Goal: Task Accomplishment & Management: Use online tool/utility

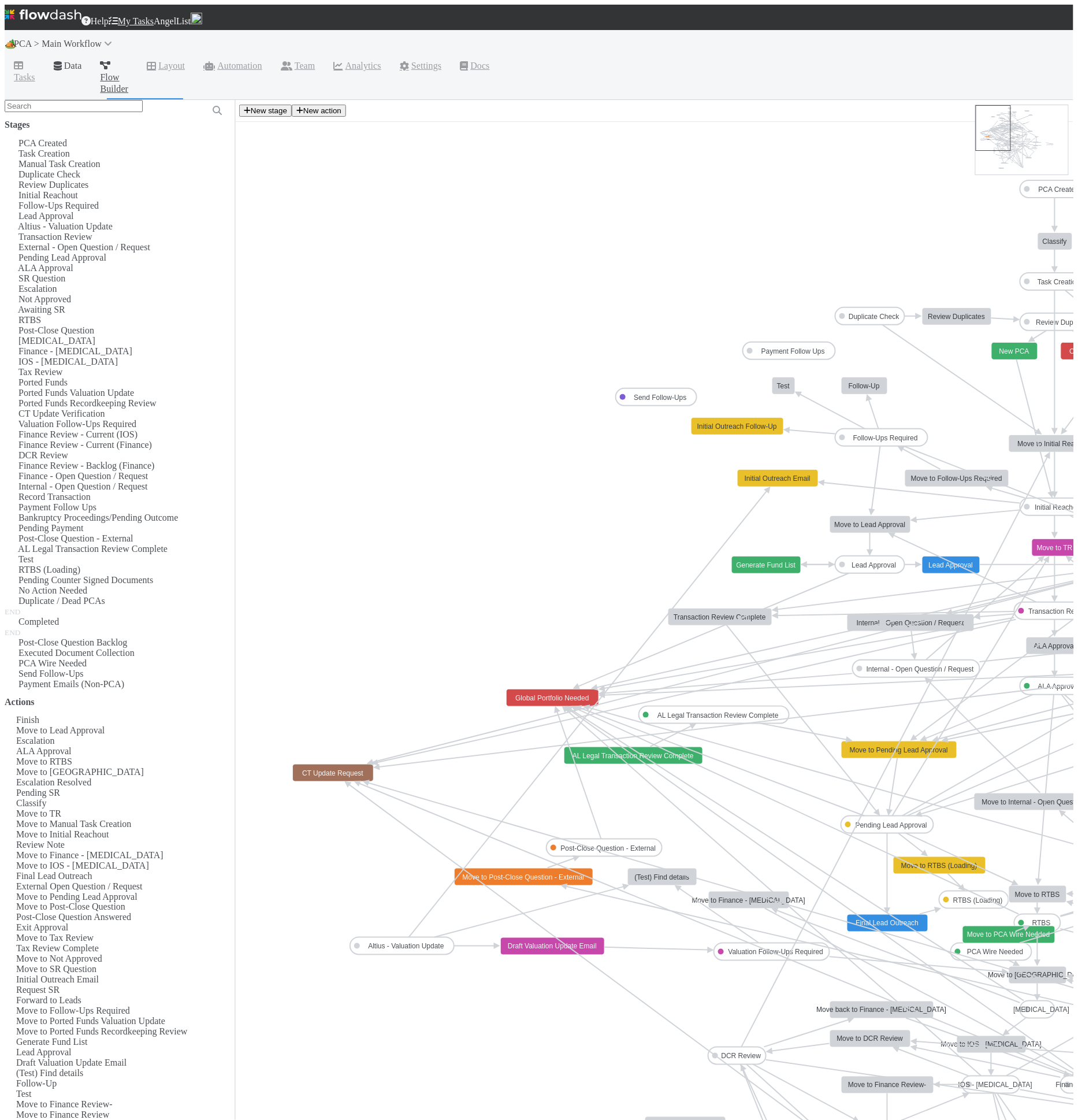
click at [77, 58] on link "Data" at bounding box center [67, 67] width 47 height 19
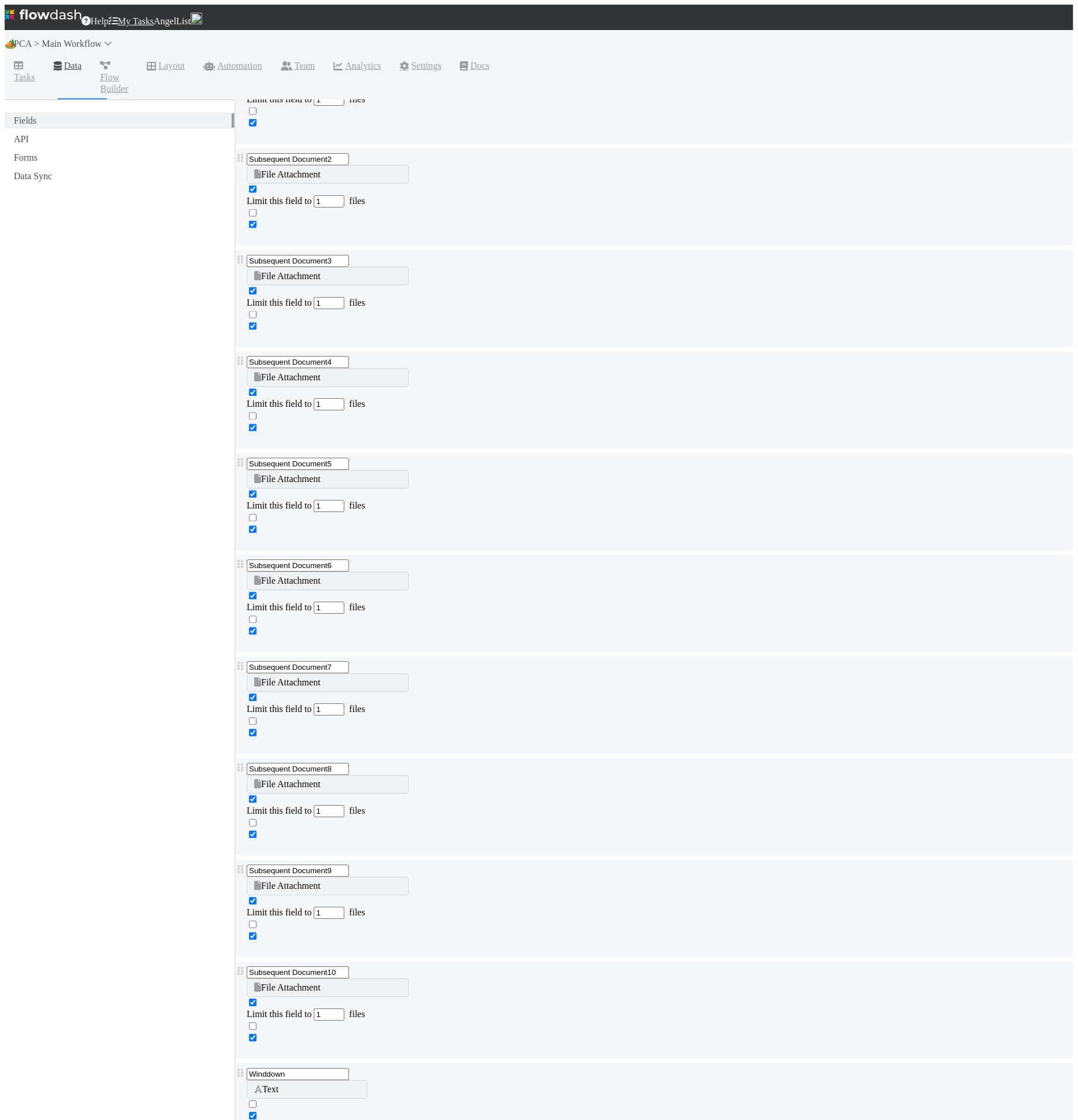
scroll to position [8796, 0]
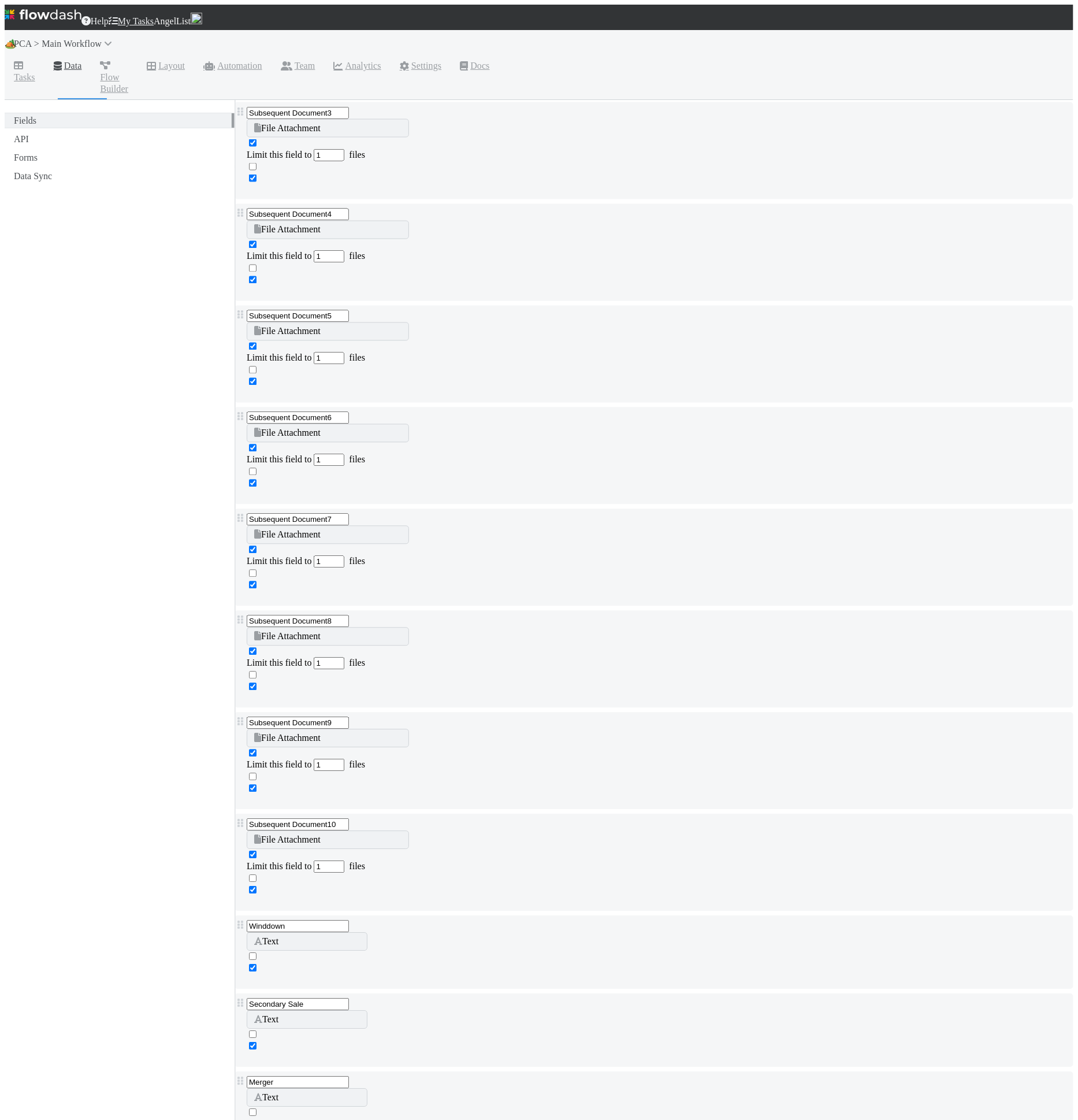
type input "["
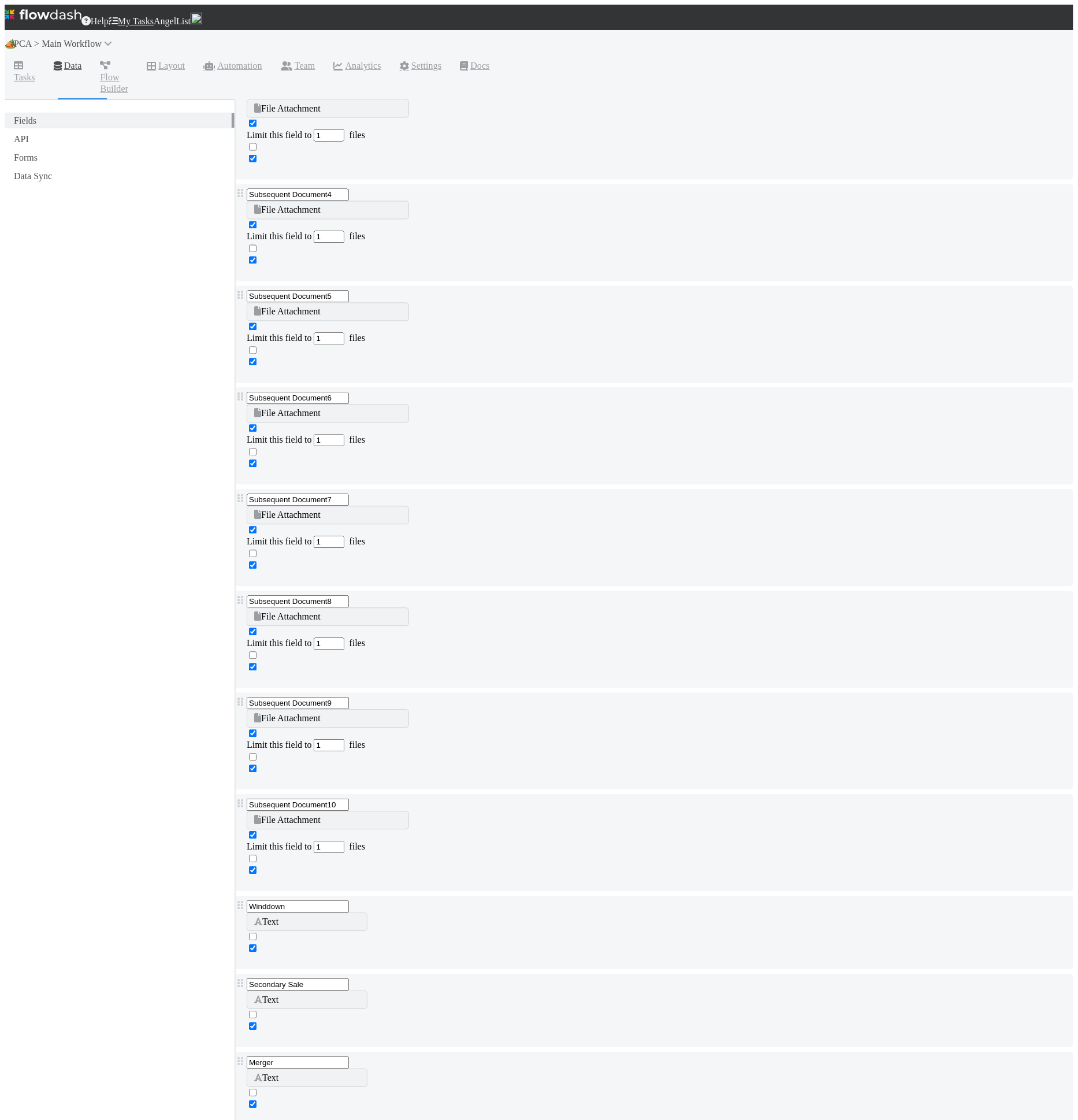
scroll to position [8830, 0]
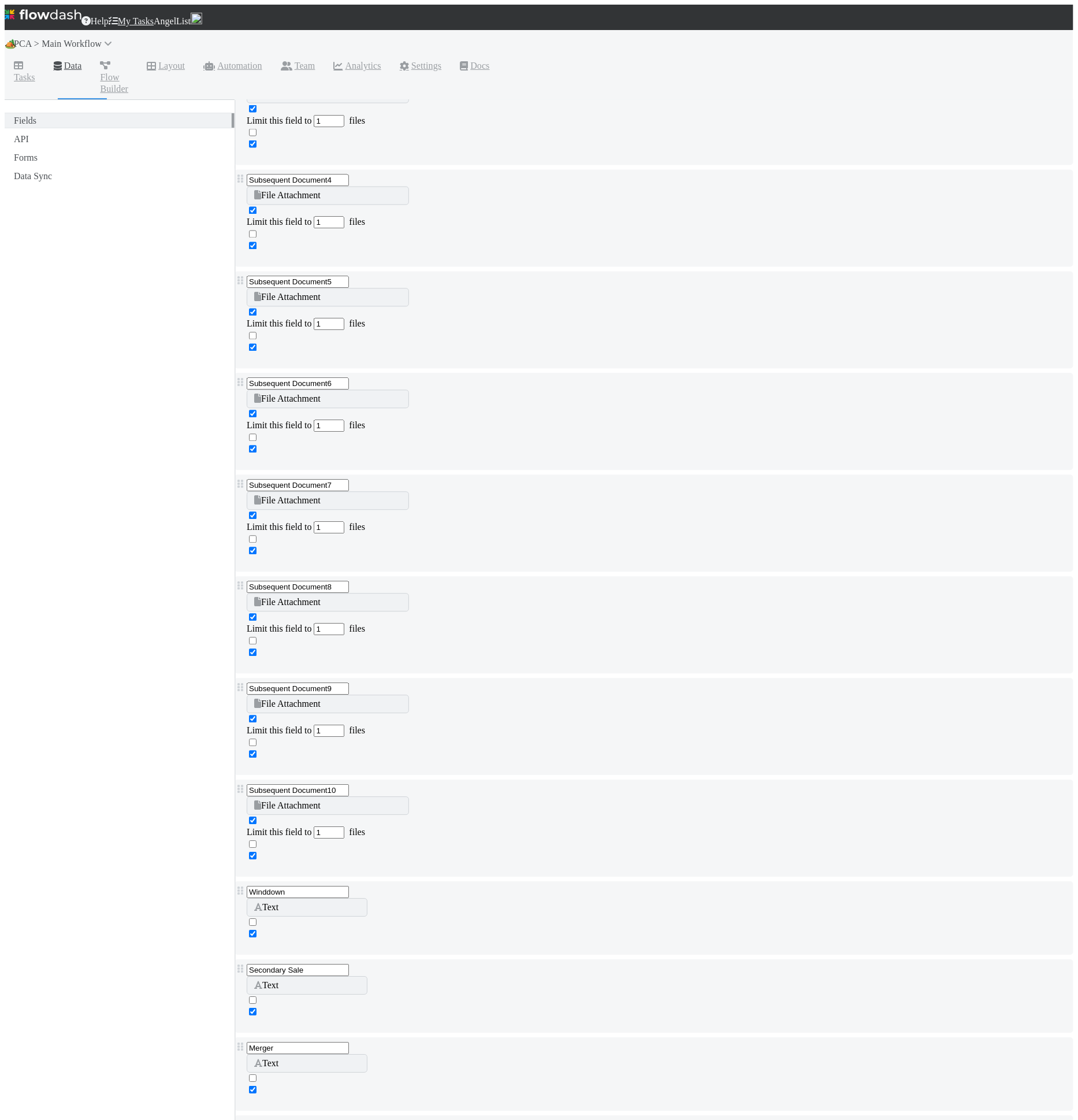
type input "Proposed Amount"
type input "Number of Tokens"
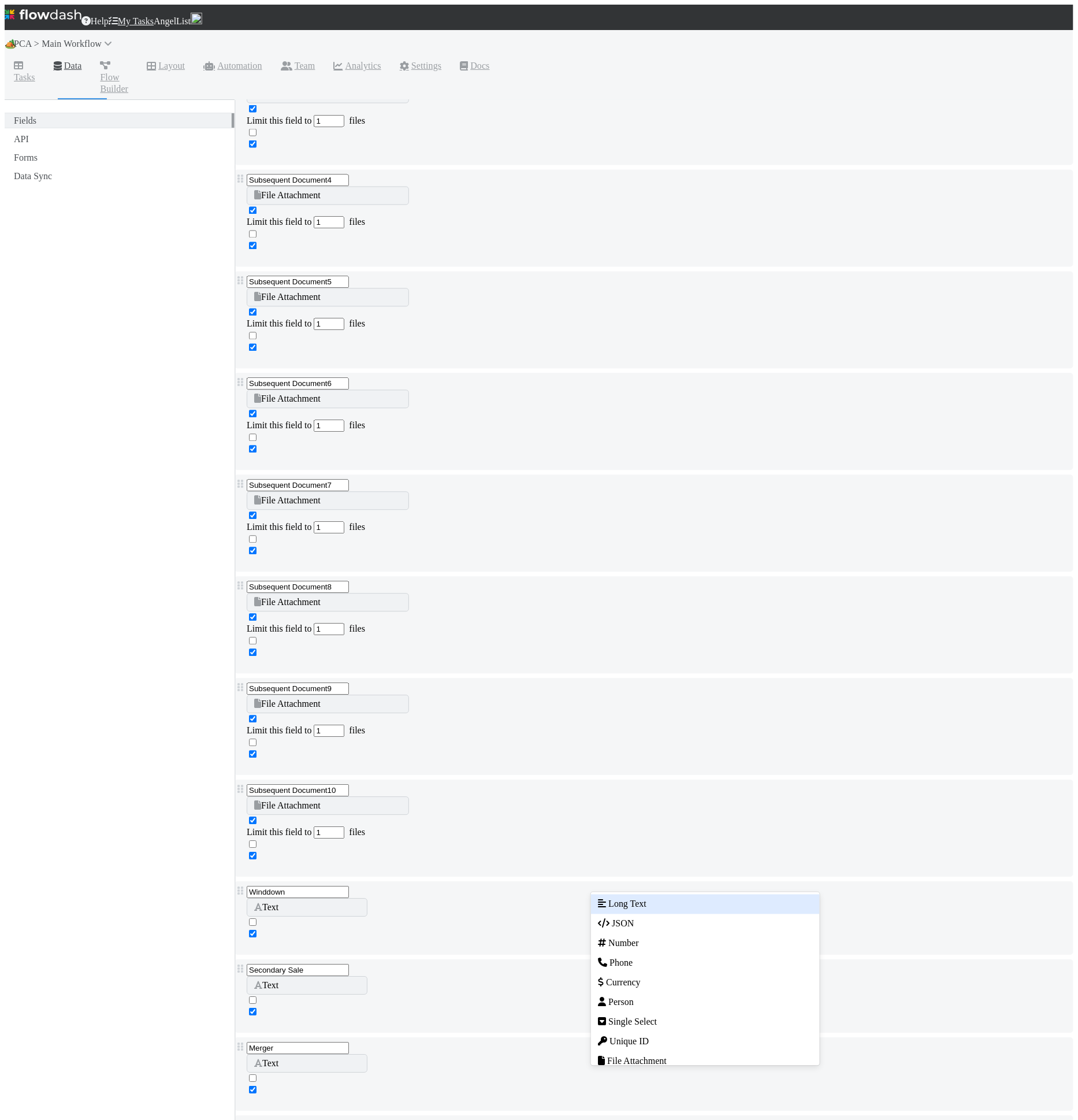
type input "num"
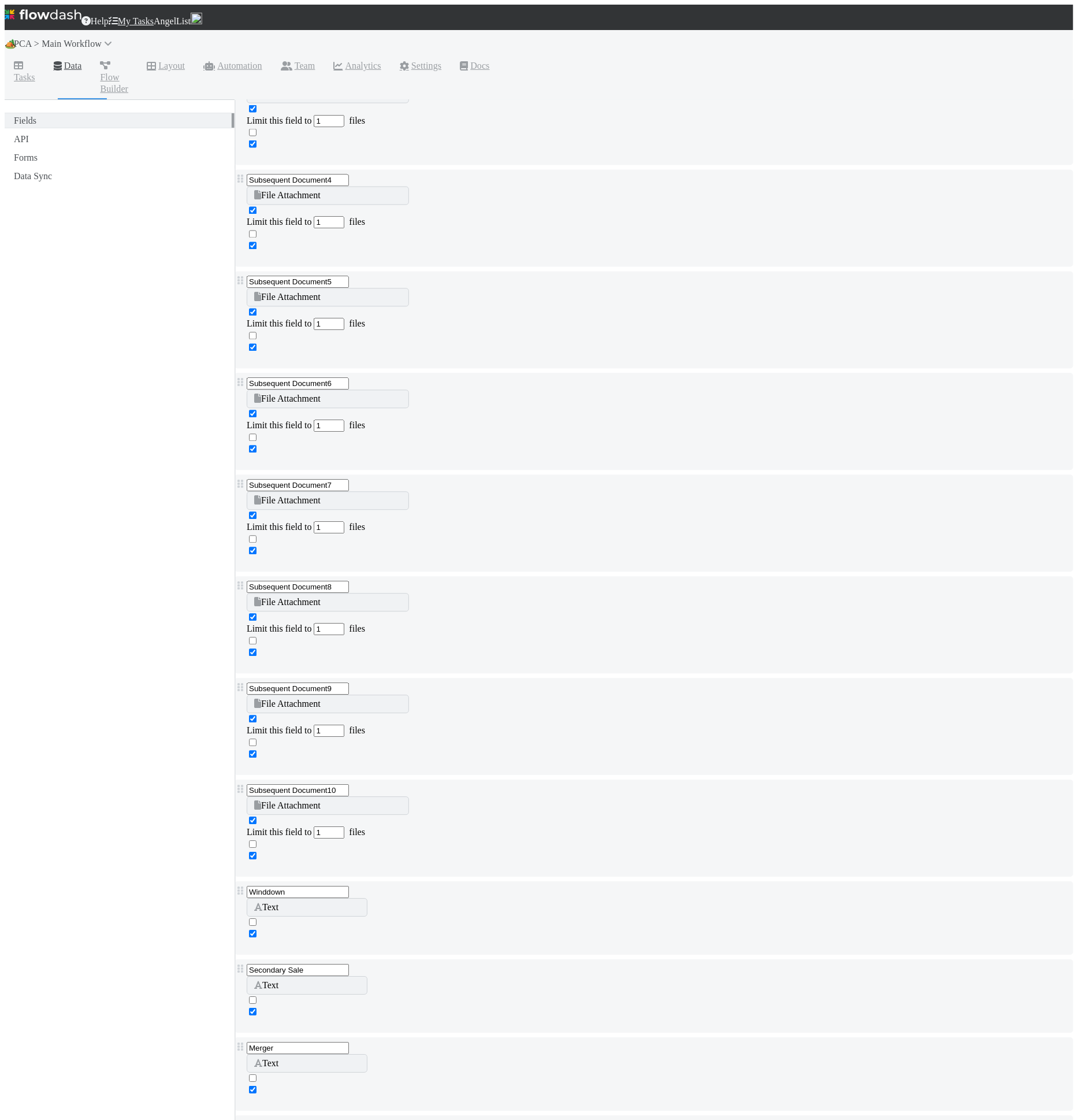
scroll to position [8863, 0]
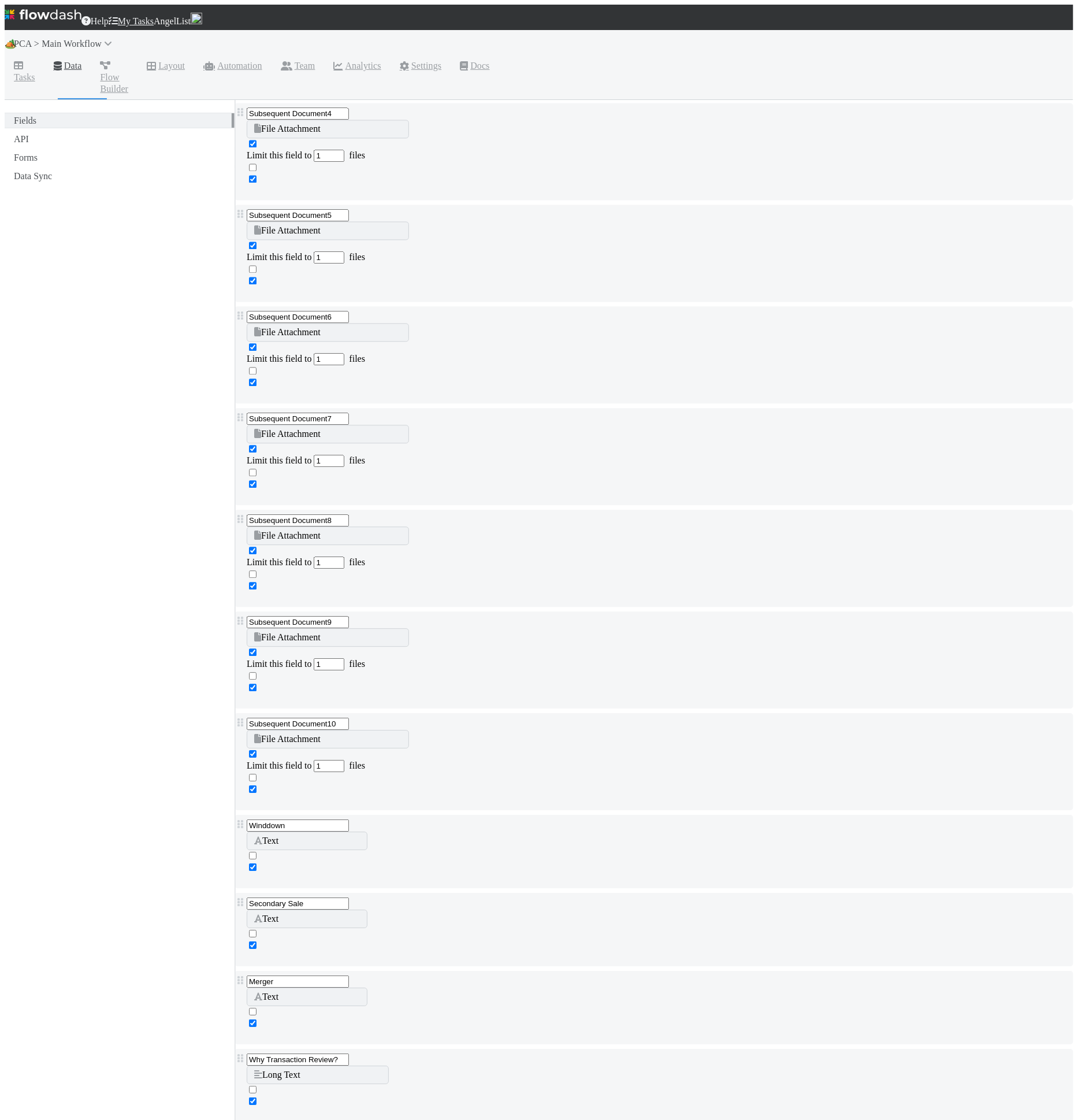
type input "Price per Token"
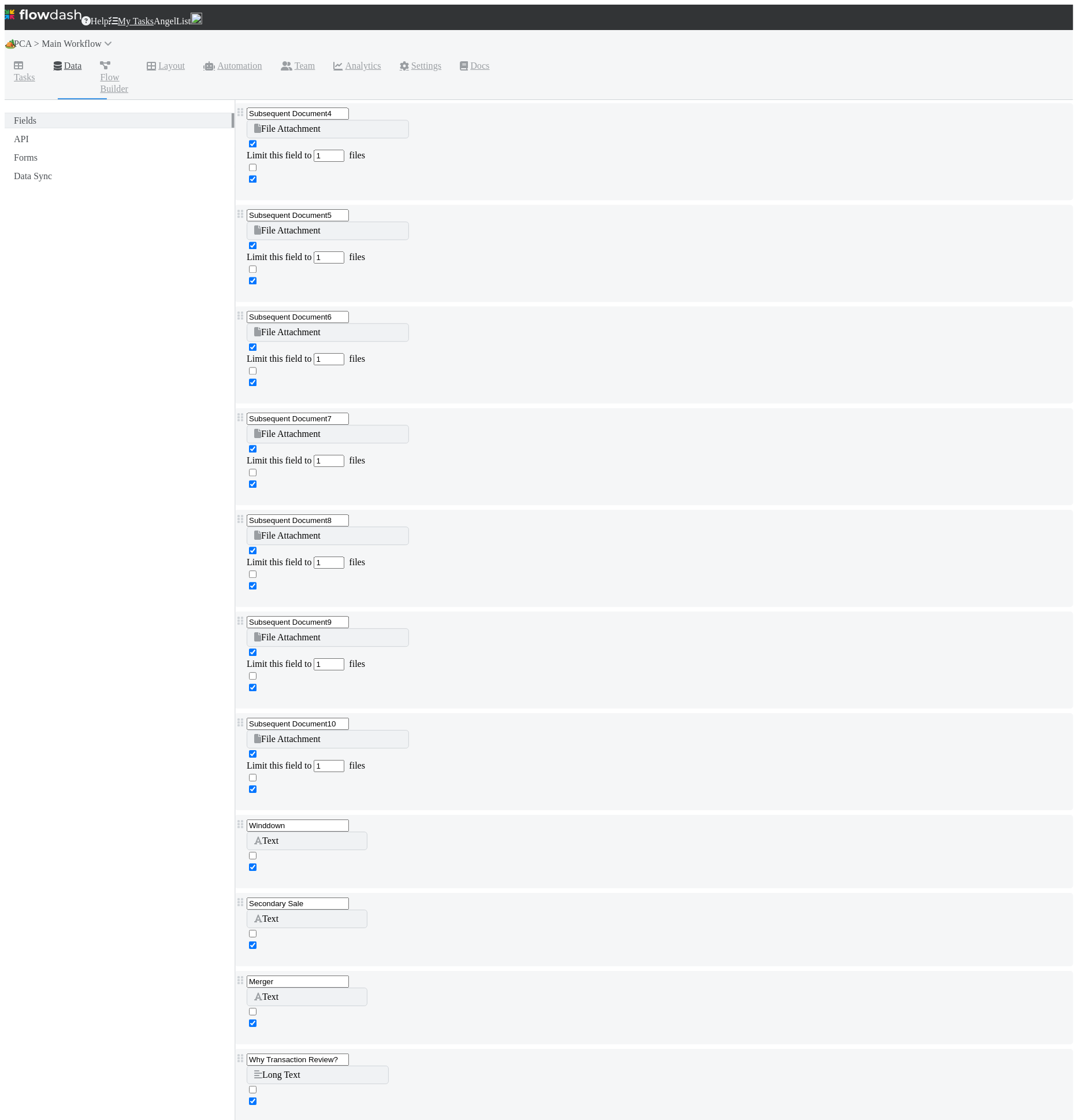
type input "Fee"
drag, startPoint x: 389, startPoint y: 980, endPoint x: 393, endPoint y: 1003, distance: 23.3
type input "Proposed Payment Amount"
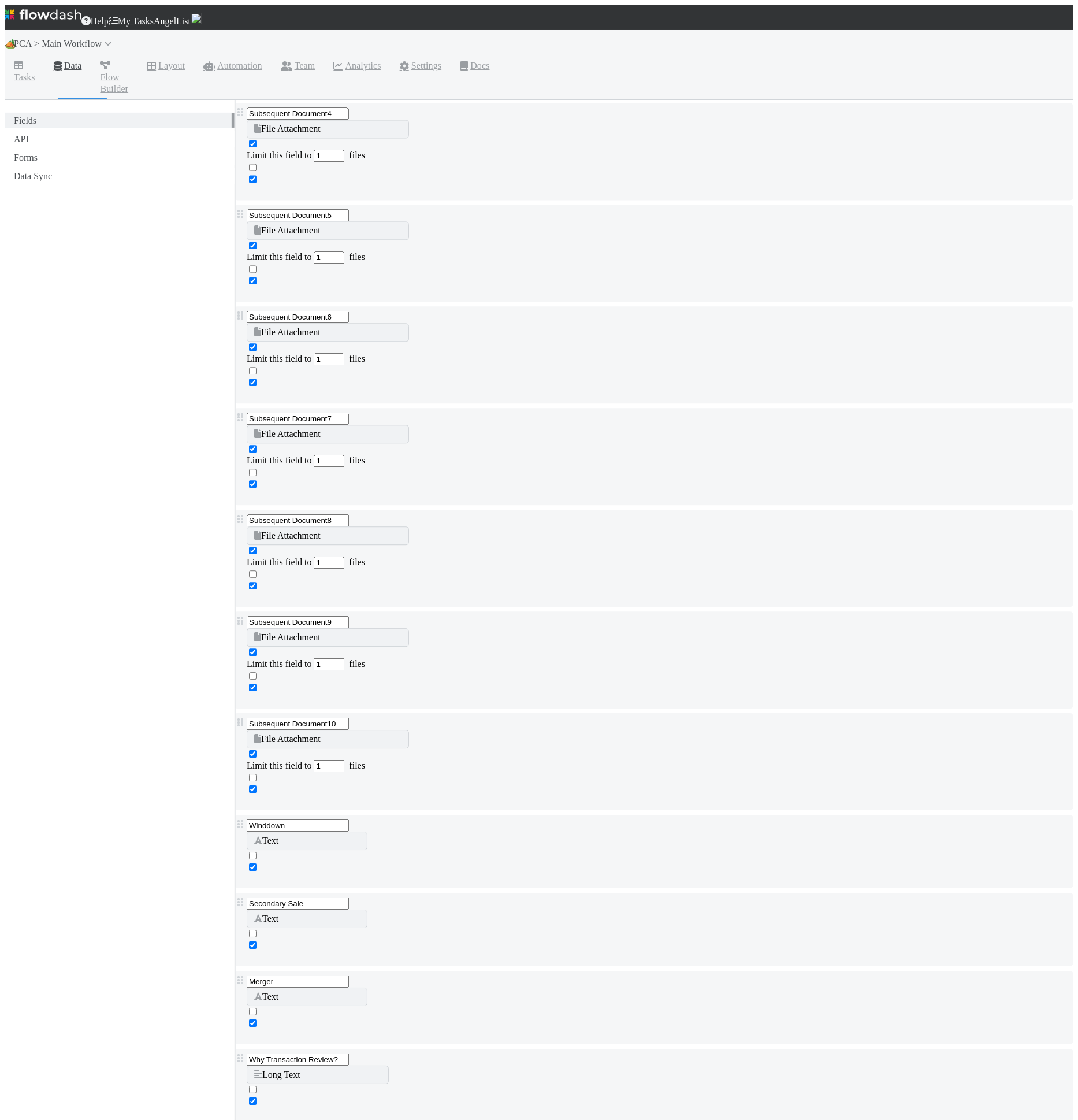
type input "[TL] Number of Tokens"
type input "[TL] Price per Token"
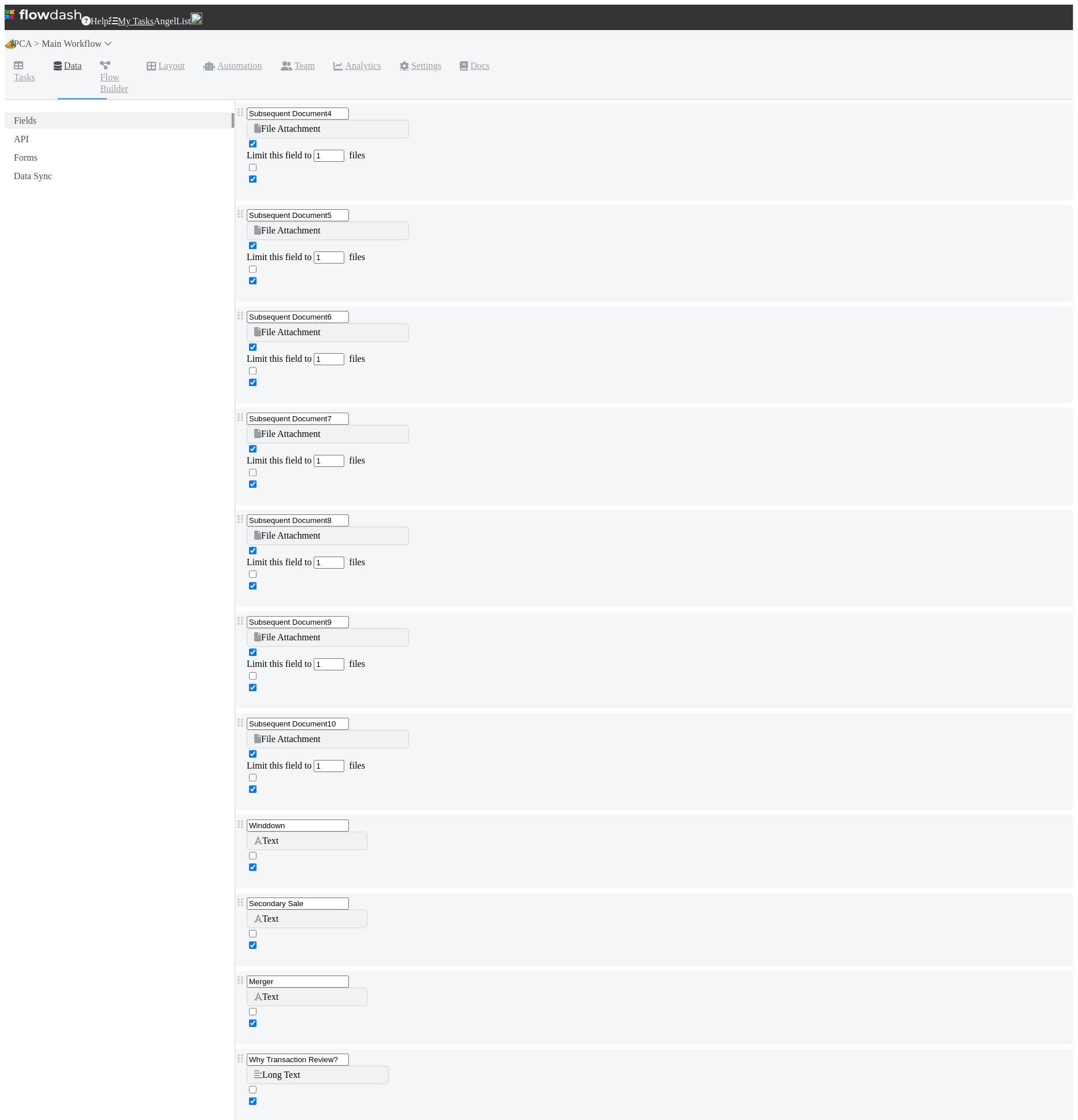
type input "[TL] Fee"
type input "x"
type input "curr"
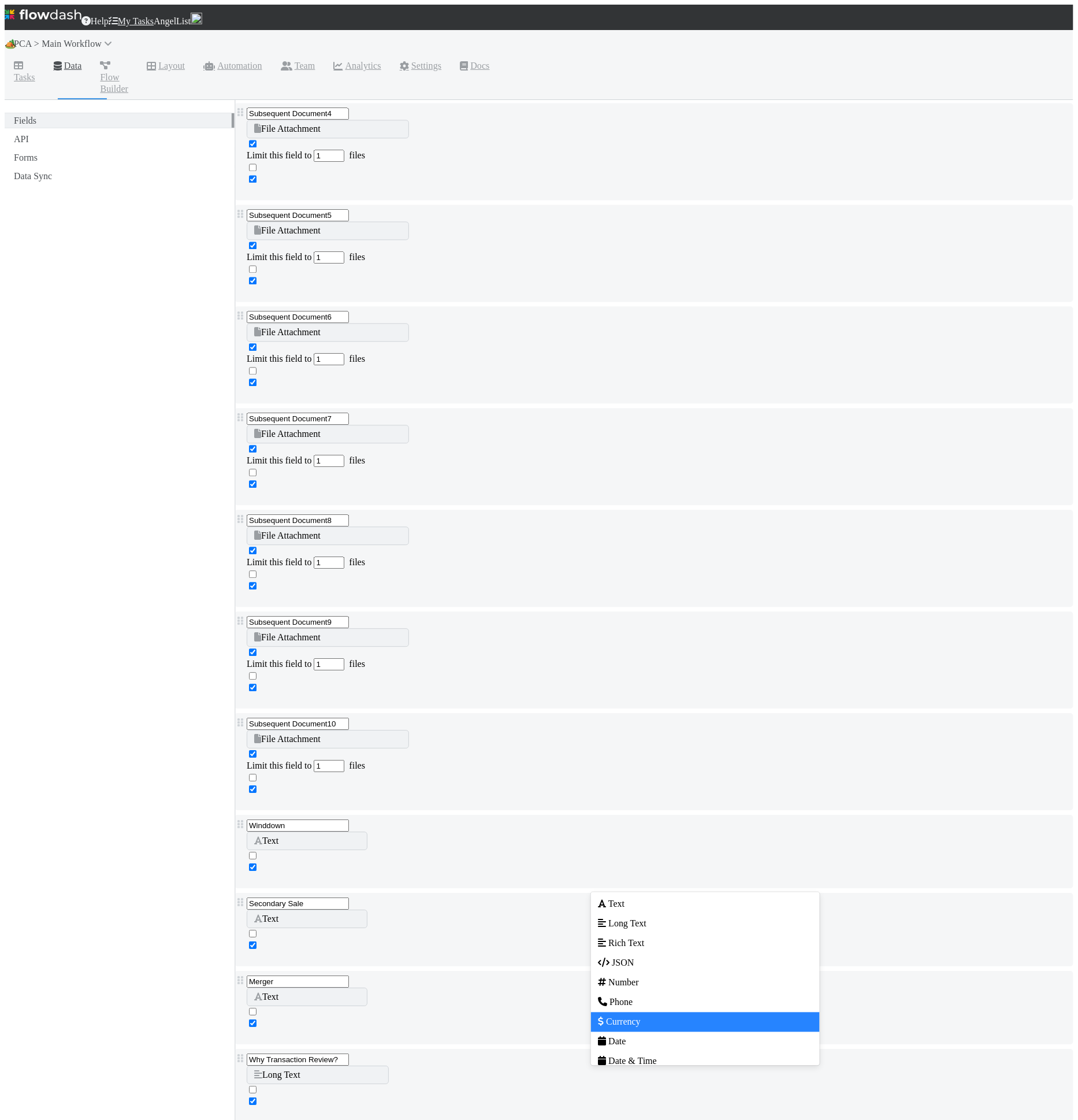
click at [252, 572] on div "Fields Field Name Field Type Required Editable Corporation Name Text Why can't …" at bounding box center [653, 873] width 839 height 19315
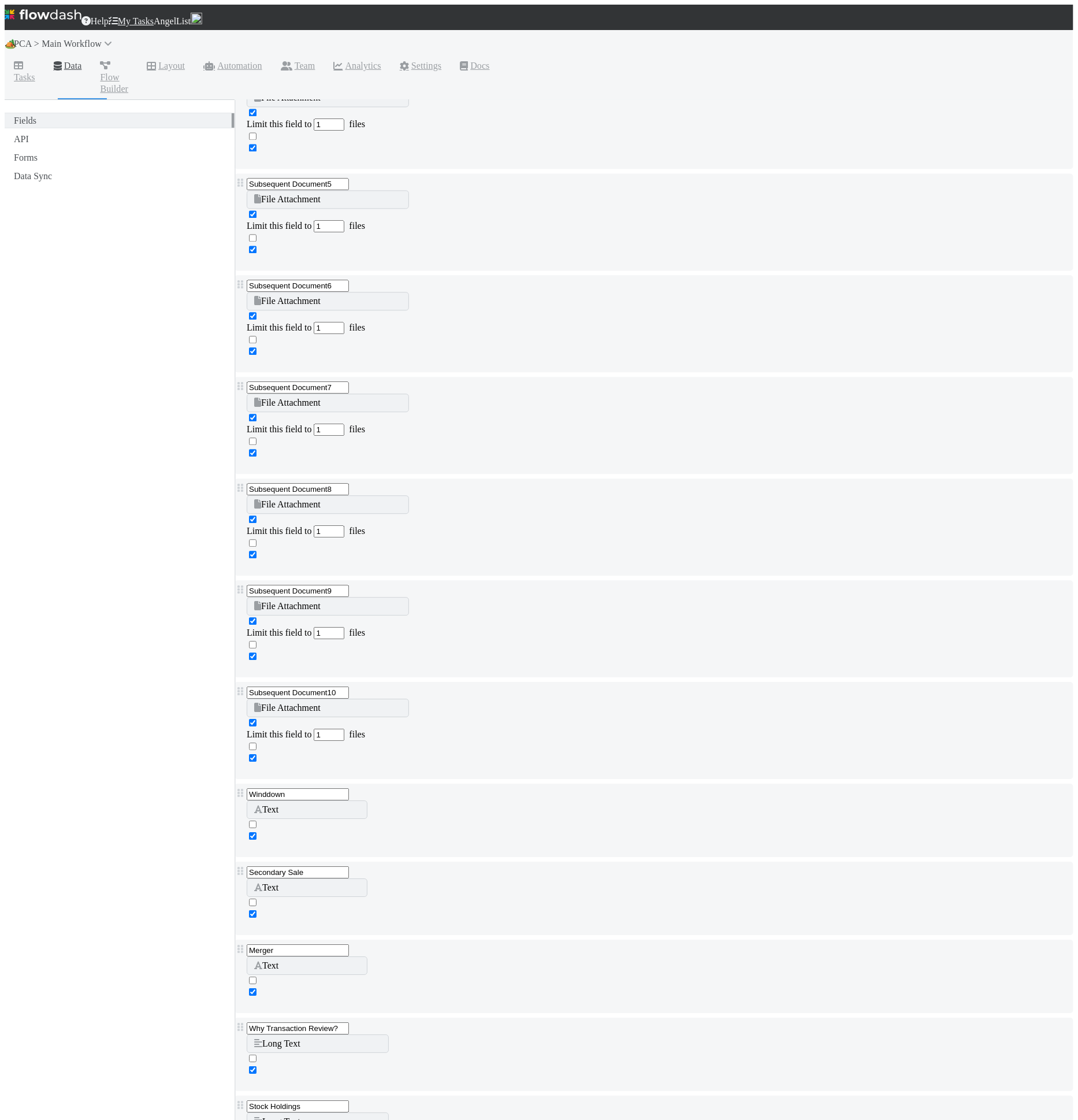
scroll to position [8927, 0]
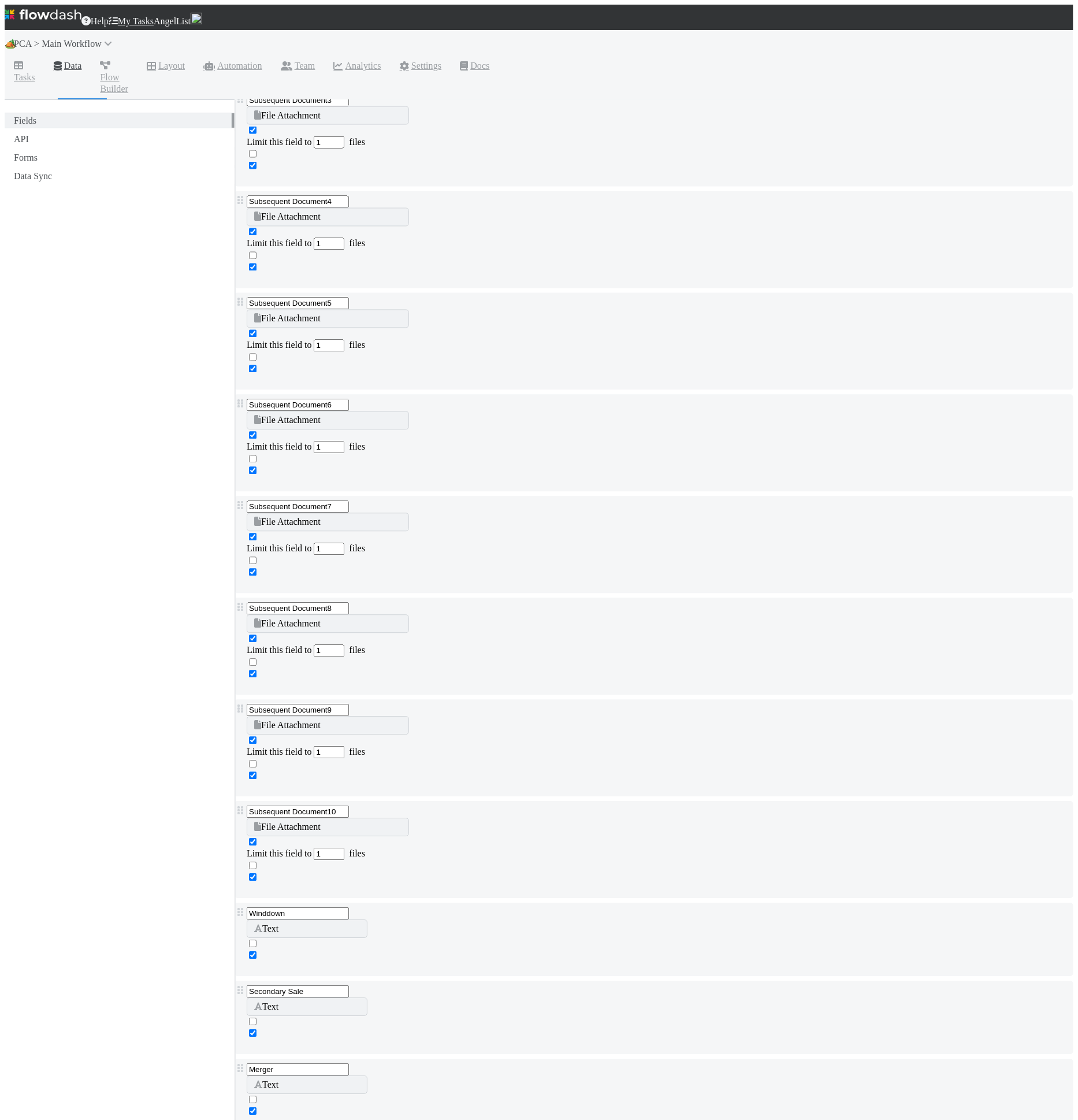
scroll to position [8961, 0]
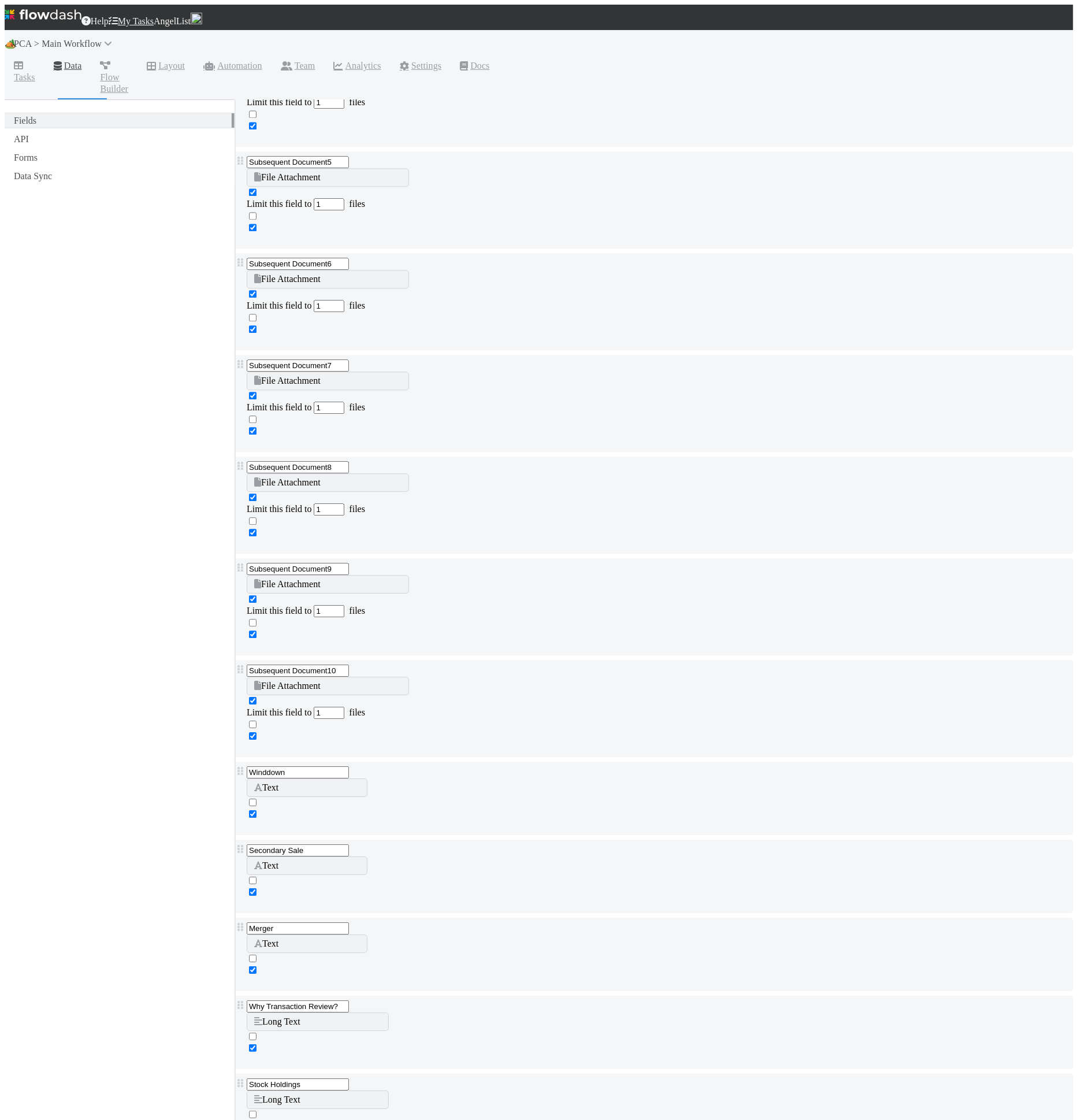
type input "[TL] Receipt/Confirmation"
type input "file"
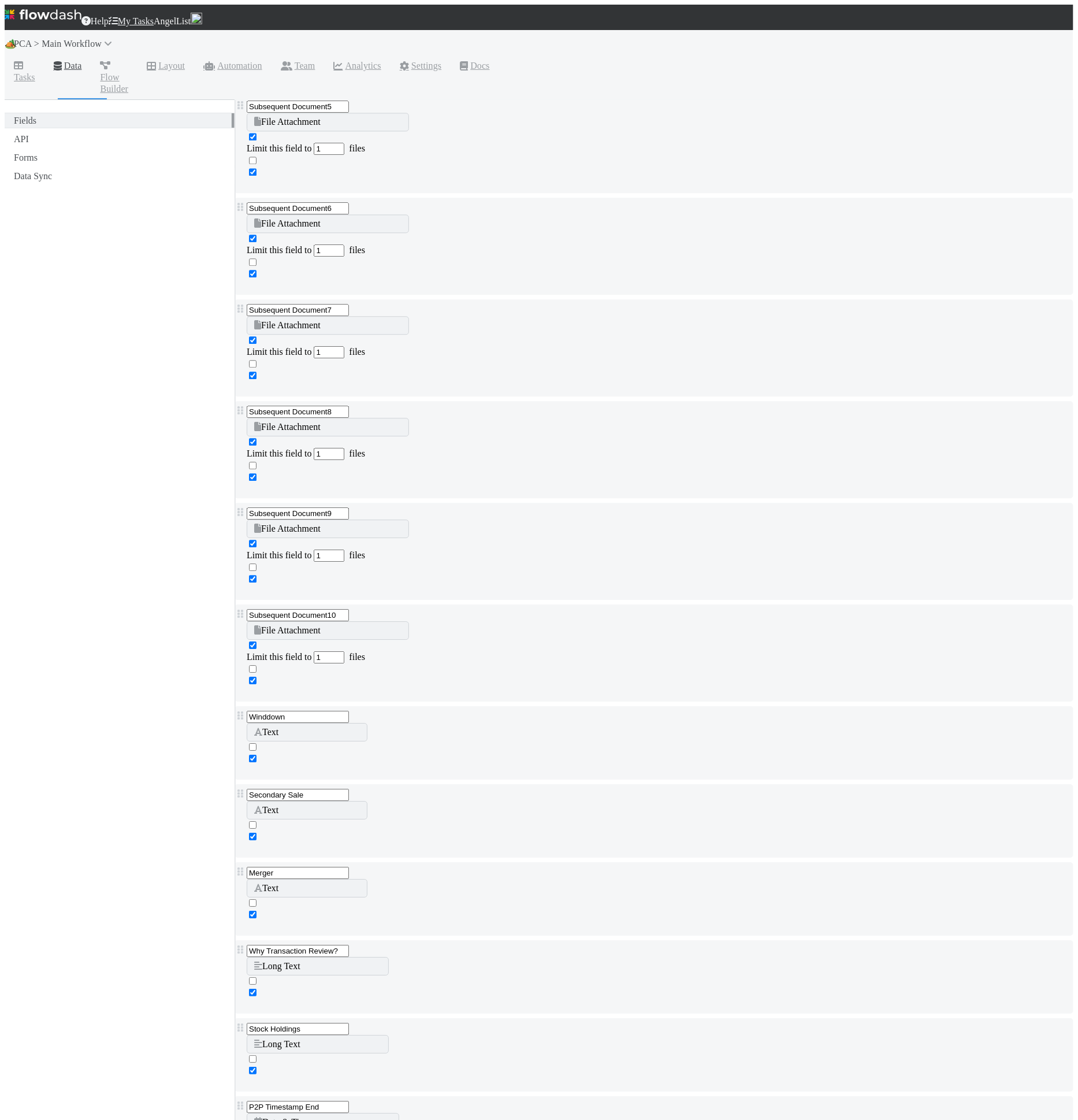
scroll to position [9018, 0]
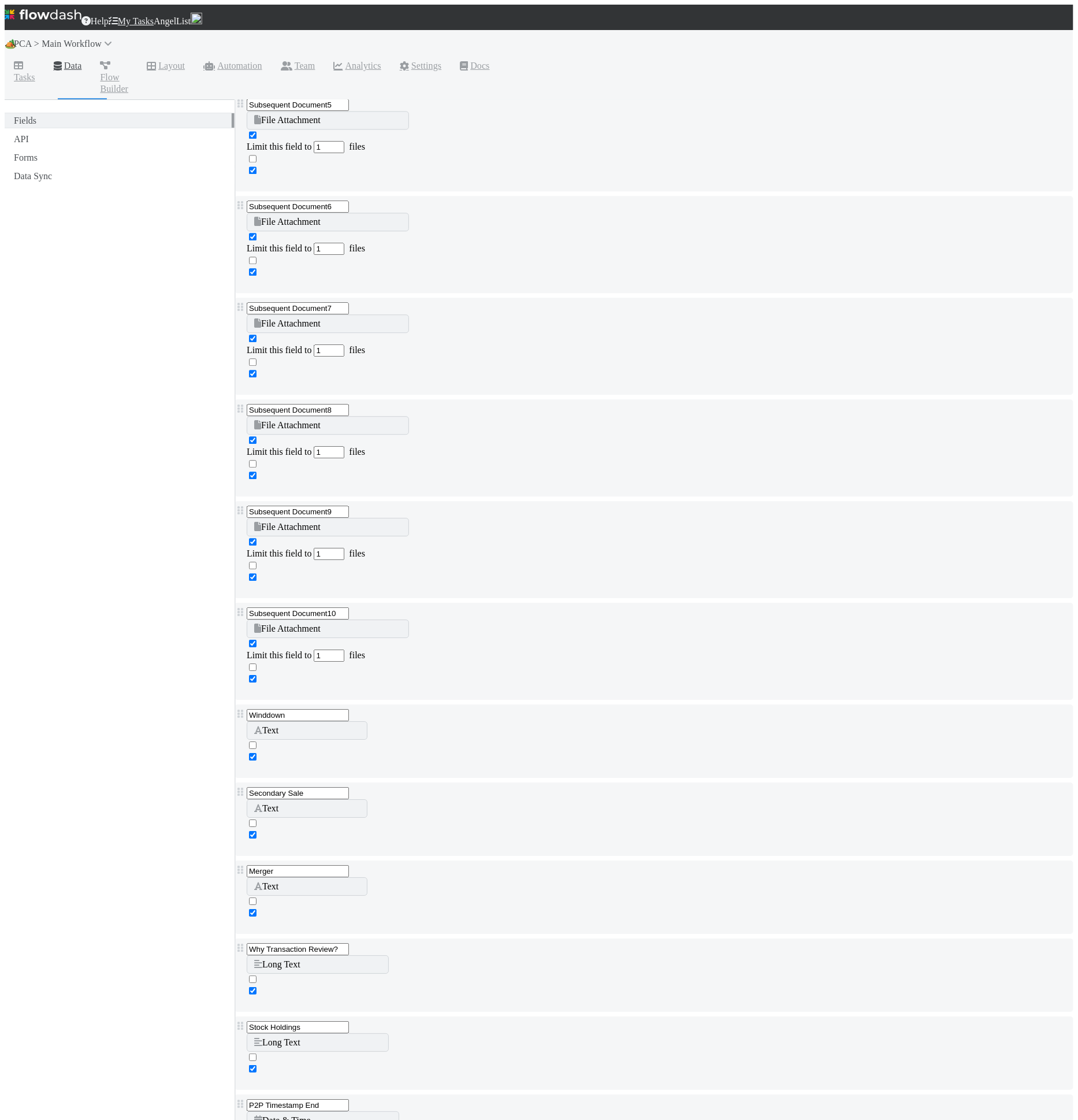
click at [438, 1007] on div "Corporation Name Text Why can't I edit type? PCA Type Multiple Select Why can't…" at bounding box center [653, 820] width 839 height 19301
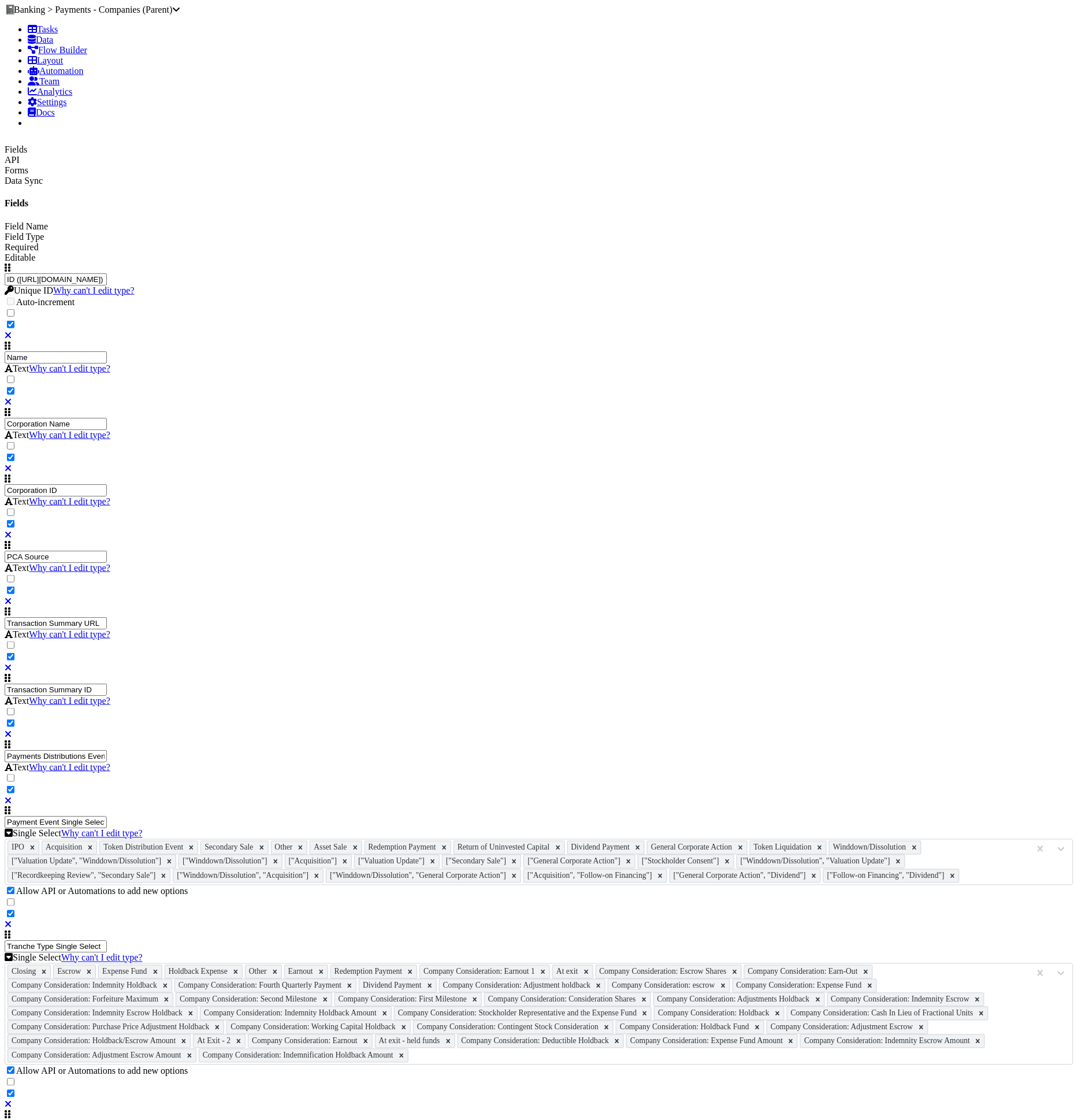
scroll to position [1730, 0]
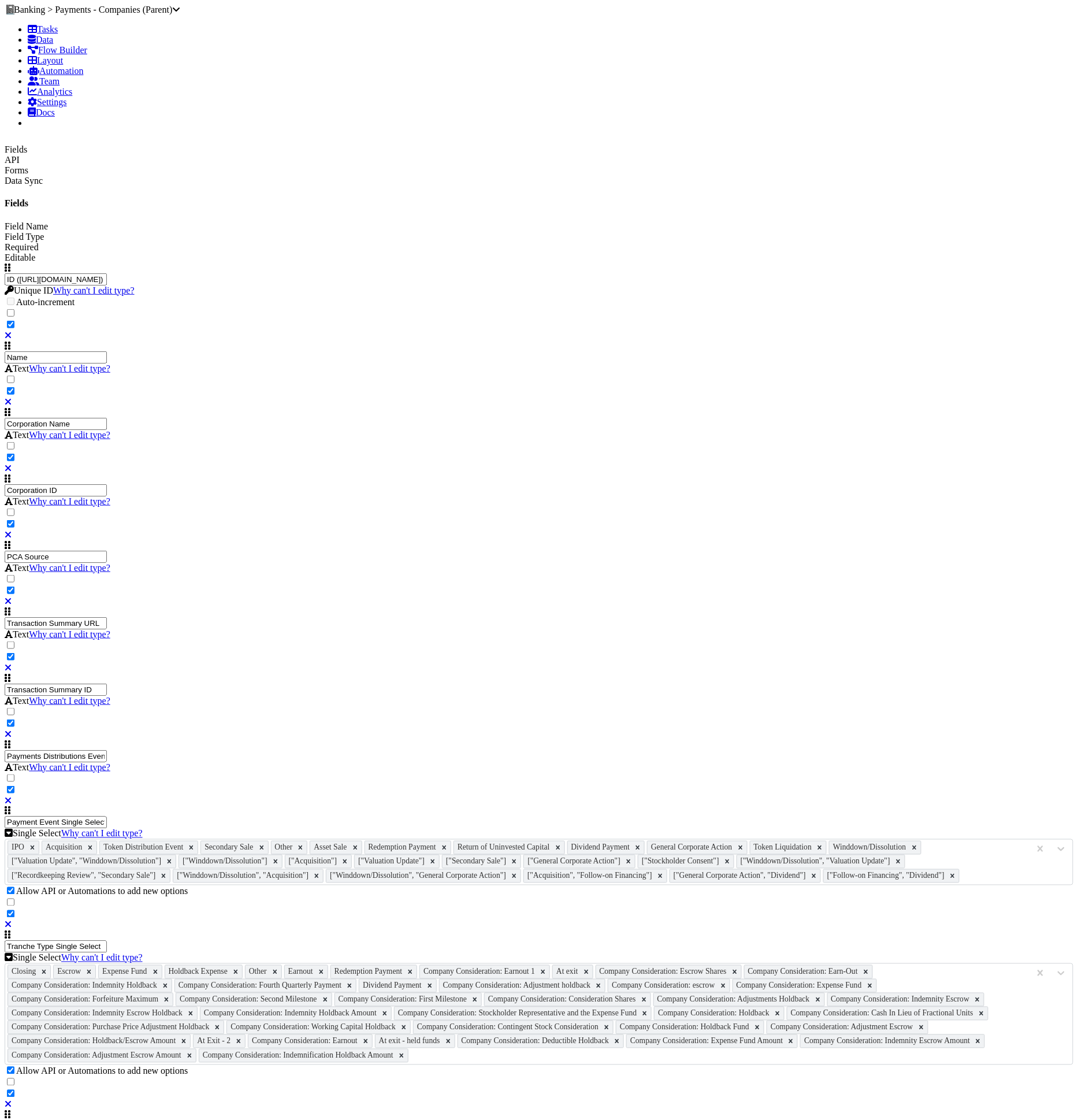
type input "Number of Tokens"
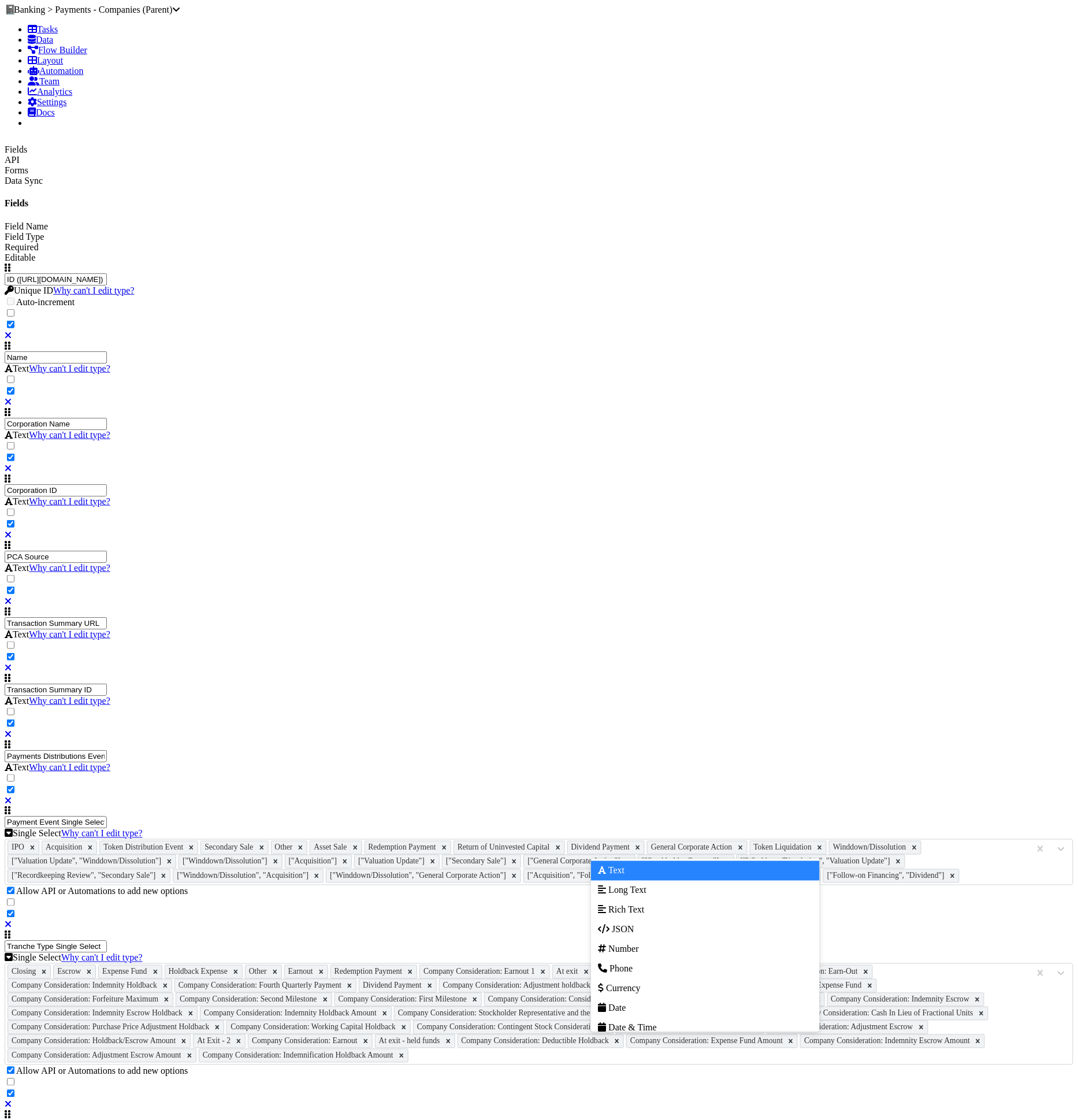
type input "num"
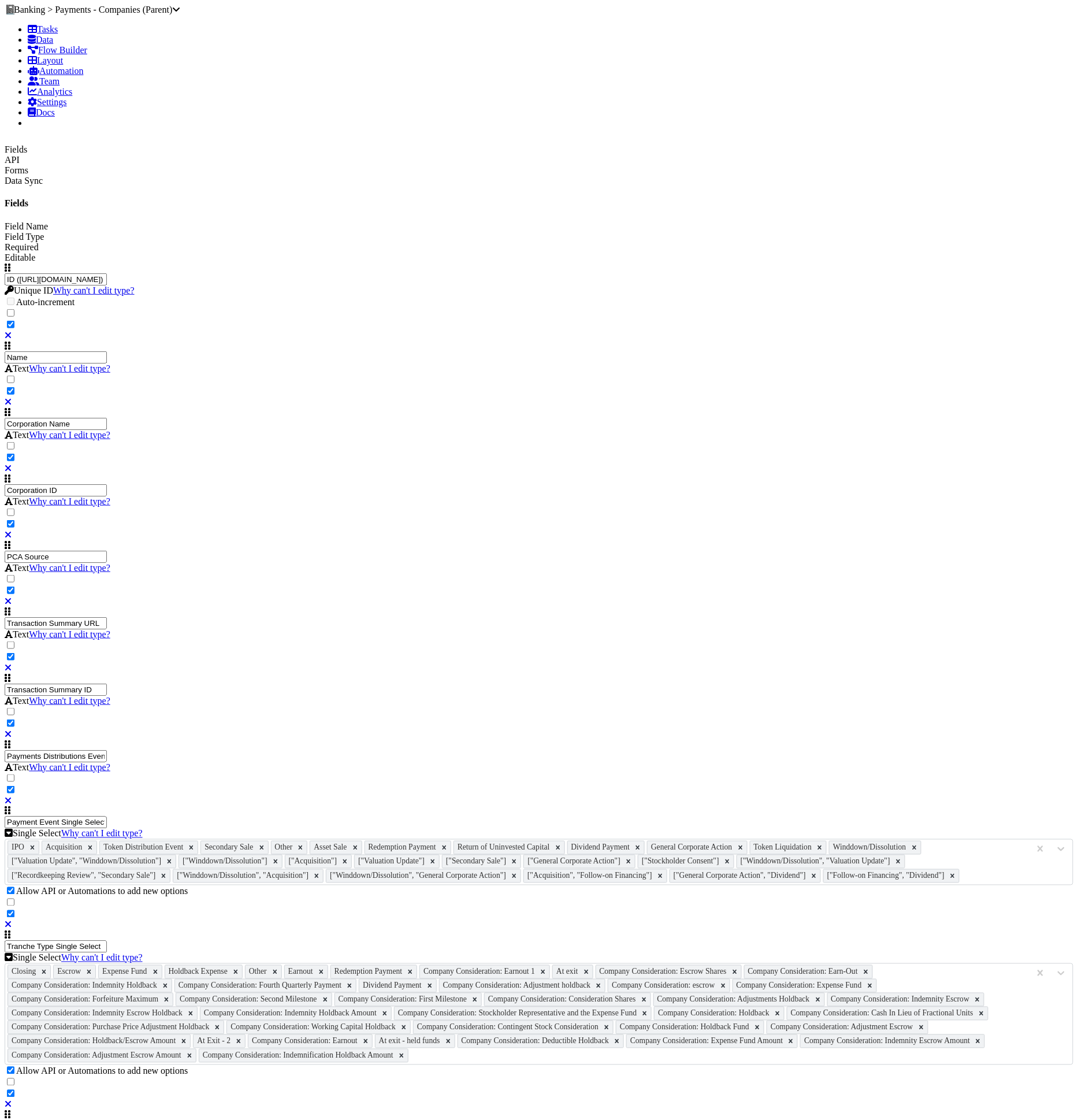
type input "C"
type input "Price per Token"
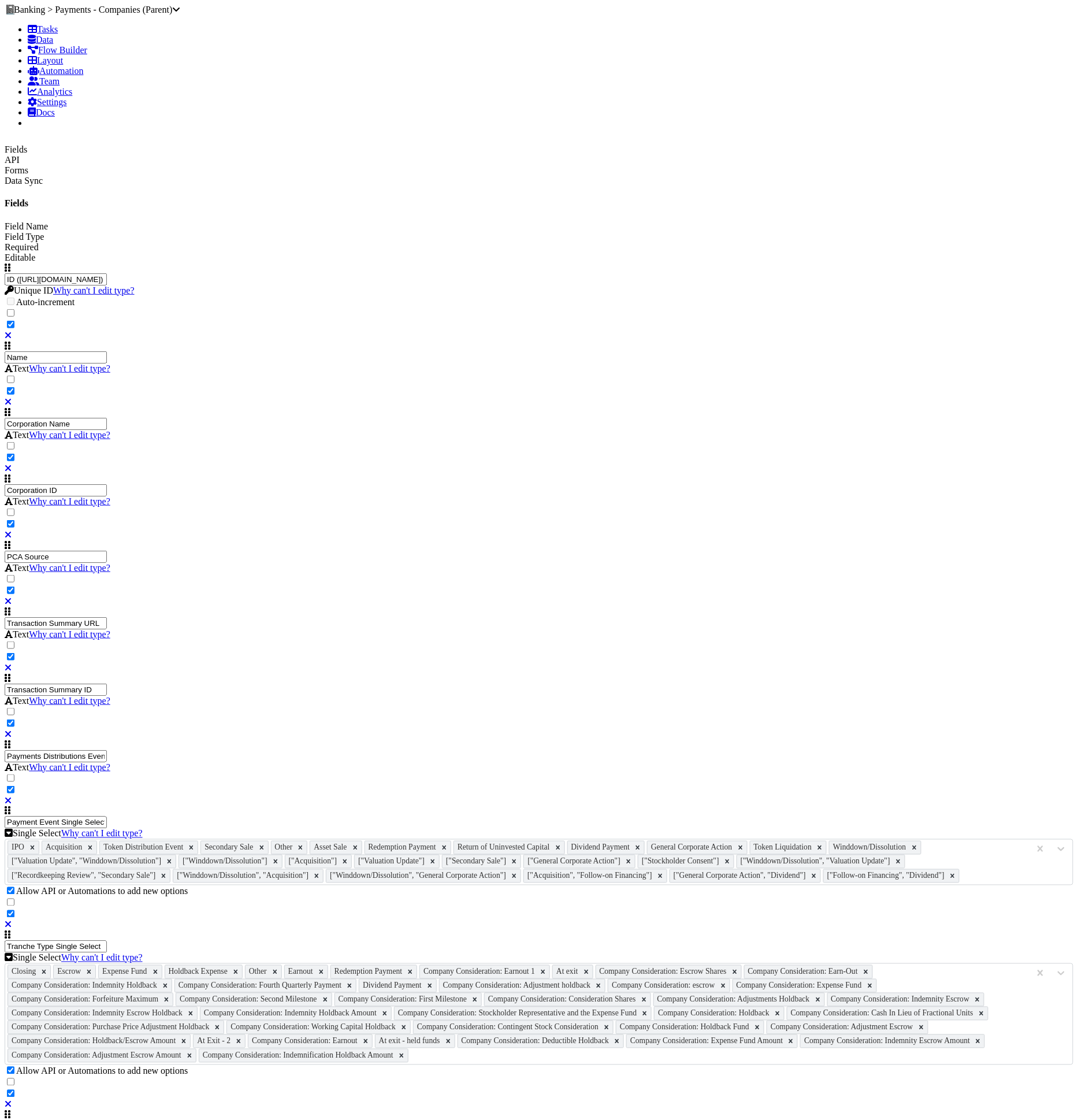
type input "[TL] Fee"
type input "[TL] Price per Token"
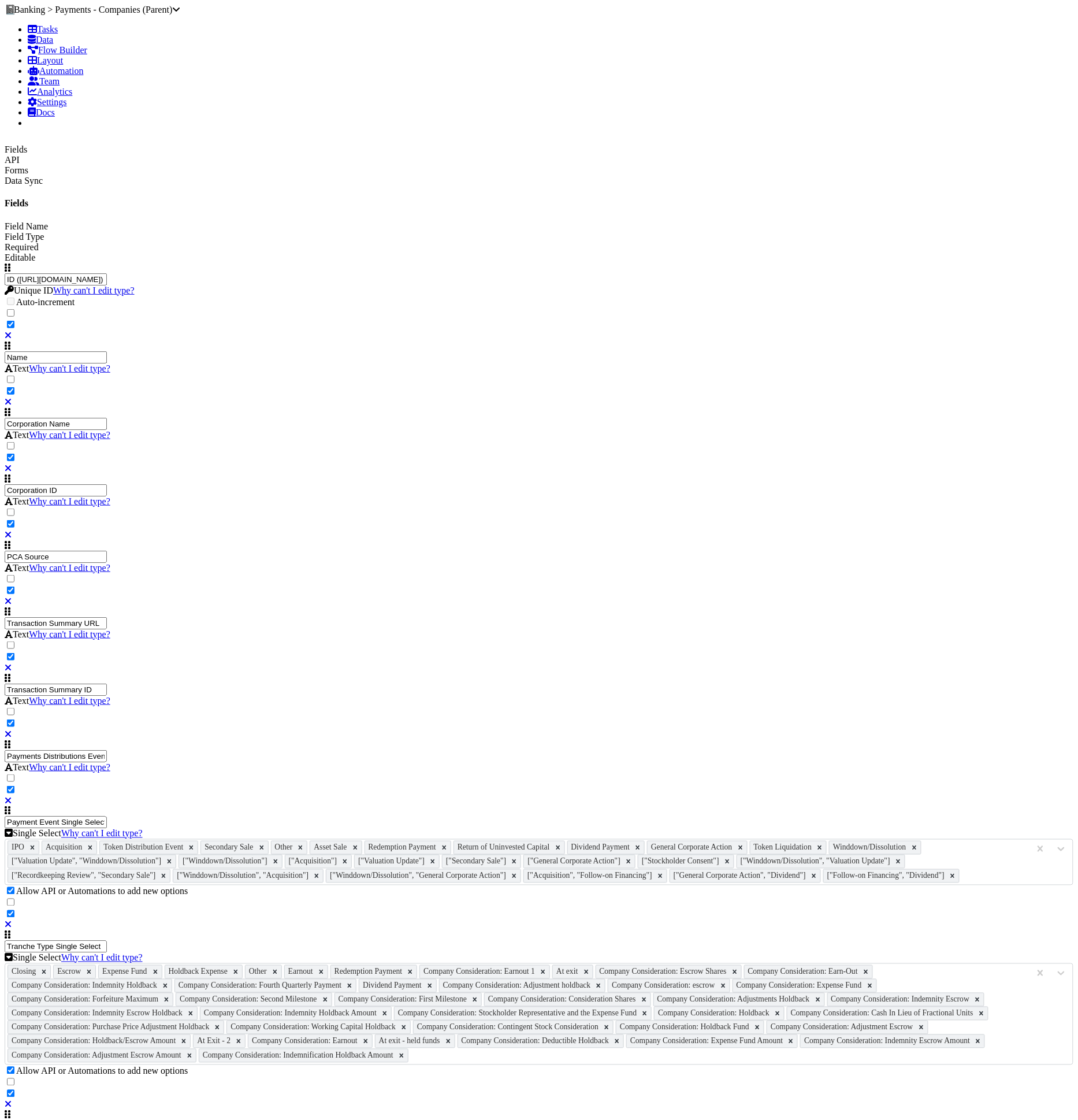
type input "[TL] Number of Tokens"
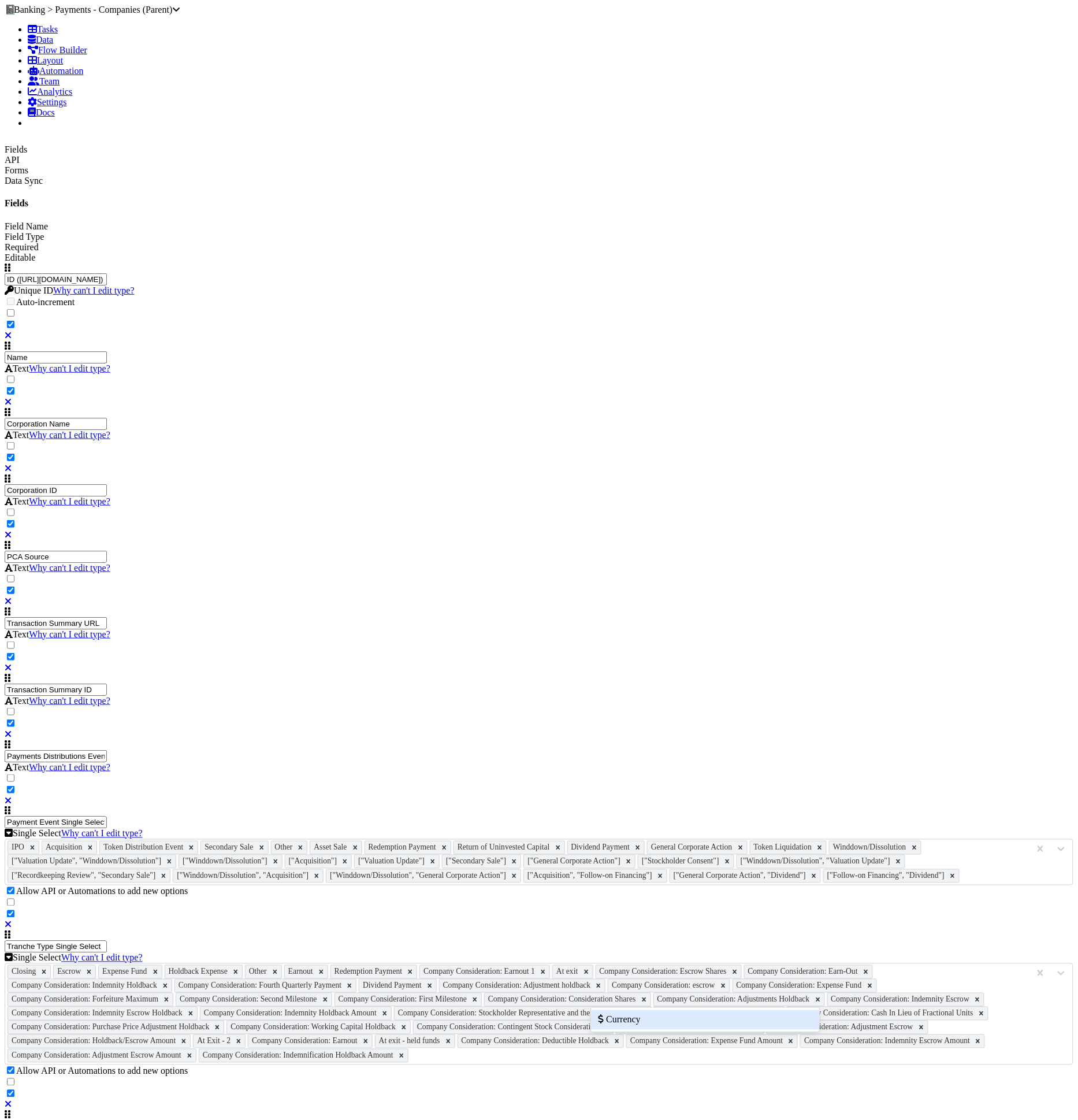
type input "curr"
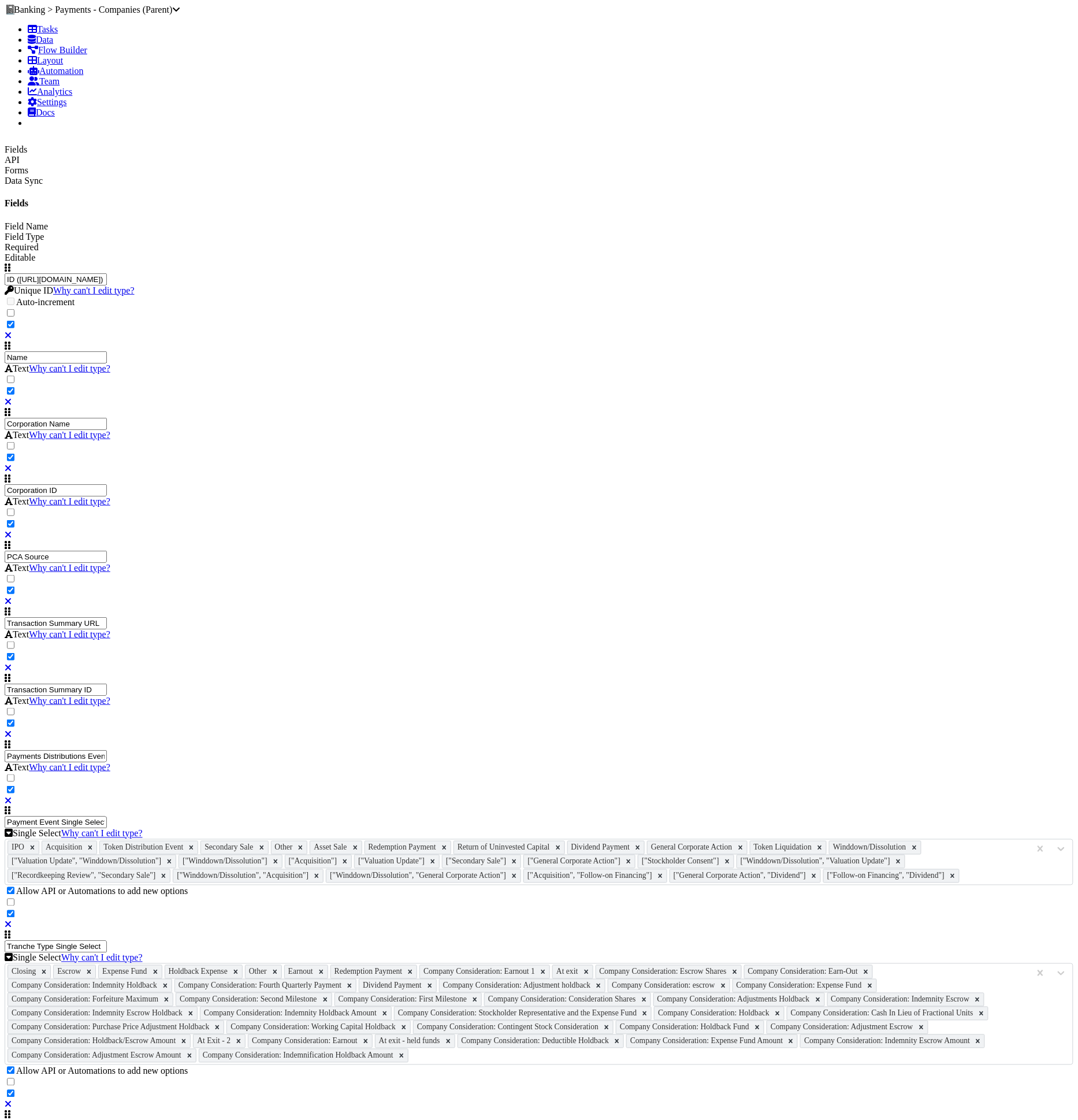
type input "[TL] Receipt/Confirmation"
type input "file"
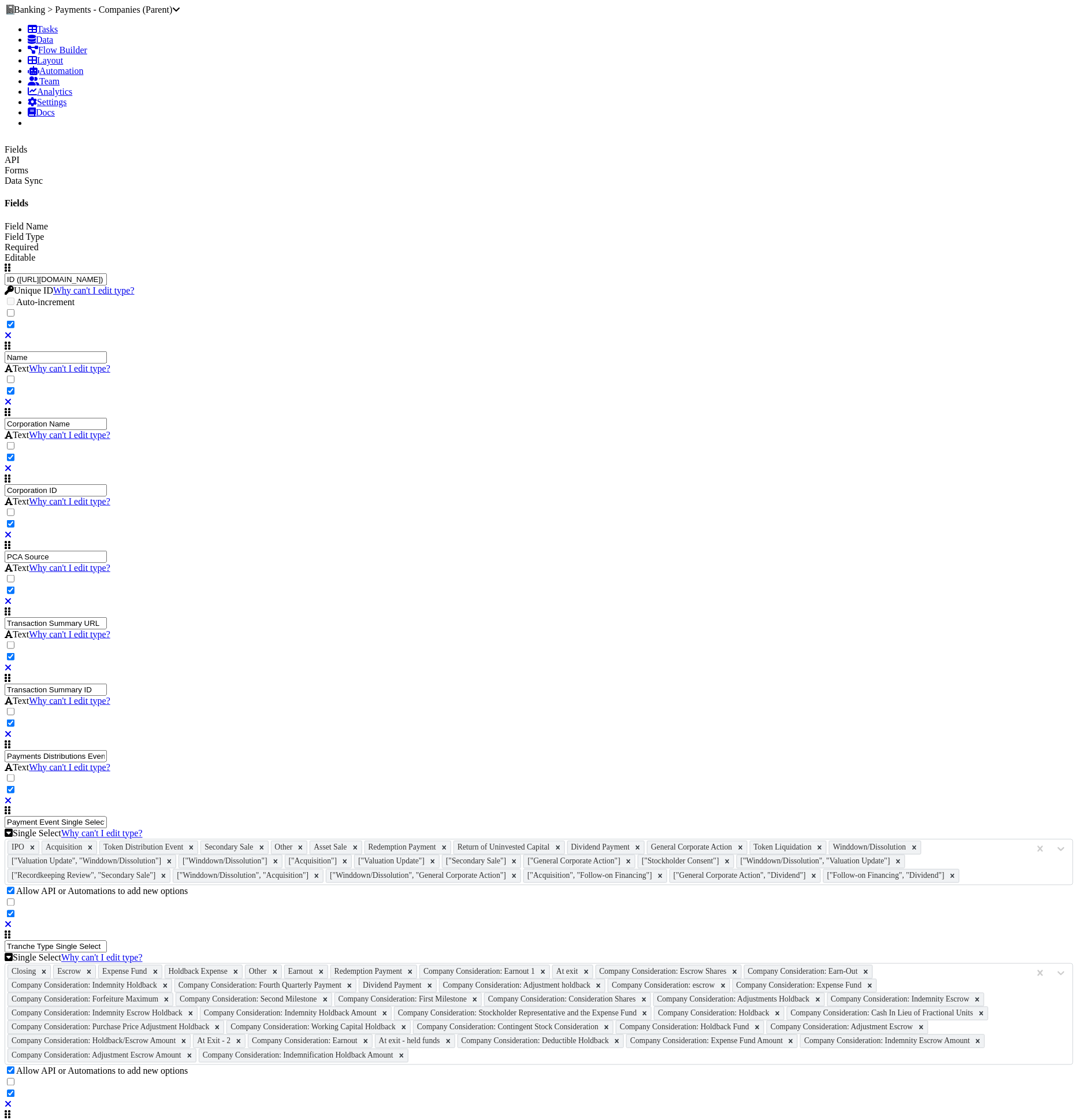
scroll to position [1890, 0]
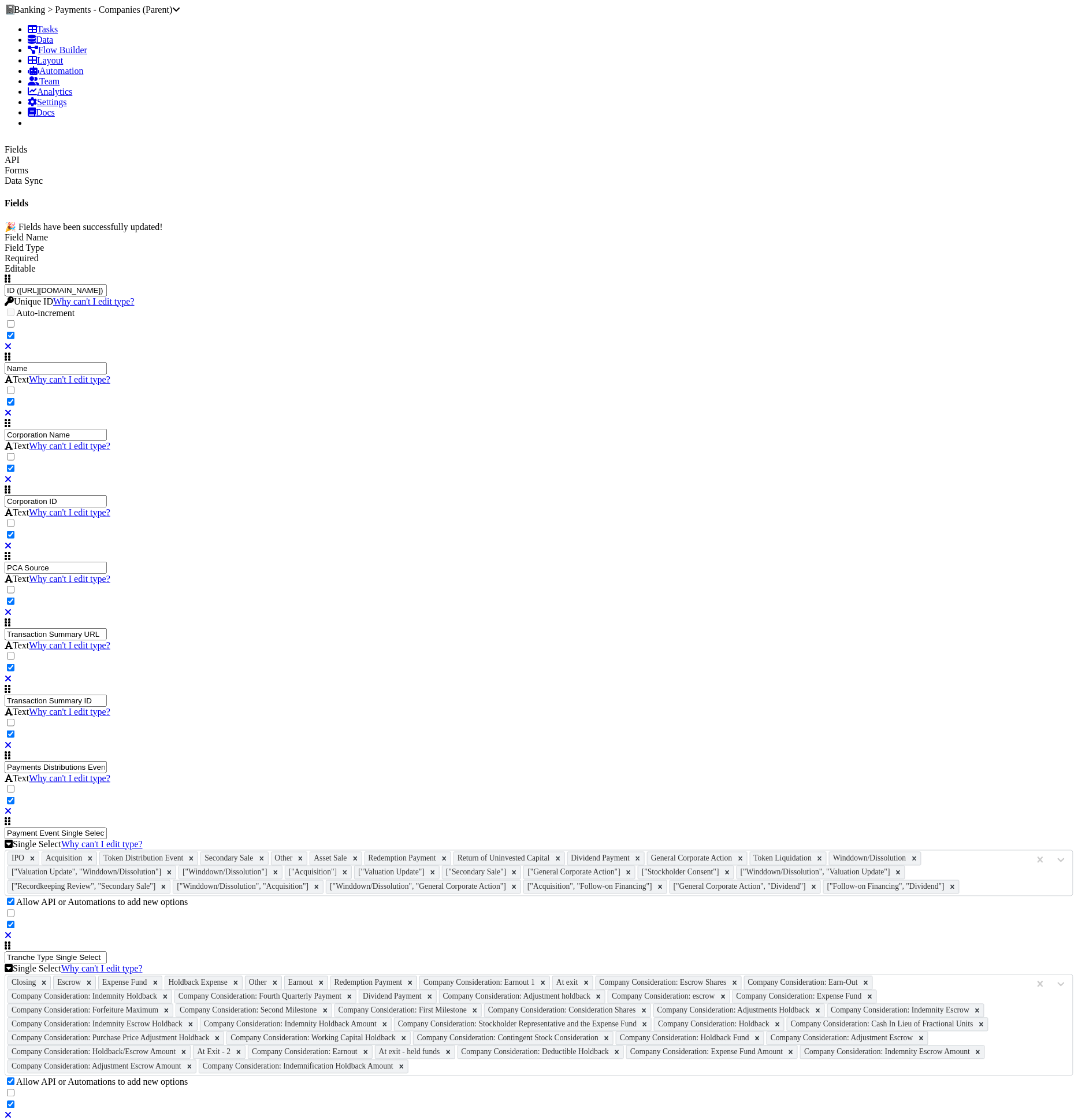
scroll to position [1919, 0]
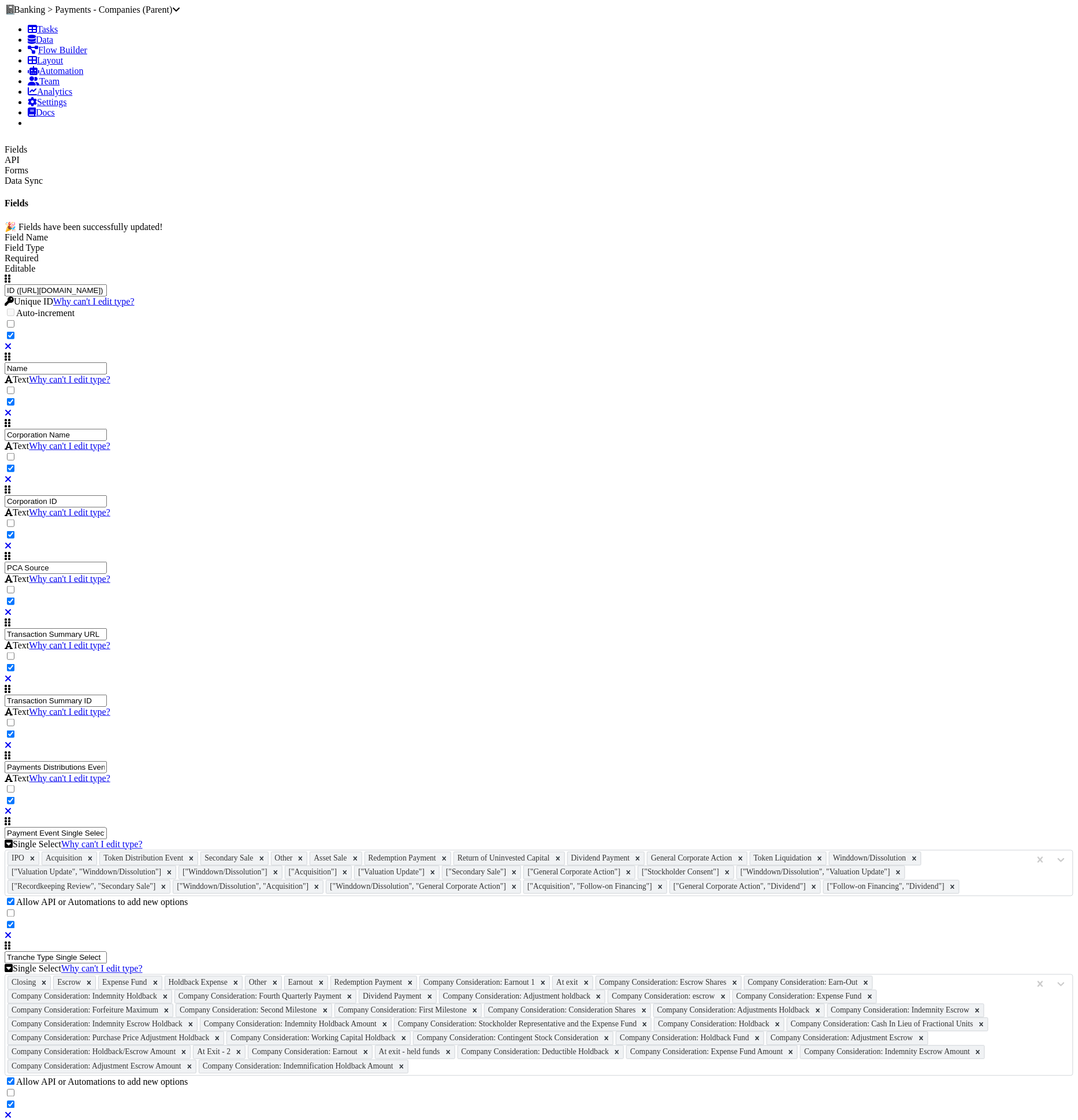
type input "Proposed Payment Amount (total)"
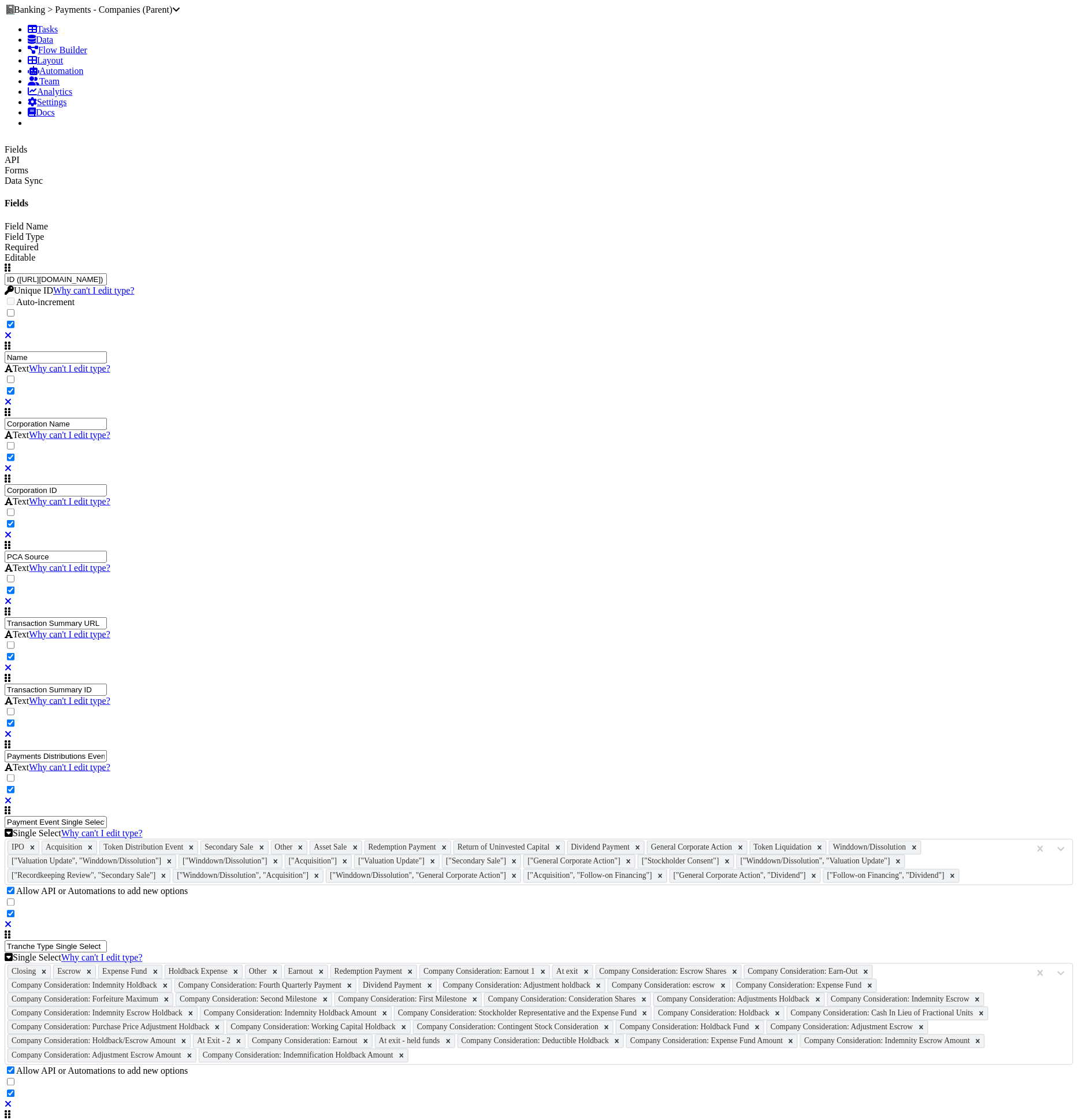
scroll to position [1922, 0]
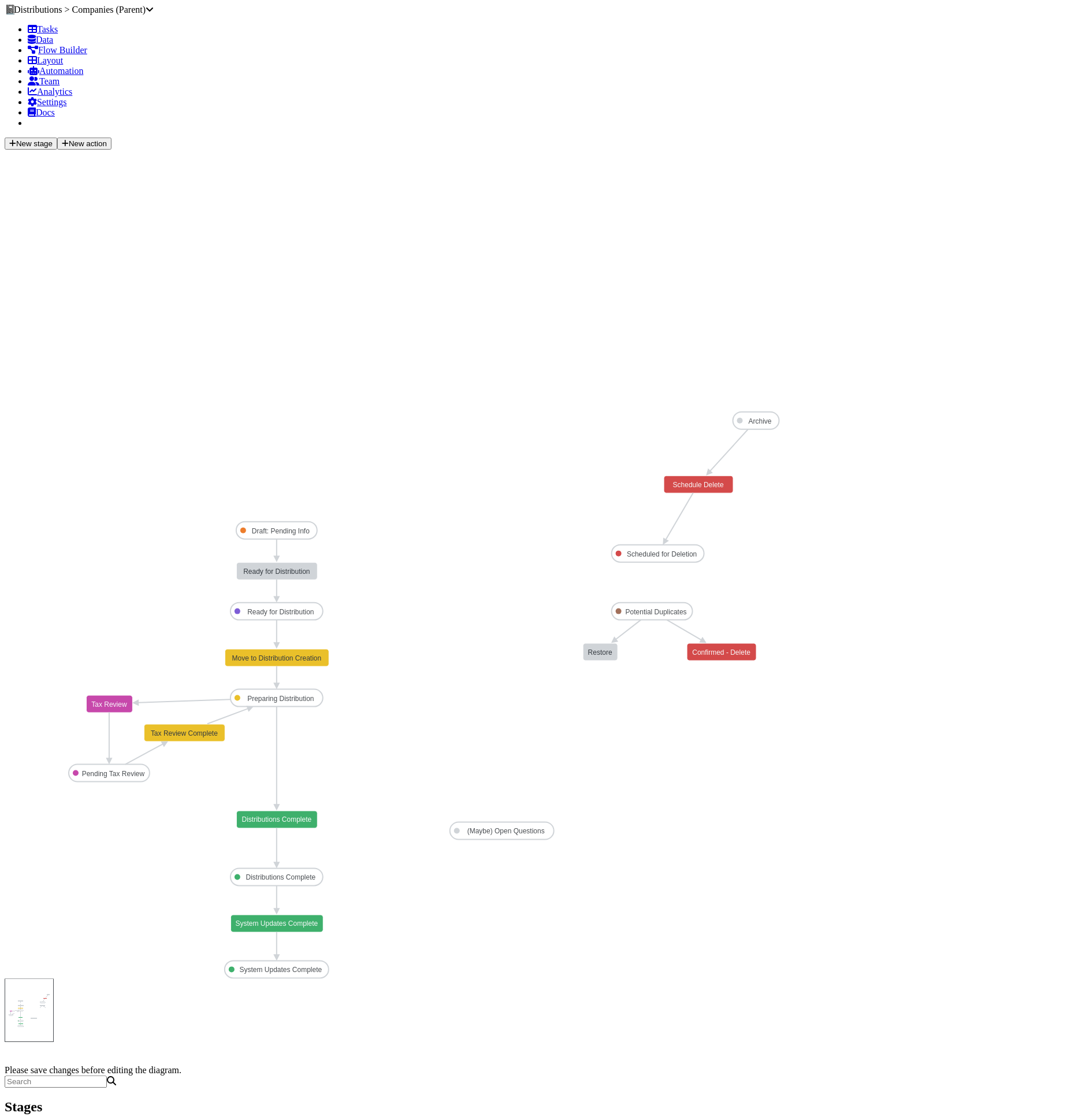
click at [53, 44] on link "Data" at bounding box center [40, 40] width 26 height 10
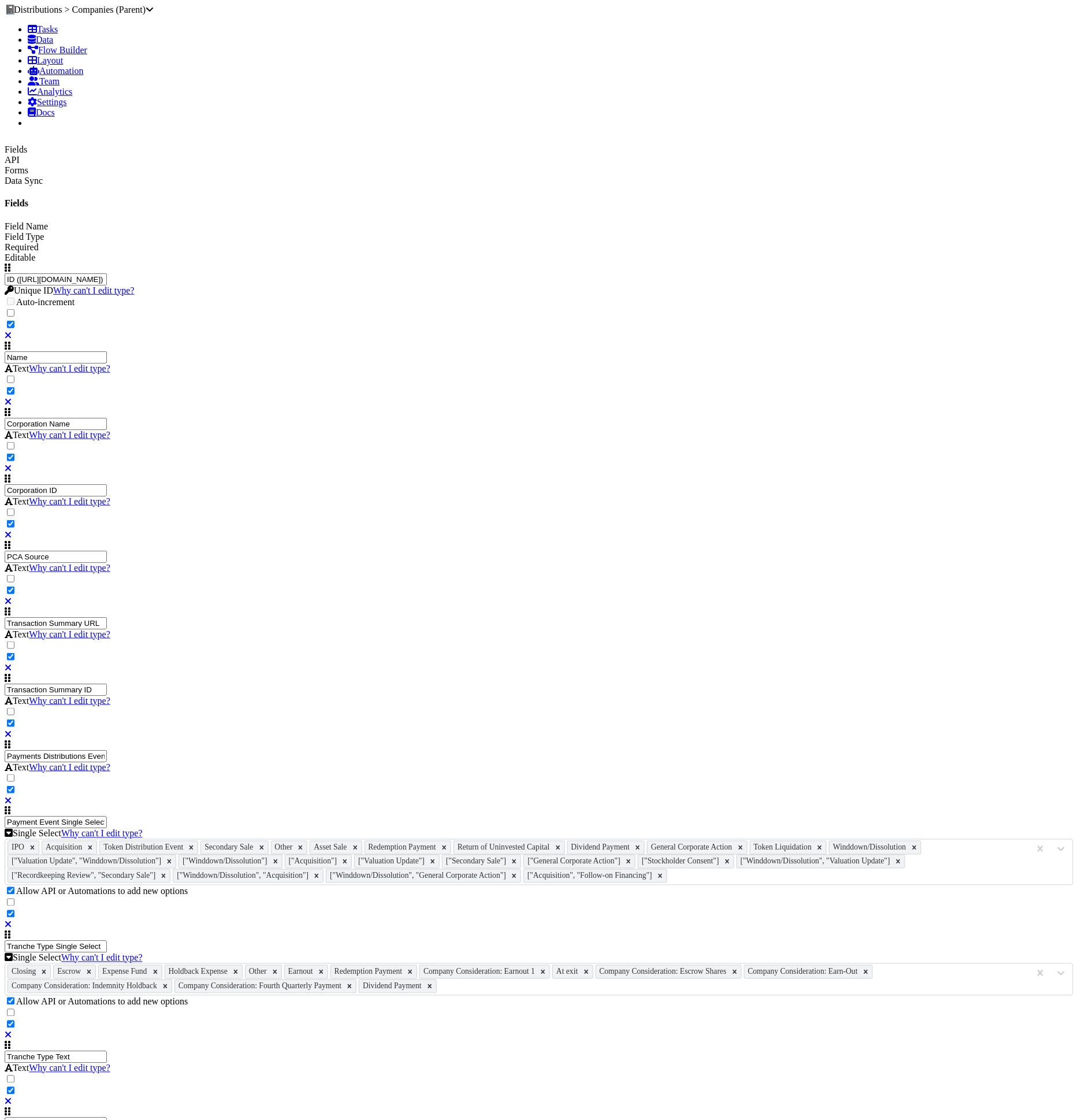
scroll to position [1420, 0]
paste input "[TL] Number of Tokens"
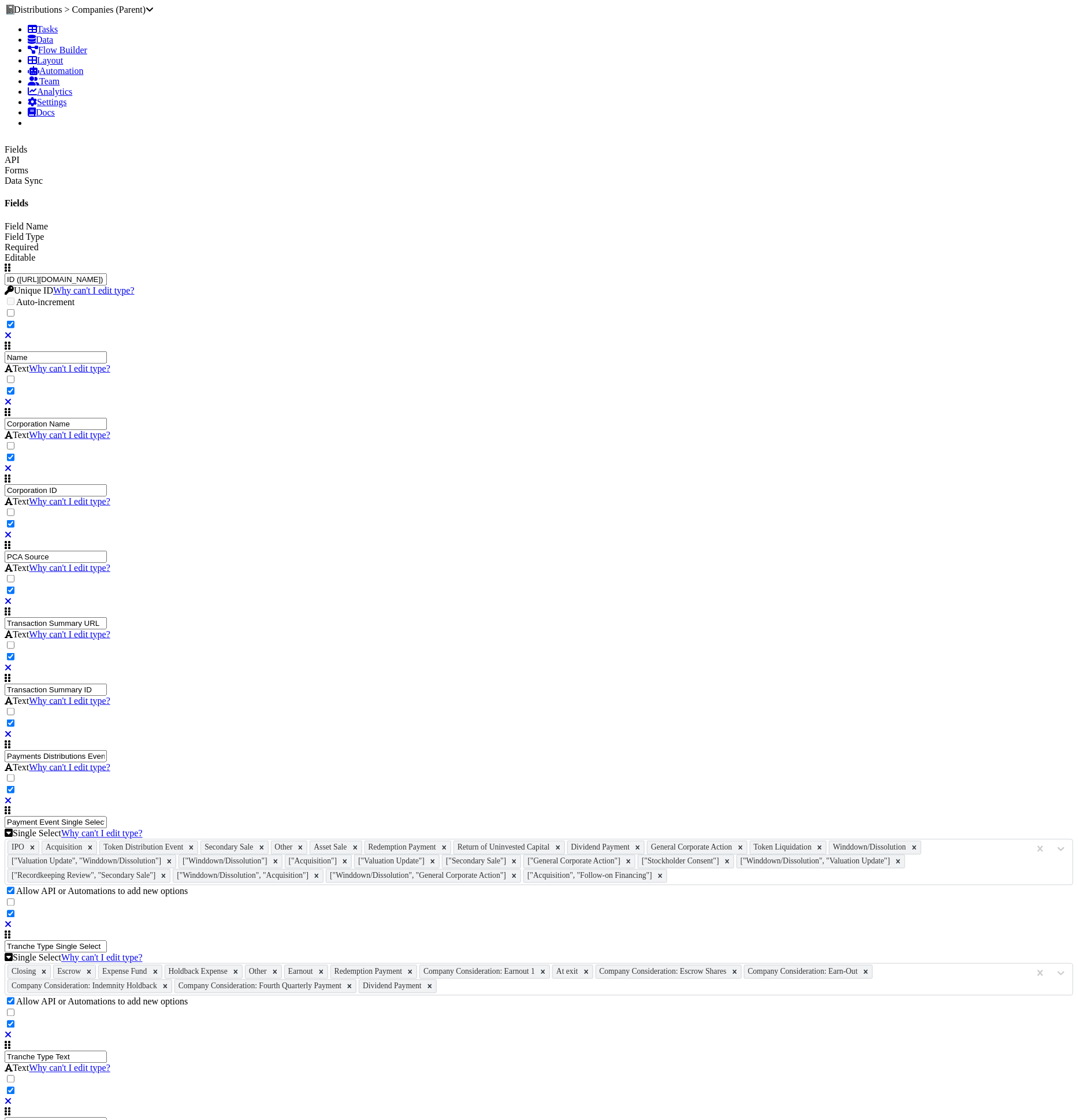
type input "[TL] Number of Tokens"
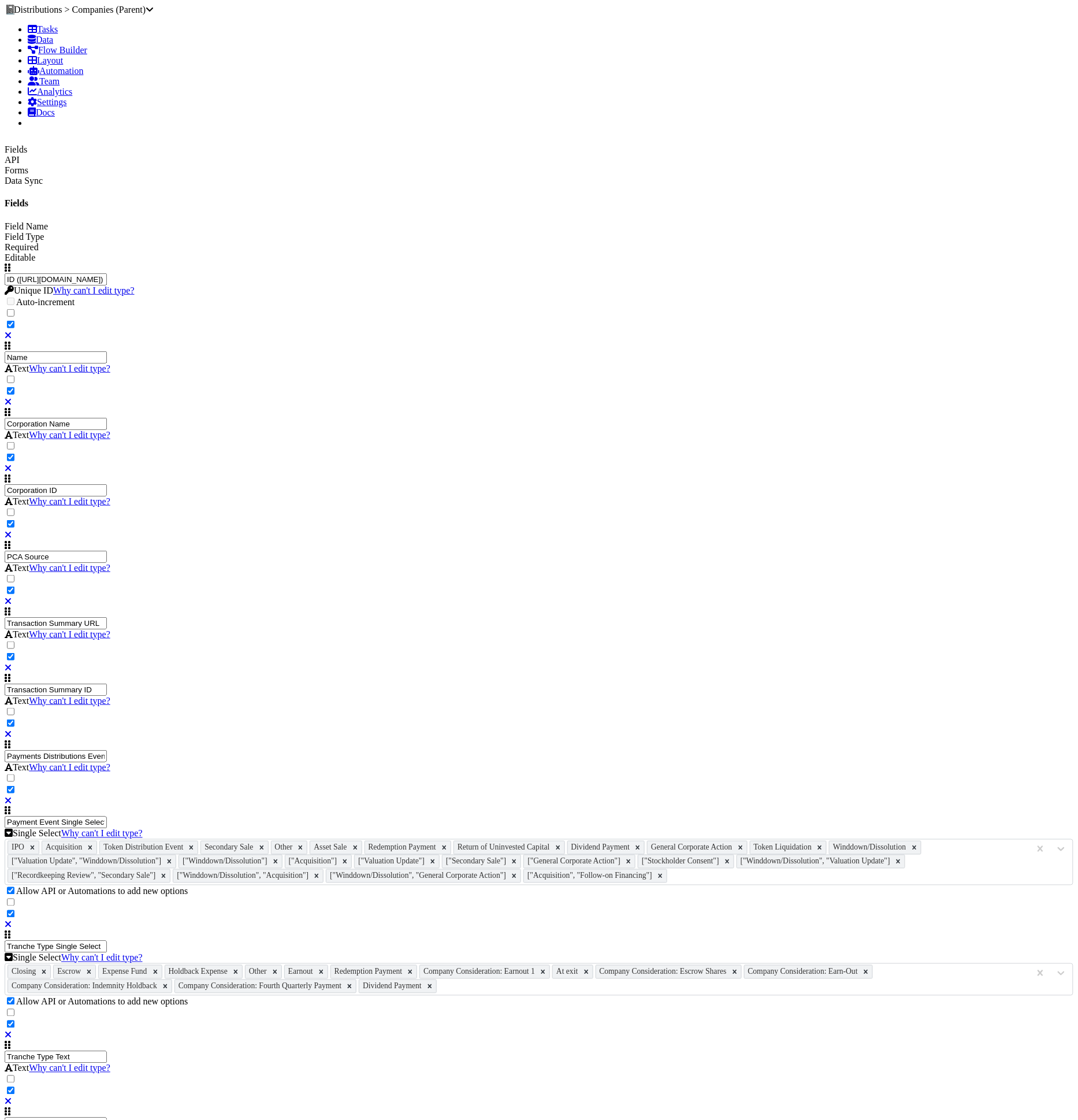
paste input "[TL] Price per Token"
type input "[TL] Price per Token"
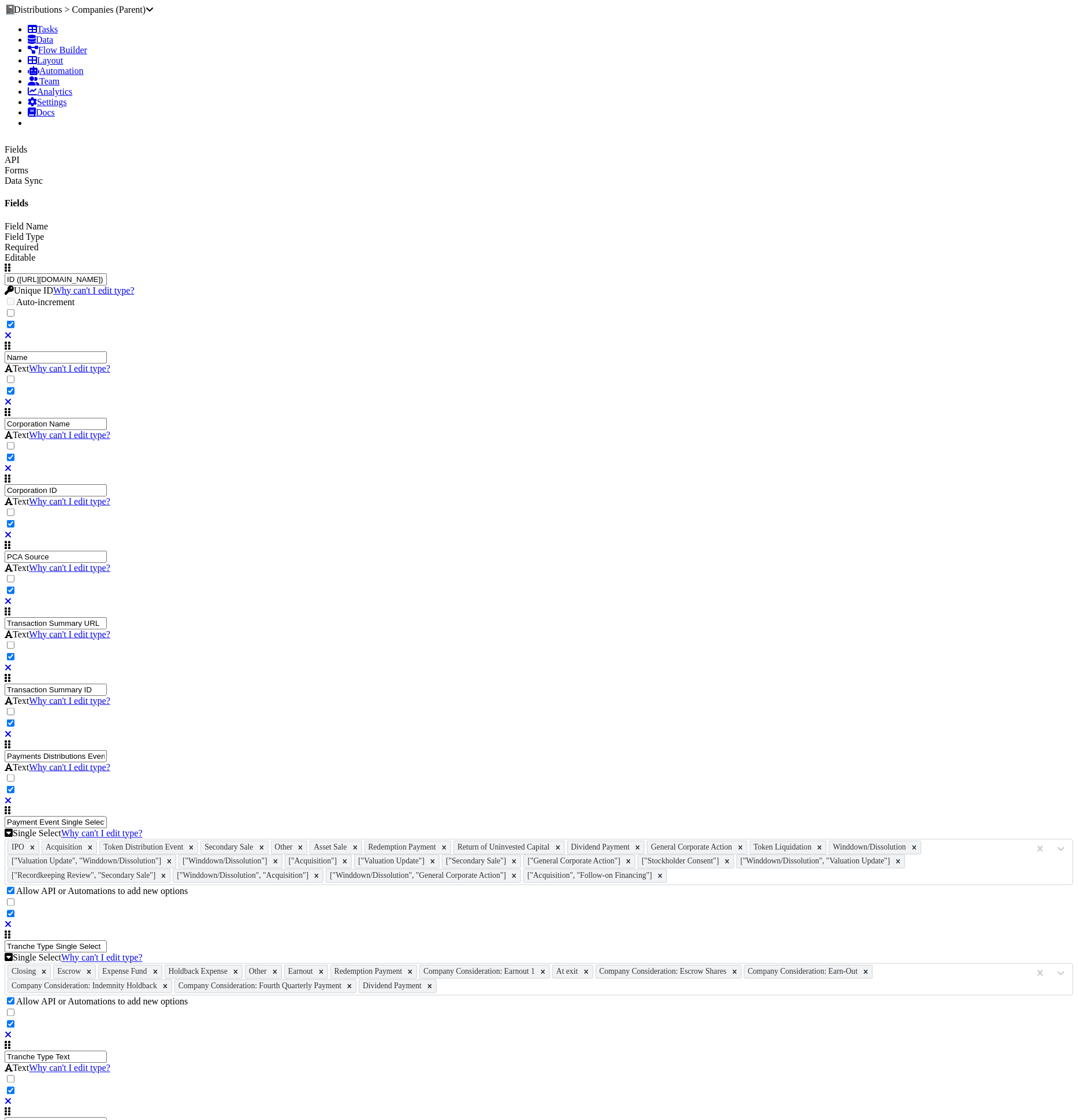
paste input "[TL] Fee"
type input "[TL] Fee"
type input "num"
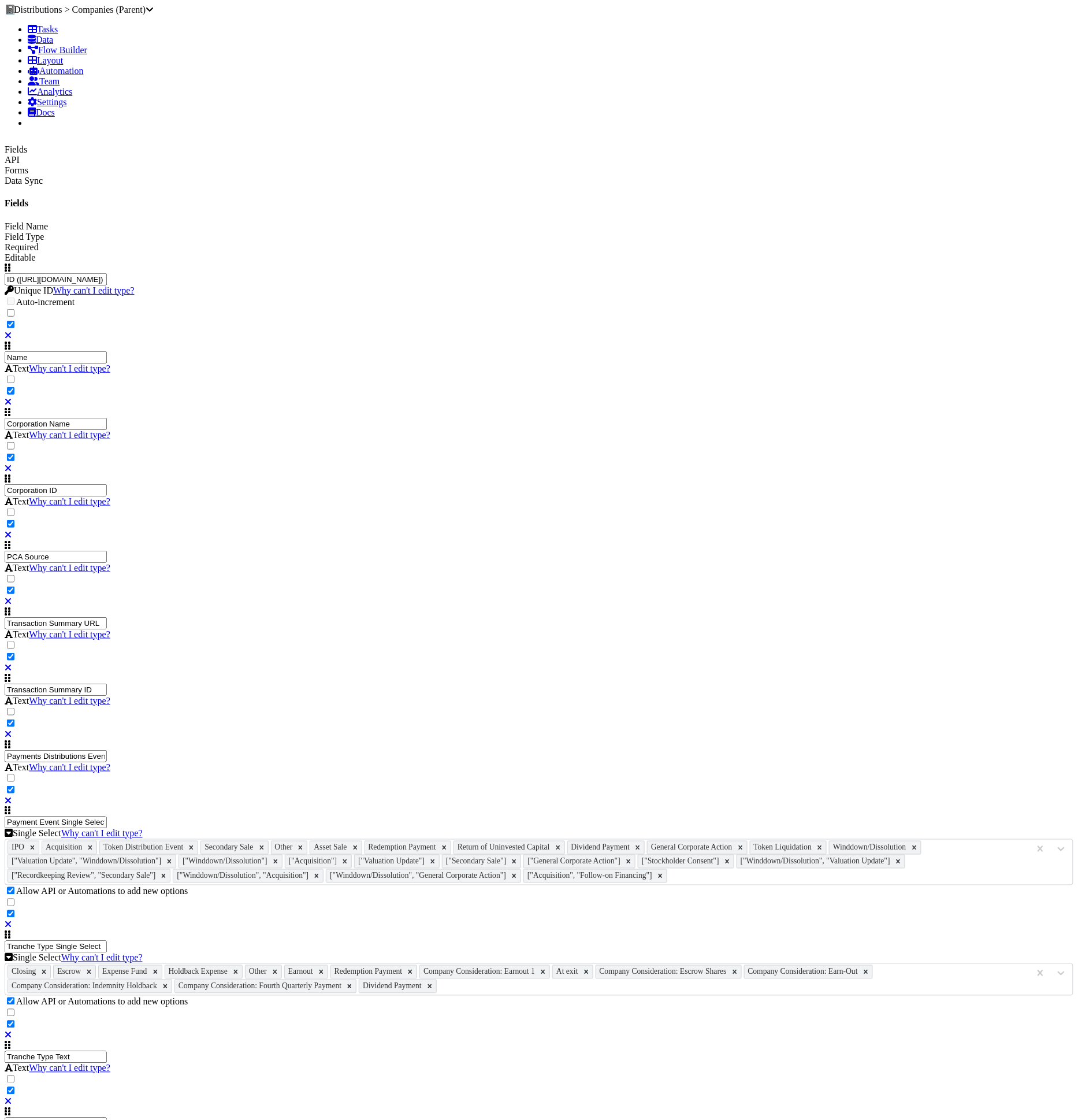
type input "cur"
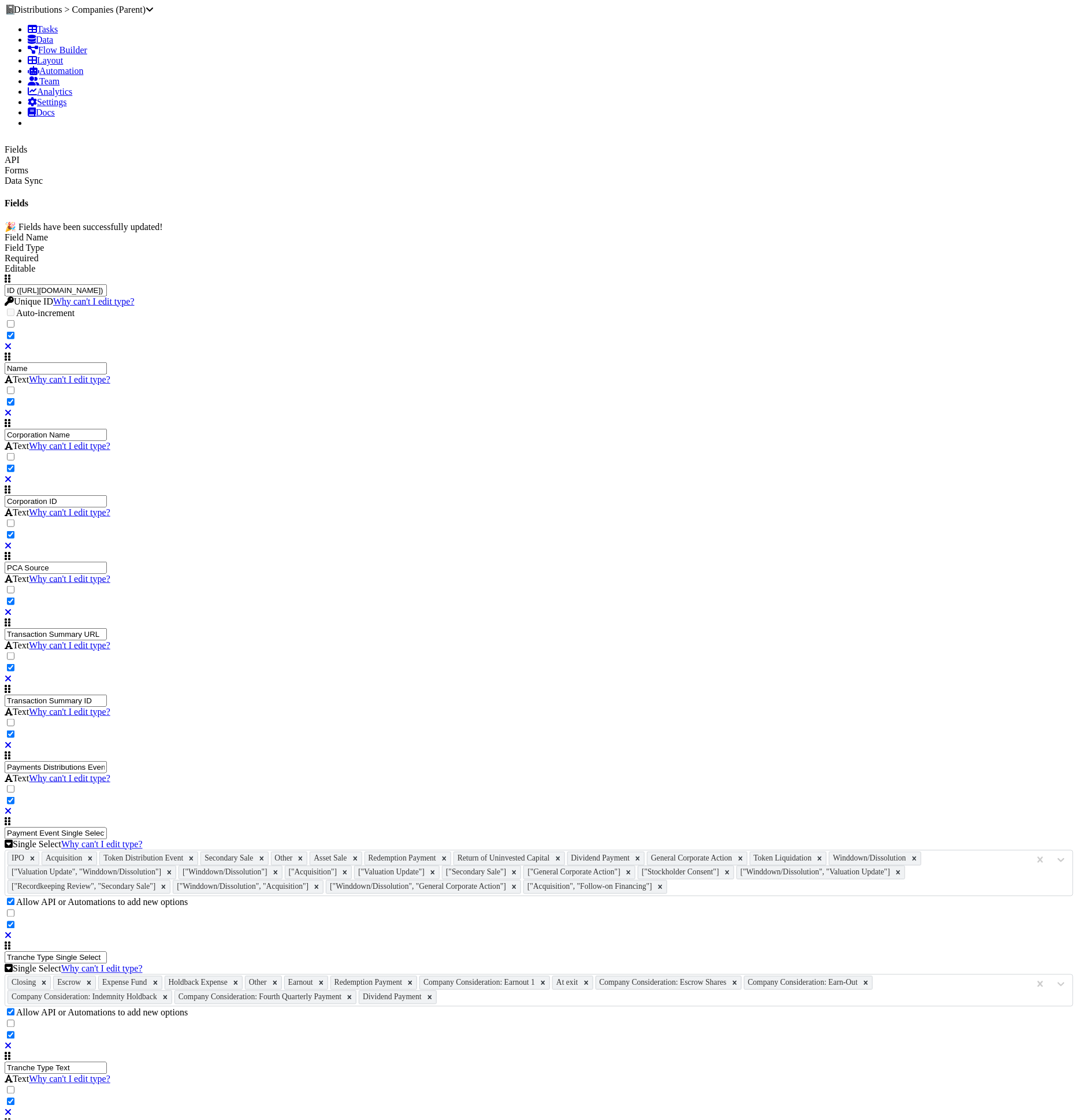
scroll to position [1552, 0]
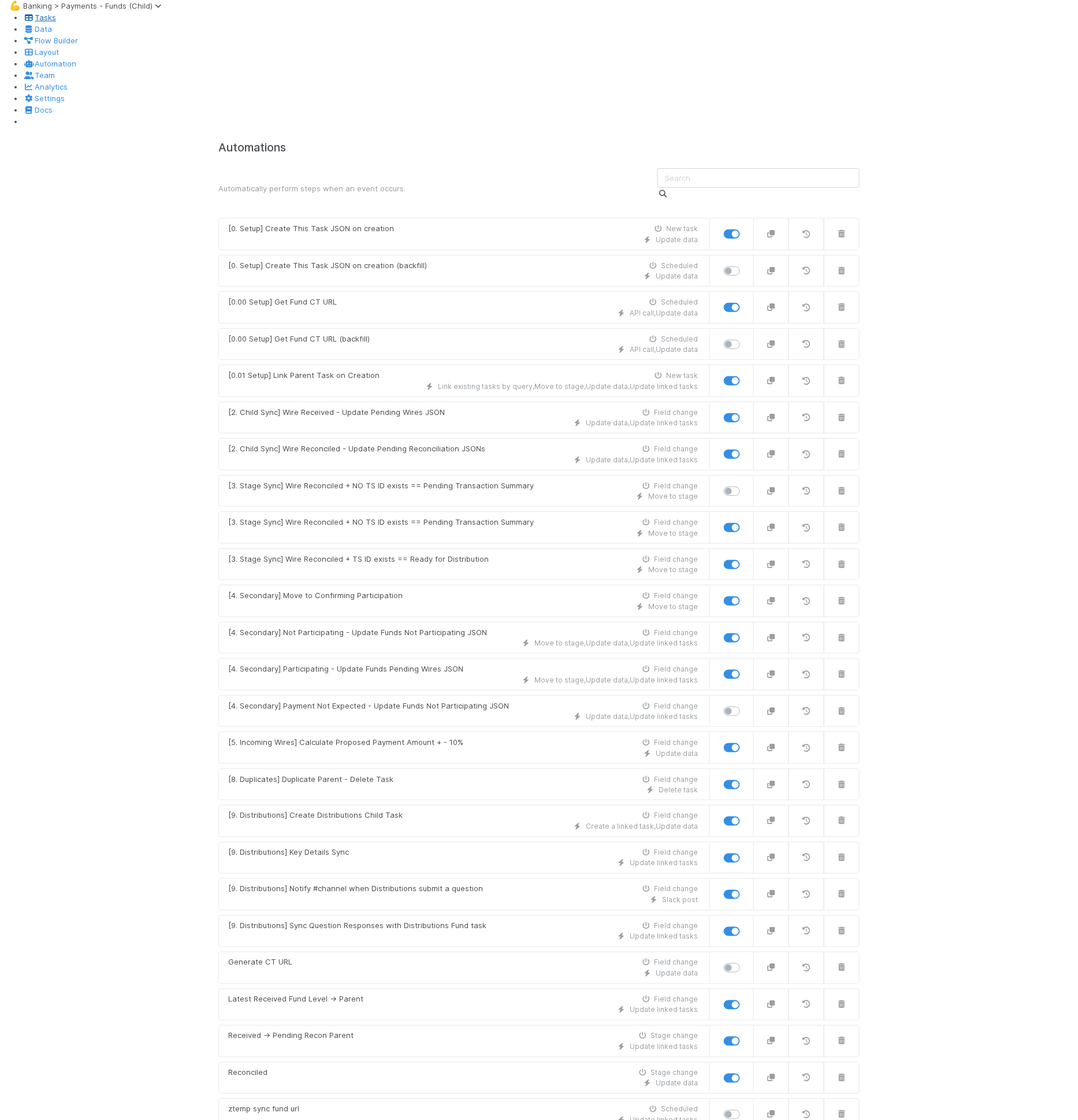
click at [24, 22] on span "Tasks" at bounding box center [39, 17] width 33 height 9
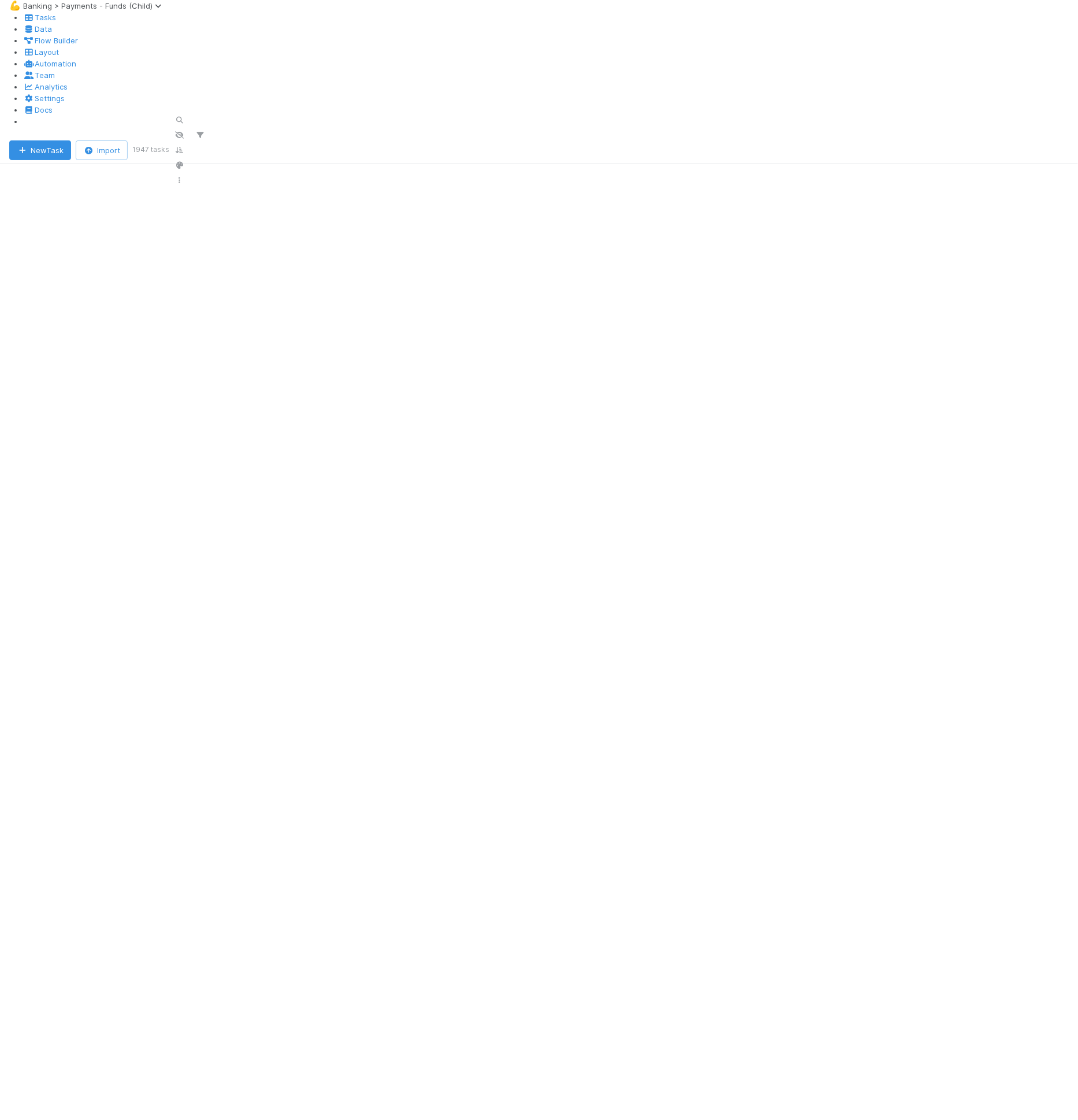
scroll to position [10, 10]
click at [52, 33] on link "Data" at bounding box center [38, 29] width 29 height 9
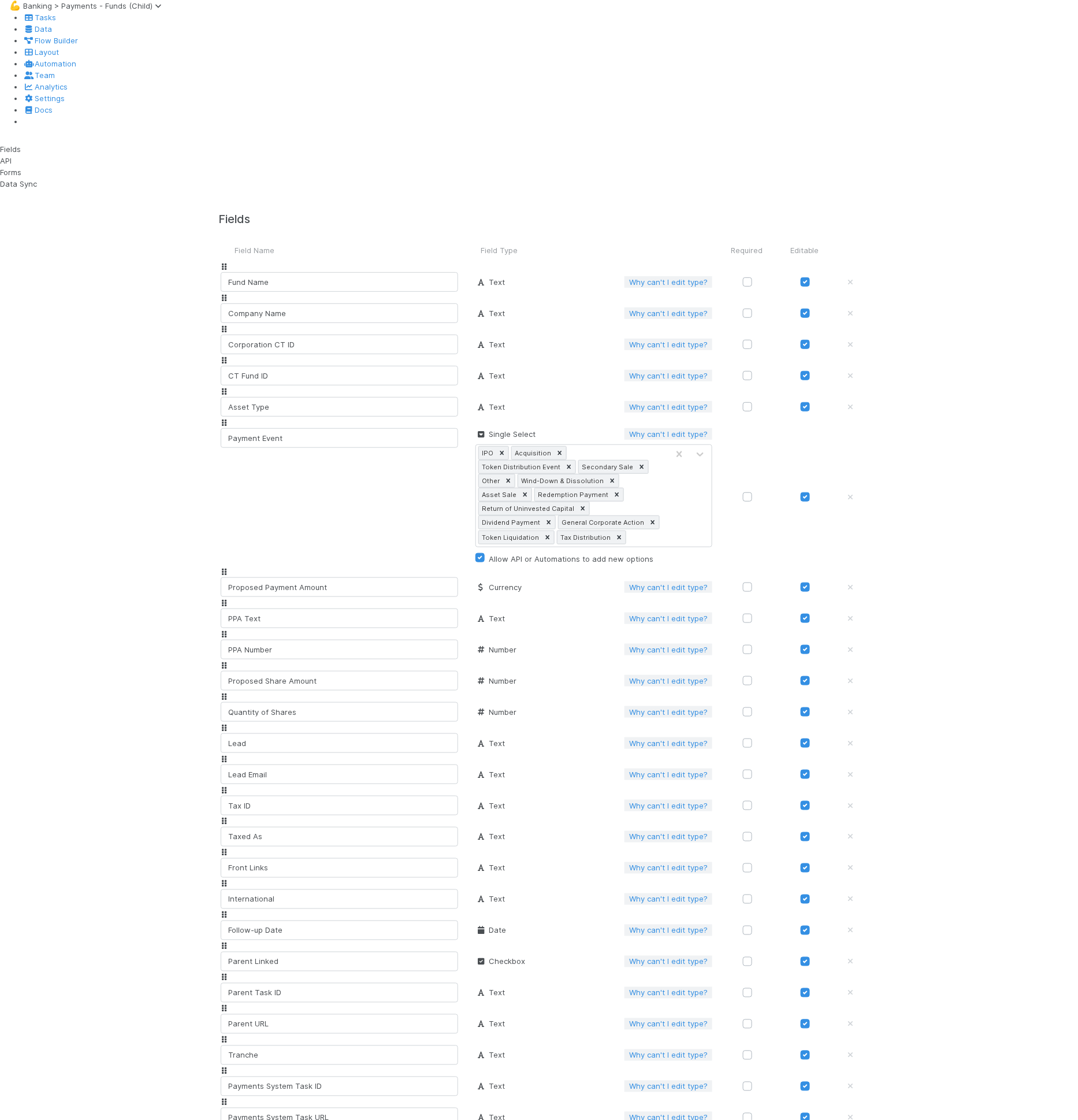
scroll to position [1414, 0]
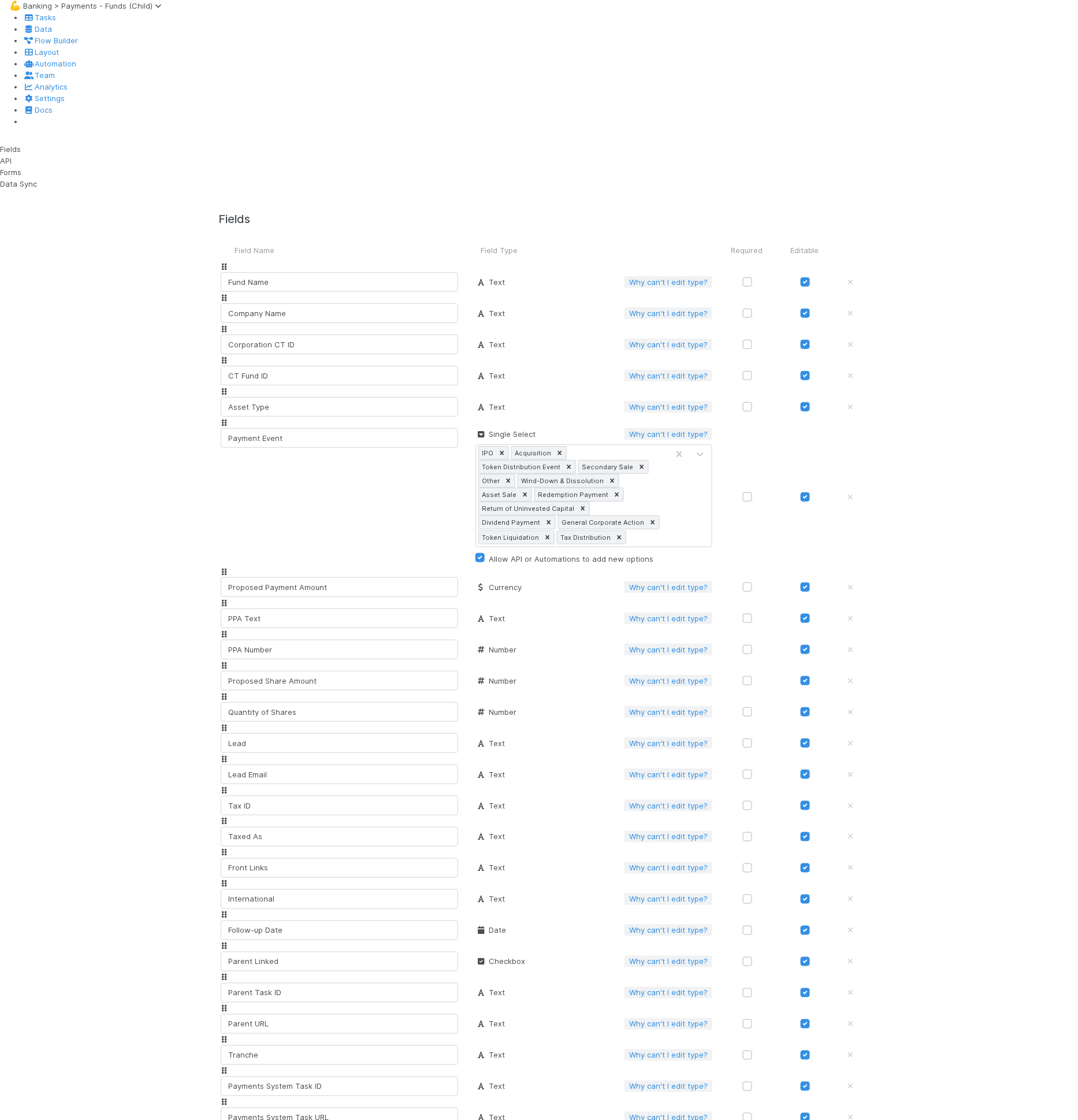
type input "[TL] Number of Tokens"
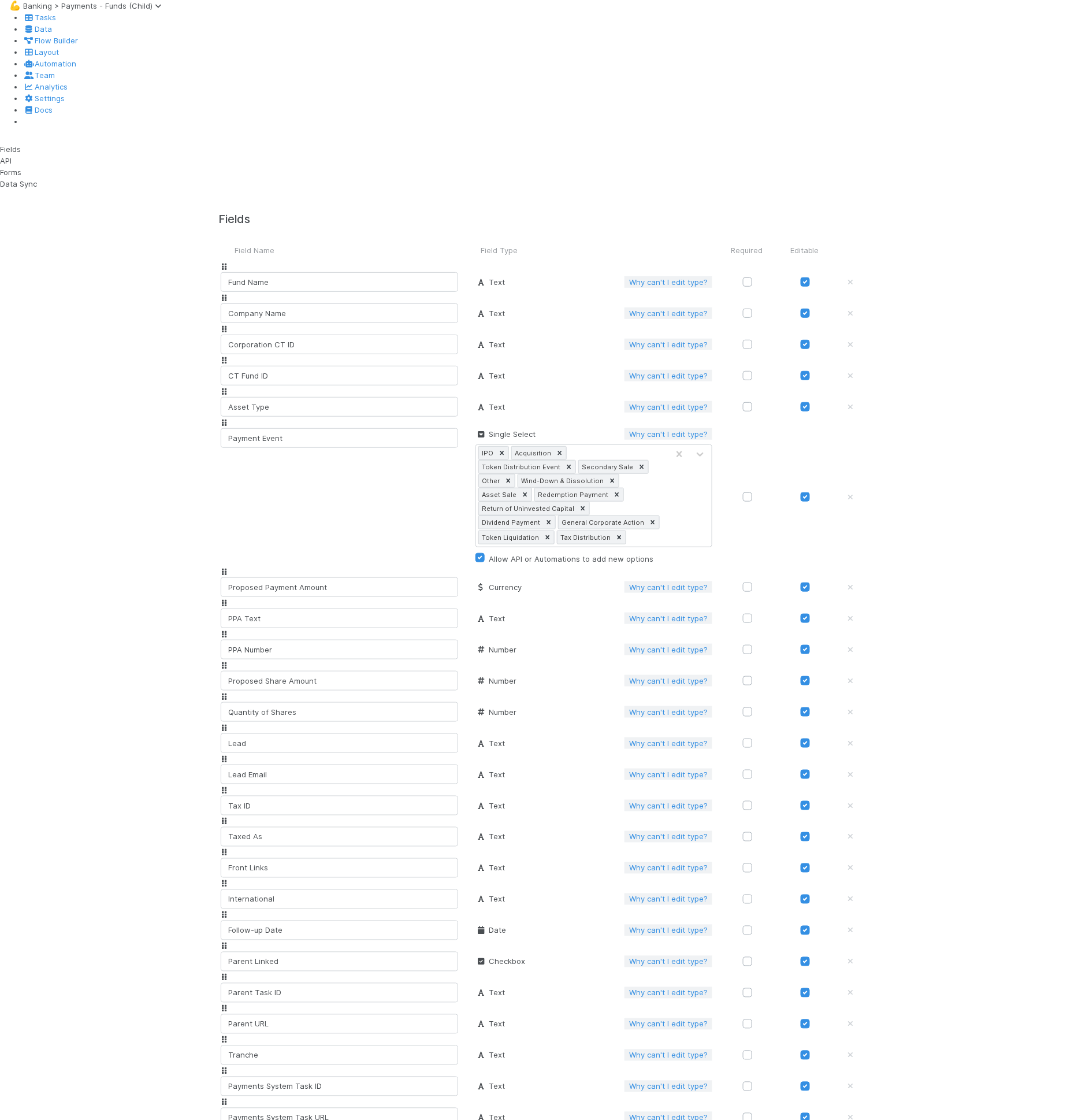
type input "[TL] Price per Token"
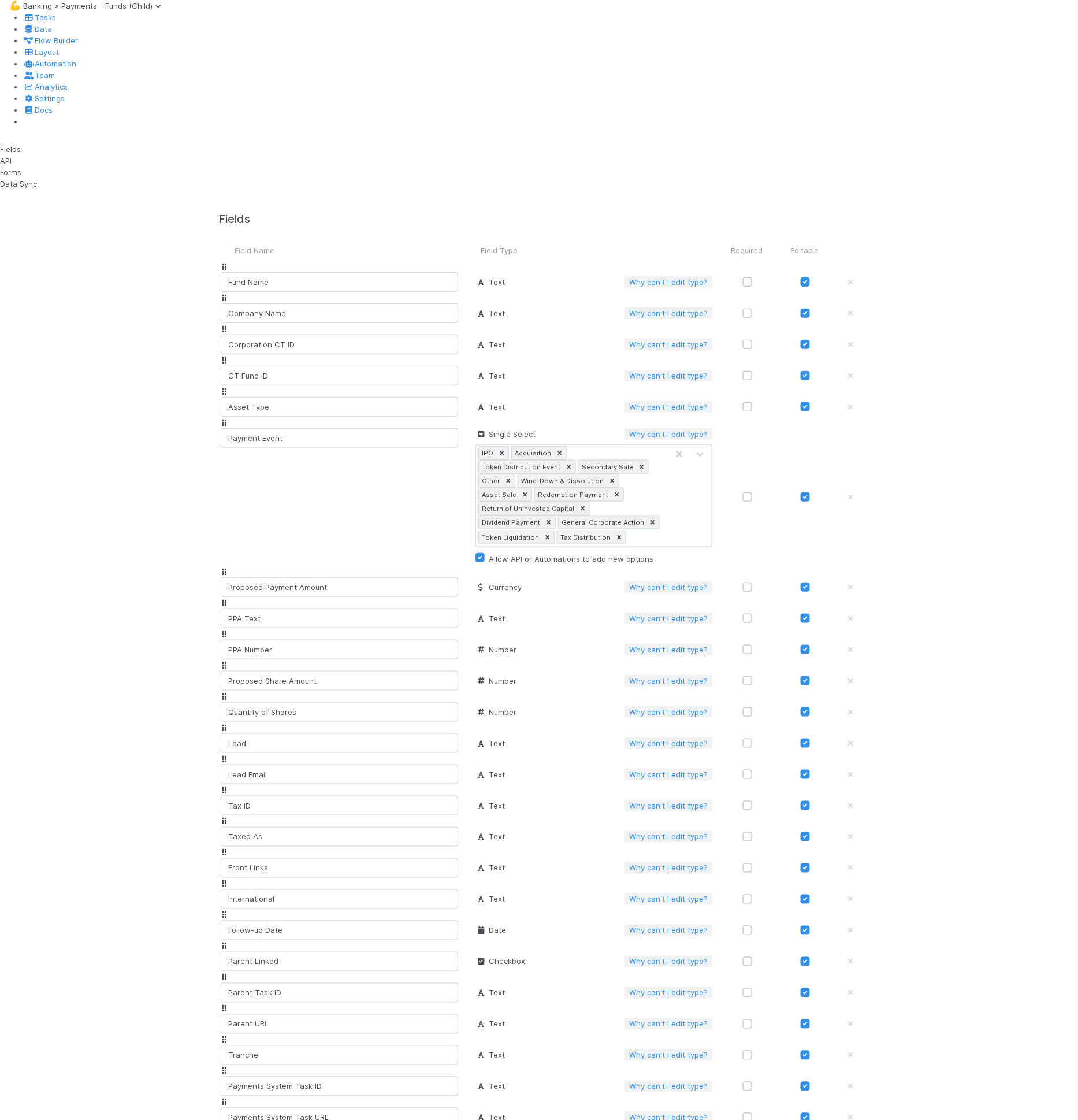
paste input "[TL] Fee"
type input "[TL] Fee"
type input "num"
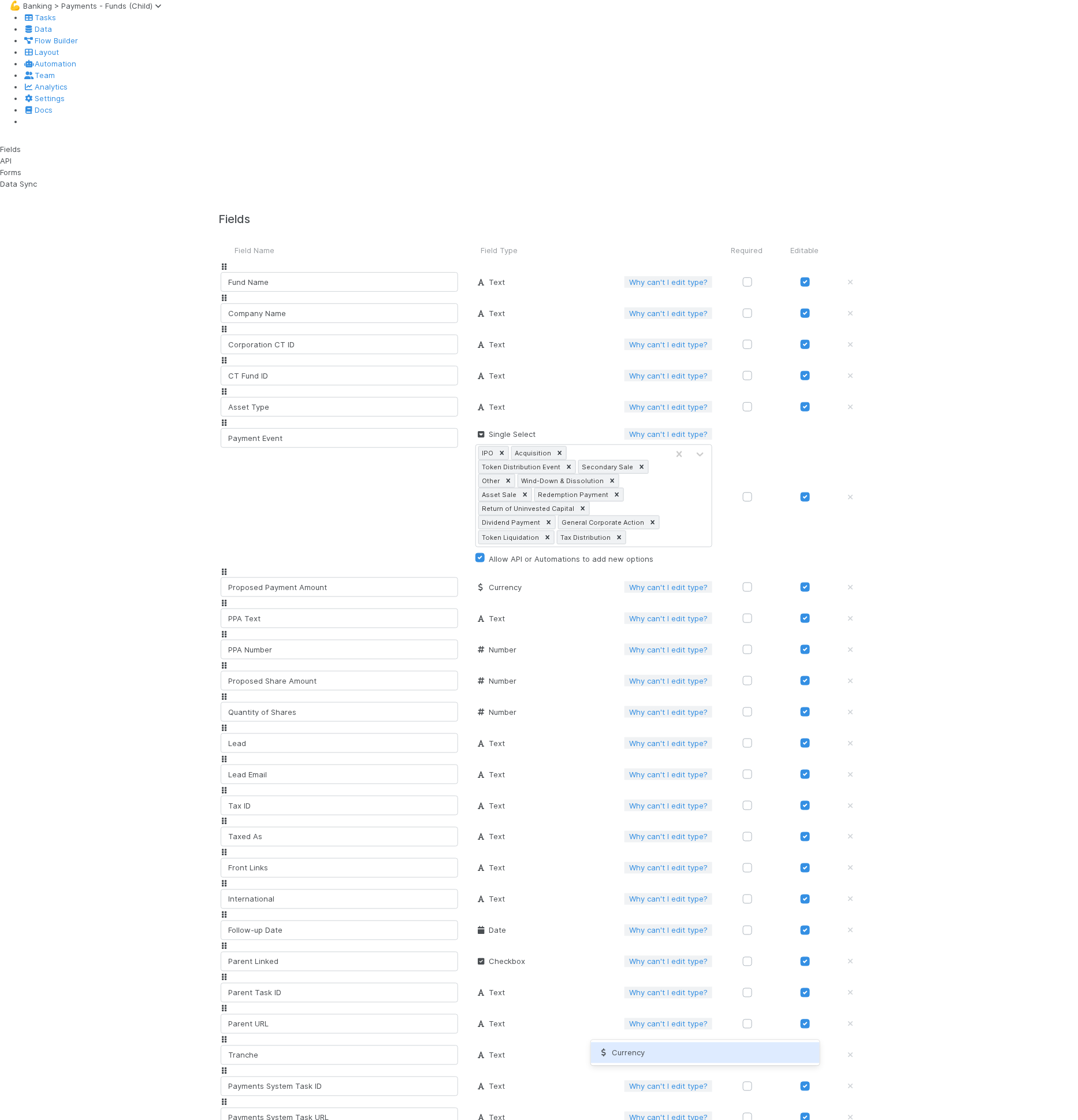
type input "curr"
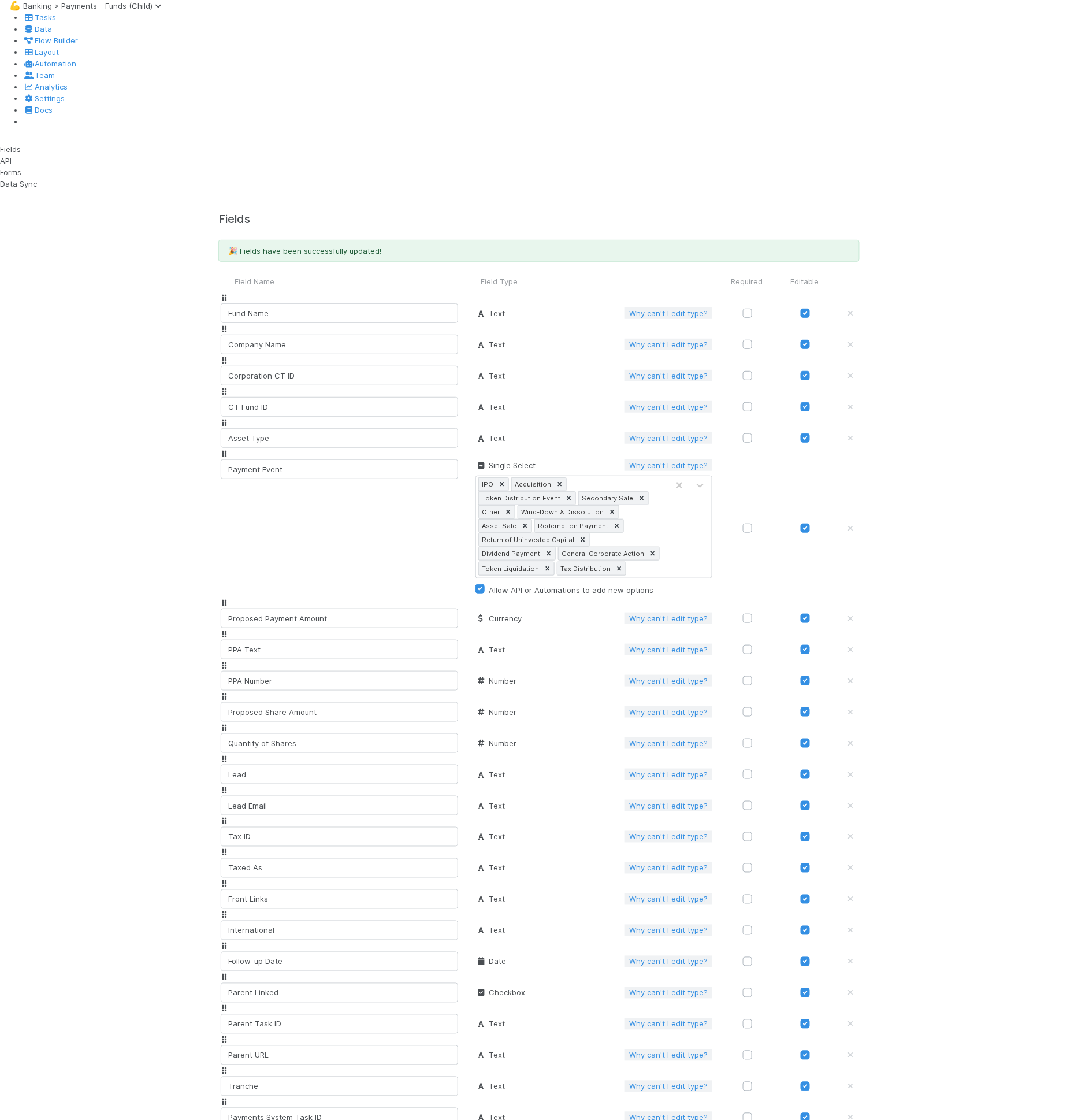
type input "[TL] Receipt/Confirmation"
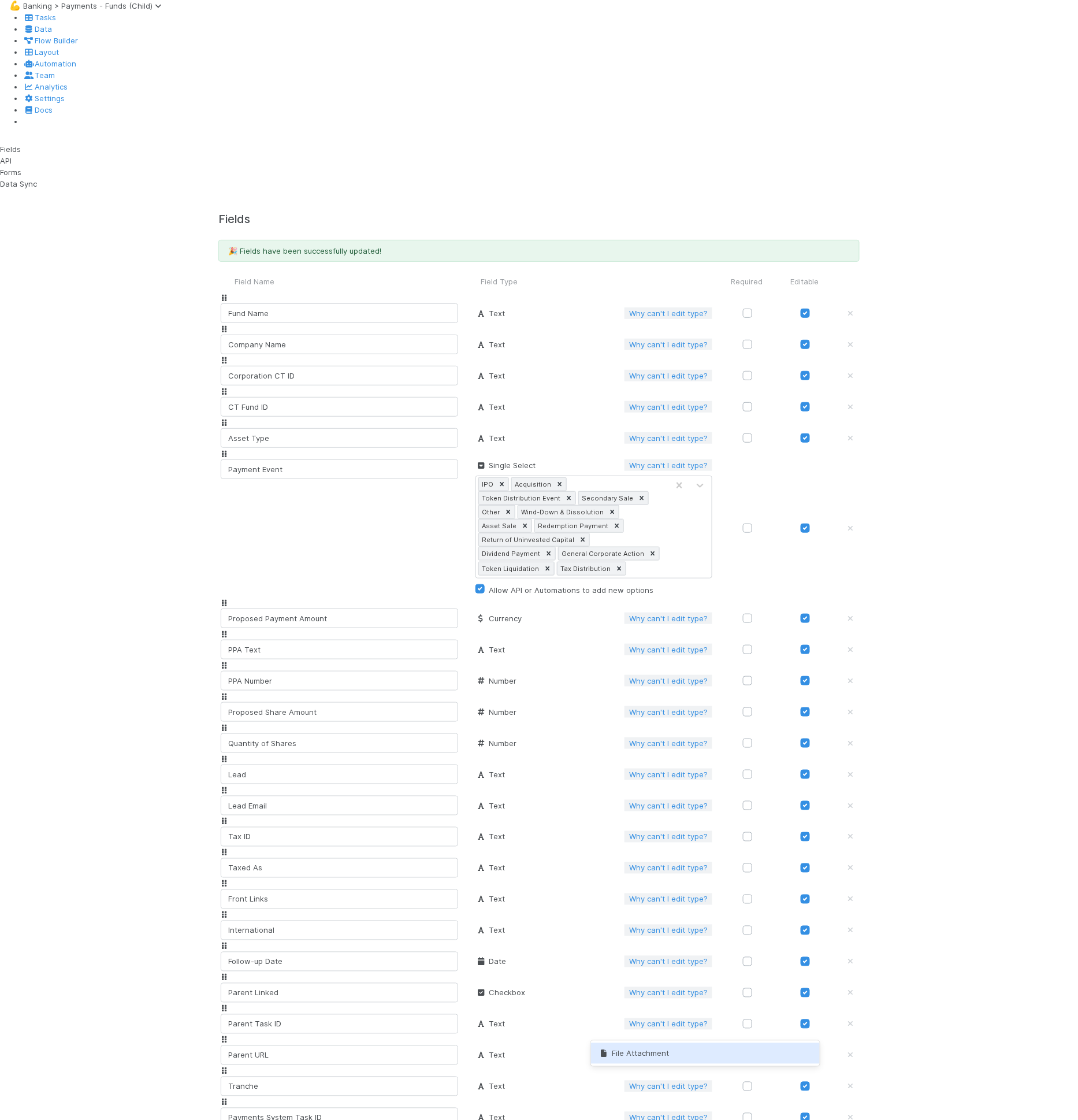
type input "file"
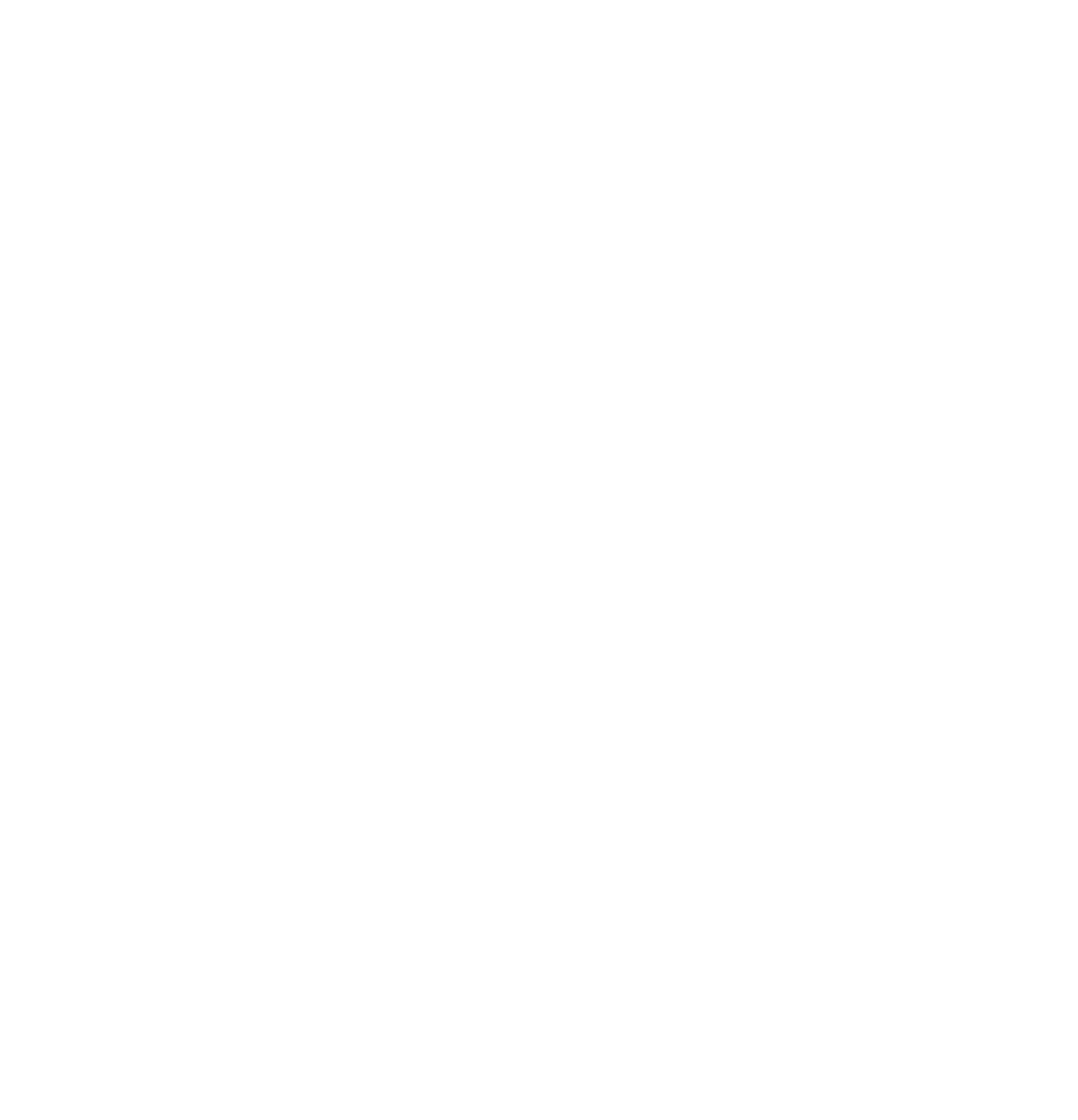
click at [154, 29] on div "Loading..." at bounding box center [539, 573] width 1078 height 1094
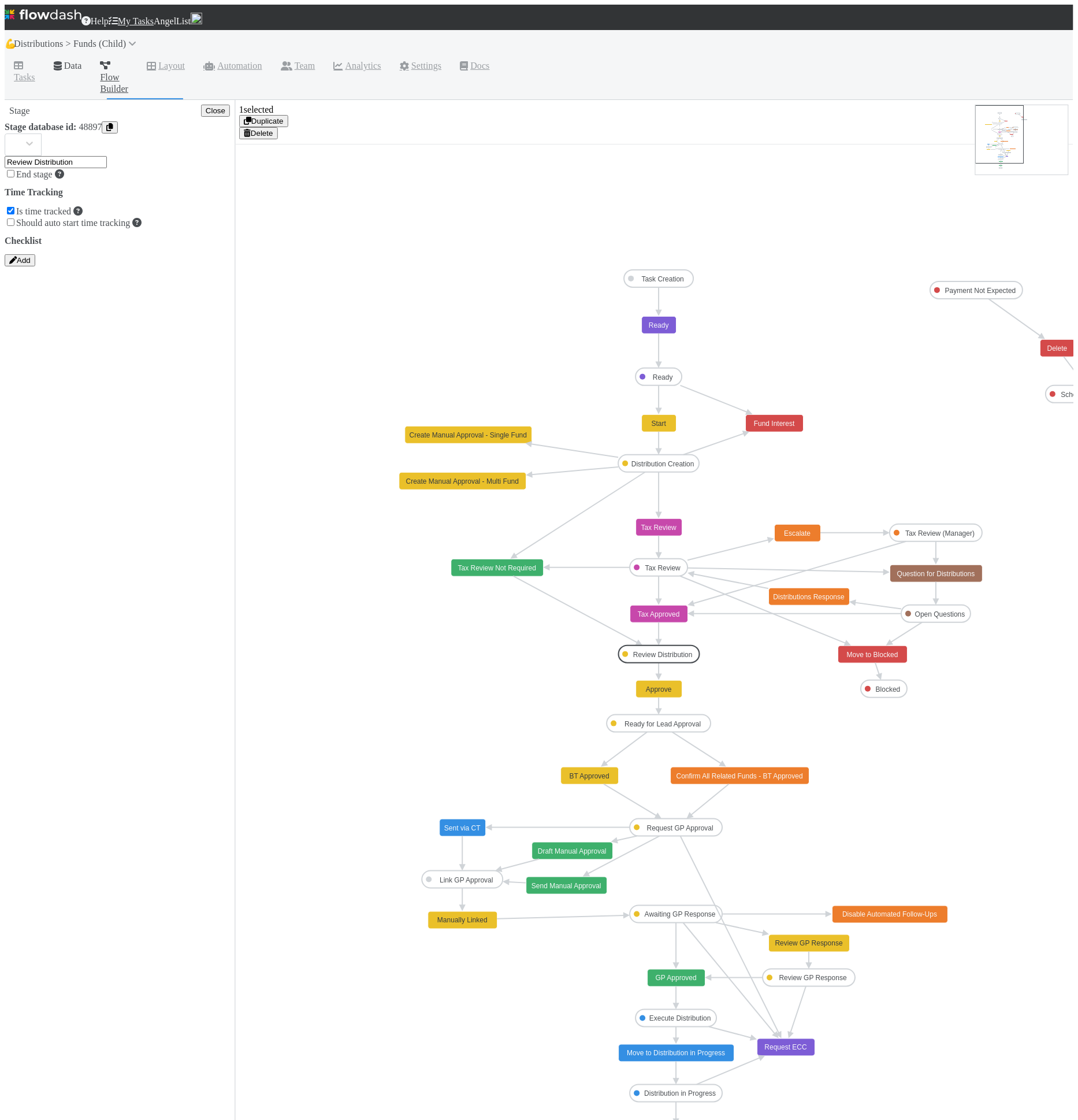
click at [81, 59] on link "Data" at bounding box center [67, 67] width 47 height 19
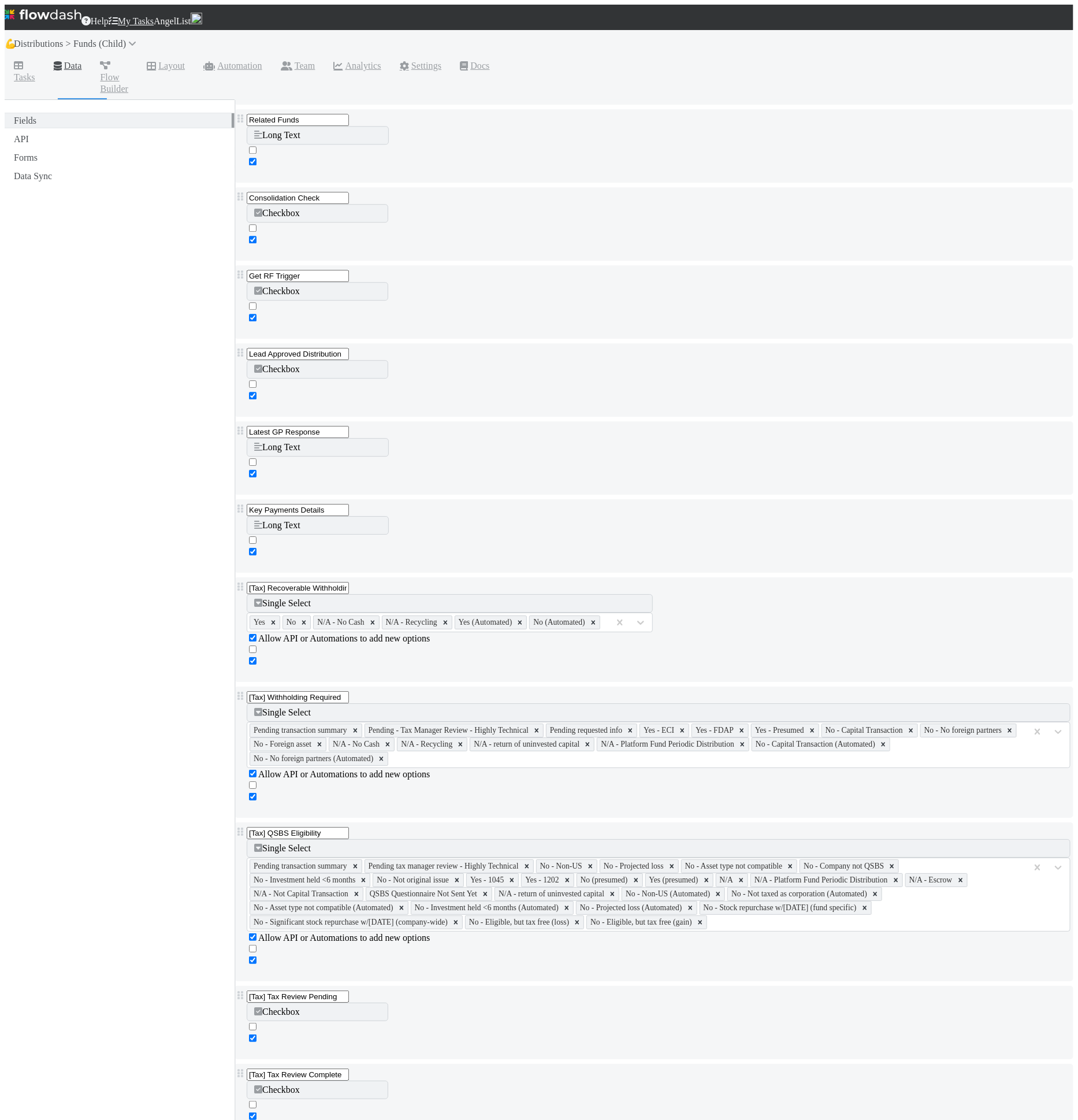
scroll to position [4298, 0]
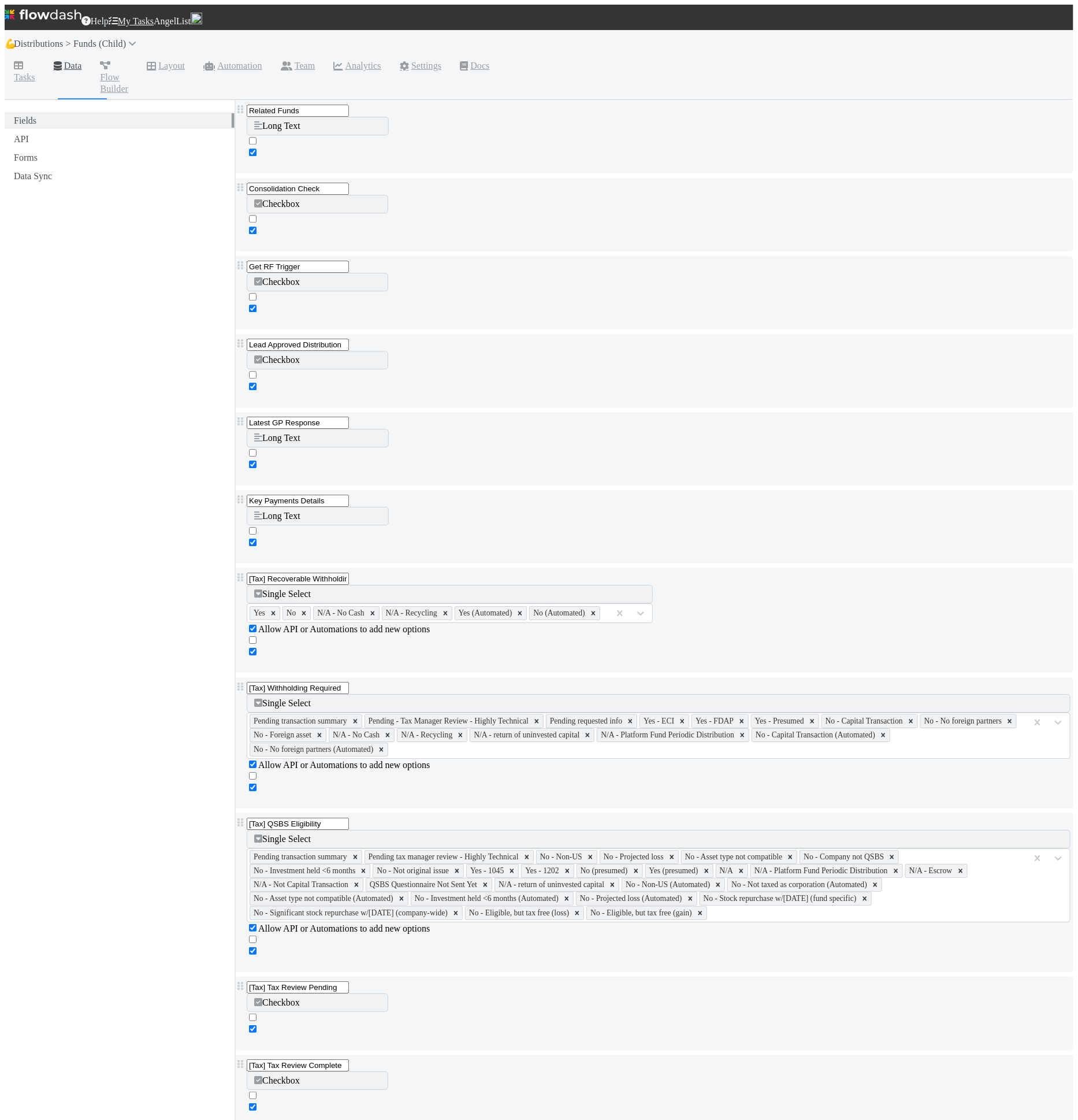
paste input "[TL] Number of Tokens"
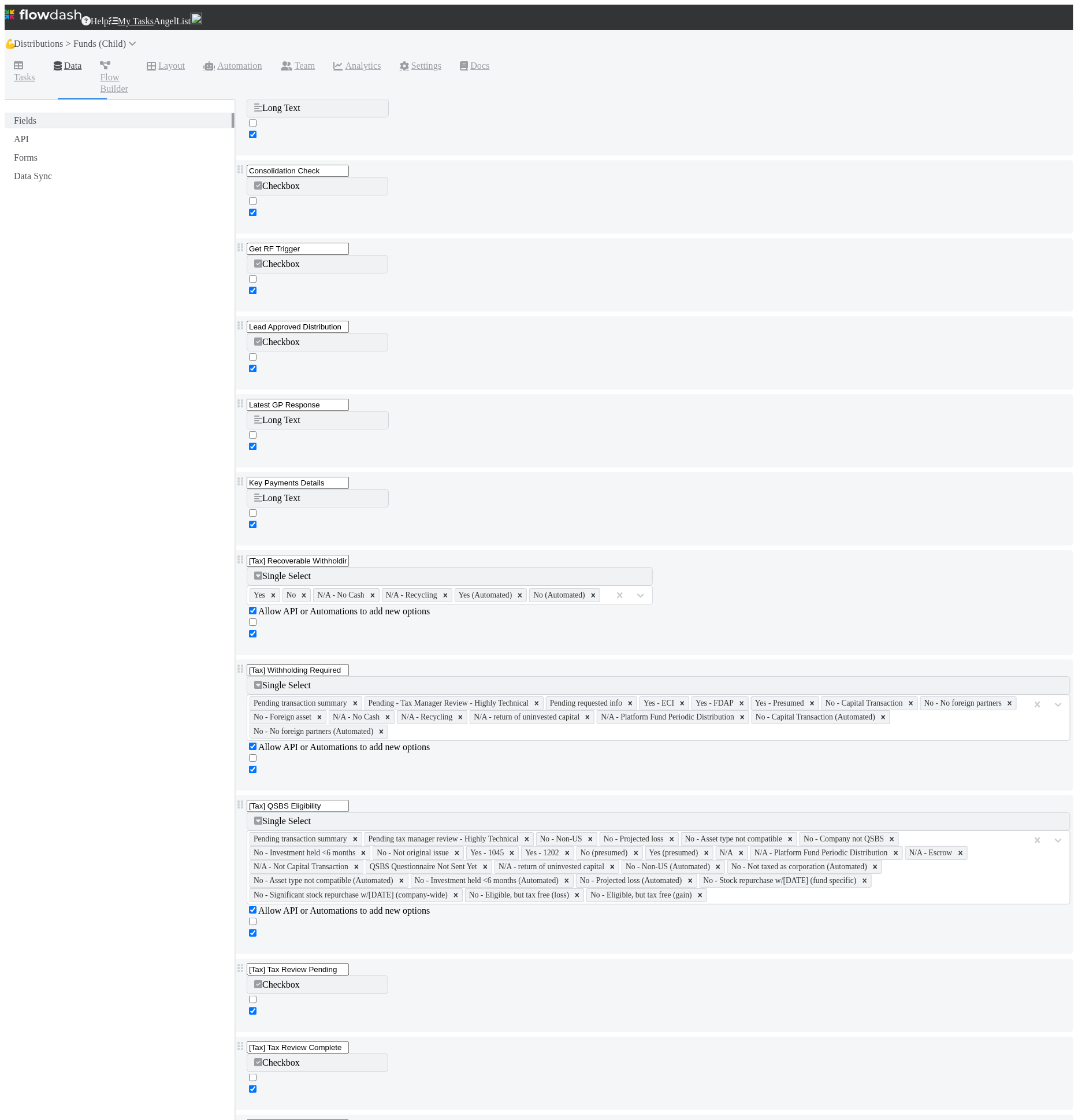
scroll to position [4331, 0]
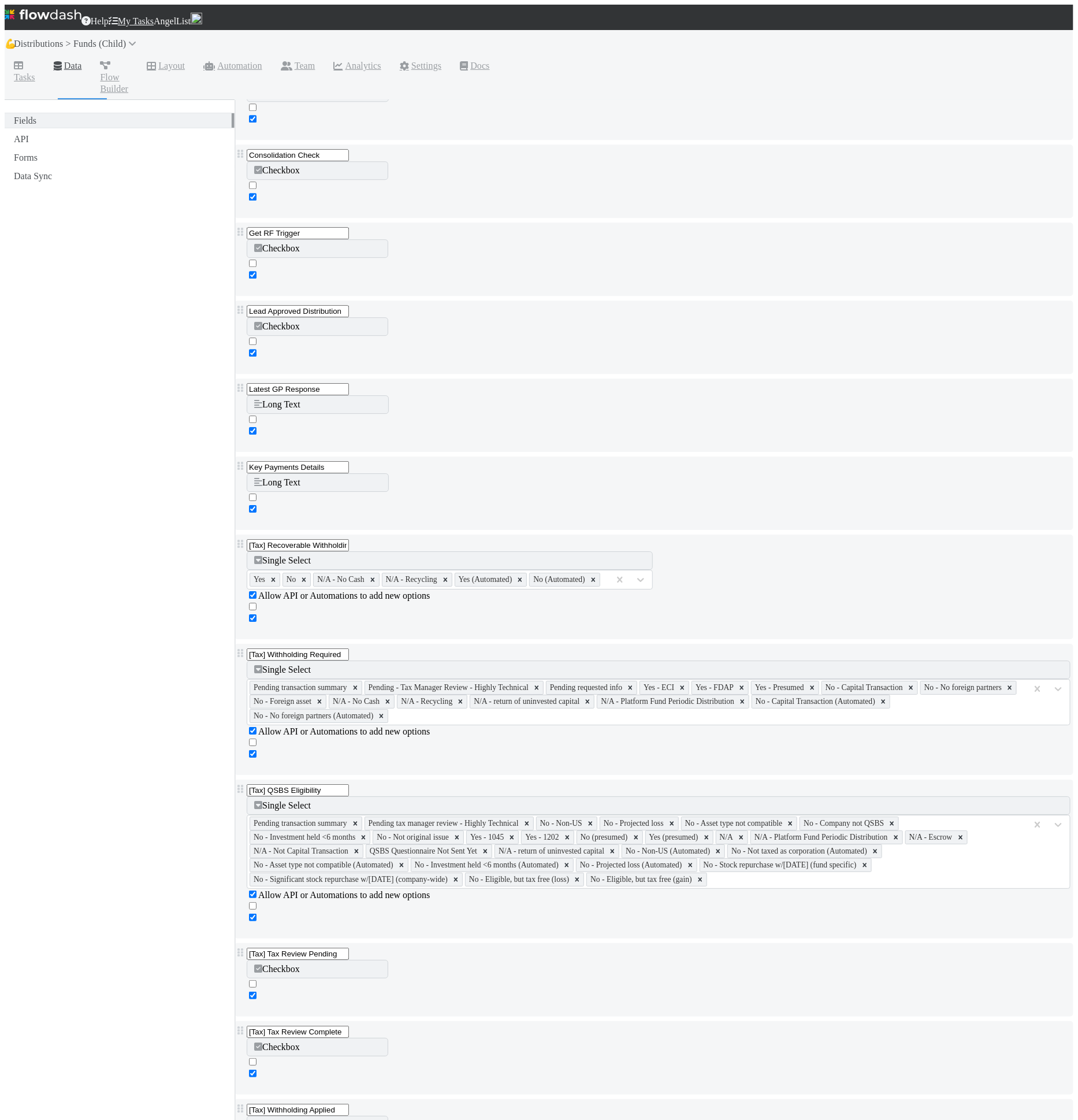
type input "[TL] Number of Tokens"
paste input "[TL] Price per Token"
type input "[TL] Price per Token"
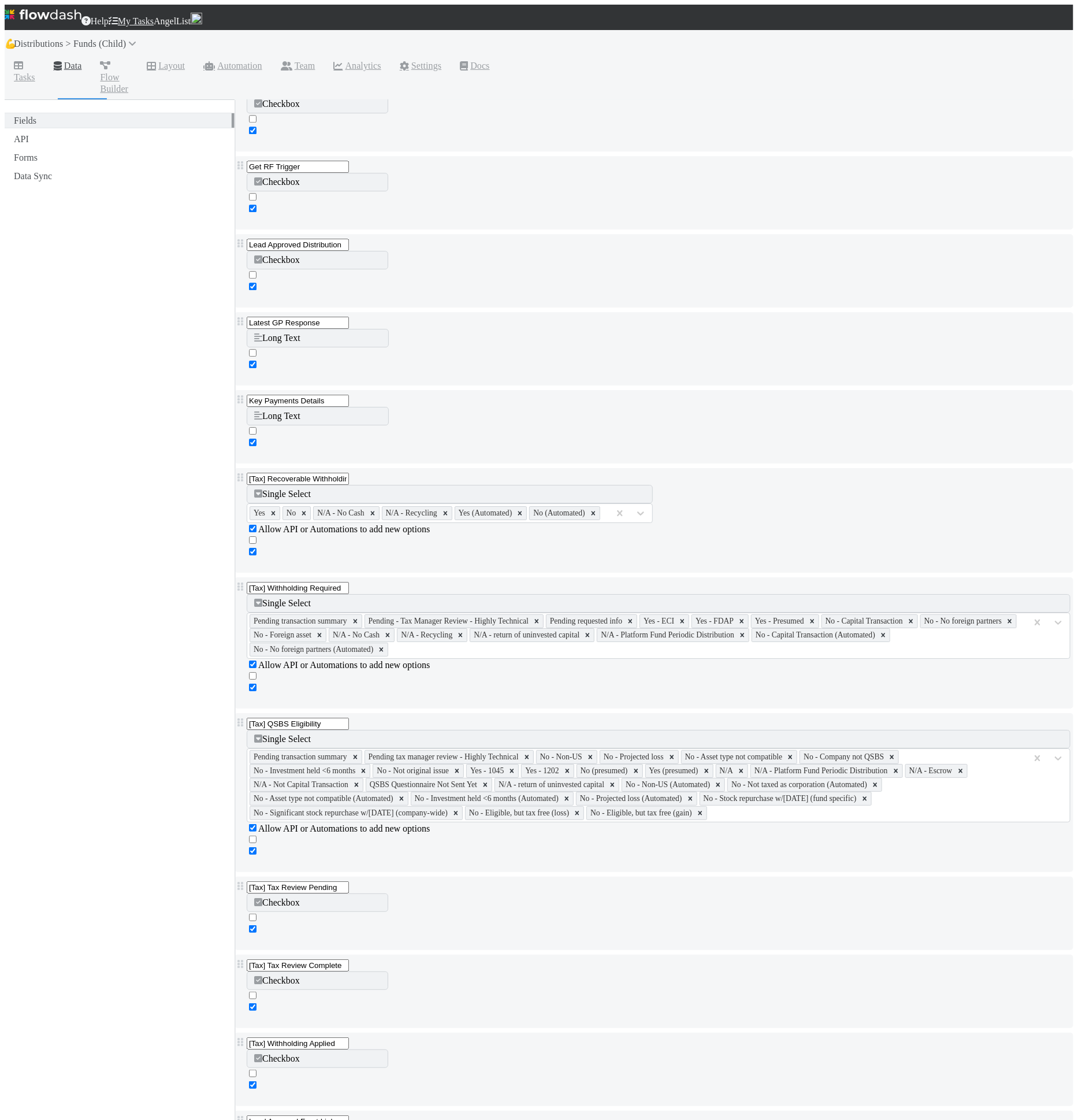
scroll to position [4398, 0]
type input "[TL] Fee"
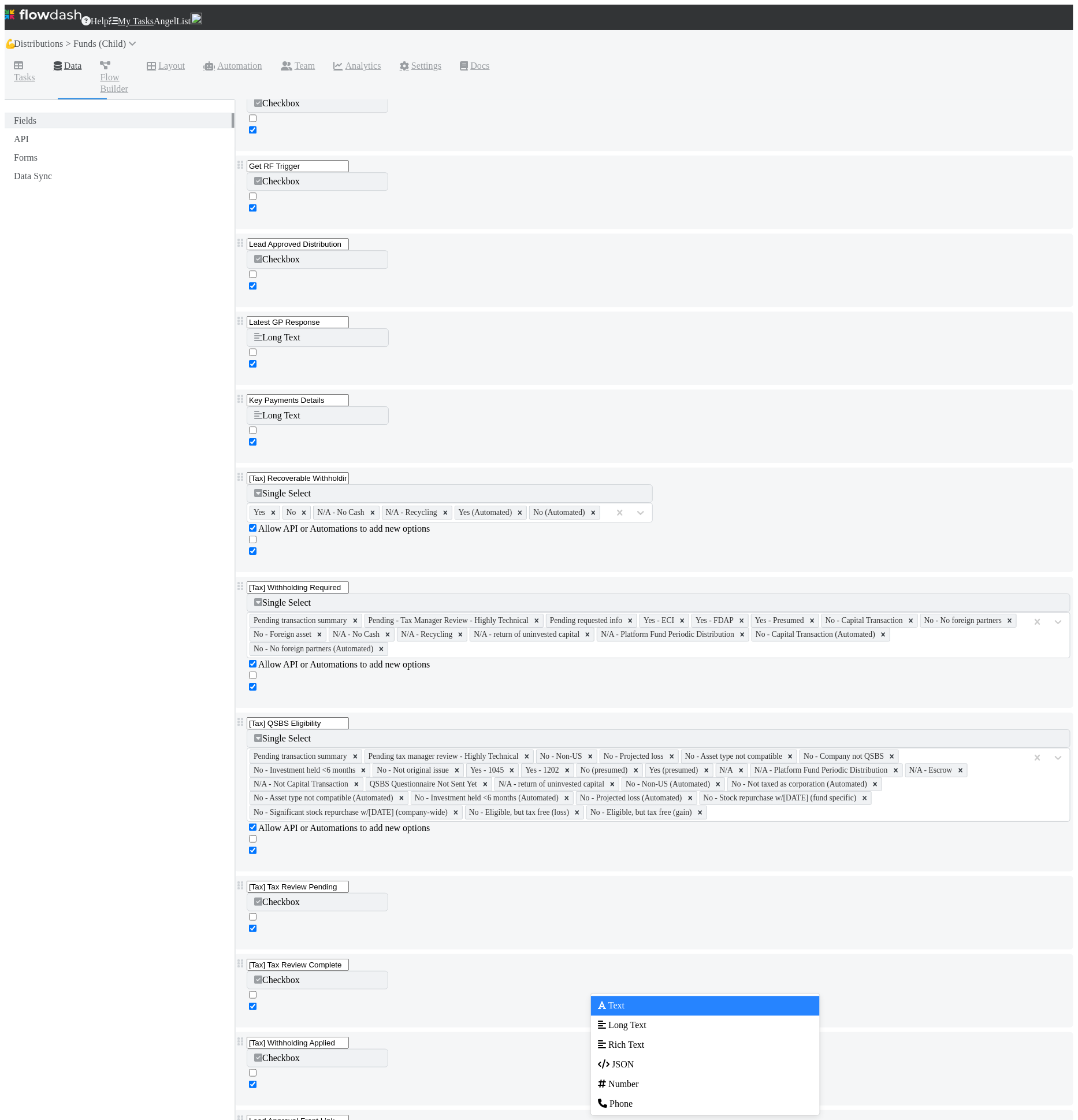
type input "num"
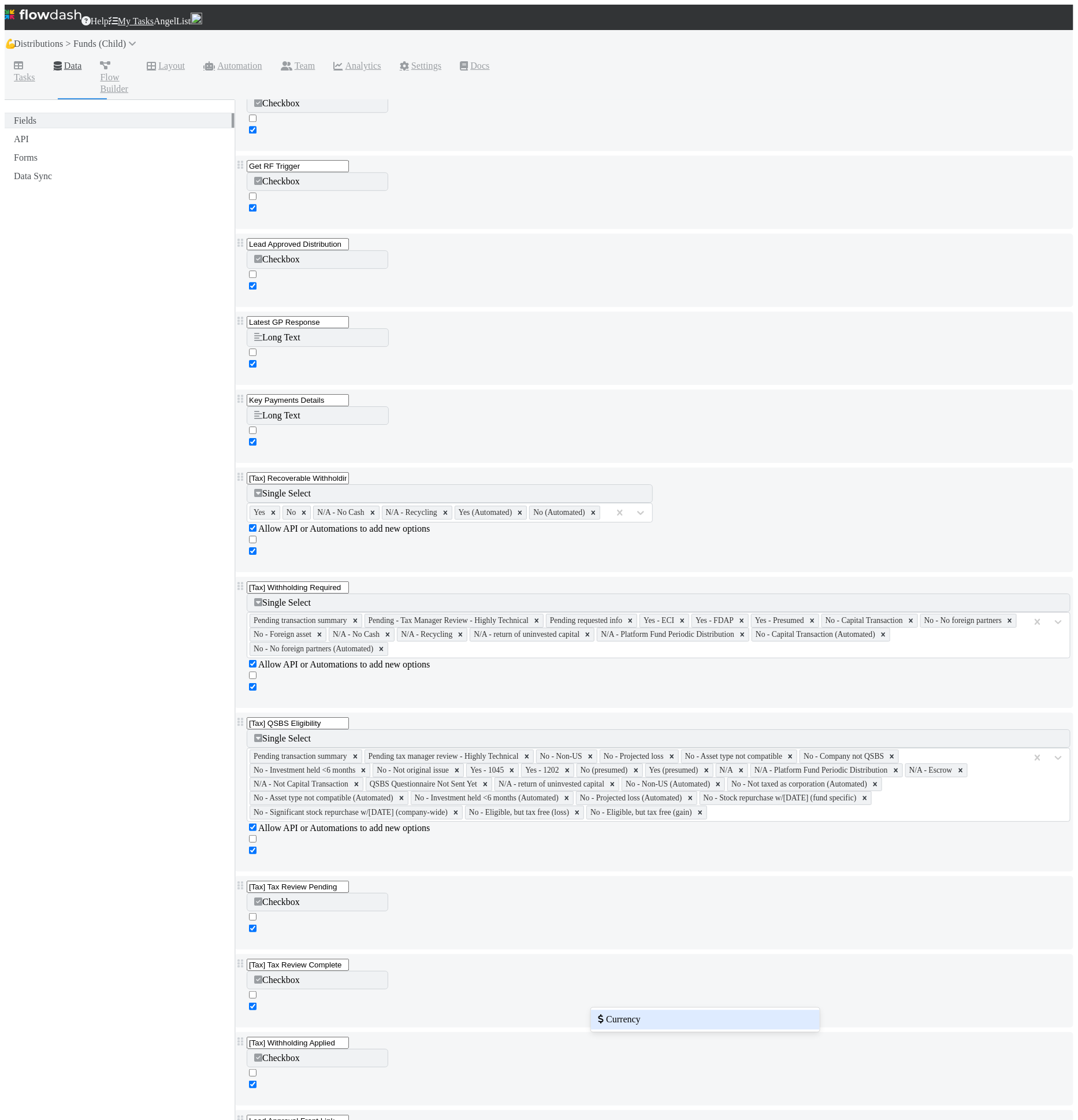
type input "curr"
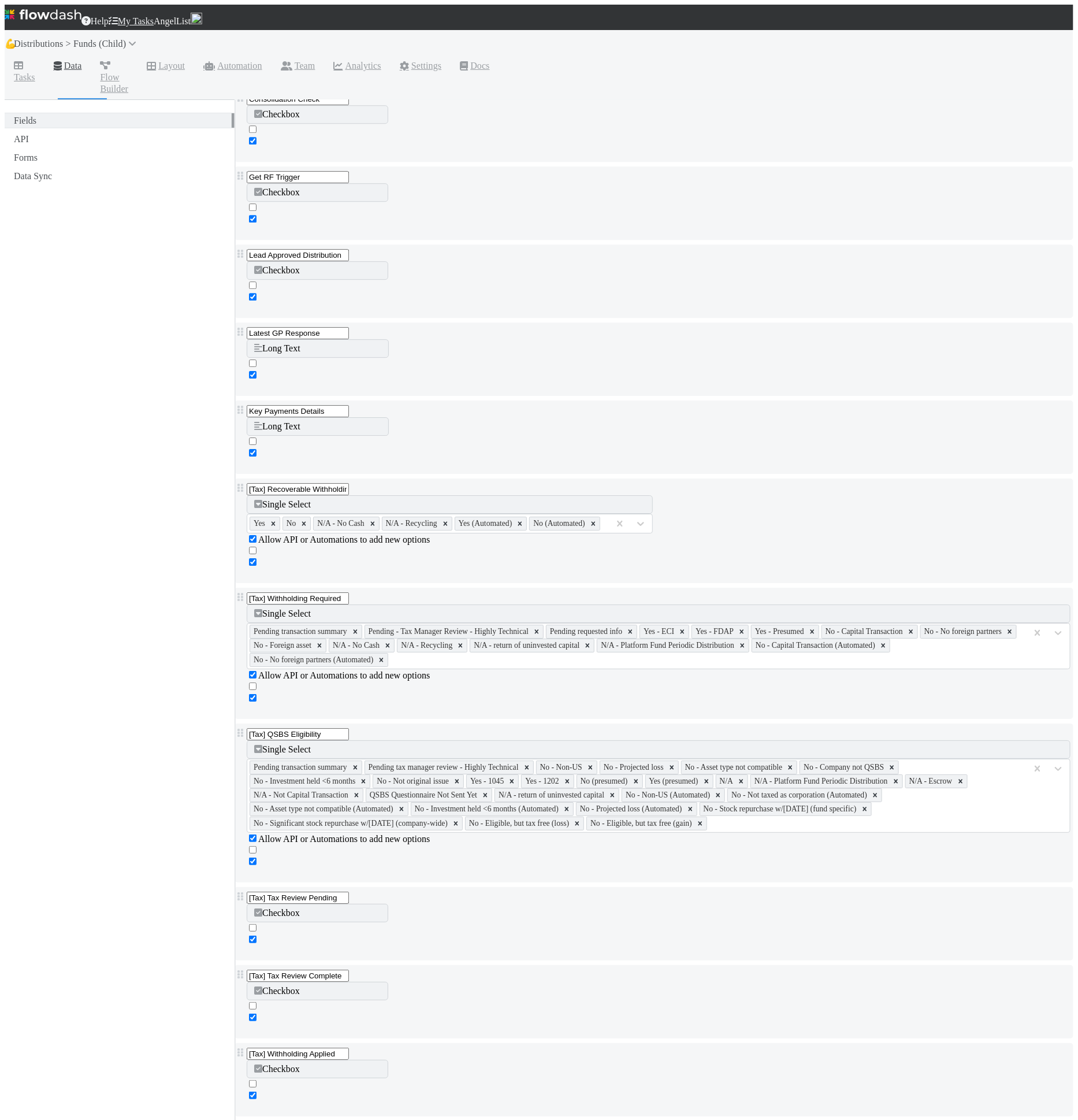
scroll to position [4429, 0]
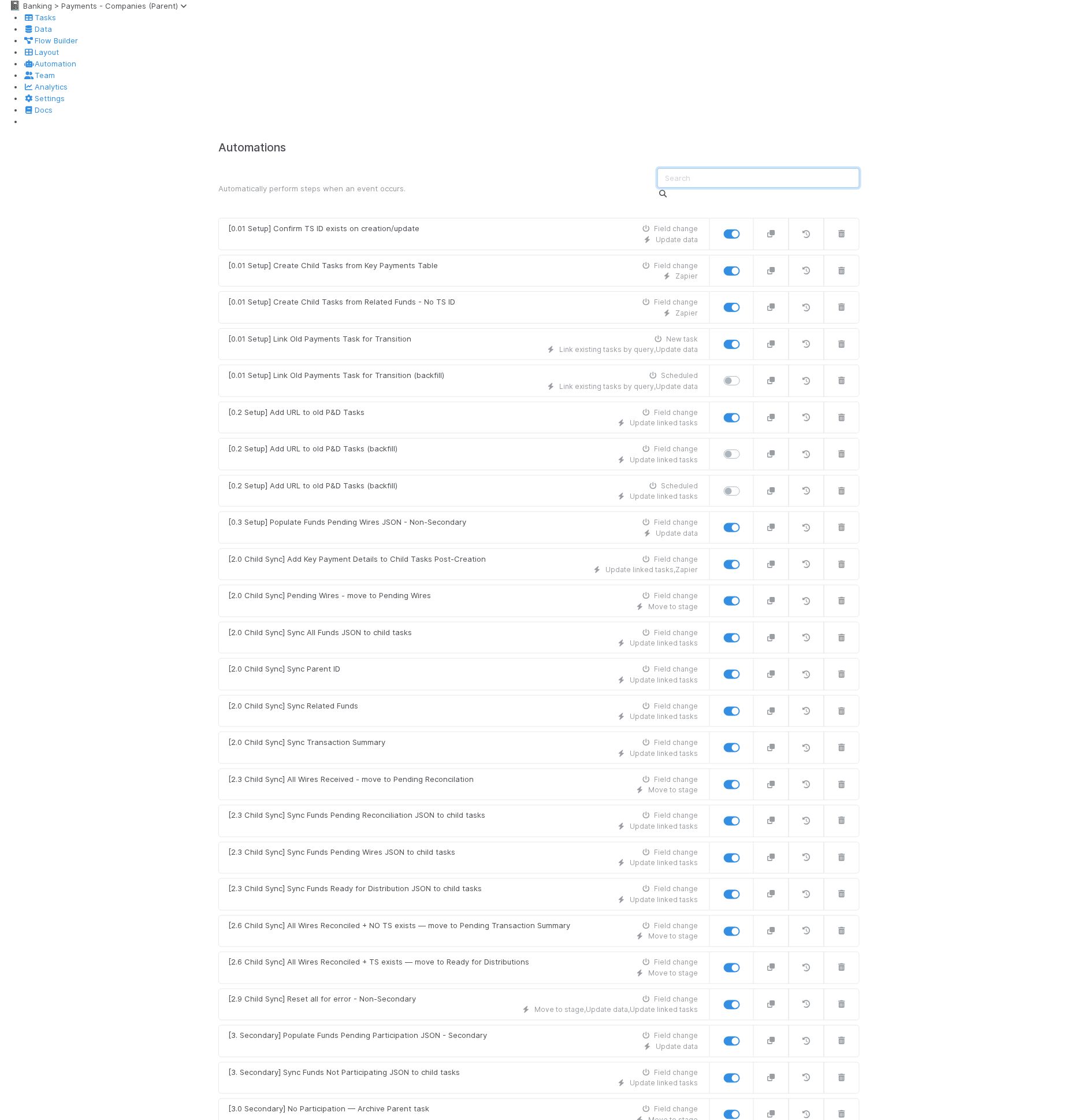
click at [693, 168] on input "text" at bounding box center [758, 178] width 202 height 19
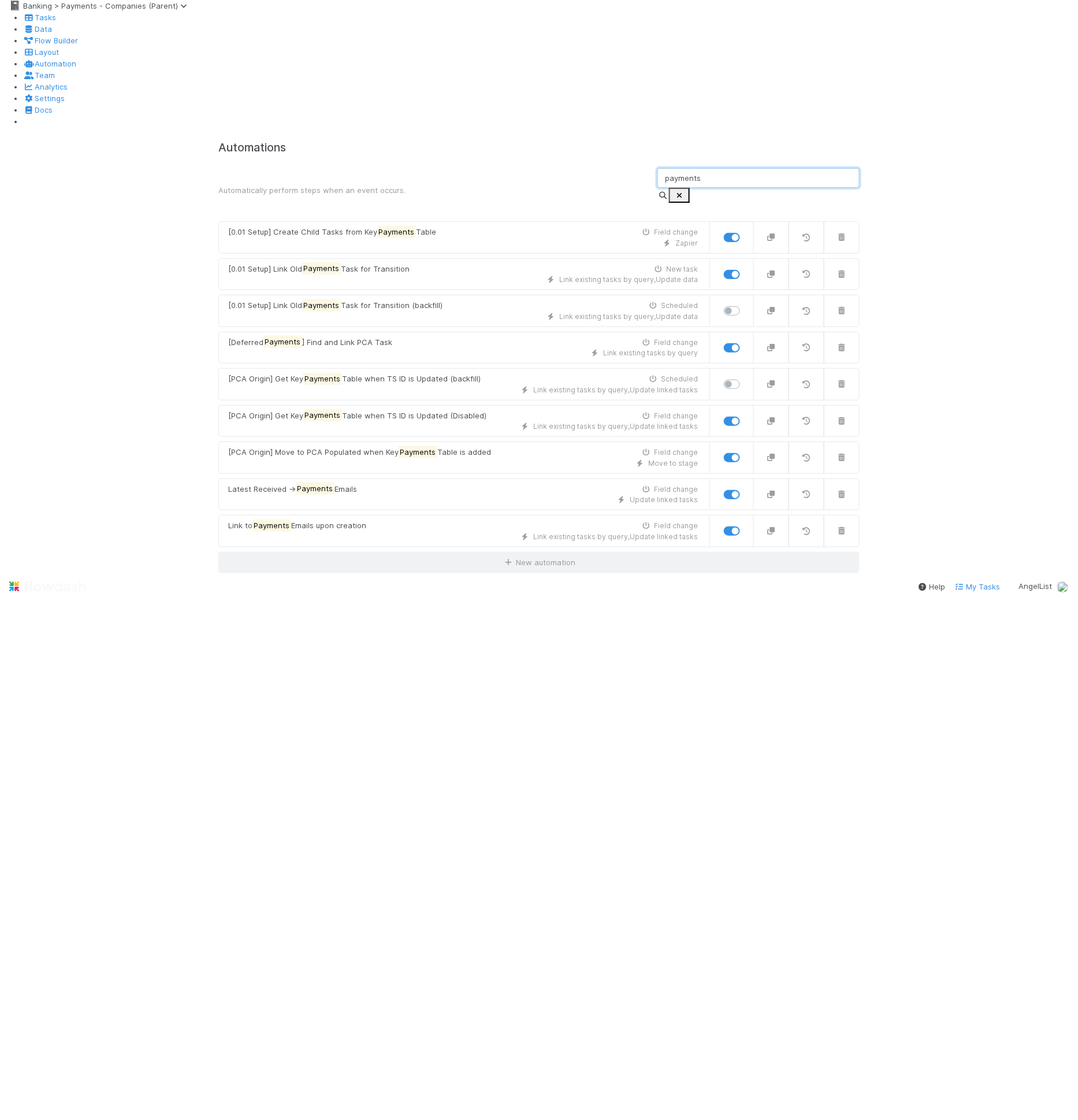
type input "payments"
click at [713, 168] on input "payments" at bounding box center [758, 178] width 202 height 19
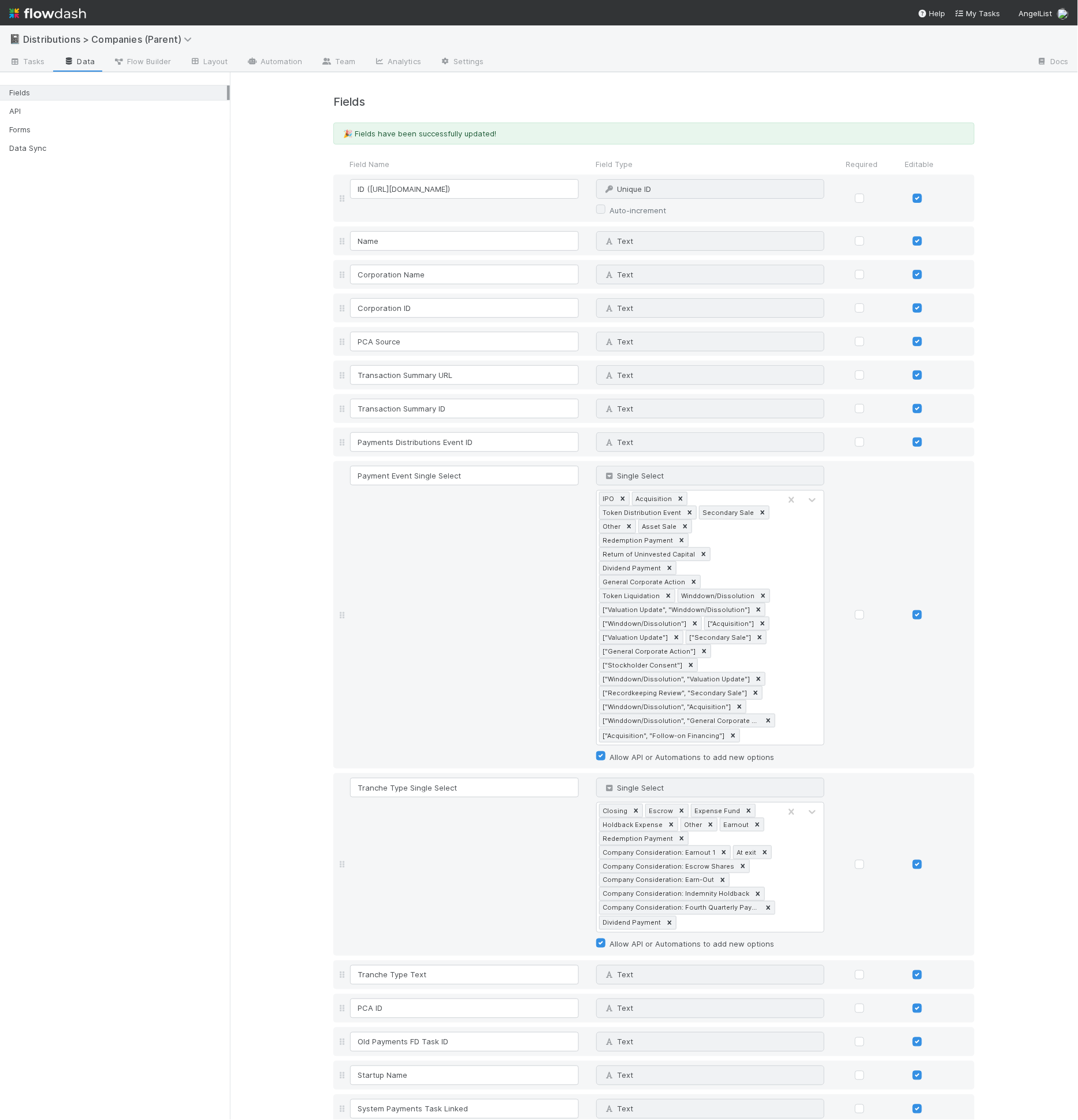
scroll to position [1552, 0]
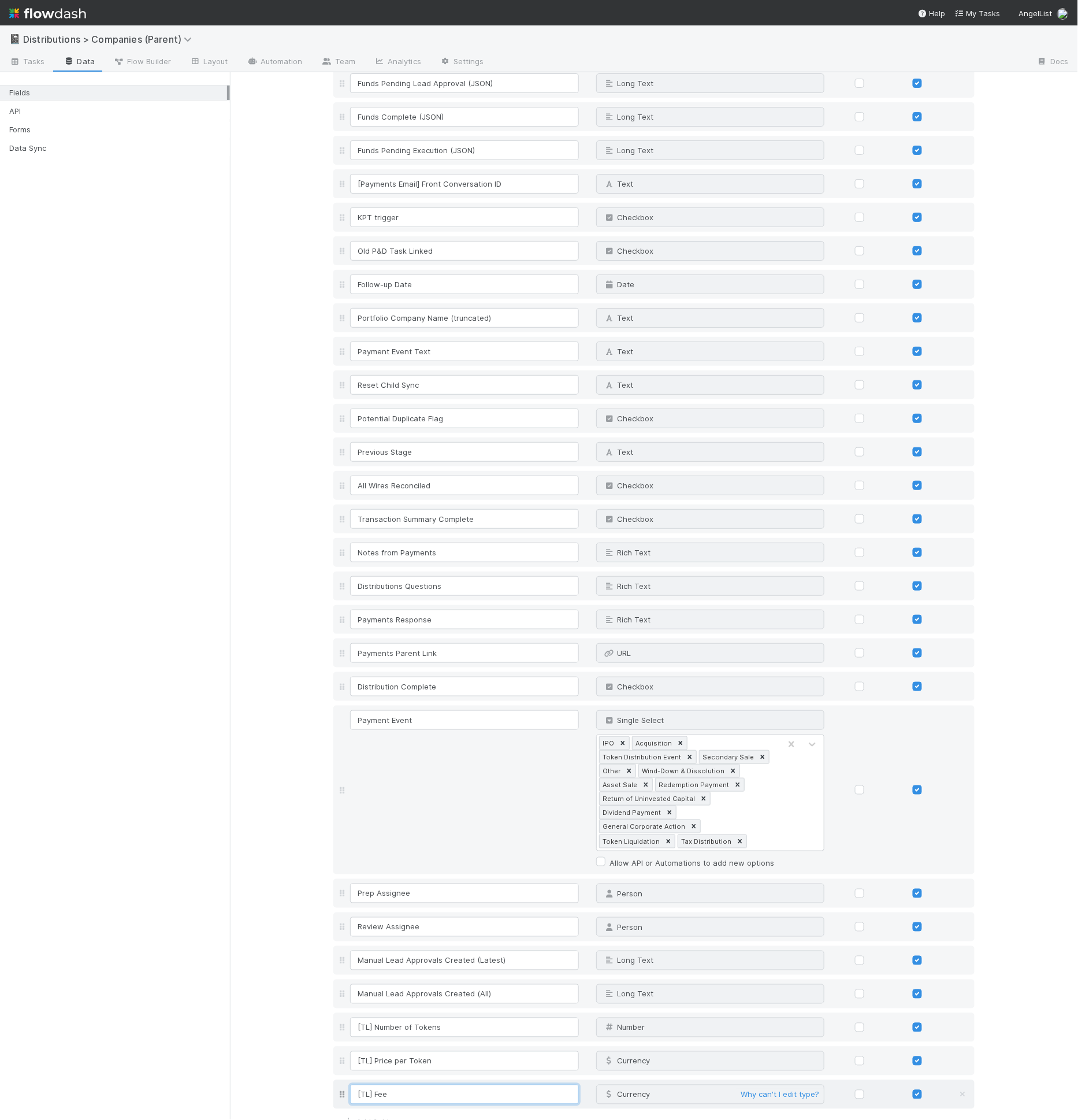
click at [408, 1085] on input "[TL] Fee" at bounding box center [464, 1094] width 229 height 19
click at [371, 1117] on link "Add field" at bounding box center [366, 1121] width 46 height 9
drag, startPoint x: 371, startPoint y: 1076, endPoint x: 391, endPoint y: 1076, distance: 20.0
click at [390, 1118] on input at bounding box center [464, 1128] width 229 height 19
type input "[TL] Receipt/Confirmation"
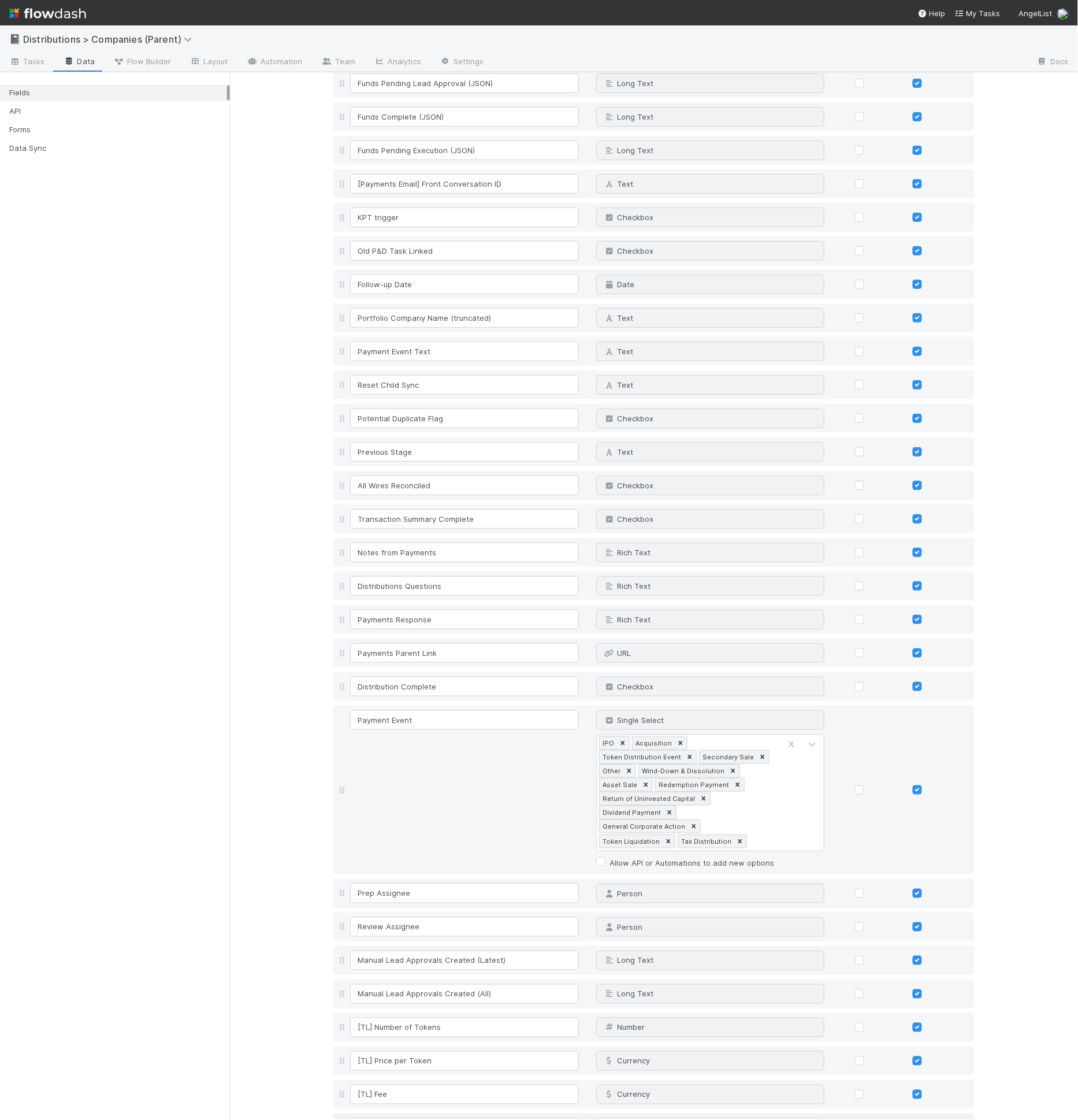
click at [604, 1114] on div "[TL] Receipt/Confirmation Text" at bounding box center [654, 1128] width 642 height 29
click at [609, 1119] on span "Text" at bounding box center [617, 1128] width 30 height 9
type input "file"
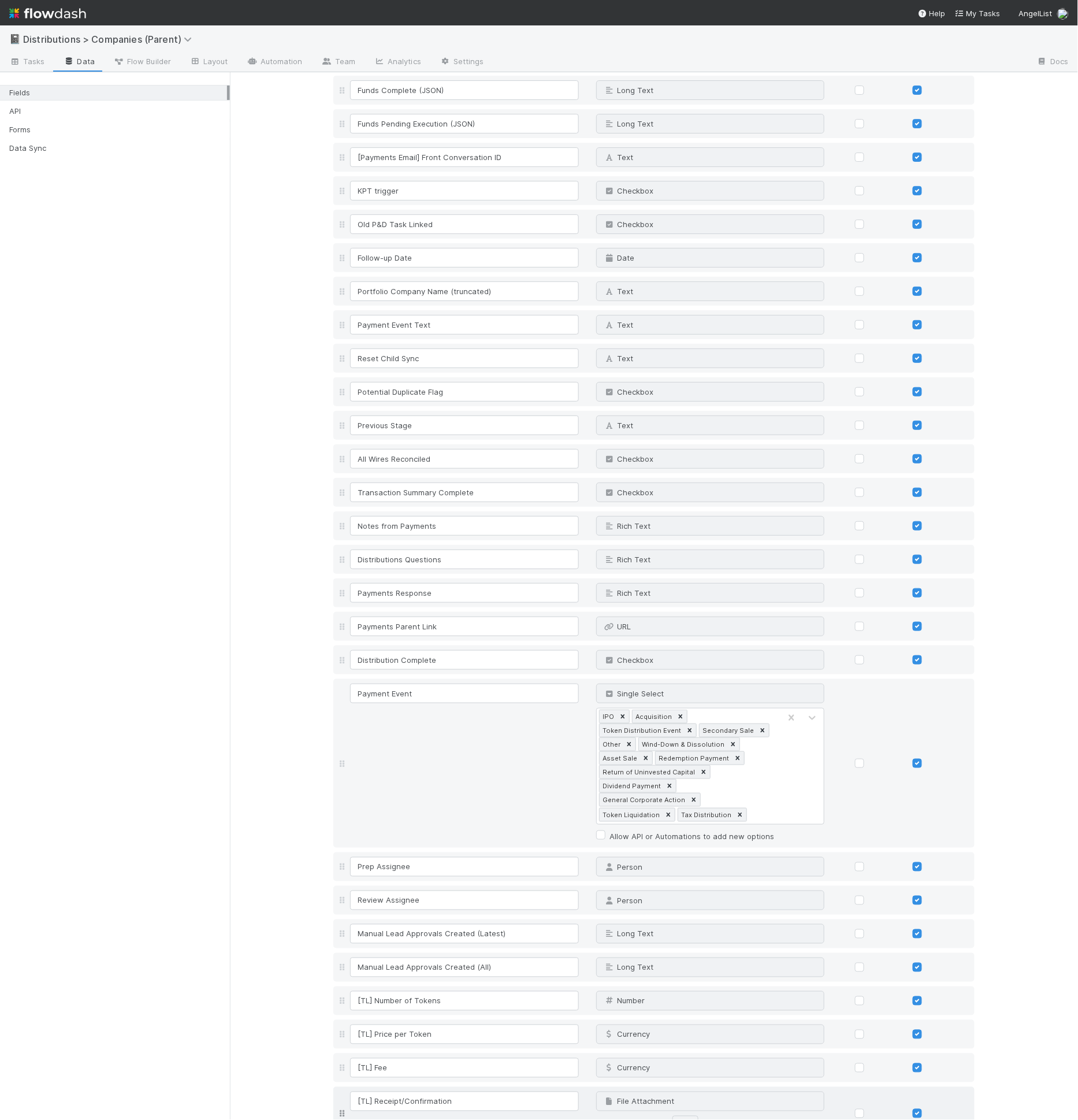
scroll to position [1609, 0]
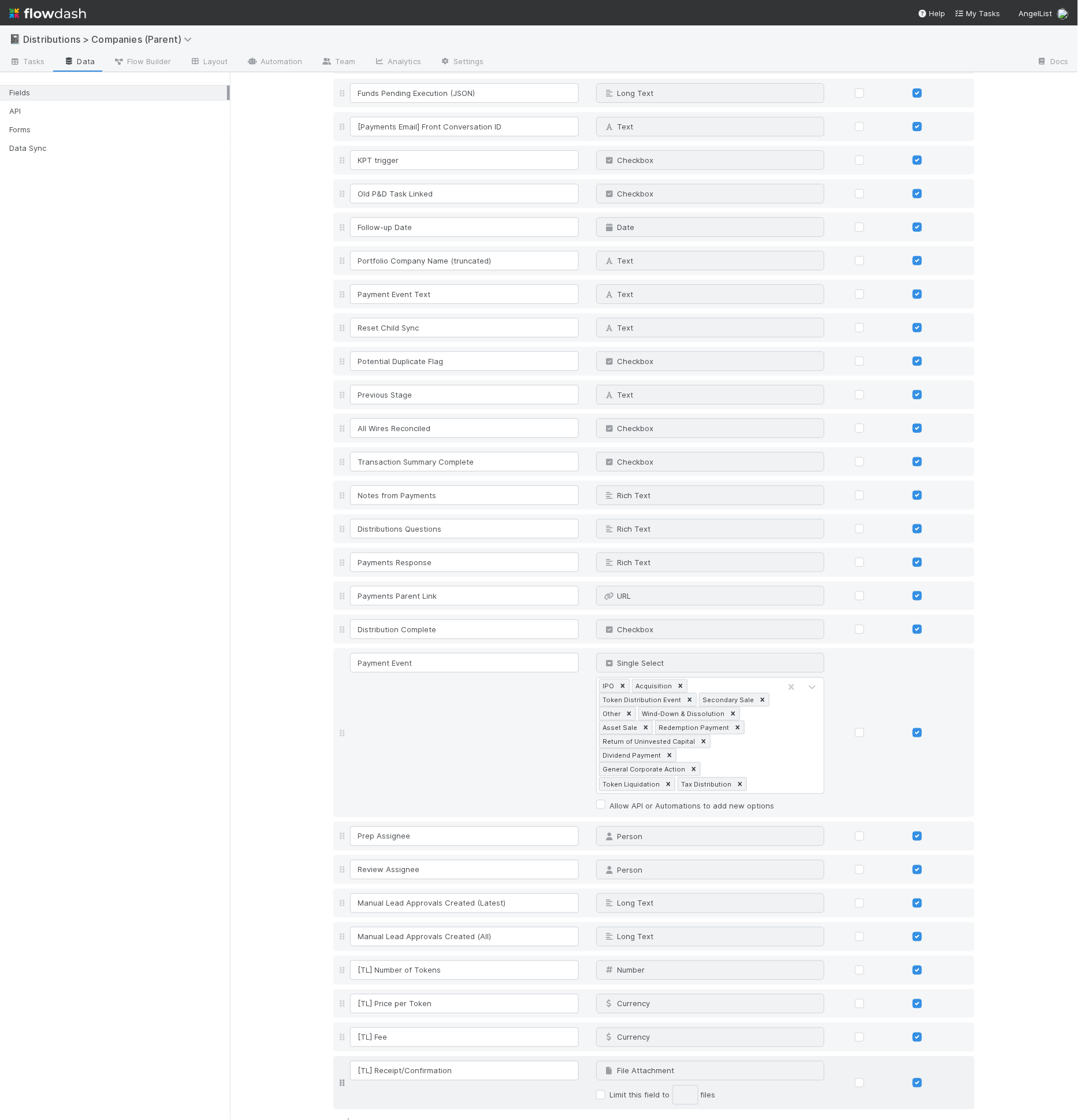
click at [371, 1117] on link "Add field" at bounding box center [366, 1121] width 46 height 9
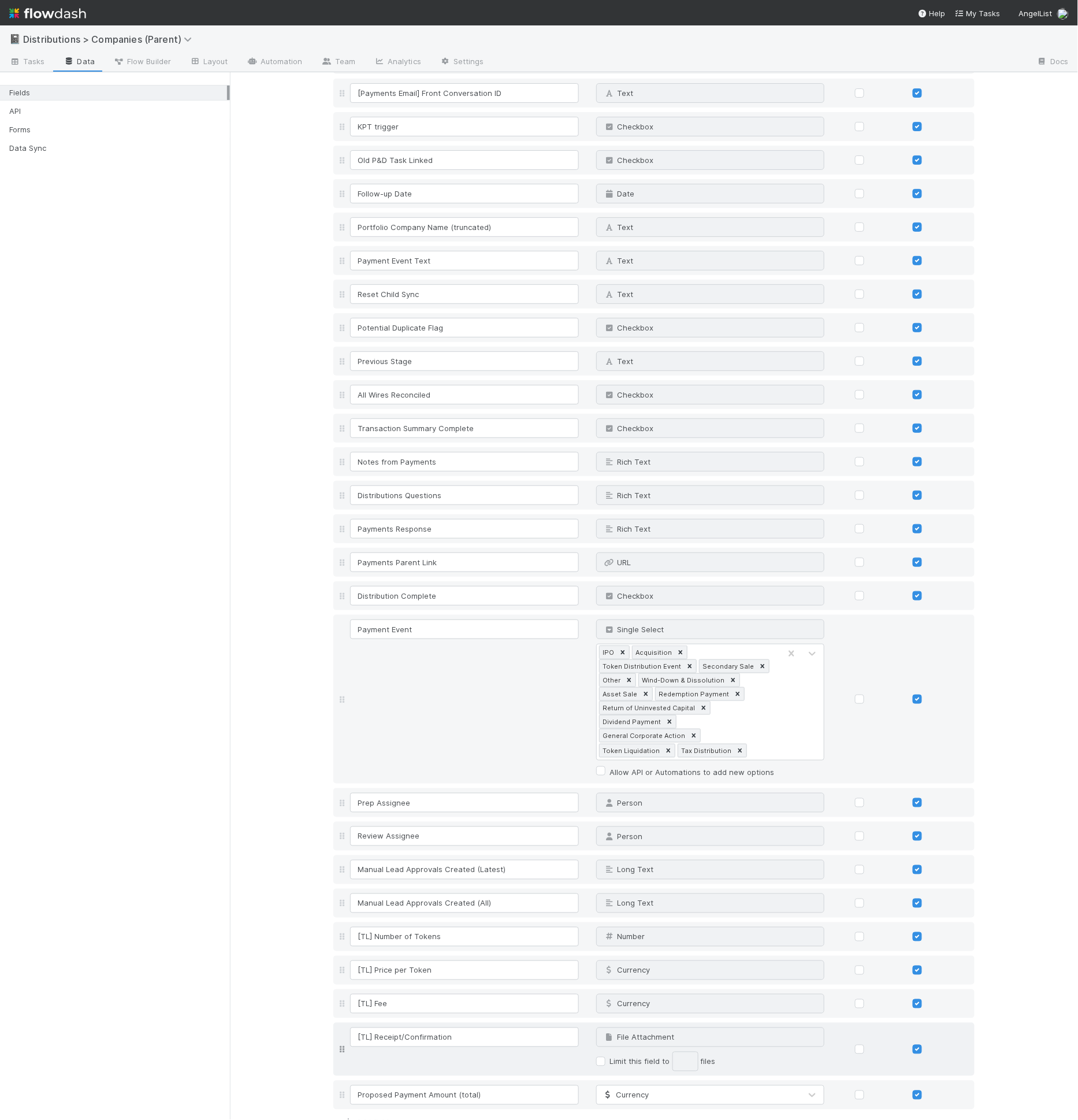
type input "Proposed Payment Amount (total)"
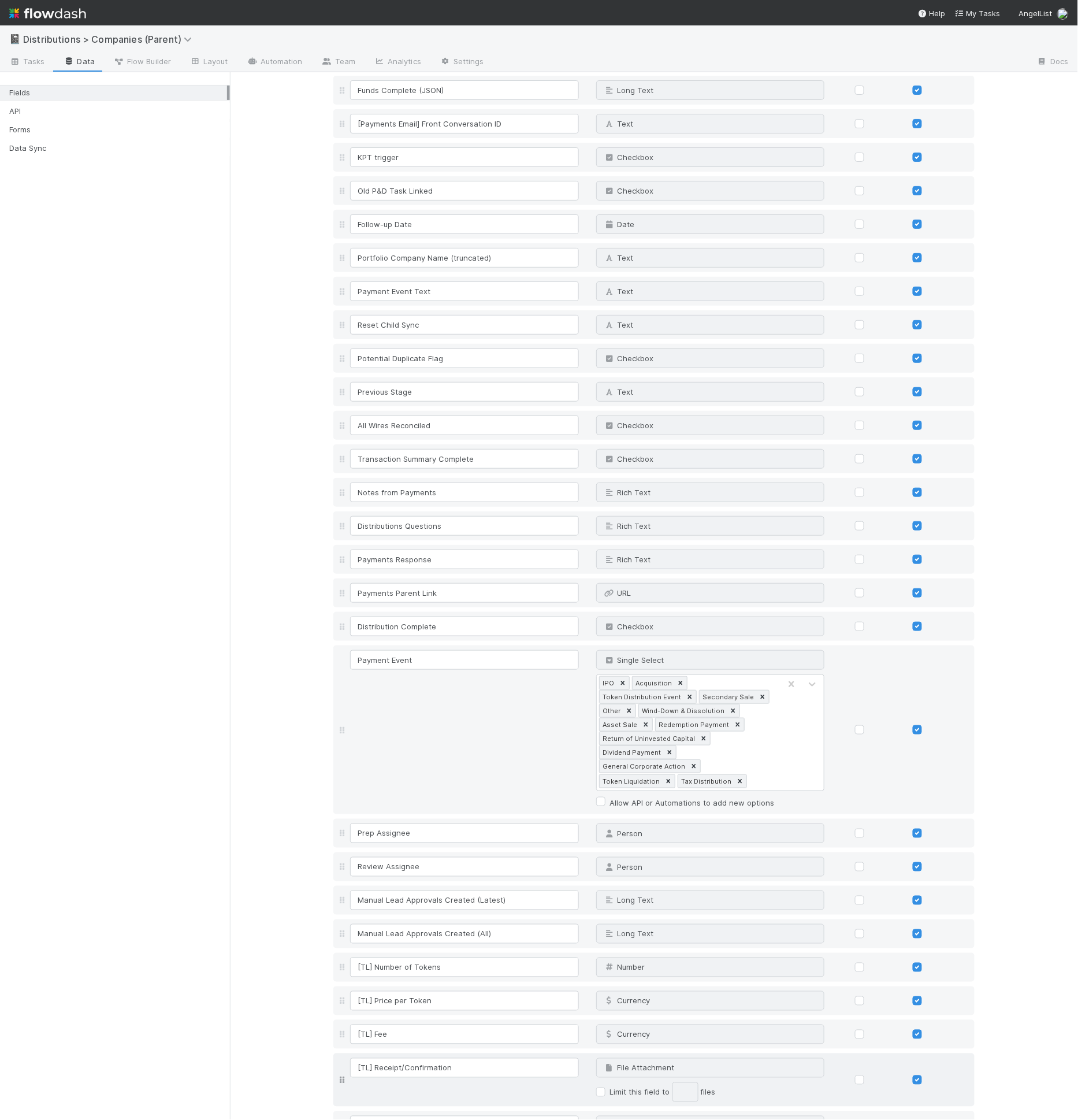
scroll to position [1642, 0]
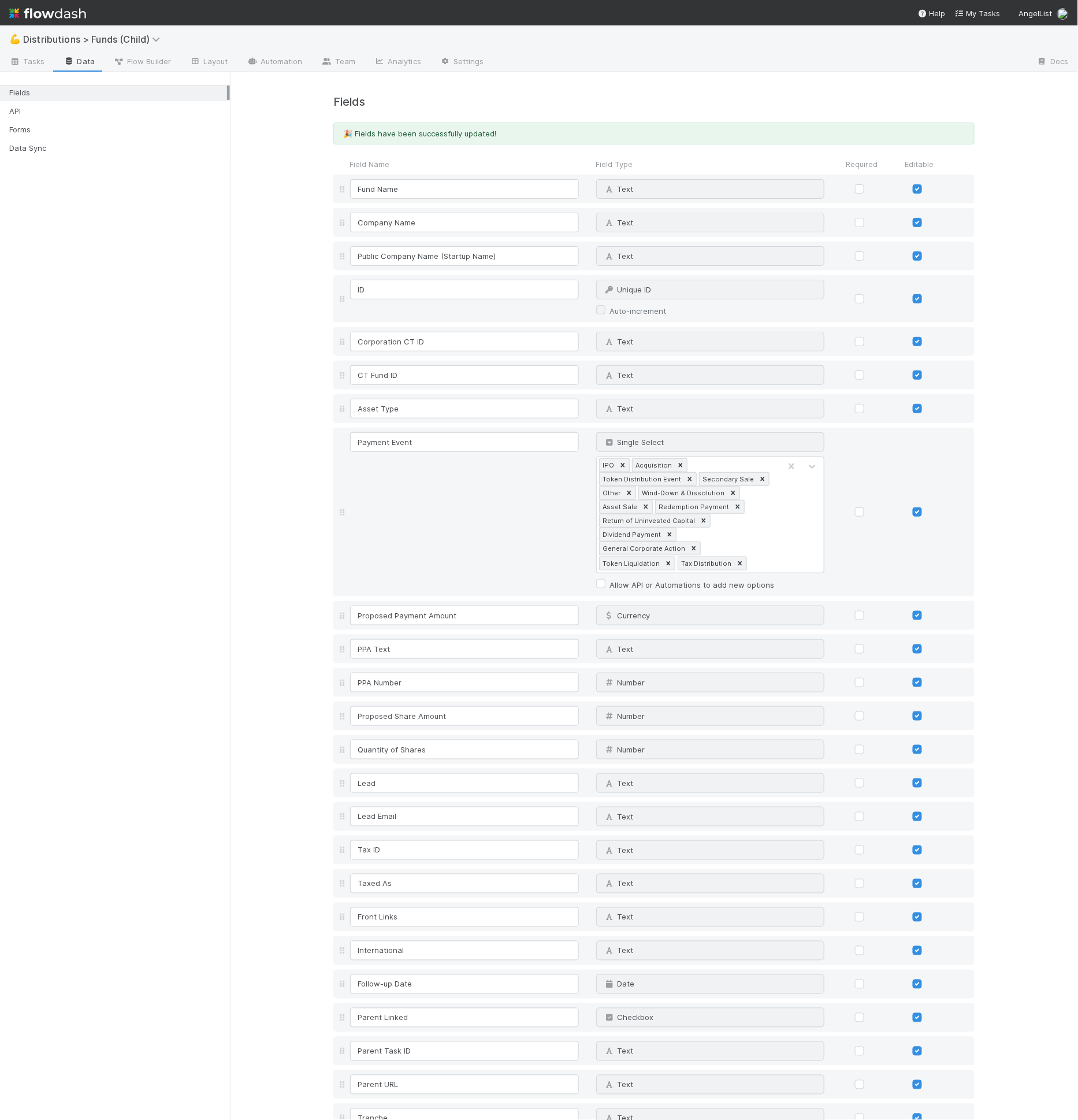
scroll to position [4429, 0]
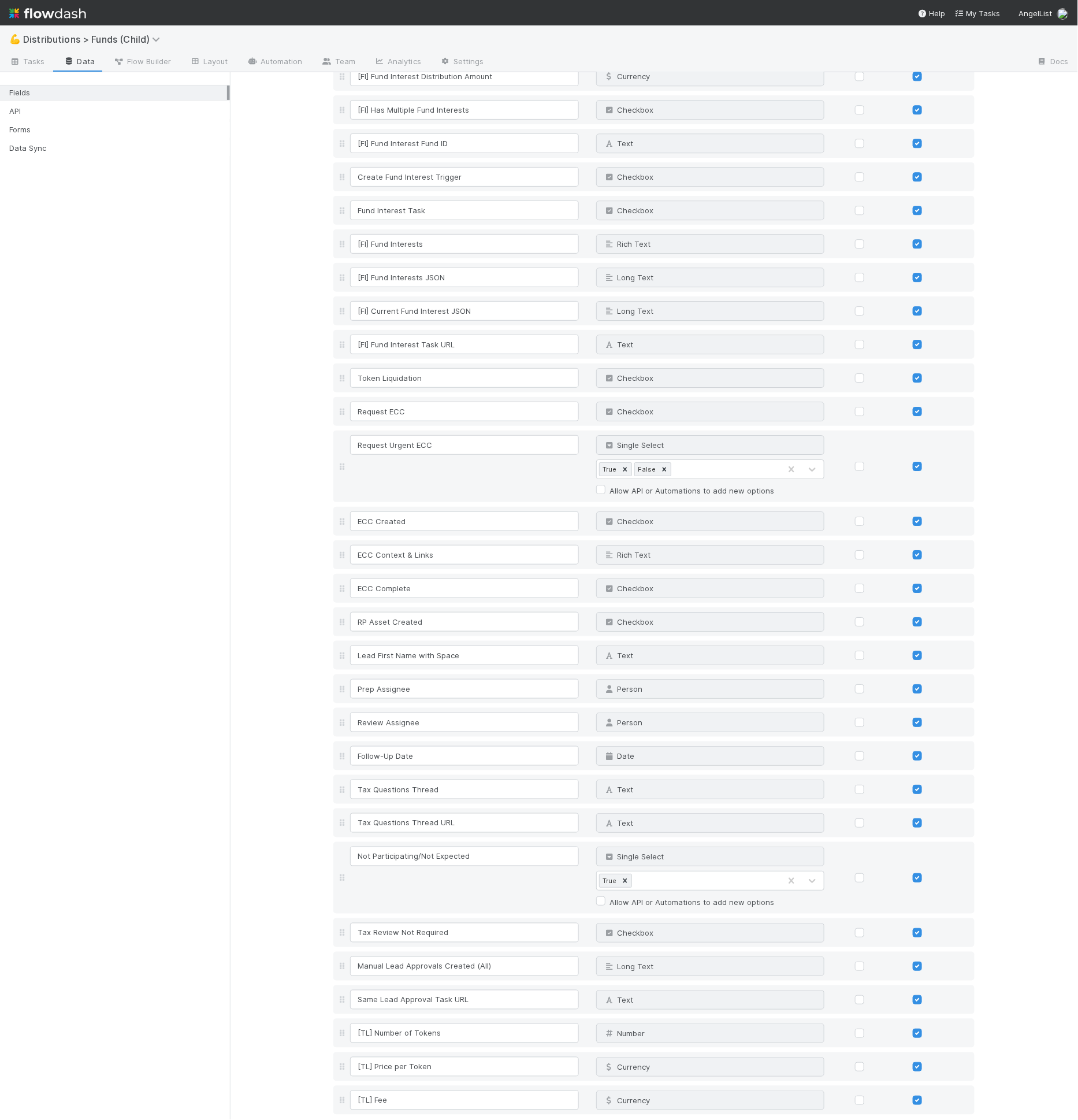
click at [372, 1119] on link "Add field" at bounding box center [366, 1127] width 46 height 9
click at [379, 1119] on input at bounding box center [464, 1134] width 229 height 19
type input "[TL] Receipt/Confirmation"
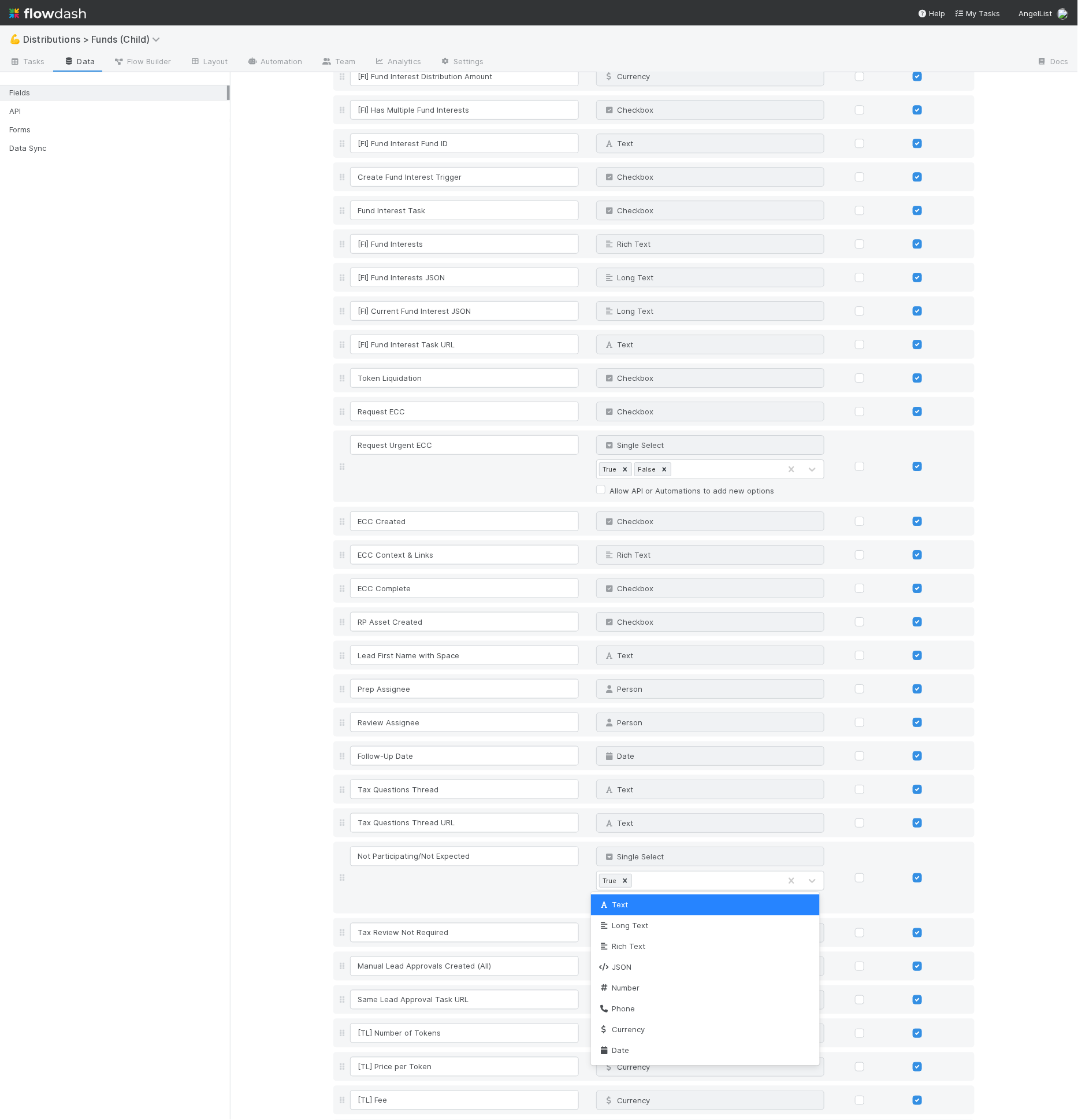
click at [629, 1119] on div "Text" at bounding box center [699, 1133] width 204 height 19
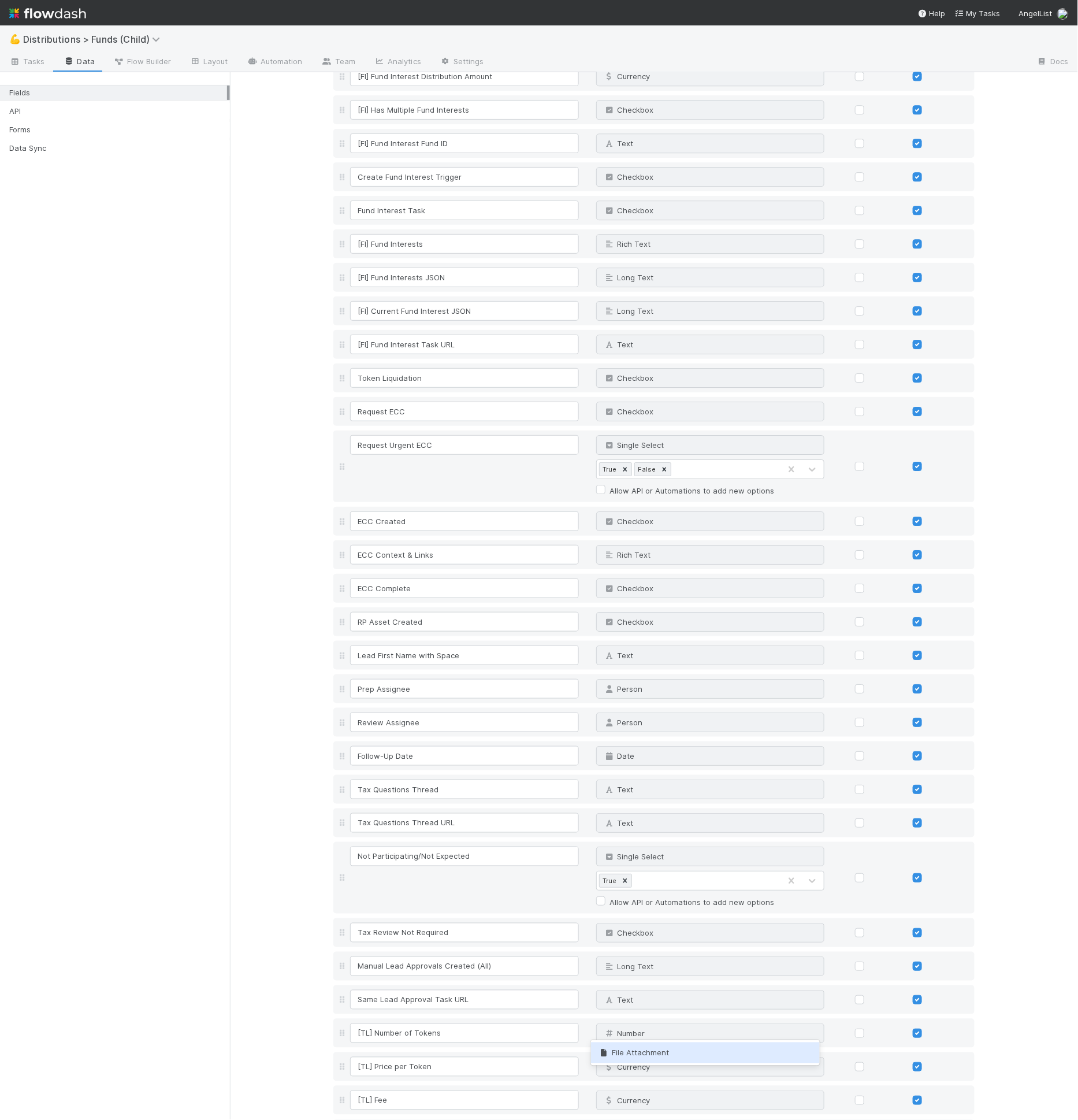
type input "file"
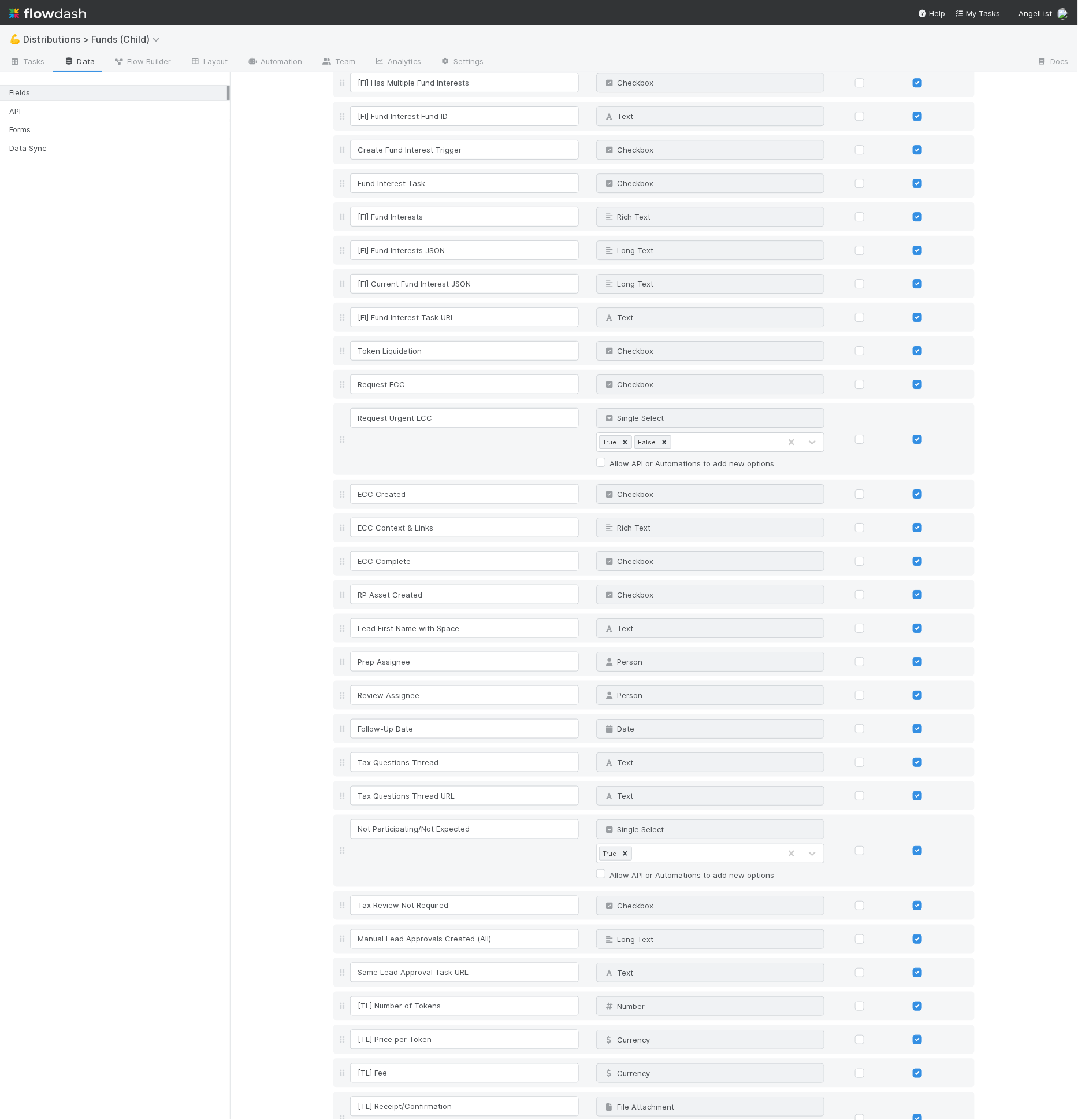
scroll to position [4486, 0]
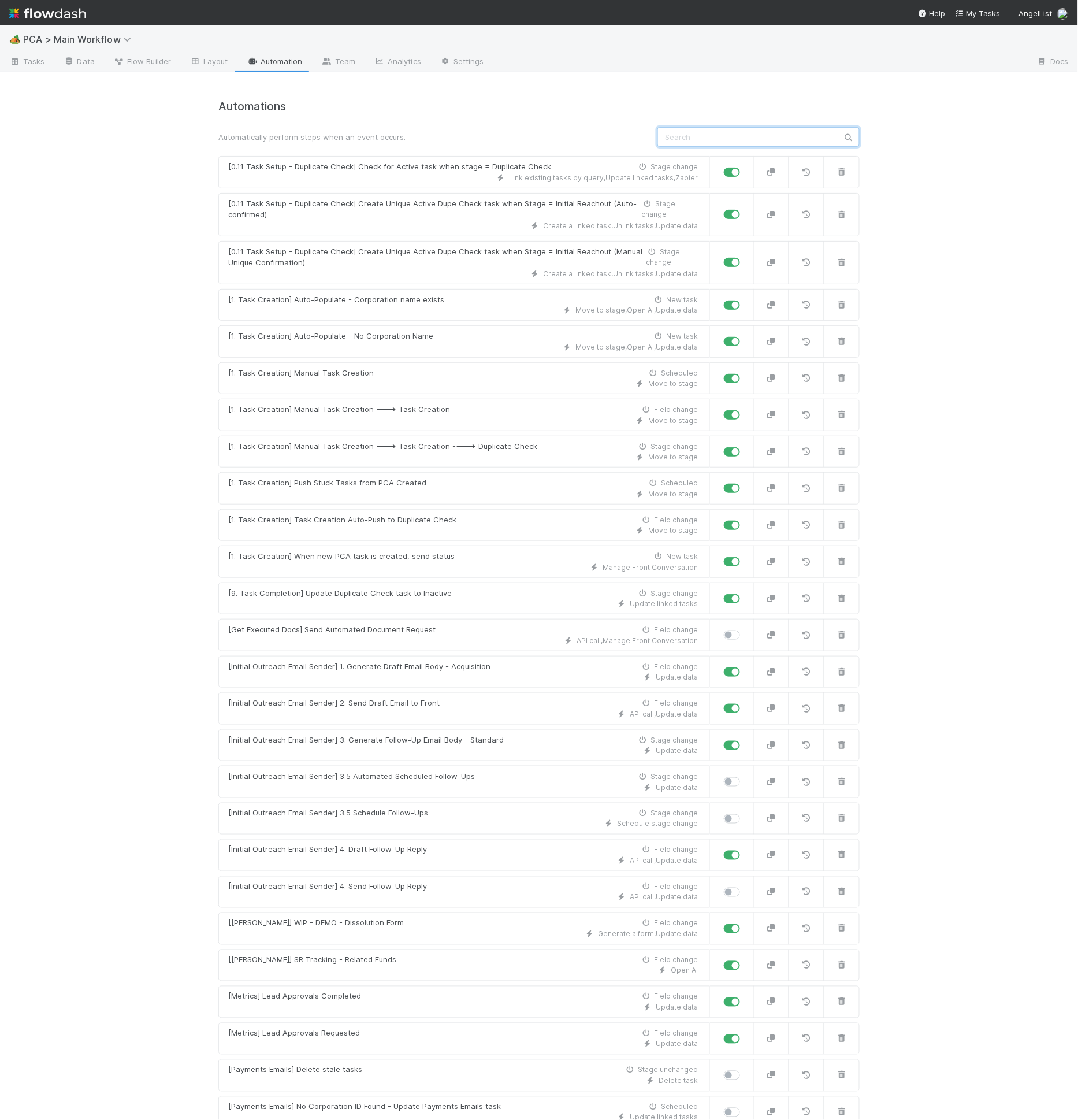
click at [755, 135] on input "text" at bounding box center [758, 137] width 202 height 19
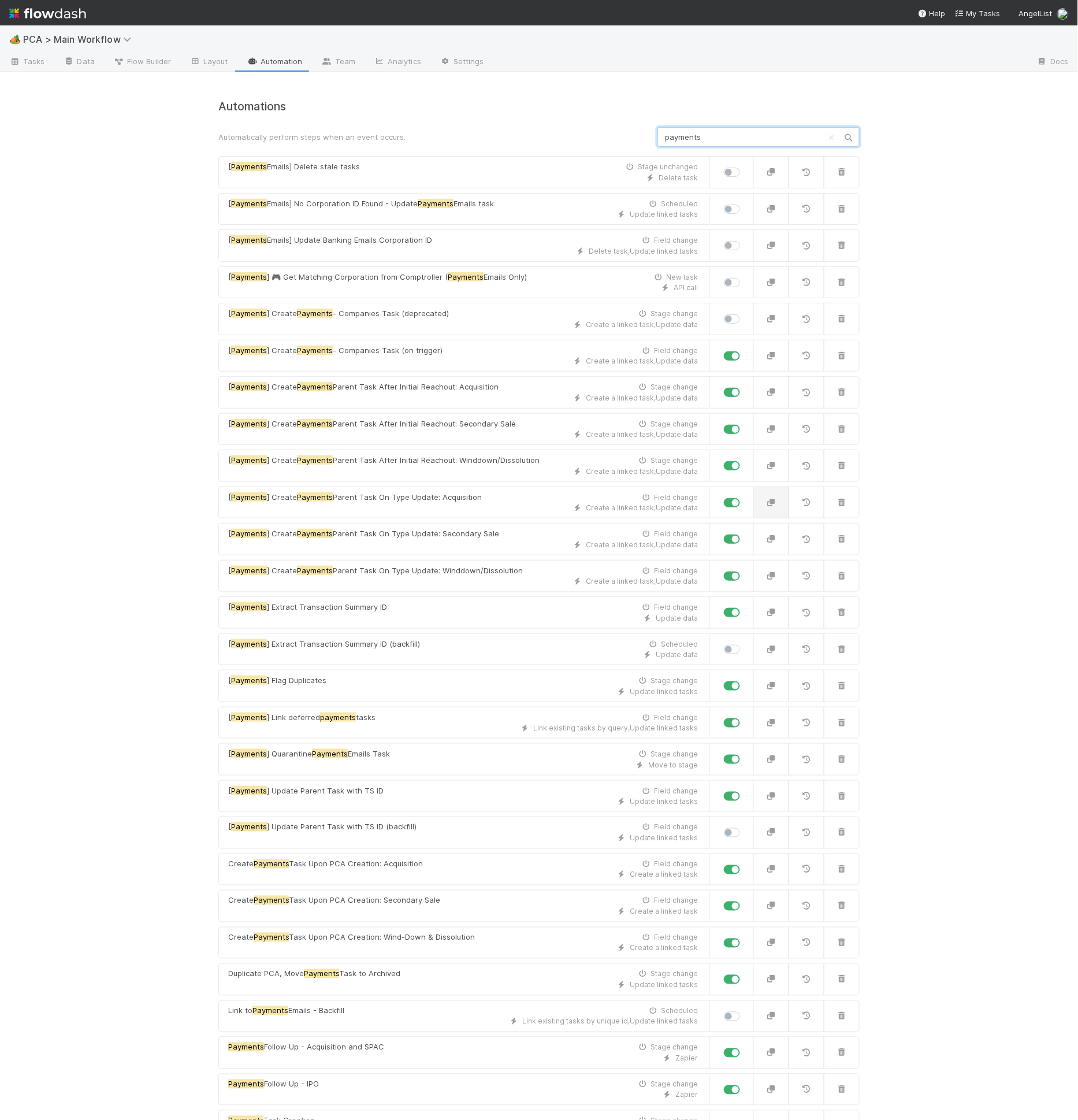
type input "payments"
click at [760, 502] on button "button" at bounding box center [771, 503] width 36 height 33
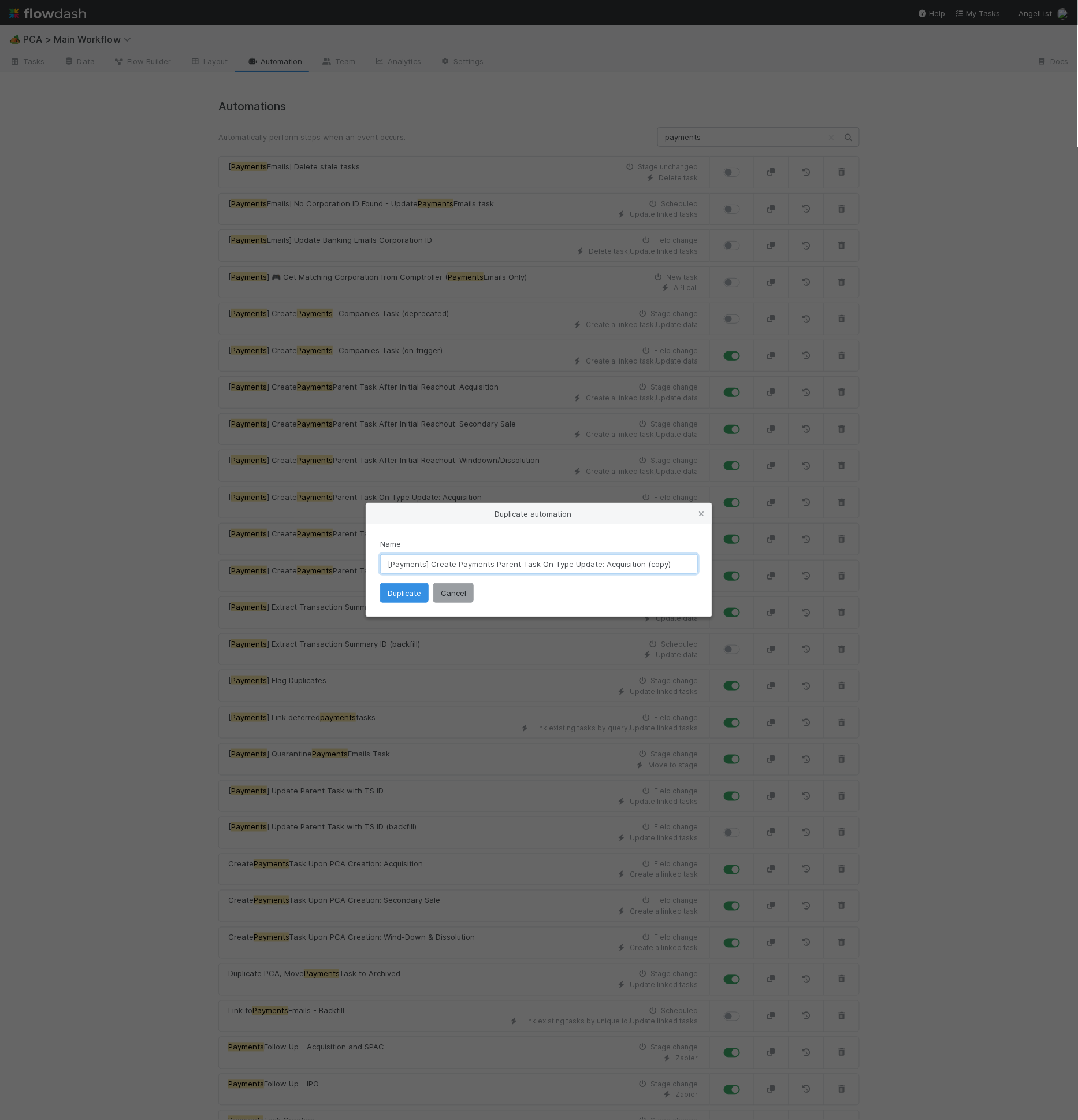
click at [621, 567] on input "[Payments] Create Payments Parent Task On Type Update: Acquisition (copy)" at bounding box center [539, 564] width 318 height 19
drag, startPoint x: 633, startPoint y: 565, endPoint x: 683, endPoint y: 566, distance: 50.0
click at [683, 566] on input "[Payments] Create Payments Parent Task On Type Update: Dividend (copy)" at bounding box center [539, 564] width 318 height 19
type input "[Payments] Create Payments Parent Task On Type Update: Dividend"
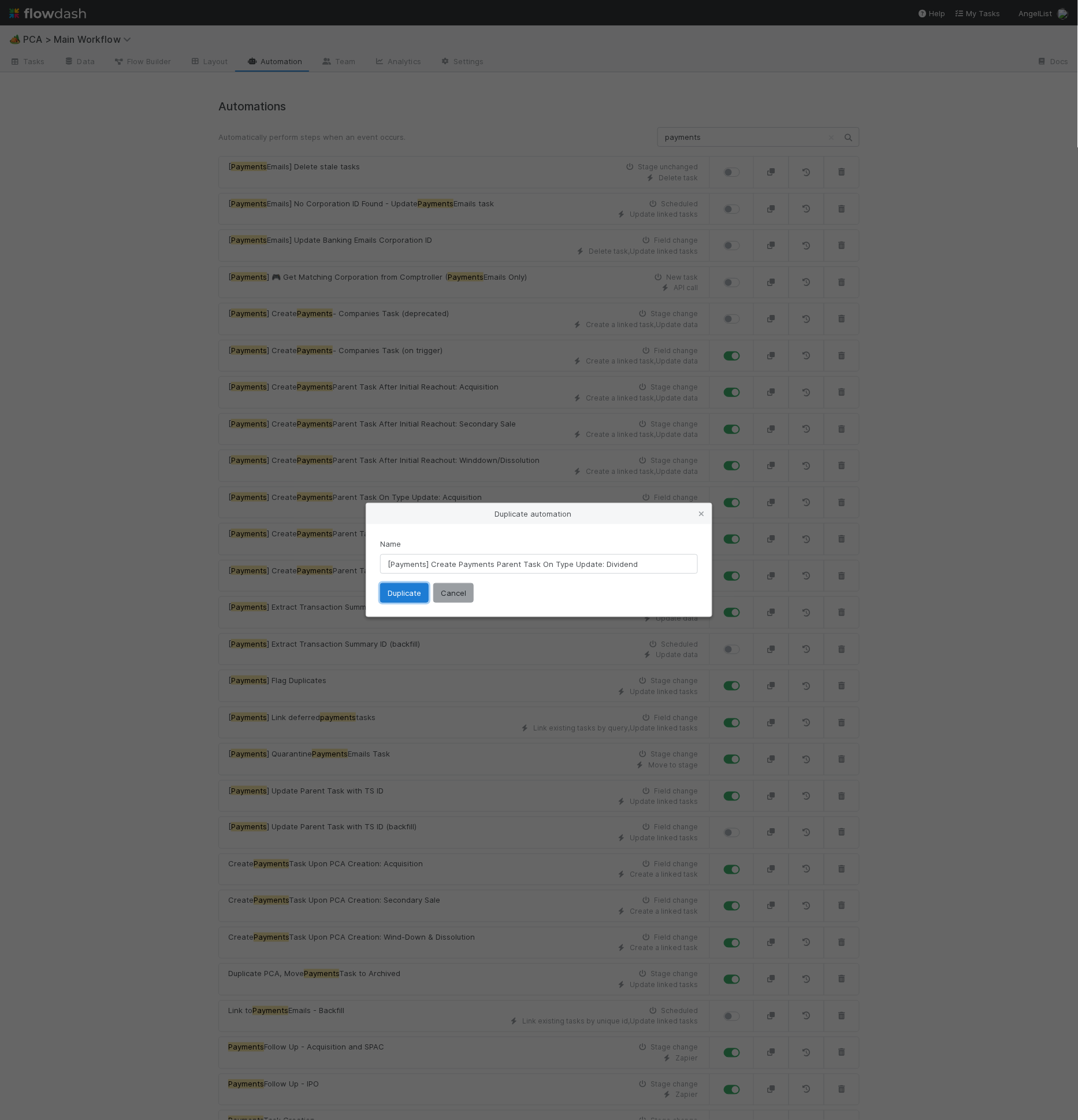
click at [407, 596] on button "Duplicate" at bounding box center [405, 593] width 49 height 19
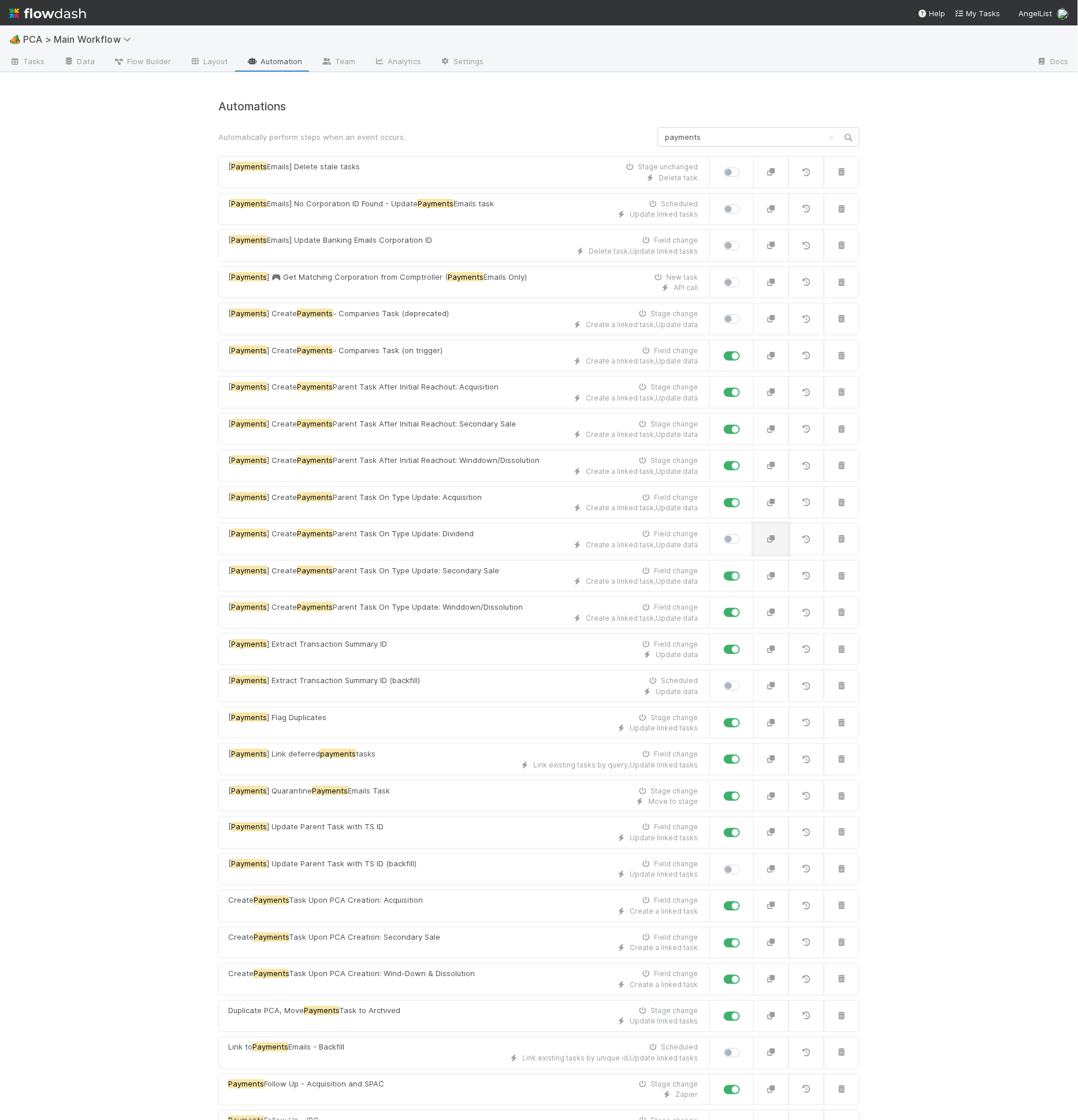
click at [765, 535] on icon "button" at bounding box center [771, 539] width 12 height 8
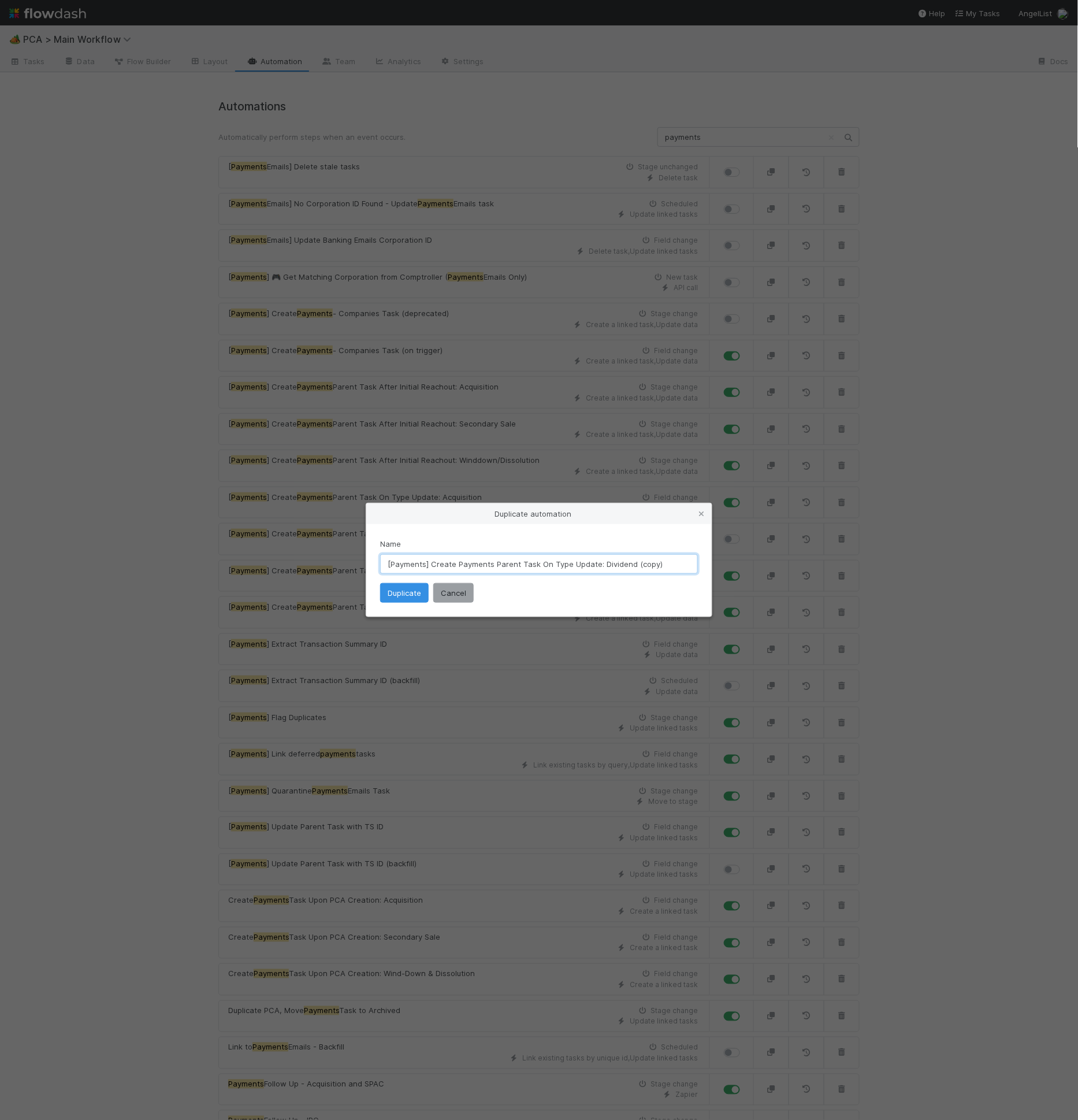
click at [599, 563] on input "[Payments] Create Payments Parent Task On Type Update: Dividend (copy)" at bounding box center [539, 564] width 318 height 19
drag, startPoint x: 600, startPoint y: 560, endPoint x: 742, endPoint y: 567, distance: 142.2
click at [742, 567] on div "Duplicate automation Name [Payments] Create Payments Parent Task On Type Update…" at bounding box center [539, 560] width 1078 height 1120
type input "[Payments] Create Payments Parent Task On Type Update: Token Liquidation"
click at [402, 595] on button "Duplicate" at bounding box center [405, 593] width 49 height 19
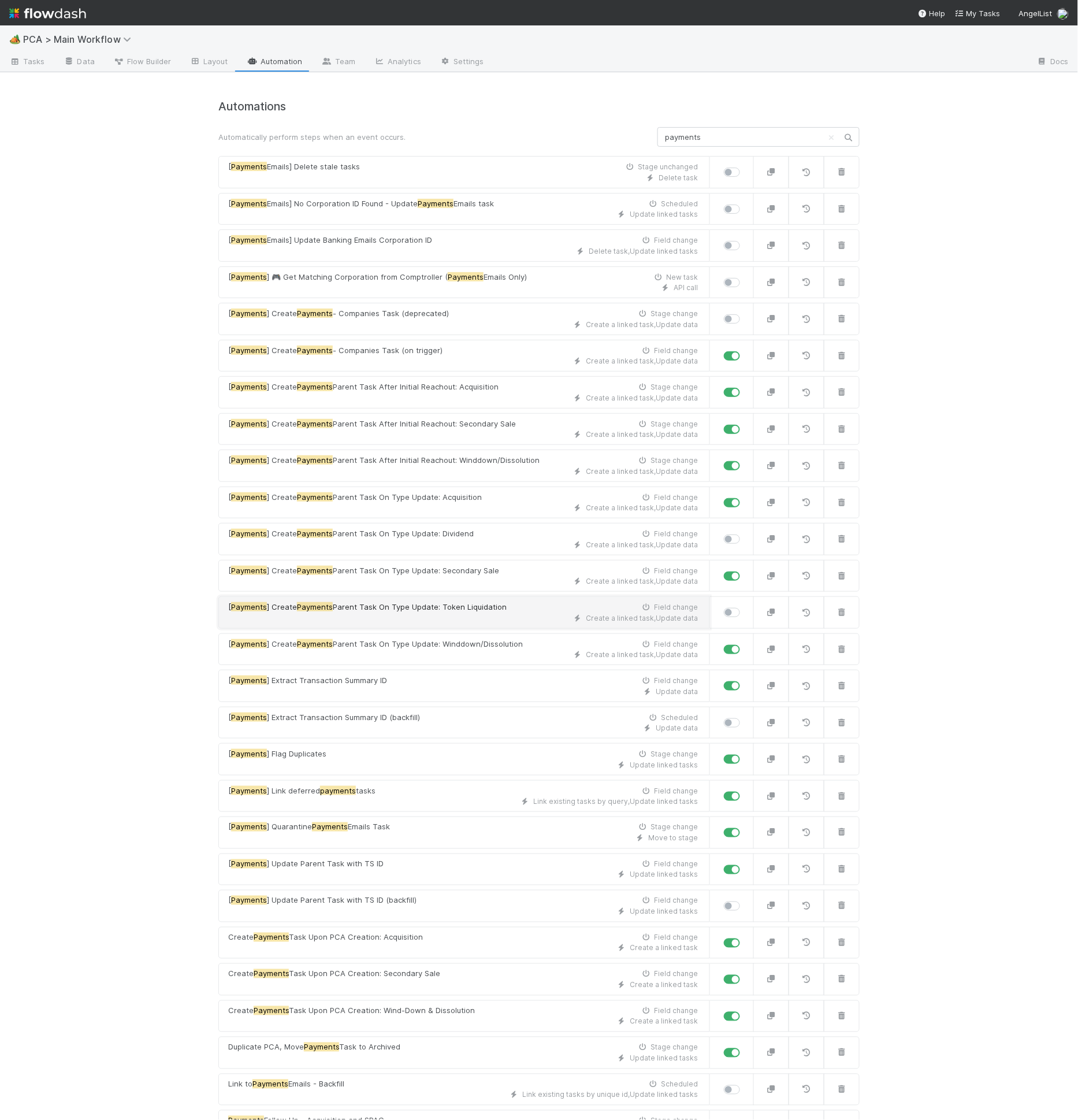
click at [495, 606] on span "[ Payments ] Create Payments Parent Task On Type Update: Token Liquidation" at bounding box center [367, 607] width 279 height 12
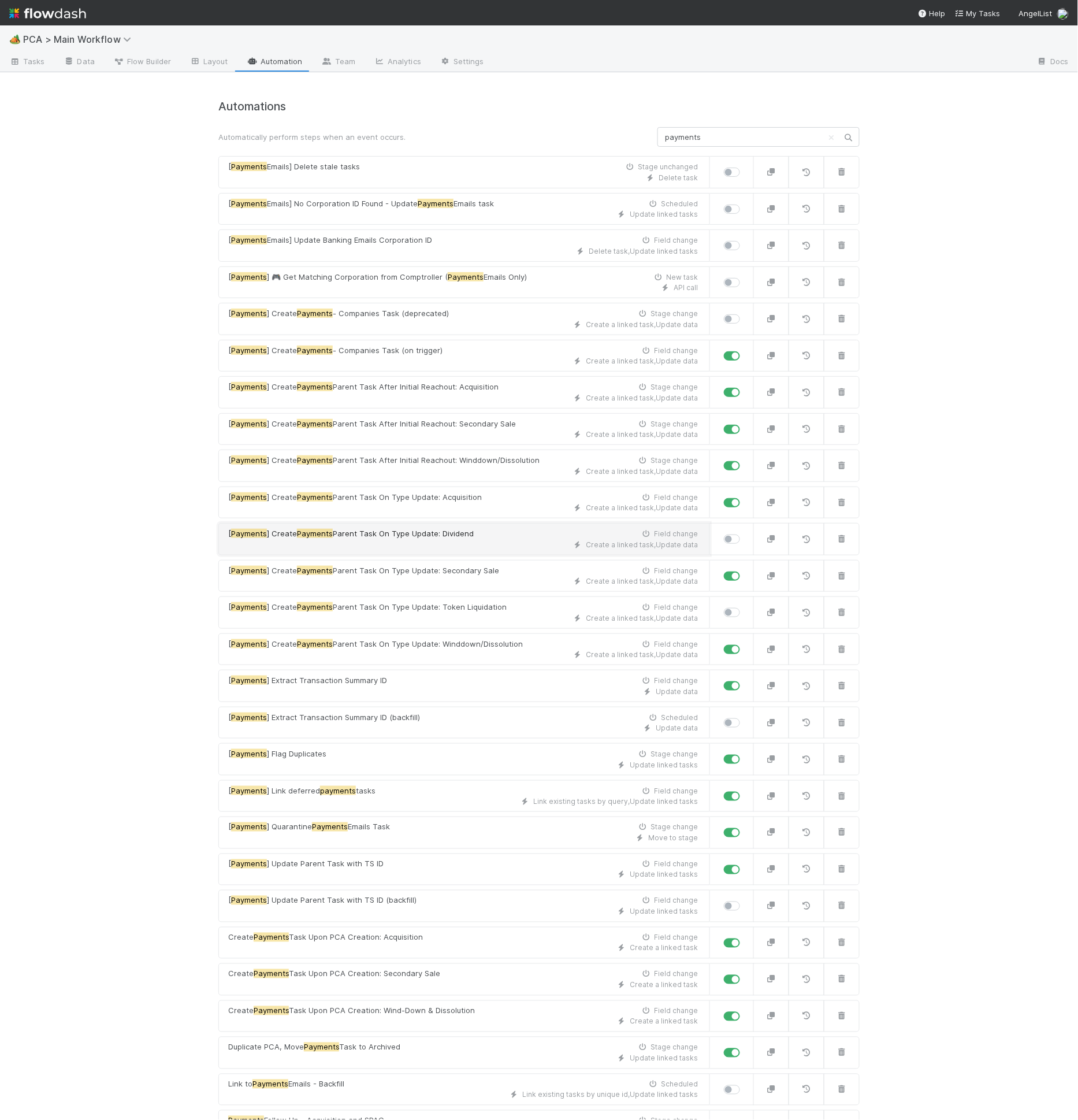
click at [503, 532] on div "[ Payments ] Create Payments Parent Task On Type Update: Dividend Field change" at bounding box center [463, 534] width 470 height 12
click at [769, 393] on button "button" at bounding box center [771, 392] width 36 height 33
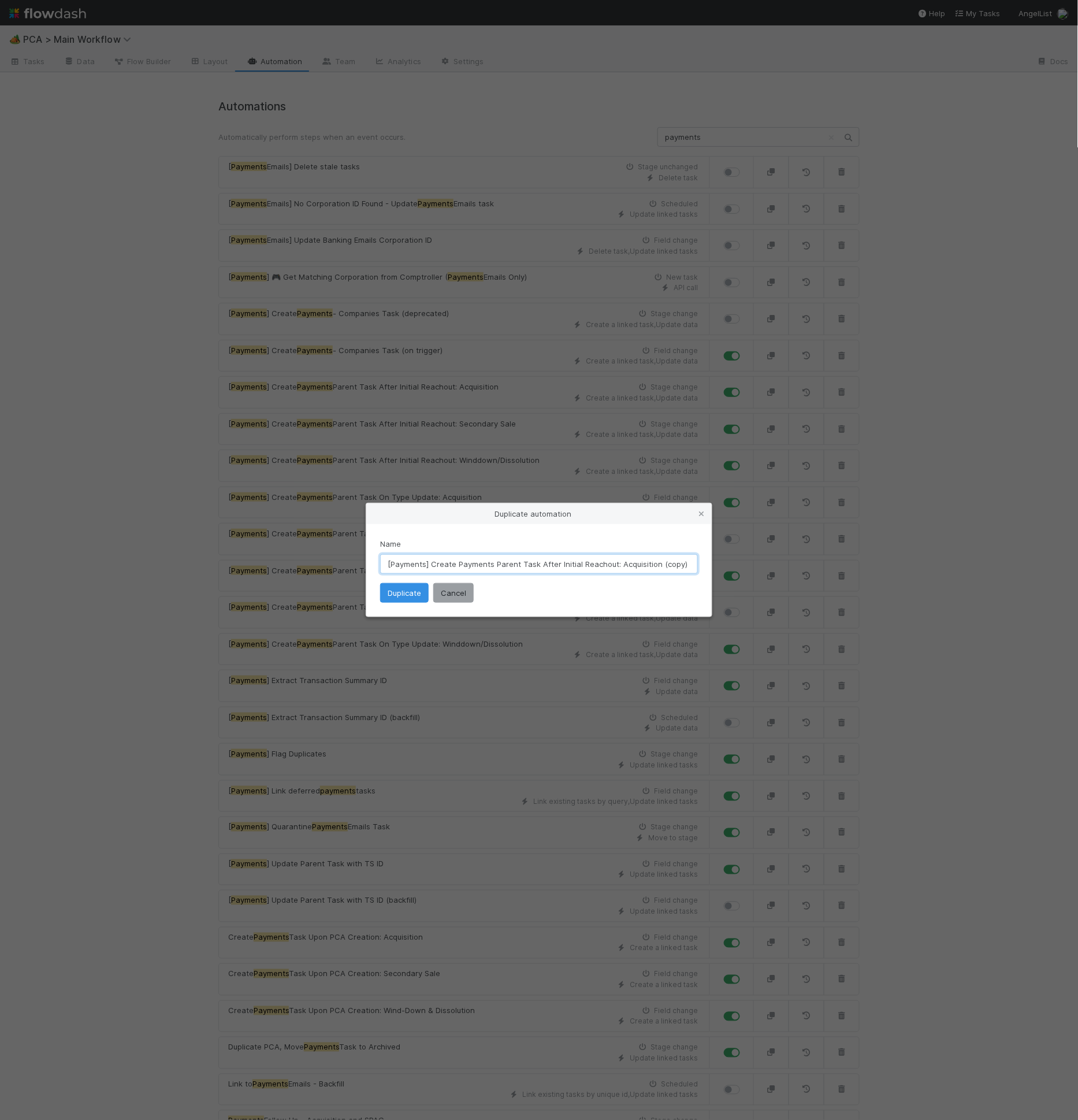
click at [619, 567] on input "[Payments] Create Payments Parent Task After Initial Reachout: Acquisition (cop…" at bounding box center [539, 564] width 318 height 19
drag, startPoint x: 615, startPoint y: 566, endPoint x: 765, endPoint y: 568, distance: 150.0
click at [765, 568] on div "Duplicate automation Name [Payments] Create Payments Parent Task After Initial …" at bounding box center [539, 560] width 1078 height 1120
type input "[Payments] Create Payments Parent Task After Initial Reachout: Dividend"
click at [407, 590] on button "Duplicate" at bounding box center [405, 593] width 49 height 19
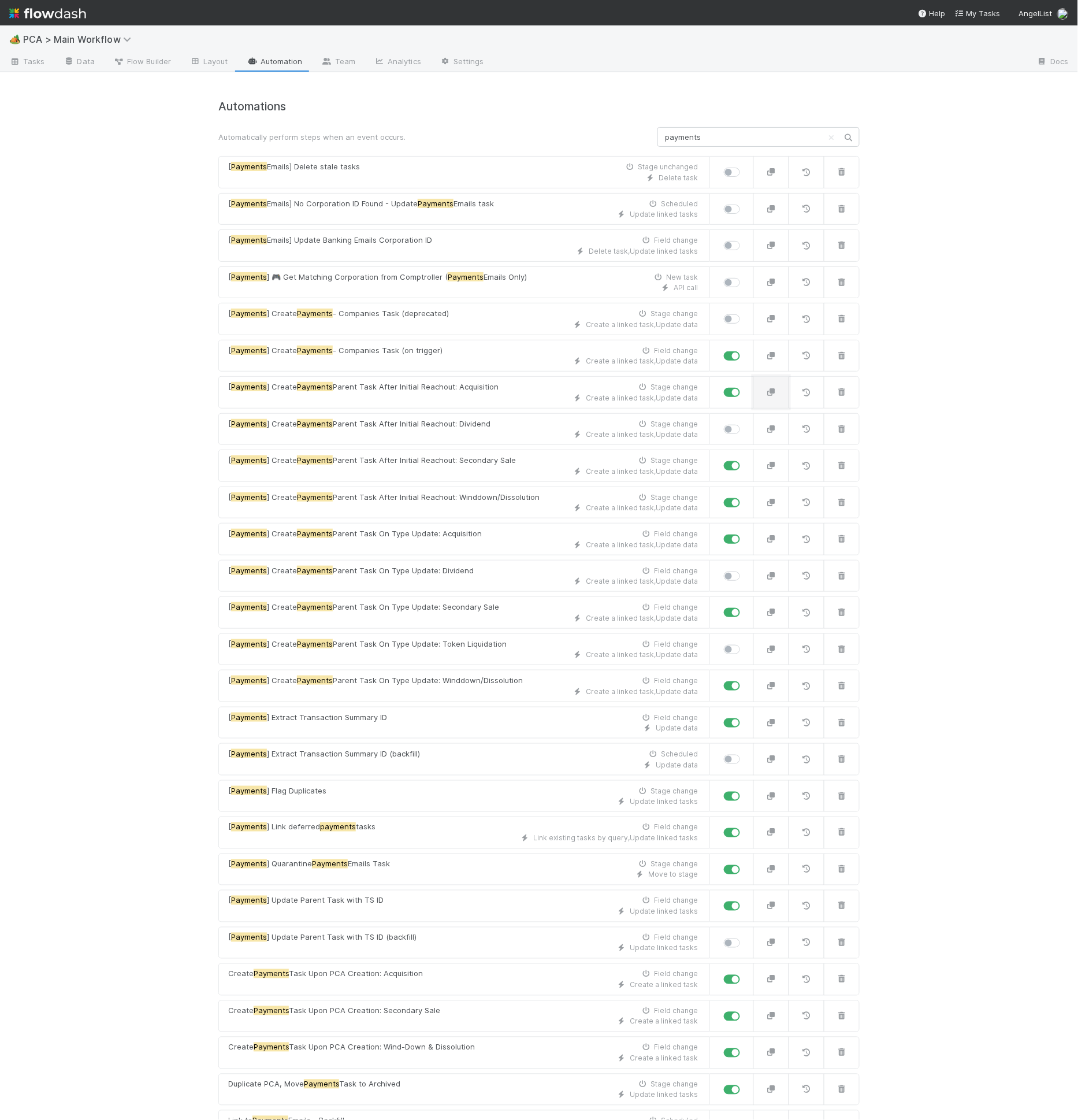
click at [761, 387] on button "button" at bounding box center [771, 392] width 36 height 33
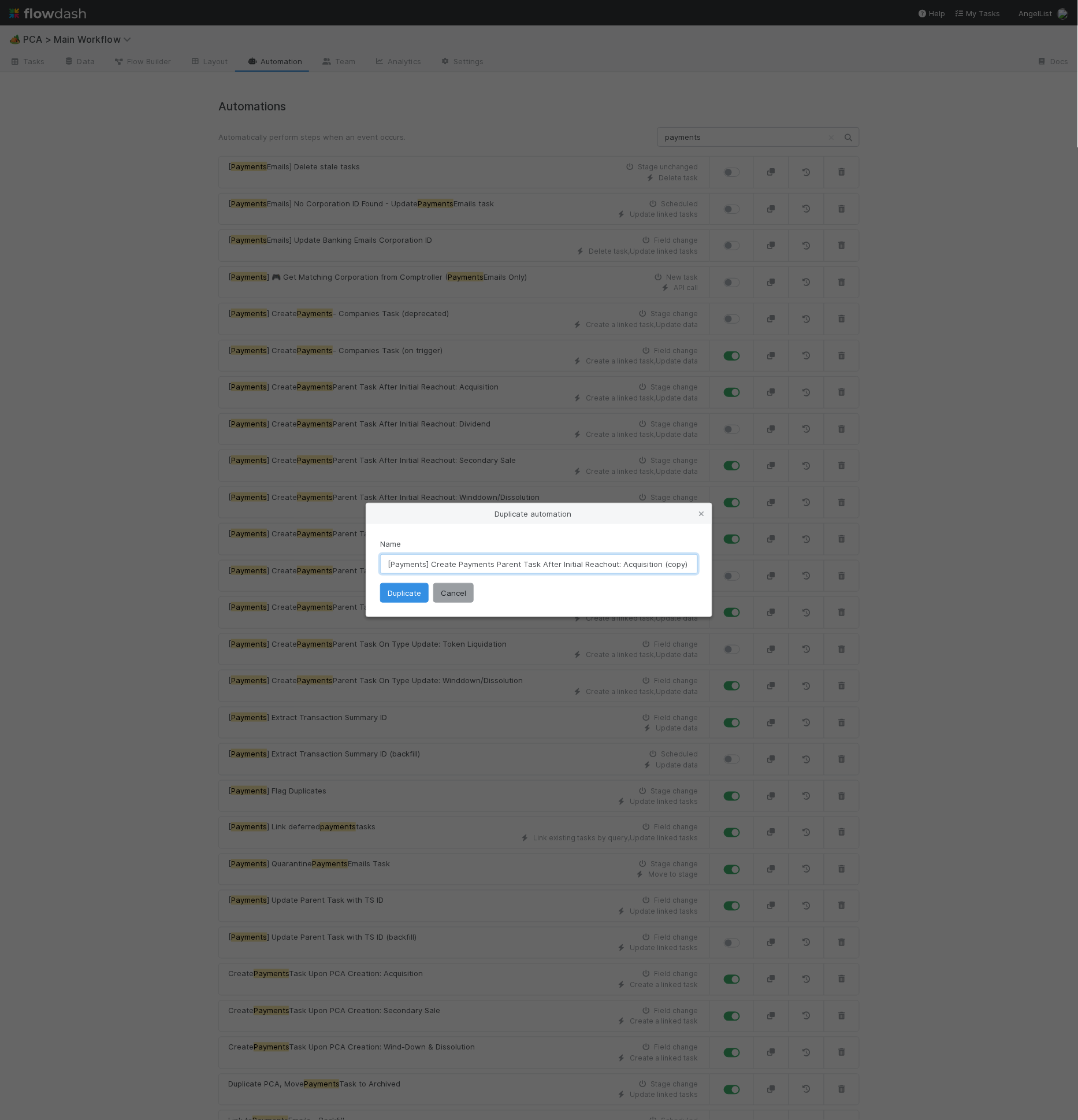
drag, startPoint x: 614, startPoint y: 562, endPoint x: 742, endPoint y: 559, distance: 128.0
click at [744, 562] on div "Duplicate automation Name [Payments] Create Payments Parent Task After Initial …" at bounding box center [539, 560] width 1078 height 1120
type input "[Payments] Create Payments Parent Task After Initial Reachout: Token Liquidation"
click at [403, 598] on button "Duplicate" at bounding box center [405, 593] width 49 height 19
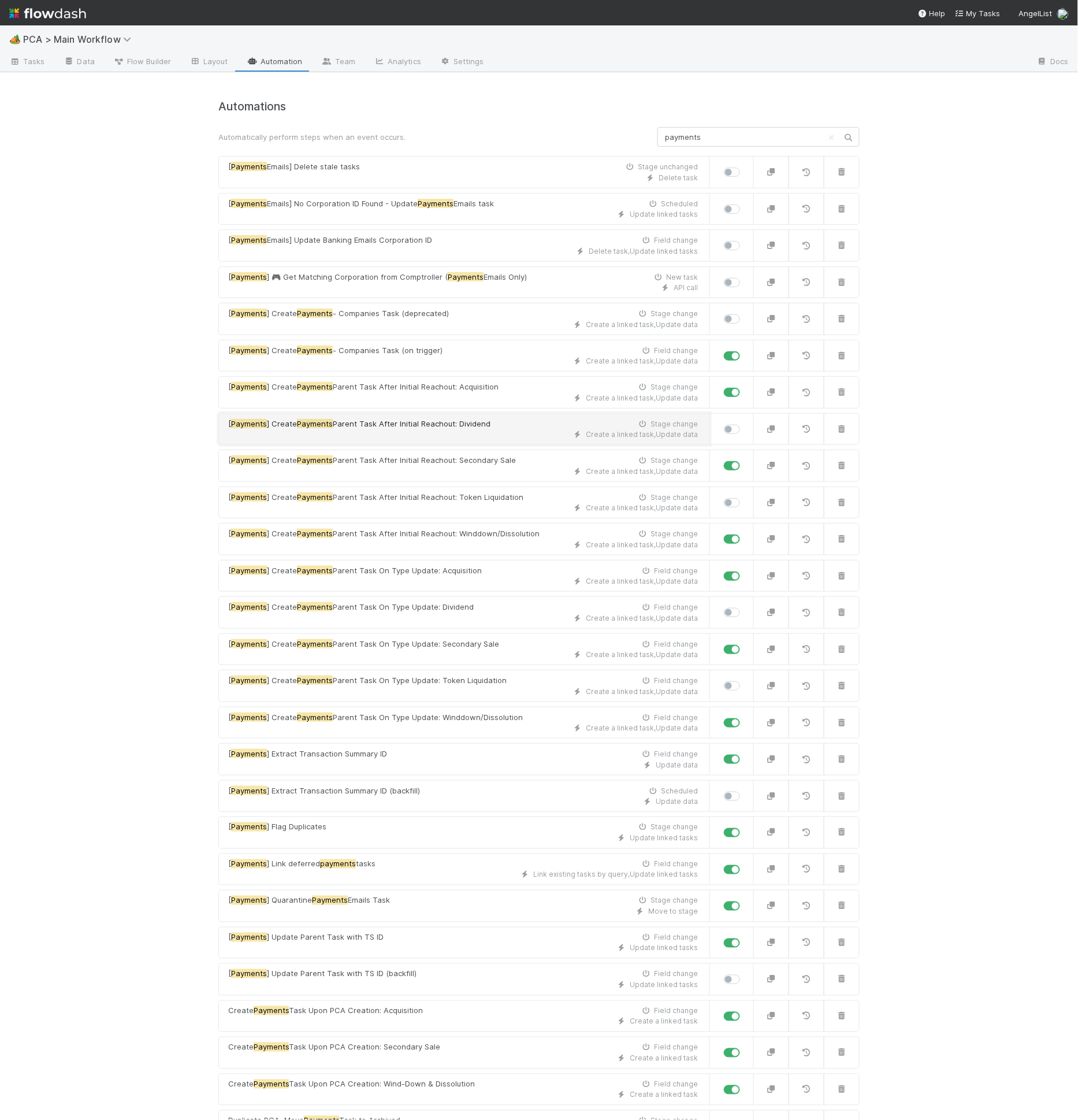
click at [507, 434] on div "Create a linked task , Update data" at bounding box center [463, 435] width 470 height 10
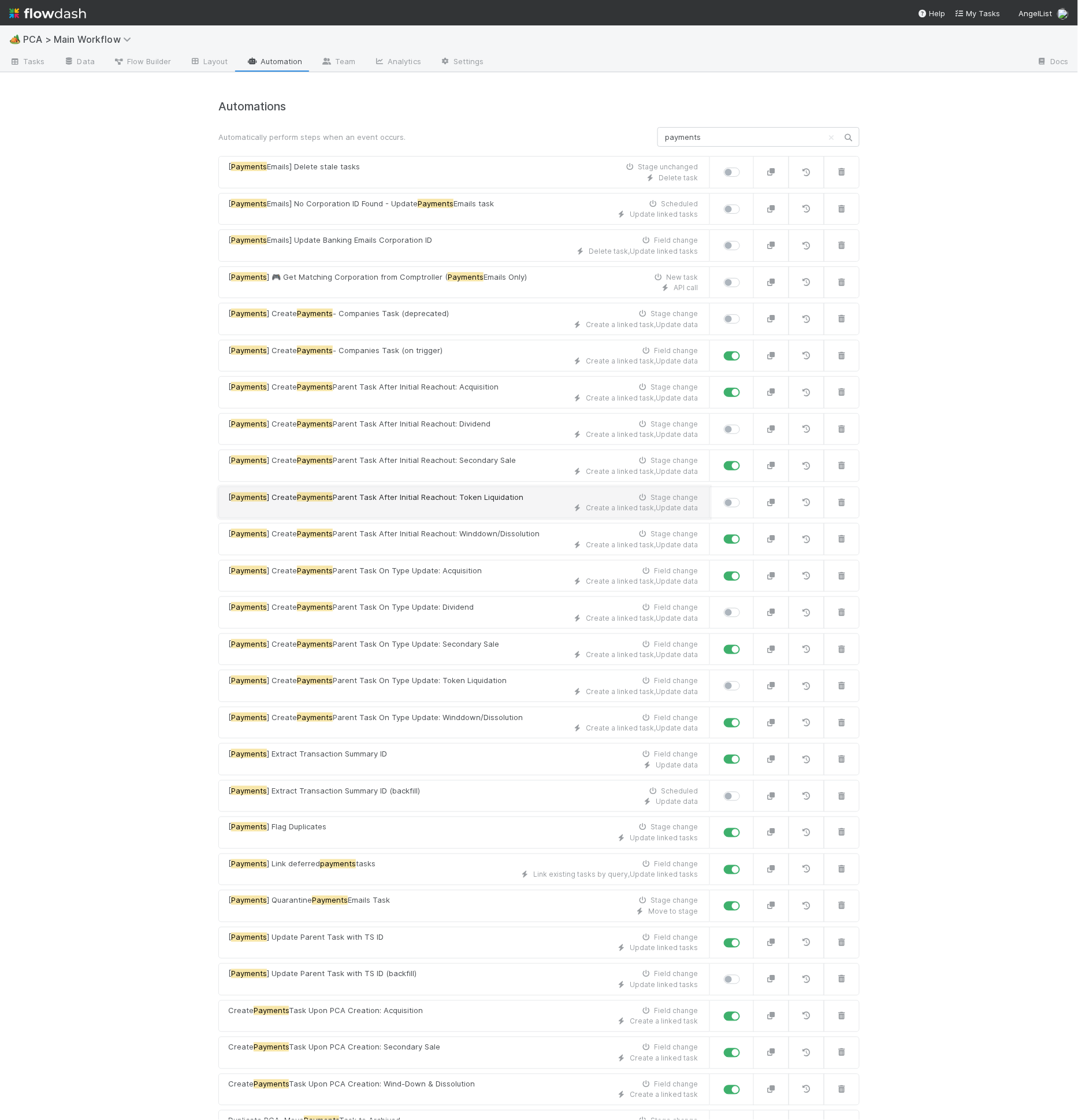
click at [496, 503] on div "Create a linked task , Update data" at bounding box center [463, 508] width 470 height 10
click at [95, 64] on link "Data" at bounding box center [79, 62] width 49 height 19
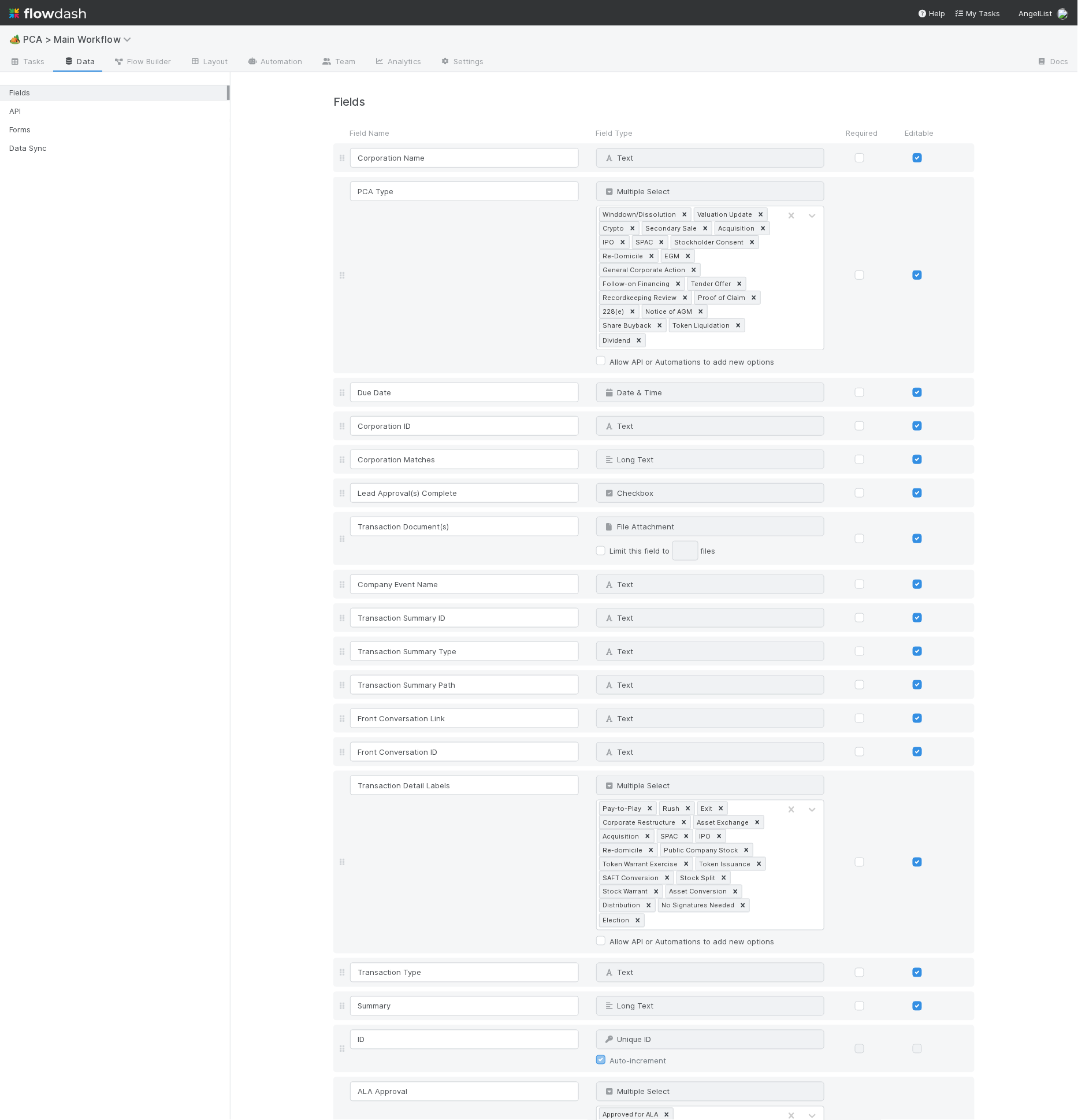
click at [67, 136] on div "Fields API Forms Data Sync" at bounding box center [115, 117] width 230 height 84
click at [69, 133] on div "Forms" at bounding box center [117, 129] width 218 height 15
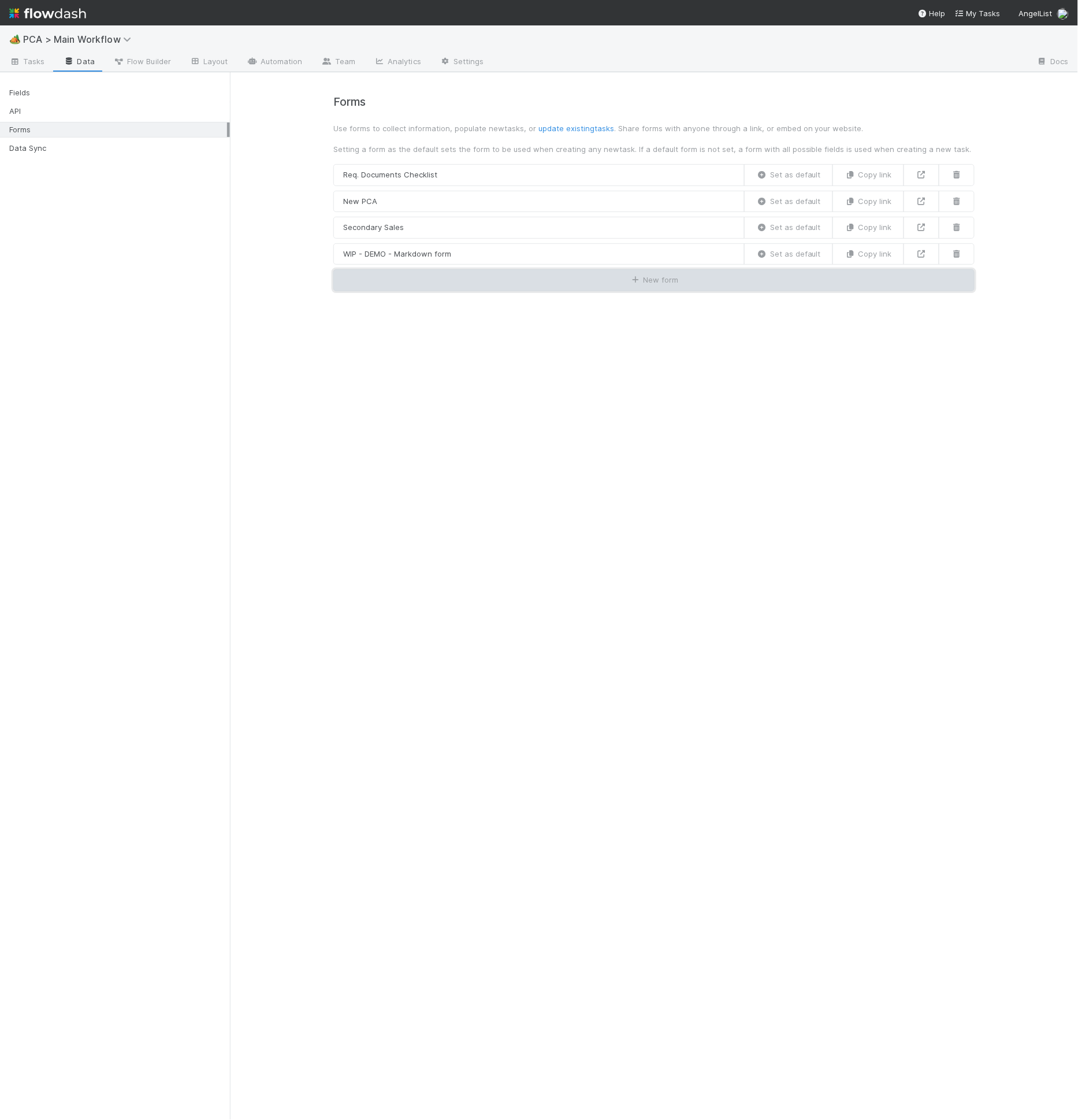
click at [498, 277] on button "New form" at bounding box center [654, 280] width 642 height 22
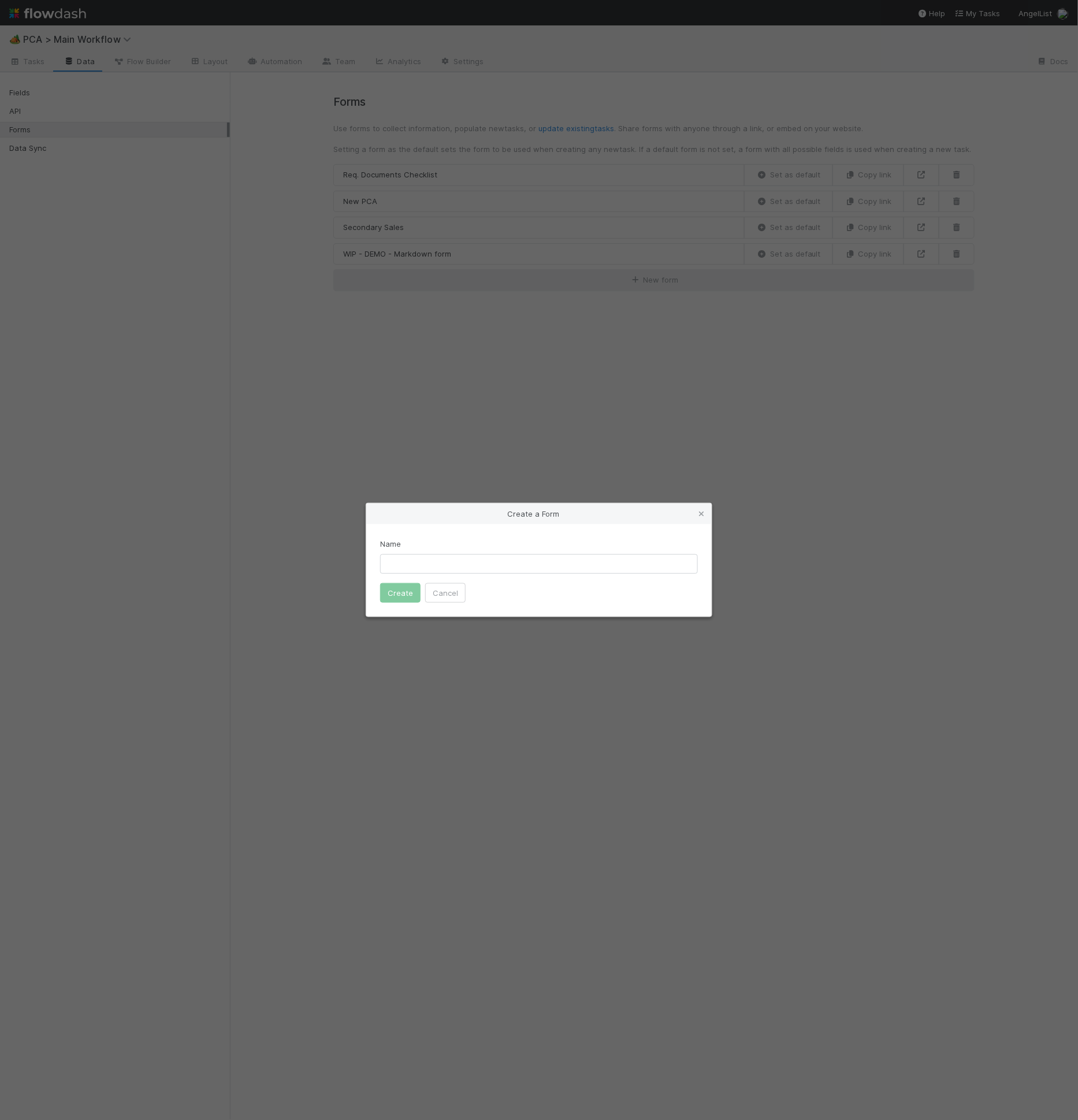
click at [489, 570] on input "text" at bounding box center [539, 564] width 318 height 19
type input "New Dividend PCA"
click at [411, 593] on button "Create" at bounding box center [400, 593] width 40 height 19
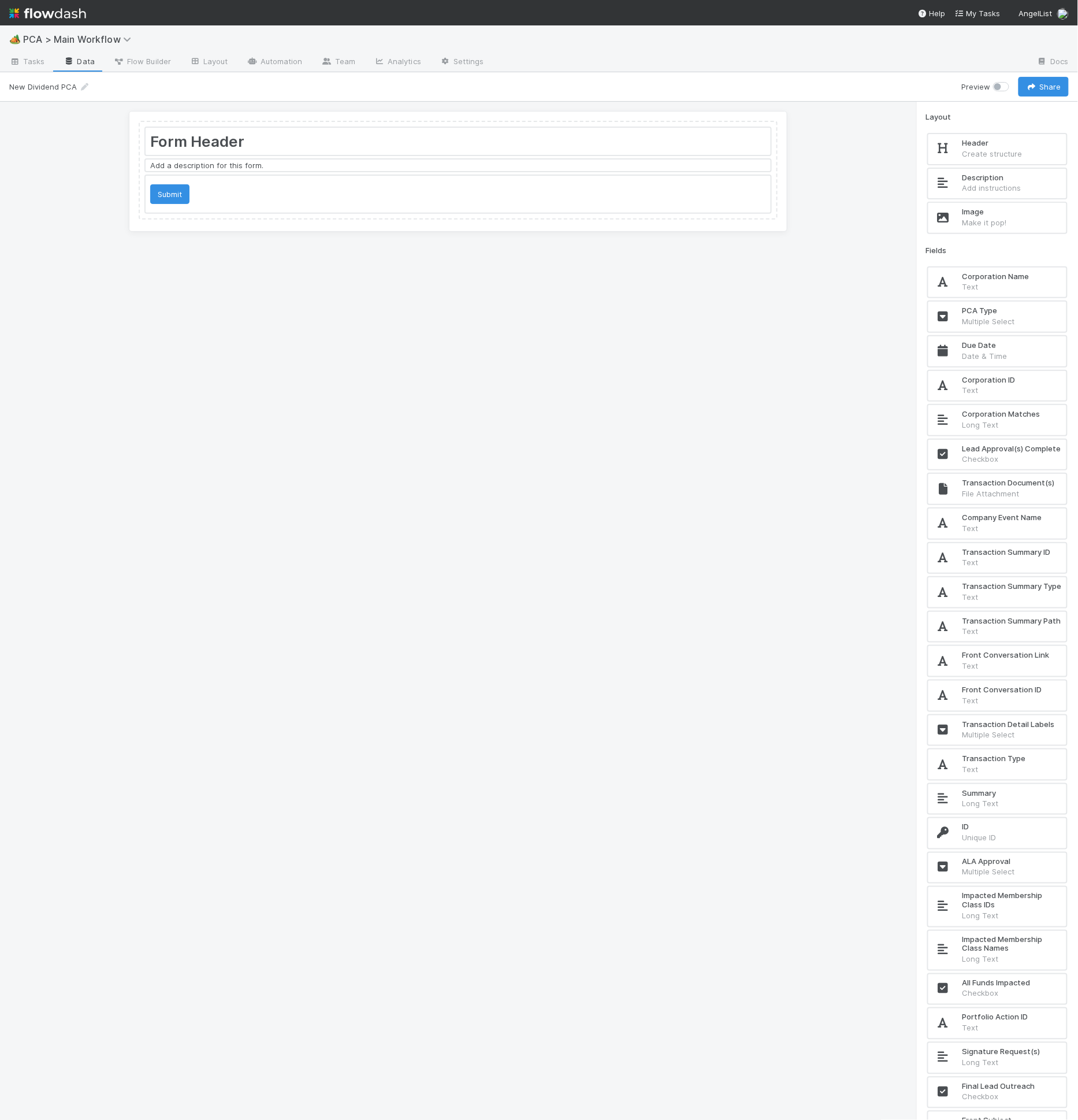
click at [261, 117] on div "Form Header Add a description for this form. Submit" at bounding box center [457, 172] width 658 height 121
click at [262, 136] on div at bounding box center [457, 141] width 625 height 27
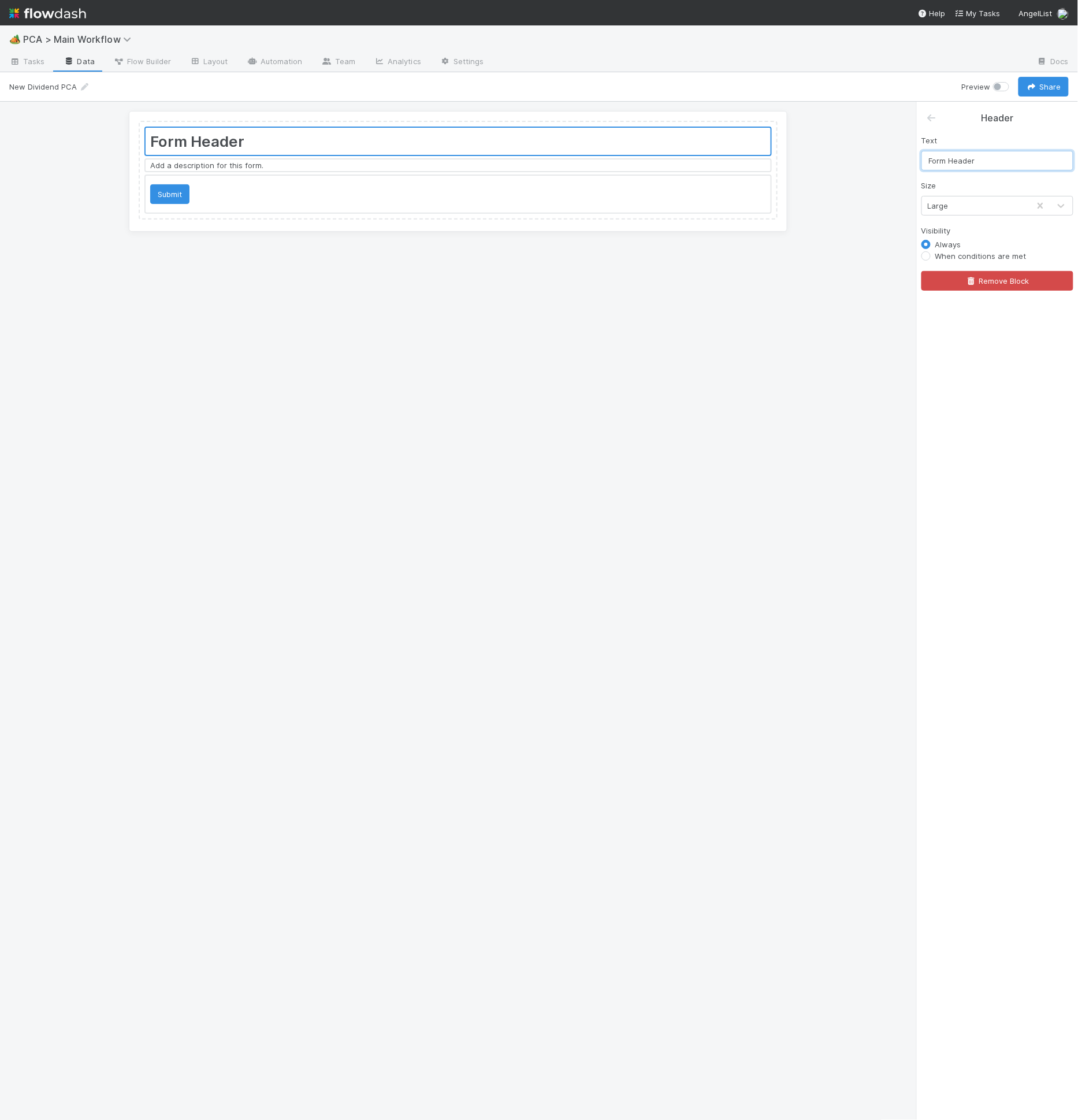
click at [980, 152] on input "Form Header" at bounding box center [997, 161] width 152 height 19
type input "New Dividend PCA"
click at [496, 188] on div at bounding box center [457, 194] width 625 height 37
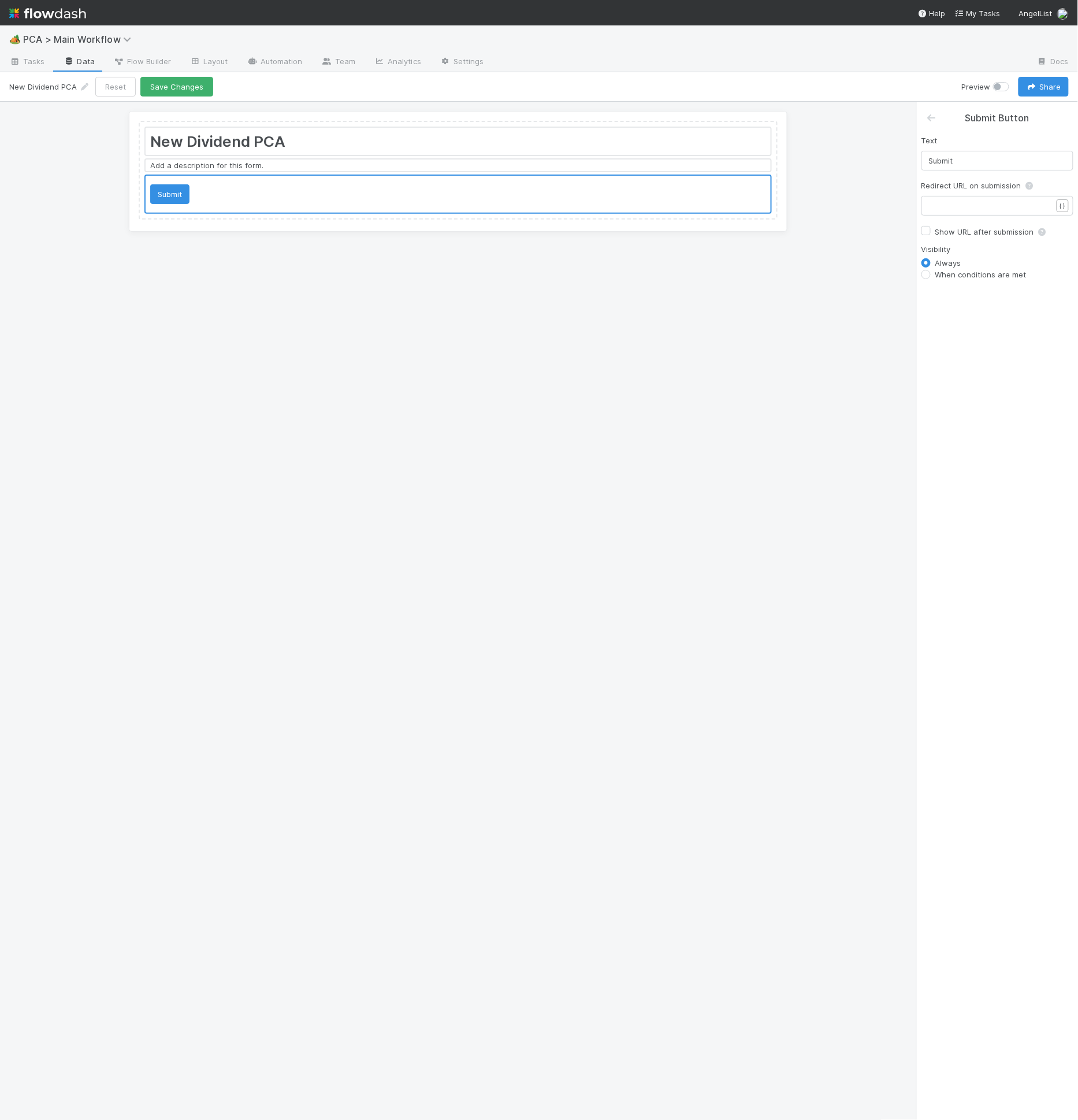
click at [570, 168] on div at bounding box center [457, 165] width 625 height 12
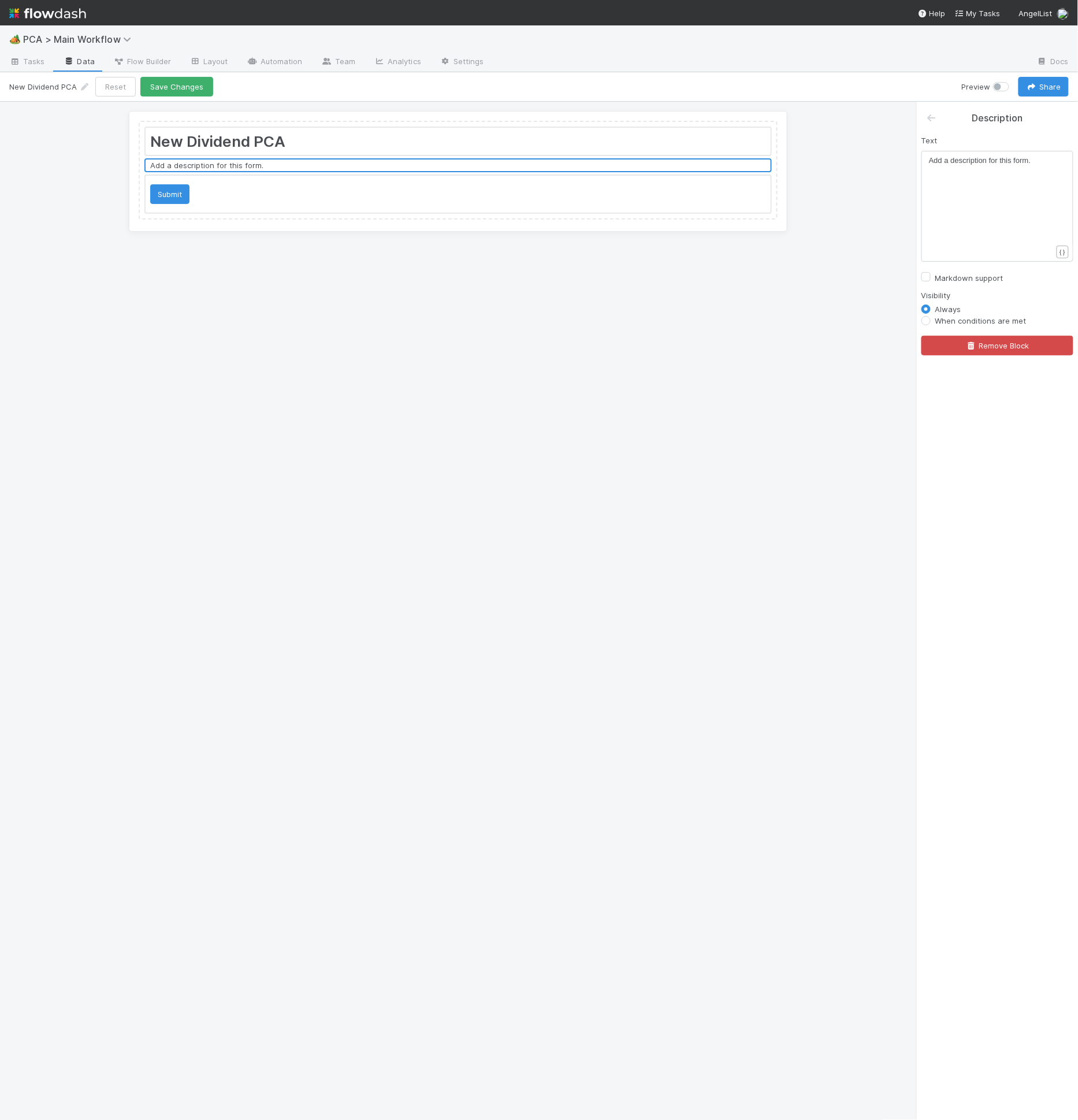
click at [583, 140] on div at bounding box center [457, 141] width 625 height 27
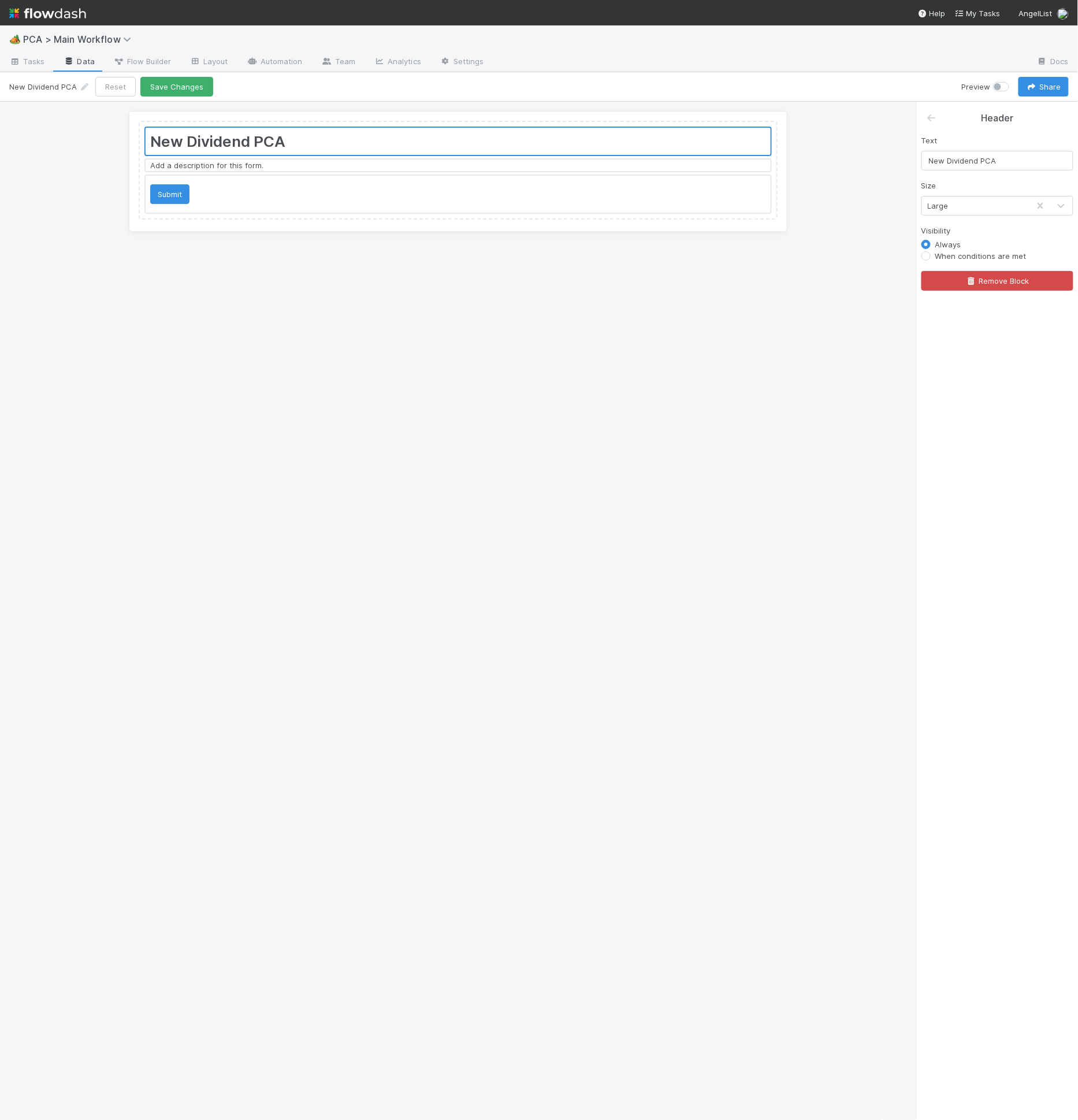
click at [938, 118] on div at bounding box center [940, 118] width 29 height 15
click at [937, 117] on icon at bounding box center [931, 117] width 12 height 9
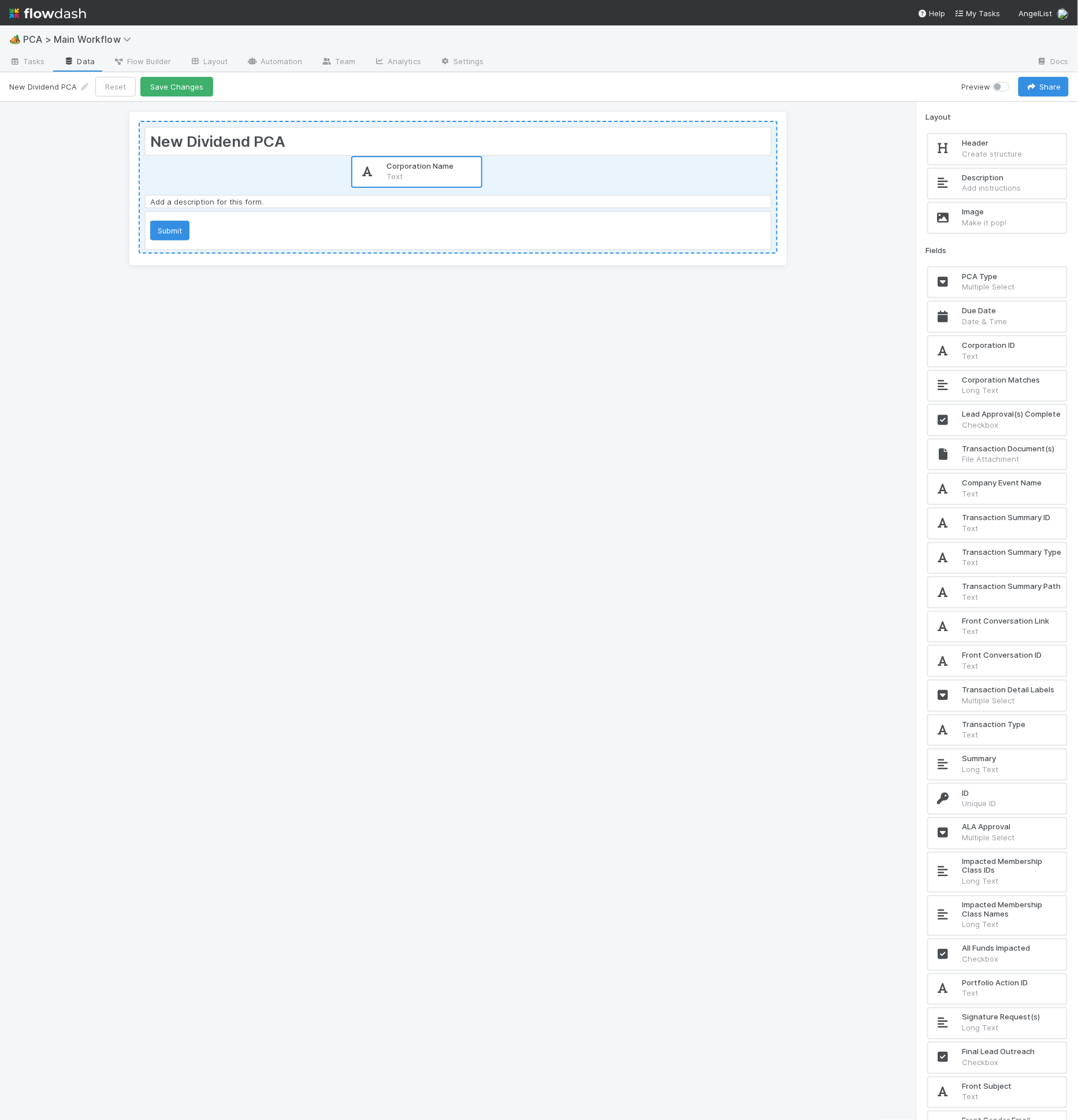
drag, startPoint x: 1004, startPoint y: 285, endPoint x: 416, endPoint y: 176, distance: 598.0
click at [416, 176] on div "New Dividend PCA Add a description for this form. Submit Layout Header Create s…" at bounding box center [539, 611] width 1078 height 1019
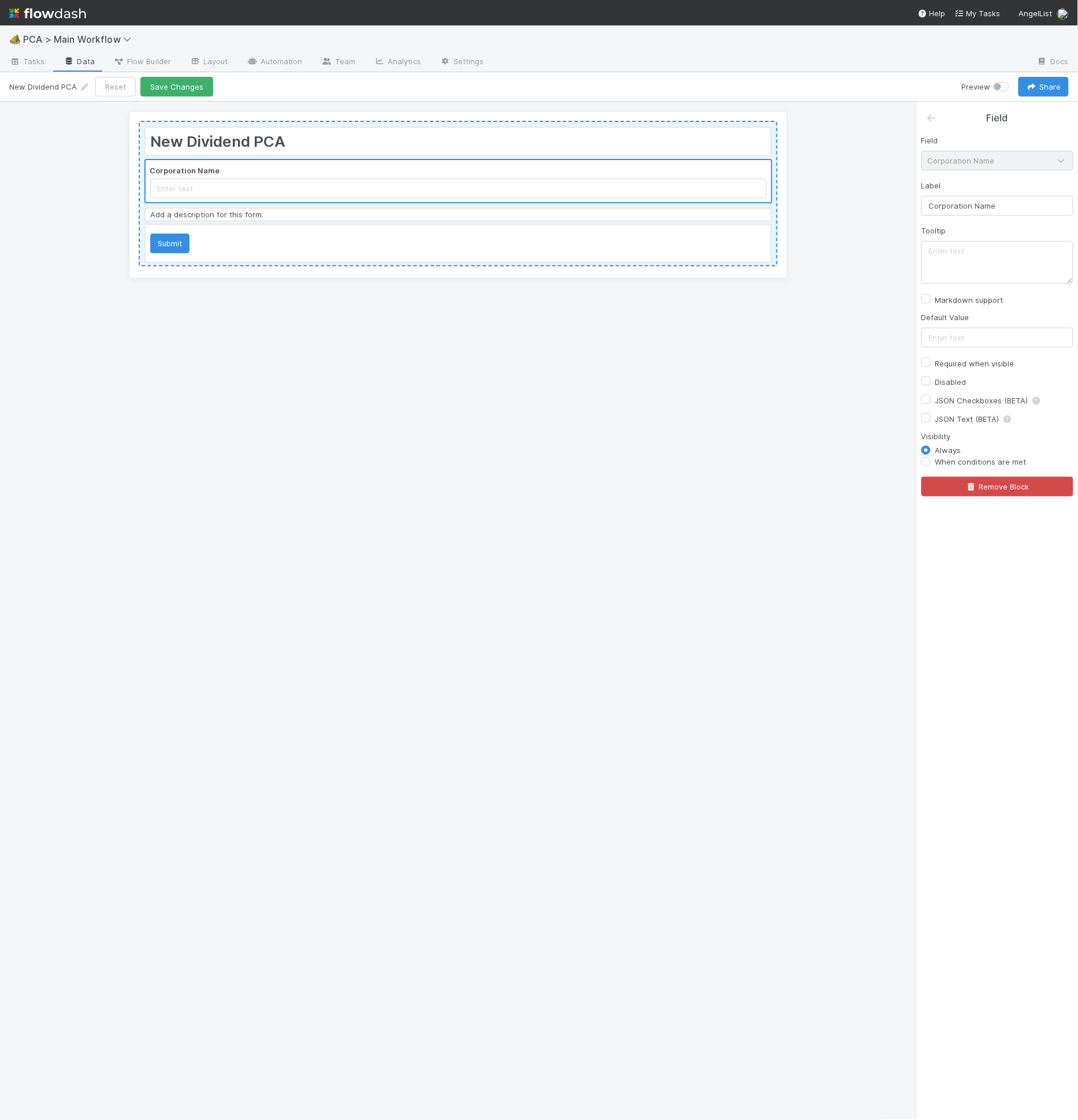
click at [416, 181] on div "New Dividend PCA Corporation Name Add a description for this form. Submit" at bounding box center [457, 193] width 639 height 145
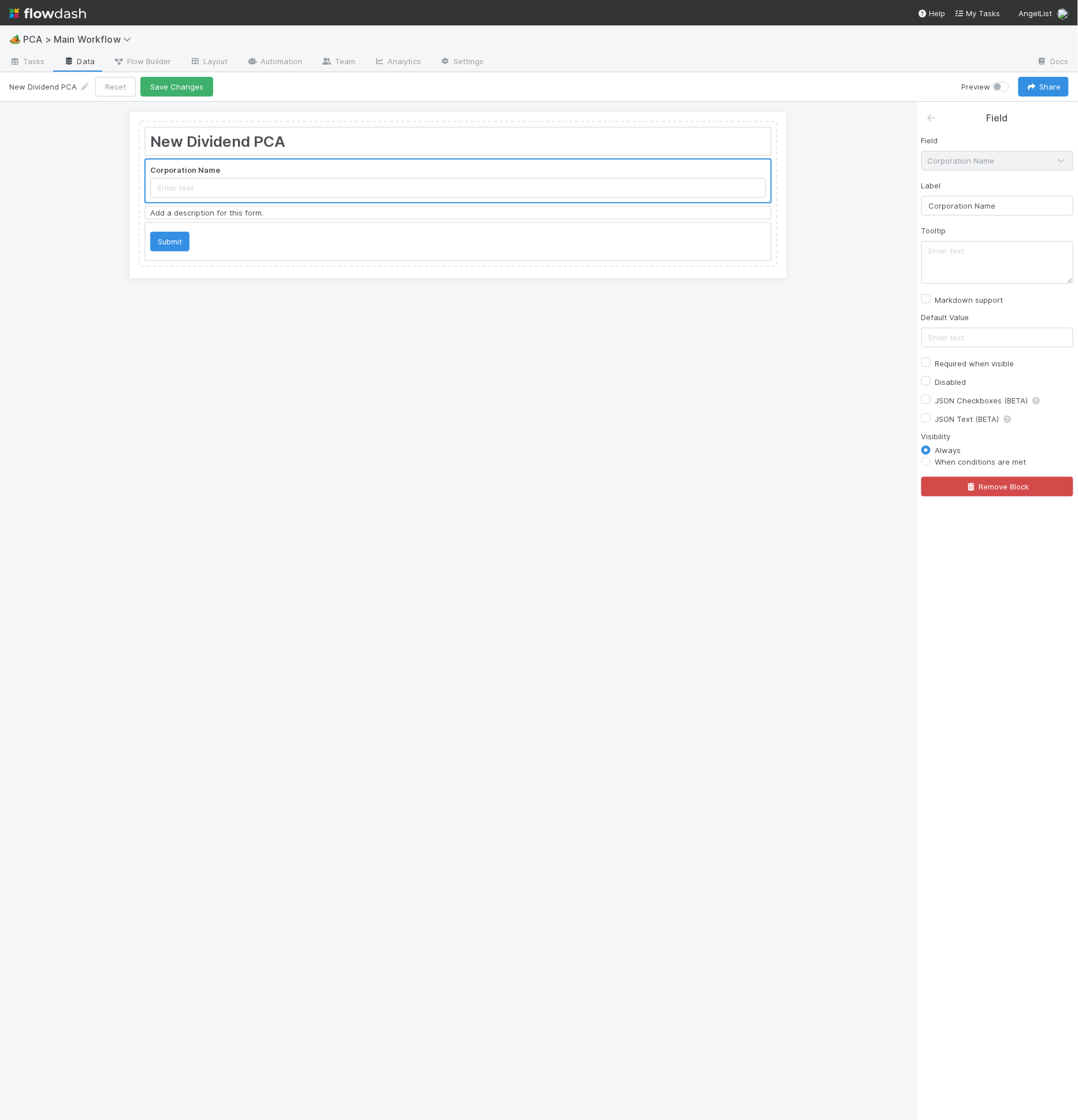
click at [922, 113] on div "Field" at bounding box center [997, 113] width 161 height 24
click at [938, 117] on div at bounding box center [940, 118] width 29 height 15
click at [936, 118] on icon at bounding box center [931, 117] width 12 height 9
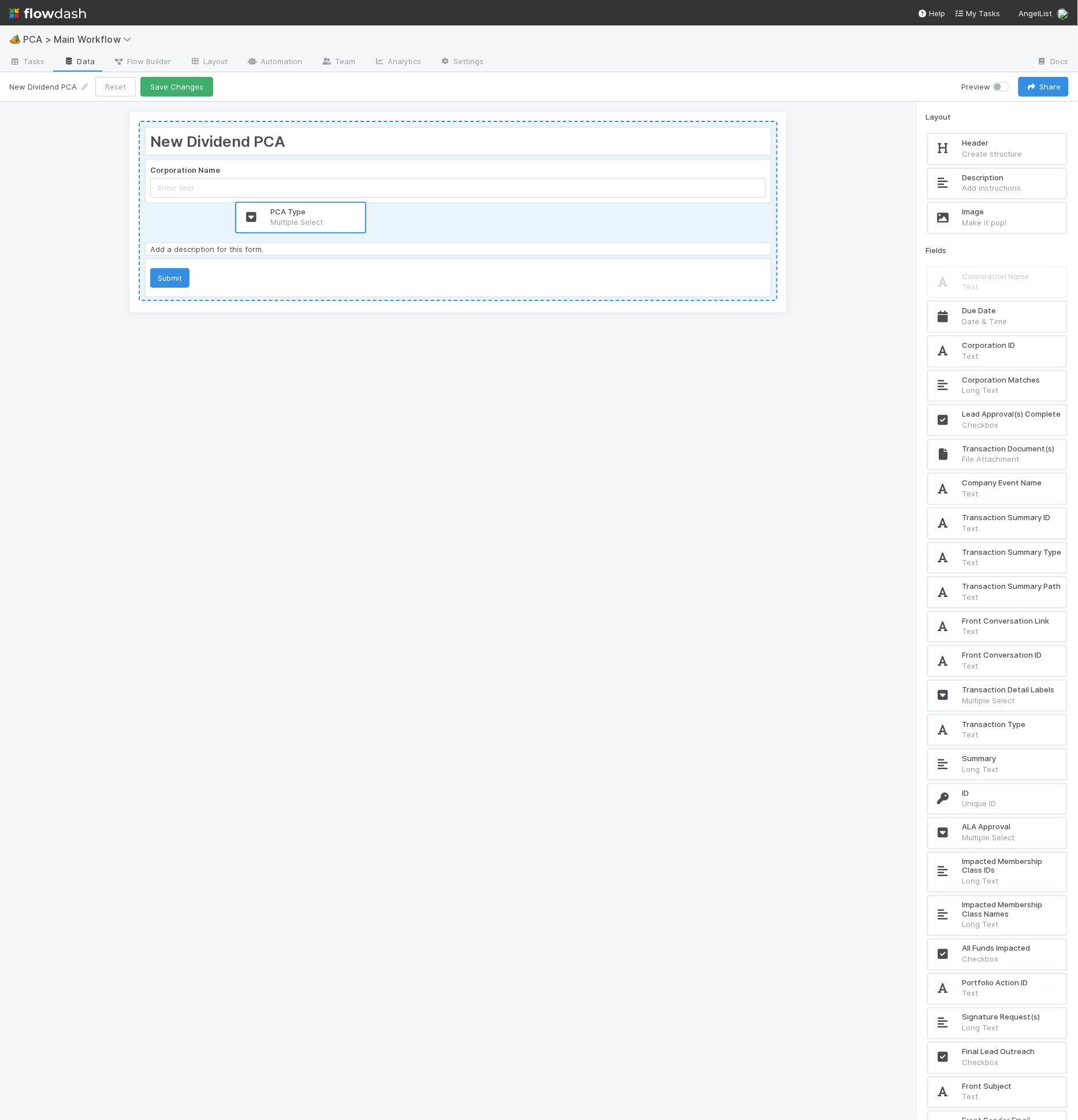
drag, startPoint x: 1013, startPoint y: 320, endPoint x: 309, endPoint y: 229, distance: 709.9
click at [309, 229] on div "New Dividend PCA Corporation Name Add a description for this form. Submit Layou…" at bounding box center [539, 611] width 1078 height 1019
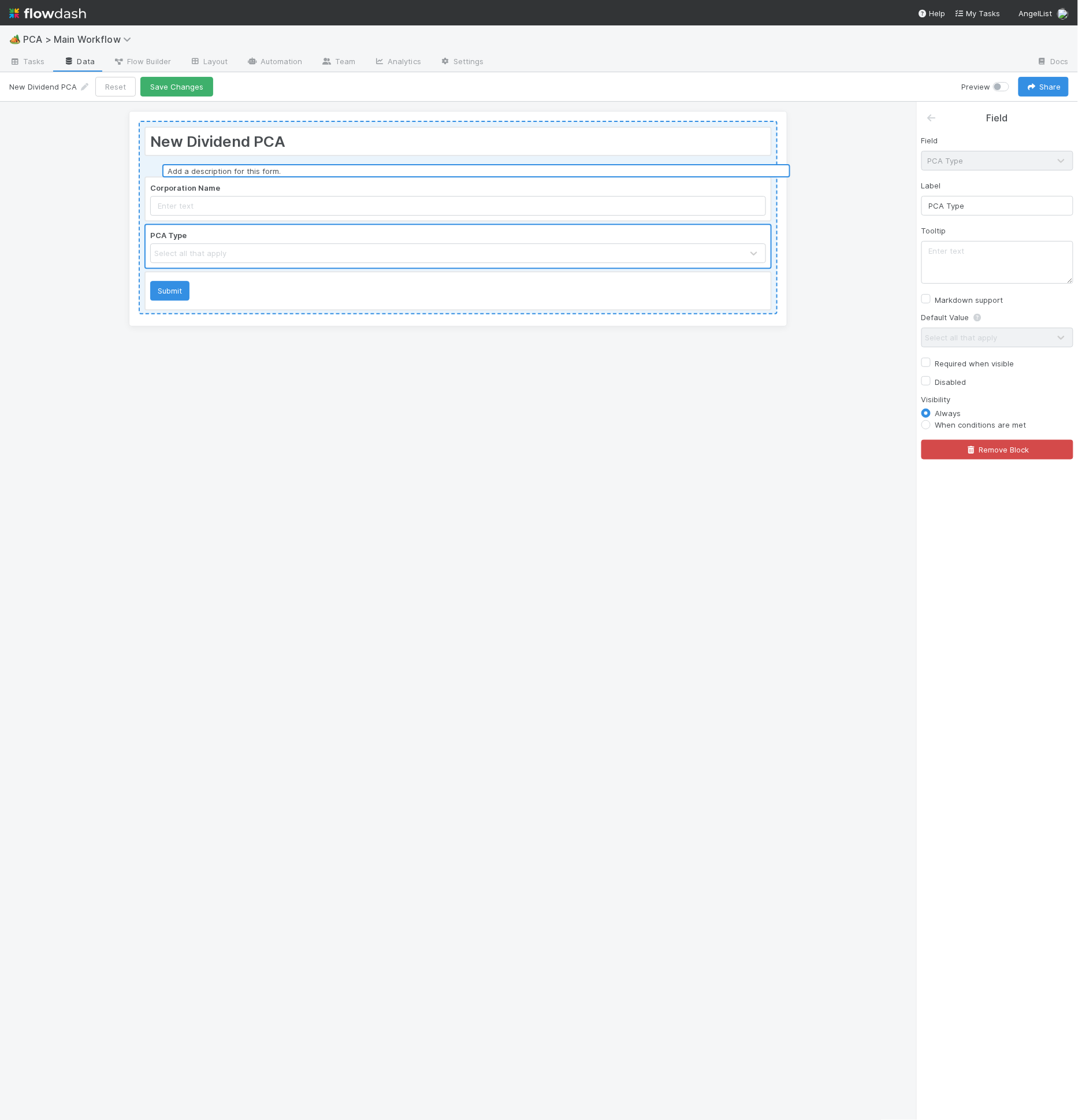
drag, startPoint x: 297, startPoint y: 252, endPoint x: 316, endPoint y: 161, distance: 93.0
click at [316, 161] on div "New Dividend PCA Corporation Name PCA Type Select all that apply Add a descript…" at bounding box center [457, 218] width 639 height 193
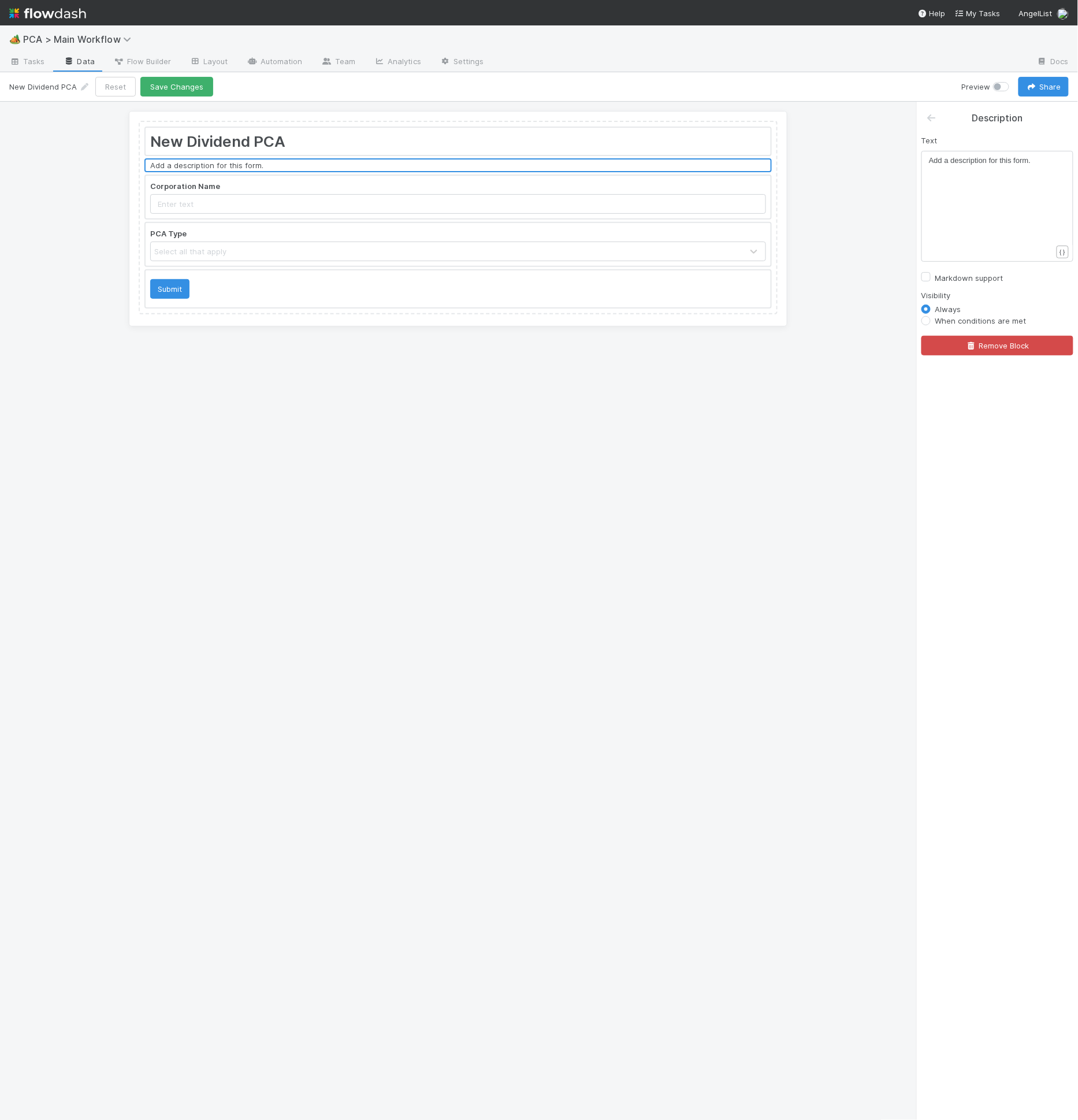
click at [293, 240] on div at bounding box center [457, 245] width 625 height 43
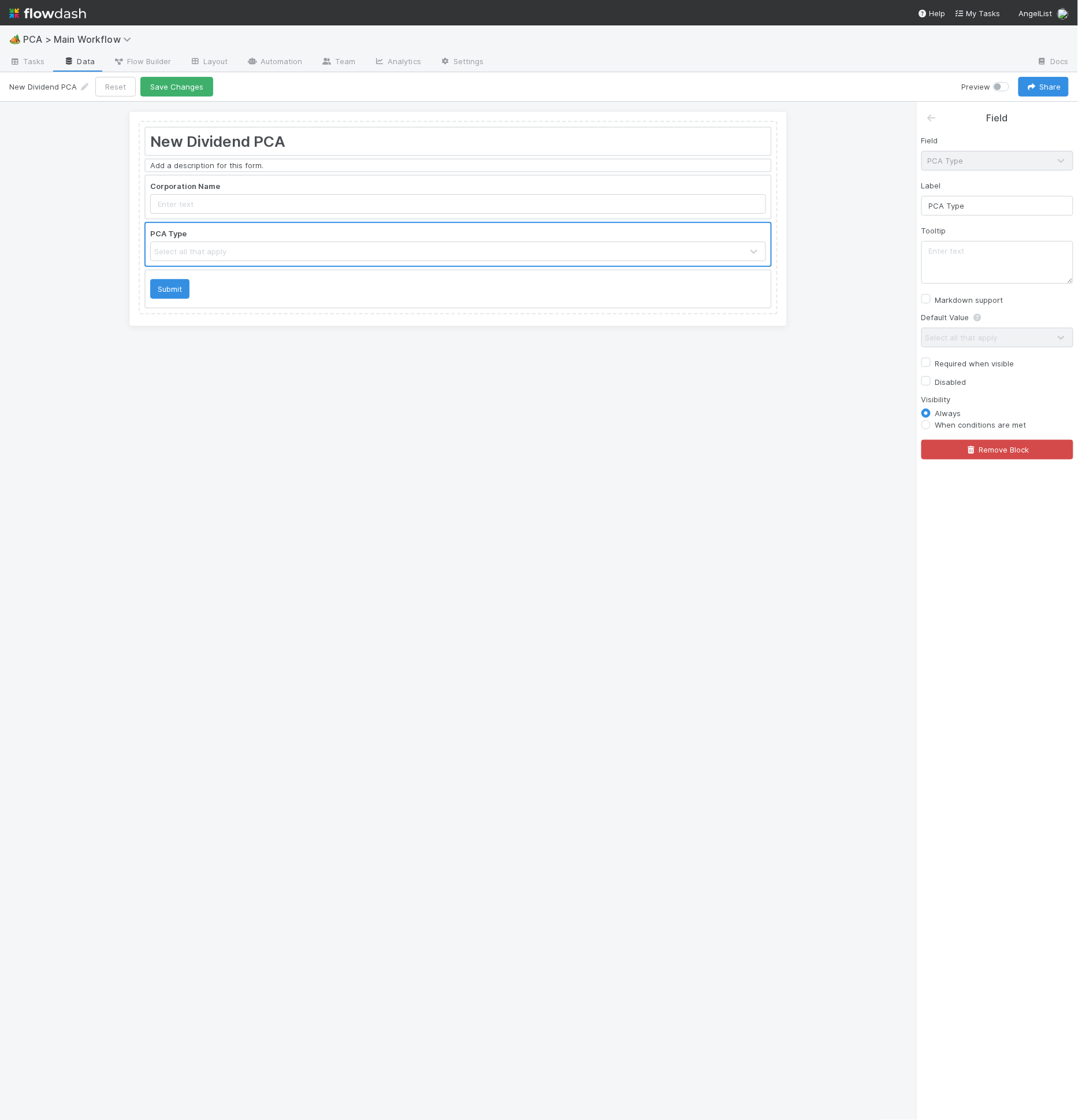
click at [970, 336] on div "Default Value Select all that apply" at bounding box center [997, 330] width 152 height 36
click at [970, 336] on div "Default Value Select all that apply" at bounding box center [997, 330] width 152 height 36
click at [958, 359] on label "Required when visible" at bounding box center [975, 364] width 79 height 14
click at [931, 359] on input "Required when visible" at bounding box center [926, 362] width 9 height 10
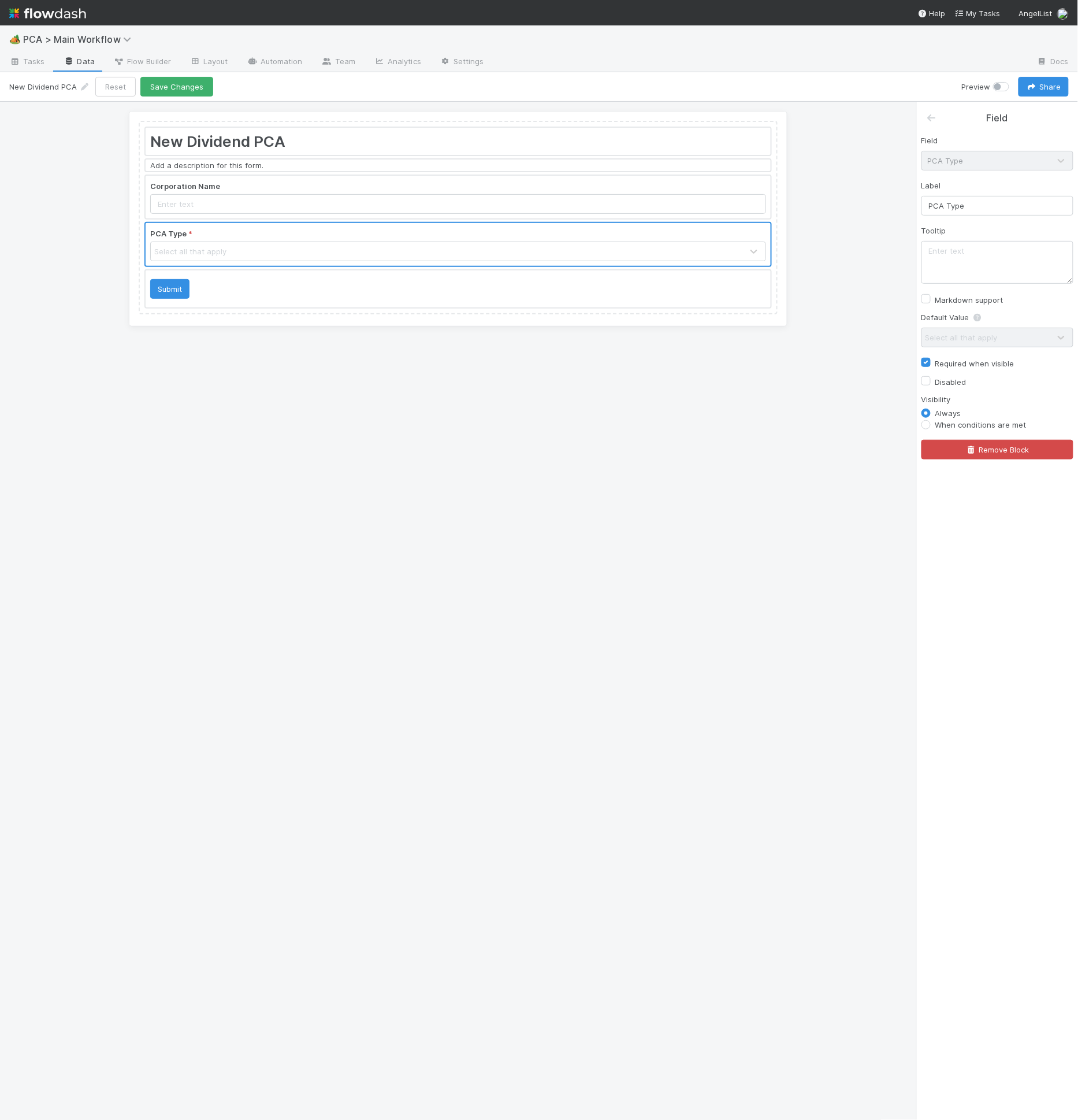
click at [972, 336] on div "Default Value Select all that apply" at bounding box center [997, 330] width 152 height 36
click at [962, 363] on label "Required when visible" at bounding box center [975, 364] width 79 height 14
click at [931, 363] on input "Required when visible" at bounding box center [926, 362] width 9 height 10
checkbox input "false"
click at [588, 257] on div at bounding box center [457, 245] width 625 height 43
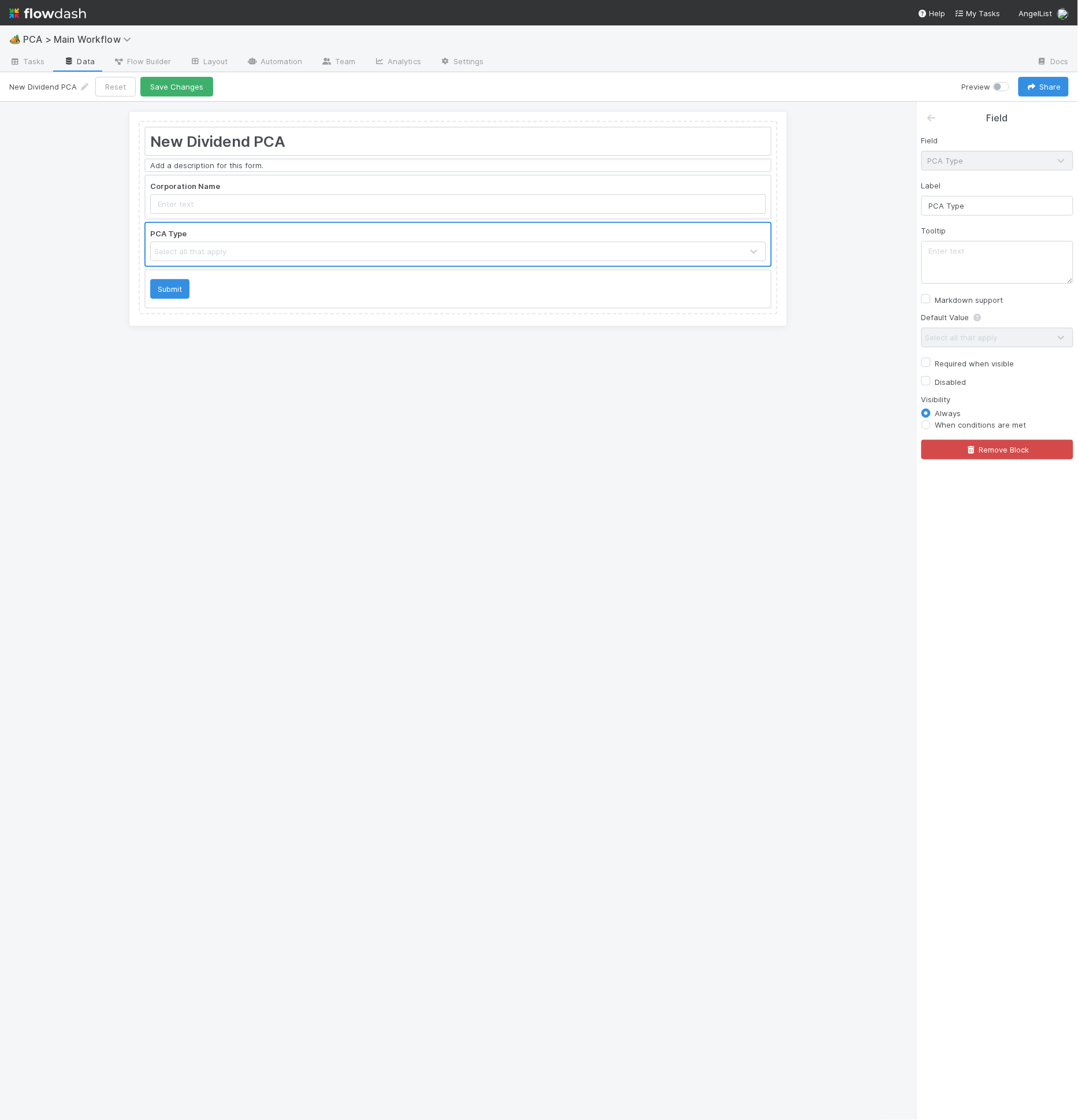
click at [961, 170] on div "Field PCA Type Label PCA Type Tooltip Markdown support Default Value Select all…" at bounding box center [997, 292] width 161 height 334
click at [940, 129] on div "Field PCA Type Label PCA Type Tooltip Markdown support Default Value Select all…" at bounding box center [997, 292] width 161 height 334
click at [963, 334] on div "Default Value Select all that apply" at bounding box center [997, 330] width 152 height 36
click at [981, 316] on icon at bounding box center [977, 317] width 12 height 8
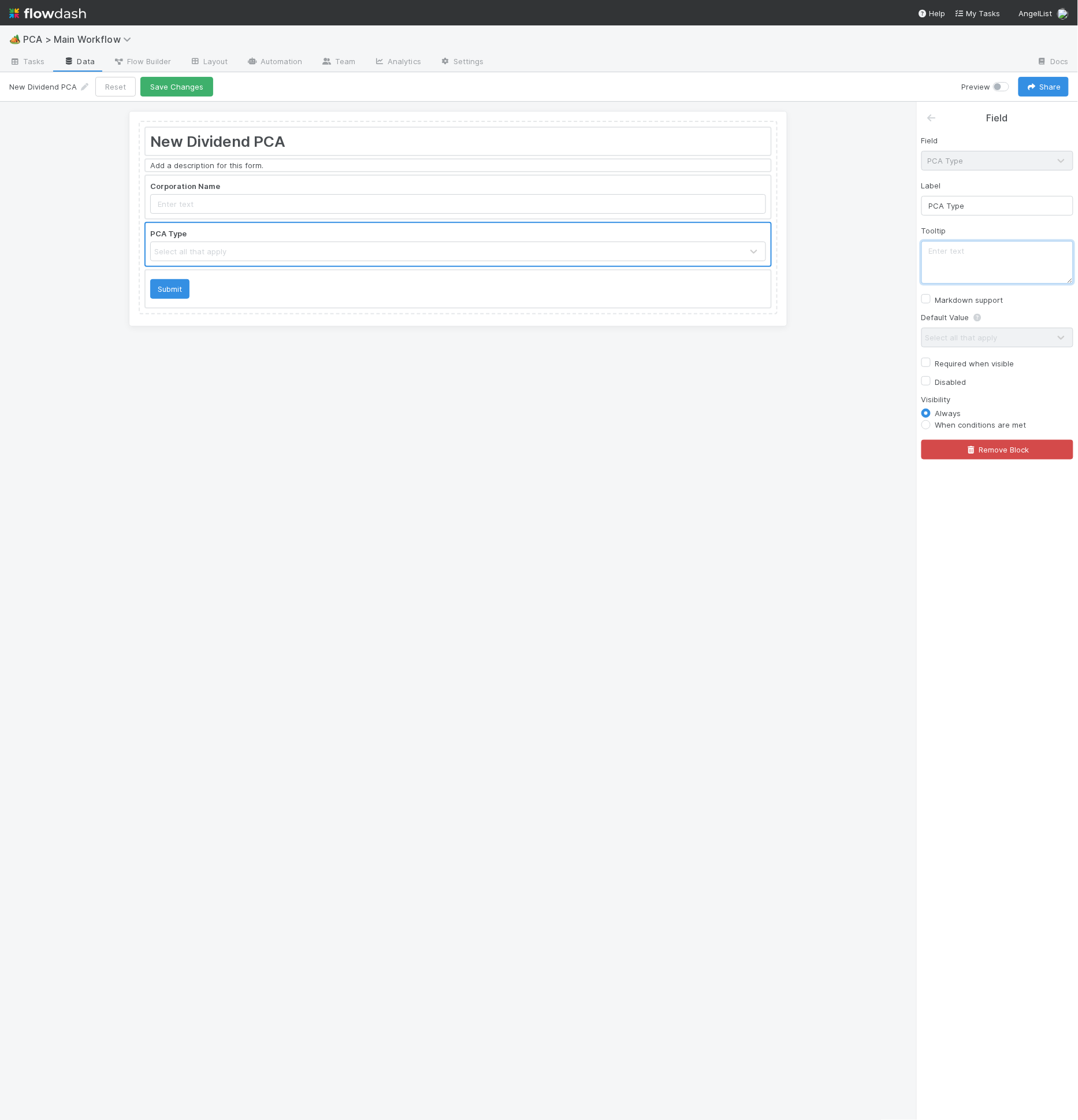
click at [982, 264] on textarea at bounding box center [997, 263] width 152 height 43
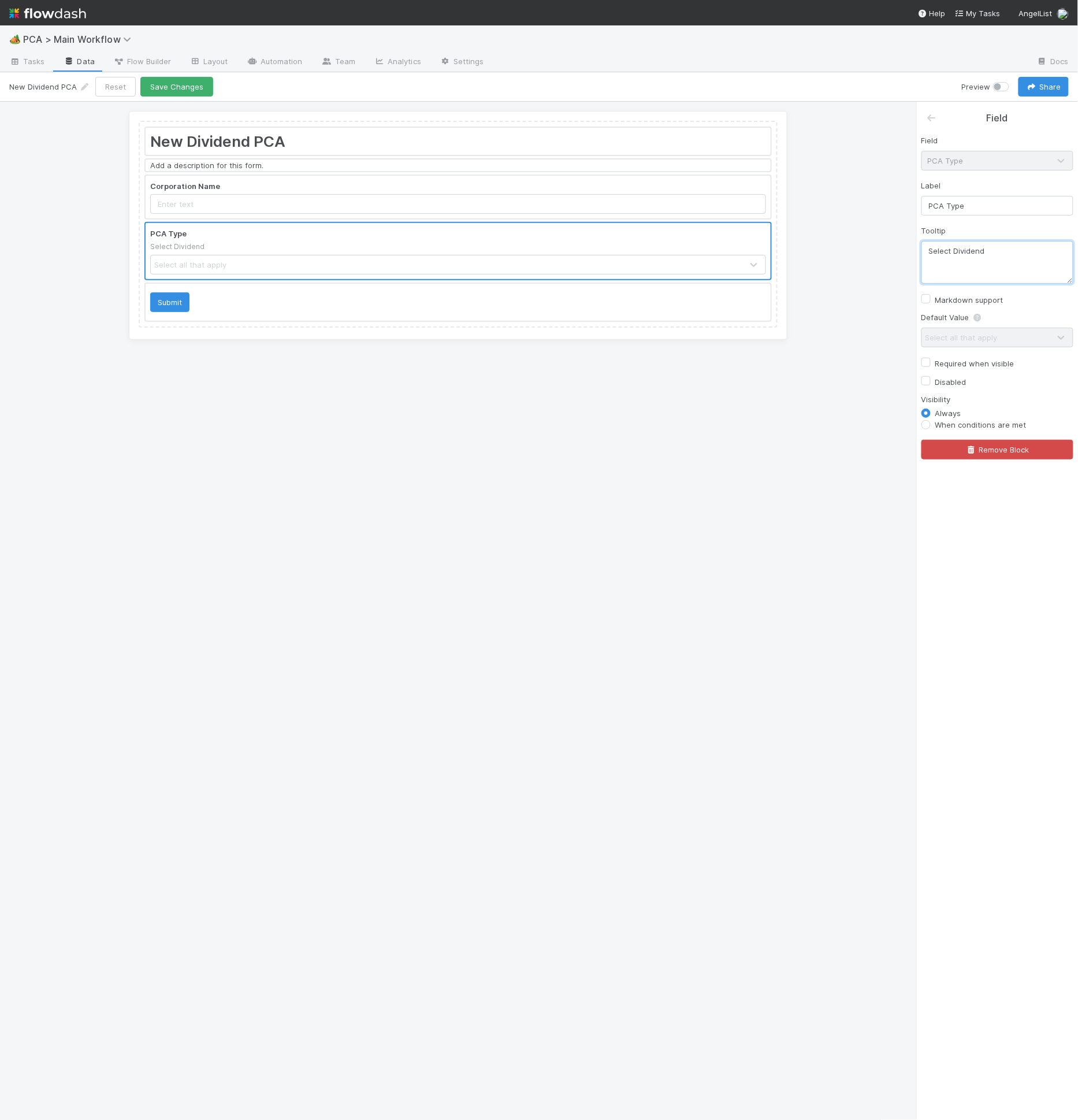
click at [1032, 252] on textarea "Select Dividend" at bounding box center [997, 263] width 152 height 43
type textarea "Select Dividend"
click at [939, 120] on div at bounding box center [940, 118] width 29 height 15
click at [937, 122] on link at bounding box center [931, 117] width 12 height 12
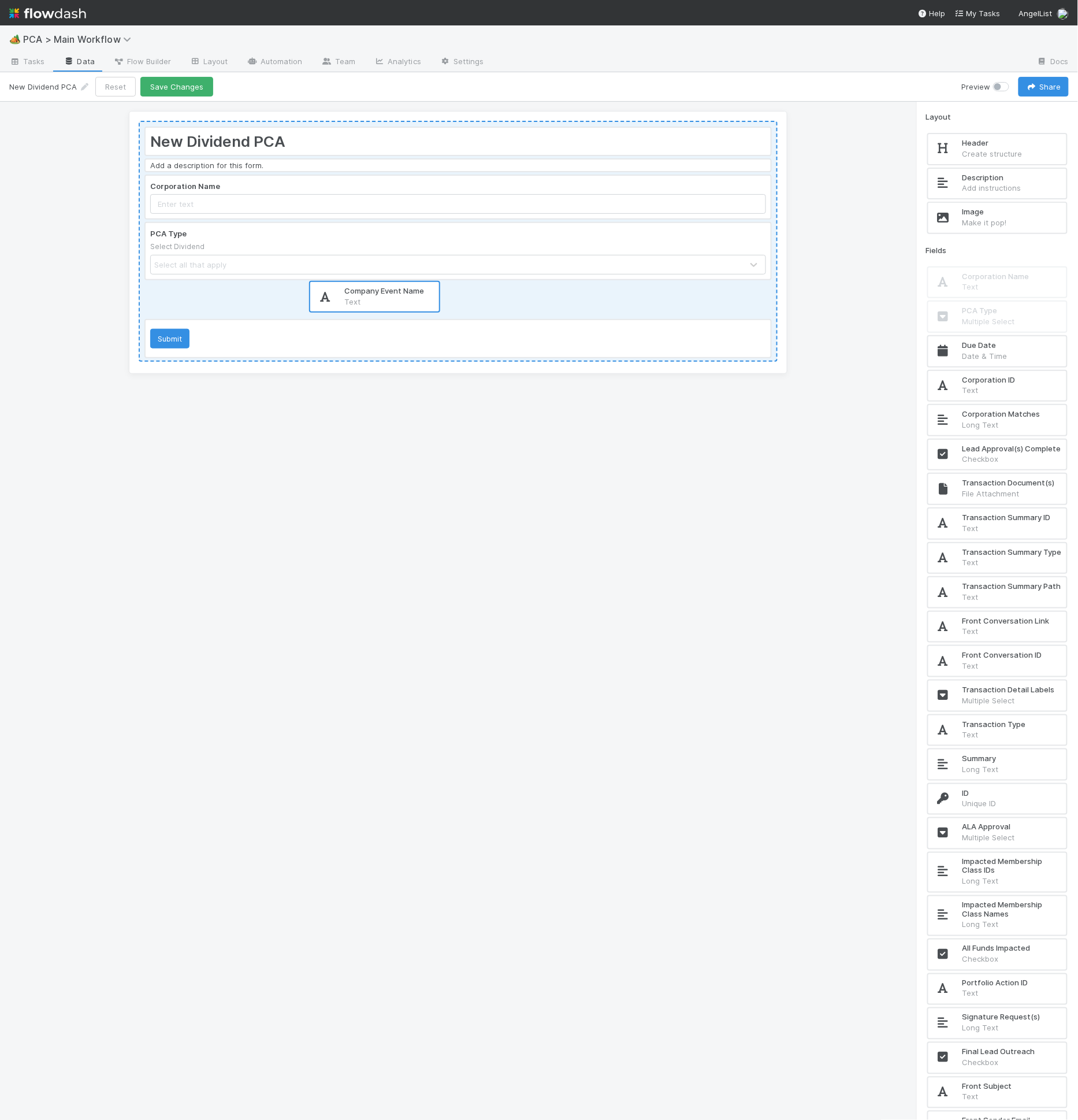
drag, startPoint x: 918, startPoint y: 505, endPoint x: 398, endPoint y: 298, distance: 559.7
click at [398, 298] on div "New Dividend PCA Add a description for this form. Corporation Name PCA Type Sel…" at bounding box center [539, 611] width 1078 height 1019
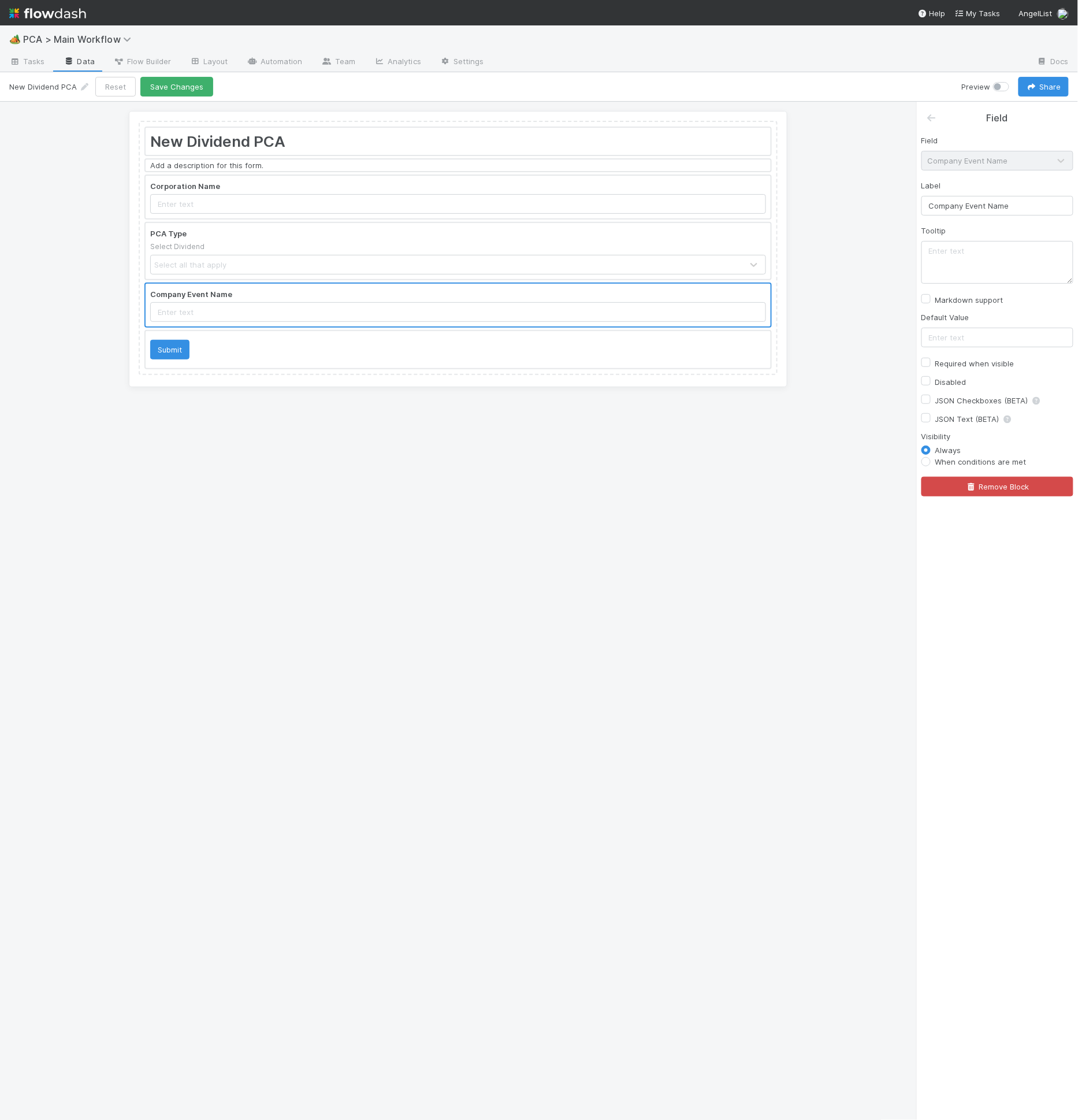
click at [380, 318] on div at bounding box center [457, 305] width 625 height 43
click at [983, 344] on input "text" at bounding box center [997, 337] width 152 height 19
type input "Dividend"
click at [927, 115] on icon at bounding box center [931, 117] width 12 height 9
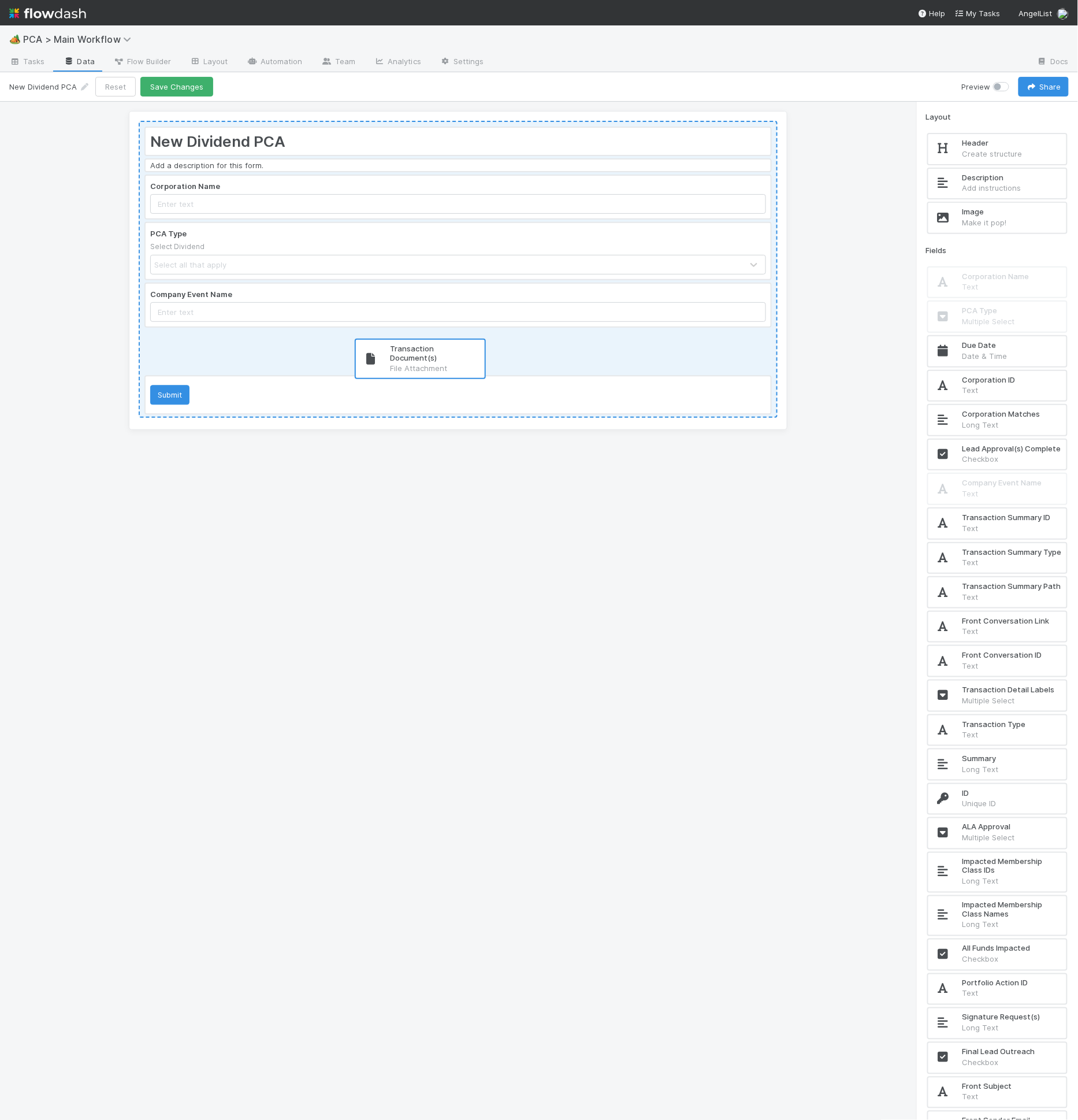
drag, startPoint x: 1000, startPoint y: 494, endPoint x: 402, endPoint y: 338, distance: 618.0
click at [402, 338] on div "New Dividend PCA Add a description for this form. Corporation Name PCA Type Sel…" at bounding box center [539, 611] width 1078 height 1019
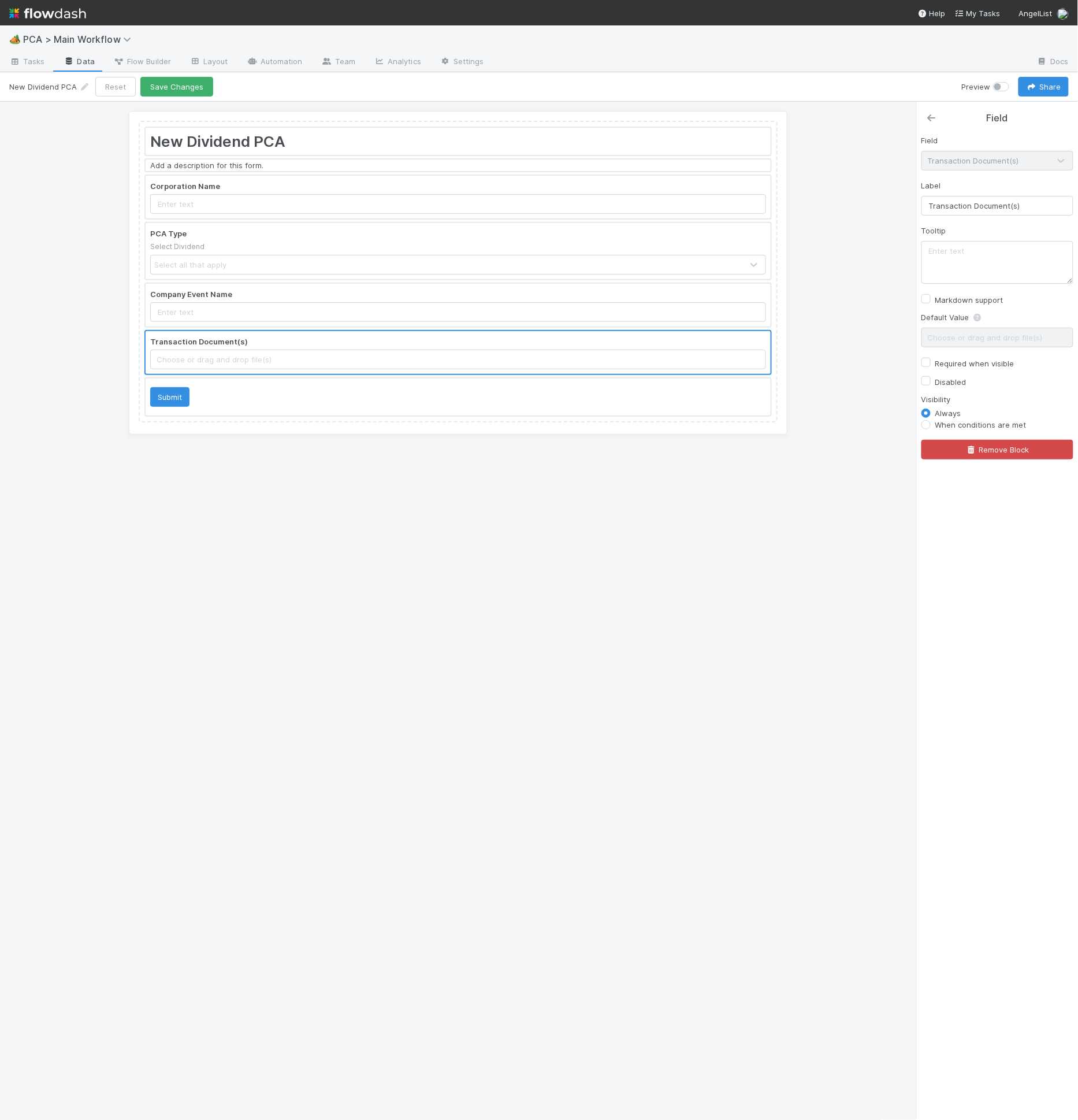
click at [932, 115] on icon at bounding box center [931, 117] width 12 height 9
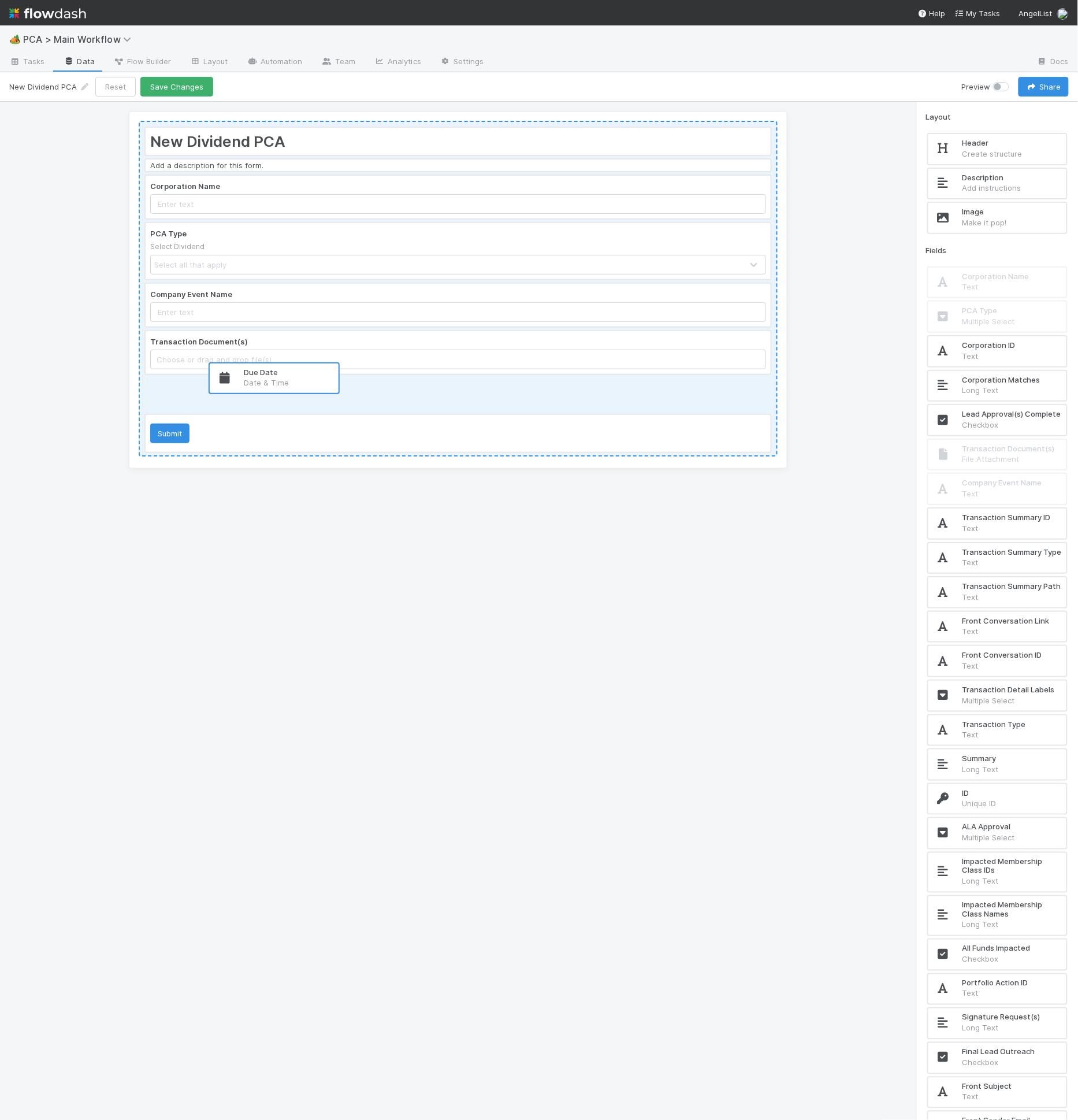
drag, startPoint x: 1028, startPoint y: 353, endPoint x: 307, endPoint y: 384, distance: 721.7
click at [307, 384] on div "New Dividend PCA Add a description for this form. Corporation Name PCA Type Sel…" at bounding box center [539, 611] width 1078 height 1019
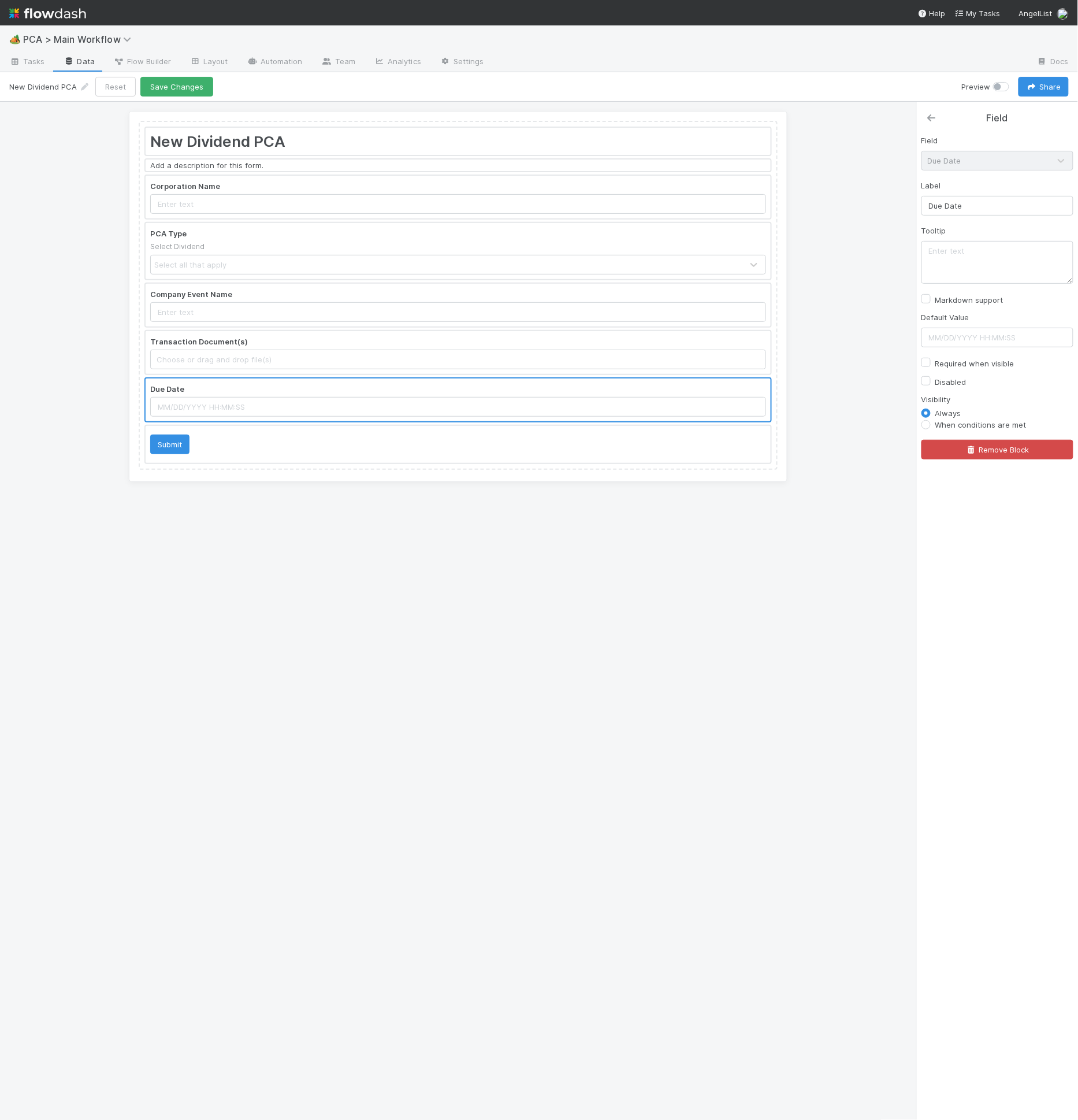
click at [926, 114] on icon at bounding box center [931, 117] width 12 height 9
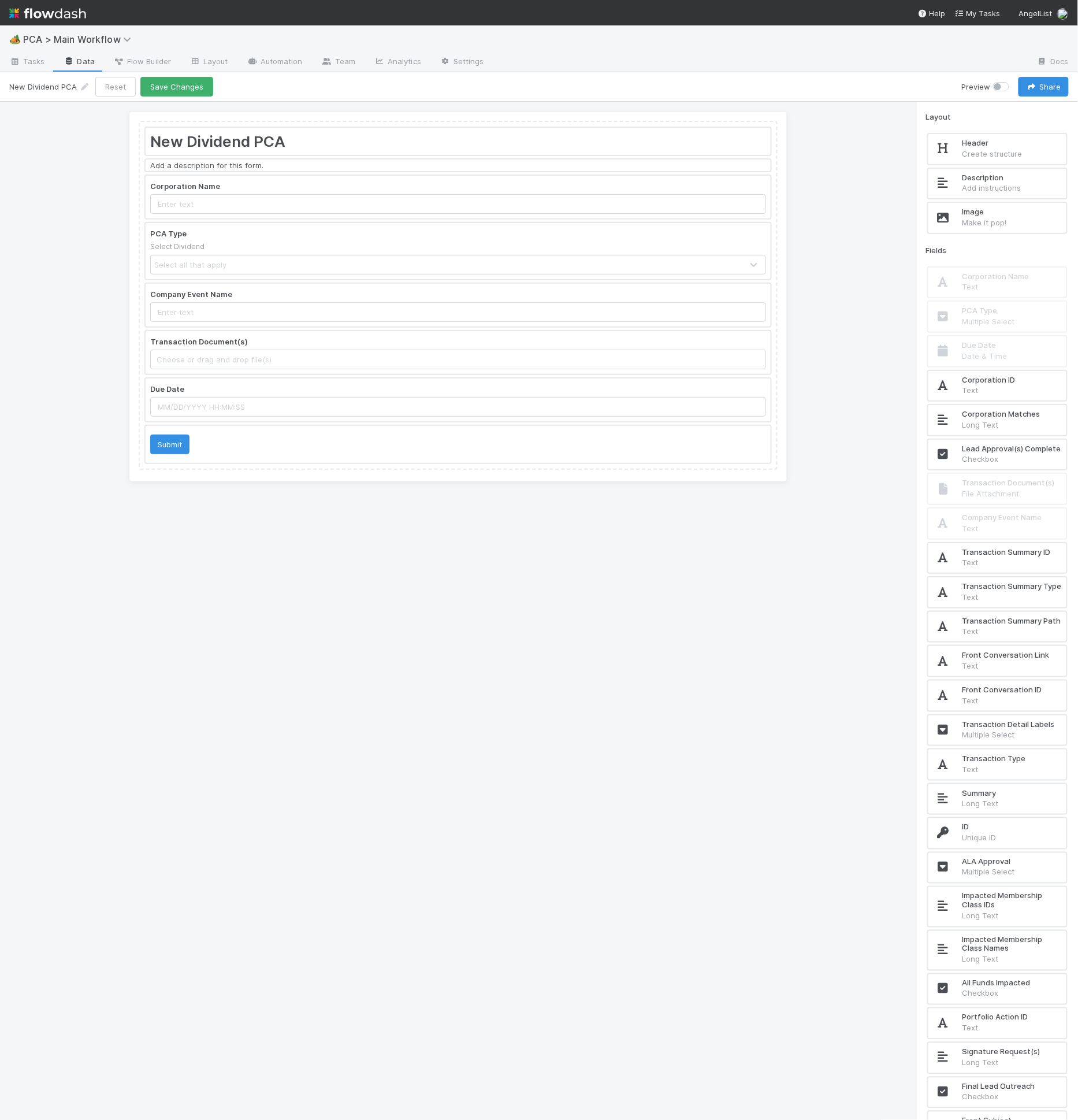
click at [1018, 695] on h2 "Front Conversation ID" at bounding box center [1012, 690] width 99 height 9
click at [1012, 706] on p "Text" at bounding box center [1012, 700] width 99 height 12
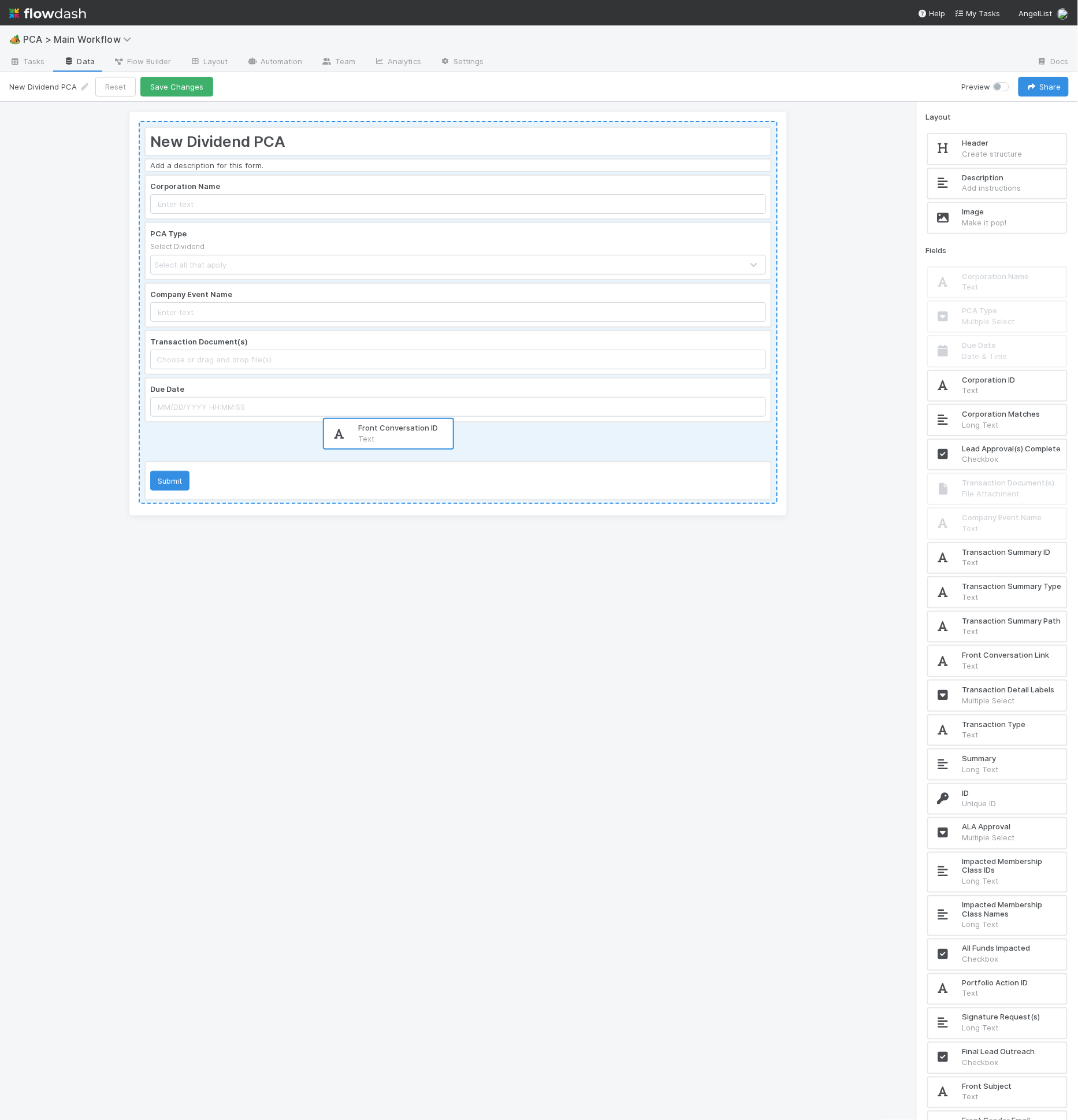
drag, startPoint x: 1007, startPoint y: 729, endPoint x: 391, endPoint y: 432, distance: 683.9
click at [390, 432] on div "New Dividend PCA Add a description for this form. Corporation Name PCA Type Sel…" at bounding box center [539, 611] width 1078 height 1019
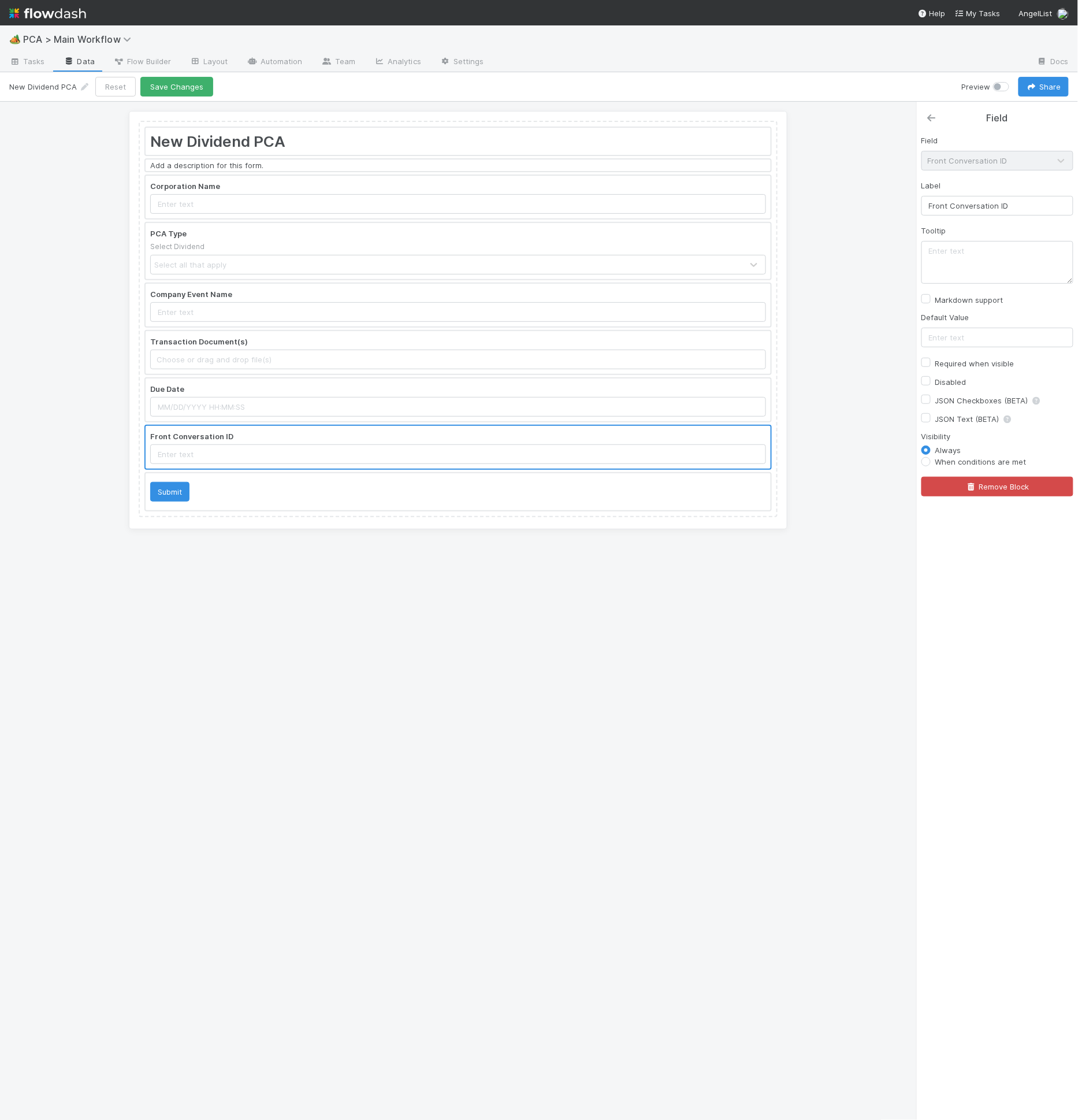
click at [931, 115] on icon at bounding box center [931, 117] width 12 height 9
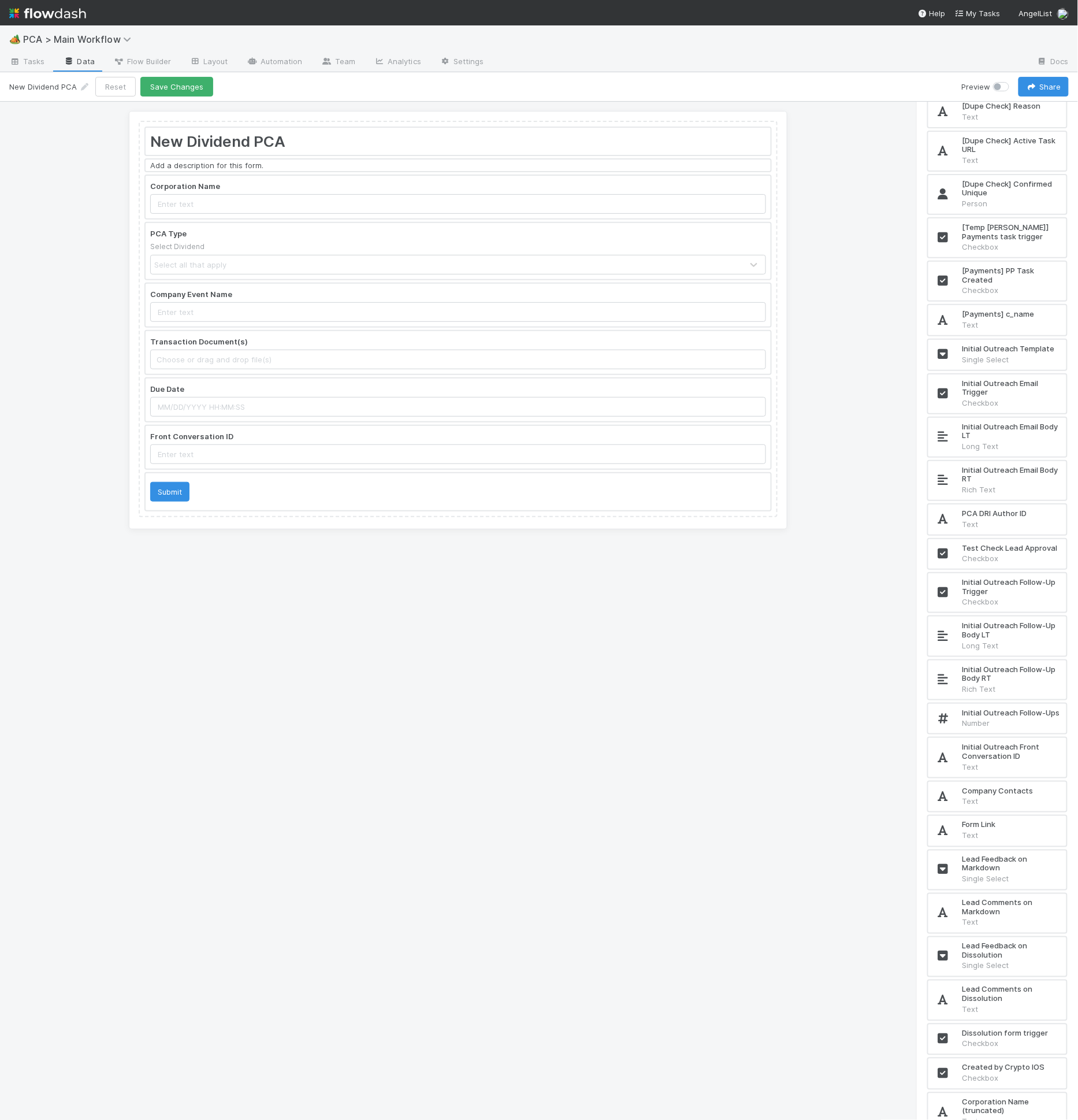
scroll to position [7902, 0]
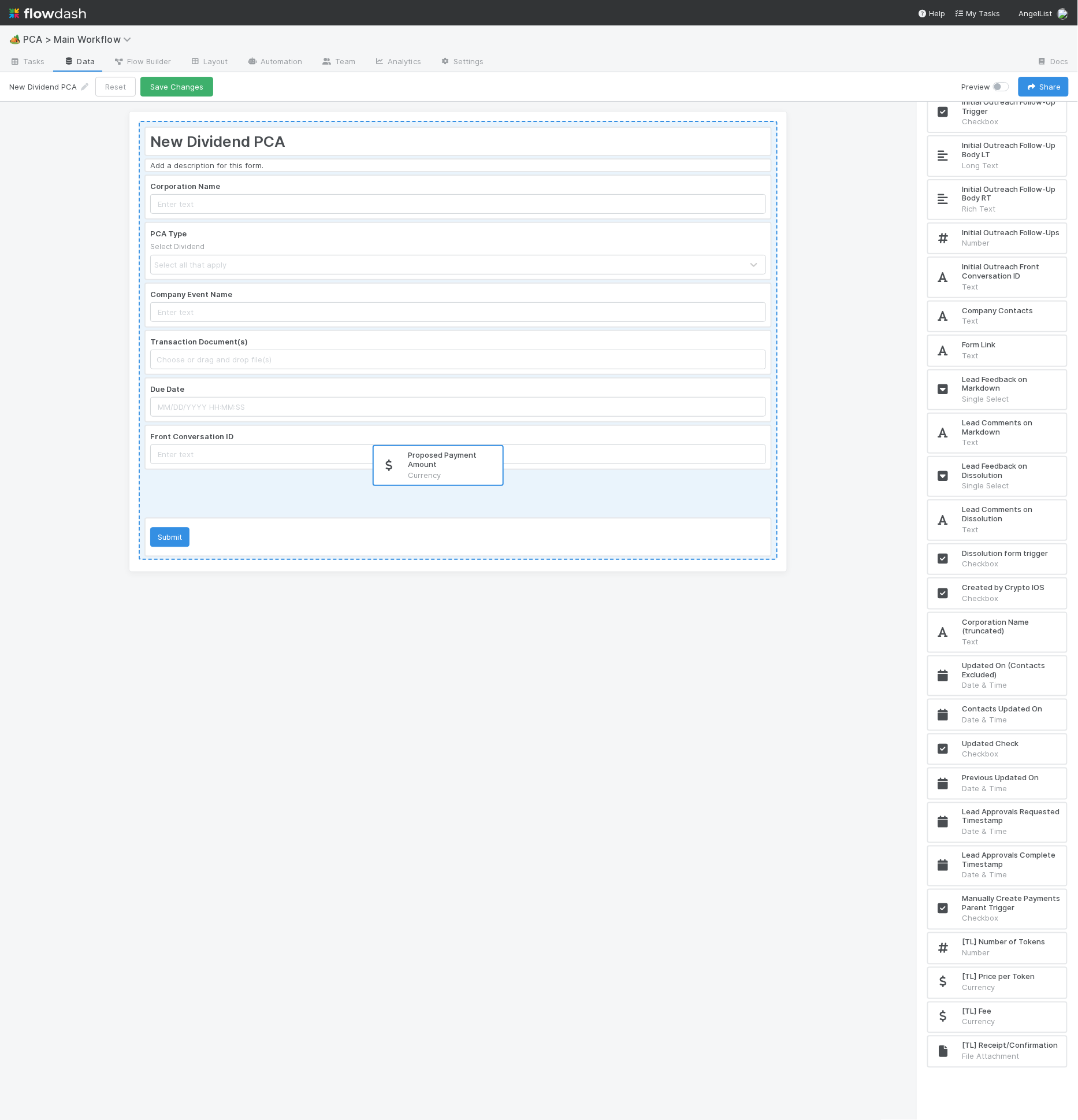
drag, startPoint x: 1013, startPoint y: 941, endPoint x: 446, endPoint y: 471, distance: 736.5
click at [446, 471] on div "New Dividend PCA Add a description for this form. Corporation Name PCA Type Sel…" at bounding box center [539, 611] width 1078 height 1019
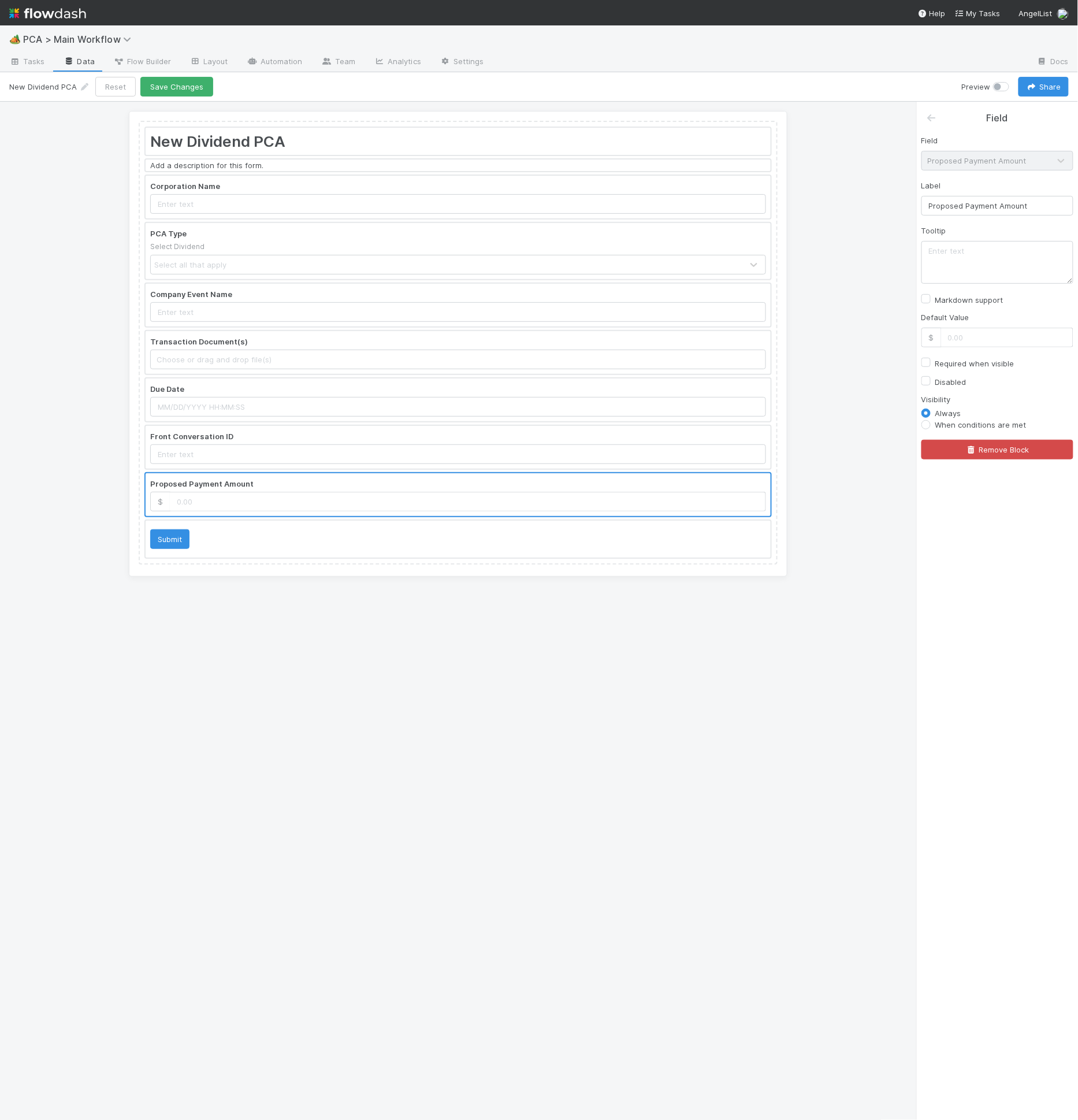
scroll to position [0, 0]
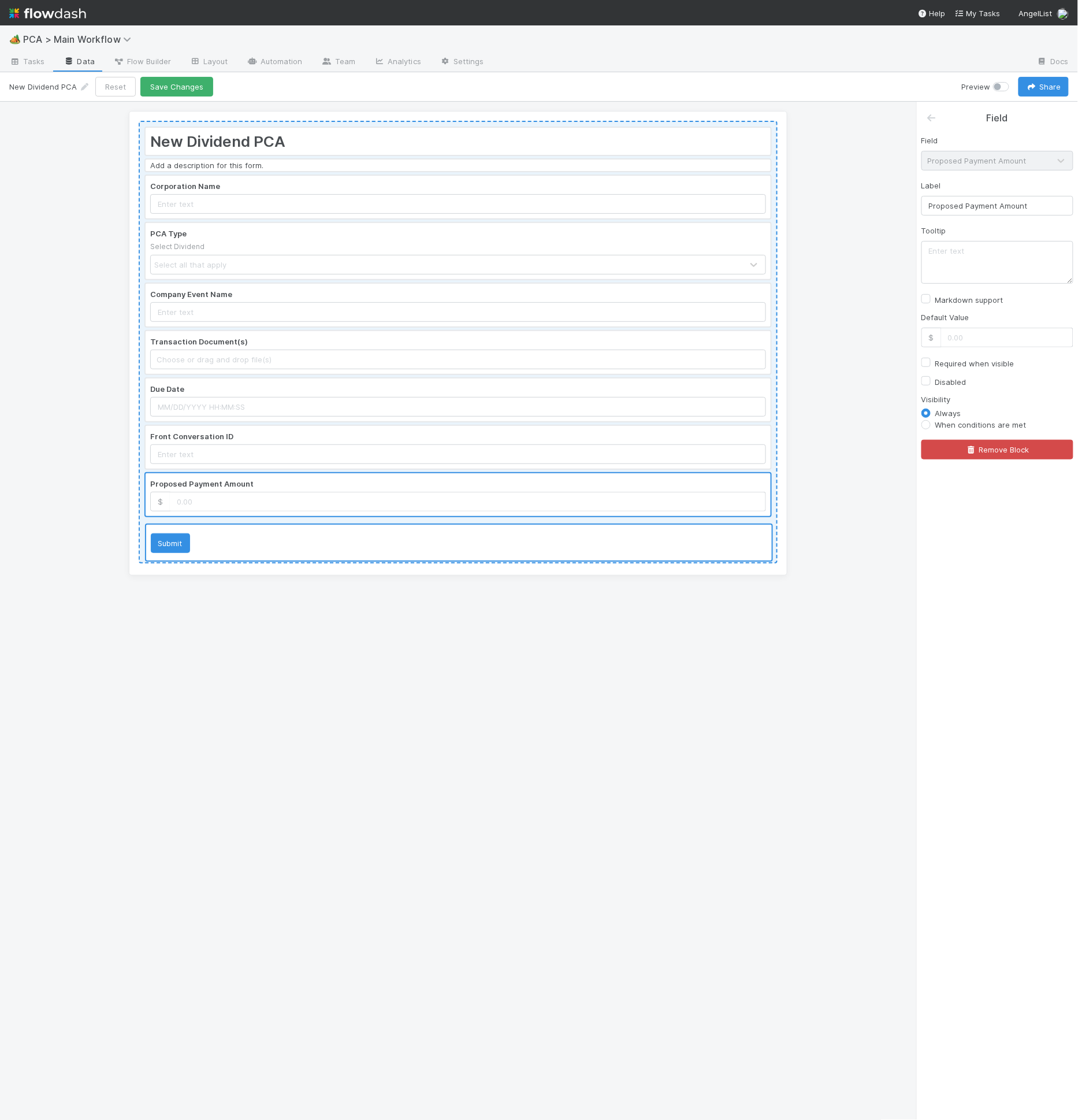
drag, startPoint x: 259, startPoint y: 446, endPoint x: 247, endPoint y: 519, distance: 74.0
click at [247, 519] on div "New Dividend PCA Add a description for this form. Corporation Name PCA Type Sel…" at bounding box center [457, 342] width 639 height 443
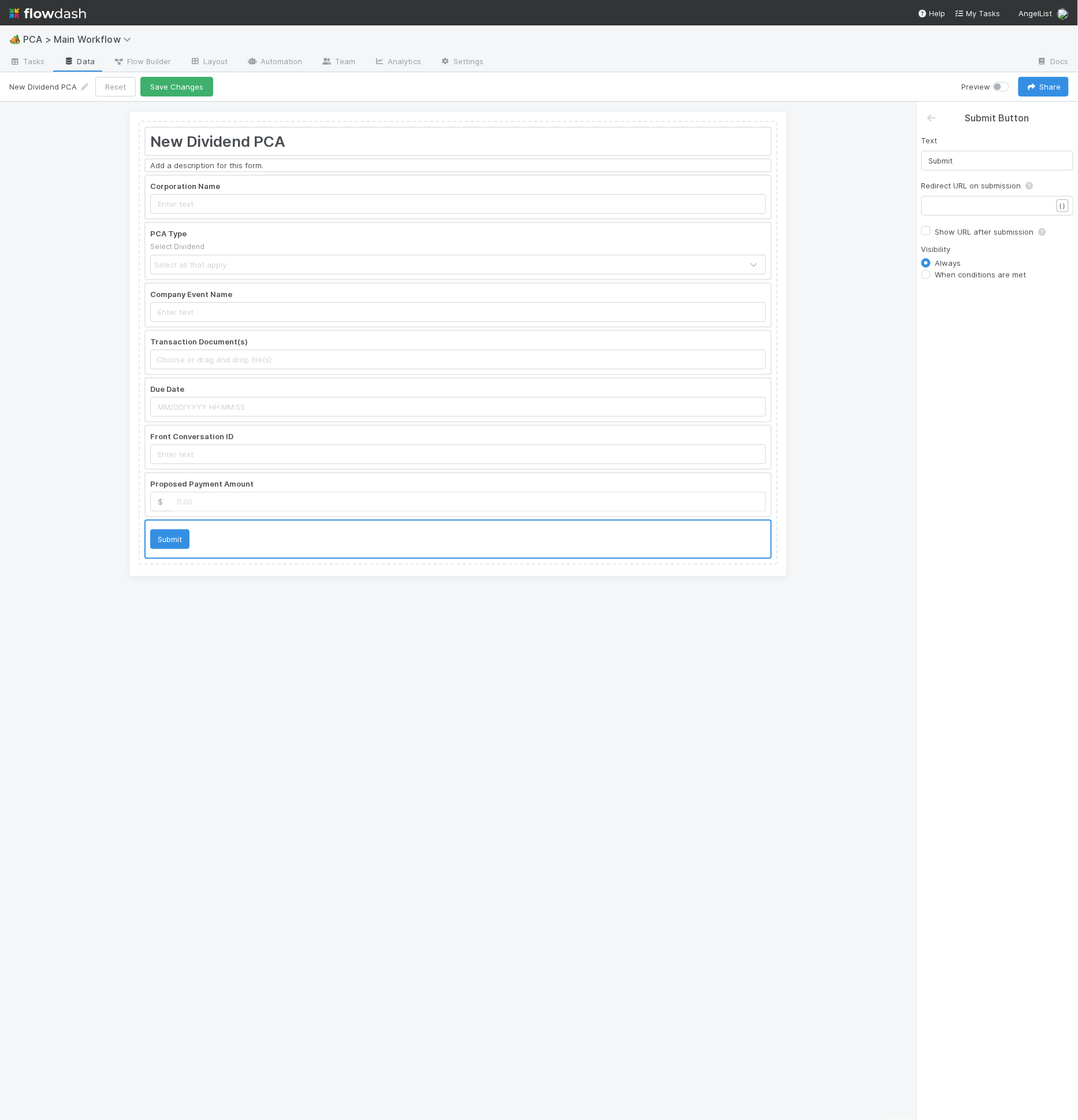
click at [272, 239] on div at bounding box center [457, 251] width 625 height 56
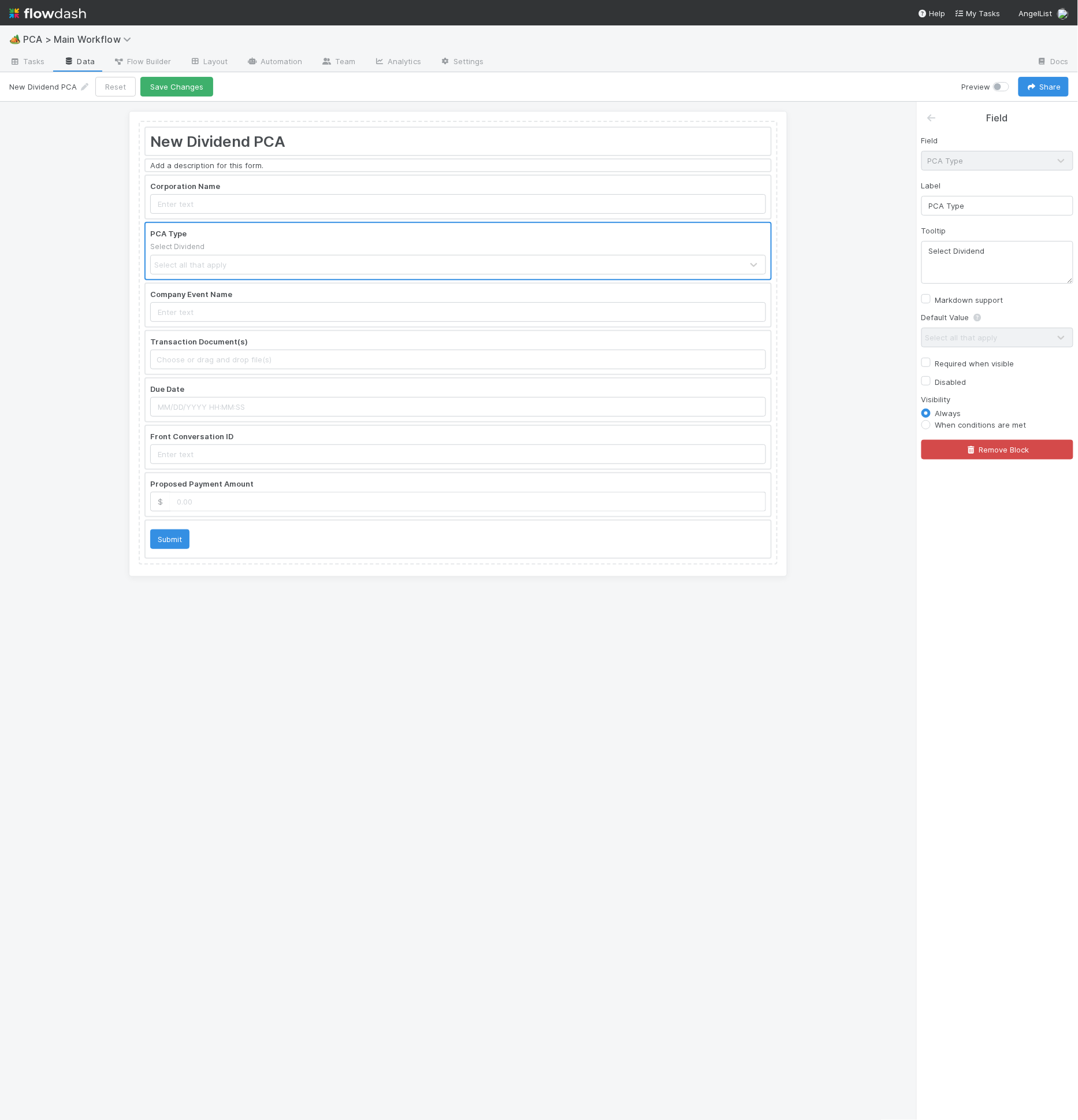
click at [285, 179] on div at bounding box center [457, 197] width 625 height 43
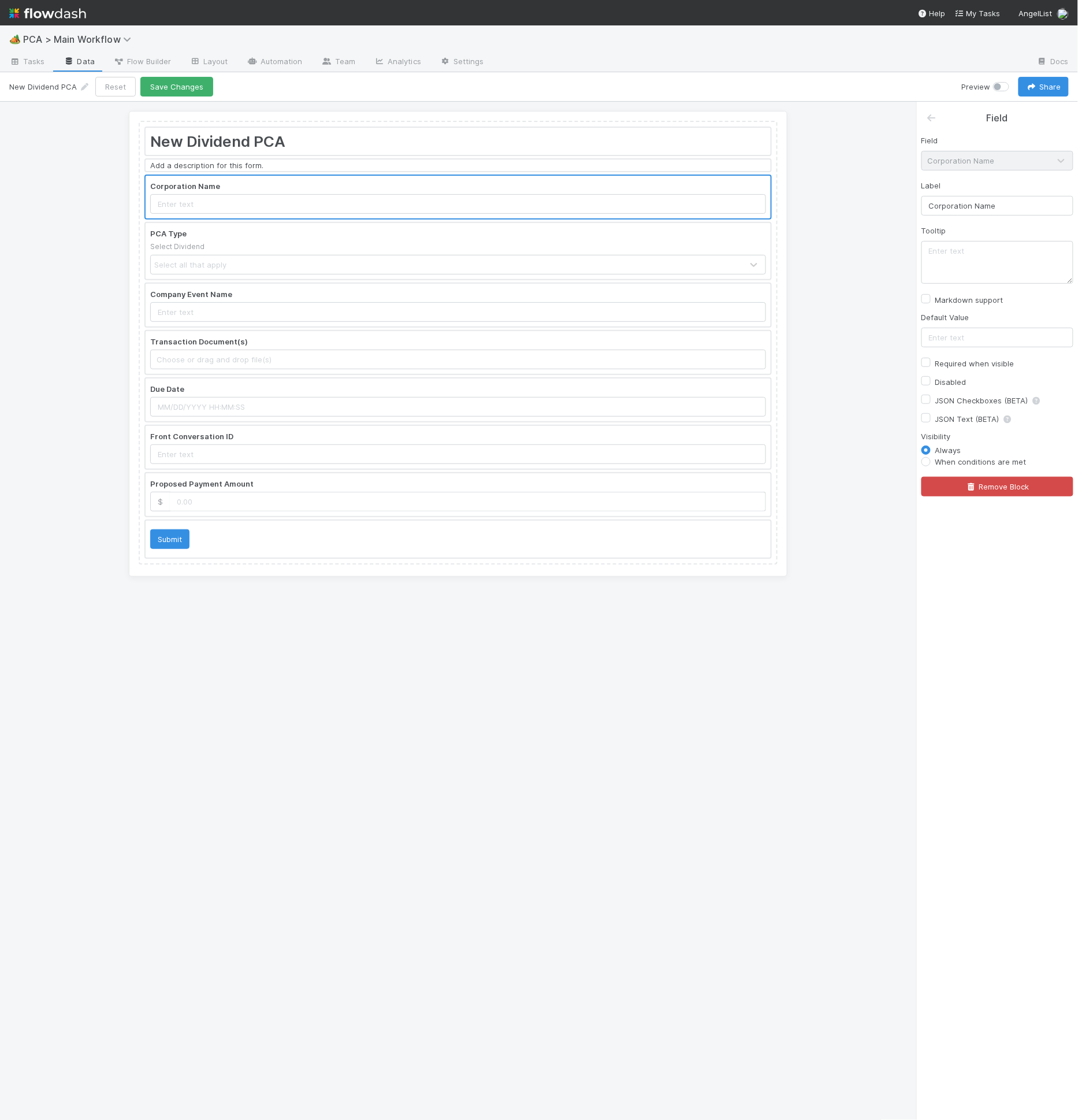
click at [277, 162] on div at bounding box center [457, 165] width 625 height 12
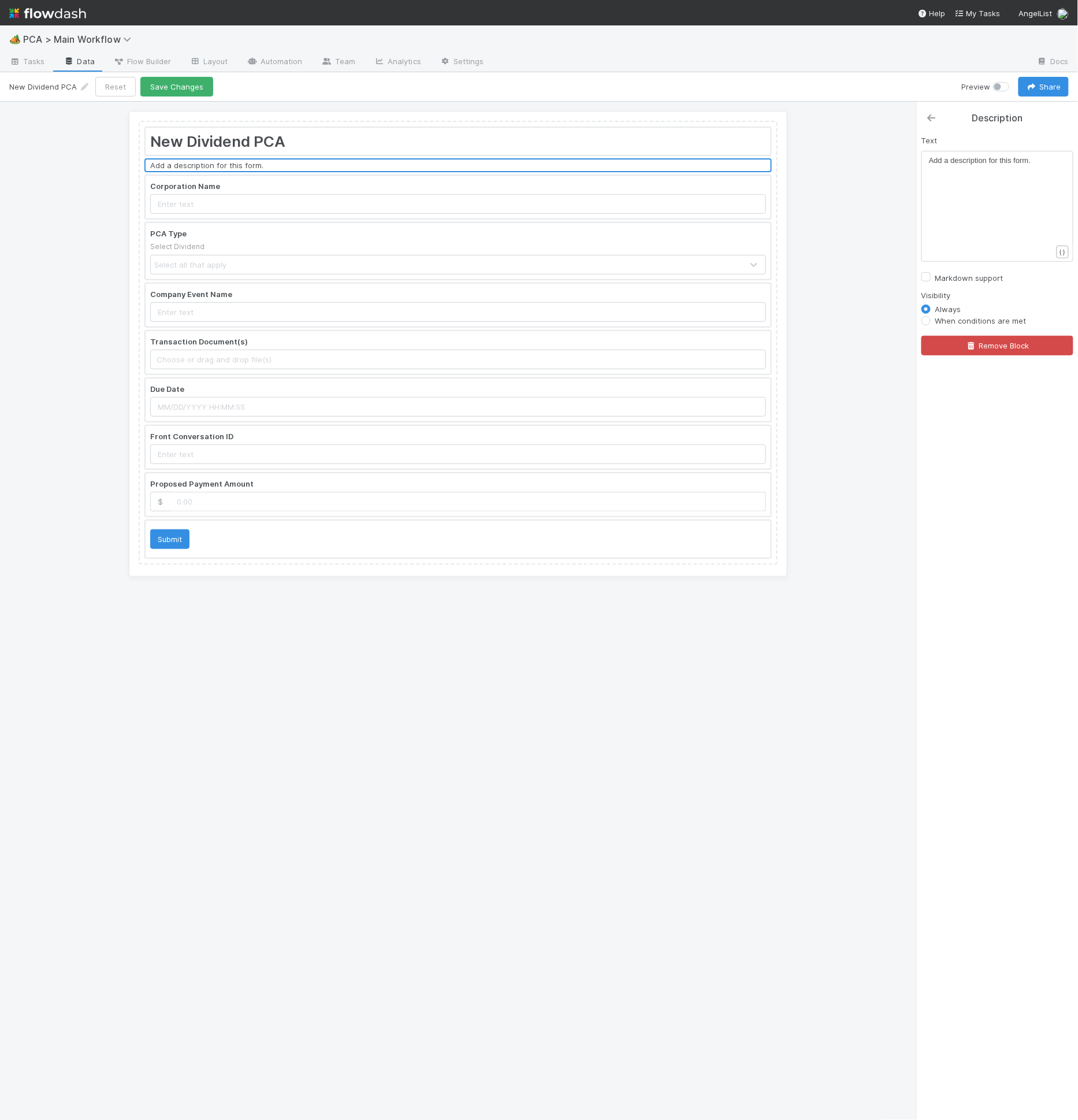
click at [932, 115] on icon at bounding box center [931, 117] width 12 height 9
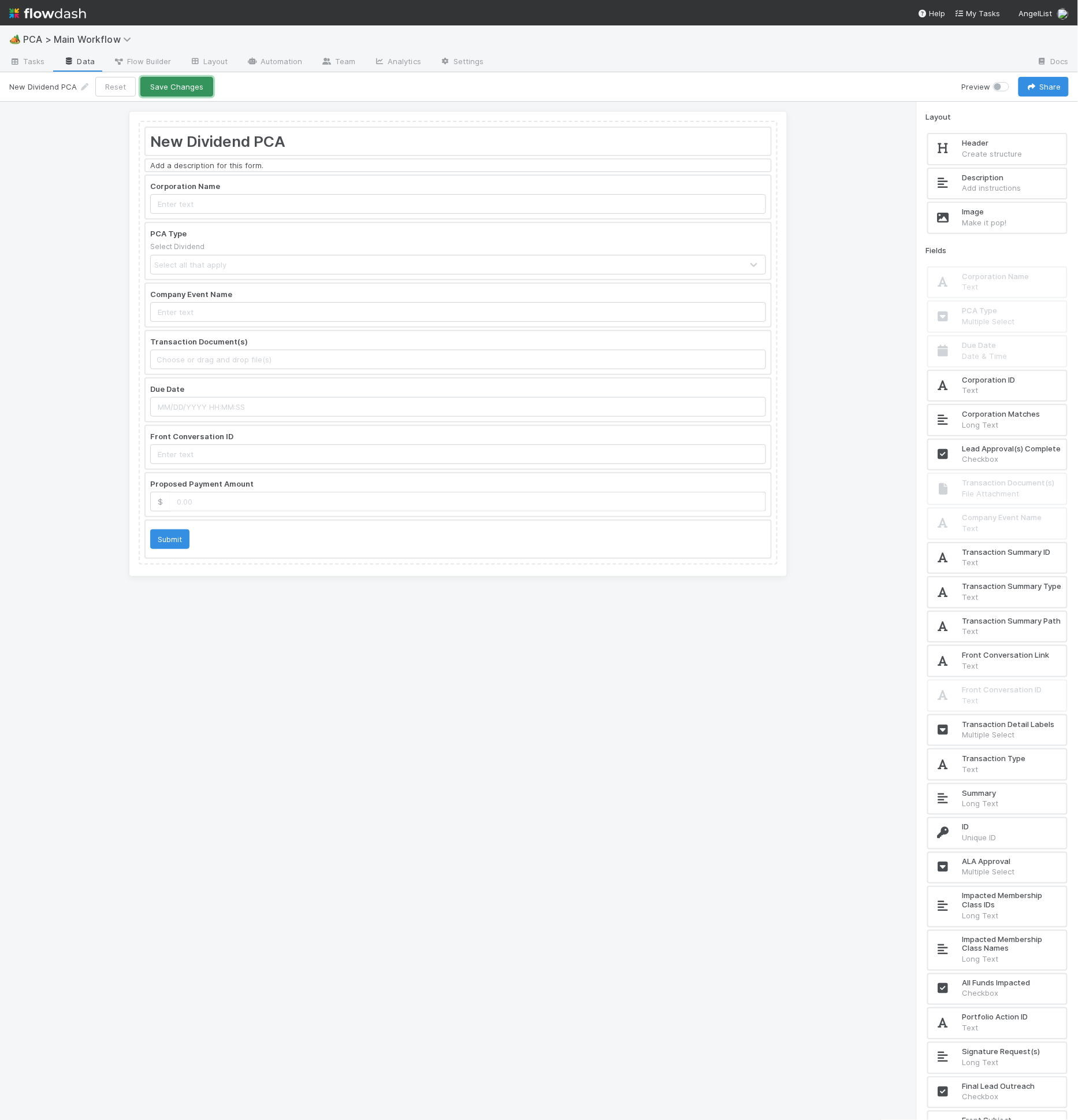
click at [197, 92] on button "Save Changes" at bounding box center [177, 87] width 73 height 19
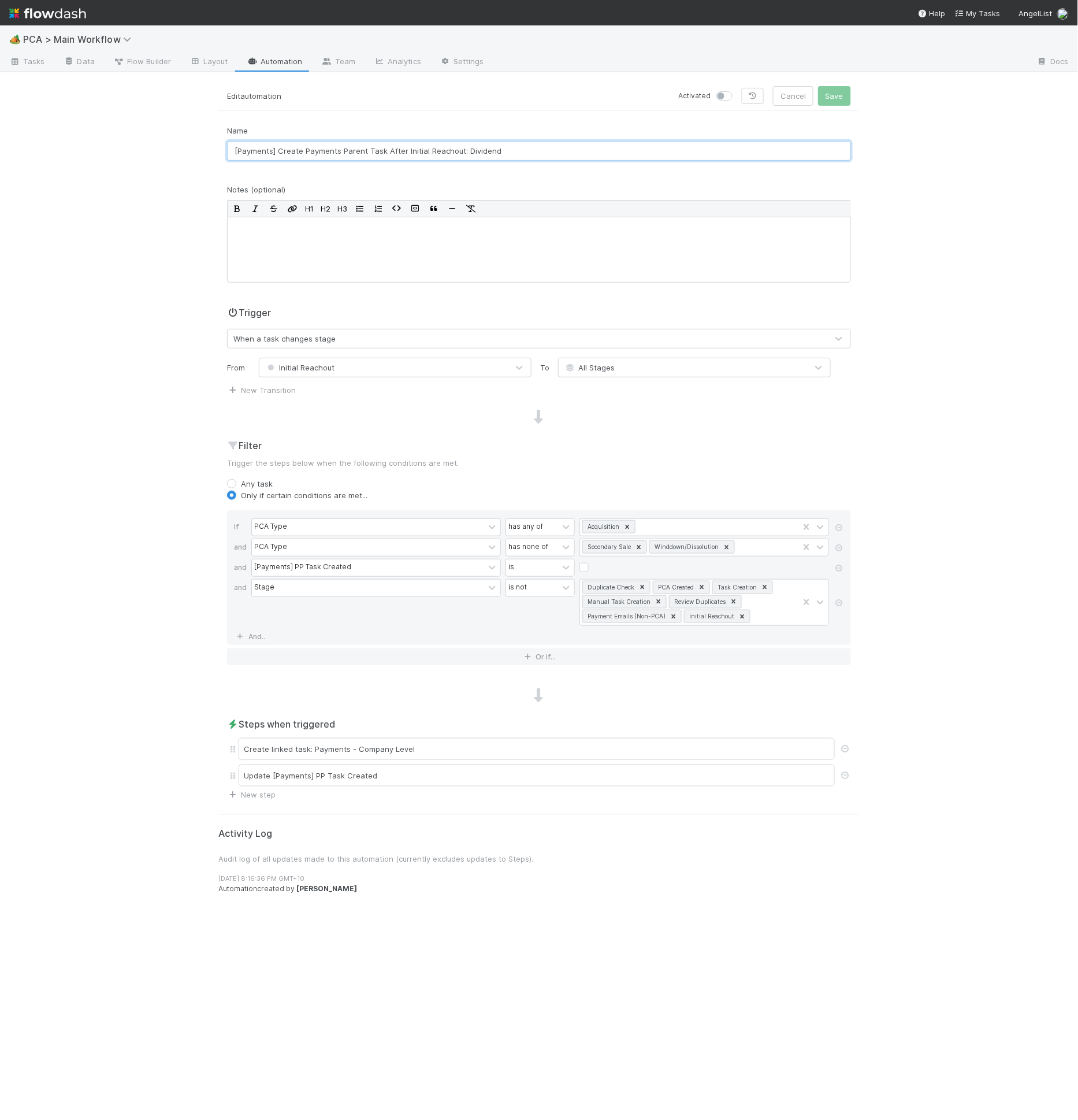
click at [412, 154] on input "[Payments] Create Payments Parent Task After Initial Reachout: Dividend" at bounding box center [539, 151] width 624 height 19
click at [652, 524] on div "Acquisition" at bounding box center [689, 527] width 218 height 17
type input "divid"
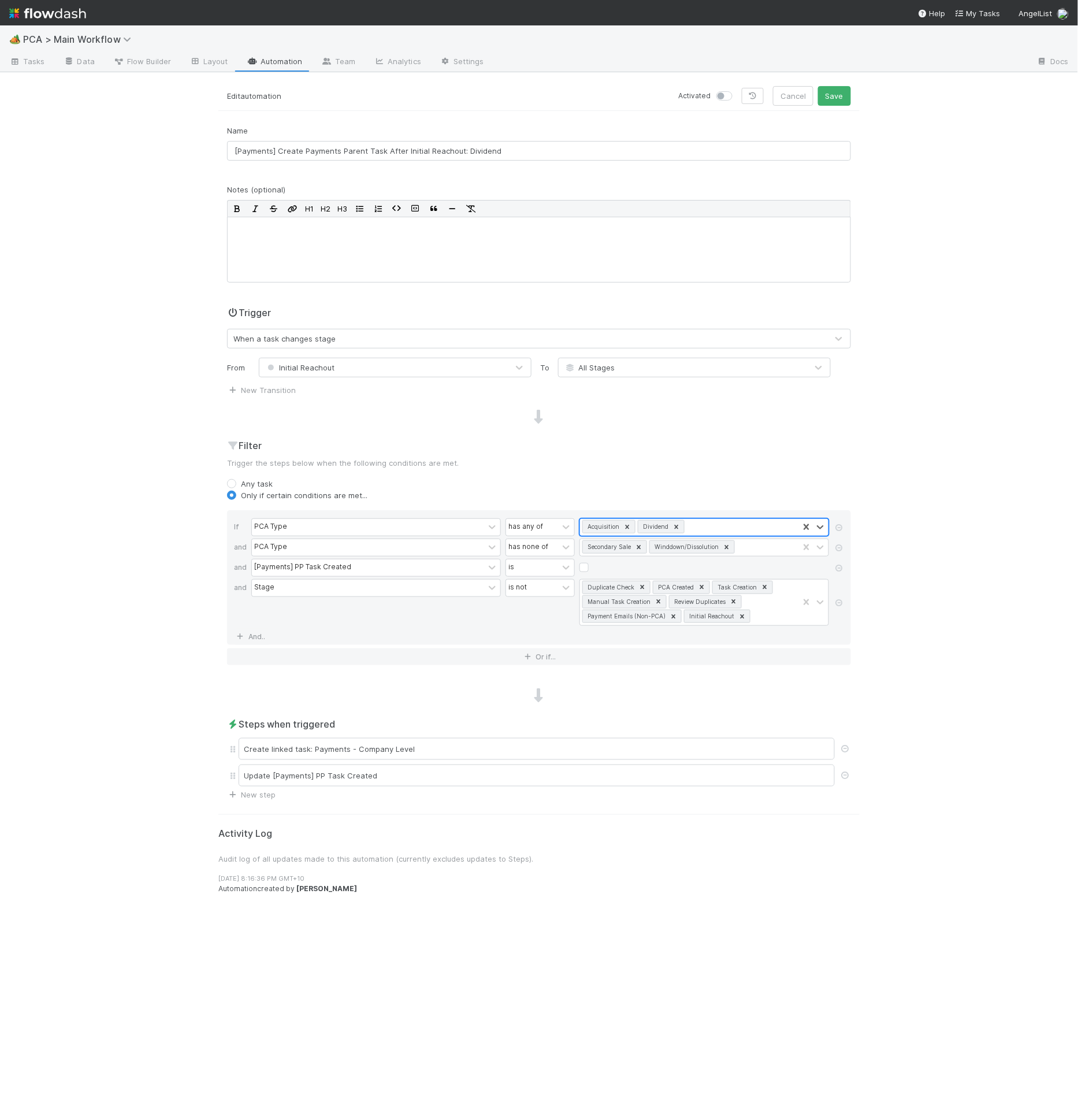
click at [629, 523] on icon at bounding box center [628, 527] width 8 height 8
click at [744, 549] on div "Secondary Sale Winddown/Dissolution" at bounding box center [689, 547] width 218 height 17
type input "acqu"
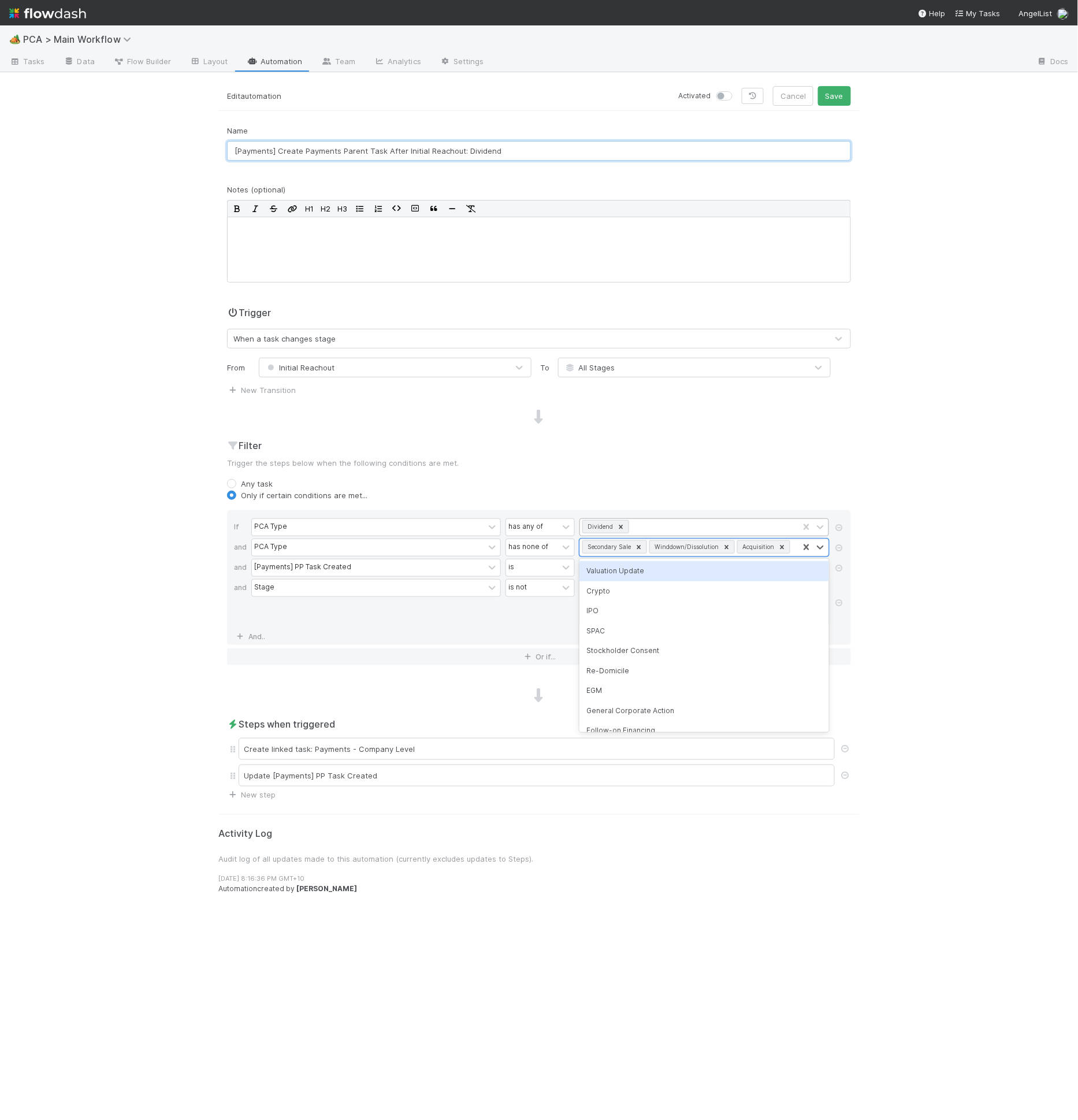
click at [512, 156] on input "[Payments] Create Payments Parent Task After Initial Reachout: Dividend" at bounding box center [539, 151] width 624 height 19
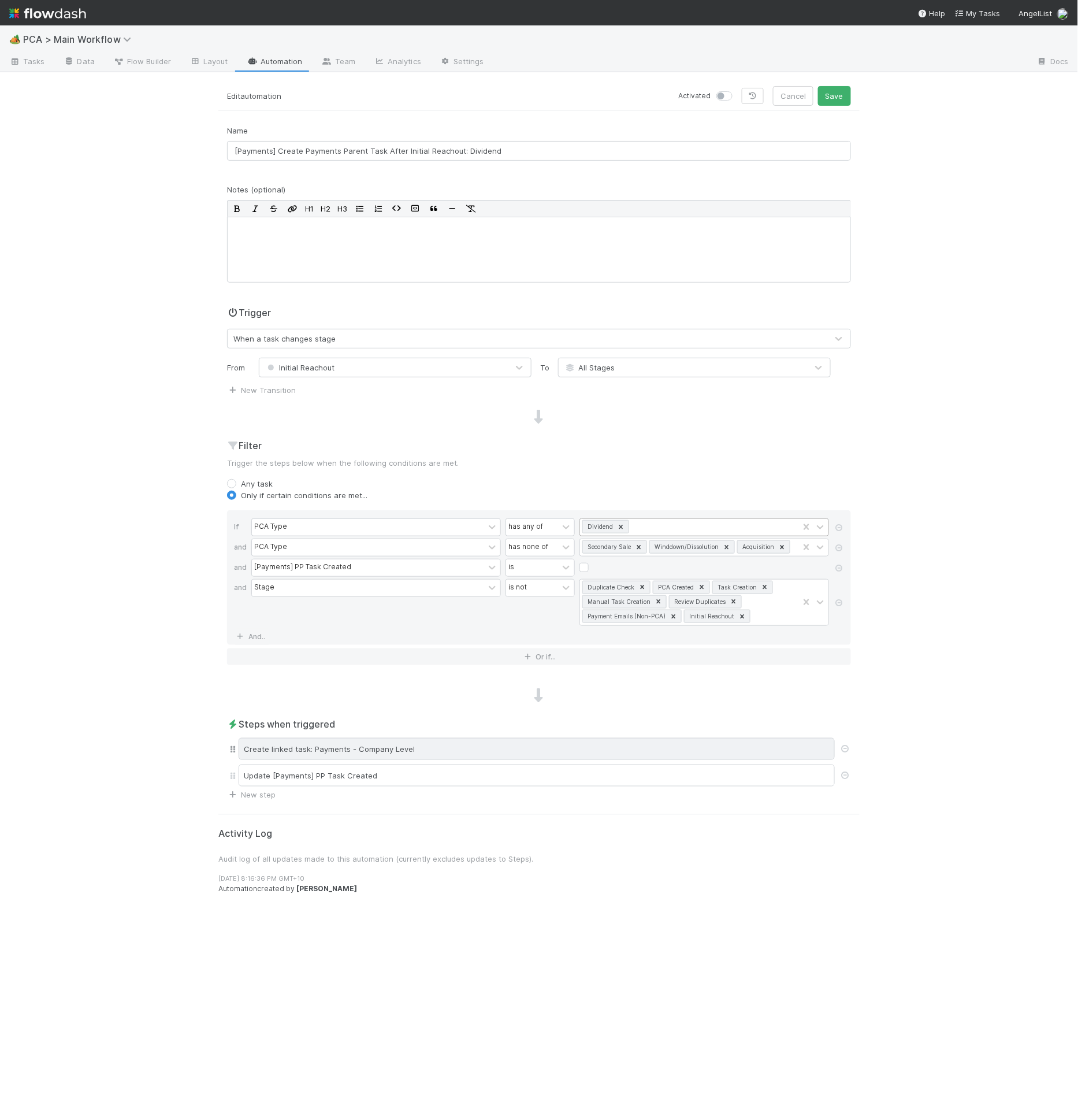
click at [325, 742] on div "Create linked task: Payments - Company Level" at bounding box center [537, 749] width 596 height 22
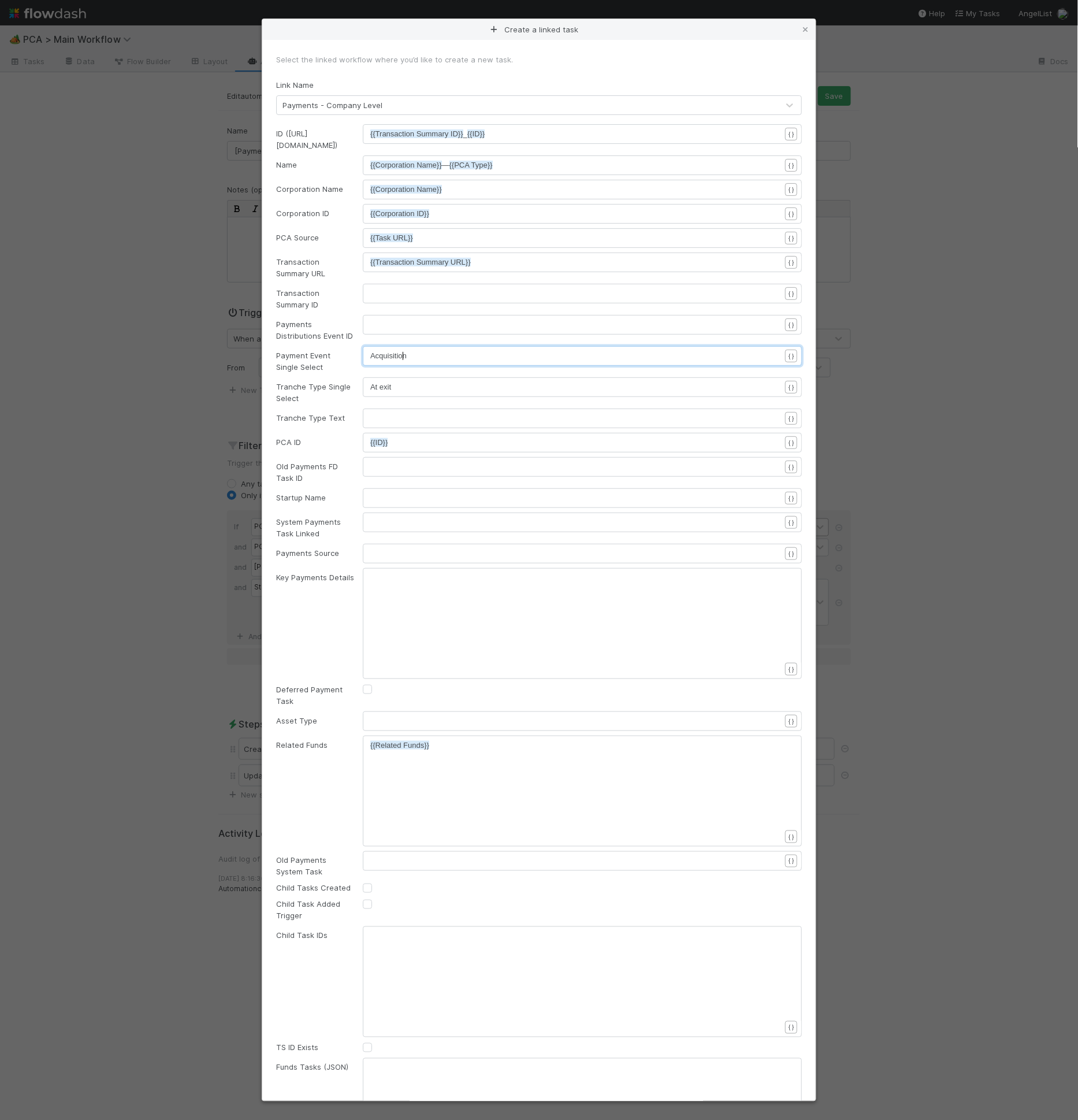
click at [402, 350] on pre "Acquisition" at bounding box center [580, 356] width 420 height 12
type textarea "Dividend"
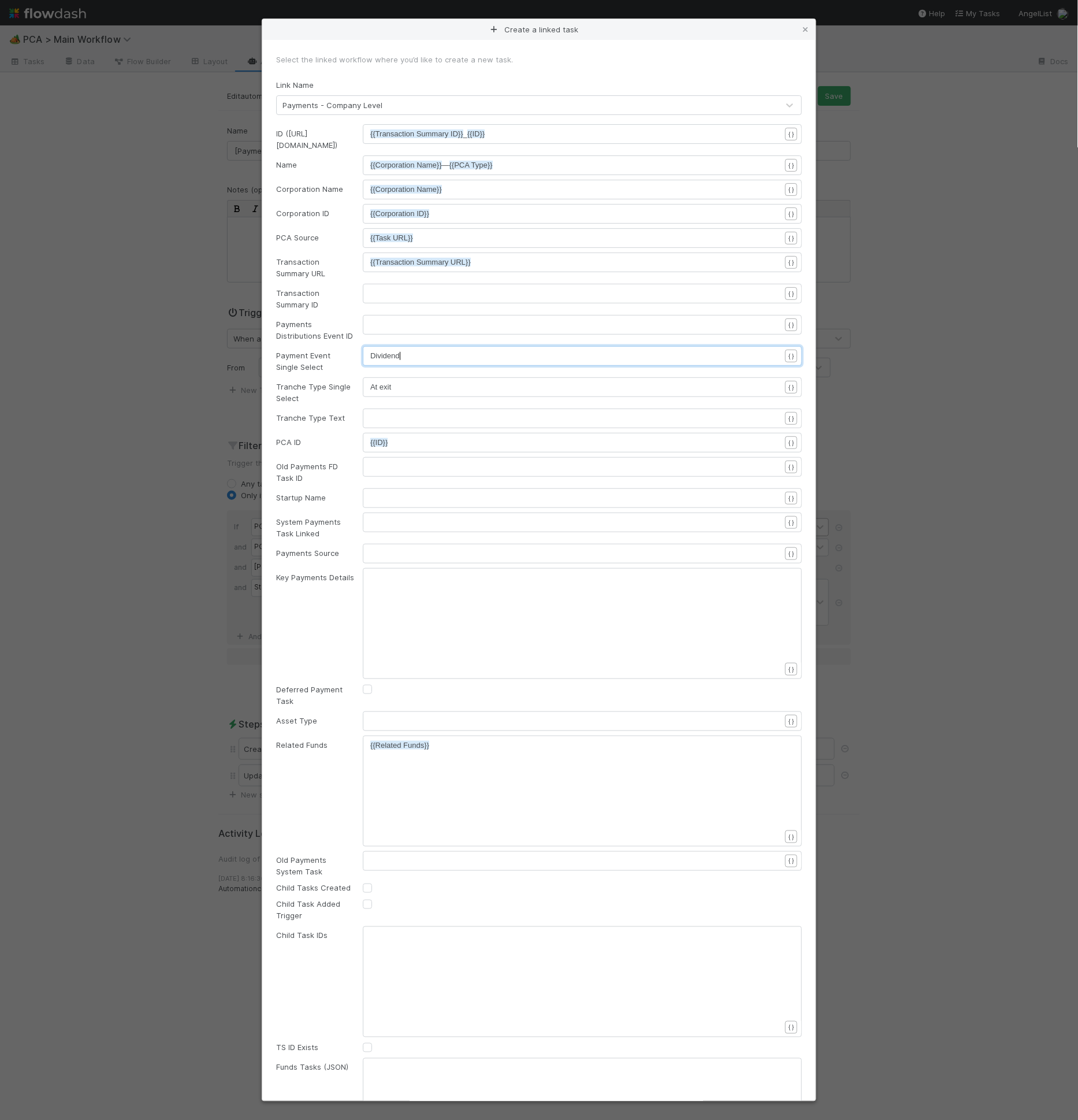
click at [456, 617] on div "xxxxxxxxxx ​" at bounding box center [590, 638] width 439 height 131
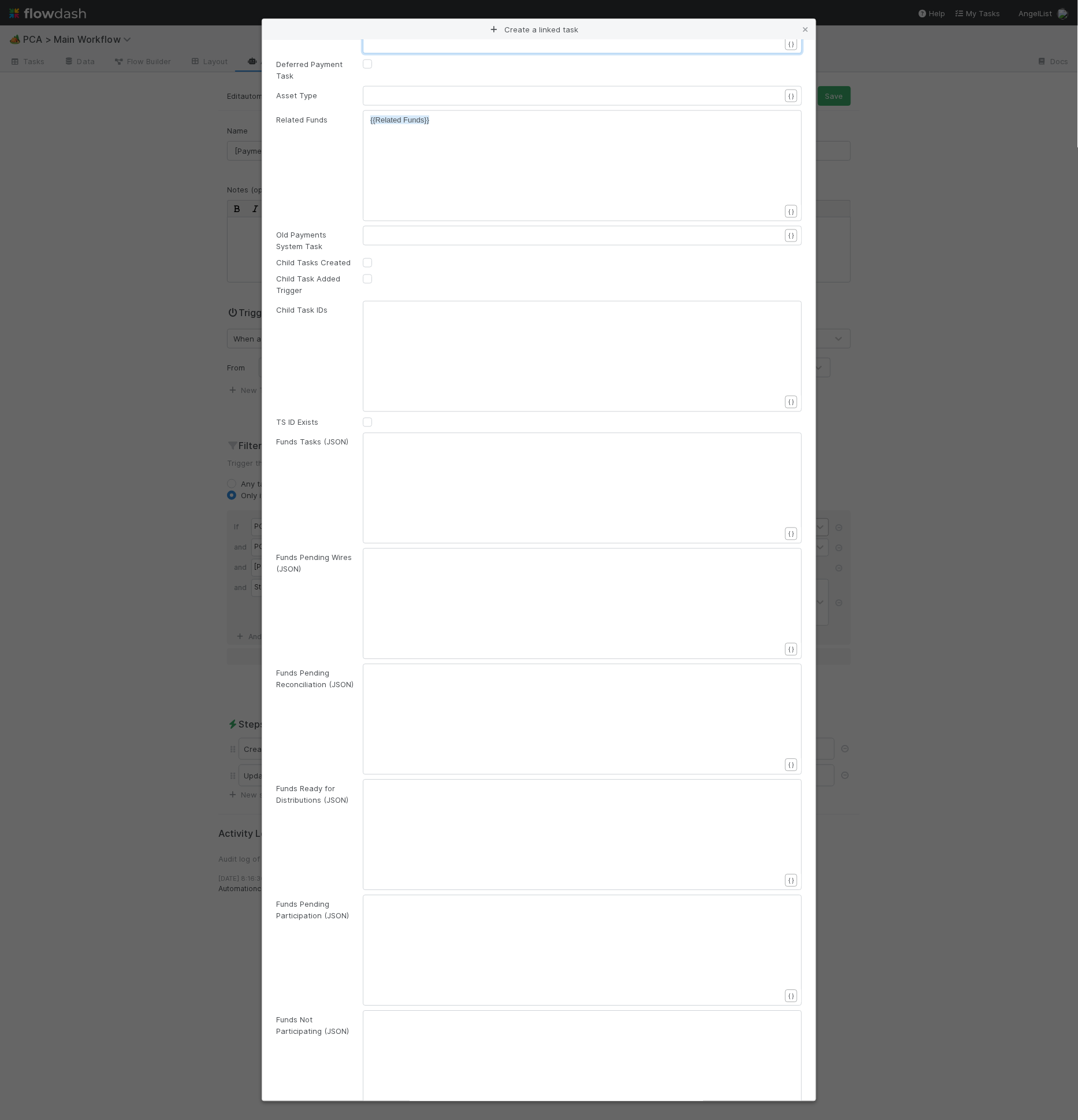
scroll to position [1461, 0]
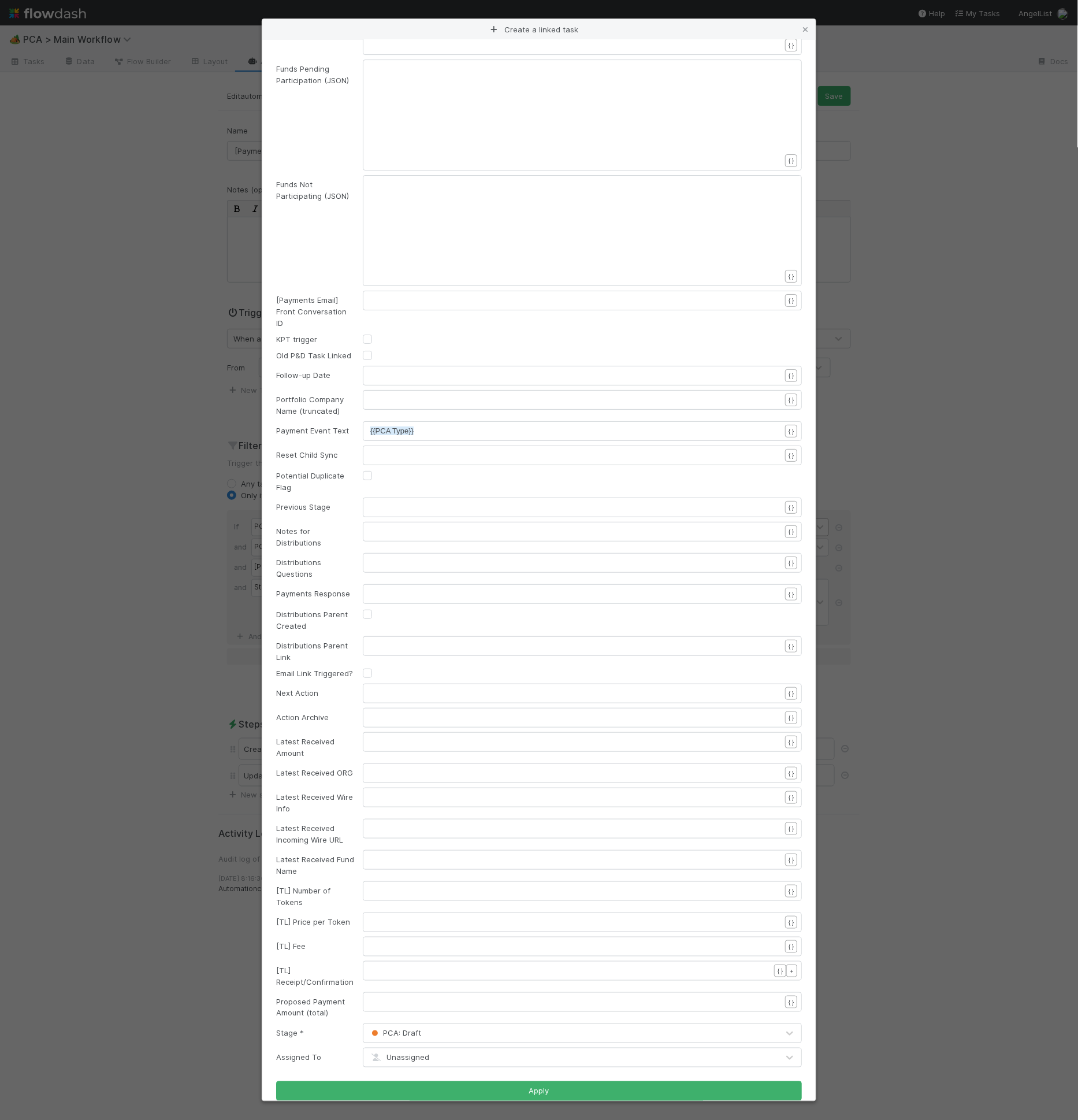
click at [307, 881] on div "[TL] Number of Tokens ​ { }" at bounding box center [539, 894] width 543 height 26
copy div "[TL] Number of Tokens"
click at [414, 885] on div "​" at bounding box center [590, 905] width 439 height 40
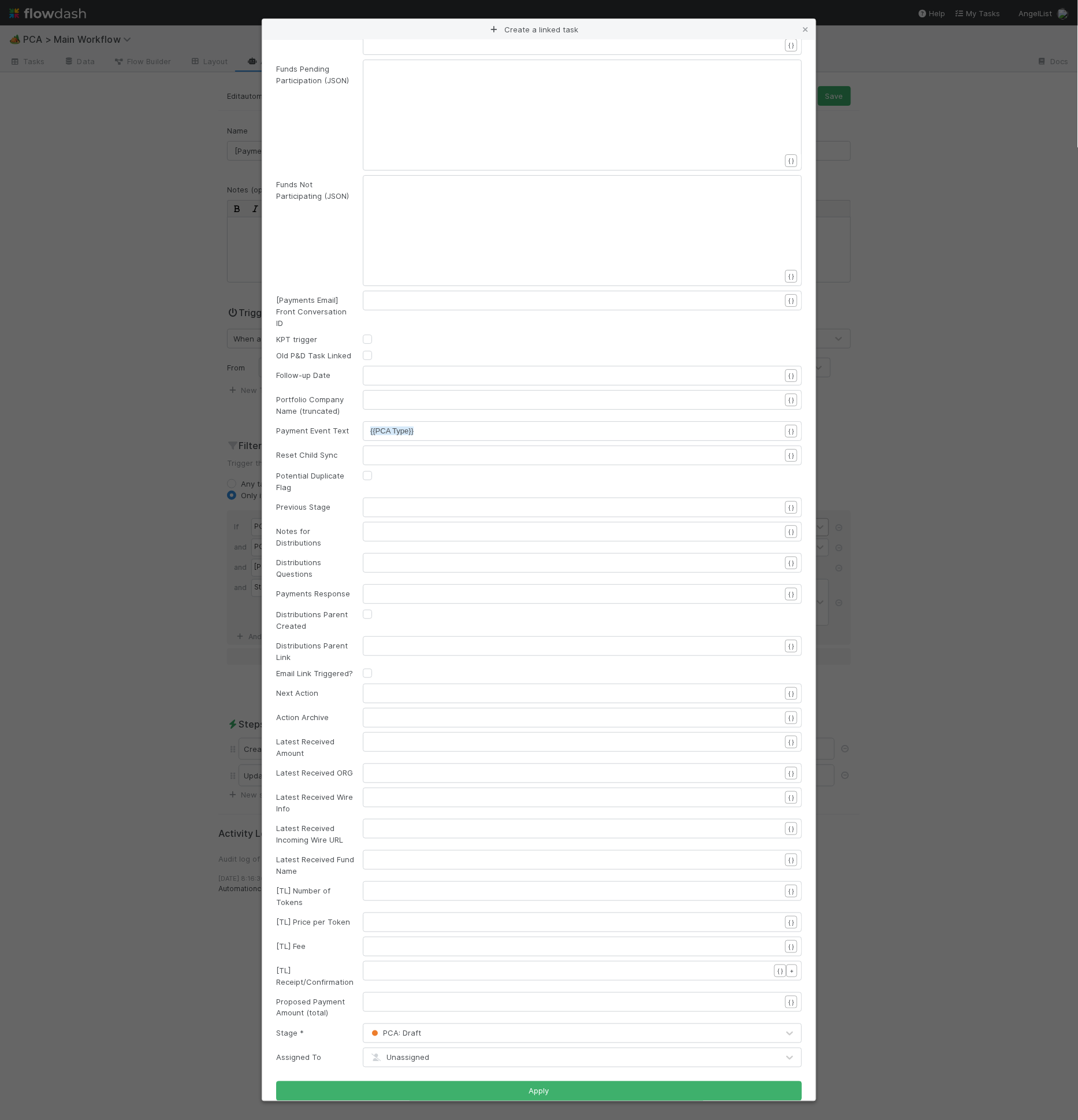
scroll to position [3, 0]
click at [414, 885] on pre "​" at bounding box center [580, 891] width 420 height 12
click at [330, 916] on div "[TL] Price per Token" at bounding box center [311, 921] width 87 height 12
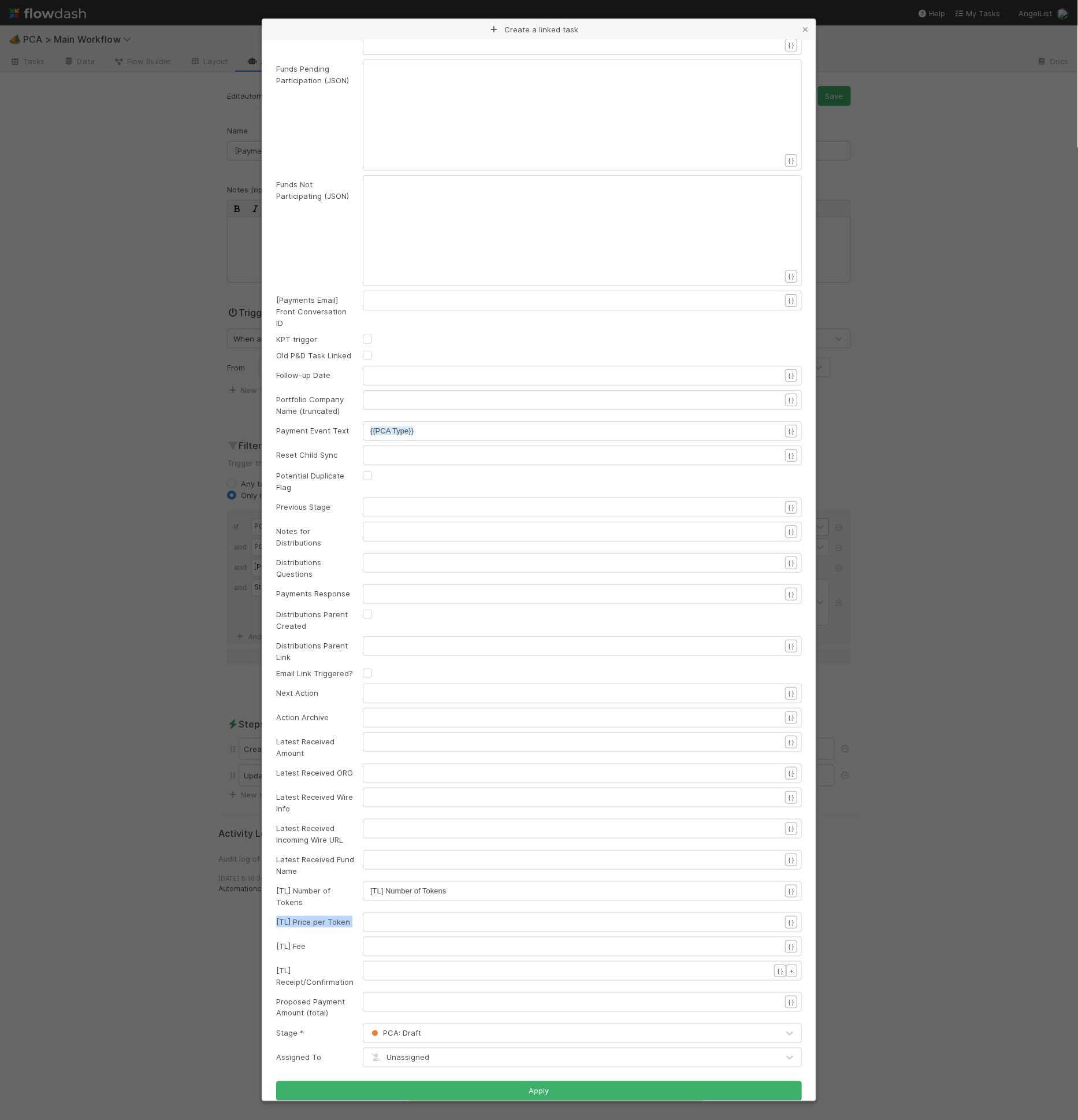
copy div "[TL] Price per Token"
click at [382, 916] on pre "​" at bounding box center [580, 922] width 420 height 12
click at [326, 940] on div "[TL] Fee" at bounding box center [311, 945] width 87 height 12
click at [308, 940] on div "[TL] Fee" at bounding box center [311, 945] width 87 height 12
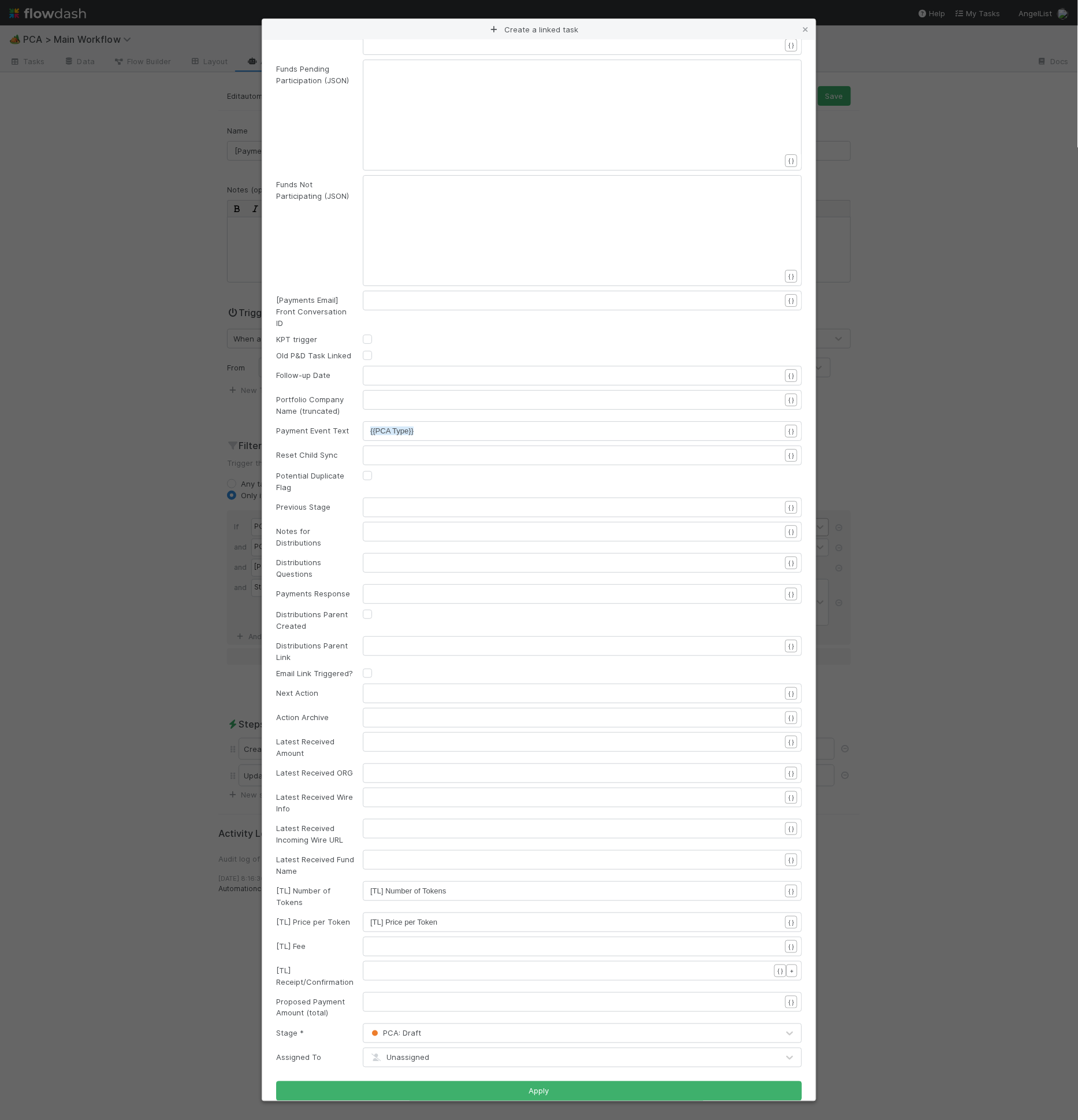
click at [308, 940] on div "[TL] Fee" at bounding box center [311, 945] width 87 height 12
click at [414, 941] on div "​" at bounding box center [590, 961] width 439 height 40
click at [298, 964] on div "[TL] Receipt/Confirmation" at bounding box center [311, 975] width 87 height 23
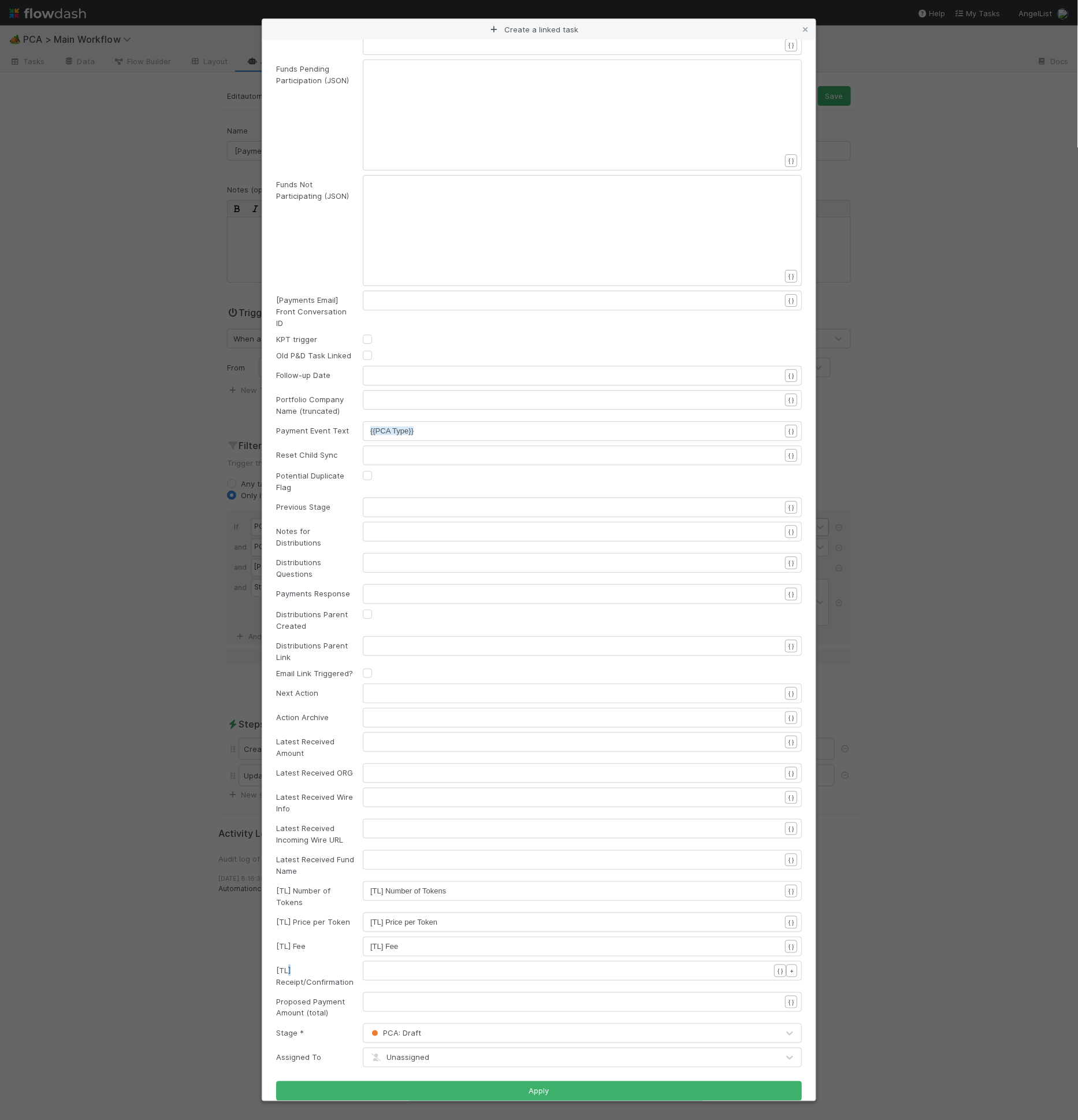
click at [298, 964] on div "[TL] Receipt/Confirmation" at bounding box center [311, 975] width 87 height 23
copy div "[TL] Receipt/Confirmation"
click at [440, 965] on pre "​" at bounding box center [580, 971] width 420 height 12
click at [439, 965] on pre "​" at bounding box center [580, 971] width 420 height 12
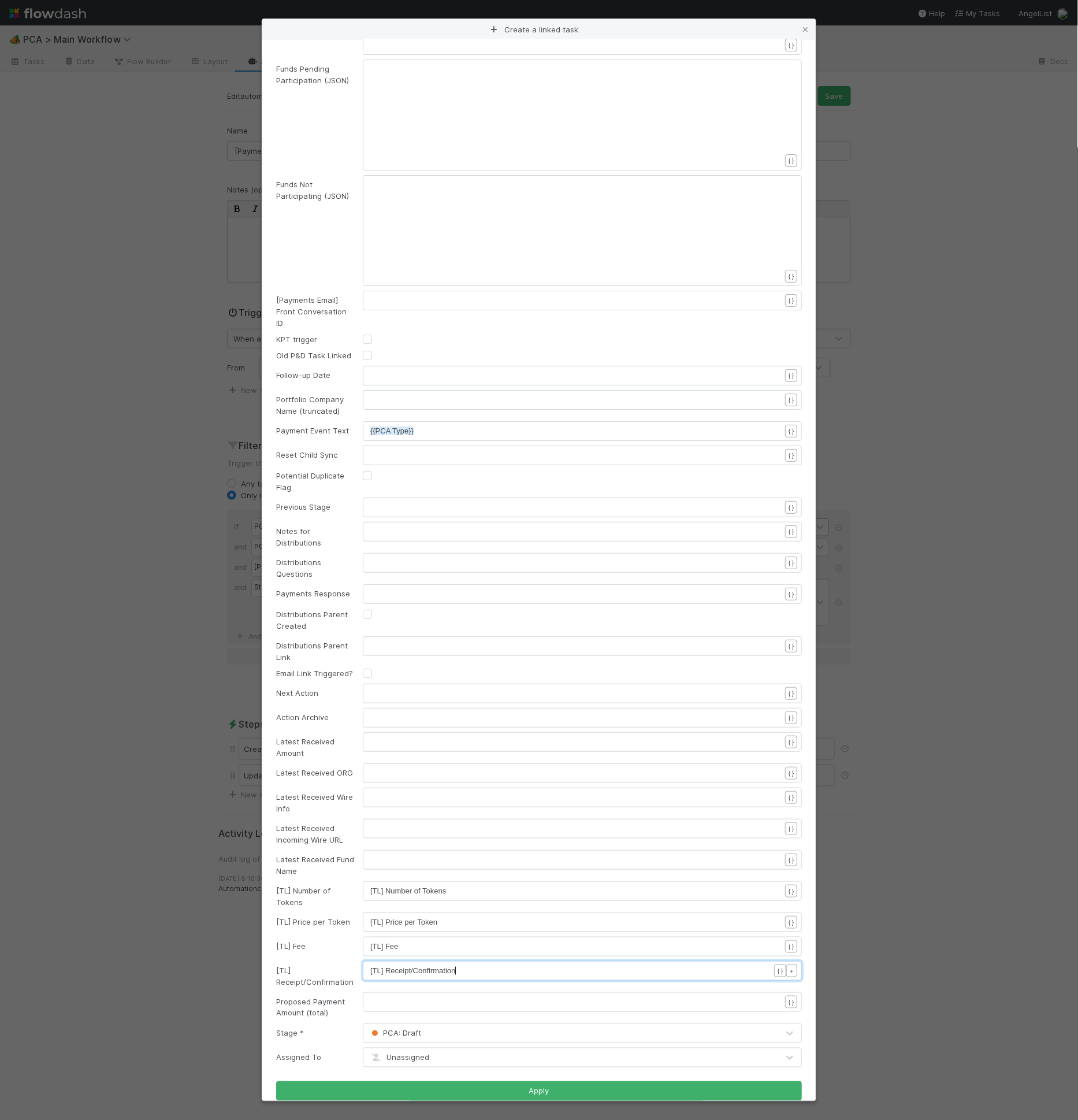
click at [313, 996] on div "Proposed Payment Amount (total)" at bounding box center [311, 1007] width 87 height 23
copy div "Proposed Payment Amount (total)"
click at [399, 996] on pre "​" at bounding box center [580, 1002] width 420 height 12
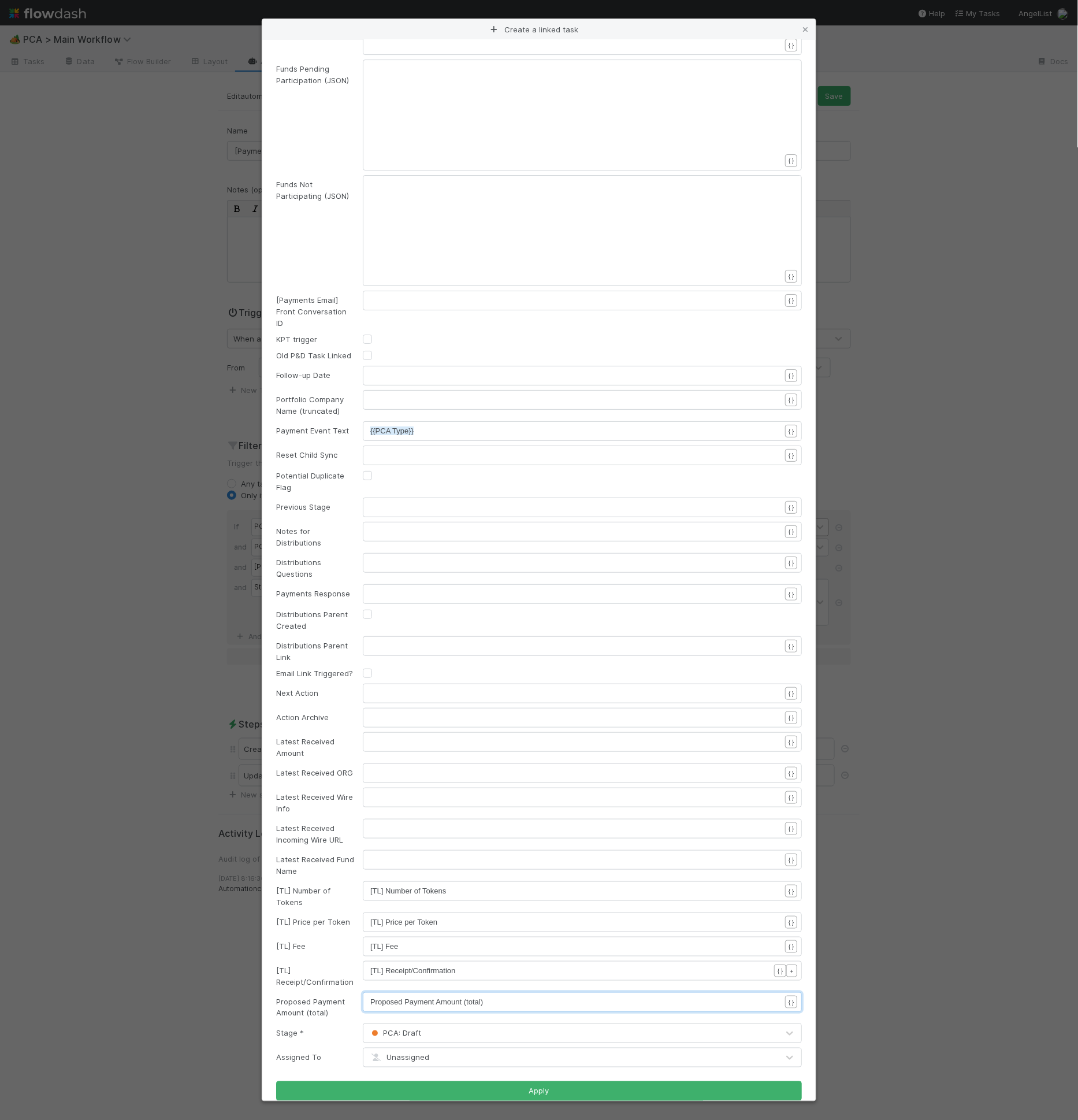
click at [372, 885] on pre "[TL] Number of Tokens" at bounding box center [580, 891] width 420 height 12
click at [368, 881] on div "xxxxxxxxxx [TL] Number of Tokens" at bounding box center [582, 891] width 439 height 19
click at [370, 886] on span "[TL] Number of Tokens" at bounding box center [408, 891] width 76 height 8
type textarea "{{"
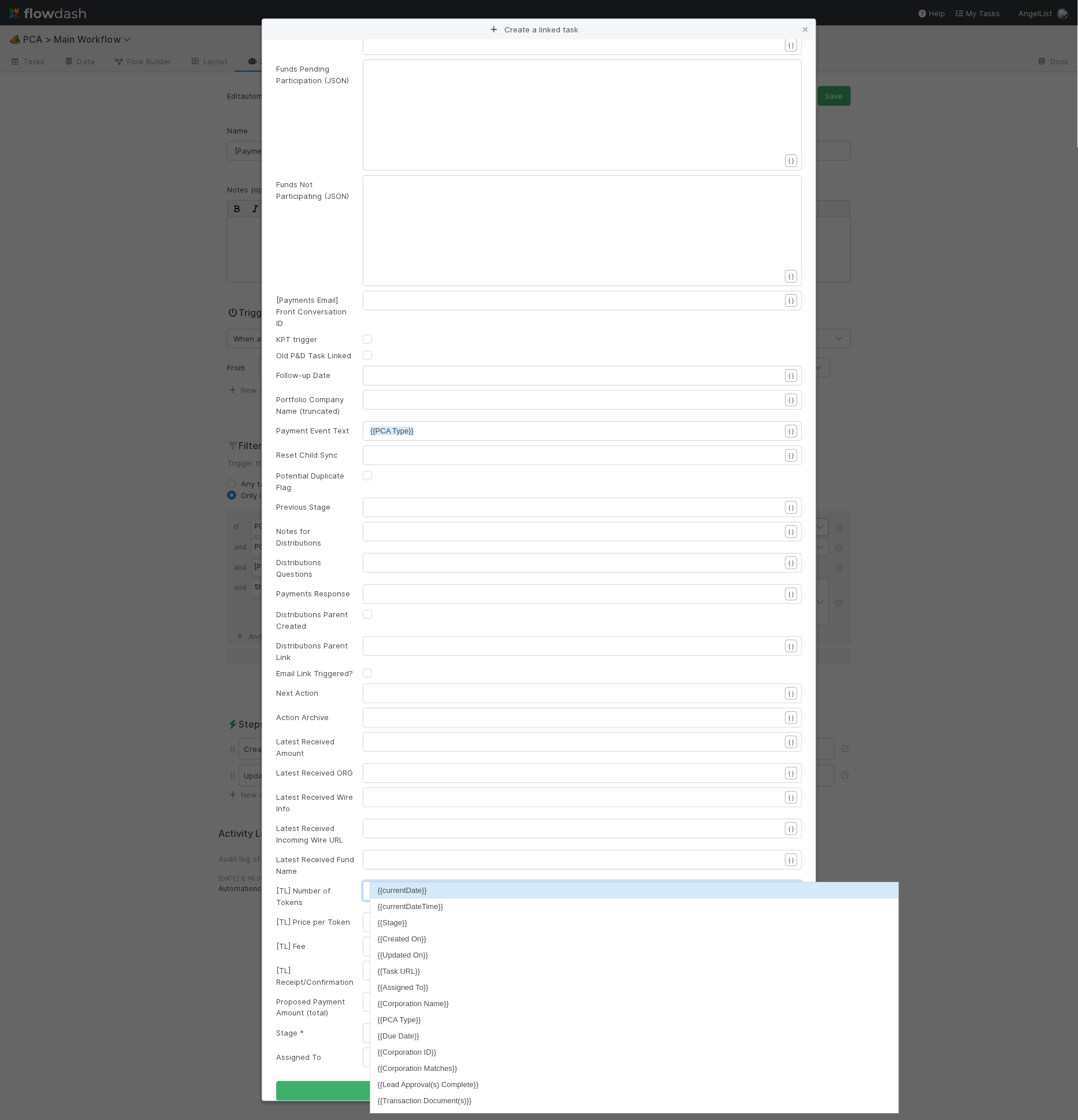
scroll to position [3, 4]
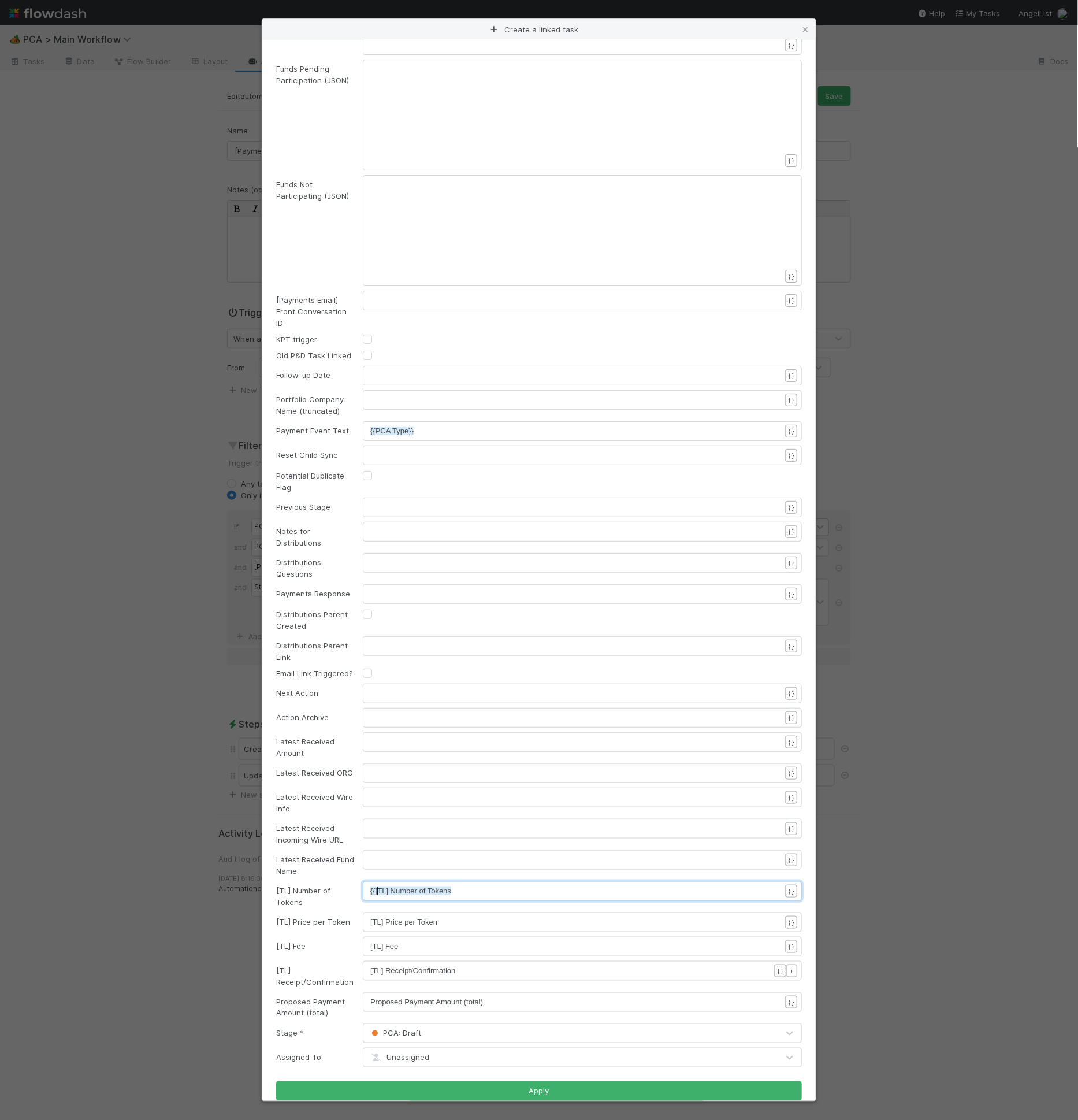
click at [377, 886] on span "{{[TL] Number of Tokens" at bounding box center [411, 891] width 81 height 8
drag, startPoint x: 374, startPoint y: 878, endPoint x: 360, endPoint y: 877, distance: 14.0
type textarea "{{"
click at [372, 918] on span "[TL] Price per Token" at bounding box center [404, 922] width 67 height 8
click at [371, 942] on span "[TL] Fee" at bounding box center [384, 946] width 28 height 8
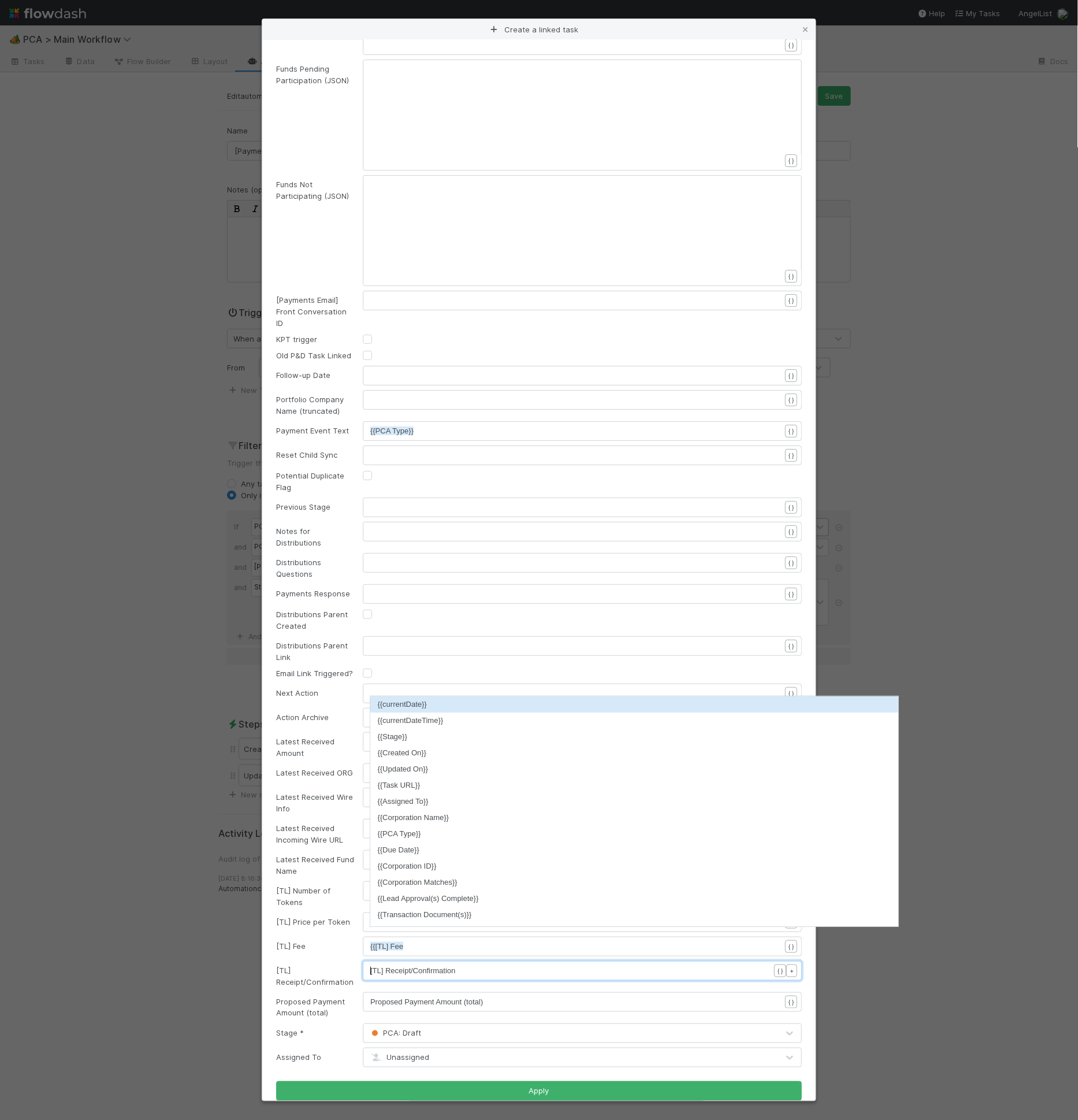
click at [370, 965] on pre "[TL] Receipt/Confirmation" at bounding box center [580, 971] width 420 height 12
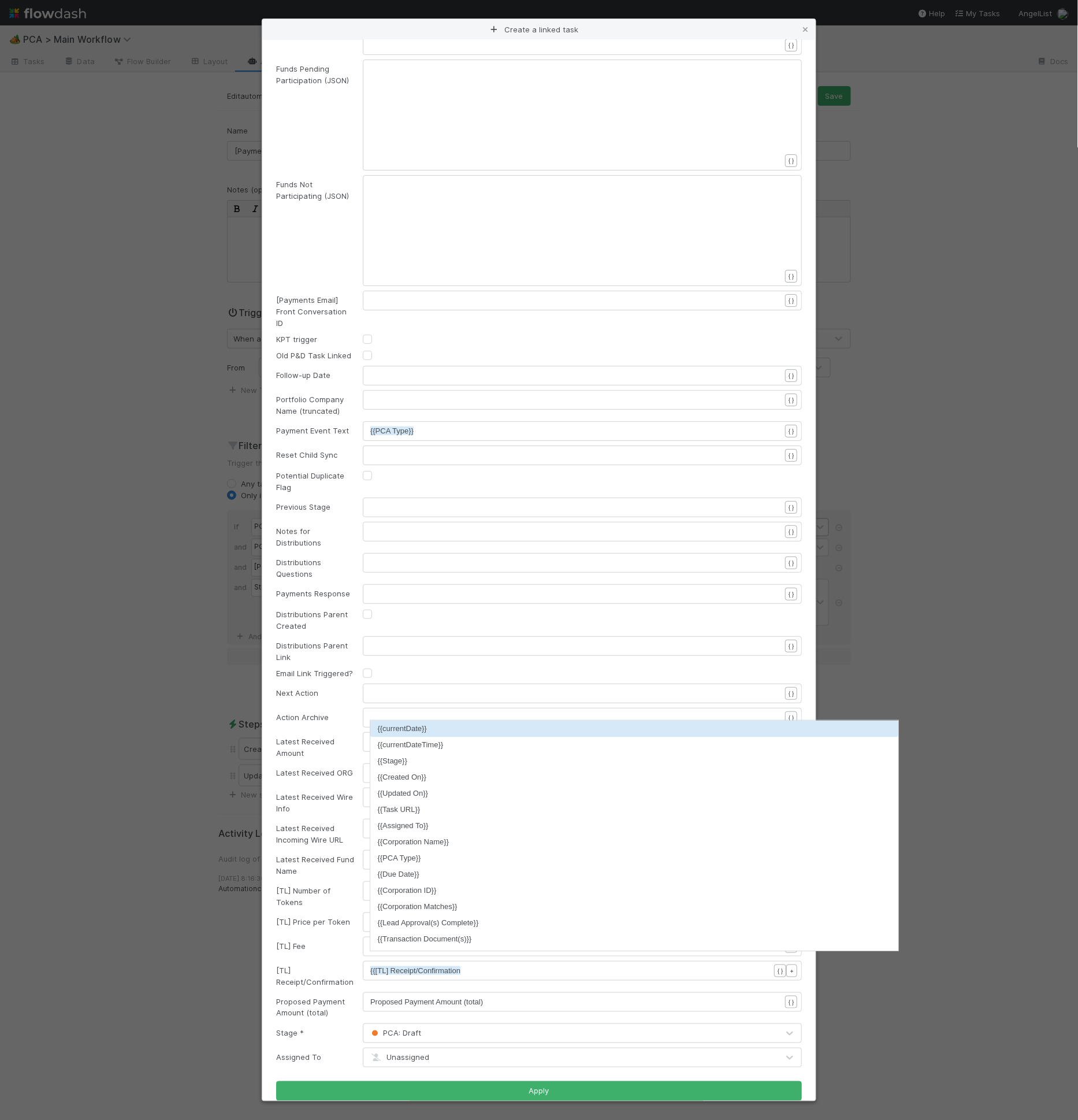
click at [369, 992] on div "xxxxxxxxxx Proposed Payment Amount (total)" at bounding box center [582, 1002] width 439 height 19
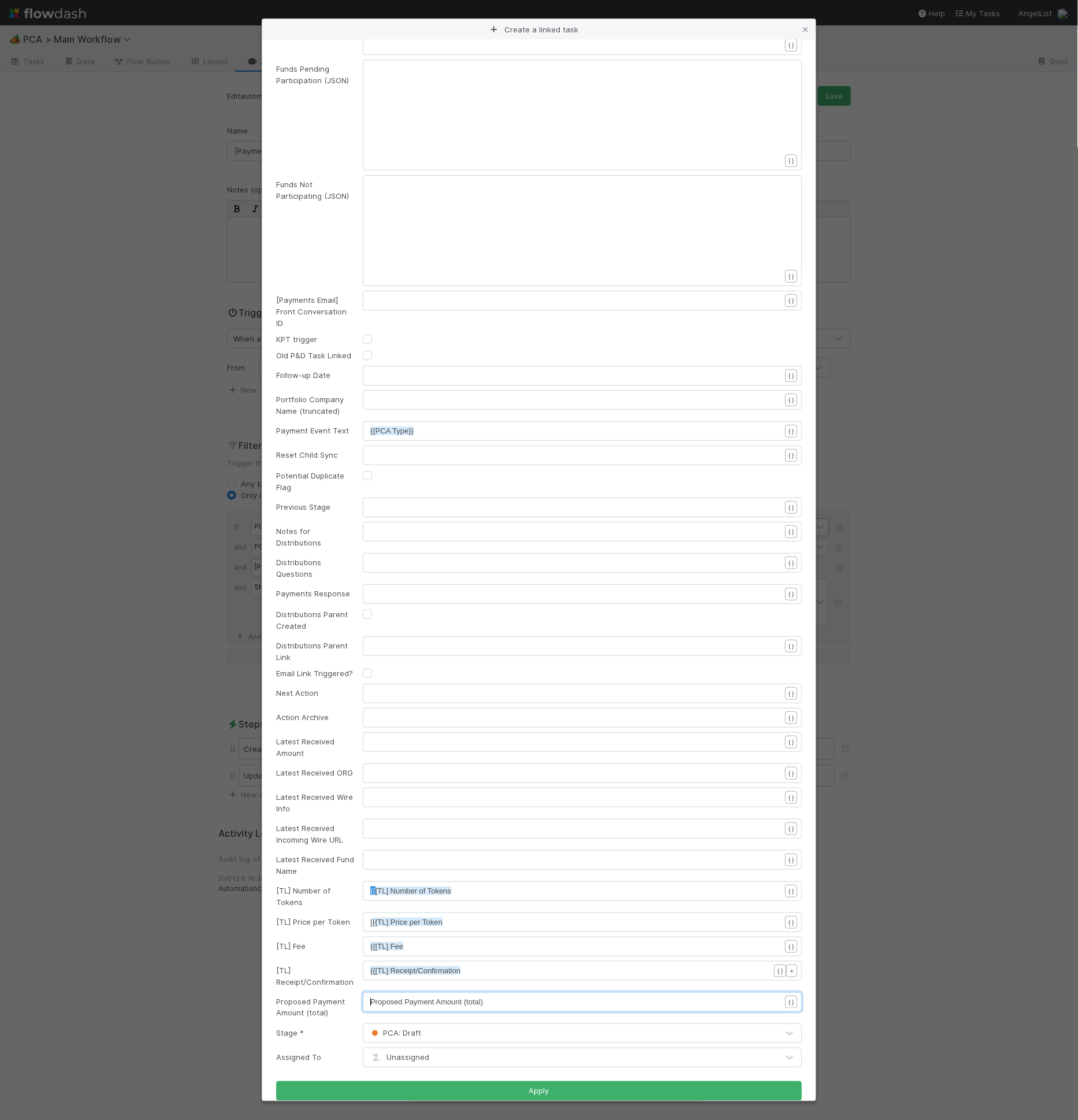
click at [370, 997] on span "Proposed Payment Amount (total)" at bounding box center [427, 1001] width 113 height 8
type textarea "}}"
drag, startPoint x: 458, startPoint y: 899, endPoint x: 460, endPoint y: 908, distance: 9.2
click at [458, 912] on div "xxxxxxxxxx [ {{TL] Price per Token" at bounding box center [582, 922] width 439 height 19
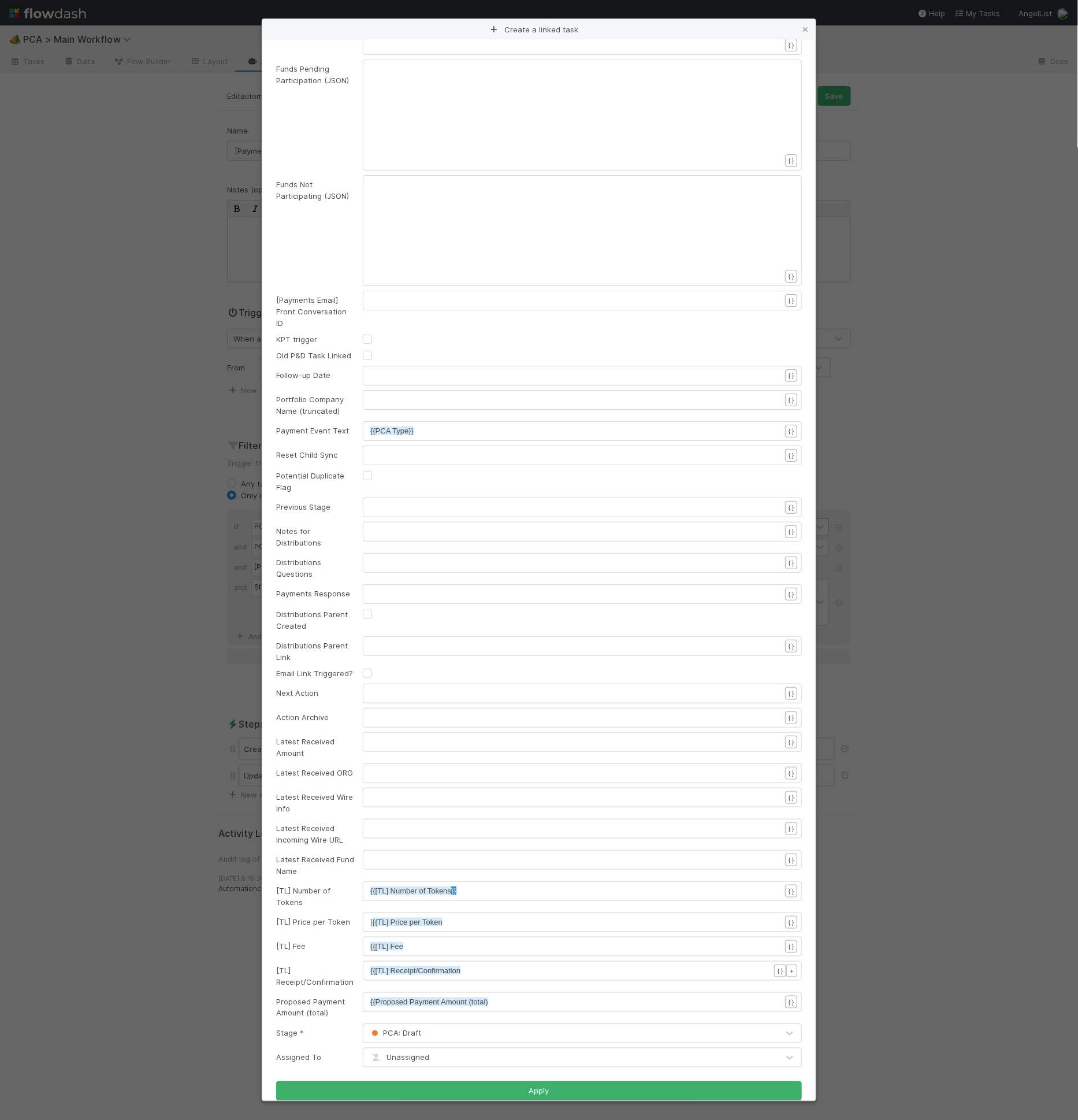
click at [460, 916] on pre "[ {{TL] Price per Token" at bounding box center [580, 922] width 420 height 12
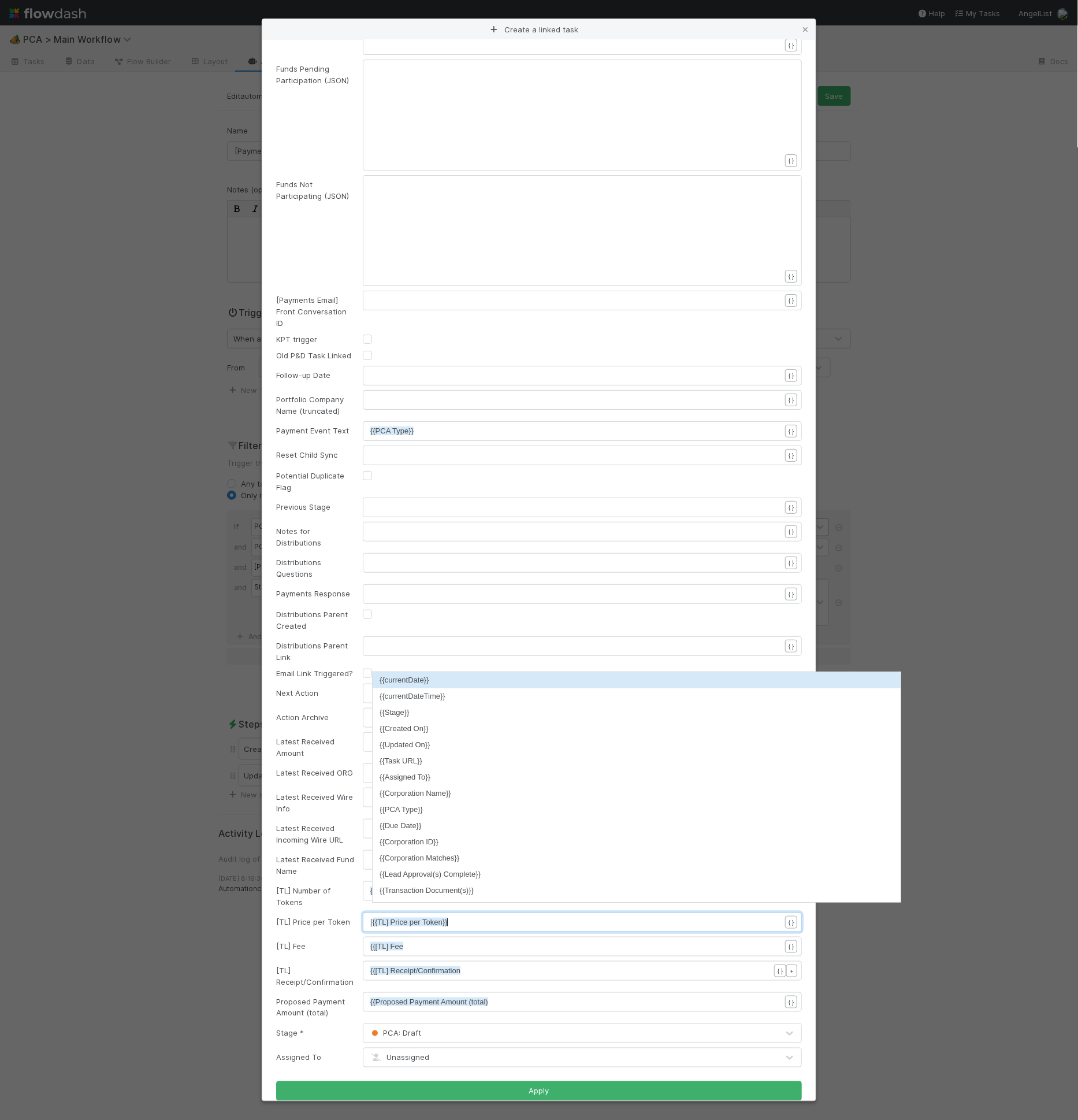
click at [455, 941] on pre "{{[TL] Fee" at bounding box center [580, 946] width 420 height 12
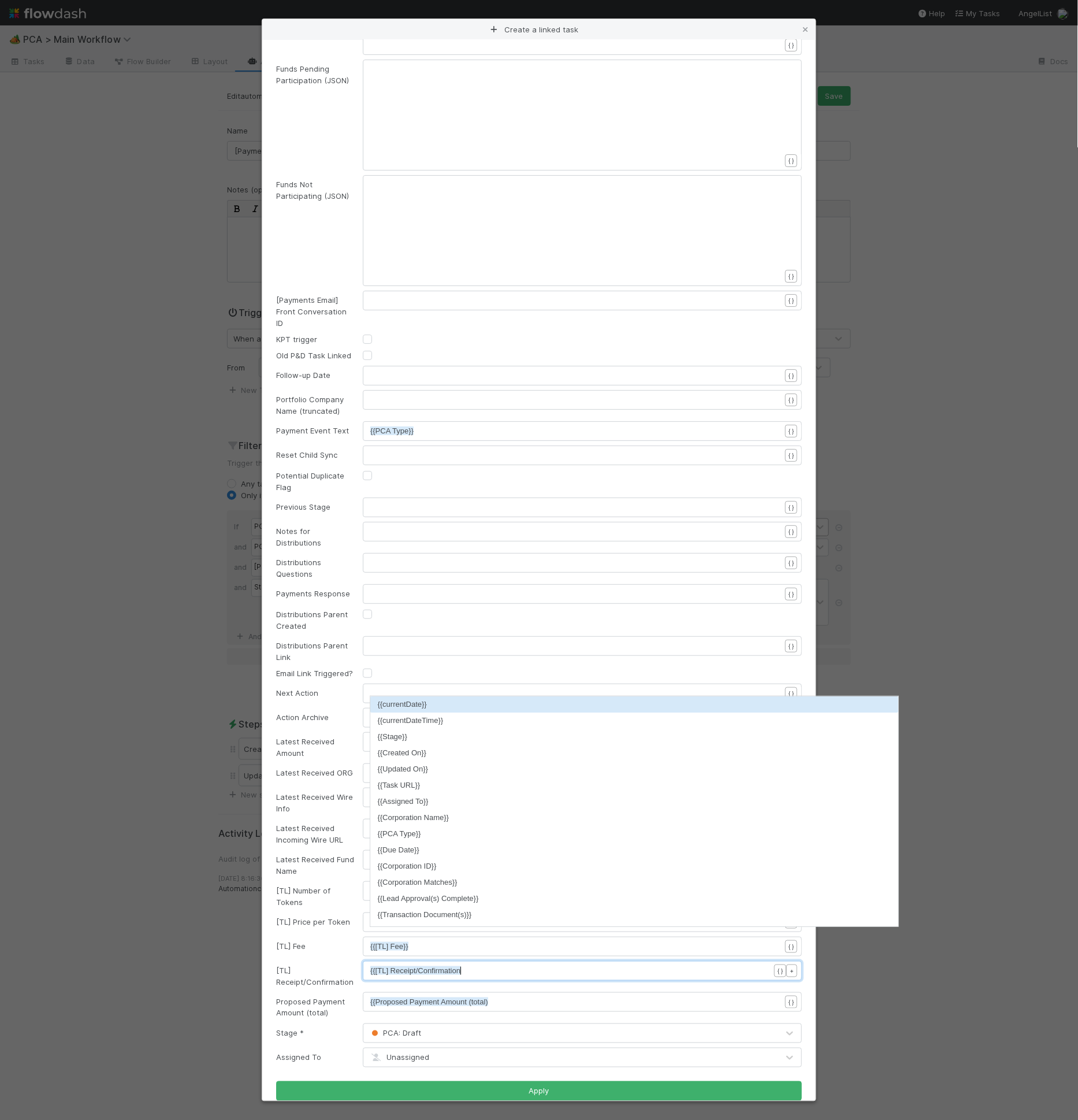
click at [501, 965] on pre "{{[TL] Receipt/Confirmation" at bounding box center [580, 971] width 420 height 12
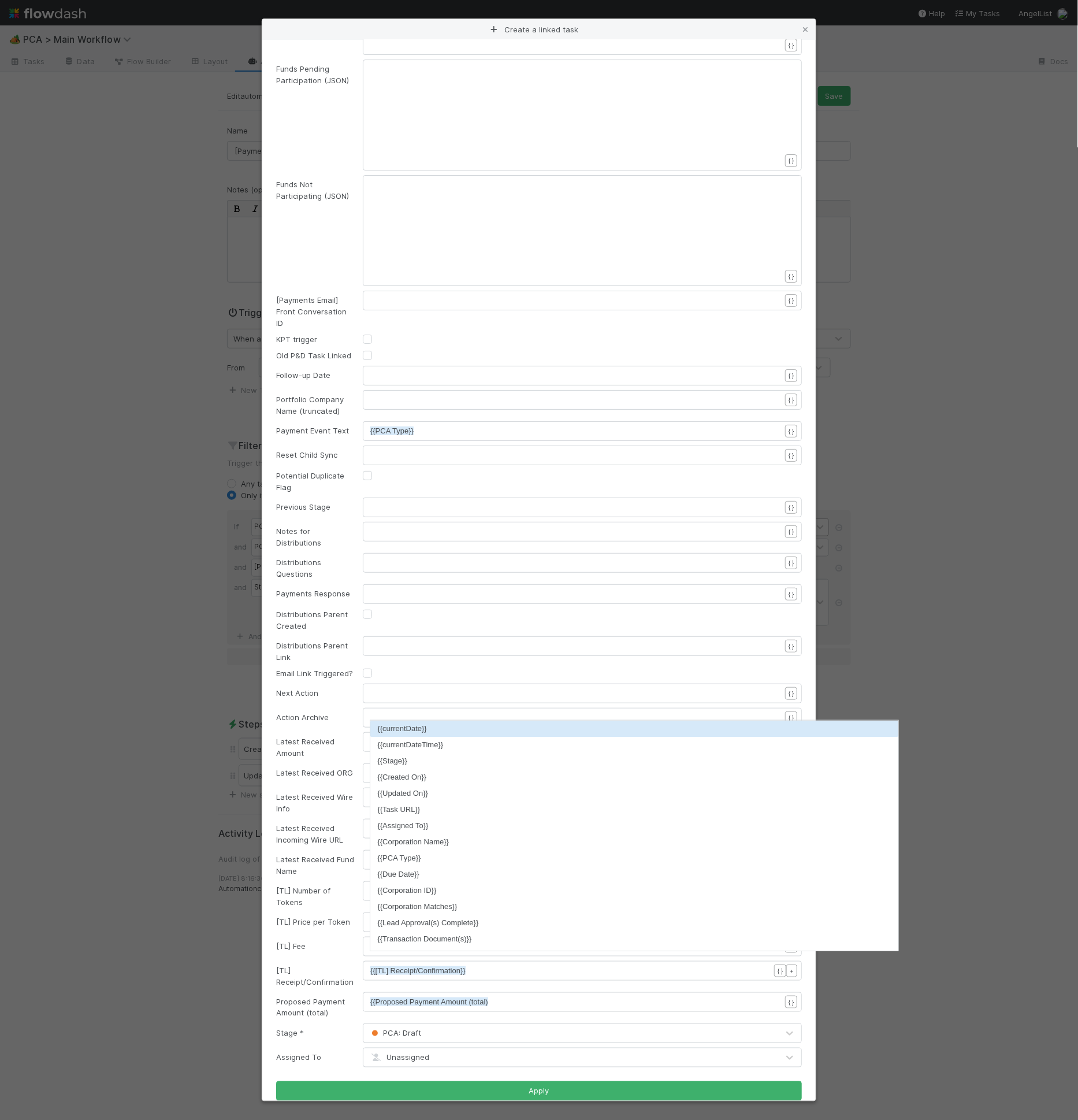
click at [501, 992] on div "xxxxxxxxxx {{Proposed Payment Amount (total)" at bounding box center [582, 1002] width 439 height 19
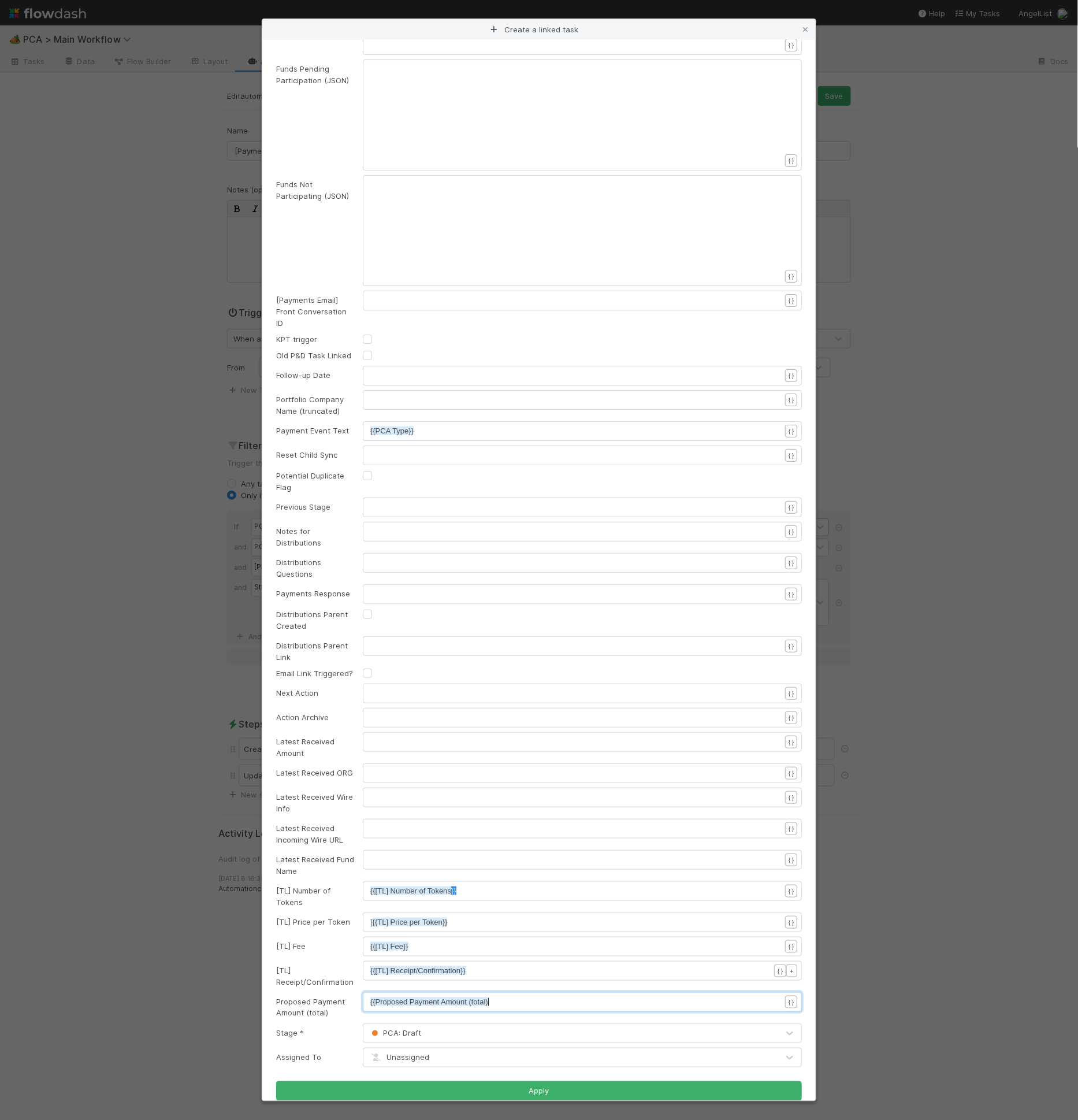
click at [507, 996] on pre "{{Proposed Payment Amount (total)" at bounding box center [580, 1002] width 420 height 12
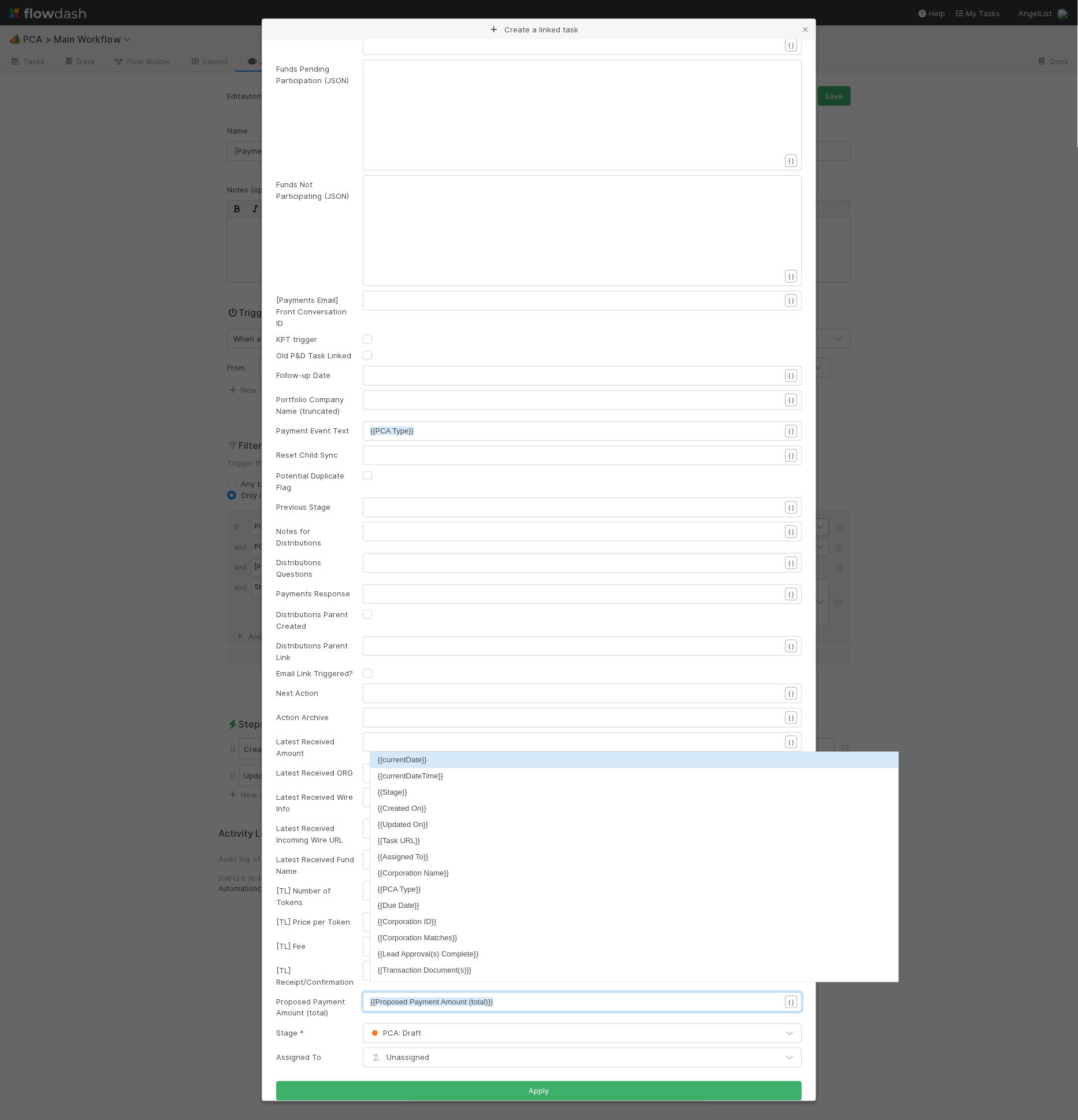
click at [480, 997] on span "{{Proposed Payment Amount (total)}}" at bounding box center [432, 1001] width 122 height 8
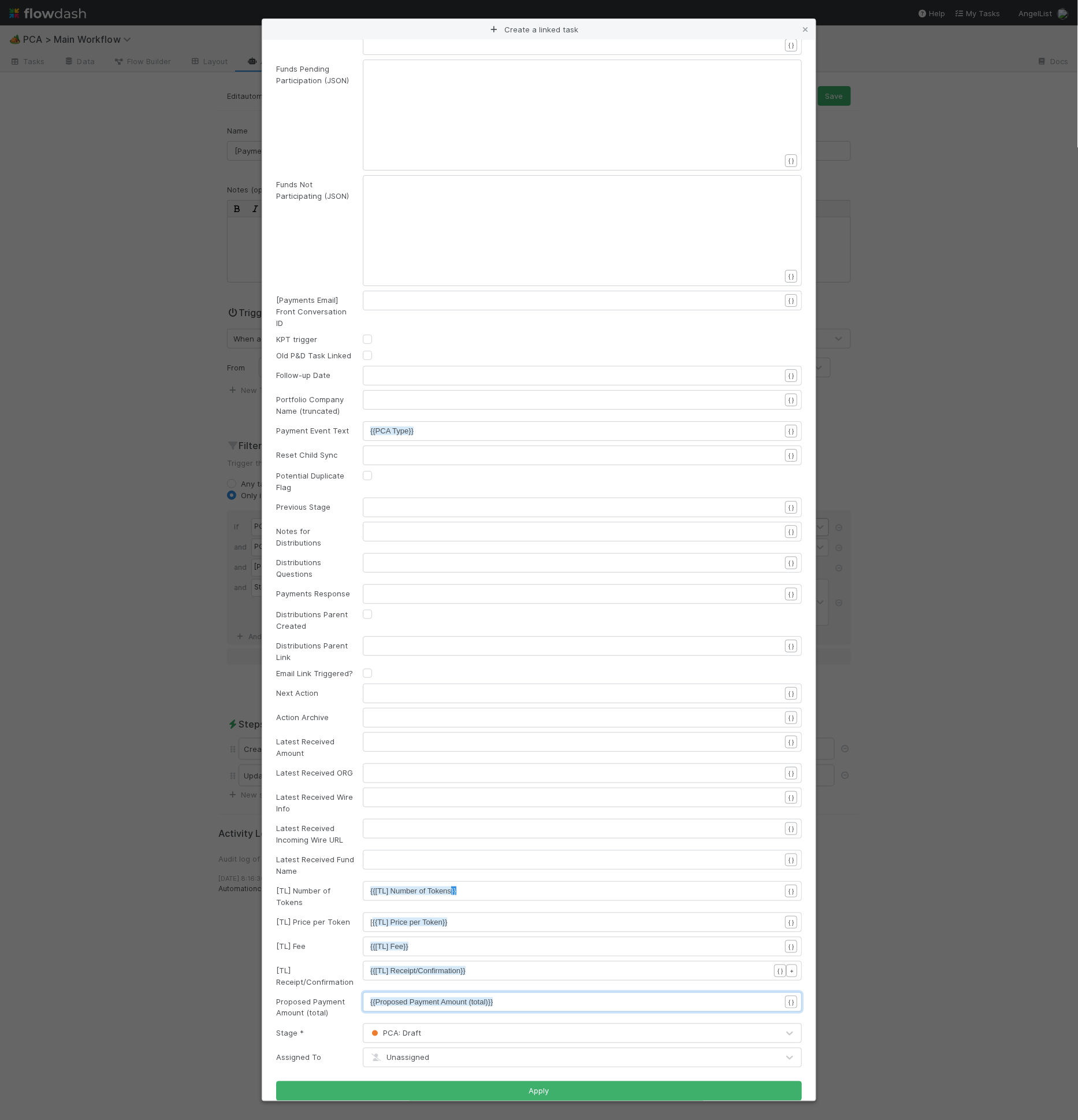
click at [515, 996] on pre "{{Proposed Payment Amount (total)}}" at bounding box center [580, 1002] width 420 height 12
click at [512, 965] on div "xxxxxxxxxx {{[TL] Receipt/Confirmation}}" at bounding box center [590, 985] width 439 height 40
click at [511, 916] on pre "[ {{TL] Price per Token}}" at bounding box center [580, 922] width 420 height 12
click at [506, 881] on div "}} x {{[TL] Number of Tokens }}" at bounding box center [582, 891] width 439 height 19
click at [505, 854] on div "​" at bounding box center [590, 874] width 439 height 40
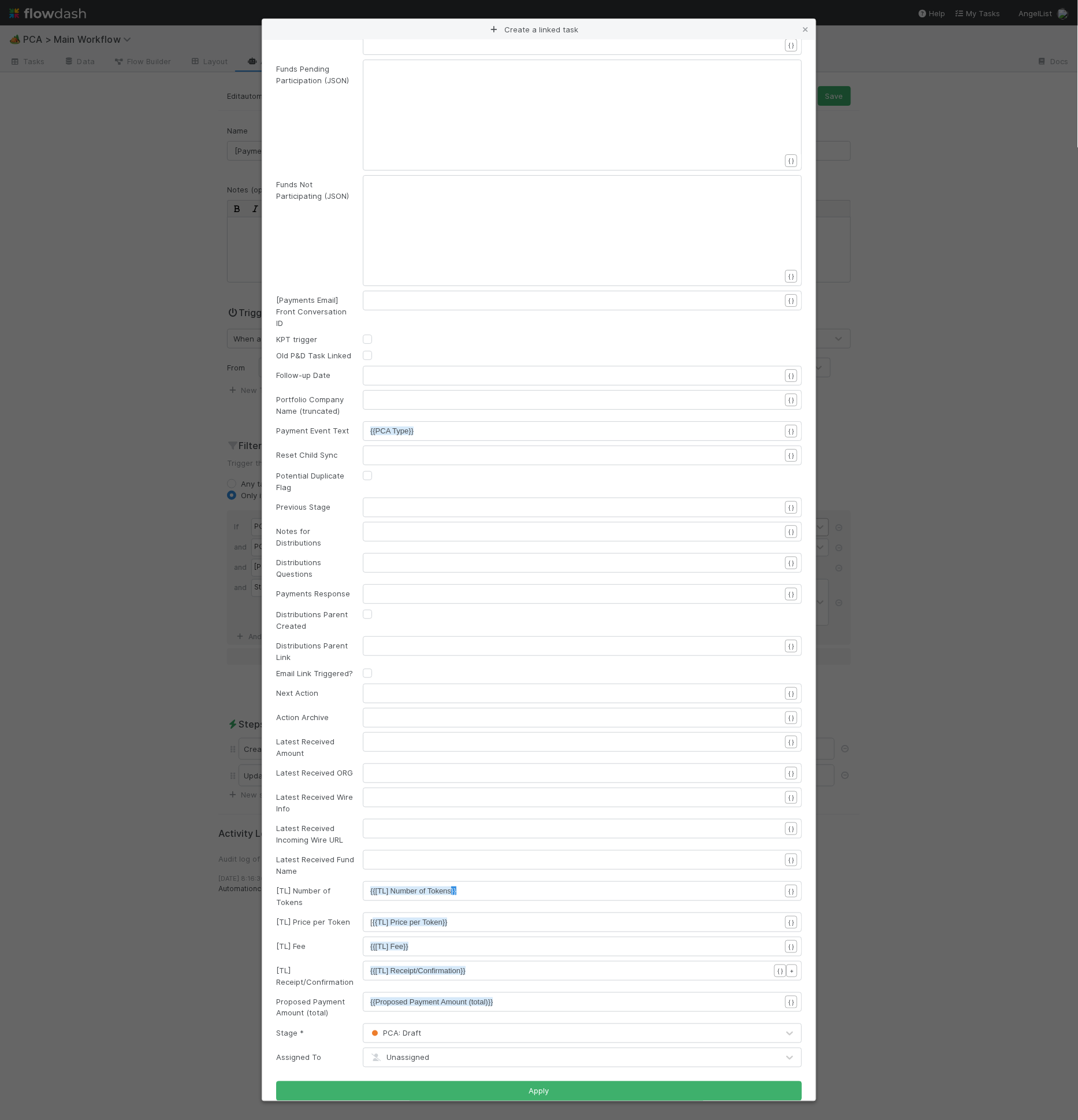
scroll to position [3, 0]
click at [502, 859] on div "Latest Received Fund Name ​ { }" at bounding box center [539, 863] width 543 height 26
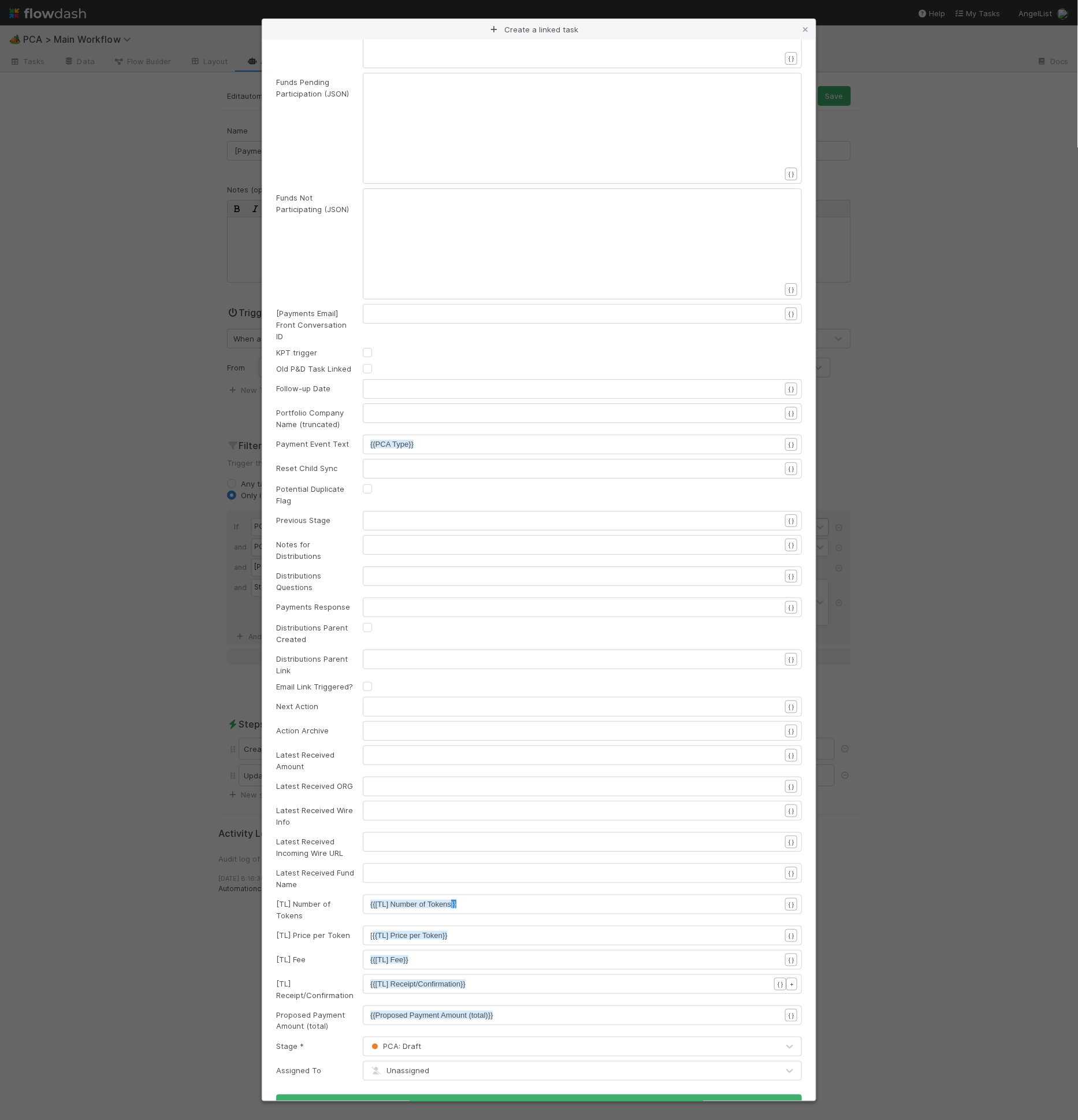
scroll to position [1438, 0]
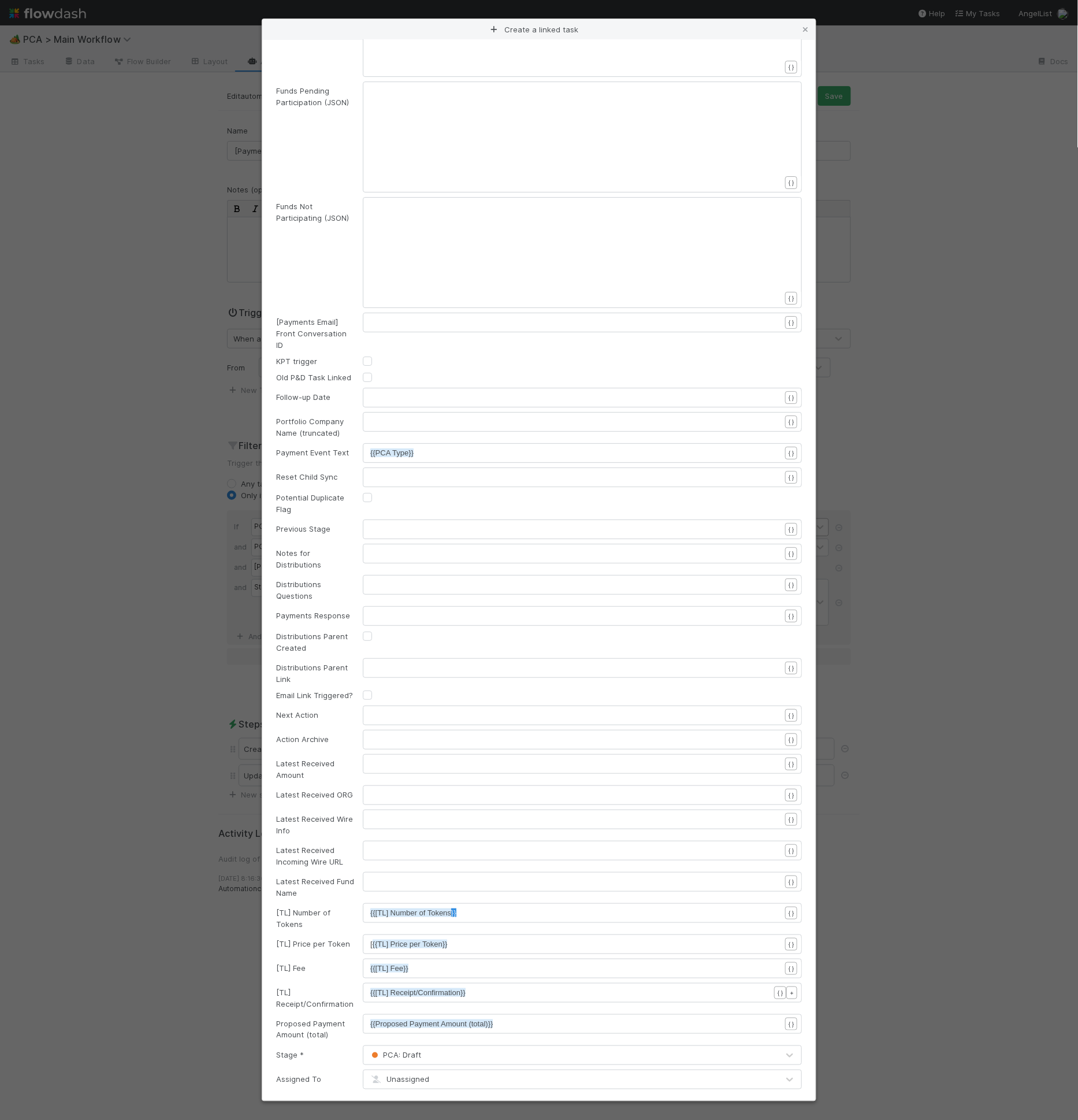
click at [546, 1103] on button "Apply" at bounding box center [539, 1113] width 525 height 19
click at [552, 1096] on div "Edit automation Activated Cancel Save Name [Payments] Create Payments Parent Ta…" at bounding box center [539, 603] width 658 height 1034
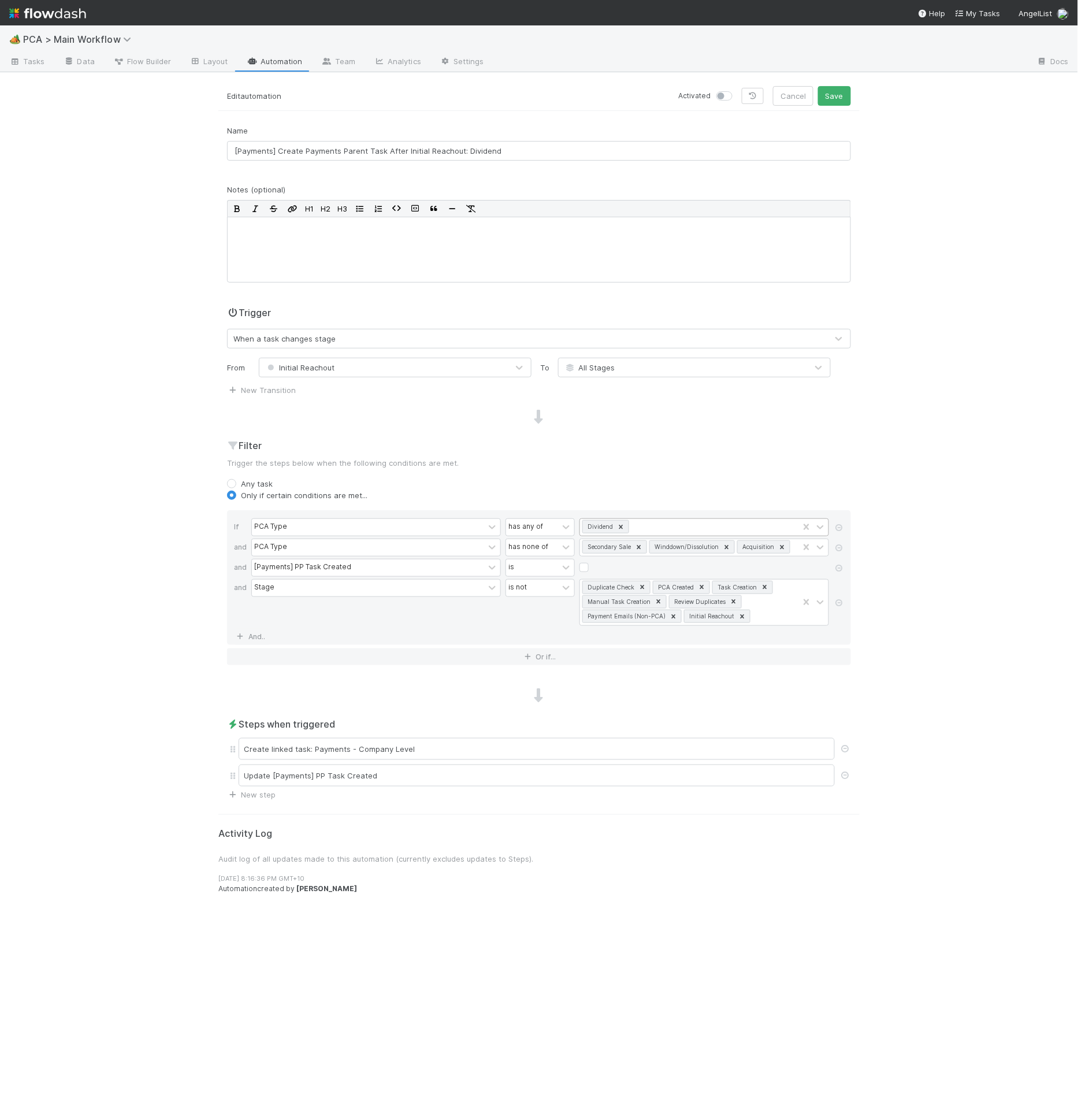
click at [737, 90] on label at bounding box center [737, 90] width 0 height 0
click at [722, 97] on input "checkbox" at bounding box center [721, 95] width 9 height 10
checkbox input "true"
click at [833, 96] on button "Save" at bounding box center [834, 96] width 33 height 19
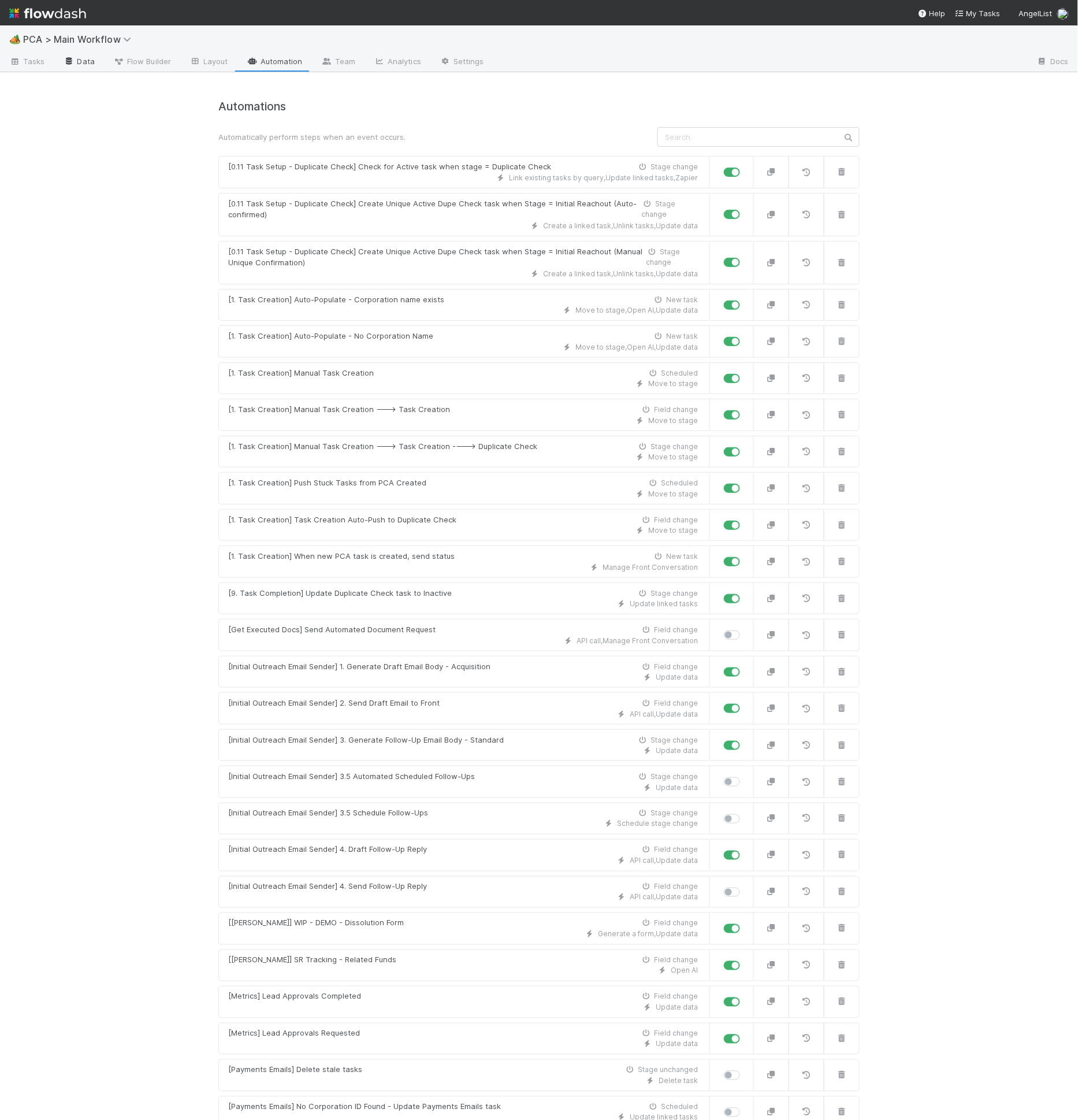
click at [83, 60] on link "Data" at bounding box center [79, 62] width 49 height 19
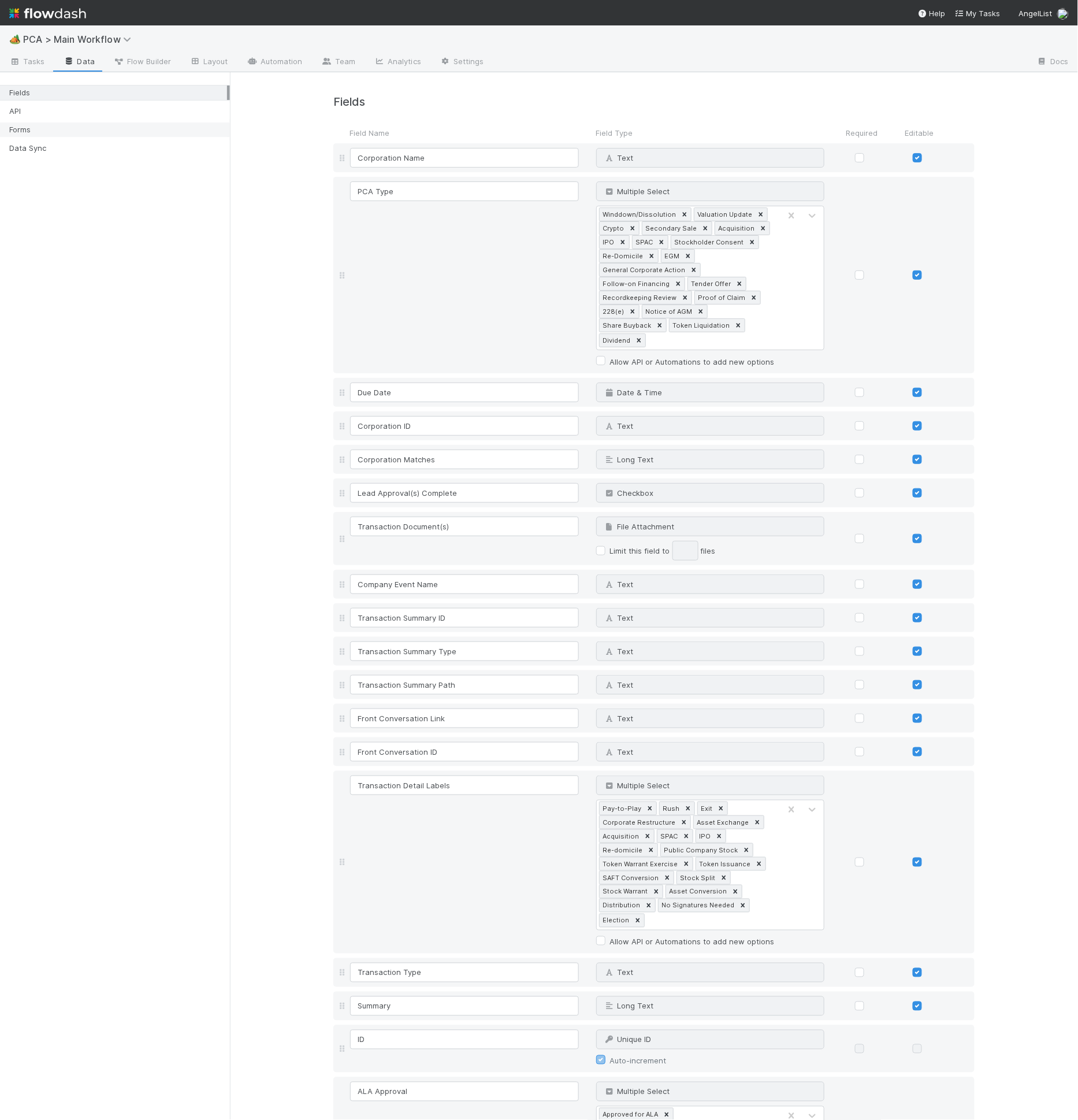
click at [87, 122] on div "Forms" at bounding box center [117, 129] width 218 height 15
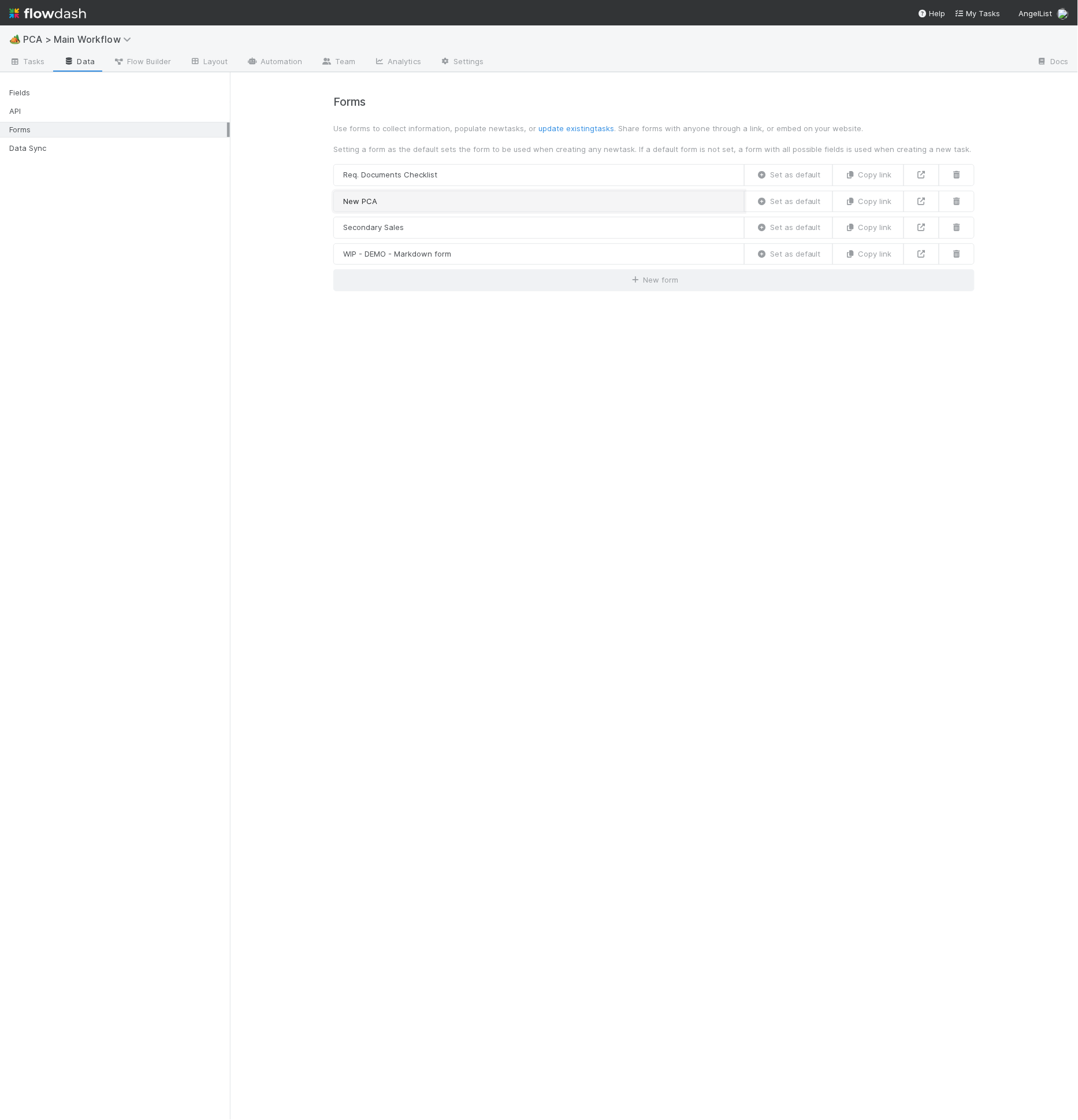
click at [514, 200] on link "New PCA" at bounding box center [539, 202] width 411 height 22
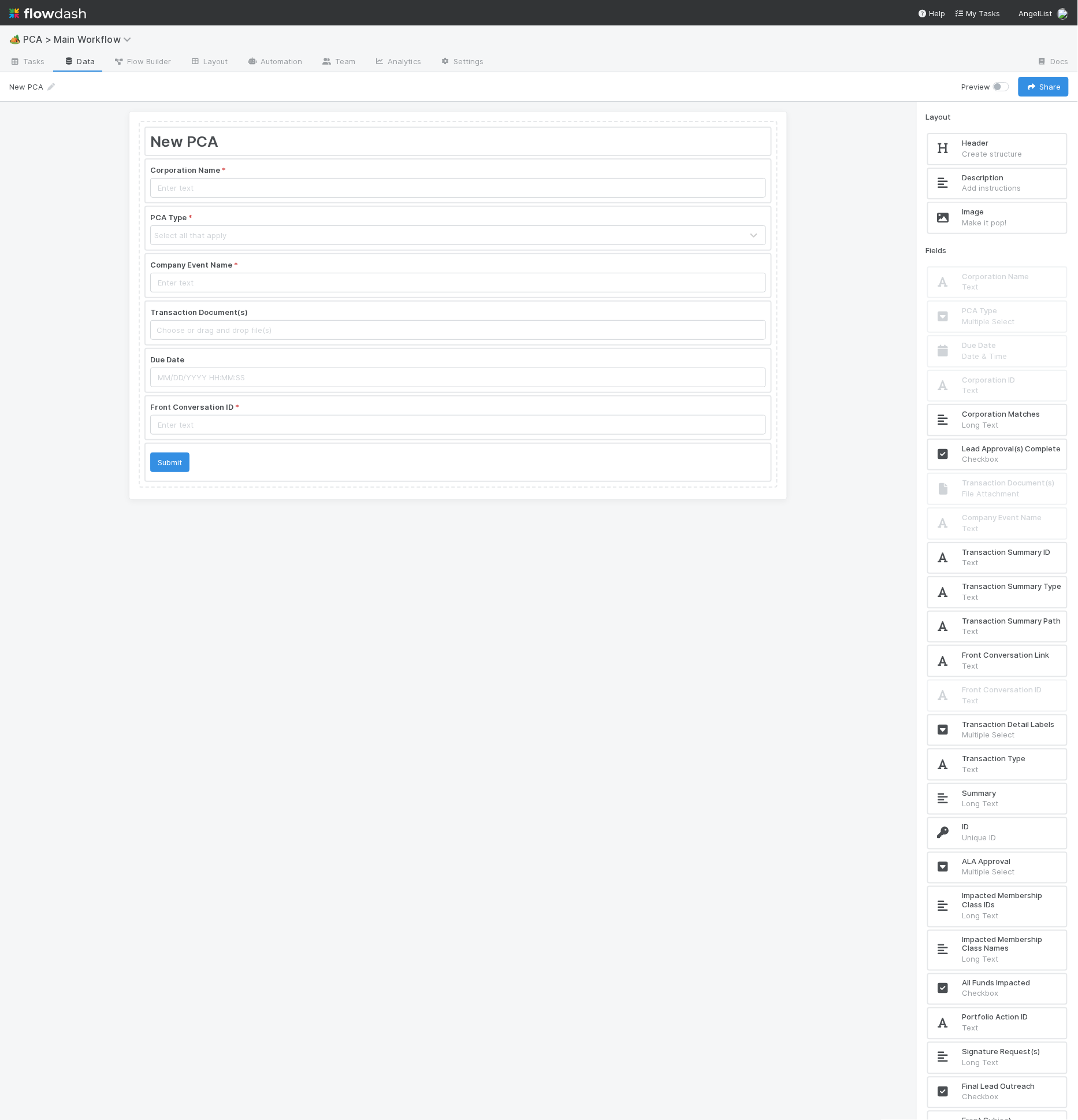
click at [377, 263] on div at bounding box center [457, 276] width 625 height 43
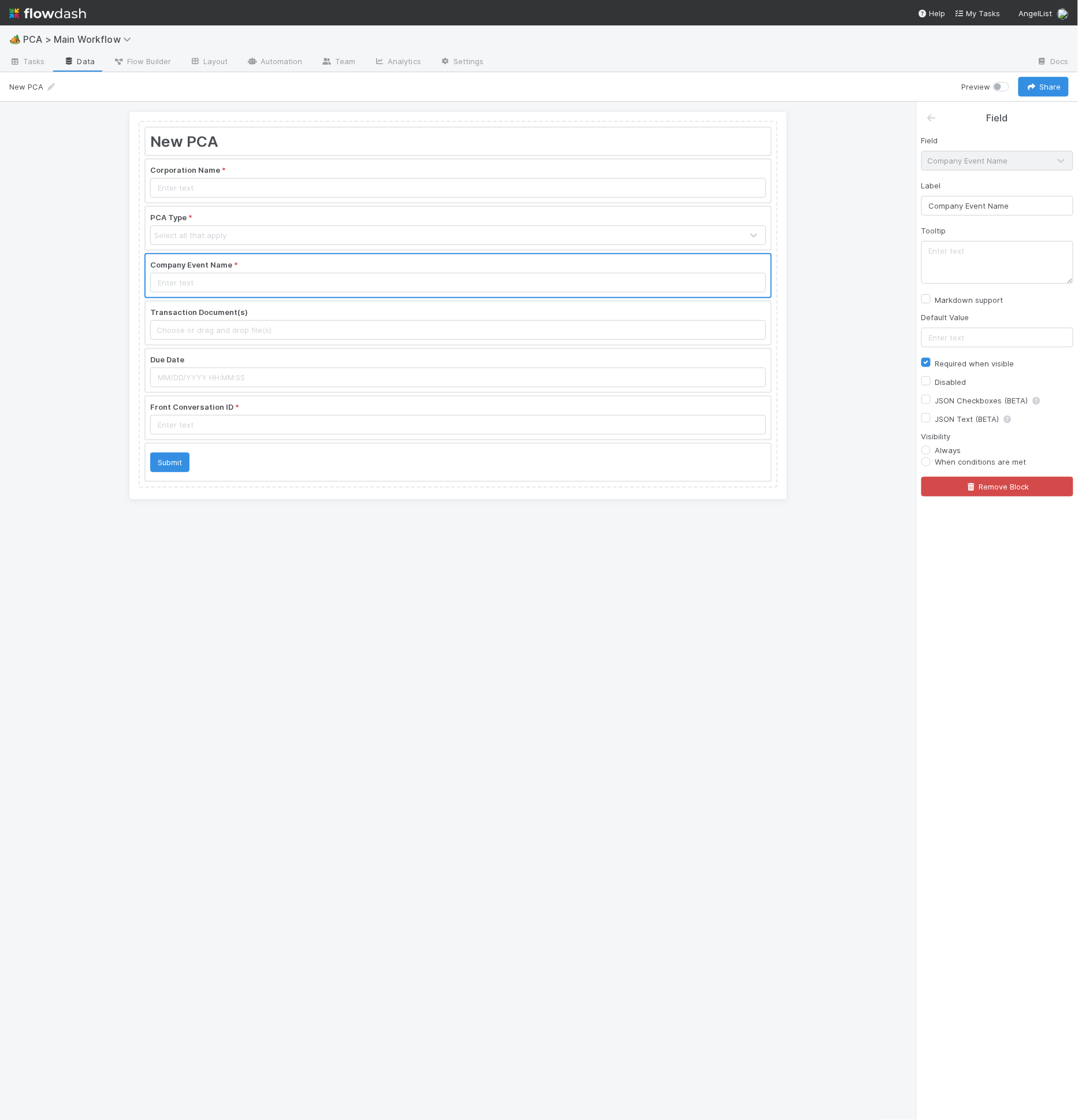
click at [327, 237] on div at bounding box center [457, 229] width 625 height 43
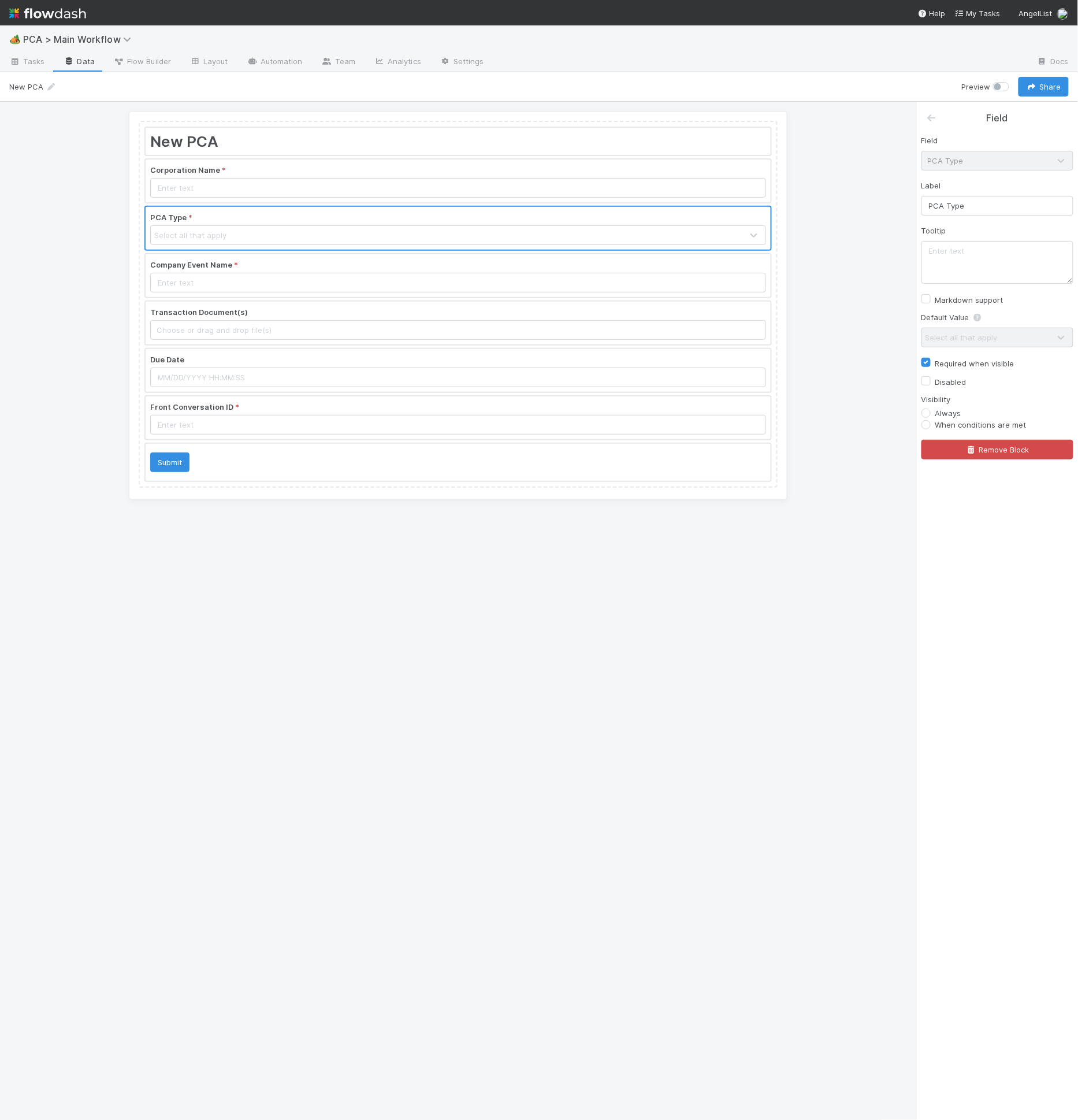
click at [265, 268] on div at bounding box center [457, 276] width 625 height 43
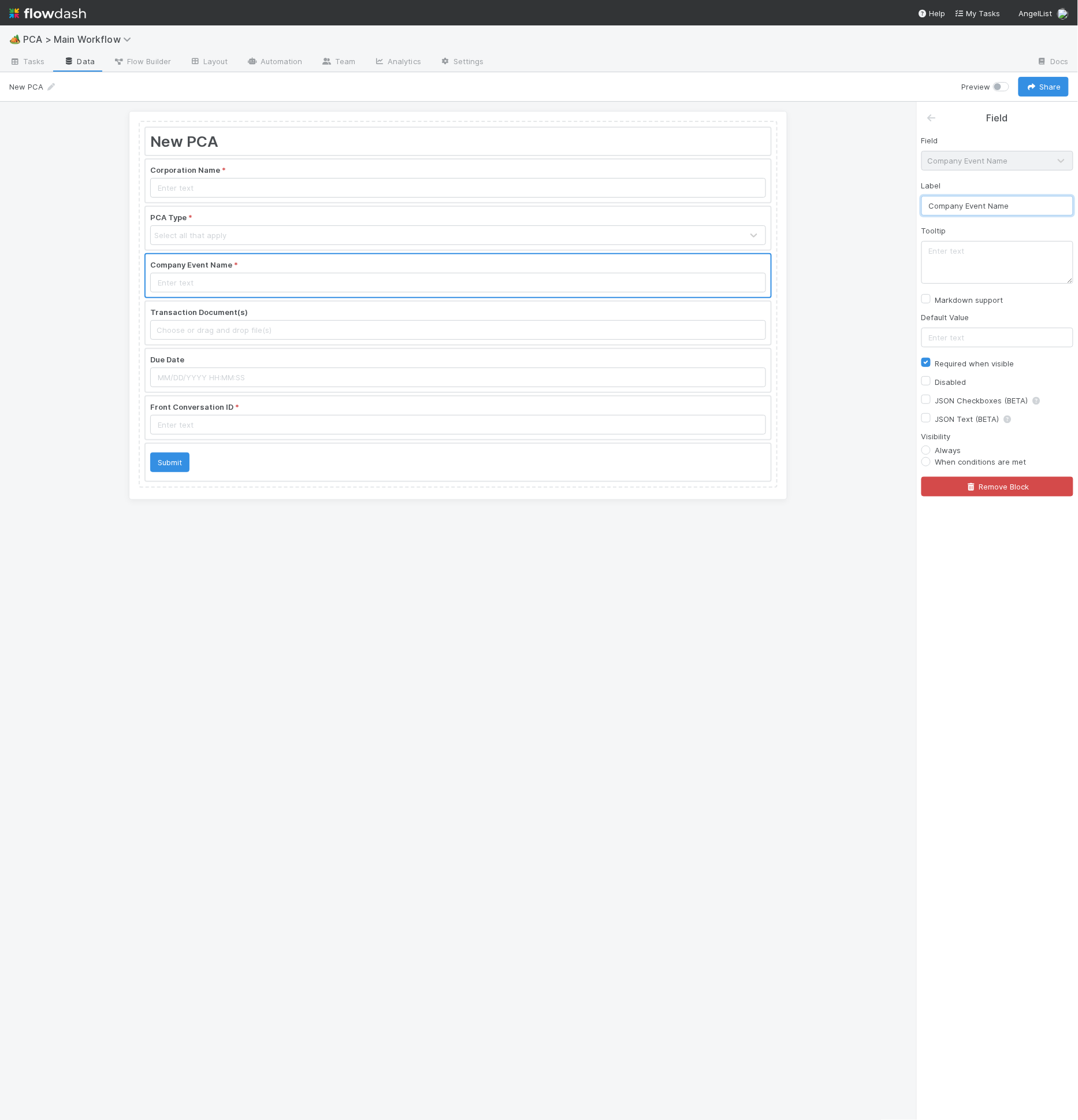
click at [938, 207] on input "Company Event Name" at bounding box center [997, 206] width 152 height 19
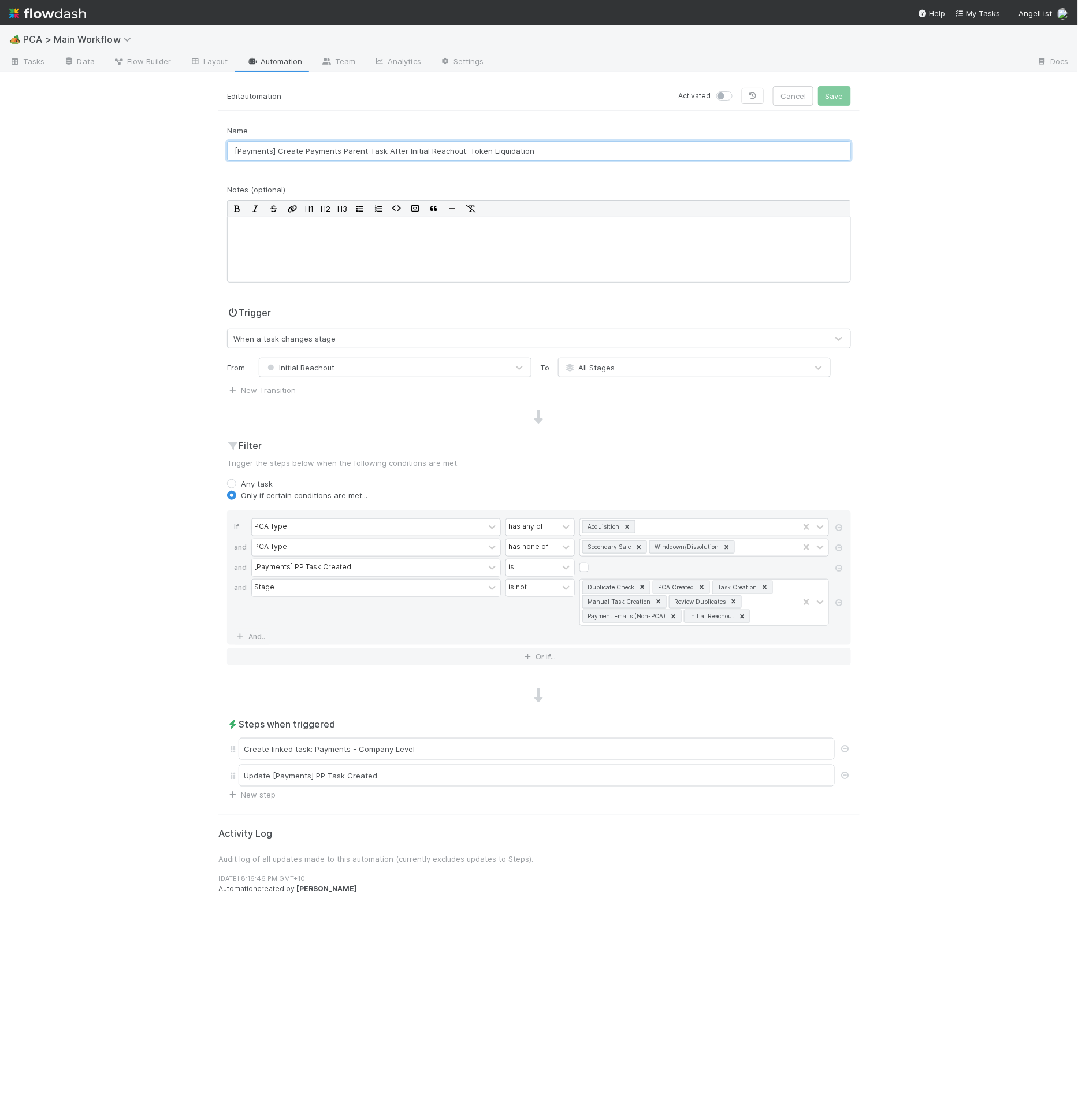
click at [531, 143] on input "[Payments] Create Payments Parent Task After Initial Reachout: Token Liquidation" at bounding box center [539, 151] width 624 height 19
click at [531, 143] on input "[Payments] Create Payments Parent Task After Initial Reachout: Token Liquidation" at bounding box center [539, 151] width 624 height 19
click at [624, 525] on icon at bounding box center [628, 527] width 8 height 8
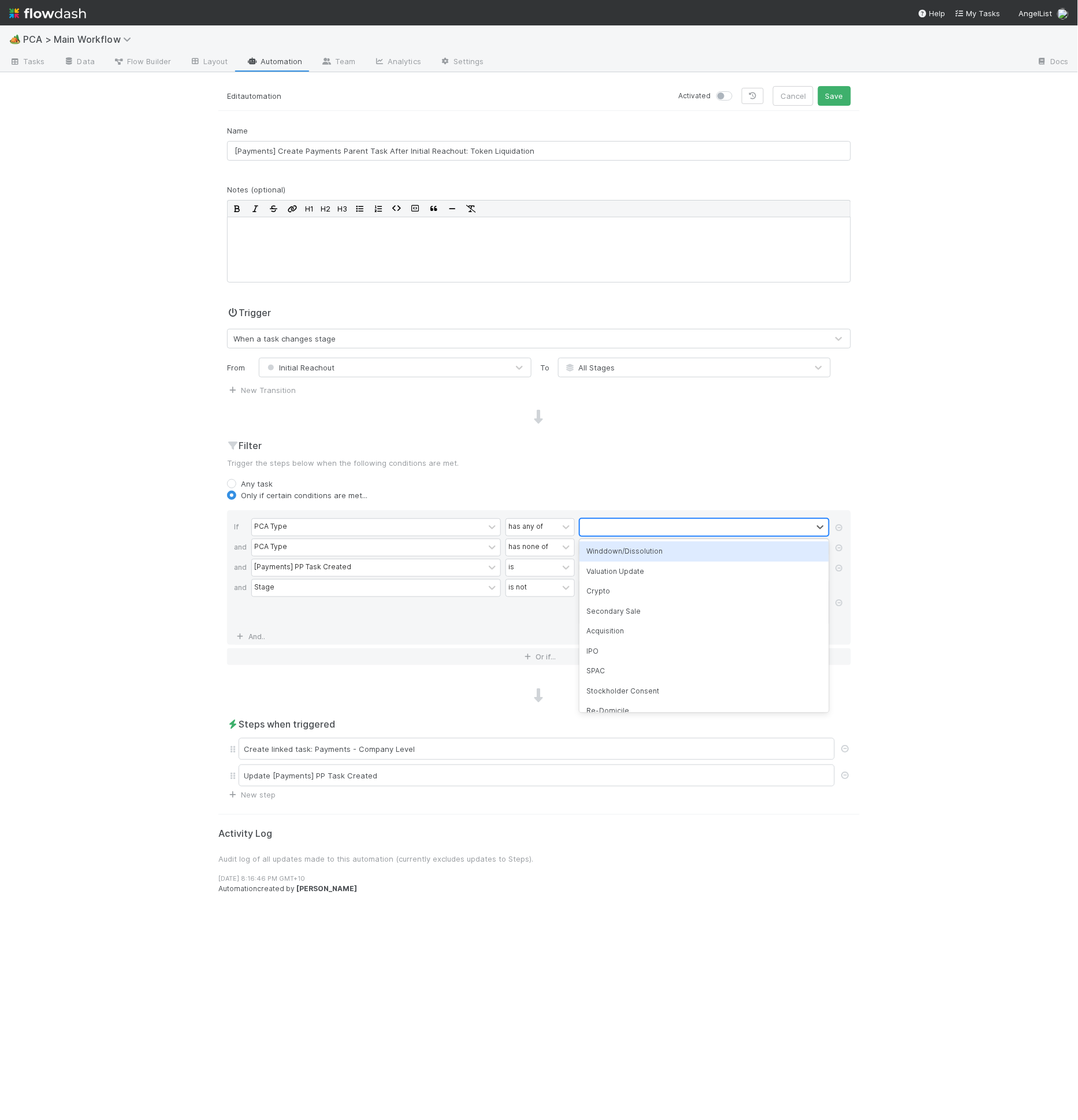
click at [756, 492] on div "Only if certain conditions are met..." at bounding box center [539, 495] width 624 height 12
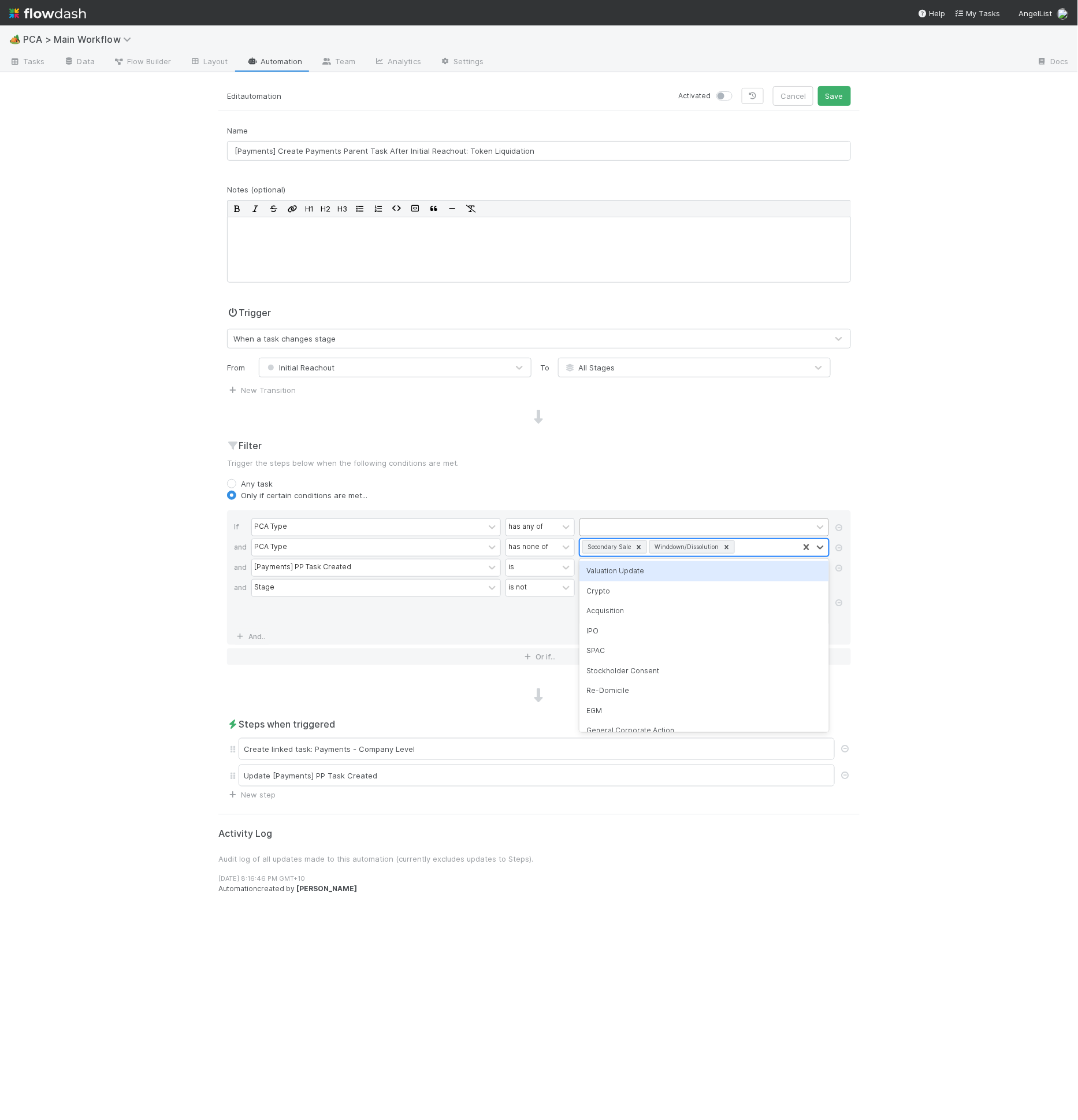
click at [765, 553] on div "Secondary Sale Winddown/Dissolution" at bounding box center [689, 547] width 218 height 17
type input "acq"
click at [683, 567] on div "Acquisition" at bounding box center [704, 571] width 250 height 19
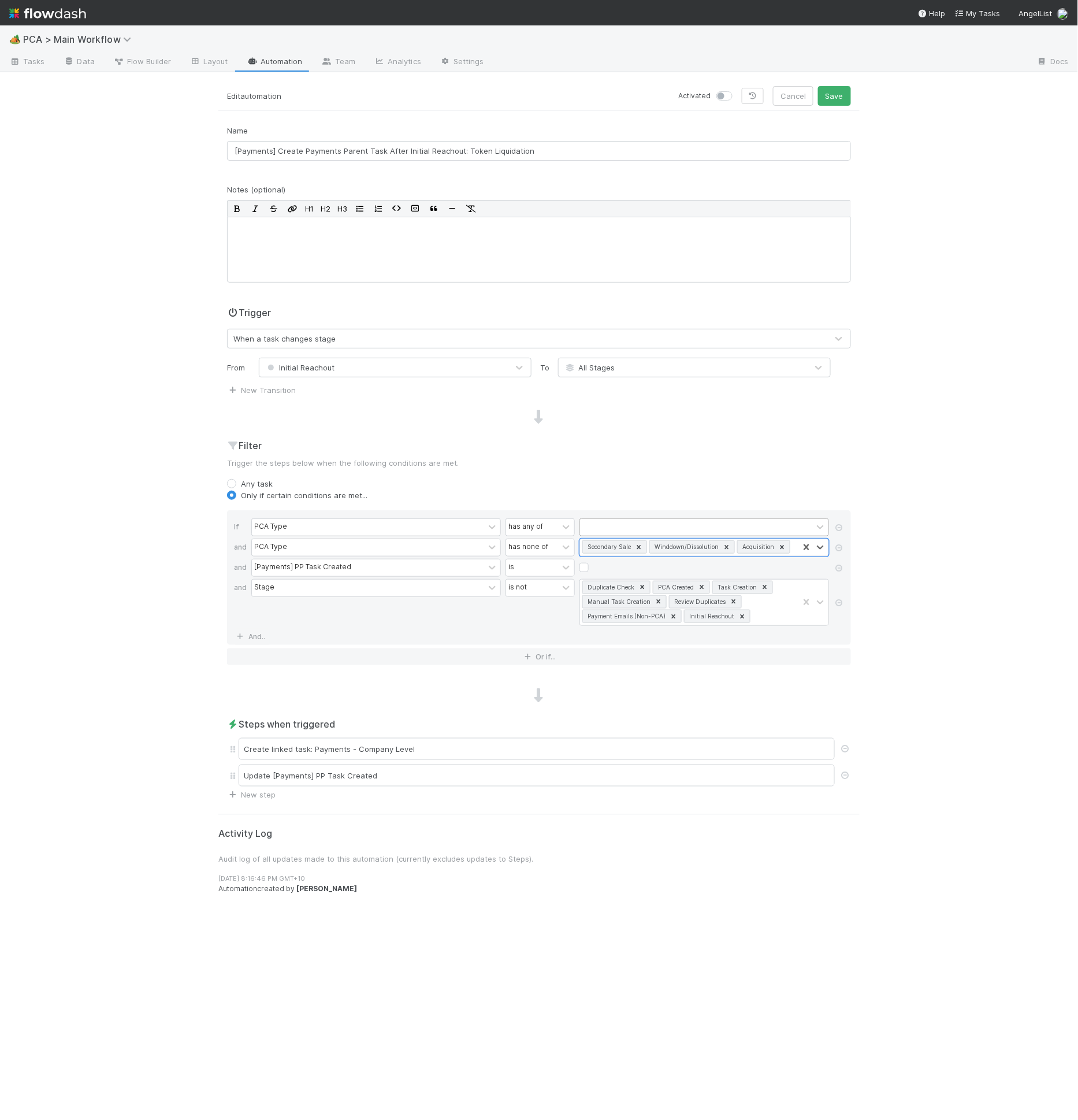
click at [651, 513] on div "If PCA Type has any of and PCA Type has none of option Acquisition, selected. 0…" at bounding box center [539, 578] width 624 height 135
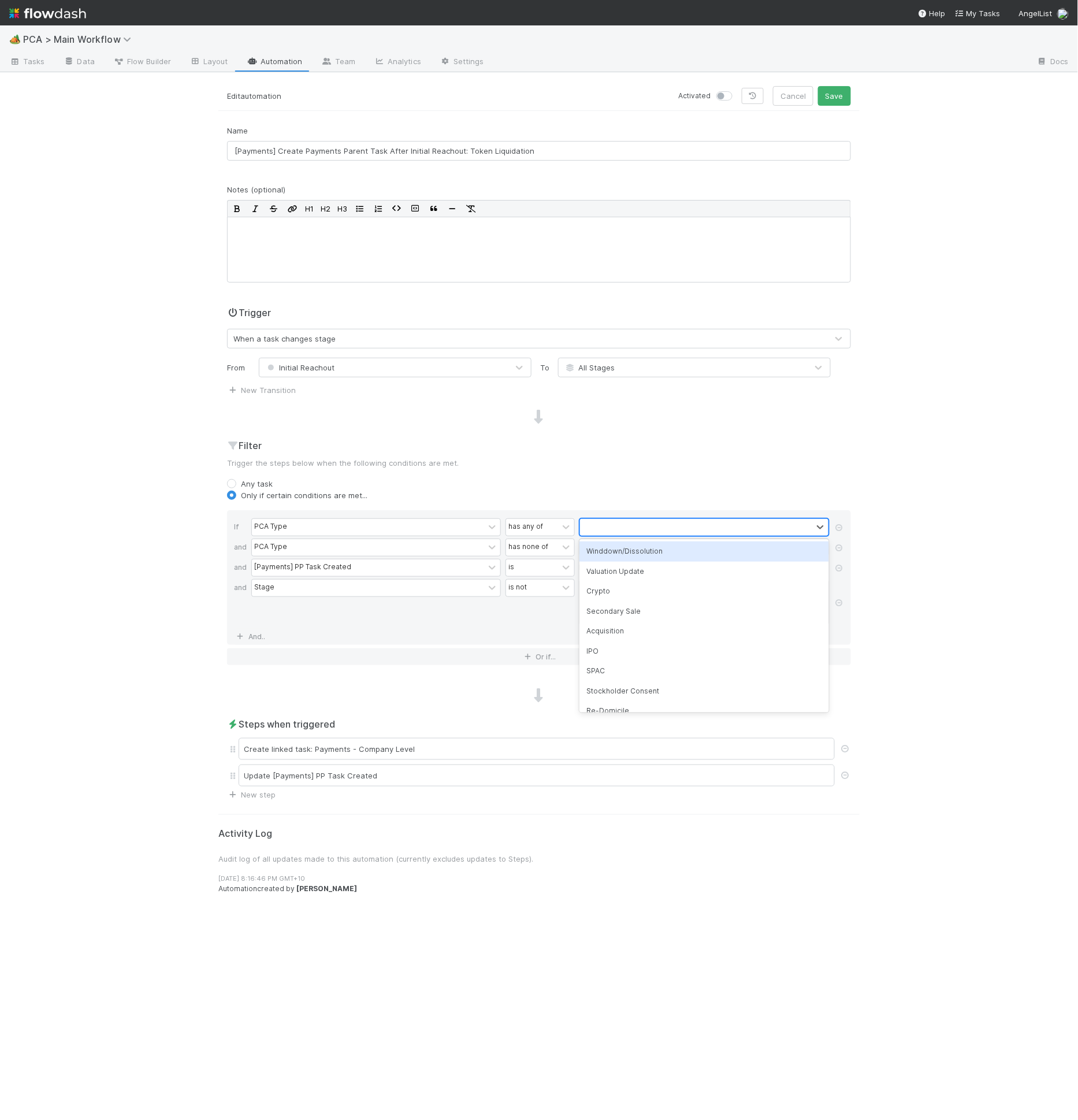
click at [649, 521] on div at bounding box center [696, 527] width 232 height 17
type input "Token"
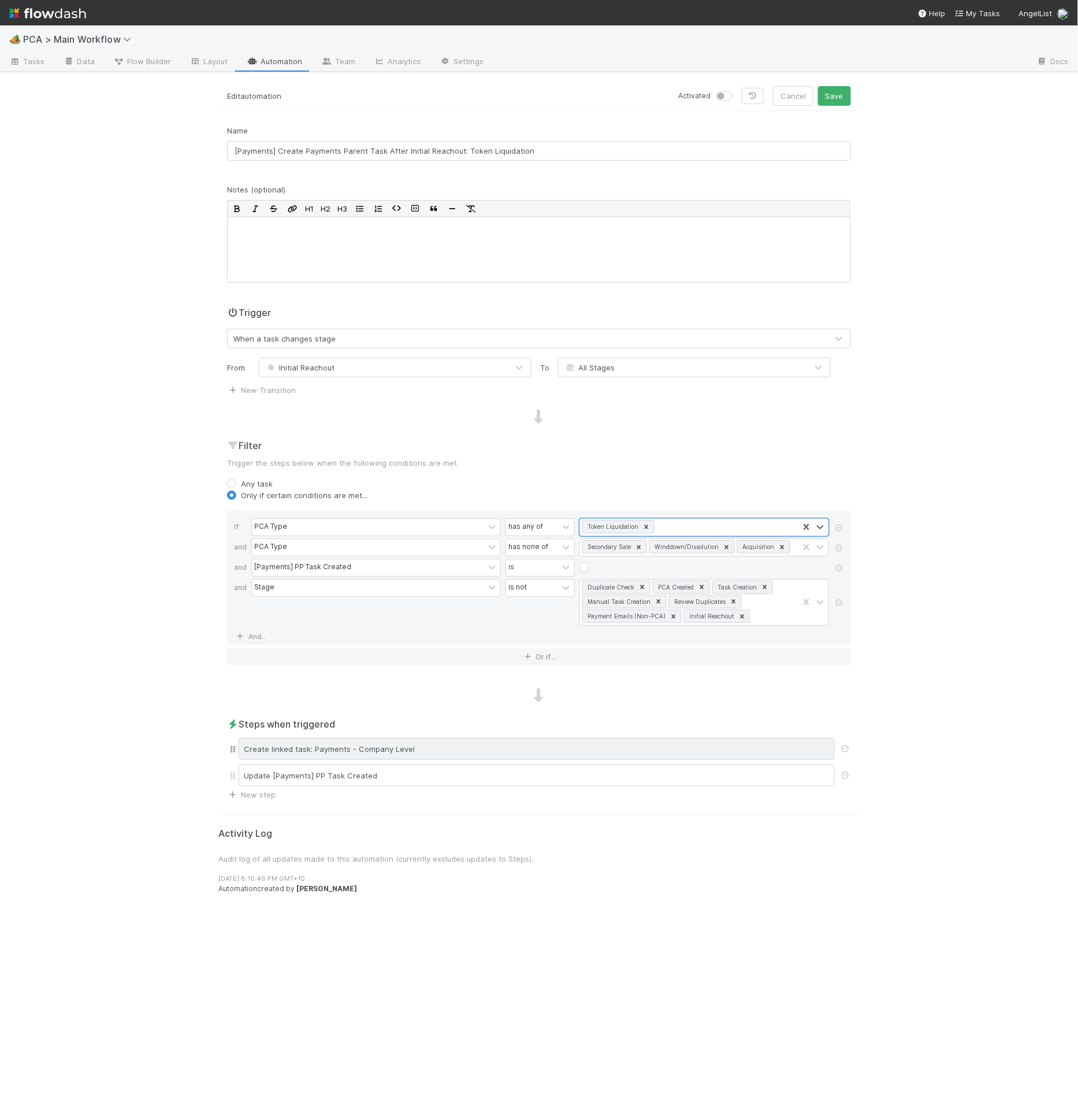
click at [459, 745] on div "Create linked task: Payments - Company Level" at bounding box center [537, 749] width 596 height 22
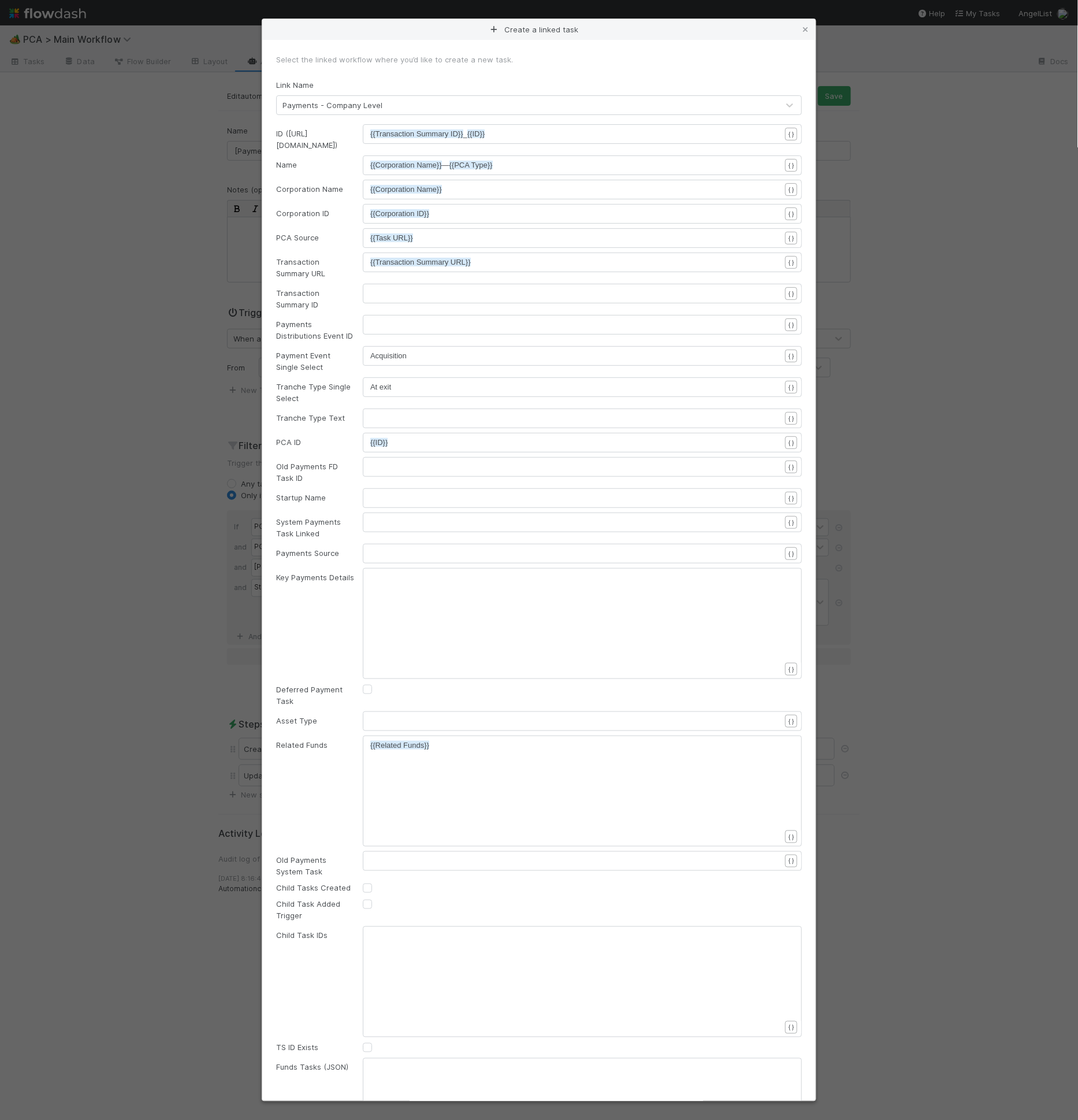
click at [327, 323] on div "Payments Distributions Event ID" at bounding box center [311, 330] width 87 height 23
click at [374, 291] on pre "​" at bounding box center [580, 293] width 420 height 12
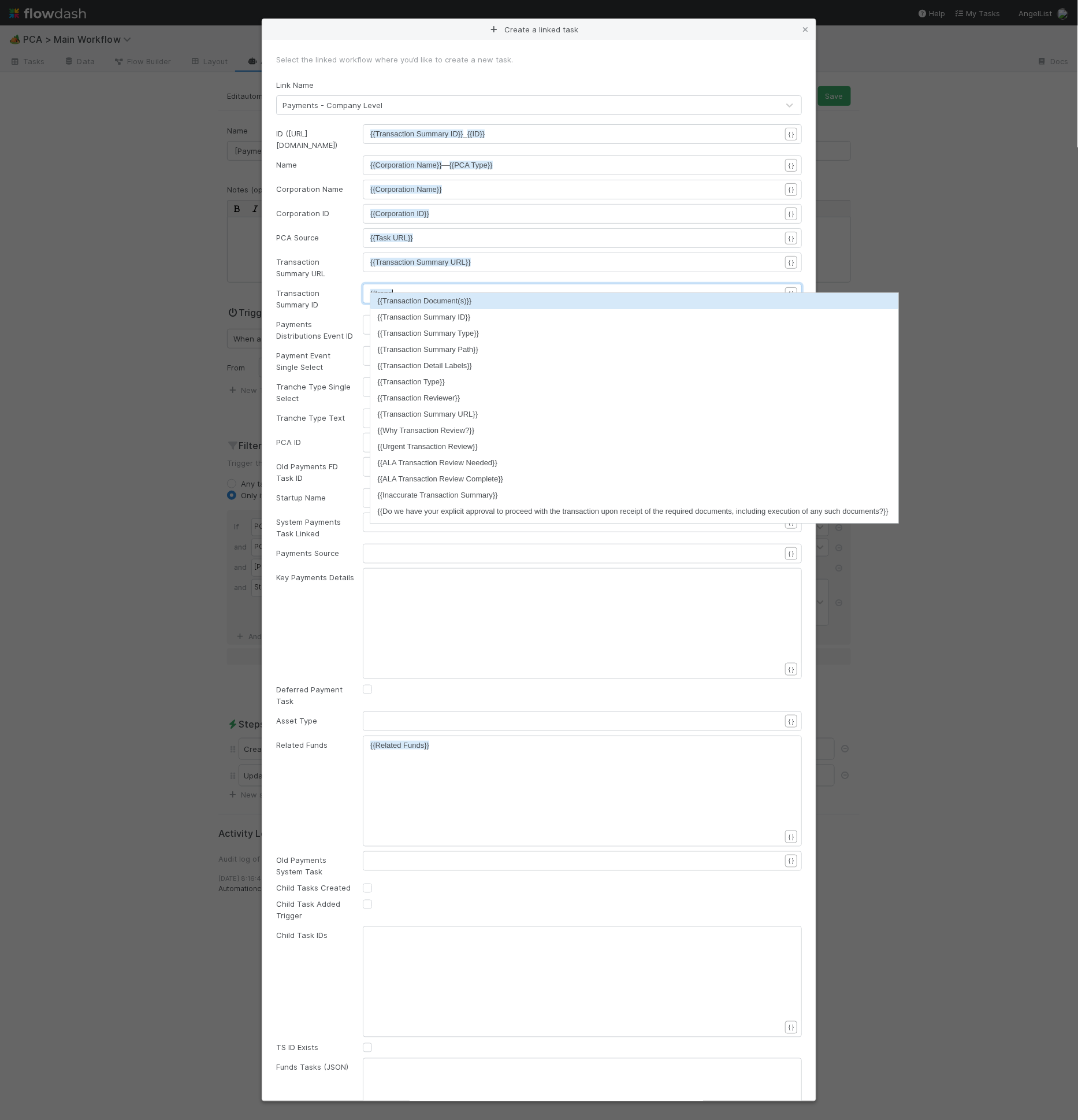
scroll to position [3, 21]
type textarea "{{trans"
click at [395, 312] on li "{{Transaction Summary ID}}" at bounding box center [635, 317] width 528 height 16
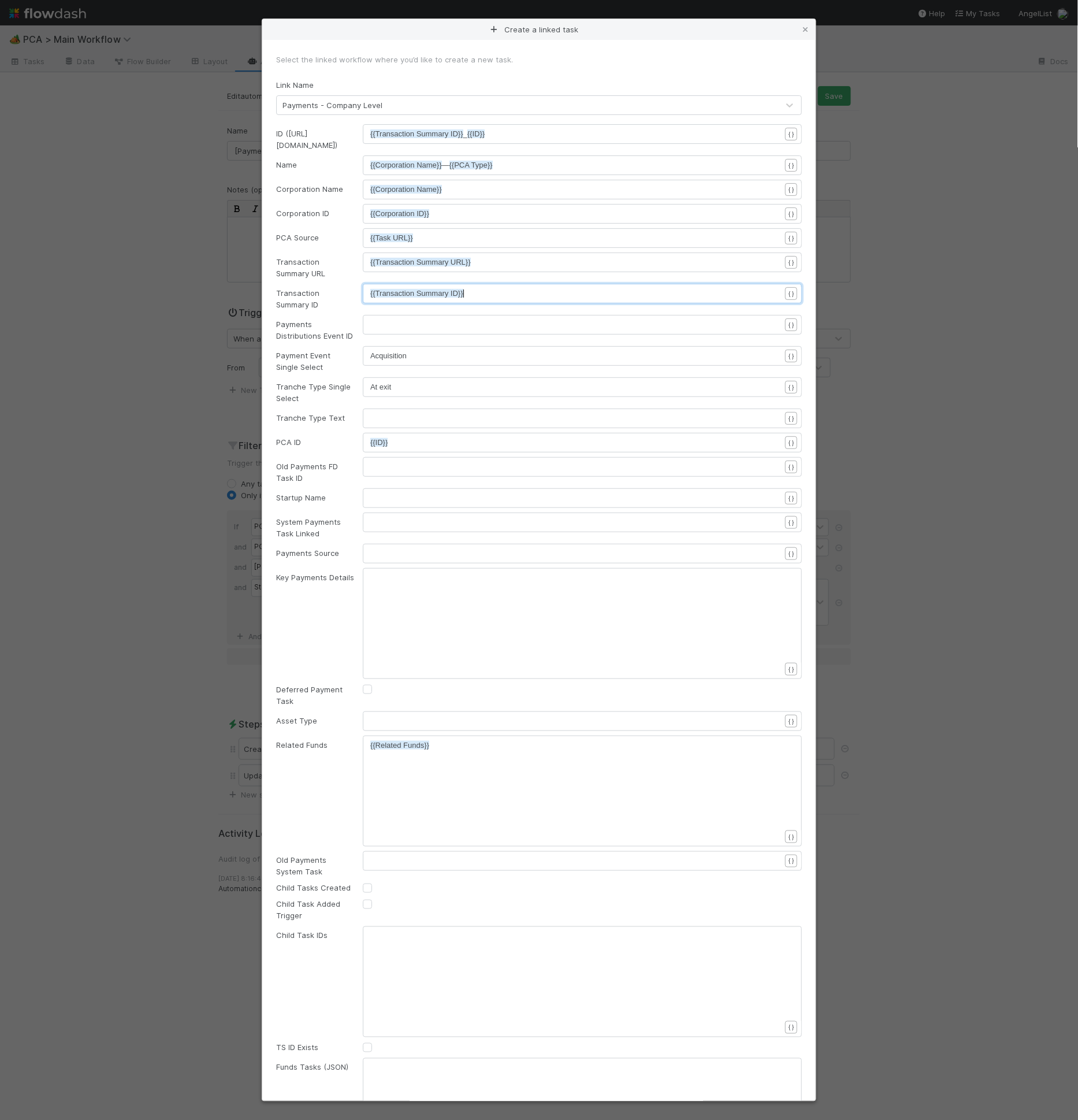
click at [335, 327] on div "Payments Distributions Event ID" at bounding box center [311, 330] width 87 height 23
click at [326, 328] on div "Payments Distributions Event ID" at bounding box center [311, 330] width 87 height 23
click at [407, 350] on pre "Acquisition" at bounding box center [580, 356] width 420 height 12
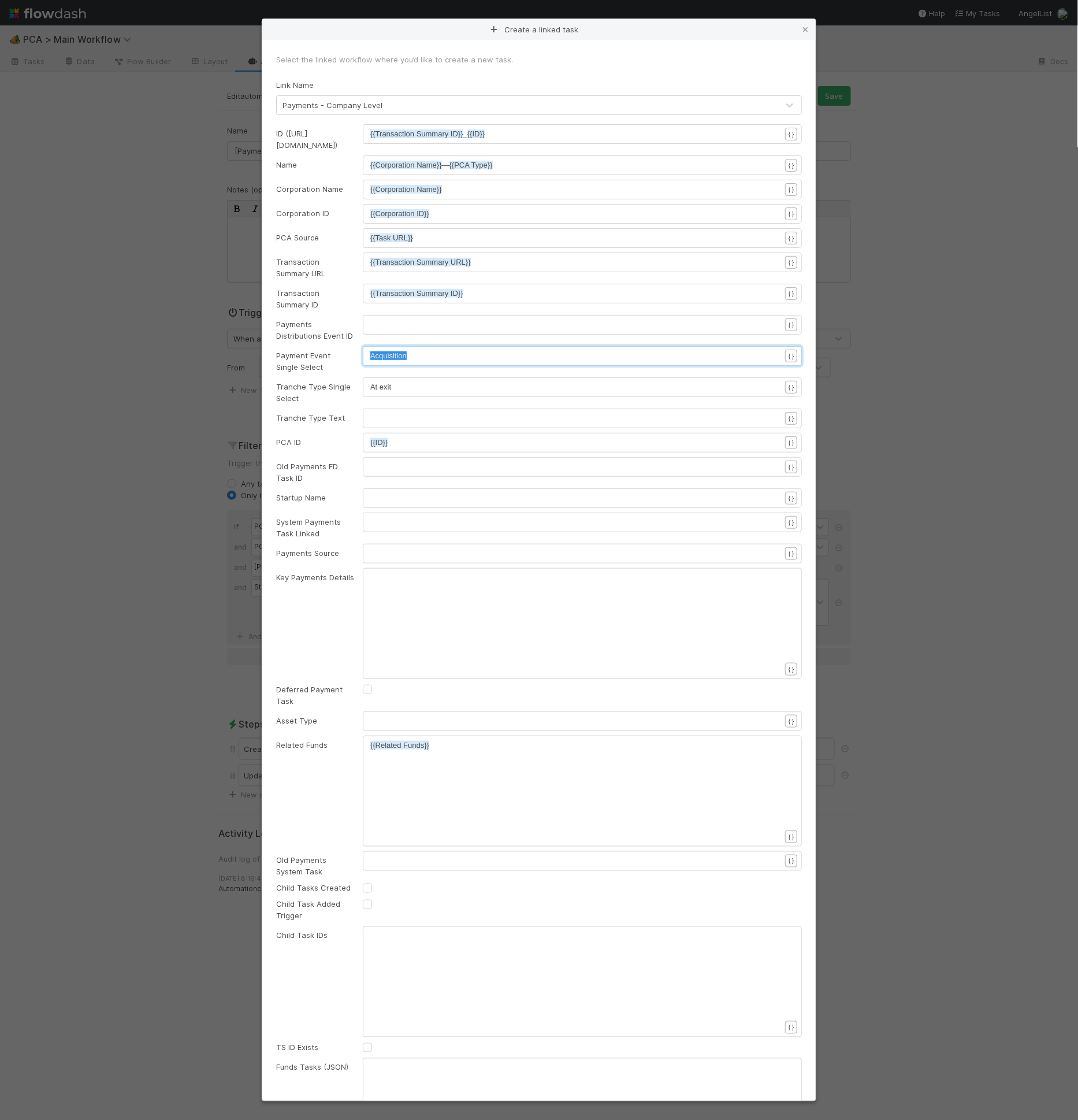
type textarea "TOken"
type textarea "[PERSON_NAME]"
type textarea "Oken"
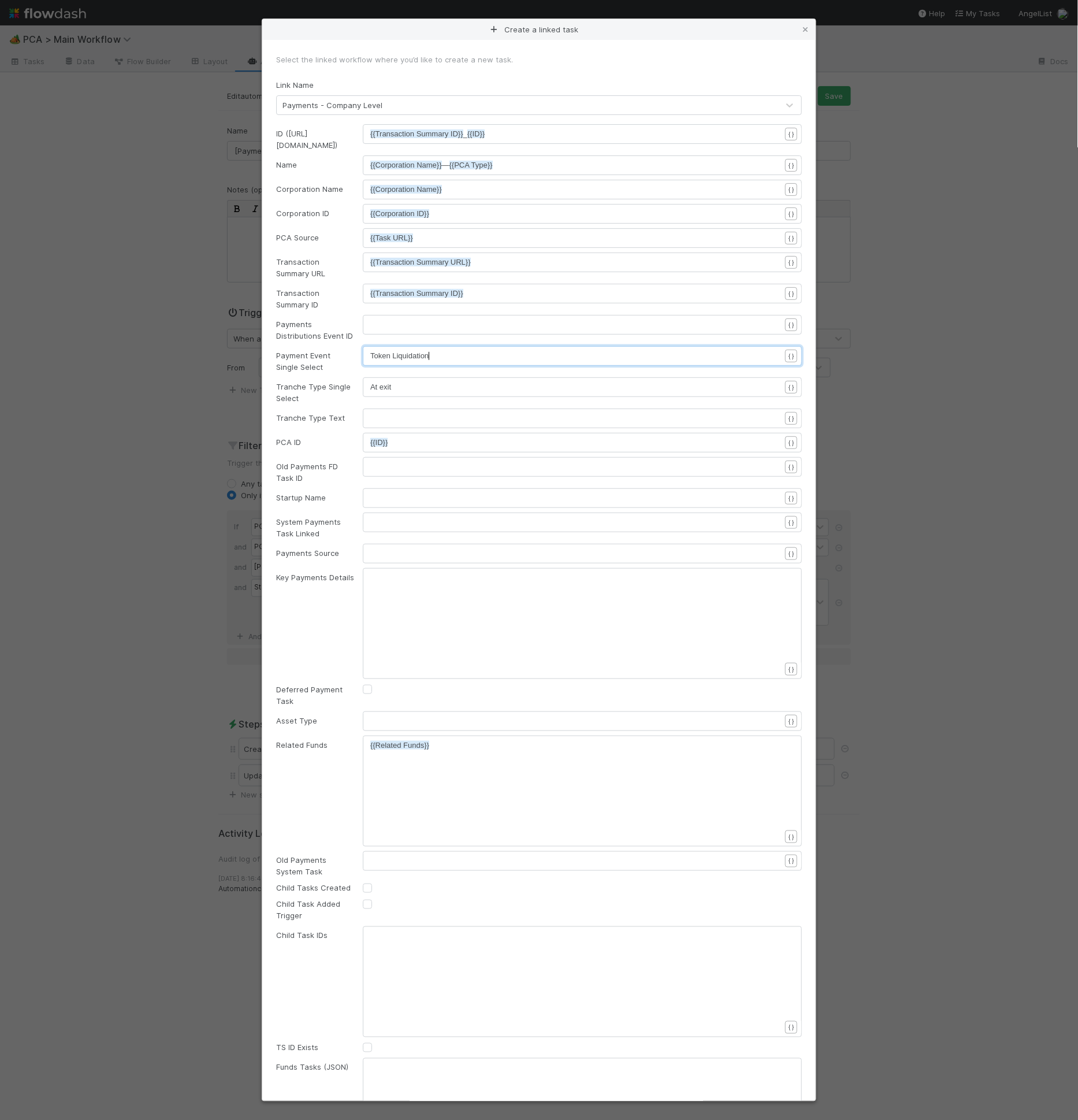
scroll to position [3, 53]
type textarea "oken Liquidation"
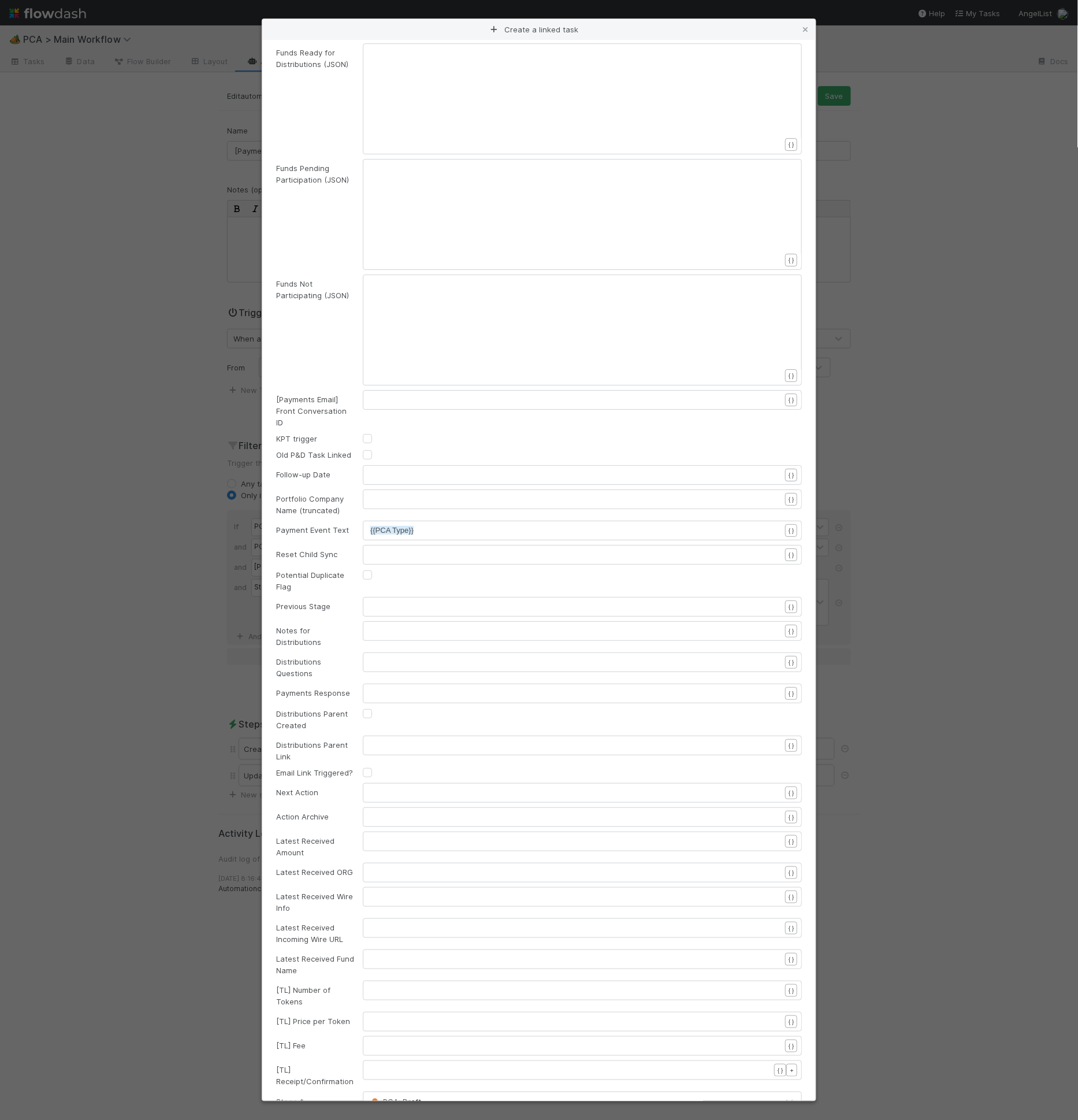
scroll to position [1429, 0]
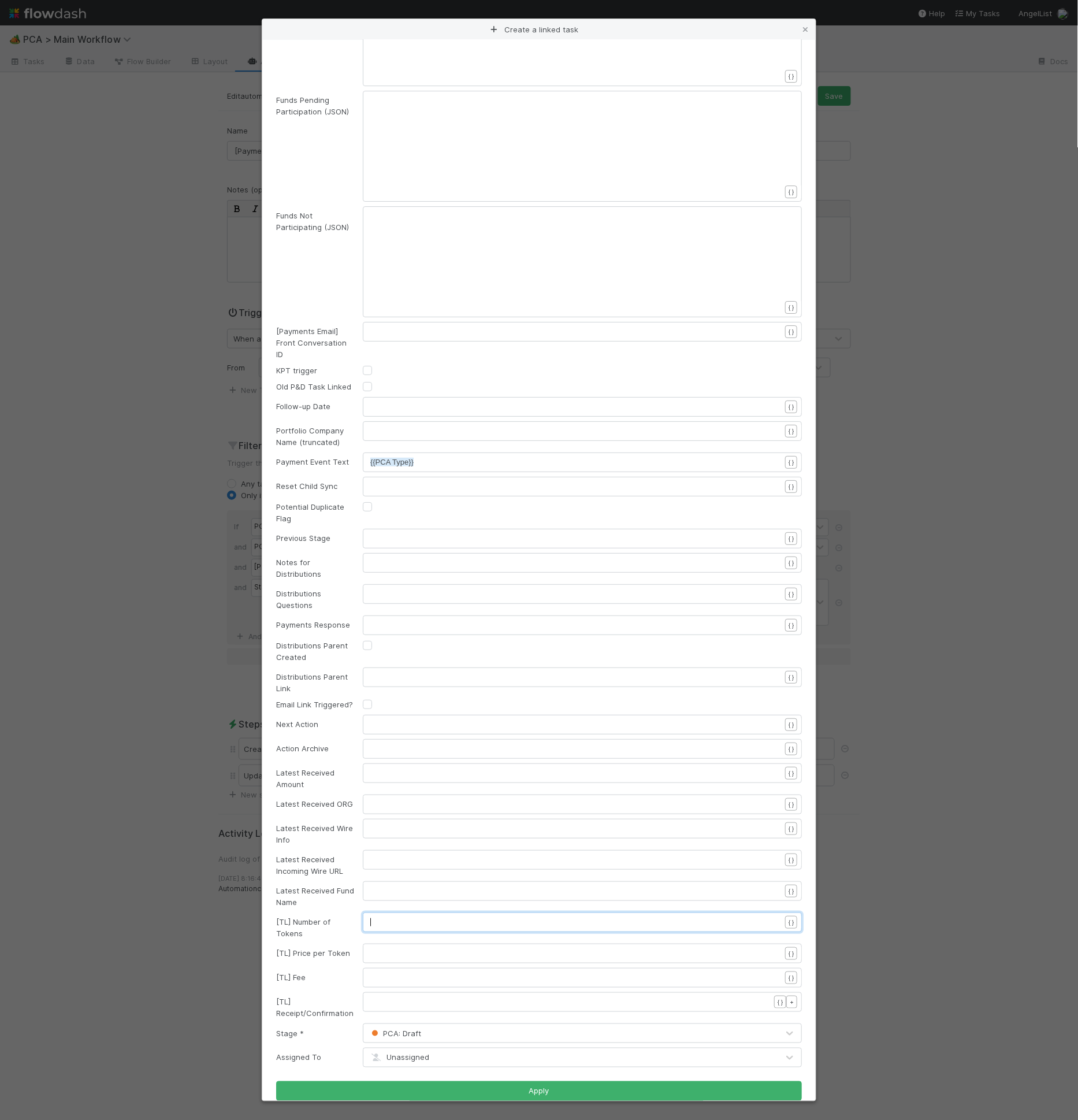
click at [398, 916] on pre "​" at bounding box center [580, 922] width 420 height 12
click at [341, 916] on div "[TL] Number of Tokens" at bounding box center [311, 927] width 87 height 23
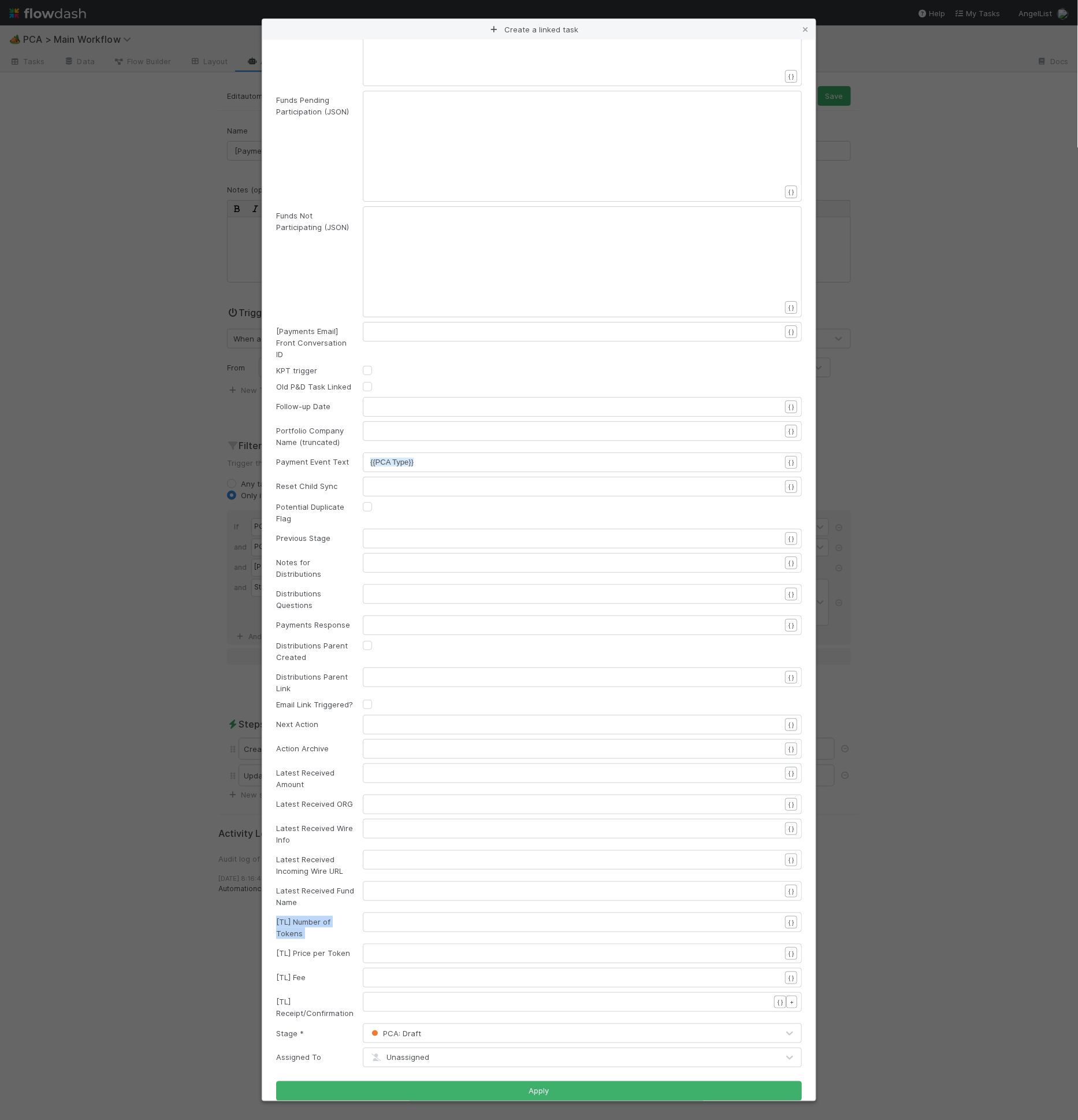
copy div "[TL] Number of Tokens"
click at [443, 919] on div "[TL] Number of Tokens ​ { }" at bounding box center [539, 925] width 543 height 26
click at [446, 916] on pre "​" at bounding box center [580, 922] width 420 height 12
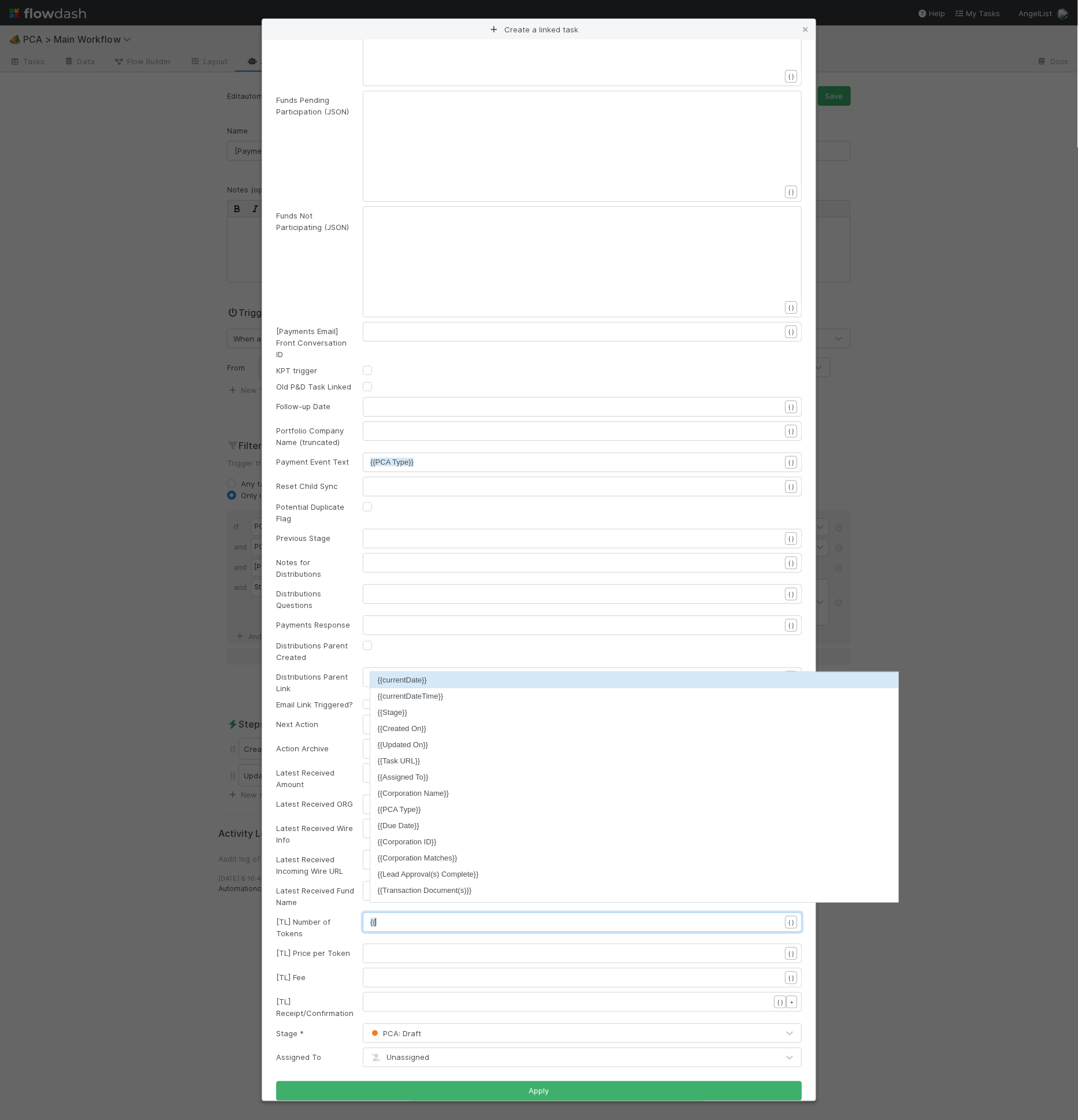
paste textarea "}"
type textarea "{{}}"
click at [323, 947] on div "[TL] Price per Token" at bounding box center [311, 952] width 87 height 12
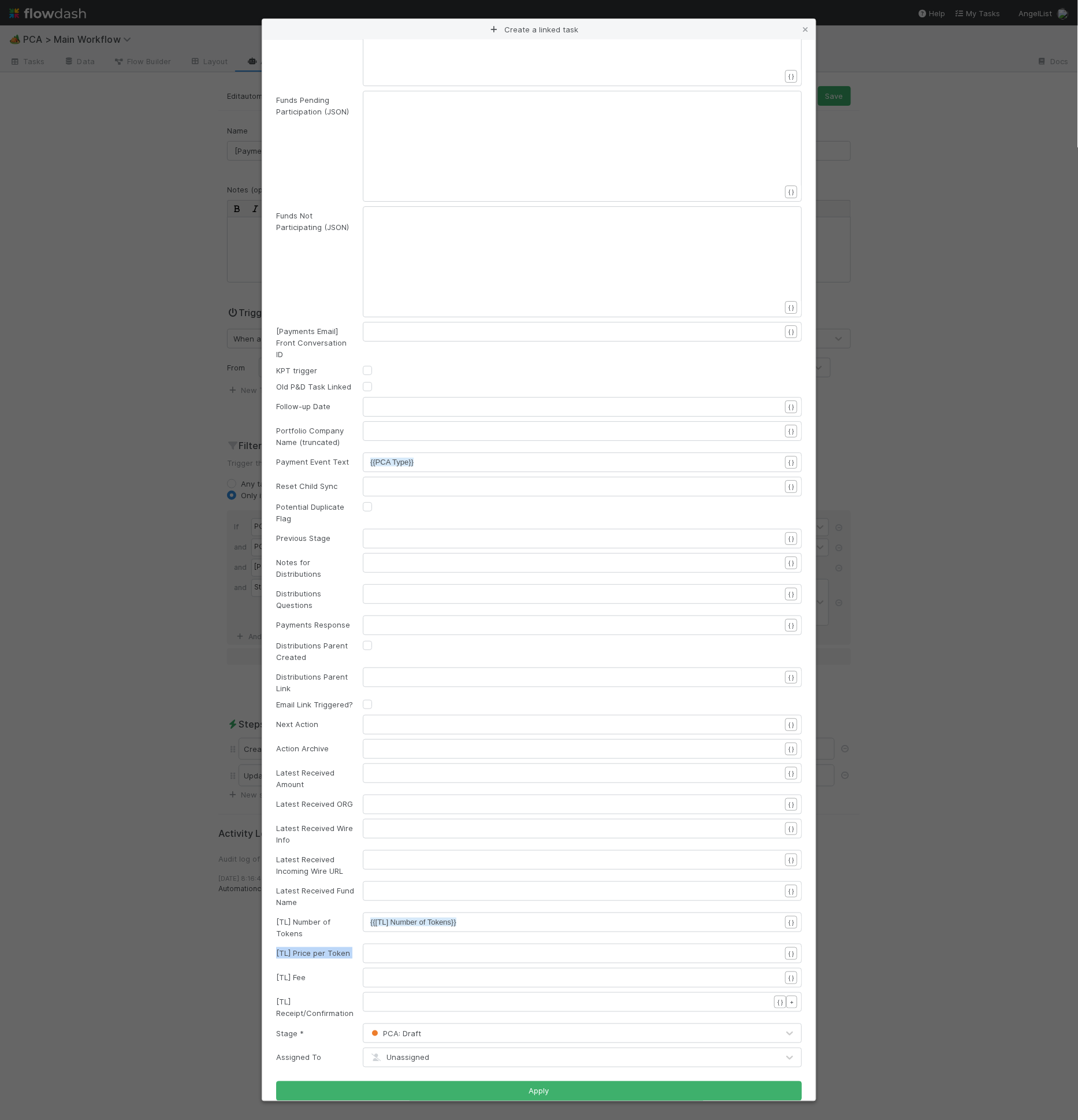
click at [323, 947] on div "[TL] Price per Token" at bounding box center [311, 952] width 87 height 12
copy div "[TL] Price per Token"
click at [385, 948] on pre "​" at bounding box center [580, 953] width 420 height 12
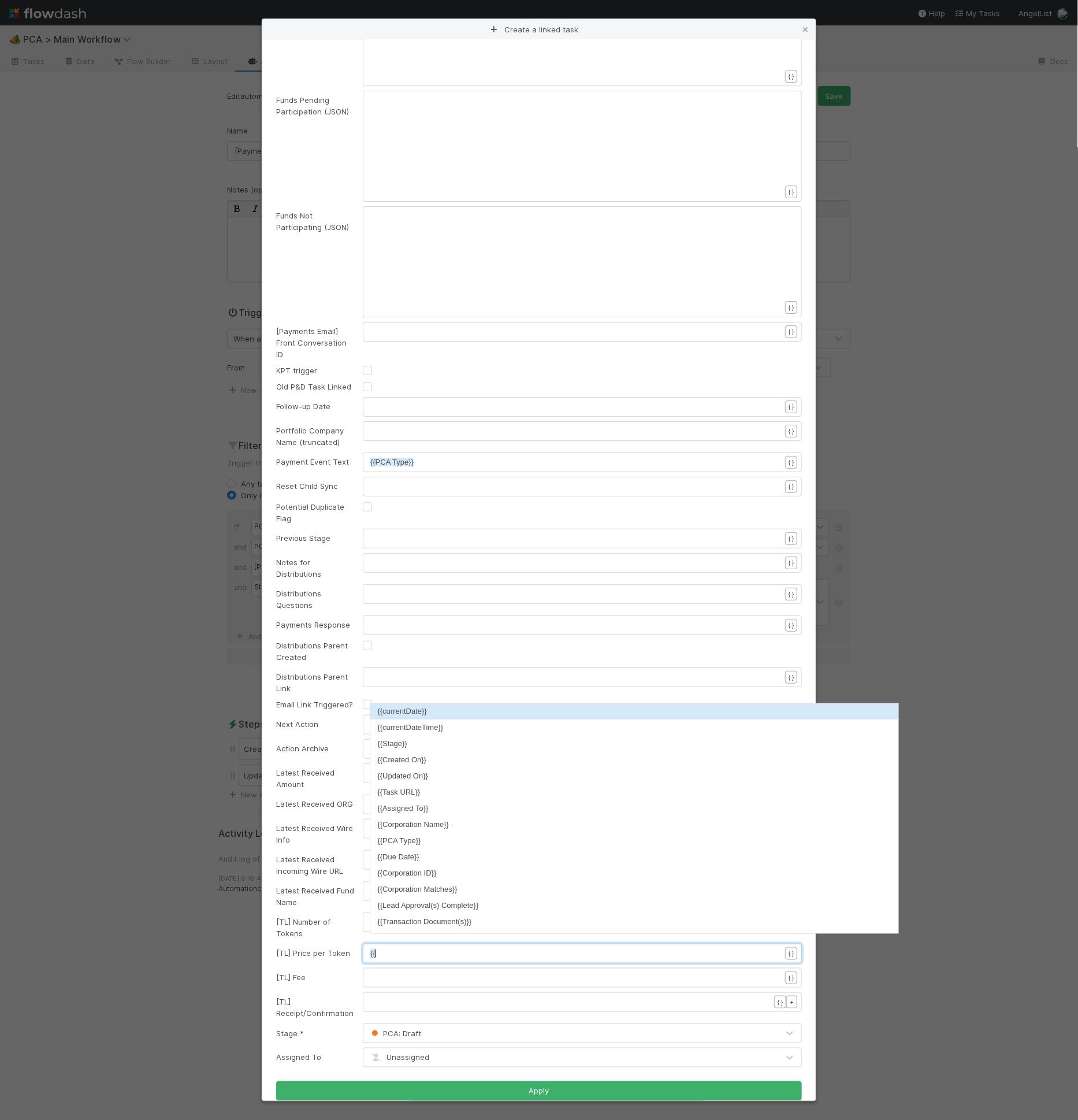
paste textarea "}"
type textarea "{{}}"
click at [306, 971] on div "[TL] Fee" at bounding box center [311, 977] width 87 height 12
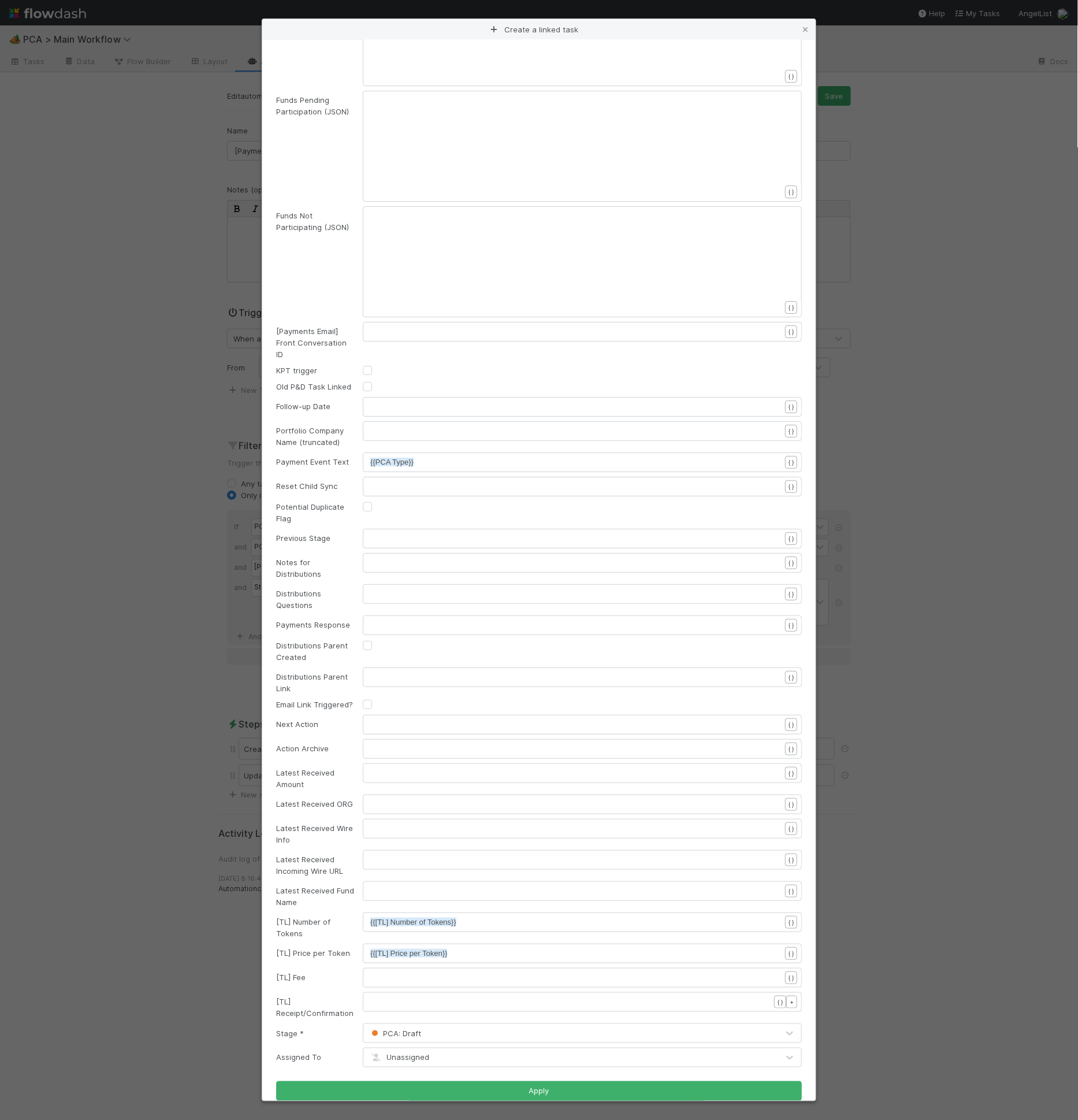
click at [306, 971] on div "[TL] Fee" at bounding box center [311, 977] width 87 height 12
copy div "[TL] Fee"
click at [382, 972] on div "​" at bounding box center [590, 992] width 439 height 40
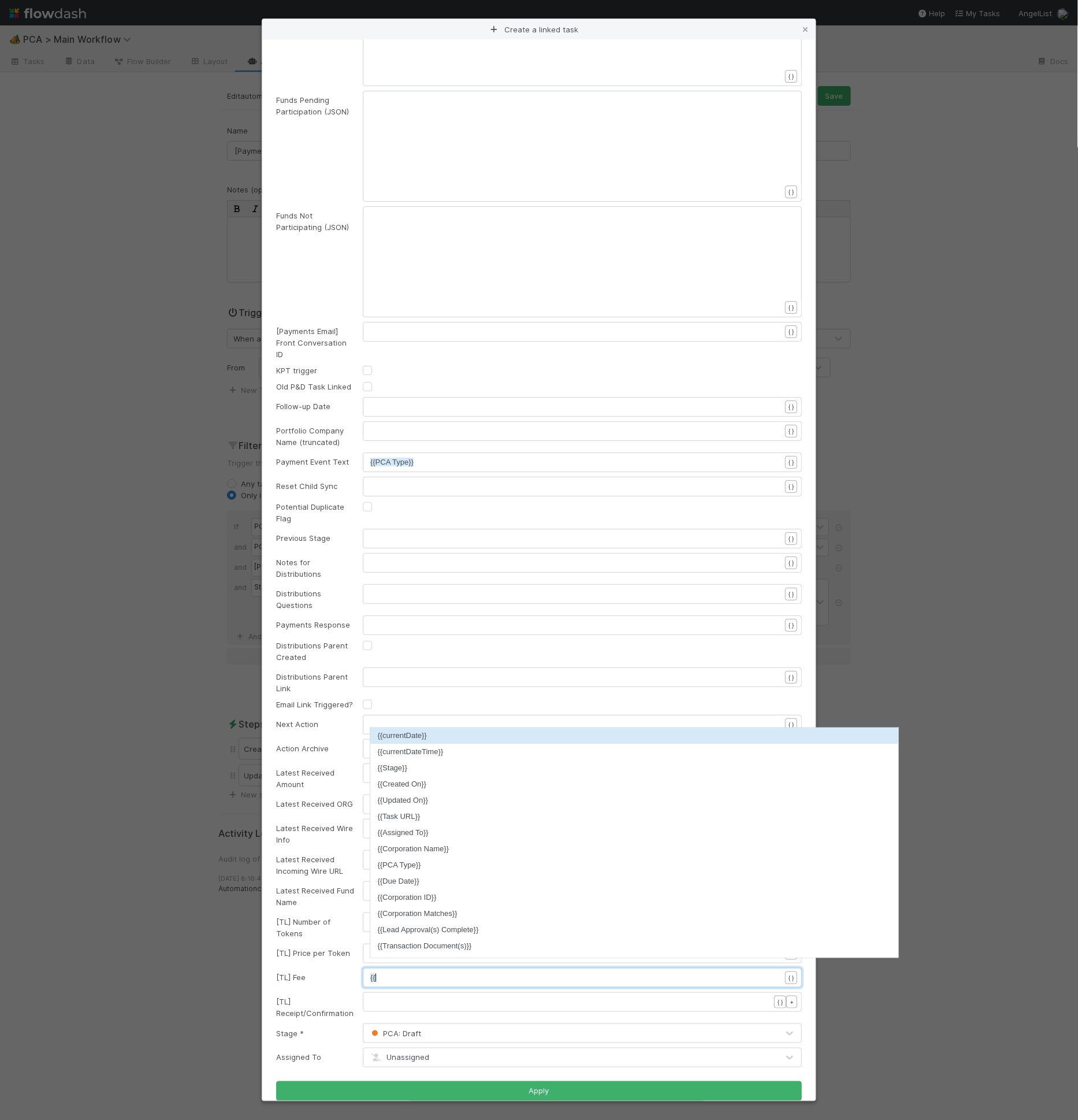
paste textarea "}"
type textarea "{{}}"
click at [313, 996] on div "[TL] Receipt/Confirmation" at bounding box center [311, 1007] width 87 height 23
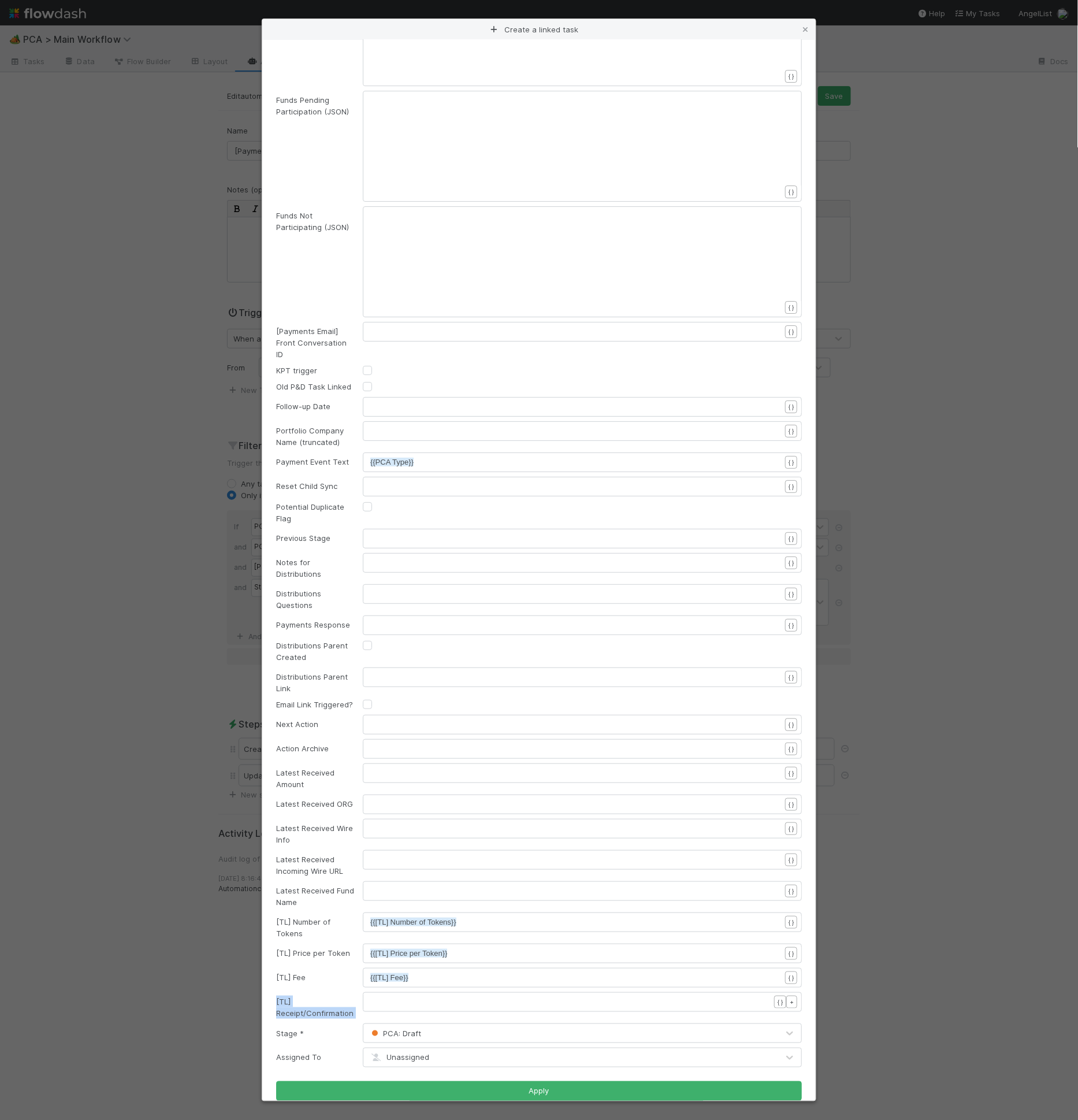
click at [313, 996] on div "[TL] Receipt/Confirmation" at bounding box center [311, 1007] width 87 height 23
copy div "[TL] Receipt/Confirmation"
click at [410, 1000] on div "[TL] Receipt/Confirmation ​ { } +" at bounding box center [539, 1005] width 543 height 26
click at [412, 996] on div "​" at bounding box center [590, 1016] width 439 height 40
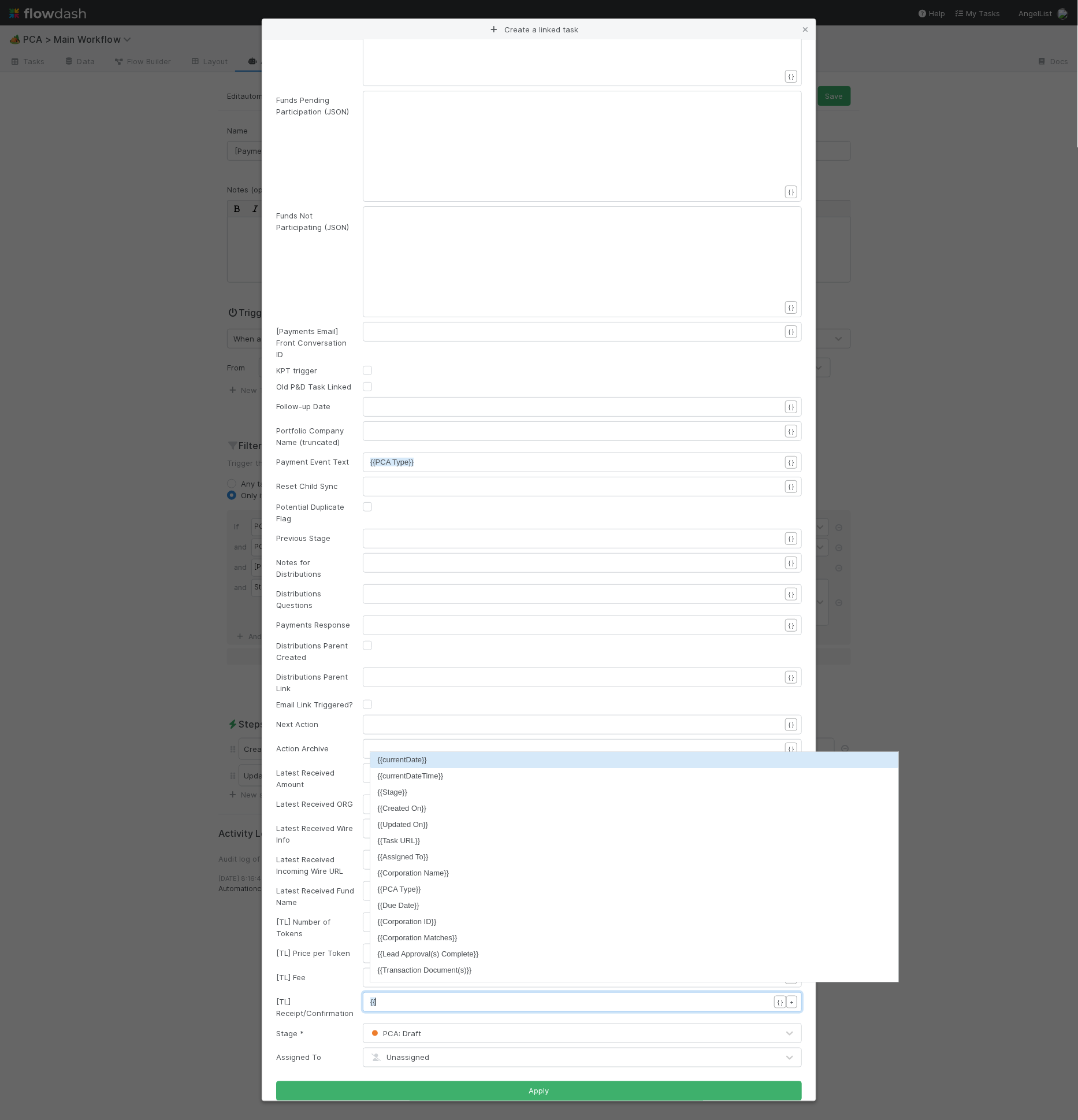
scroll to position [3, 4]
paste textarea "}"
type textarea "{{}}"
type textarea "​"
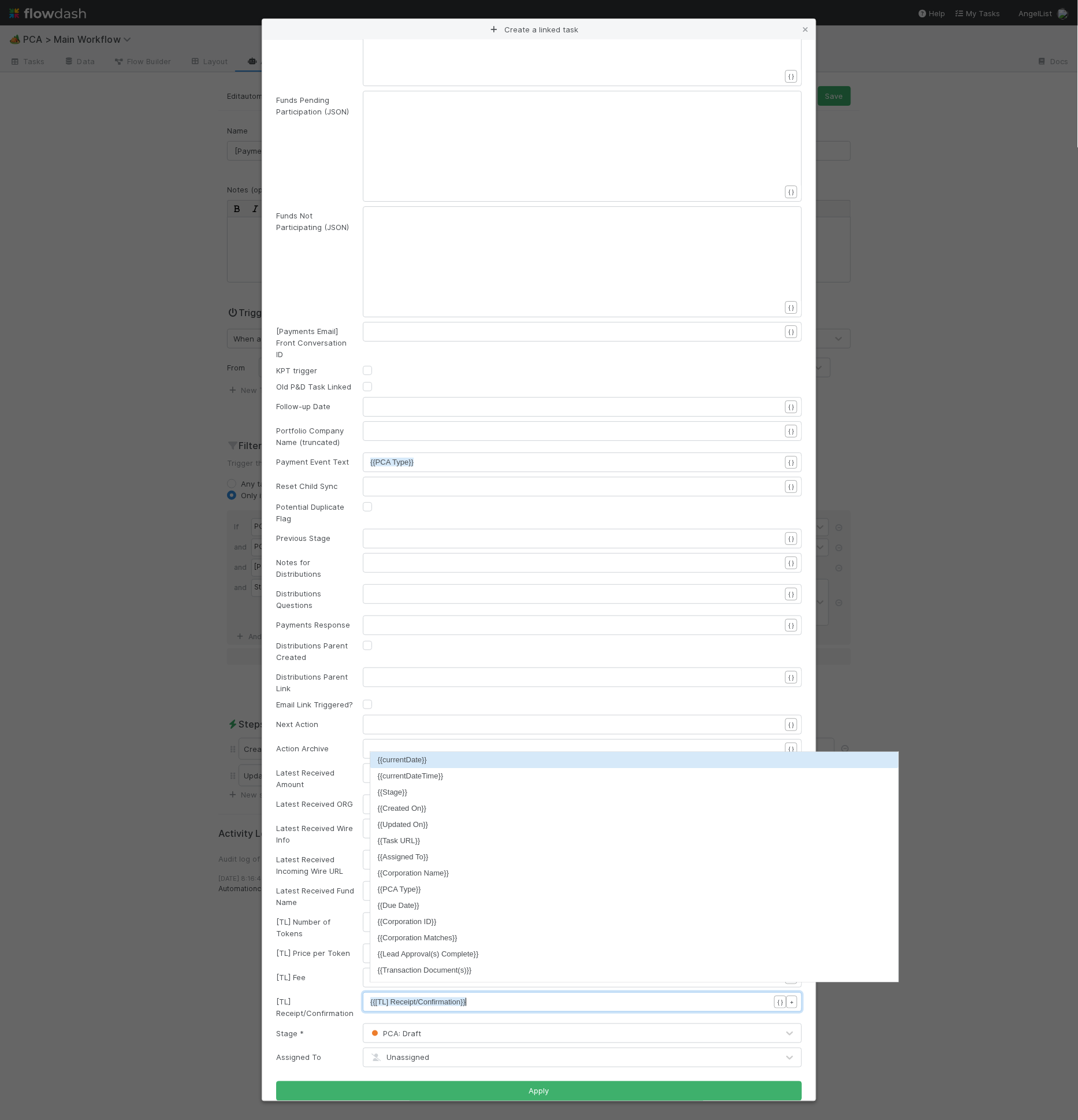
scroll to position [0, 0]
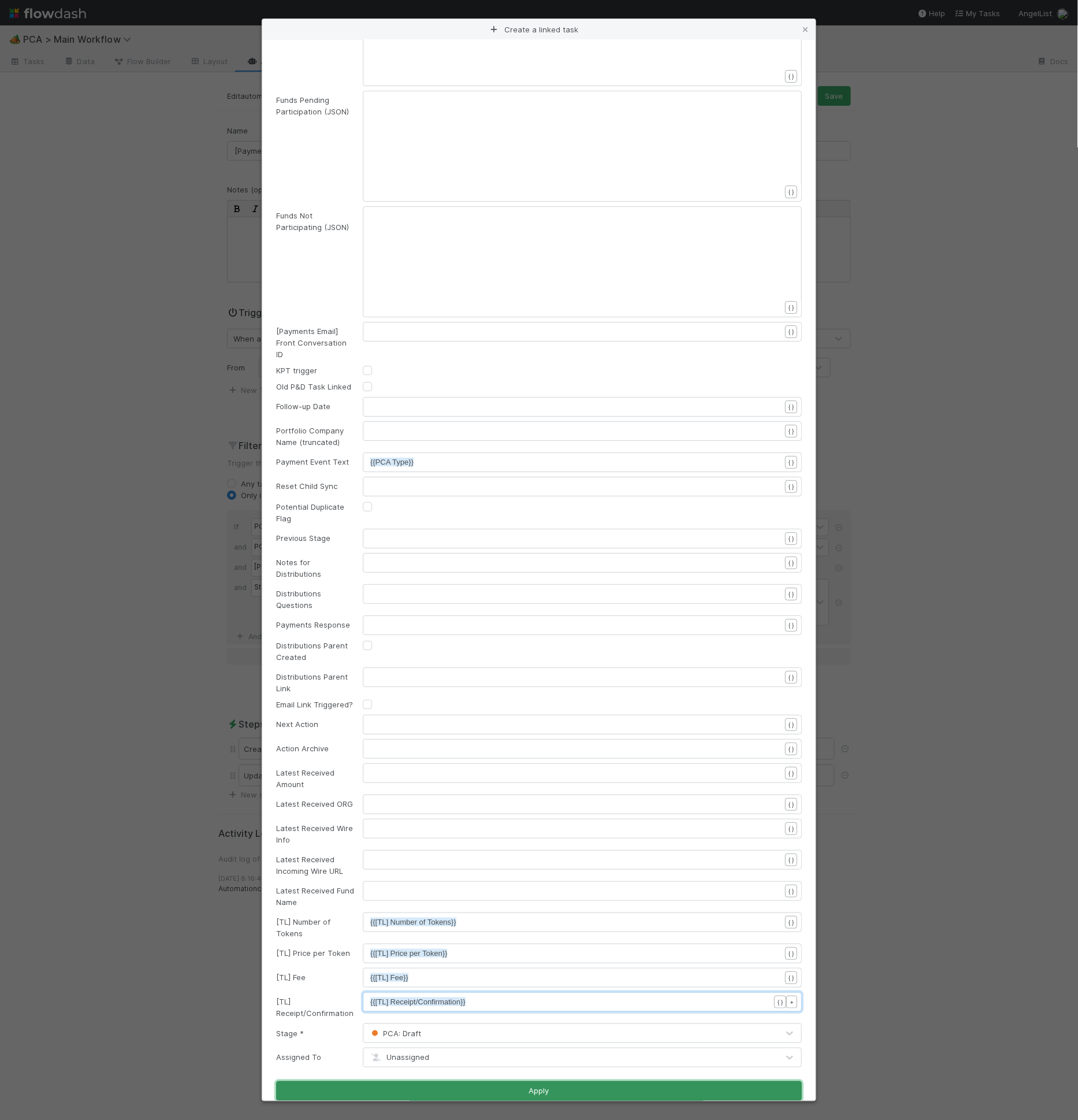
click at [491, 1081] on button "Apply" at bounding box center [539, 1091] width 525 height 19
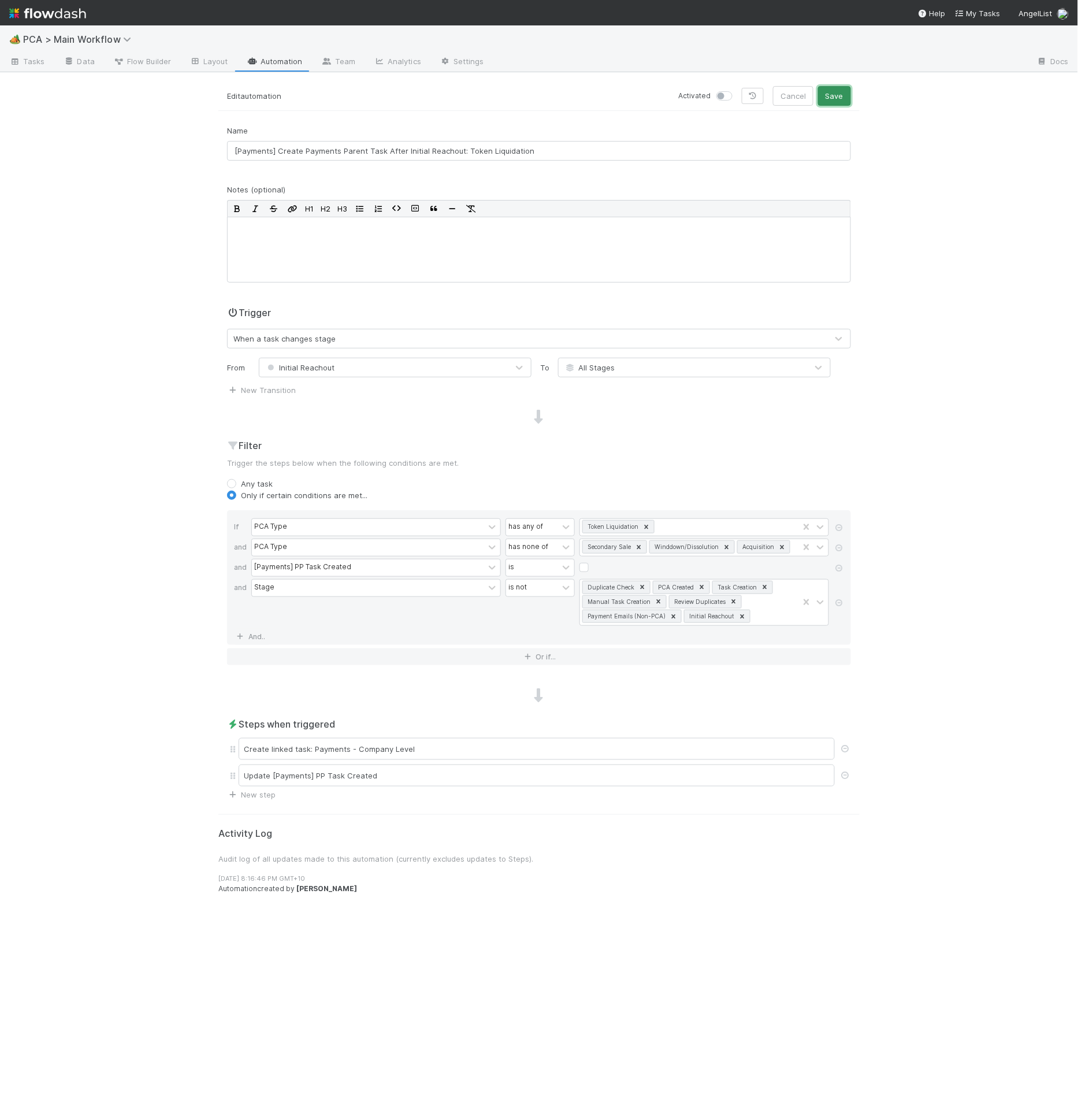
click at [836, 94] on button "Save" at bounding box center [834, 96] width 33 height 19
click at [346, 748] on div "Create linked task: Payments - Company Level" at bounding box center [537, 749] width 596 height 22
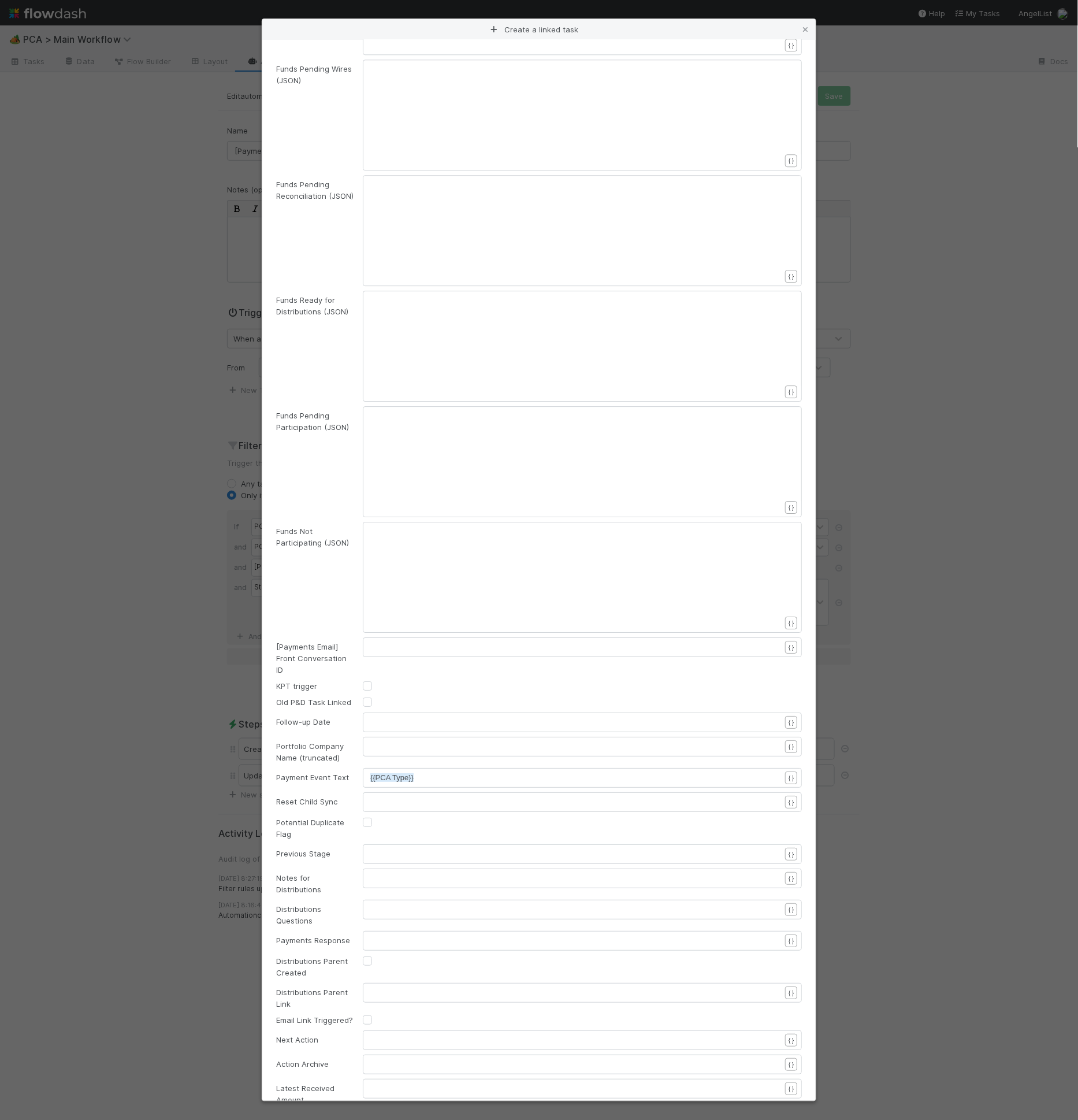
scroll to position [1461, 0]
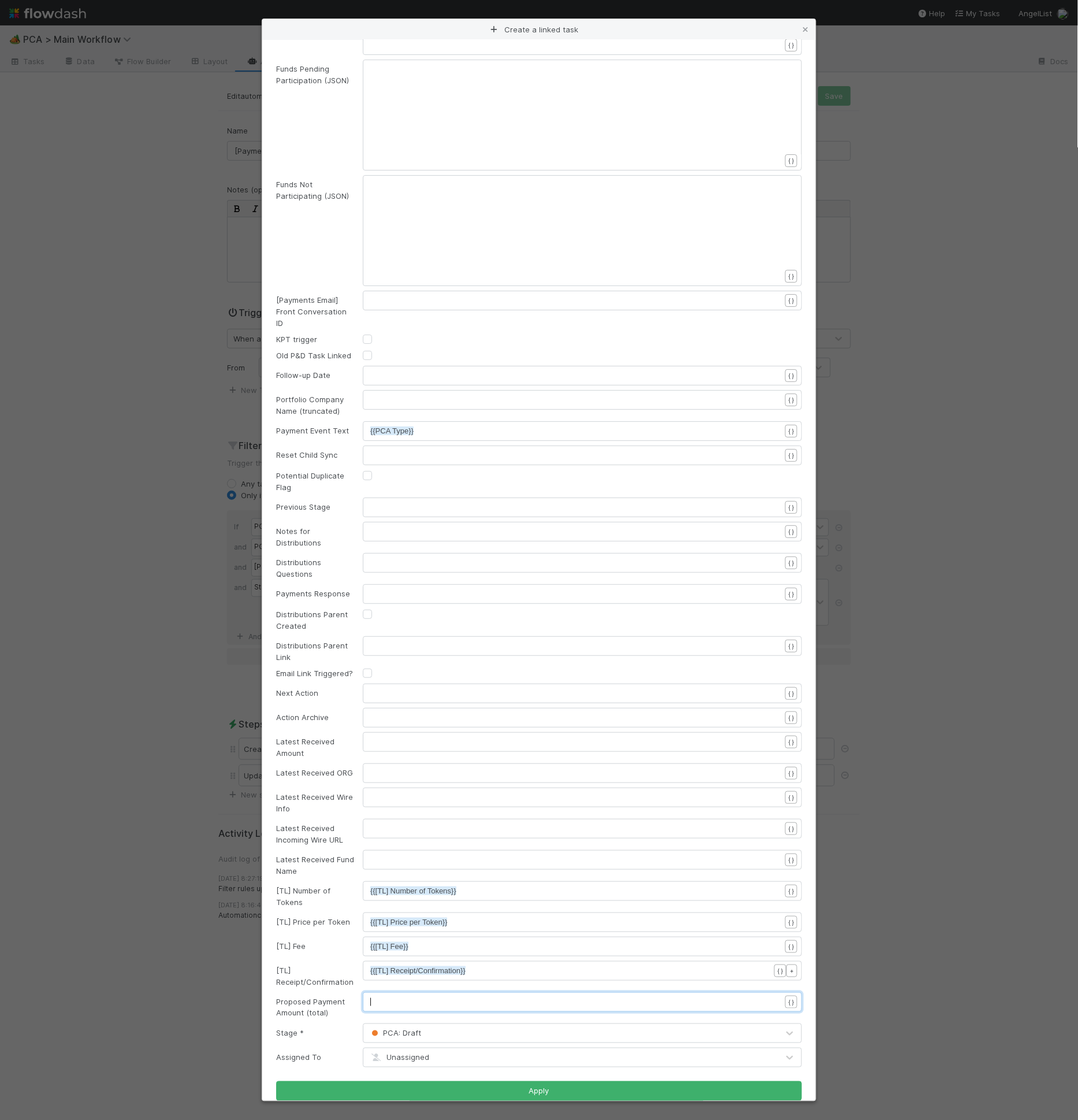
click at [436, 996] on pre "​" at bounding box center [580, 1002] width 420 height 12
click at [407, 996] on pre "​" at bounding box center [580, 1002] width 420 height 12
click at [395, 996] on pre "​" at bounding box center [580, 1002] width 420 height 12
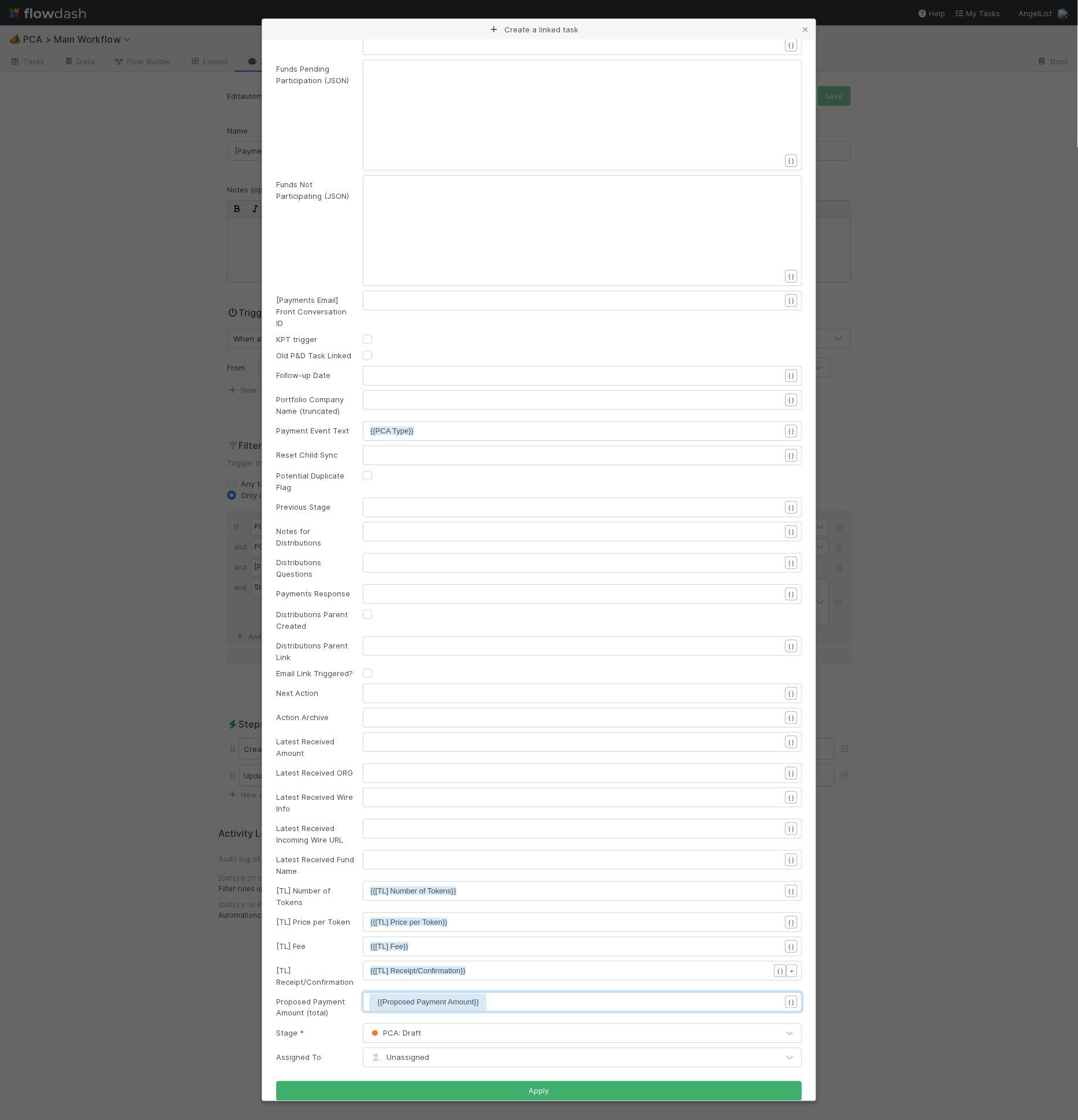
scroll to position [3, 19]
type textarea "{{prop"
click at [439, 1005] on li "{{Proposed Payment Amount}}" at bounding box center [428, 1002] width 115 height 16
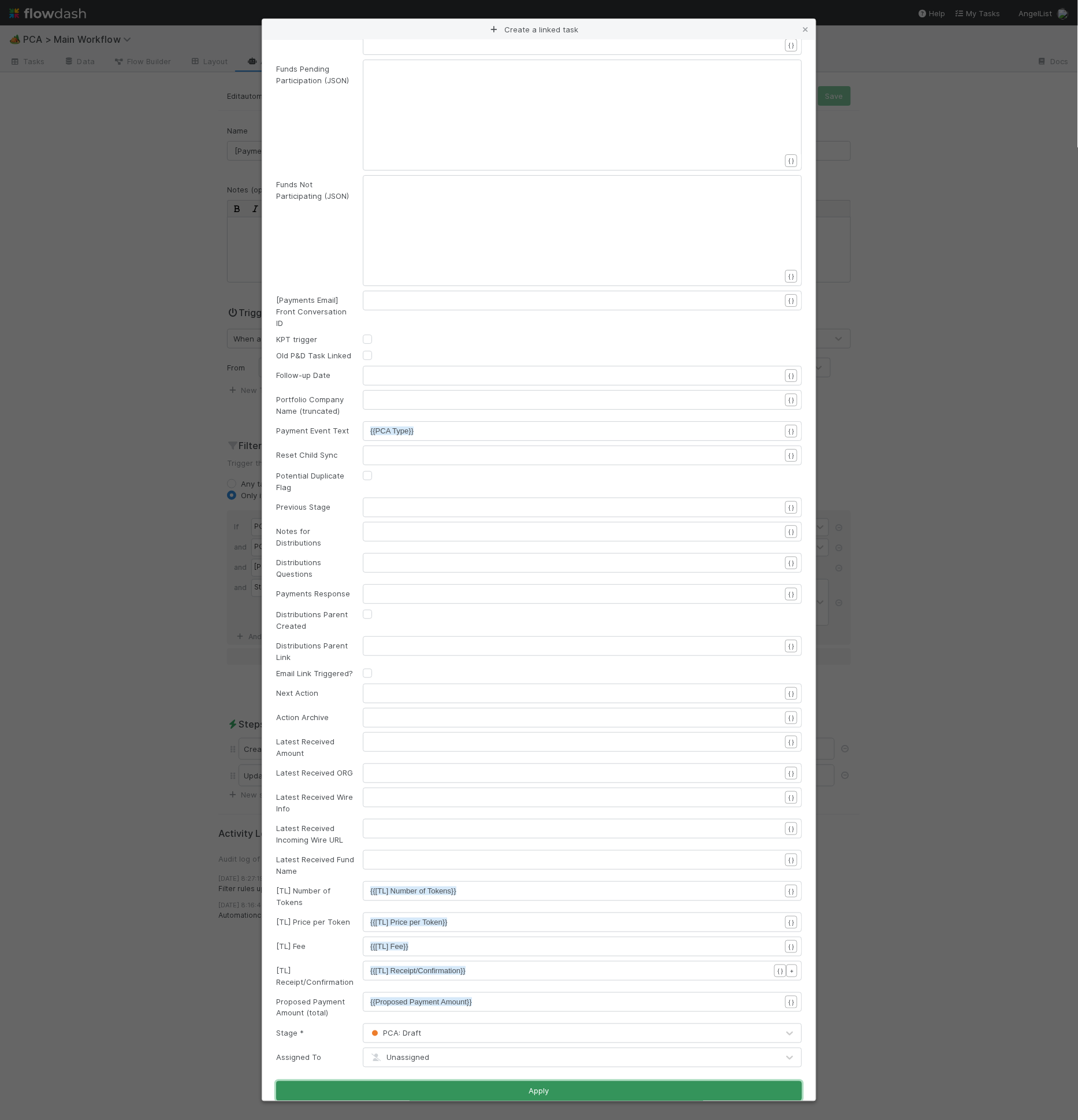
click at [557, 1081] on button "Apply" at bounding box center [539, 1091] width 525 height 19
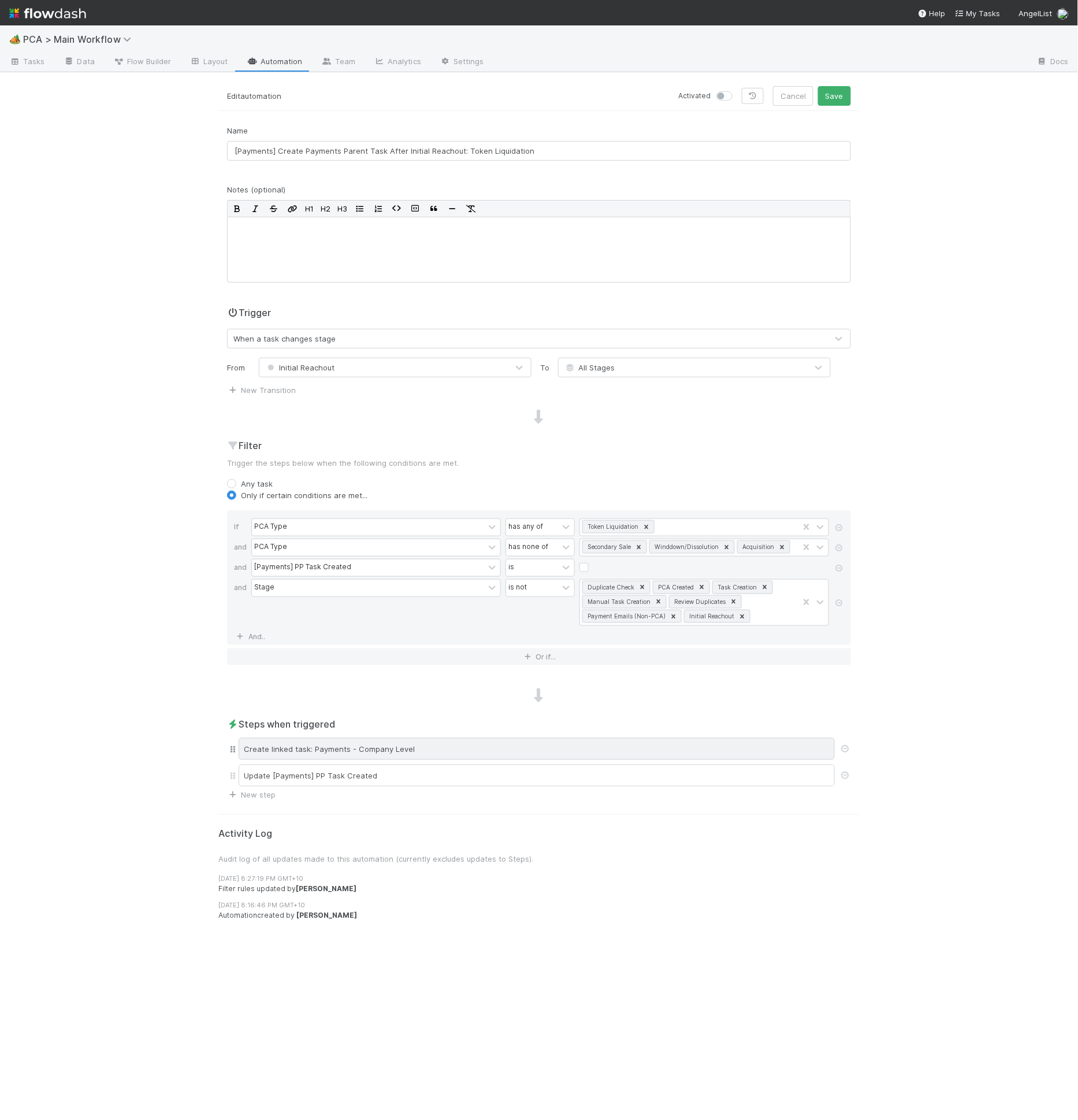
click at [546, 751] on div "Create linked task: Payments - Company Level" at bounding box center [537, 749] width 596 height 22
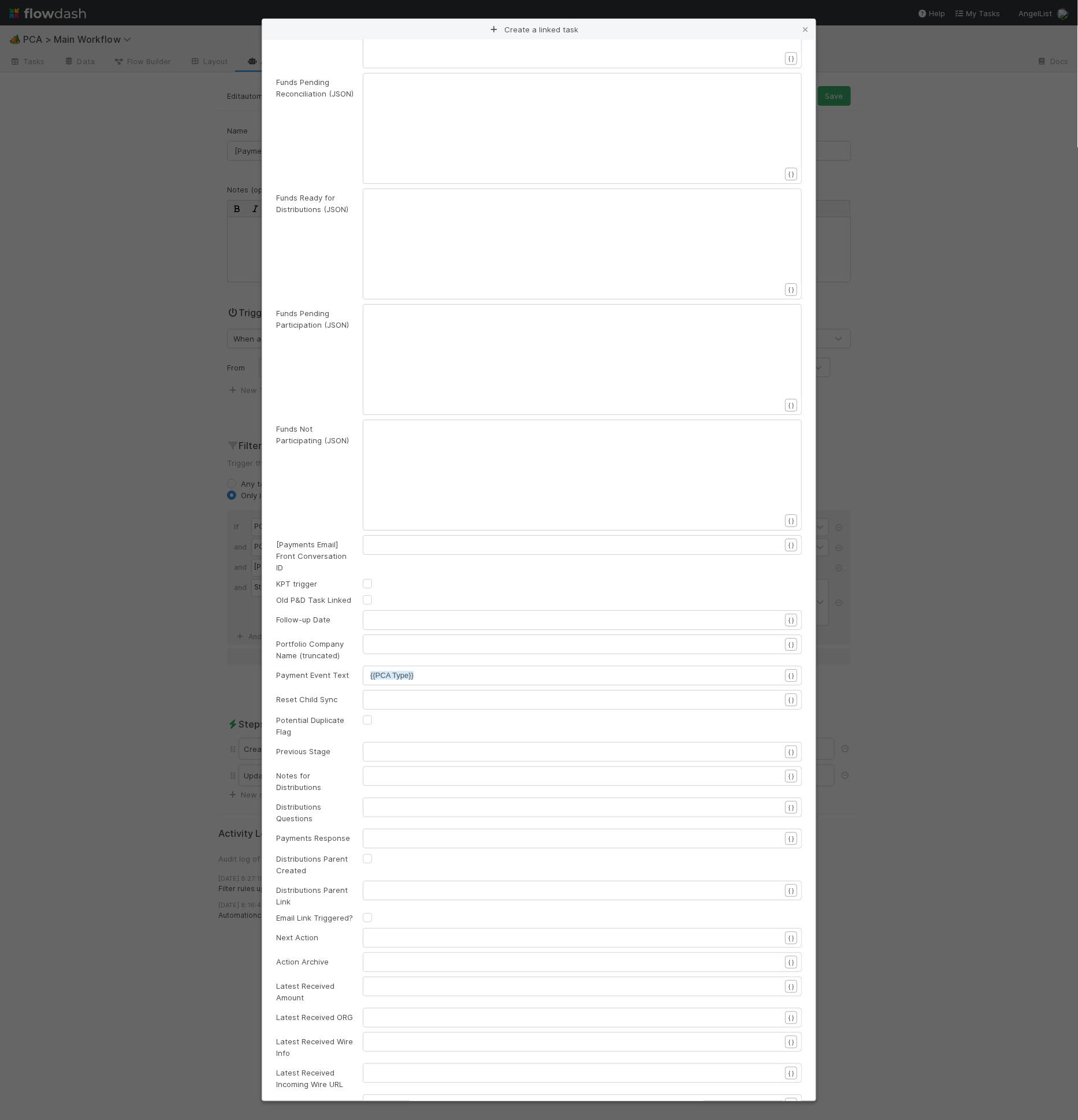
scroll to position [1461, 0]
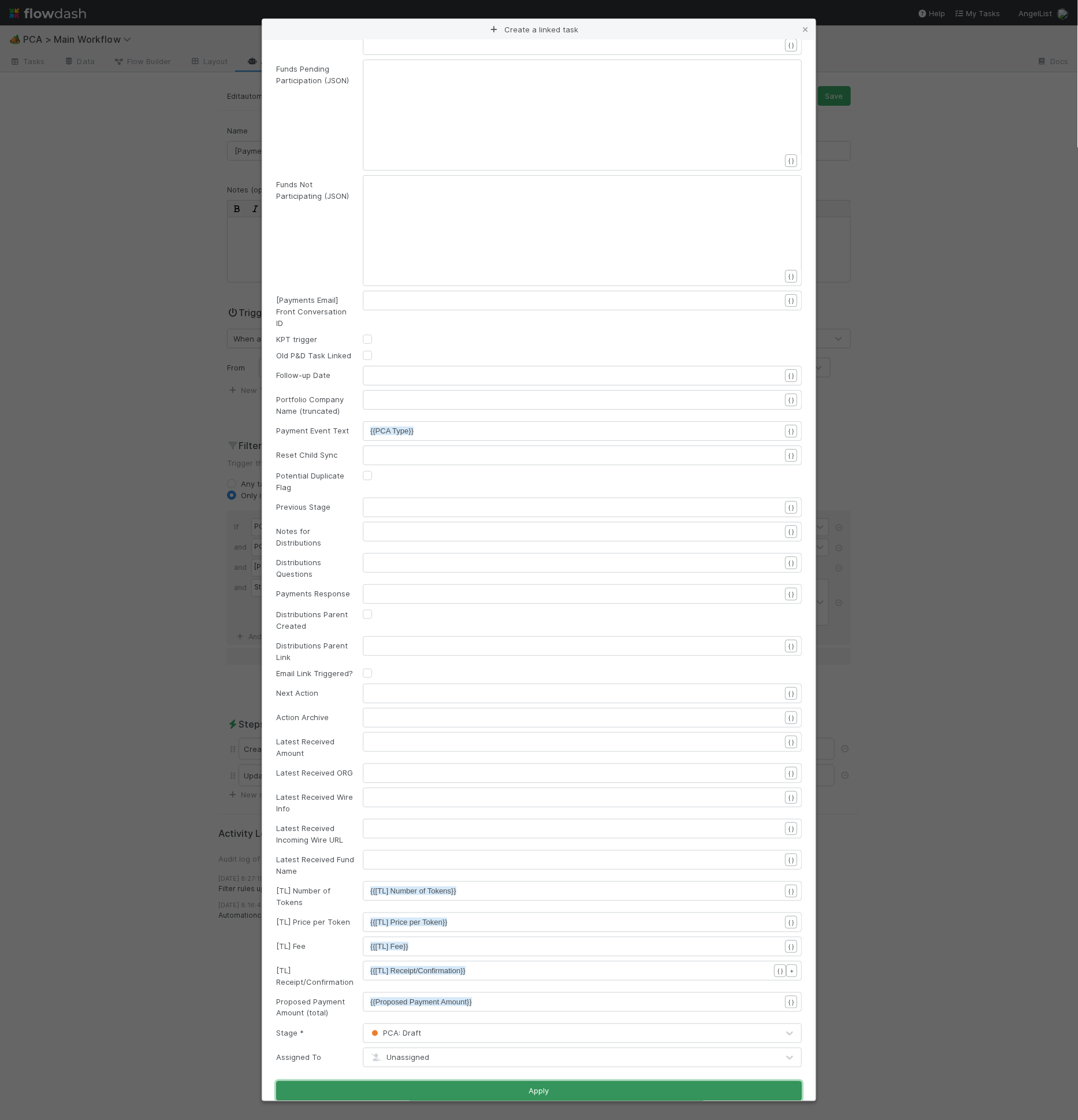
click at [569, 1083] on button "Apply" at bounding box center [539, 1091] width 525 height 19
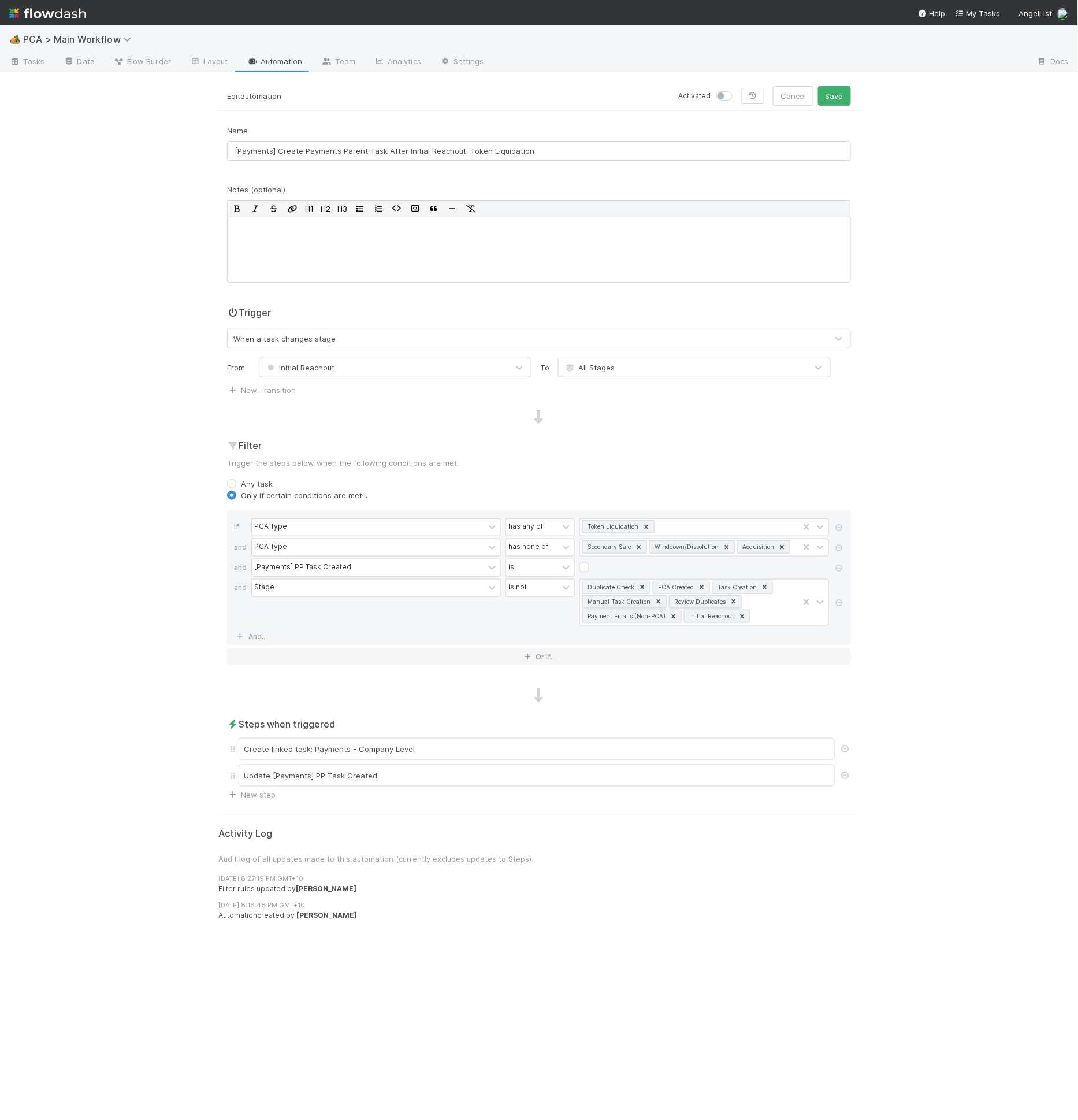
click at [737, 90] on label at bounding box center [737, 90] width 0 height 0
click at [723, 97] on input "checkbox" at bounding box center [721, 95] width 9 height 10
checkbox input "true"
click at [826, 101] on button "Save" at bounding box center [834, 96] width 33 height 19
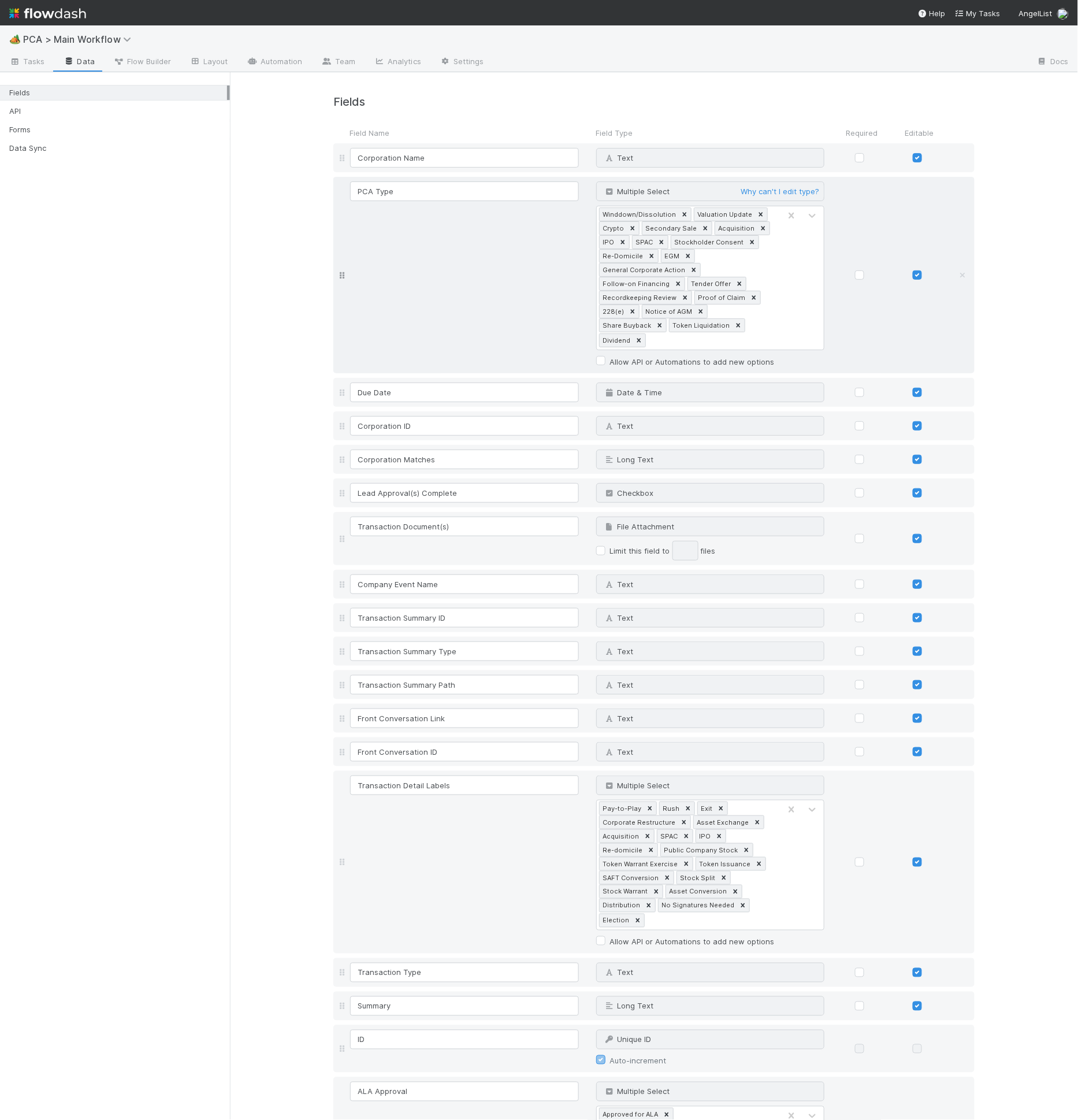
click at [640, 197] on div "Multiple Select Why can't I edit type?" at bounding box center [710, 191] width 229 height 19
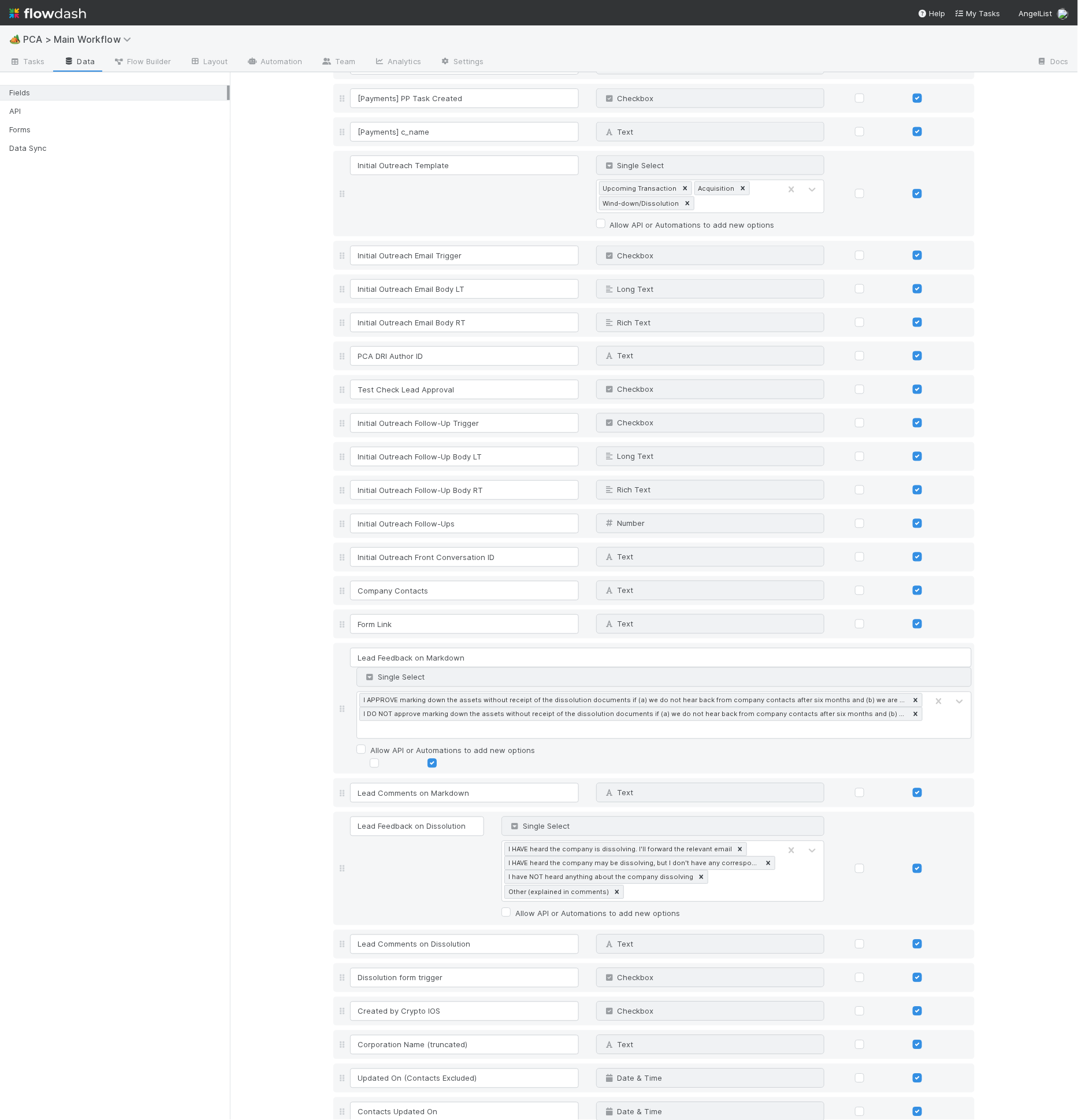
scroll to position [8988, 0]
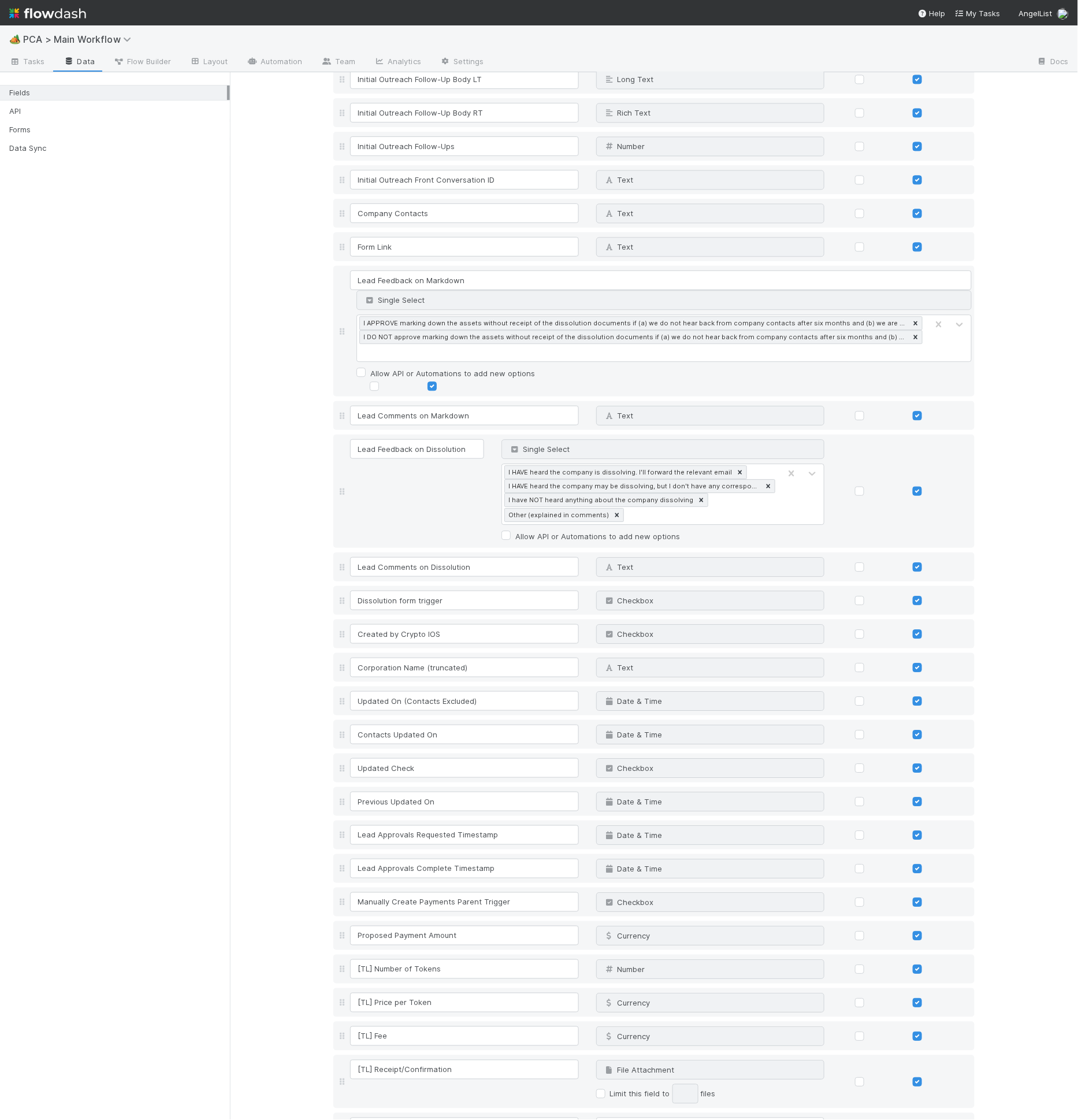
type input "Submitted By Name"
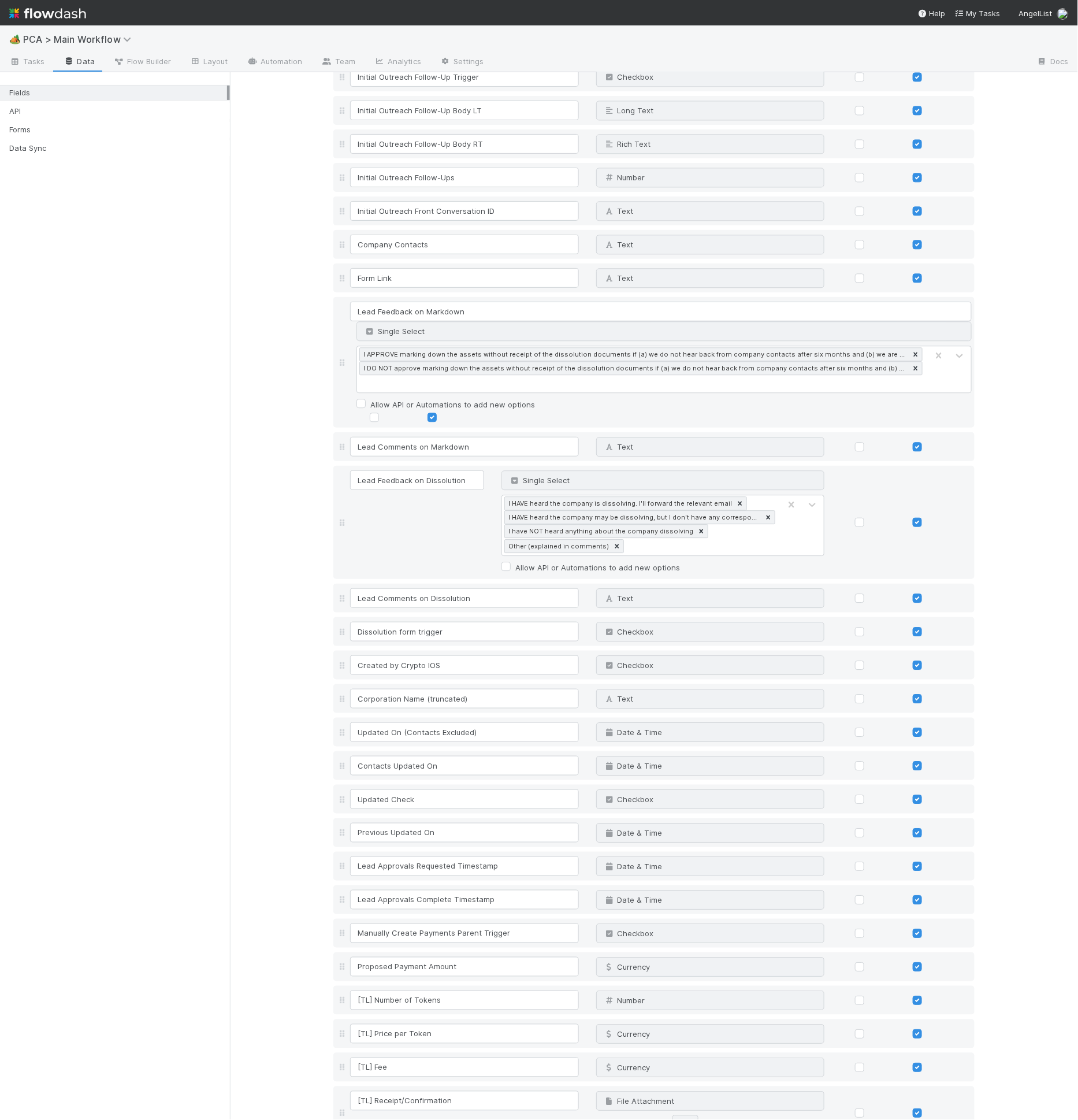
scroll to position [9052, 0]
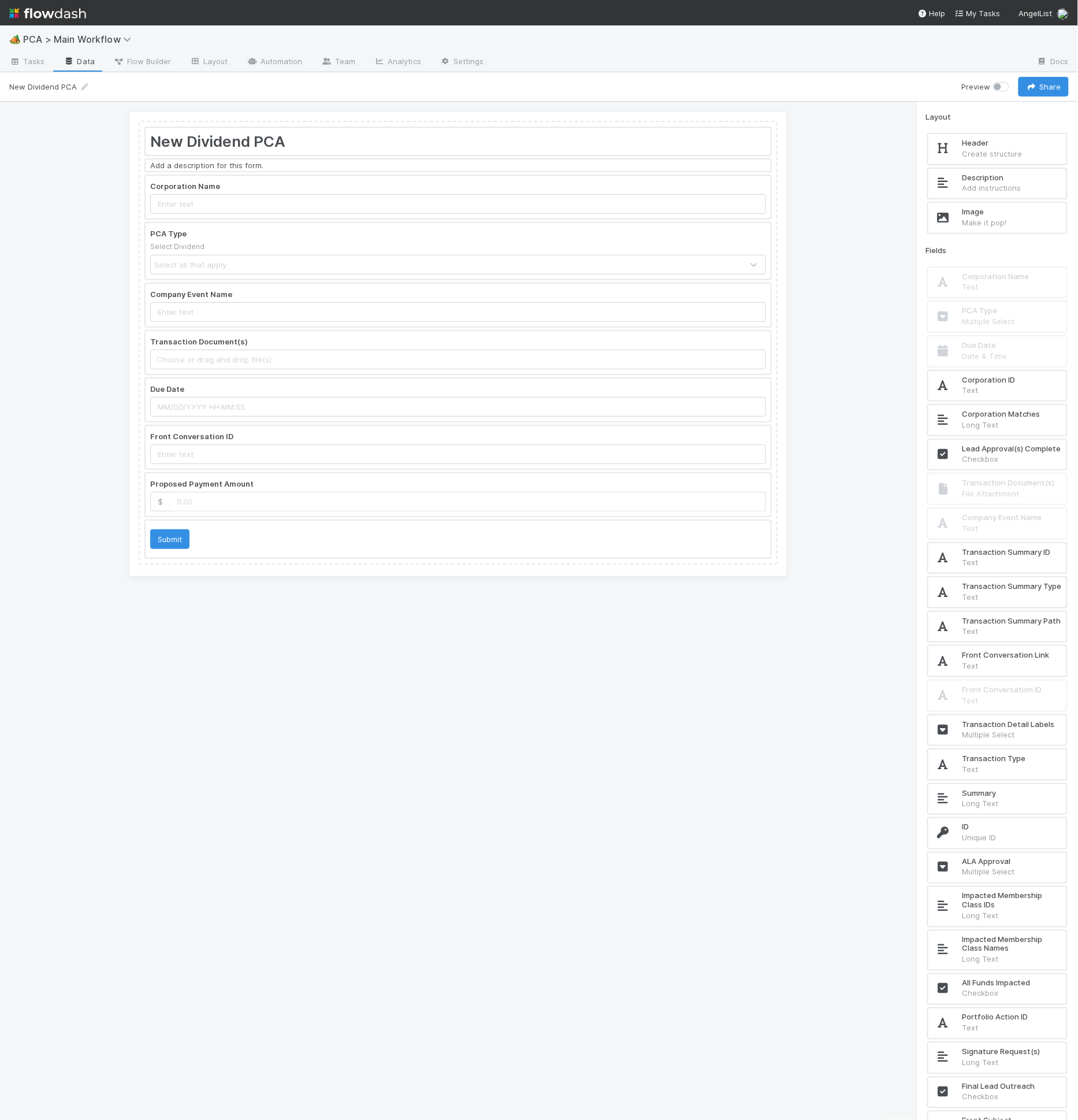
click at [371, 164] on div at bounding box center [457, 165] width 625 height 12
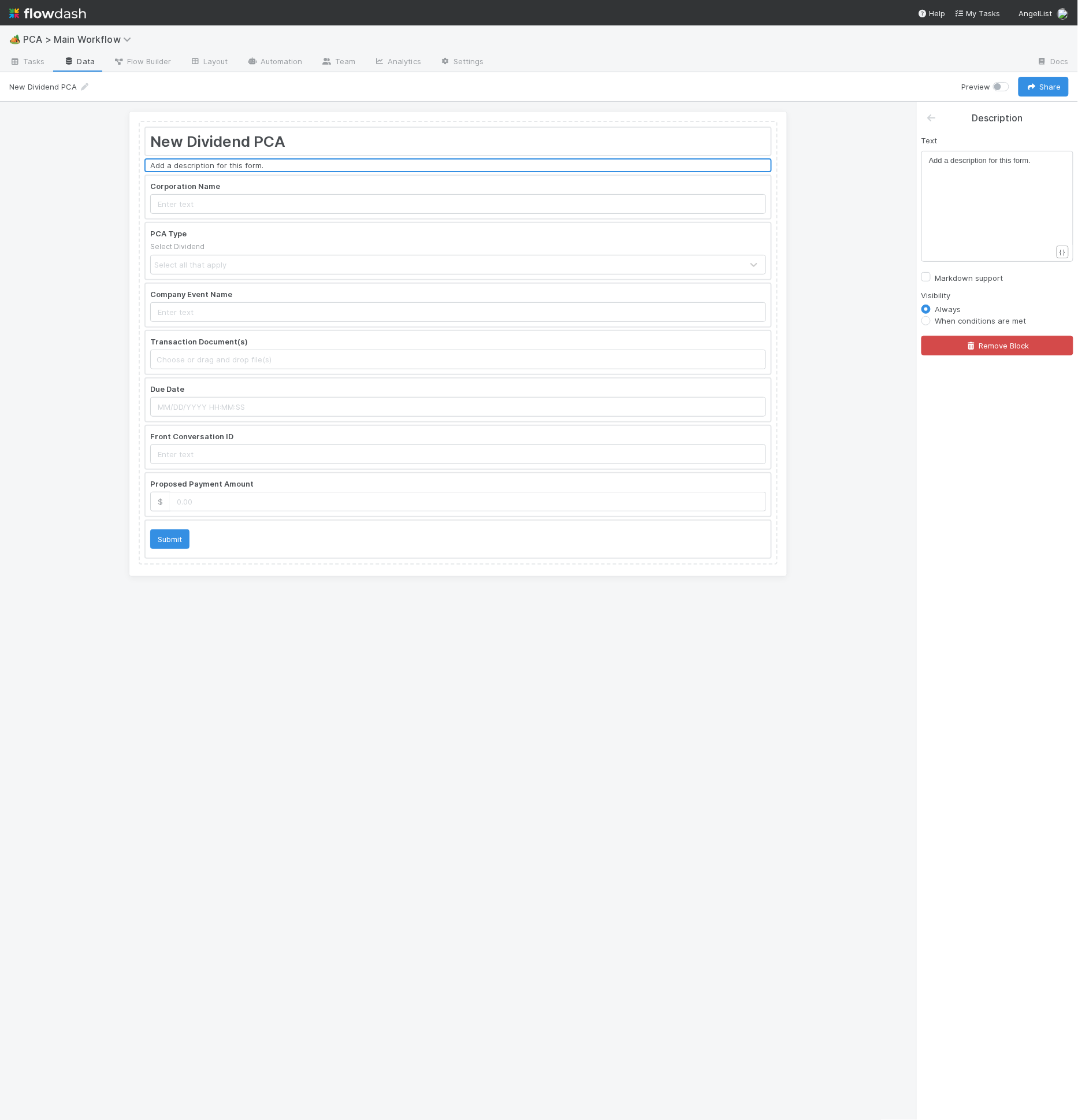
click at [925, 204] on div "​ x Add a description for this form." at bounding box center [997, 206] width 152 height 111
click at [955, 194] on div "​ x Add a description for this form." at bounding box center [1004, 220] width 152 height 131
click at [955, 194] on div "x Add a description for this form ." at bounding box center [1004, 220] width 152 height 131
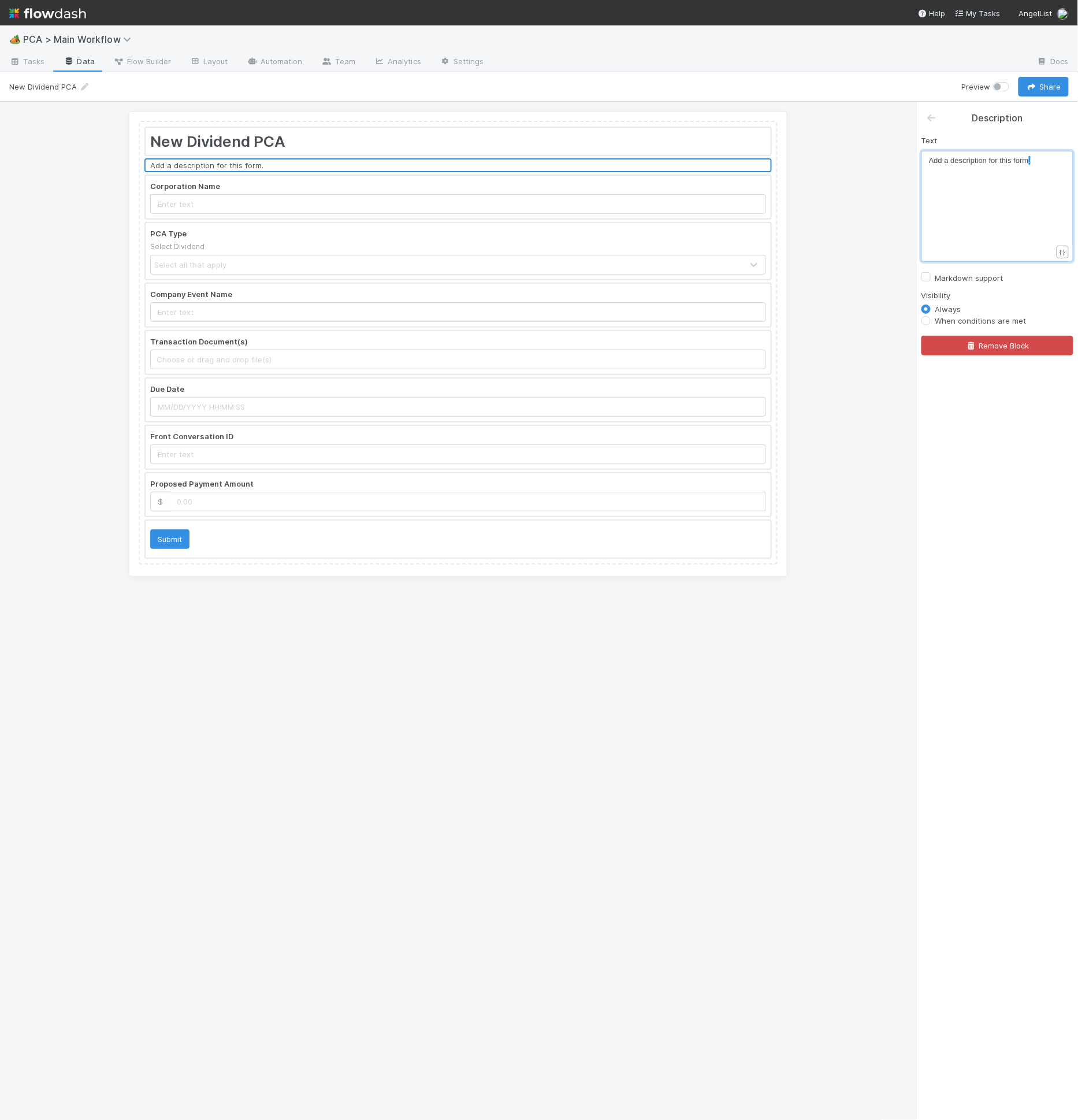
type textarea "Add a description for this form."
click at [955, 194] on div "x Add a description for this form ." at bounding box center [1004, 220] width 152 height 131
click at [170, 82] on button "Save Changes" at bounding box center [177, 87] width 73 height 19
click at [461, 201] on div at bounding box center [457, 197] width 625 height 43
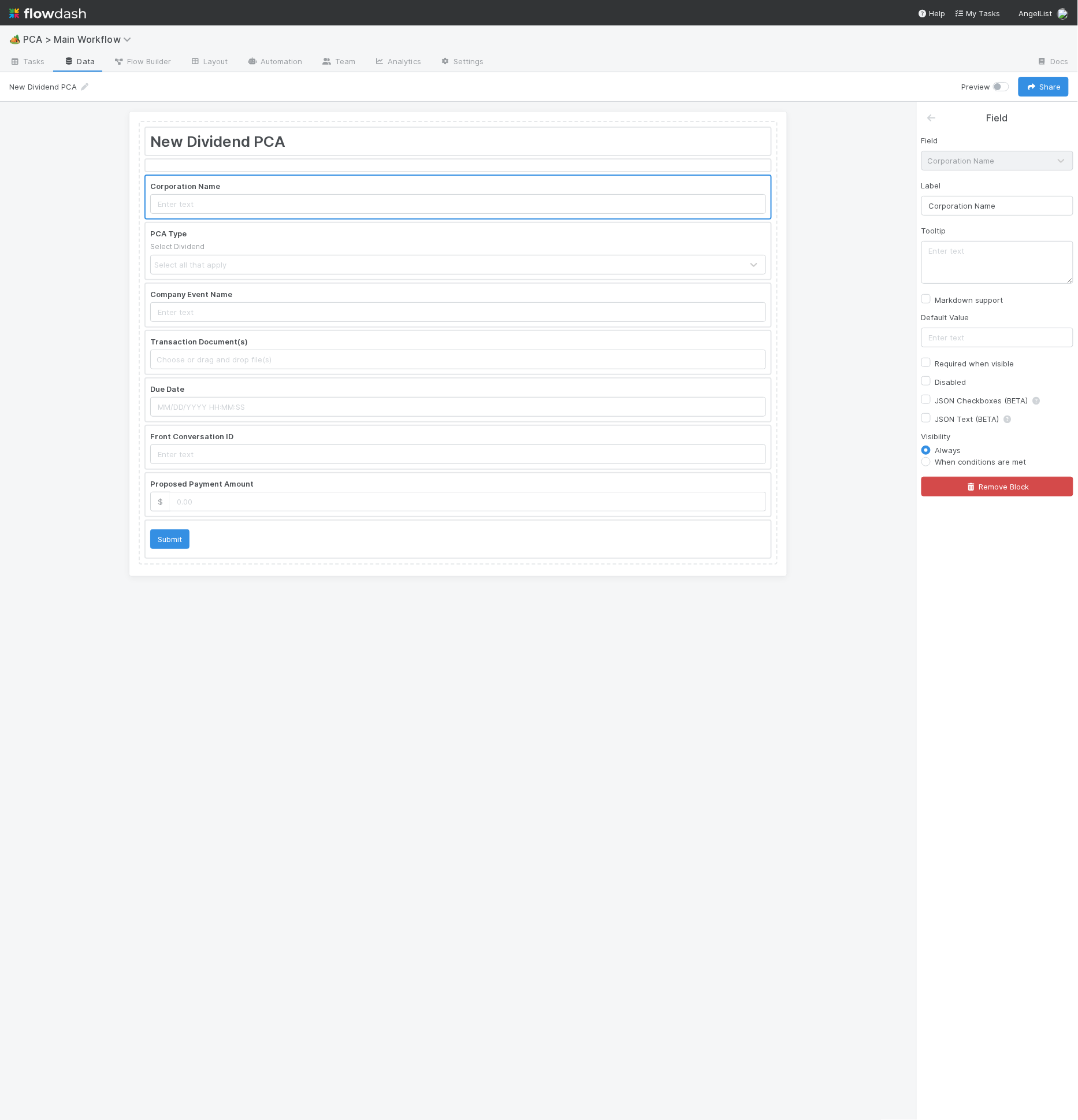
click at [966, 363] on label "Required when visible" at bounding box center [975, 364] width 79 height 14
click at [931, 363] on input "Required when visible" at bounding box center [926, 362] width 9 height 10
checkbox input "true"
drag, startPoint x: 528, startPoint y: 245, endPoint x: 544, endPoint y: 265, distance: 25.6
click at [530, 247] on div at bounding box center [457, 251] width 625 height 56
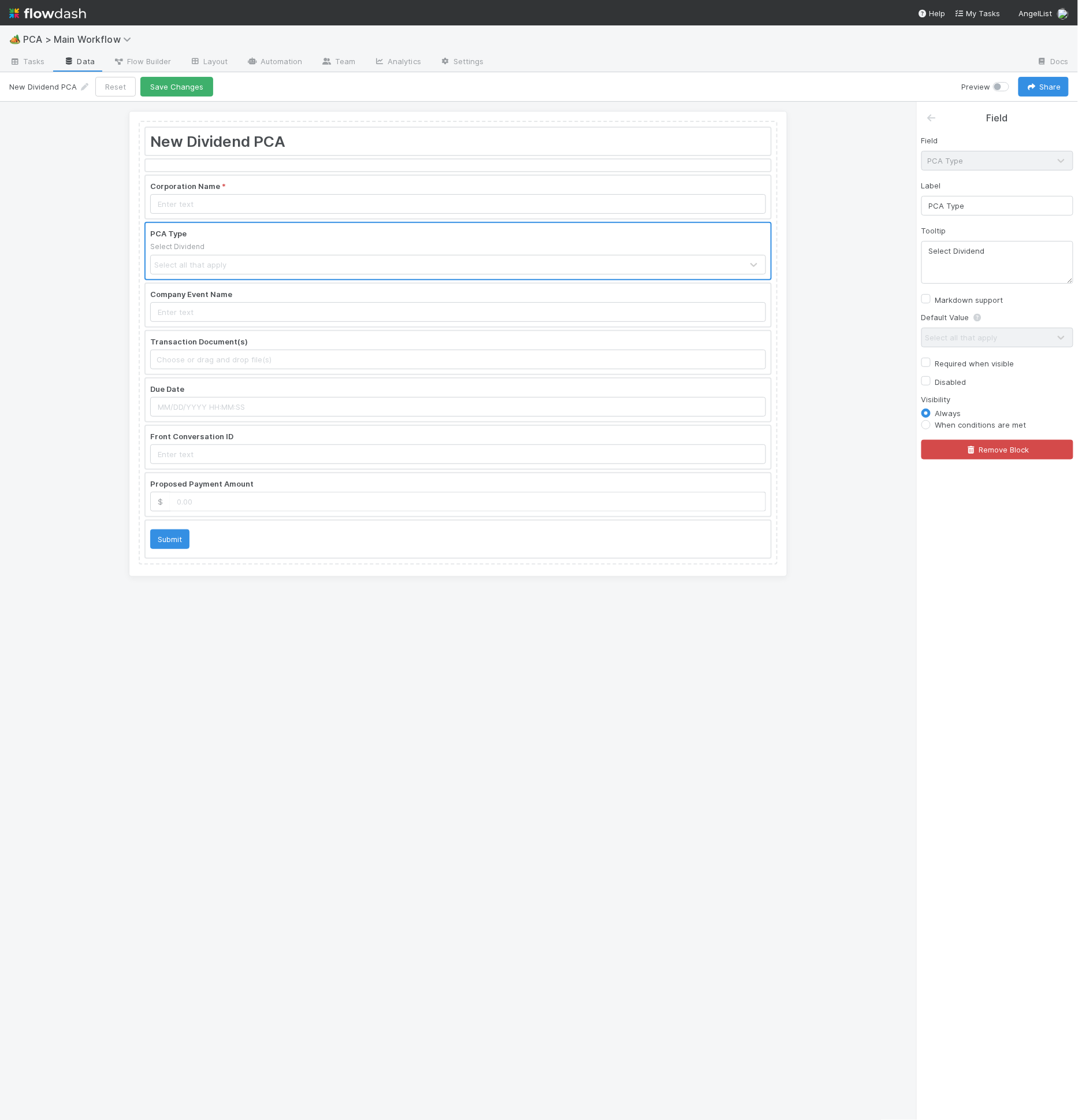
click at [954, 371] on div "Field PCA Type Label PCA Type Tooltip Select Dividend Markdown support Default …" at bounding box center [997, 292] width 161 height 334
click at [954, 364] on label "Required when visible" at bounding box center [975, 364] width 79 height 14
click at [931, 364] on input "Required when visible" at bounding box center [926, 362] width 9 height 10
checkbox input "true"
click at [493, 316] on div at bounding box center [457, 305] width 625 height 43
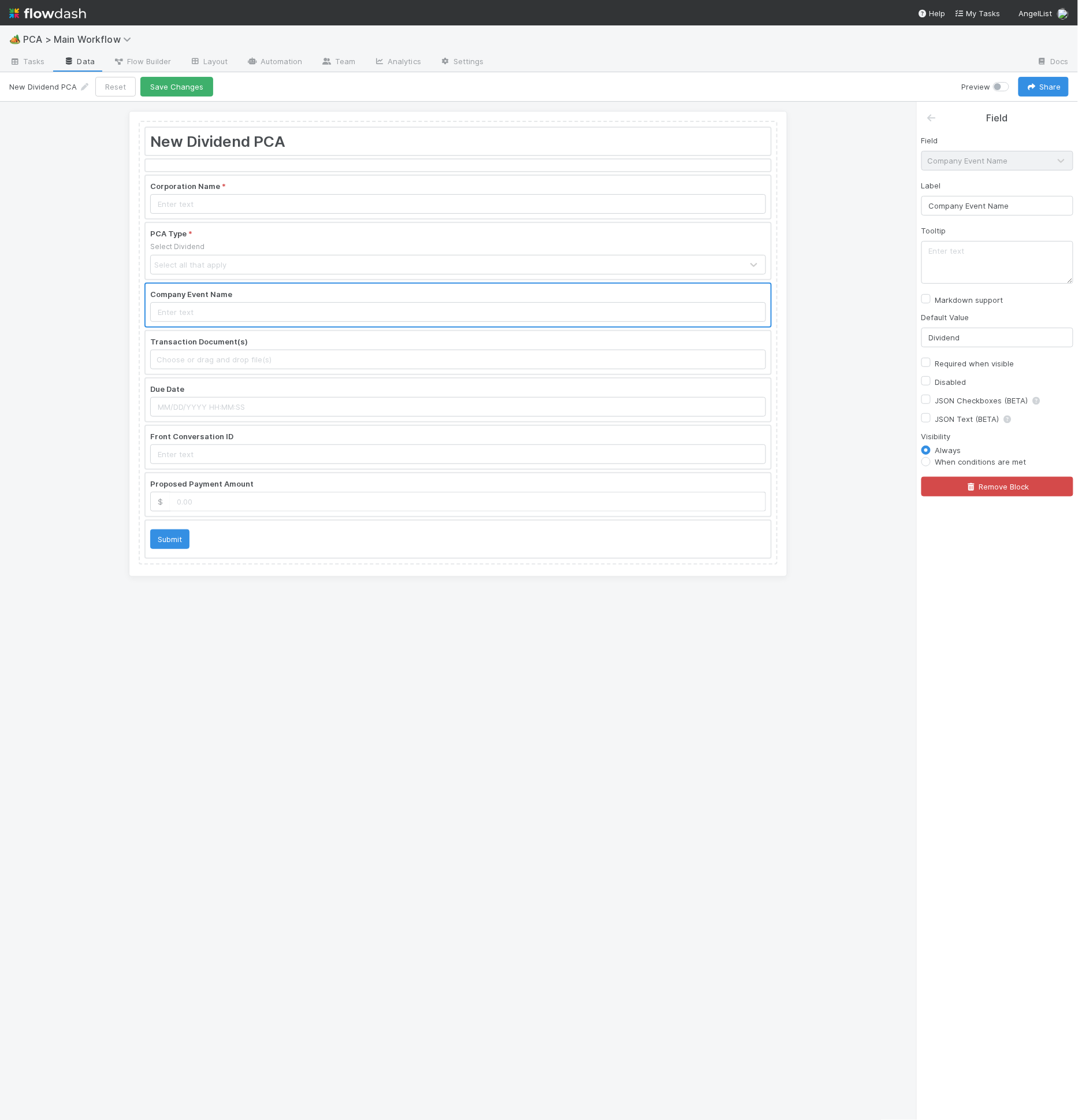
click at [972, 360] on label "Required when visible" at bounding box center [975, 364] width 79 height 14
click at [931, 360] on input "Required when visible" at bounding box center [926, 362] width 9 height 10
checkbox input "true"
click at [614, 353] on div at bounding box center [457, 352] width 625 height 43
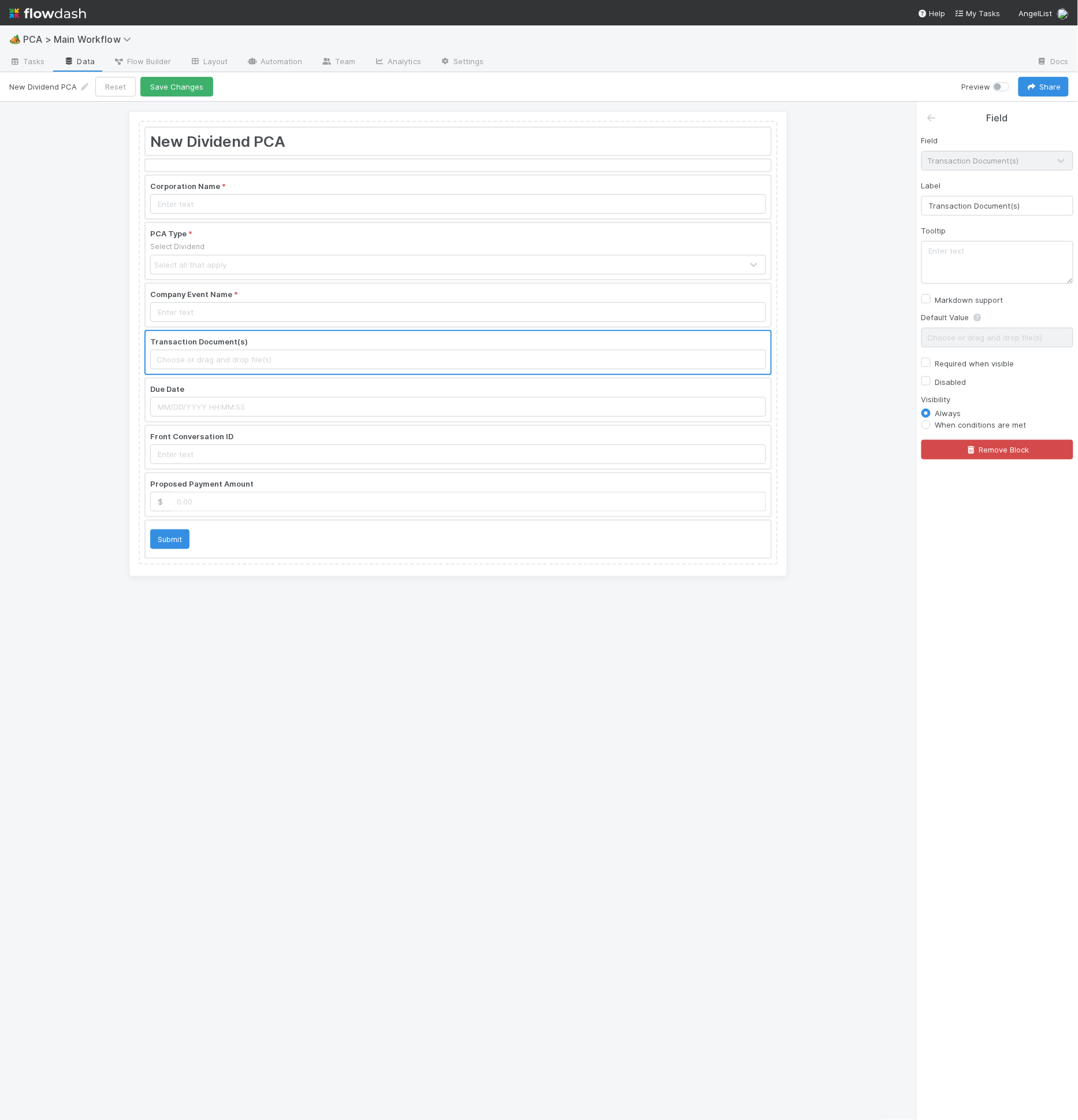
click at [648, 362] on div at bounding box center [457, 352] width 625 height 43
click at [652, 378] on div "Due Date" at bounding box center [458, 400] width 628 height 45
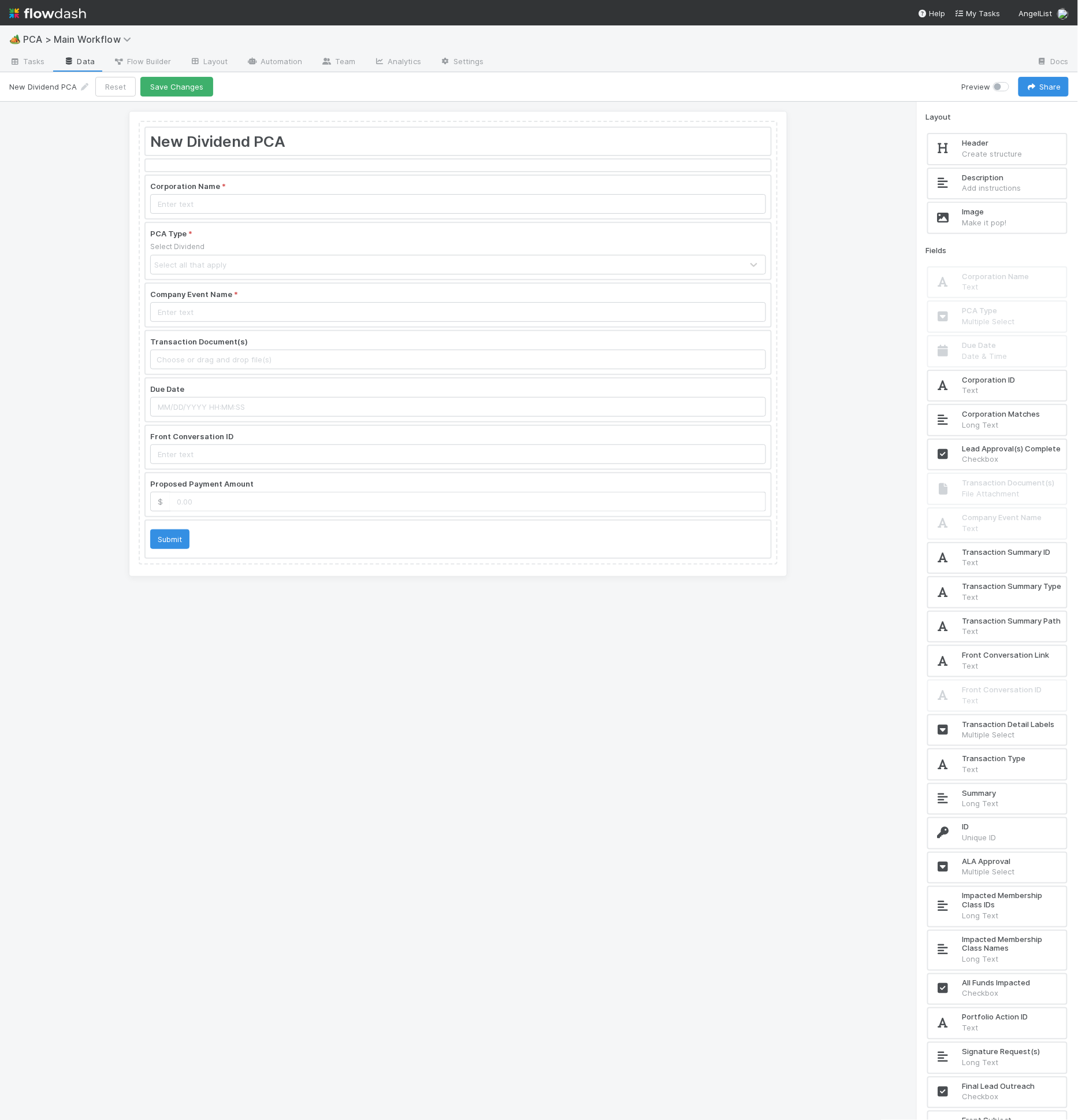
click at [654, 387] on div at bounding box center [457, 400] width 625 height 43
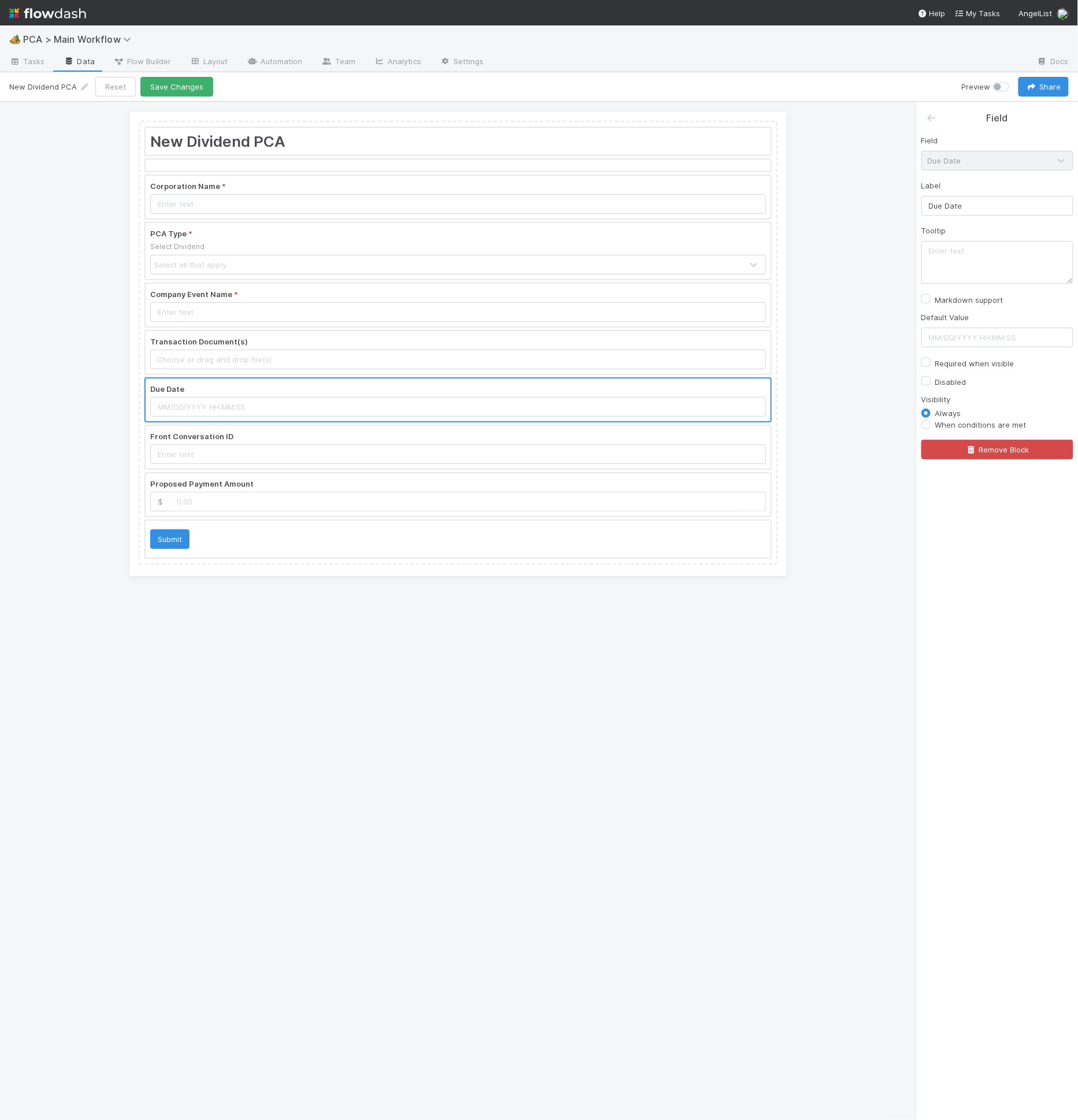
click at [649, 448] on div at bounding box center [457, 448] width 625 height 43
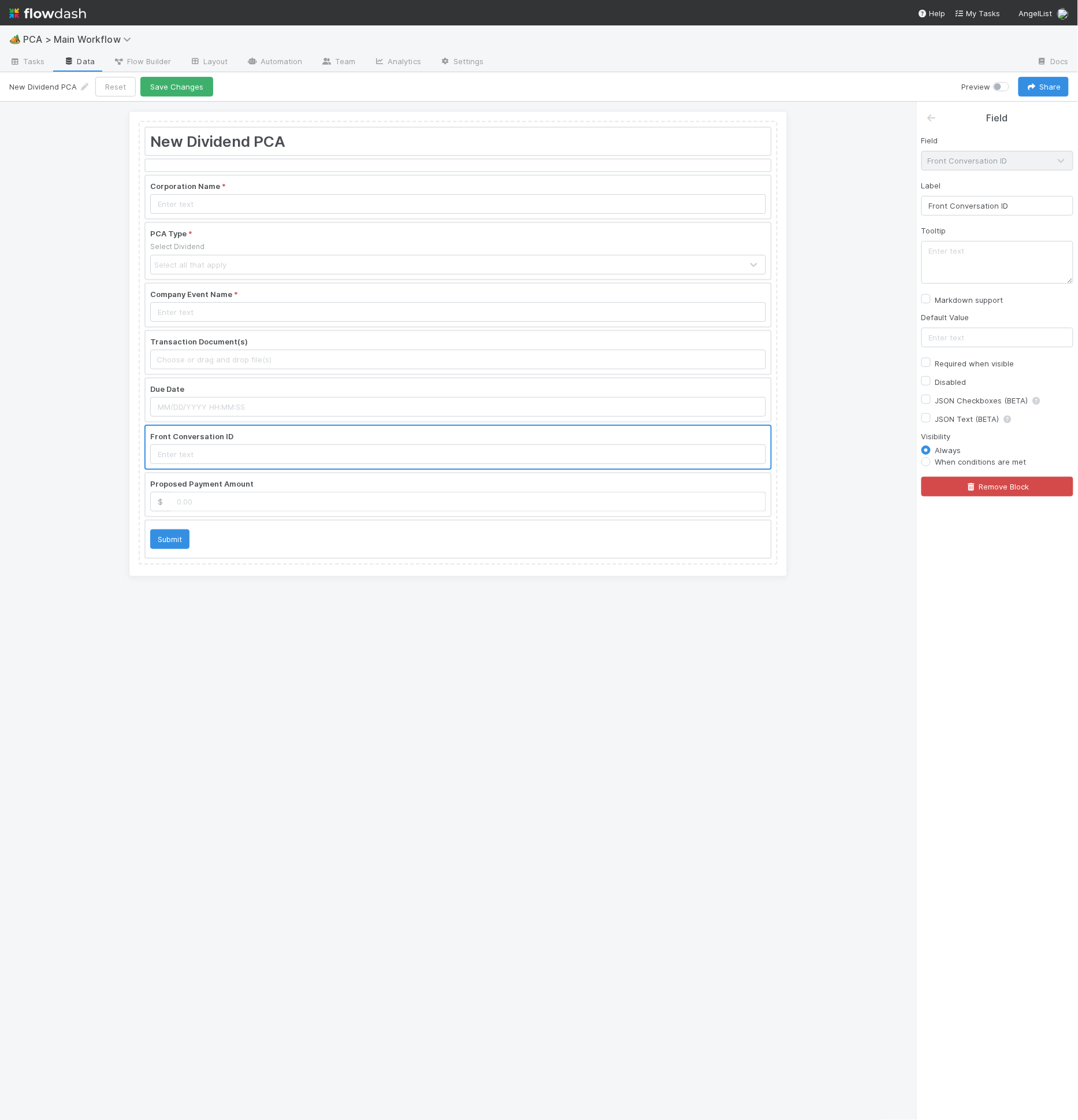
click at [947, 363] on label "Required when visible" at bounding box center [975, 364] width 79 height 14
click at [931, 363] on input "Required when visible" at bounding box center [926, 362] width 9 height 10
checkbox input "true"
click at [621, 492] on div at bounding box center [457, 495] width 625 height 43
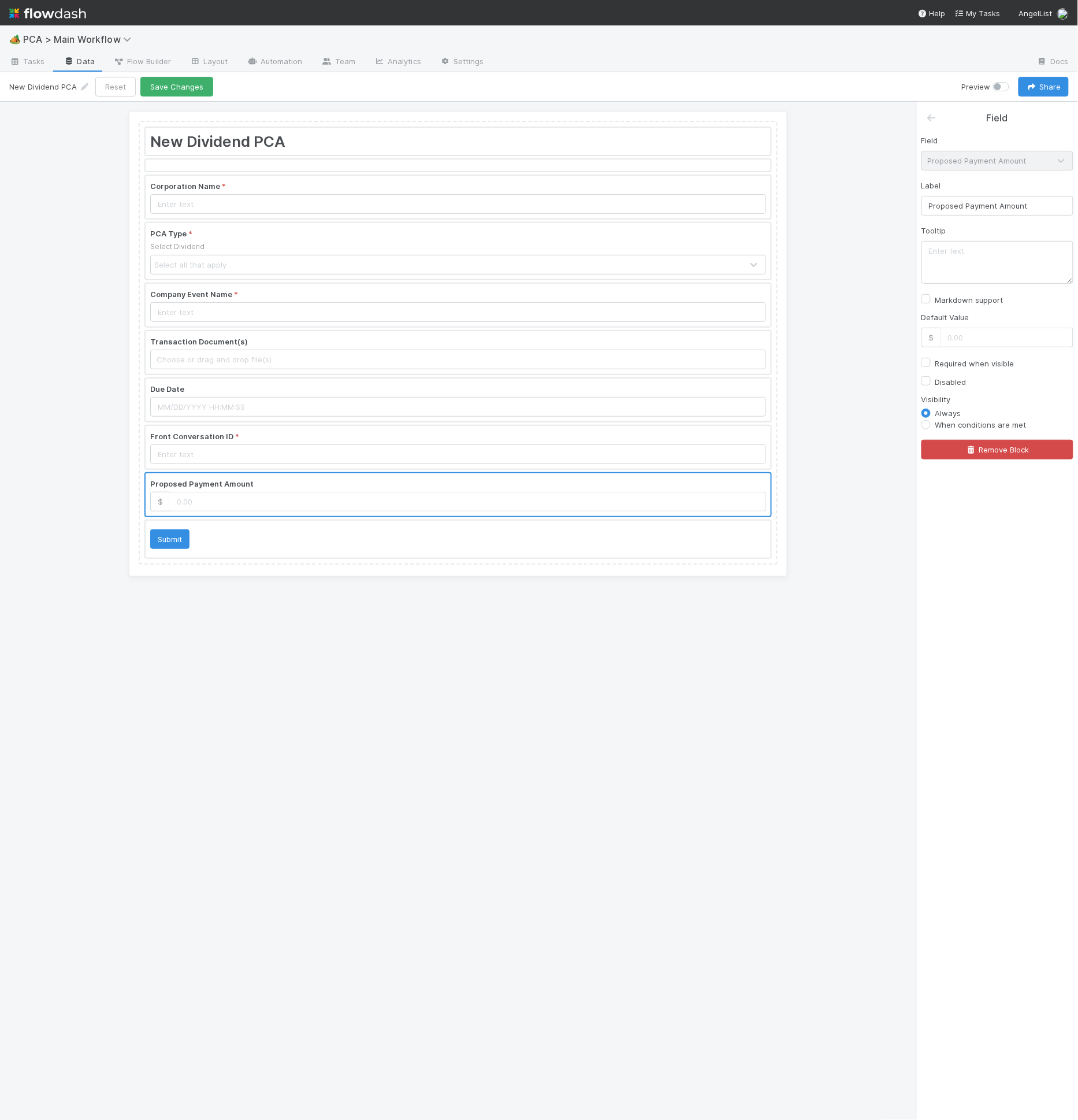
click at [618, 461] on div at bounding box center [457, 448] width 625 height 43
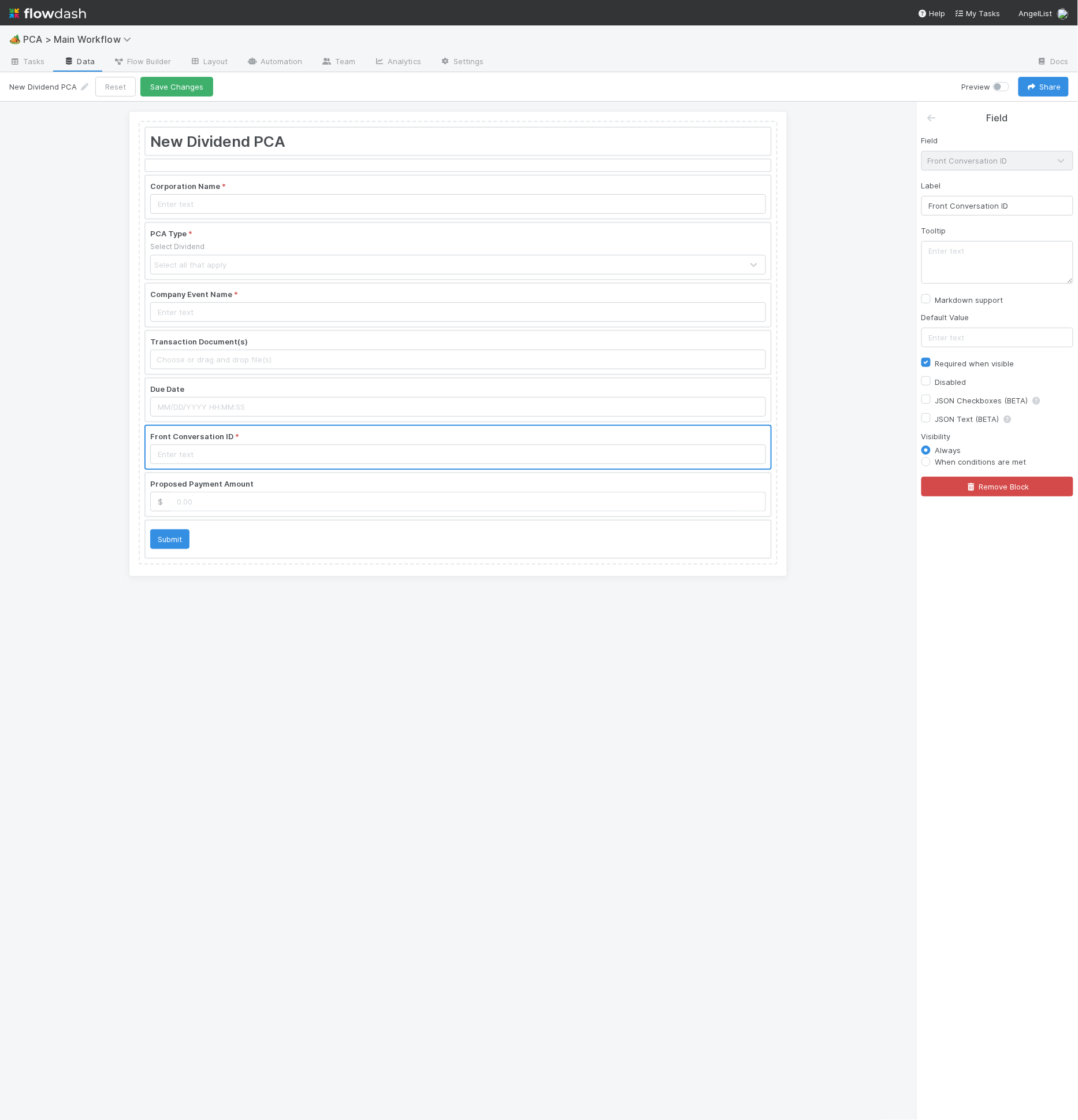
click at [607, 505] on div at bounding box center [457, 495] width 625 height 43
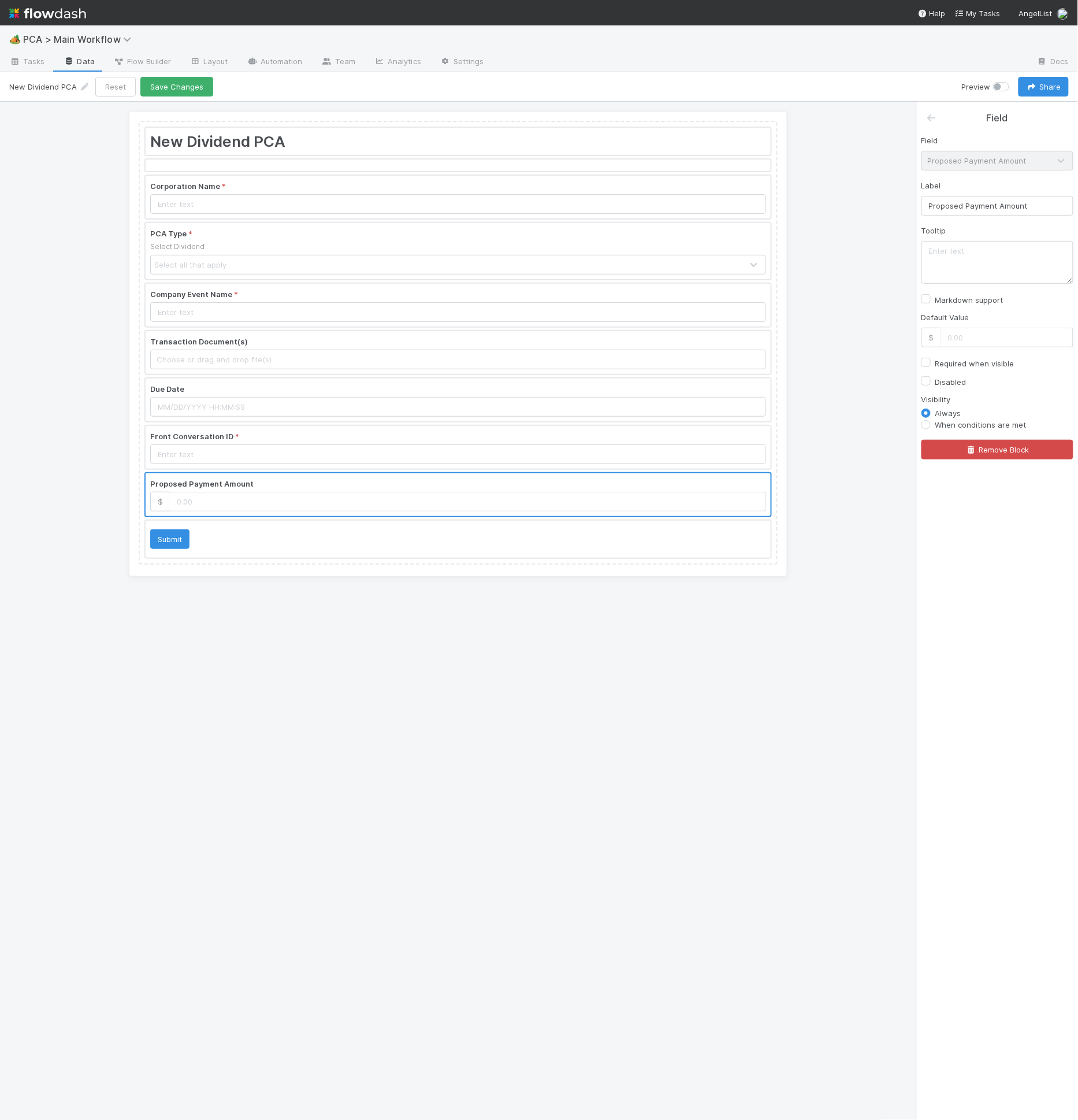
click at [941, 111] on div at bounding box center [940, 118] width 29 height 15
click at [938, 113] on div at bounding box center [940, 118] width 29 height 15
click at [935, 117] on icon at bounding box center [931, 117] width 12 height 9
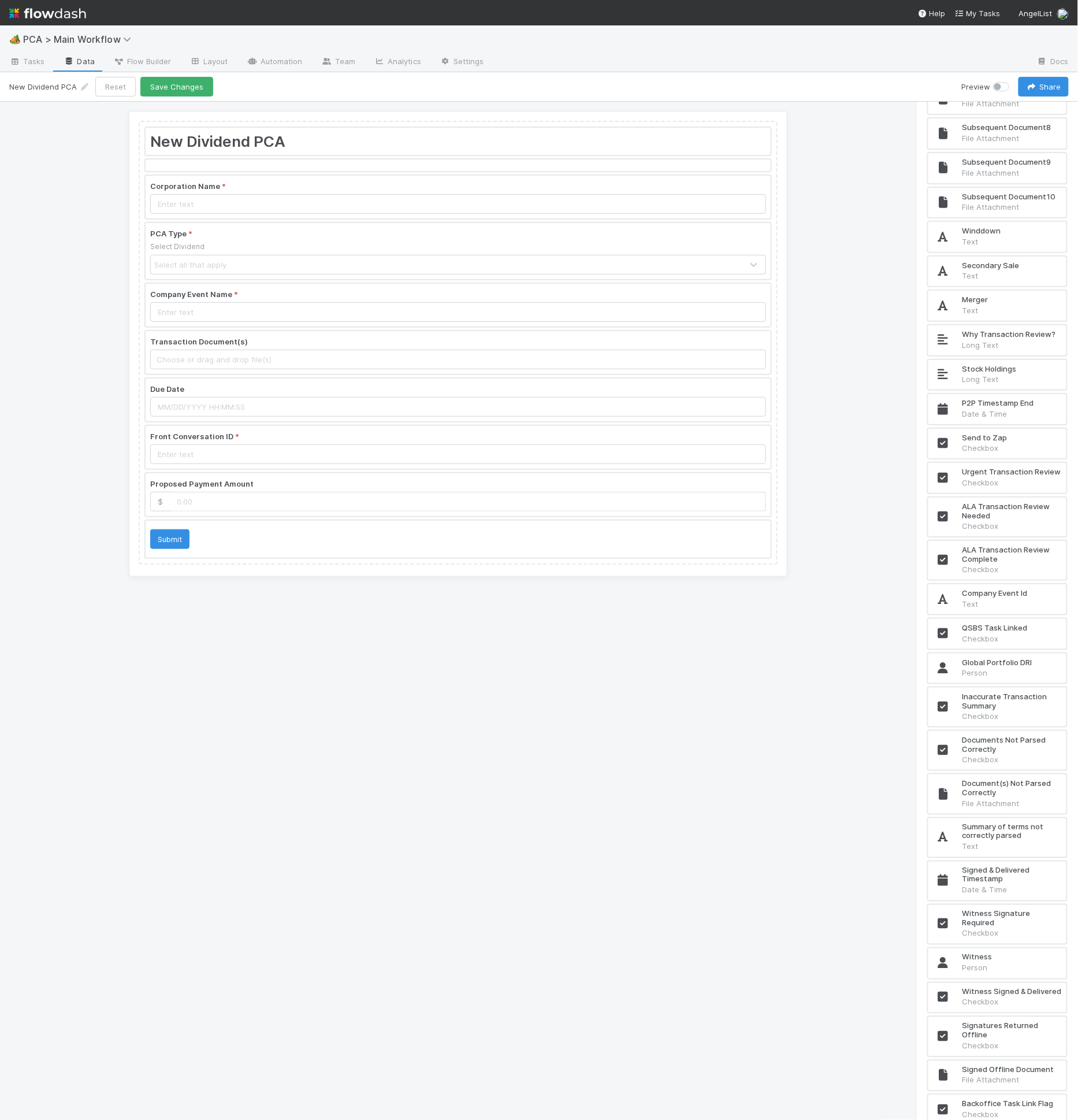
scroll to position [7936, 0]
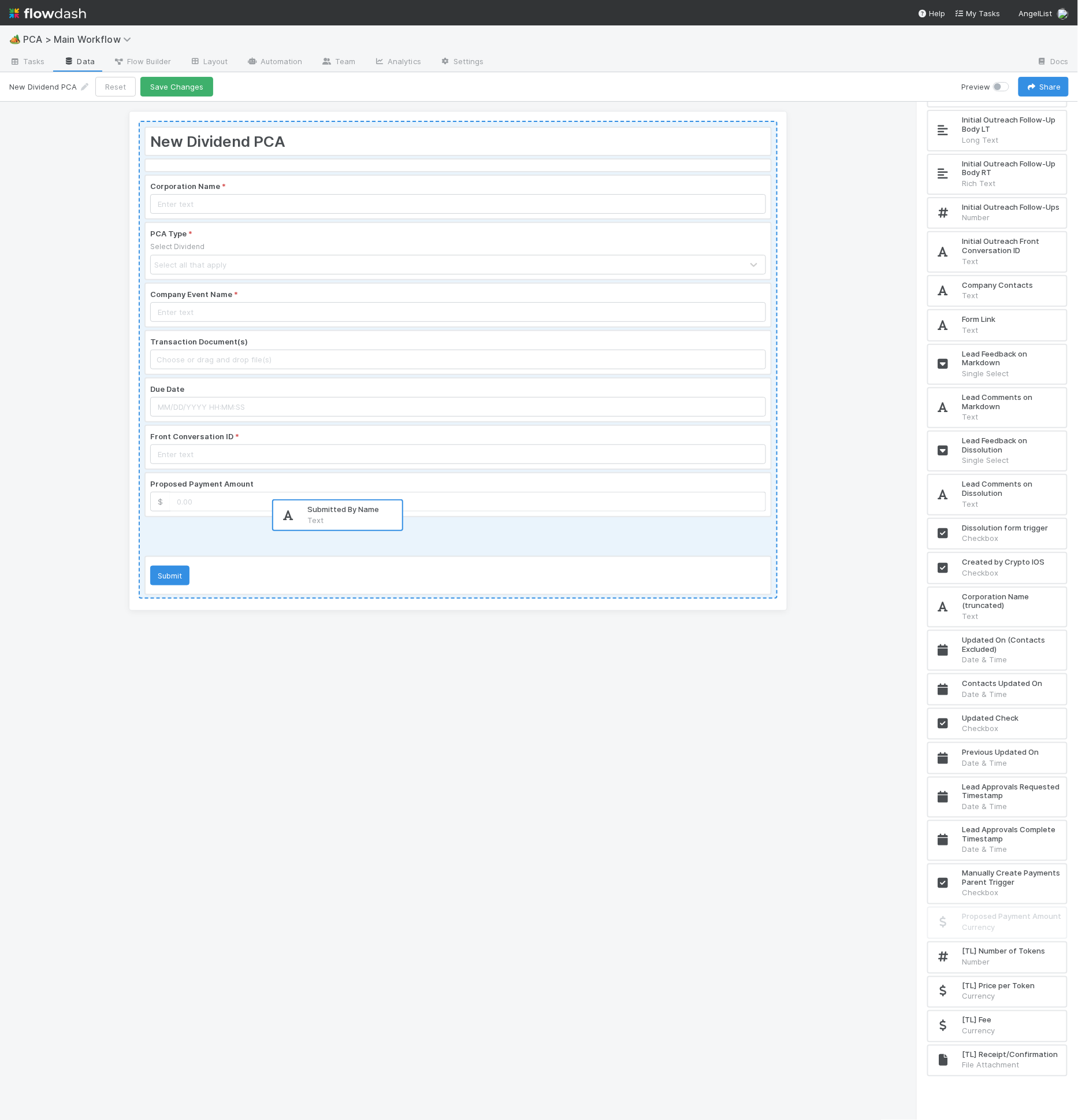
drag, startPoint x: 1015, startPoint y: 1097, endPoint x: 351, endPoint y: 514, distance: 883.6
click at [351, 514] on div "New Dividend PCA Corporation Name * PCA Type * Select Dividend Select all that …" at bounding box center [539, 611] width 1078 height 1019
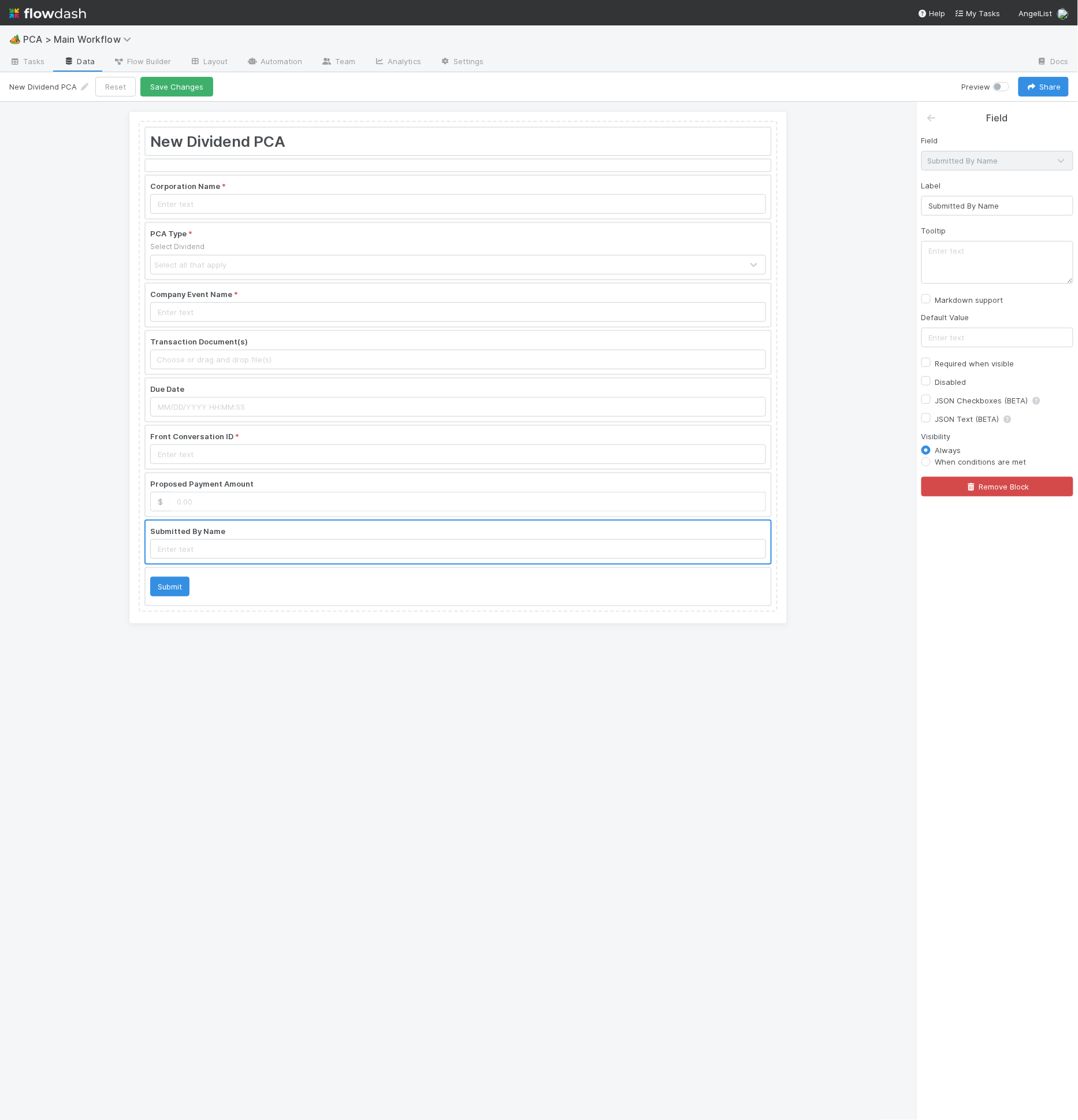
click at [284, 549] on div at bounding box center [457, 542] width 625 height 43
click at [970, 249] on textarea at bounding box center [997, 263] width 152 height 43
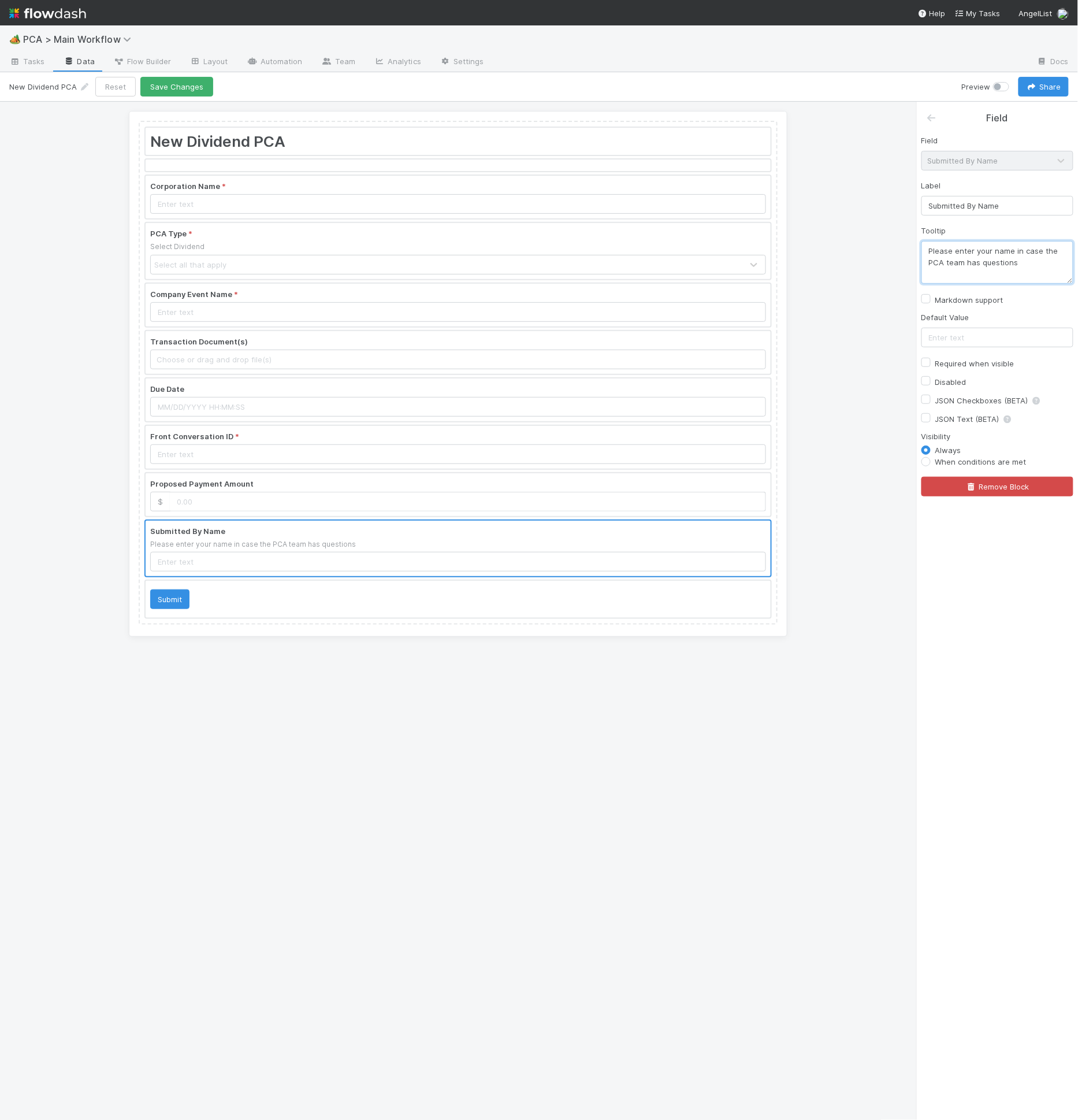
type textarea "Please enter your name in case the PCA team has questions."
drag, startPoint x: 334, startPoint y: 508, endPoint x: 344, endPoint y: 494, distance: 17.2
click at [334, 501] on div "New Dividend PCA Corporation Name * PCA Type * Select Dividend Select all that …" at bounding box center [457, 373] width 639 height 504
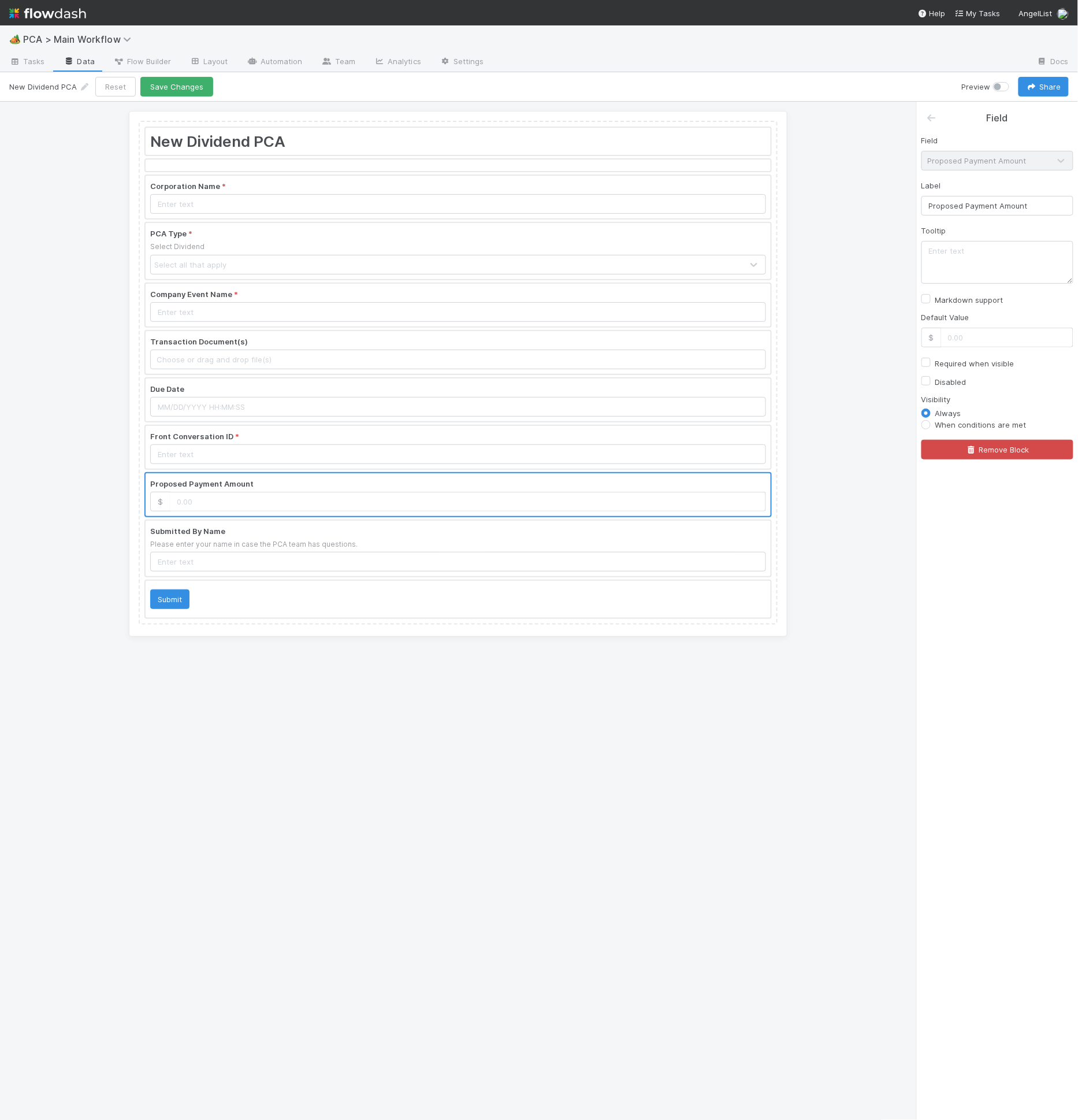
click at [268, 265] on div at bounding box center [457, 251] width 625 height 56
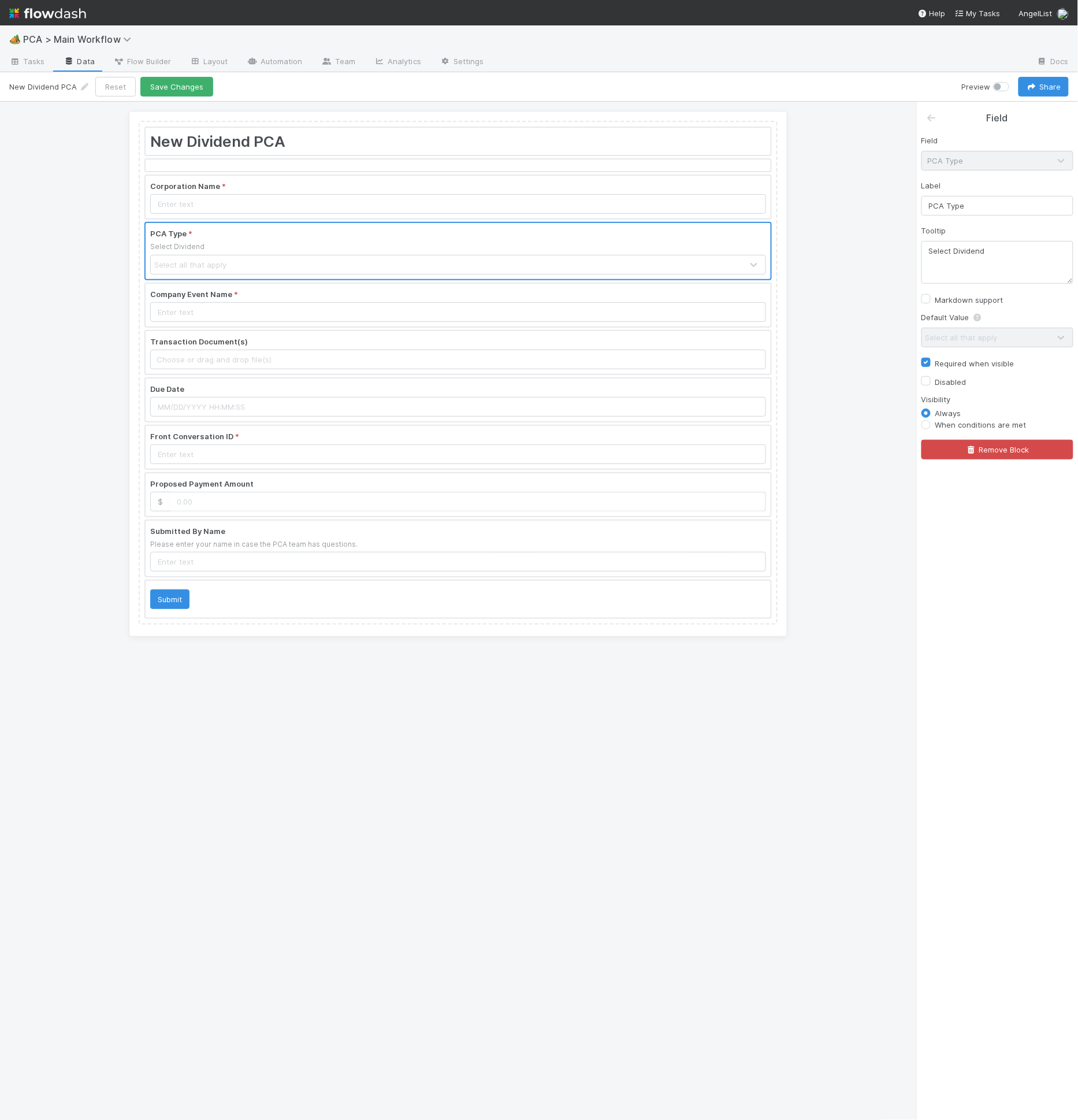
click at [352, 176] on div at bounding box center [457, 197] width 625 height 43
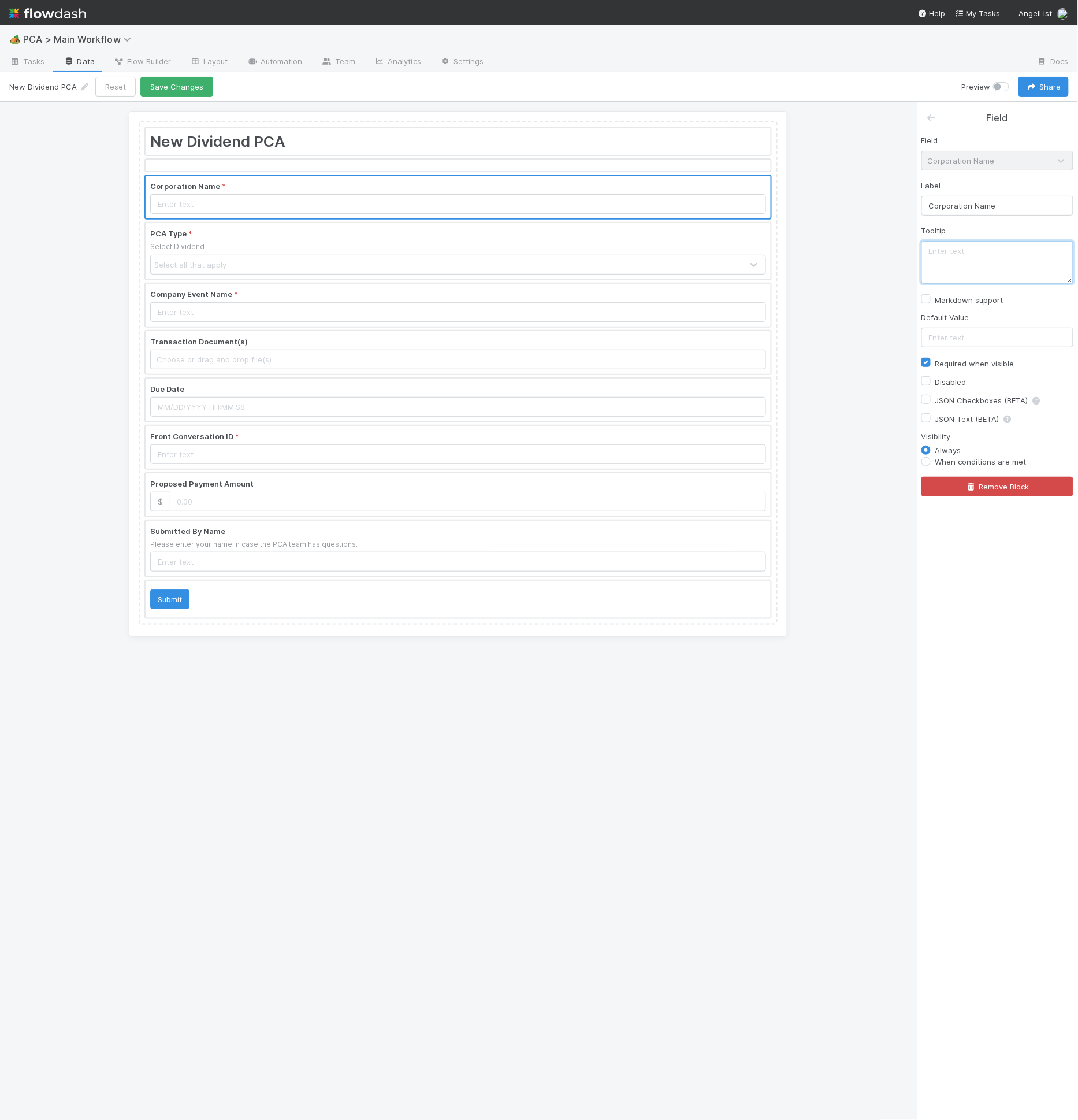
click at [999, 249] on textarea at bounding box center [997, 263] width 152 height 43
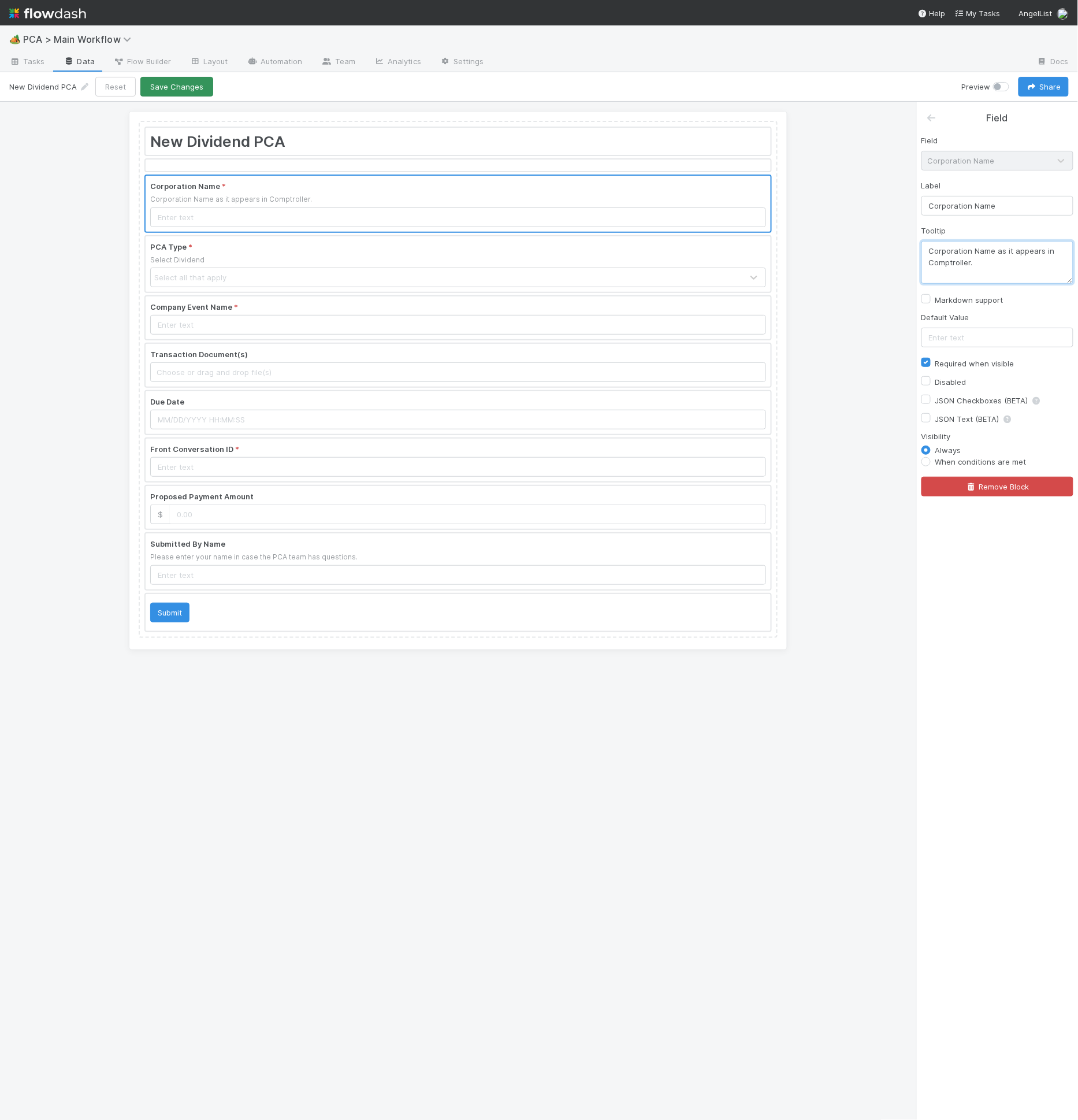
type textarea "Corporation Name as it appears in Comptroller."
click at [179, 91] on button "Save Changes" at bounding box center [177, 87] width 73 height 19
click at [1020, 237] on div "Tooltip Corporation Name as it appears in Comptroller." at bounding box center [997, 254] width 152 height 59
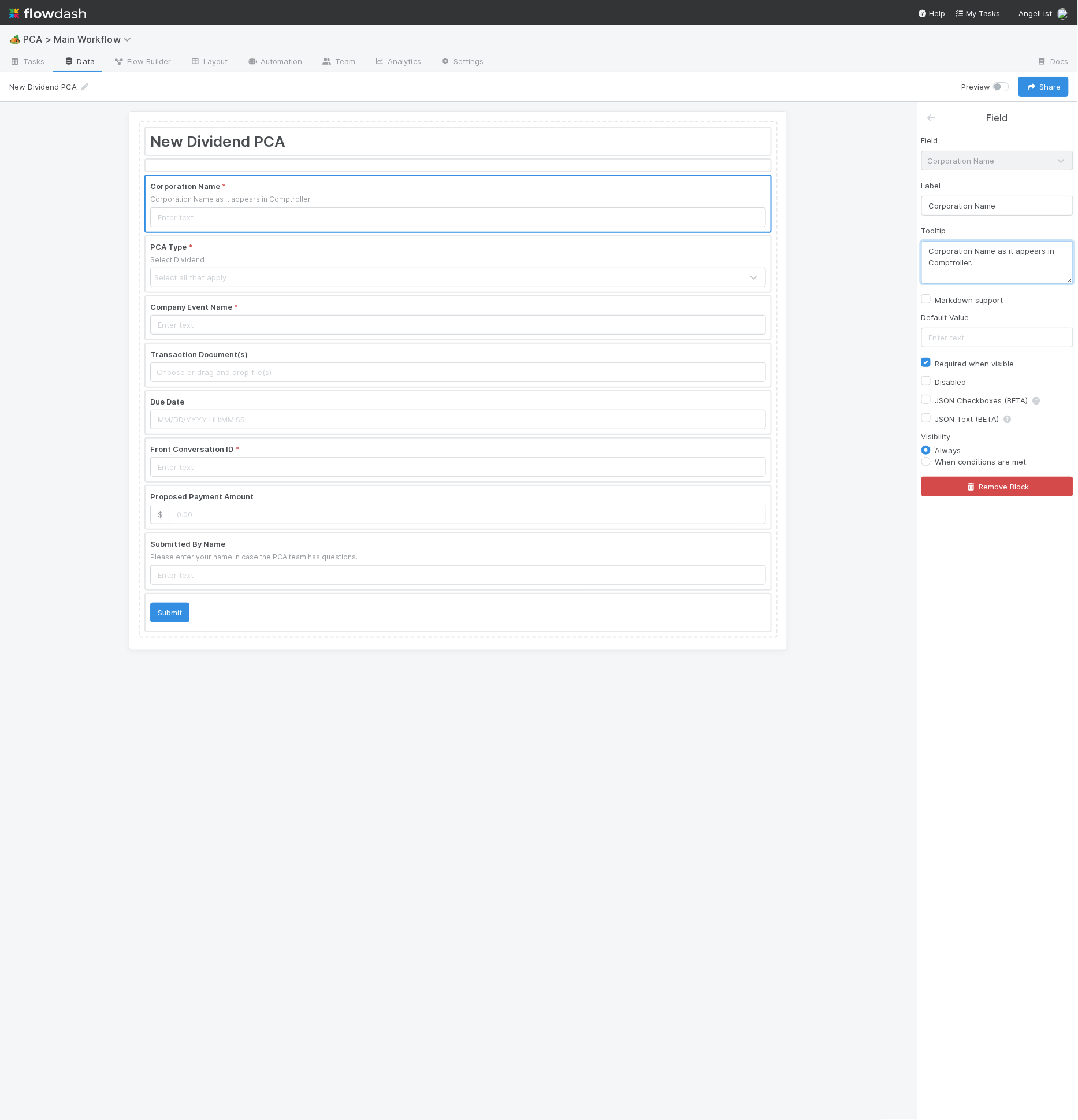
click at [1017, 241] on textarea "Corporation Name as it appears in Comptroller." at bounding box center [997, 263] width 152 height 43
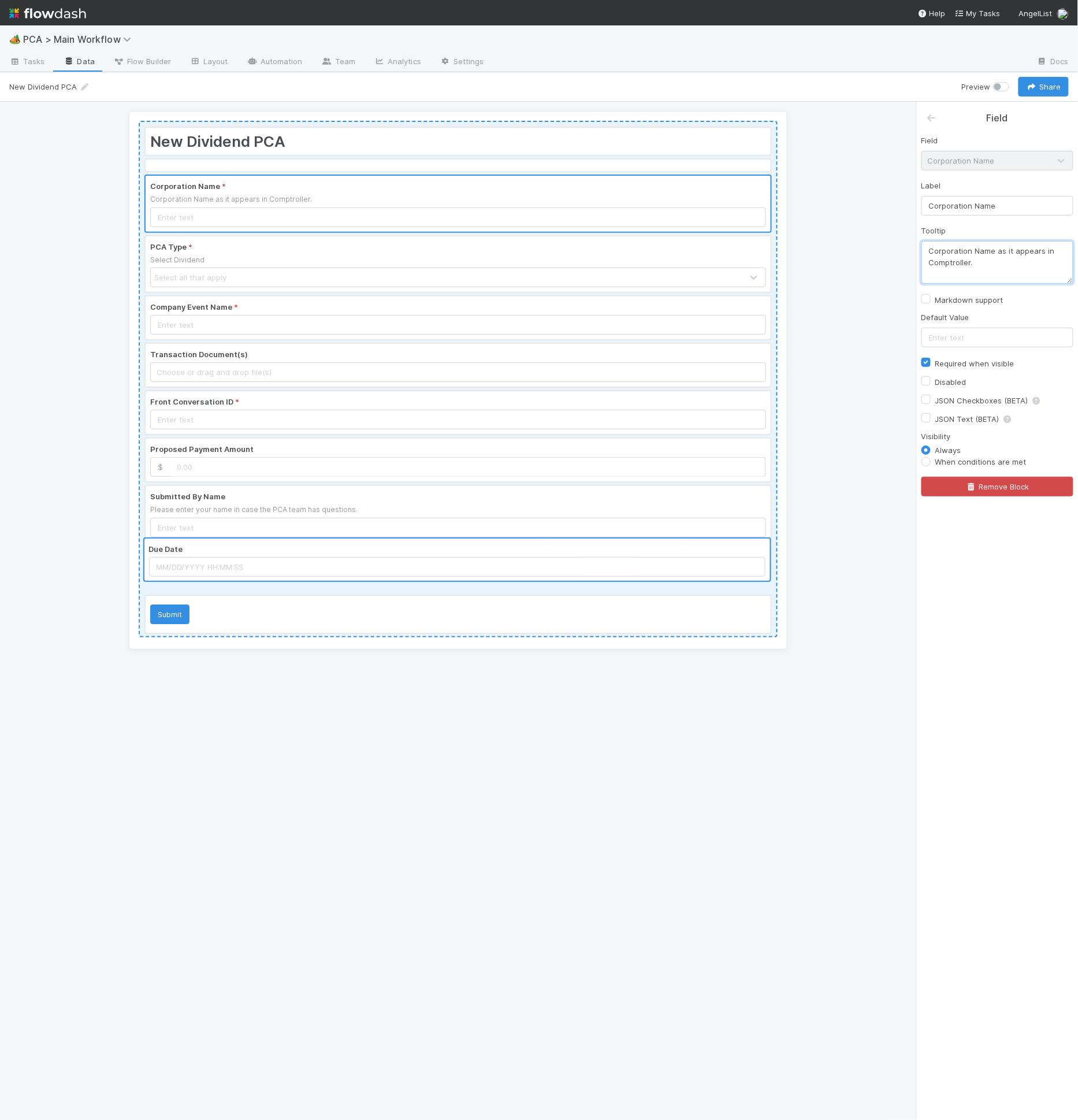
drag, startPoint x: 215, startPoint y: 397, endPoint x: 214, endPoint y: 556, distance: 159.0
click at [214, 556] on div "New Dividend PCA Corporation Name * Corporation Name as it appears in Comptroll…" at bounding box center [457, 379] width 639 height 517
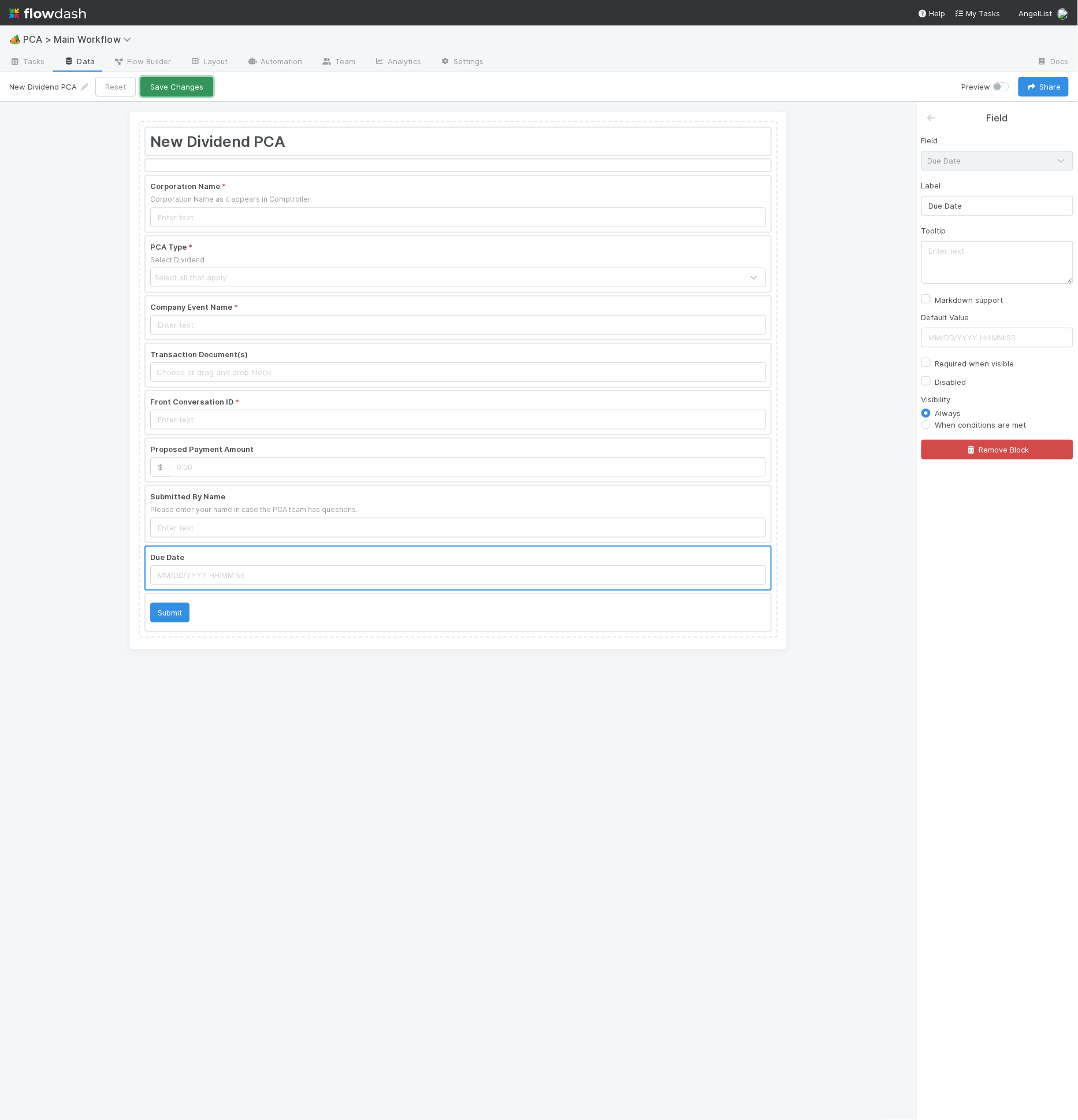
click at [166, 84] on button "Save Changes" at bounding box center [177, 87] width 73 height 19
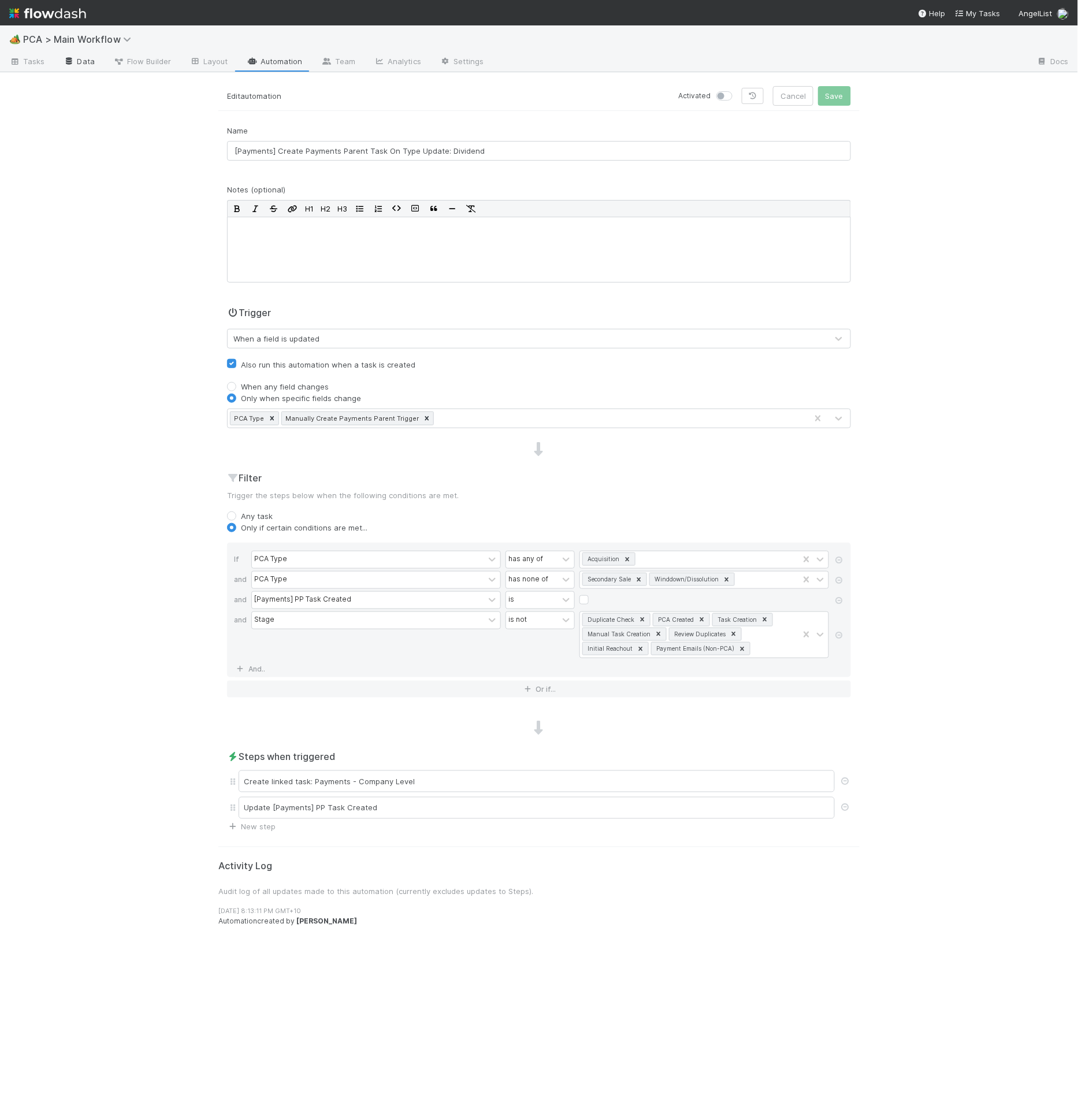
click at [77, 59] on link "Data" at bounding box center [79, 62] width 49 height 19
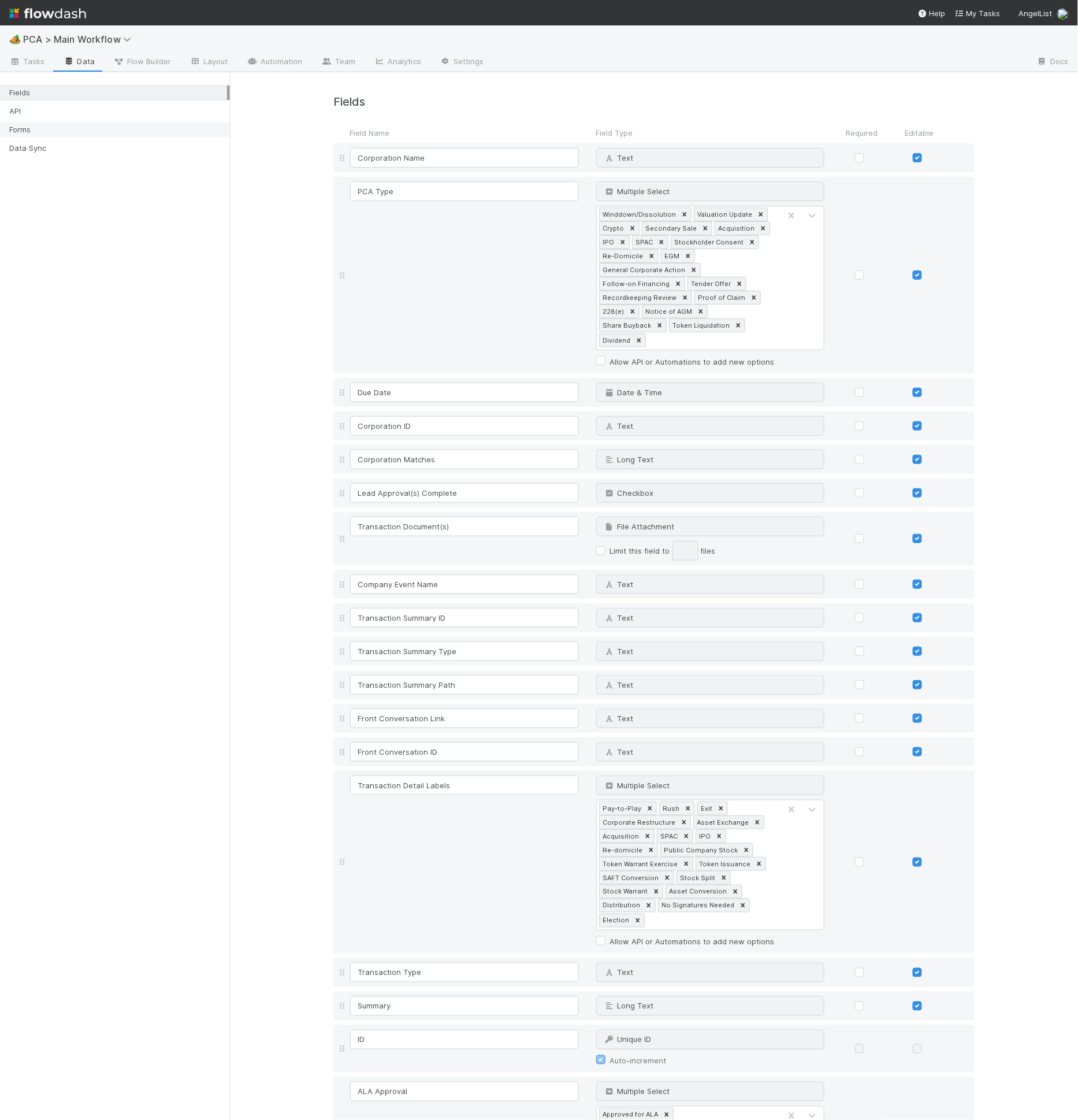
click at [84, 125] on div "Forms" at bounding box center [117, 129] width 218 height 15
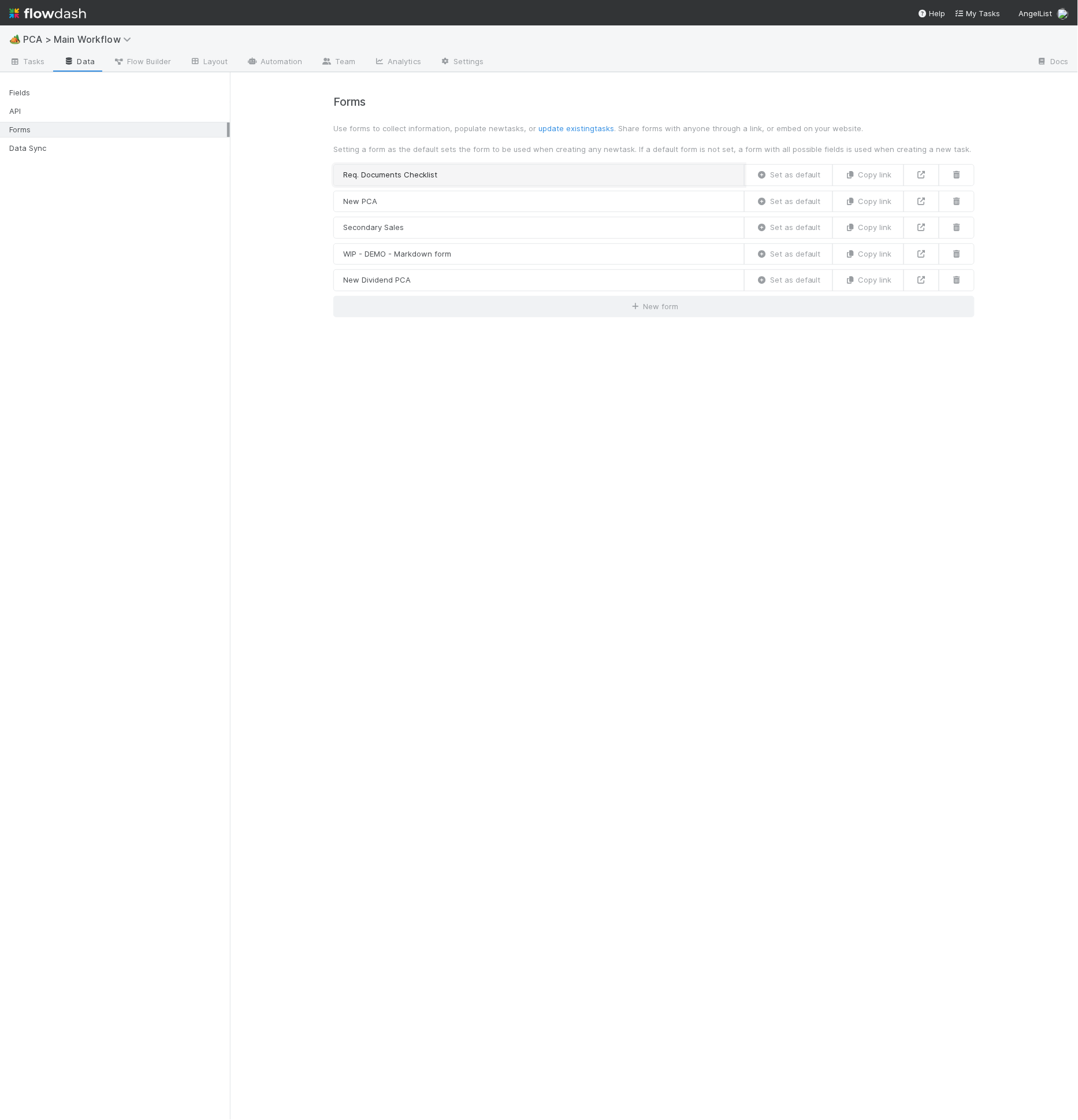
click at [434, 178] on link "Req. Documents Checklist" at bounding box center [539, 175] width 411 height 22
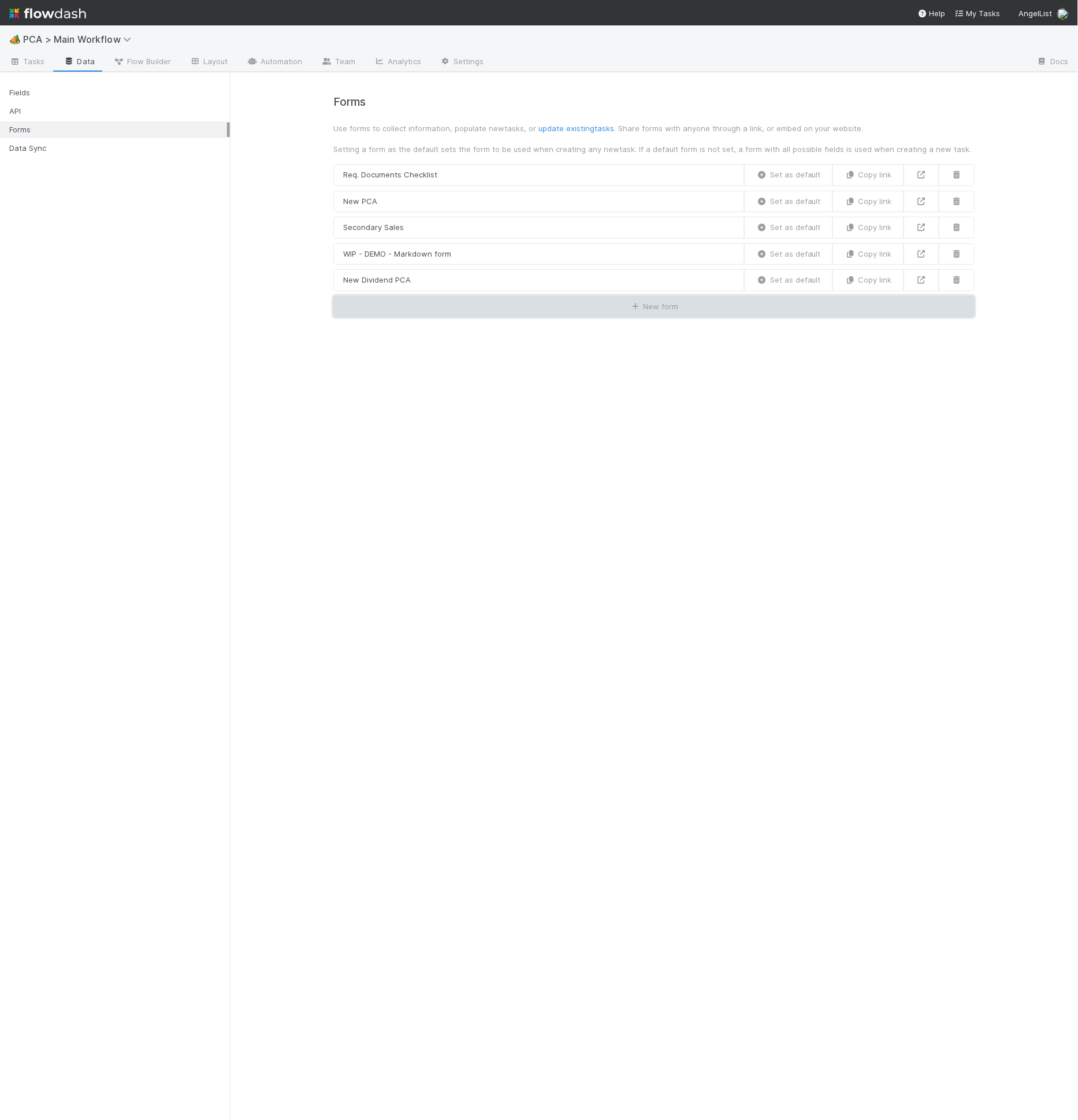
click at [446, 303] on button "New form" at bounding box center [654, 307] width 642 height 22
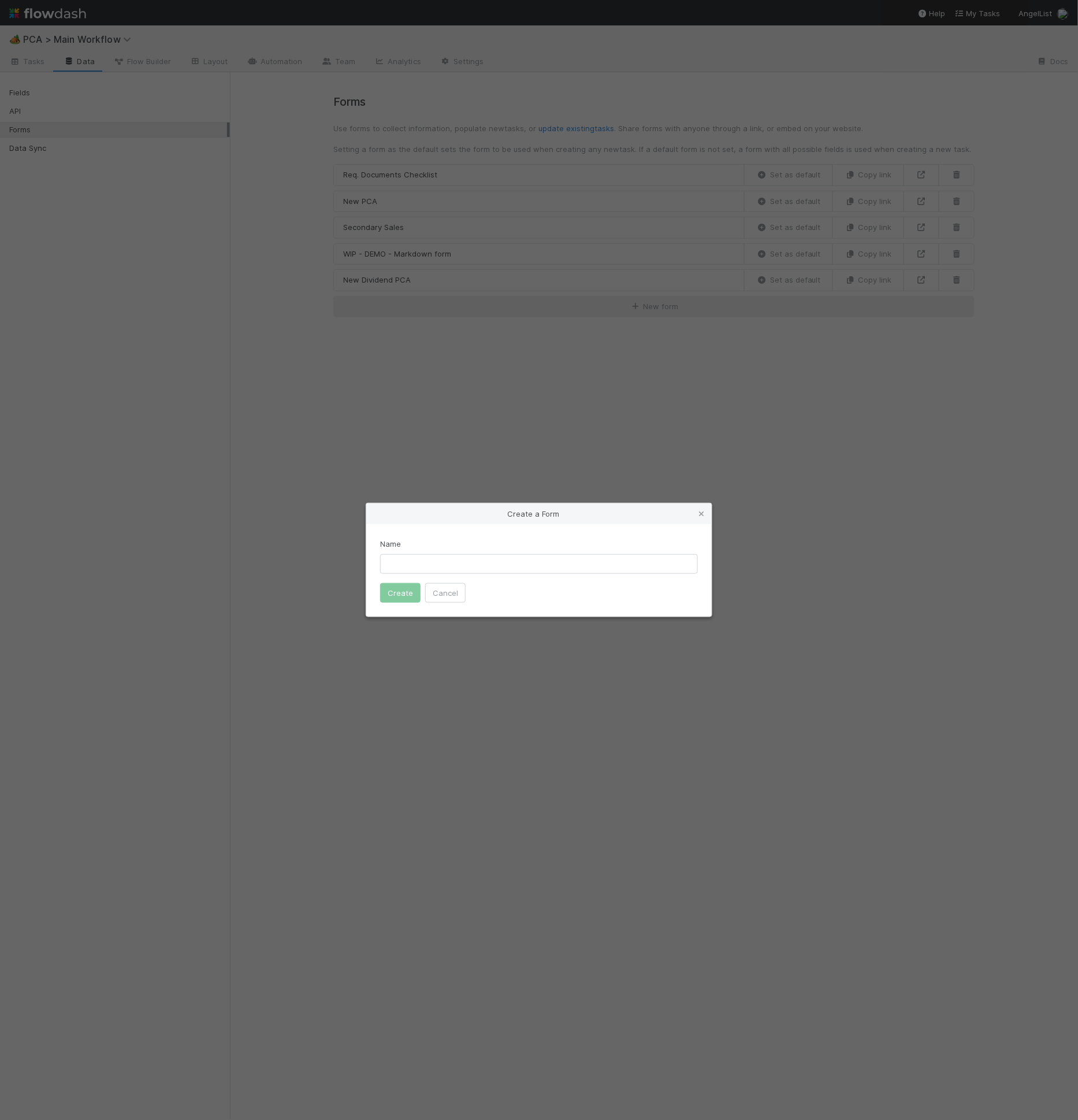
click at [473, 563] on input "text" at bounding box center [539, 564] width 318 height 19
click at [695, 514] on div "Create a Form" at bounding box center [539, 514] width 345 height 21
click at [701, 515] on icon at bounding box center [701, 514] width 12 height 8
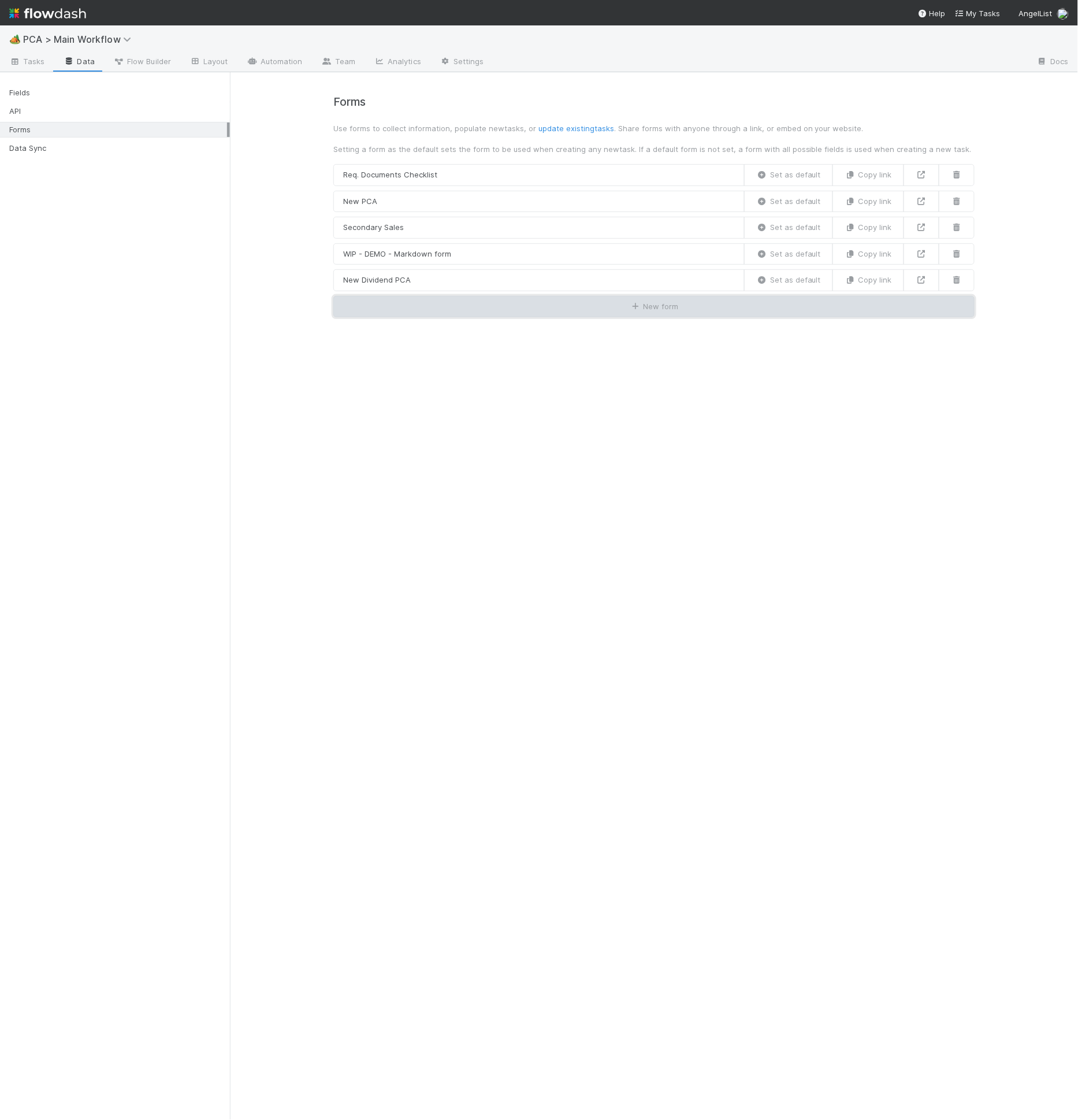
click at [650, 309] on button "New form" at bounding box center [654, 307] width 642 height 22
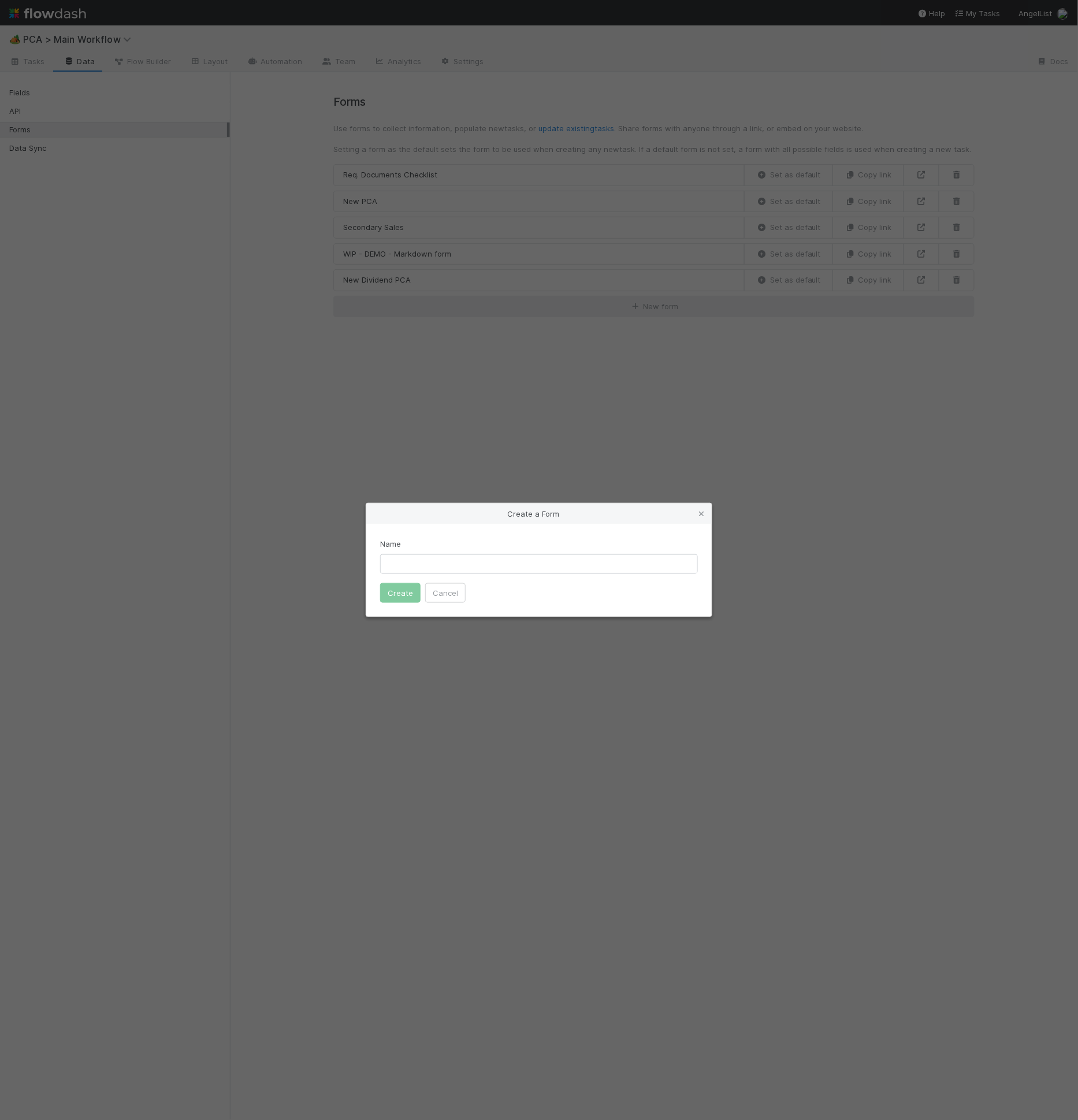
click at [471, 567] on input "text" at bounding box center [539, 564] width 318 height 19
type input "New Token Liquidation PCA"
click at [380, 583] on button "Create" at bounding box center [400, 593] width 40 height 19
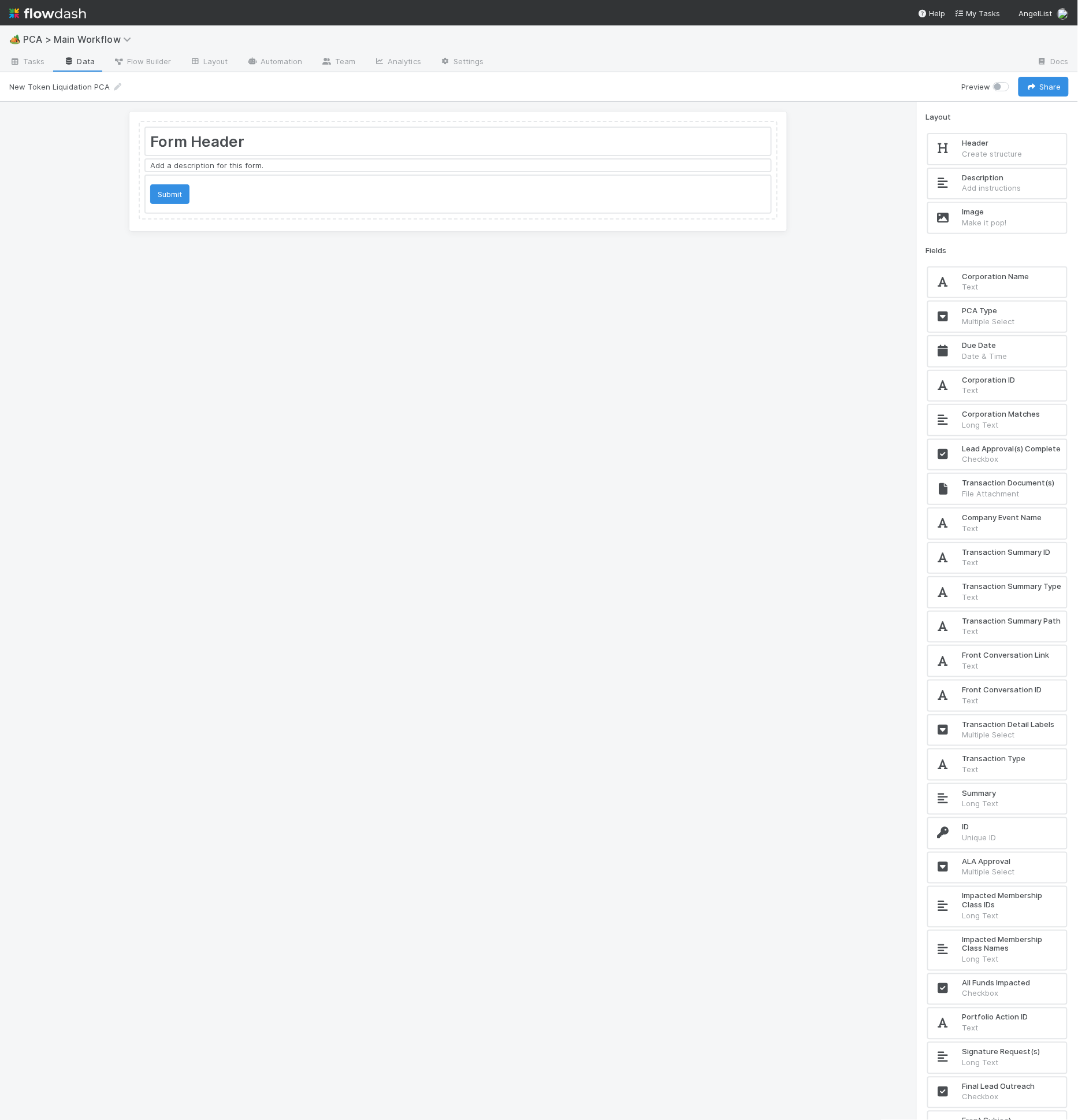
click at [340, 133] on div at bounding box center [457, 141] width 625 height 27
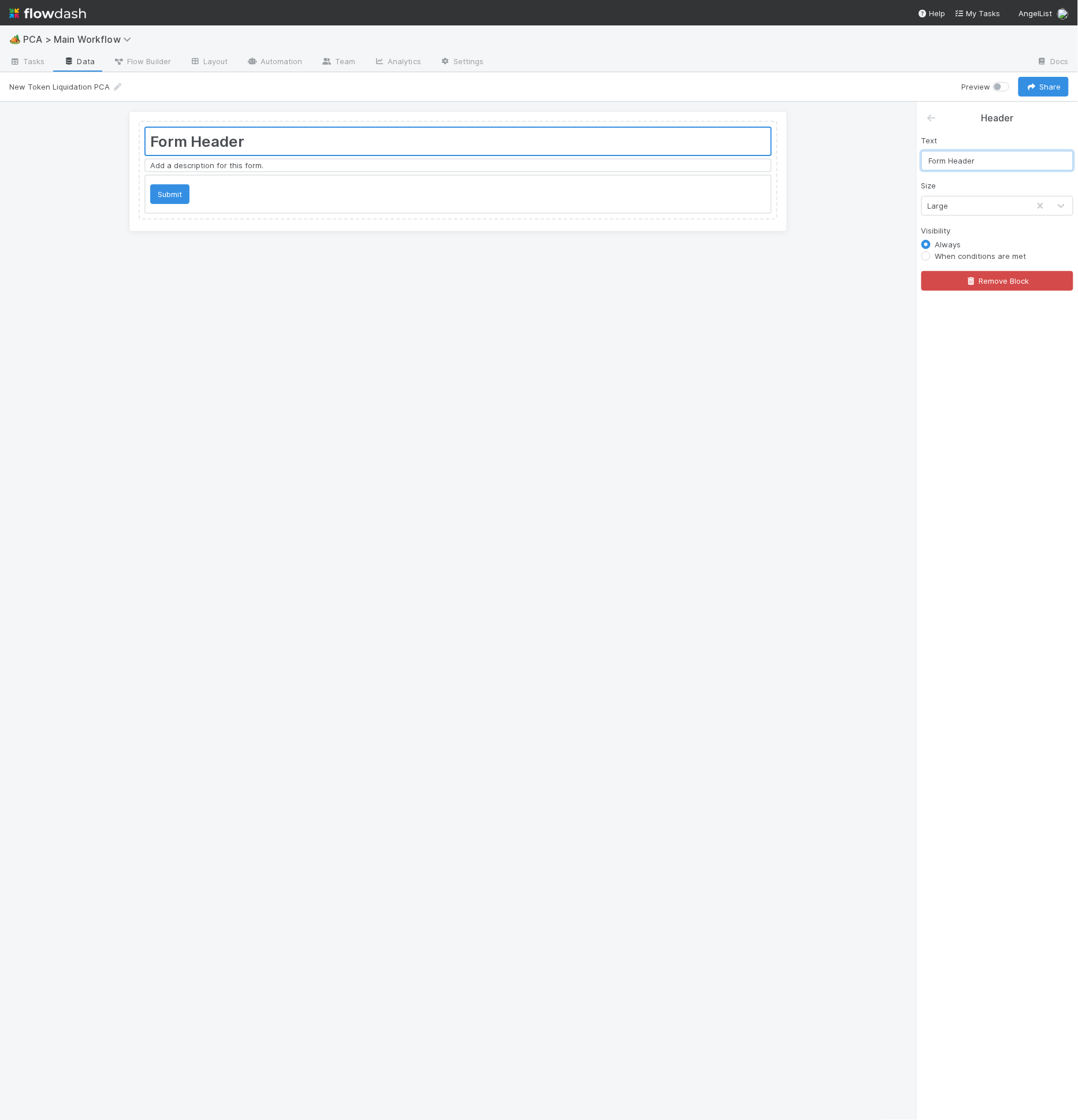
click at [1035, 156] on input "Form Header" at bounding box center [997, 161] width 152 height 19
type input "New Token Liquidation PCA"
drag, startPoint x: 1029, startPoint y: 75, endPoint x: 1032, endPoint y: 83, distance: 8.5
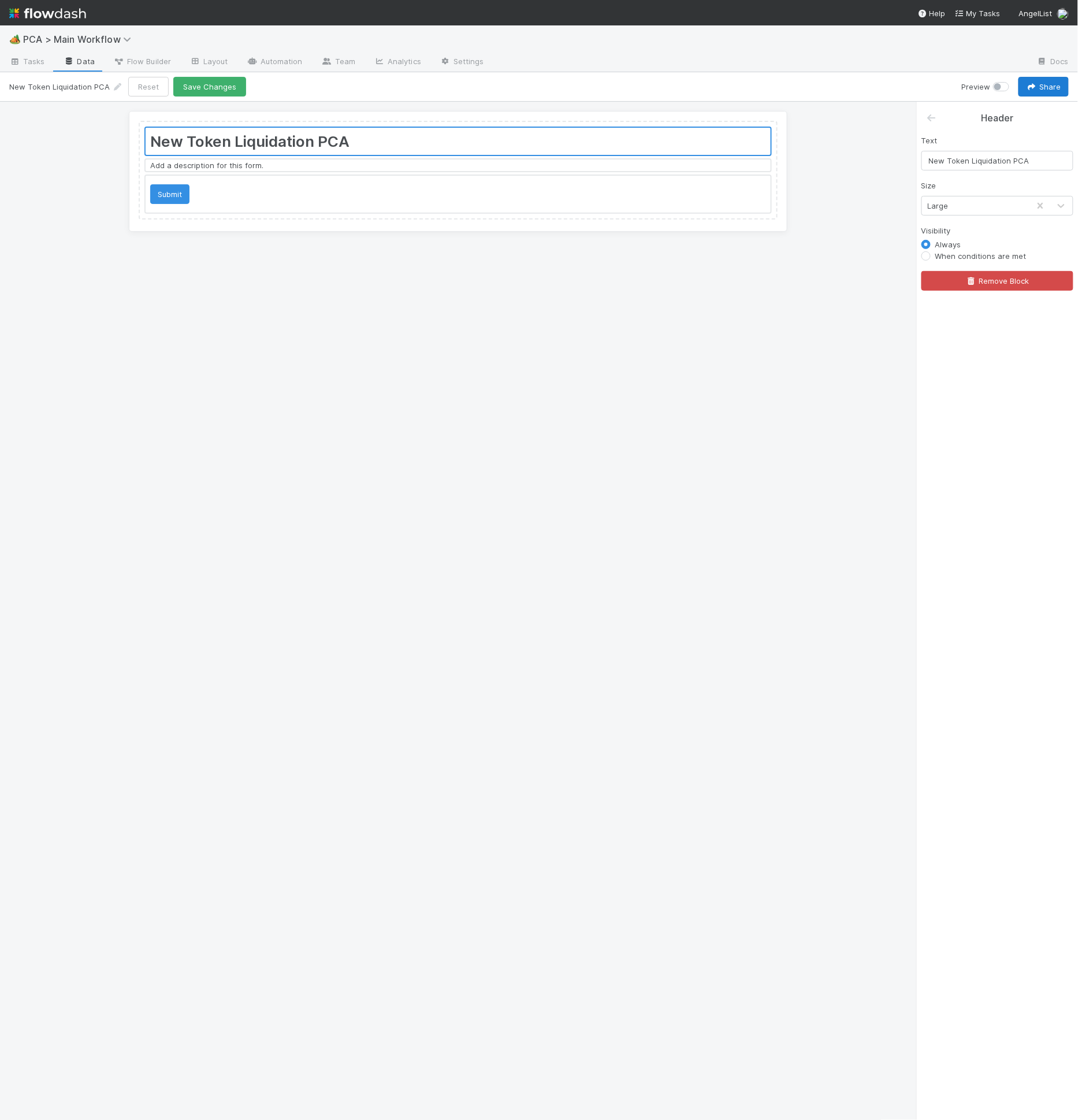
click at [1029, 75] on div "New Token Liquidation PCA Reset Save Changes Preview Share" at bounding box center [539, 87] width 1078 height 29
click at [1032, 83] on icon "button" at bounding box center [1031, 87] width 12 height 8
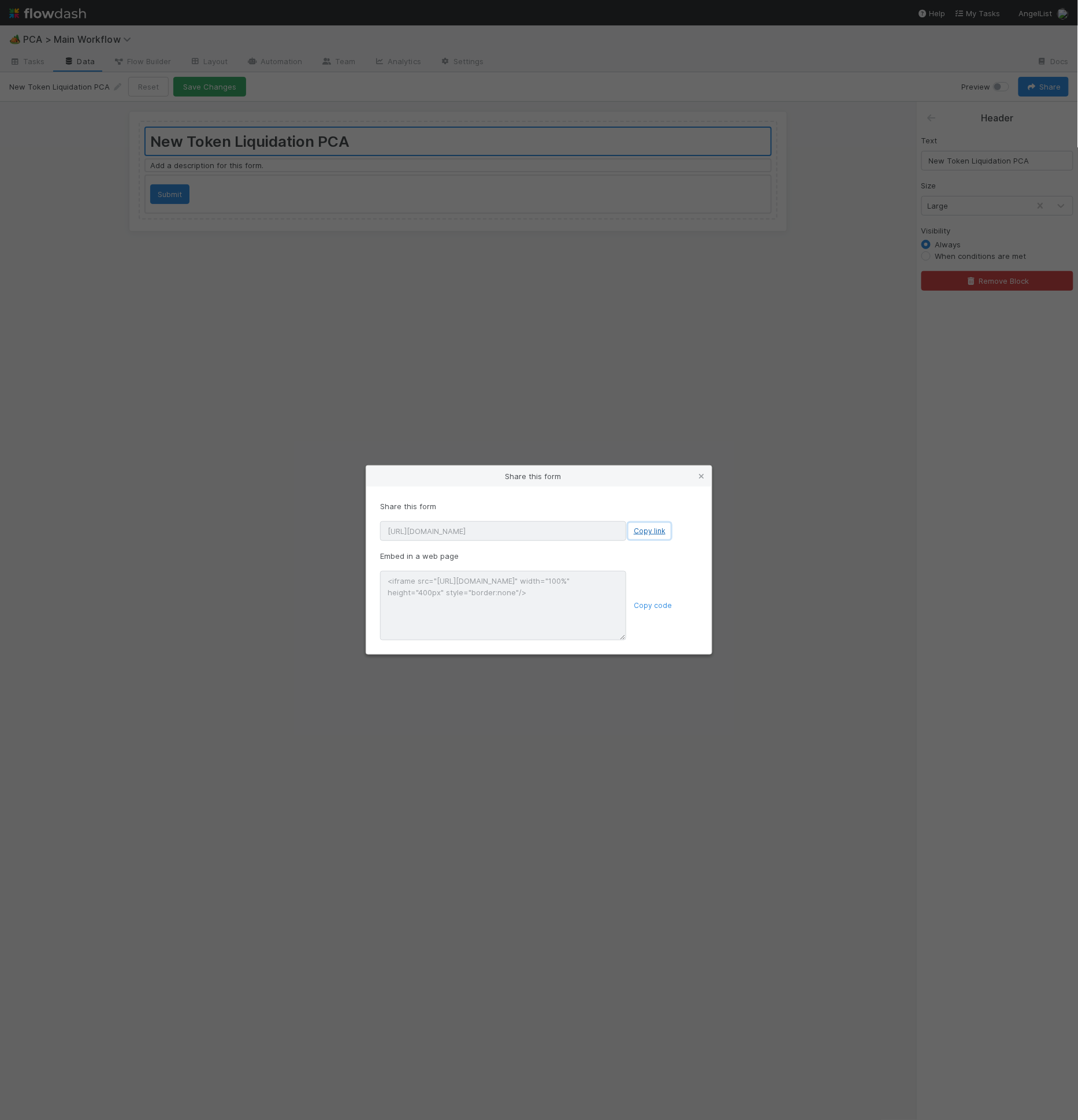
click at [649, 532] on button "Copy link" at bounding box center [649, 530] width 42 height 16
drag, startPoint x: 655, startPoint y: 532, endPoint x: 762, endPoint y: 535, distance: 107.0
click at [655, 532] on button "Copy link" at bounding box center [649, 530] width 42 height 16
click at [697, 475] on icon at bounding box center [701, 476] width 12 height 8
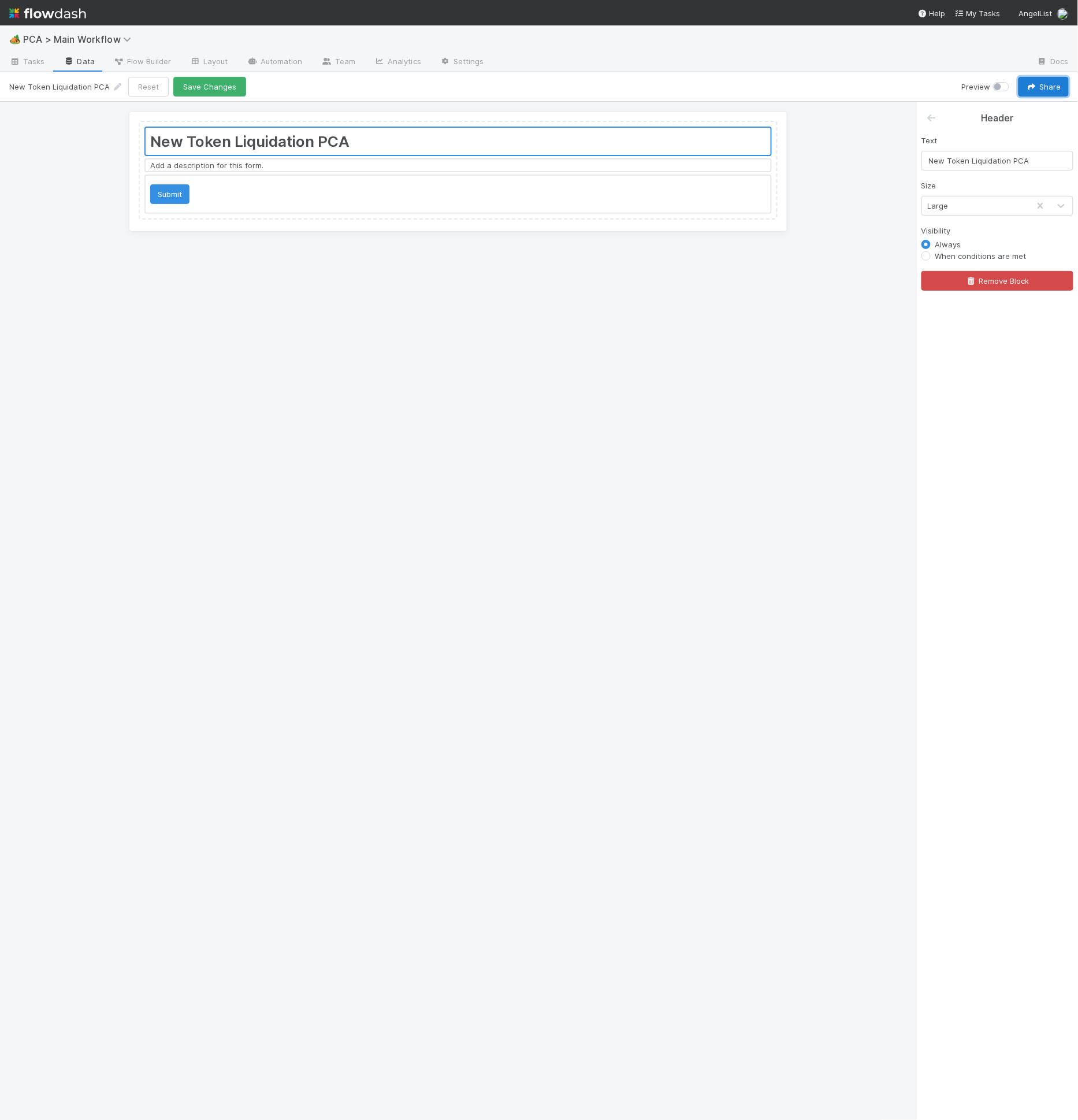
click at [398, 190] on div at bounding box center [457, 194] width 625 height 37
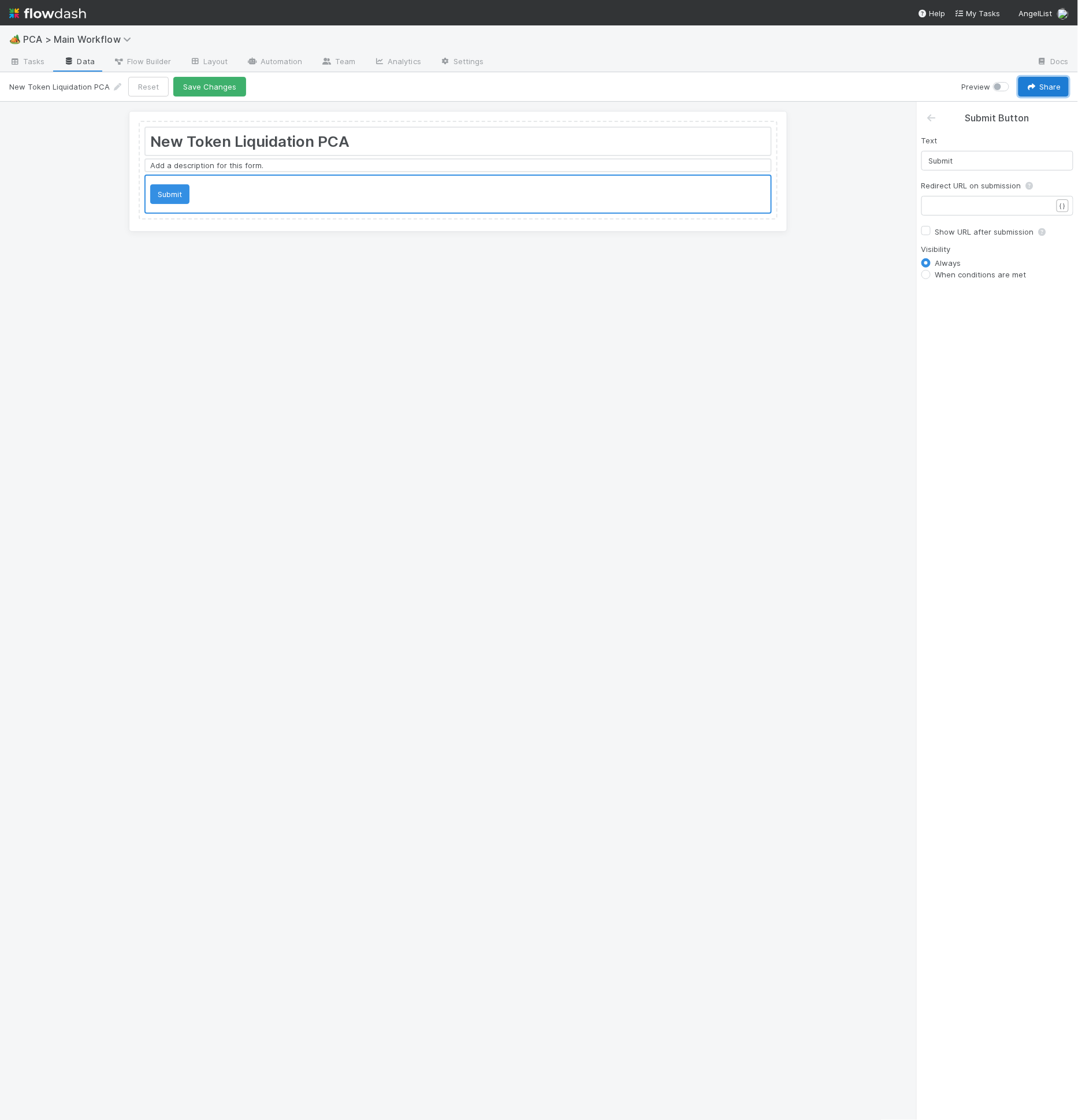
click at [406, 167] on div at bounding box center [457, 165] width 625 height 12
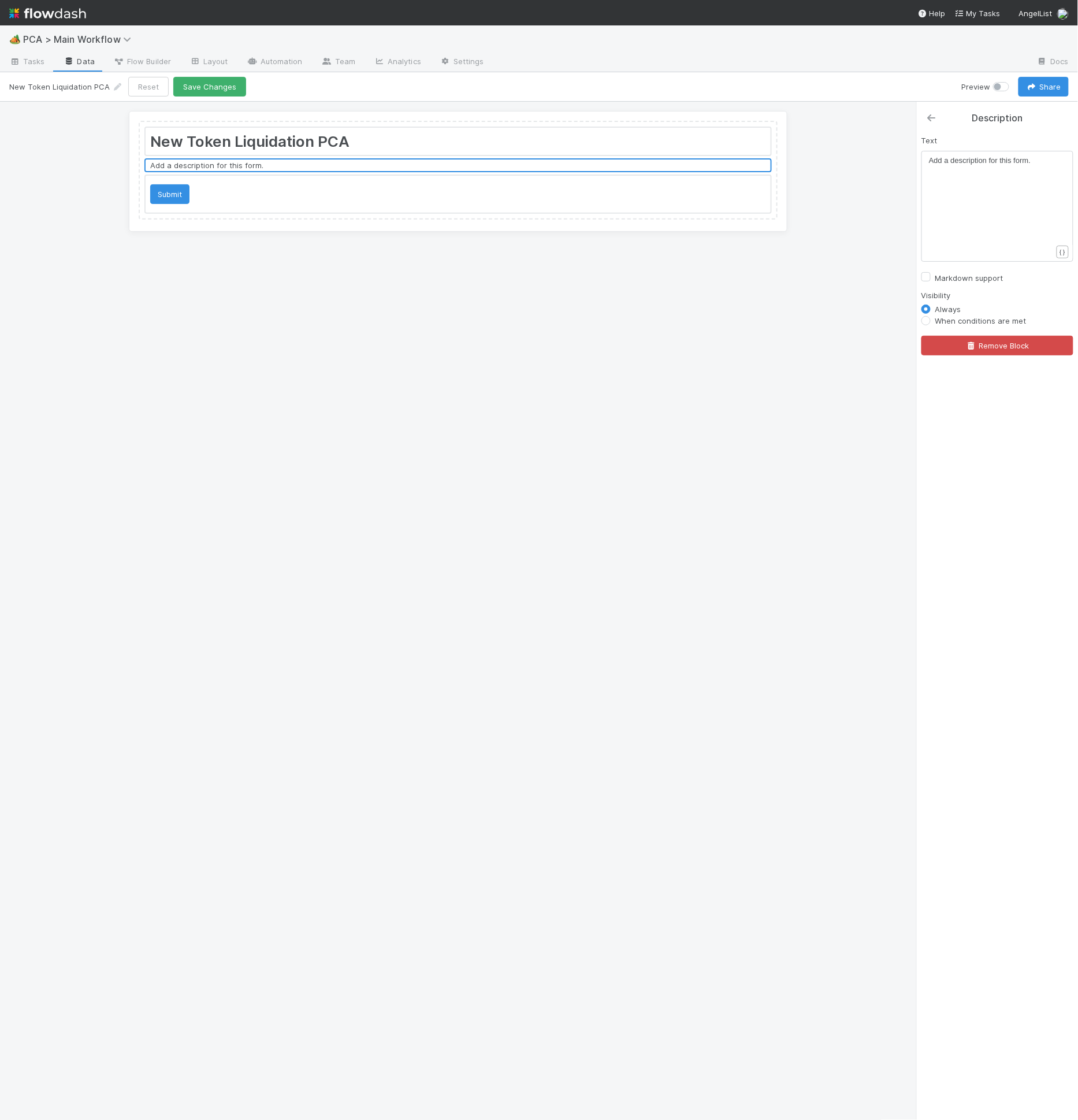
click at [926, 112] on link at bounding box center [931, 117] width 12 height 12
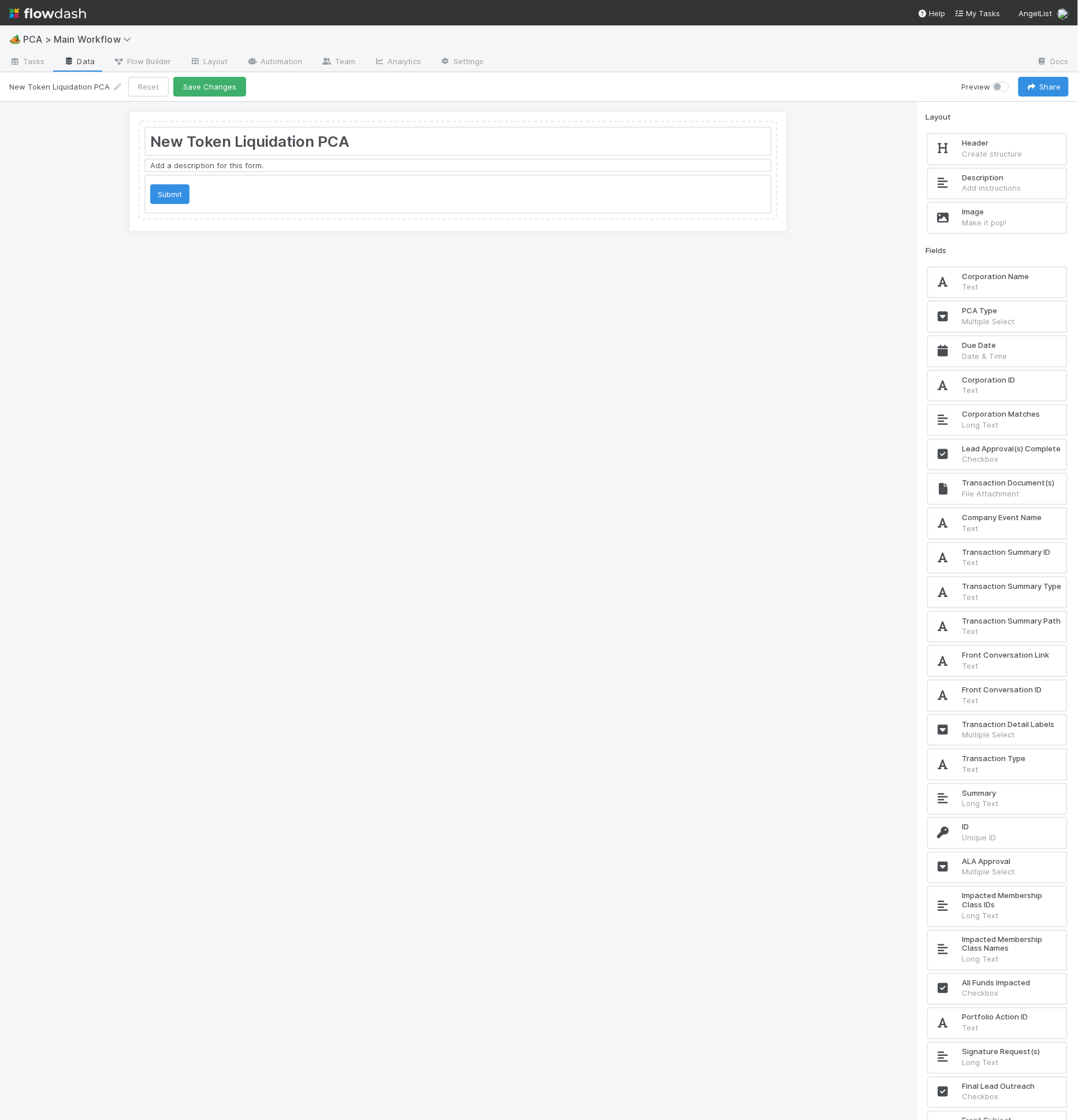
click at [715, 162] on div at bounding box center [457, 165] width 625 height 12
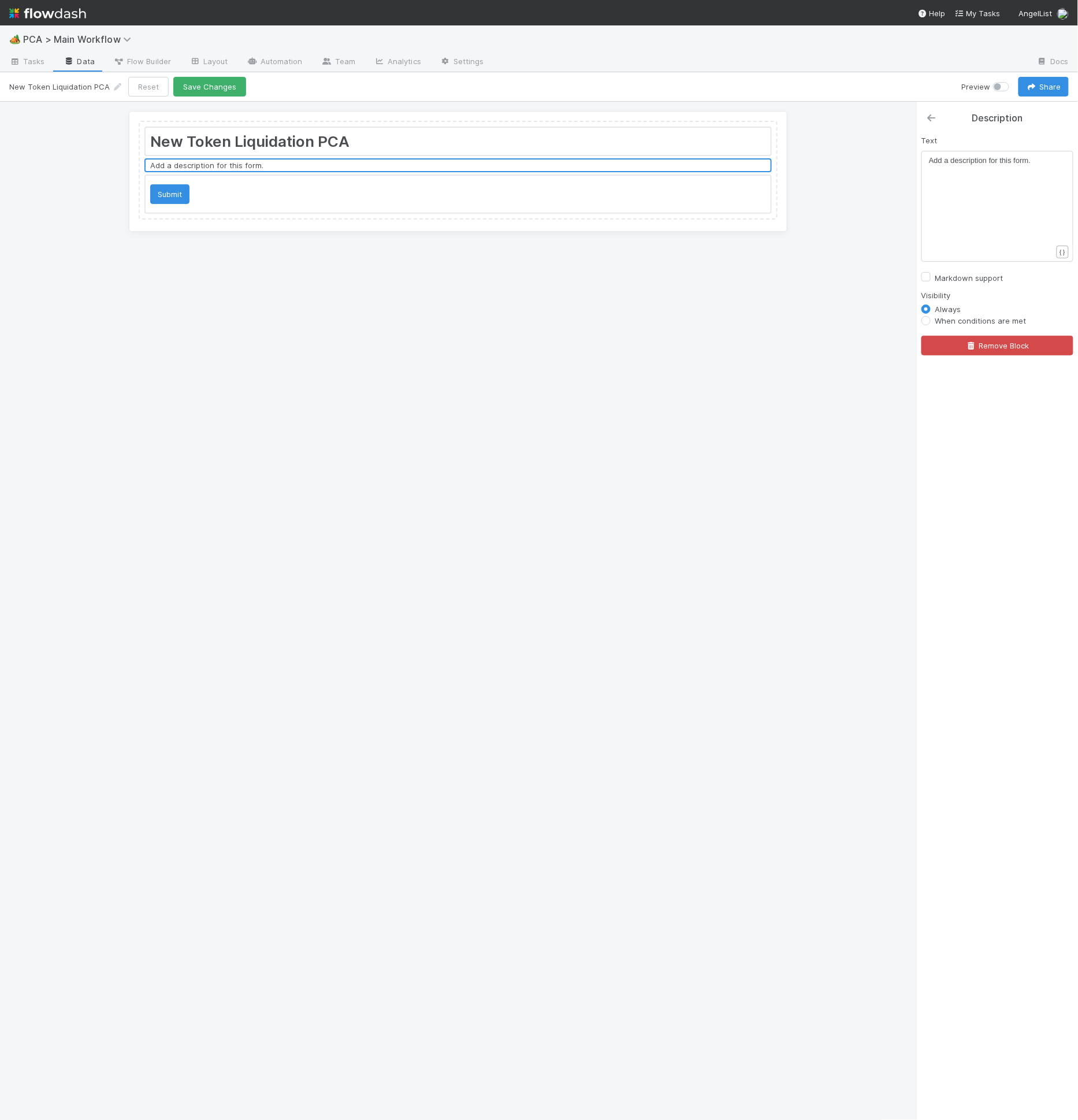
click at [936, 120] on icon at bounding box center [931, 117] width 12 height 9
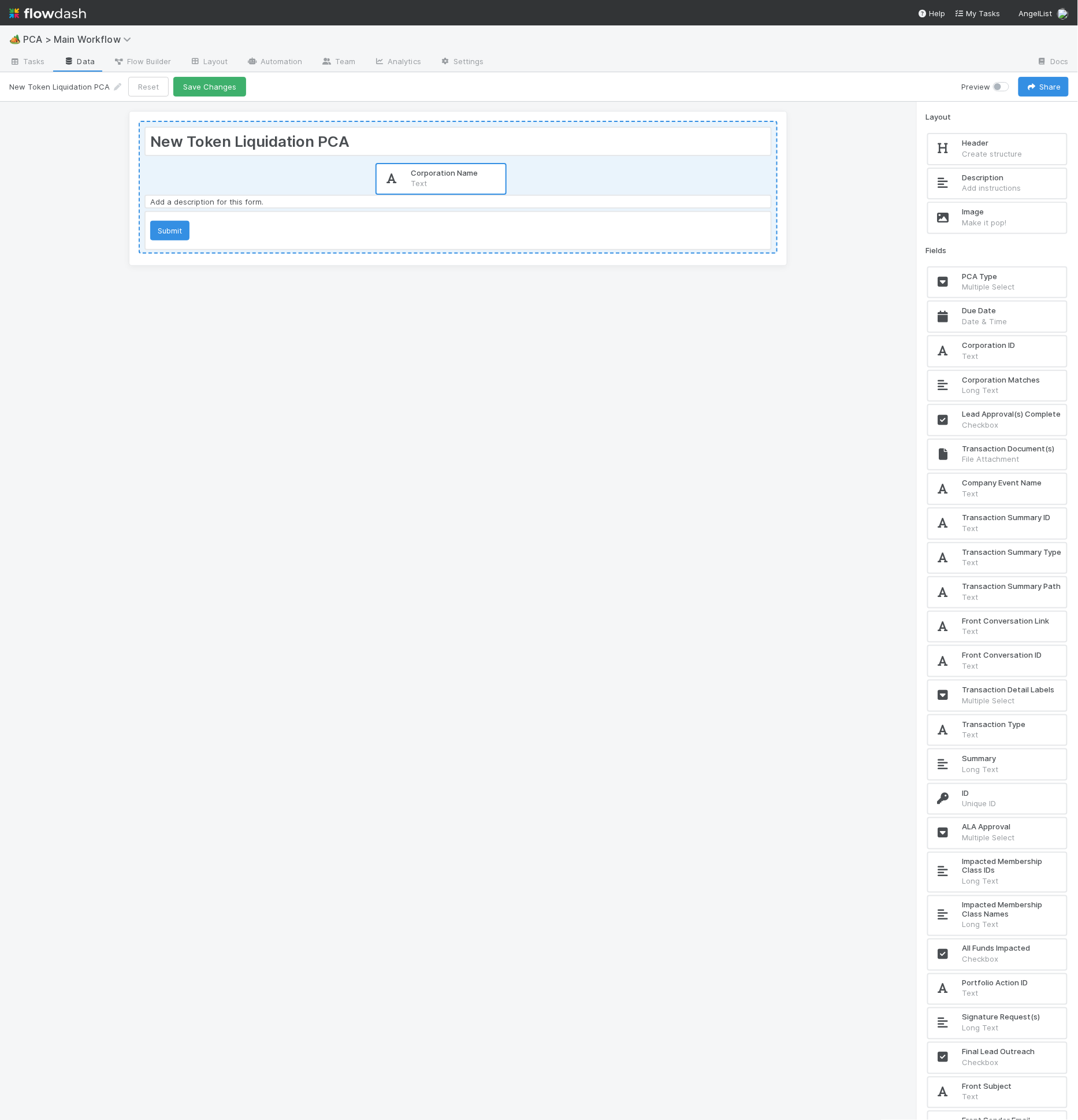
drag, startPoint x: 1018, startPoint y: 280, endPoint x: 457, endPoint y: 179, distance: 570.0
click at [457, 179] on div "New Token Liquidation PCA Add a description for this form. Submit Layout Header…" at bounding box center [539, 611] width 1078 height 1019
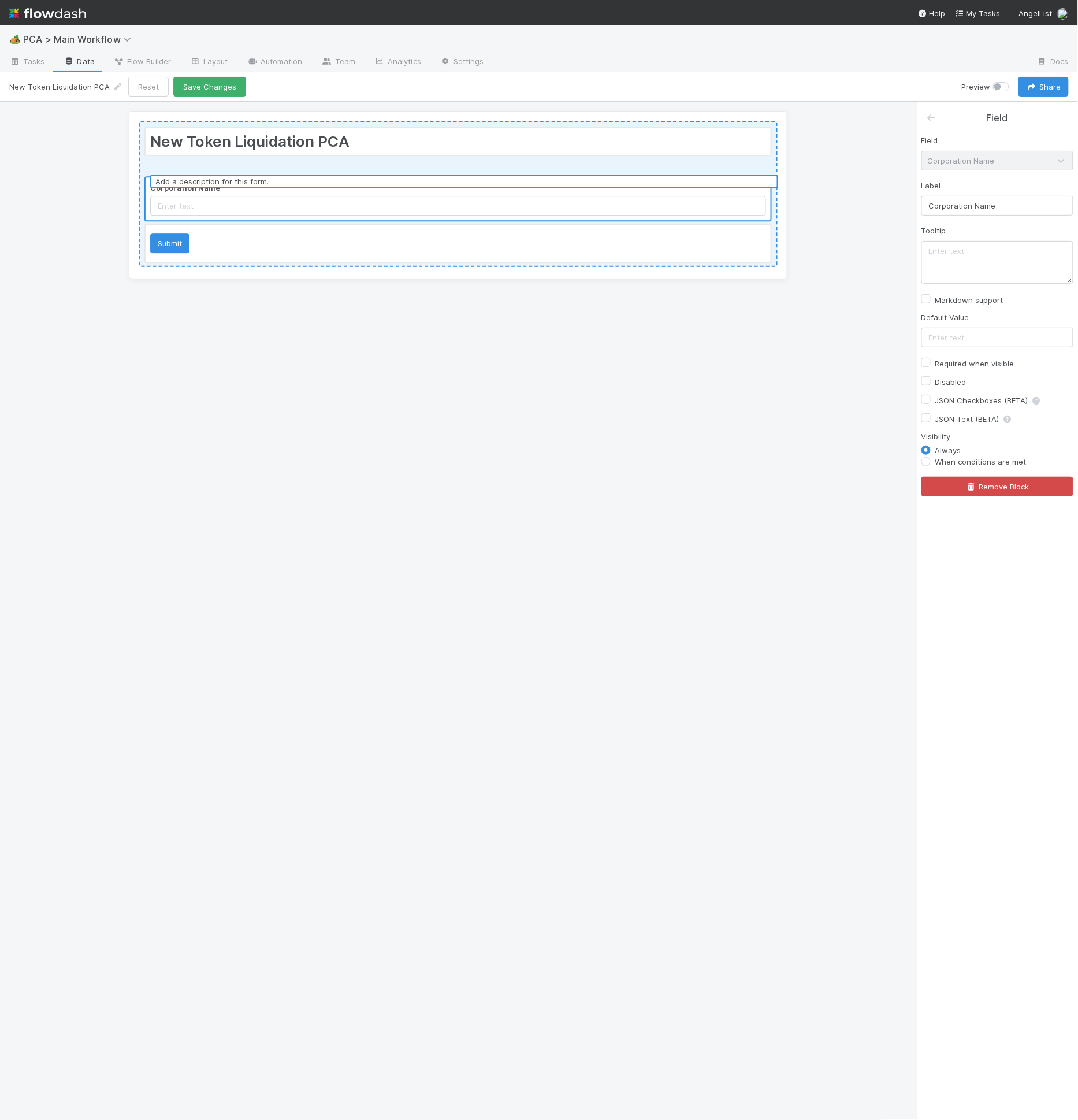
drag, startPoint x: 466, startPoint y: 213, endPoint x: 475, endPoint y: 162, distance: 51.8
click at [475, 162] on div "New Token Liquidation PCA Corporation Name Add a description for this form. Sub…" at bounding box center [457, 194] width 639 height 146
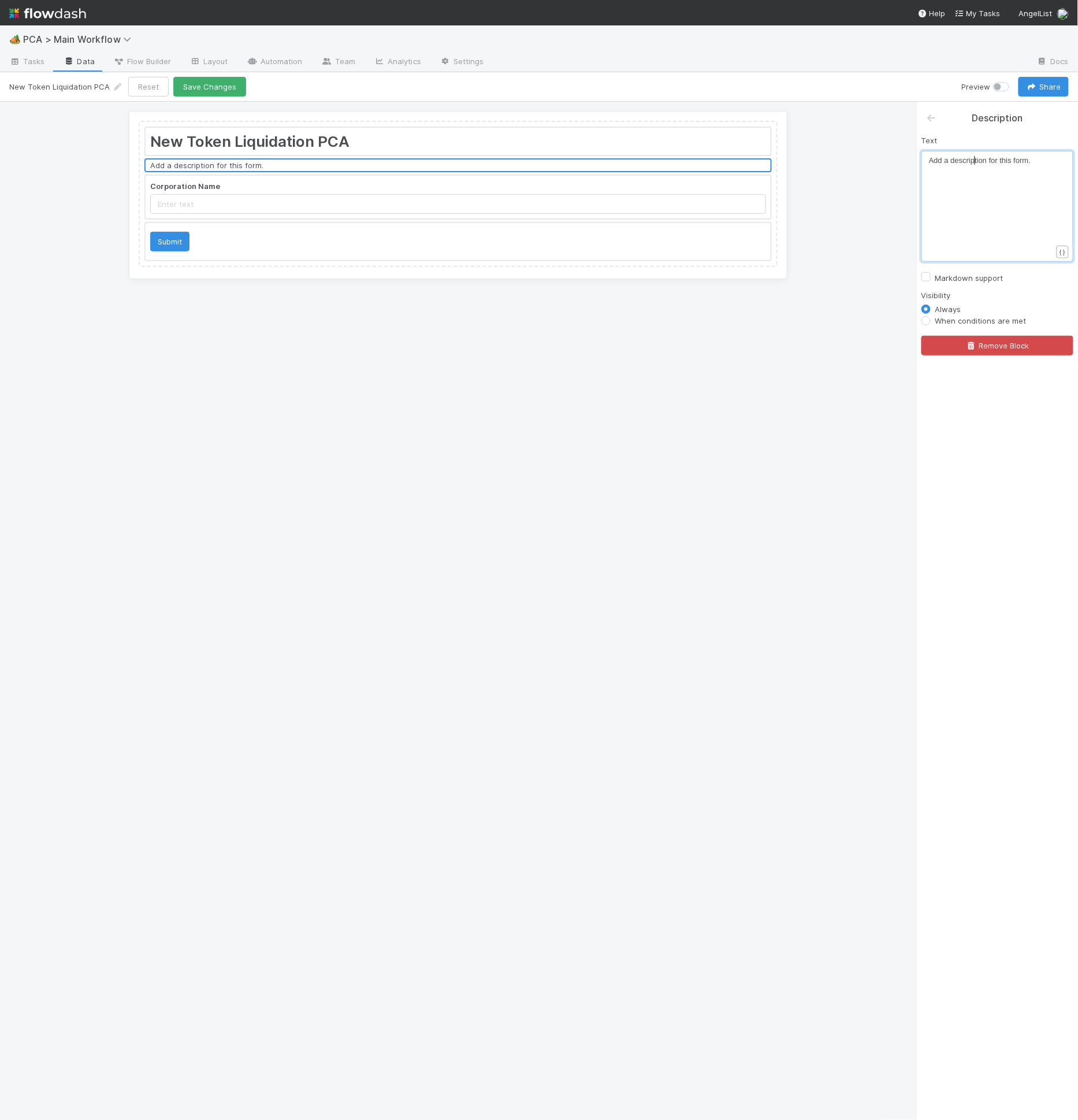
click at [975, 162] on span "Add a description for this form." at bounding box center [979, 160] width 101 height 8
click at [956, 175] on div "x Add a description for this form." at bounding box center [1004, 220] width 152 height 131
click at [956, 175] on div "x Add a description for this form ." at bounding box center [1004, 220] width 152 height 131
type textarea "Add a description for this form."
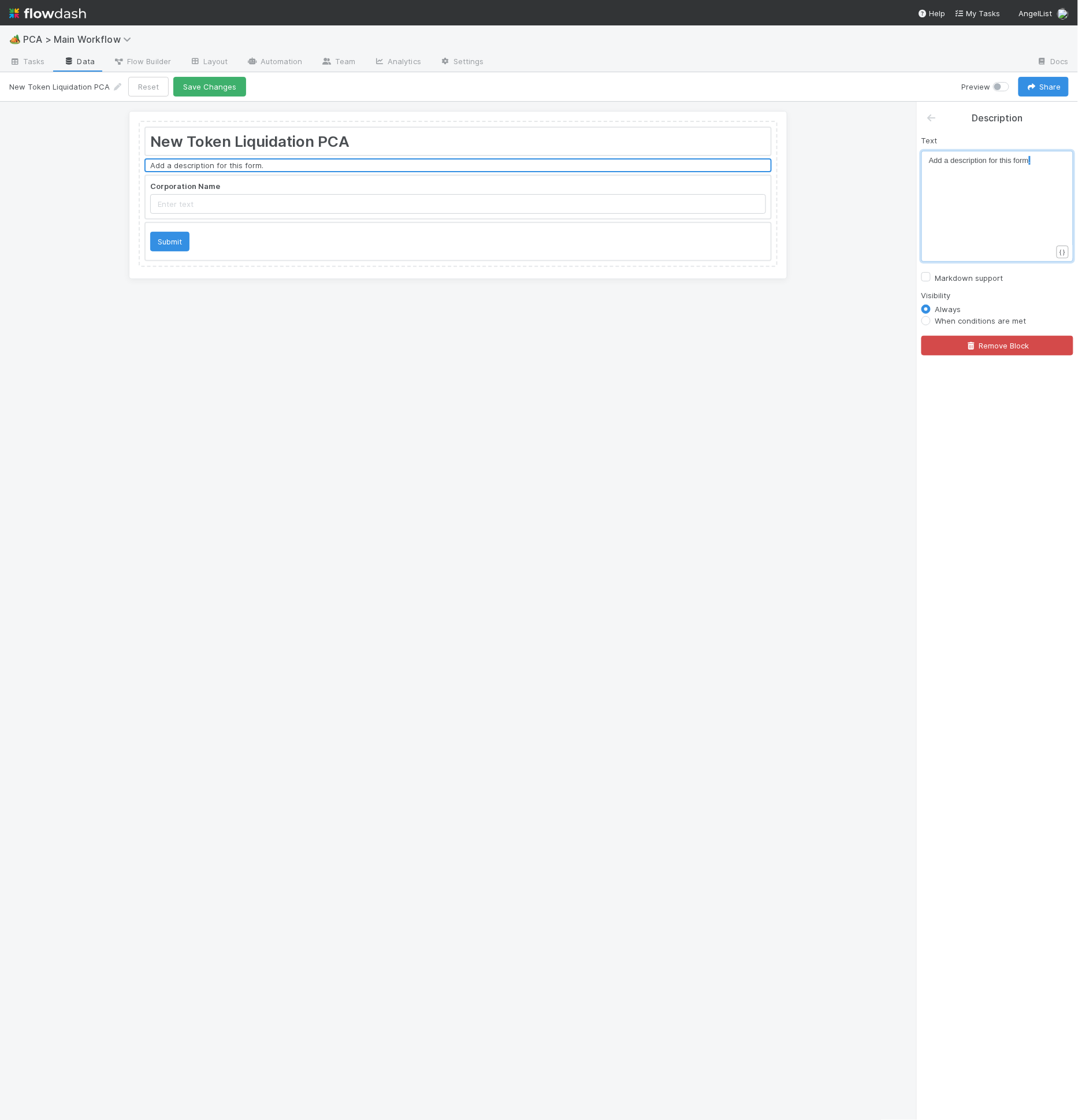
click at [956, 175] on div "x Add a description for this form ." at bounding box center [1004, 220] width 152 height 131
paste textarea
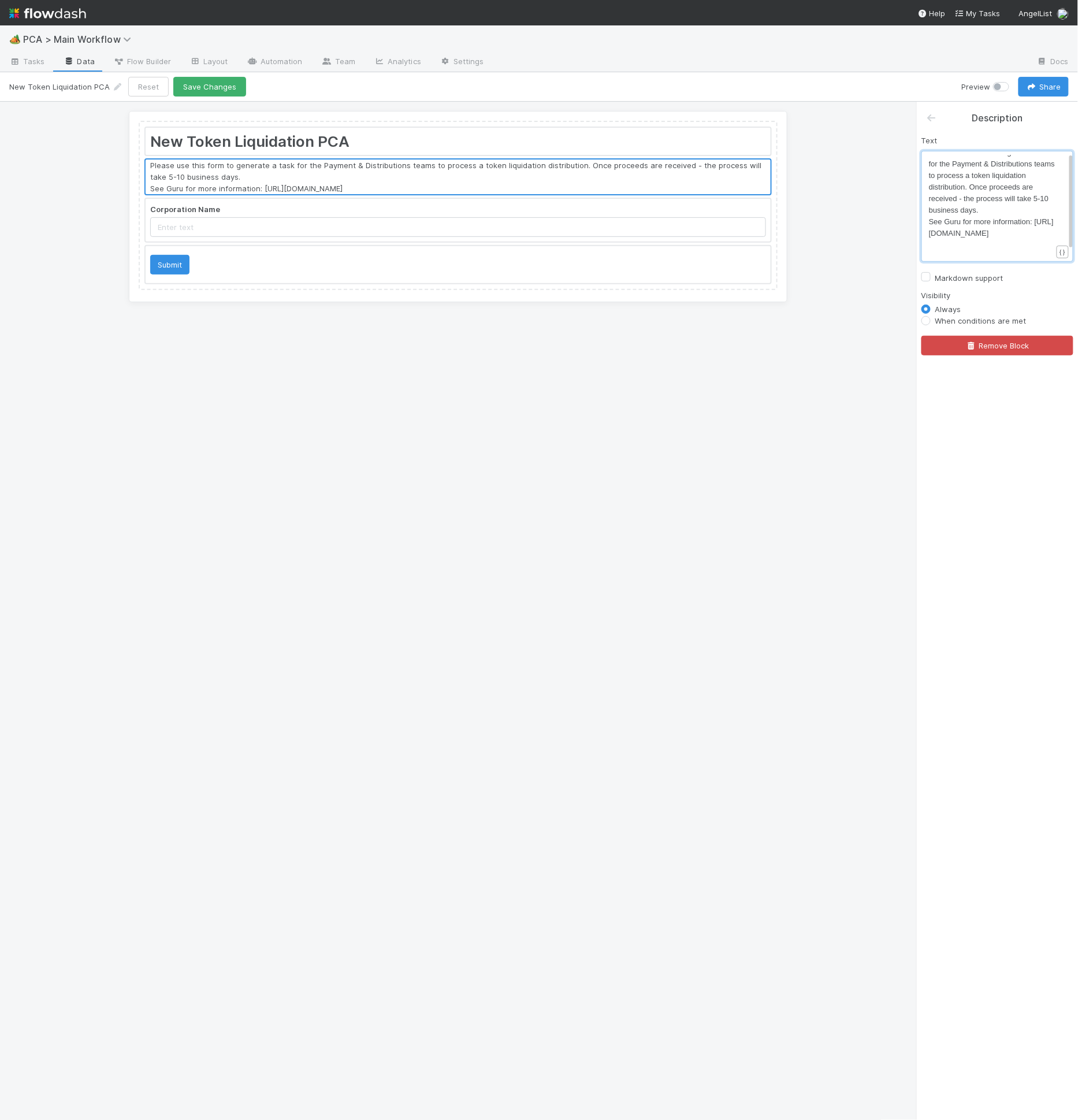
scroll to position [0, 0]
click at [999, 195] on span "Please use this form to generate a task for the Payment & Distributions teams t…" at bounding box center [995, 189] width 132 height 67
drag, startPoint x: 966, startPoint y: 170, endPoint x: 1074, endPoint y: 170, distance: 108.0
type textarea "PCA"
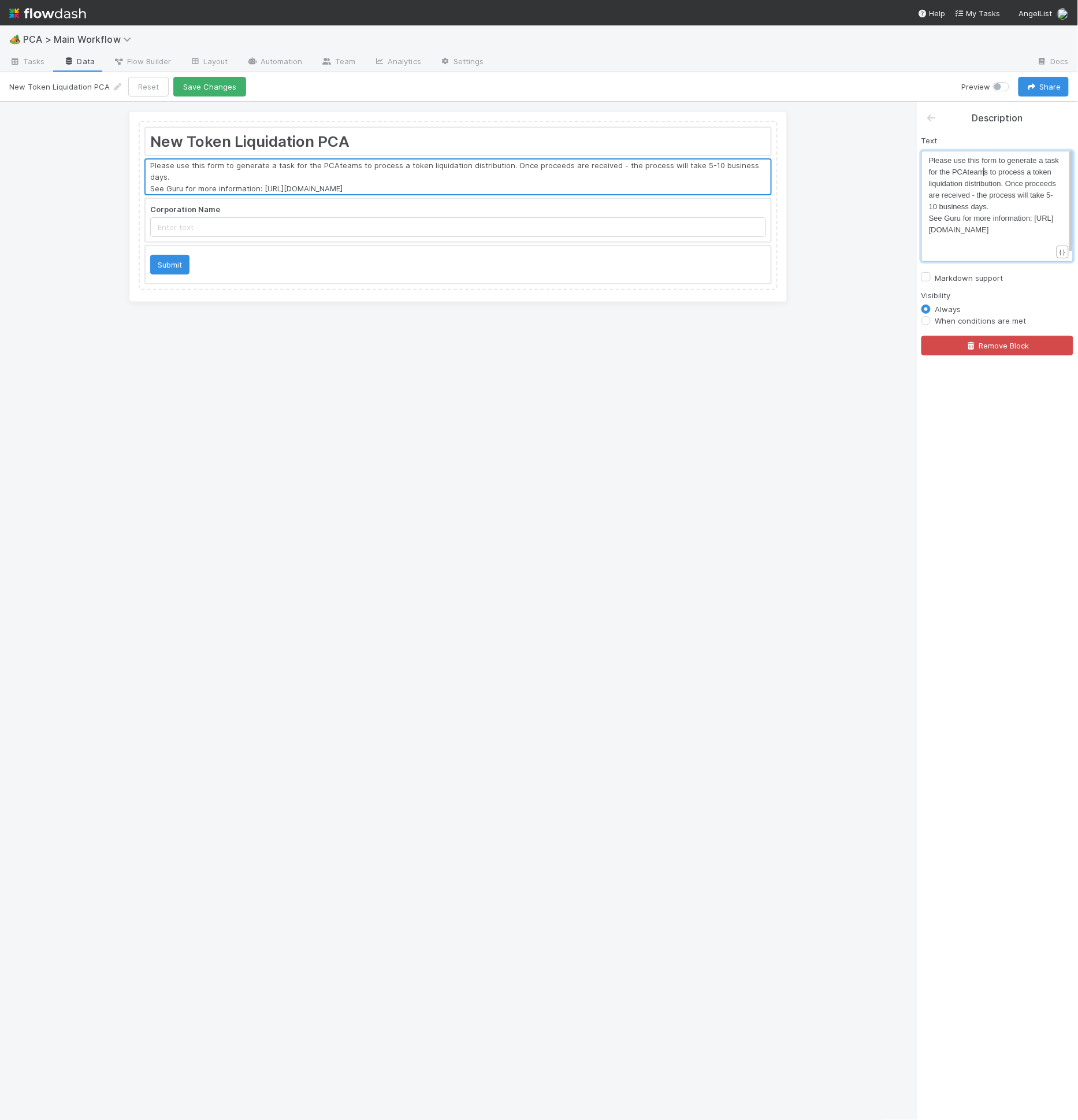
type textarea "PCA"
click at [1007, 170] on span "Please use this form to generate a task for the PCA teams to process a token li…" at bounding box center [995, 183] width 132 height 55
click at [1027, 183] on span "Please use this form to generate a task for the PCA team to process a token liq…" at bounding box center [995, 183] width 132 height 55
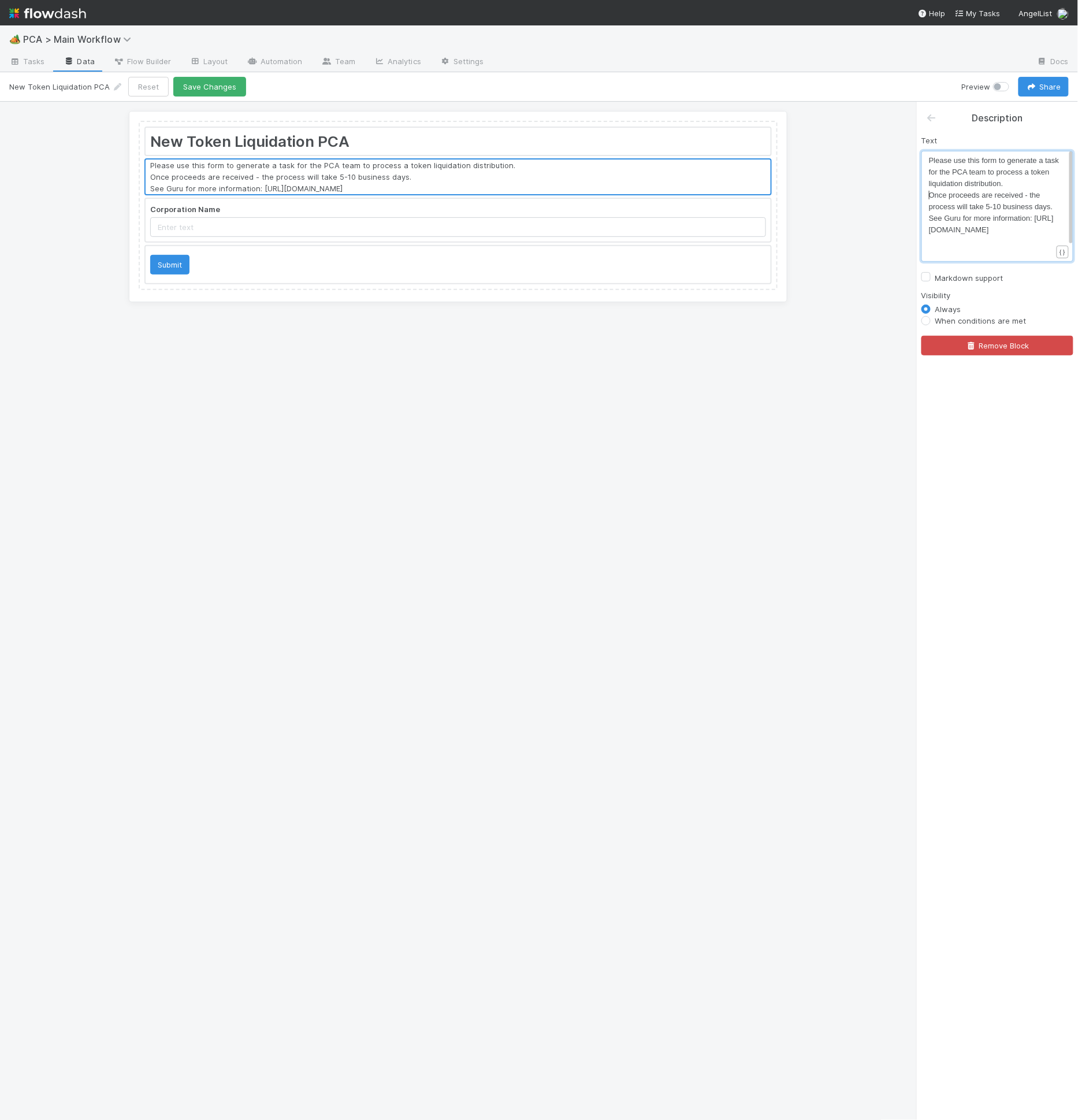
scroll to position [3, 0]
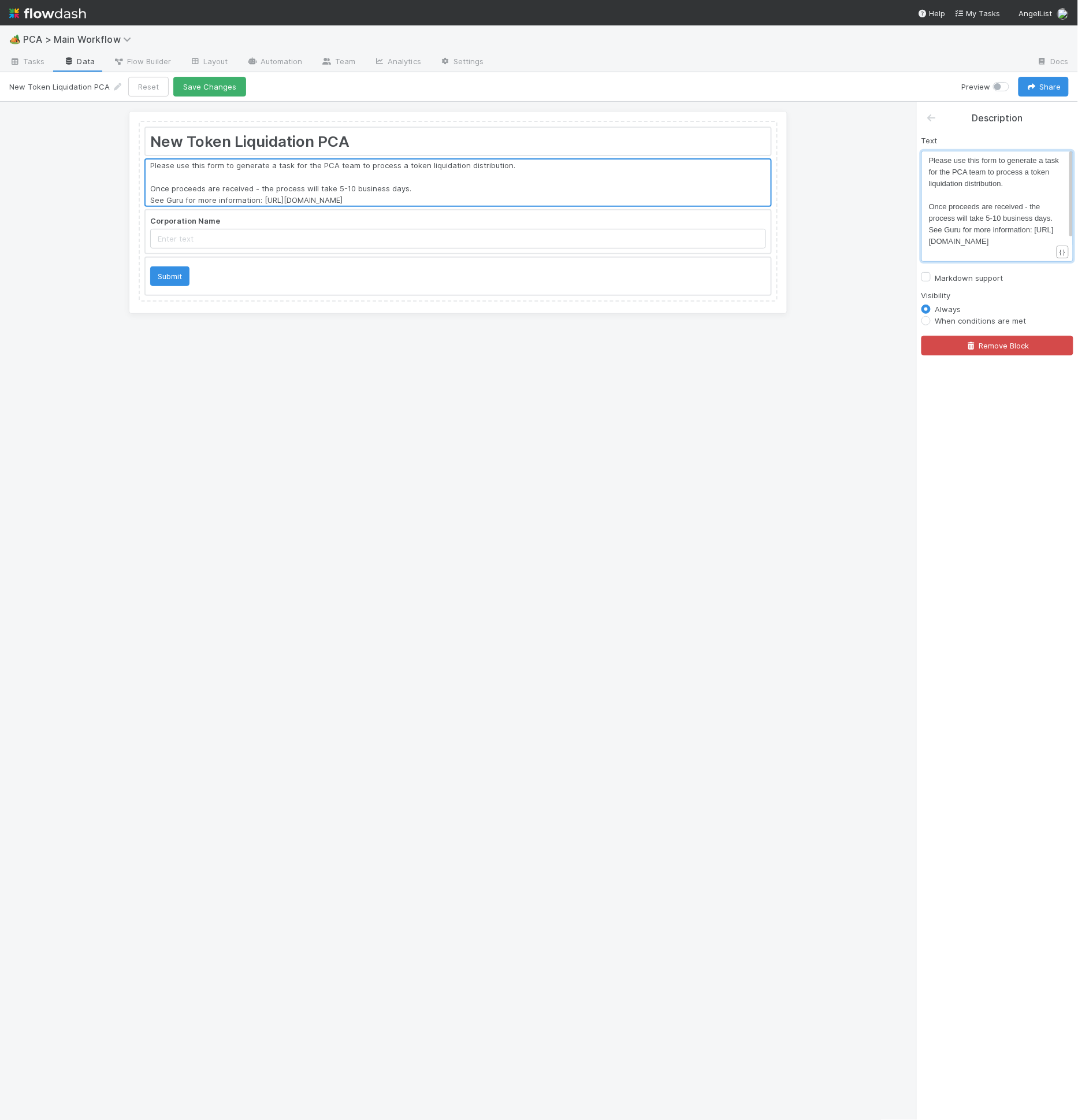
type textarea "T"
type textarea "Once the PCA has been ve"
type textarea "created, a"
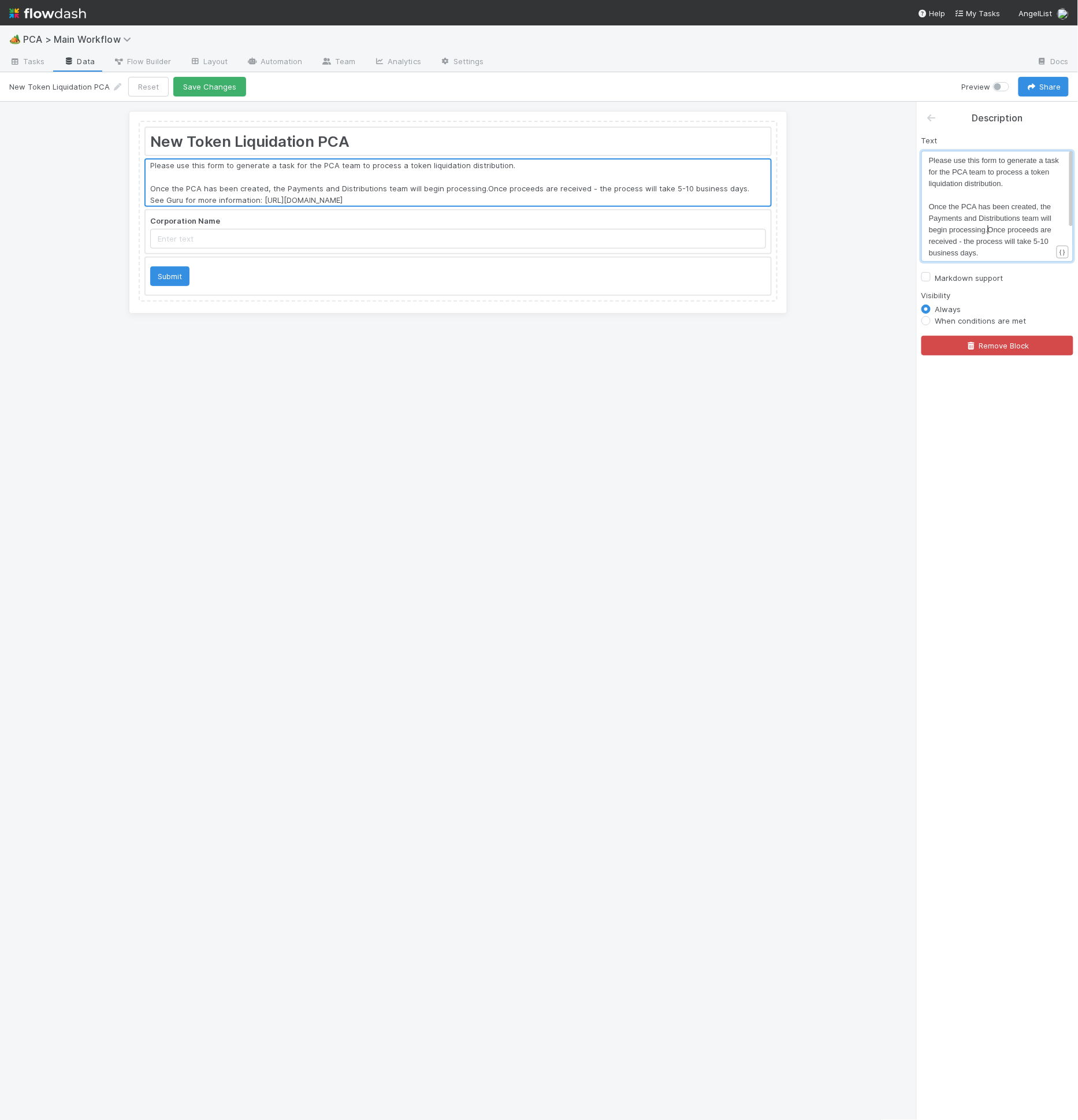
type textarea "the Payments and Distributions team will begin processing."
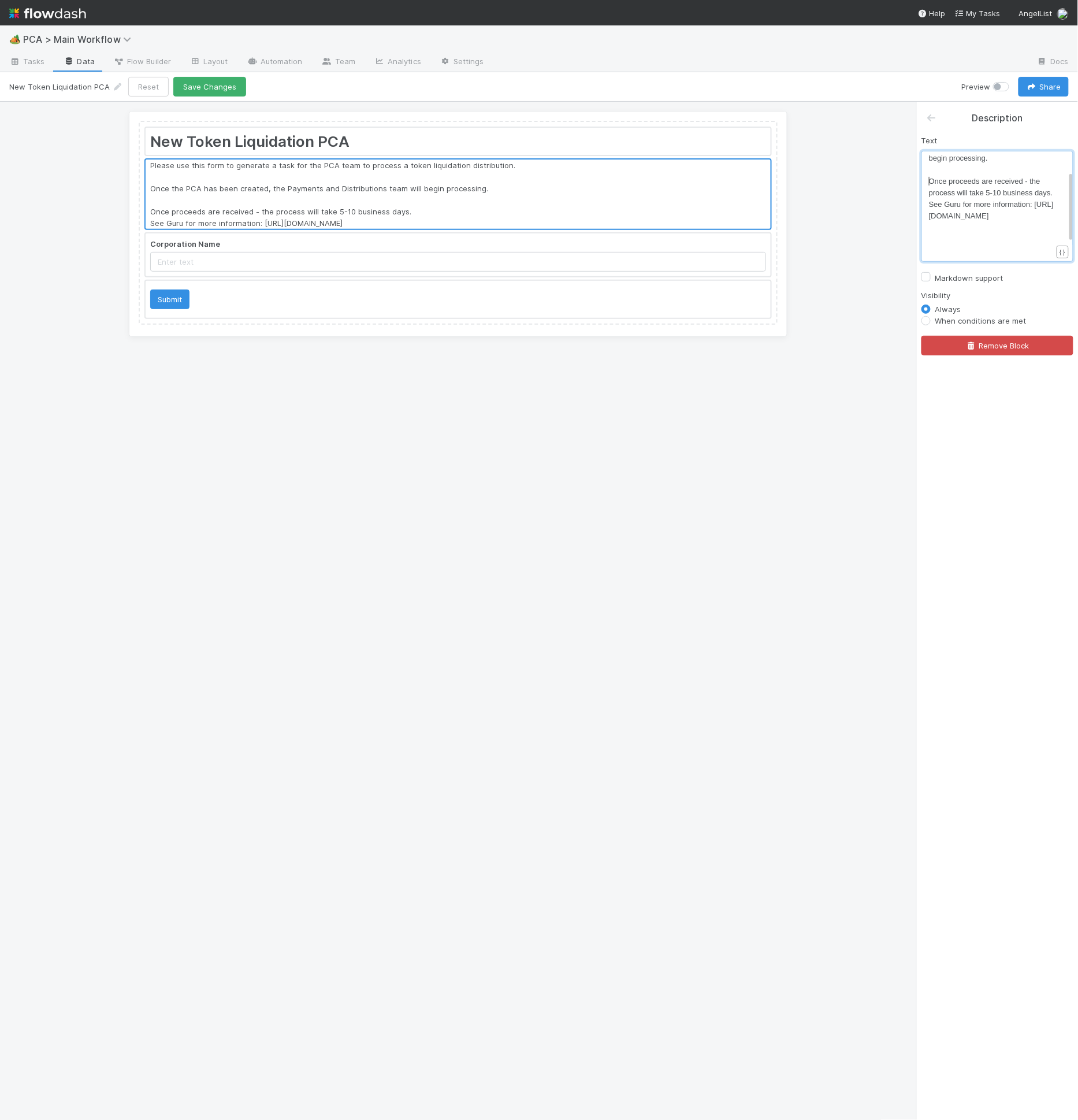
scroll to position [81, 0]
click at [974, 200] on pre "See Guru for more information: https://app.getguru.com/card/cdA7jAri/Liquidatio…" at bounding box center [995, 209] width 132 height 23
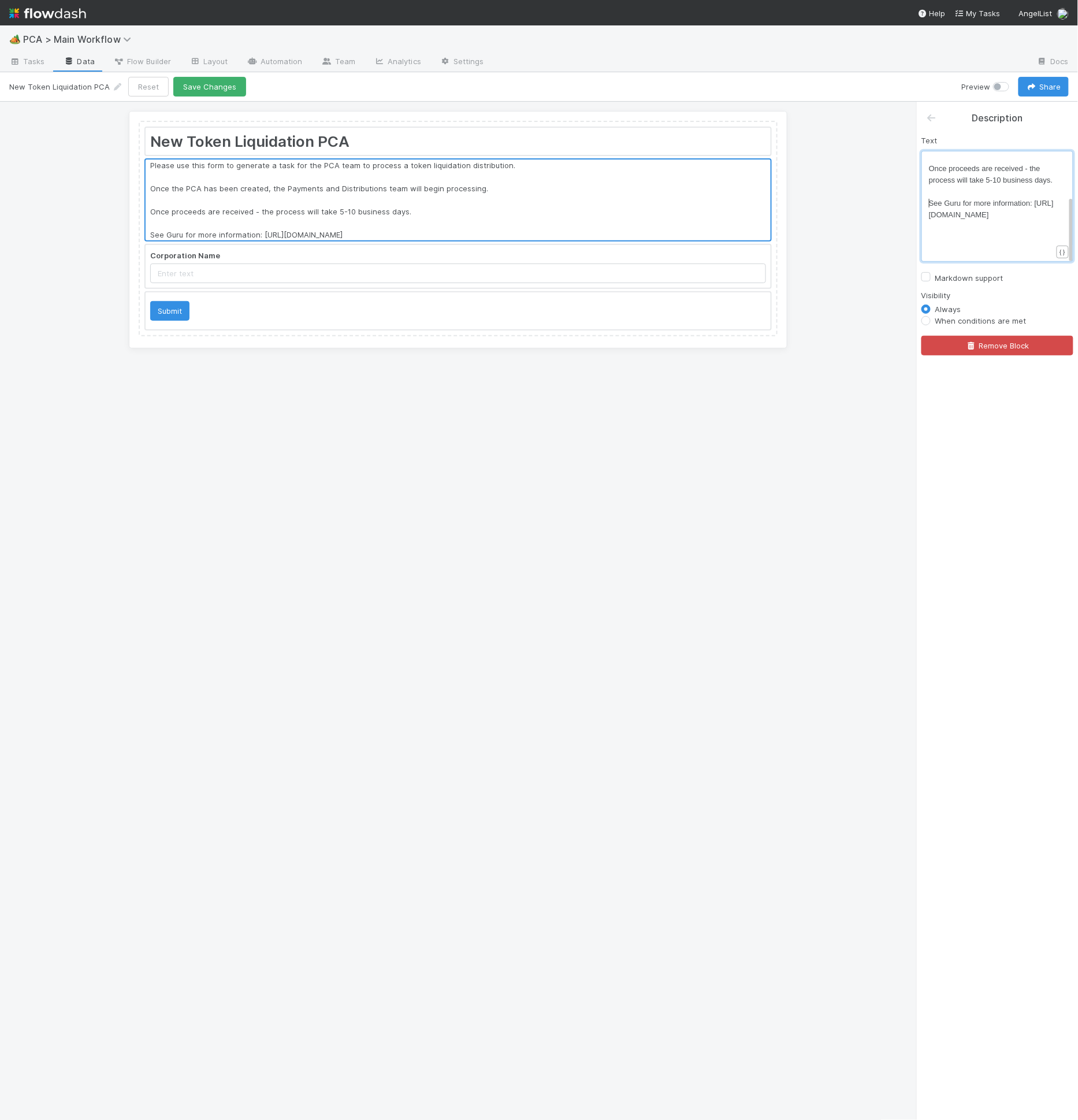
scroll to position [93, 0]
click at [994, 220] on pre "See Guru for more information: https://app.getguru.com/card/cdA7jAri/Liquidatio…" at bounding box center [995, 209] width 132 height 23
click at [934, 204] on span "See Guru for more information: https://app.getguru.com/card/cdA7jAri/Liquidatio…" at bounding box center [991, 209] width 125 height 20
click at [930, 202] on span "See Guru for more information: https://app.getguru.com/card/cdA7jAri/Liquidatio…" at bounding box center [991, 209] width 125 height 20
click at [1007, 220] on pre "See Guru for more information: https://app.getguru.com/card/cdA7jAri/Liquidatio…" at bounding box center [995, 209] width 132 height 23
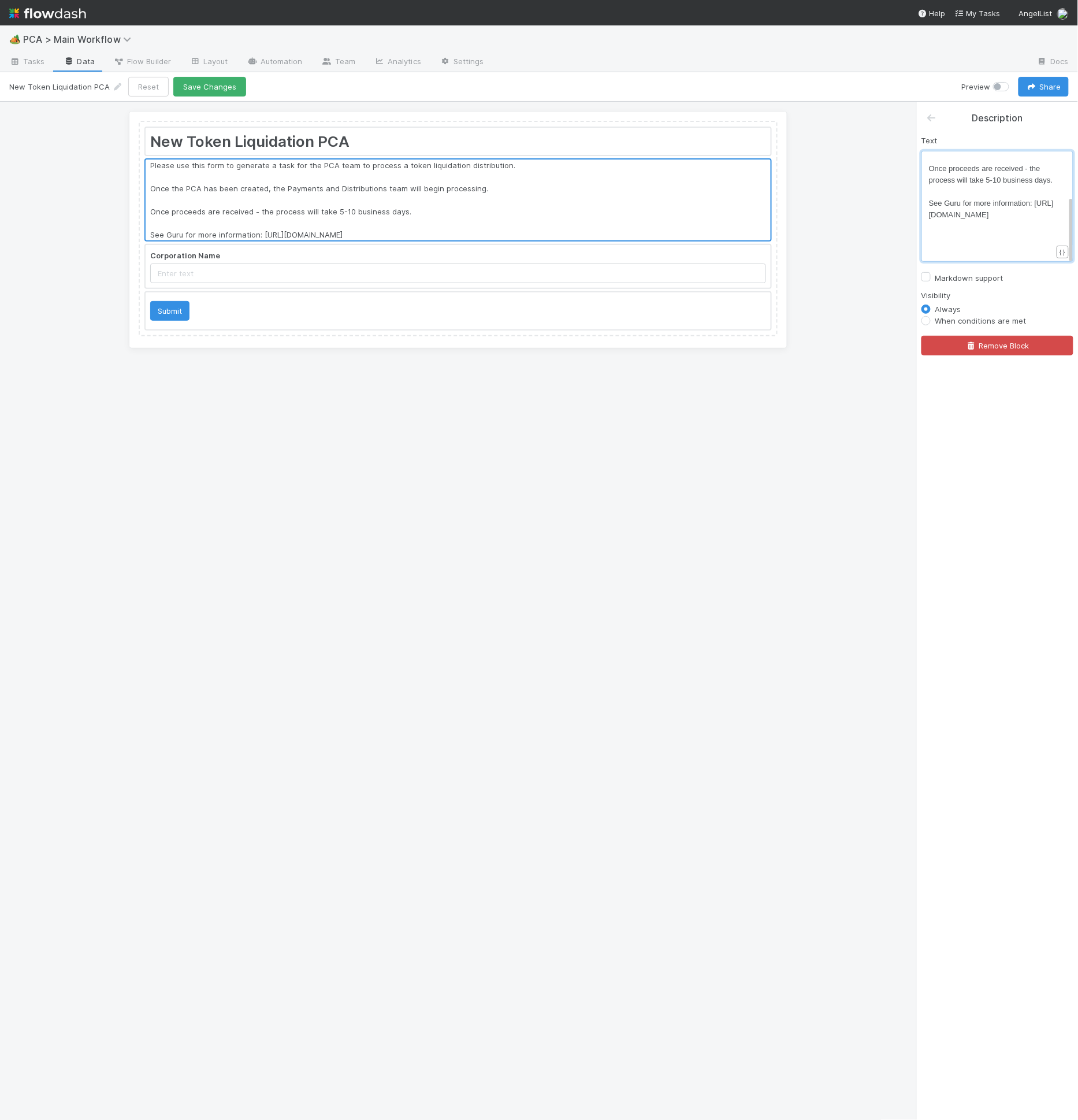
click at [927, 207] on div "x Please use this form to generate a task for the PCA team to process a token l…" at bounding box center [997, 206] width 152 height 111
click at [928, 204] on div "x Please use this form to generate a task for the PCA team to process a token l…" at bounding box center [997, 206] width 152 height 111
click at [929, 200] on span "See Guru for more information: https://app.getguru.com/card/cdA7jAri/Liquidatio…" at bounding box center [991, 209] width 125 height 20
type textarea "**"
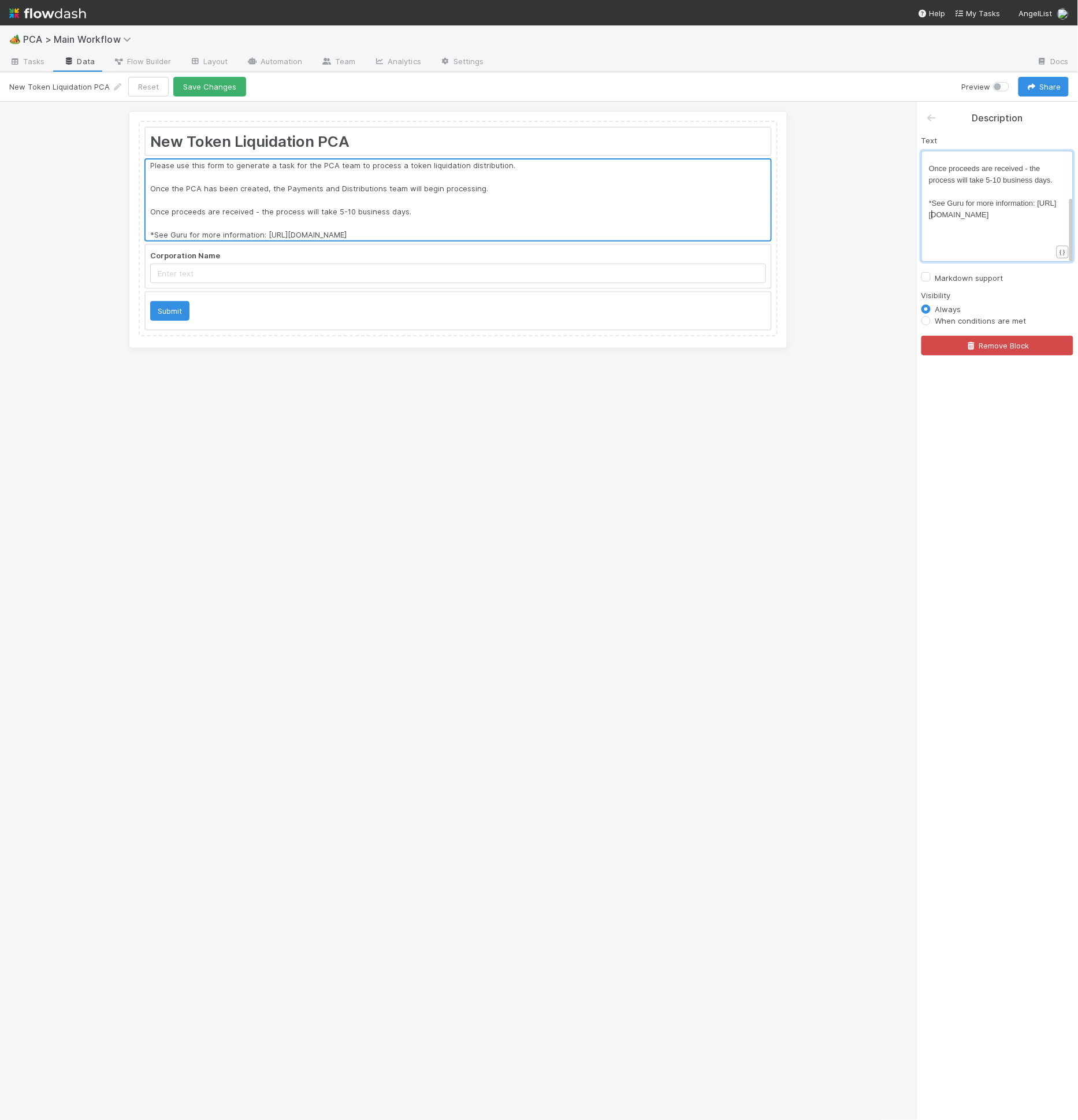
scroll to position [3, 5]
click at [1048, 200] on pre "**See Guru for more information: https://app.getguru.com/card/cdA7jAri/Liquidat…" at bounding box center [995, 209] width 132 height 23
type textarea "**"
click at [973, 279] on label "Markdown support" at bounding box center [970, 278] width 68 height 14
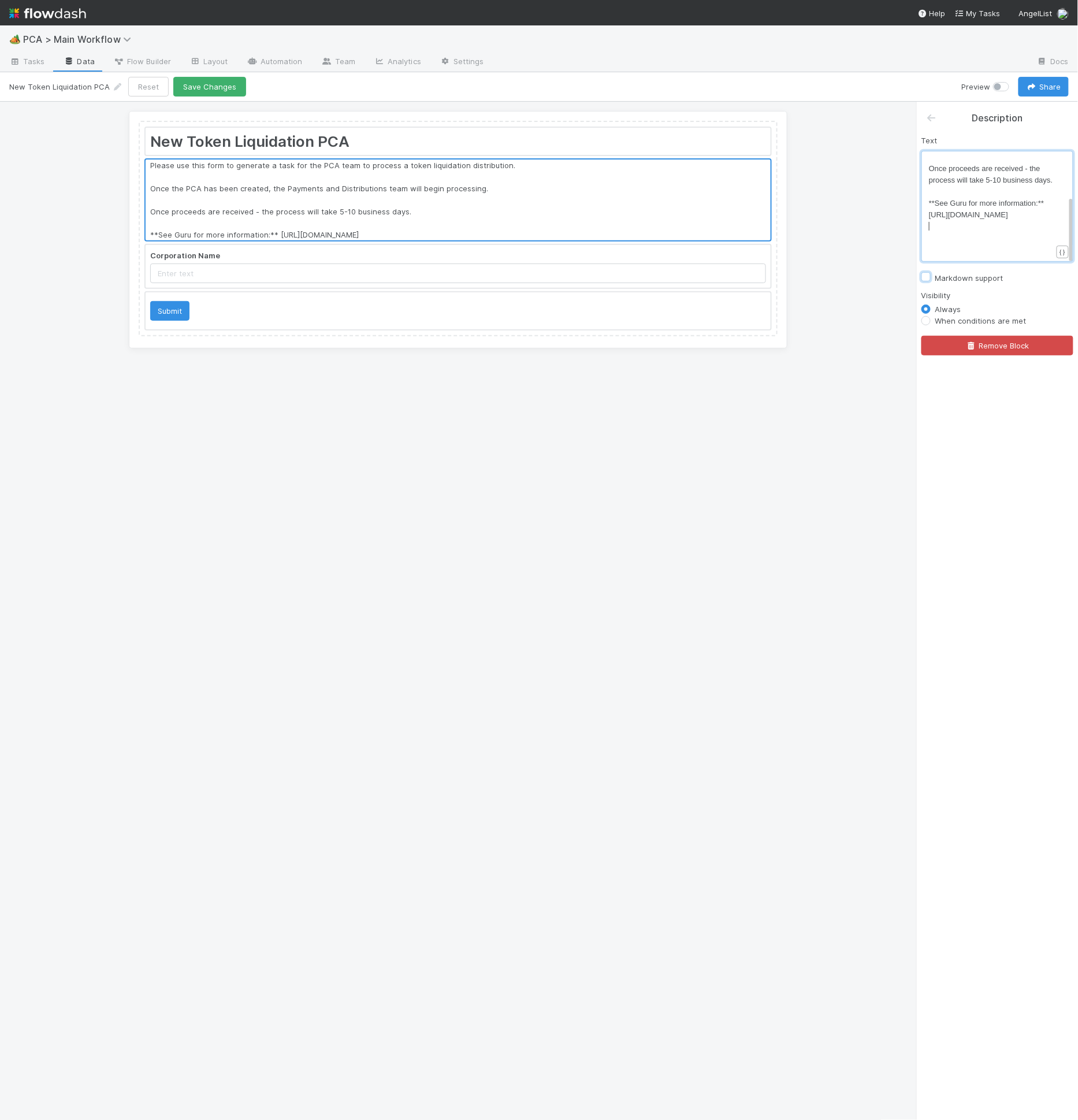
click at [931, 279] on input "Markdown support" at bounding box center [926, 276] width 9 height 10
checkbox input "true"
click at [426, 181] on div at bounding box center [457, 200] width 625 height 82
click at [982, 172] on span "Once proceeds are received - the process will take 5-10 business days." at bounding box center [990, 174] width 124 height 20
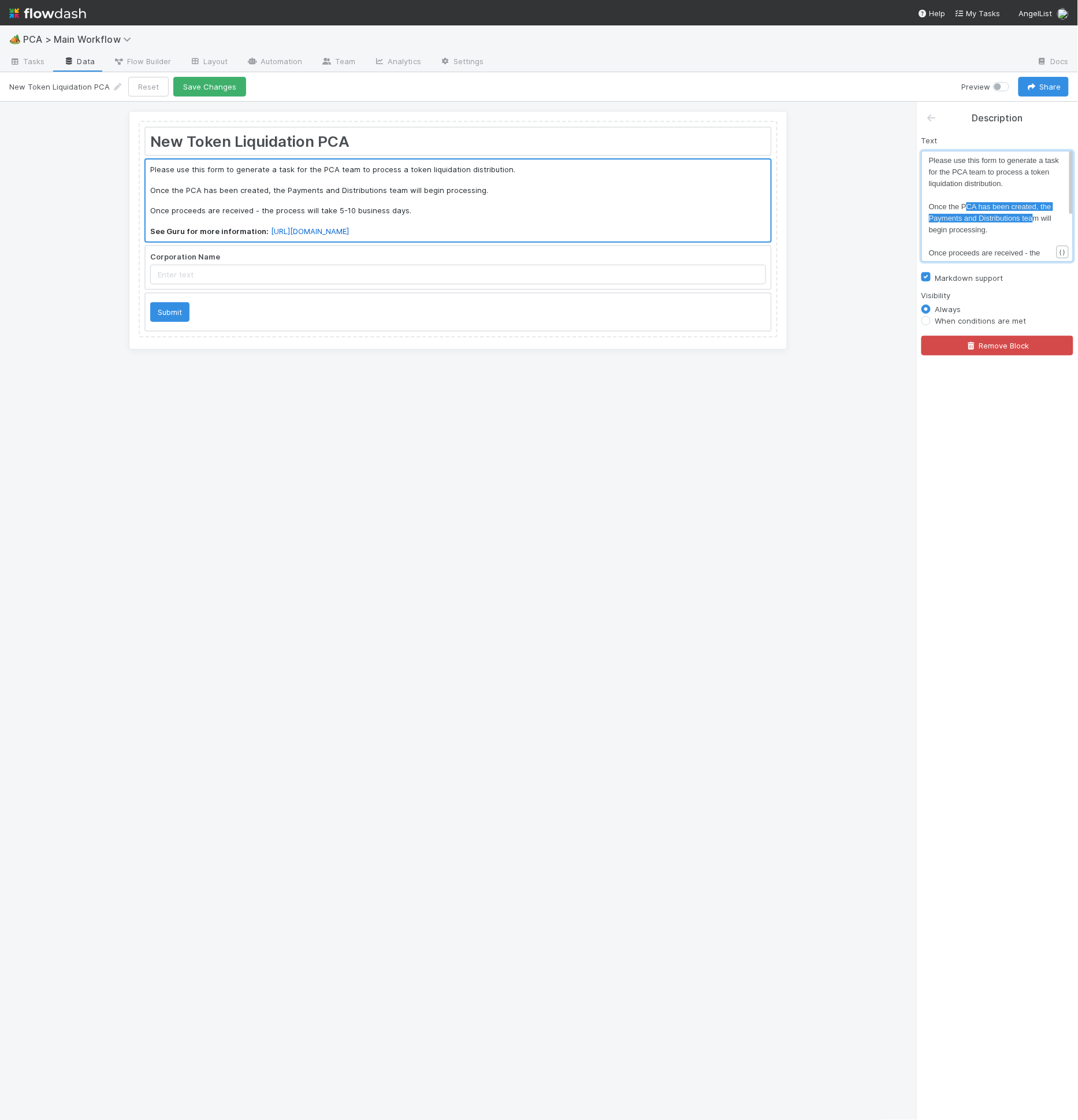
type textarea "CA has been created, the Payments and Distributions team will begin processing."
drag, startPoint x: 969, startPoint y: 208, endPoint x: 1031, endPoint y: 223, distance: 63.8
click at [1008, 227] on pre "Once the PCA has been created, the Payments and Distributions team will begin p…" at bounding box center [995, 218] width 132 height 35
click at [1036, 216] on span "Once the PCA has been created, the Payments and Distributions team will begin p…" at bounding box center [991, 218] width 125 height 32
type textarea "s"
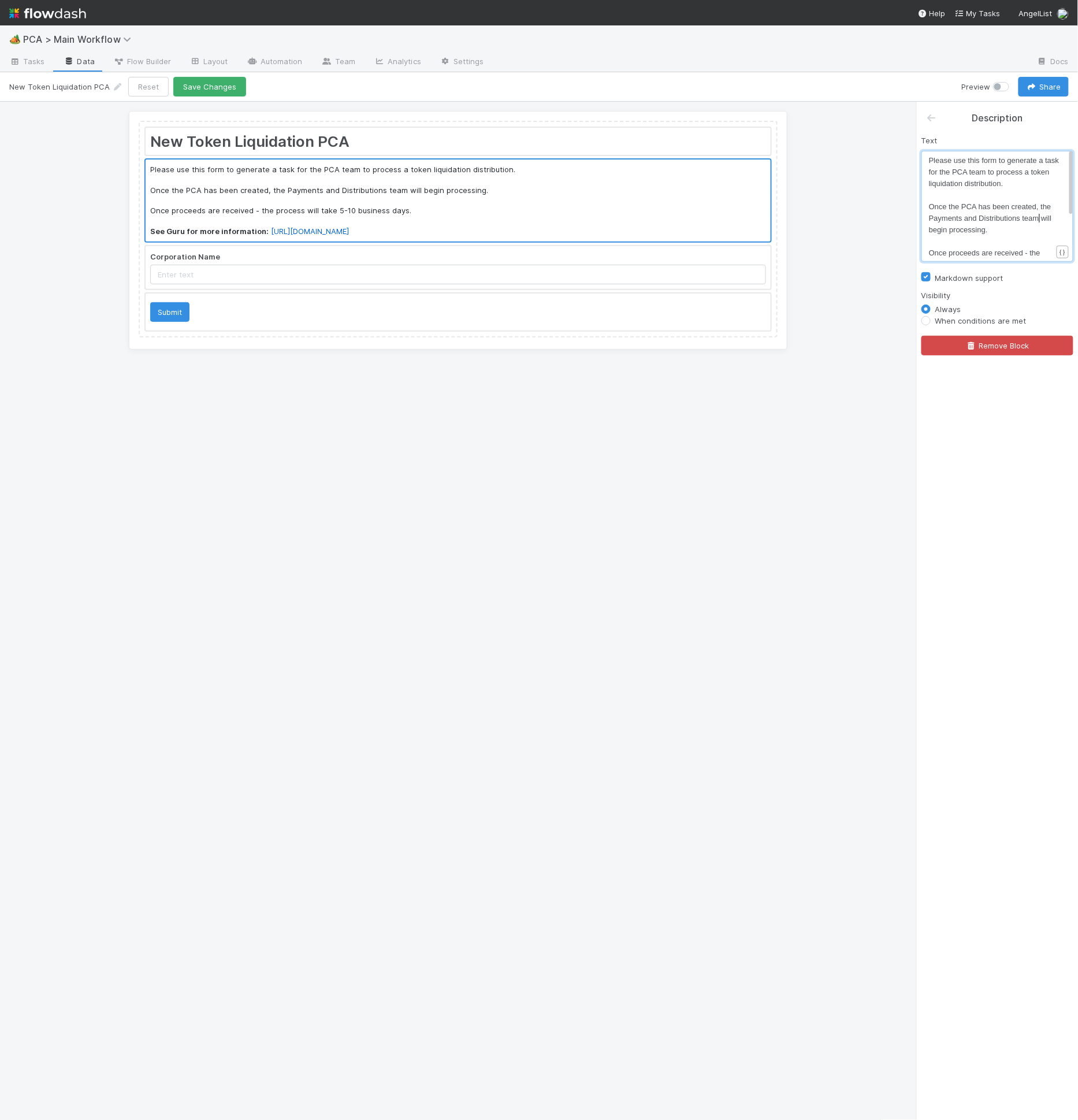
scroll to position [3, 3]
click at [1000, 228] on span "Once the PCA has been created, the Payments and Distributions teams will begin …" at bounding box center [993, 218] width 129 height 32
click at [1007, 230] on pre "Once the PCA has been created, the Payments and Distributions teams will begin …" at bounding box center [995, 218] width 132 height 35
type textarea "."
drag, startPoint x: 1004, startPoint y: 227, endPoint x: 1007, endPoint y: 247, distance: 20.2
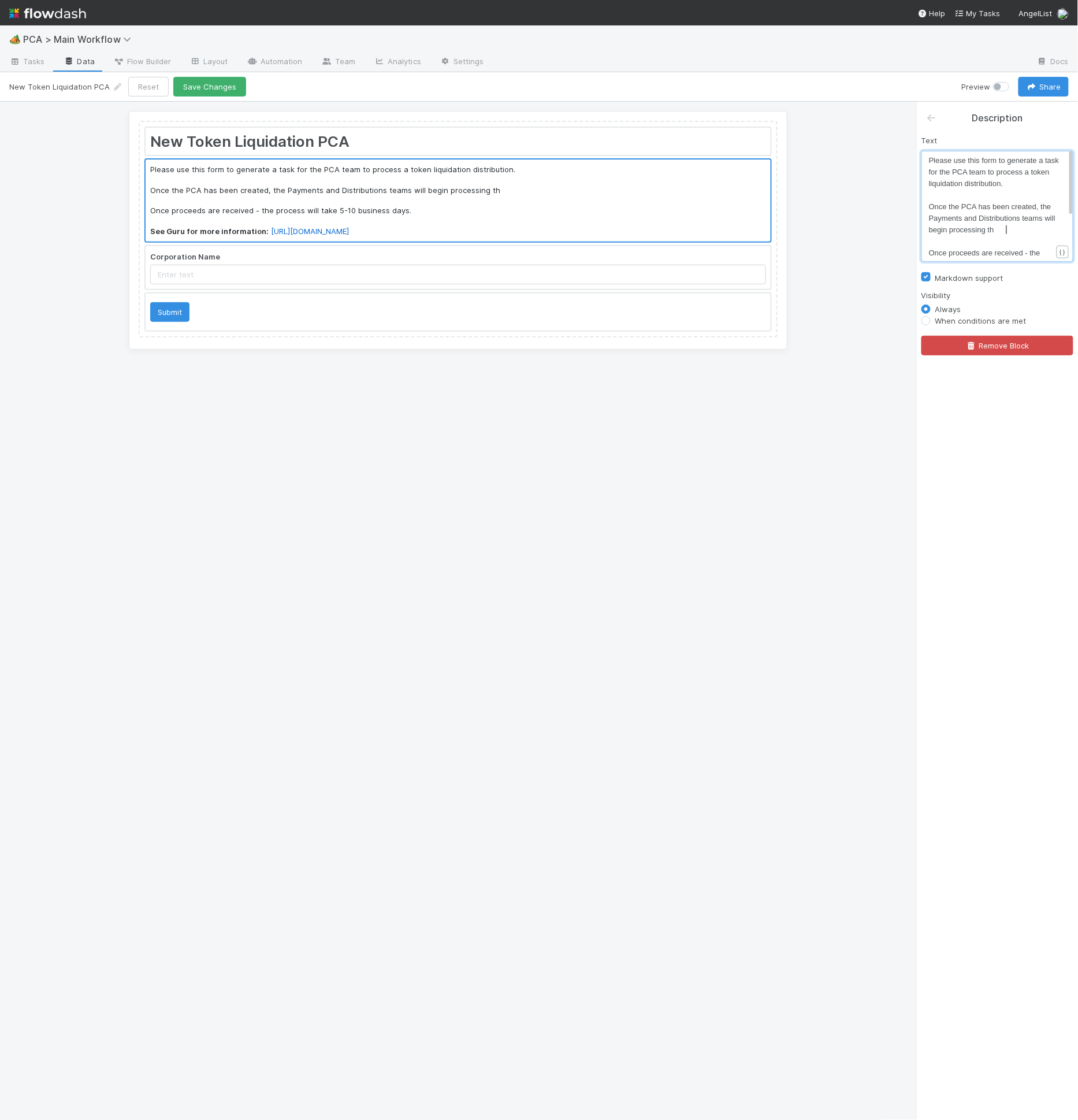
type textarea "the"
type textarea "."
click at [553, 271] on div at bounding box center [457, 268] width 625 height 43
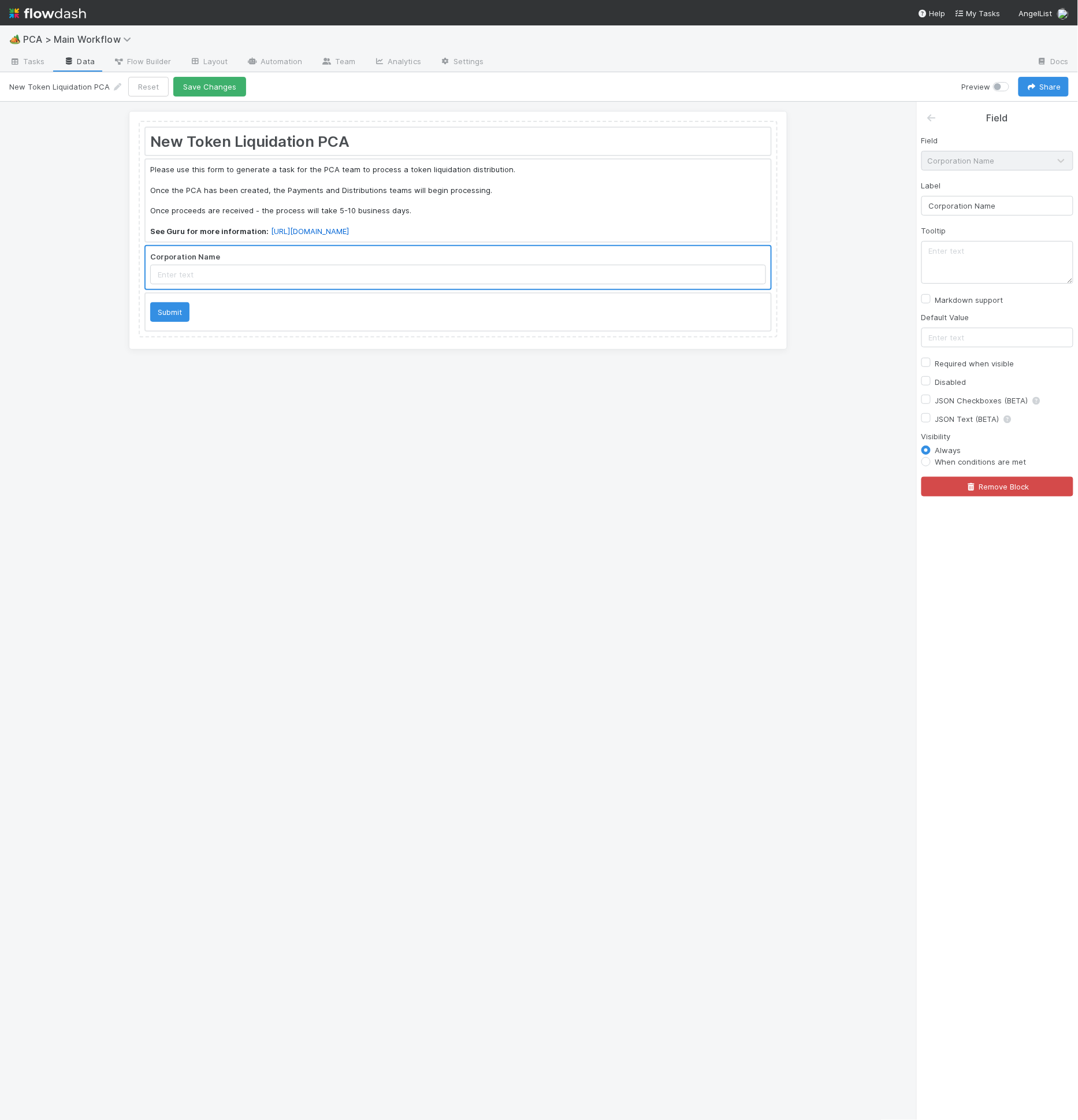
click at [981, 368] on div "Field Corporation Name Label Corporation Name Tooltip Markdown support Default …" at bounding box center [997, 311] width 161 height 371
click at [981, 365] on label "Required when visible" at bounding box center [975, 364] width 79 height 14
click at [931, 365] on input "Required when visible" at bounding box center [926, 362] width 9 height 10
checkbox input "true"
drag, startPoint x: 936, startPoint y: 126, endPoint x: 928, endPoint y: 125, distance: 8.1
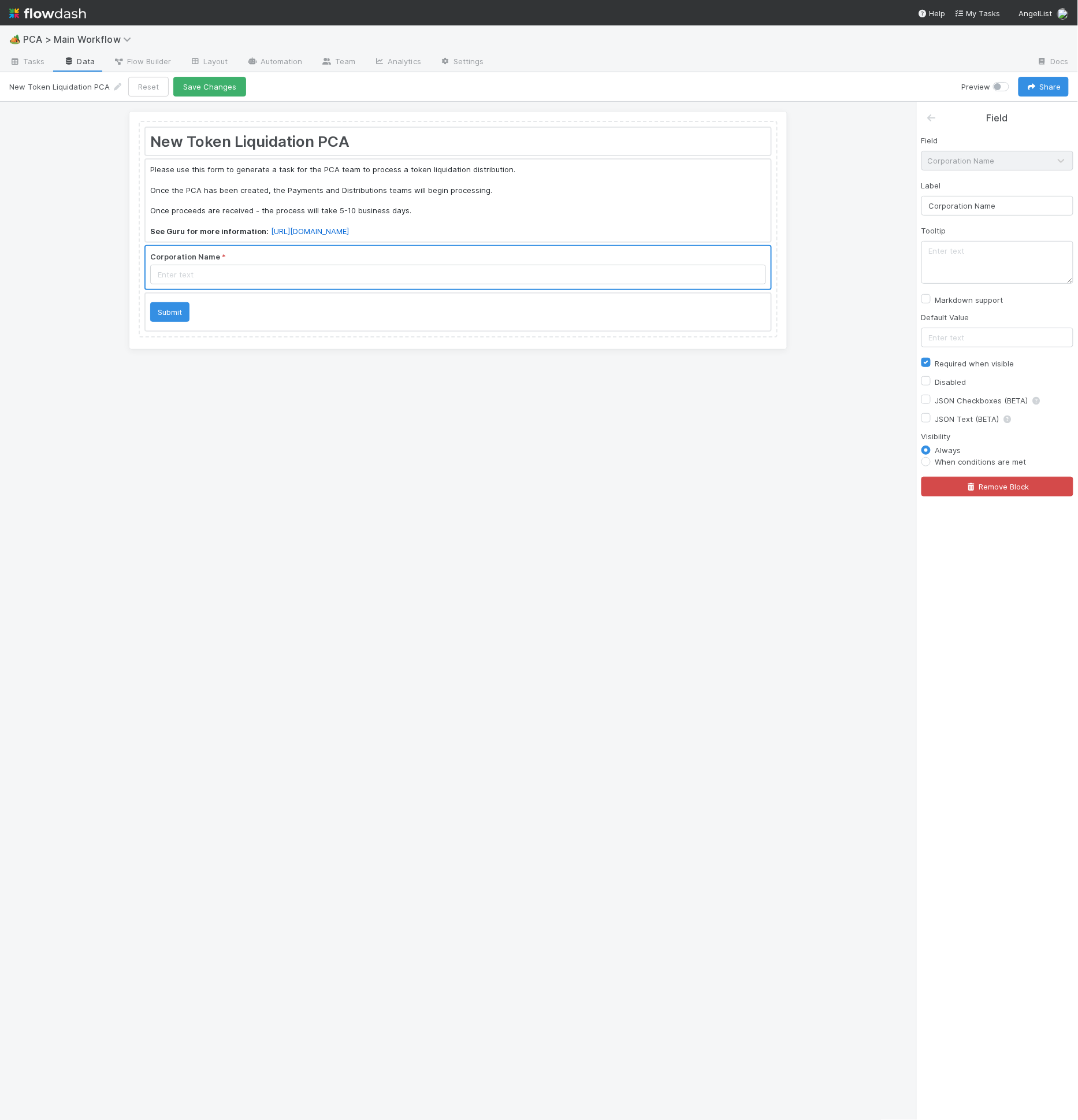
click at [933, 127] on div "Field Corporation Name Label Corporation Name Tooltip Markdown support Default …" at bounding box center [997, 311] width 161 height 371
click at [933, 120] on icon at bounding box center [931, 117] width 12 height 9
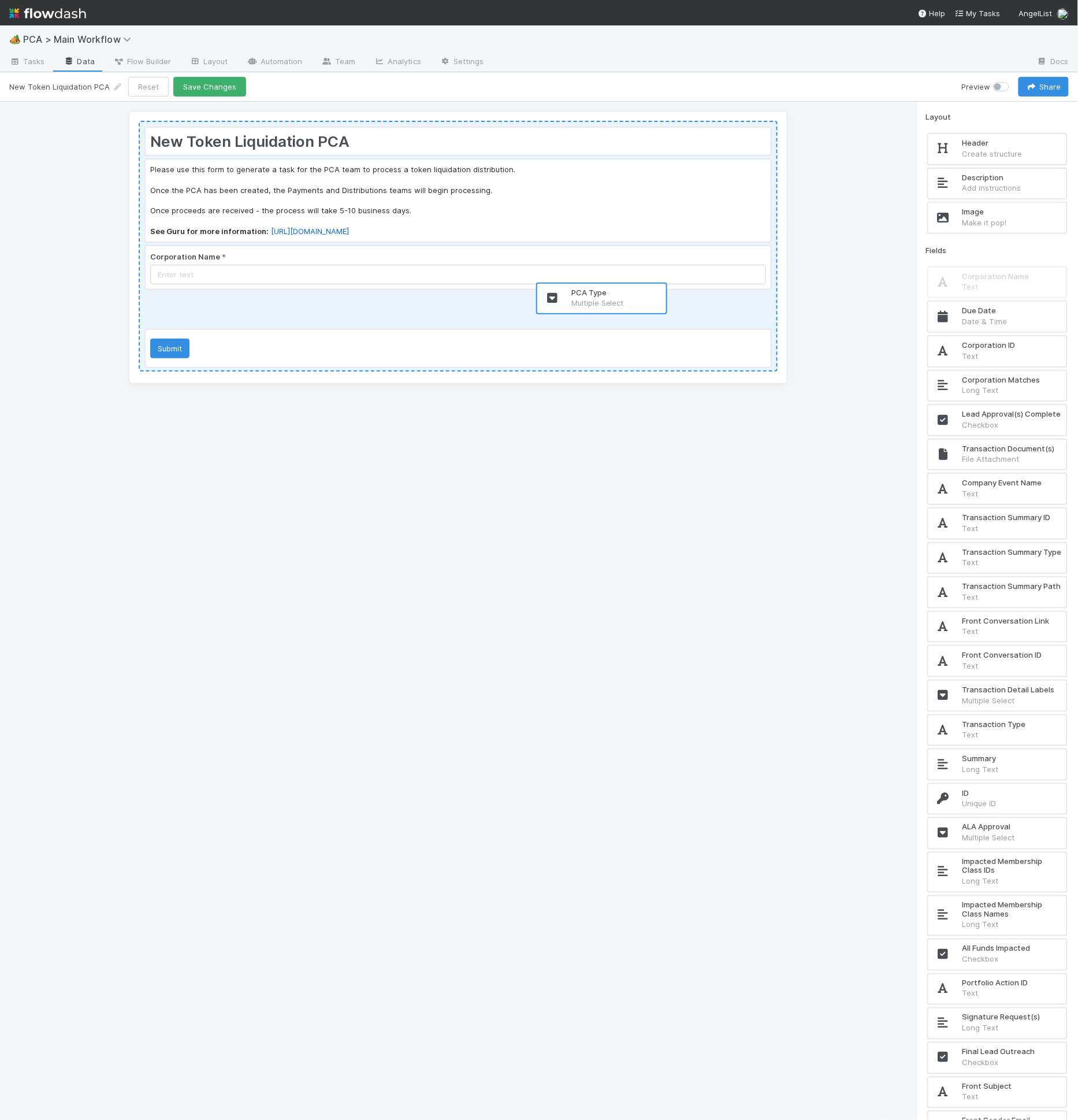
drag, startPoint x: 983, startPoint y: 316, endPoint x: 587, endPoint y: 299, distance: 396.4
click at [587, 299] on div "New Token Liquidation PCA Please use this form to generate a task for the PCA t…" at bounding box center [539, 611] width 1078 height 1019
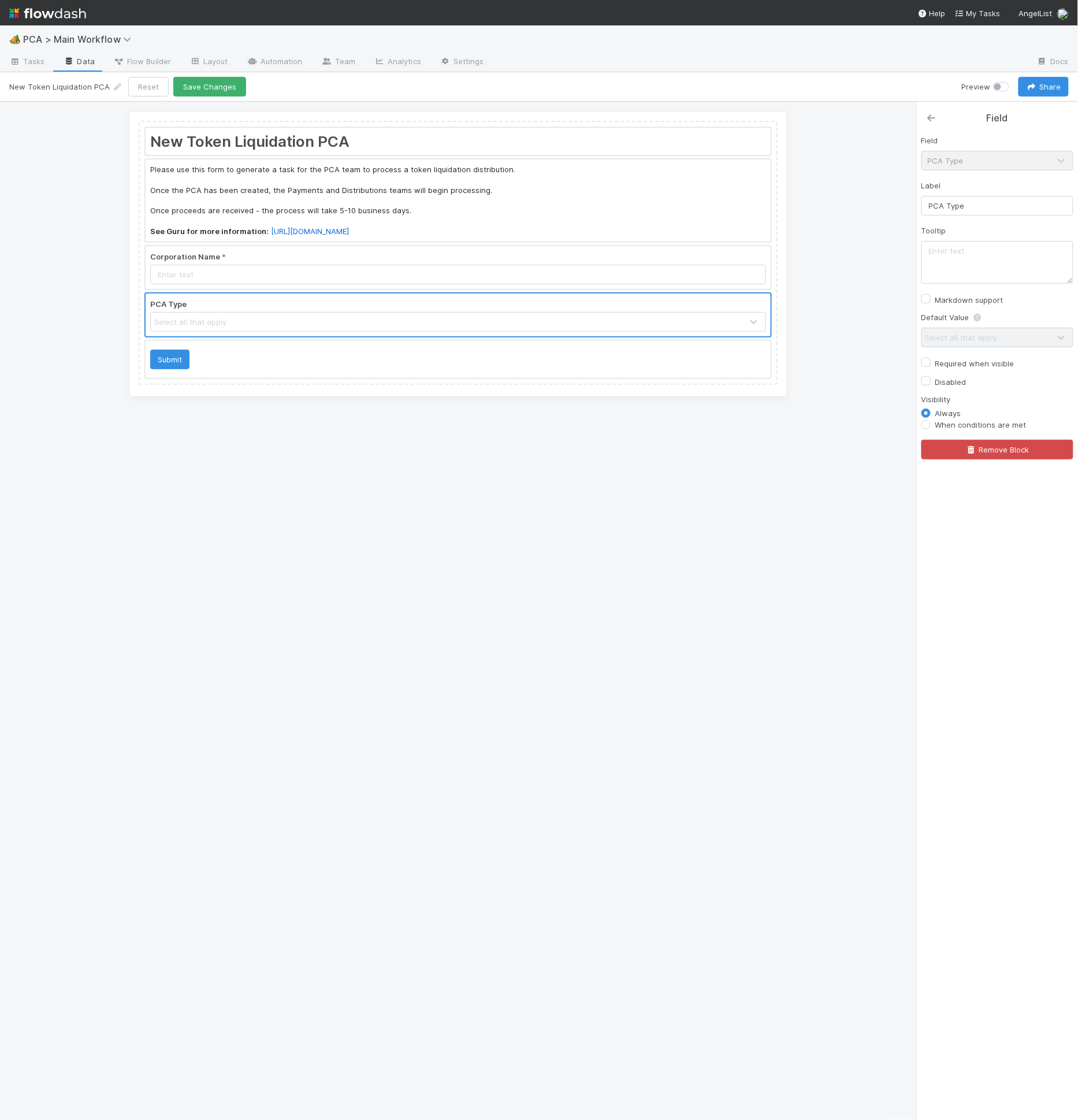
click at [935, 117] on icon at bounding box center [931, 117] width 12 height 9
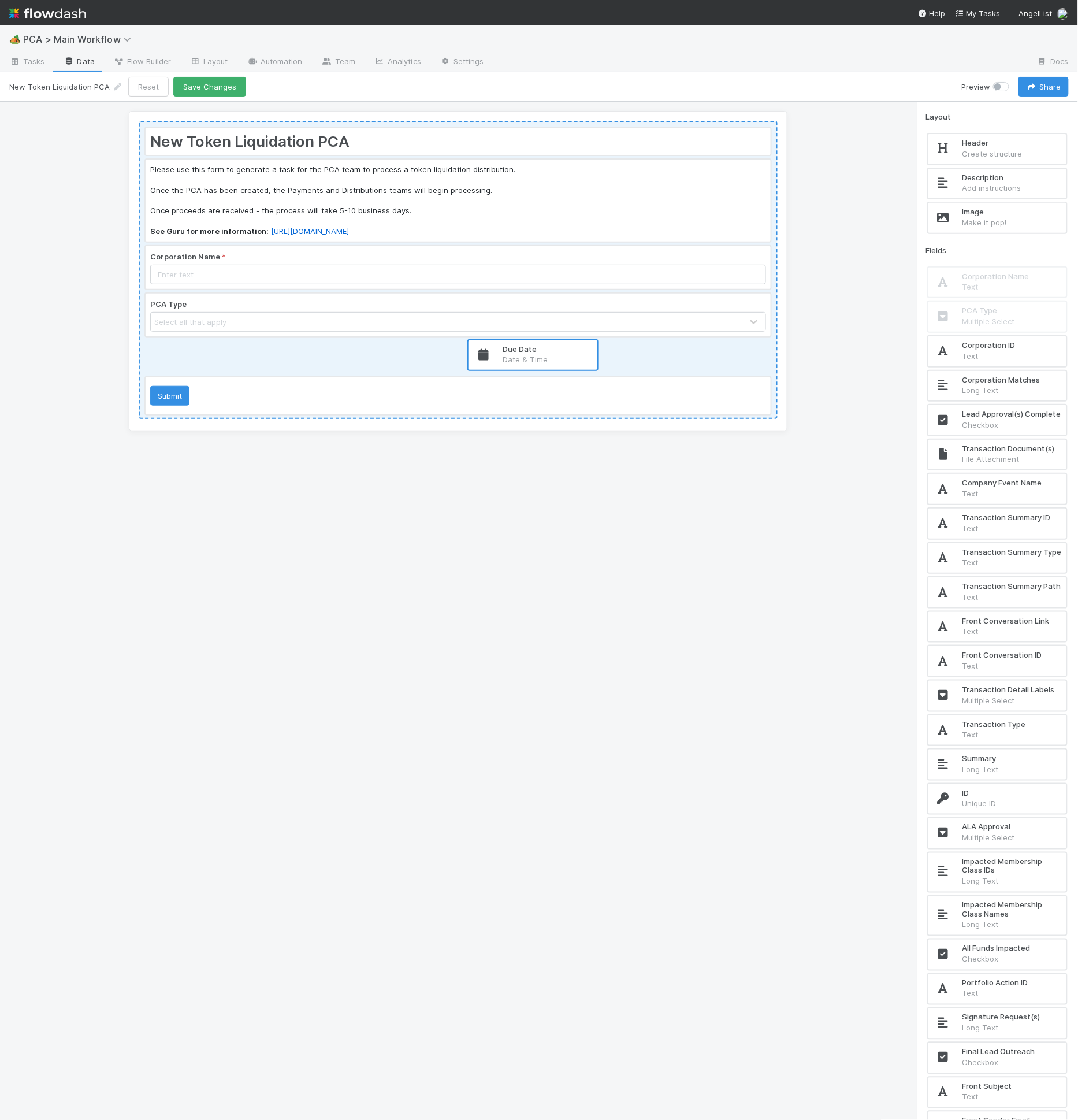
drag, startPoint x: 1011, startPoint y: 347, endPoint x: 779, endPoint y: 371, distance: 233.2
click at [550, 354] on div "New Token Liquidation PCA Please use this form to generate a task for the PCA t…" at bounding box center [539, 611] width 1078 height 1019
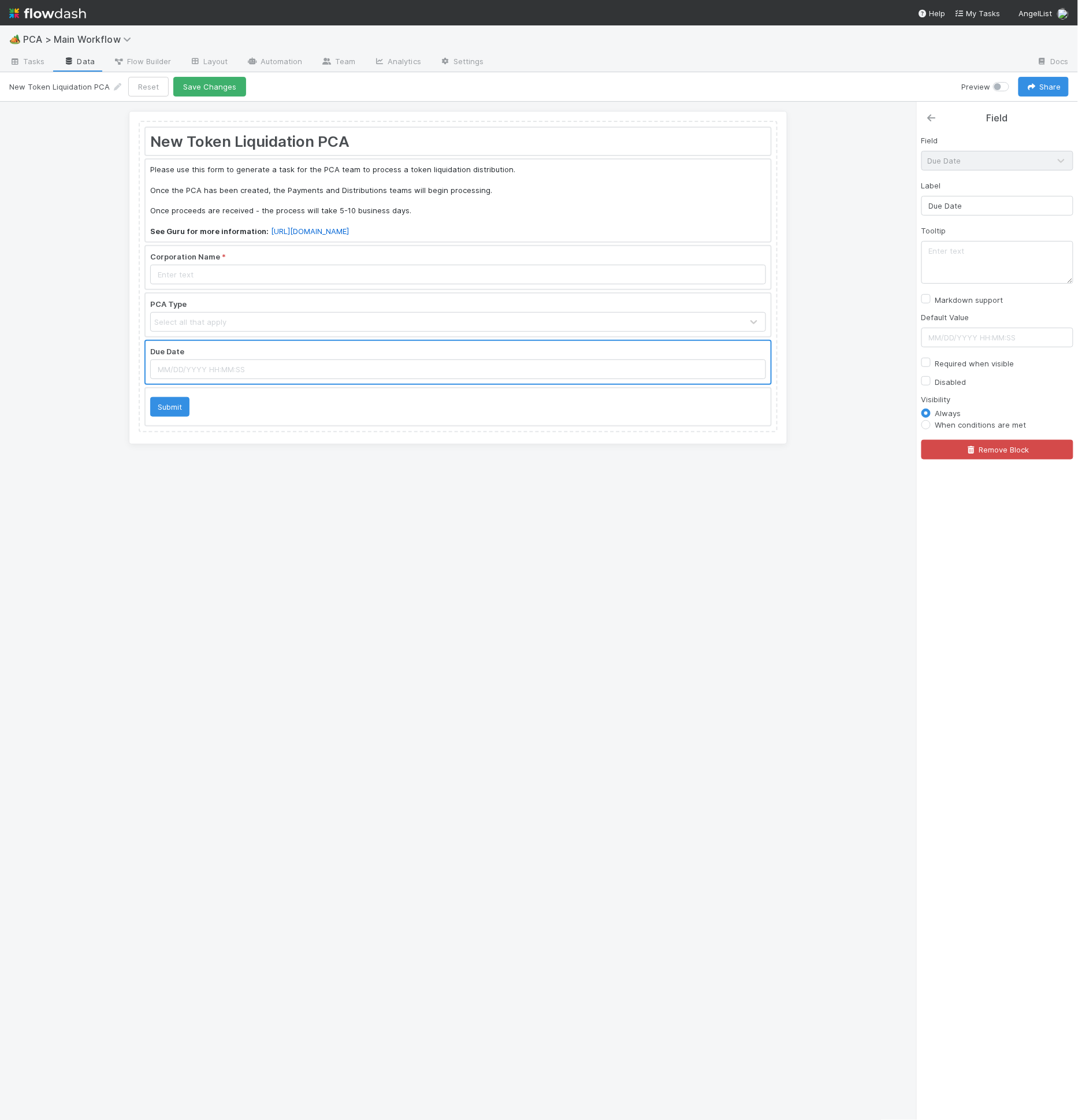
click at [929, 108] on div "Field" at bounding box center [997, 113] width 161 height 24
click at [929, 115] on icon at bounding box center [931, 117] width 12 height 9
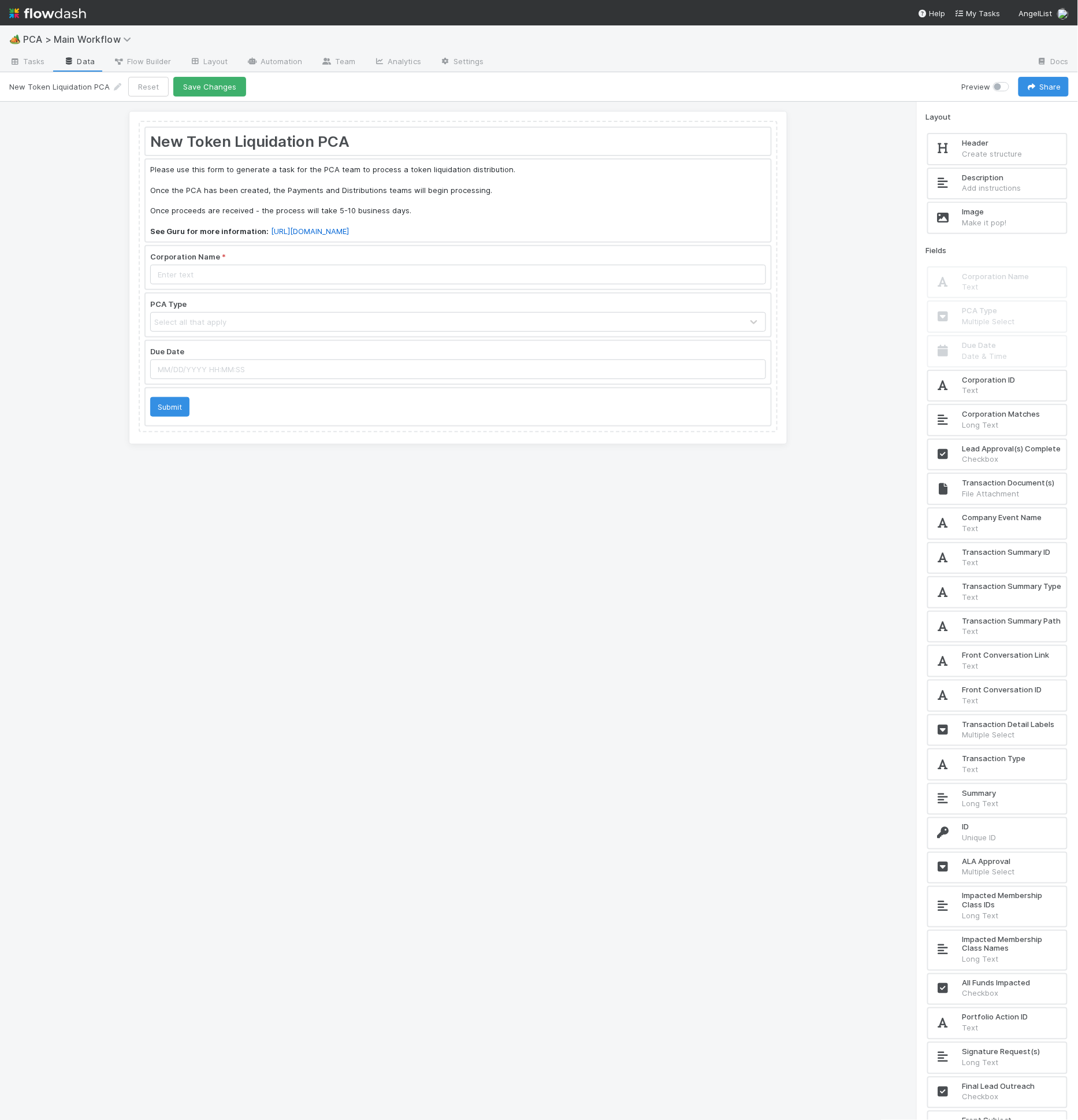
click at [417, 276] on div at bounding box center [457, 268] width 625 height 43
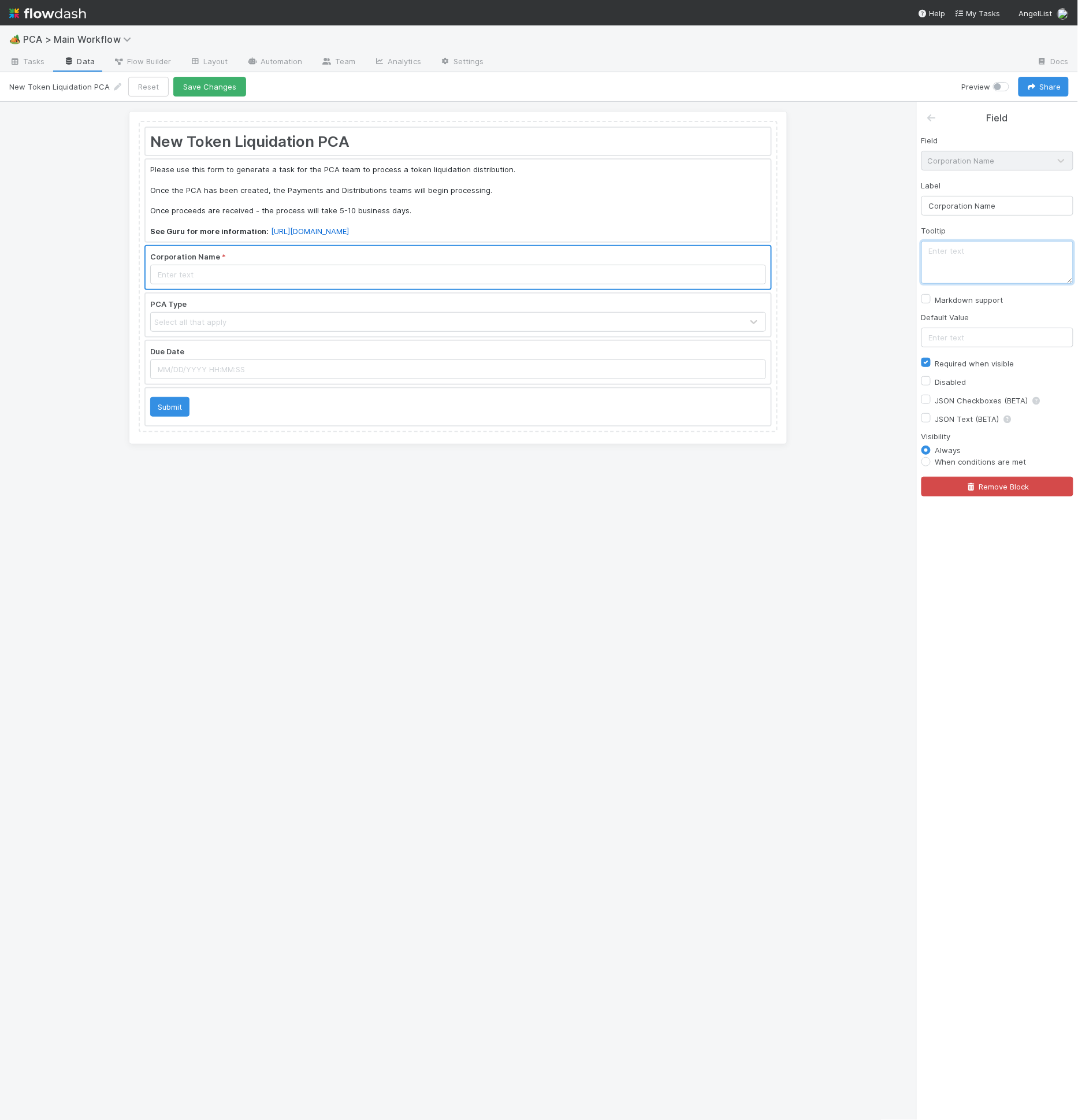
click at [997, 257] on textarea at bounding box center [997, 263] width 152 height 43
paste textarea "Corporation Name as it appears in Comptroller."
type textarea "Corporation Name as it appears in Comptroller."
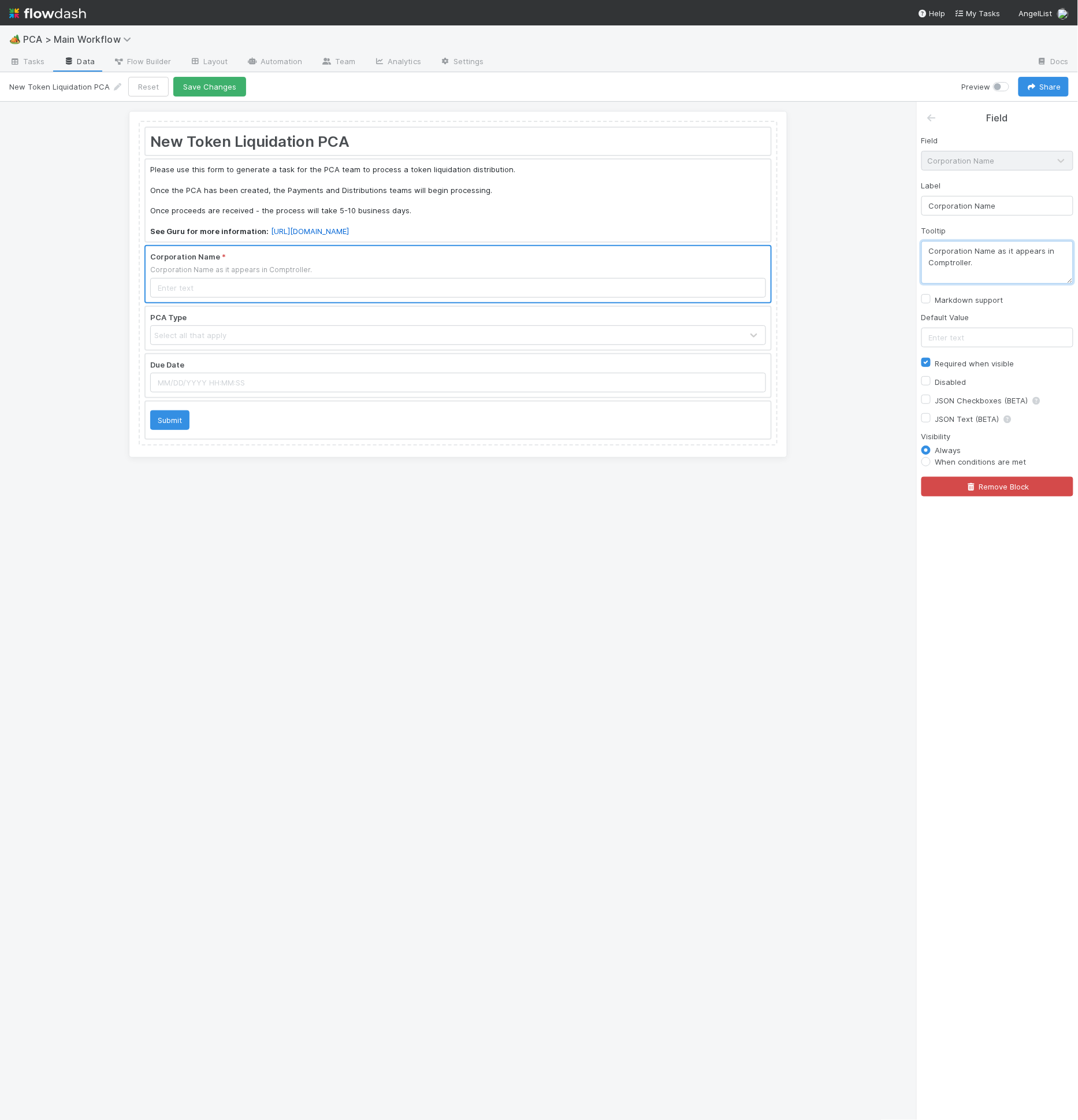
click at [556, 344] on div "PCA Type Select all that apply" at bounding box center [458, 328] width 628 height 45
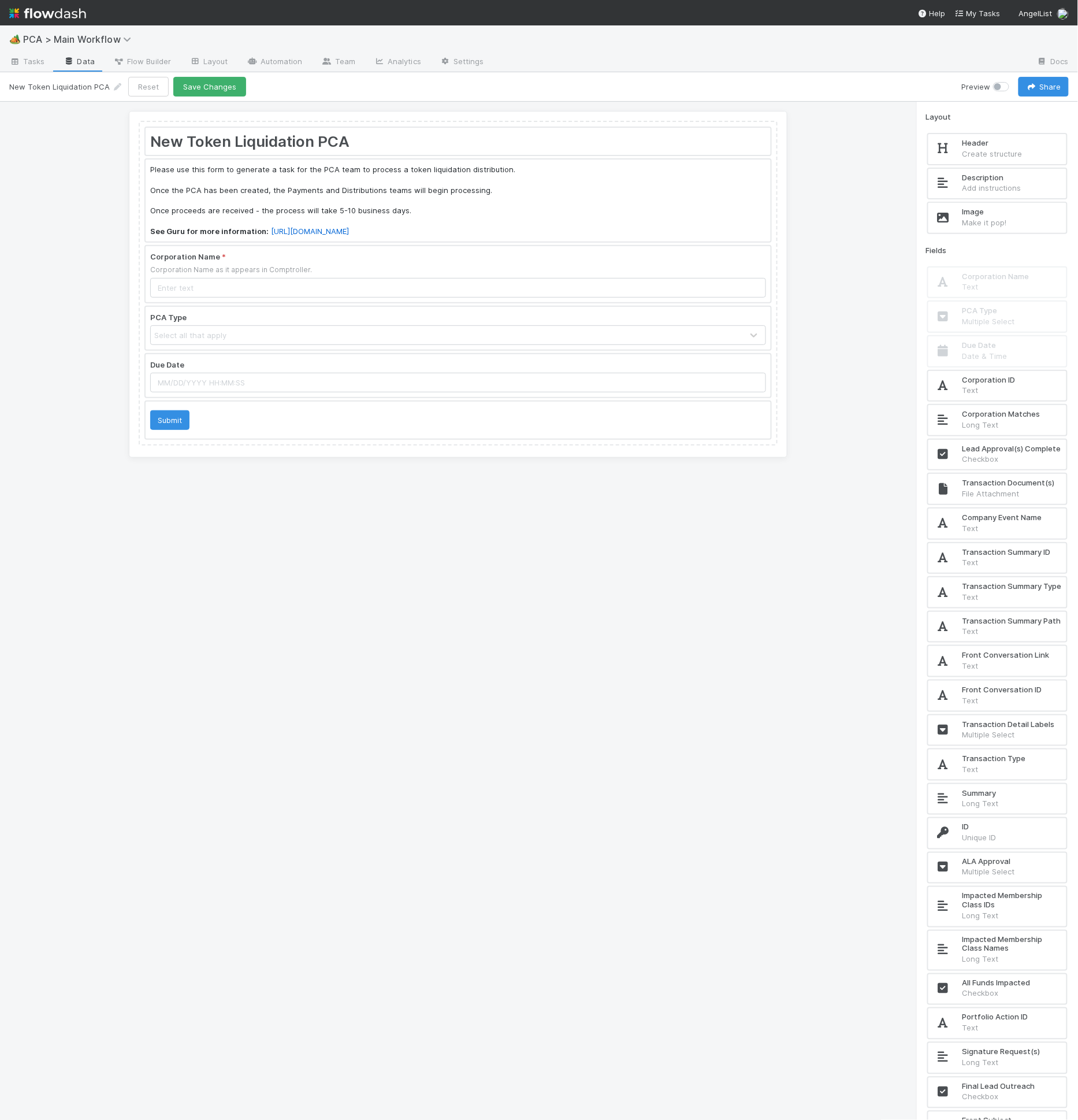
click at [554, 336] on div at bounding box center [457, 328] width 625 height 43
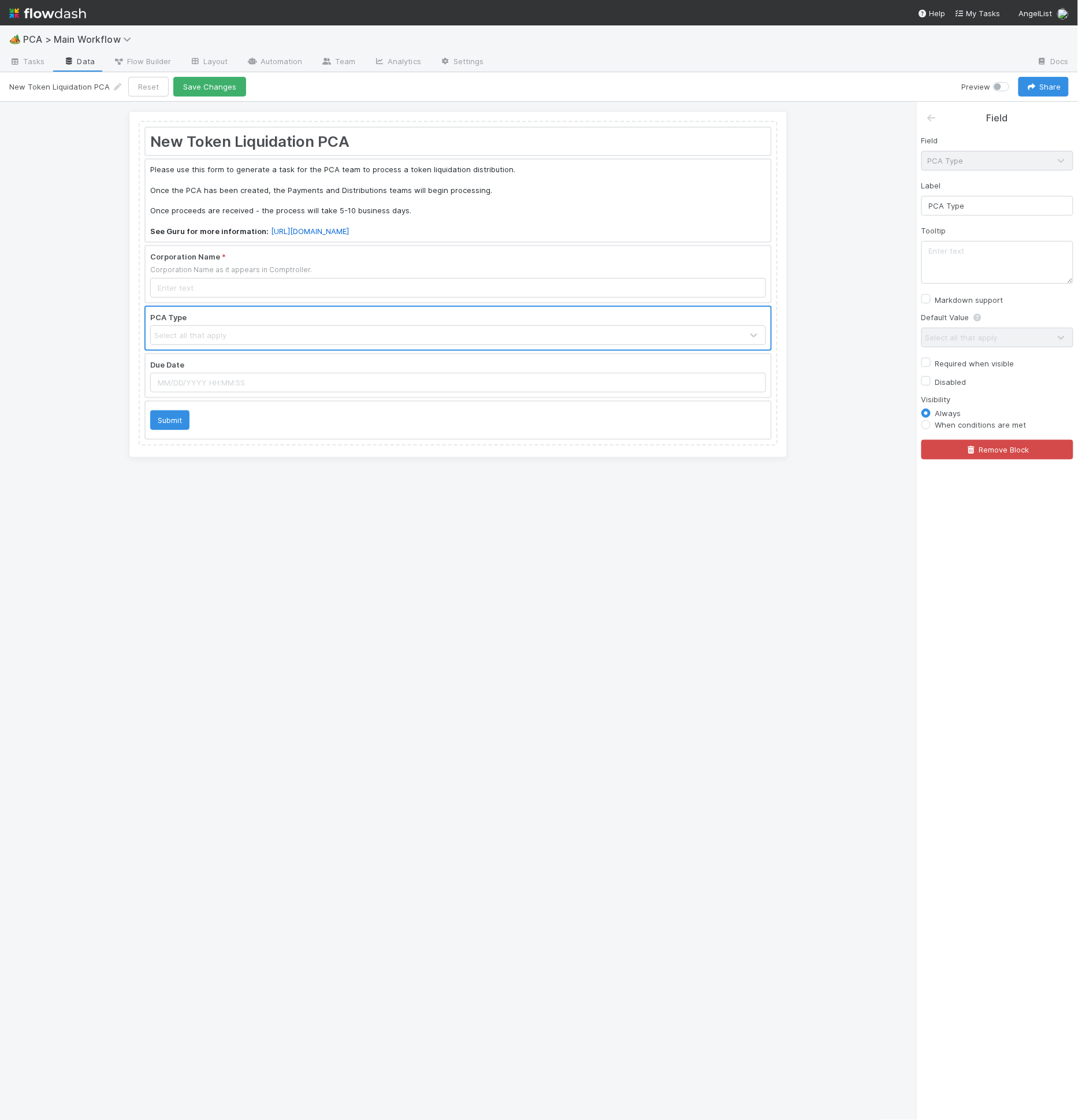
click at [952, 293] on label "Markdown support" at bounding box center [970, 300] width 68 height 14
click at [931, 293] on input "Markdown support" at bounding box center [926, 298] width 9 height 10
click at [953, 293] on label "Markdown support" at bounding box center [970, 300] width 68 height 14
click at [931, 293] on input "Markdown support" at bounding box center [926, 298] width 9 height 10
checkbox input "false"
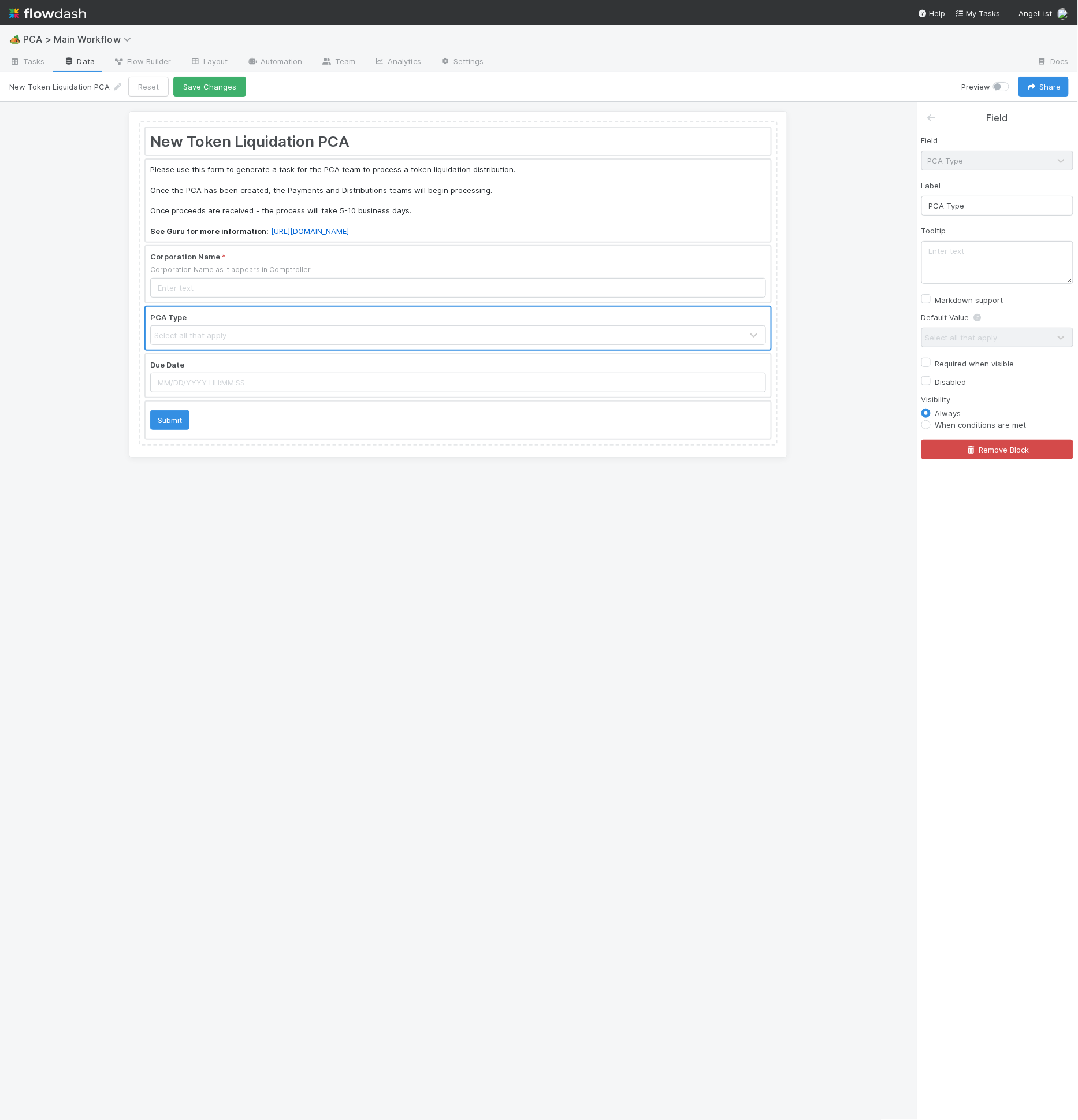
click at [954, 357] on label "Required when visible" at bounding box center [975, 364] width 79 height 14
click at [931, 357] on input "Required when visible" at bounding box center [926, 362] width 9 height 10
checkbox input "true"
click at [971, 252] on textarea at bounding box center [997, 263] width 152 height 43
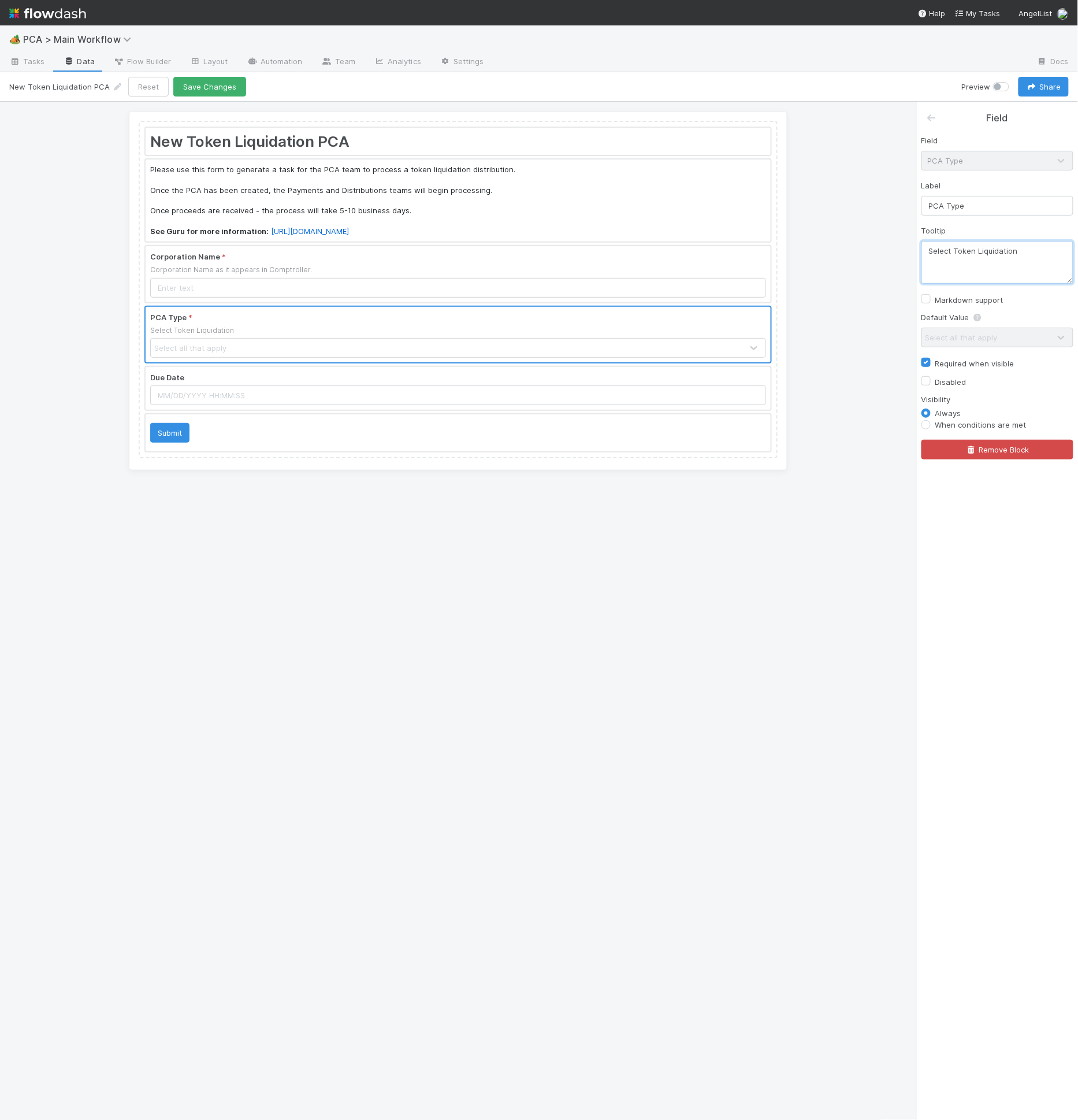
type textarea "Select Token Liquidation"
click at [938, 121] on div at bounding box center [940, 118] width 29 height 15
click at [931, 118] on icon at bounding box center [931, 117] width 12 height 9
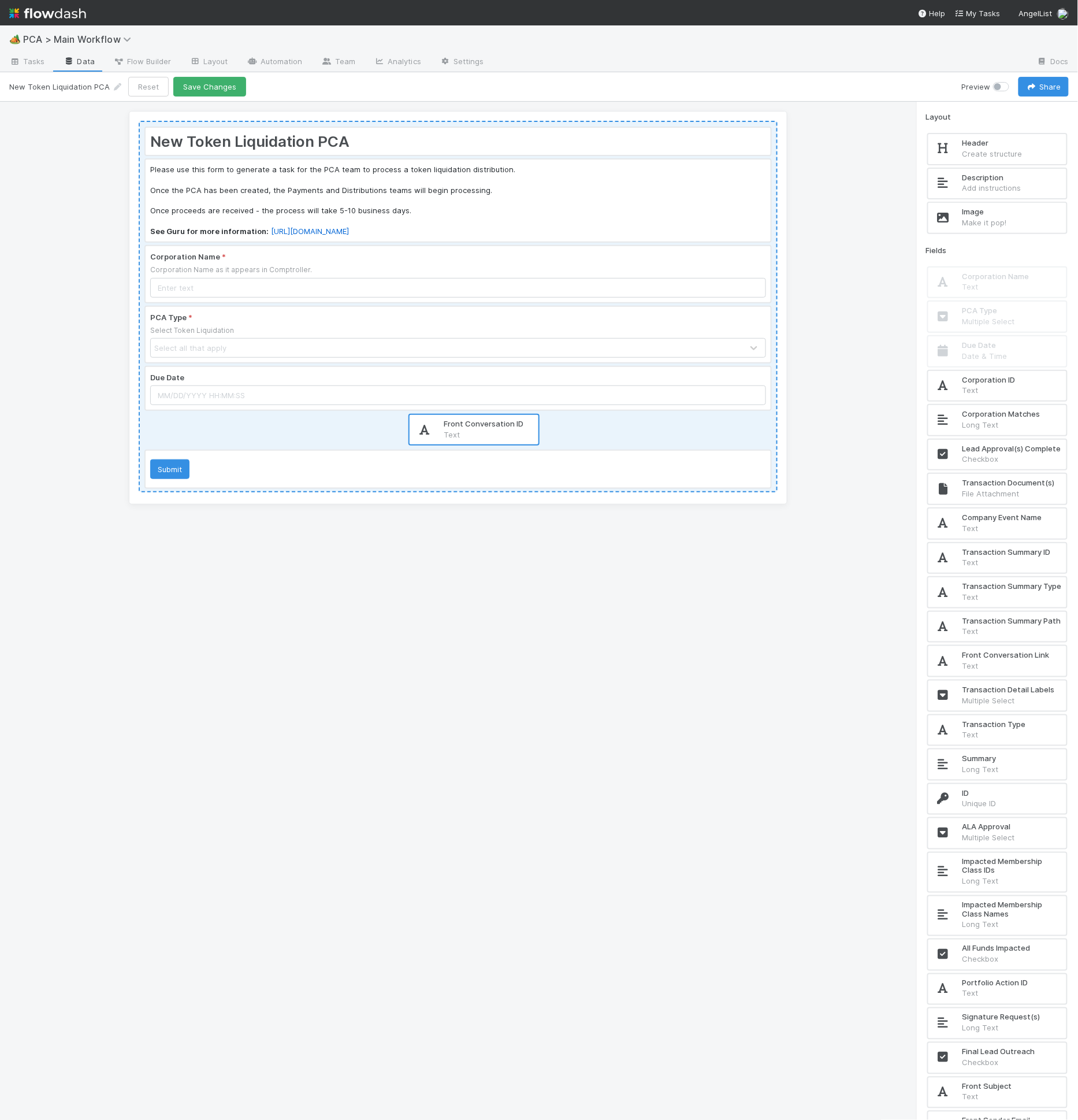
drag, startPoint x: 1024, startPoint y: 724, endPoint x: 487, endPoint y: 419, distance: 617.6
click at [487, 419] on div "New Token Liquidation PCA Please use this form to generate a task for the PCA t…" at bounding box center [539, 611] width 1078 height 1019
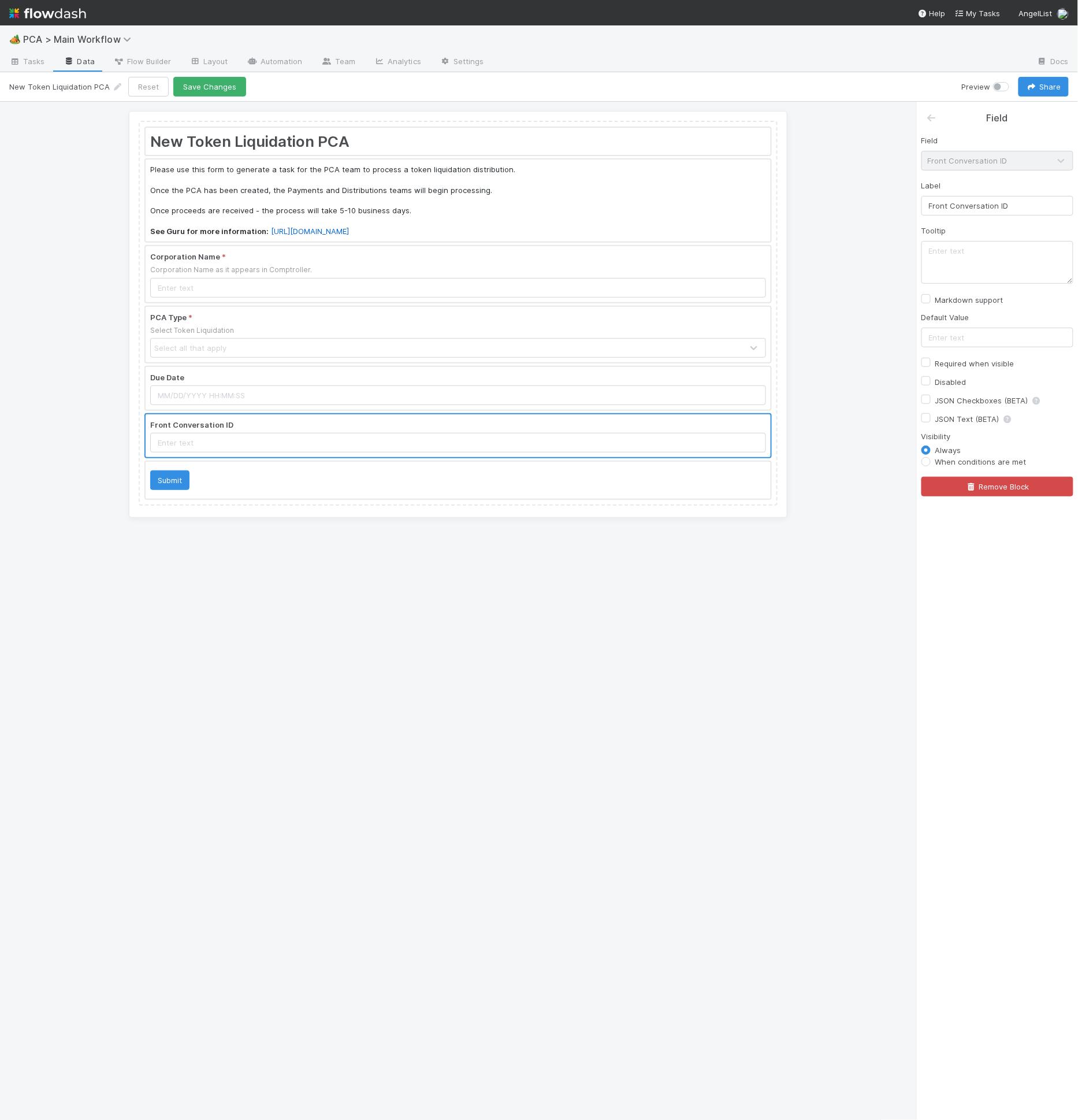
click at [926, 106] on div "Field" at bounding box center [997, 113] width 161 height 24
click at [931, 115] on icon at bounding box center [931, 117] width 12 height 9
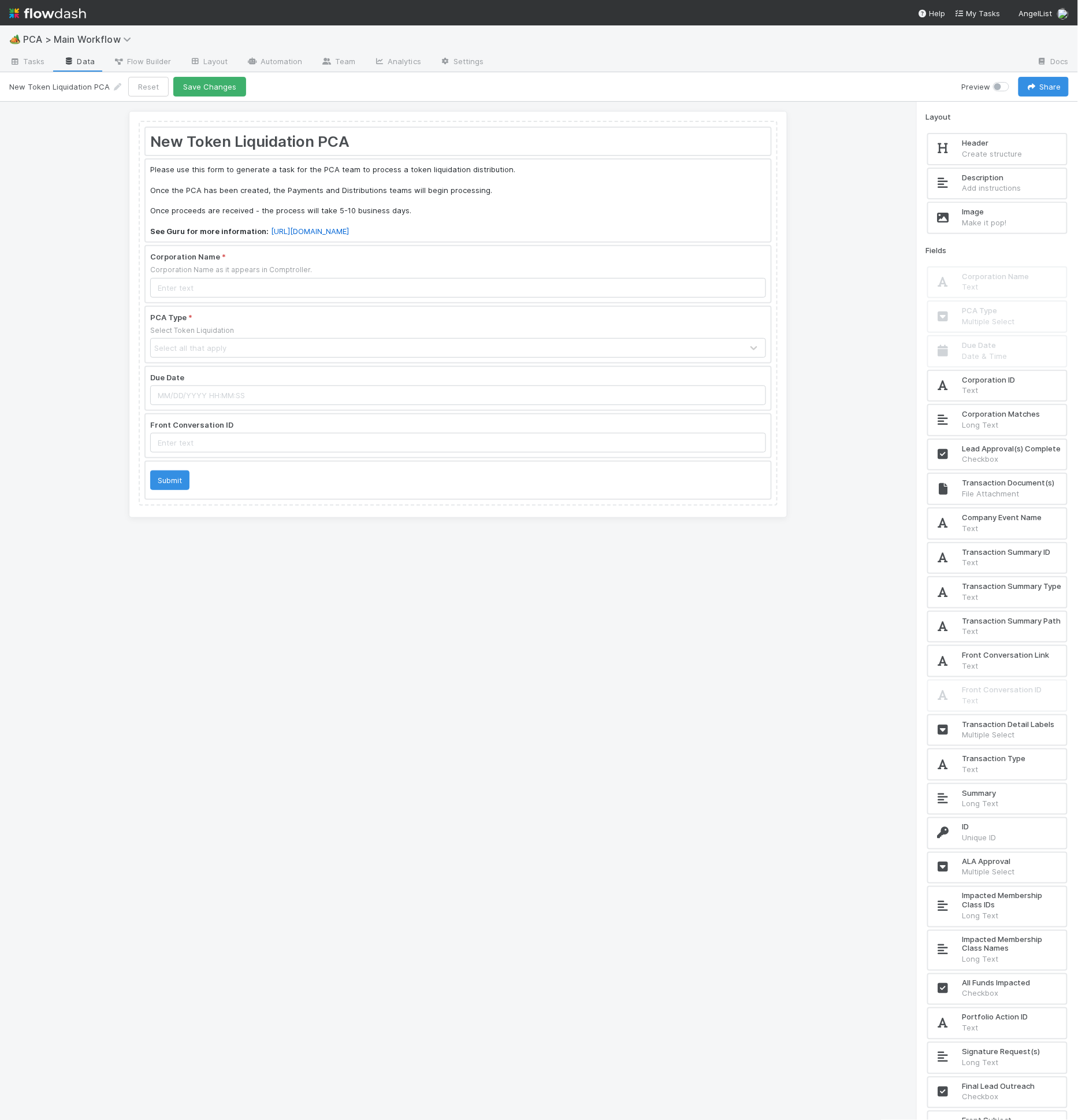
click at [998, 121] on div "Layout" at bounding box center [997, 117] width 142 height 12
click at [1001, 499] on p "File Attachment" at bounding box center [1012, 493] width 99 height 12
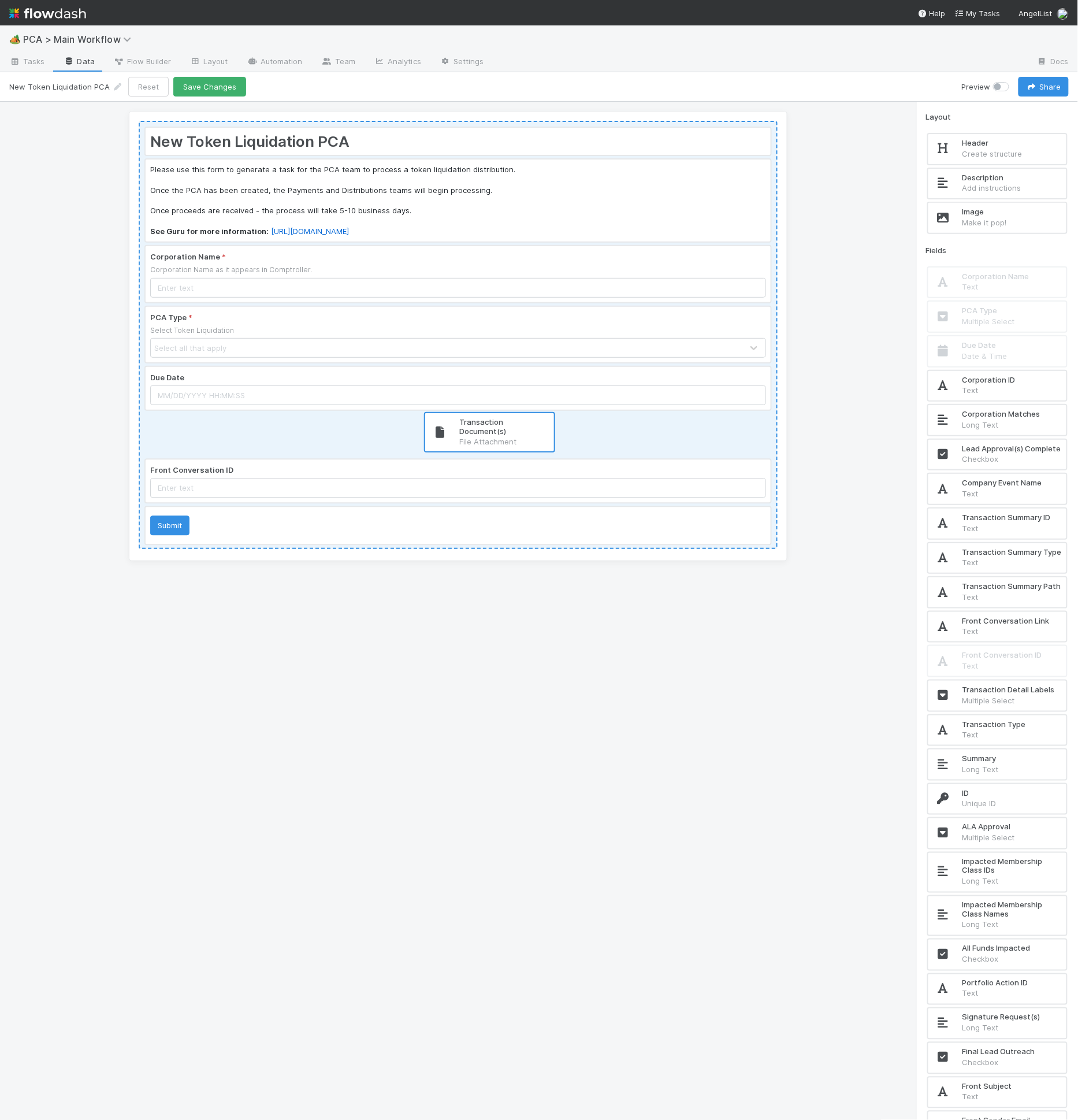
drag, startPoint x: 1003, startPoint y: 501, endPoint x: 482, endPoint y: 436, distance: 525.0
click at [482, 436] on div "New Token Liquidation PCA Please use this form to generate a task for the PCA t…" at bounding box center [539, 611] width 1078 height 1019
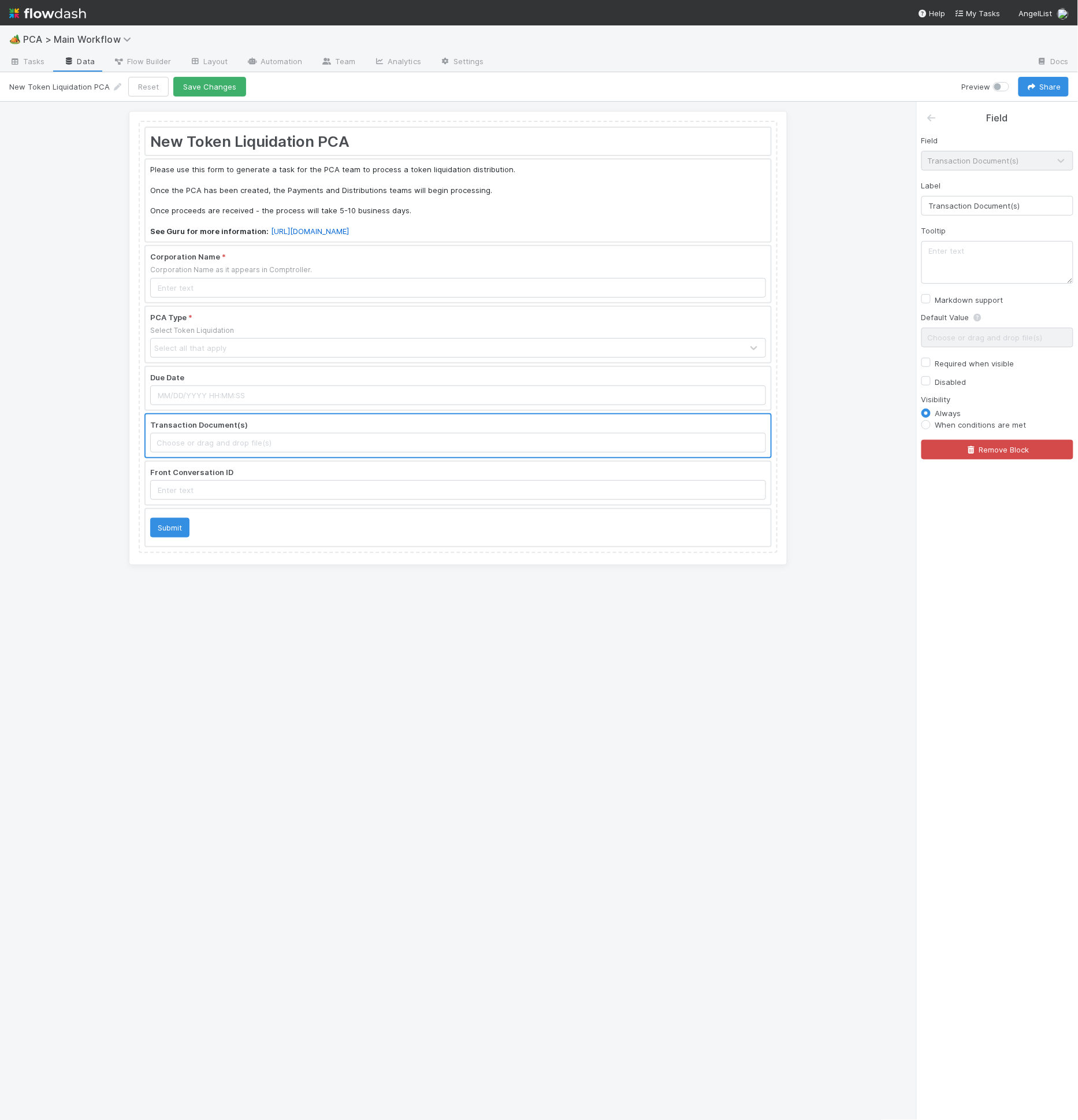
click at [482, 436] on div at bounding box center [457, 436] width 625 height 43
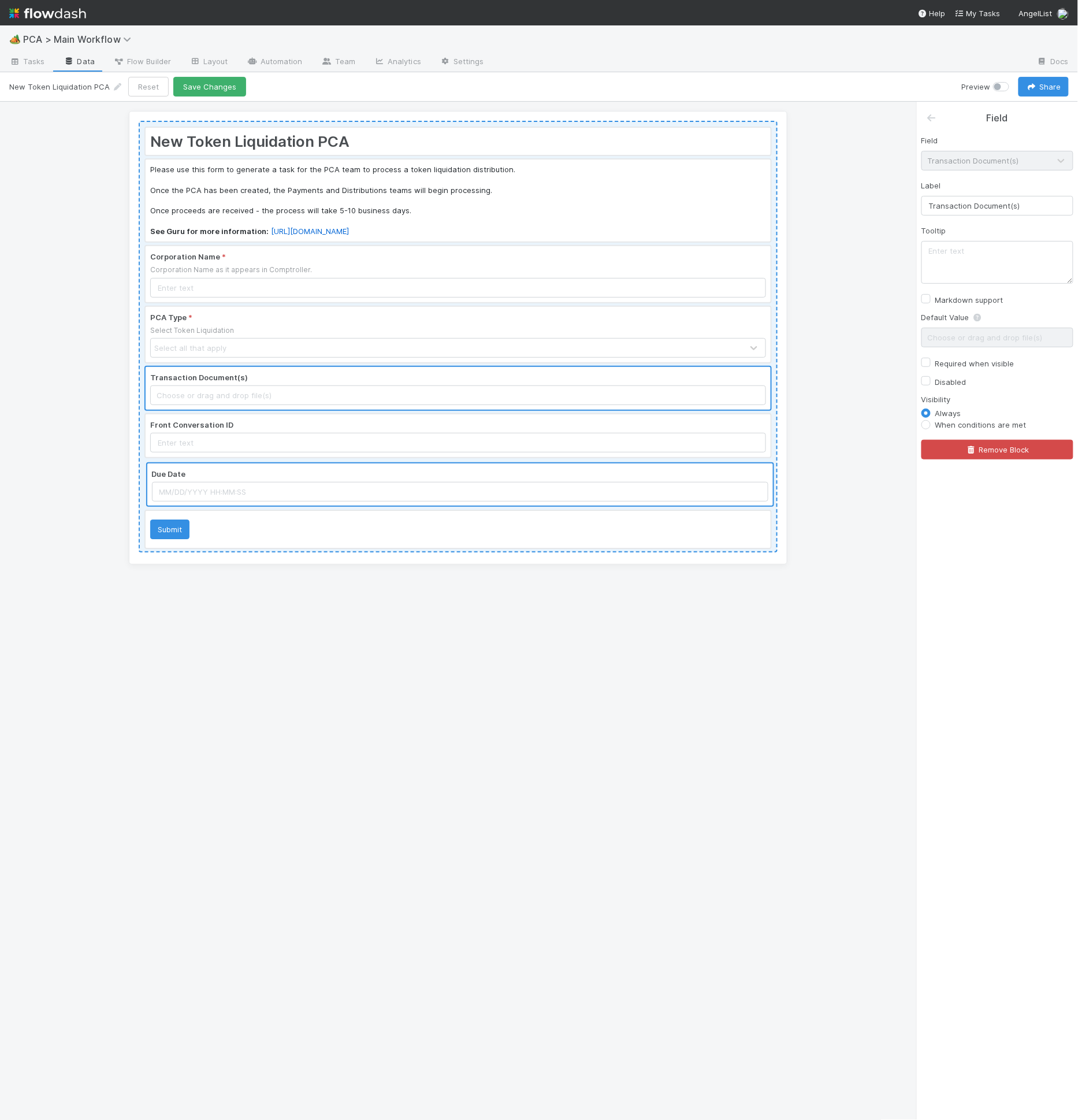
drag, startPoint x: 410, startPoint y: 373, endPoint x: 413, endPoint y: 473, distance: 100.0
click at [413, 474] on div "New Token Liquidation PCA Please use this form to generate a task for the PCA t…" at bounding box center [457, 336] width 639 height 432
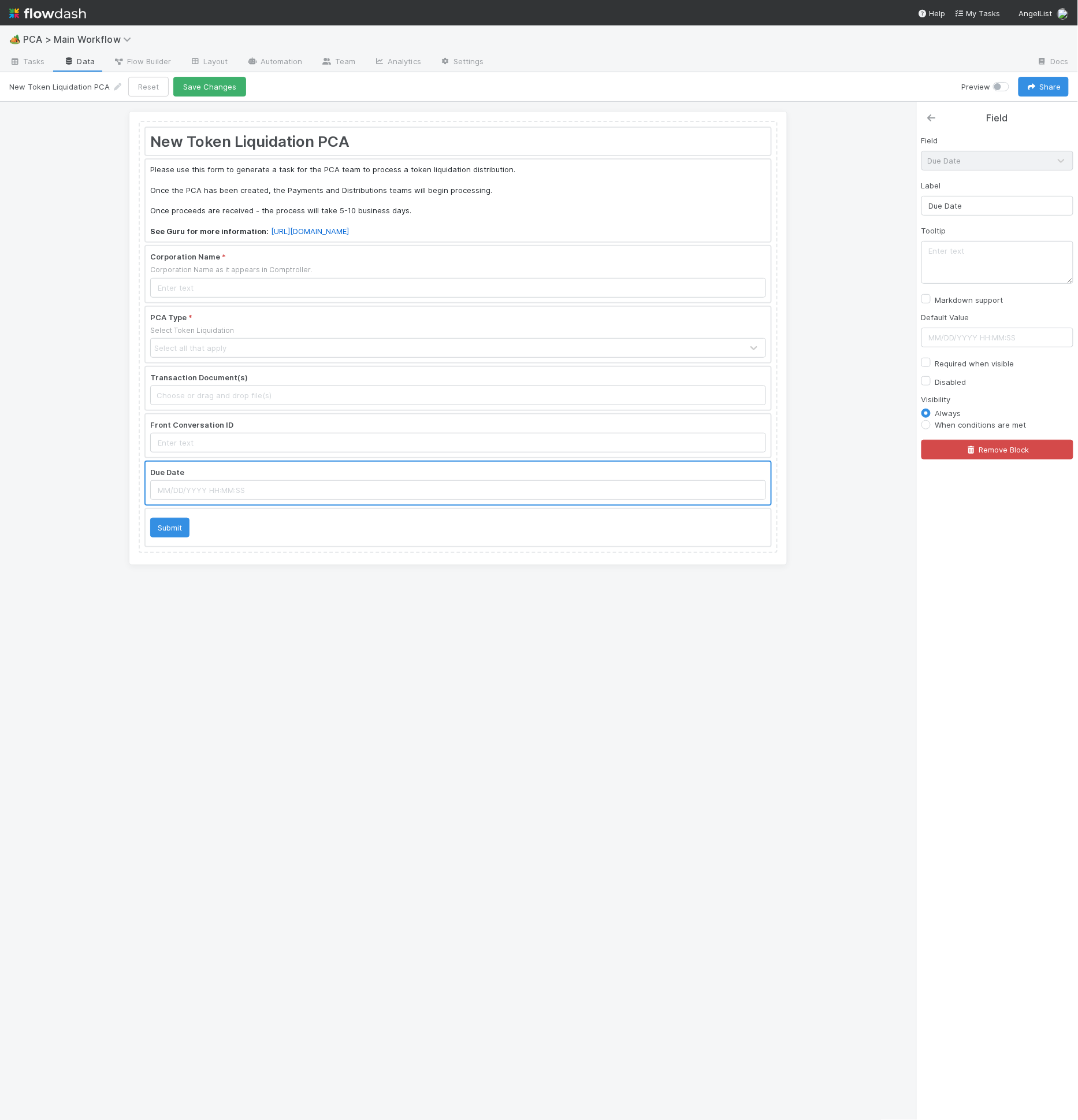
click at [931, 120] on icon at bounding box center [931, 117] width 12 height 9
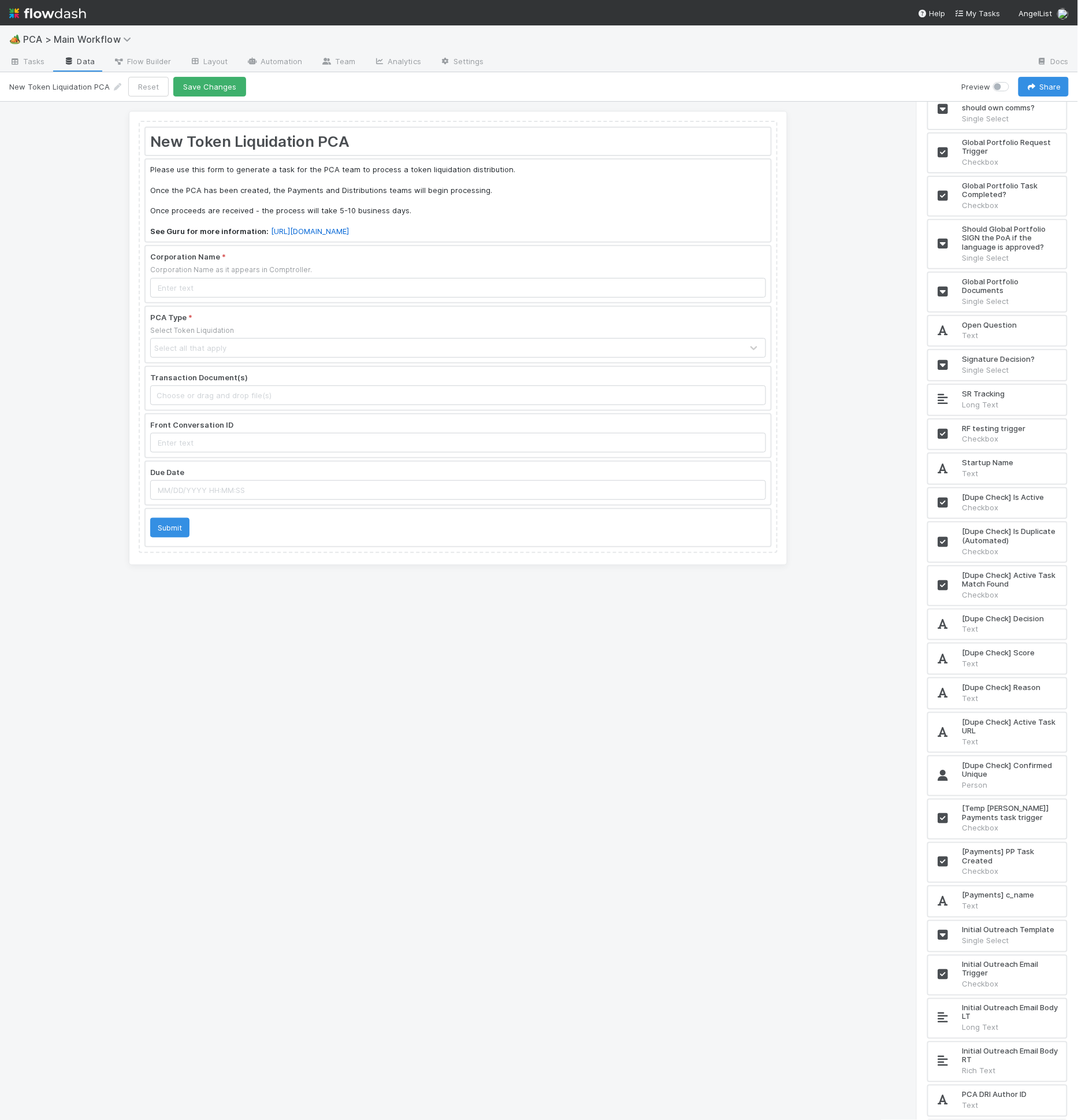
scroll to position [7936, 0]
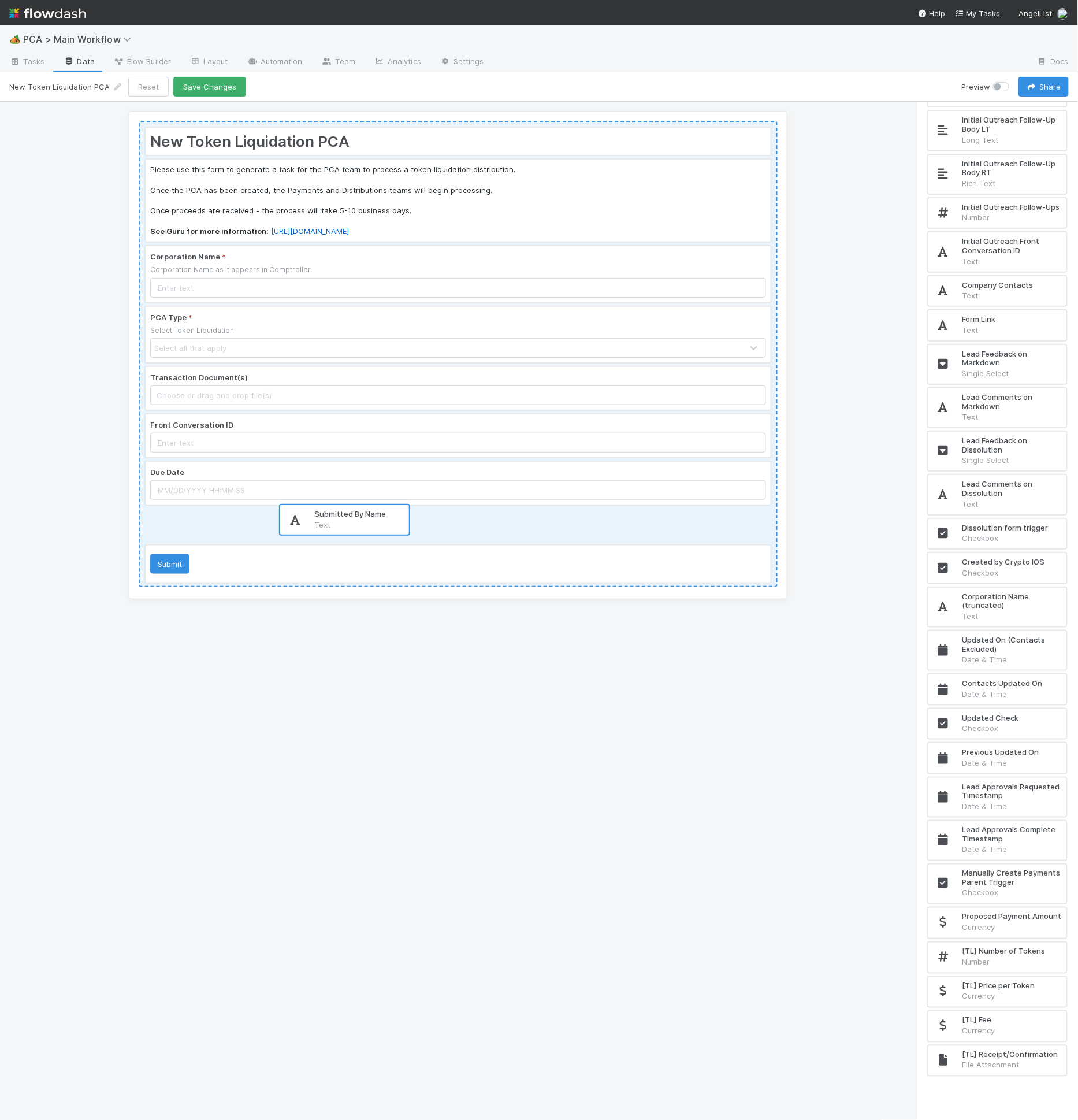
drag, startPoint x: 1008, startPoint y: 1097, endPoint x: 357, endPoint y: 519, distance: 870.6
click at [357, 519] on div "New Token Liquidation PCA Please use this form to generate a task for the PCA t…" at bounding box center [539, 611] width 1078 height 1019
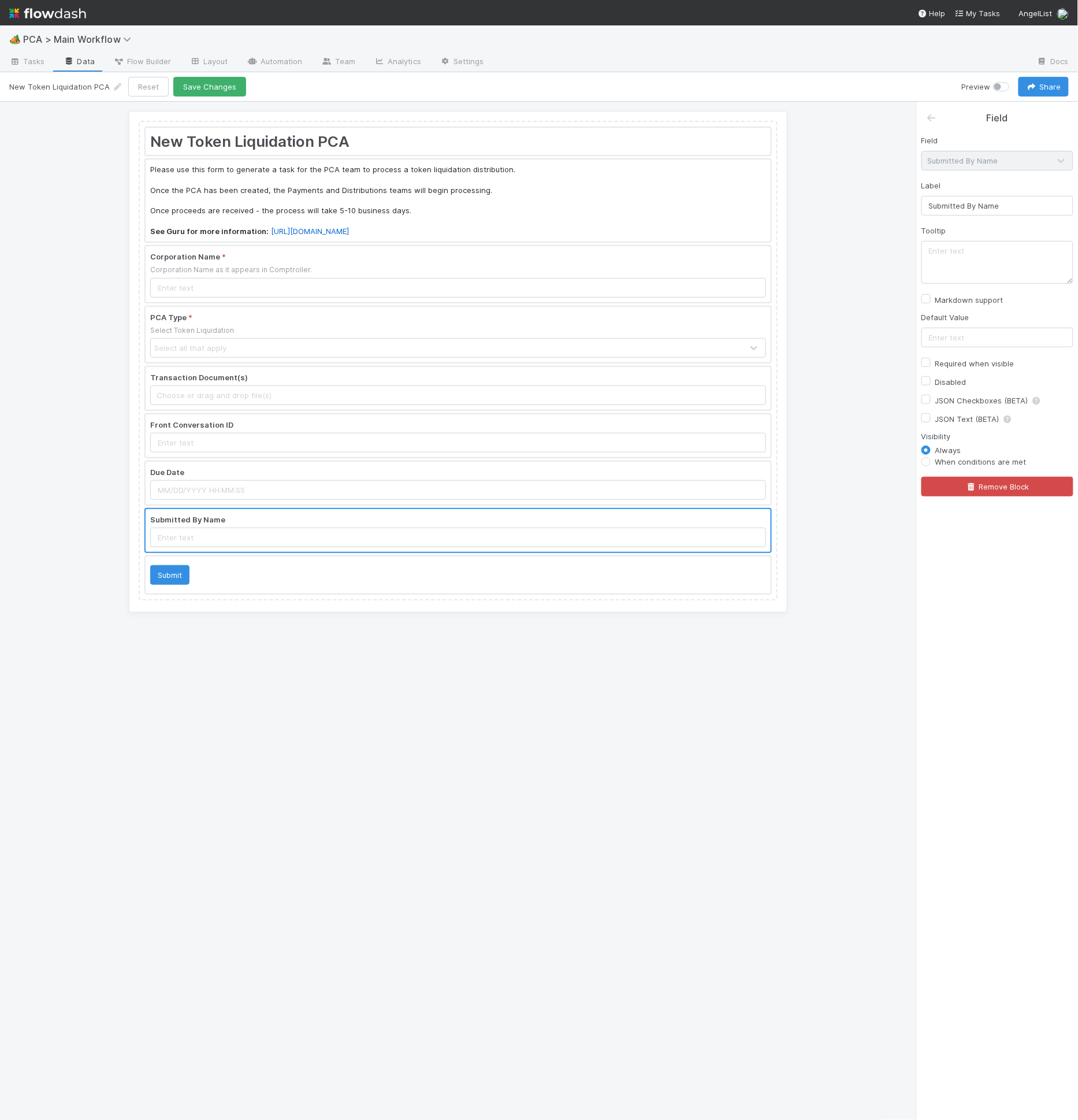
scroll to position [0, 0]
click at [926, 113] on icon at bounding box center [931, 117] width 12 height 9
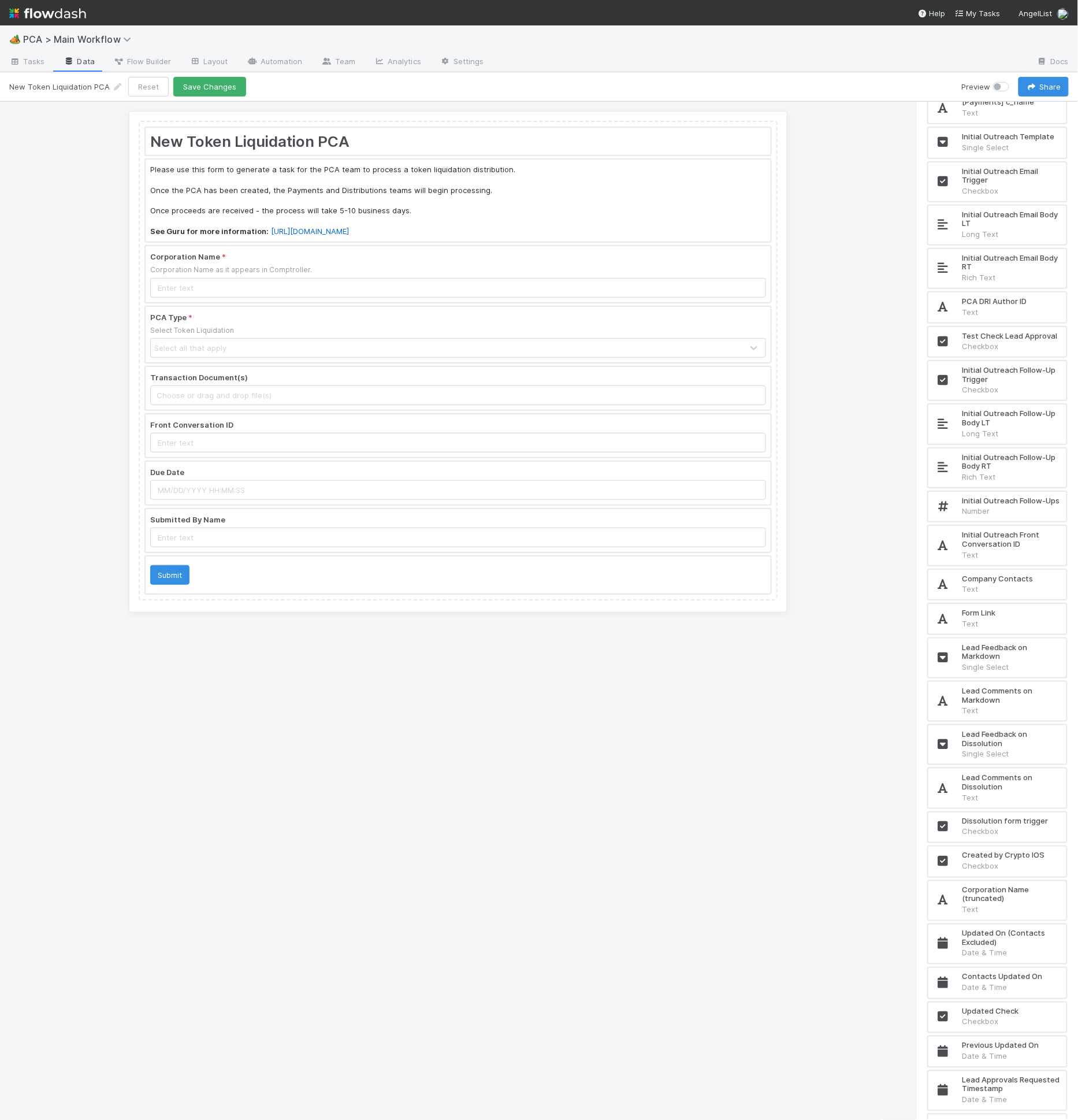
scroll to position [7936, 0]
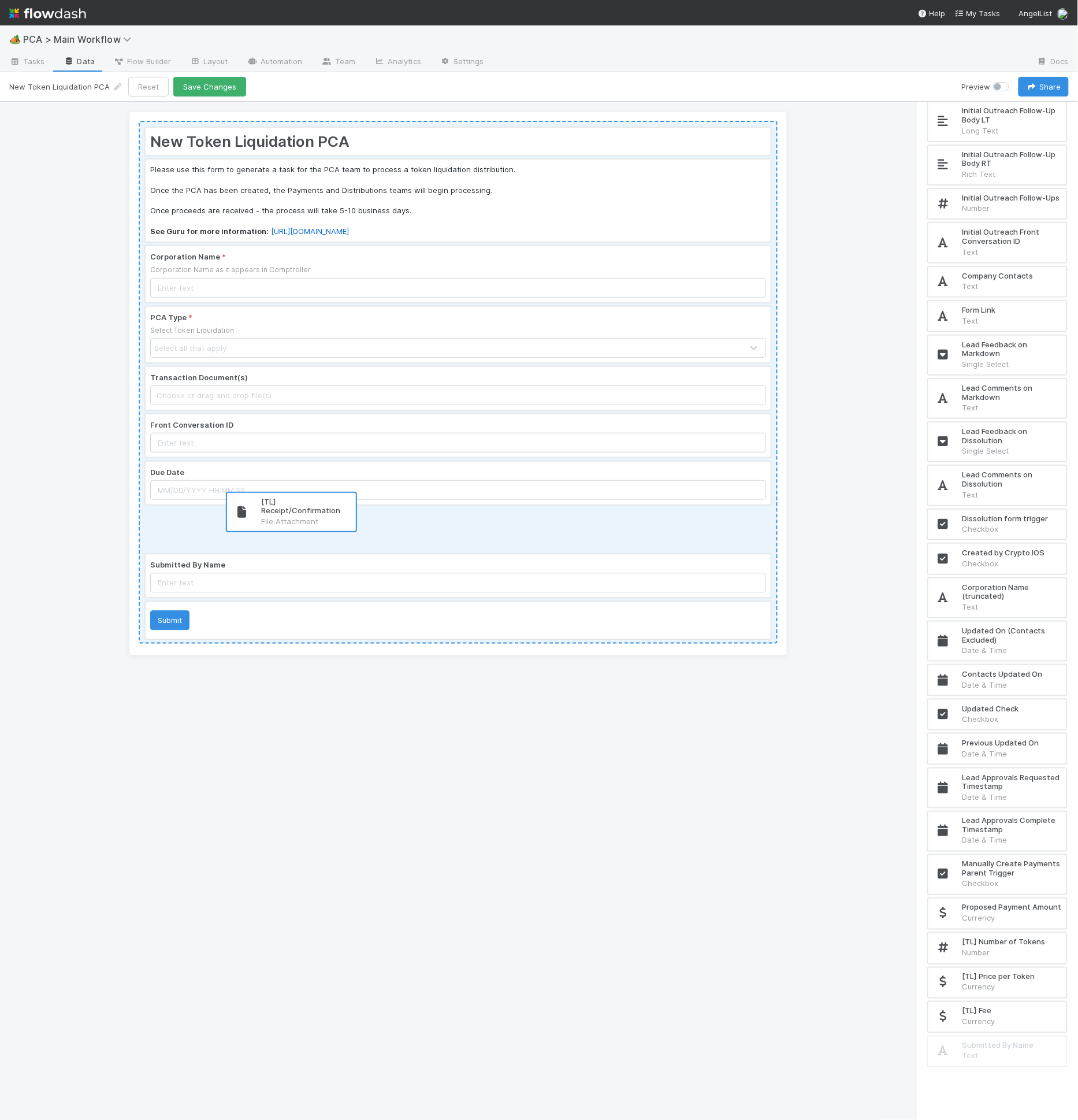
drag, startPoint x: 958, startPoint y: 928, endPoint x: 309, endPoint y: 490, distance: 783.0
click at [309, 490] on div "New Token Liquidation PCA Please use this form to generate a task for the PCA t…" at bounding box center [539, 611] width 1078 height 1019
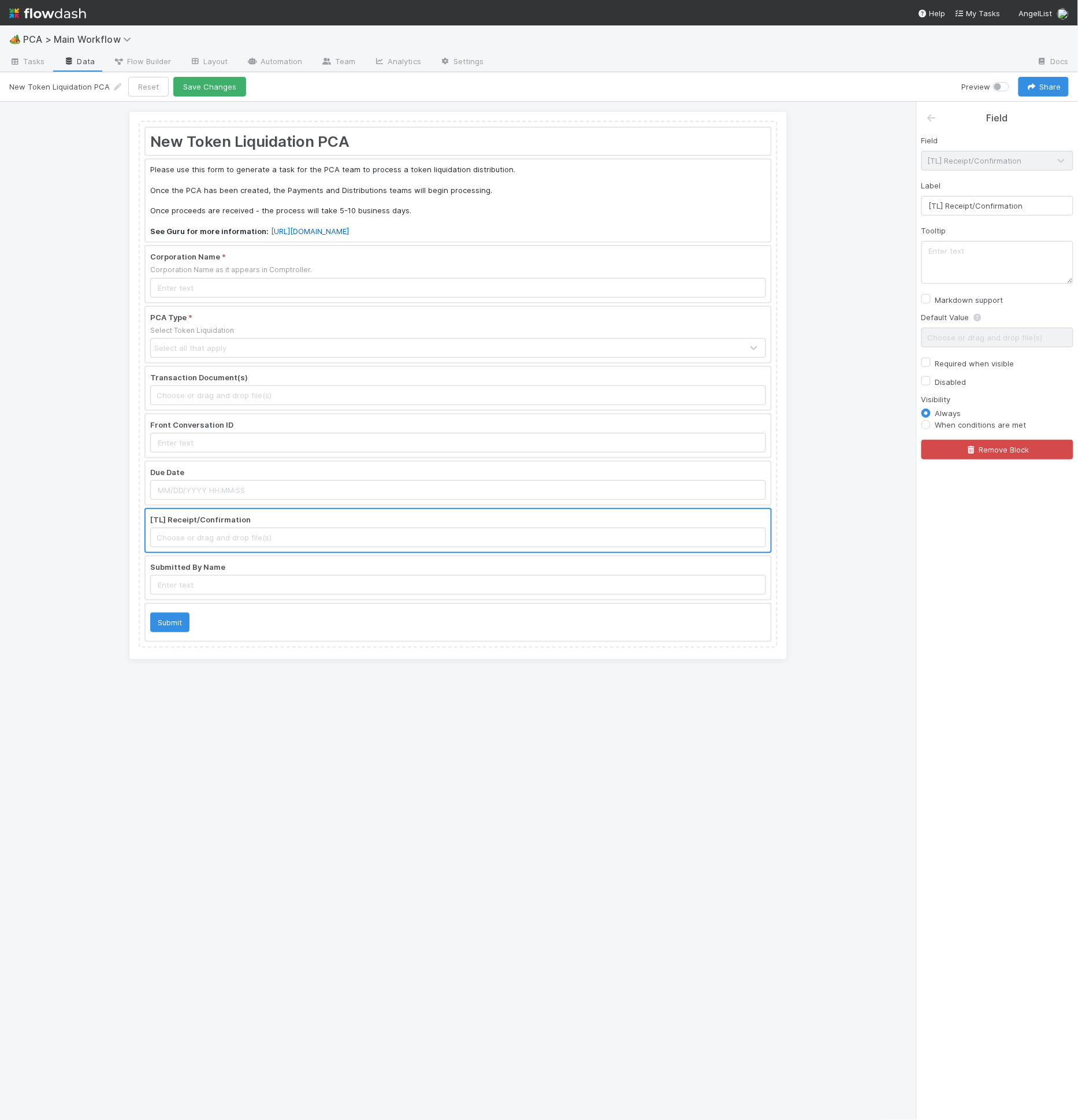
click at [915, 115] on div "New Token Liquidation PCA Please use this form to generate a task for the PCA t…" at bounding box center [458, 611] width 916 height 1019
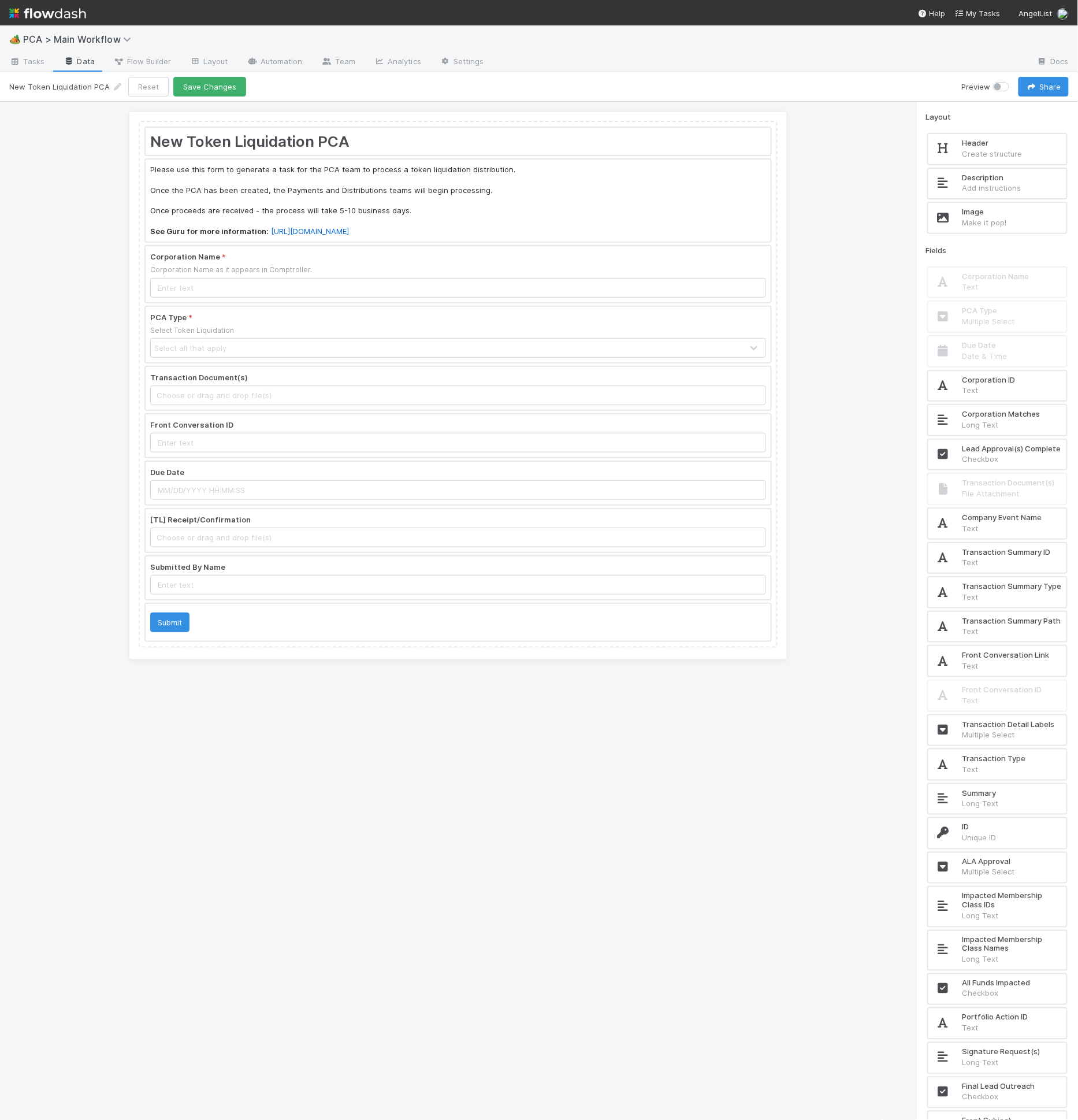
click at [936, 115] on div "Layout" at bounding box center [997, 117] width 142 height 12
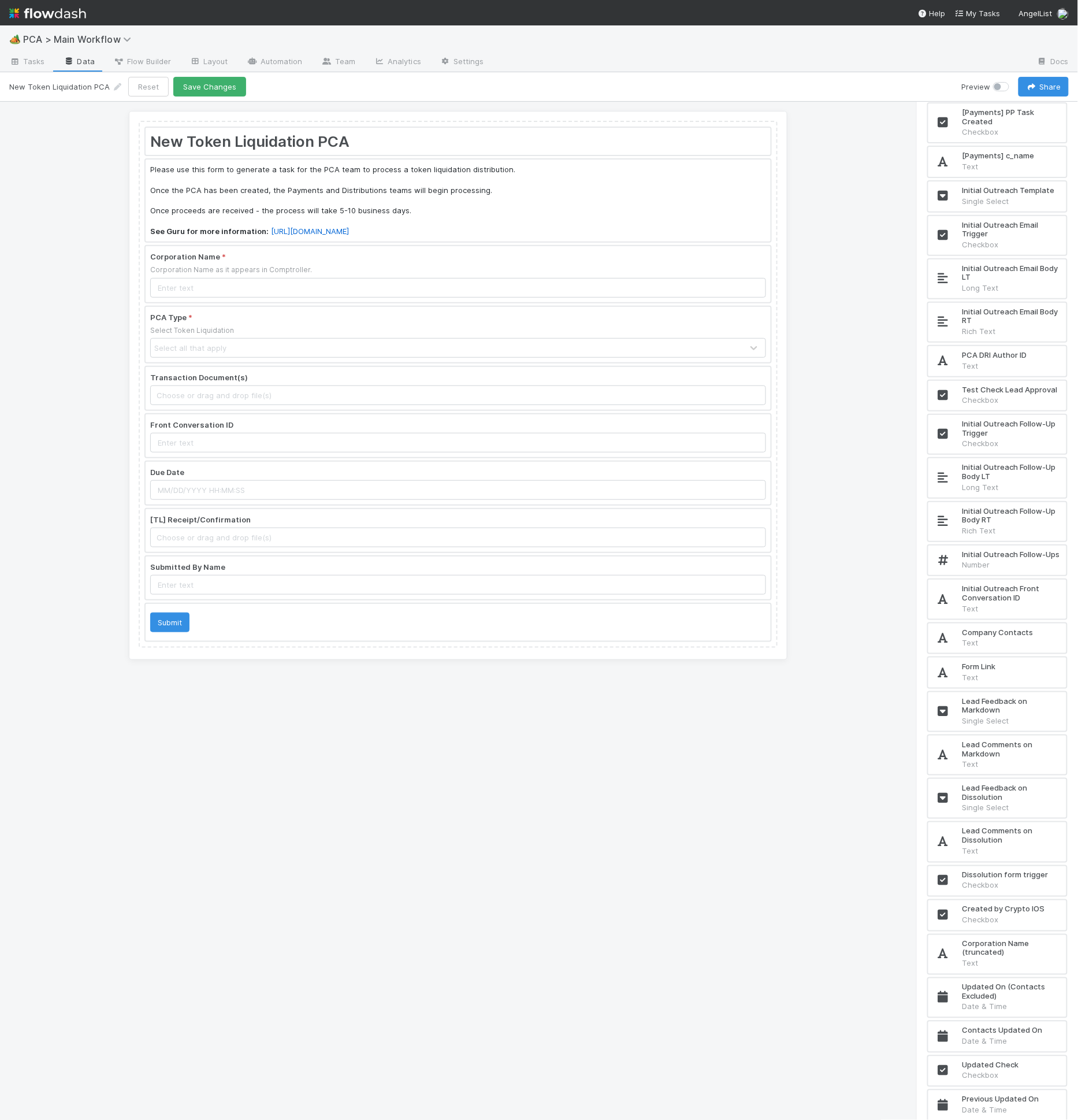
scroll to position [7936, 0]
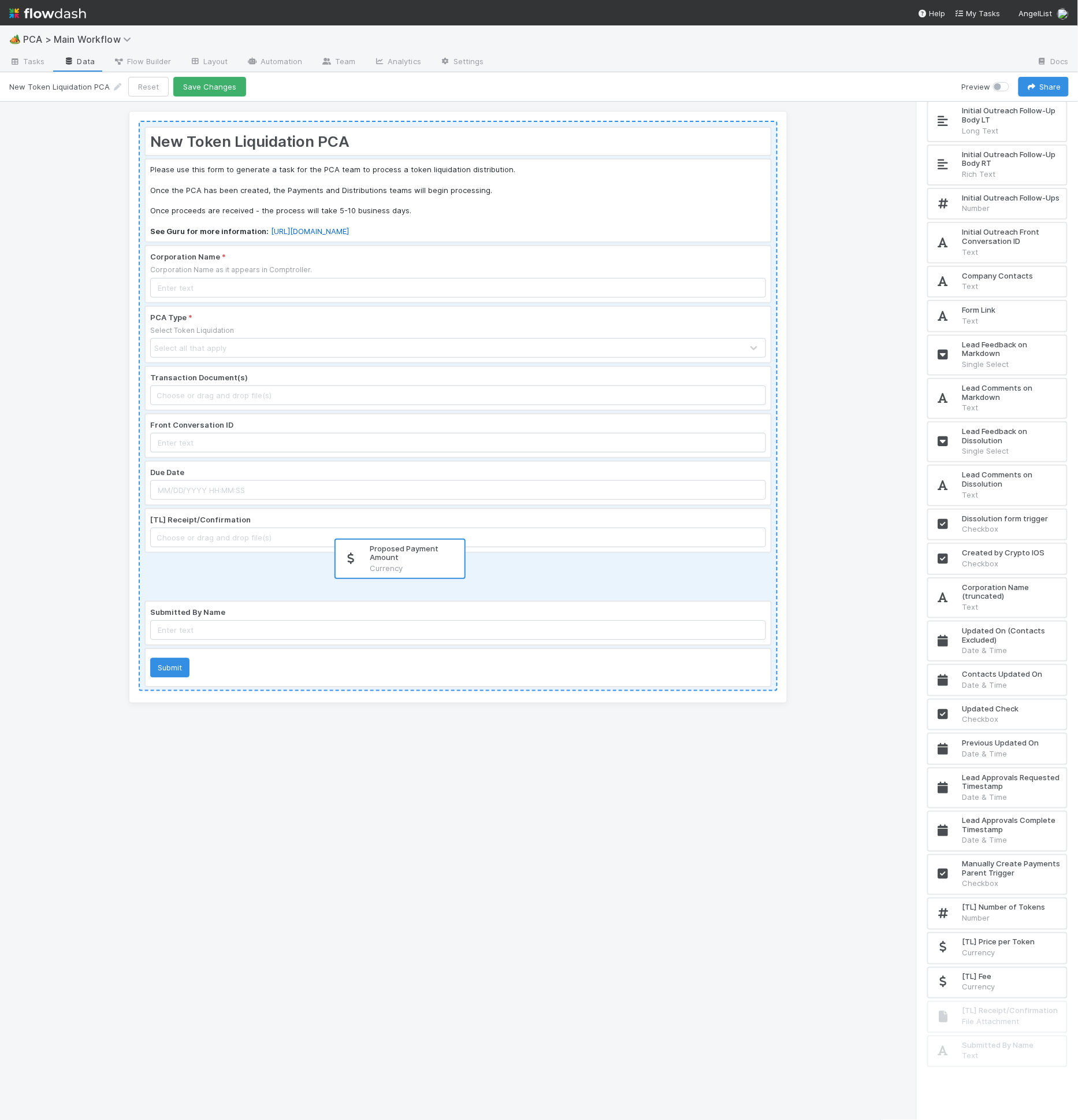
drag, startPoint x: 1023, startPoint y: 907, endPoint x: 426, endPoint y: 553, distance: 694.1
click at [426, 553] on div "New Token Liquidation PCA Please use this form to generate a task for the PCA t…" at bounding box center [539, 611] width 1078 height 1019
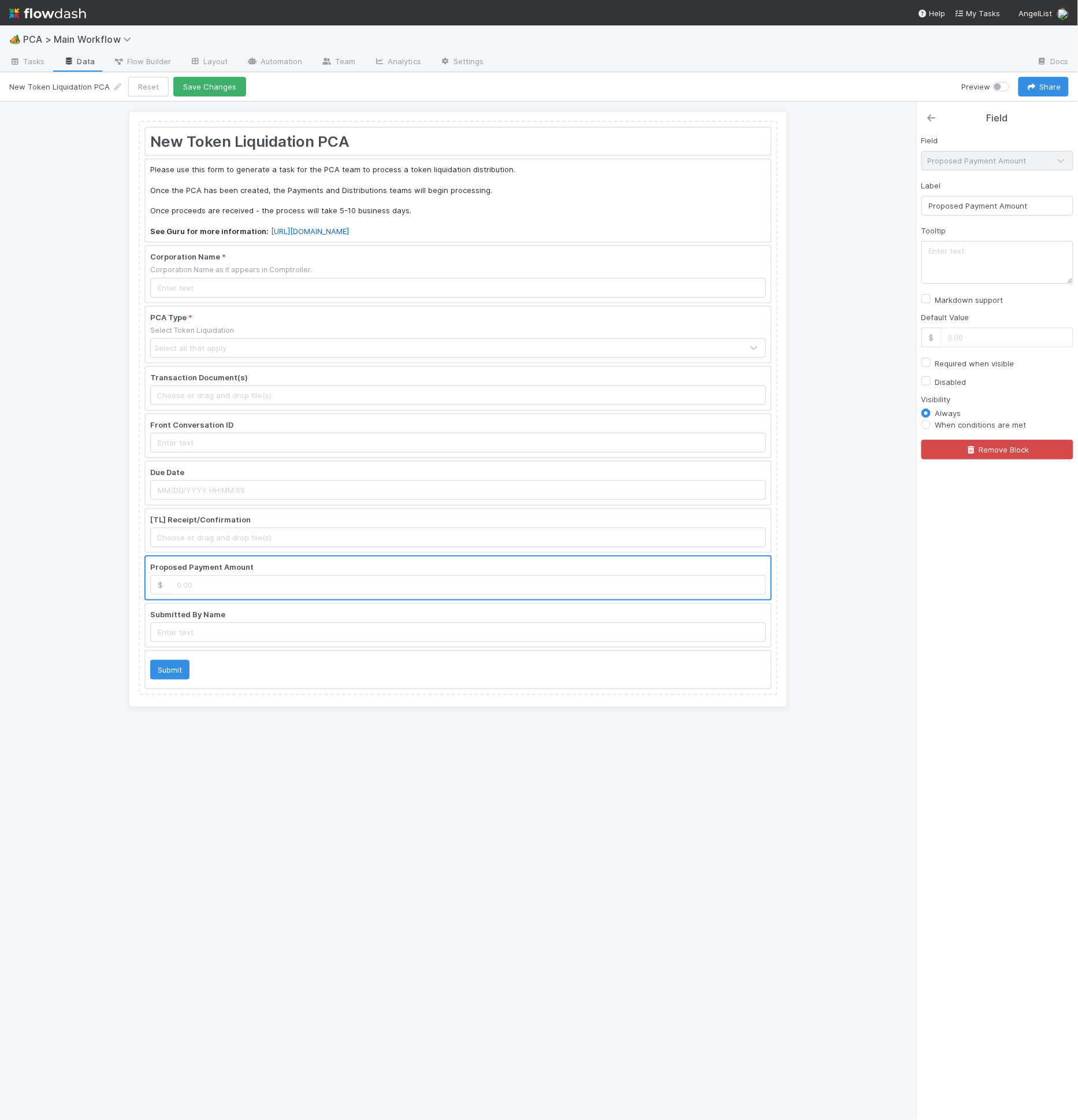
click at [929, 112] on link at bounding box center [931, 117] width 12 height 12
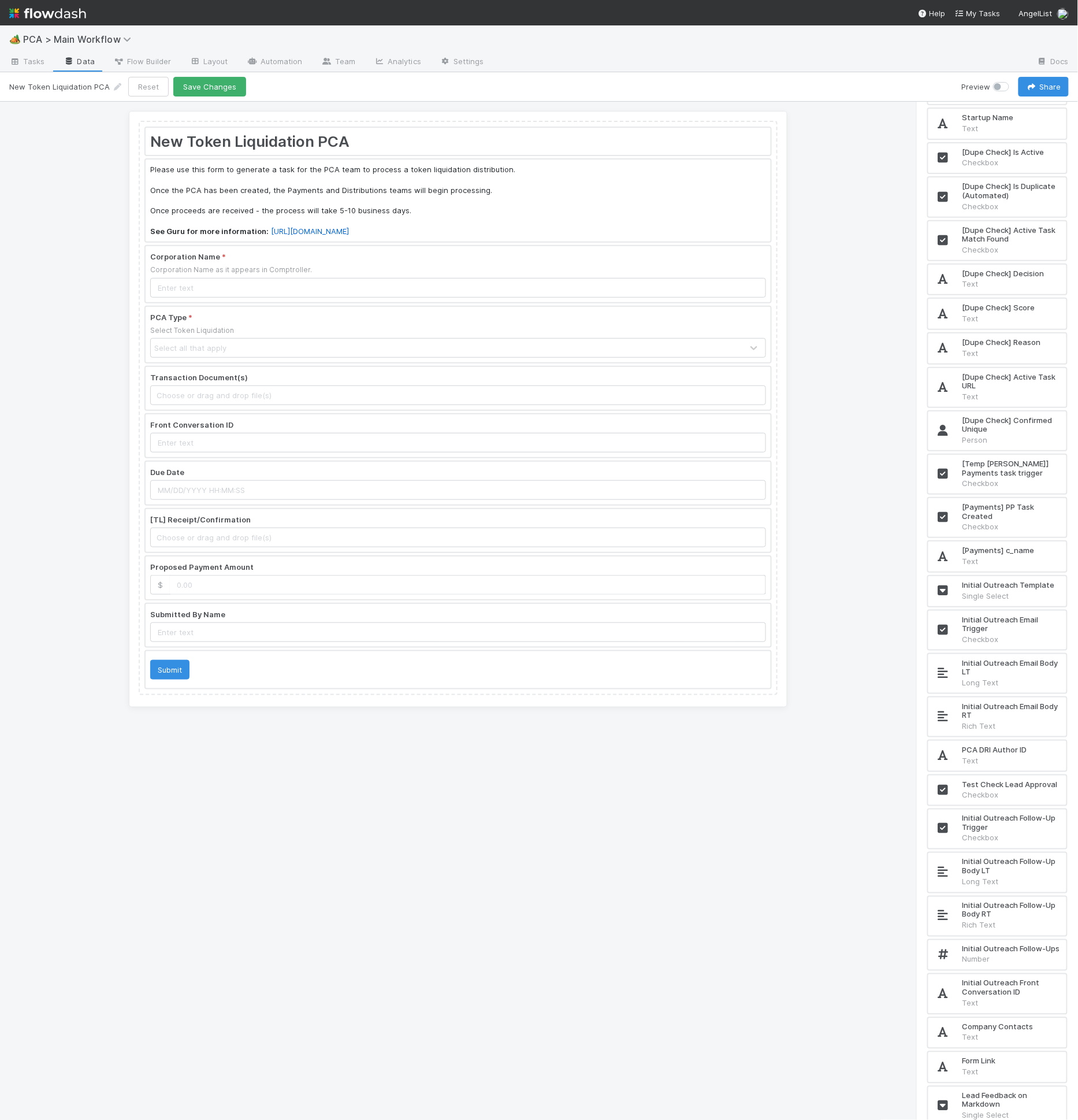
scroll to position [7936, 0]
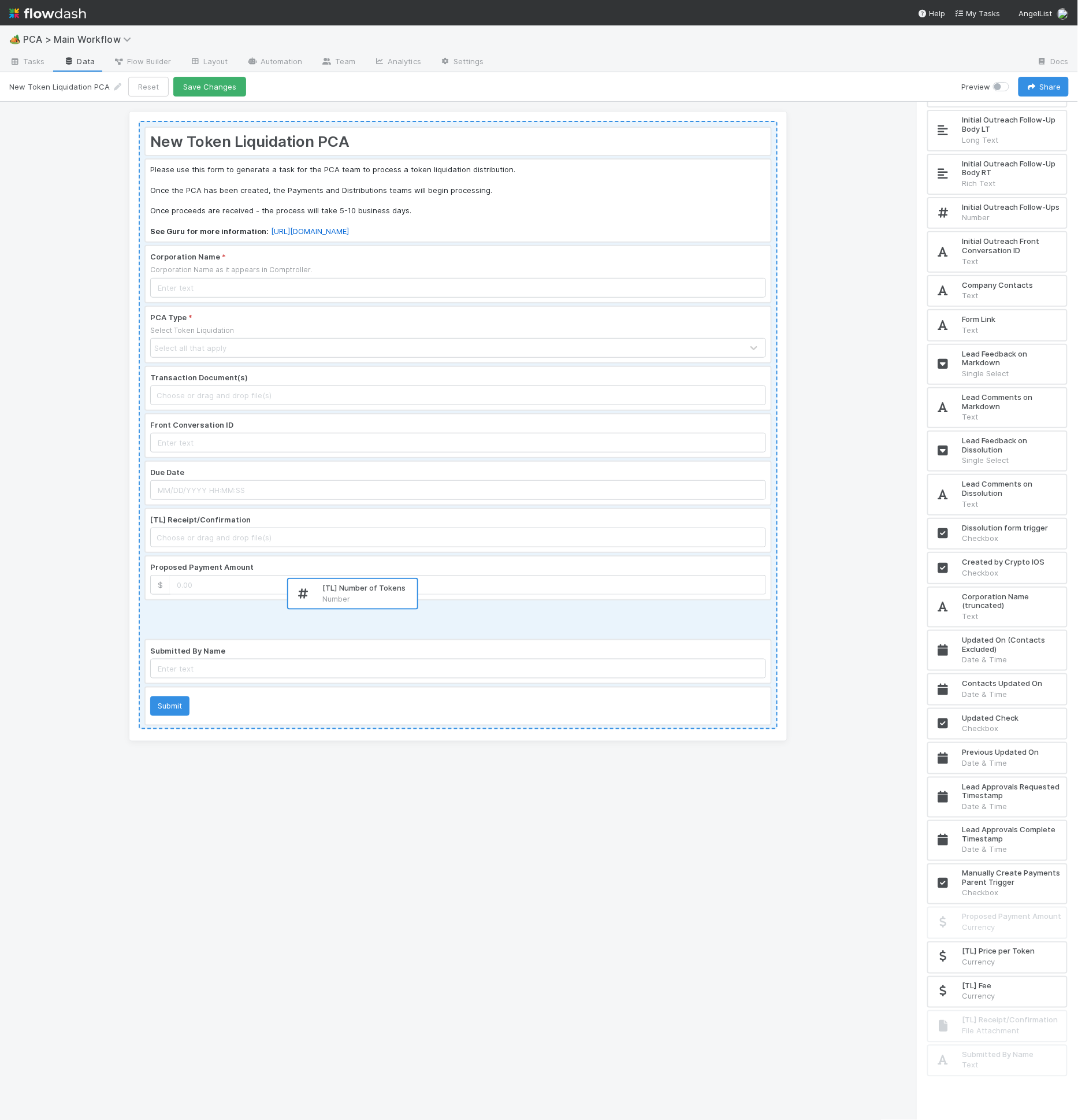
drag, startPoint x: 997, startPoint y: 952, endPoint x: 350, endPoint y: 590, distance: 741.4
click at [350, 590] on div "New Token Liquidation PCA Please use this form to generate a task for the PCA t…" at bounding box center [539, 611] width 1078 height 1019
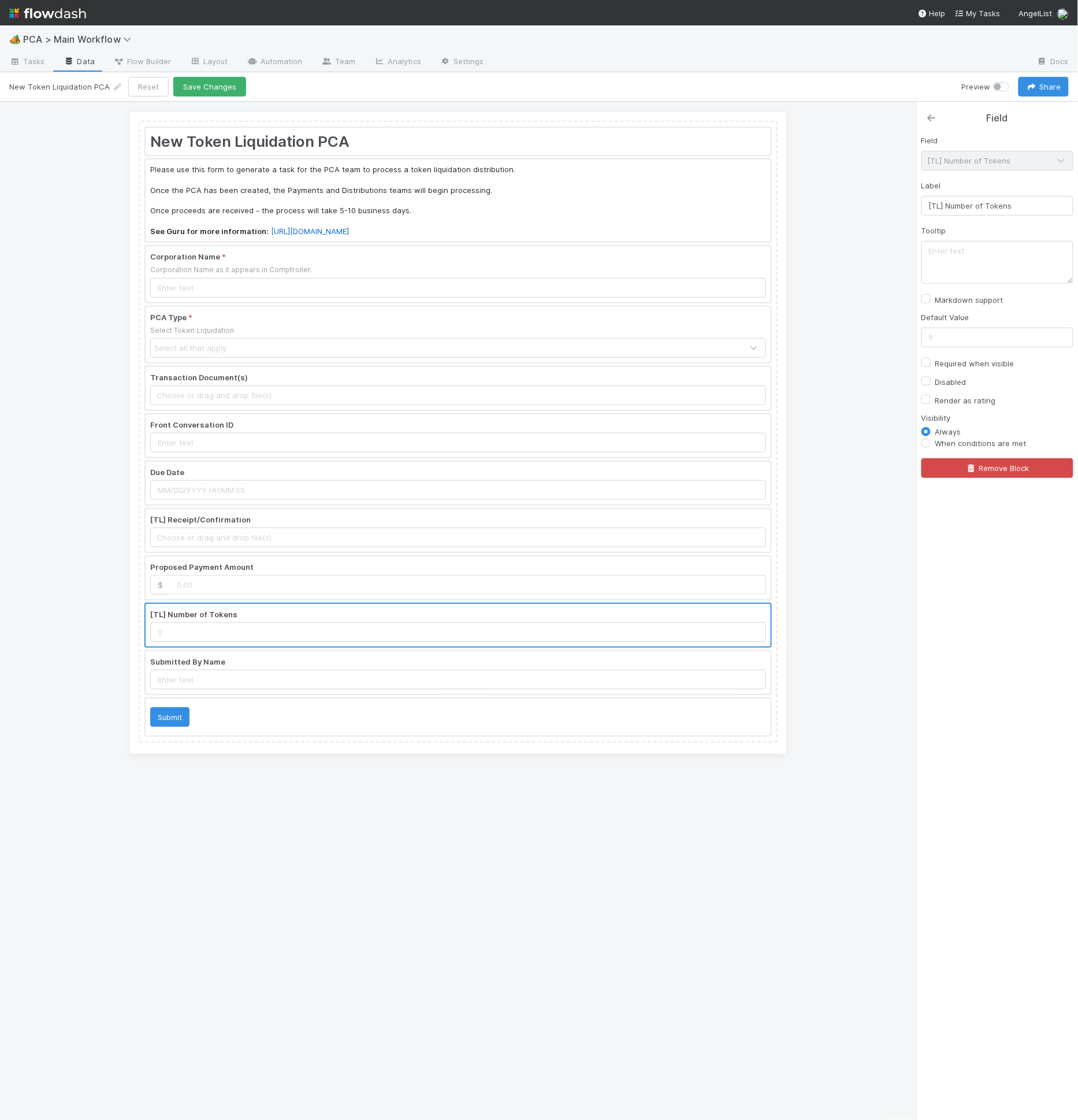
click at [937, 118] on icon at bounding box center [931, 117] width 12 height 9
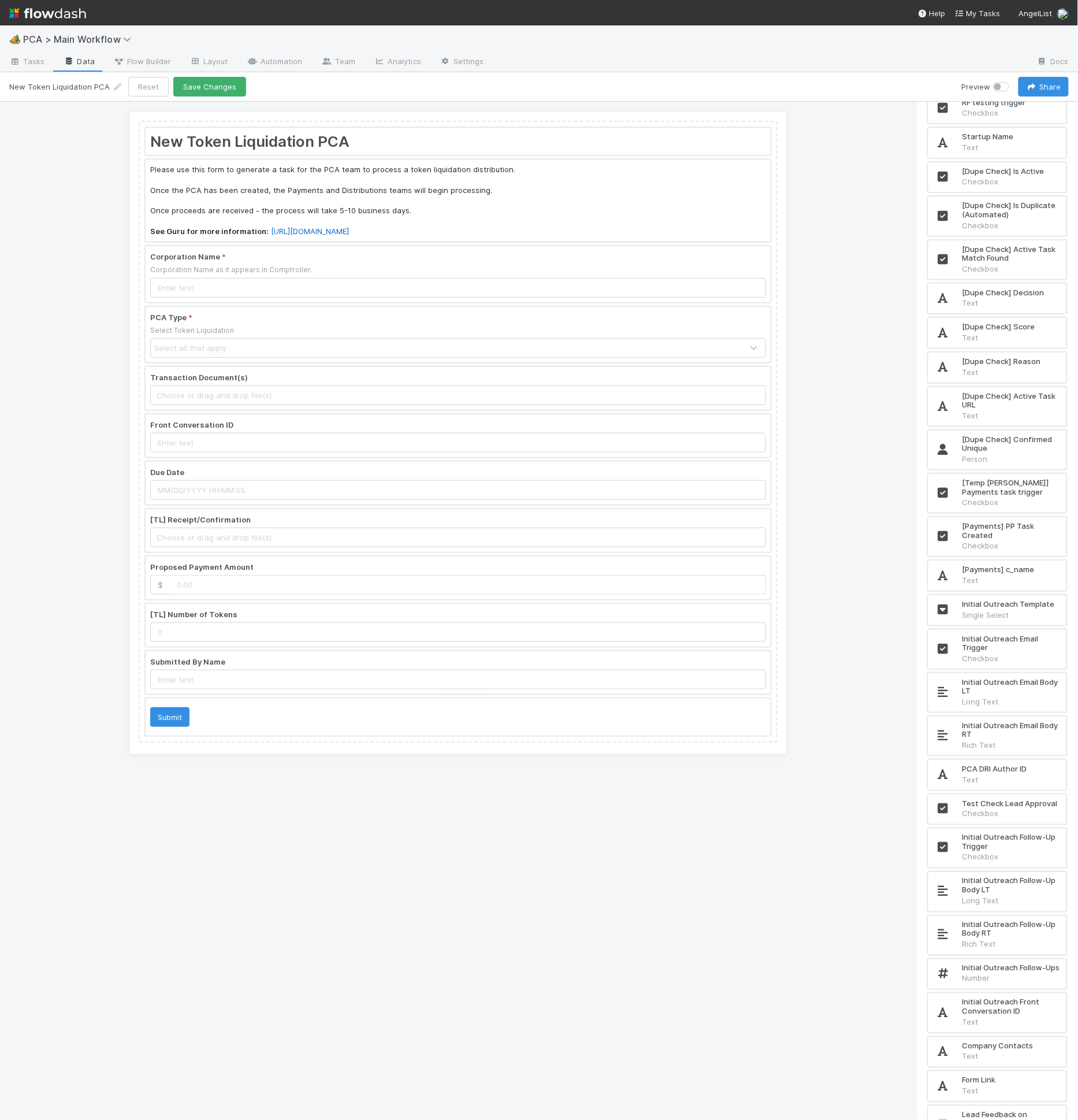
scroll to position [7936, 0]
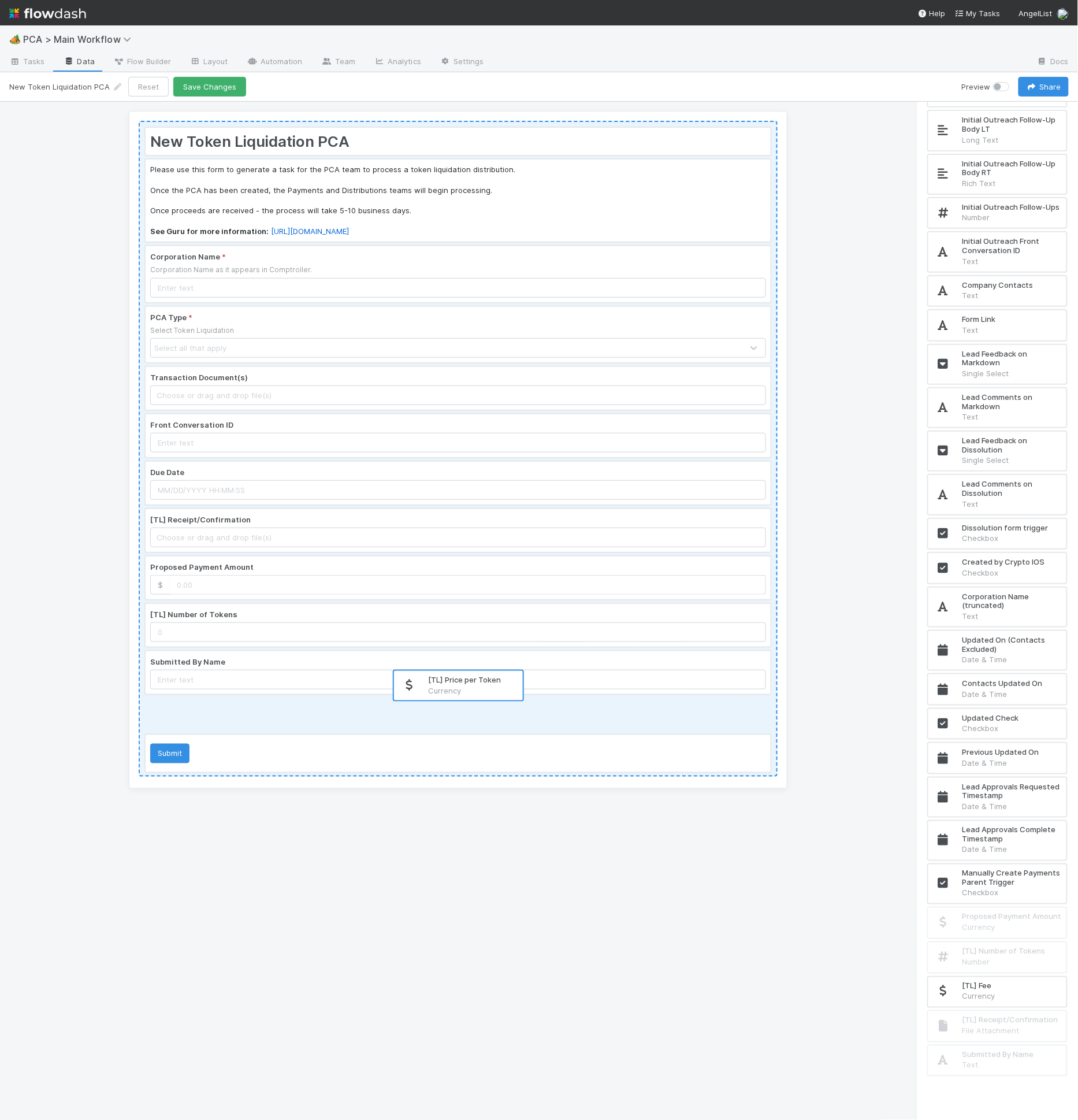
drag, startPoint x: 1013, startPoint y: 974, endPoint x: 476, endPoint y: 651, distance: 626.7
click at [476, 651] on div "New Token Liquidation PCA Please use this form to generate a task for the PCA t…" at bounding box center [539, 611] width 1078 height 1019
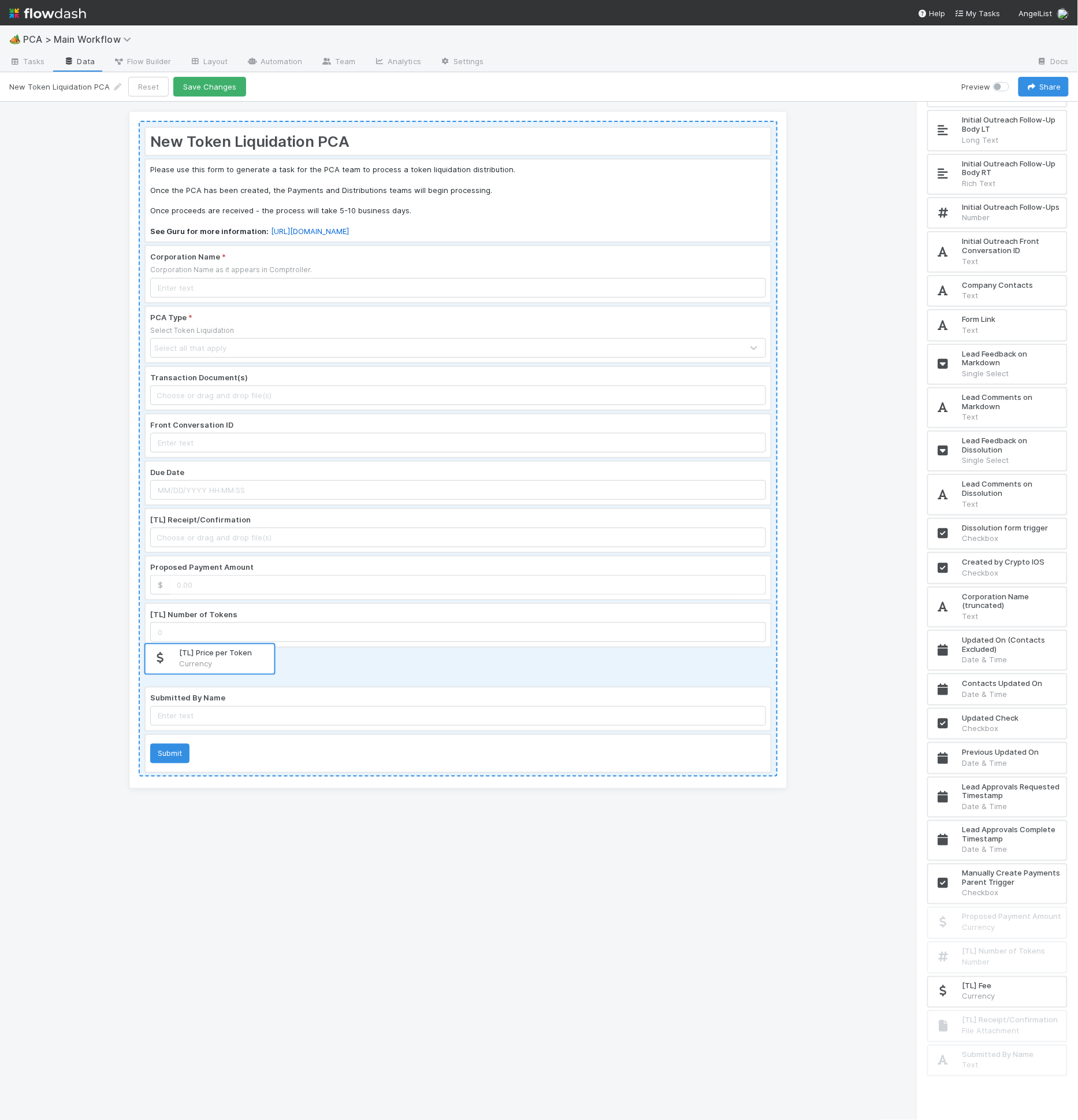
scroll to position [0, 0]
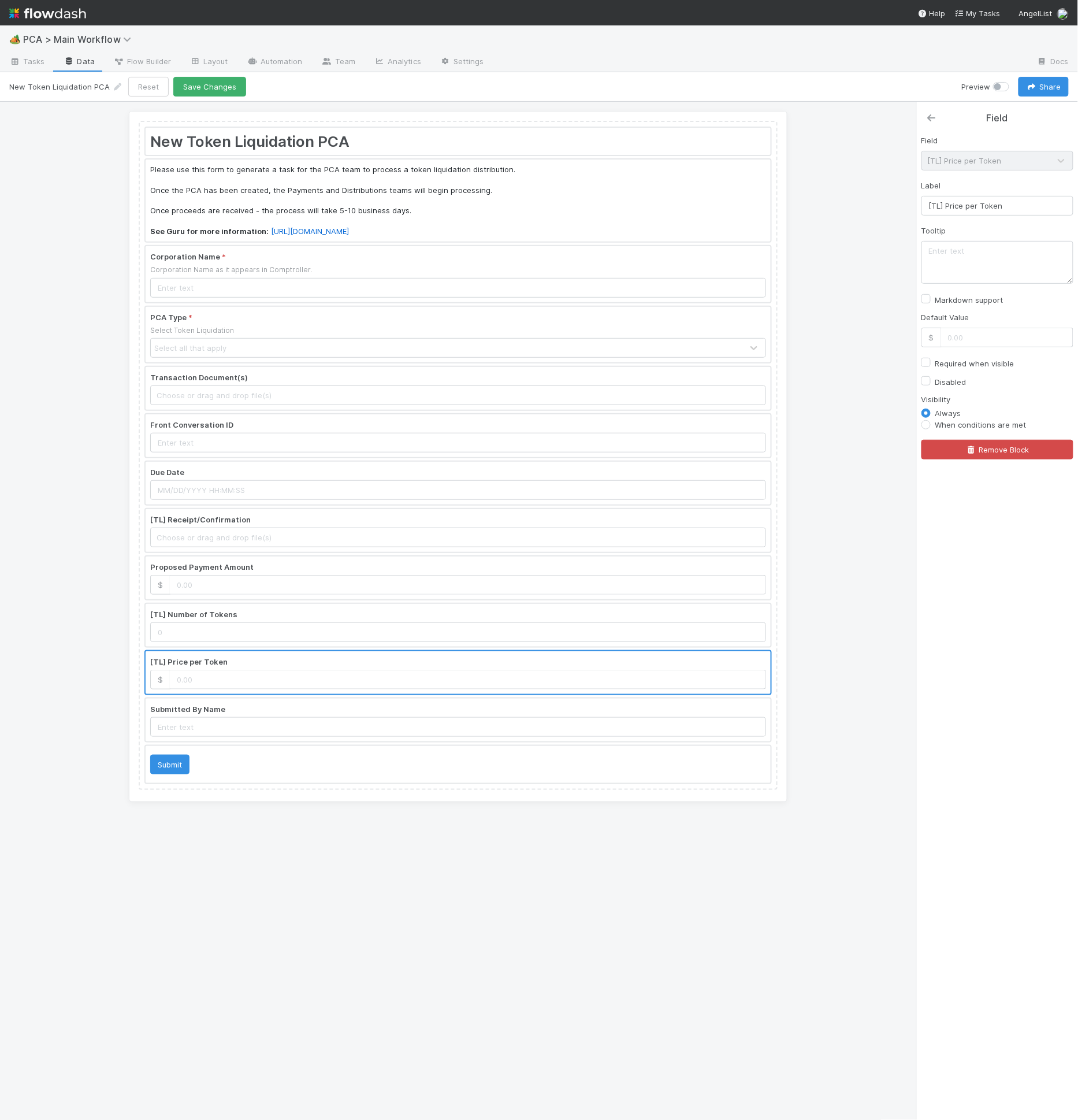
click at [932, 115] on icon at bounding box center [931, 117] width 12 height 9
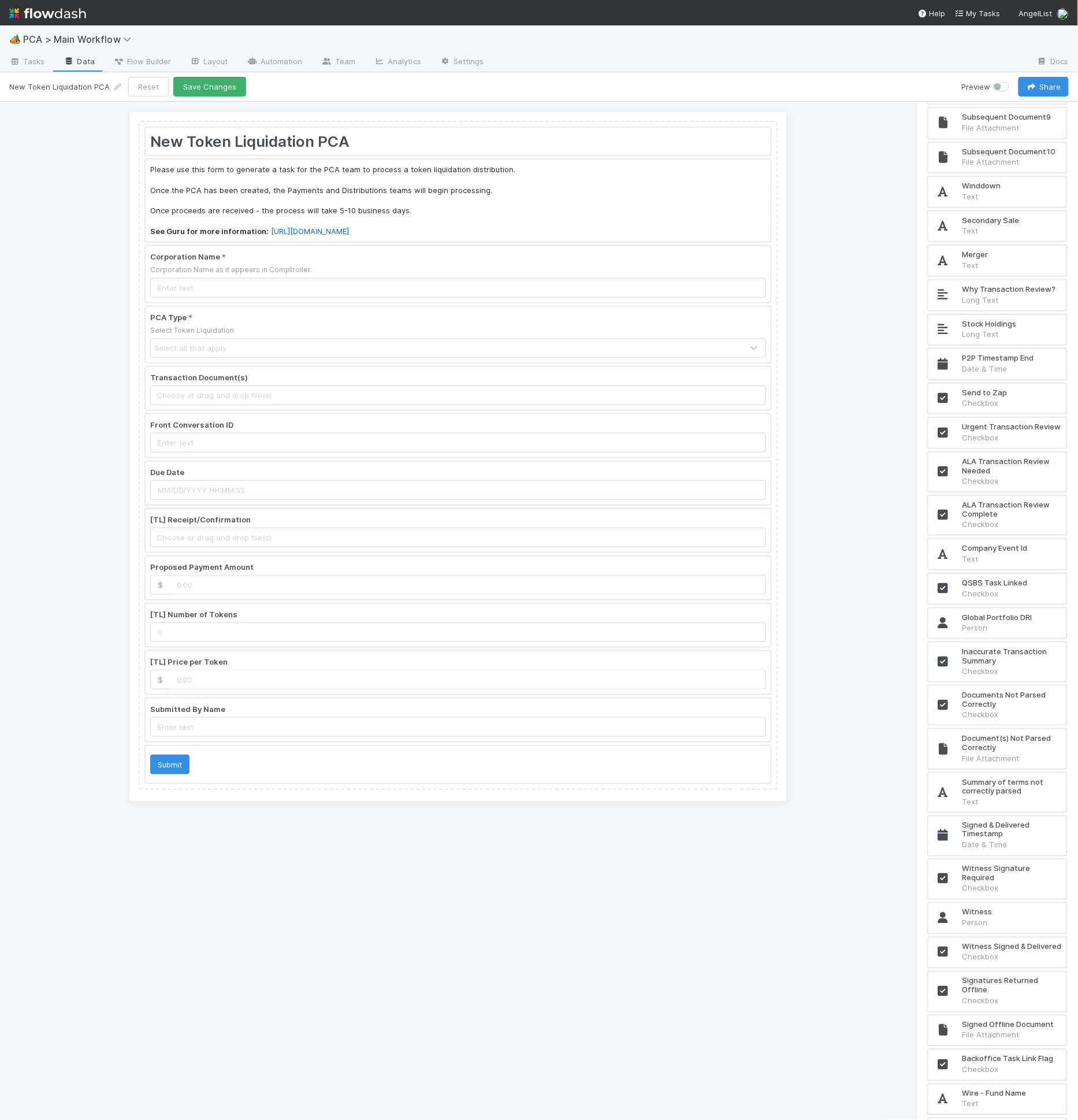
scroll to position [7936, 0]
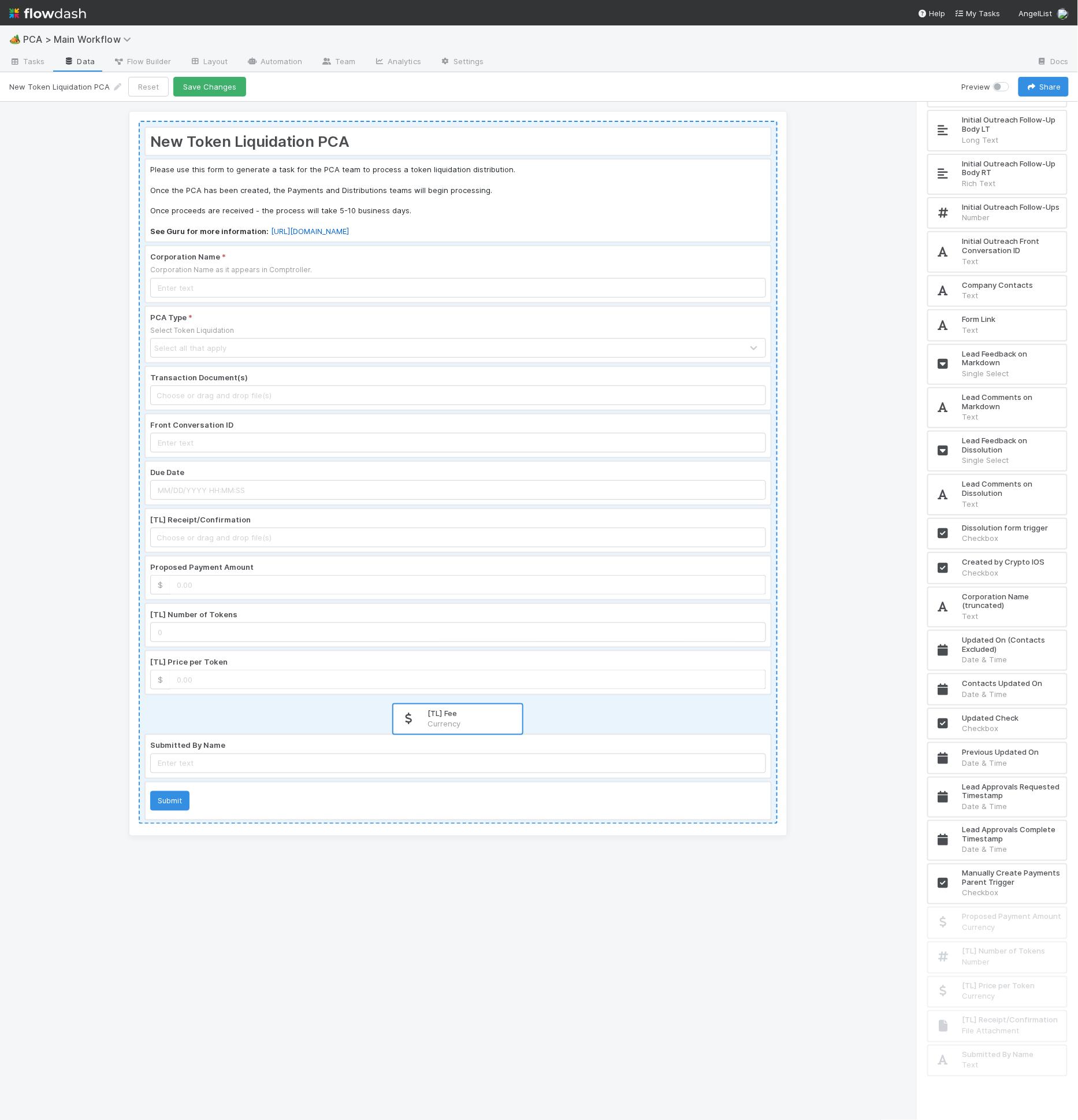
drag, startPoint x: 1002, startPoint y: 1014, endPoint x: 463, endPoint y: 713, distance: 617.4
click at [463, 713] on div "New Token Liquidation PCA Please use this form to generate a task for the PCA t…" at bounding box center [539, 611] width 1078 height 1019
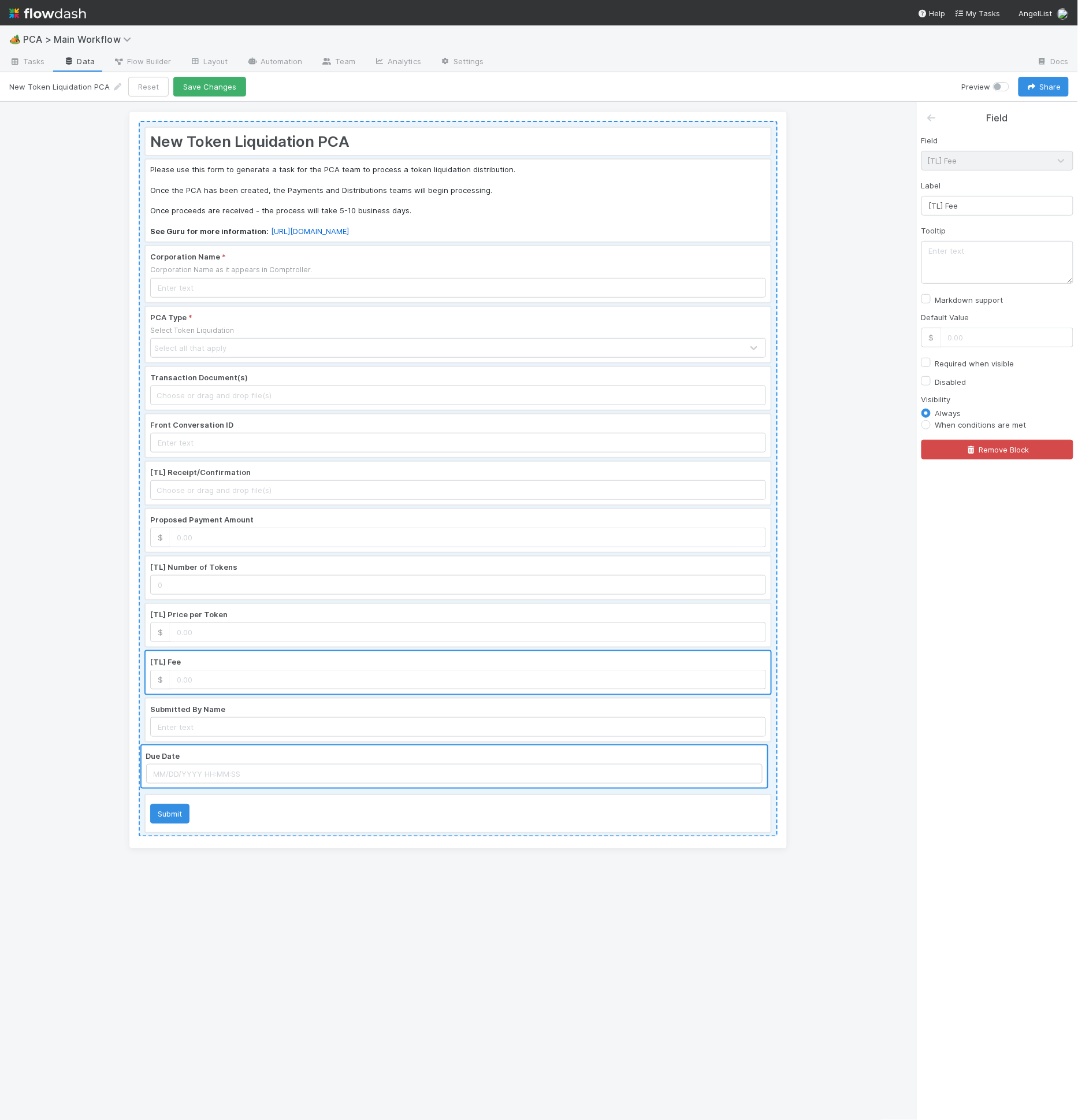
drag, startPoint x: 254, startPoint y: 506, endPoint x: 248, endPoint y: 747, distance: 241.1
click at [249, 749] on div "New Token Liquidation PCA Please use this form to generate a task for the PCA t…" at bounding box center [457, 479] width 639 height 716
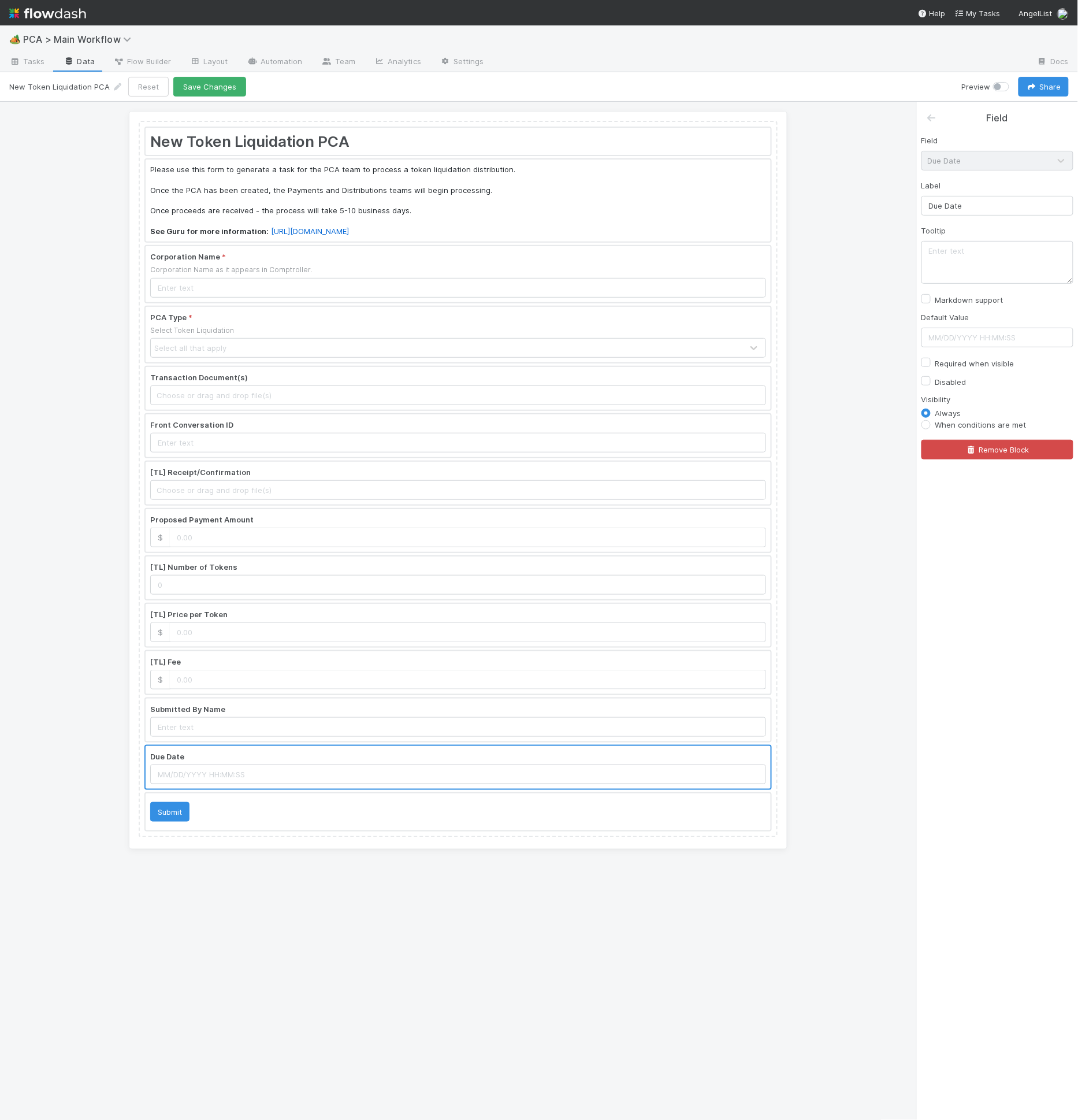
click at [226, 665] on div at bounding box center [457, 673] width 625 height 43
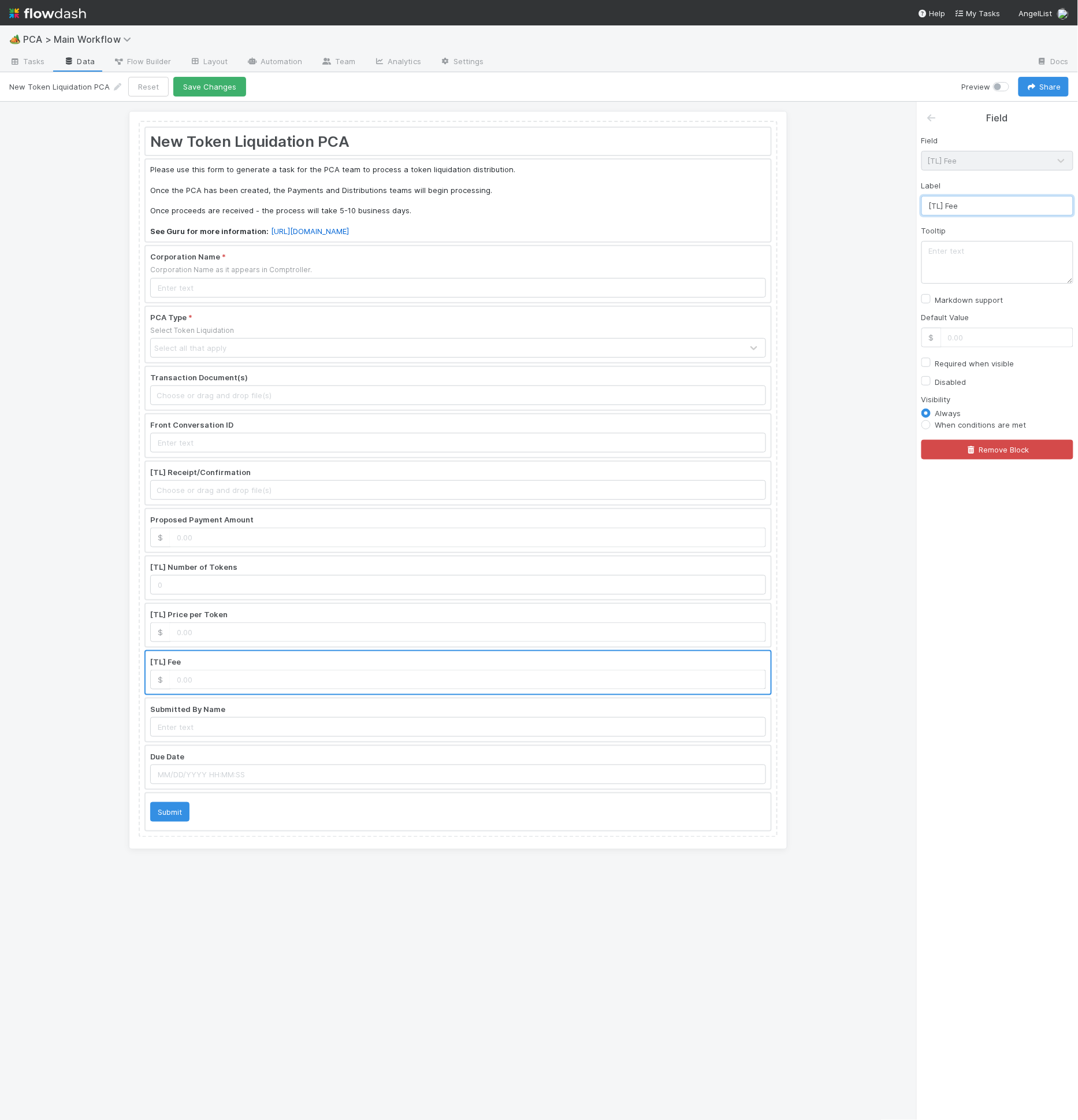
click at [949, 200] on input "[TL] Fee" at bounding box center [997, 206] width 152 height 19
drag, startPoint x: 947, startPoint y: 204, endPoint x: 912, endPoint y: 205, distance: 35.0
click at [912, 205] on div "New Token Liquidation PCA Please use this form to generate a task for the PCA t…" at bounding box center [539, 611] width 1078 height 1019
type input "Fee"
click at [969, 192] on div "Label Fee" at bounding box center [997, 197] width 152 height 36
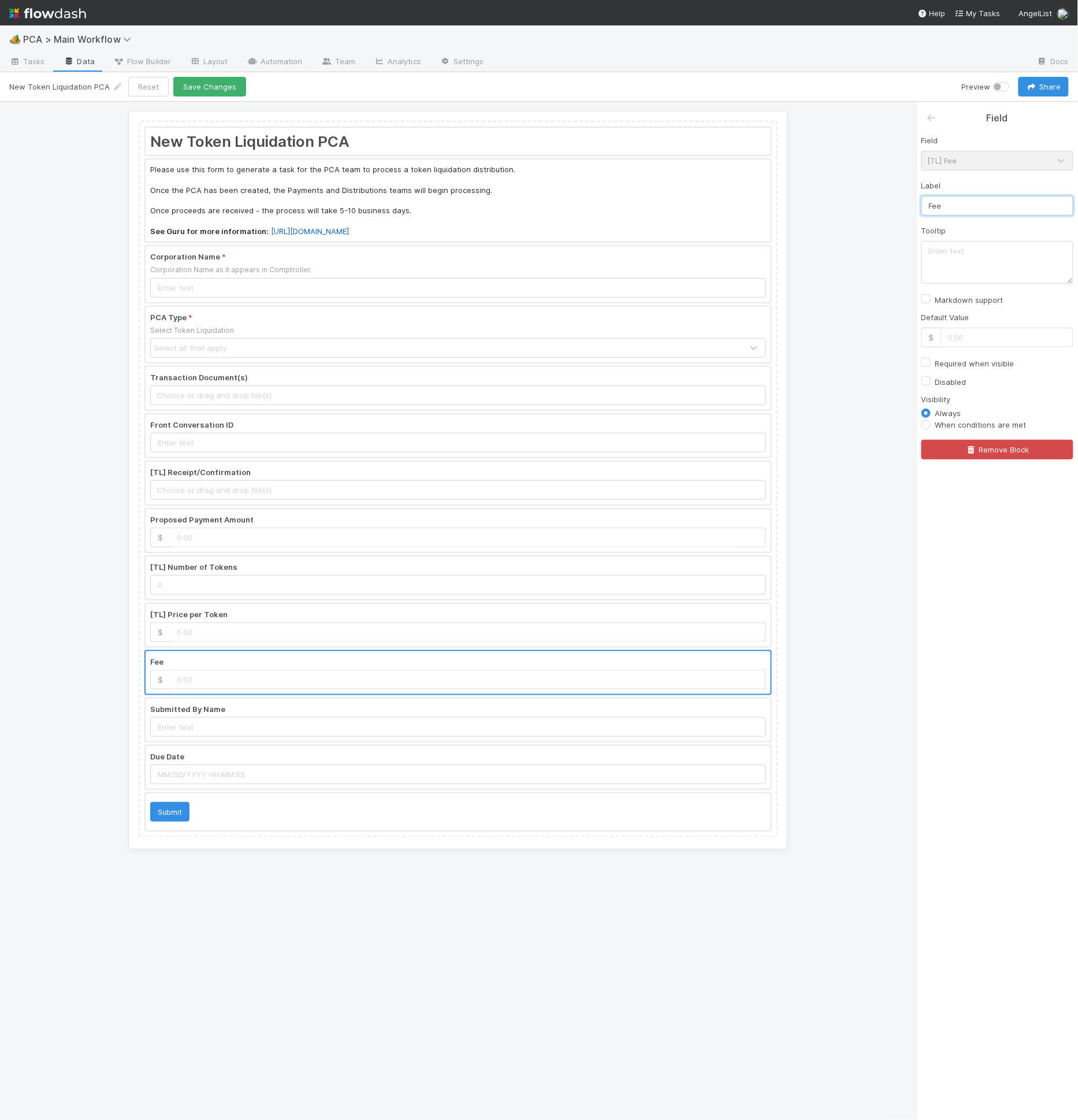
click at [972, 204] on input "Fee" at bounding box center [997, 206] width 152 height 19
click at [337, 627] on div at bounding box center [457, 626] width 625 height 43
click at [944, 204] on input "[TL] Price per Token" at bounding box center [997, 206] width 152 height 19
drag, startPoint x: 945, startPoint y: 206, endPoint x: 895, endPoint y: 206, distance: 50.0
click at [895, 206] on div "New Token Liquidation PCA Please use this form to generate a task for the PCA t…" at bounding box center [539, 611] width 1078 height 1019
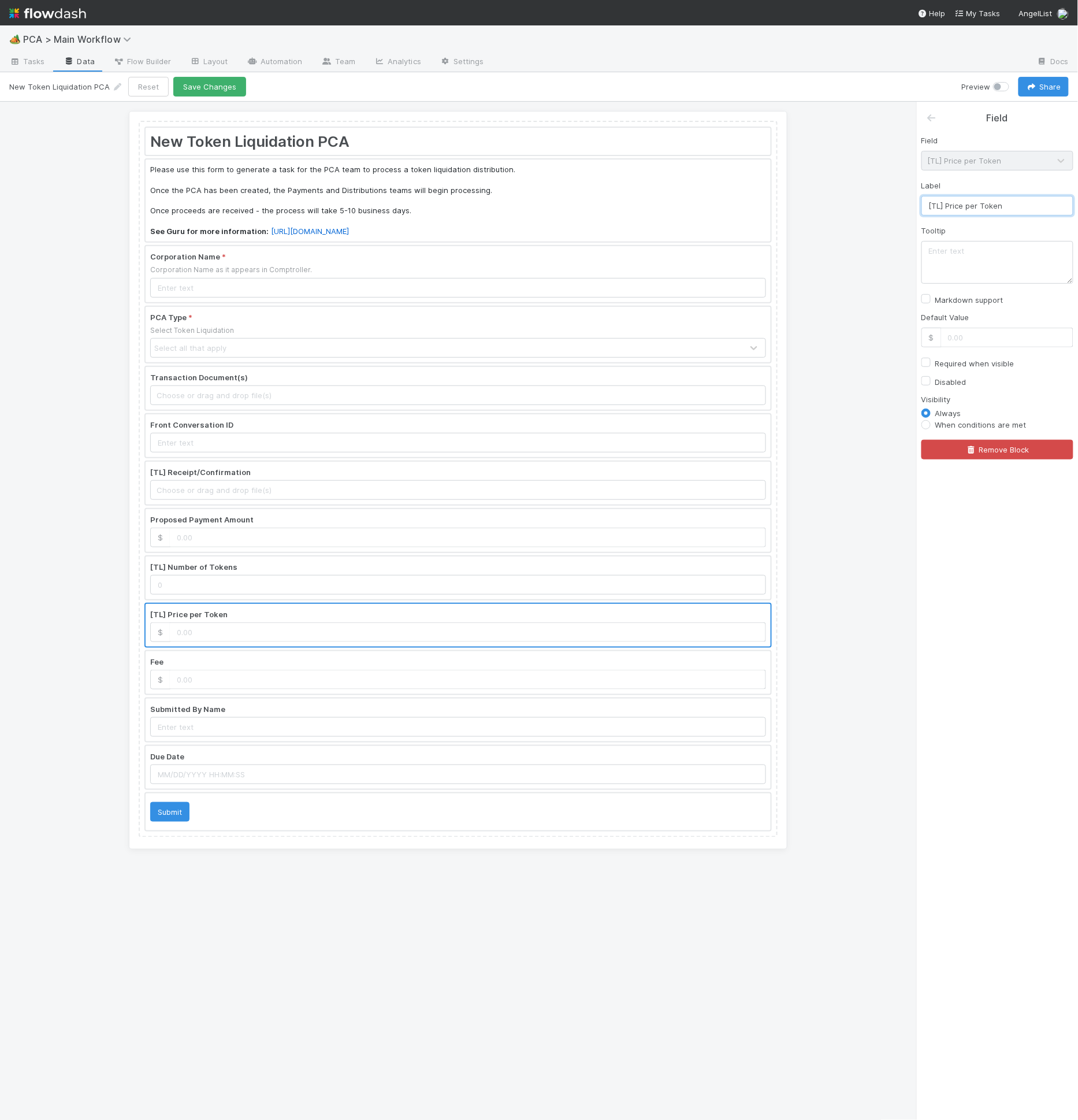
type input "Price per Token"
click at [200, 656] on div at bounding box center [457, 673] width 625 height 43
click at [1003, 204] on input "Fee" at bounding box center [997, 206] width 152 height 19
type input "Fees"
click at [294, 575] on div at bounding box center [457, 578] width 625 height 43
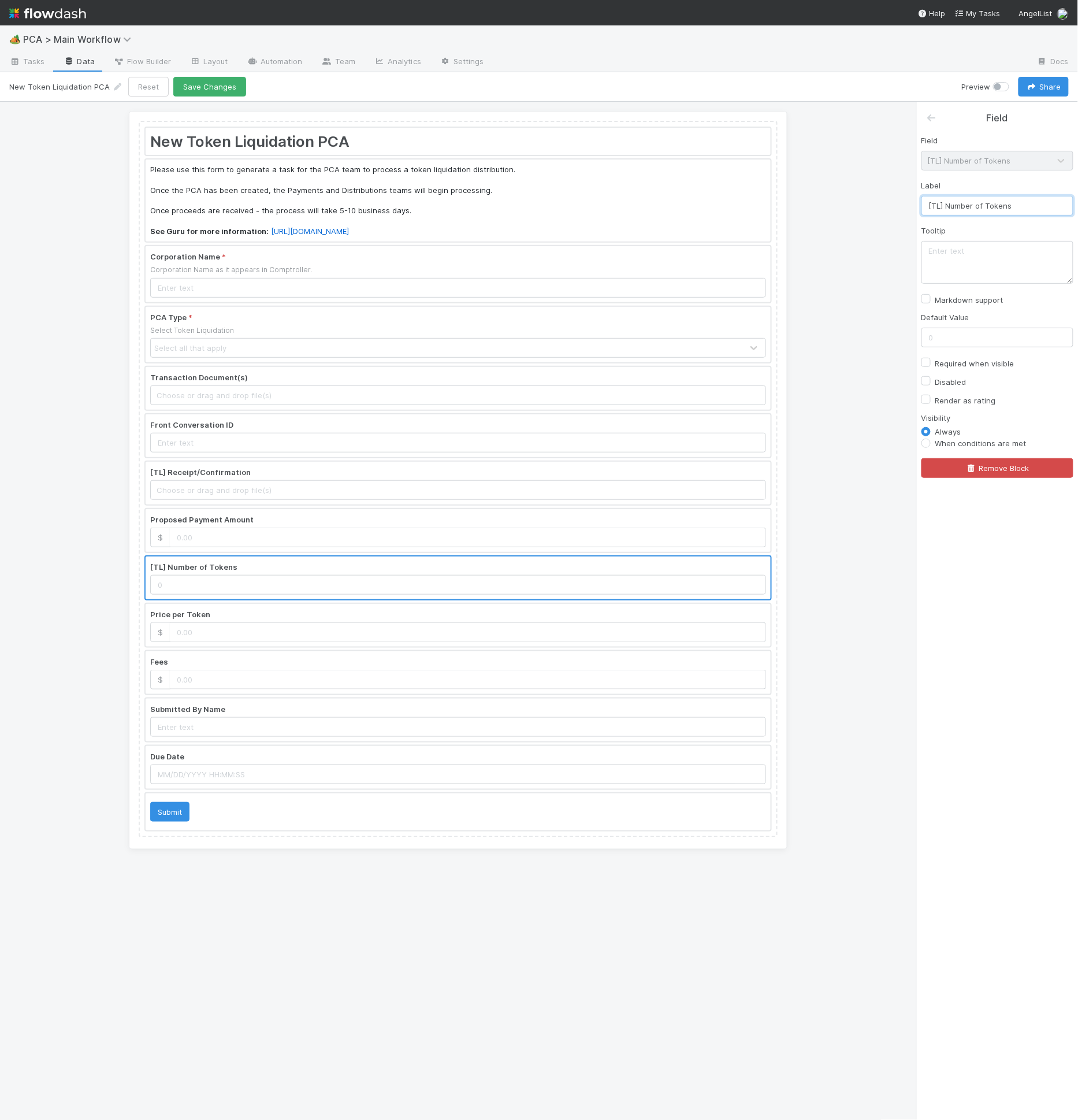
drag, startPoint x: 932, startPoint y: 204, endPoint x: 874, endPoint y: 204, distance: 58.0
click at [874, 204] on div "New Token Liquidation PCA Please use this form to generate a task for the PCA t…" at bounding box center [539, 611] width 1078 height 1019
type input "Number of Tokens"
click at [256, 544] on div at bounding box center [457, 530] width 625 height 43
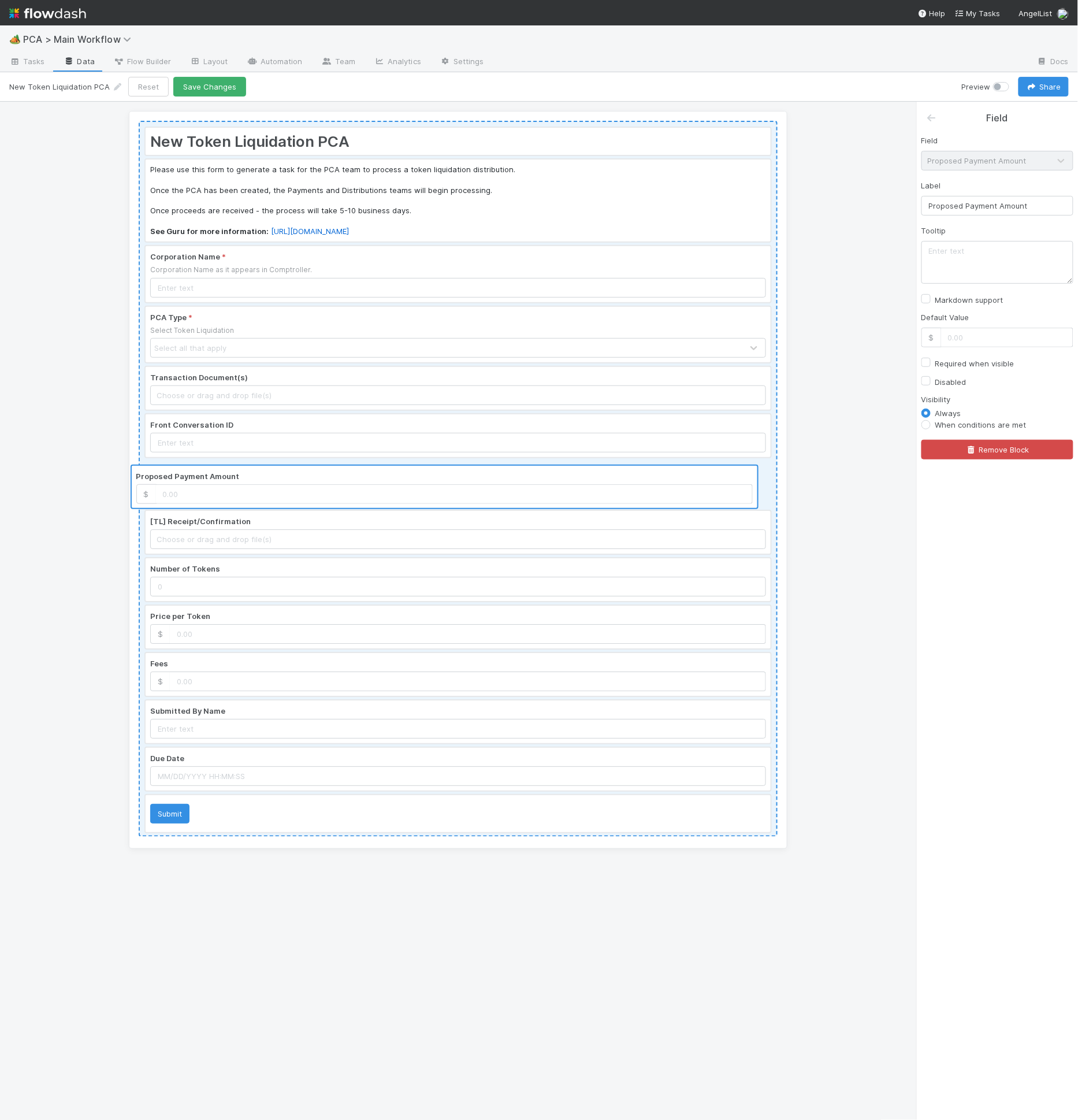
drag, startPoint x: 231, startPoint y: 519, endPoint x: 218, endPoint y: 485, distance: 36.4
click at [218, 485] on div "New Token Liquidation PCA Please use this form to generate a task for the PCA t…" at bounding box center [457, 479] width 639 height 716
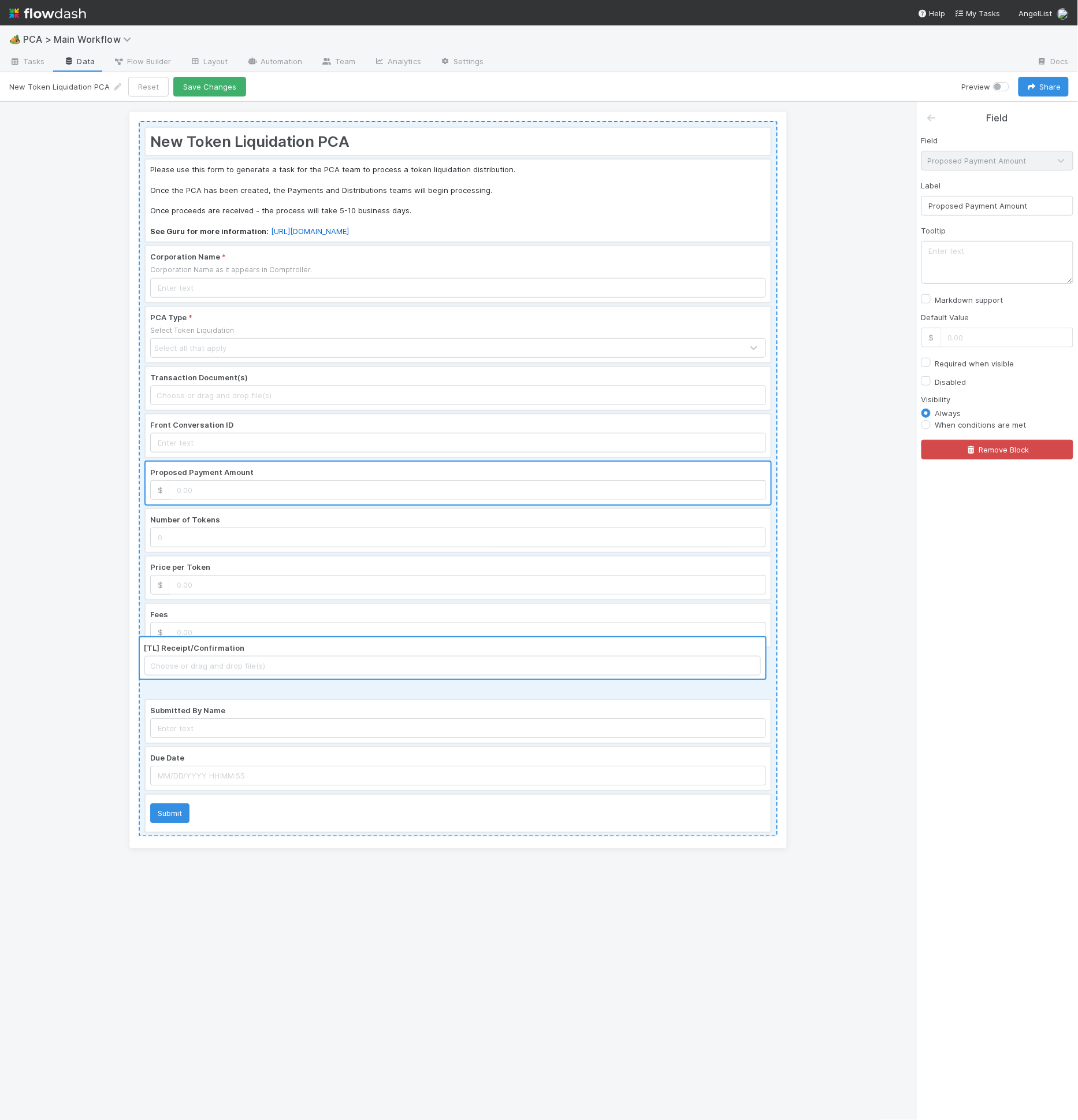
drag, startPoint x: 230, startPoint y: 520, endPoint x: 252, endPoint y: 665, distance: 146.7
click at [224, 660] on div "New Token Liquidation PCA Please use this form to generate a task for the PCA t…" at bounding box center [457, 479] width 639 height 716
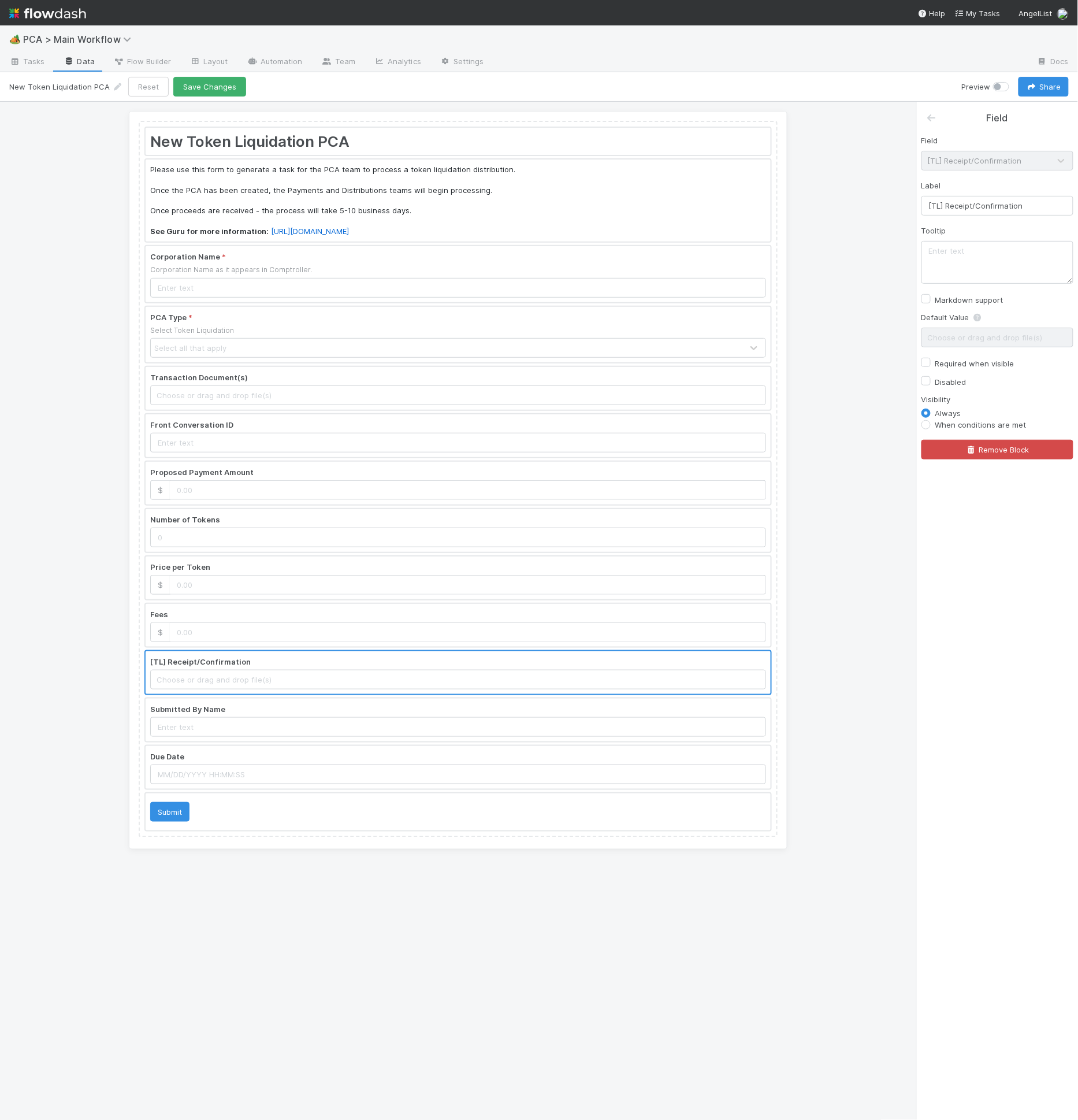
click at [959, 188] on div "Label [TL] Receipt/Confirmation" at bounding box center [997, 197] width 152 height 36
drag, startPoint x: 946, startPoint y: 204, endPoint x: 881, endPoint y: 204, distance: 65.0
click at [881, 204] on div "New Token Liquidation PCA Please use this form to generate a task for the PCA t…" at bounding box center [539, 611] width 1078 height 1019
type input "Receipt/Confirmation"
drag, startPoint x: 228, startPoint y: 517, endPoint x: 244, endPoint y: 492, distance: 29.7
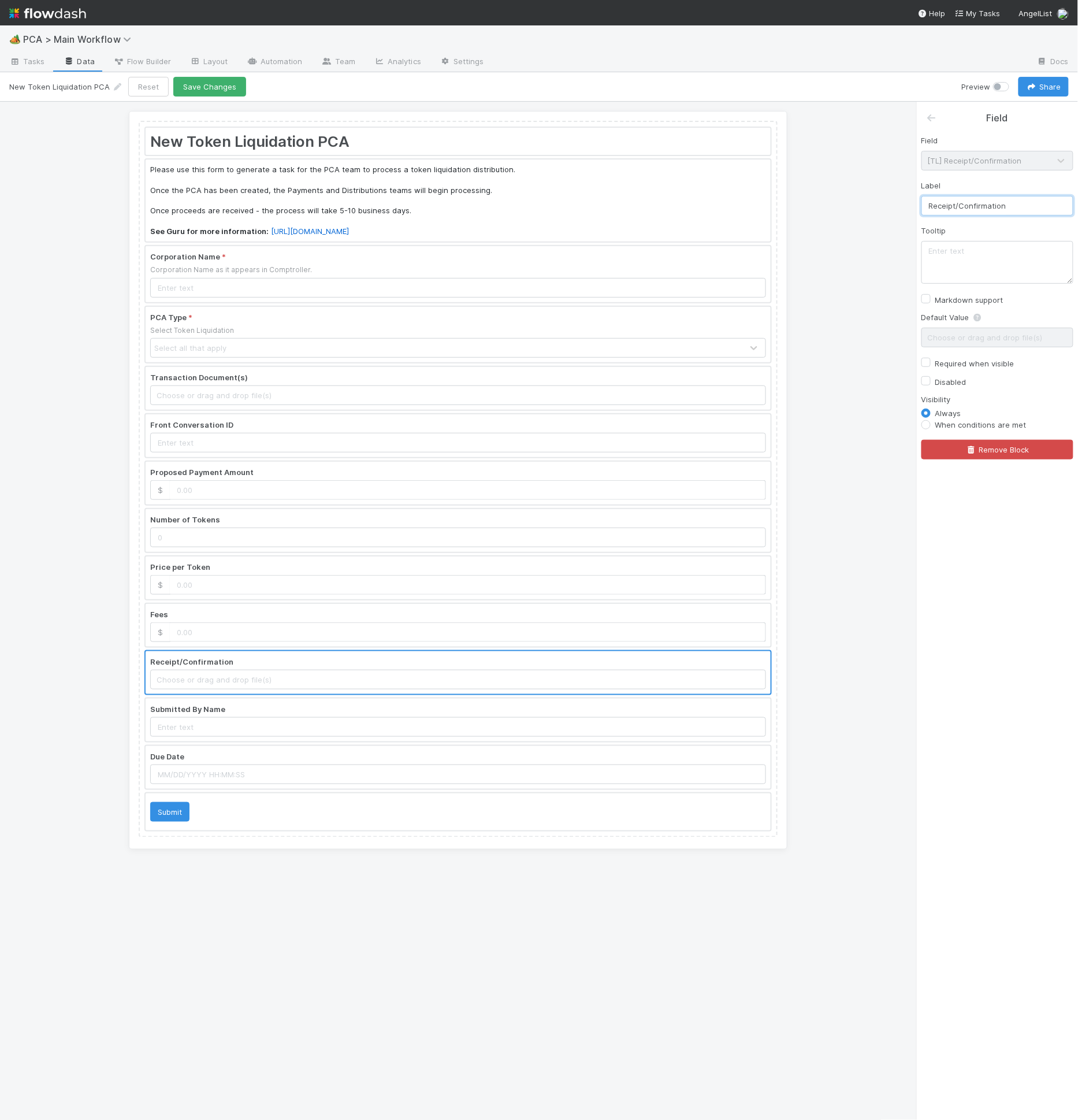
click at [228, 517] on div at bounding box center [457, 530] width 625 height 43
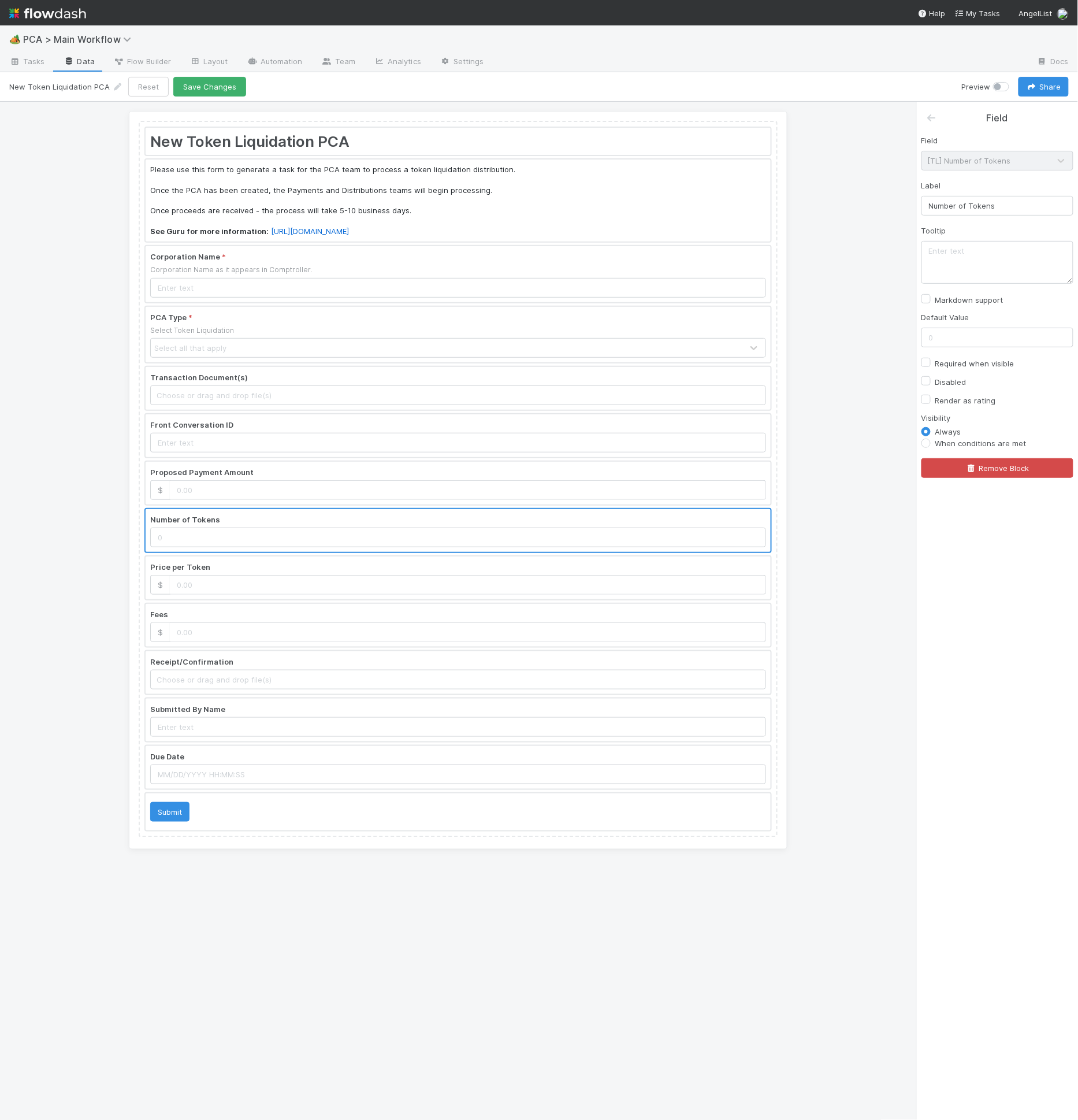
click at [265, 439] on div at bounding box center [457, 436] width 625 height 43
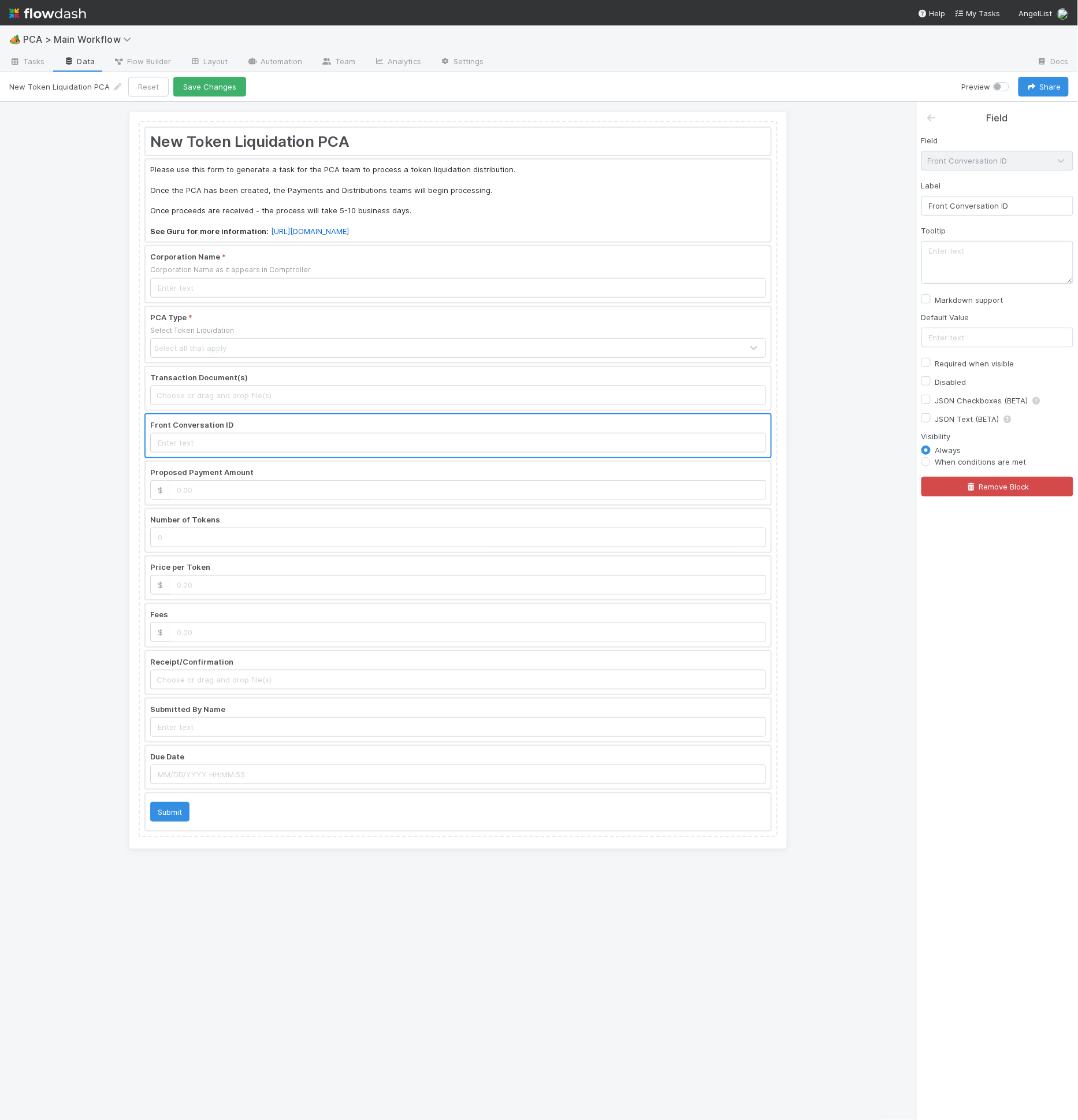
click at [303, 387] on div at bounding box center [457, 389] width 625 height 43
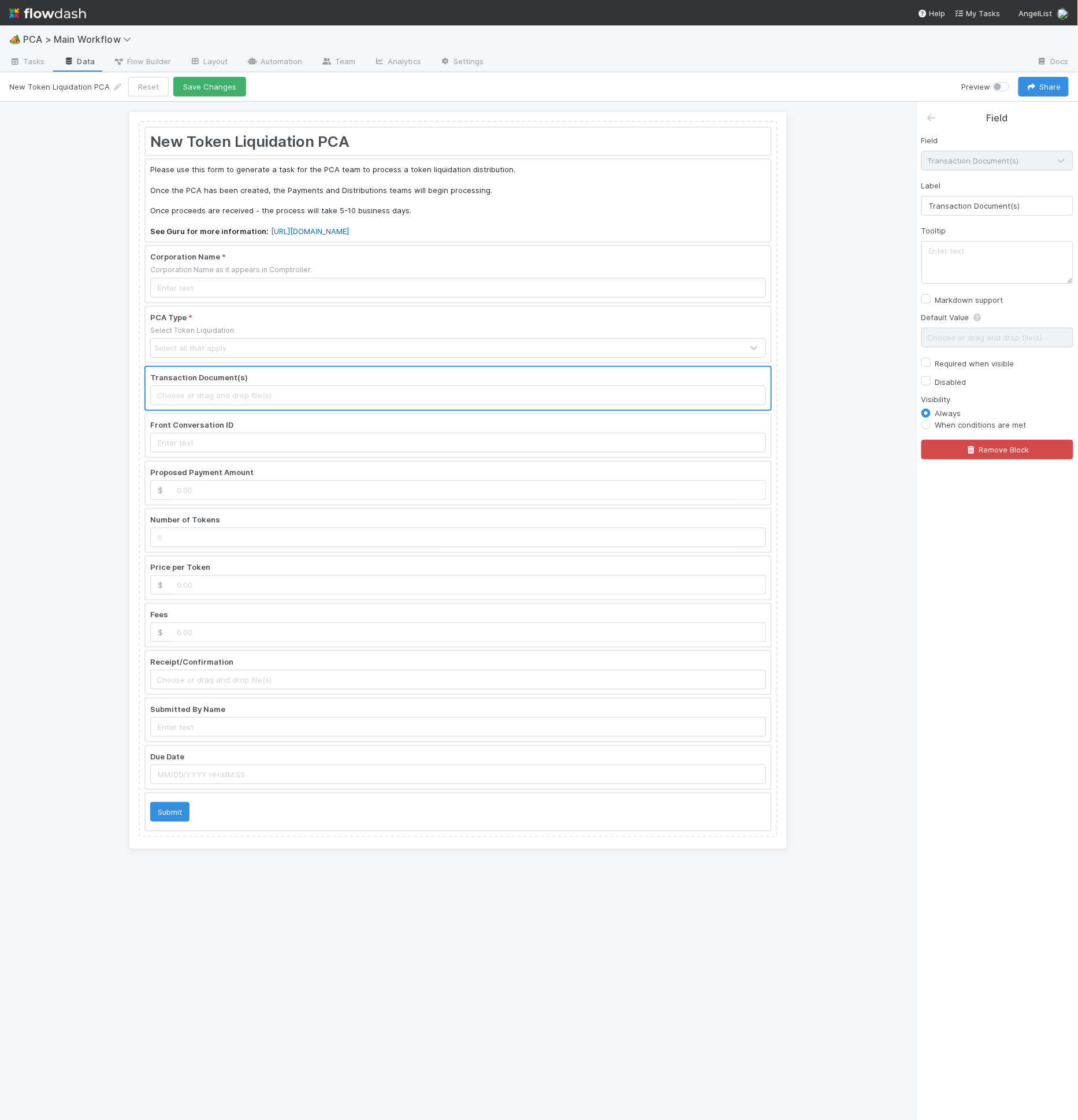
drag, startPoint x: 924, startPoint y: 138, endPoint x: 929, endPoint y: 125, distance: 13.9
click at [924, 136] on label "Field" at bounding box center [930, 140] width 17 height 12
click at [929, 125] on div "Field Transaction Document(s) Label Transaction Document(s) Tooltip Markdown su…" at bounding box center [997, 292] width 161 height 334
click at [931, 122] on link at bounding box center [931, 117] width 12 height 12
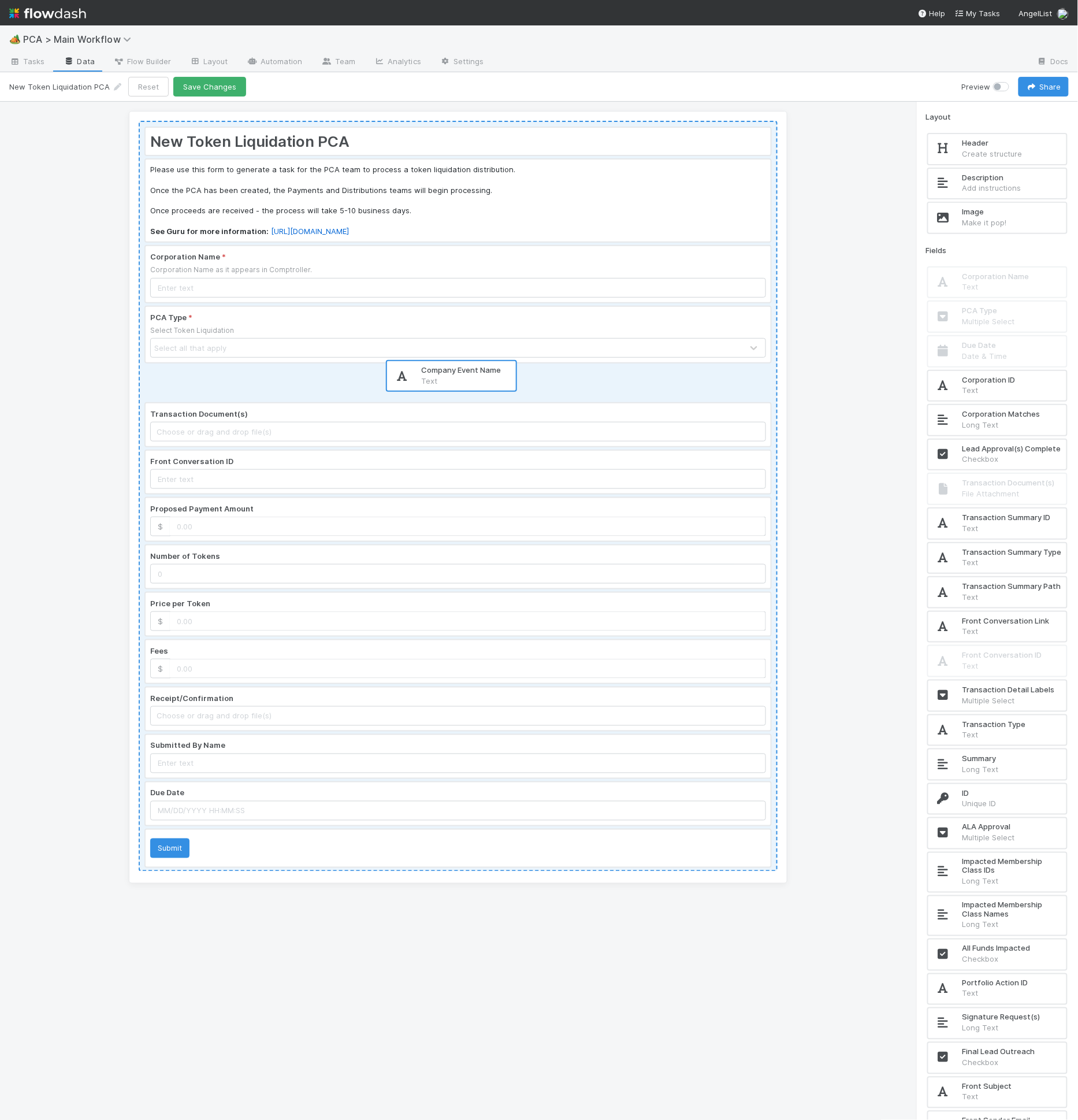
drag, startPoint x: 997, startPoint y: 519, endPoint x: 484, endPoint y: 371, distance: 533.9
click at [484, 371] on div "New Token Liquidation PCA Please use this form to generate a task for the PCA t…" at bounding box center [539, 611] width 1078 height 1019
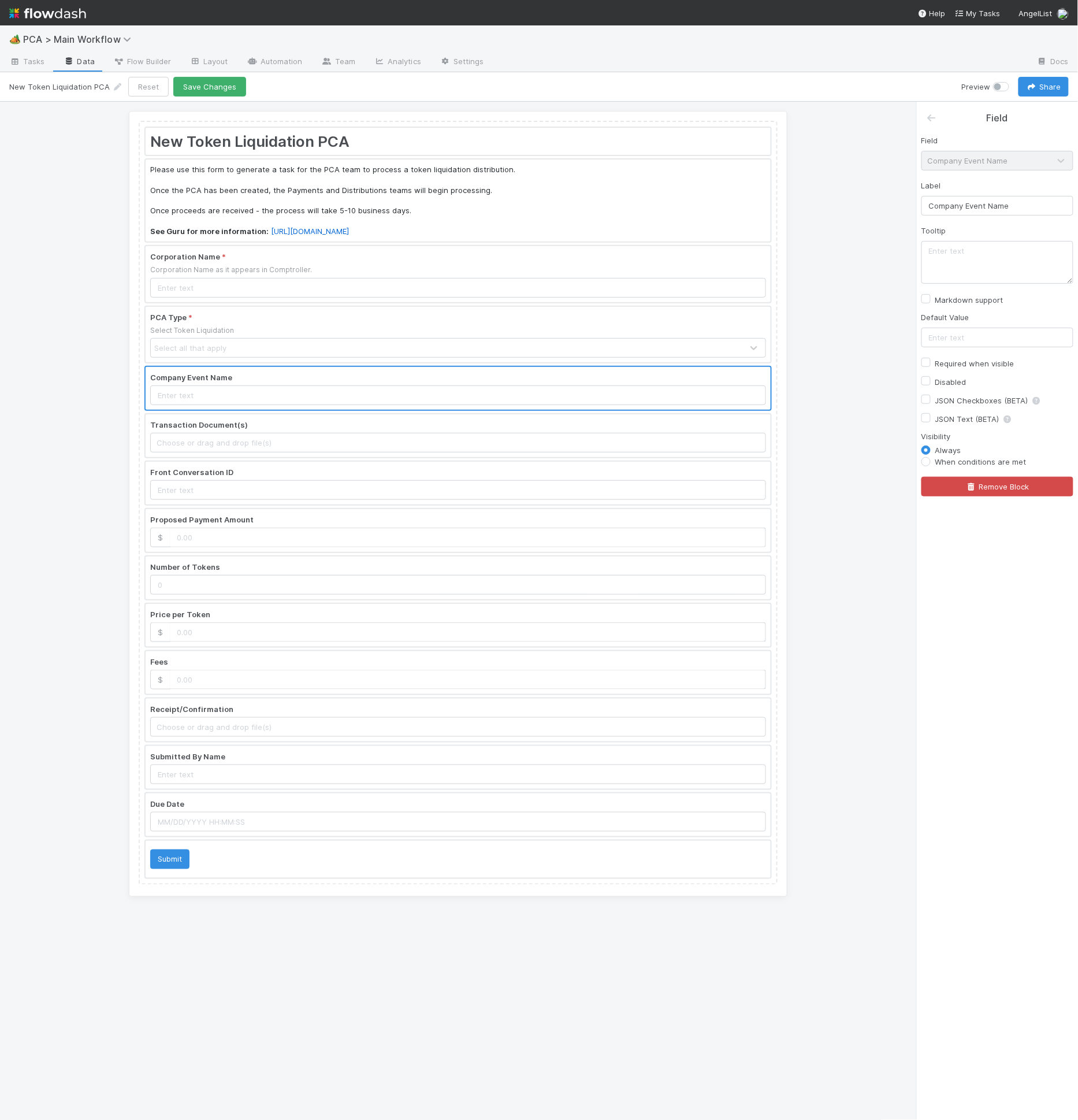
click at [973, 325] on div "Default Value" at bounding box center [997, 330] width 152 height 36
click at [979, 335] on input "text" at bounding box center [997, 337] width 152 height 19
type input "Token Liquidation"
click at [974, 336] on input "Token Liquidation" at bounding box center [997, 337] width 152 height 19
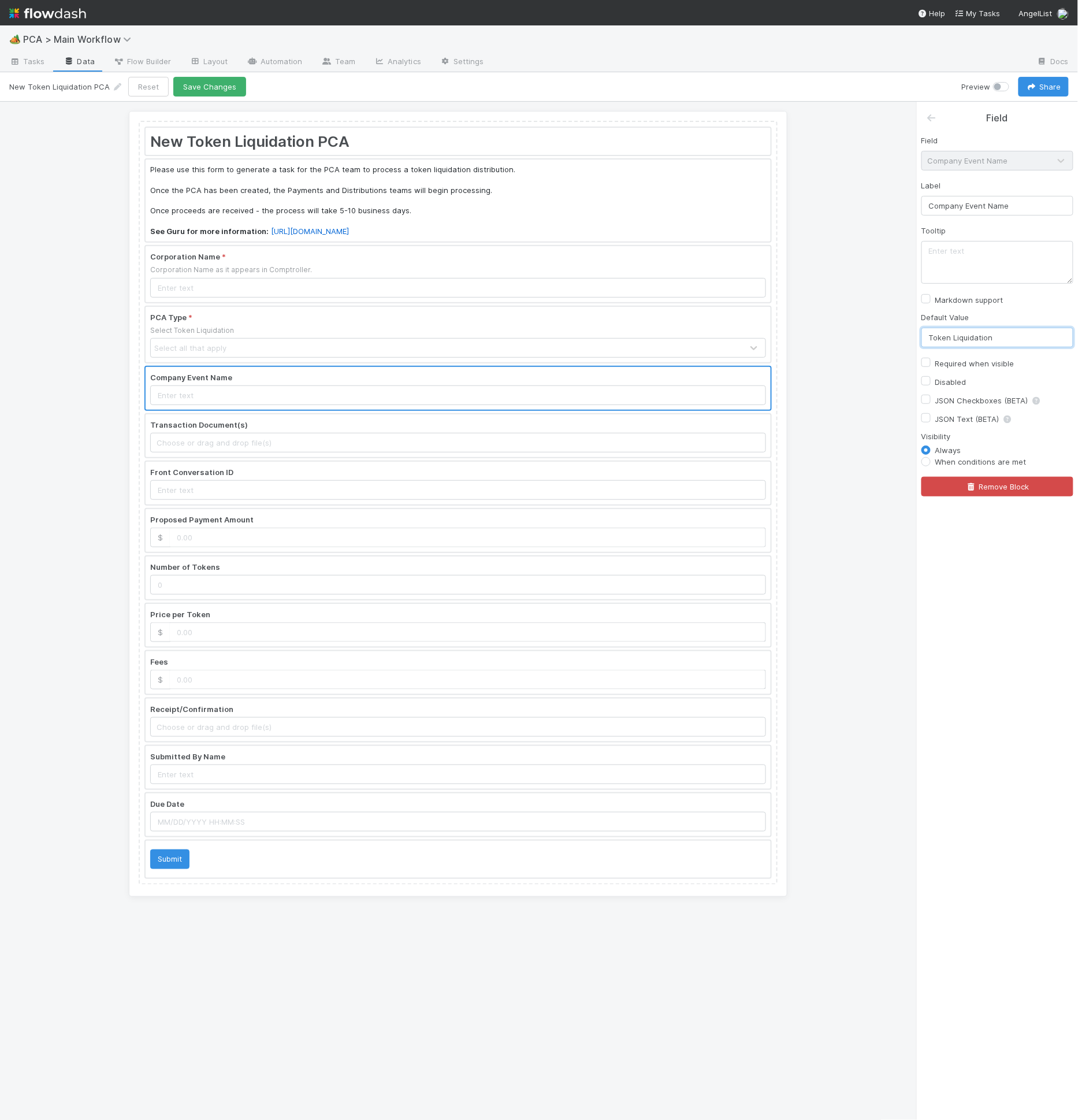
click at [974, 336] on input "Token Liquidation" at bounding box center [997, 337] width 152 height 19
click at [977, 484] on icon "button" at bounding box center [971, 487] width 12 height 8
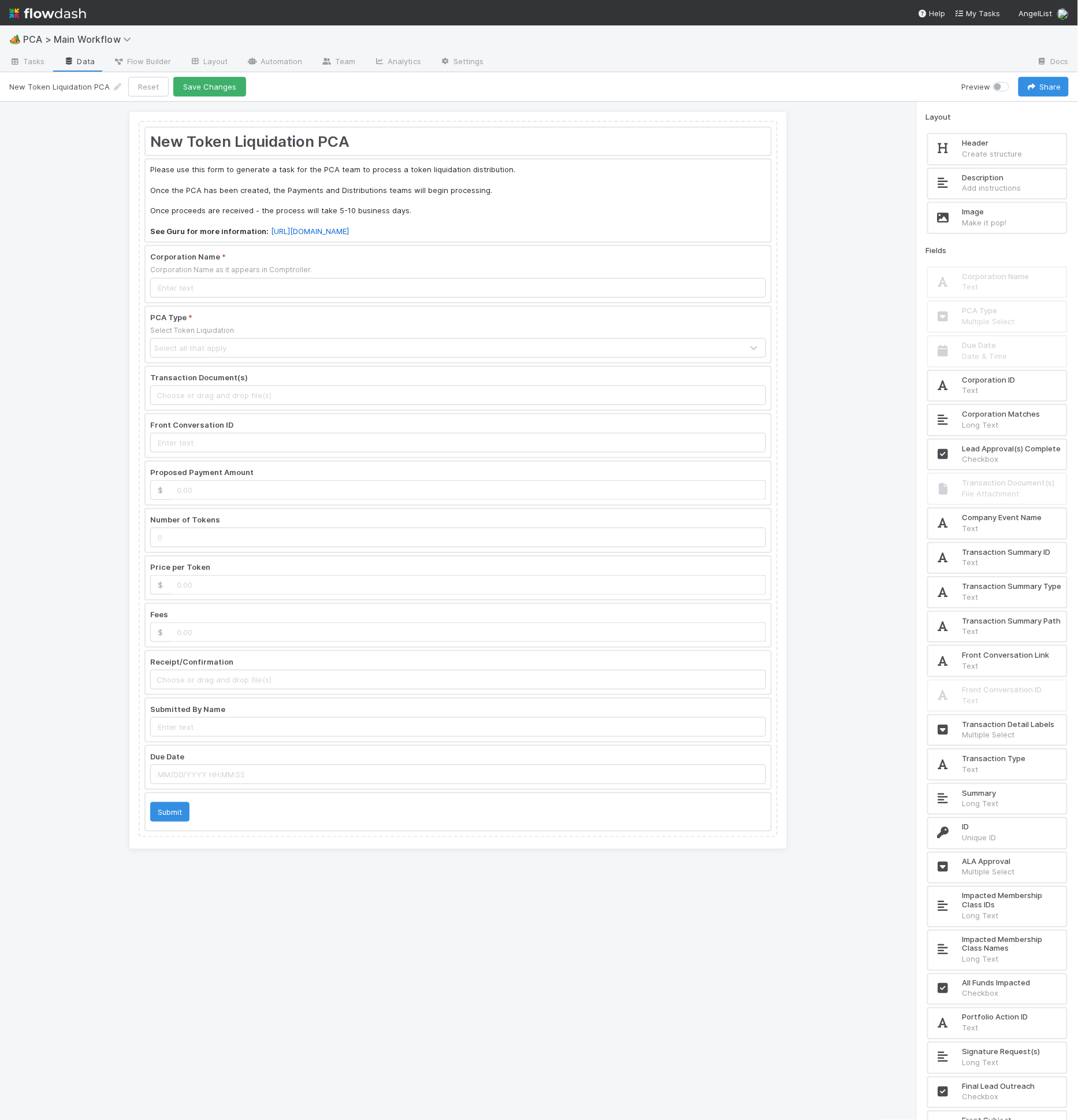
click at [263, 560] on div at bounding box center [457, 578] width 625 height 43
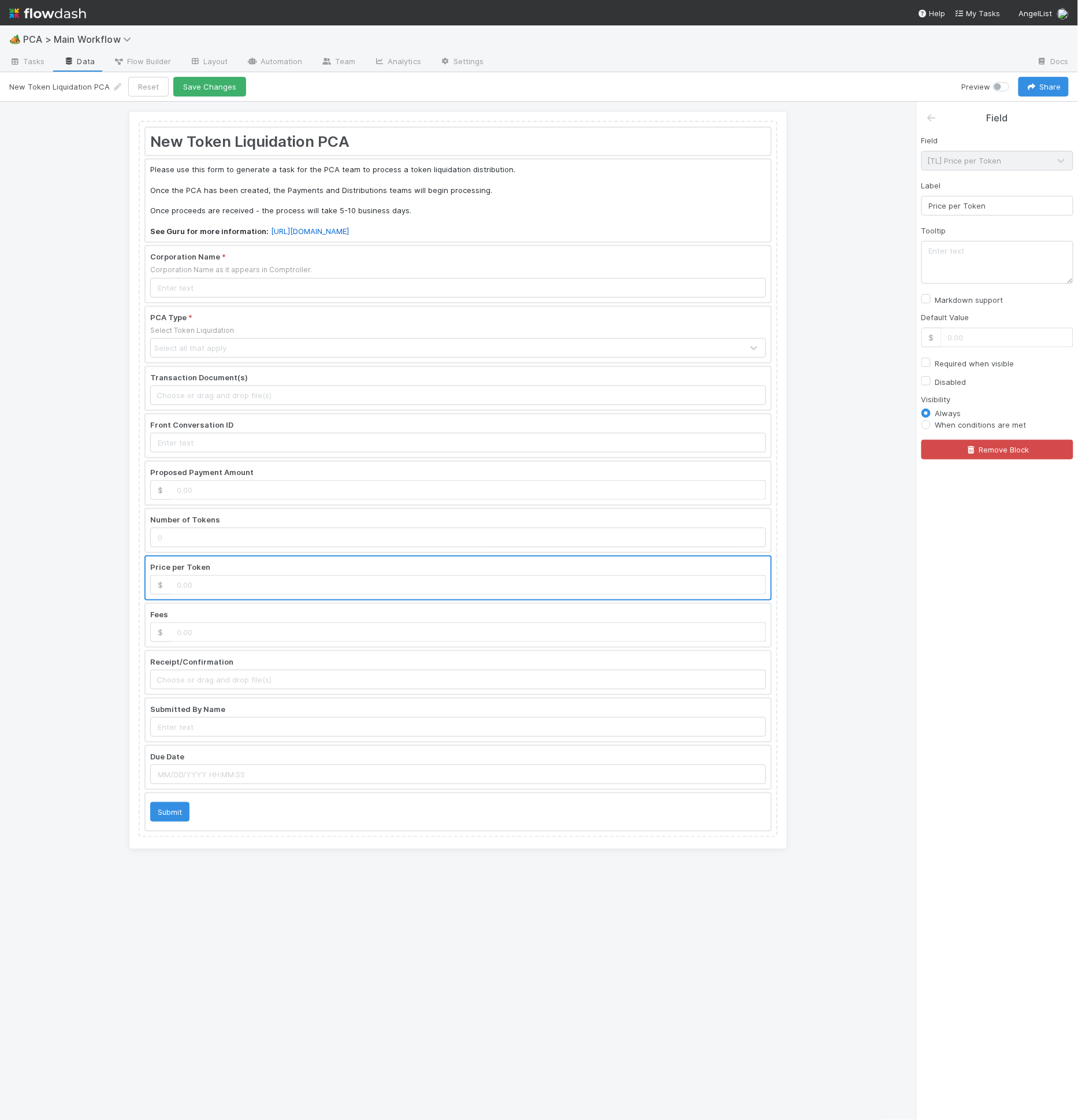
click at [972, 194] on div "Label Price per Token" at bounding box center [997, 197] width 152 height 36
click at [974, 205] on input "Price per Token" at bounding box center [997, 206] width 152 height 19
type input "Average Sale Price"
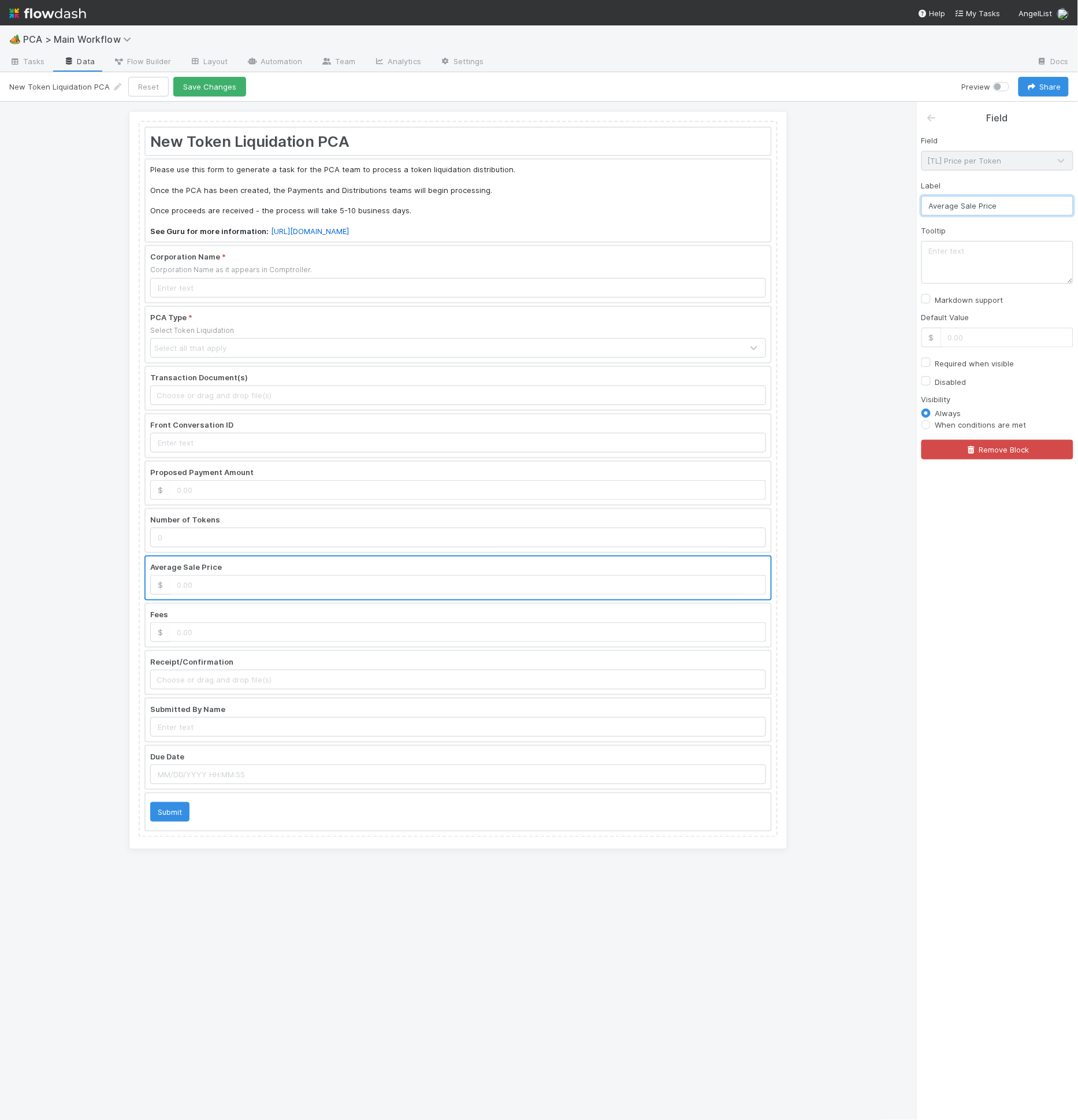
click at [231, 433] on div at bounding box center [457, 436] width 625 height 43
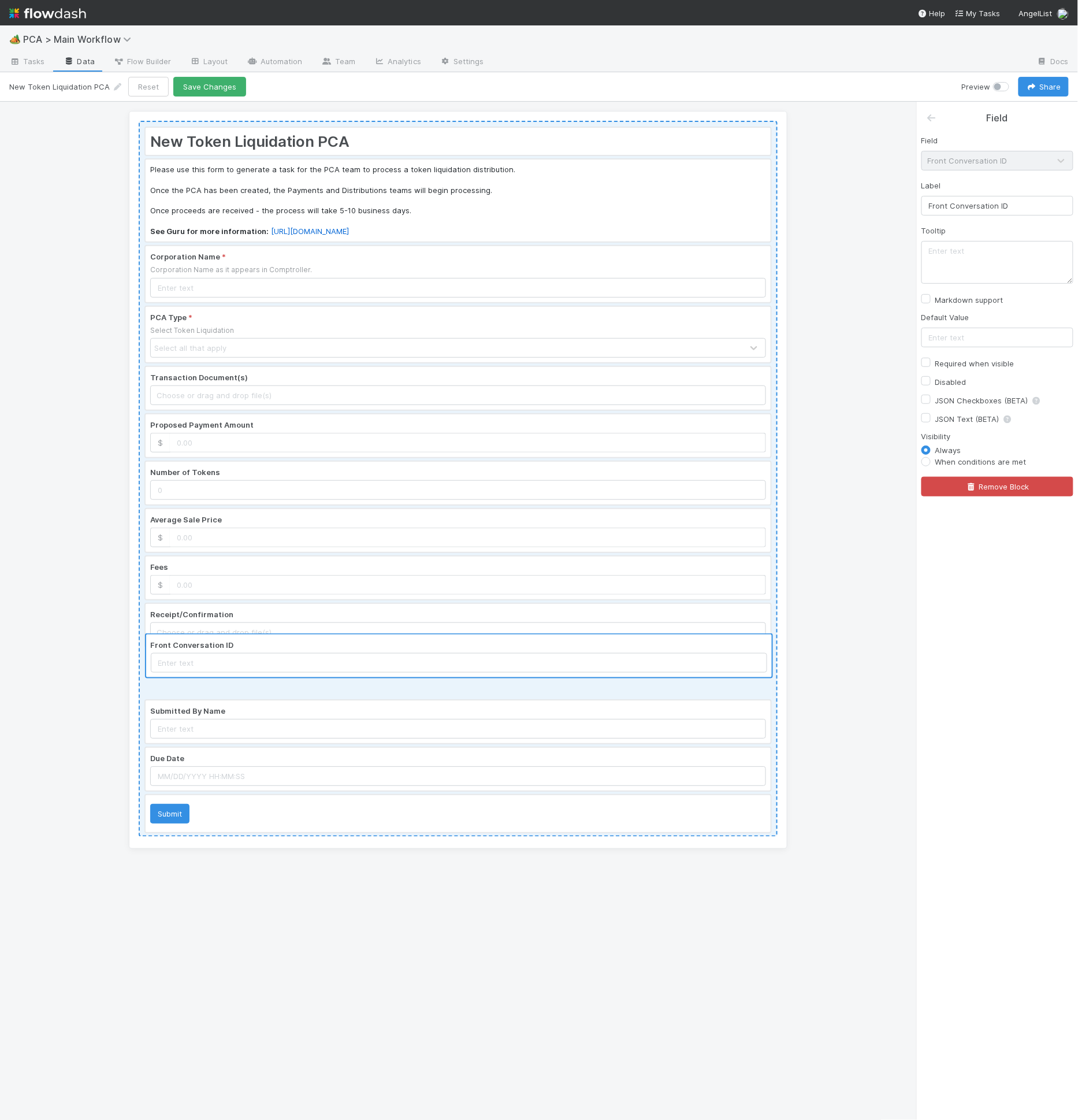
drag, startPoint x: 297, startPoint y: 447, endPoint x: 299, endPoint y: 667, distance: 220.0
click at [299, 667] on div "New Token Liquidation PCA Please use this form to generate a task for the PCA t…" at bounding box center [457, 479] width 639 height 716
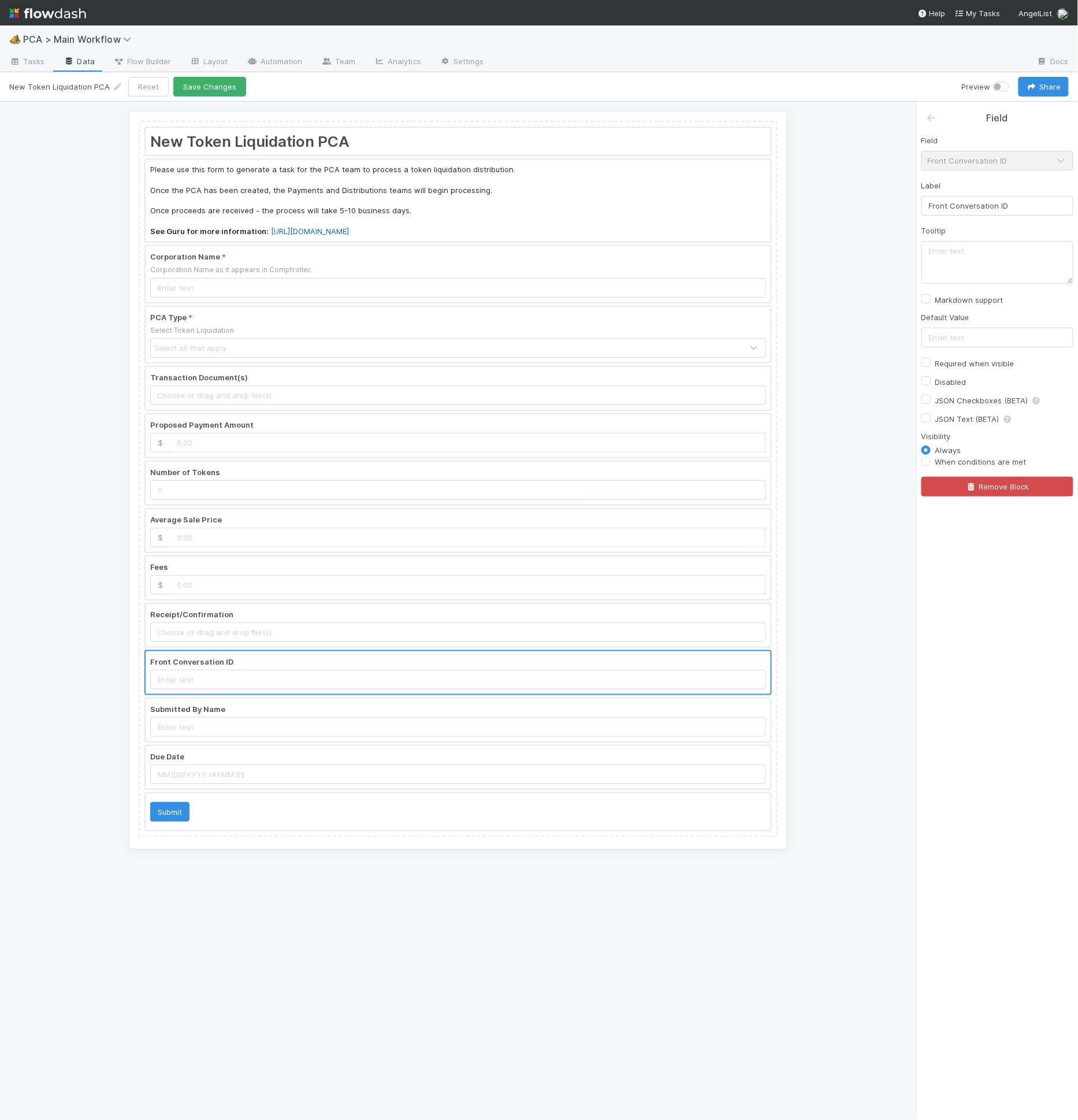
click at [968, 364] on label "Required when visible" at bounding box center [975, 364] width 79 height 14
click at [931, 364] on input "Required when visible" at bounding box center [926, 362] width 9 height 10
checkbox input "true"
click at [214, 87] on button "Save Changes" at bounding box center [209, 87] width 73 height 19
click at [391, 584] on div at bounding box center [457, 578] width 625 height 43
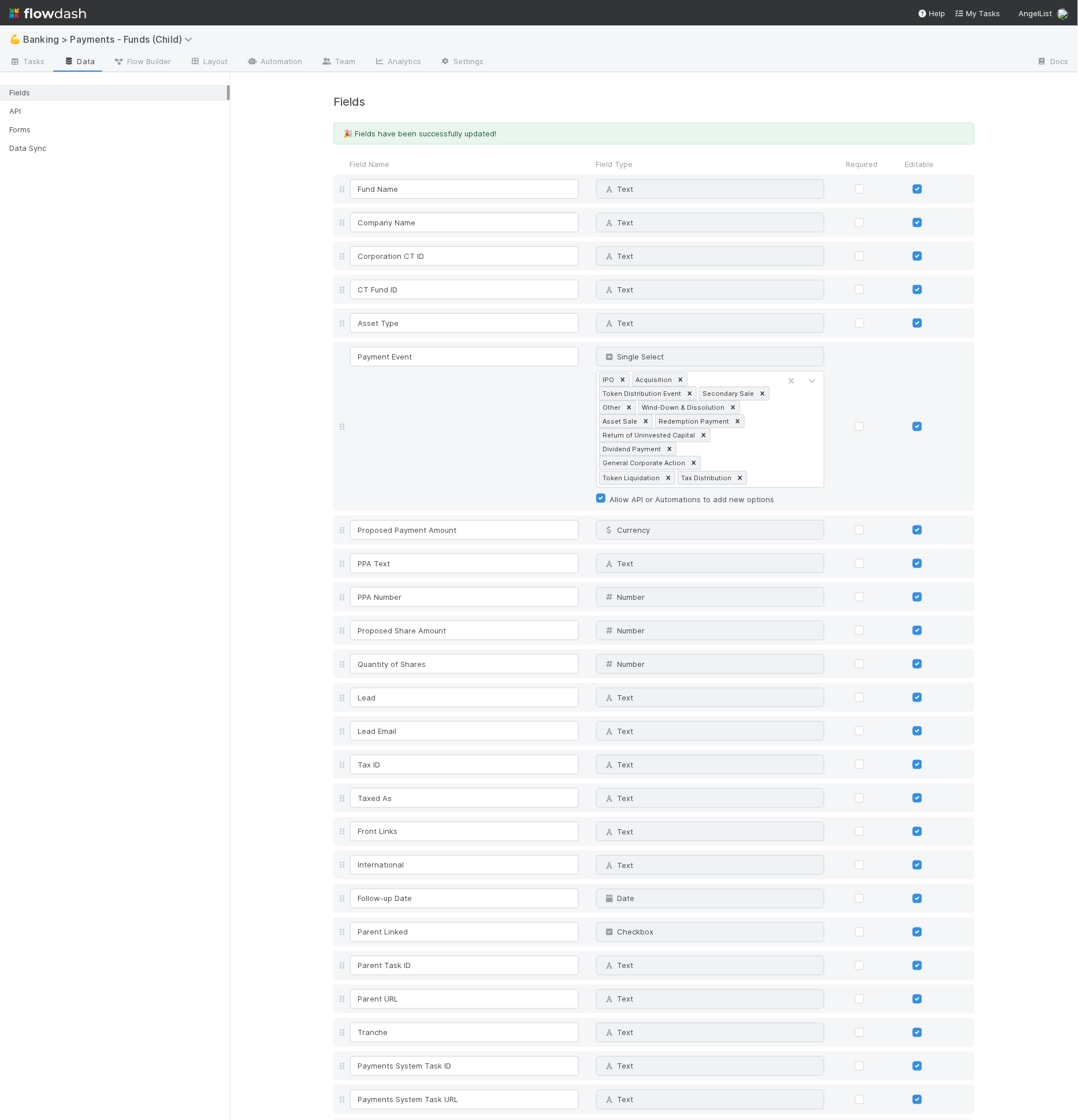
scroll to position [1602, 0]
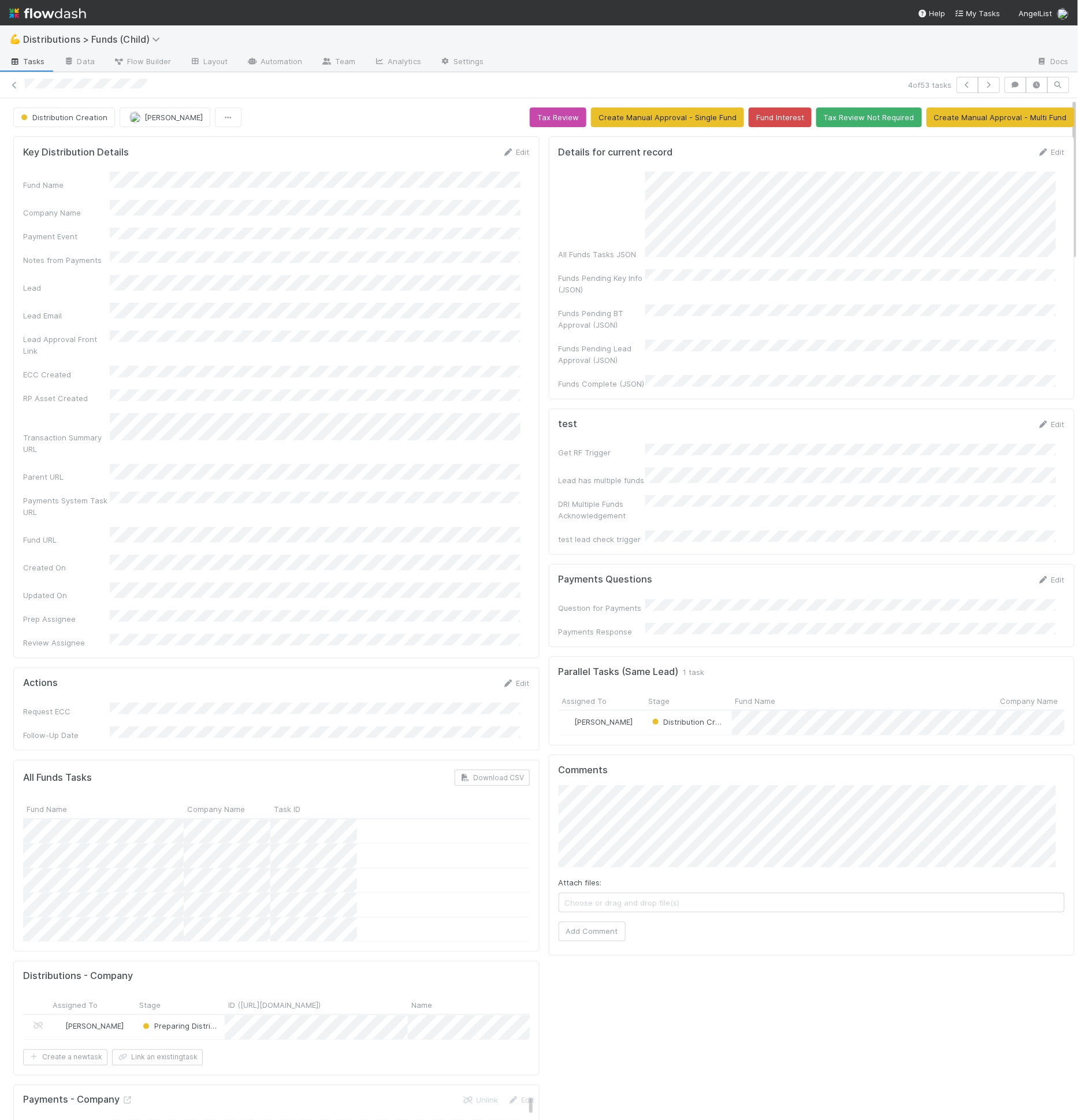
click at [271, 117] on div "Distribution Creation [PERSON_NAME] Tax Review Create Manual Approval - Single …" at bounding box center [544, 117] width 1061 height 19
click at [926, 120] on button "Create Manual Approval - Multi Fund" at bounding box center [1000, 116] width 148 height 19
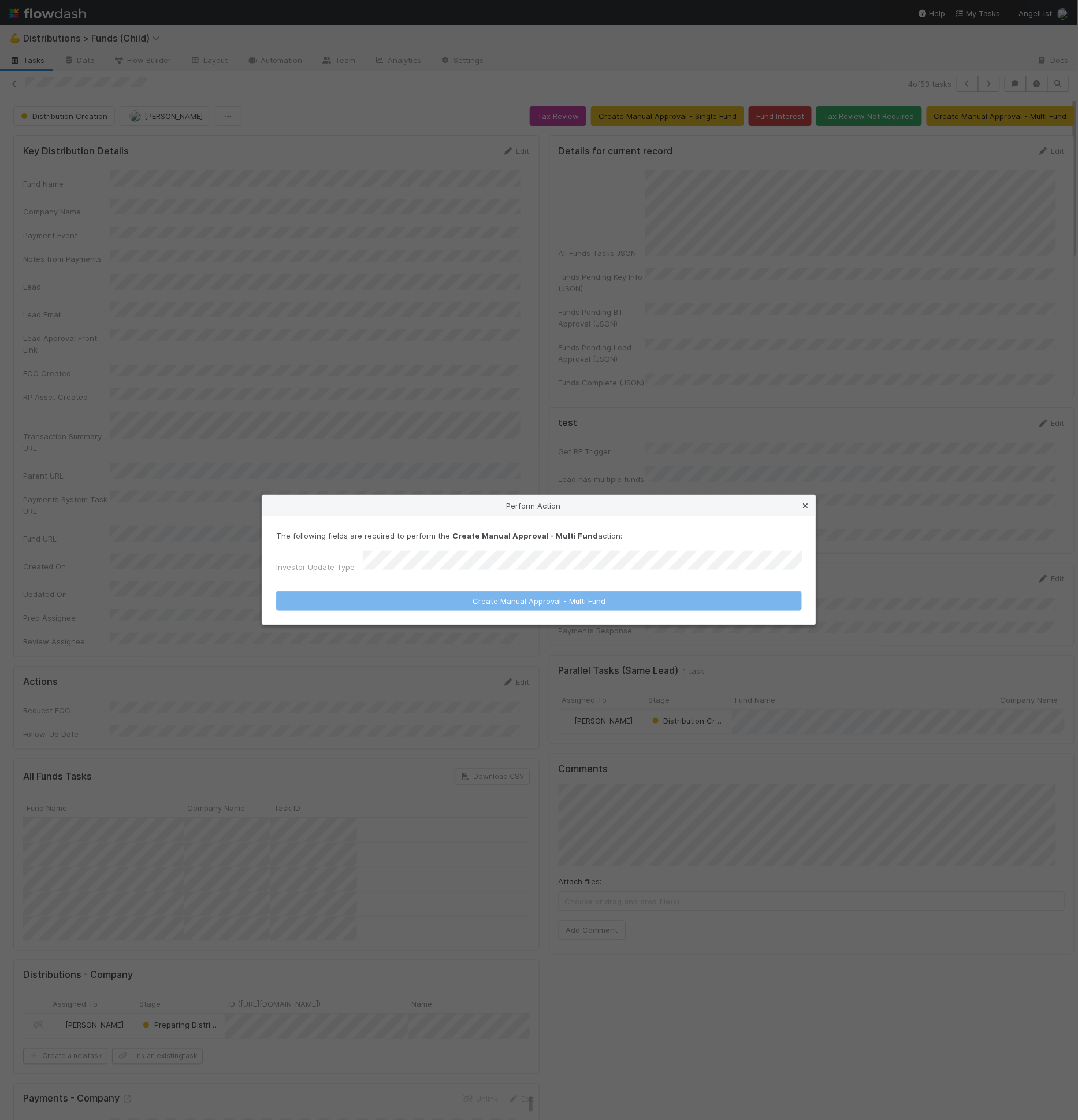
click at [800, 508] on icon at bounding box center [805, 505] width 12 height 8
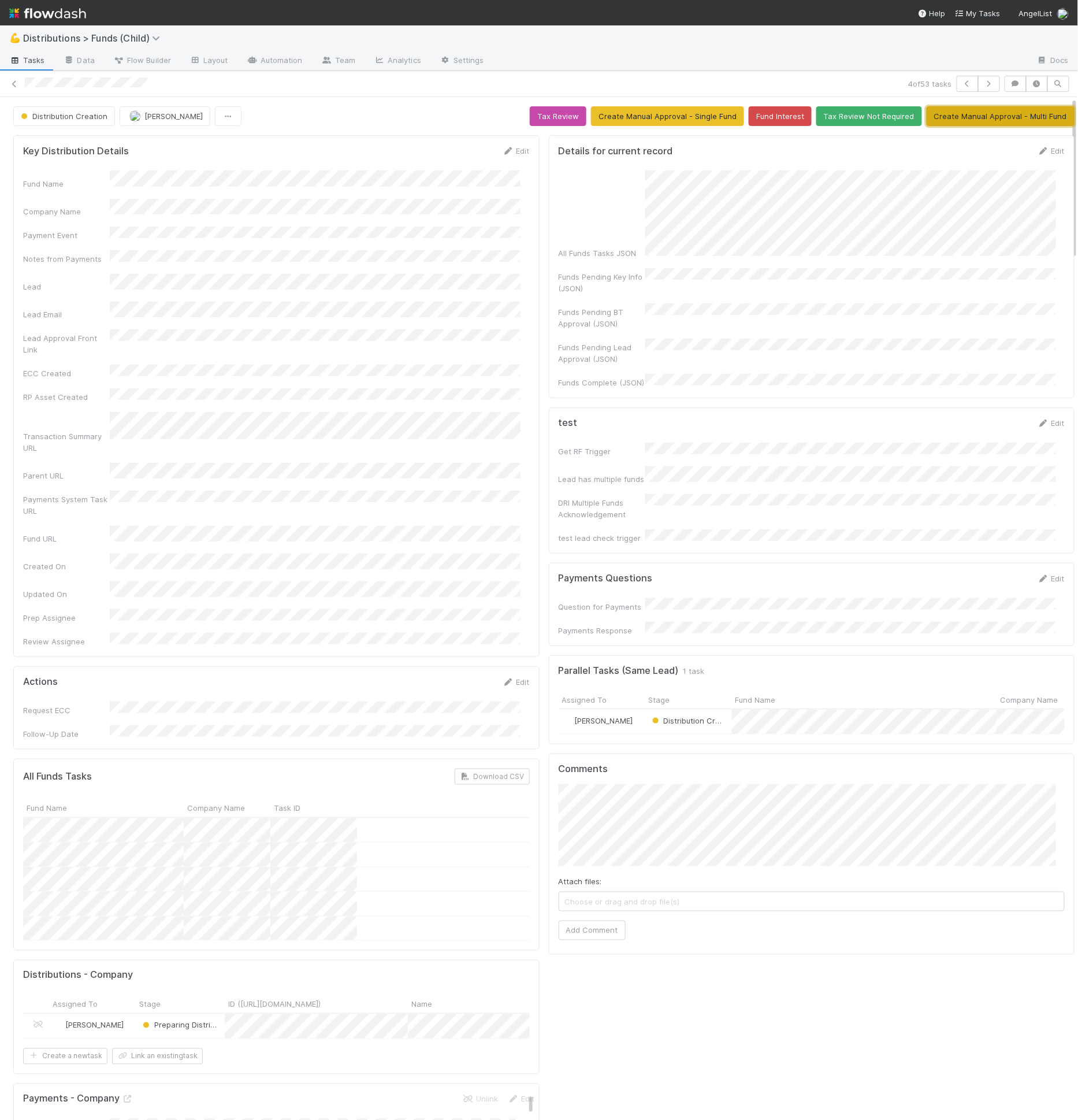
click at [991, 111] on button "Create Manual Approval - Multi Fund" at bounding box center [1000, 116] width 148 height 19
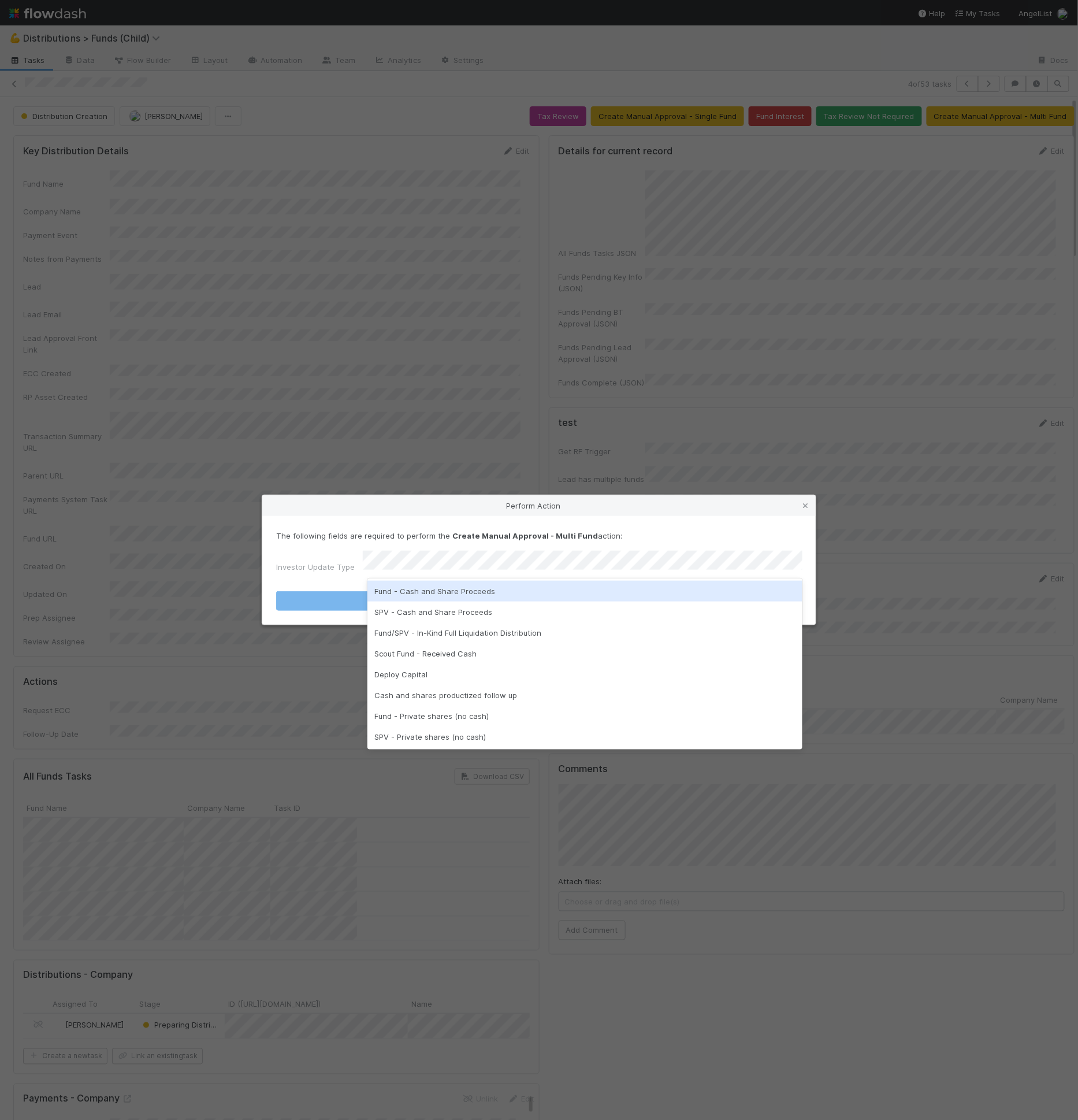
click at [482, 597] on div "Fund - Cash and Share Proceeds" at bounding box center [585, 591] width 435 height 21
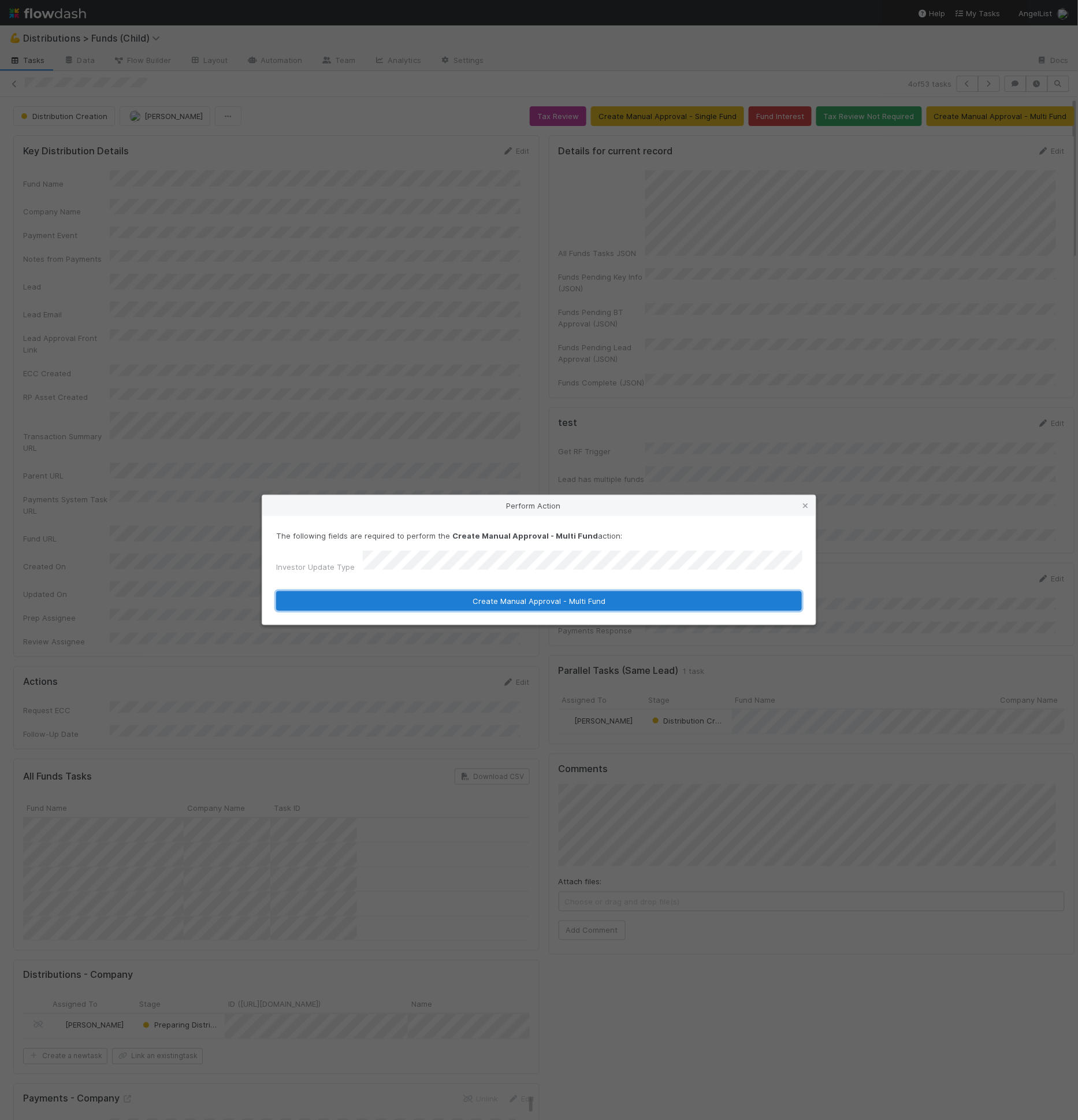
click at [480, 601] on button "Create Manual Approval - Multi Fund" at bounding box center [539, 601] width 525 height 19
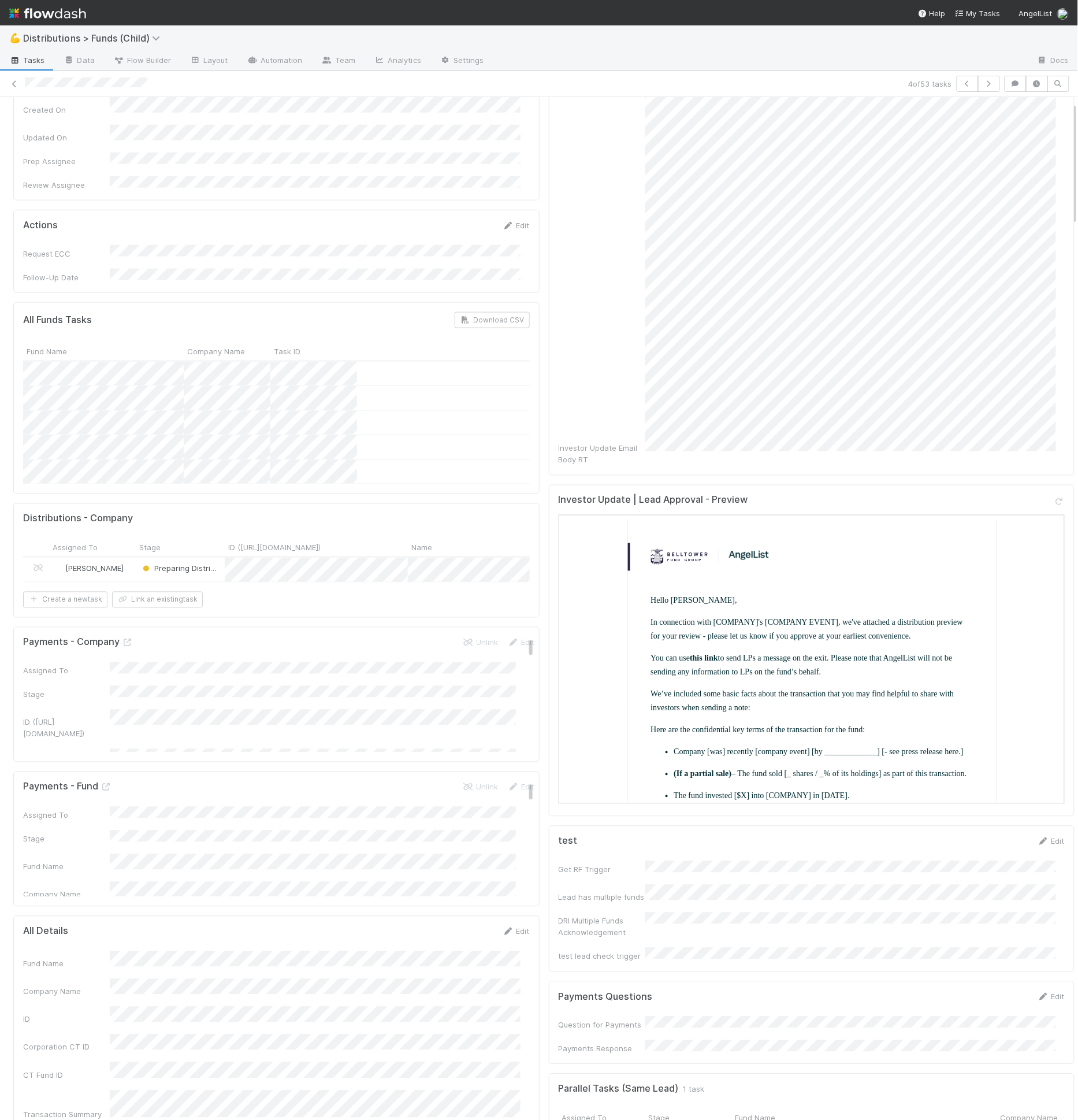
scroll to position [0, 0]
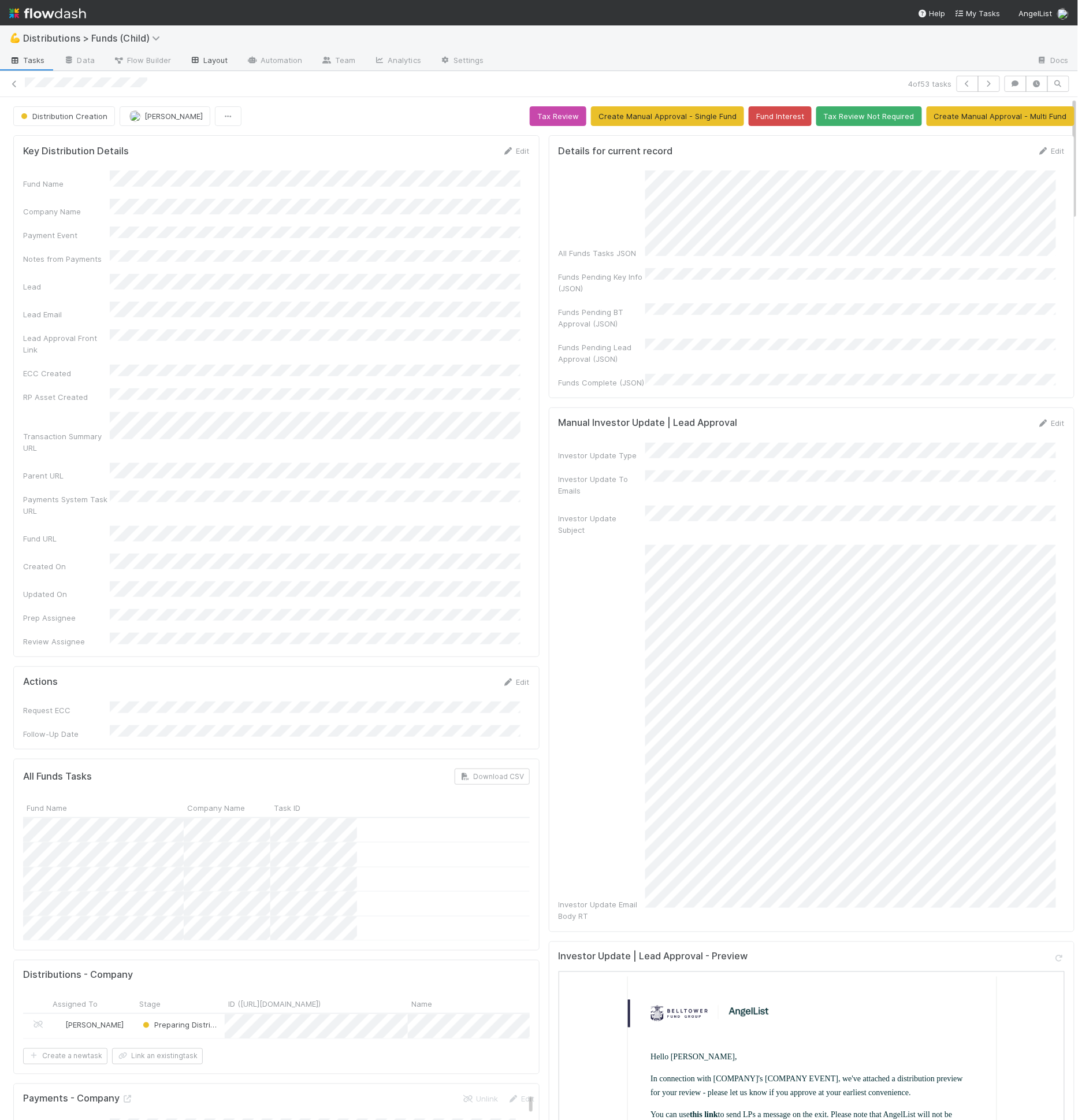
click at [222, 63] on link "Layout" at bounding box center [209, 61] width 57 height 19
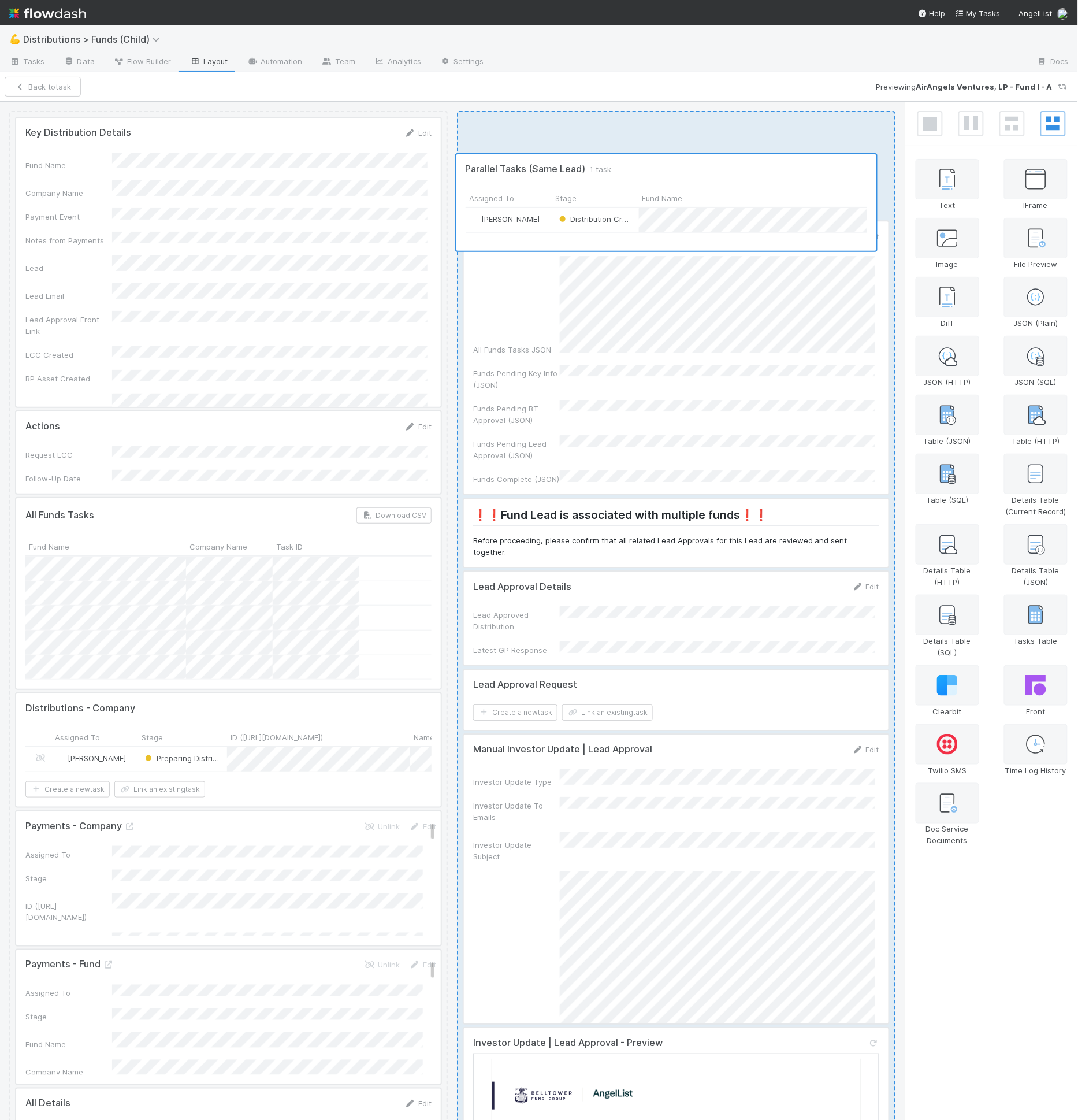
drag, startPoint x: 566, startPoint y: 717, endPoint x: 561, endPoint y: 207, distance: 510.0
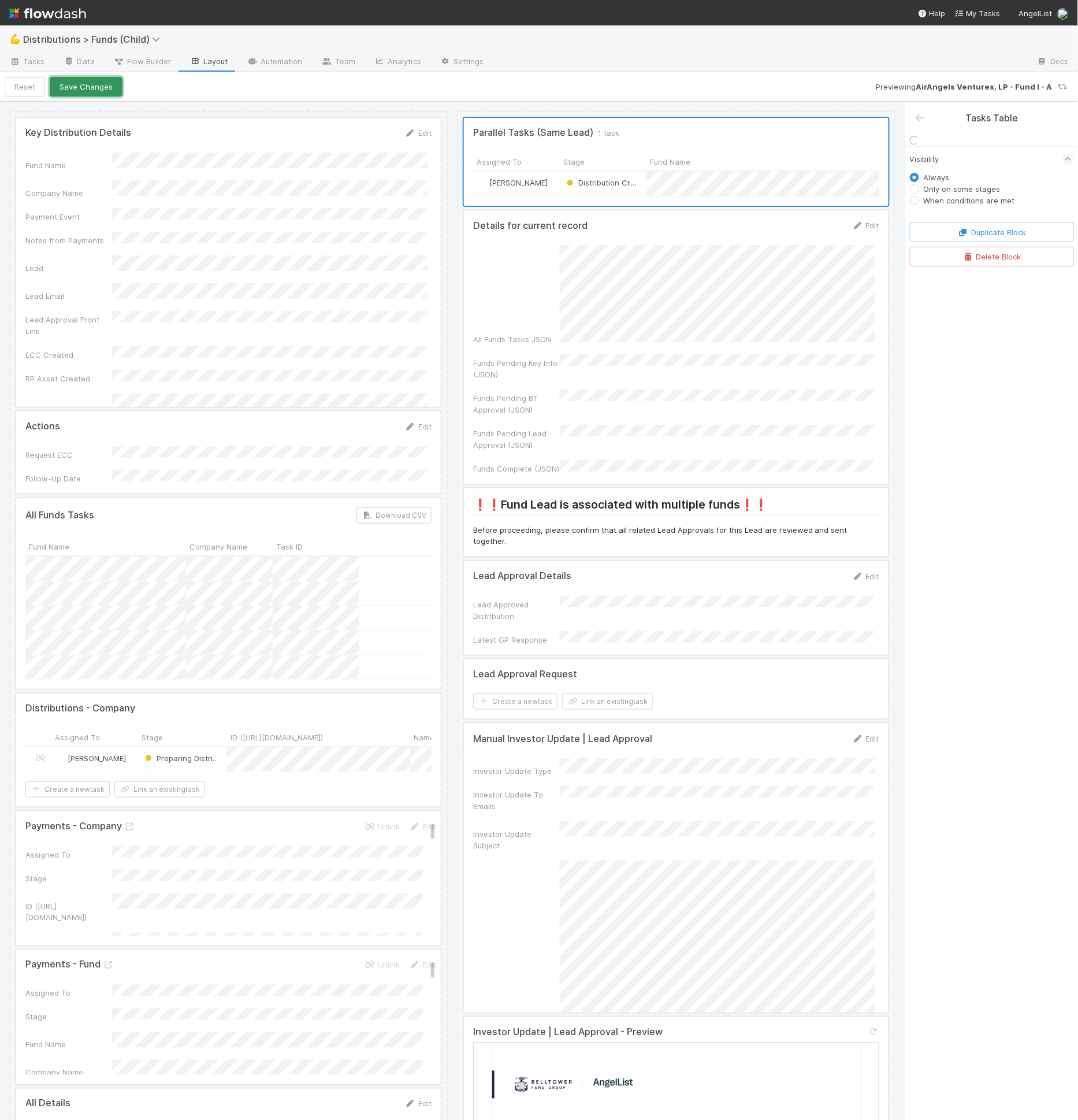
click at [107, 90] on button "Save Changes" at bounding box center [85, 87] width 73 height 19
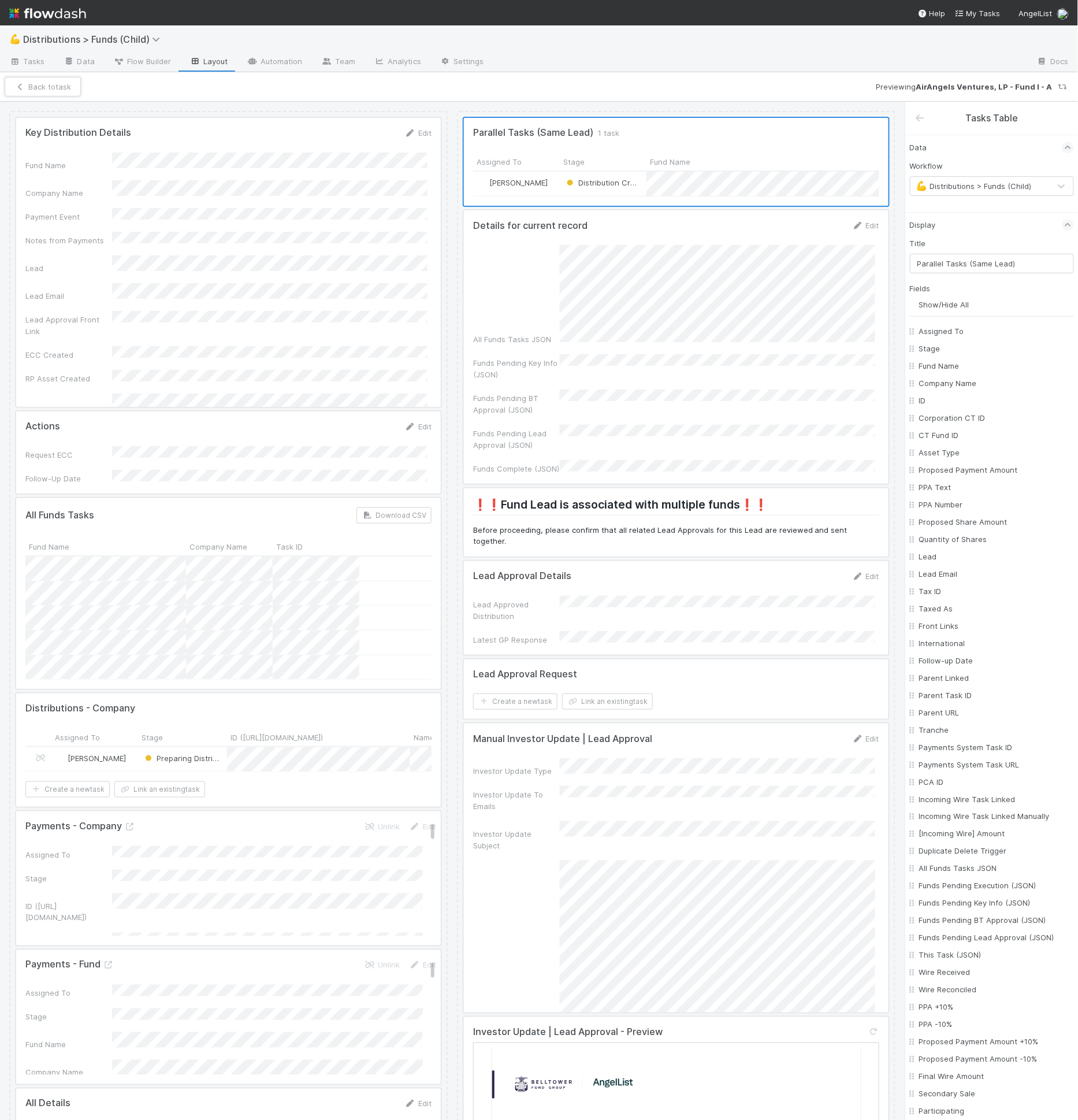
click at [28, 81] on button "Back to task" at bounding box center [43, 87] width 76 height 19
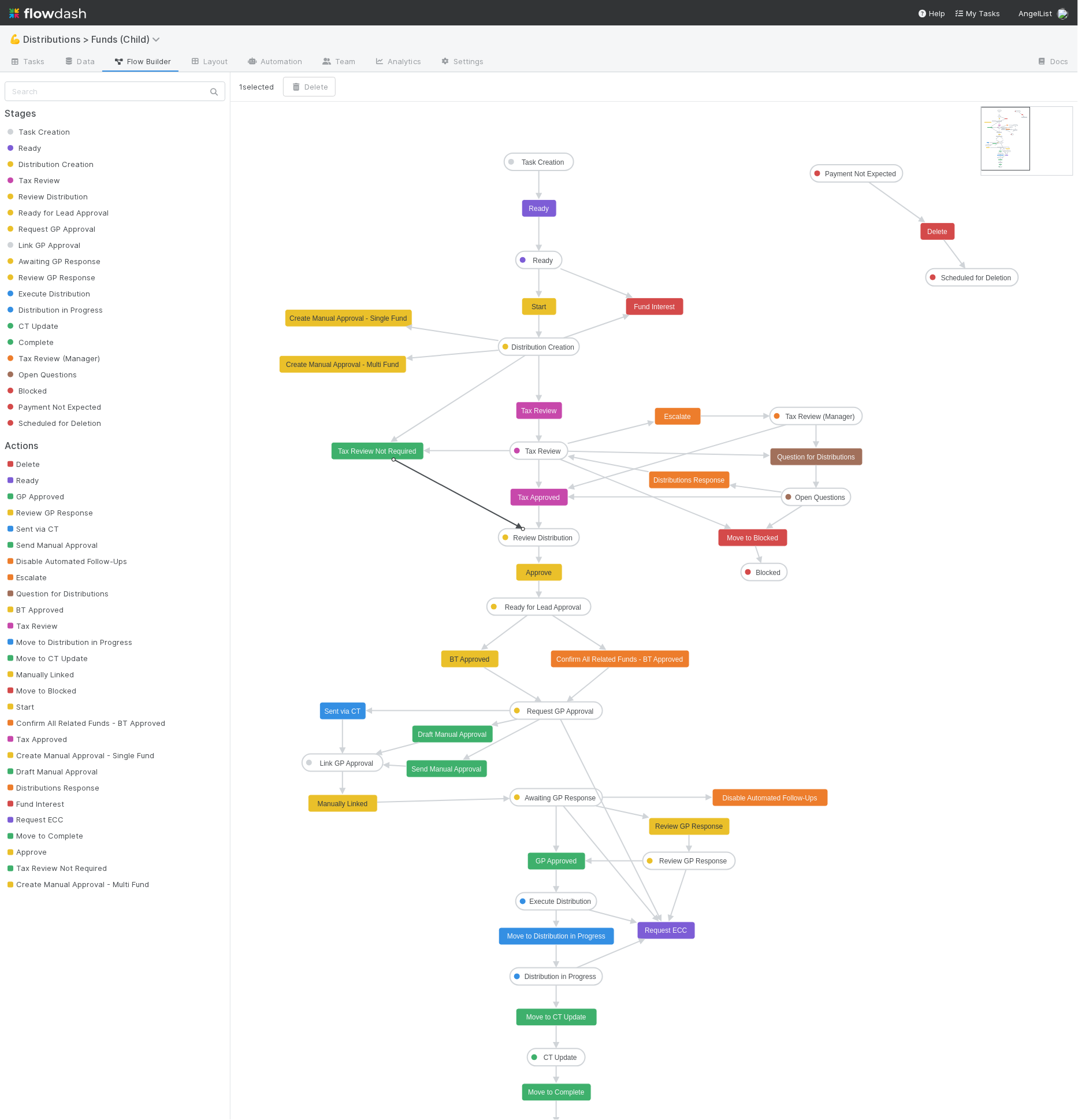
click at [395, 460] on g "Task Creation Ready Distribution Creation Tax Review Review Distribution Ready …" at bounding box center [649, 647] width 740 height 988
click at [396, 453] on text "Tax Review Not Required" at bounding box center [377, 451] width 78 height 8
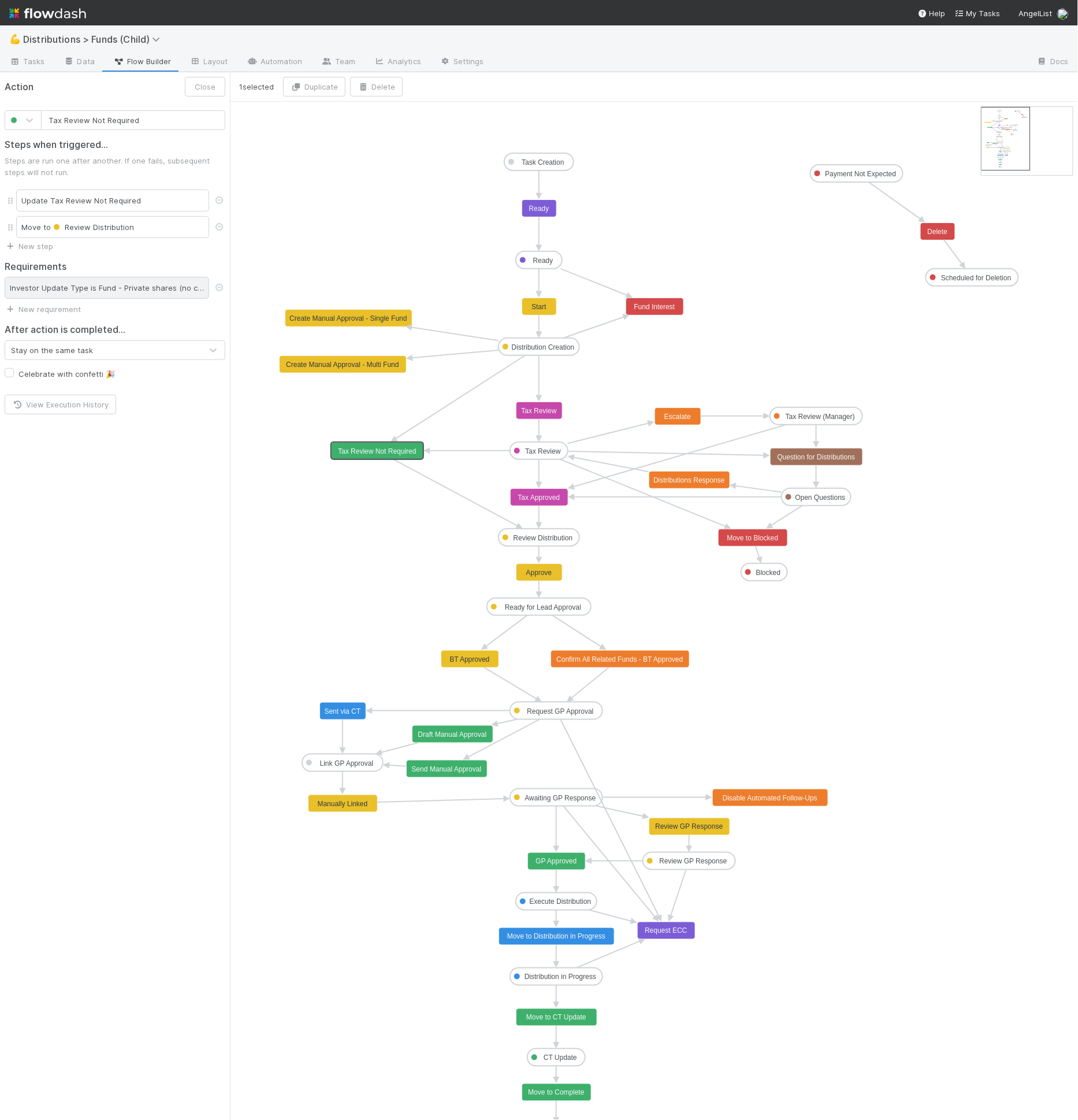
click at [193, 287] on div "Investor Update Type is Fund - Private shares (no cash), SPV - Private shares (…" at bounding box center [107, 288] width 204 height 22
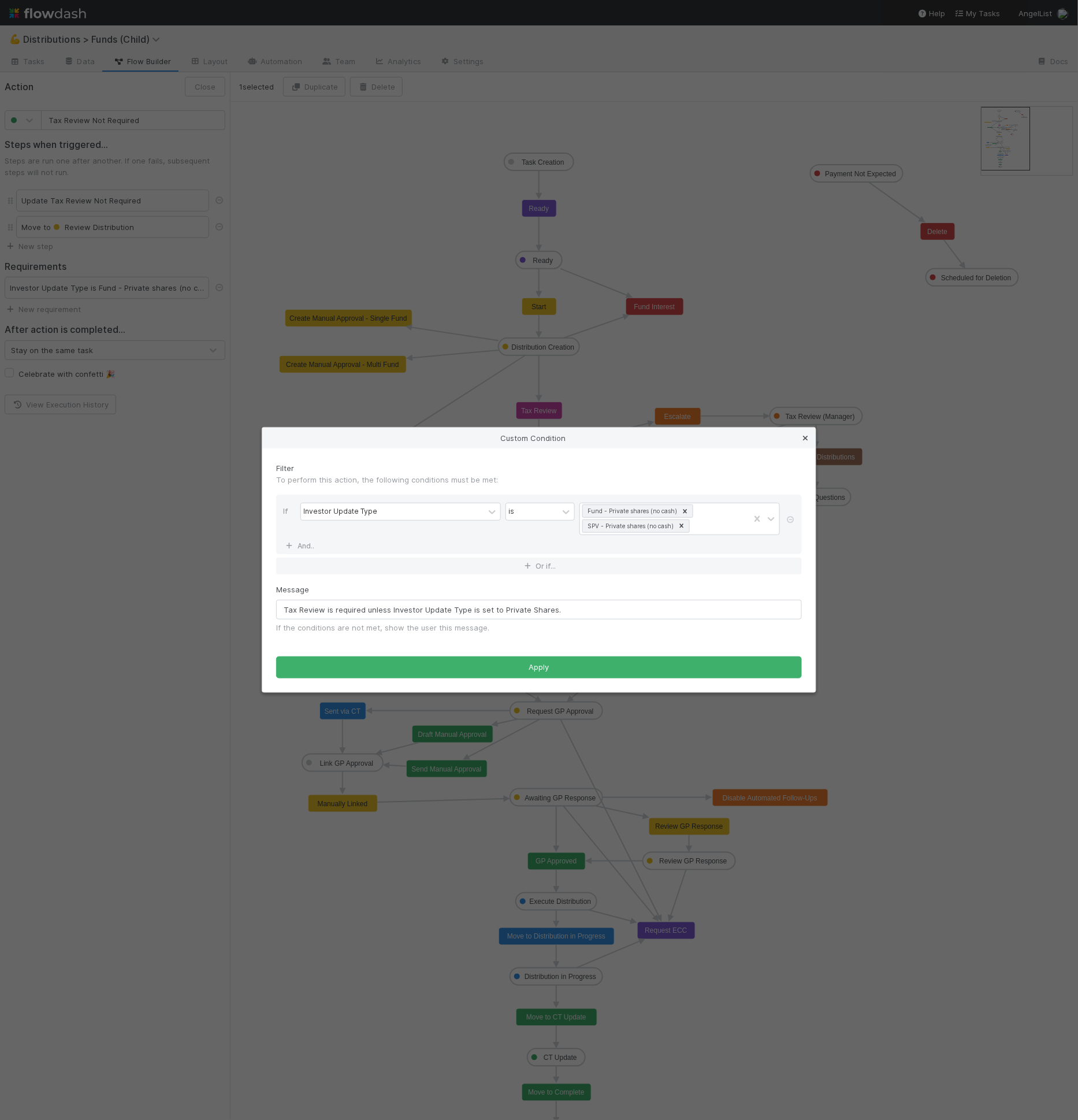
click at [806, 441] on icon at bounding box center [805, 438] width 12 height 8
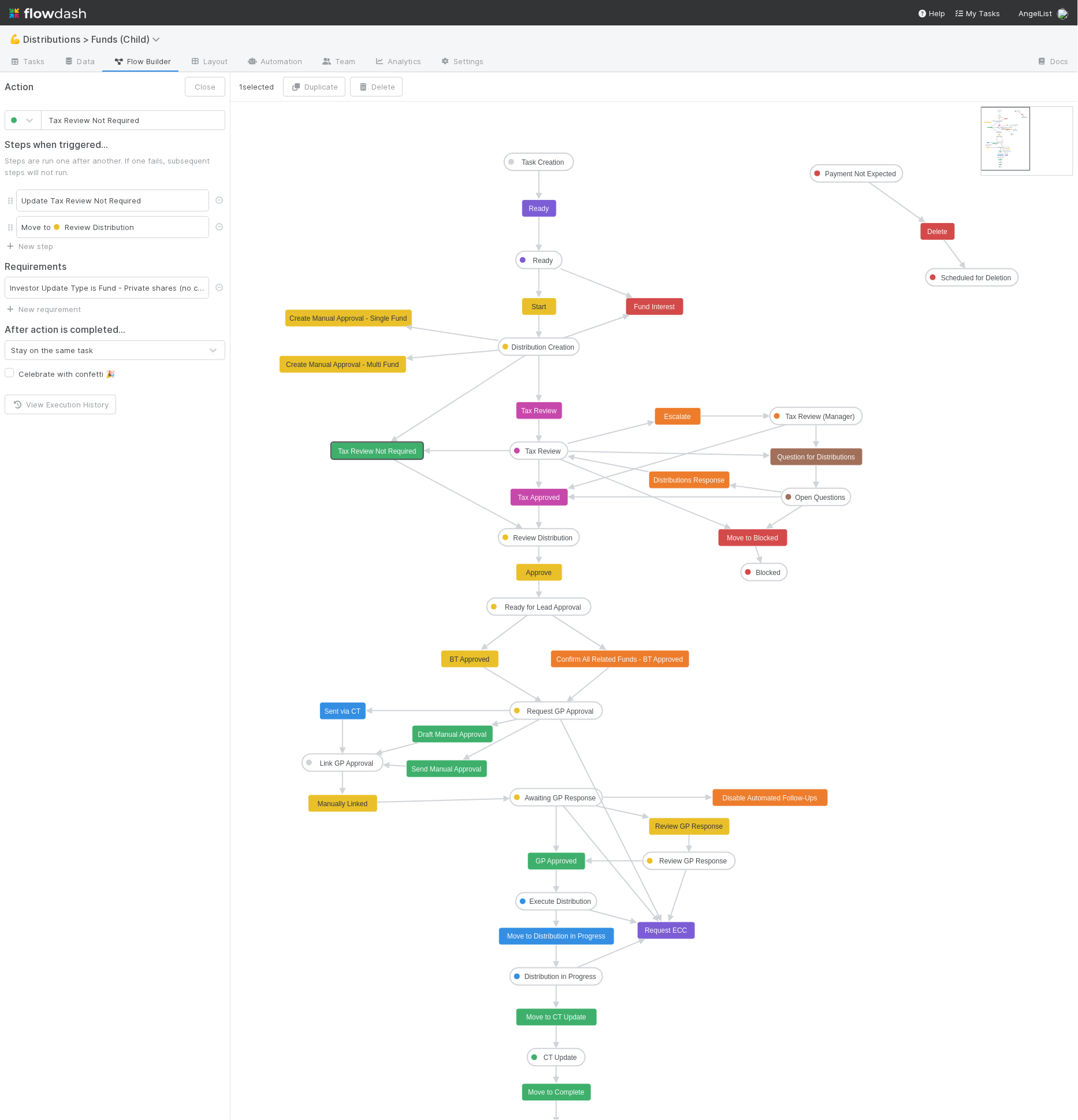
type input "Tax Review"
click at [554, 412] on text "Tax Review" at bounding box center [539, 411] width 36 height 8
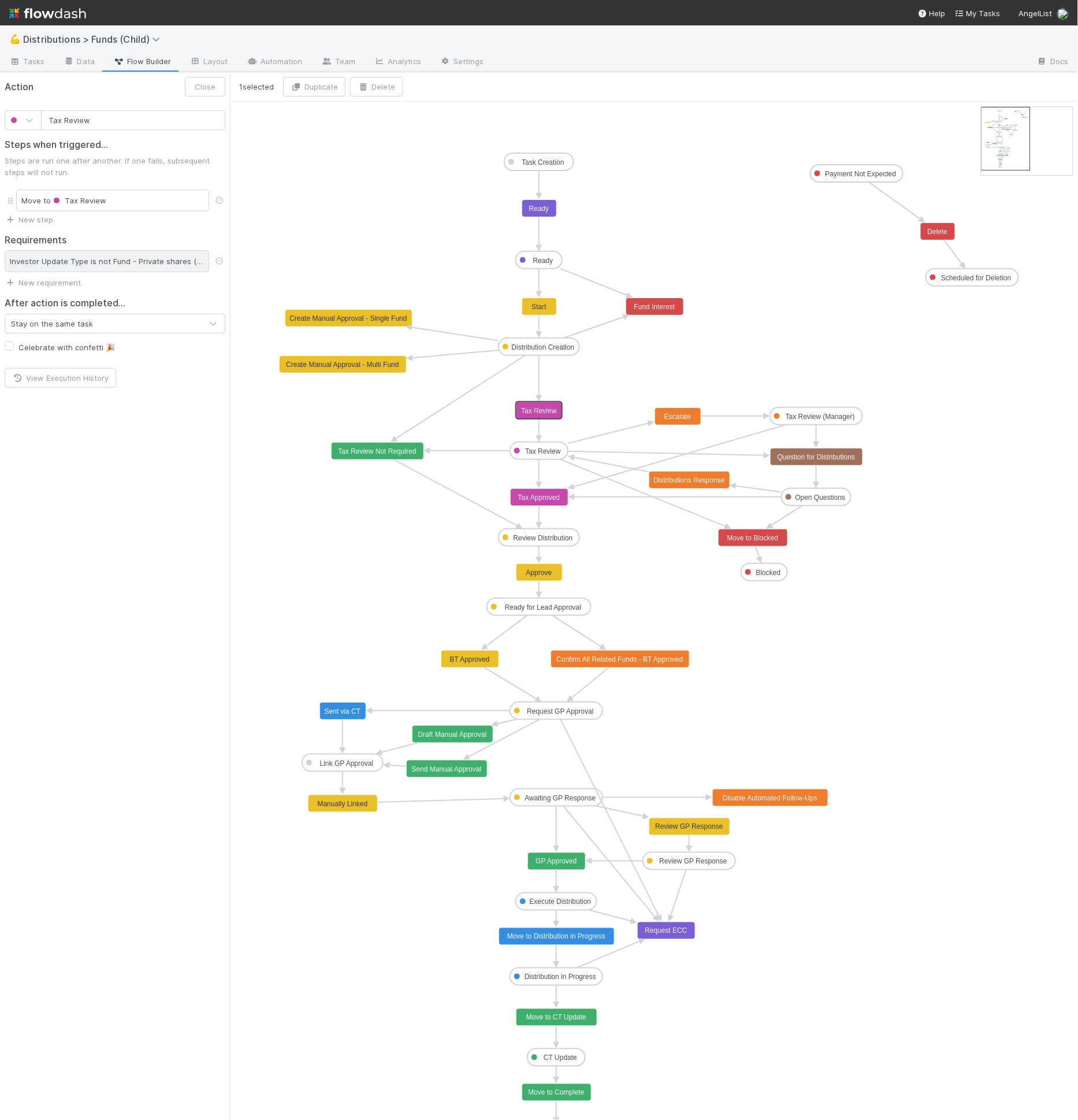
click at [58, 259] on div "Investor Update Type is not Fund - Private shares (no cash), SPV - Private shar…" at bounding box center [107, 261] width 204 height 22
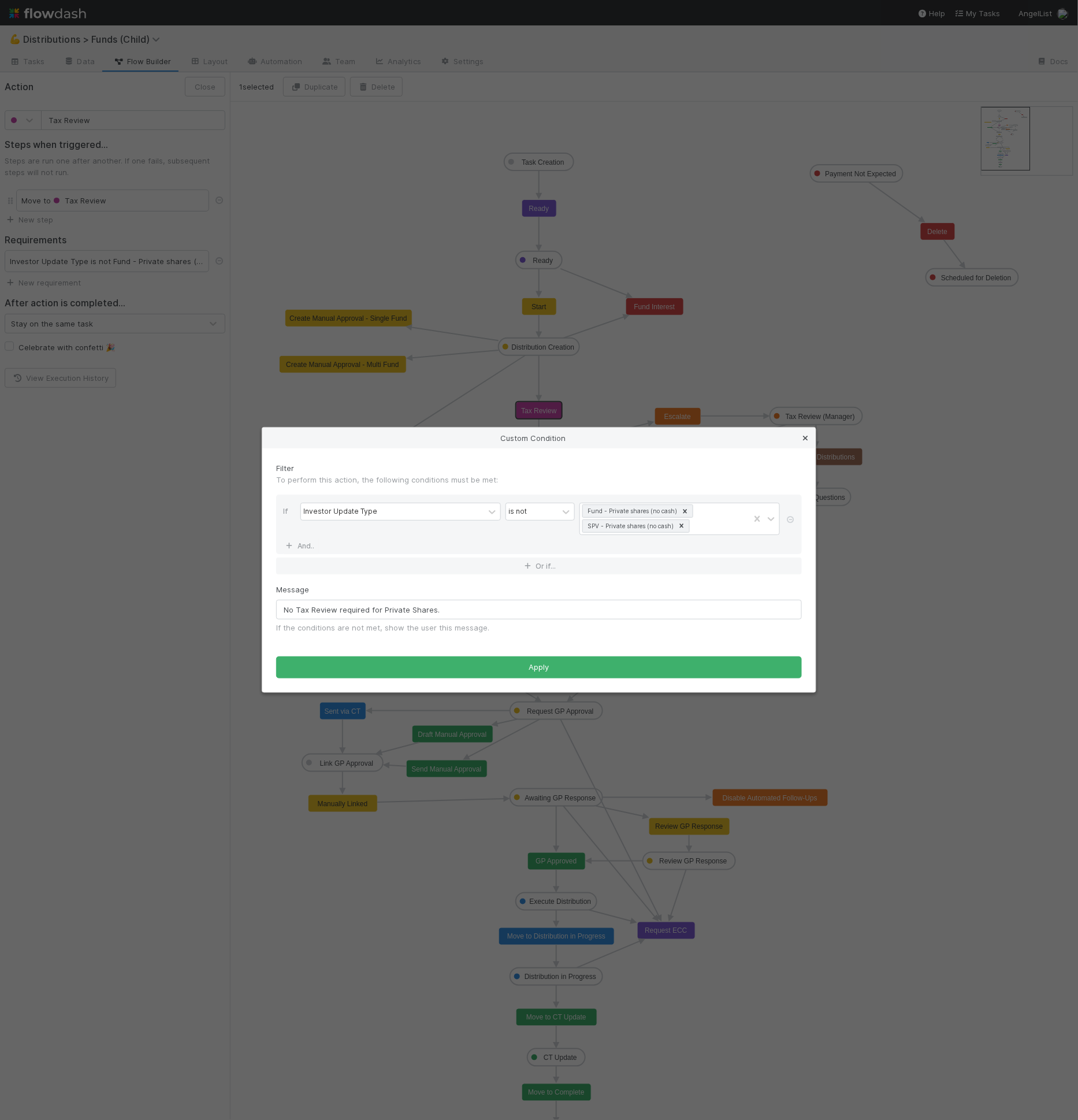
click at [804, 437] on icon at bounding box center [805, 438] width 12 height 8
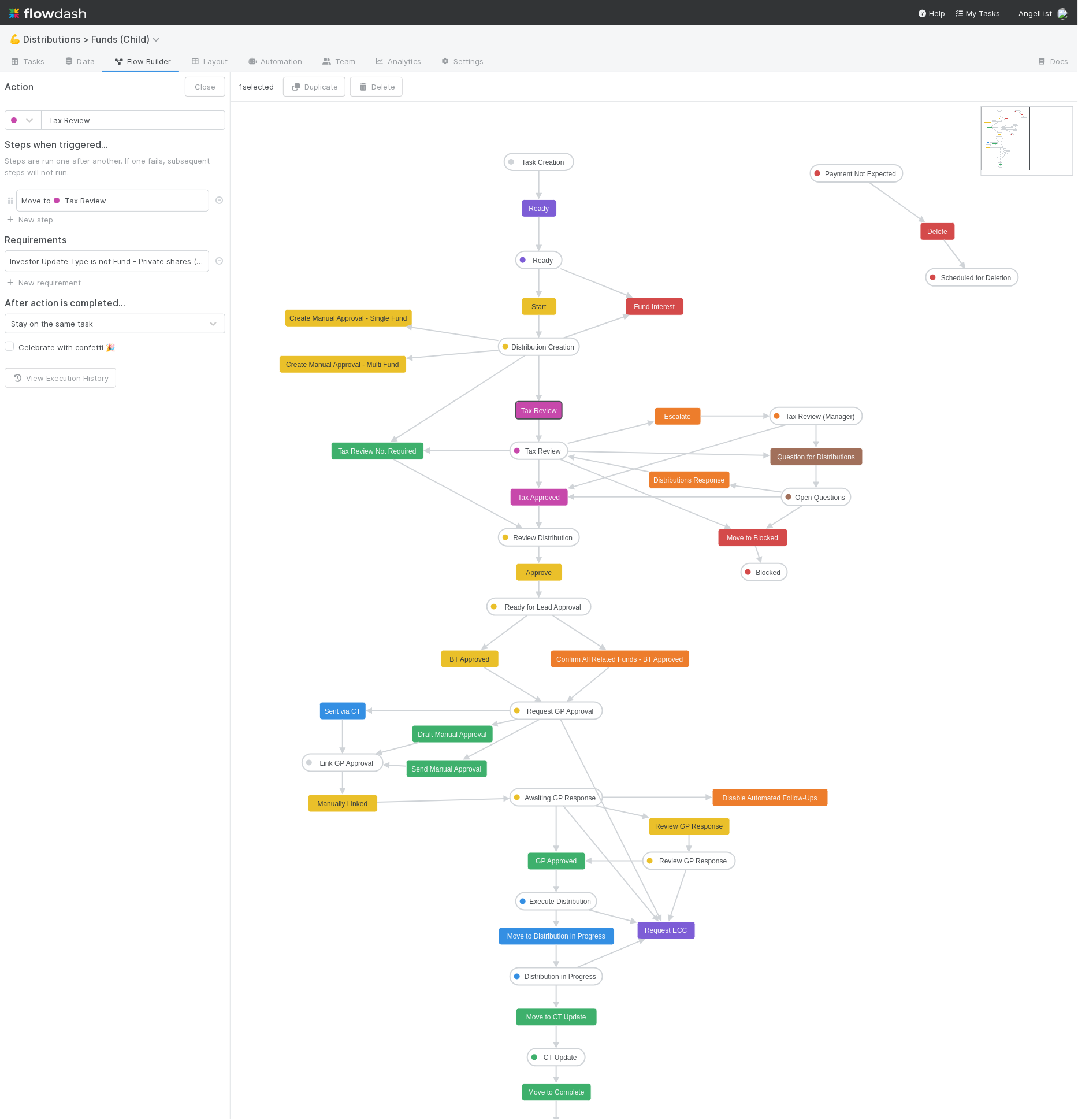
click at [547, 407] on text "Tax Review" at bounding box center [539, 411] width 36 height 8
click at [144, 261] on div "Investor Update Type is not Fund - Private shares (no cash), SPV - Private shar…" at bounding box center [107, 261] width 204 height 22
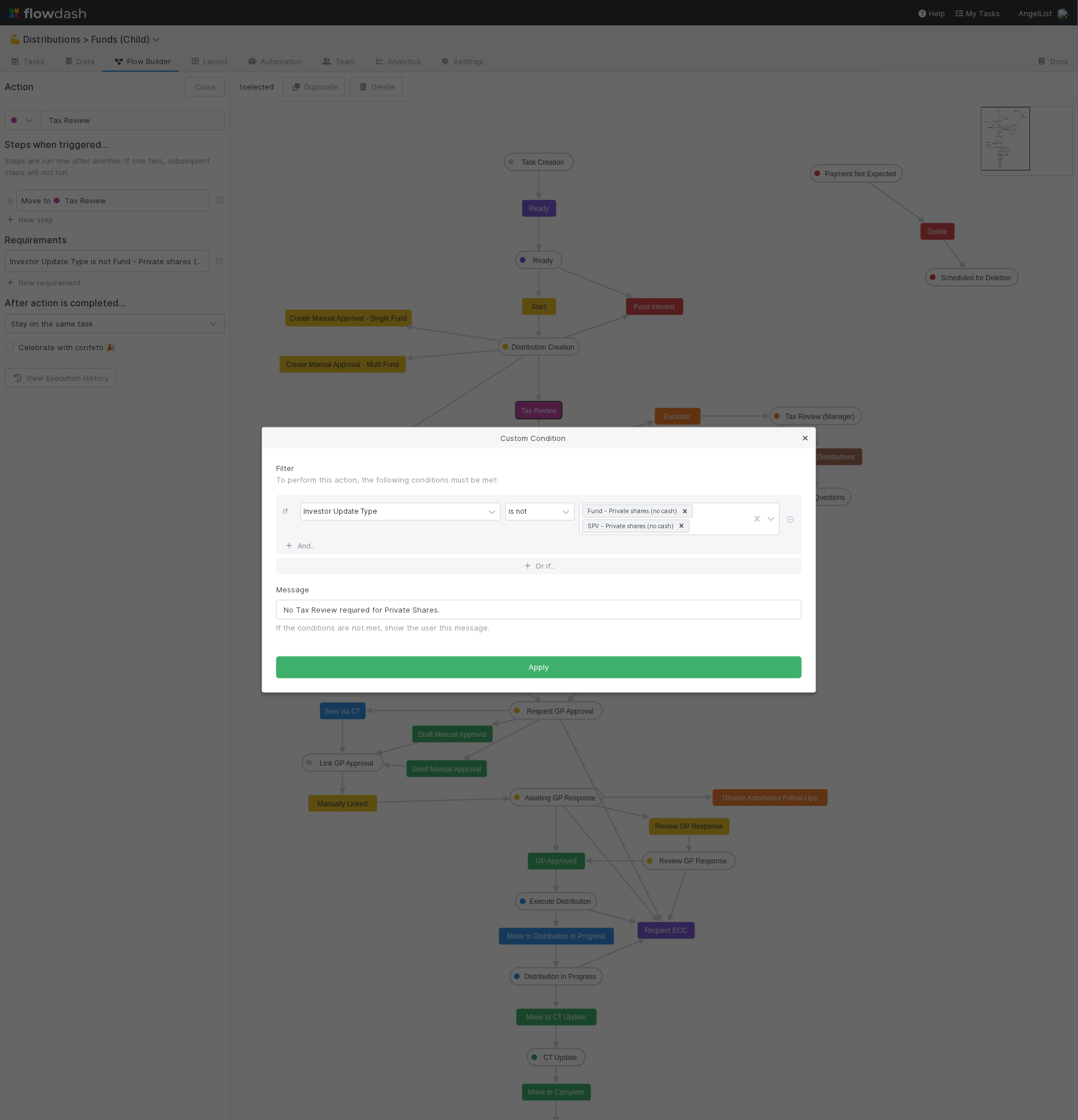
click at [803, 434] on link at bounding box center [805, 438] width 12 height 12
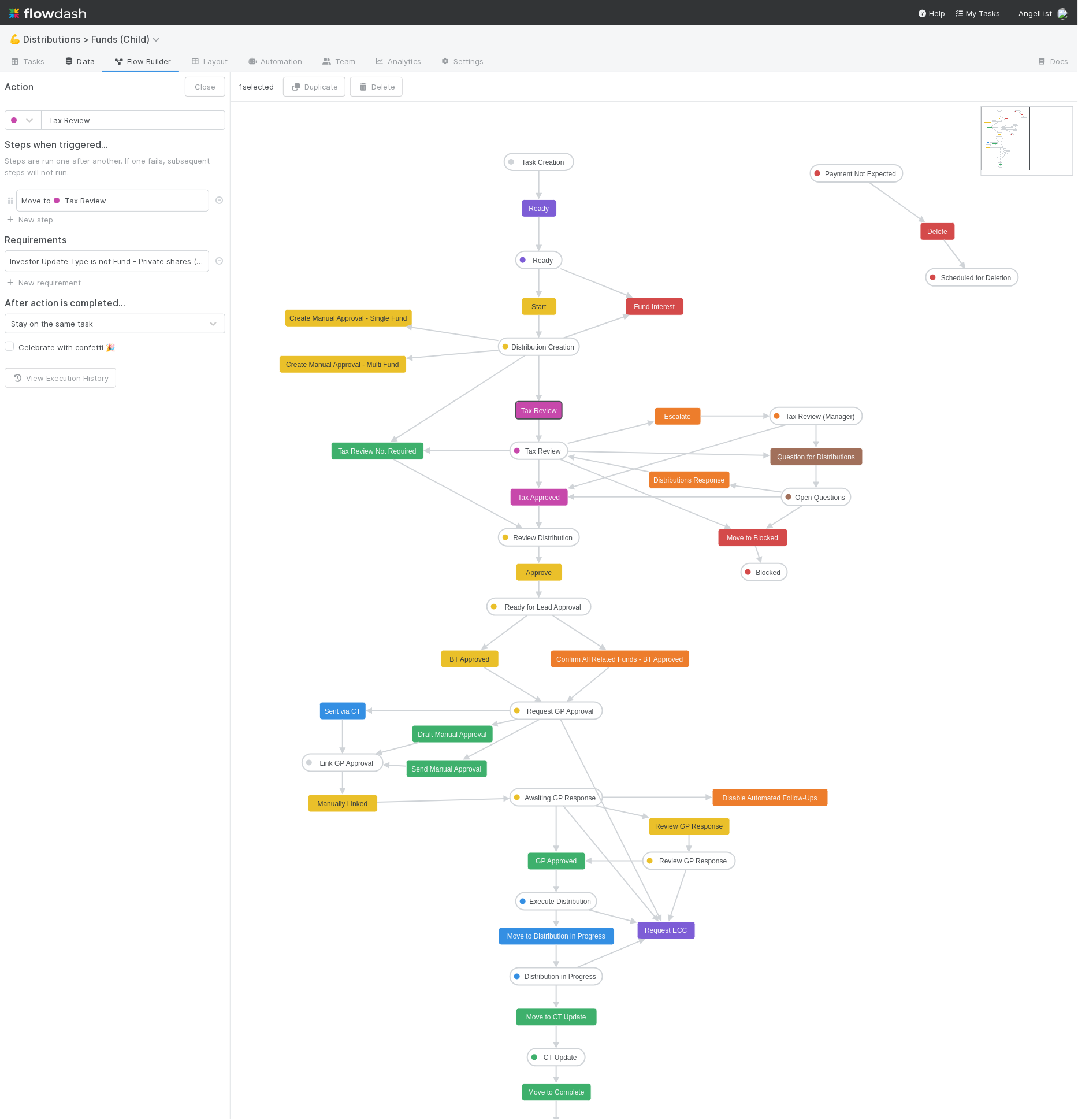
click at [89, 63] on link "Data" at bounding box center [79, 62] width 49 height 19
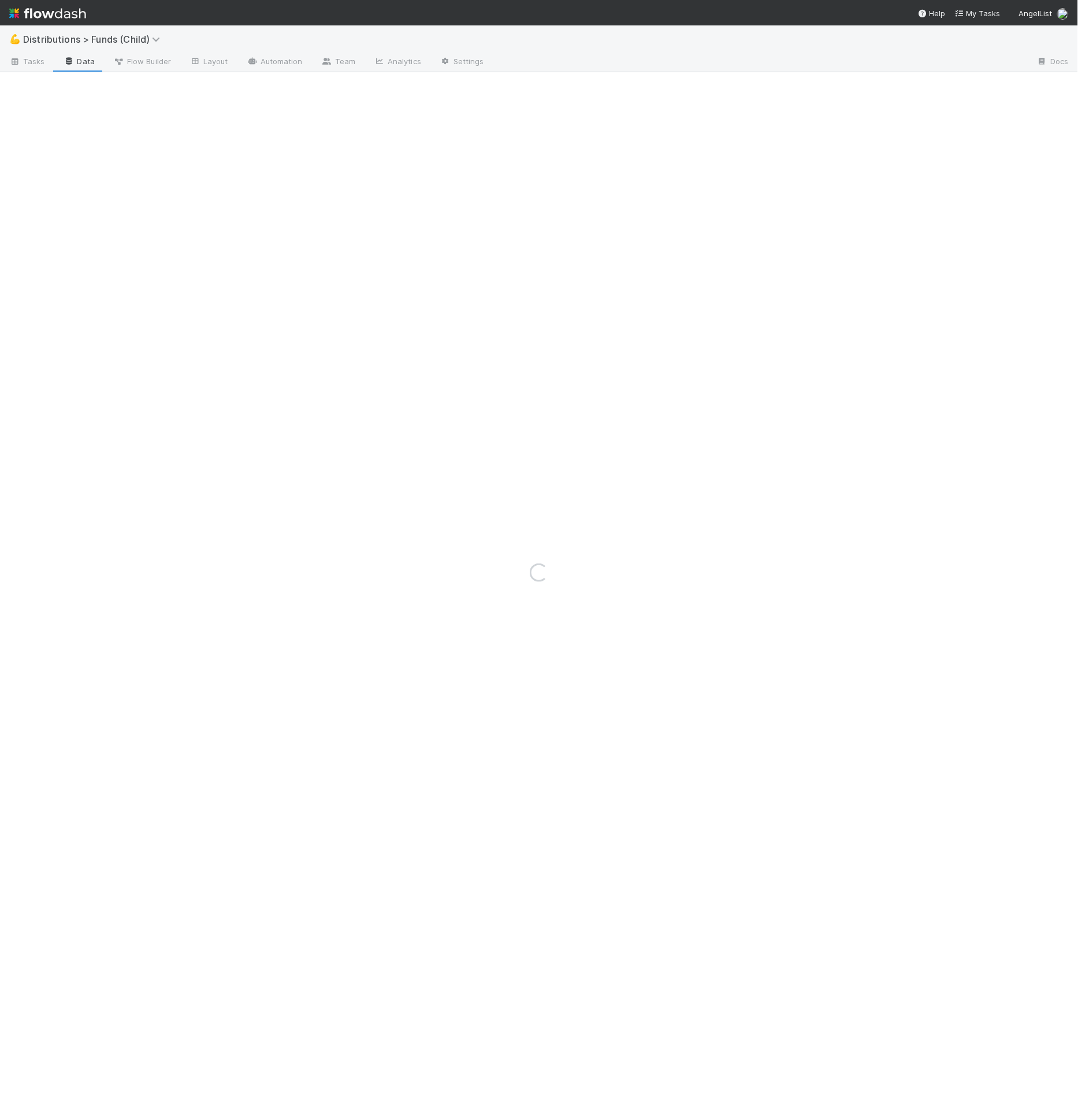
click at [89, 63] on div "Loading..." at bounding box center [539, 573] width 1078 height 1094
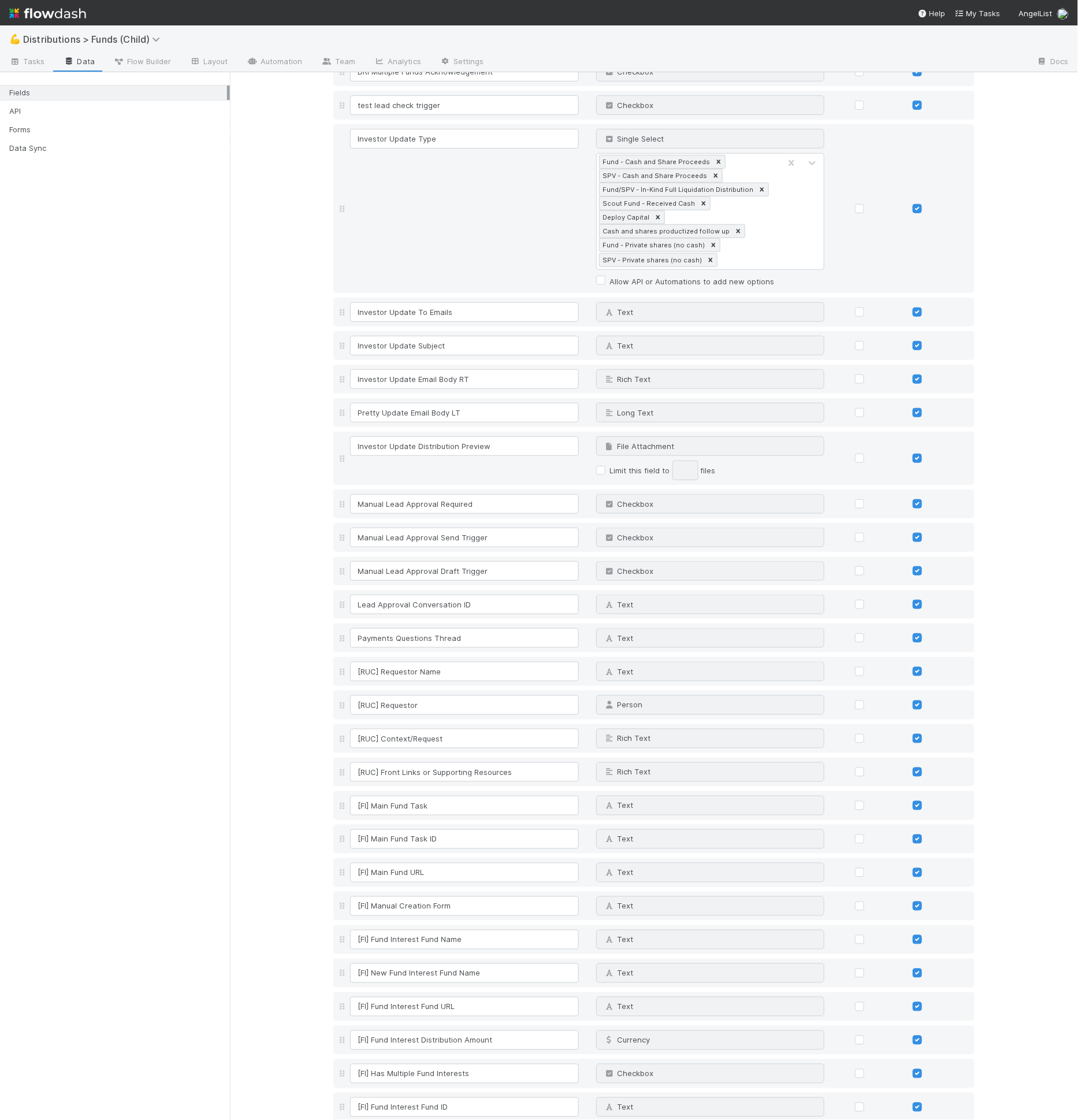
scroll to position [4456, 0]
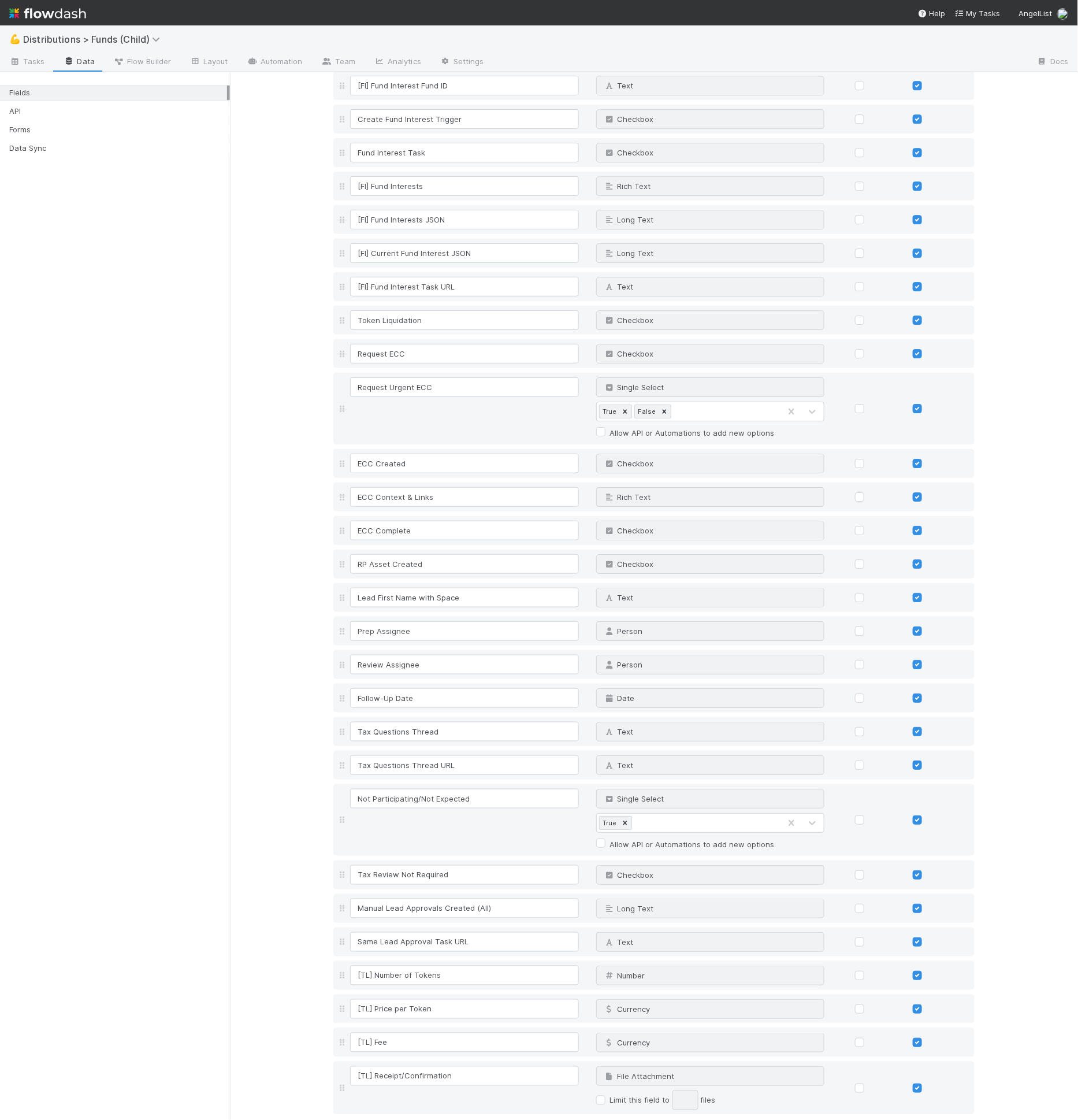
click at [356, 1119] on div "Add field" at bounding box center [361, 1126] width 56 height 14
click at [373, 1119] on link "Add field" at bounding box center [366, 1127] width 46 height 9
click at [374, 1119] on input at bounding box center [464, 1134] width 229 height 19
type input "Distribution Action URL"
click at [701, 1119] on div "URL" at bounding box center [699, 1133] width 204 height 19
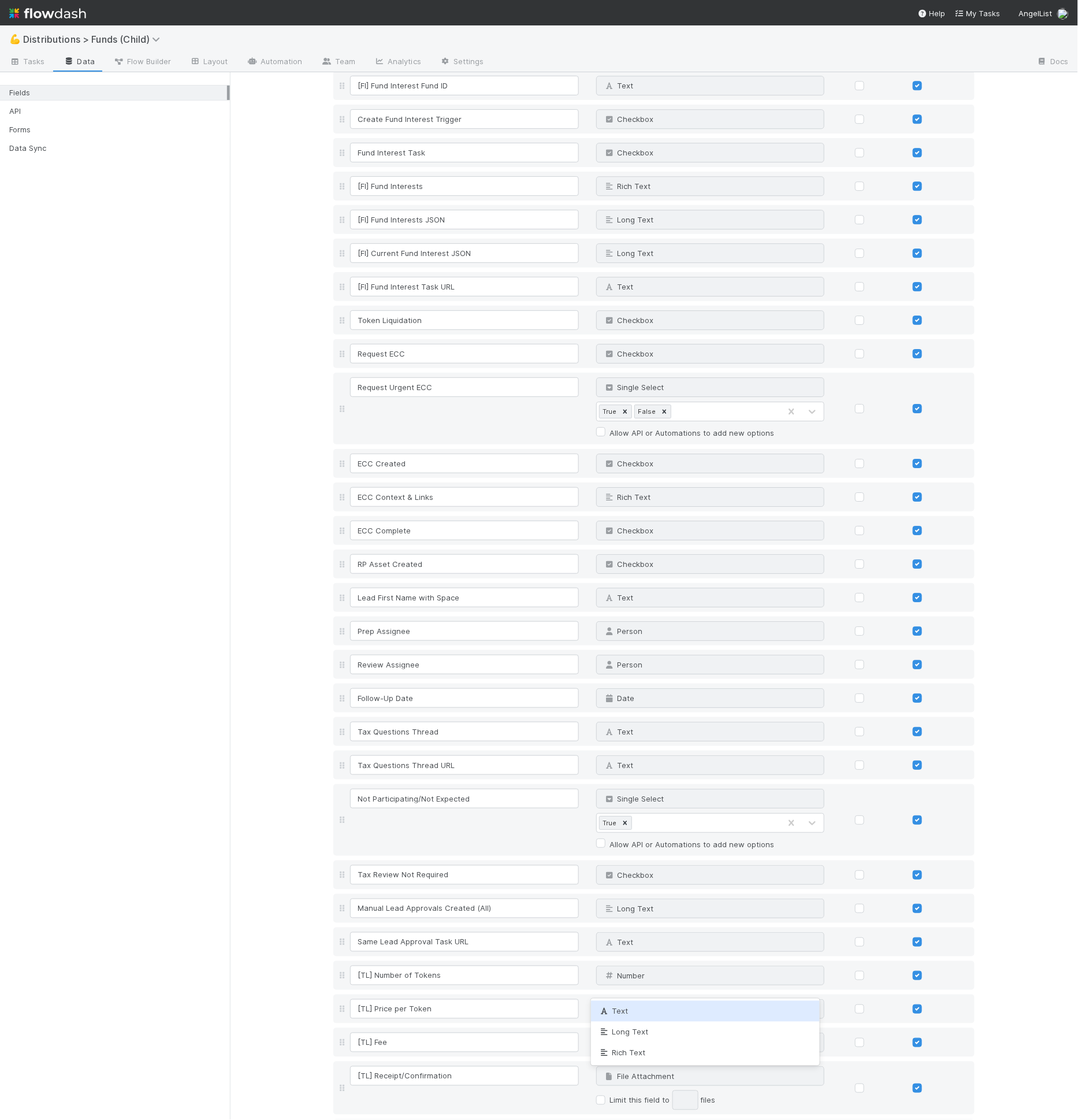
type input "text"
click at [634, 1009] on div "Text" at bounding box center [705, 1011] width 229 height 21
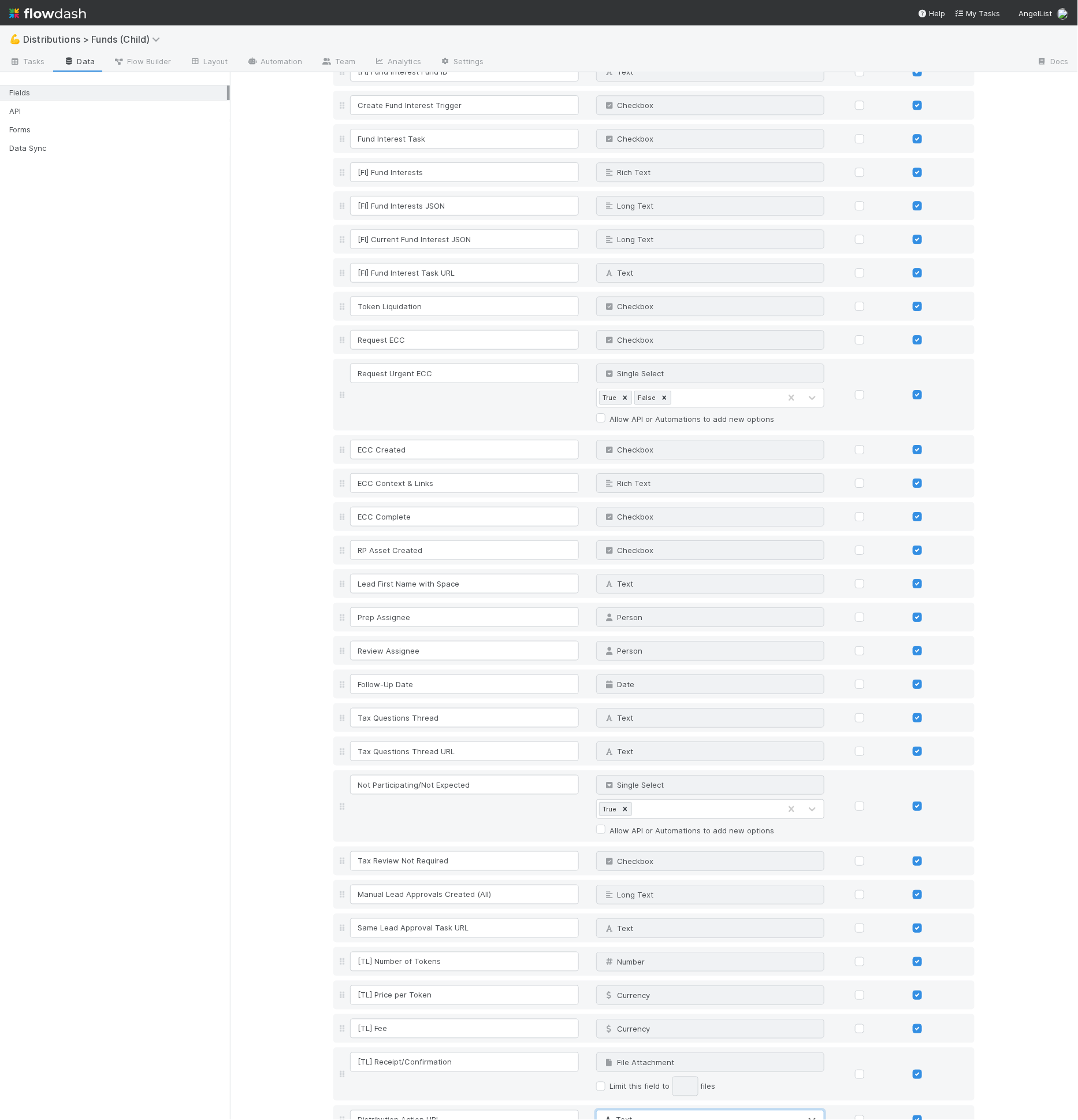
scroll to position [4489, 0]
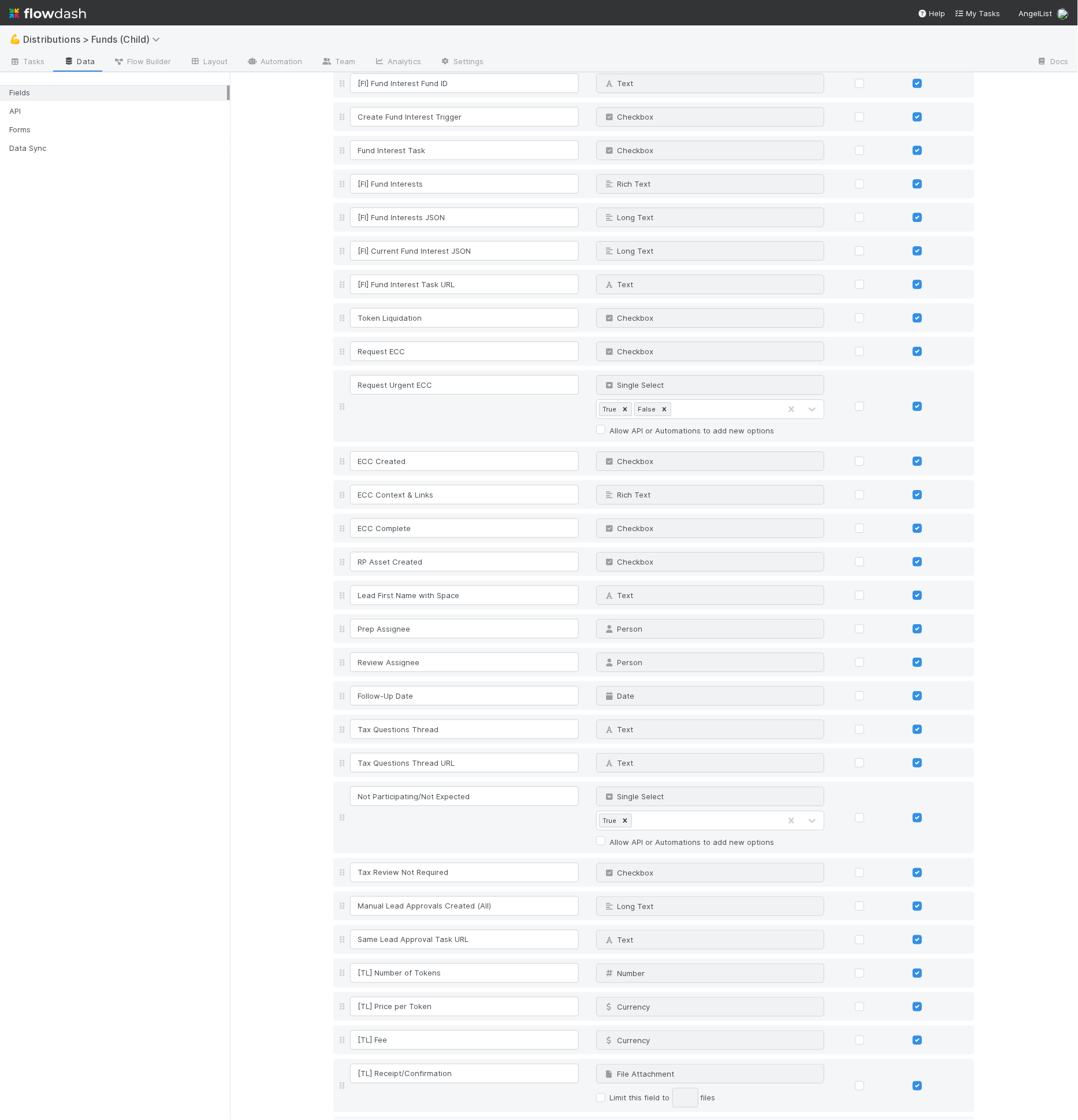
scroll to position [4520, 0]
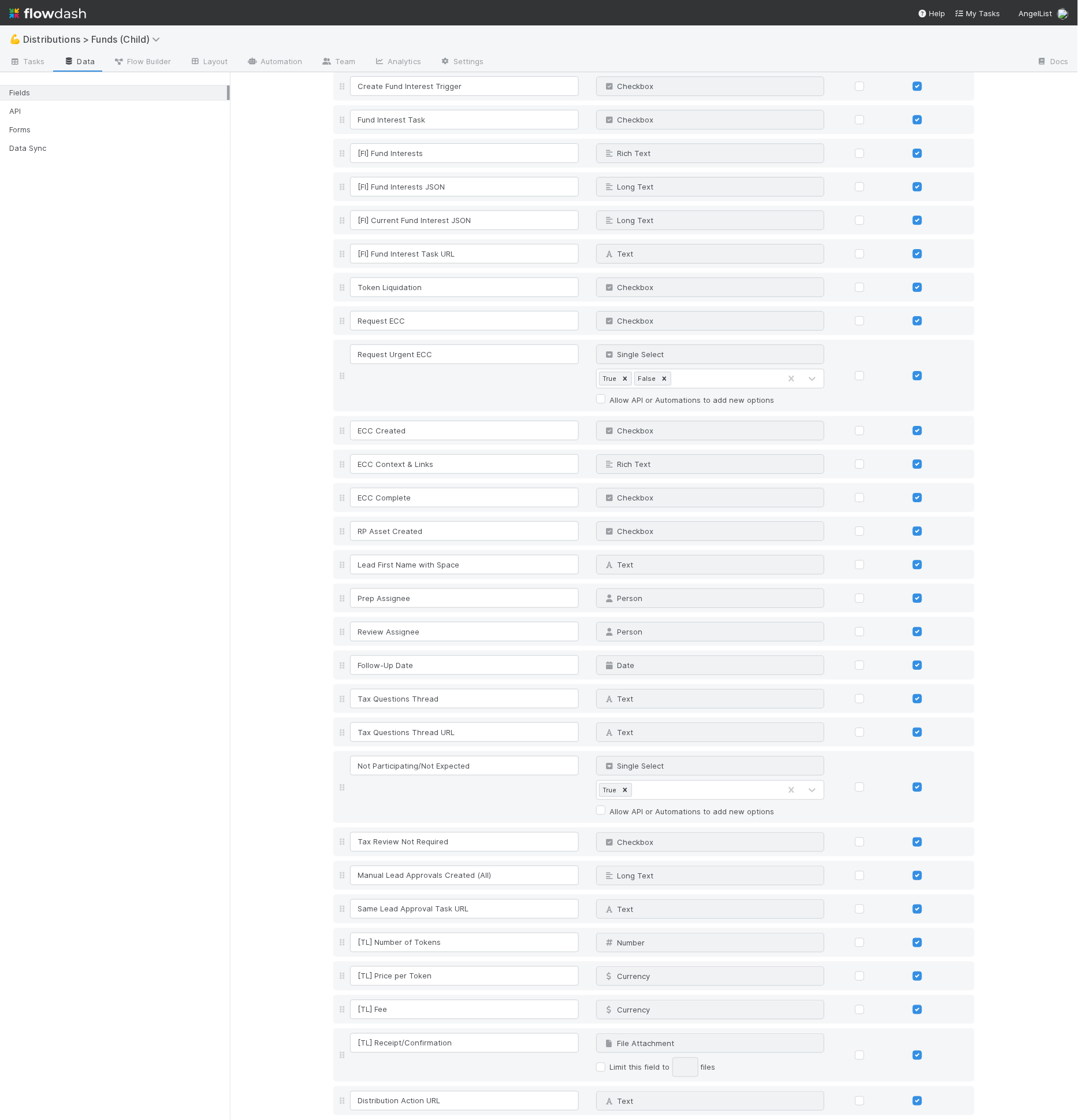
click at [220, 77] on div at bounding box center [115, 79] width 230 height 7
click at [210, 60] on link "Layout" at bounding box center [209, 62] width 57 height 19
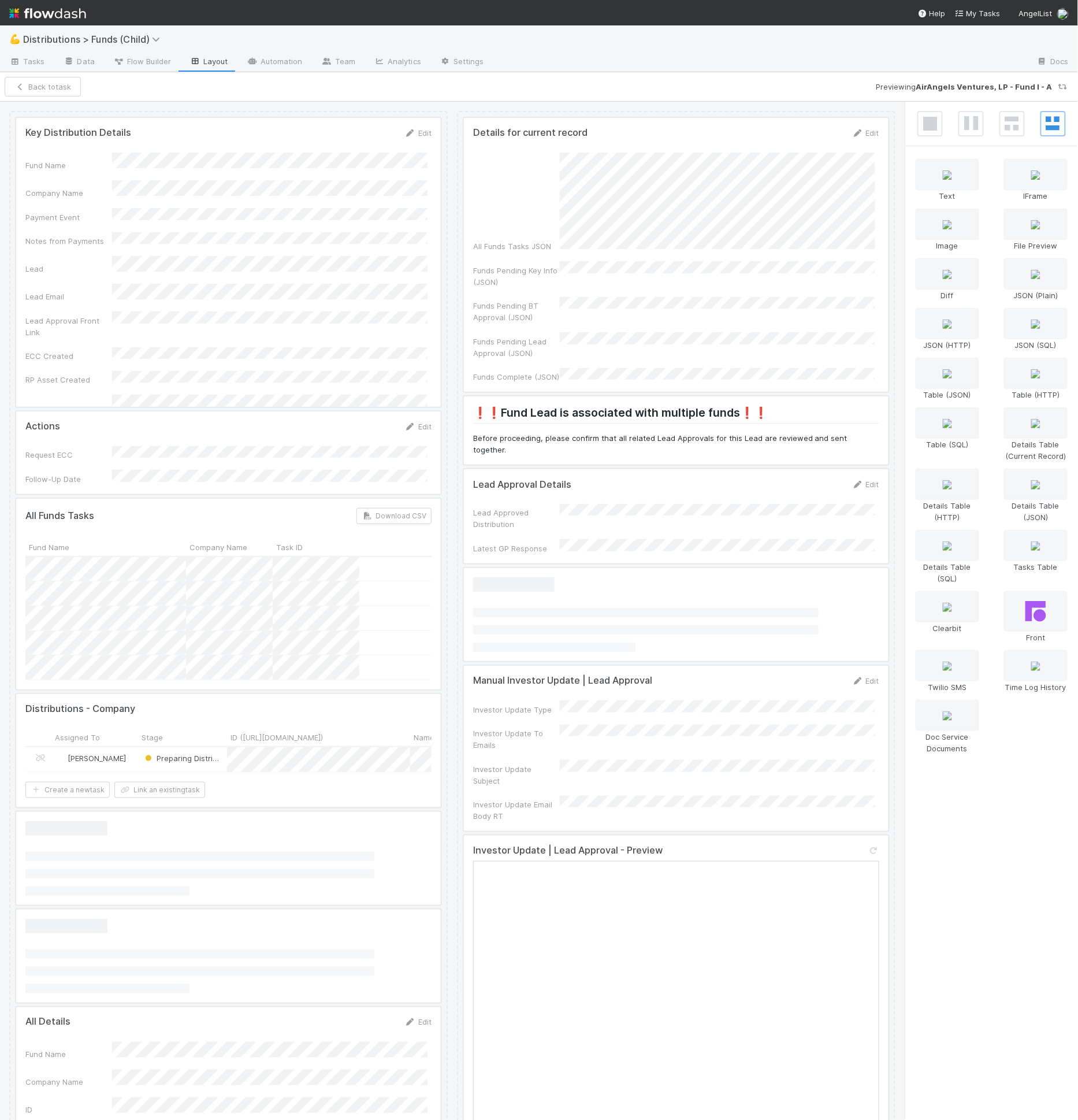
click at [277, 356] on div at bounding box center [228, 263] width 425 height 289
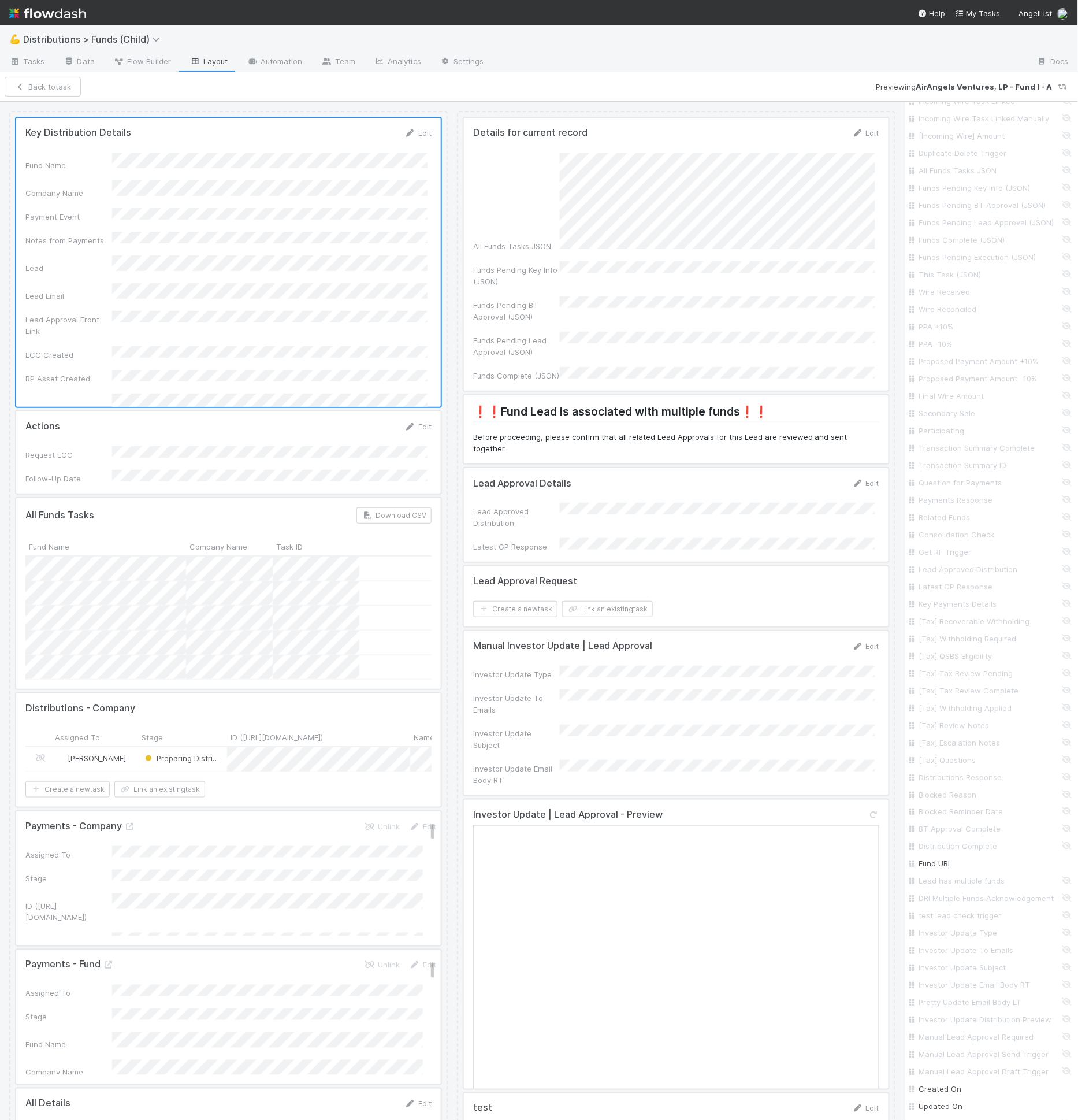
scroll to position [1745, 0]
click at [959, 975] on input "Distribution Action URL" at bounding box center [995, 978] width 152 height 12
checkbox input "true"
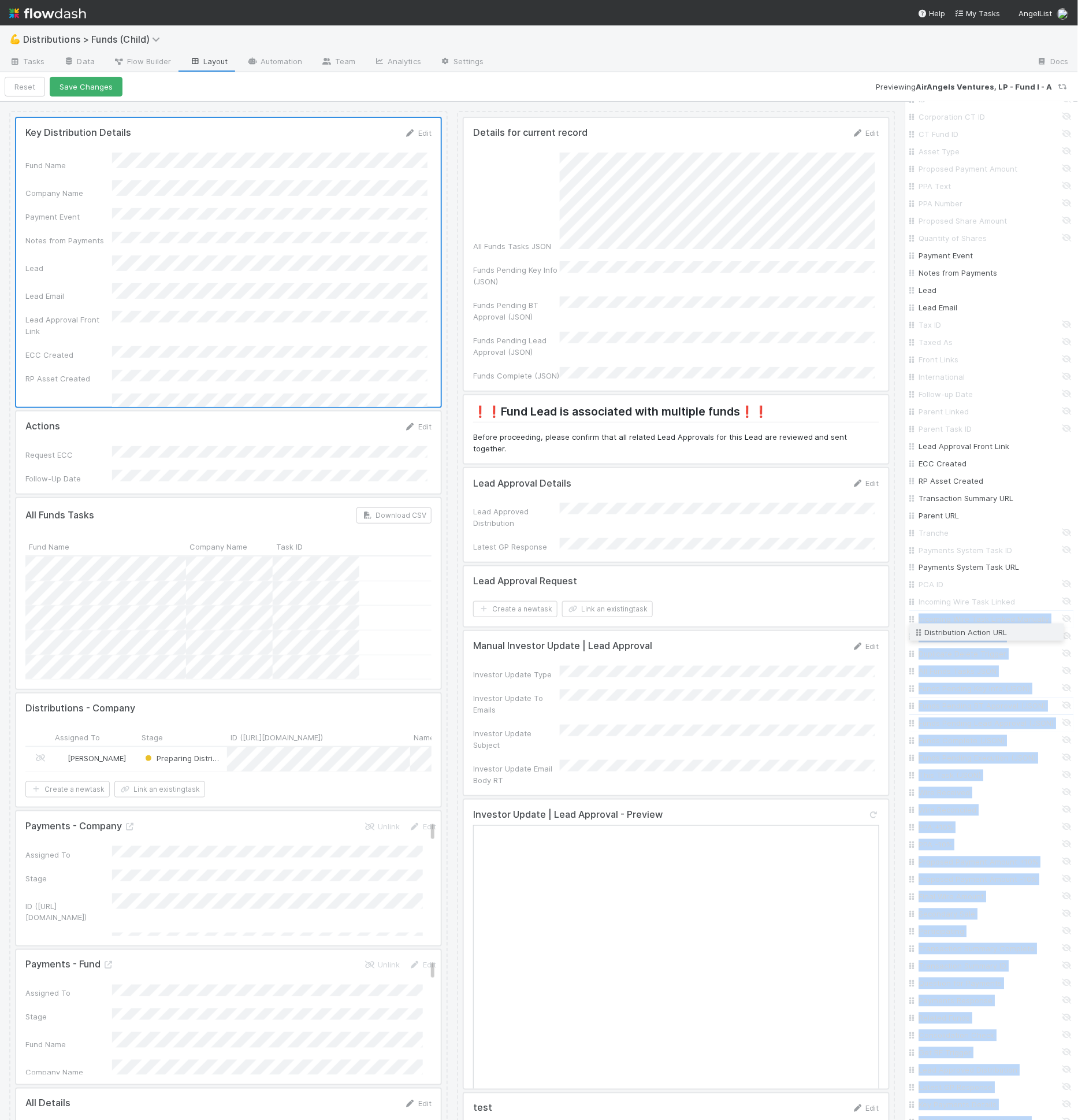
scroll to position [343, 0]
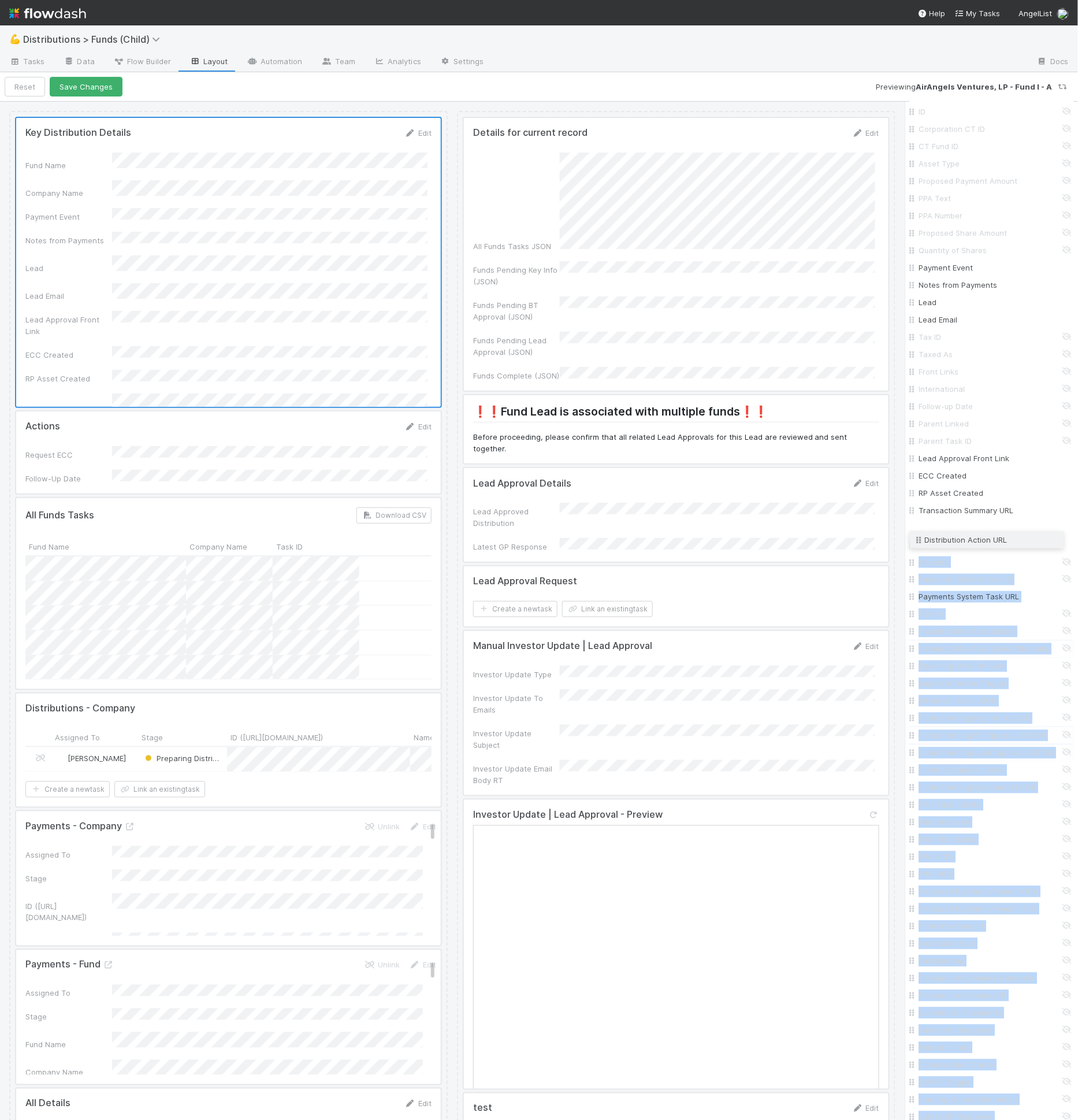
drag, startPoint x: 911, startPoint y: 980, endPoint x: 979, endPoint y: 542, distance: 443.2
click at [110, 79] on button "Save Changes" at bounding box center [85, 87] width 73 height 19
click at [31, 83] on button "Back to task" at bounding box center [43, 87] width 76 height 19
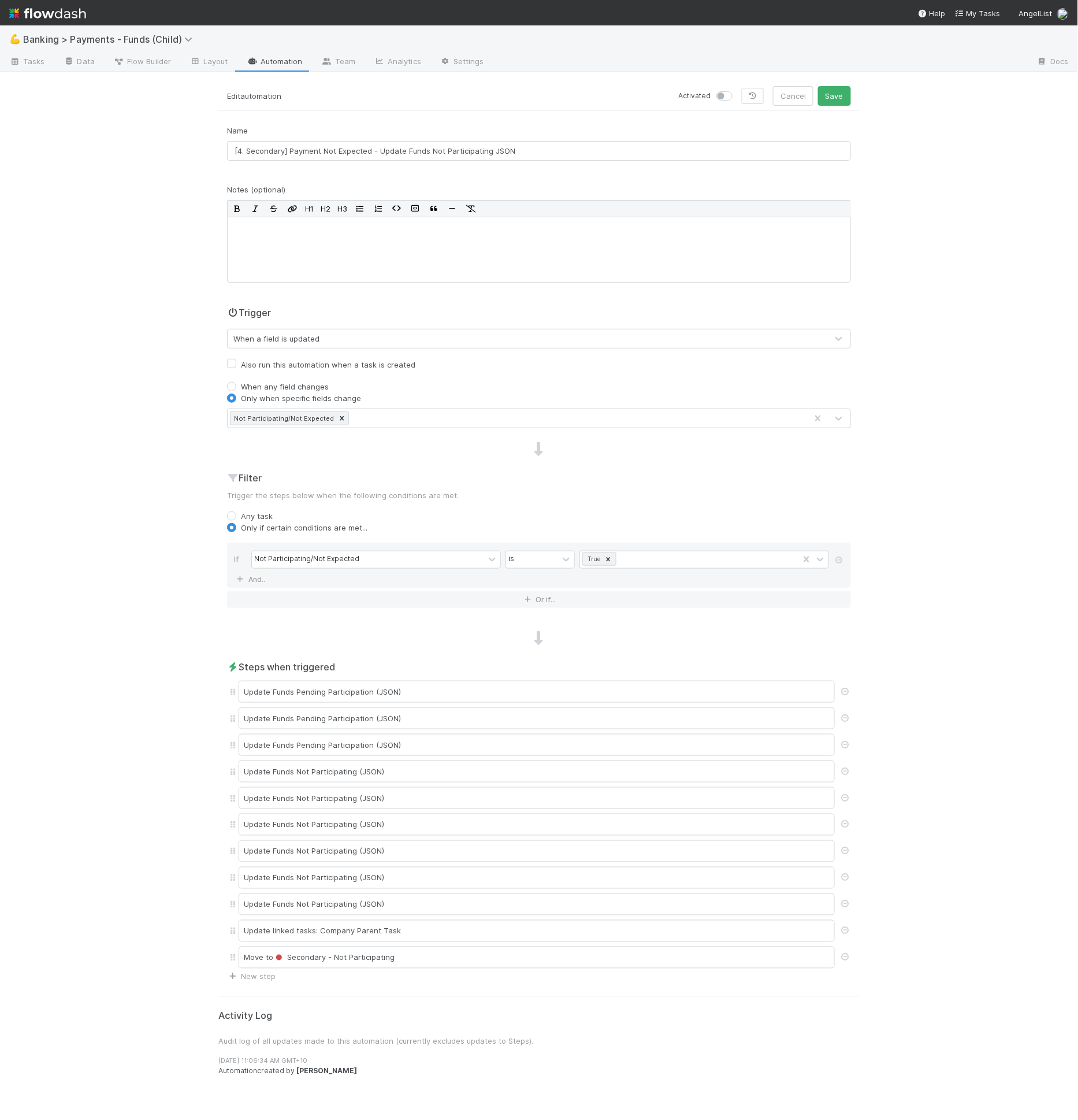
click at [888, 354] on div "💪 Banking > Payments - Funds (Child) Tasks Data Flow Builder Layout Automation …" at bounding box center [539, 573] width 1078 height 1094
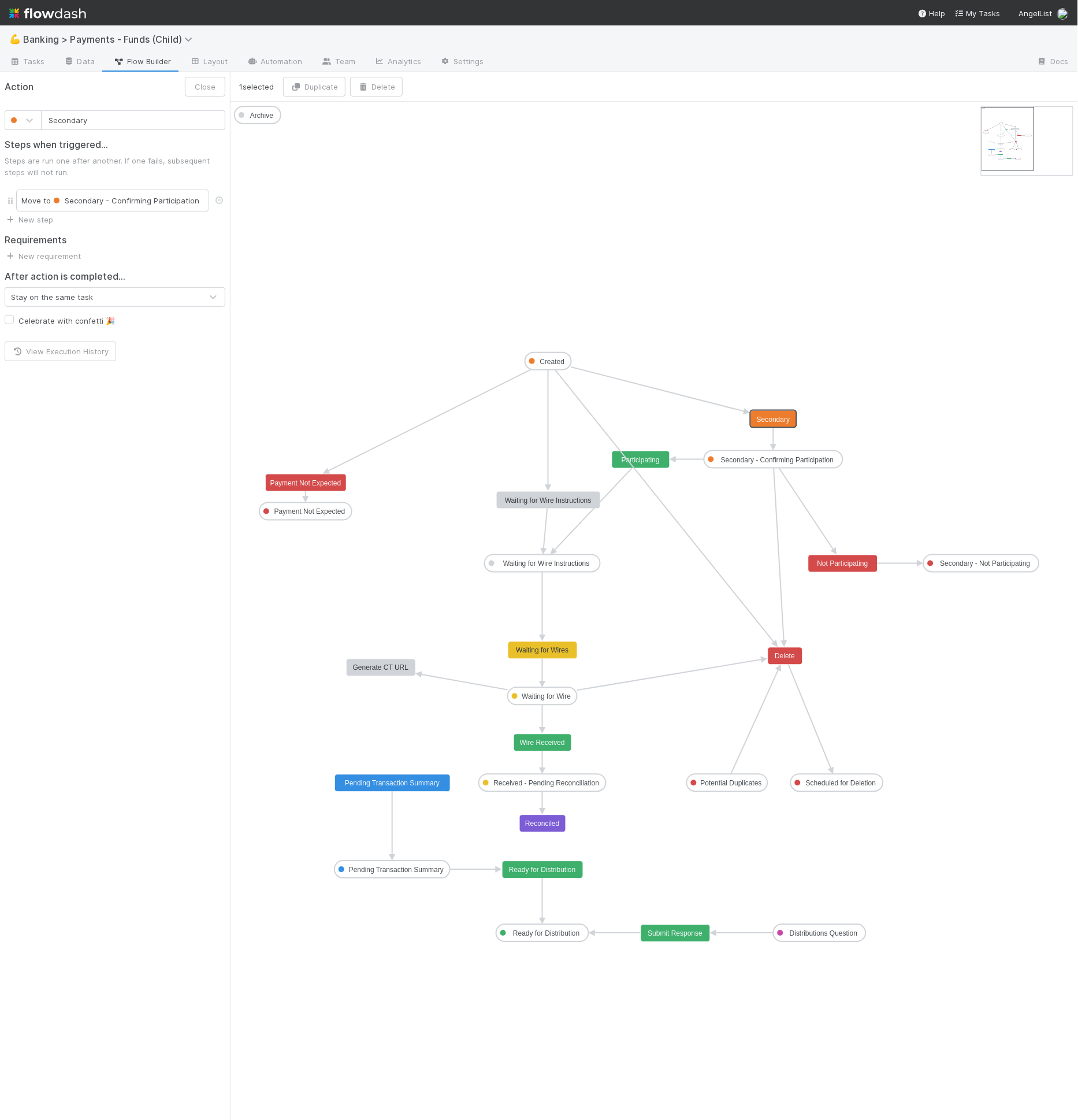
type input "Payment Not Expected"
click at [289, 486] on rect at bounding box center [306, 482] width 81 height 17
click at [132, 202] on div "Update Not Participating/Not Expected" at bounding box center [113, 201] width 193 height 22
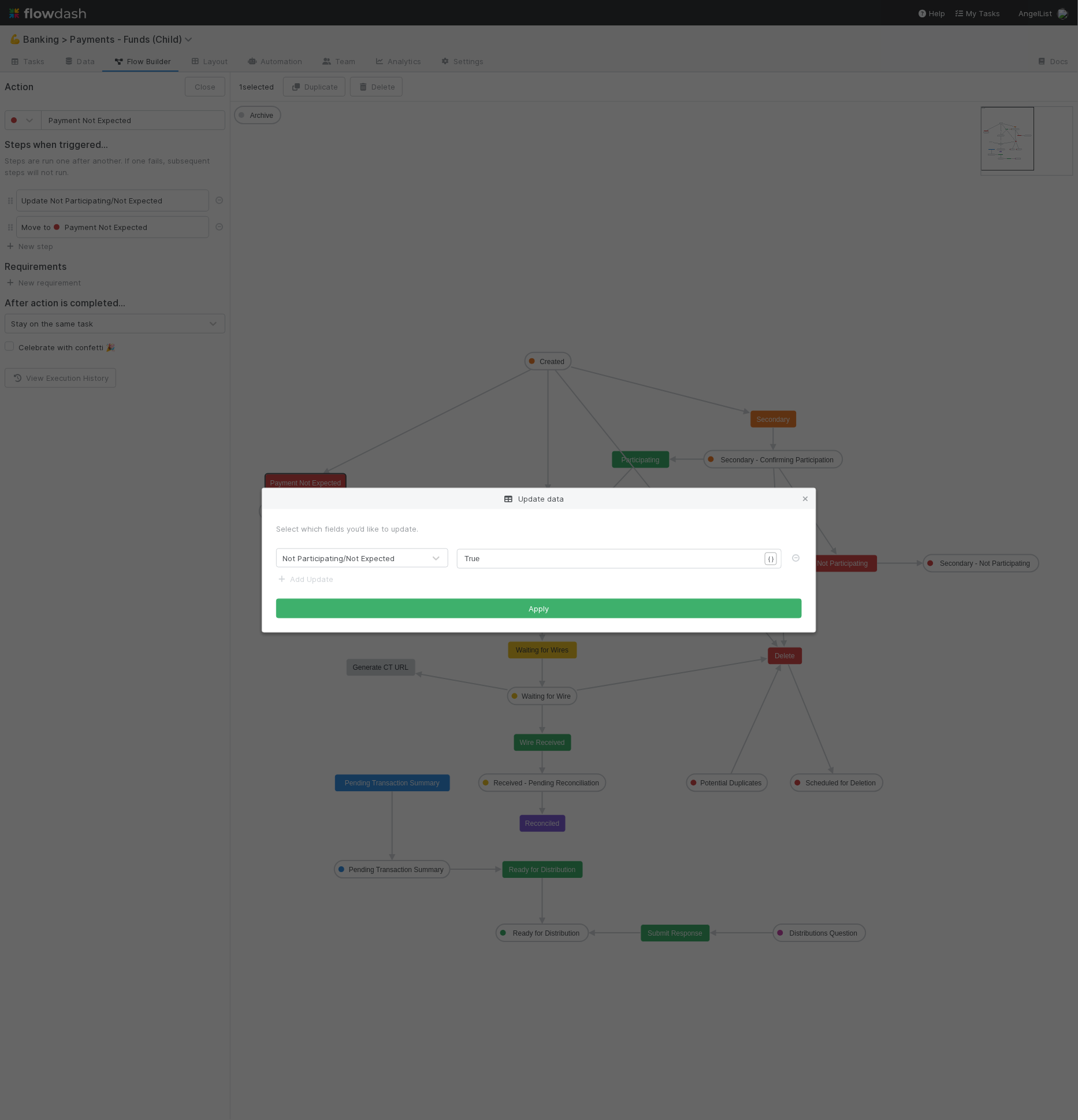
click at [183, 213] on div "Update data Select which fields you’d like to update. Not Participating/Not Exp…" at bounding box center [539, 560] width 1078 height 1120
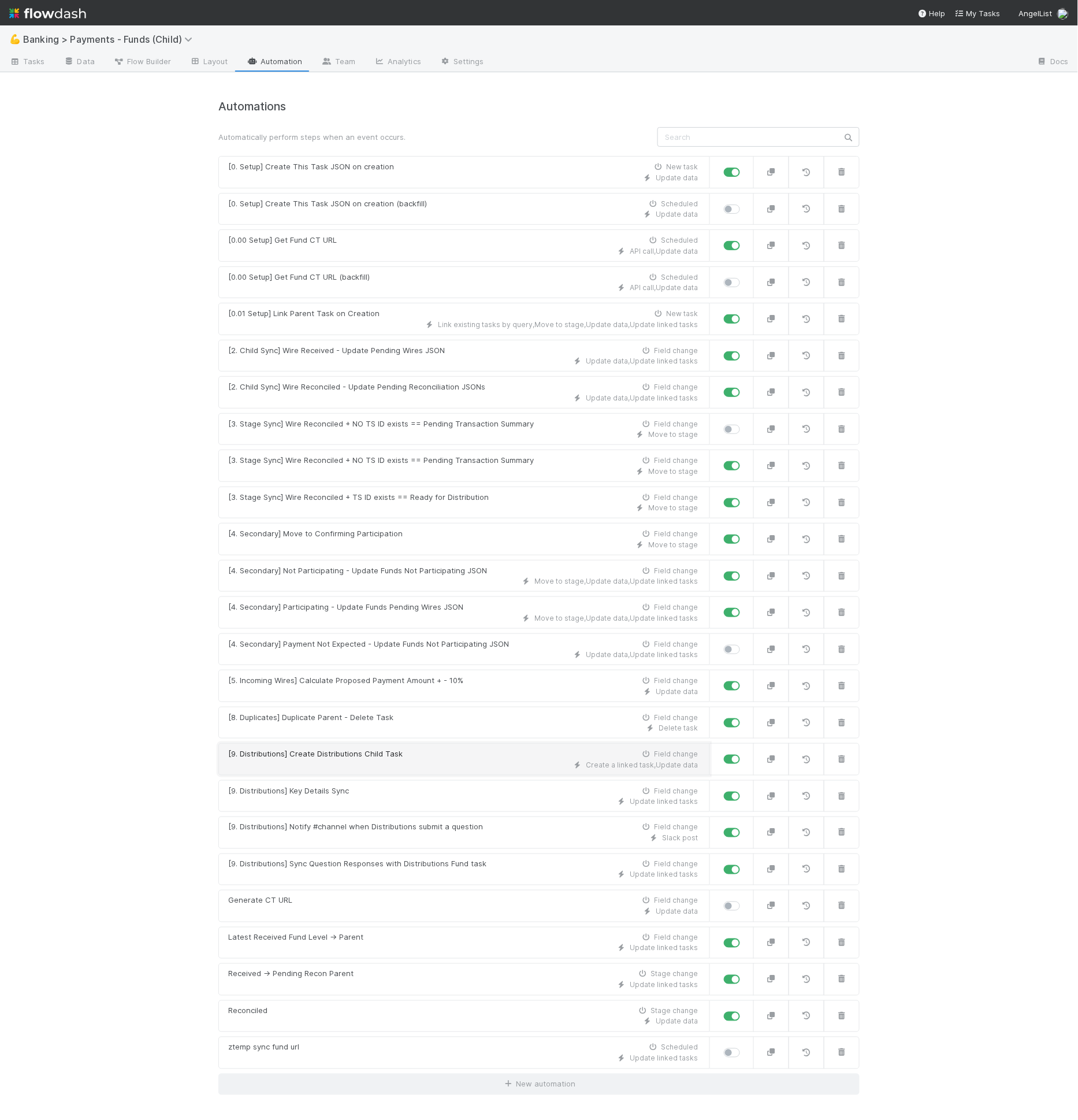
click at [395, 760] on div "Create a linked task , Update data" at bounding box center [463, 765] width 470 height 10
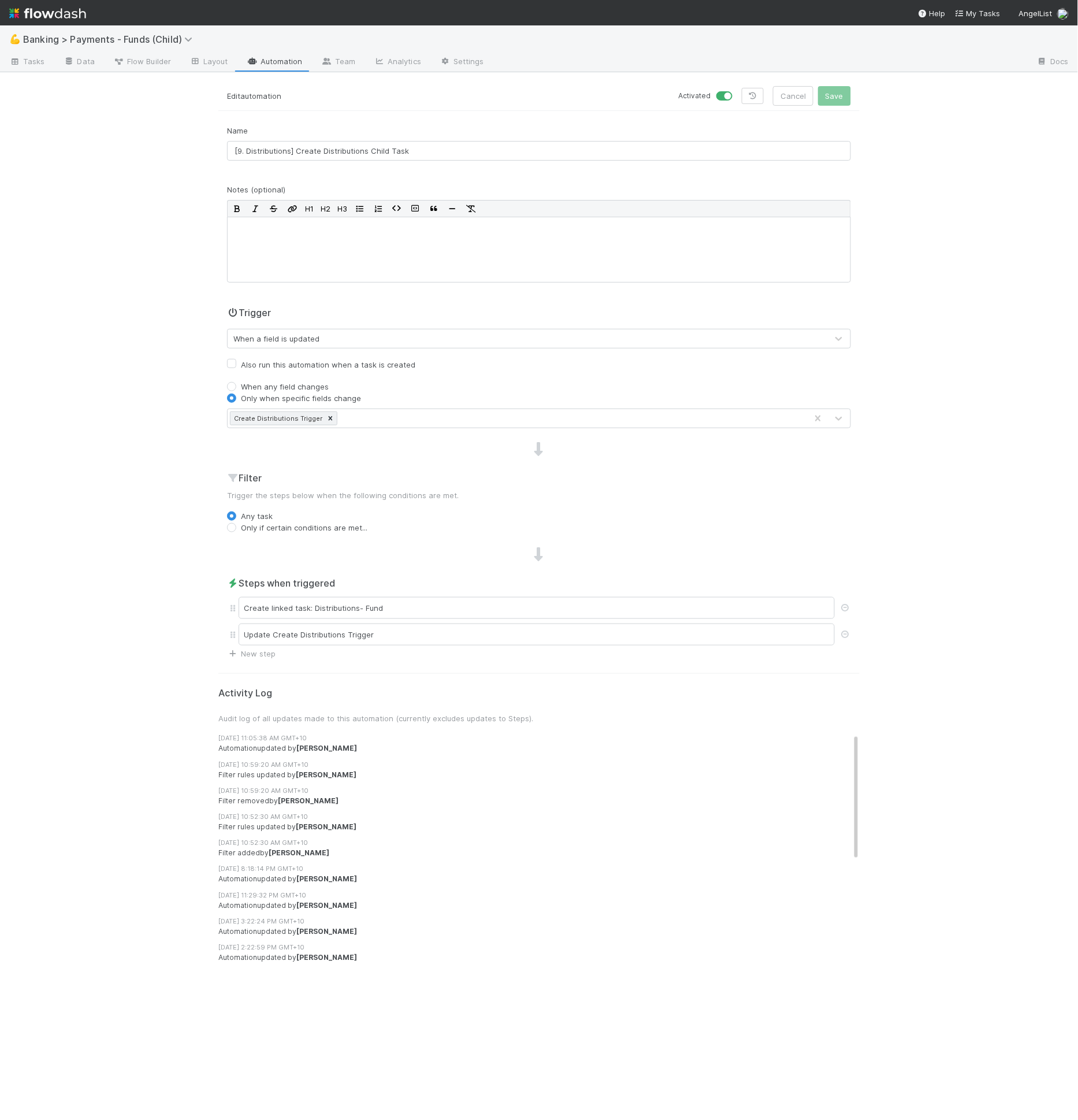
click at [389, 462] on div "Name [9. Distributions] Create Distributions Child Task Notes (optional) H1 H2 …" at bounding box center [539, 392] width 642 height 535
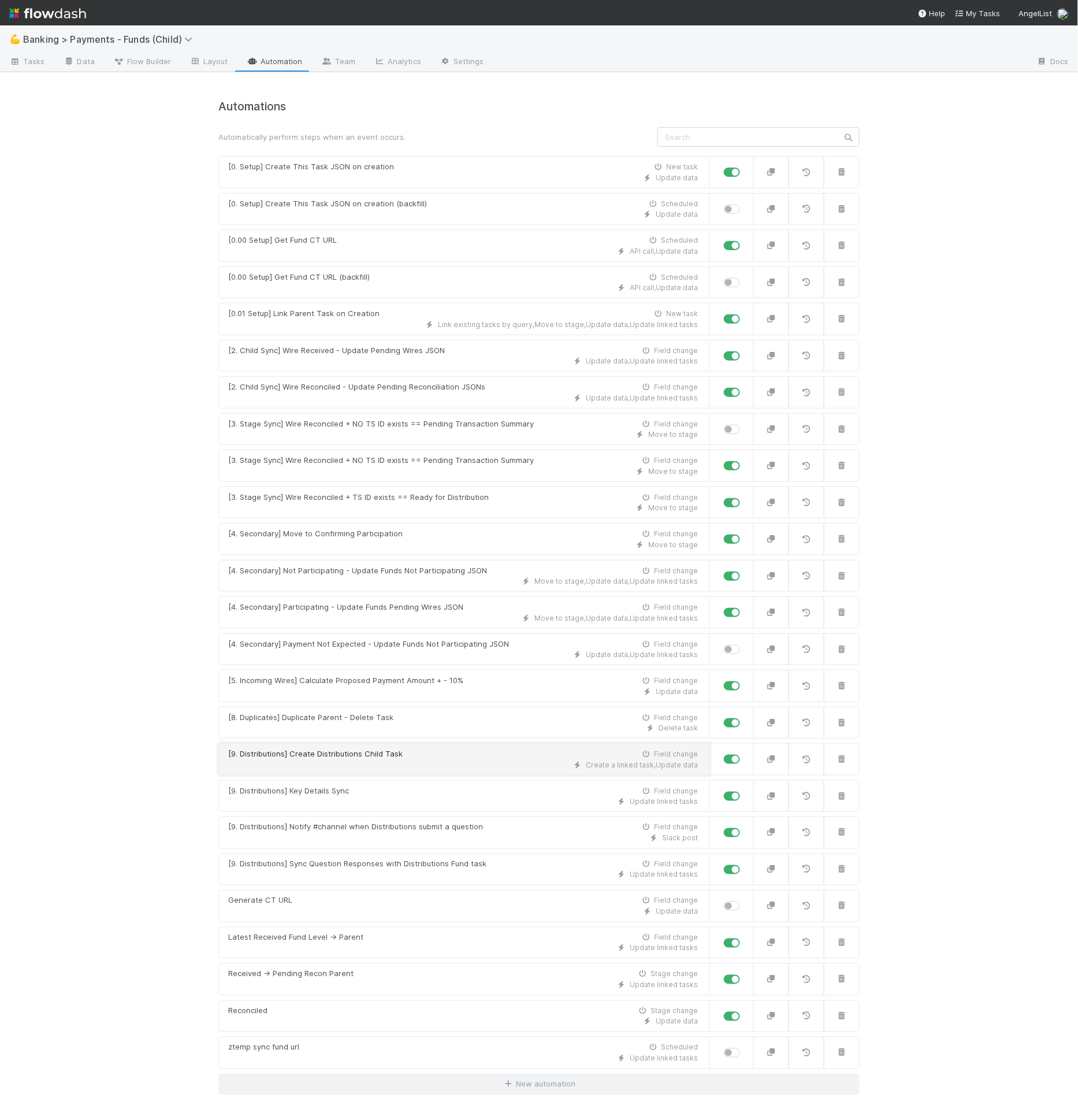
click at [413, 748] on div "[9. Distributions] Create Distributions Child Task Field change" at bounding box center [463, 754] width 470 height 12
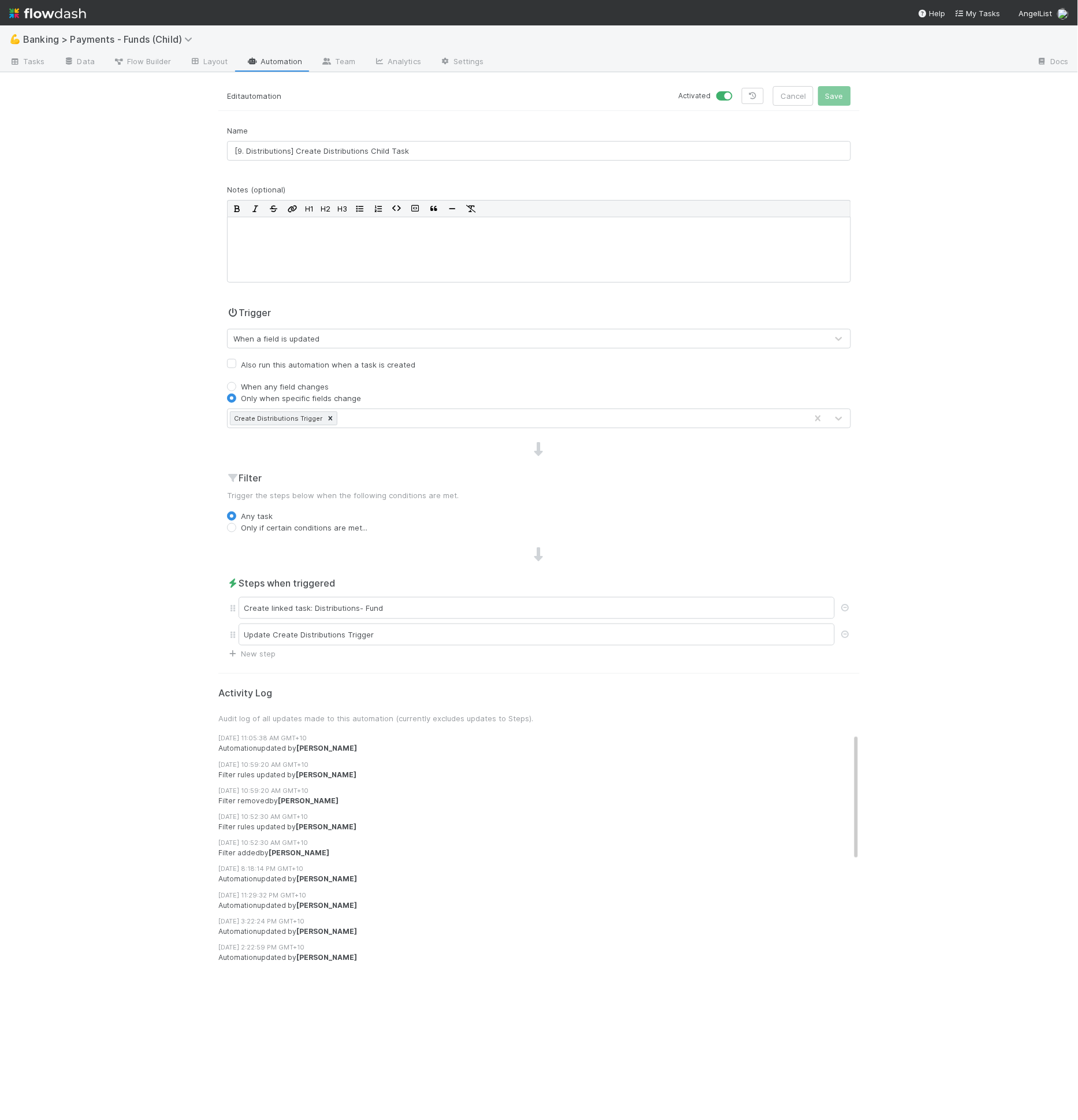
click at [423, 438] on div "Name [9. Distributions] Create Distributions Child Task Notes (optional) H1 H2 …" at bounding box center [539, 392] width 642 height 535
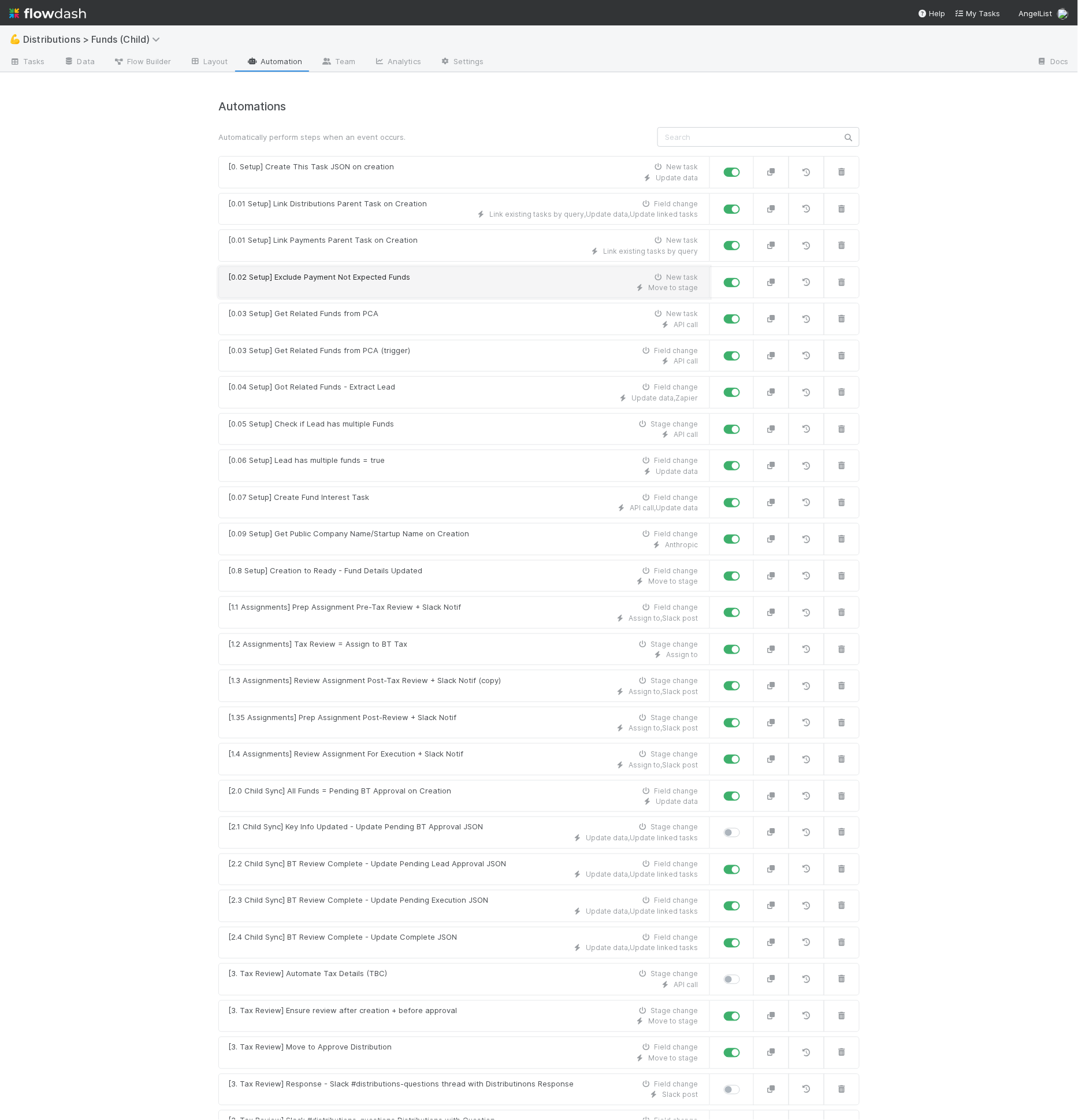
click at [449, 273] on div "[0.02 Setup] Exclude Payment Not Expected Funds New task" at bounding box center [463, 277] width 470 height 12
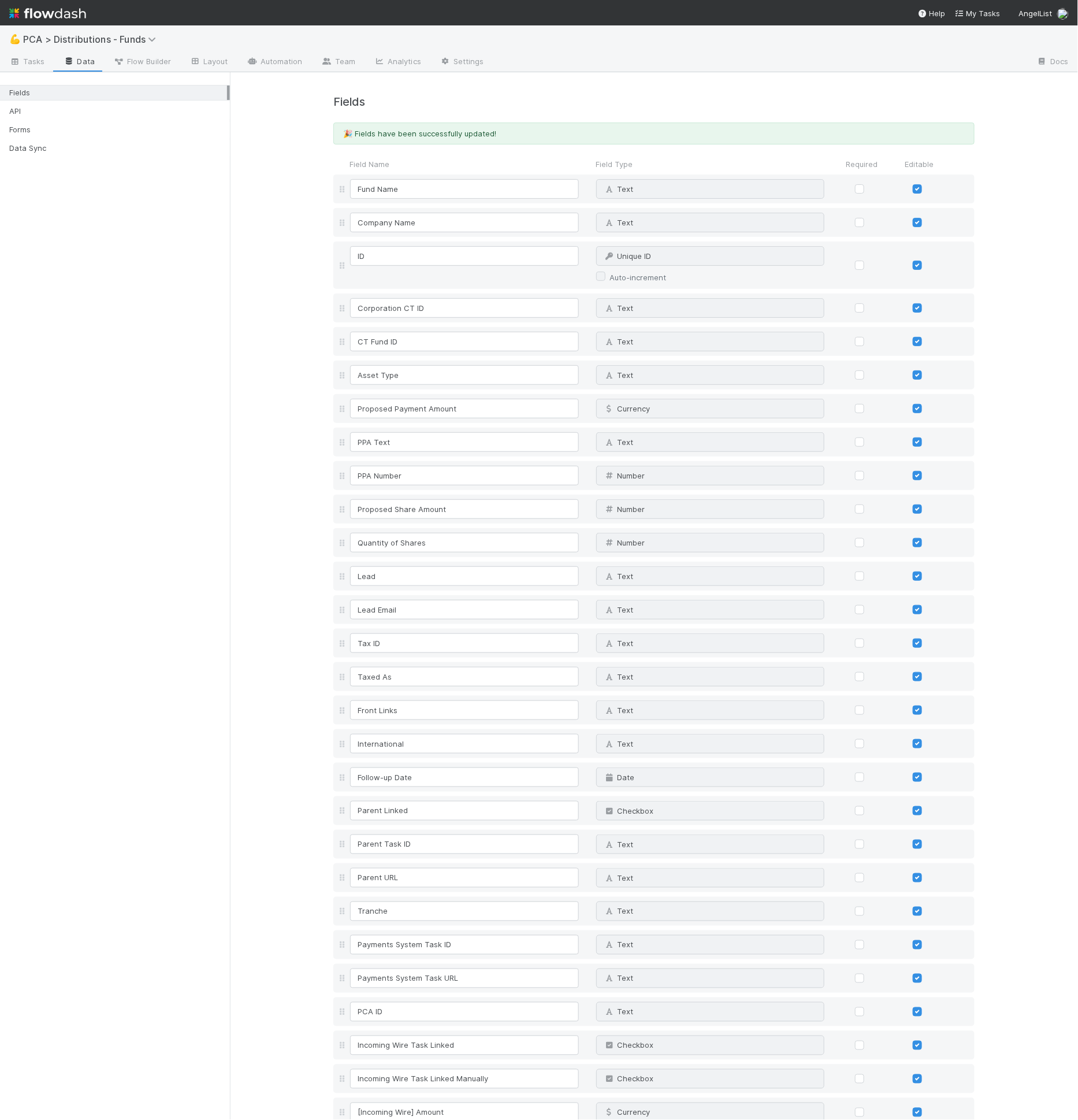
scroll to position [1894, 0]
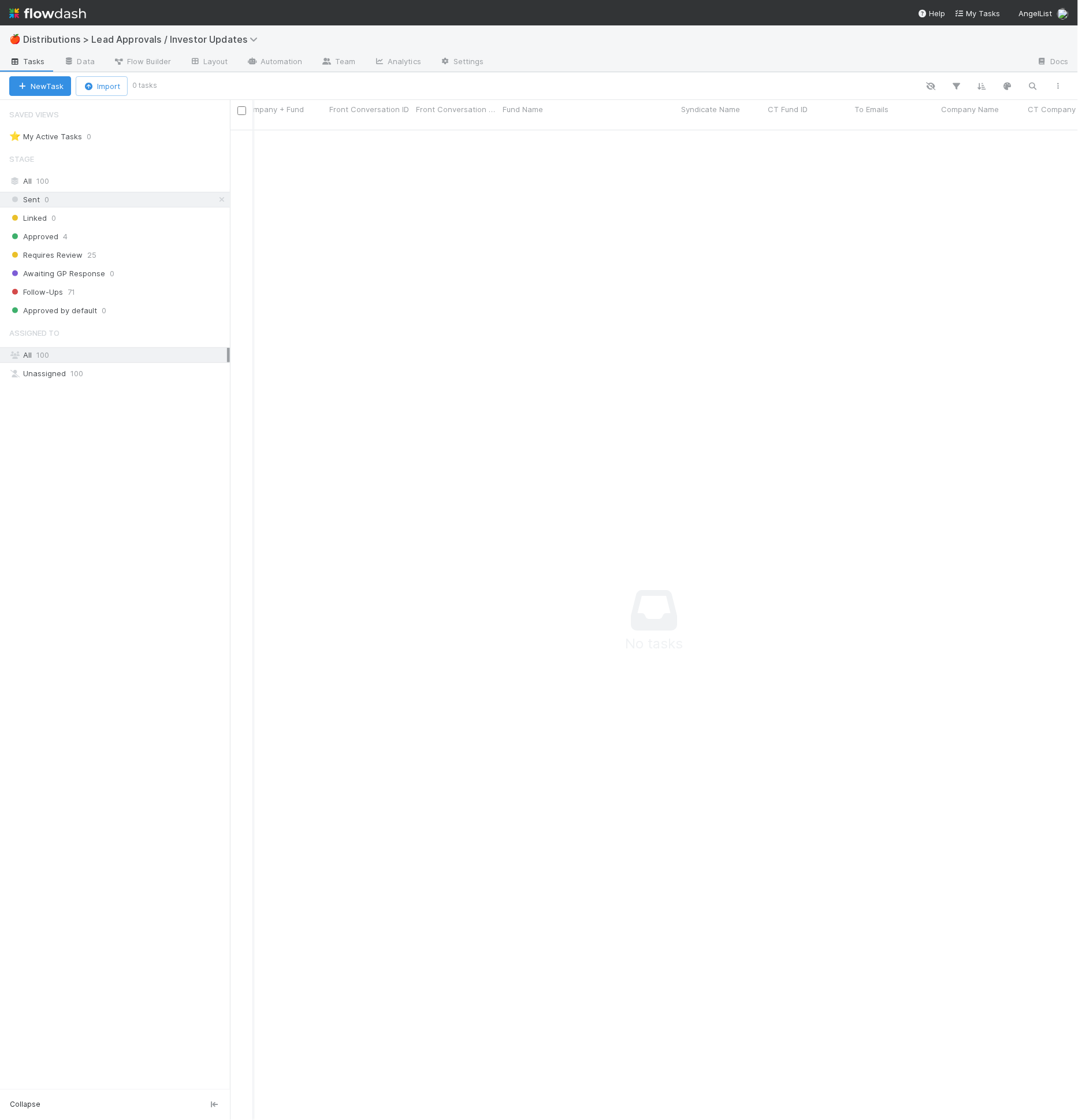
scroll to position [10, 10]
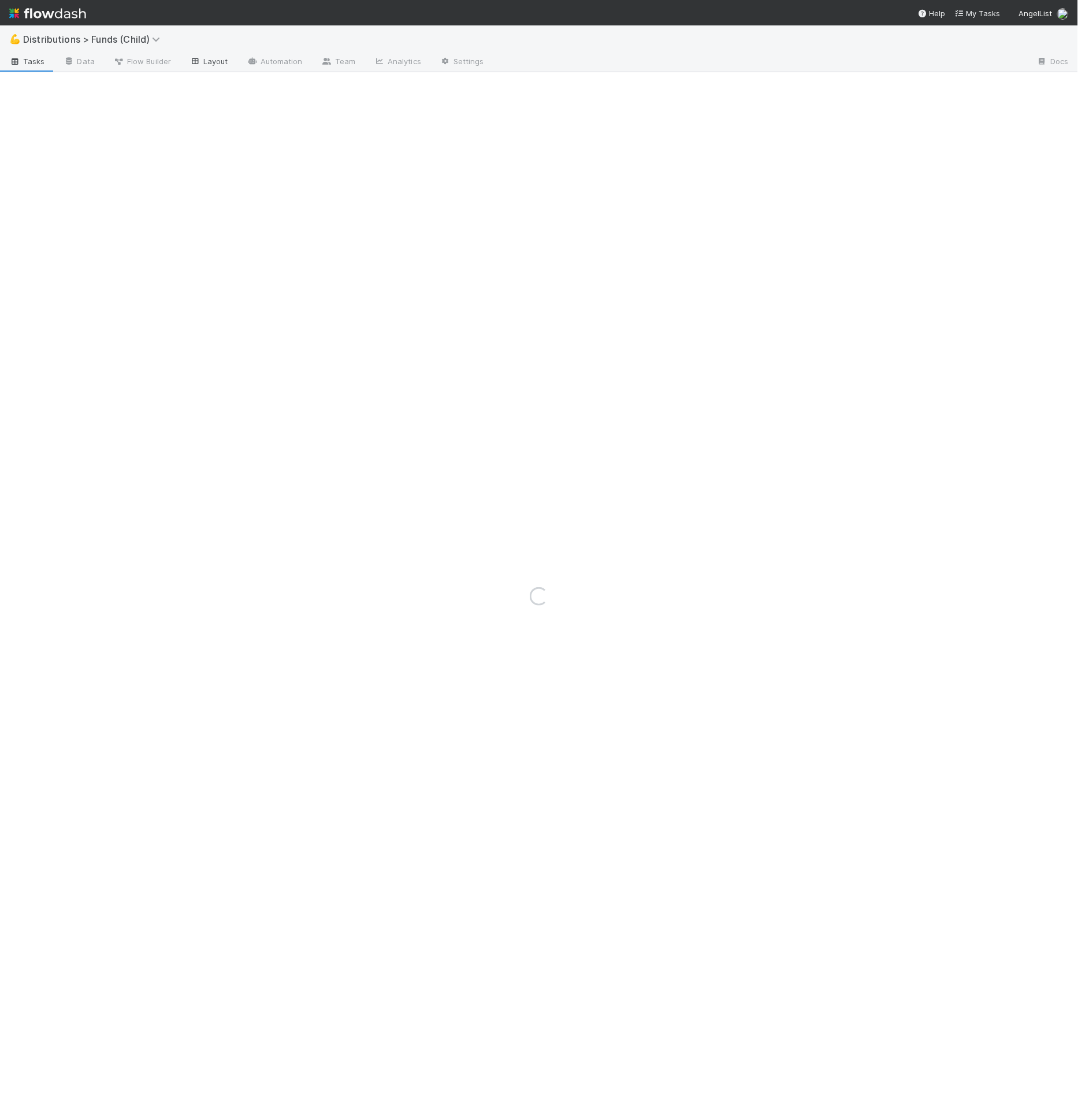
click at [186, 31] on div "💪 Distributions > Funds (Child)" at bounding box center [539, 40] width 1078 height 28
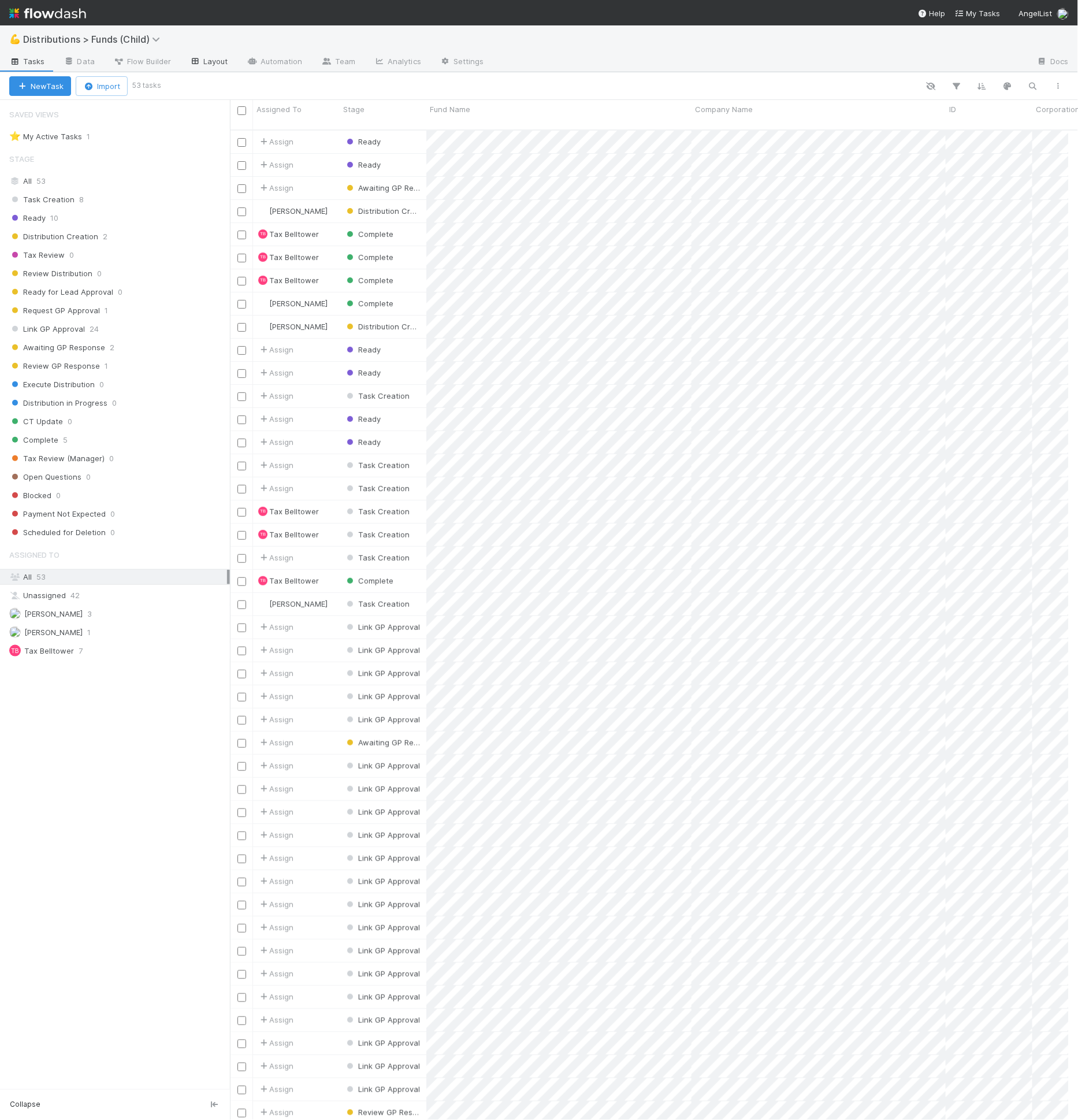
scroll to position [990, 829]
click at [174, 67] on link "Flow Builder" at bounding box center [142, 62] width 76 height 19
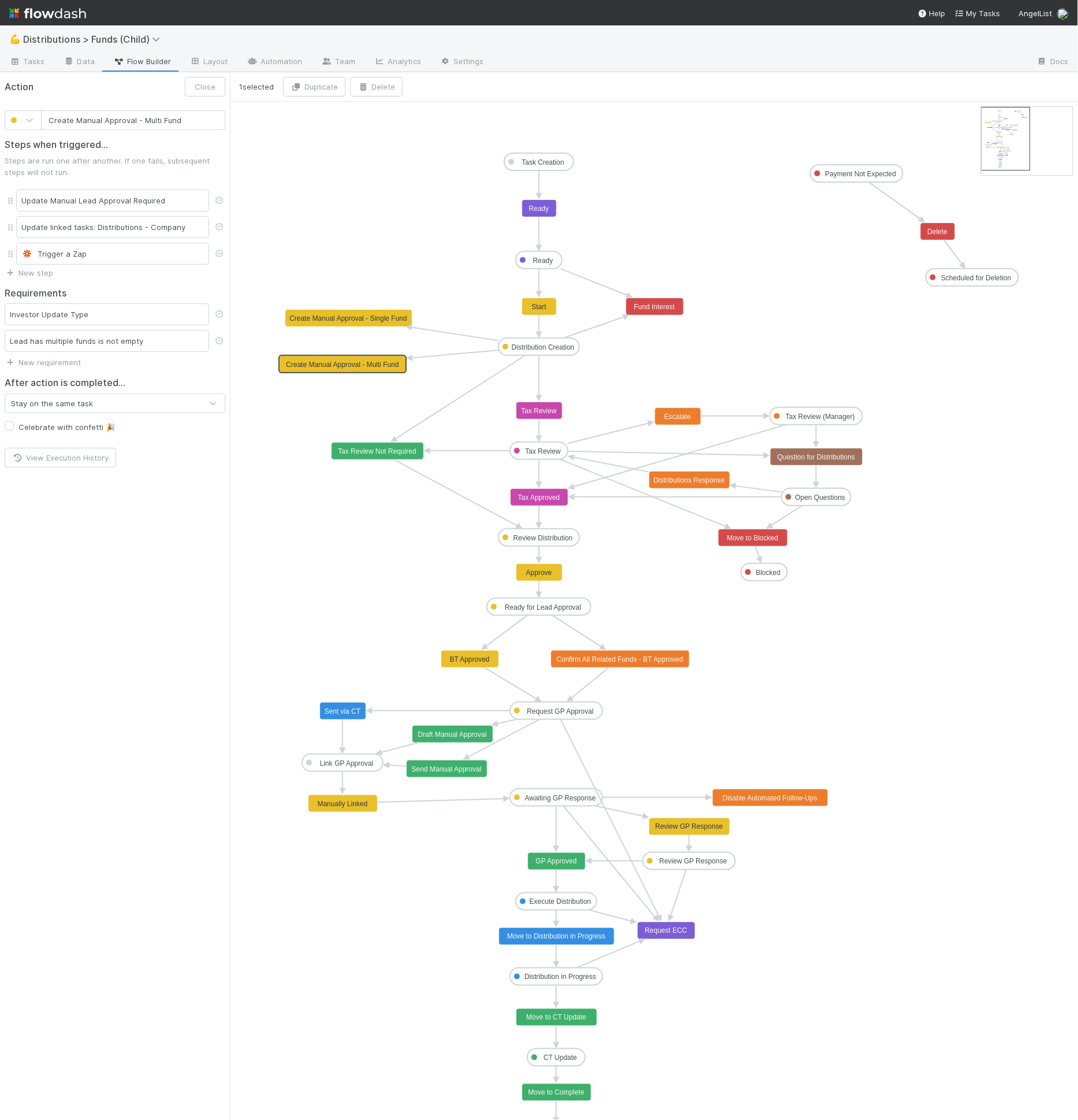
click at [351, 370] on rect at bounding box center [343, 364] width 127 height 17
click at [338, 318] on text "Create Manual Approval - Single Fund" at bounding box center [348, 318] width 117 height 8
type input "Create Manual Approval - Multi Fund"
click at [329, 365] on text "Create Manual Approval - Multi Fund" at bounding box center [342, 365] width 113 height 8
click at [114, 260] on div "Trigger a Zap" at bounding box center [113, 254] width 193 height 22
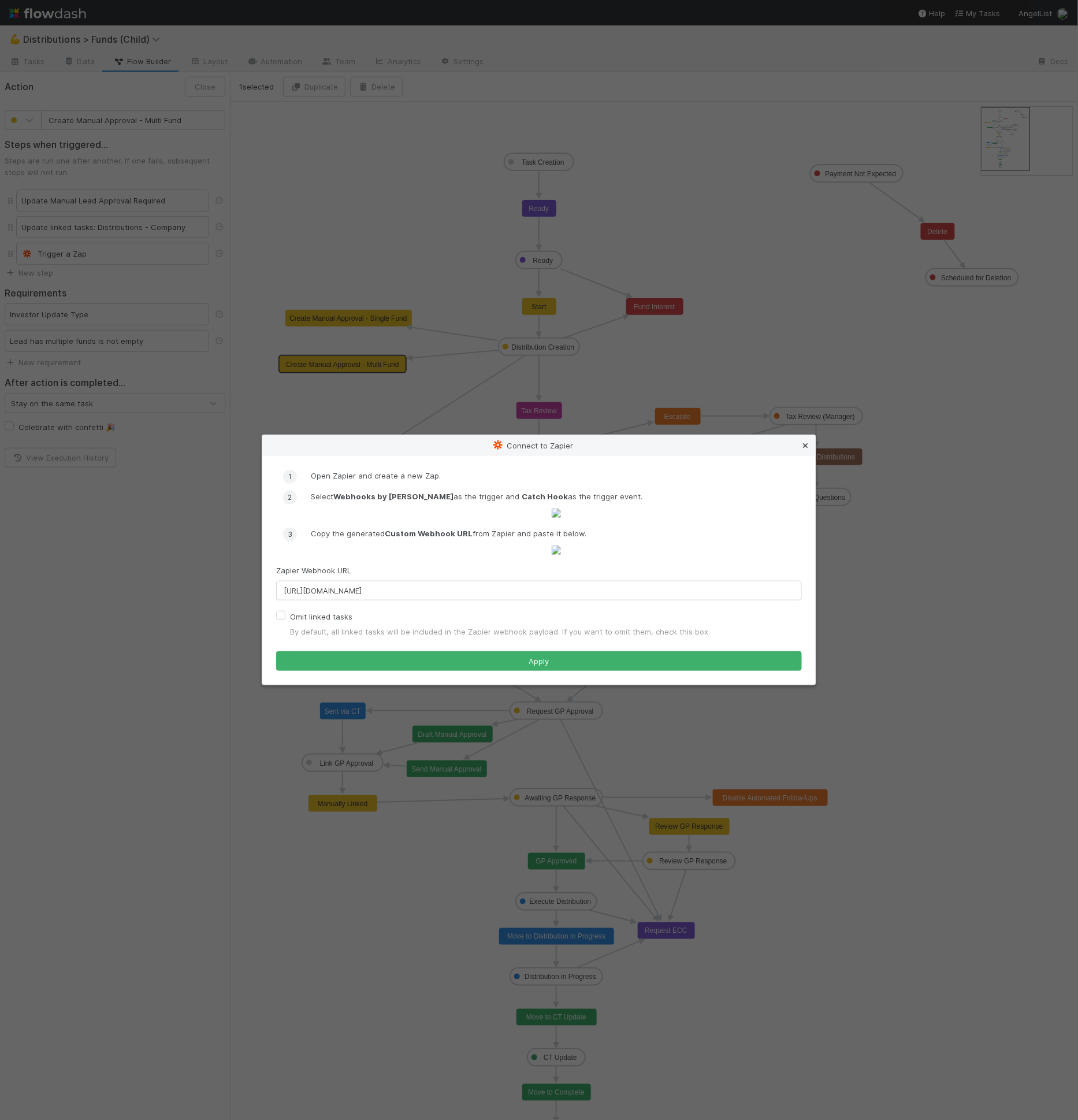
click at [803, 442] on icon at bounding box center [805, 446] width 12 height 8
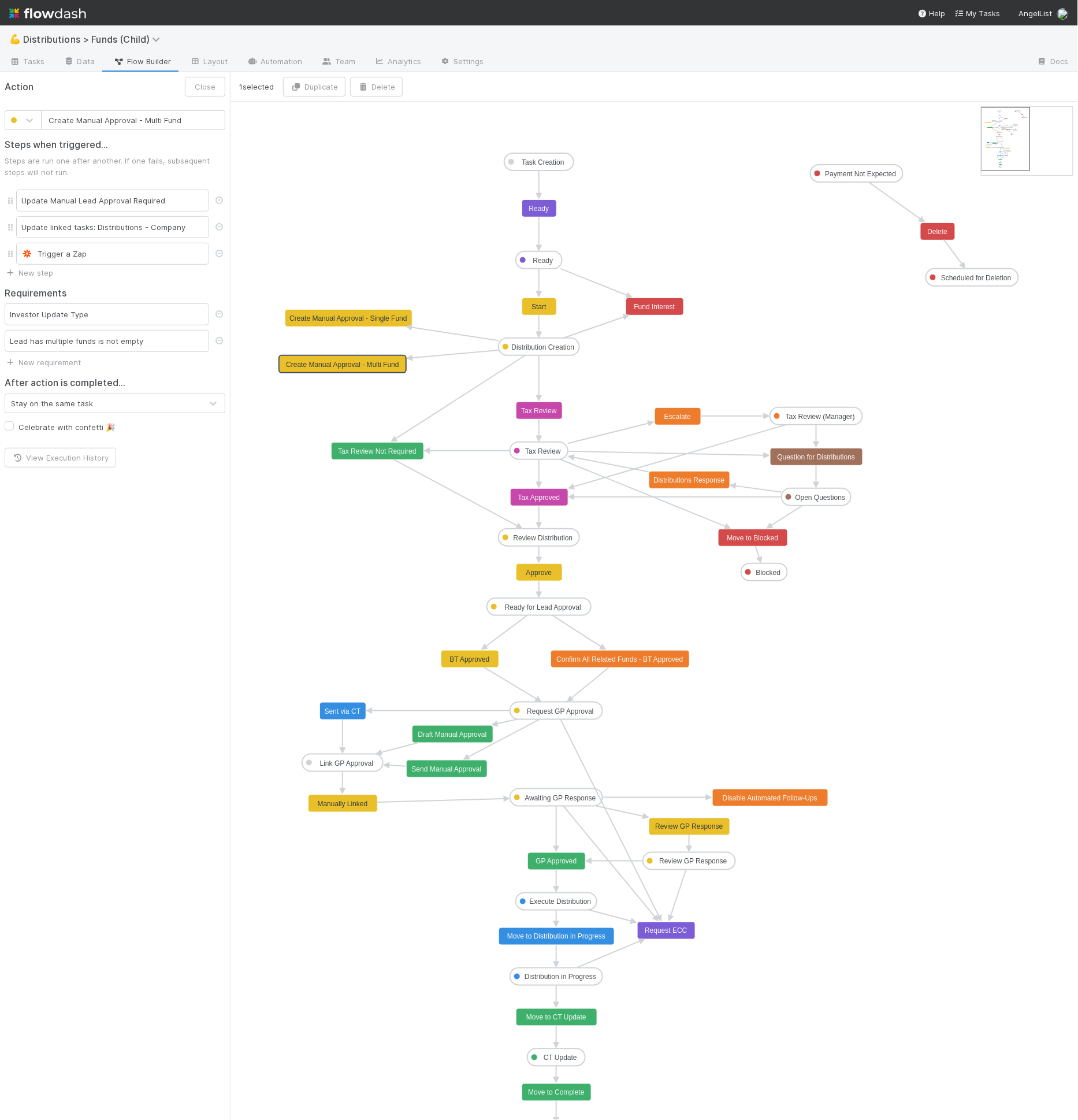
click at [377, 364] on text "Create Manual Approval - Multi Fund" at bounding box center [342, 365] width 113 height 8
click at [85, 340] on div "Lead has multiple funds is not empty" at bounding box center [107, 341] width 204 height 22
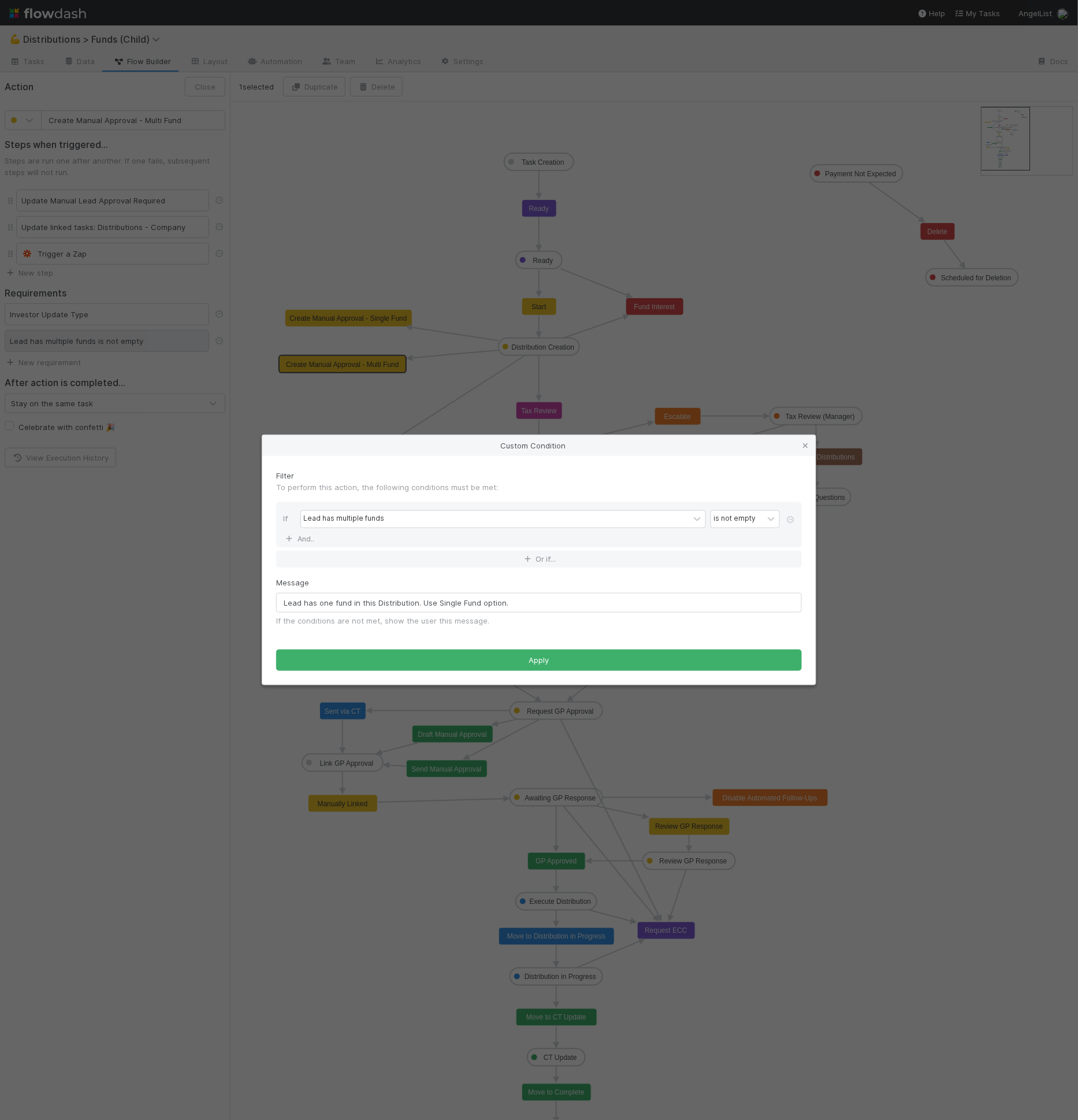
click at [85, 339] on div "Custom Condition Filter To perform this action, the following conditions must b…" at bounding box center [539, 560] width 1078 height 1120
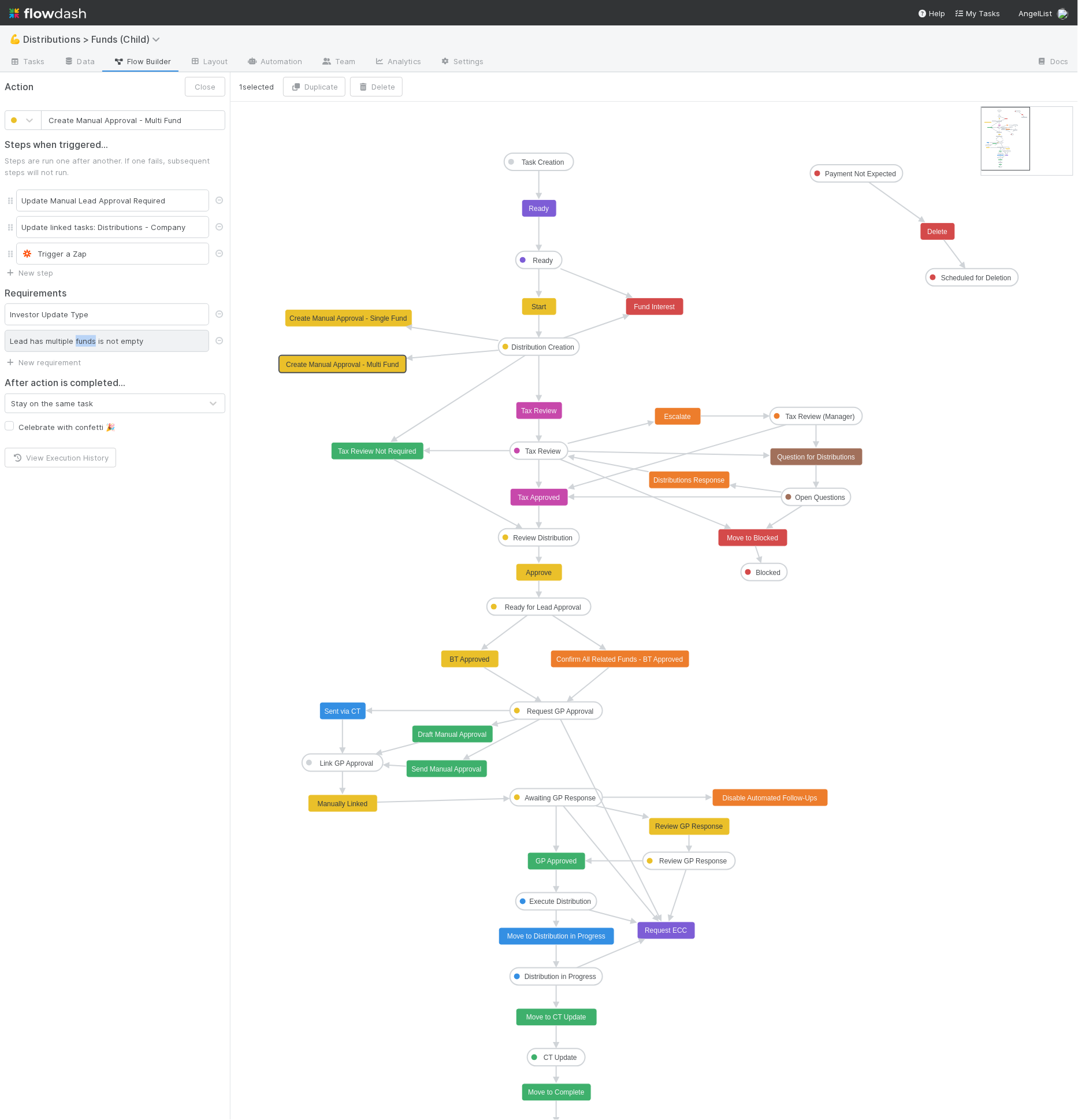
click at [85, 339] on div "Lead has multiple funds is not empty" at bounding box center [107, 341] width 204 height 22
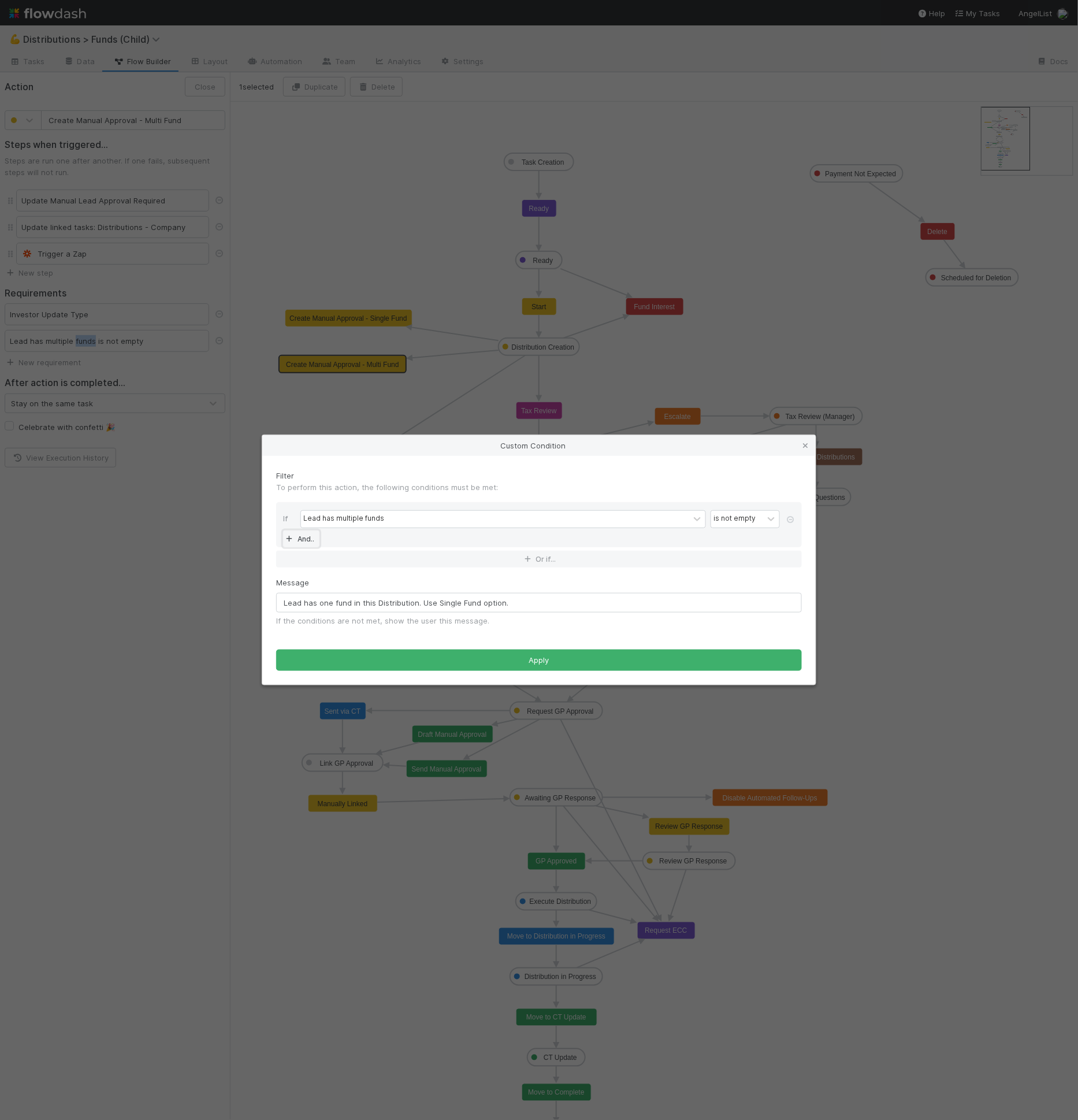
click at [291, 537] on icon at bounding box center [289, 539] width 12 height 7
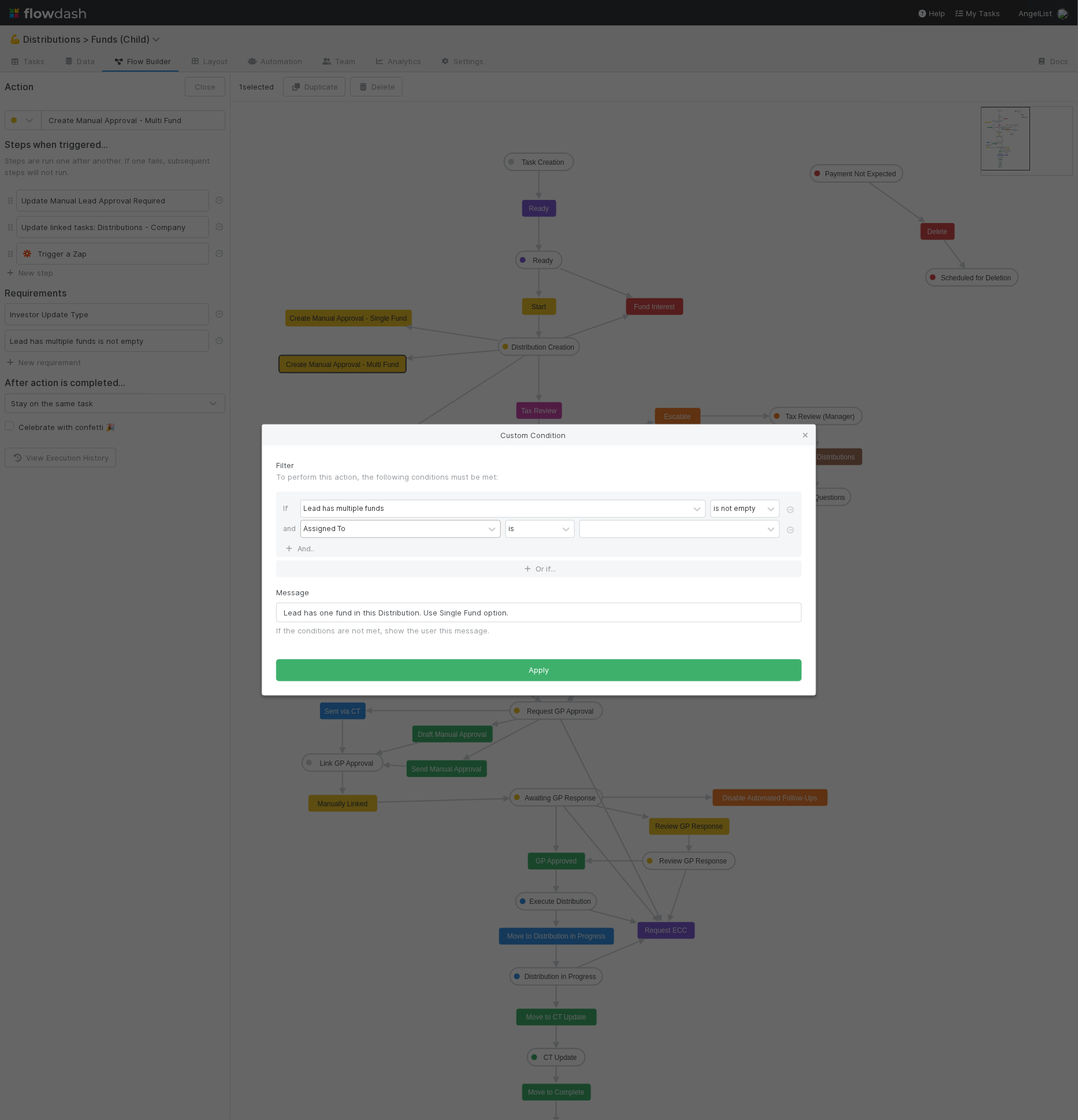
click at [320, 532] on div "Assigned To" at bounding box center [324, 529] width 42 height 10
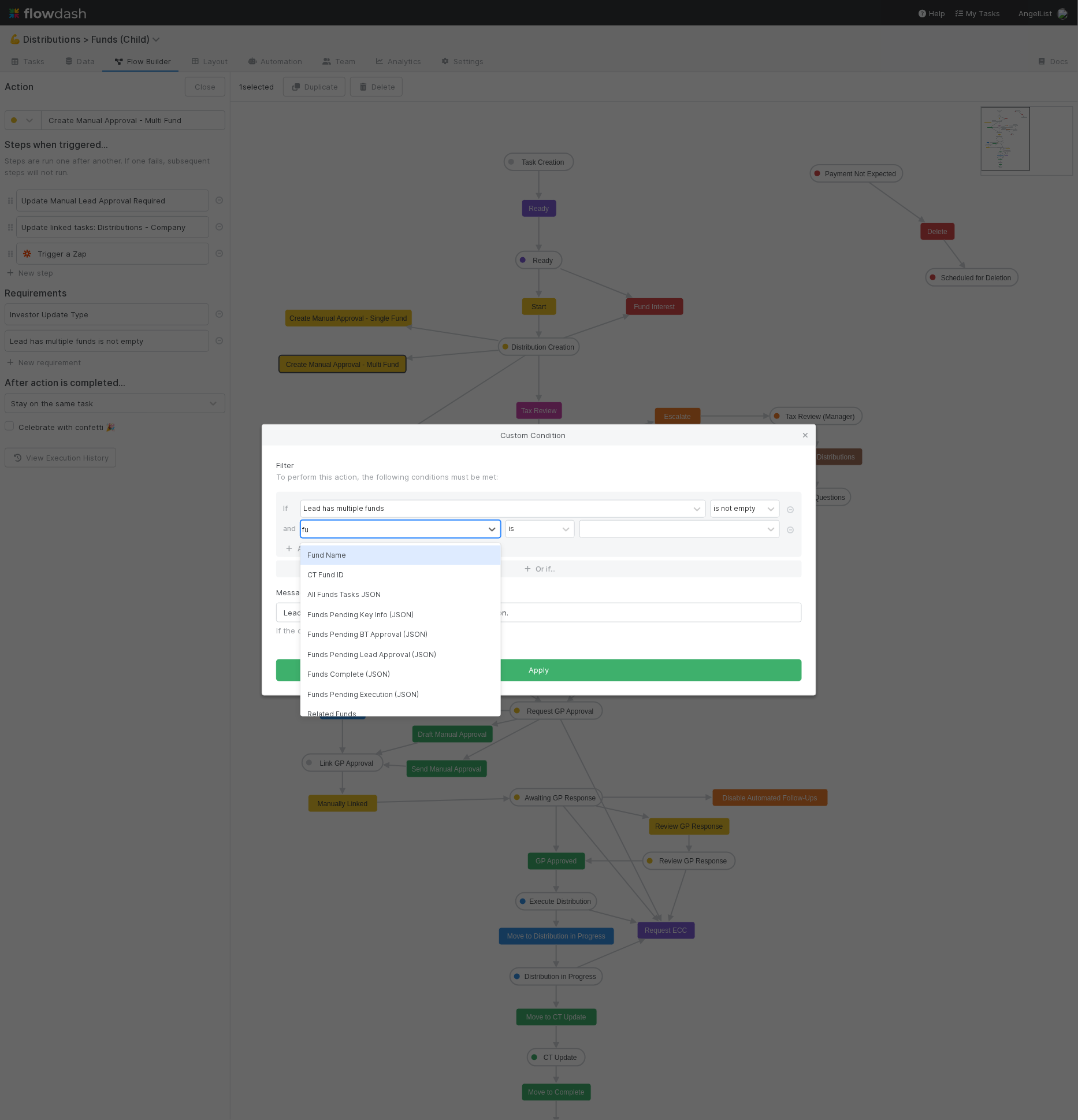
type input "f"
type input "lead"
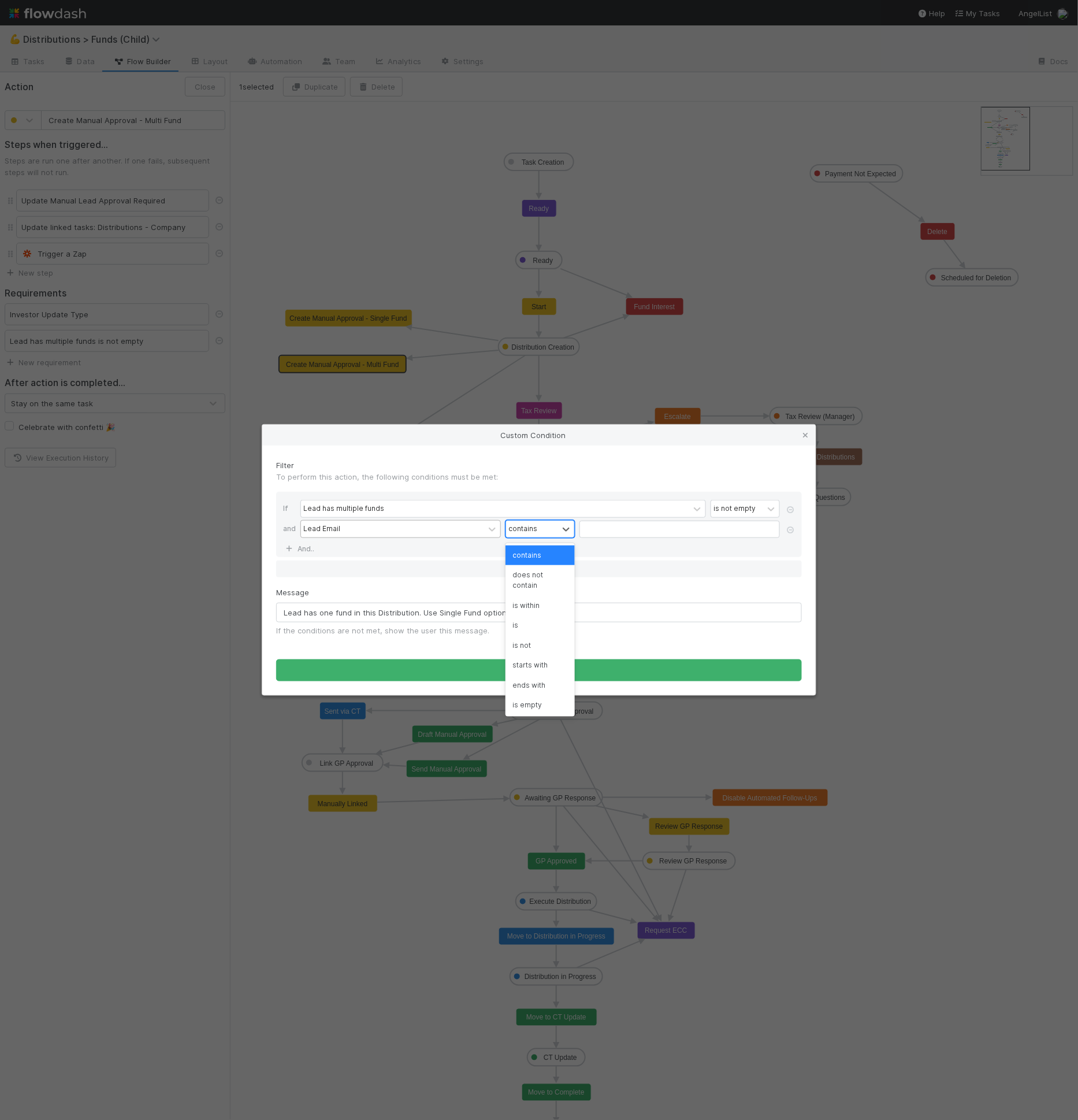
click at [561, 521] on div at bounding box center [566, 529] width 16 height 17
click at [540, 695] on div "is not empty" at bounding box center [540, 704] width 70 height 19
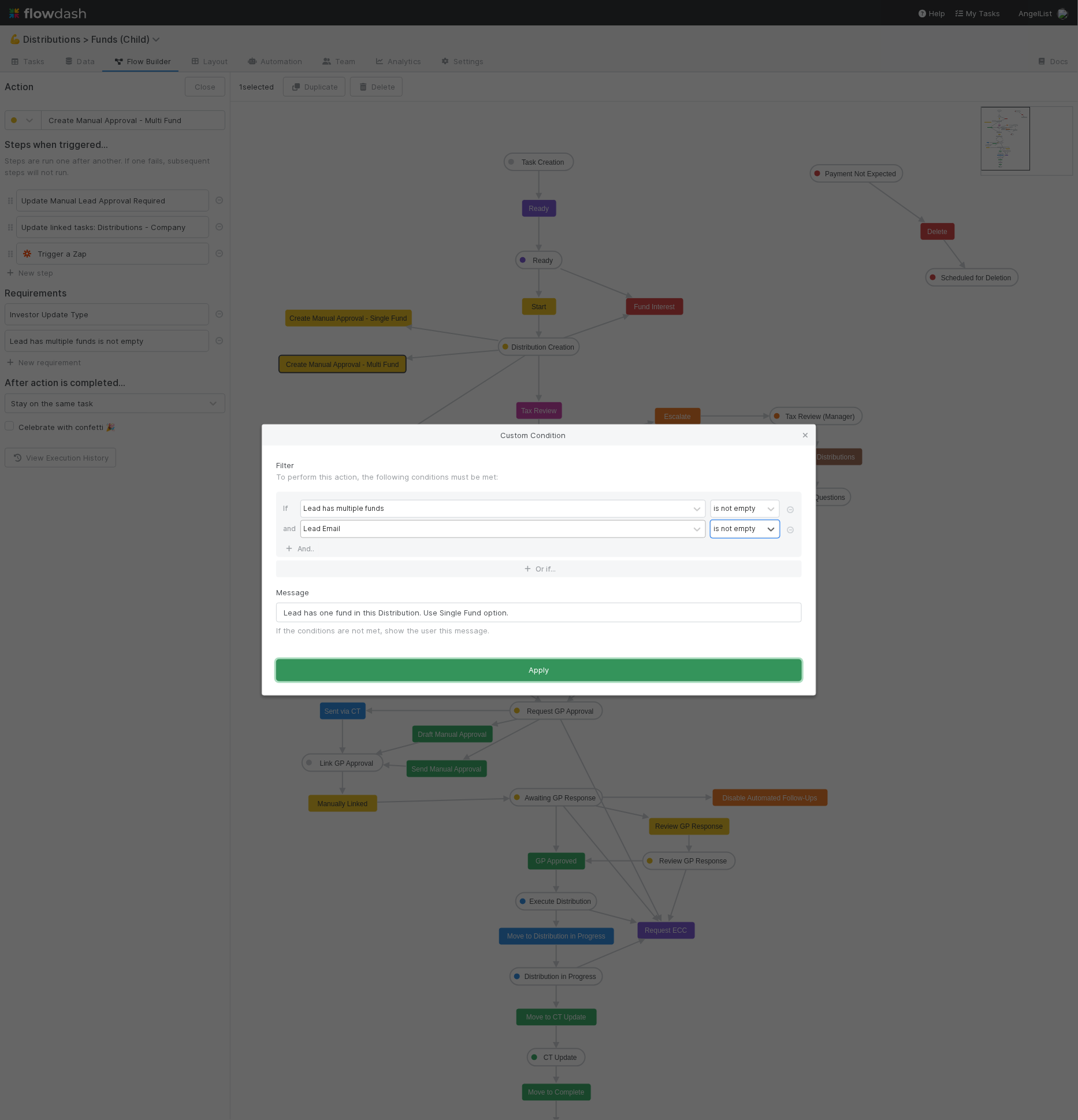
click at [556, 670] on button "Apply" at bounding box center [539, 670] width 525 height 22
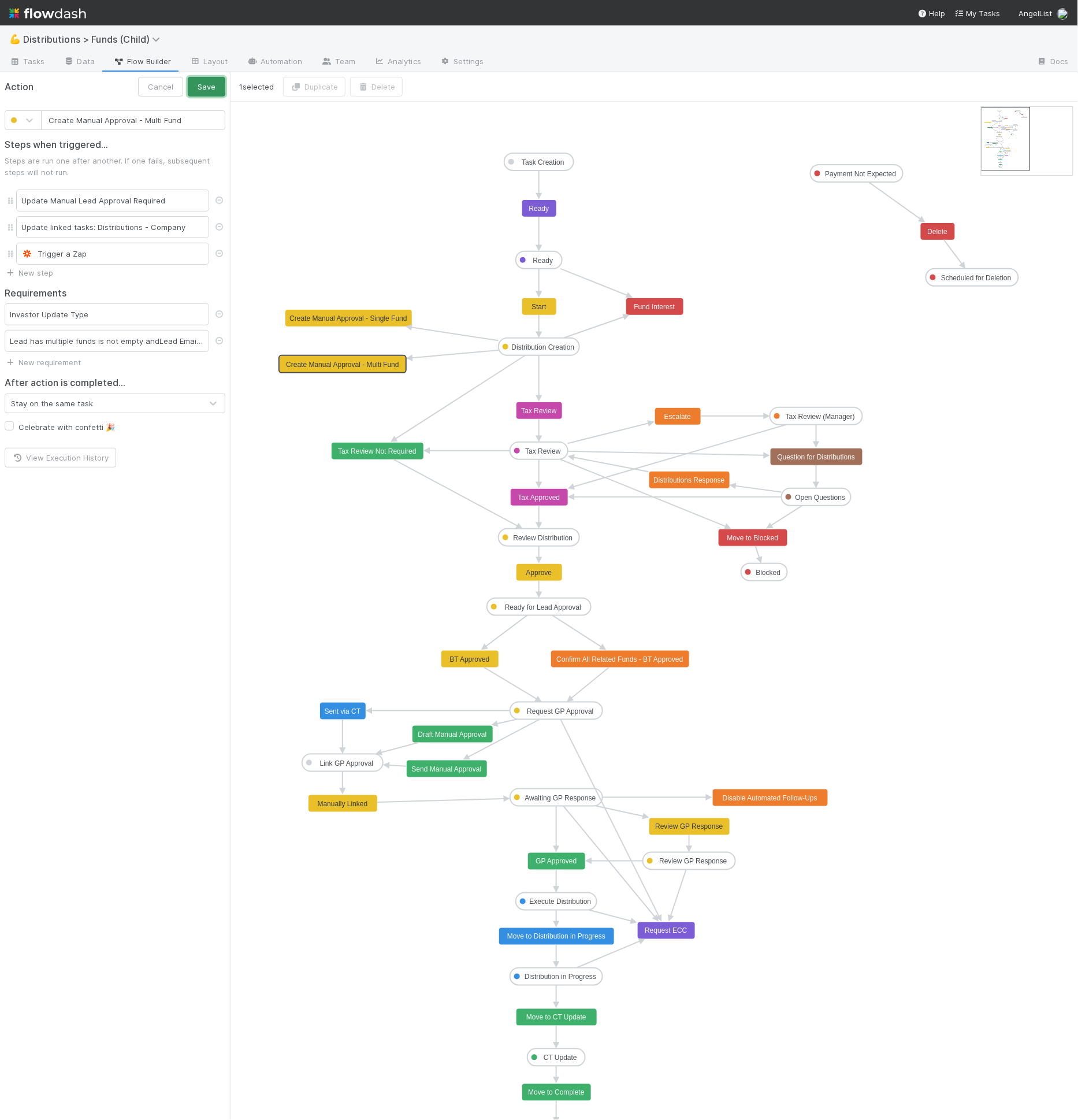
click at [193, 87] on button "Save" at bounding box center [206, 87] width 38 height 19
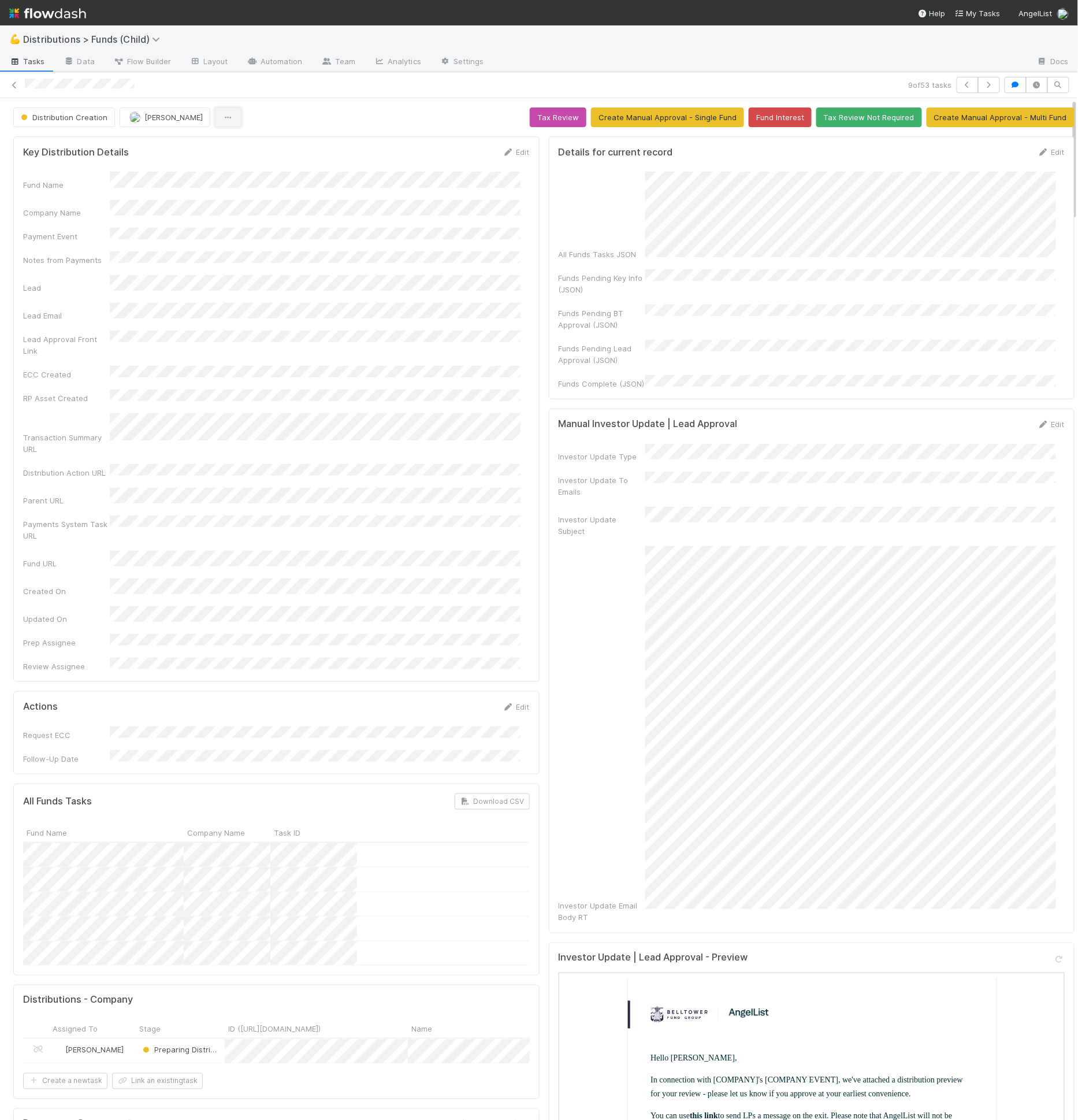
click at [225, 119] on icon "button" at bounding box center [228, 117] width 12 height 8
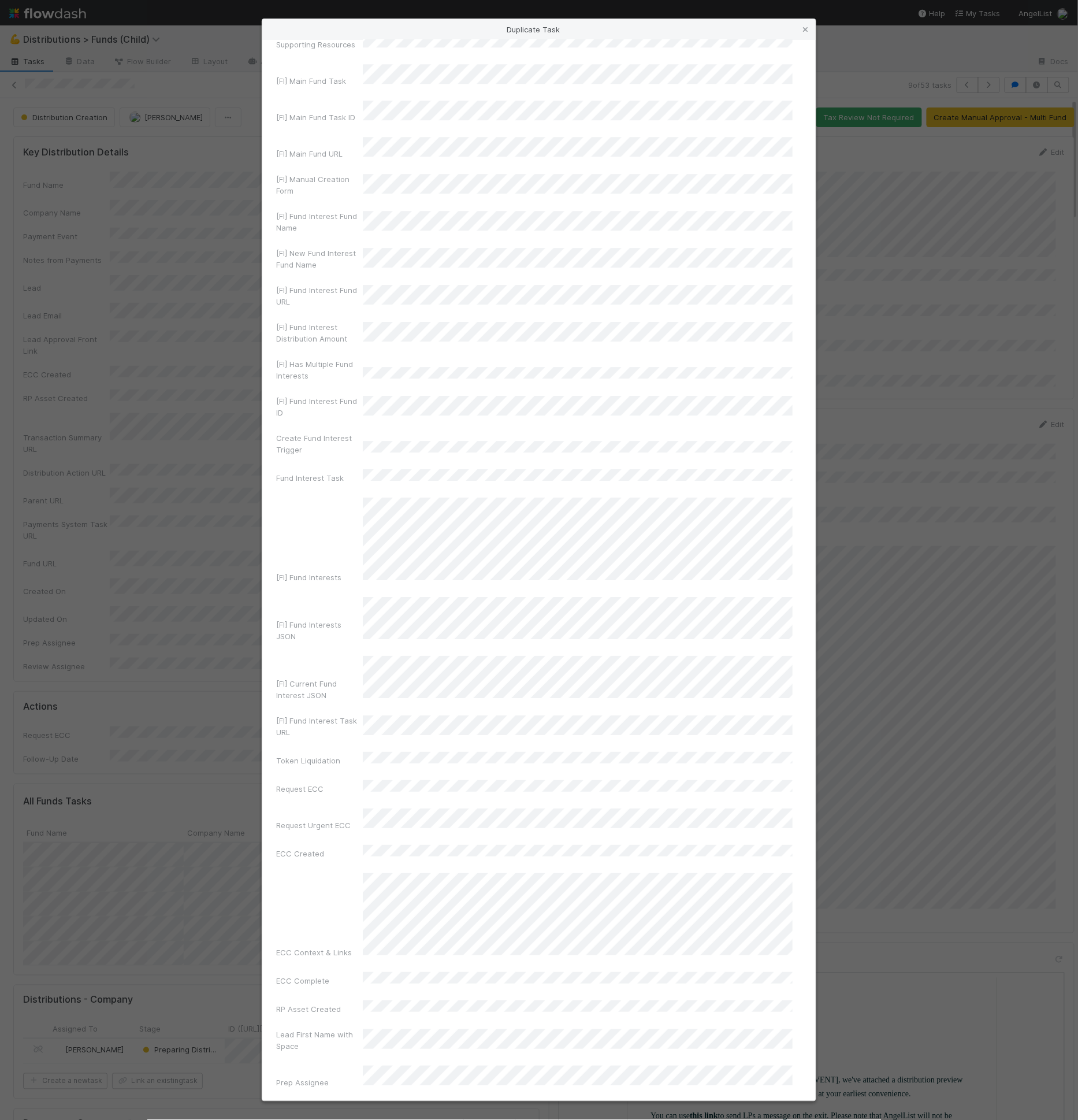
scroll to position [4442, 0]
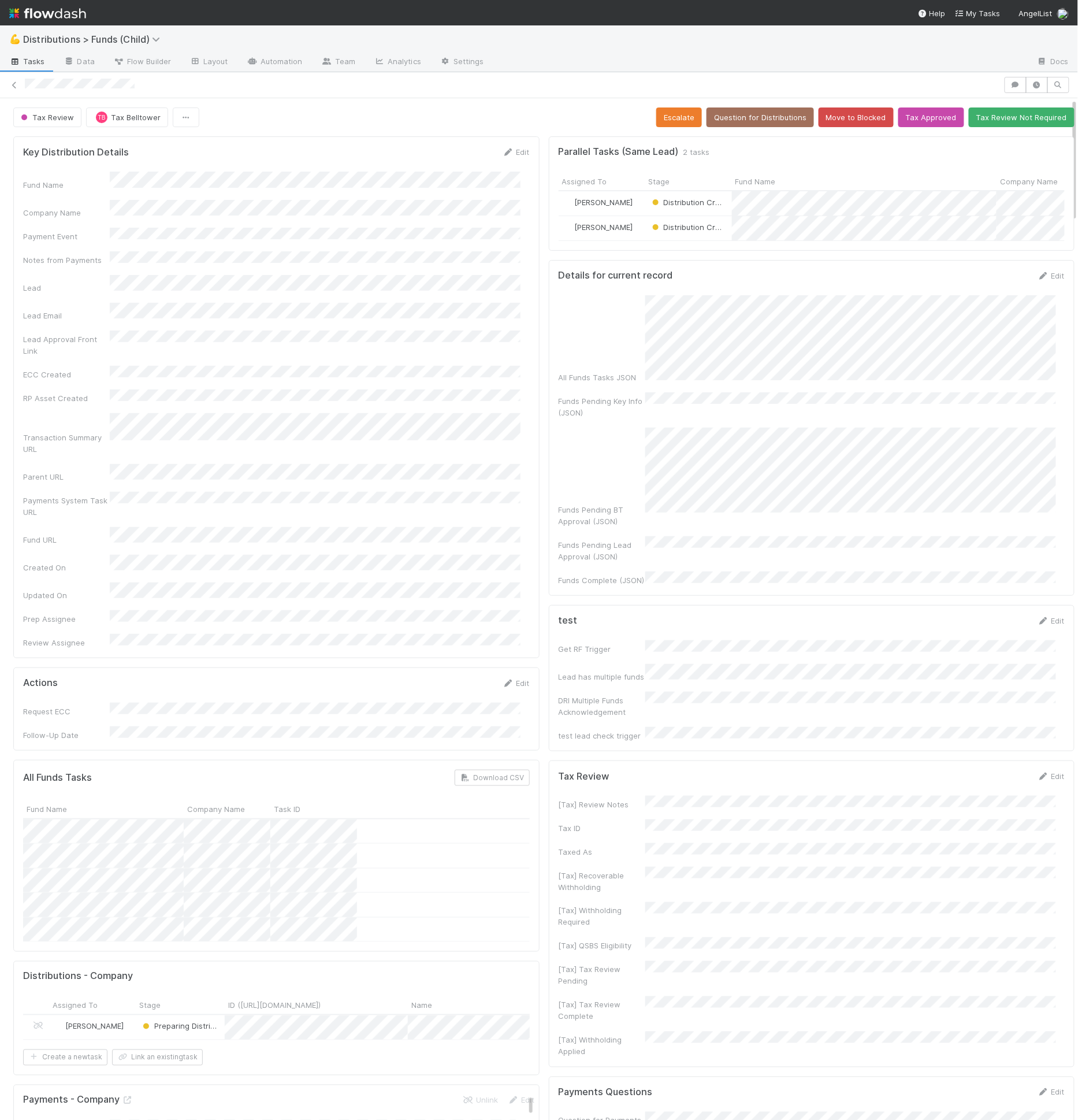
click at [69, 207] on div "Company Name" at bounding box center [66, 213] width 87 height 12
drag, startPoint x: 74, startPoint y: 201, endPoint x: 1, endPoint y: 199, distance: 73.0
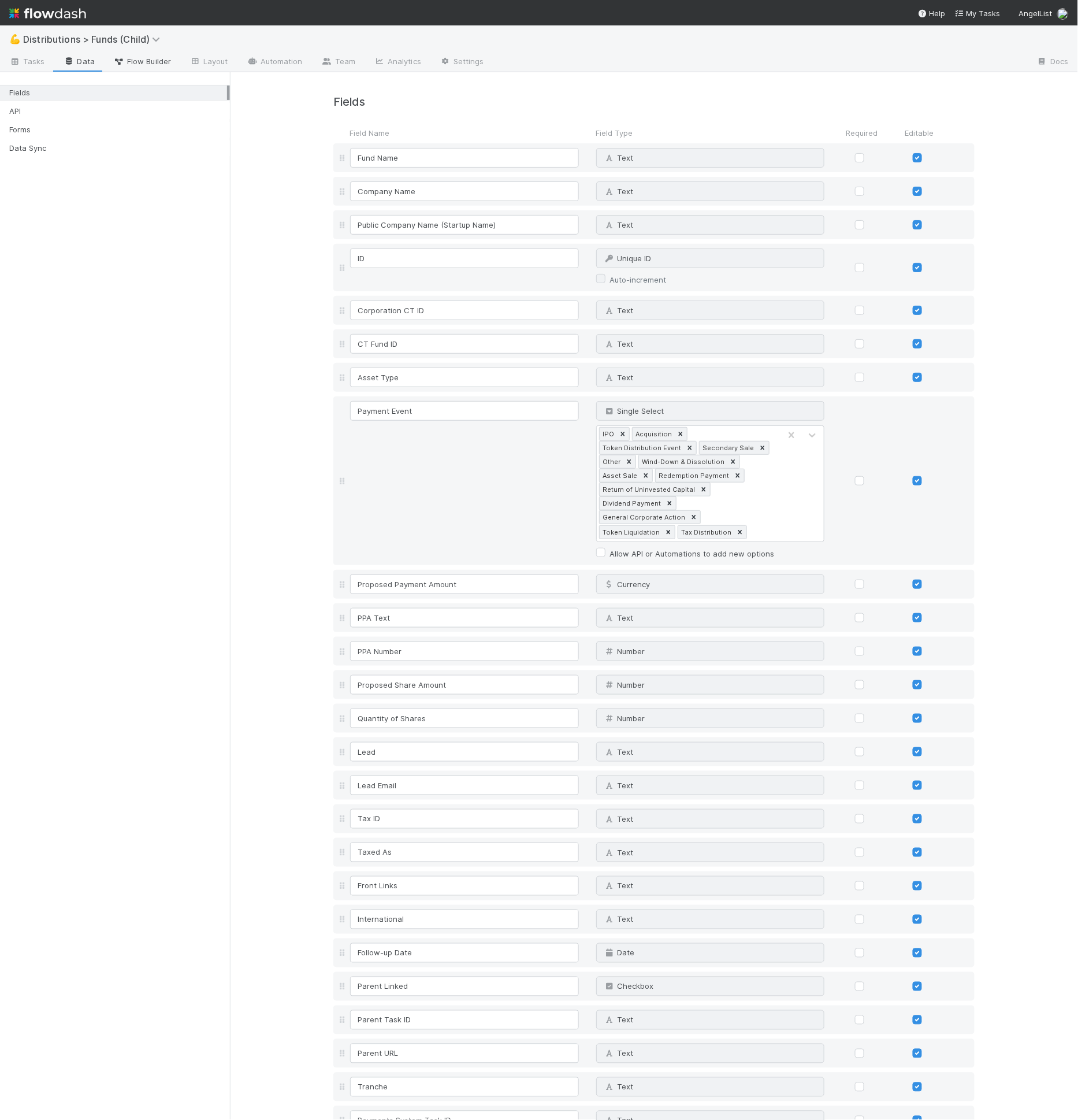
click at [147, 53] on link "Flow Builder" at bounding box center [142, 62] width 76 height 19
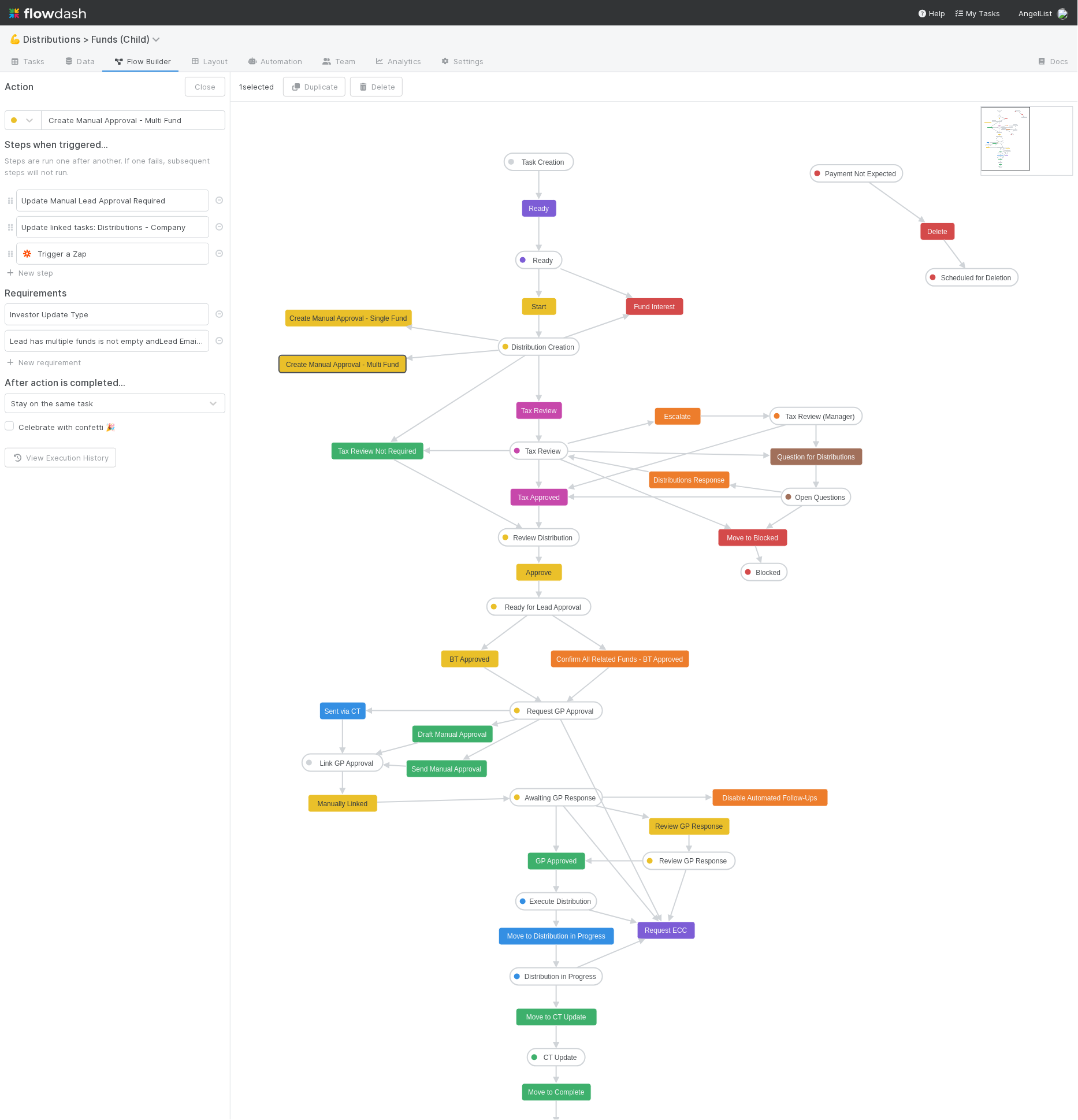
click at [389, 370] on rect at bounding box center [343, 364] width 127 height 17
click at [153, 341] on div "Lead has multiple funds is not empty and Lead Email is not empty" at bounding box center [107, 341] width 204 height 22
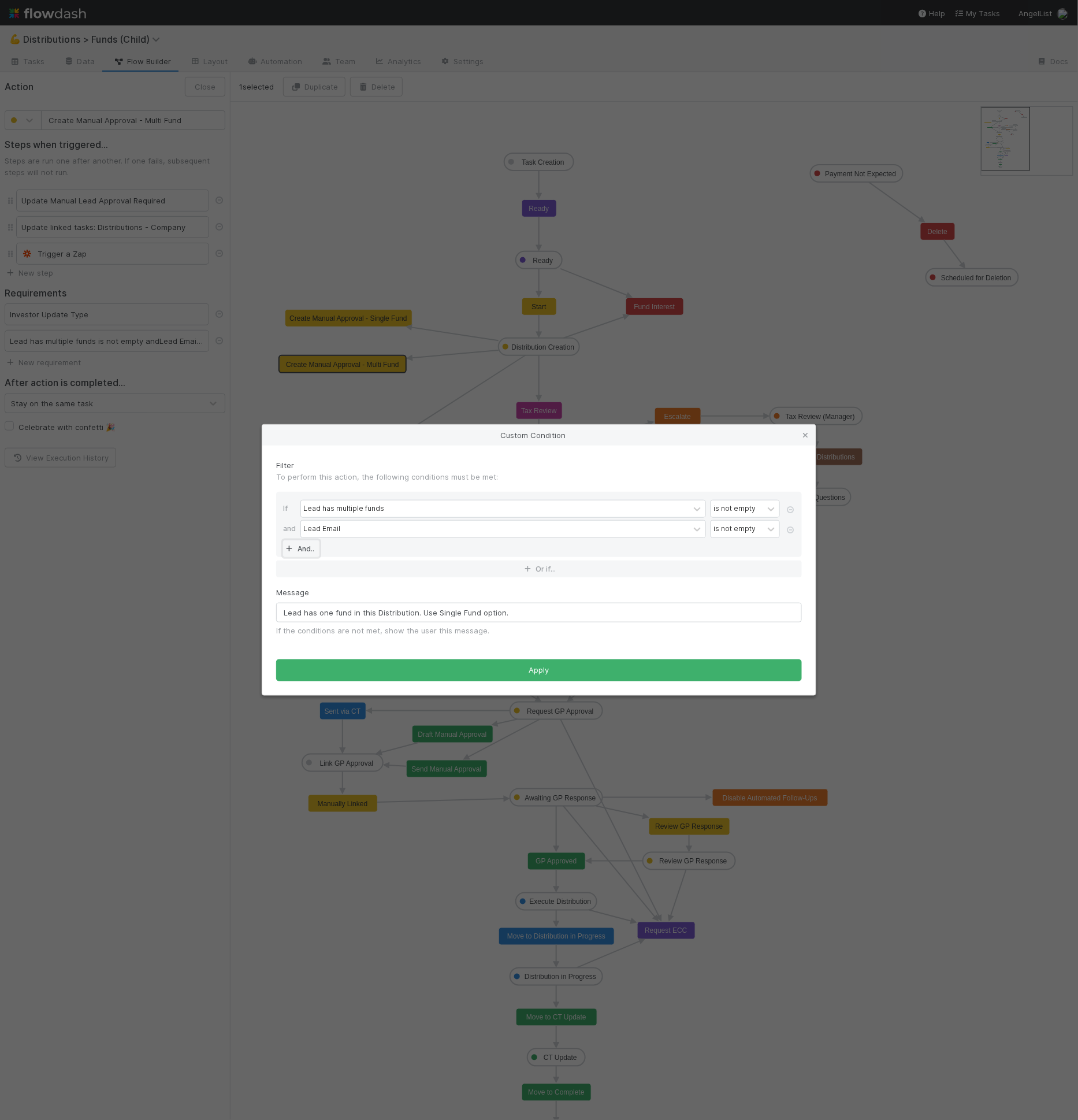
click at [309, 551] on link "And.." at bounding box center [301, 549] width 36 height 17
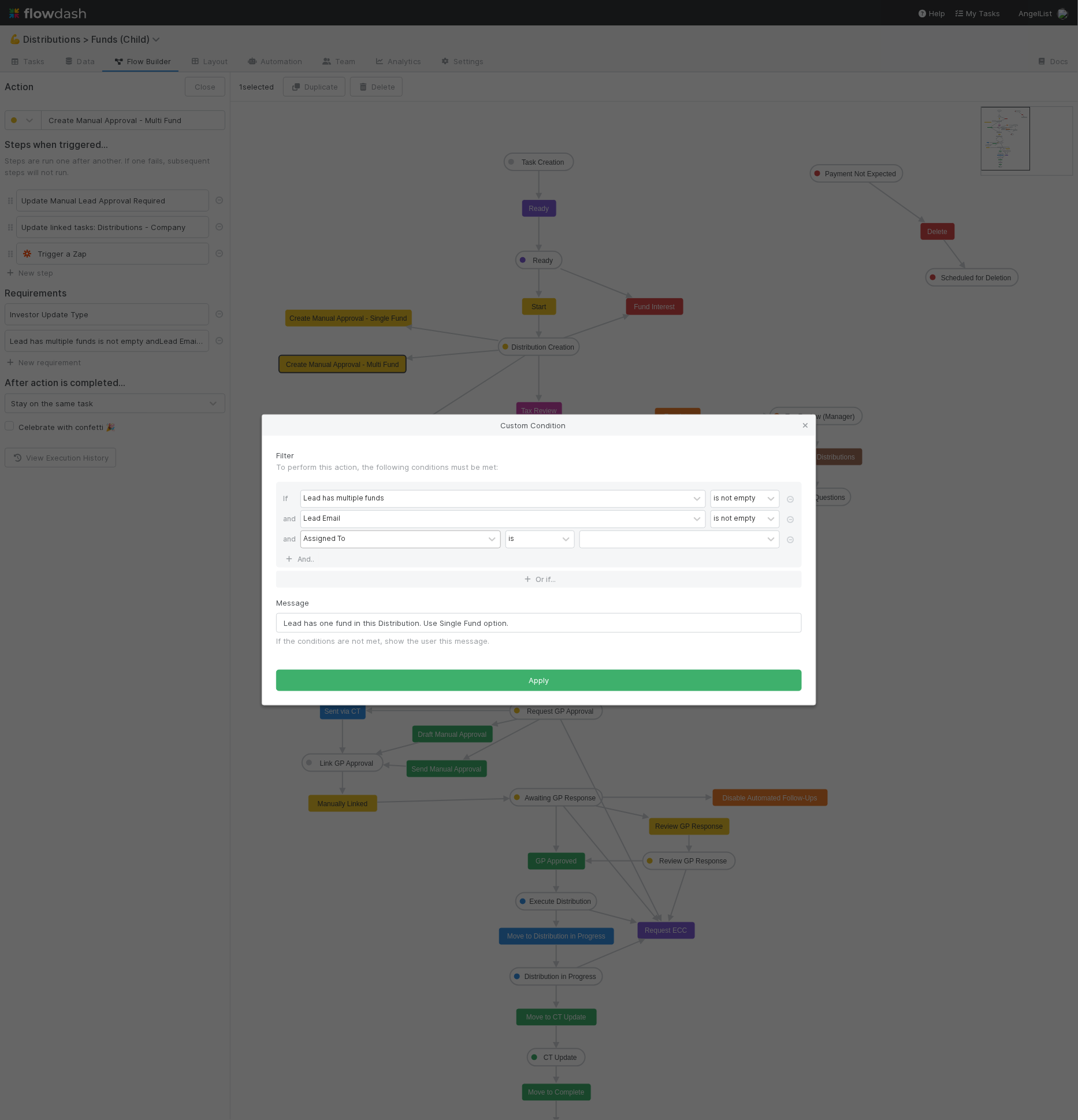
click at [345, 546] on div "Assigned To" at bounding box center [392, 539] width 183 height 17
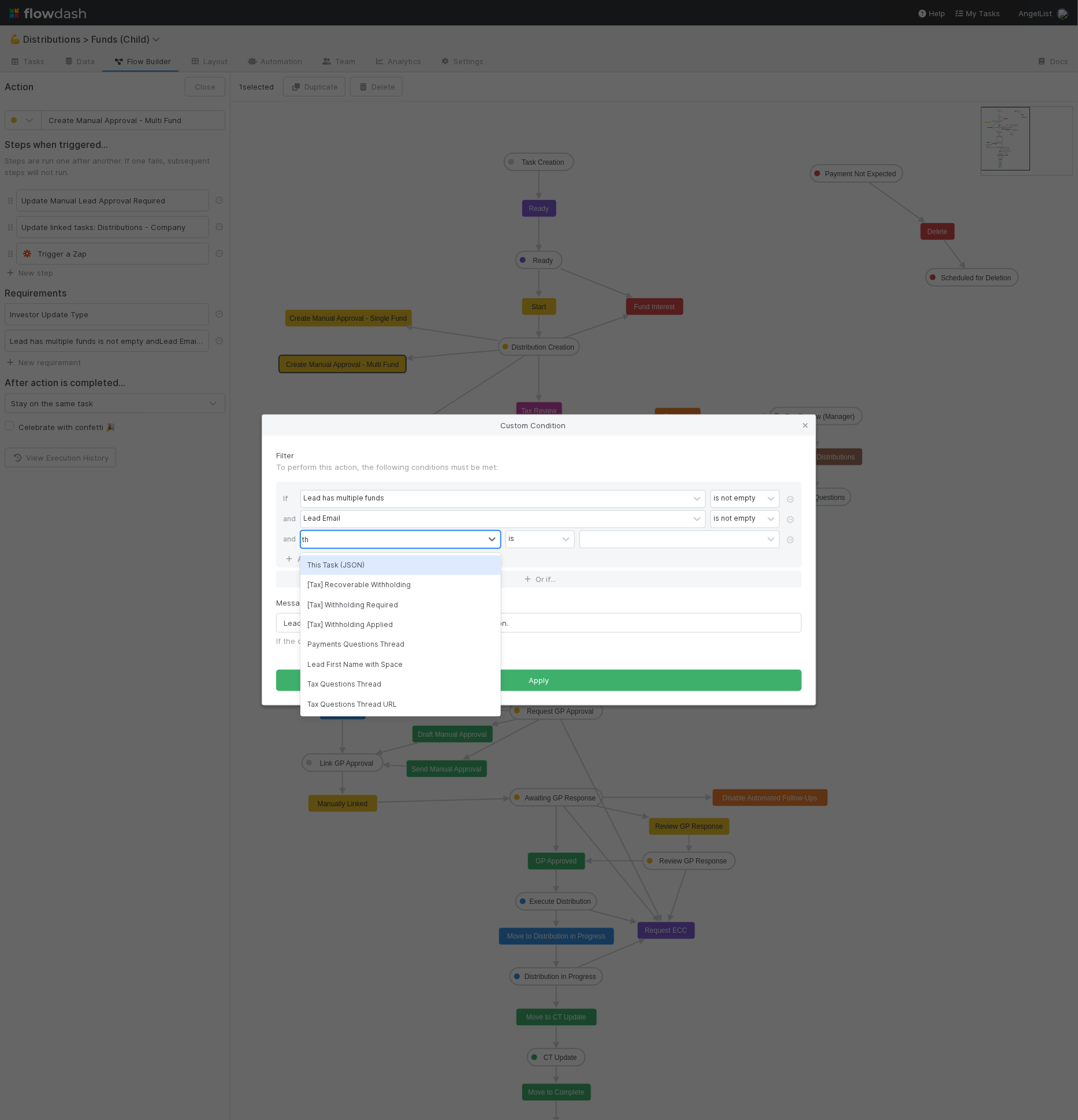
type input "t"
type input "lead app"
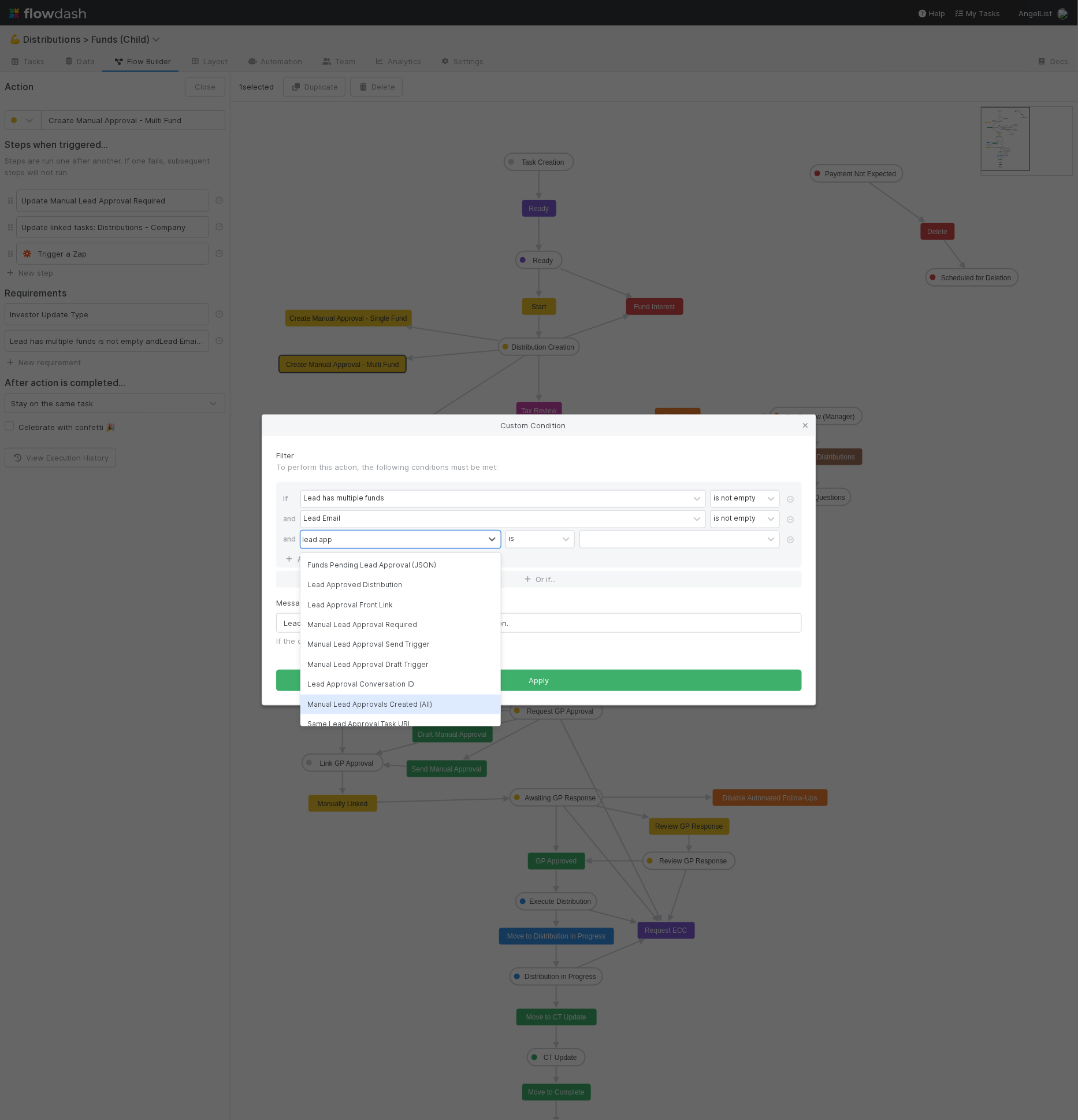
scroll to position [10, 0]
click at [344, 535] on div "lead app" at bounding box center [392, 539] width 183 height 17
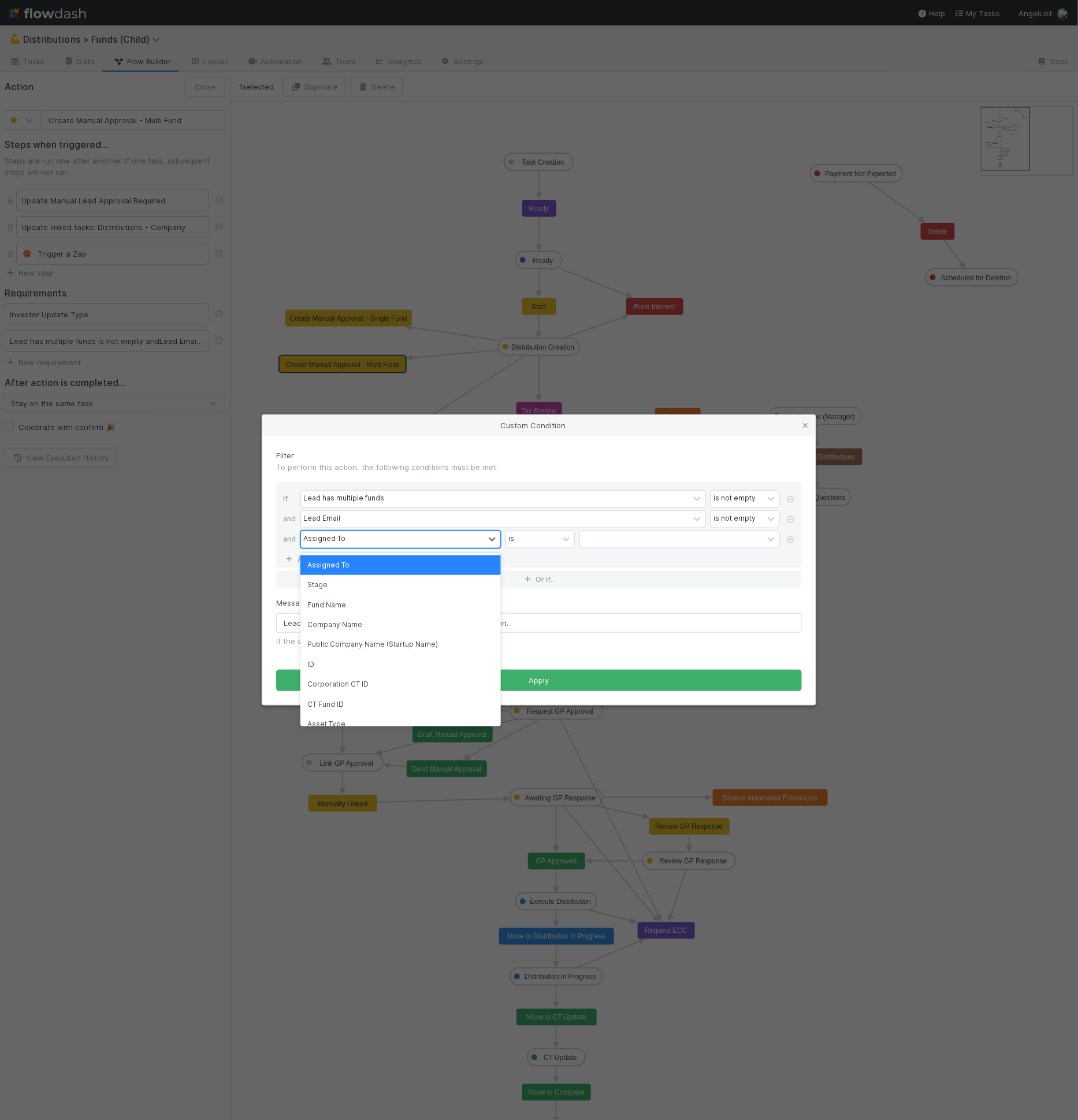
click at [344, 535] on div "Assigned To" at bounding box center [392, 539] width 183 height 17
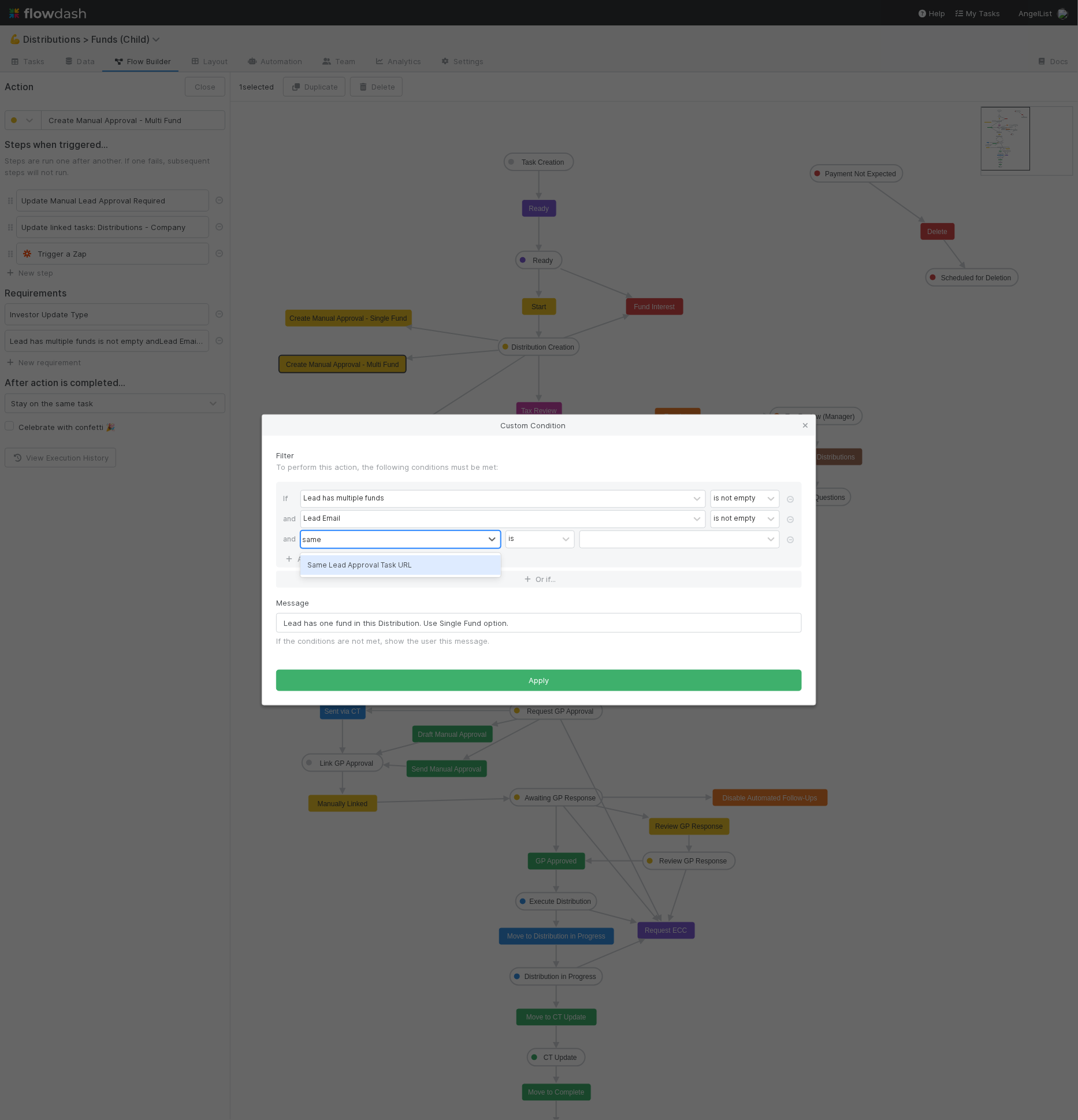
type input "same l"
click at [543, 537] on div "contains" at bounding box center [532, 539] width 52 height 17
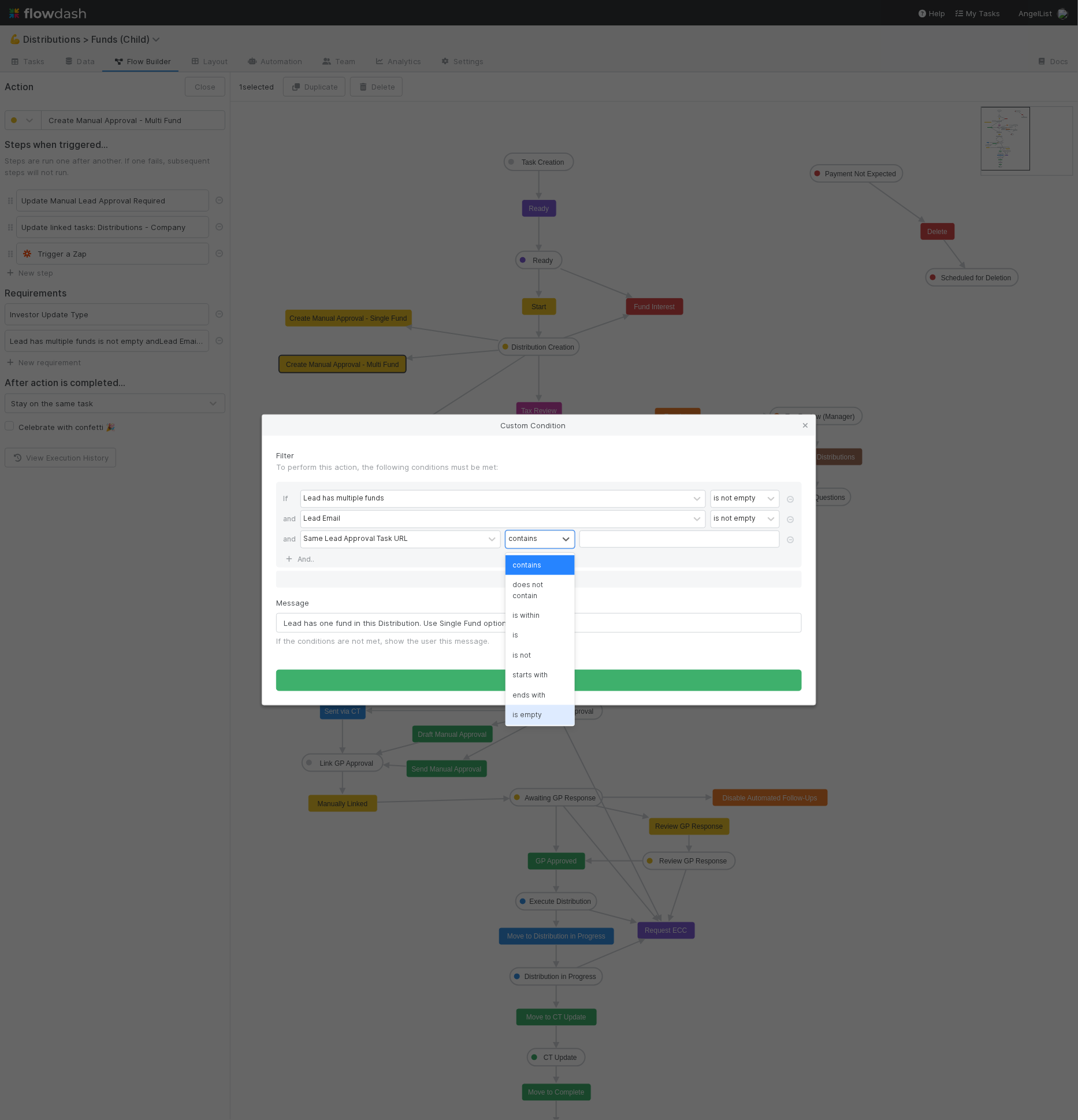
click at [520, 713] on div "is empty" at bounding box center [540, 715] width 70 height 19
click at [320, 626] on input "Lead has one fund in this Distribution. Use Single Fund option." at bounding box center [539, 623] width 525 height 19
click at [432, 624] on input "Lead has one fund in this Distribution. Use Single Fund option." at bounding box center [539, 623] width 525 height 19
click at [422, 624] on input "Lead has one fund in this Distribution. Use Single Fund option." at bounding box center [539, 623] width 525 height 19
click at [286, 617] on input "Lead has one fund in this Distribution. Use Single Fund option." at bounding box center [539, 623] width 525 height 19
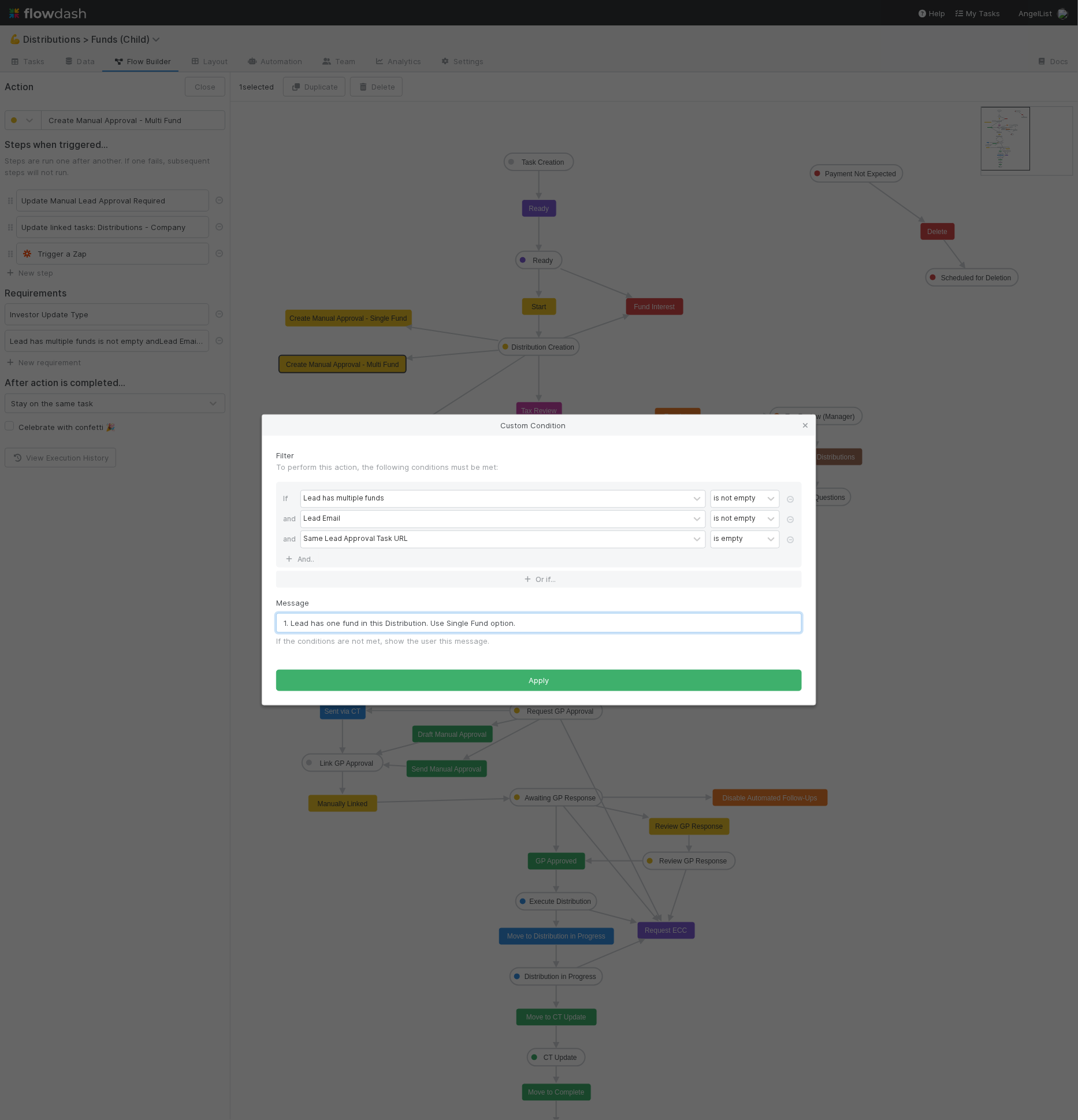
click at [430, 621] on input "1. Lead has one fund in this Distribution. Use Single Fund option." at bounding box center [539, 623] width 525 height 19
click at [589, 615] on input "1. Lead has one fund in this Distribution = Use Single Fund option." at bounding box center [539, 623] width 525 height 19
click at [587, 626] on input "1. Lead has one fund in this Distribution = Use Single Fund option." at bounding box center [539, 623] width 525 height 19
drag, startPoint x: 293, startPoint y: 623, endPoint x: 267, endPoint y: 623, distance: 26.0
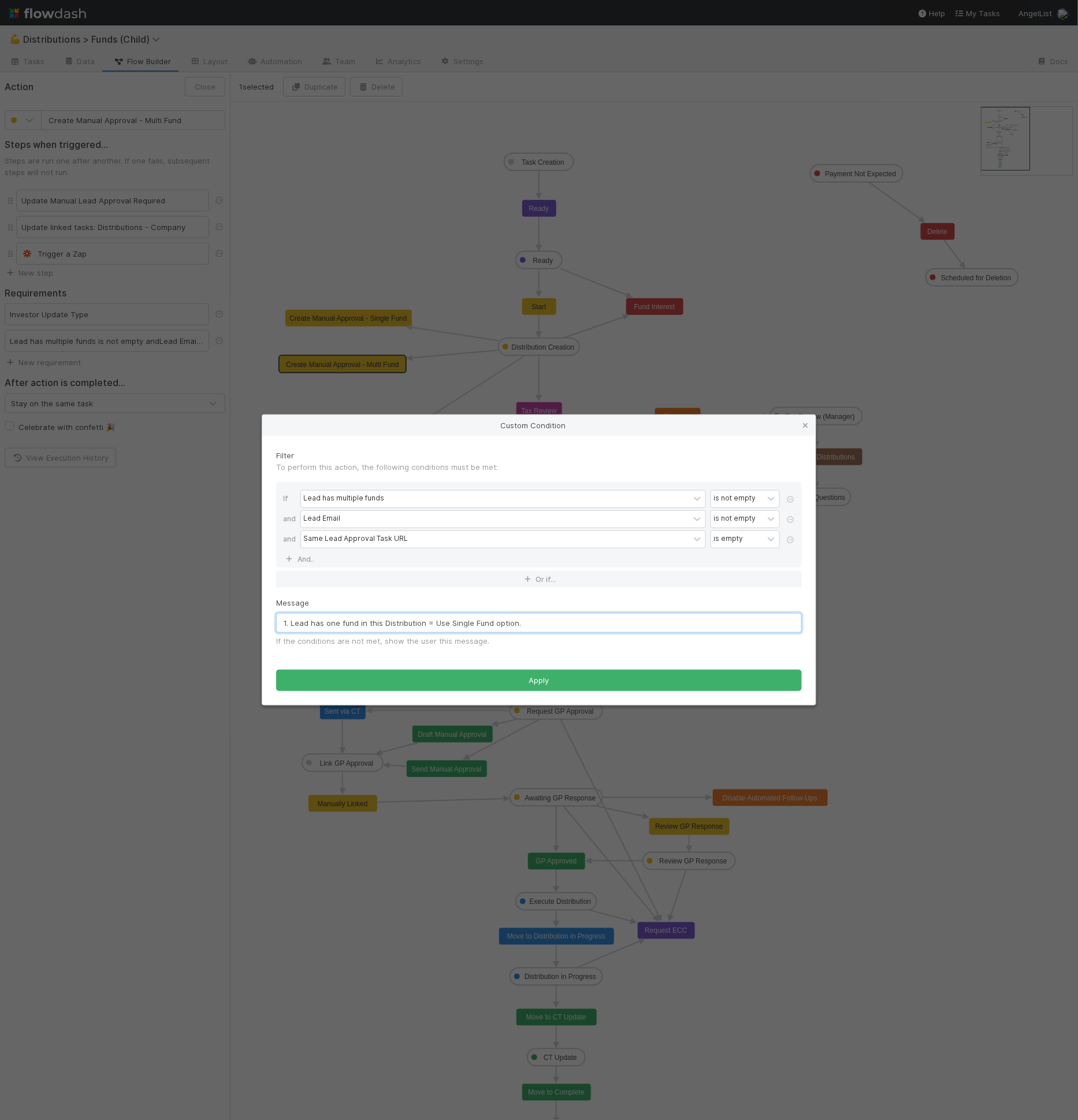
click at [268, 623] on div "Message 1. Lead has one fund in this Distribution = Use Single Fund option. If …" at bounding box center [539, 626] width 543 height 59
type input "1. Lead has one fund in this Distribution = Use Single Fund option."
click at [788, 544] on link at bounding box center [790, 540] width 12 height 10
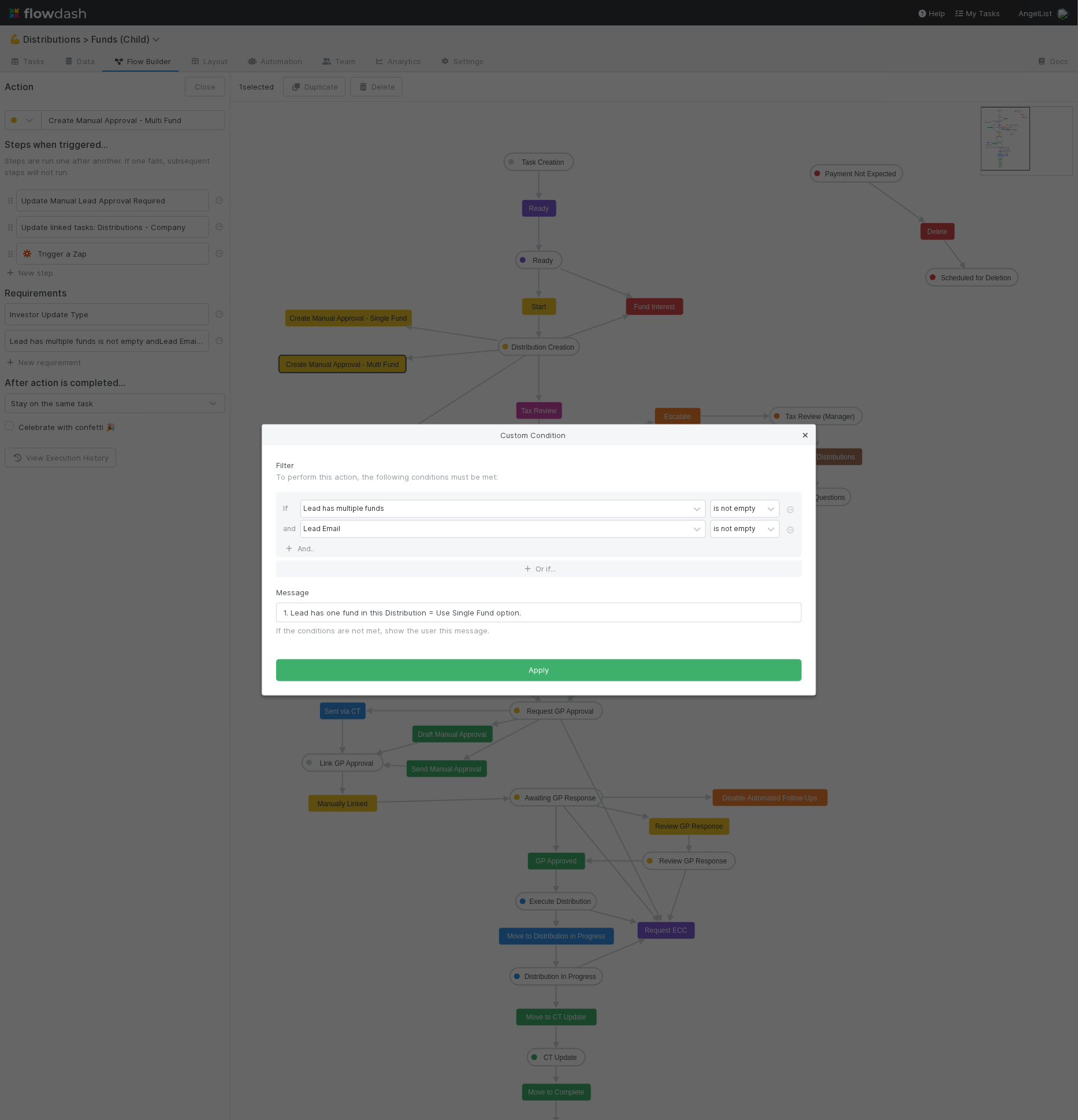
click at [811, 439] on icon at bounding box center [805, 435] width 12 height 8
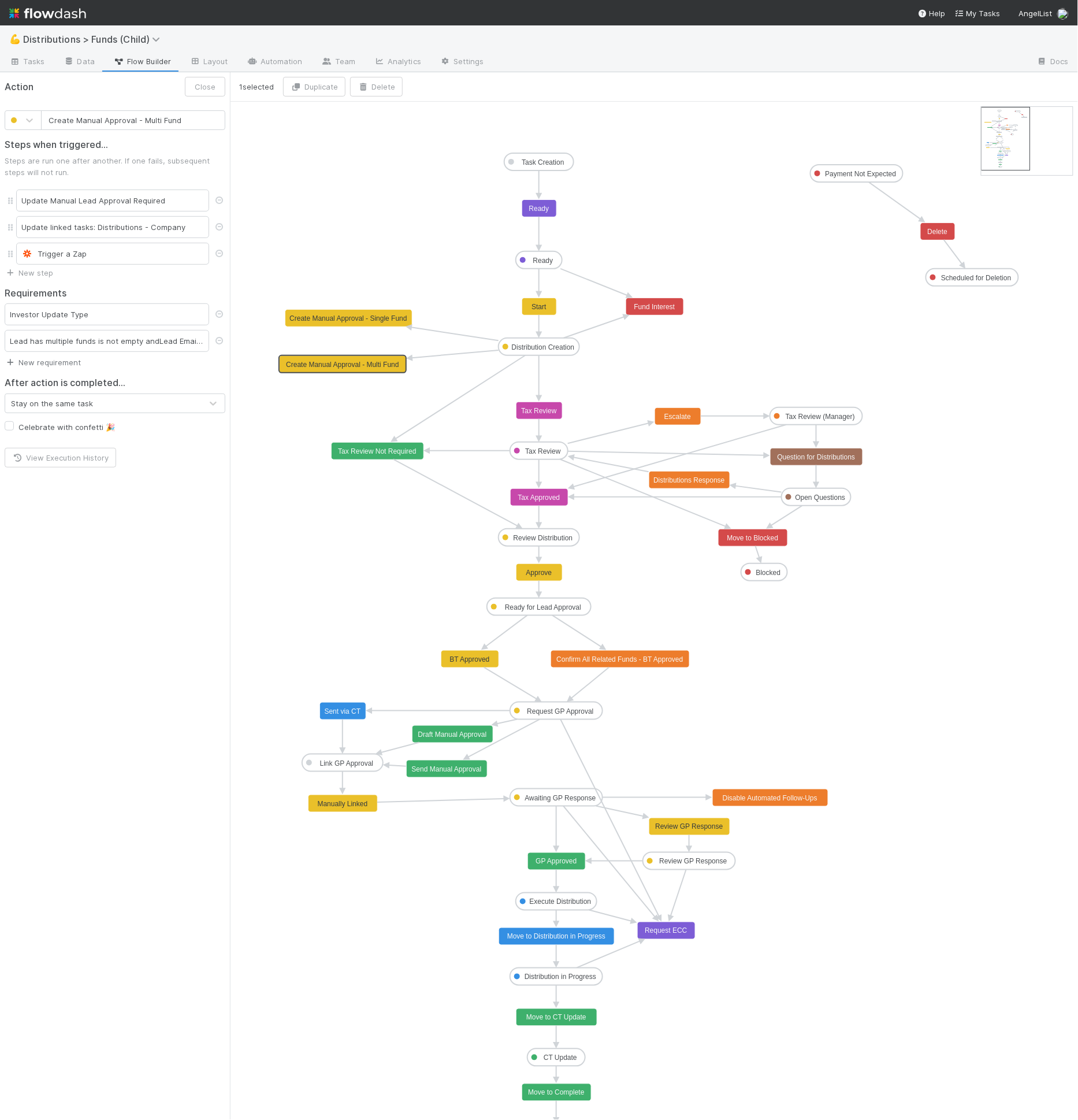
click at [40, 357] on link "New requirement" at bounding box center [43, 362] width 76 height 9
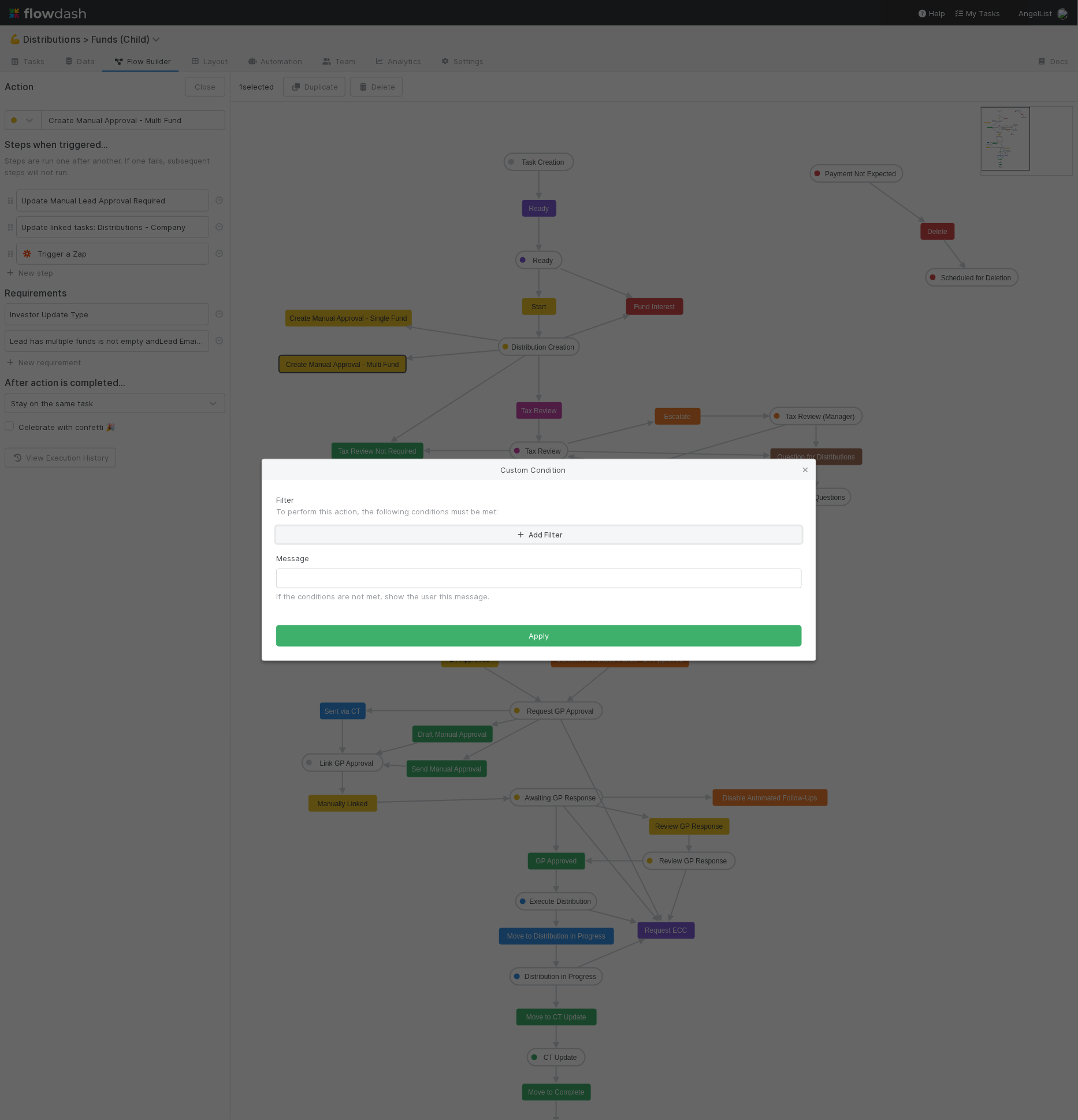
click at [386, 532] on button "Add Filter" at bounding box center [539, 535] width 525 height 17
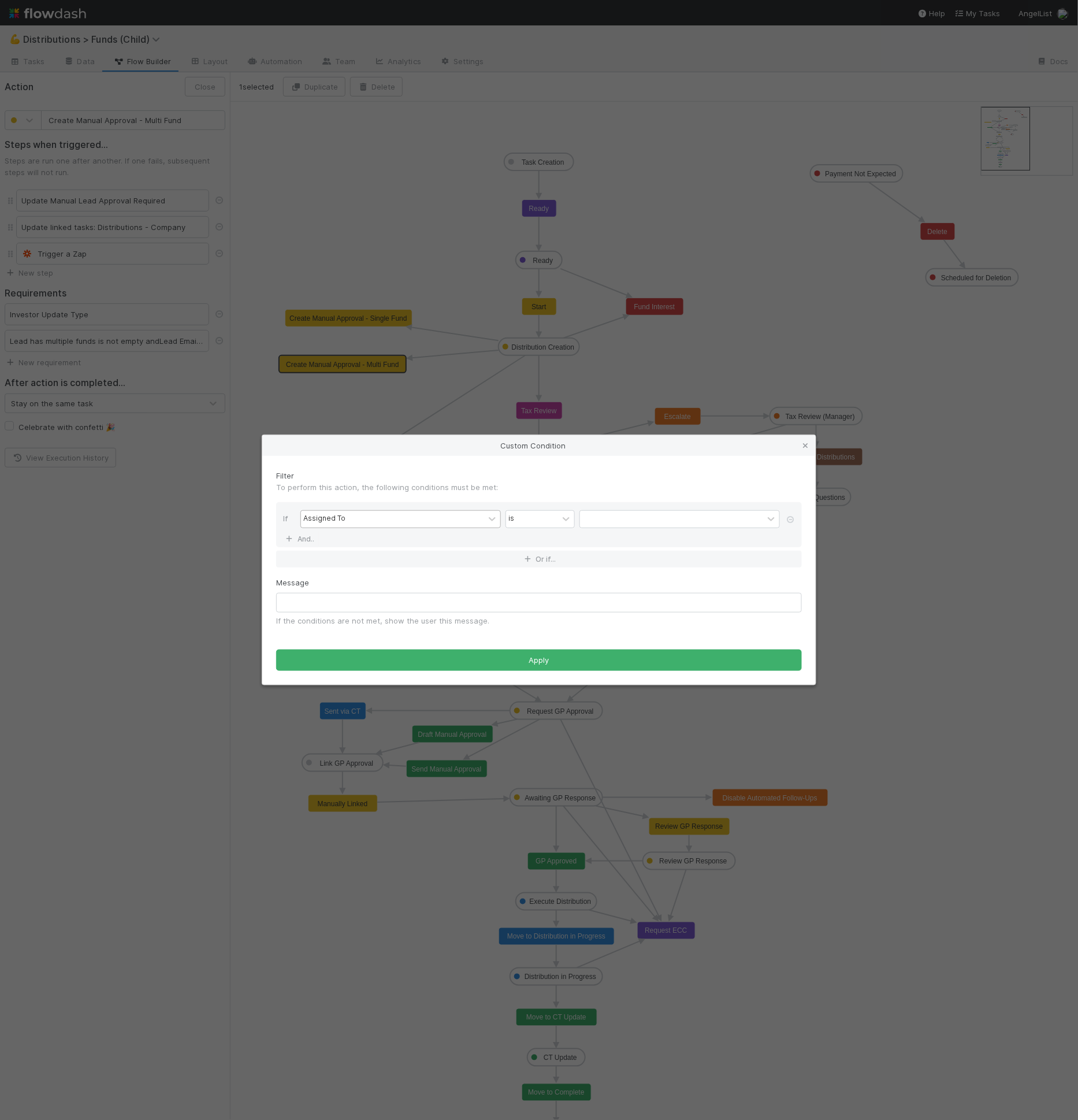
click at [366, 515] on div "Assigned To" at bounding box center [392, 519] width 183 height 17
type input "same"
click at [489, 519] on icon at bounding box center [492, 519] width 12 height 12
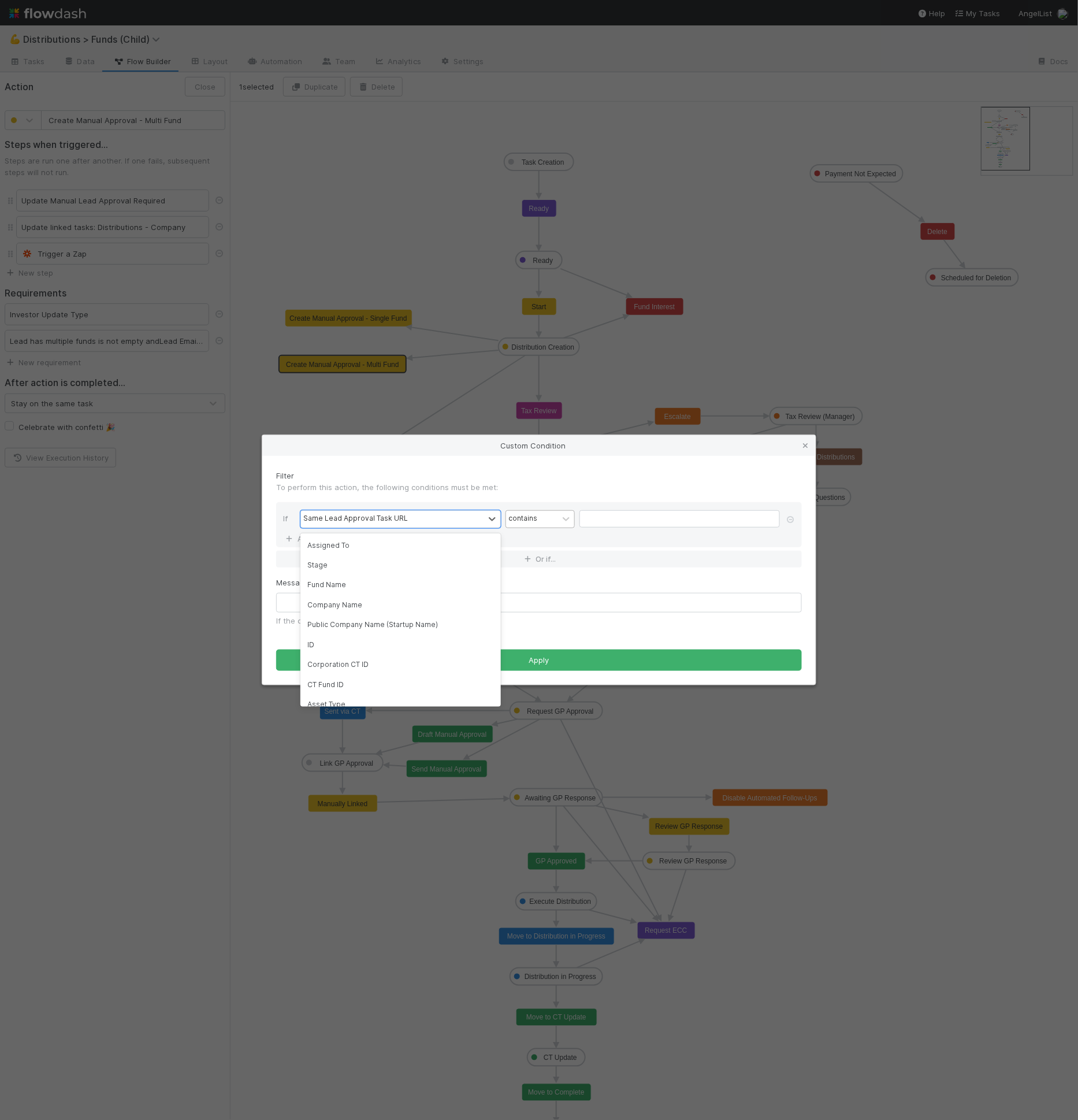
scroll to position [0, 0]
click at [520, 519] on div "contains" at bounding box center [523, 519] width 29 height 10
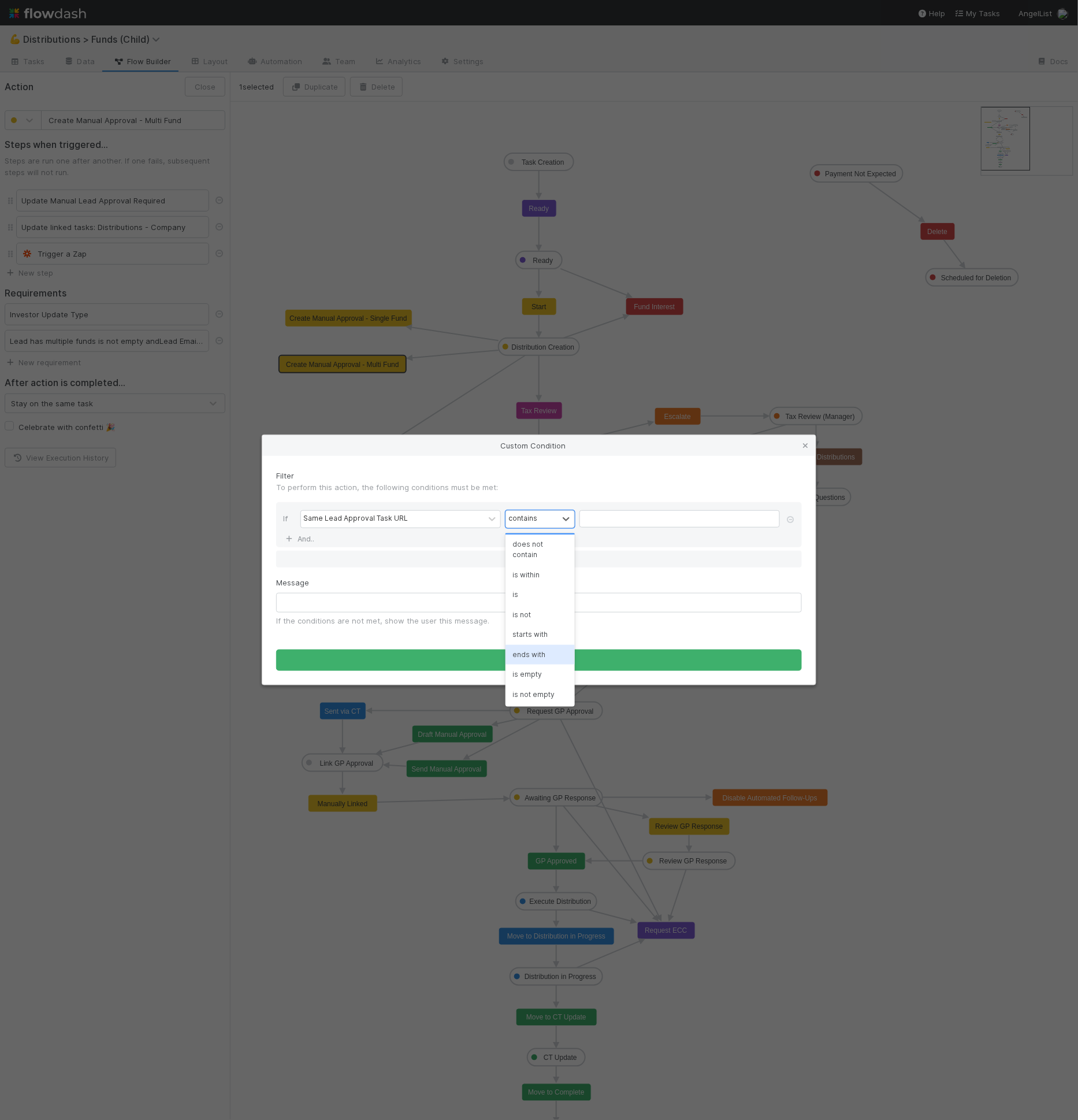
scroll to position [21, 0]
click at [525, 669] on div "is empty" at bounding box center [540, 674] width 70 height 19
click at [584, 496] on div "Filter To perform this action, the following conditions must be met:" at bounding box center [539, 486] width 543 height 33
click at [316, 607] on input "text" at bounding box center [539, 603] width 525 height 19
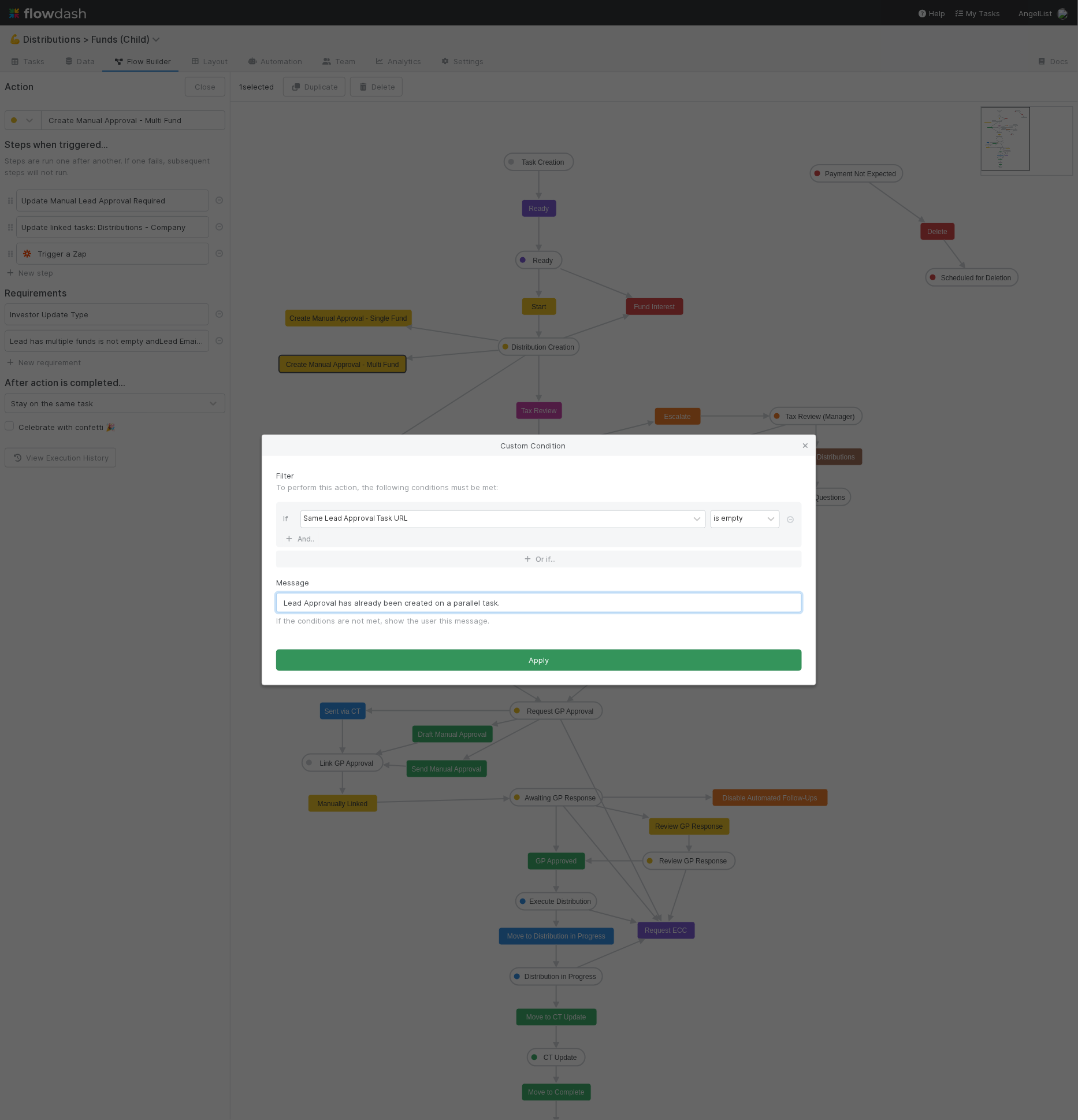
type input "Lead Approval has already been created on a parallel task."
click at [473, 655] on button "Apply" at bounding box center [539, 660] width 525 height 22
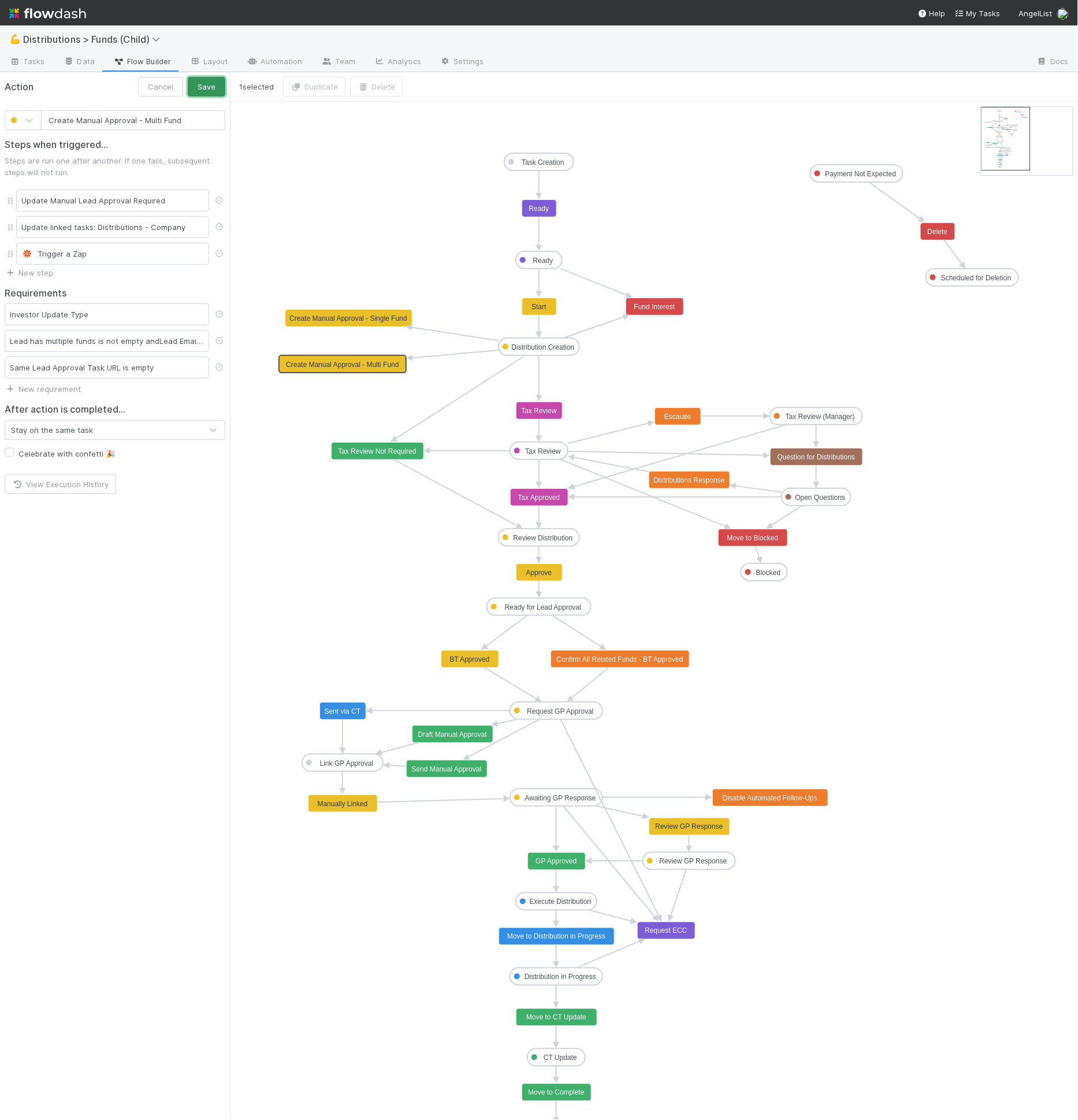
click at [203, 86] on button "Save" at bounding box center [206, 87] width 38 height 19
click at [215, 60] on link "Layout" at bounding box center [209, 62] width 57 height 19
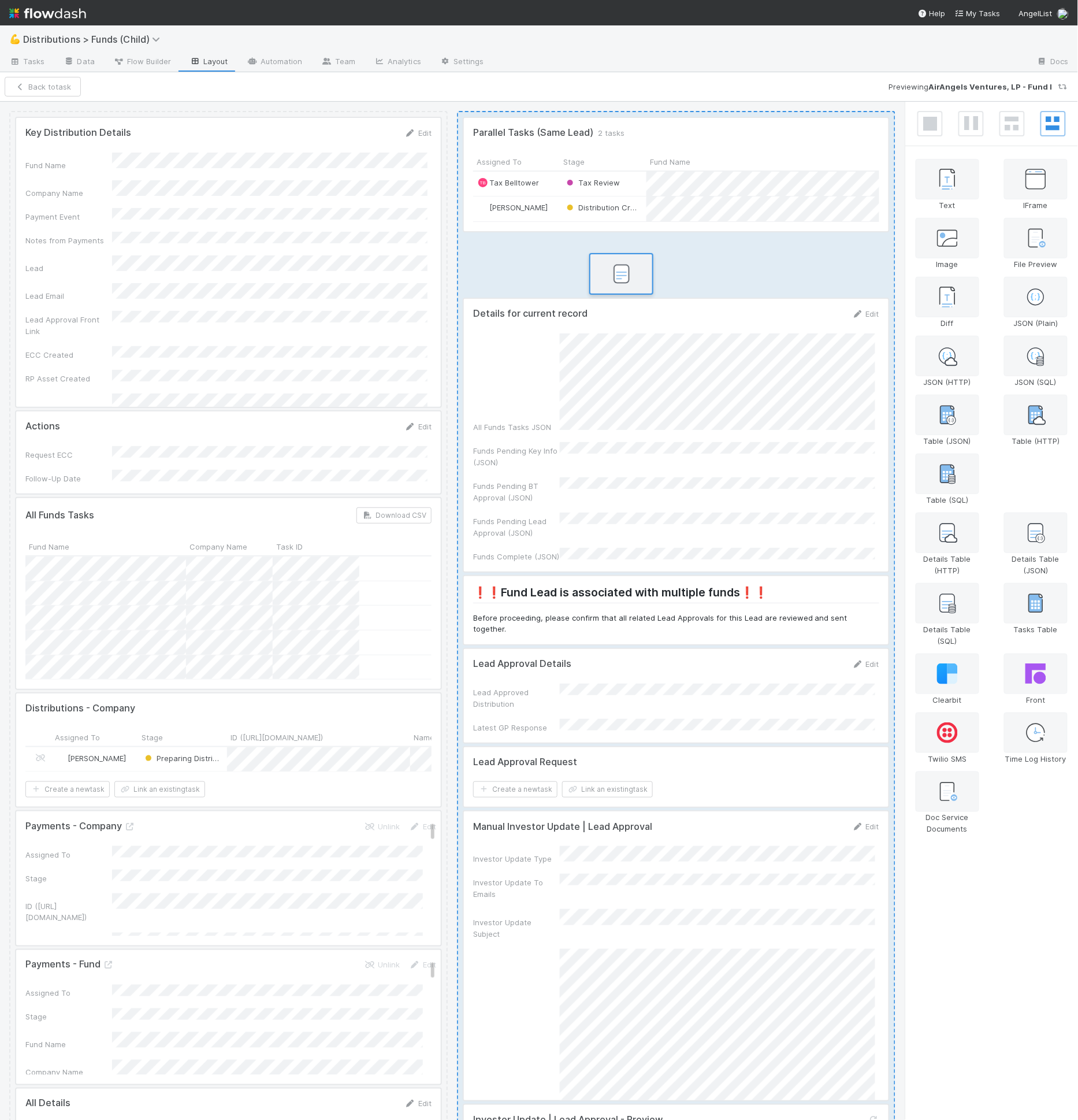
drag, startPoint x: 1043, startPoint y: 466, endPoint x: 621, endPoint y: 263, distance: 468.3
click at [621, 263] on div "Key Distribution Details Edit Fund Name Company Name Payment Event Notes from P…" at bounding box center [539, 611] width 1078 height 1019
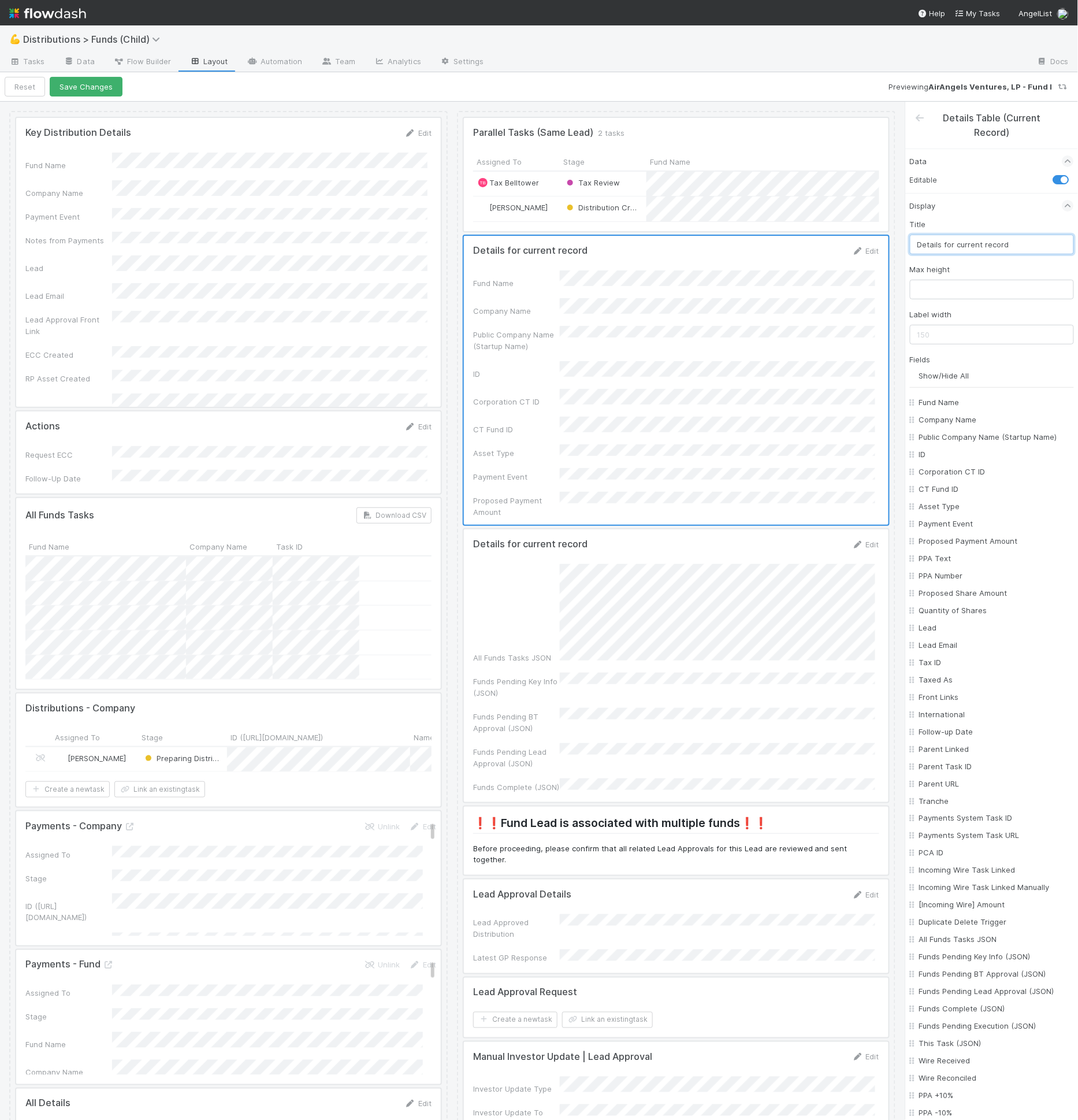
click at [961, 250] on input "Details for current record" at bounding box center [992, 244] width 164 height 19
click at [961, 248] on input "Details for current record" at bounding box center [992, 244] width 164 height 19
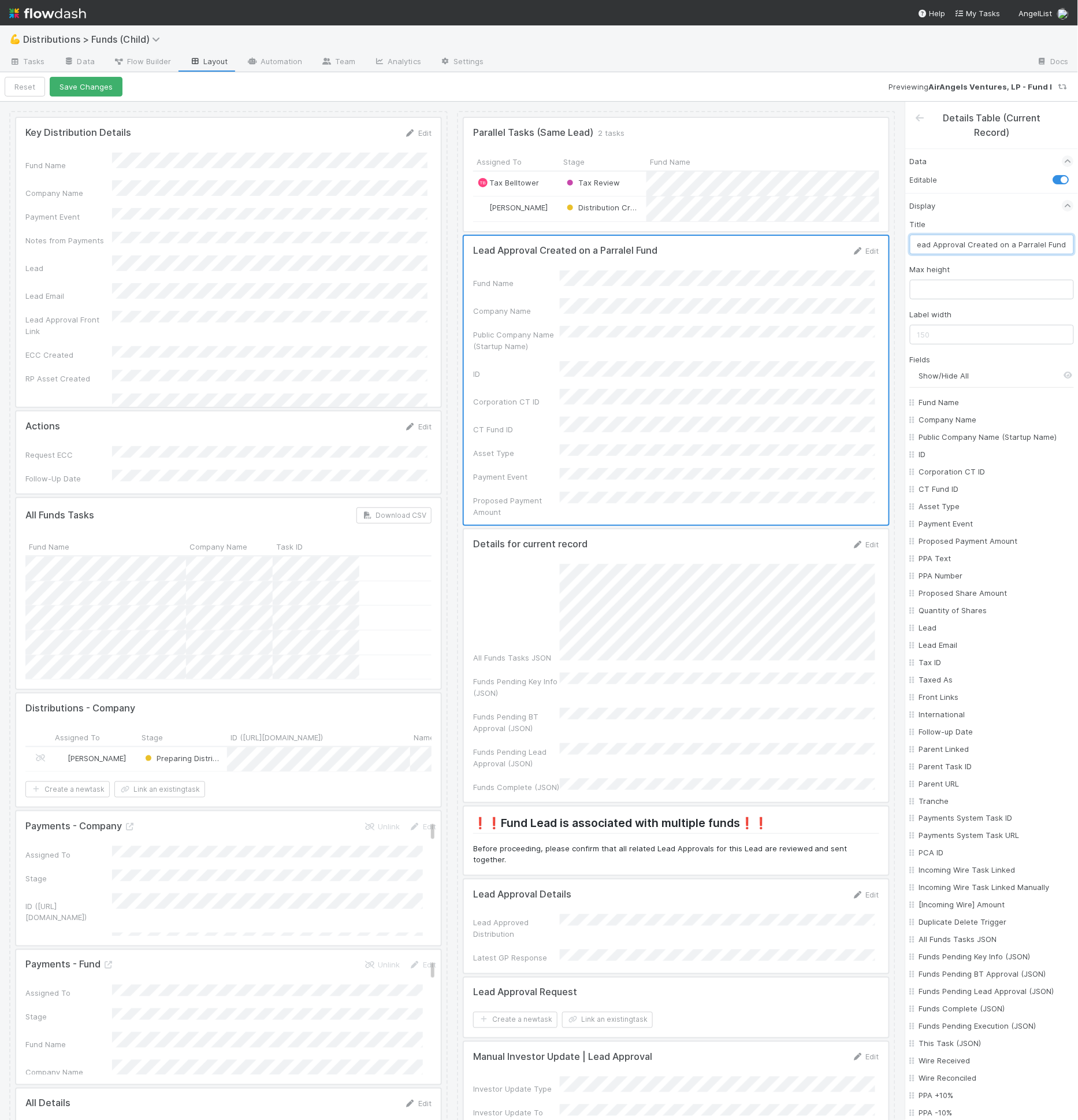
type input "Lead Approval Created on a Parralel Fund"
click at [945, 376] on input "Show/Hide All" at bounding box center [996, 375] width 155 height 12
checkbox input "false"
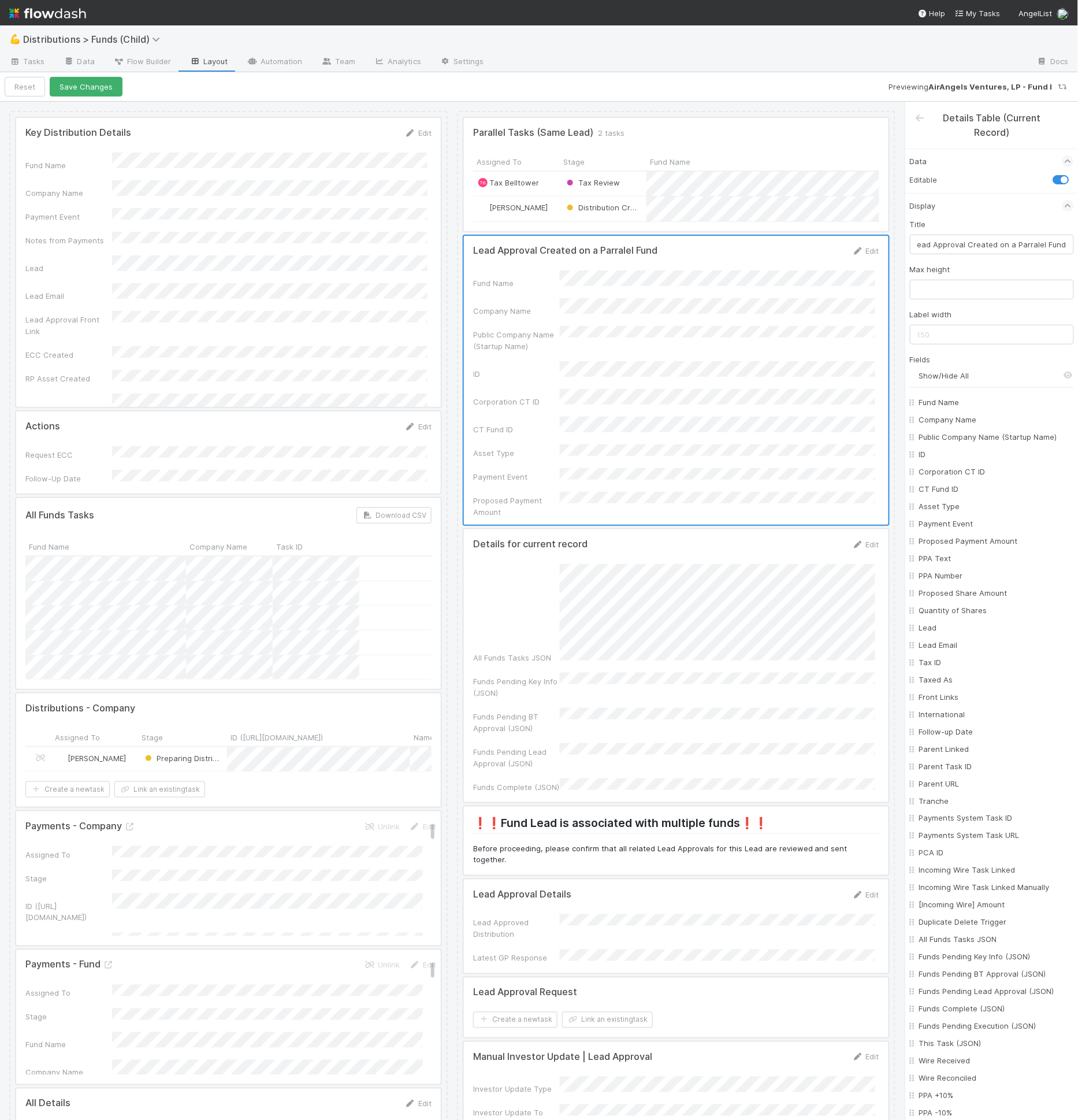
checkbox input "false"
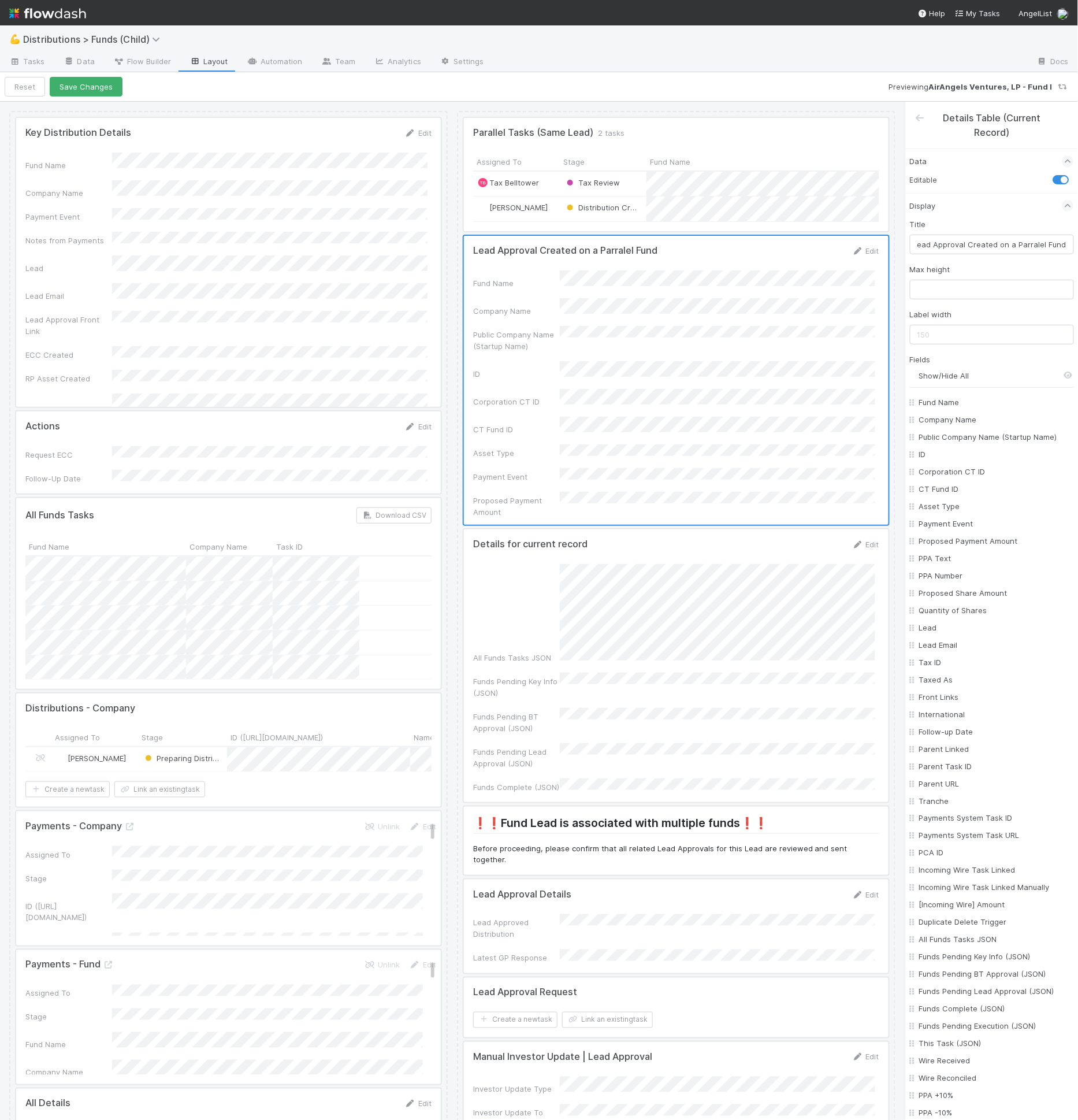
checkbox input "false"
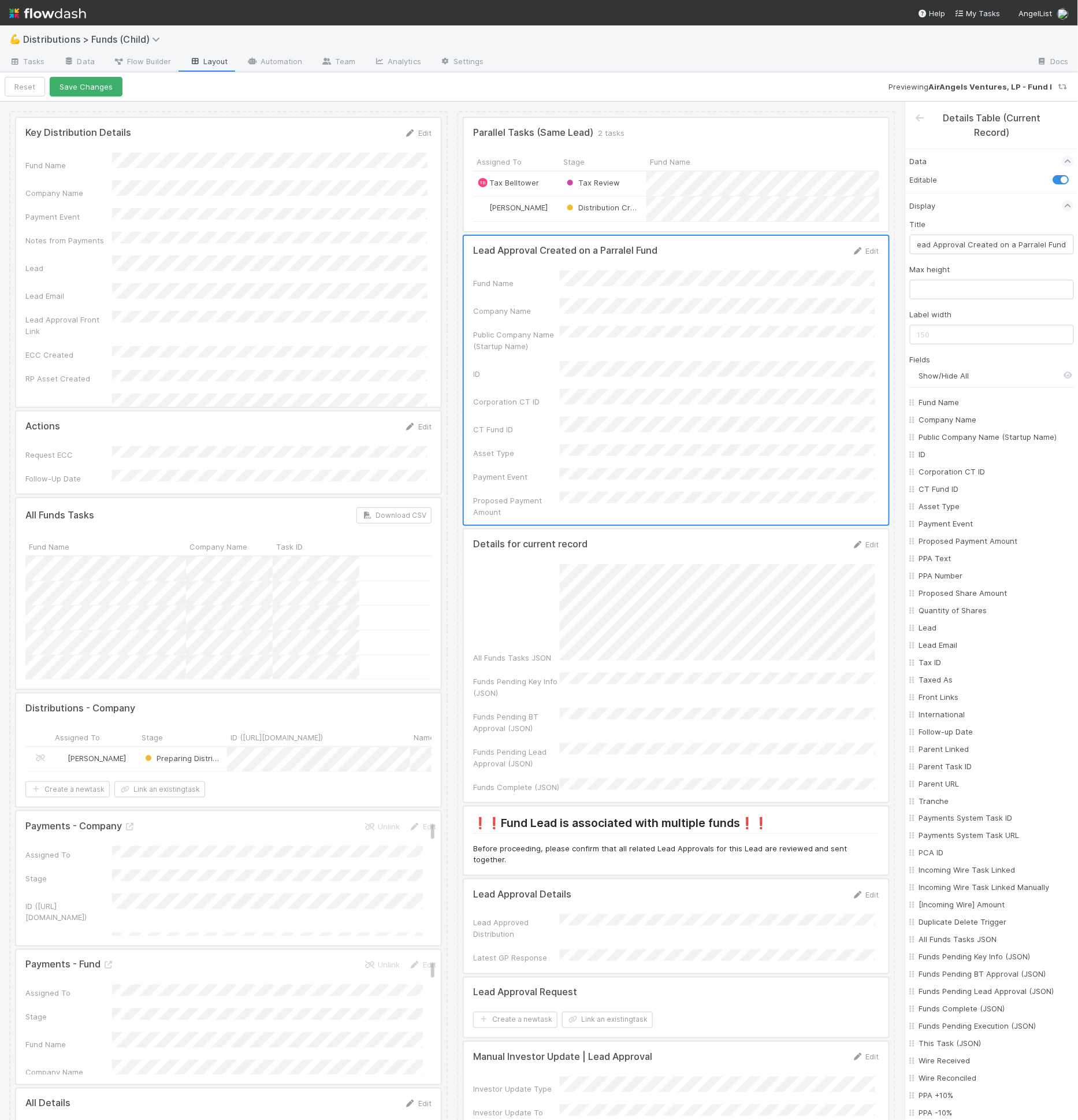
checkbox input "false"
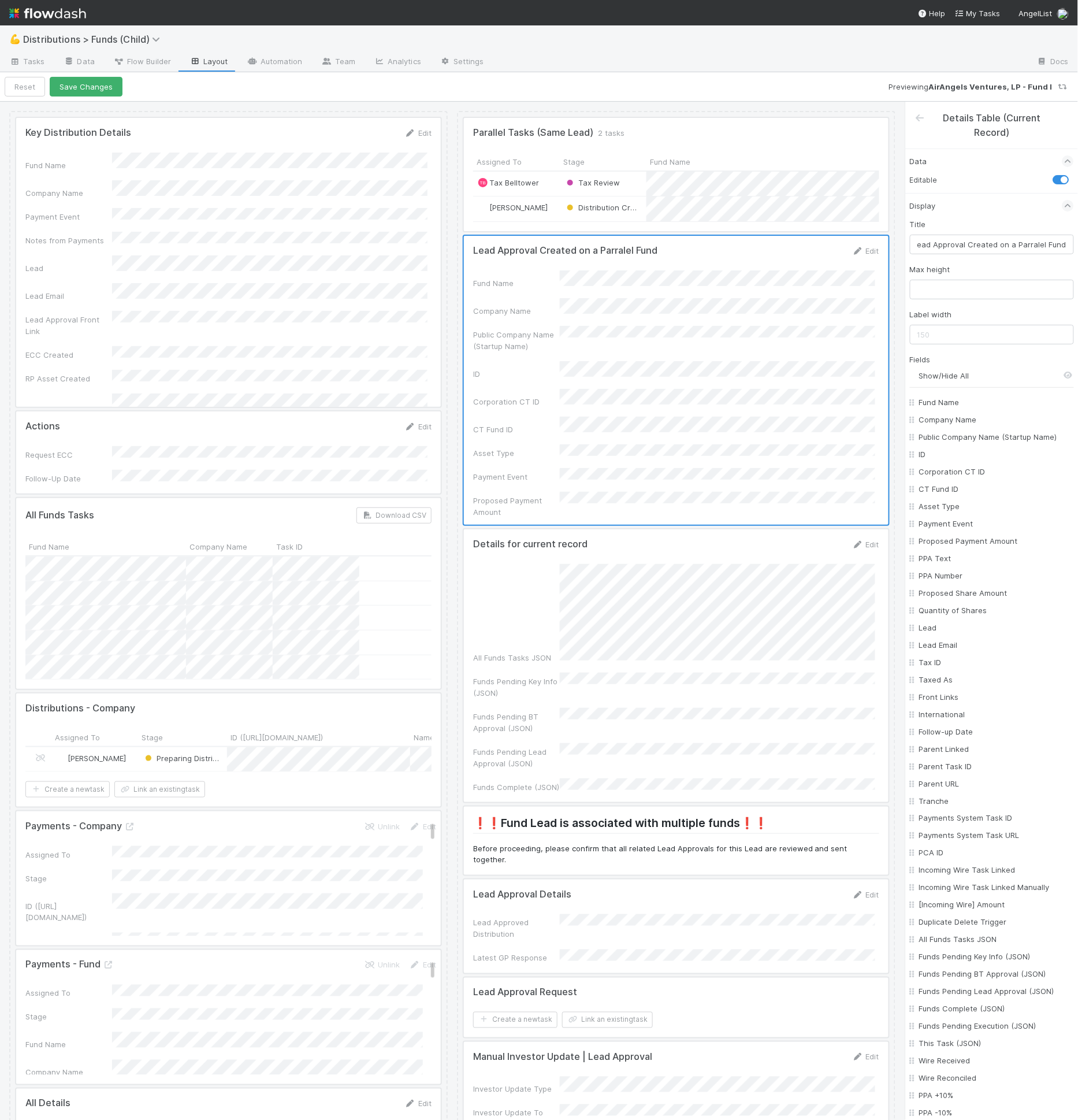
checkbox input "false"
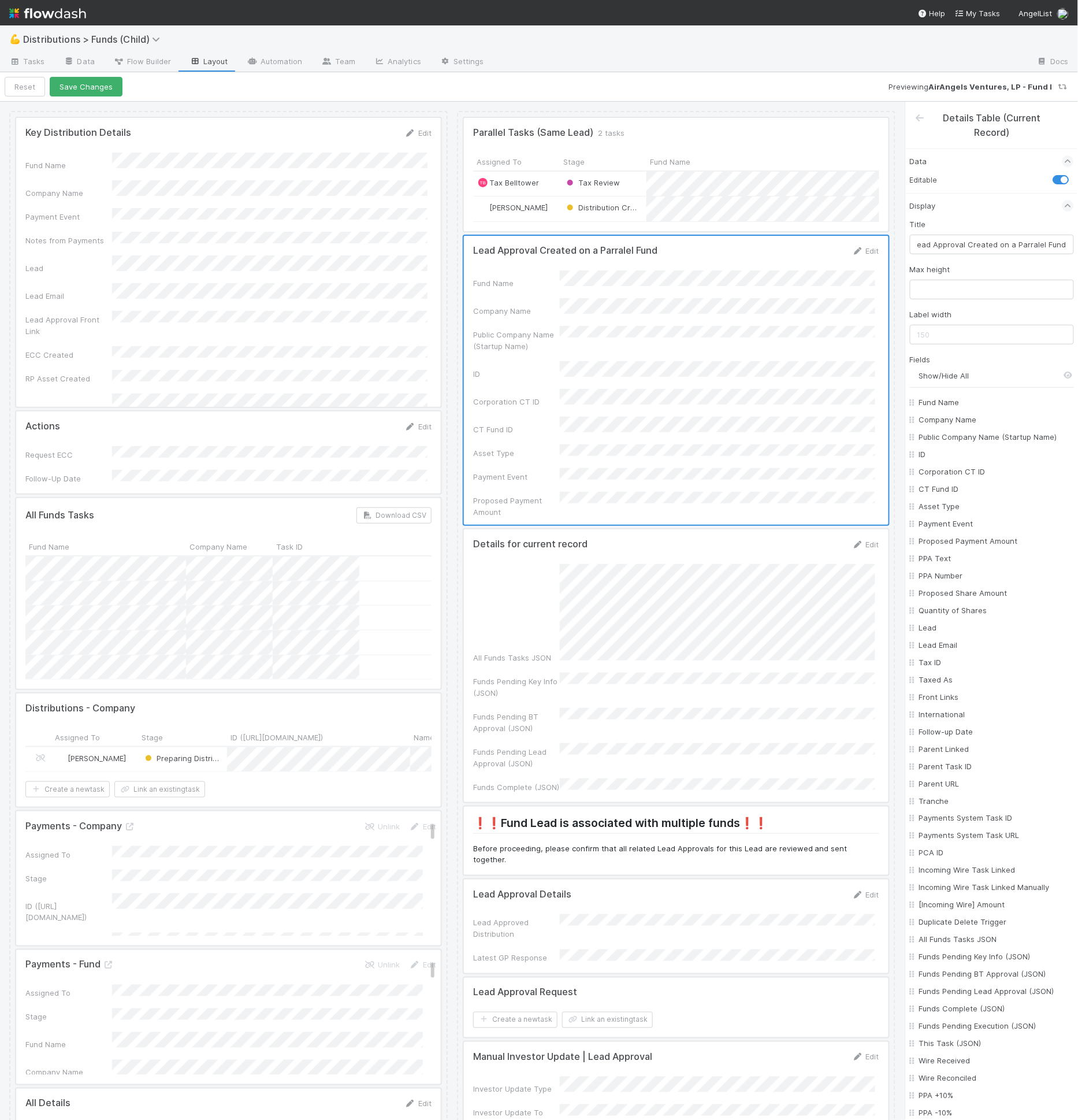
checkbox input "false"
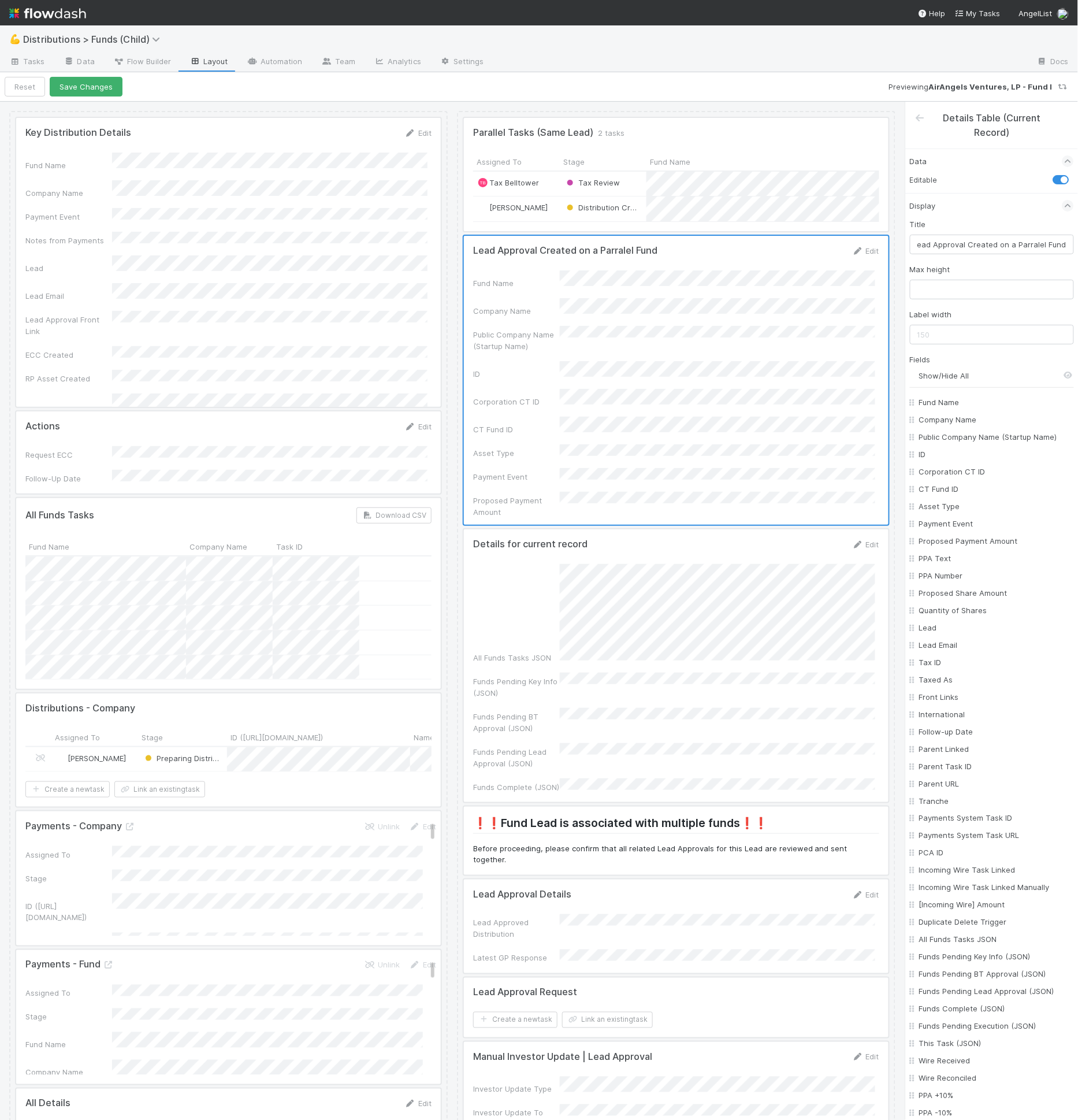
checkbox input "false"
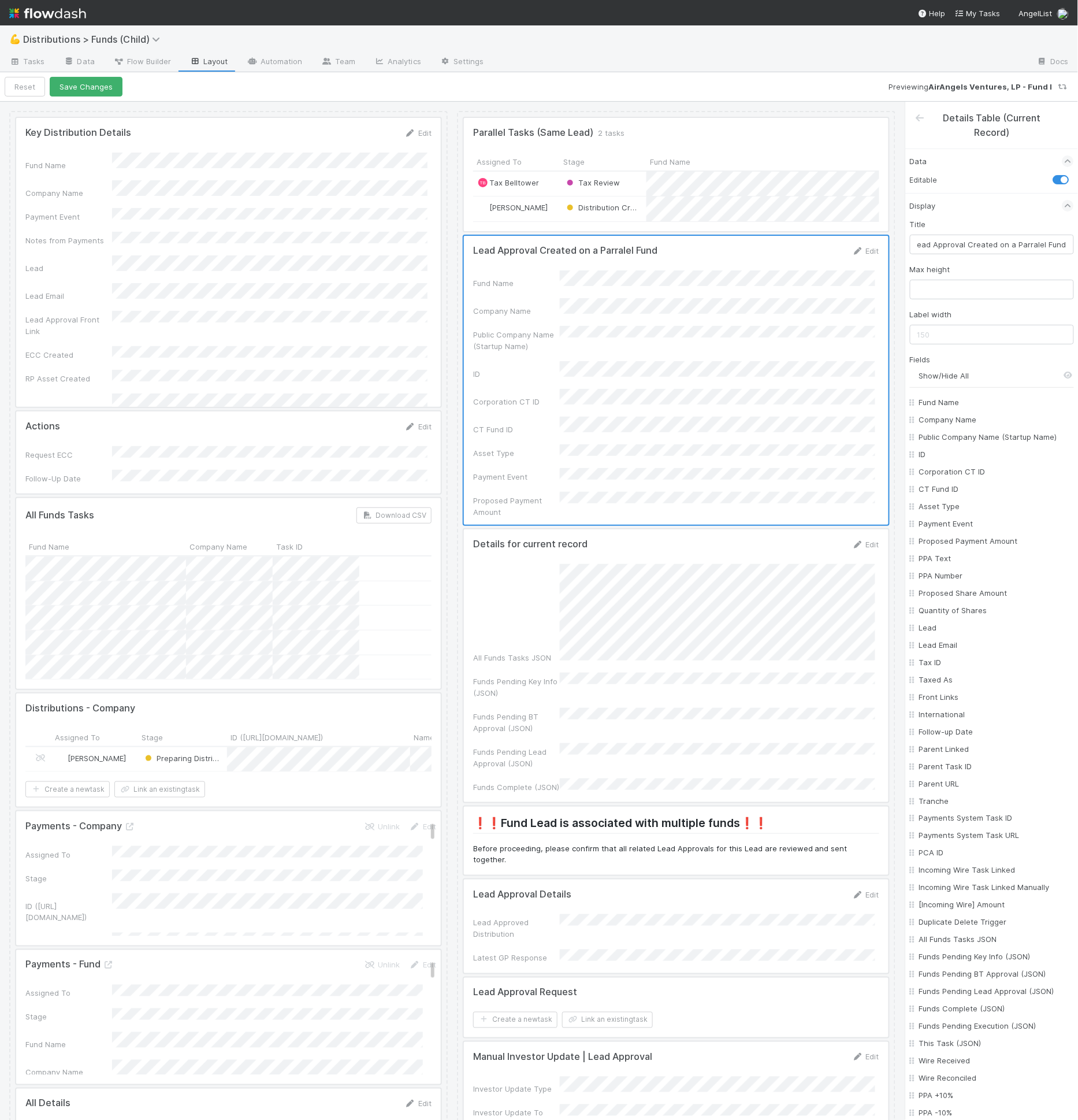
checkbox input "false"
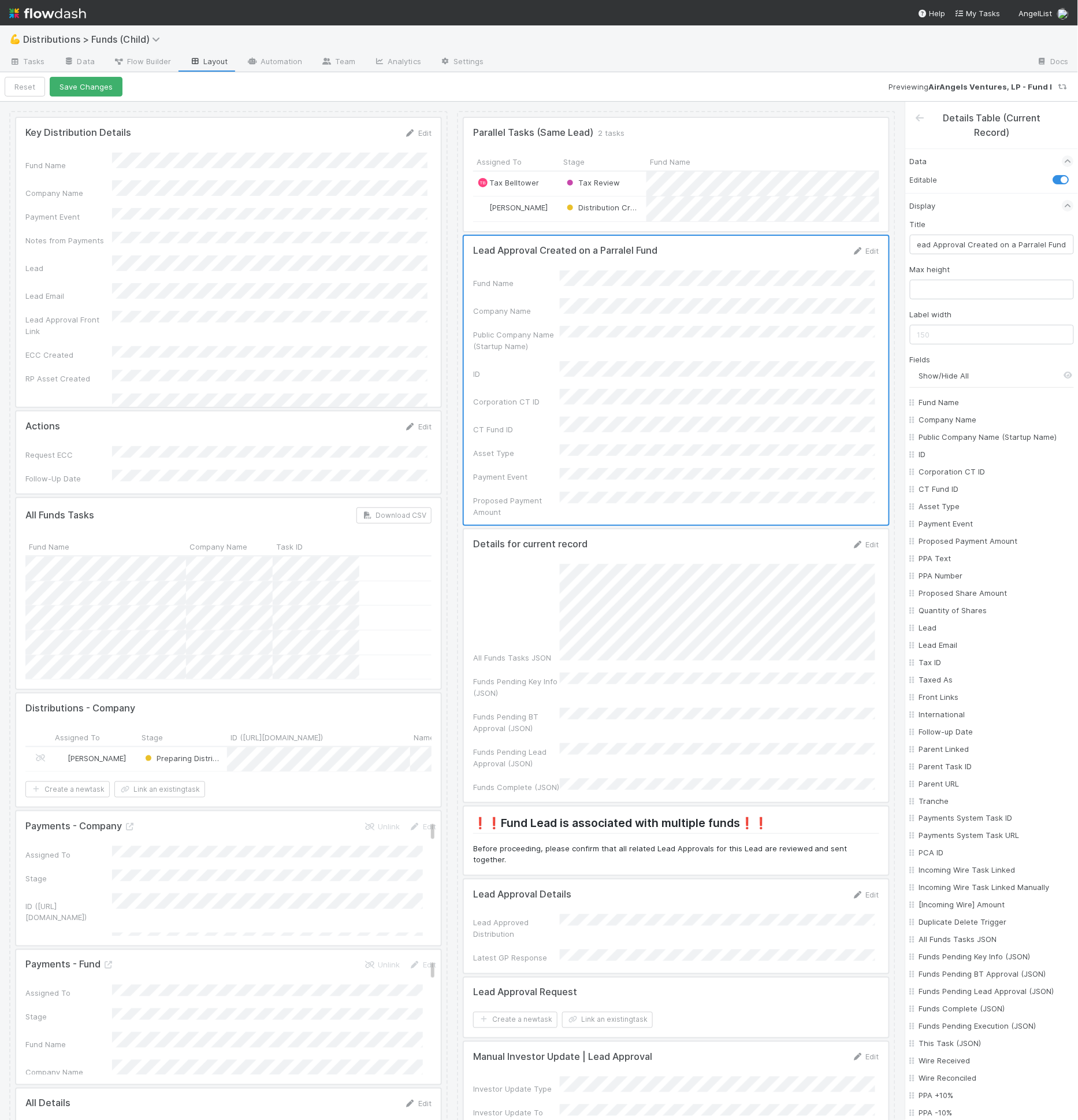
checkbox input "false"
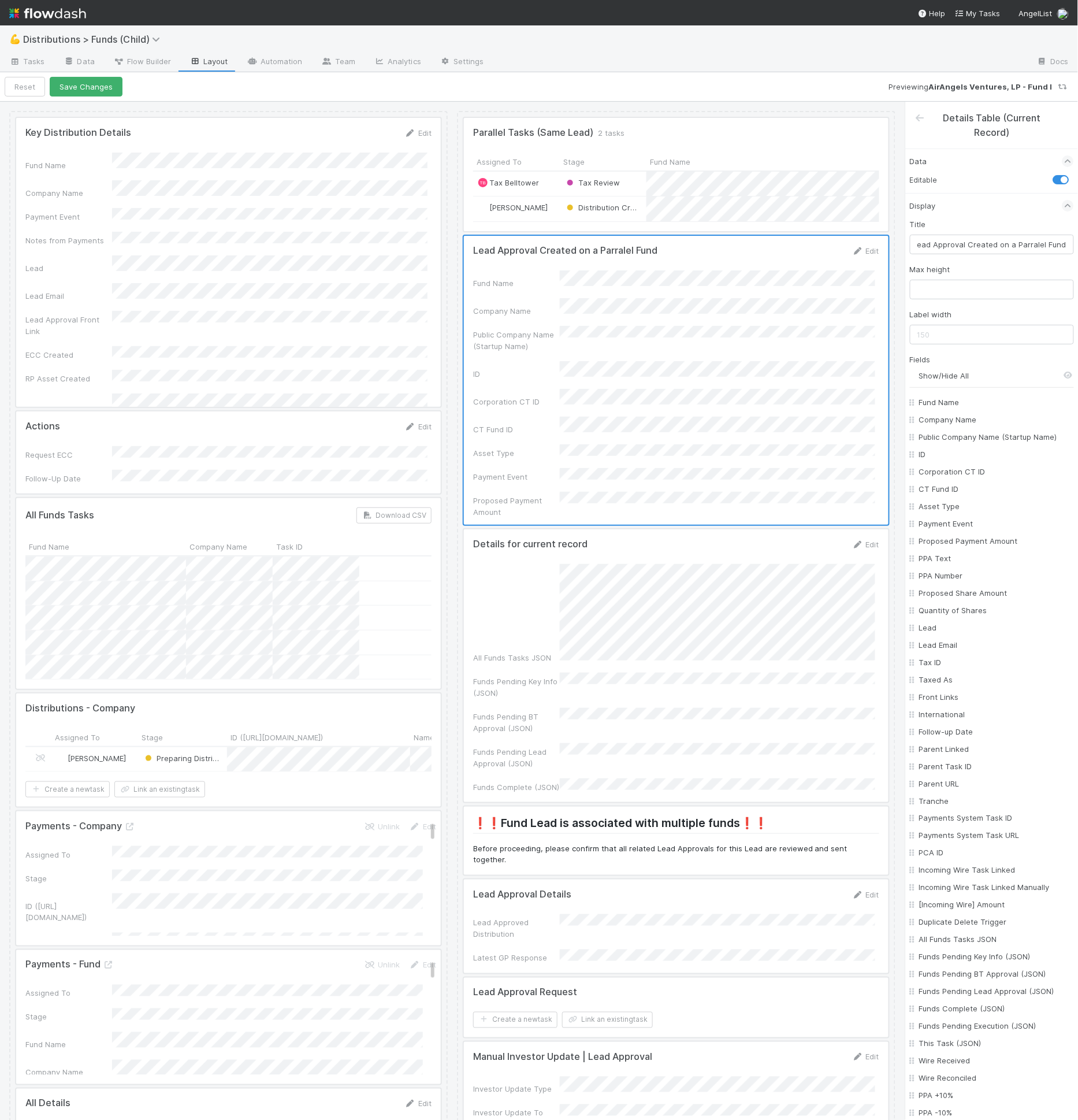
checkbox input "false"
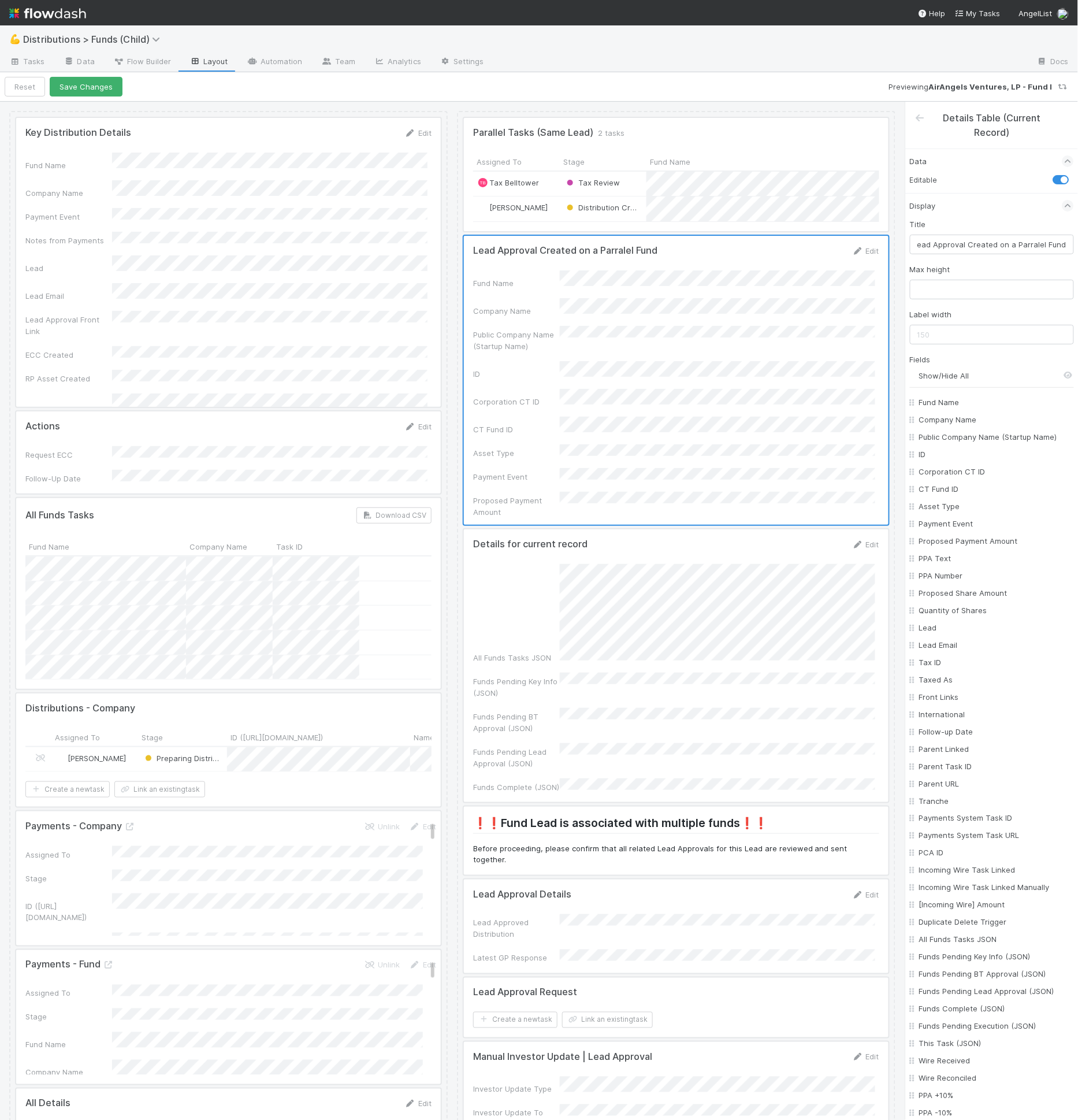
checkbox input "false"
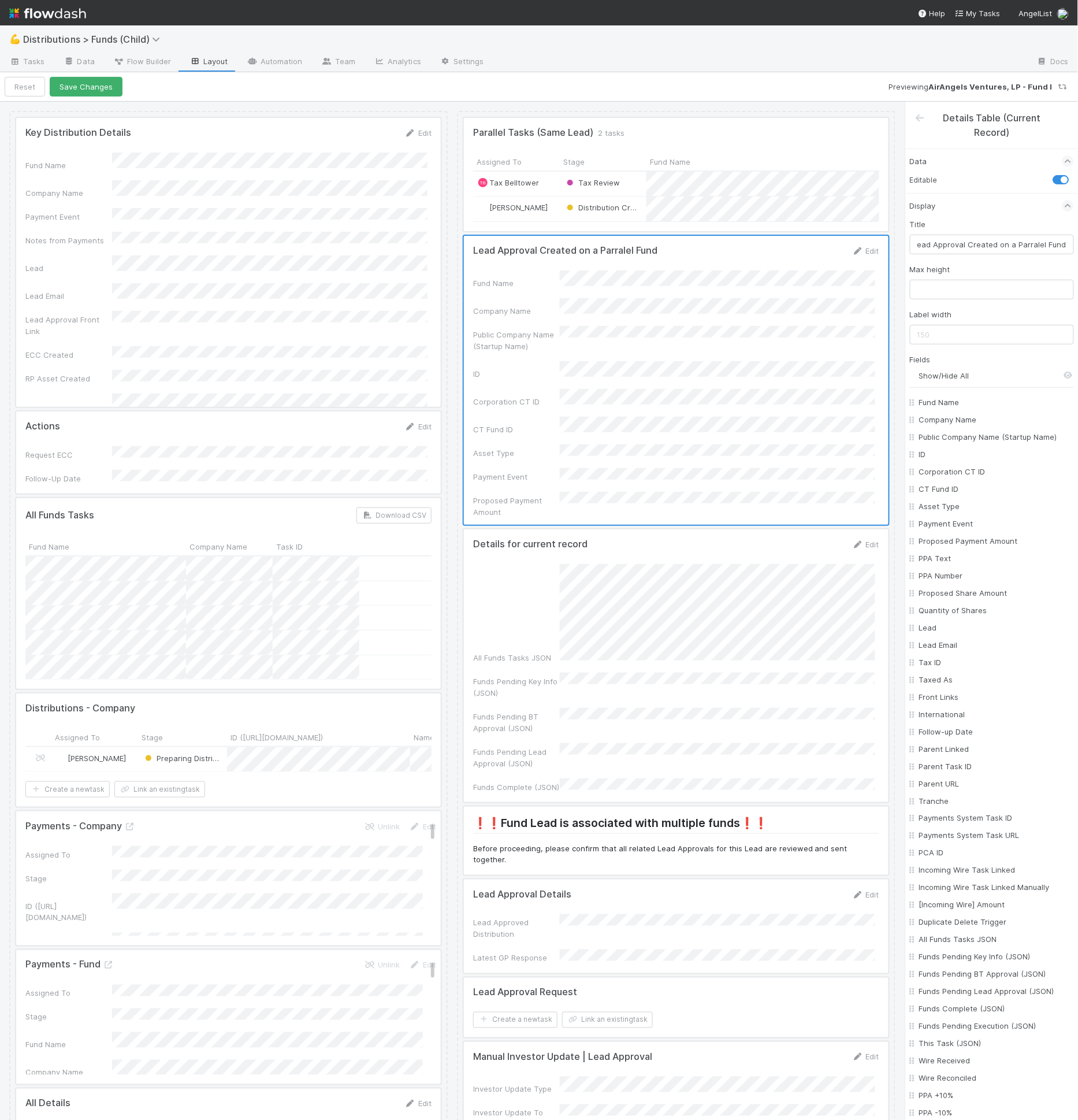
checkbox input "false"
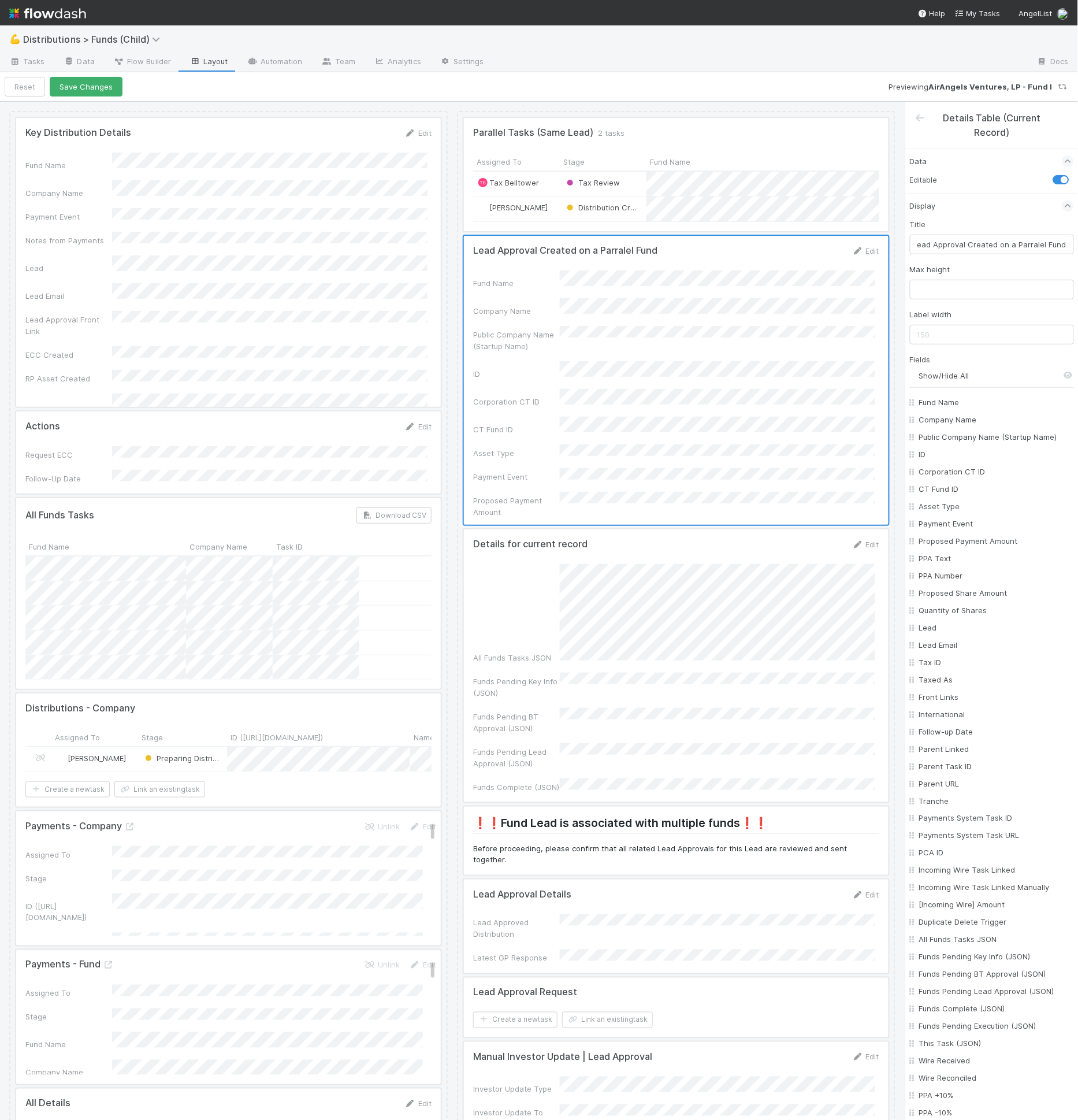
checkbox input "false"
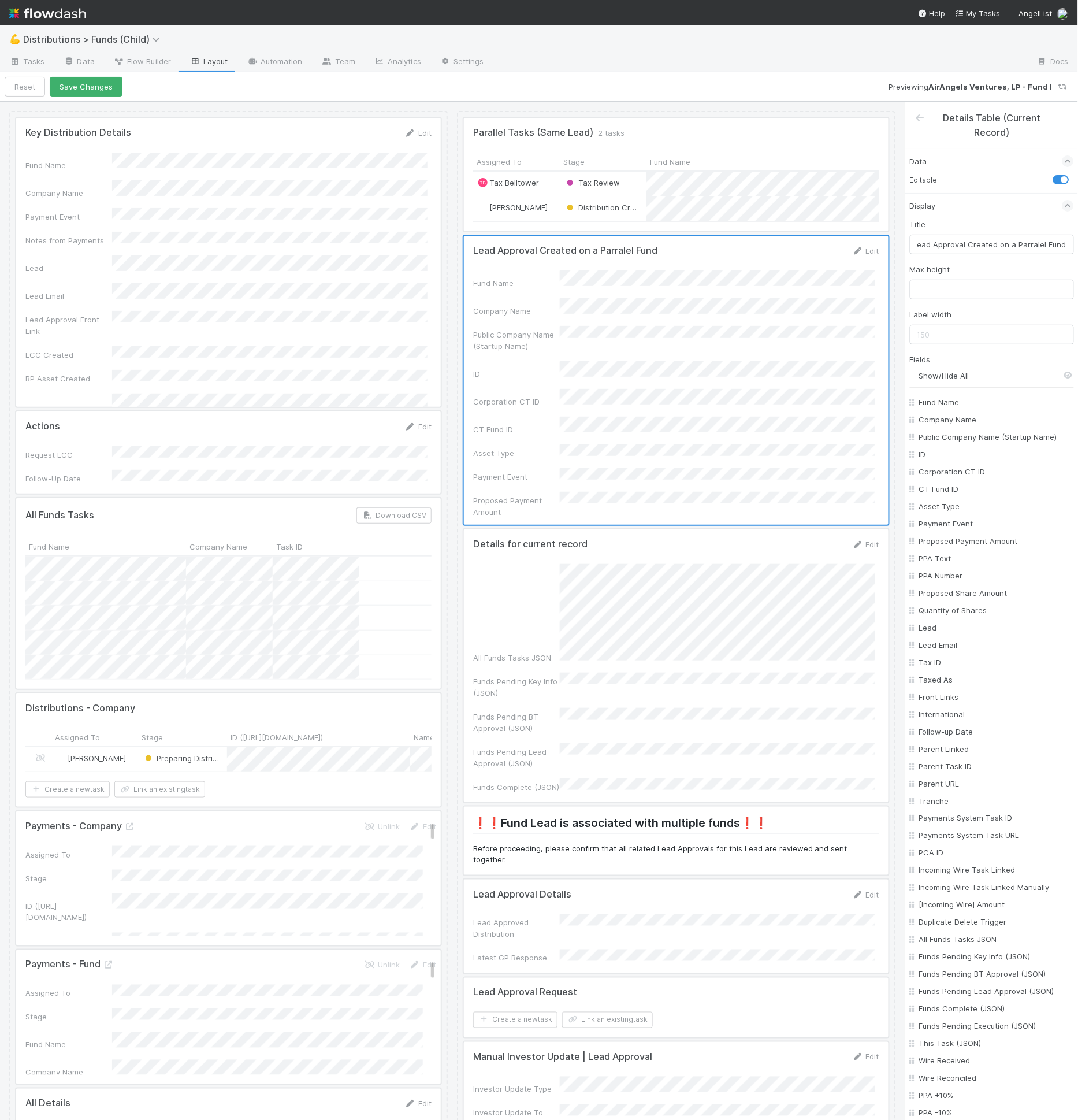
checkbox input "false"
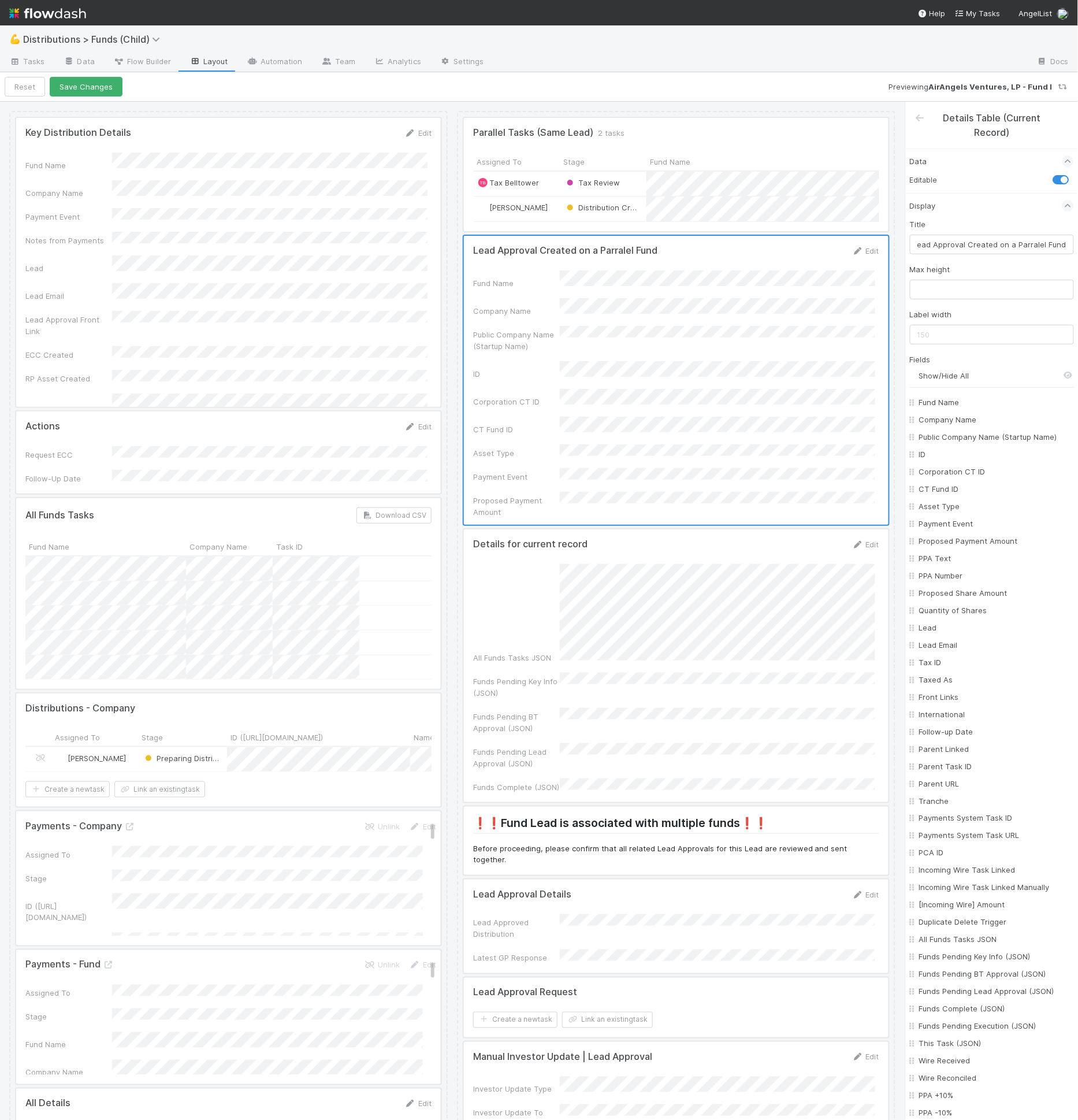
checkbox input "false"
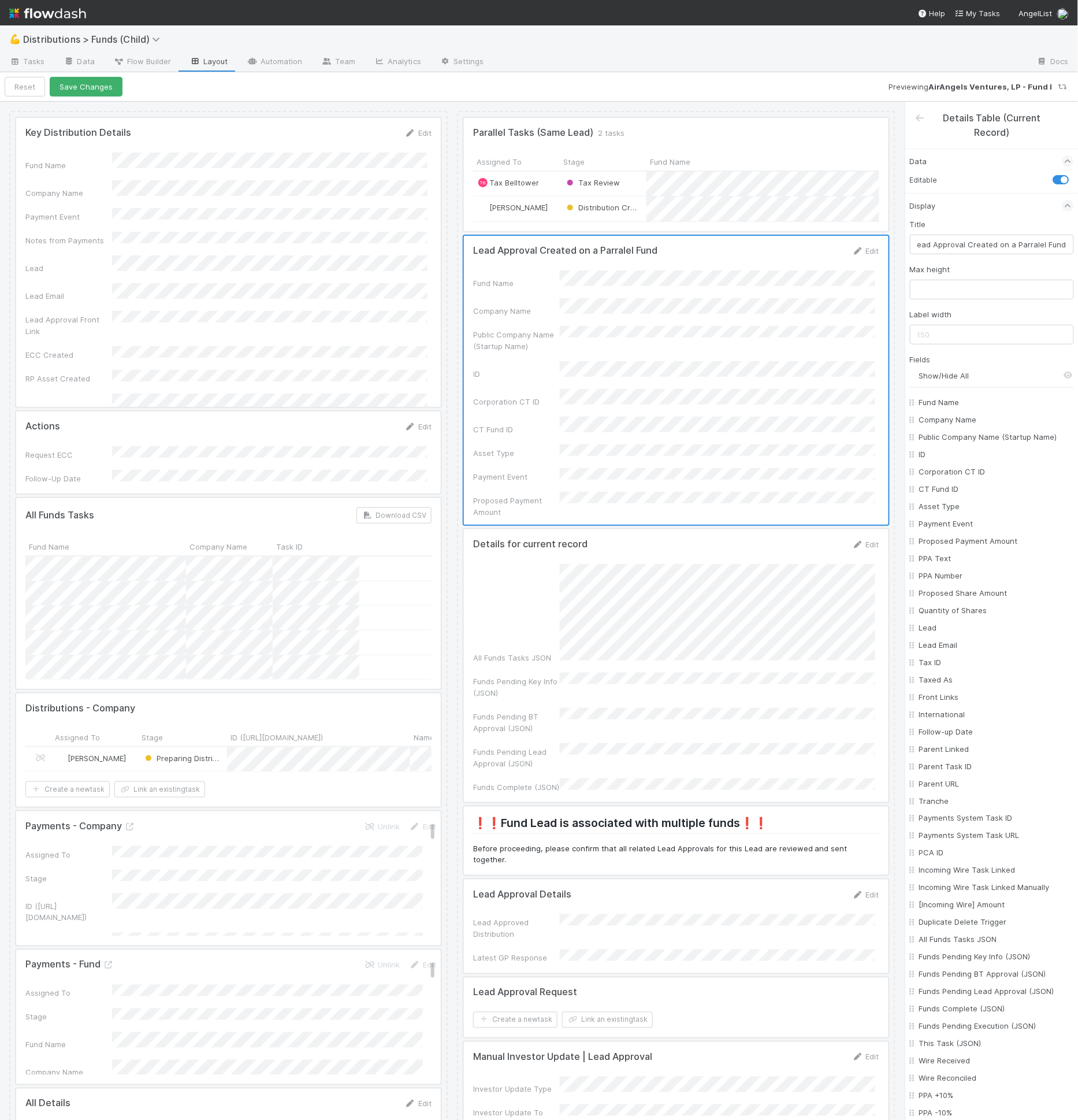
checkbox input "false"
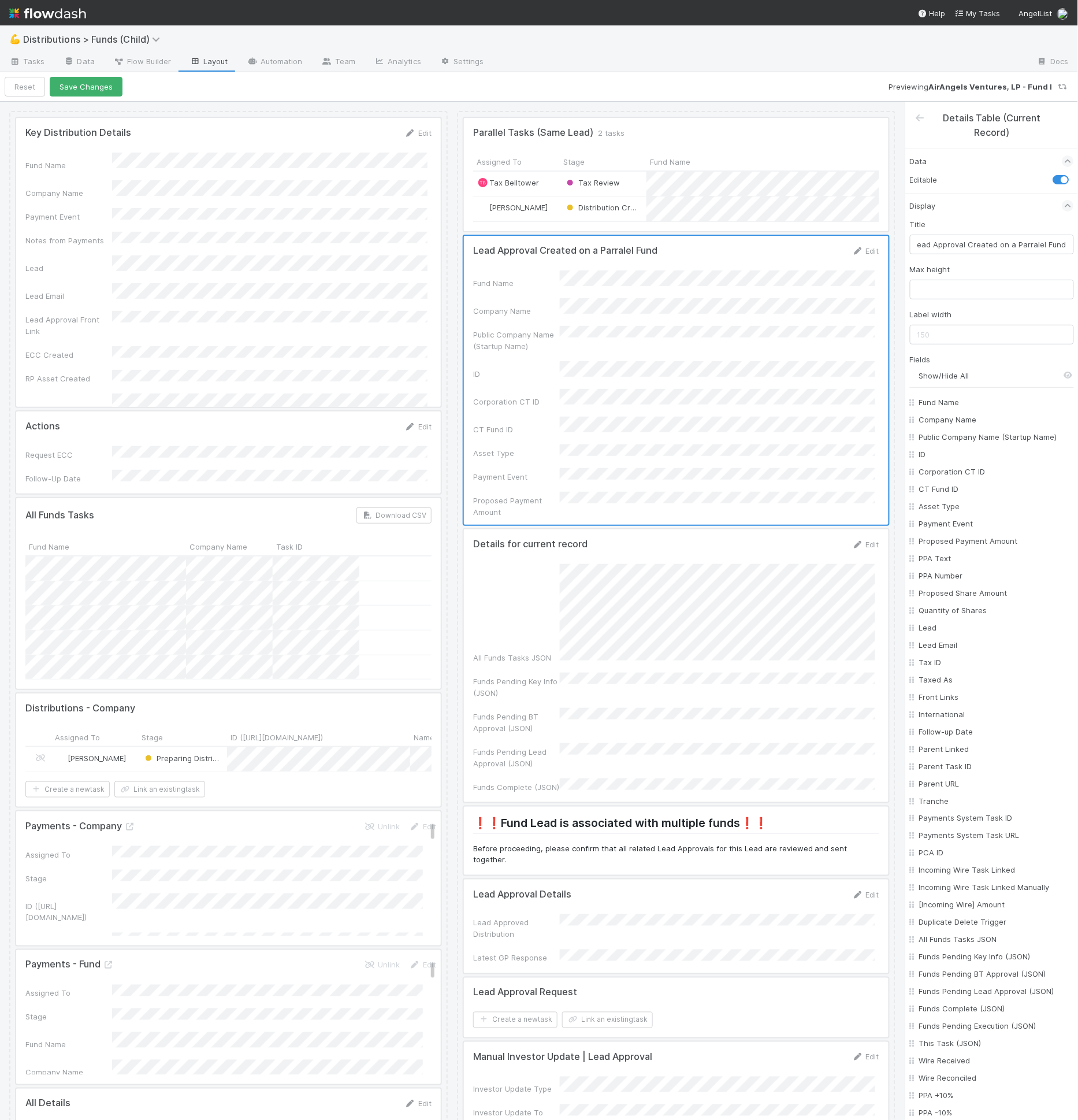
checkbox input "false"
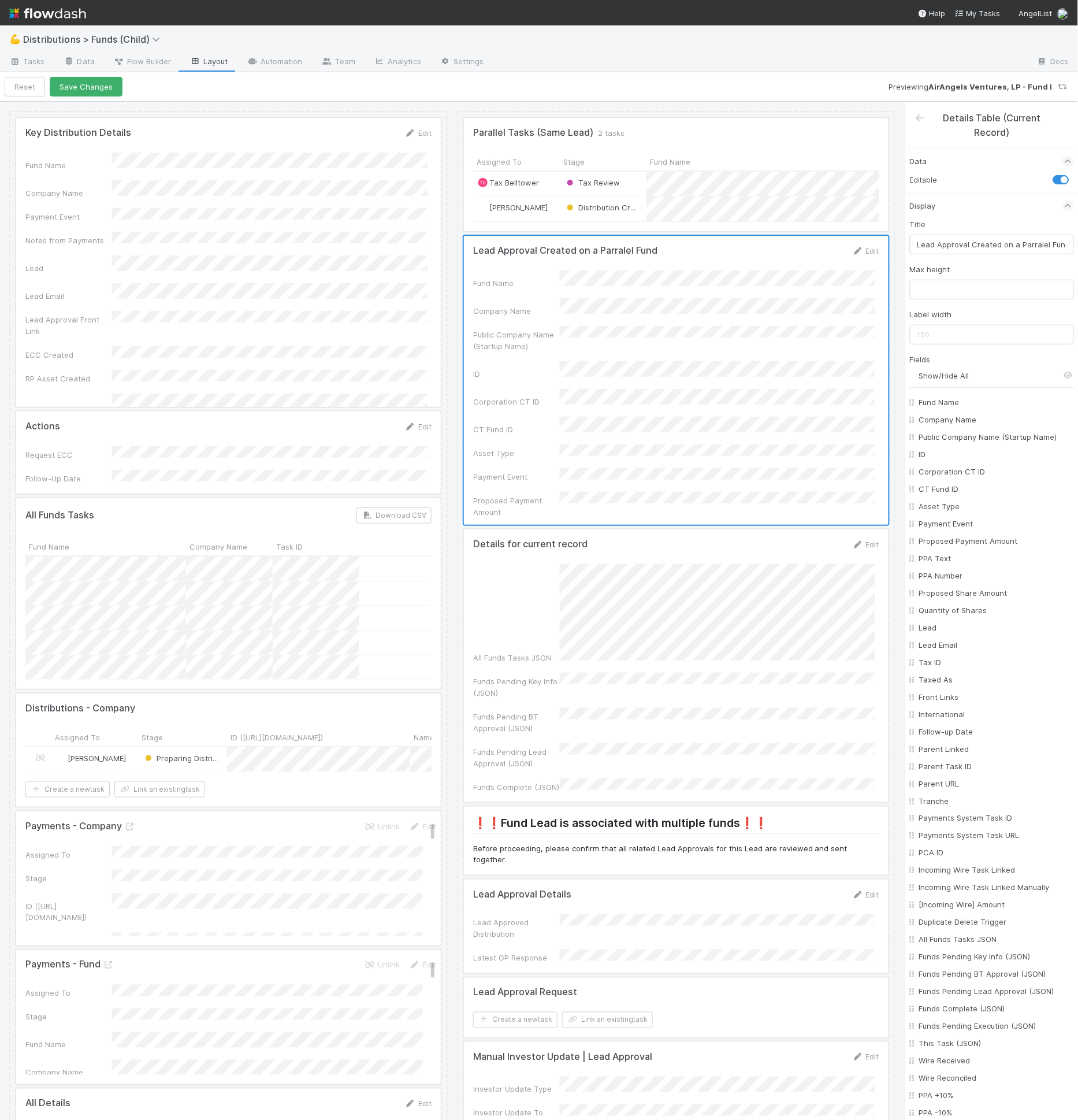
checkbox input "false"
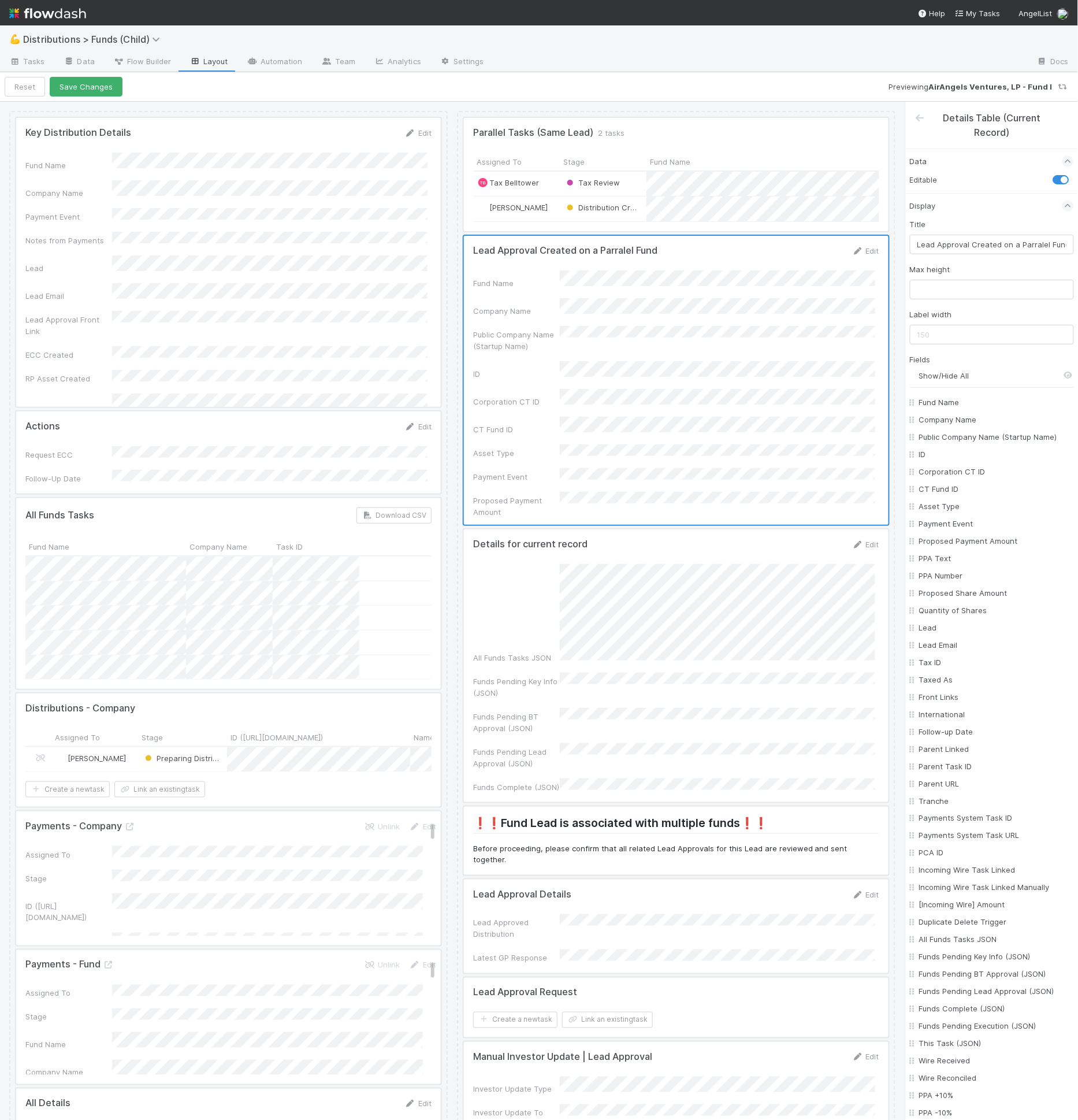
checkbox input "false"
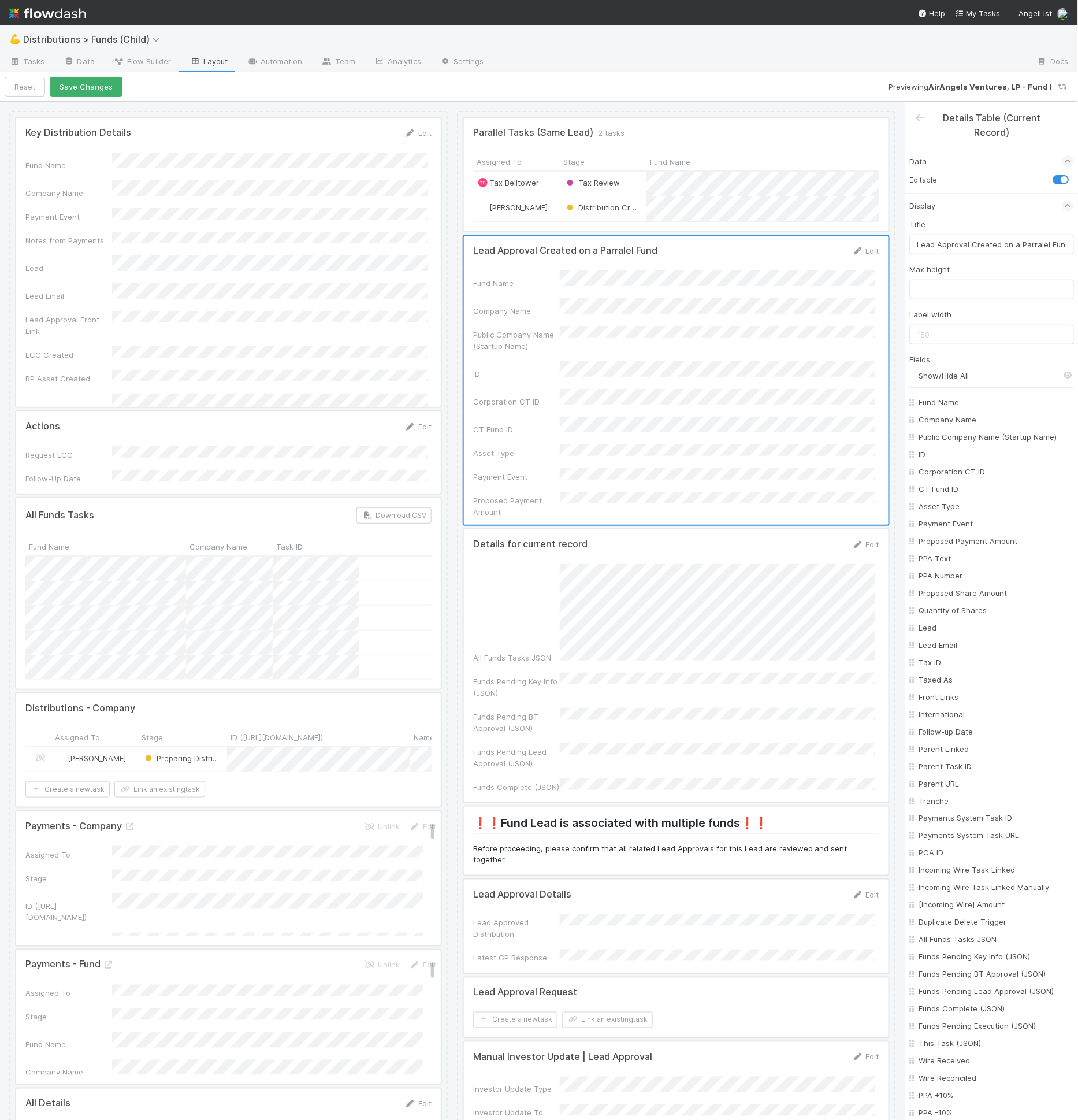
checkbox input "false"
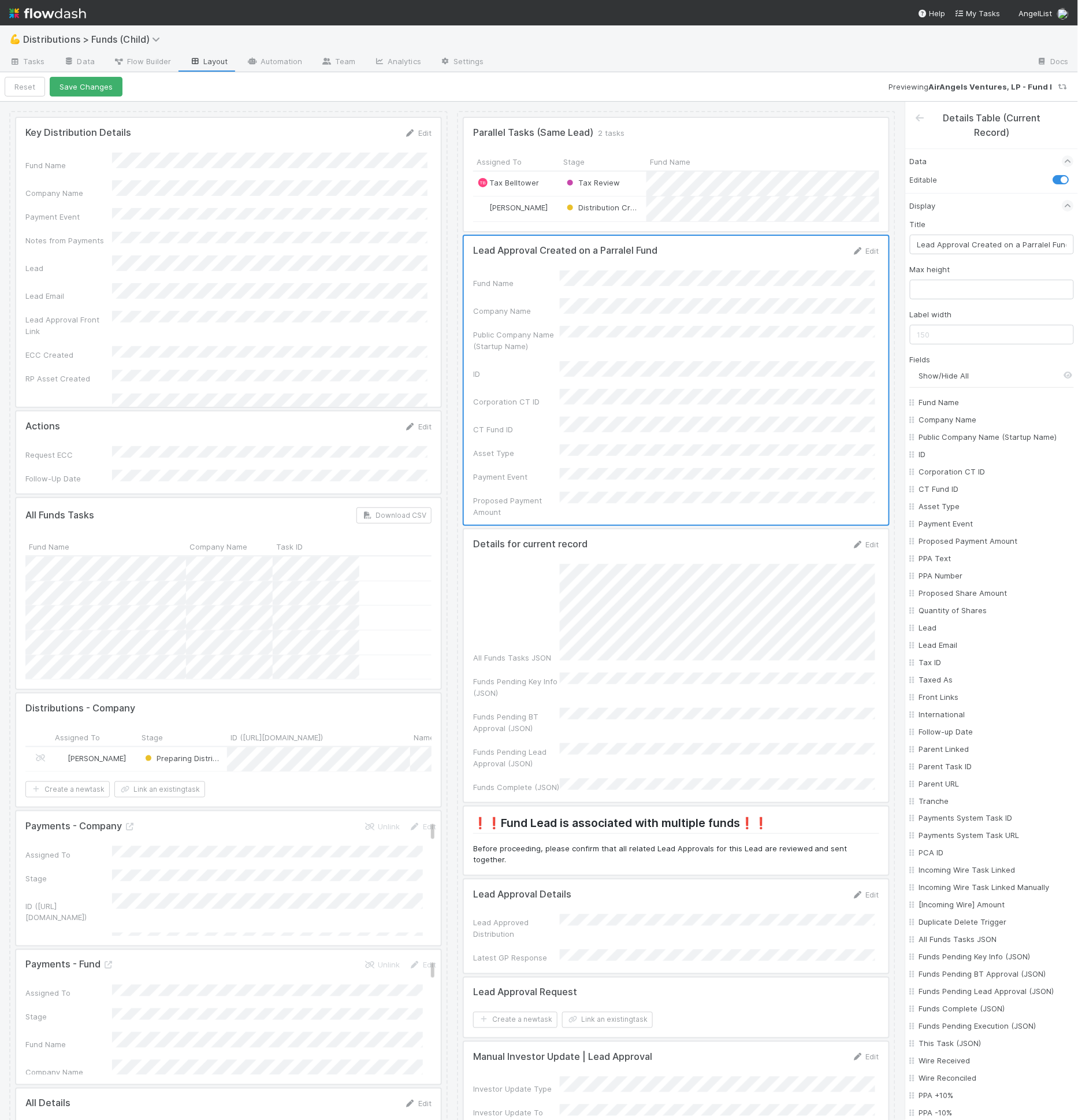
checkbox input "false"
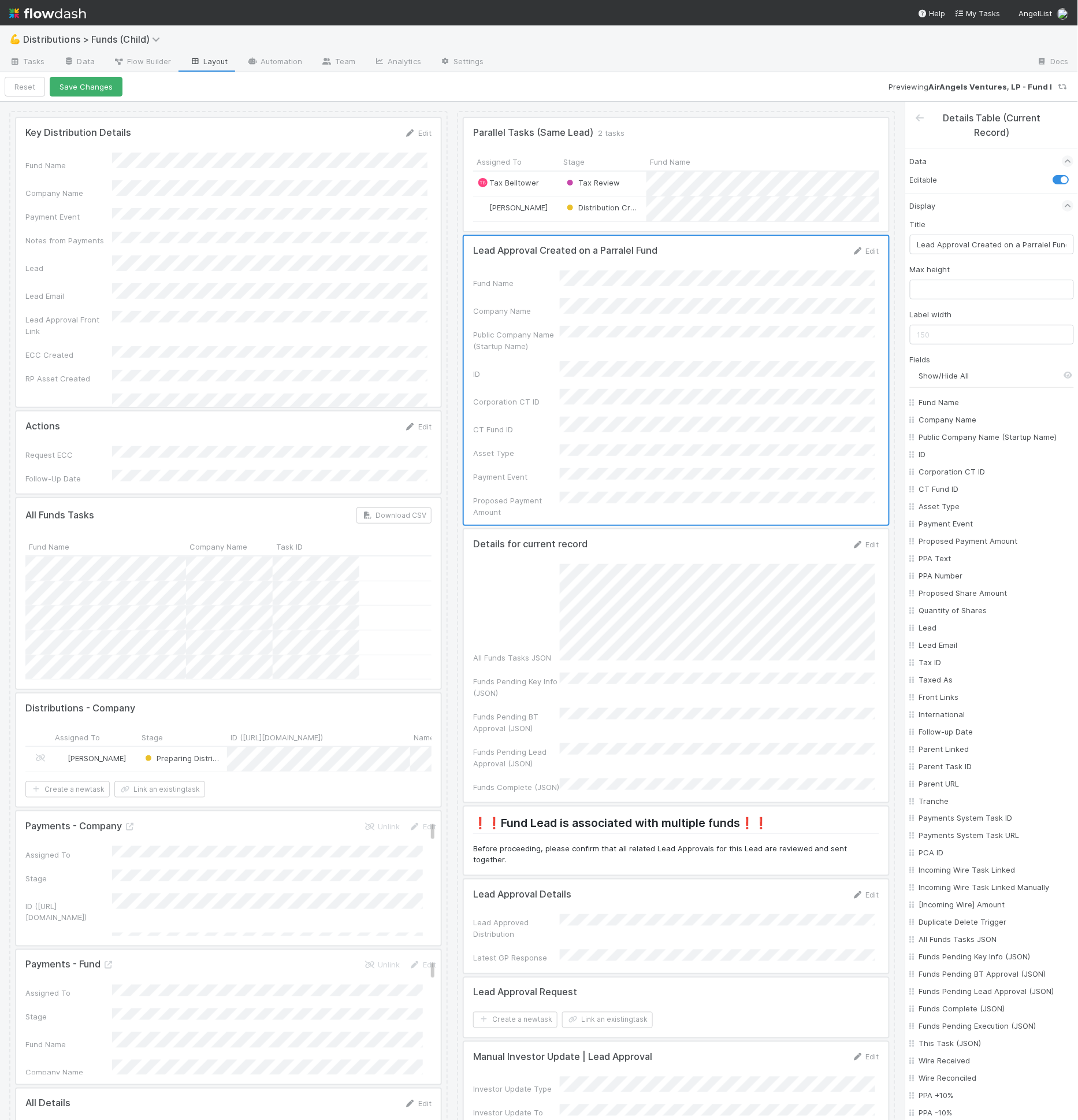
checkbox input "false"
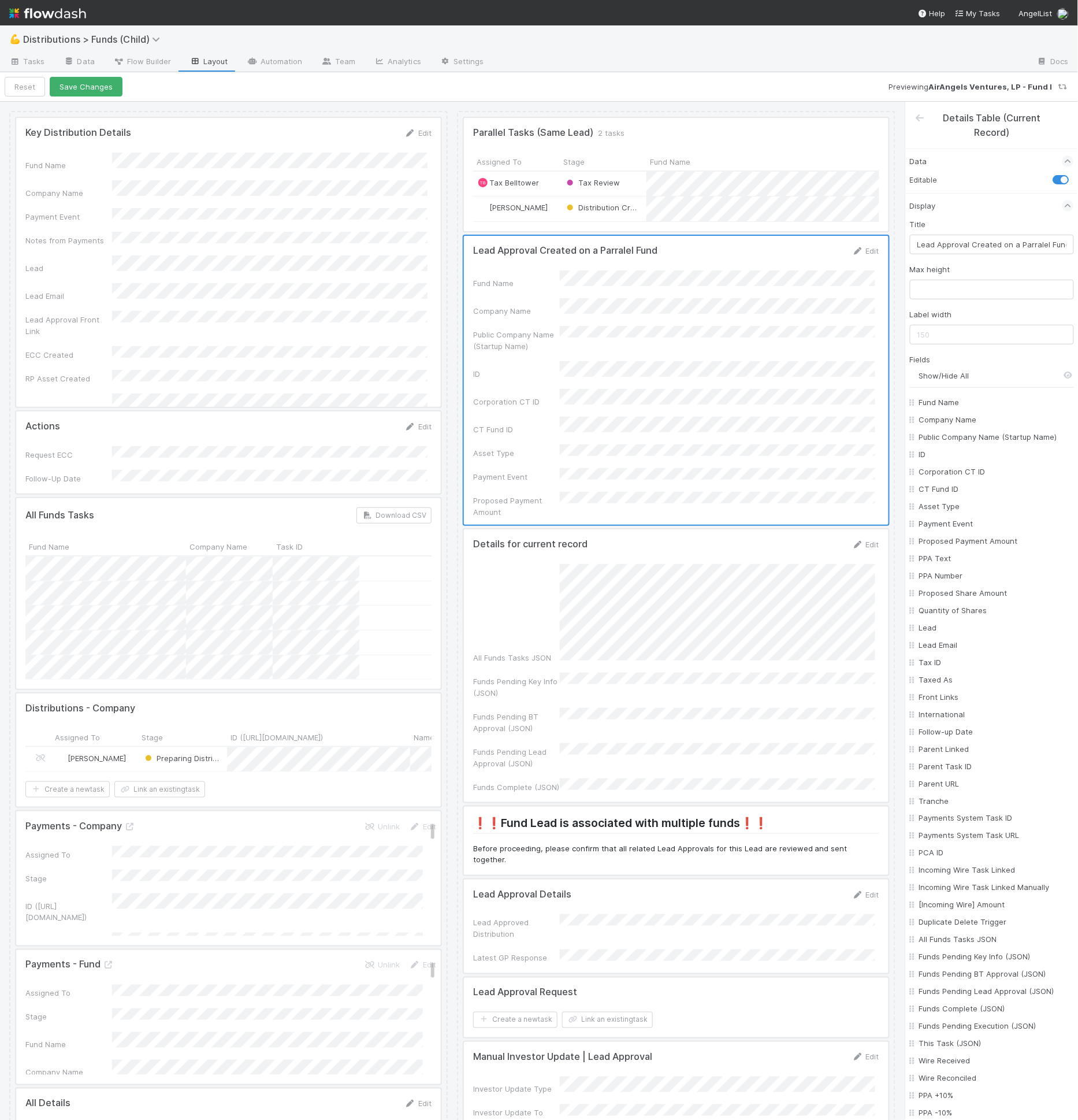
checkbox input "false"
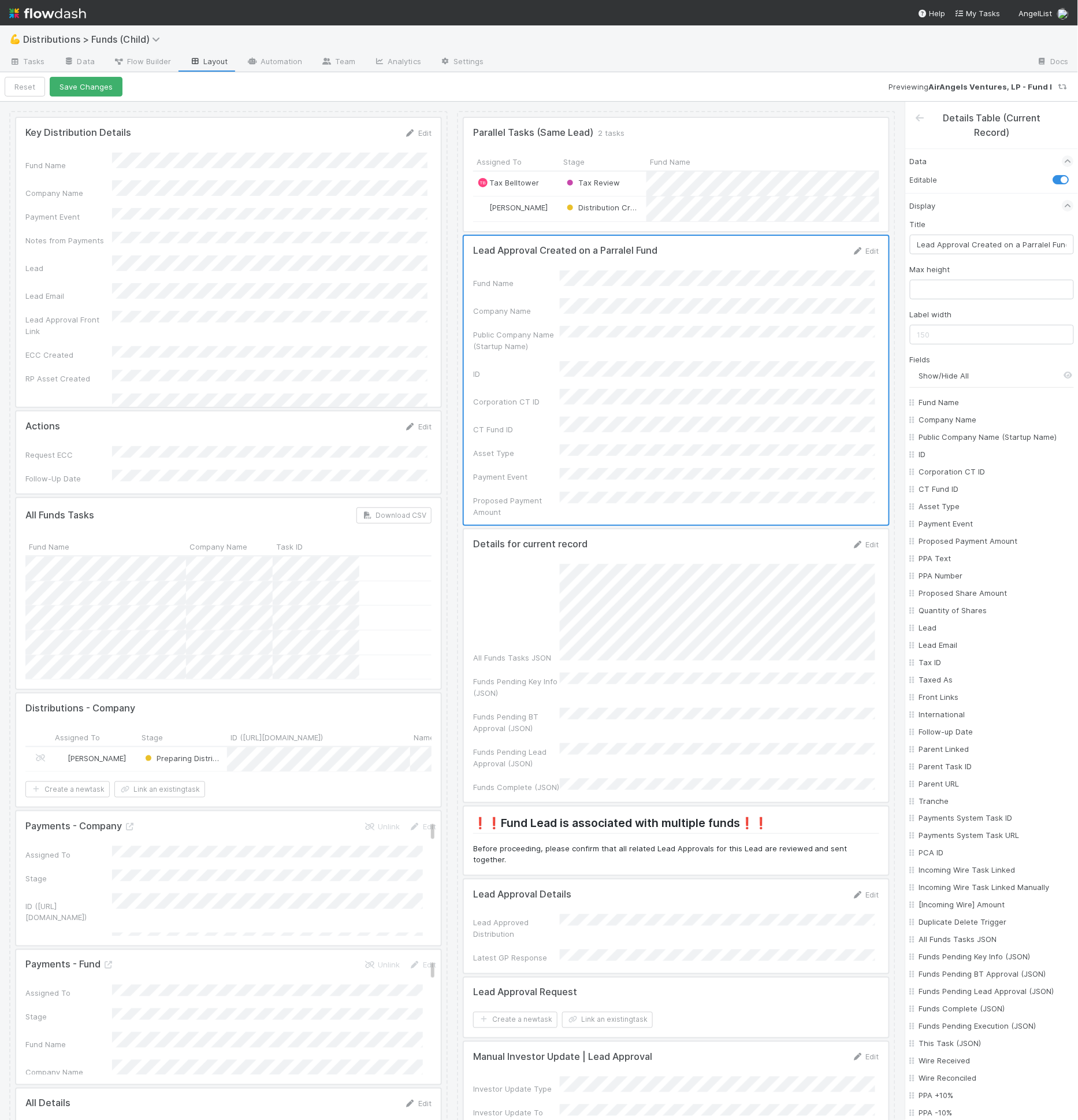
checkbox input "false"
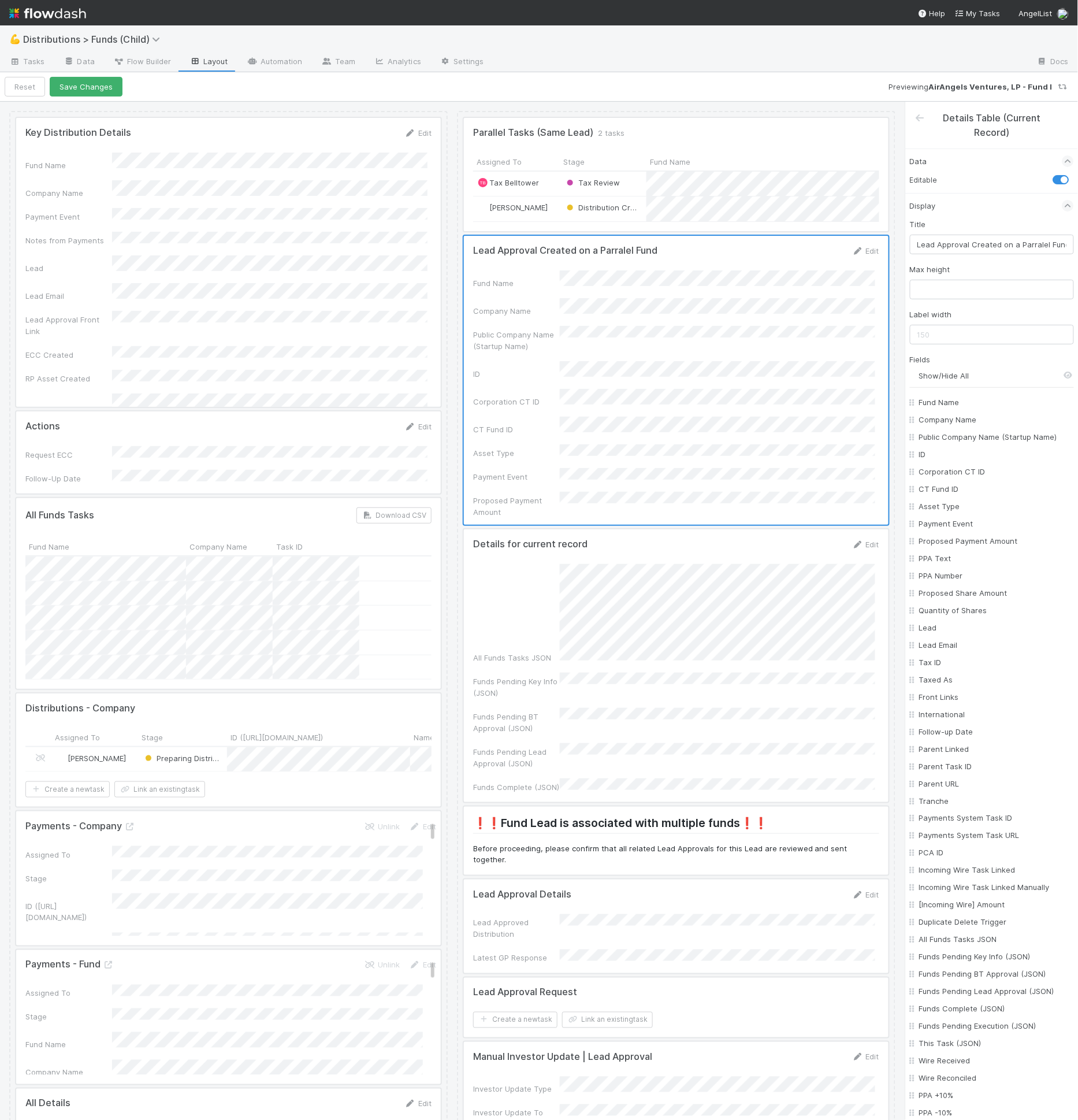
checkbox input "false"
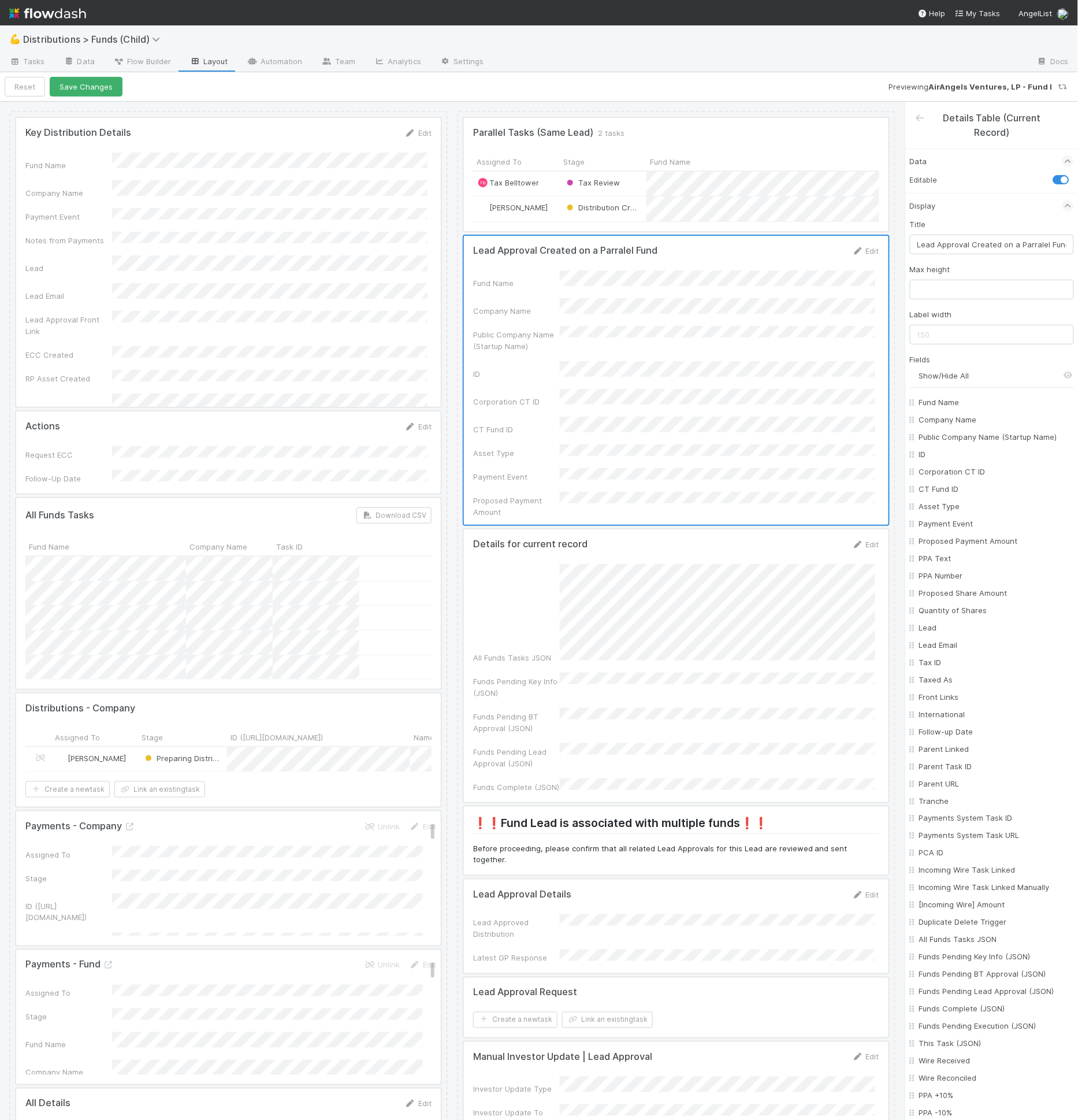
checkbox input "false"
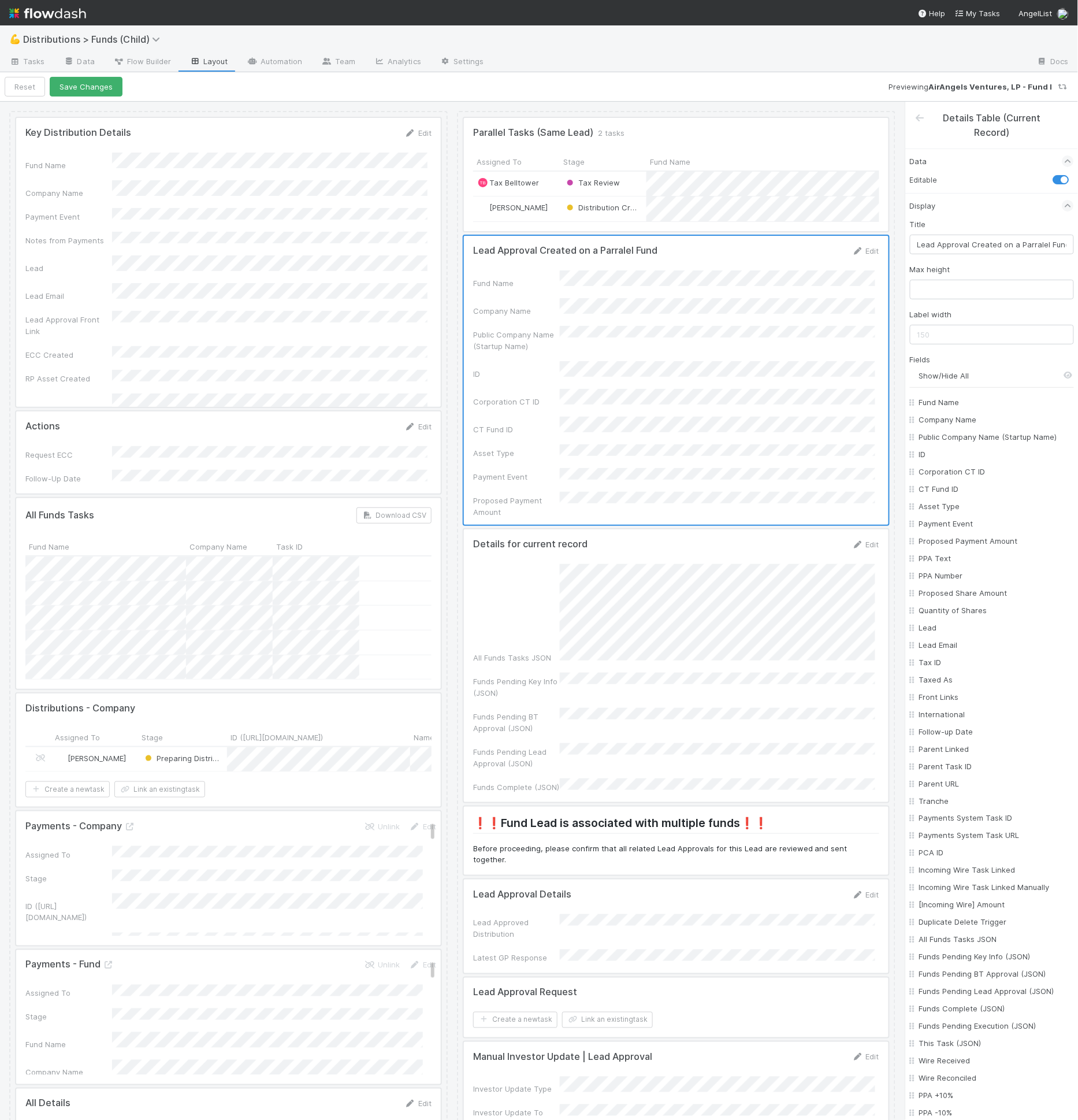
checkbox input "false"
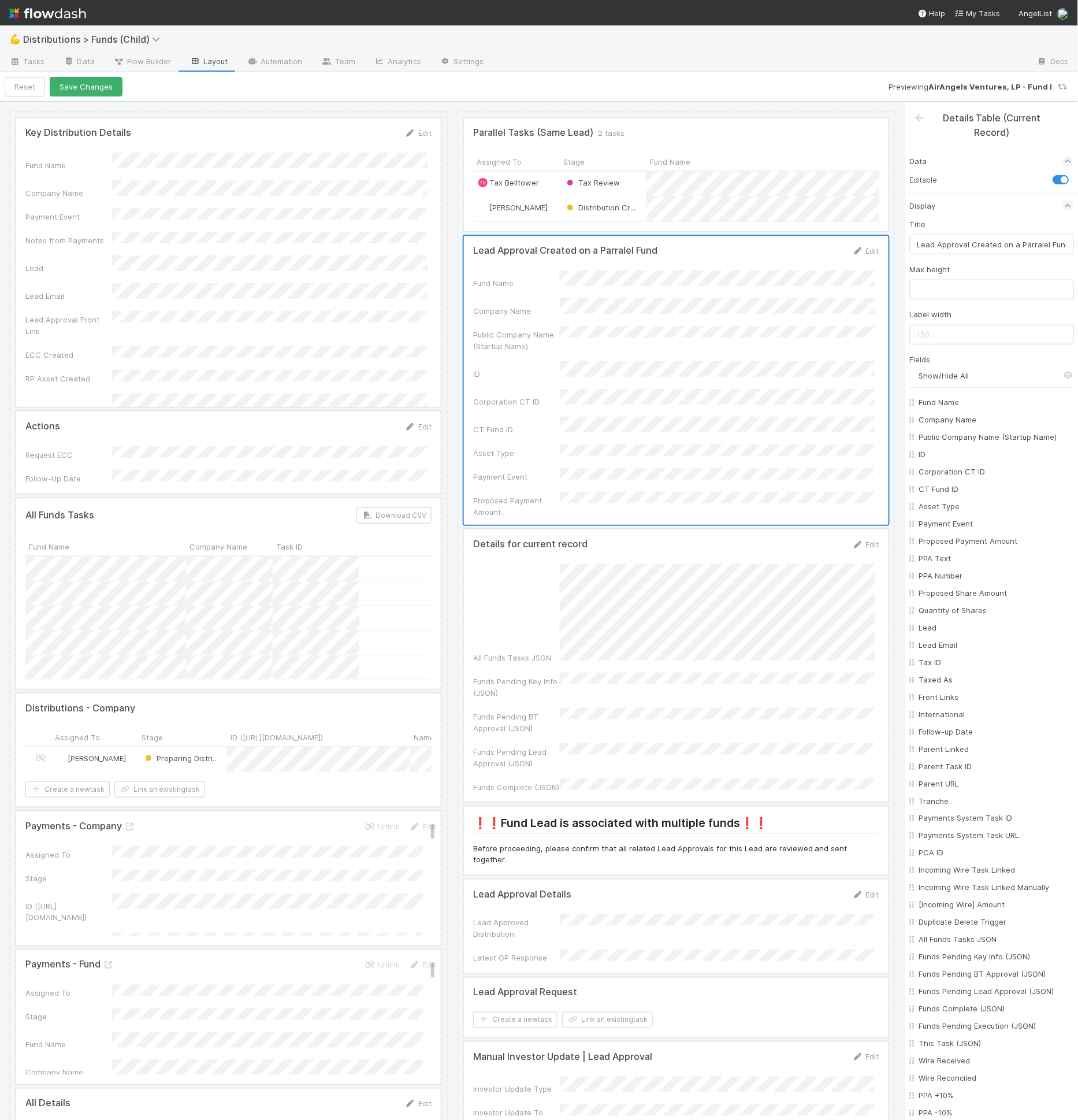
checkbox On "false"
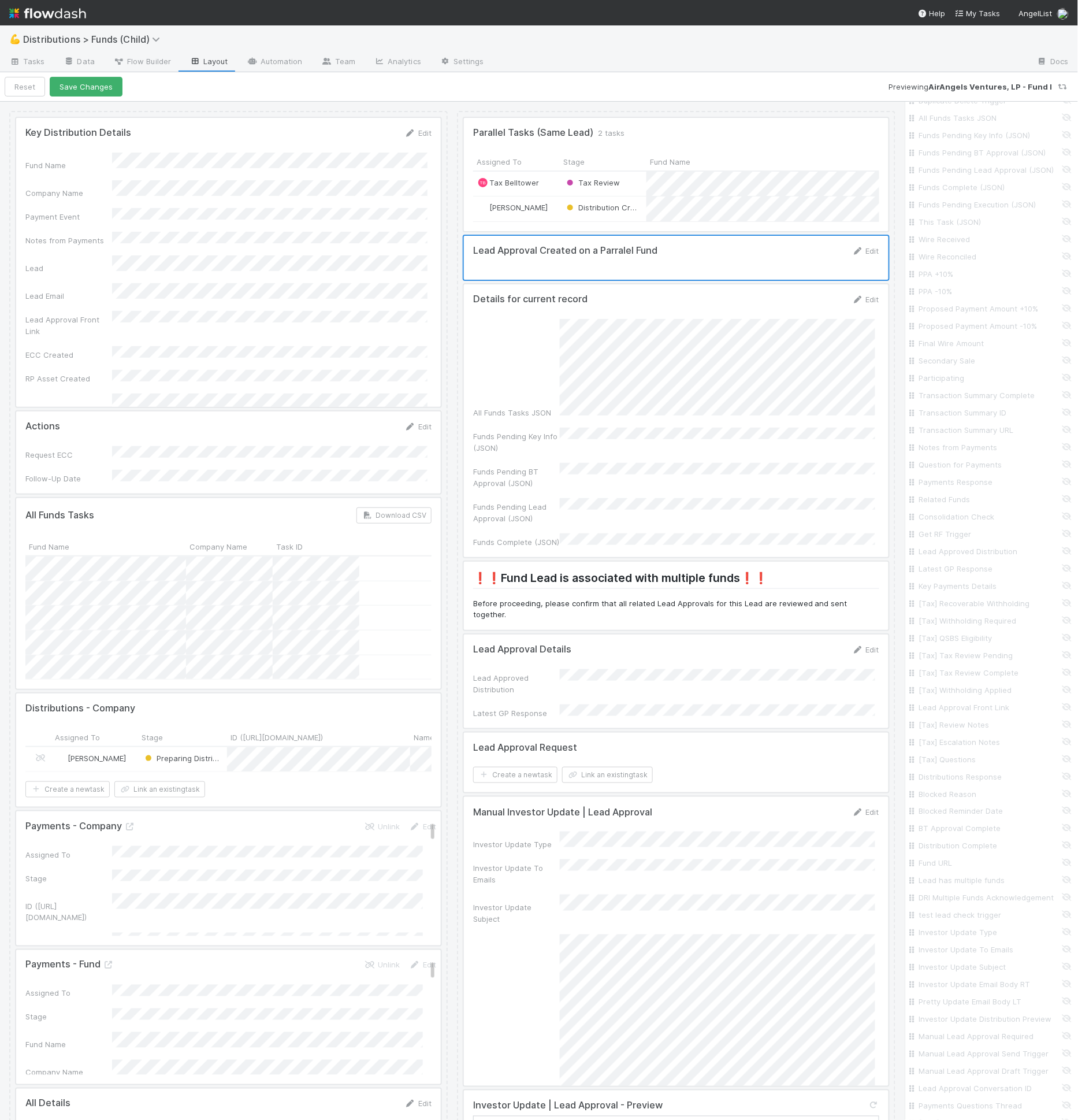
scroll to position [1745, 0]
click at [963, 851] on input "Same Lead Approval Task URL" at bounding box center [995, 857] width 152 height 12
checkbox input "true"
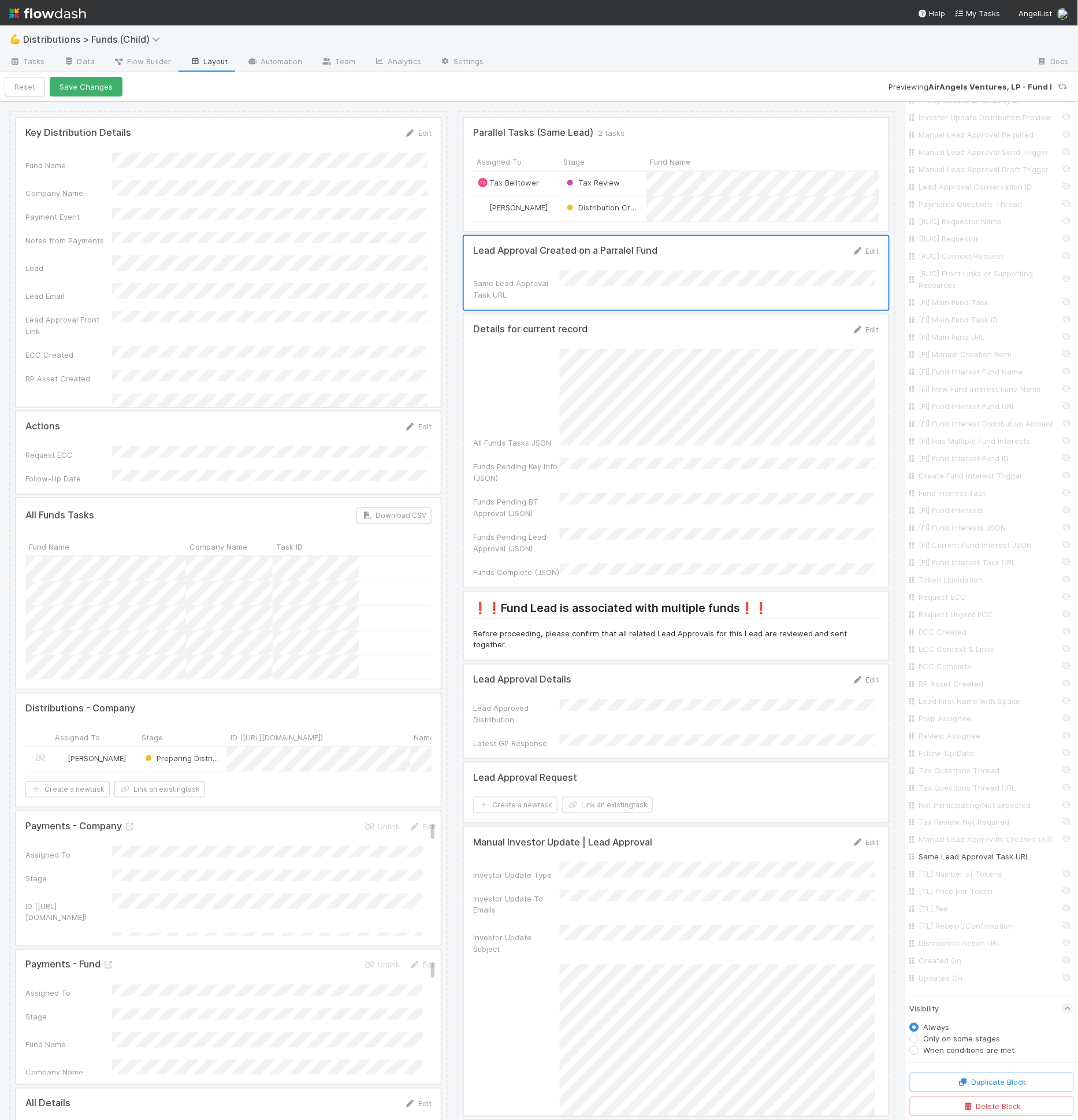
click at [975, 1052] on label "When conditions are met" at bounding box center [969, 1050] width 91 height 12
click at [919, 1052] on input "When conditions are met" at bounding box center [914, 1050] width 9 height 10
radio input "true"
radio input "false"
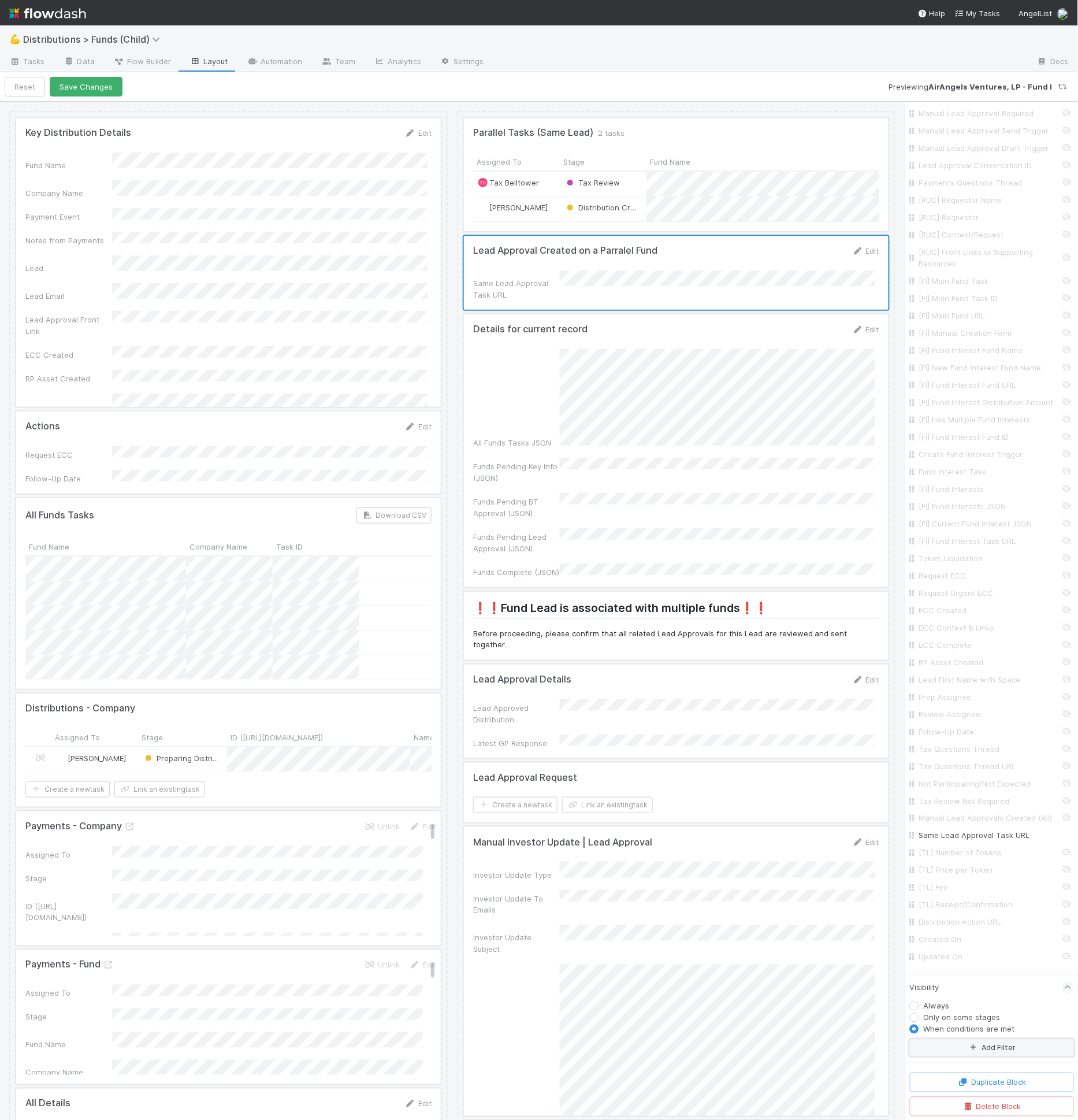
click at [980, 1048] on button "Add Filter" at bounding box center [992, 1048] width 164 height 17
click at [980, 1044] on div "Assigned To" at bounding box center [985, 1036] width 101 height 17
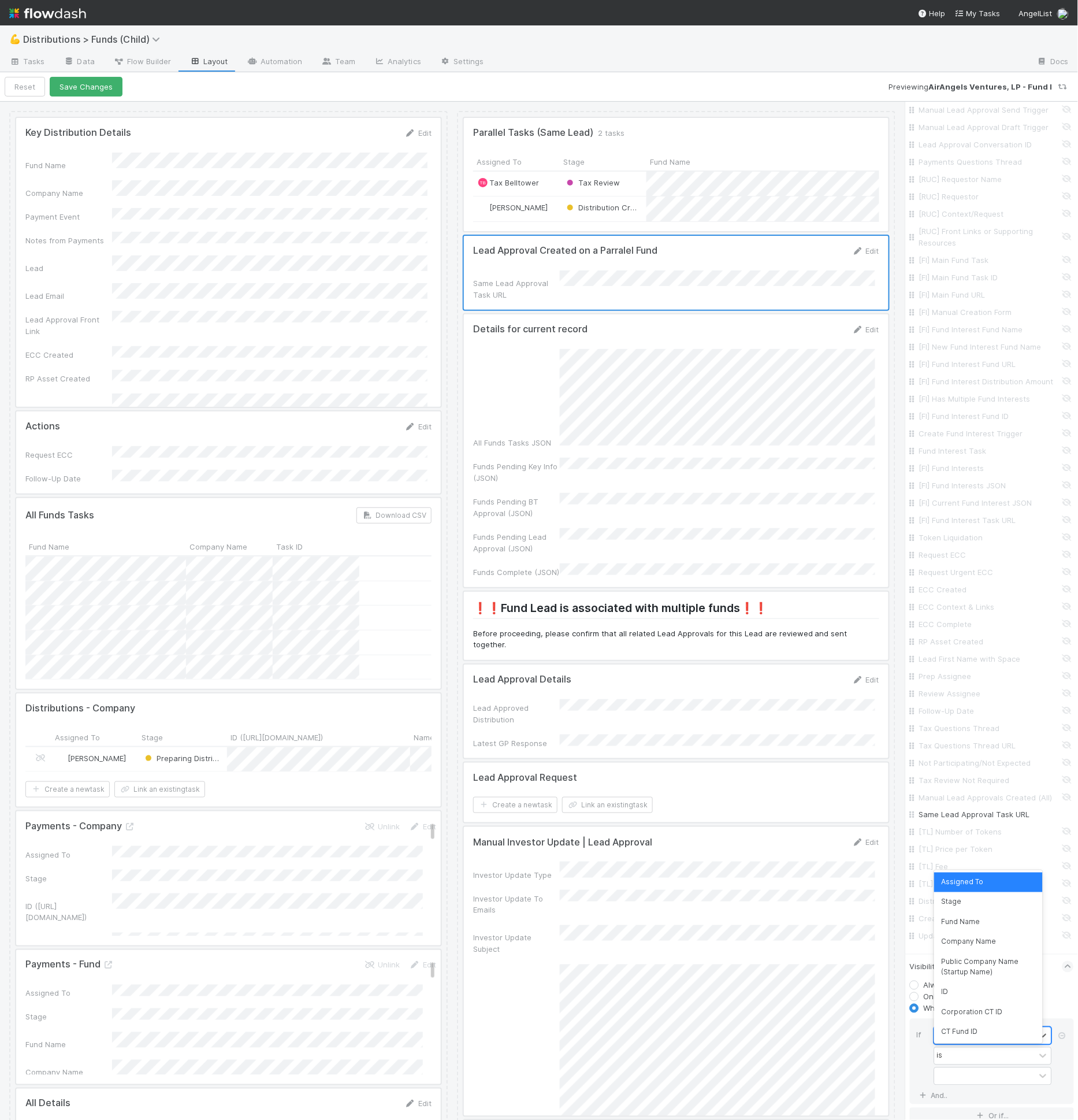
type input "st"
click at [980, 881] on div "Stage" at bounding box center [988, 882] width 108 height 19
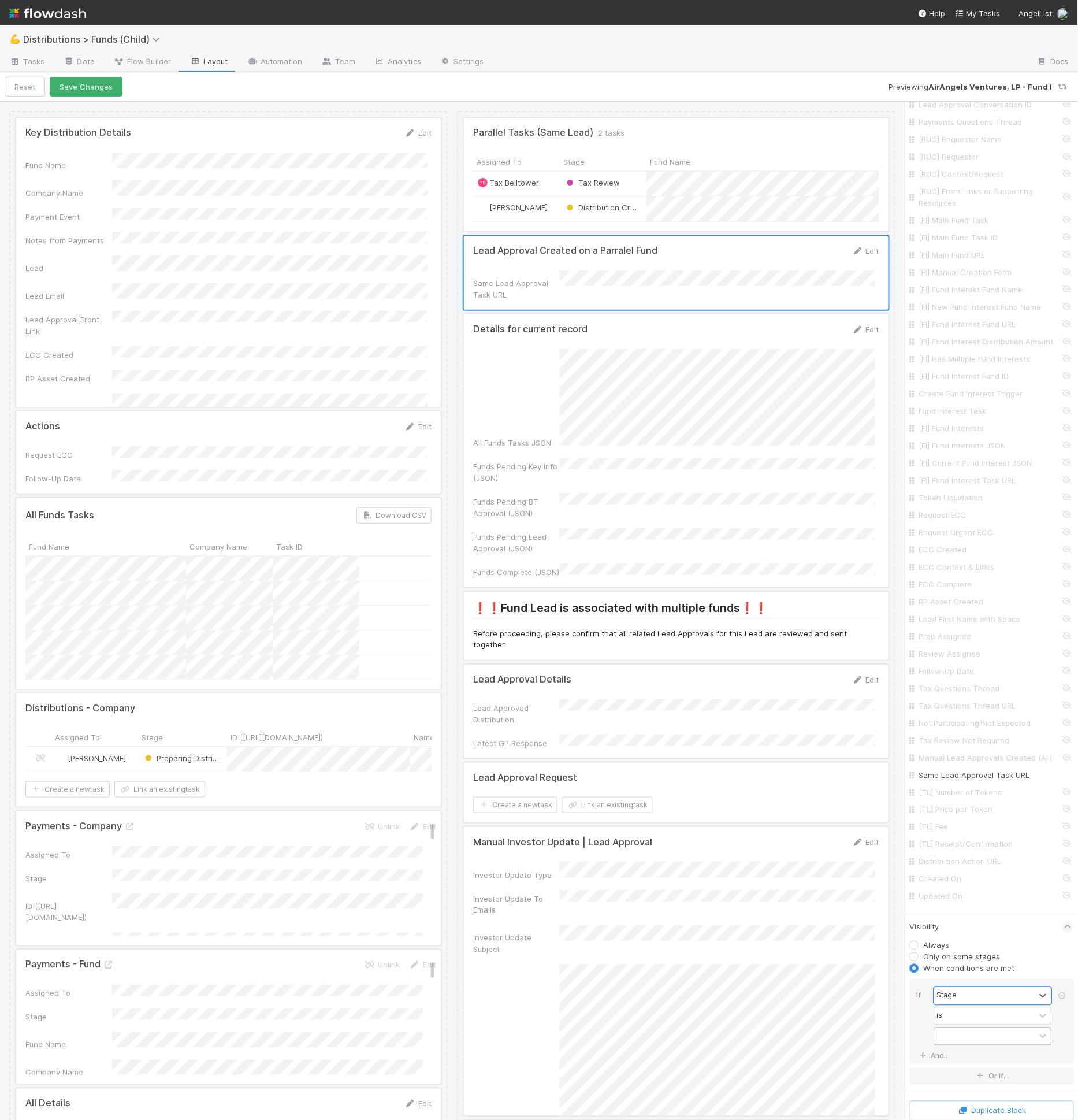
scroll to position [1853, 0]
click at [972, 1014] on div at bounding box center [985, 1008] width 101 height 17
click at [983, 1071] on div "Distribution Creation" at bounding box center [988, 1074] width 108 height 19
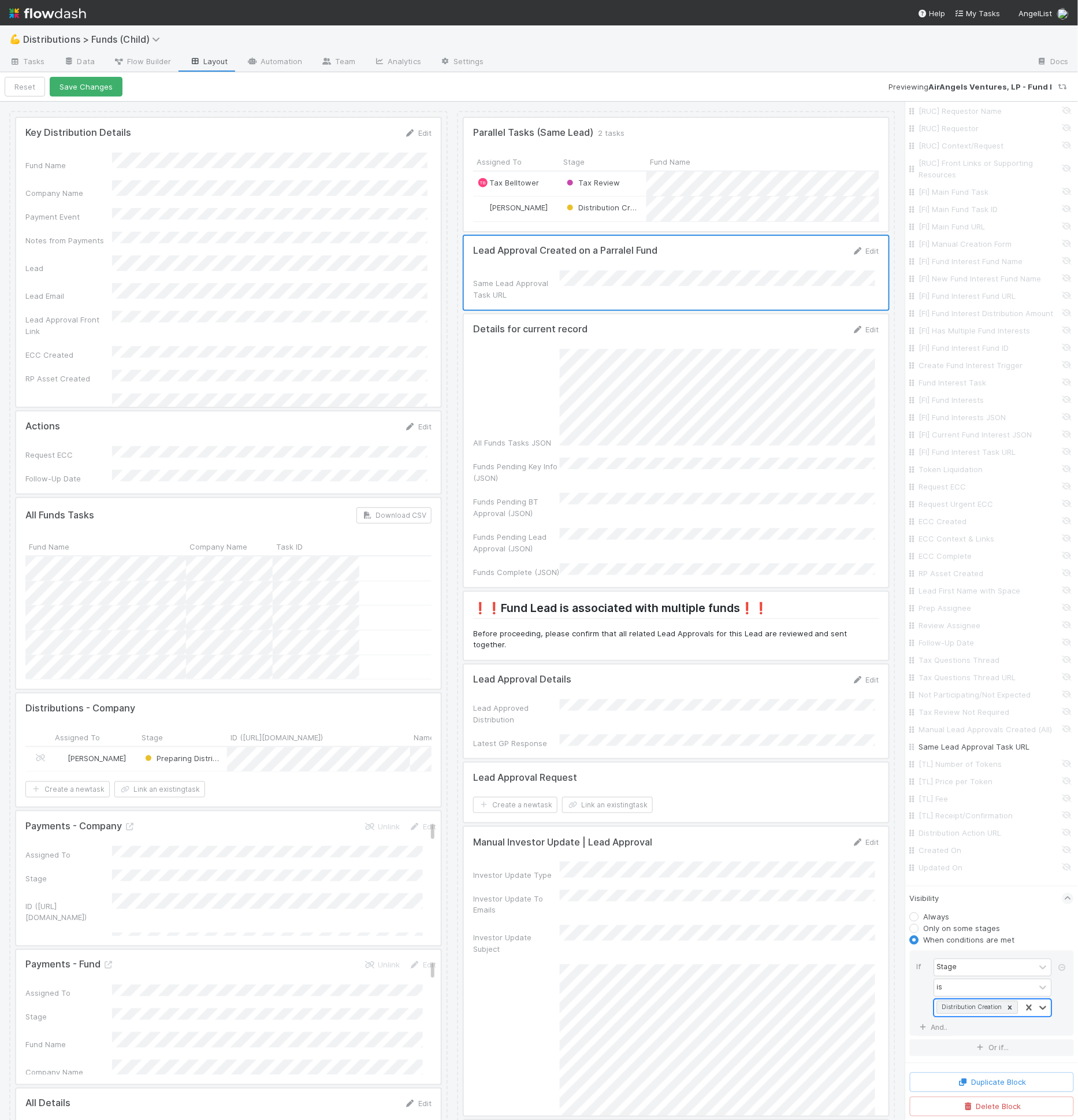
click at [988, 1005] on div "Distribution Creation" at bounding box center [978, 1008] width 87 height 17
click at [987, 1054] on div "Review Distribution" at bounding box center [988, 1053] width 108 height 19
click at [990, 1016] on div "Distribution Creation Review Distribution" at bounding box center [978, 1000] width 87 height 31
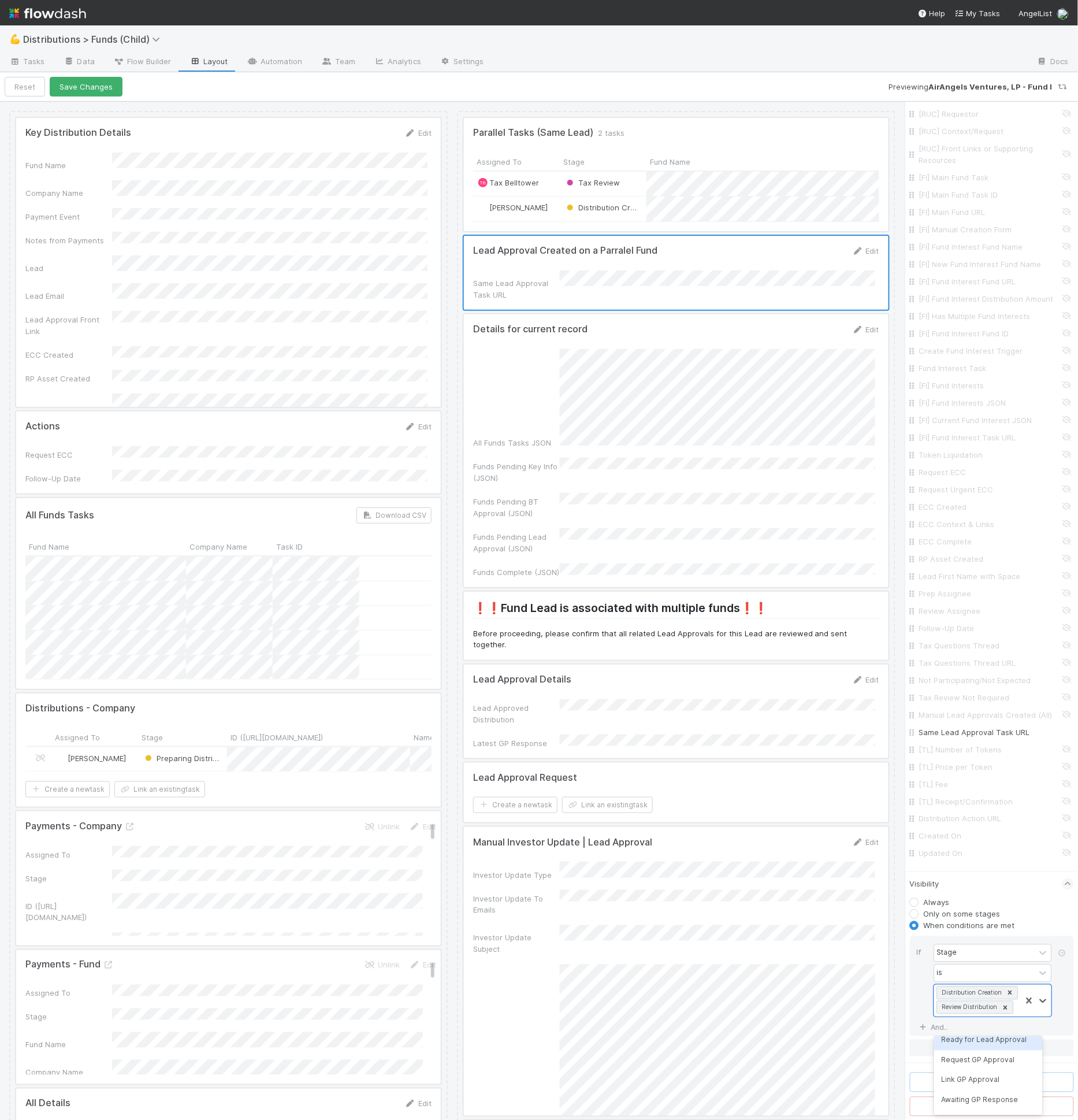
click at [990, 1039] on div "Ready for Lead Approval" at bounding box center [988, 1040] width 108 height 19
click at [983, 1028] on div "Distribution Creation Review Distribution Ready for Lead Approval" at bounding box center [978, 997] width 87 height 60
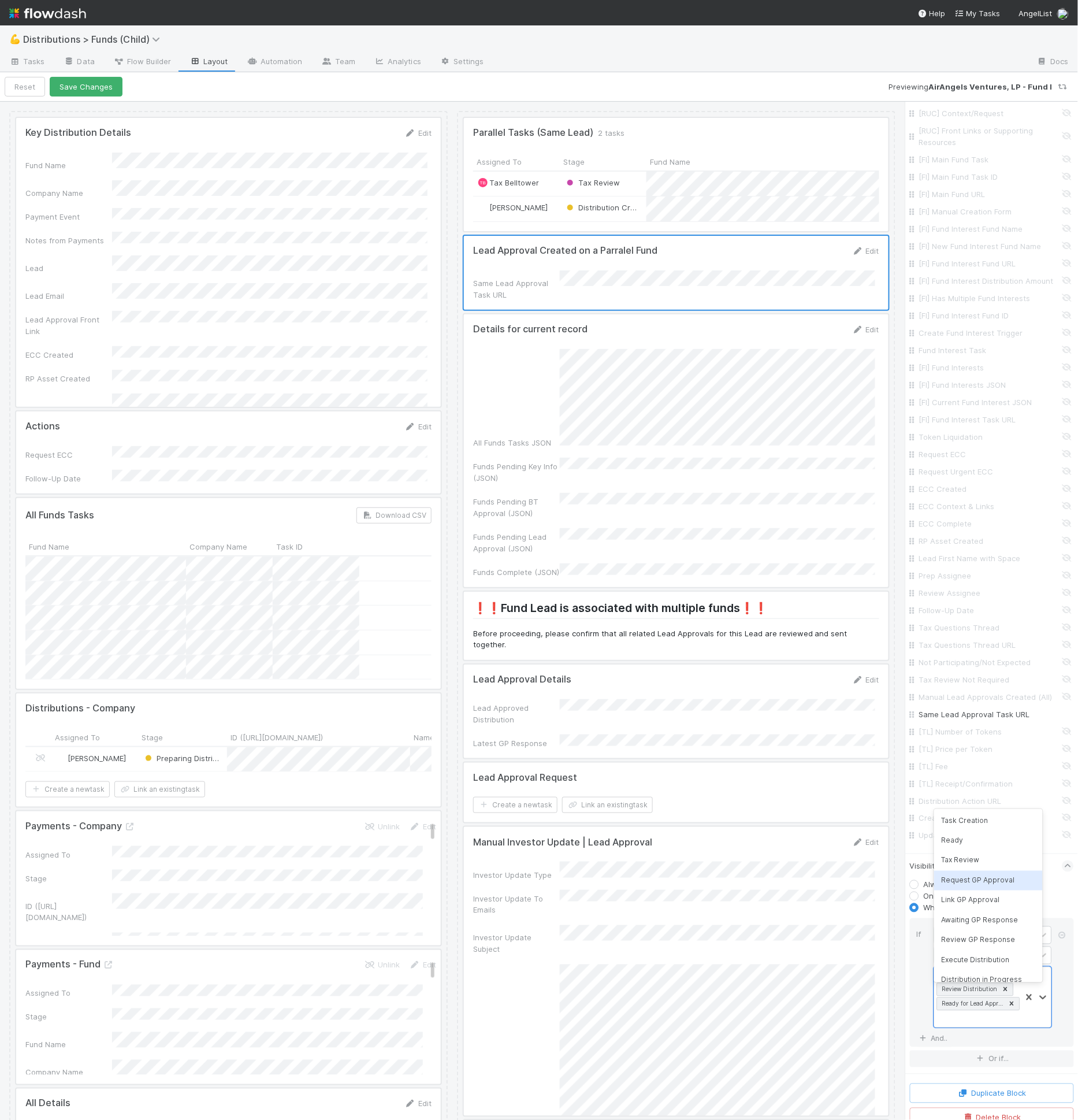
click at [987, 884] on div "Request GP Approval" at bounding box center [988, 880] width 108 height 19
click at [981, 1012] on div "Distribution Creation Review Distribution Ready for Lead Approval Request GP Ap…" at bounding box center [978, 986] width 87 height 60
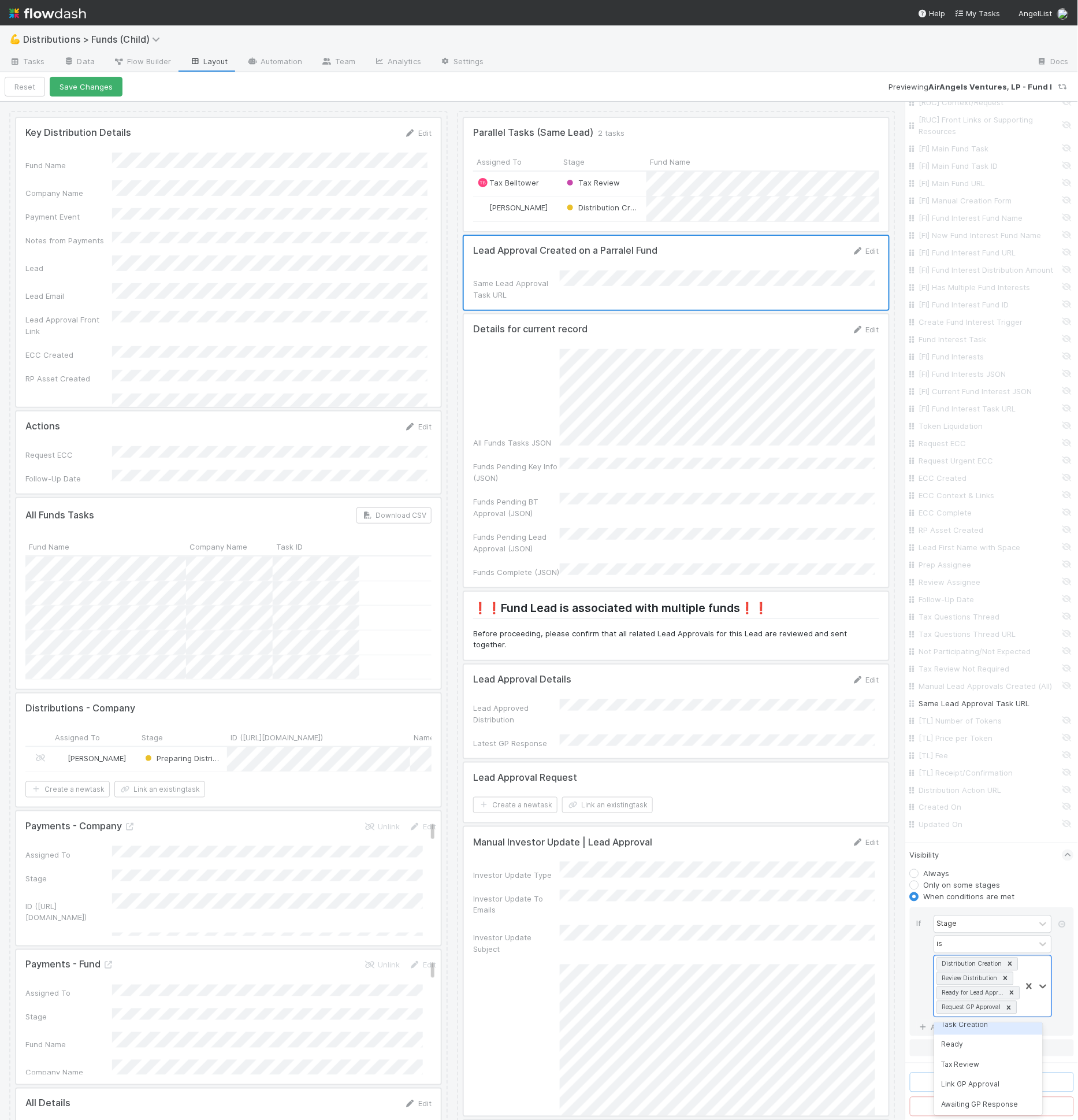
scroll to position [21, 0]
click at [977, 1013] on div "Distribution Creation Review Distribution Ready for Lead Approval Request GP Ap…" at bounding box center [978, 986] width 87 height 60
click at [75, 87] on button "Save Changes" at bounding box center [85, 87] width 73 height 19
click at [944, 1028] on link "And.." at bounding box center [935, 1028] width 36 height 17
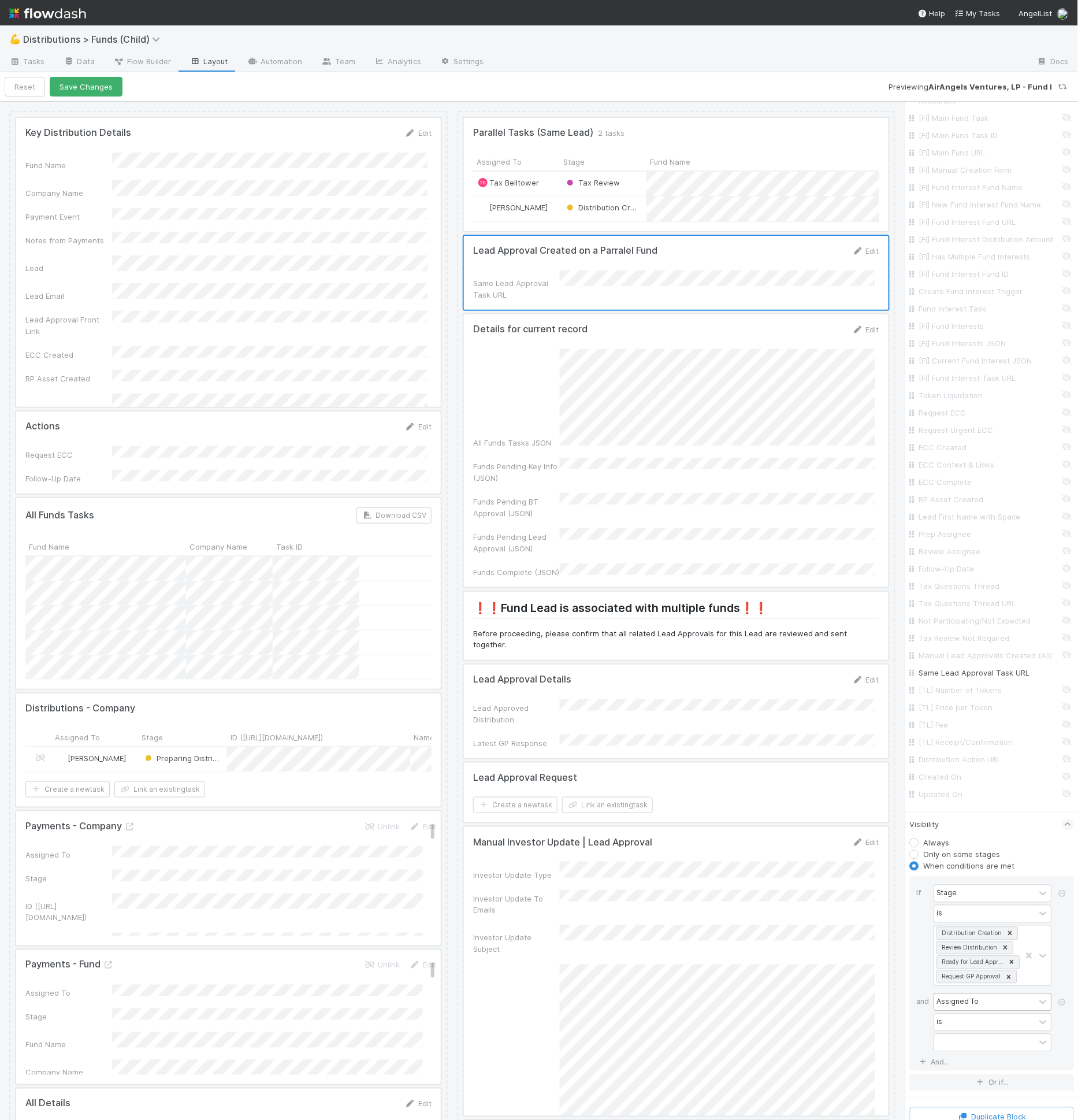
click at [942, 1007] on div "Assigned To" at bounding box center [958, 1002] width 42 height 10
type input "same"
click at [985, 1031] on div "contains" at bounding box center [985, 1023] width 101 height 17
click at [966, 963] on div "is not" at bounding box center [988, 959] width 108 height 19
click at [967, 1053] on div "Same Lead Approval Task URL option is not, selected. 0 results available. Selec…" at bounding box center [995, 1023] width 122 height 60
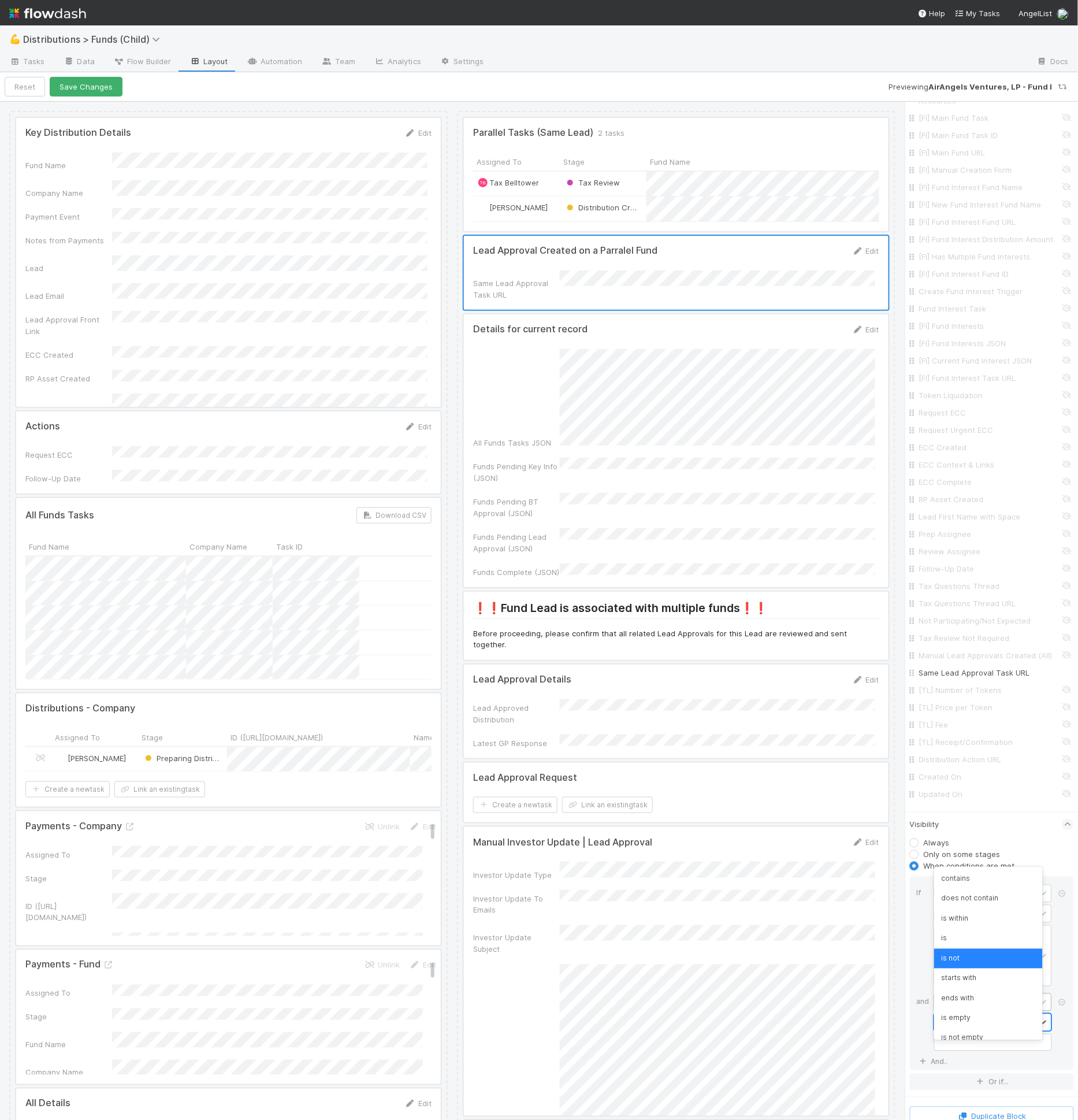
click at [967, 1031] on div "is not" at bounding box center [985, 1023] width 101 height 17
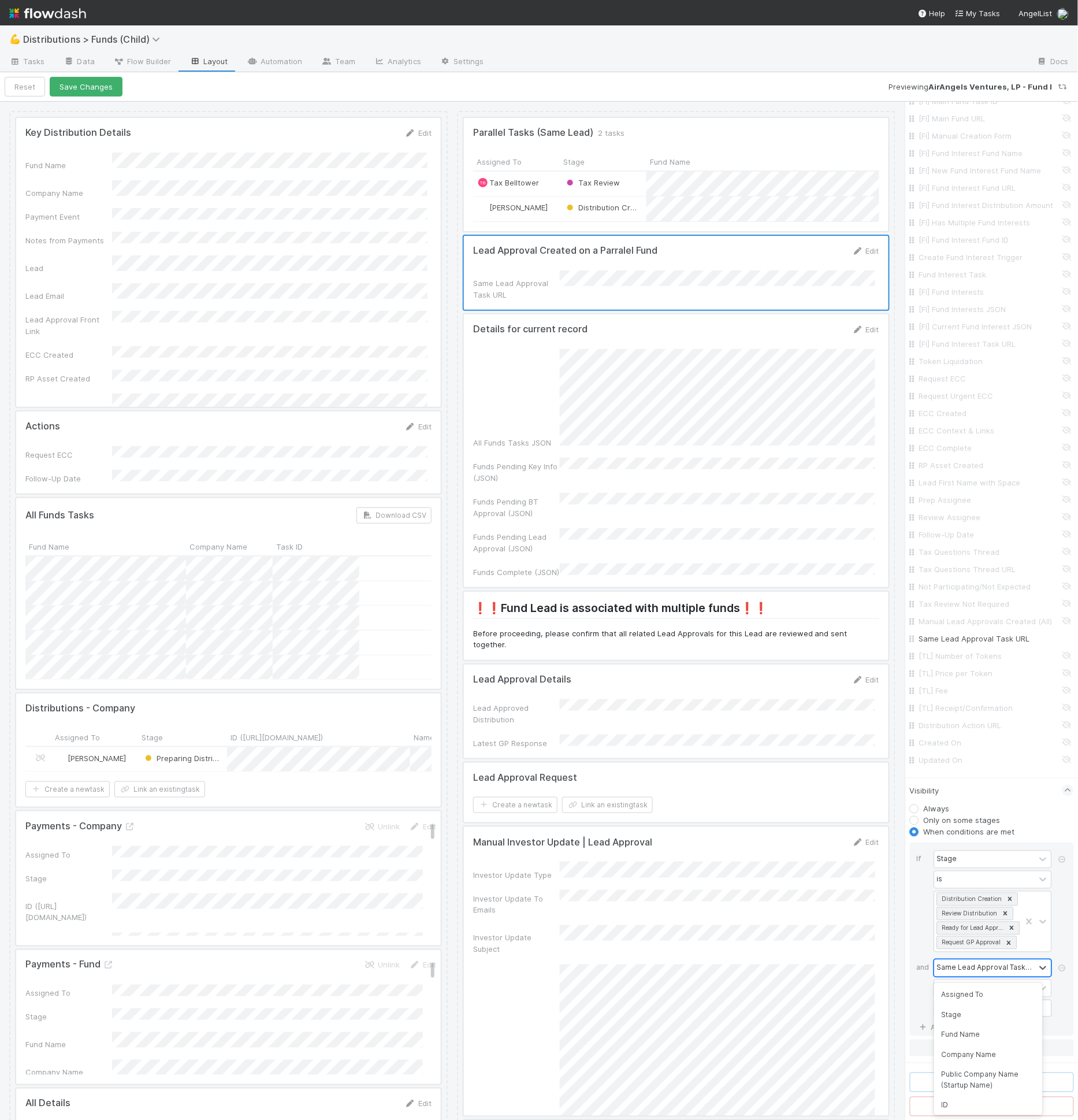
click at [966, 977] on div "Same Lead Approval Task URL" at bounding box center [993, 968] width 118 height 18
click at [966, 975] on div "Same Lead Approval Task URL" at bounding box center [985, 968] width 101 height 17
click at [965, 1000] on div "option Same Lead Approval Task URL, selected. 0 results available. Select is fo…" at bounding box center [995, 989] width 122 height 60
click at [966, 993] on div "is not" at bounding box center [985, 989] width 101 height 17
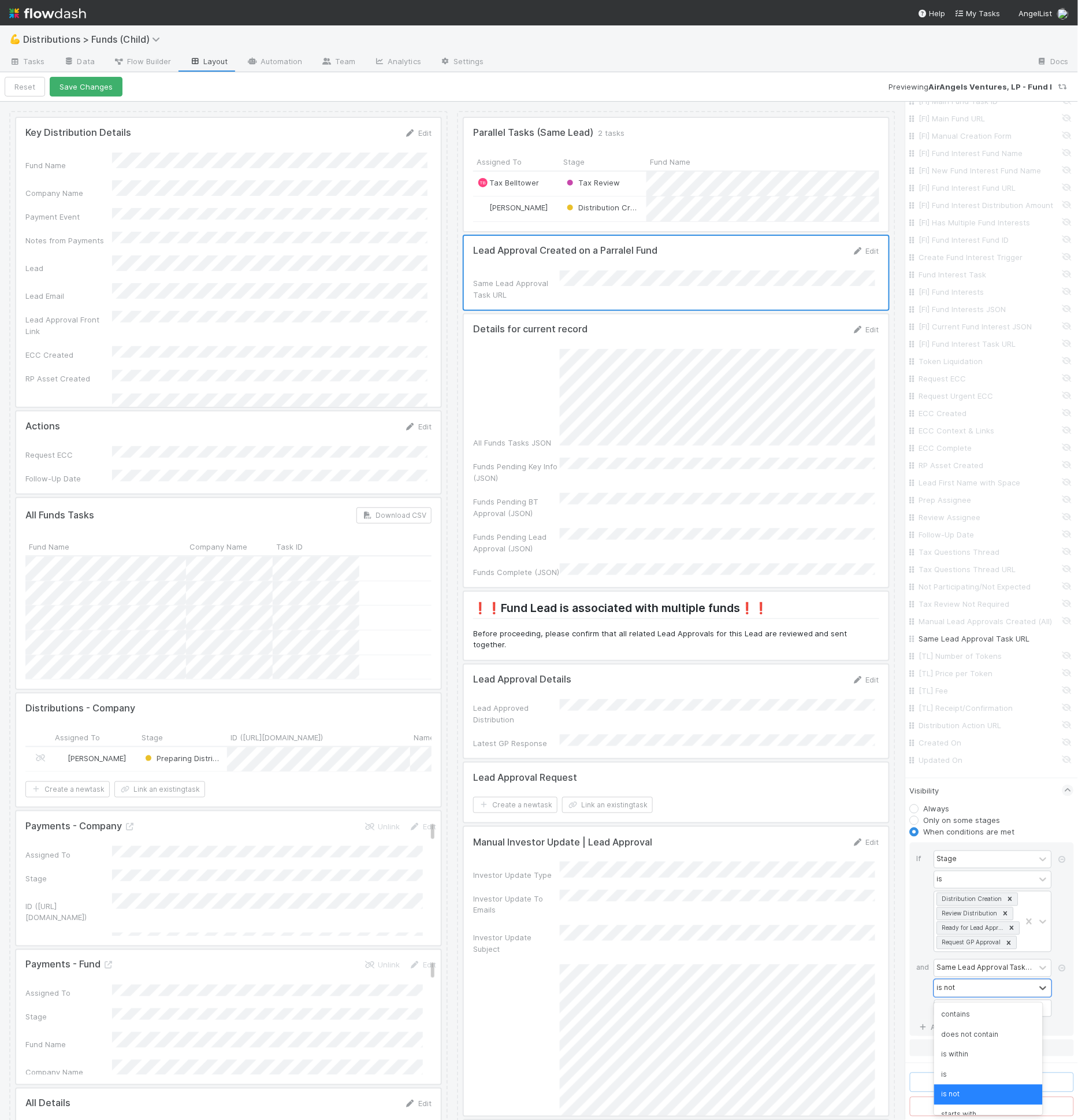
scroll to position [71, 0]
click at [979, 1100] on div "is not empty" at bounding box center [988, 1103] width 108 height 19
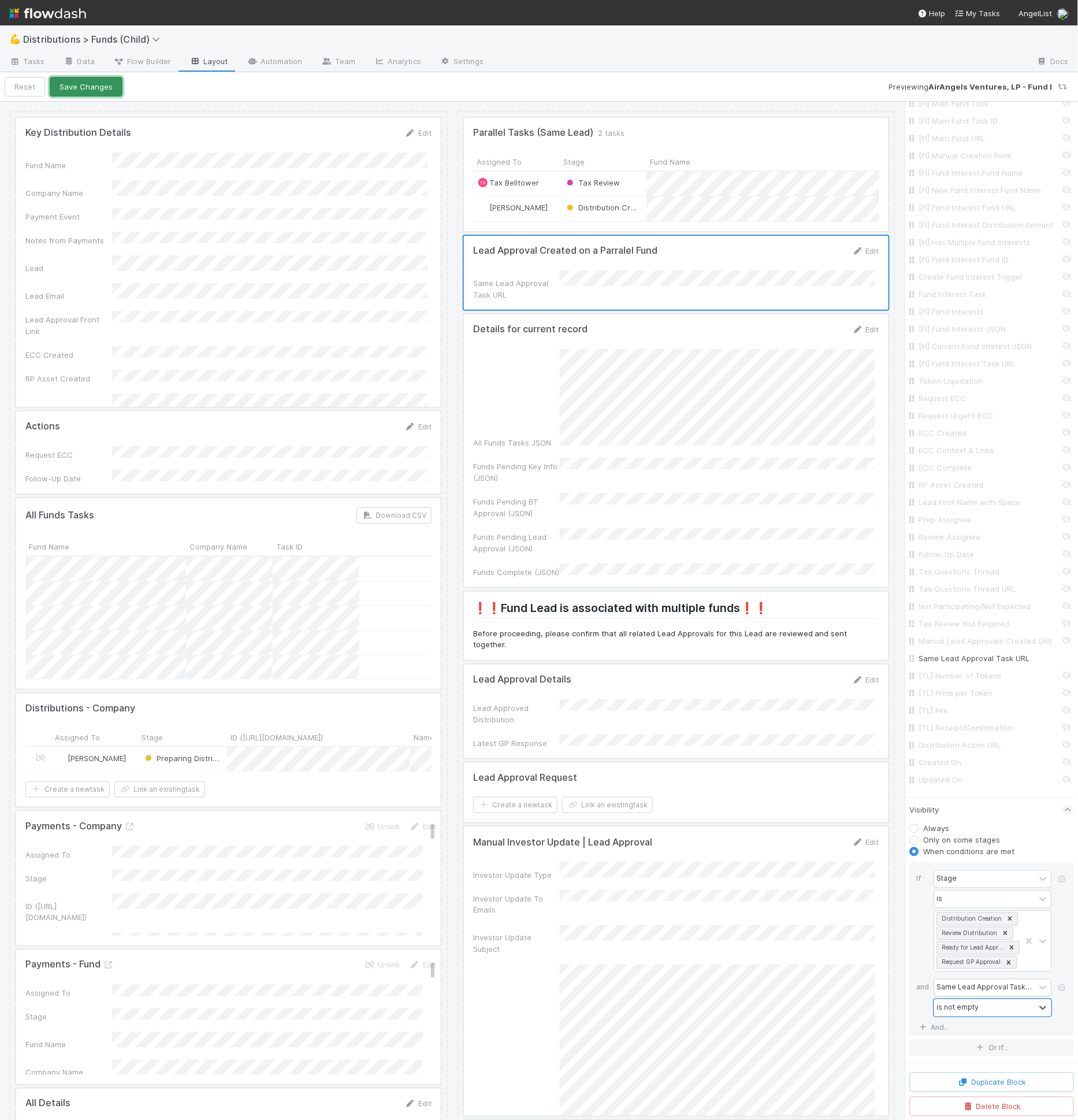
click at [85, 83] on button "Save Changes" at bounding box center [85, 87] width 73 height 19
click at [612, 258] on div at bounding box center [676, 273] width 425 height 74
click at [56, 84] on button "Back to task" at bounding box center [43, 87] width 76 height 19
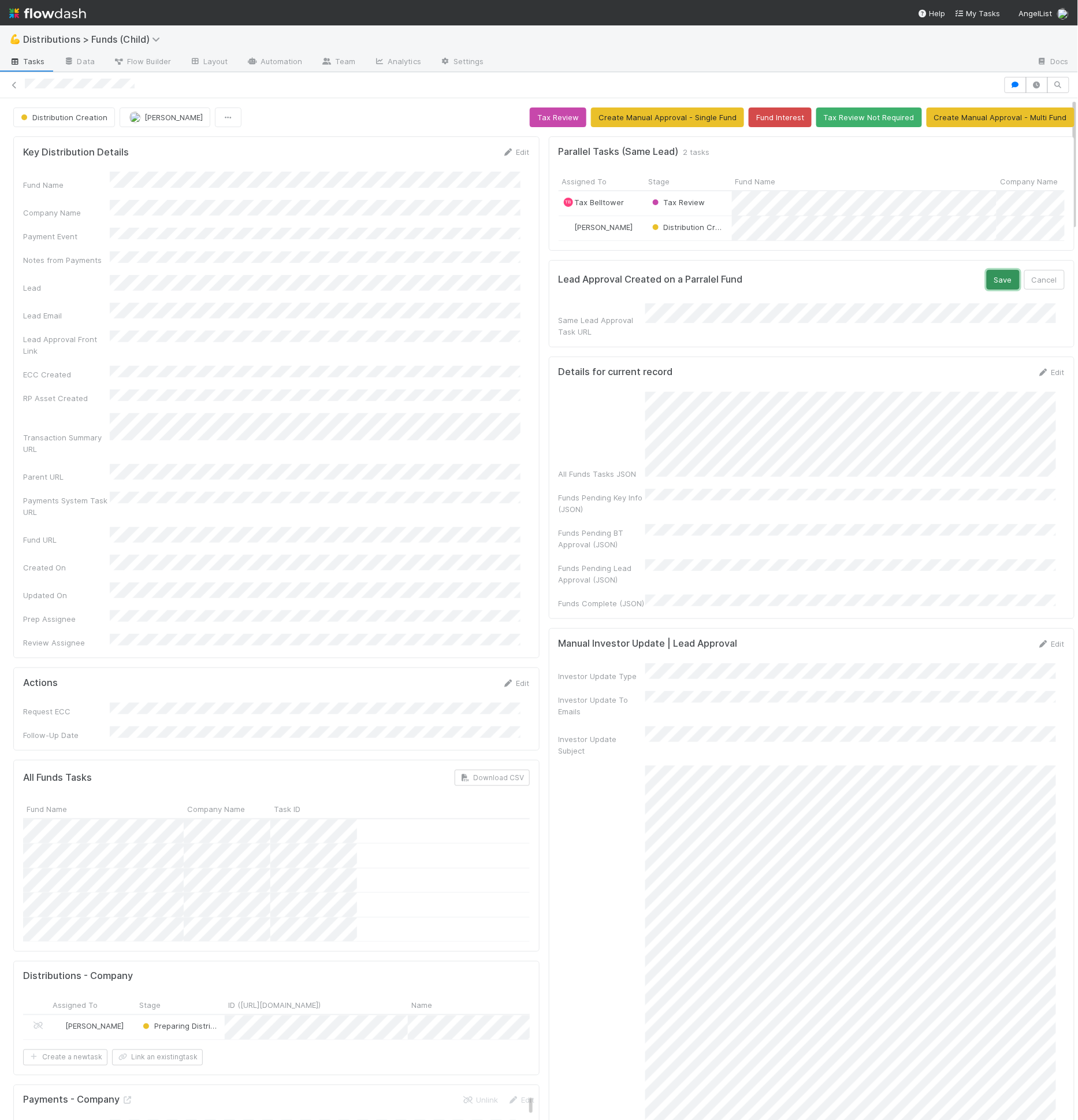
click at [991, 284] on button "Save" at bounding box center [1003, 279] width 33 height 19
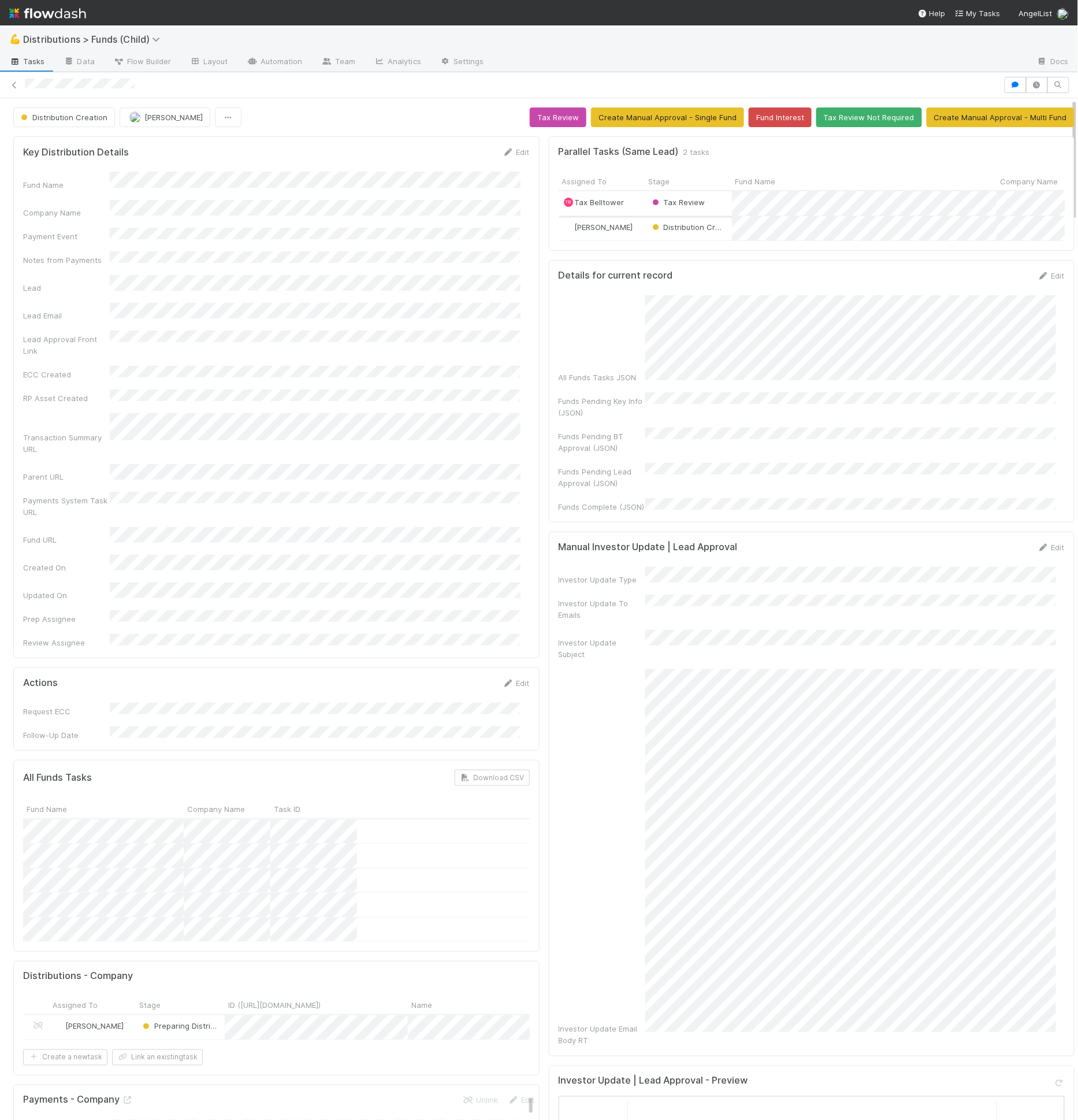
click at [705, 202] on div "Tax Review" at bounding box center [688, 203] width 87 height 24
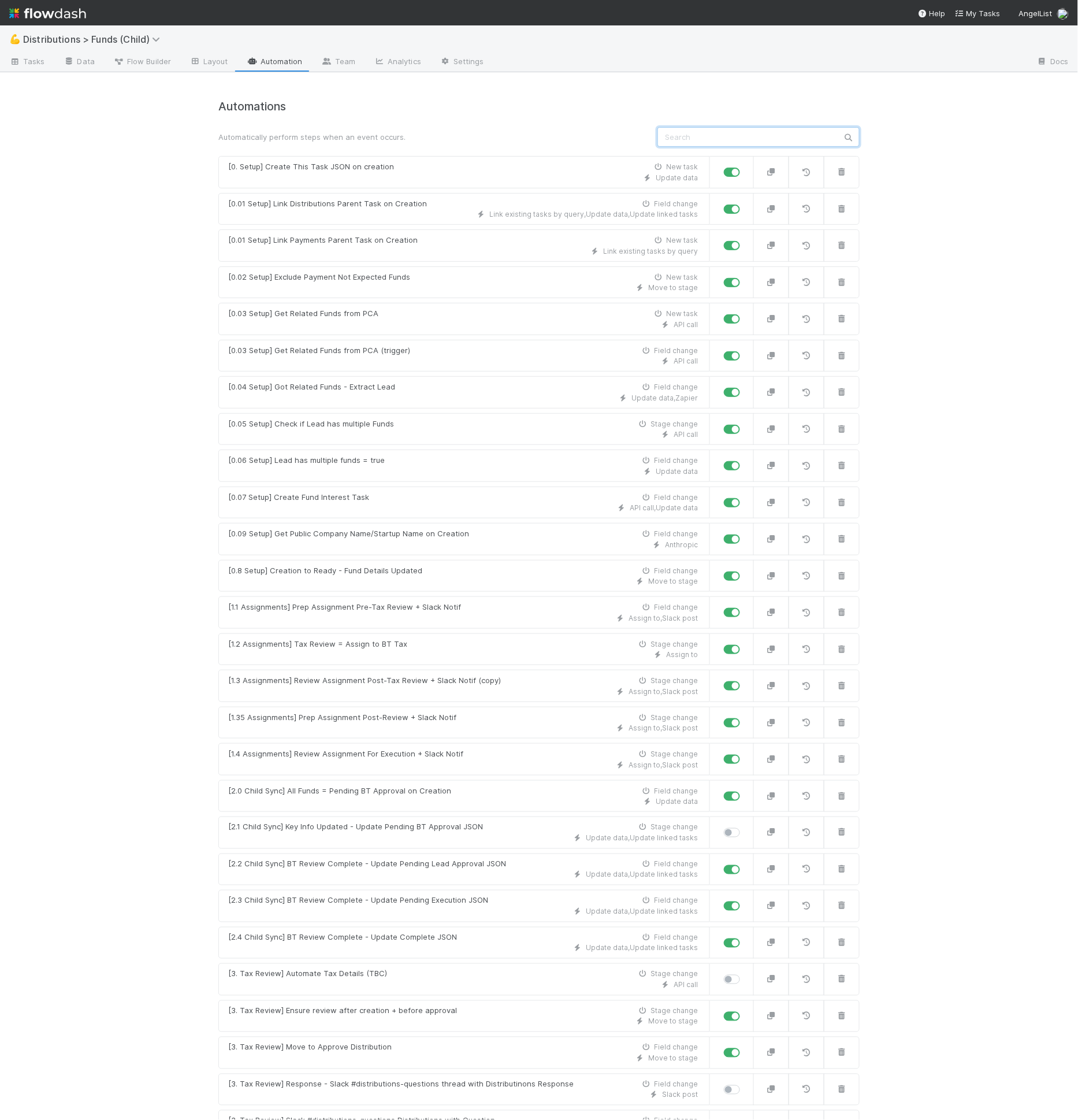
click at [716, 132] on input "text" at bounding box center [758, 137] width 202 height 19
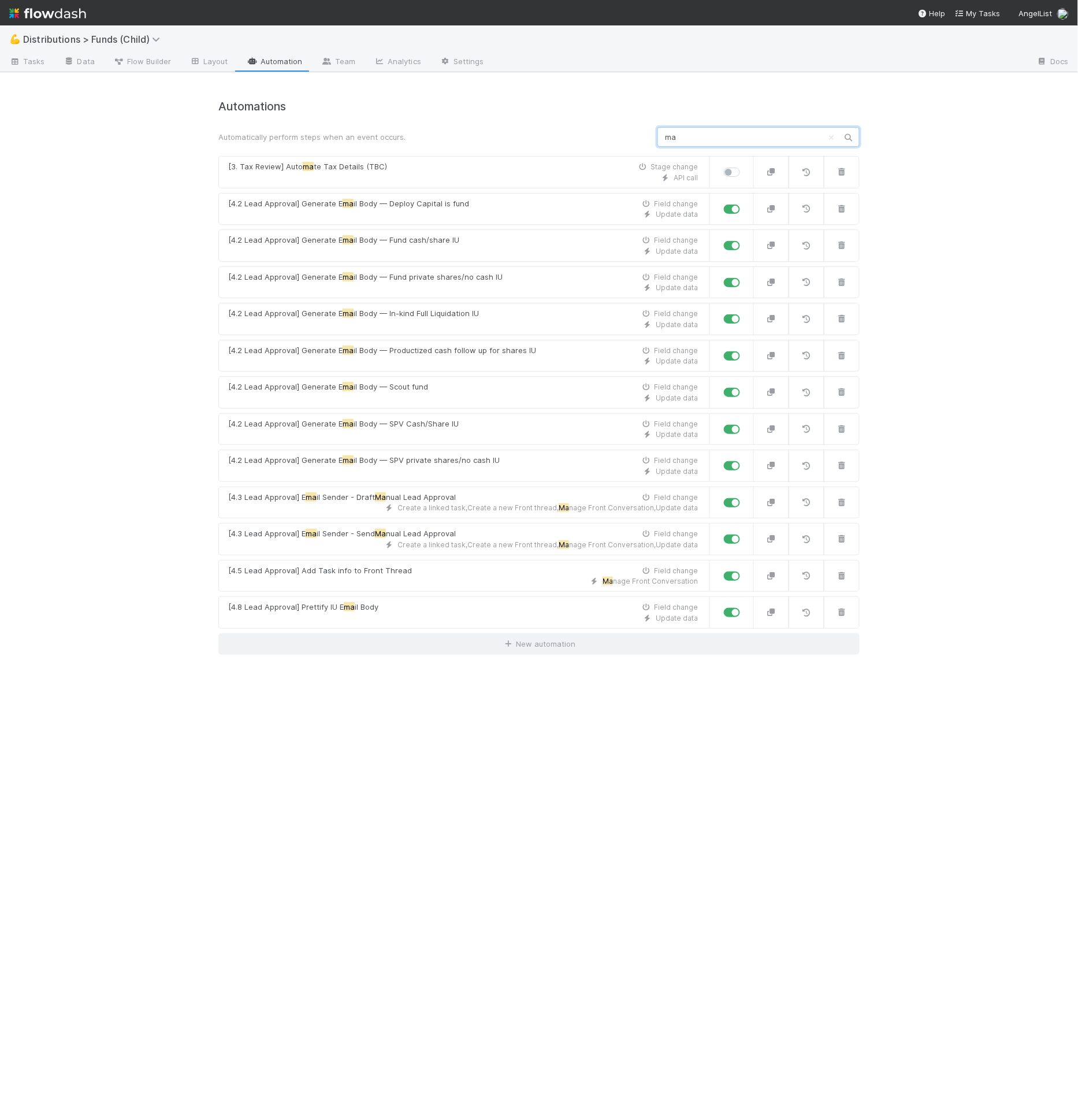
type input "m"
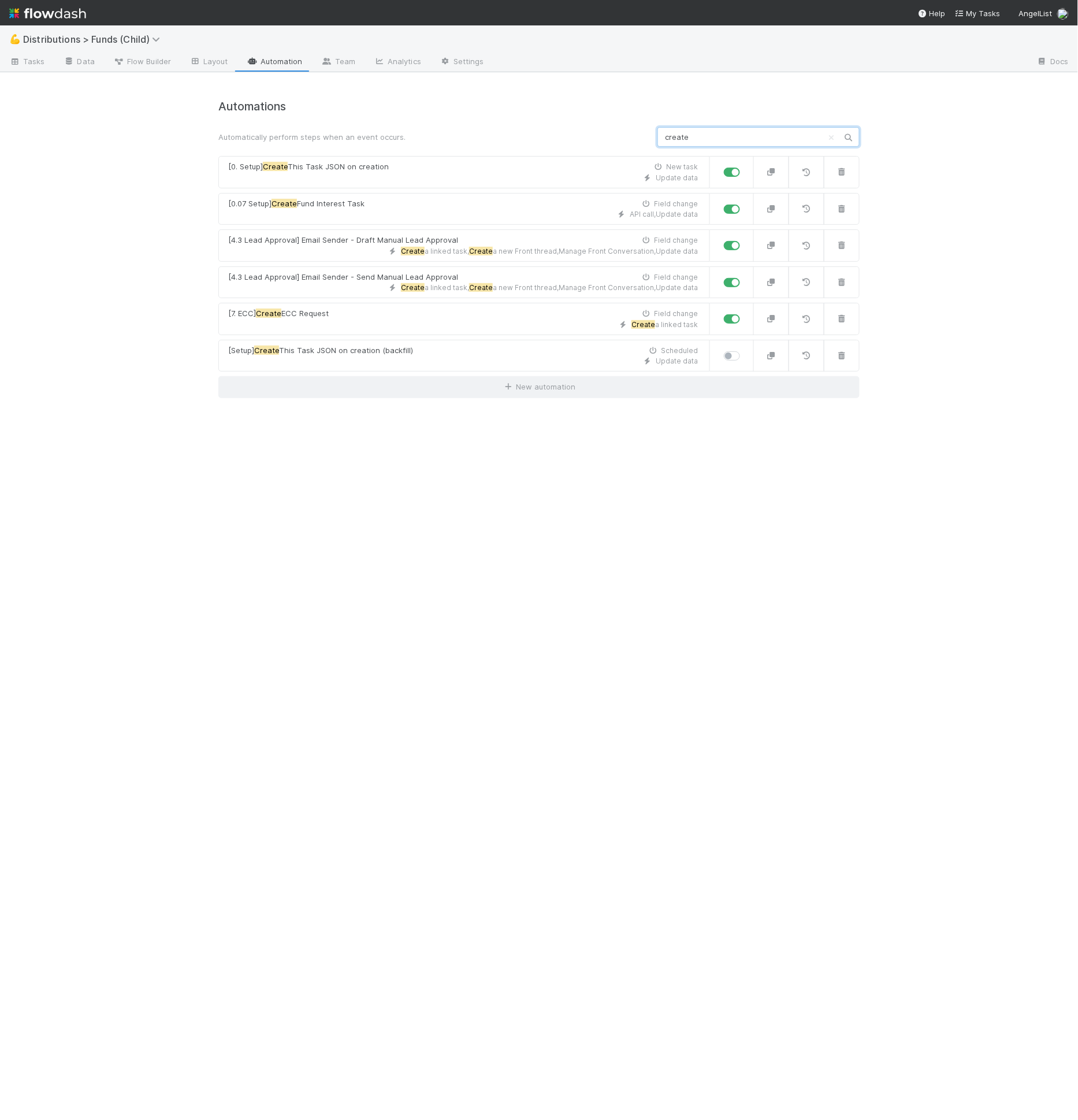
type input "create"
click at [712, 148] on div "Automations Automatically perform steps when an event occurs. create [0. Setup]…" at bounding box center [539, 249] width 642 height 298
click at [710, 131] on input "create" at bounding box center [758, 137] width 202 height 19
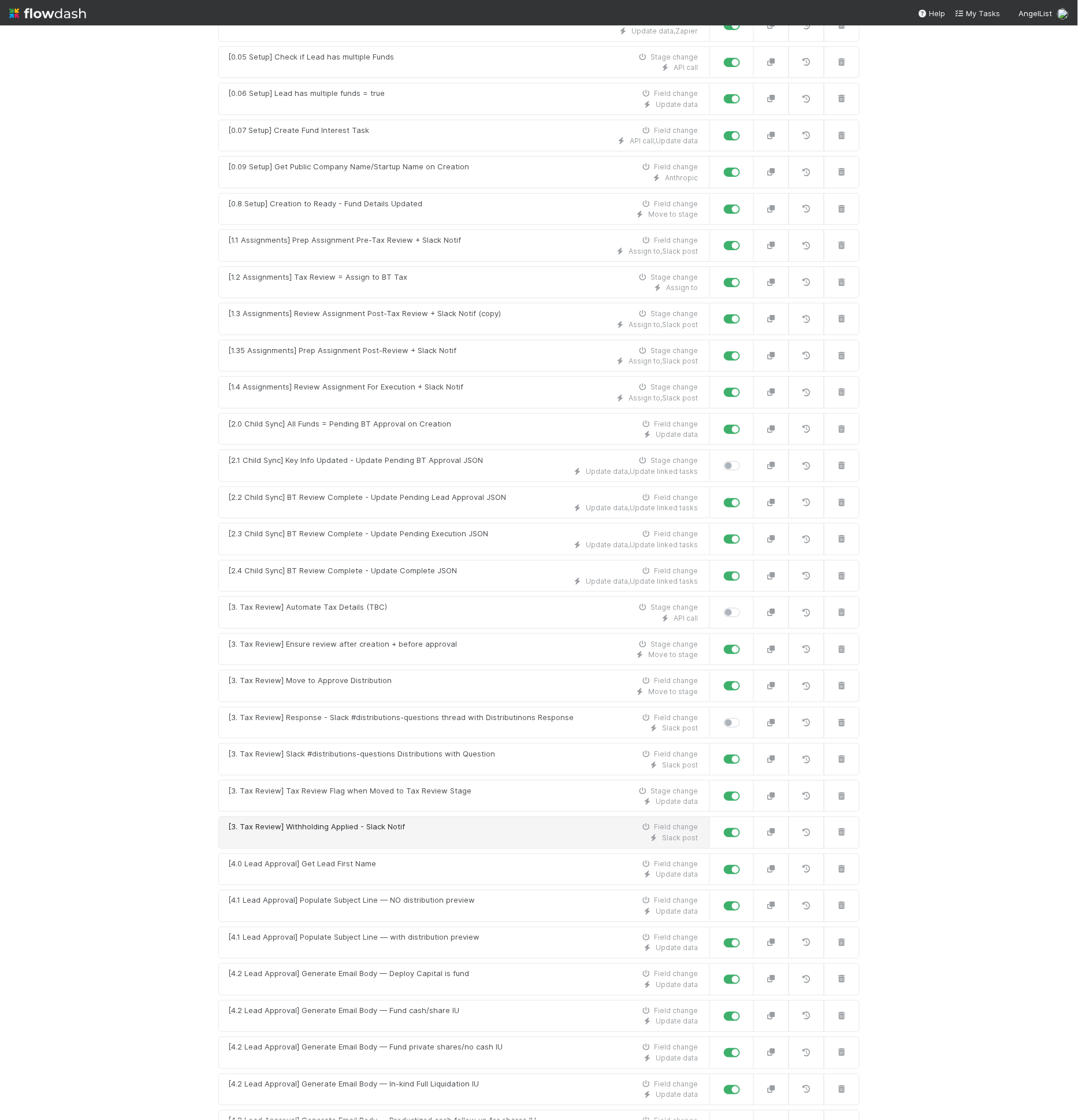
scroll to position [820, 0]
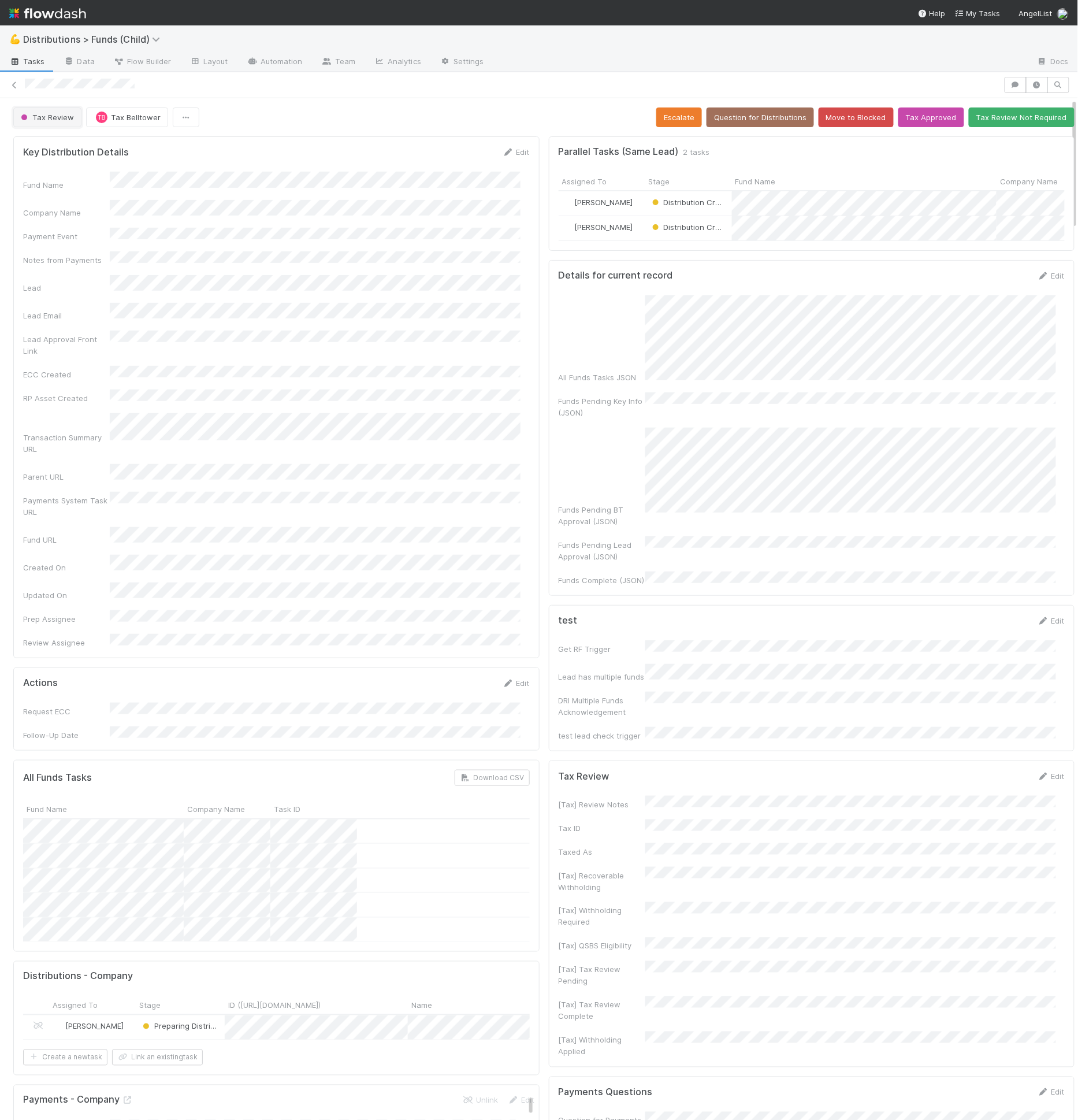
click at [69, 113] on span "Tax Review" at bounding box center [47, 117] width 56 height 9
click at [72, 190] on div "Distribution Creation" at bounding box center [90, 186] width 163 height 21
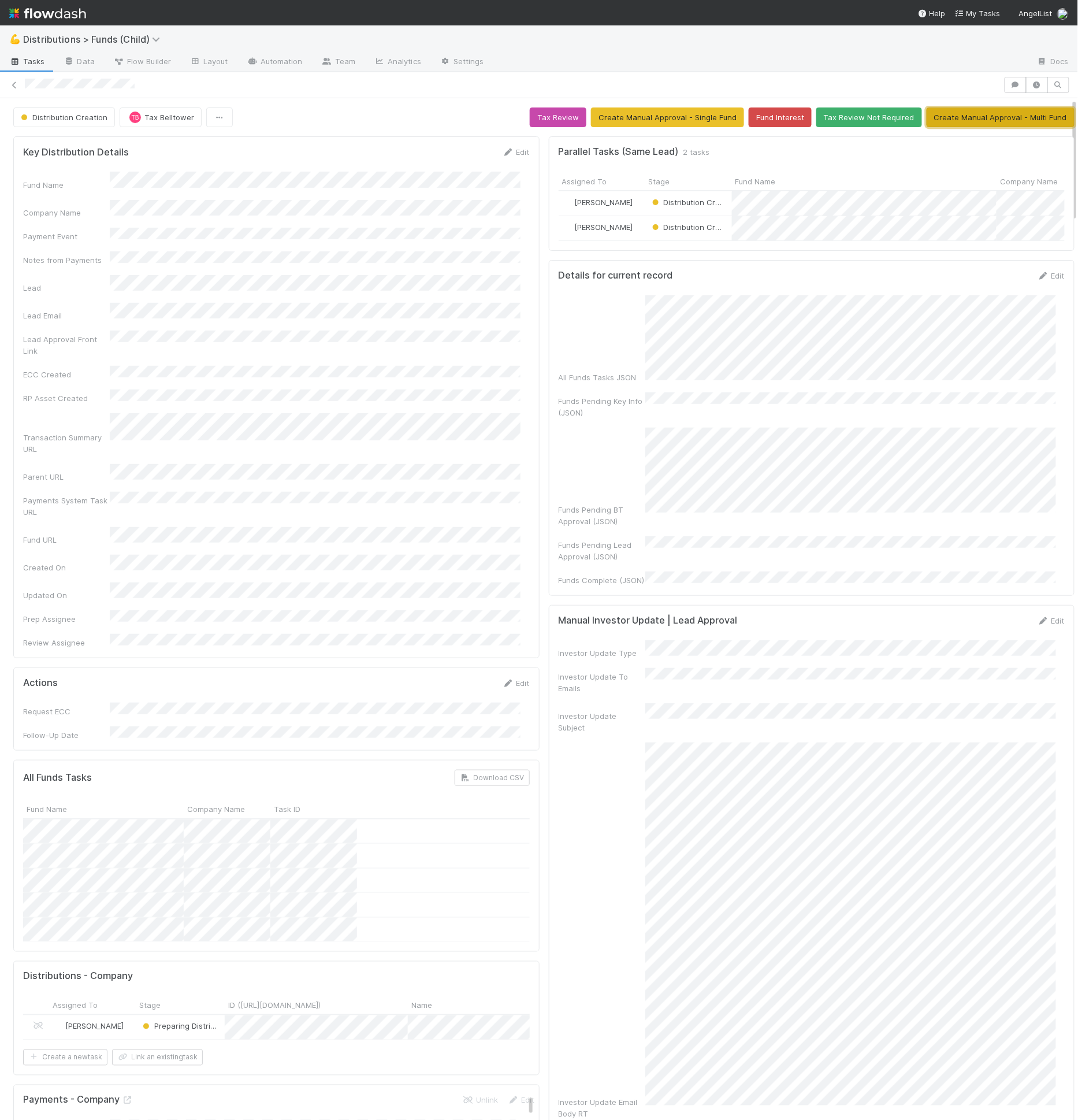
click at [998, 117] on button "Create Manual Approval - Multi Fund" at bounding box center [1000, 117] width 148 height 19
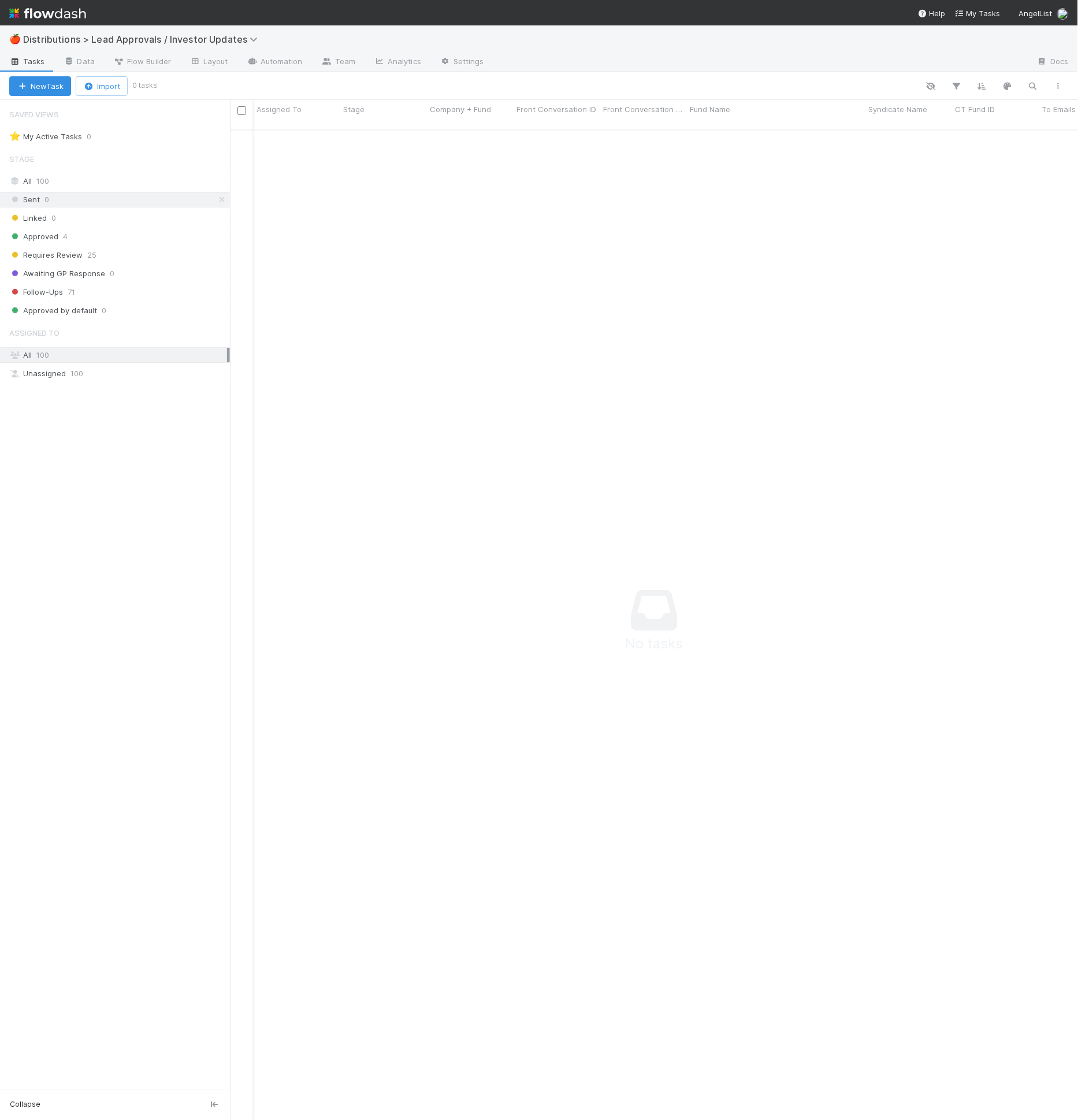
scroll to position [980, 819]
click at [258, 60] on link "Automation" at bounding box center [275, 62] width 74 height 19
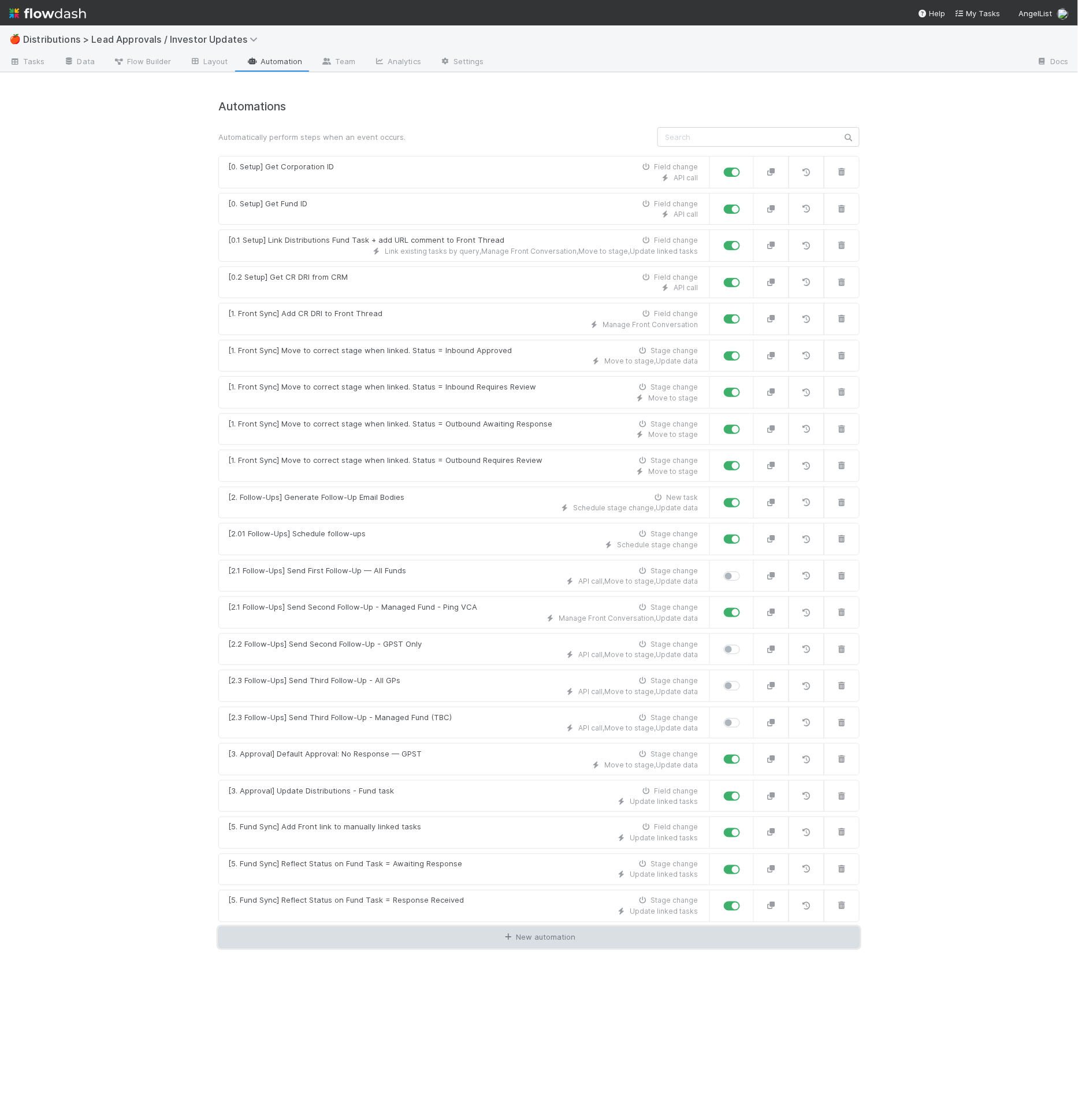
click at [549, 931] on link "New automation" at bounding box center [539, 938] width 642 height 22
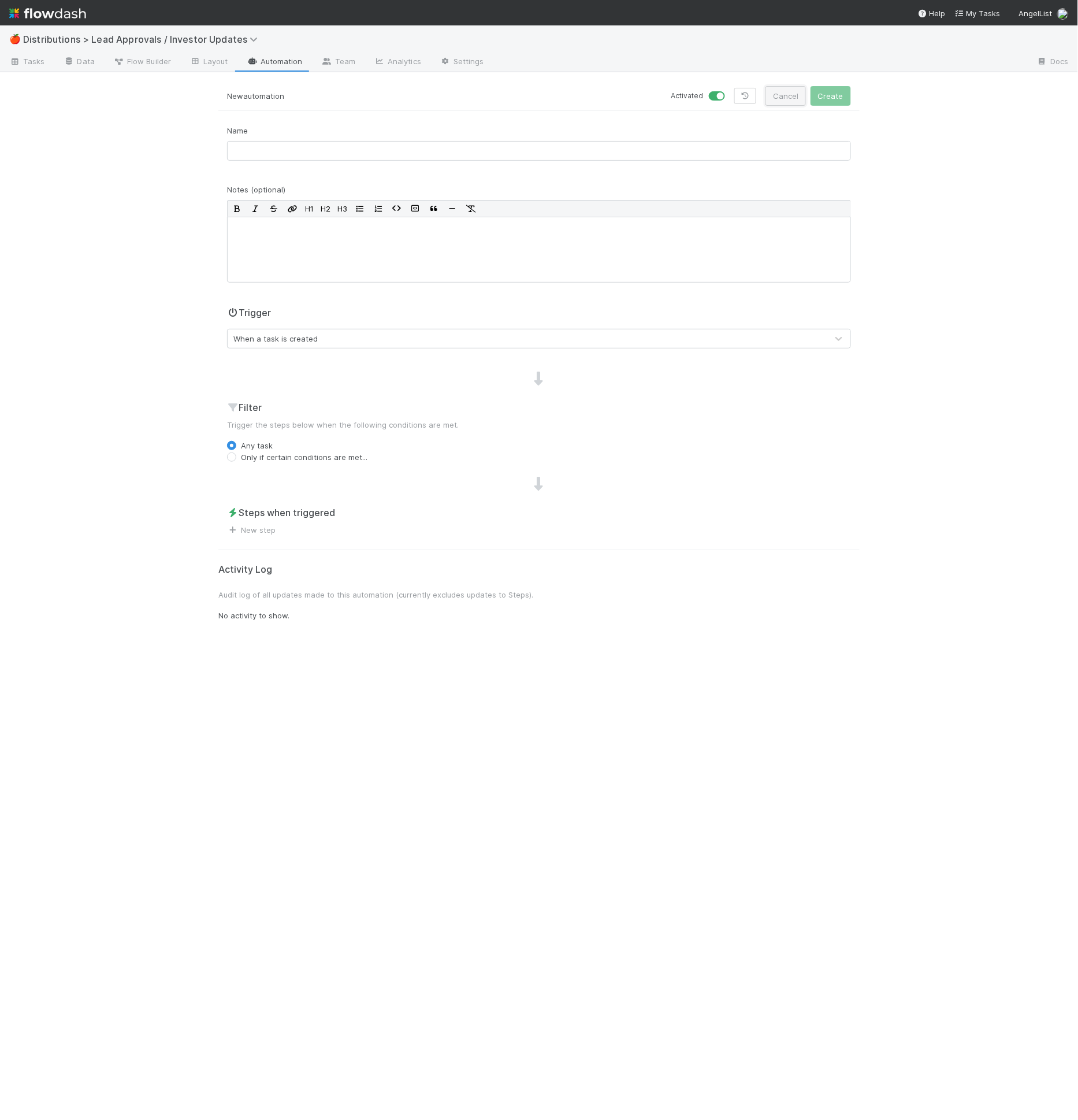
click at [778, 92] on button "Cancel" at bounding box center [785, 96] width 40 height 19
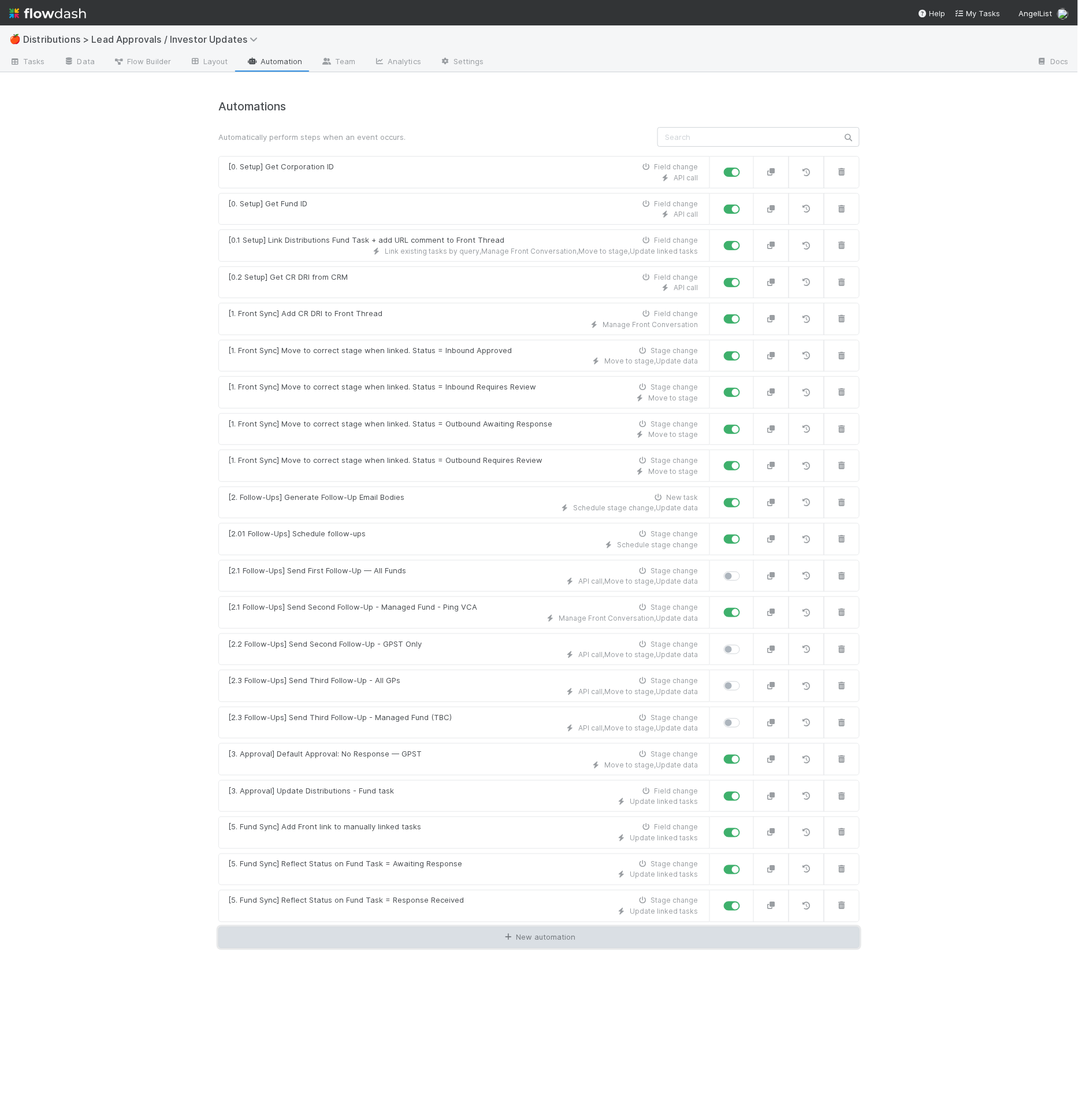
click at [436, 927] on link "New automation" at bounding box center [539, 938] width 642 height 22
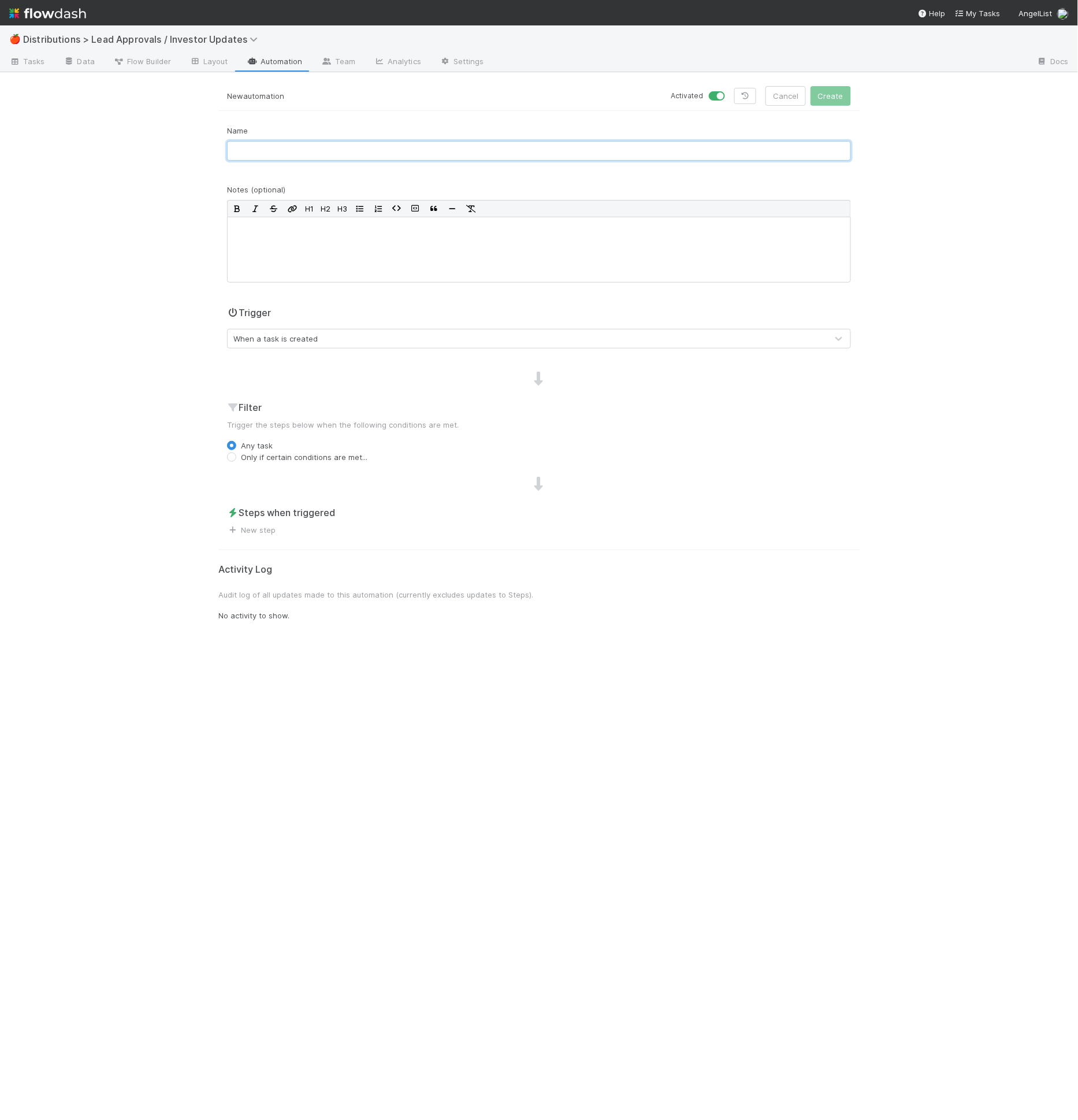
click at [350, 156] on input "text" at bounding box center [539, 151] width 624 height 19
type input "[6. Multi-Fund Leads] Link Multi-Fund Lead tasks"
click at [318, 292] on div "Name [6. Multi-Fund Leads] Link Multi-Fund Lead tasks Notes (optional) H1 H2 H3…" at bounding box center [539, 330] width 642 height 411
click at [338, 338] on div "When a task is created" at bounding box center [527, 339] width 600 height 19
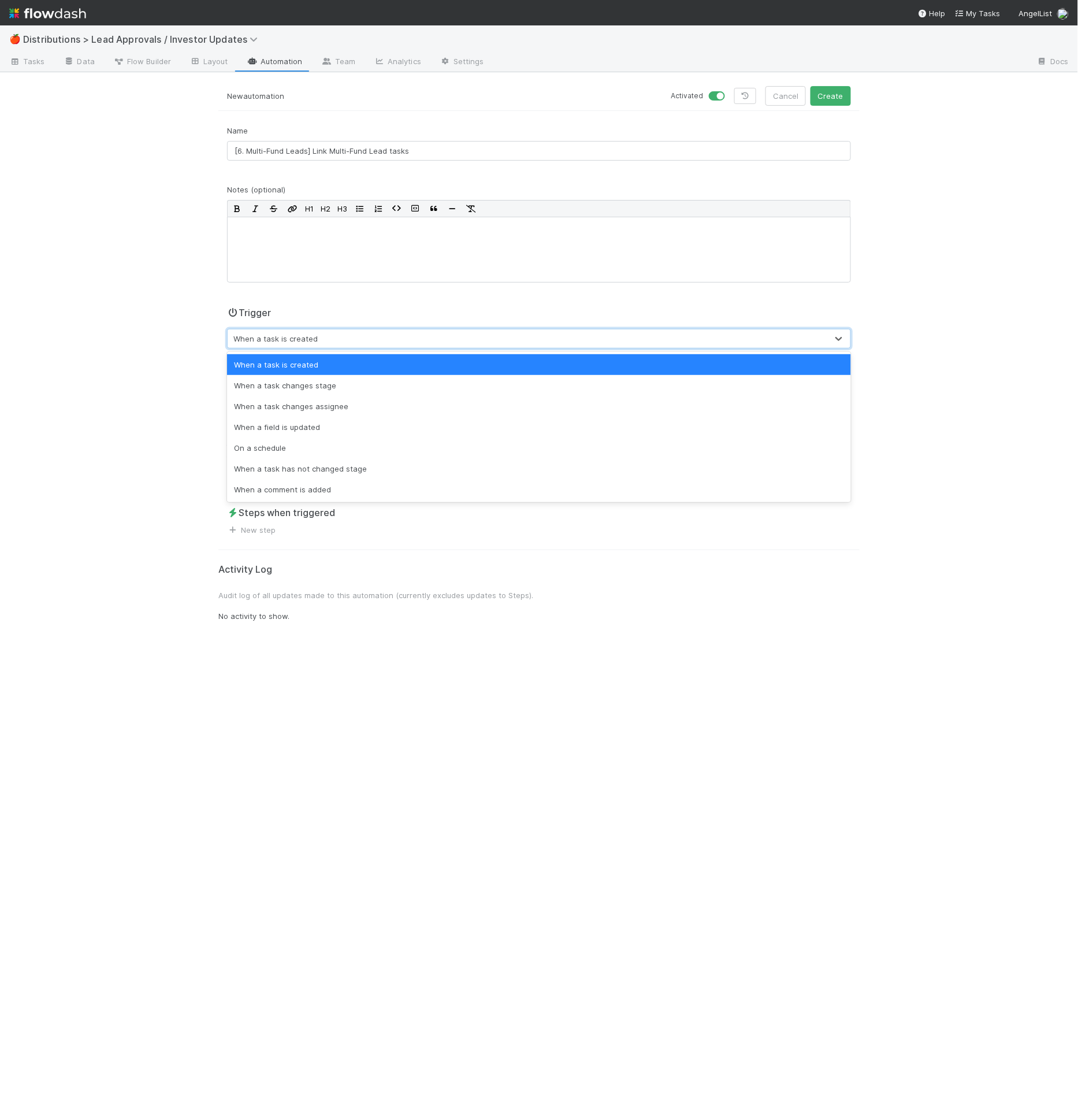
click at [121, 366] on div "🍎 Distributions > Lead Approvals / Investor Updates Tasks Data Flow Builder Lay…" at bounding box center [539, 573] width 1078 height 1094
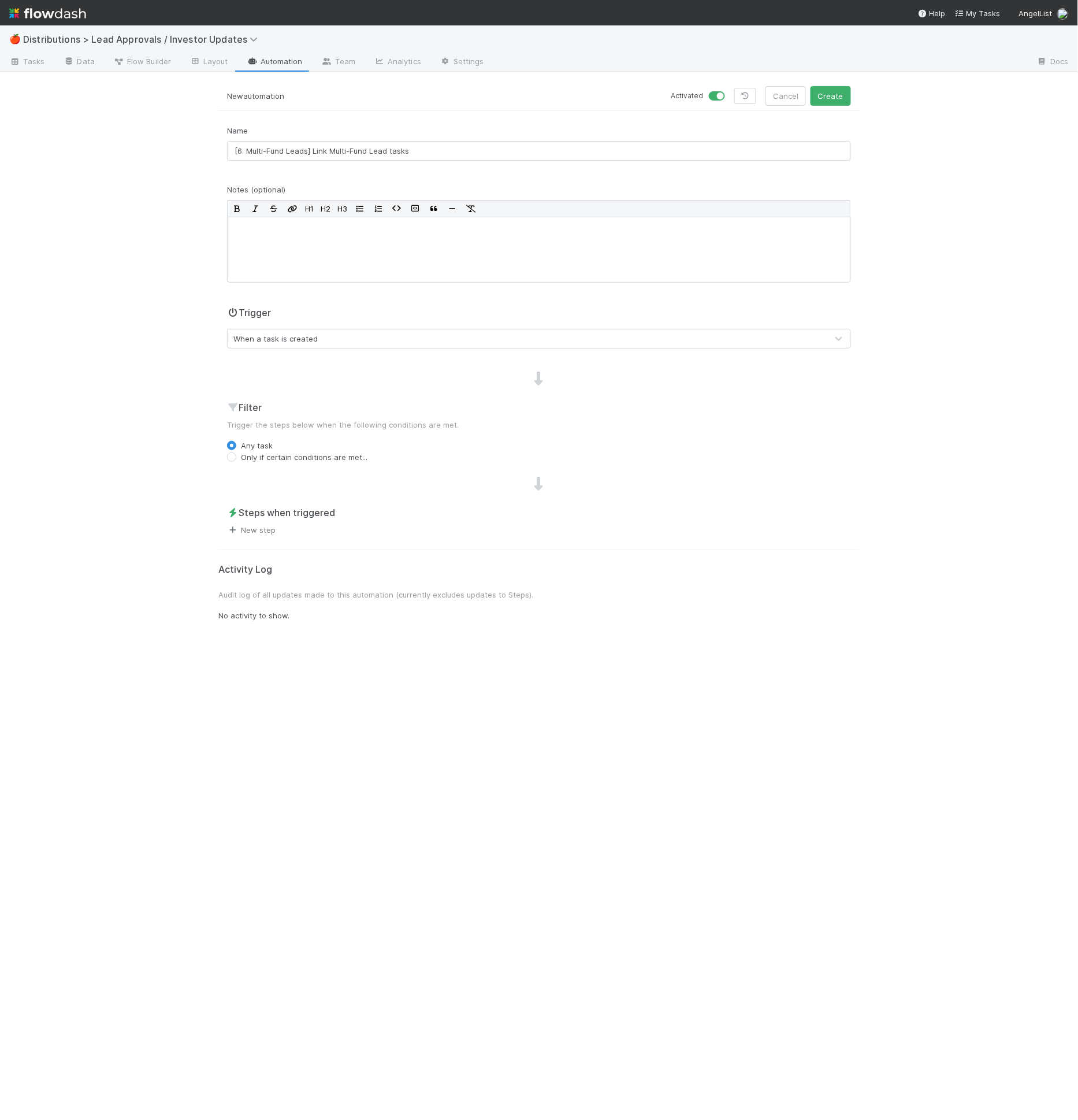
click at [259, 532] on link "New step" at bounding box center [252, 529] width 49 height 9
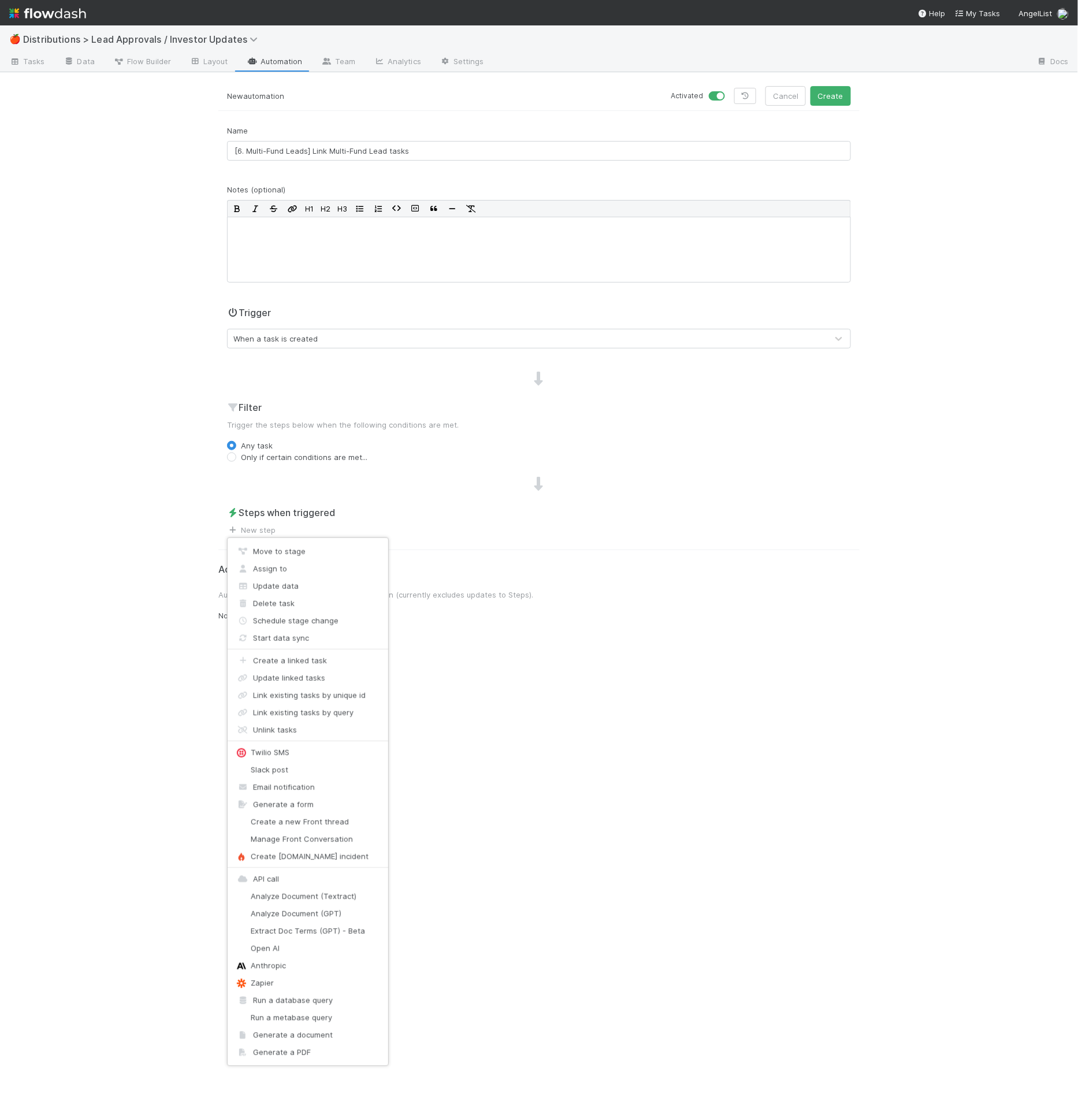
click at [430, 407] on div "Move to stage Assign to Update data Delete task Schedule stage change Start dat…" at bounding box center [539, 560] width 1078 height 1120
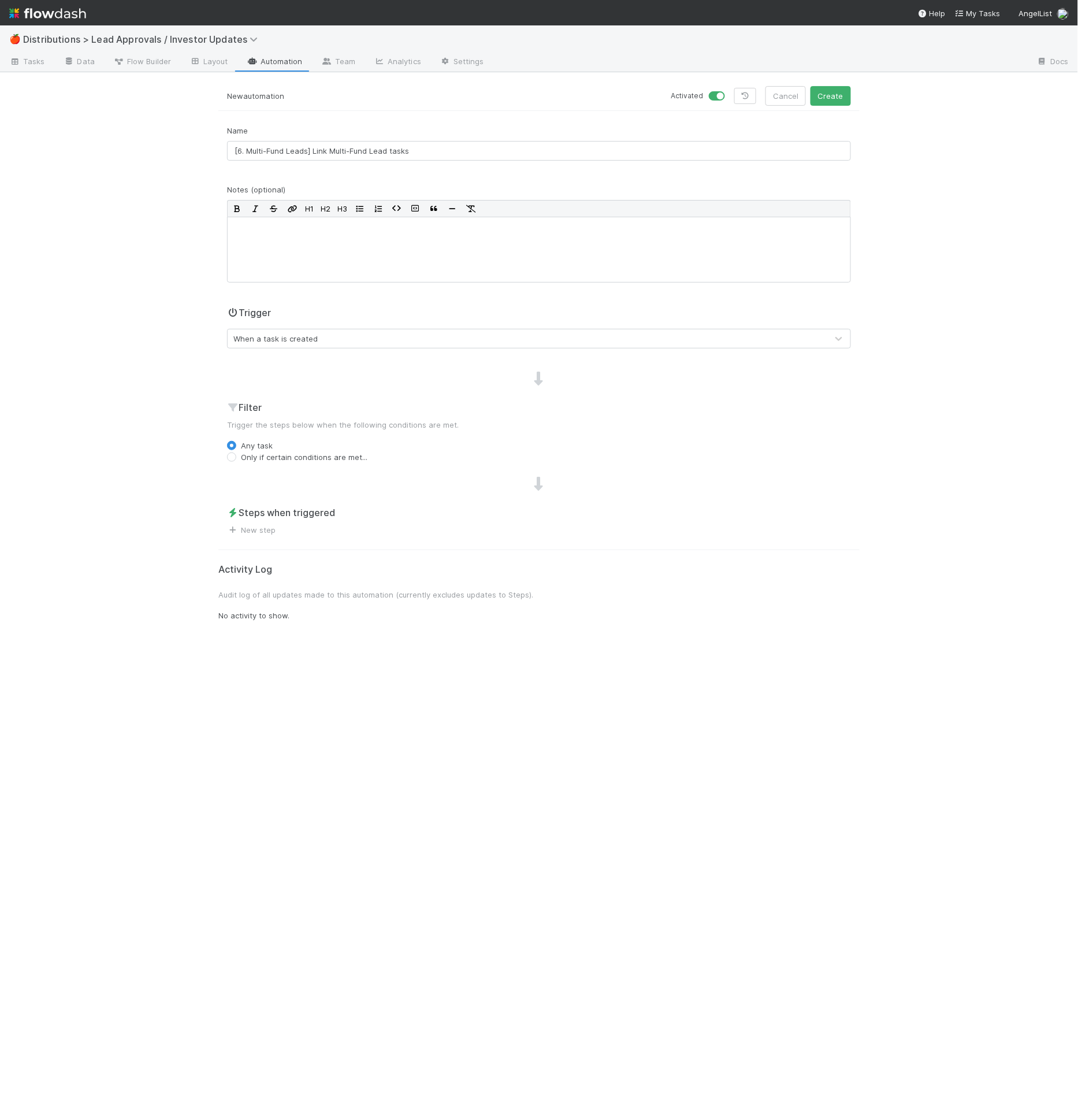
click at [860, 97] on div "New automation Activated Cancel Create Name [6. Multi-Fund Leads] Link Multi-Fu…" at bounding box center [539, 603] width 658 height 1034
click at [847, 99] on button "Create" at bounding box center [831, 96] width 40 height 19
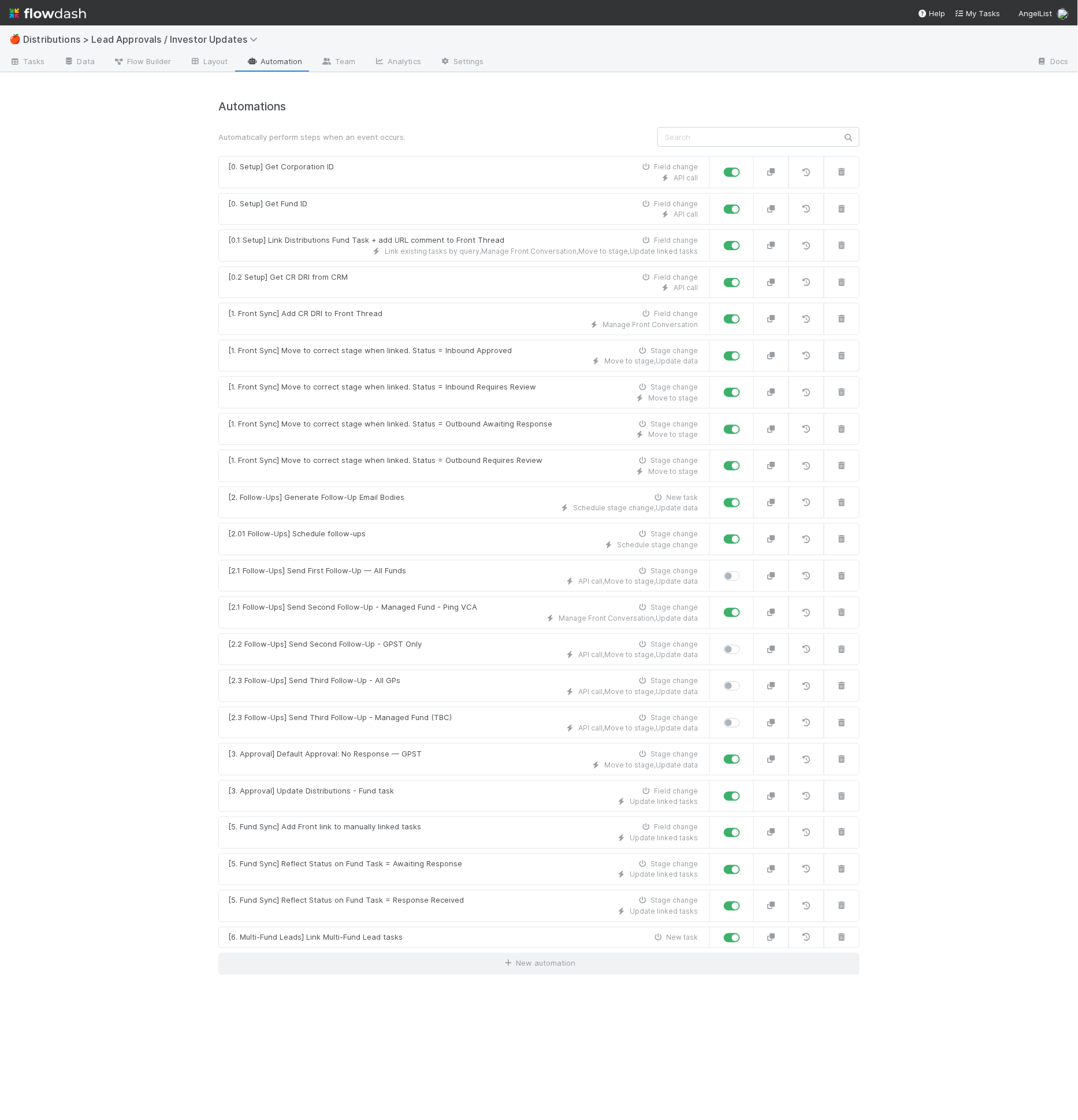
drag, startPoint x: 238, startPoint y: 190, endPoint x: 170, endPoint y: 152, distance: 77.9
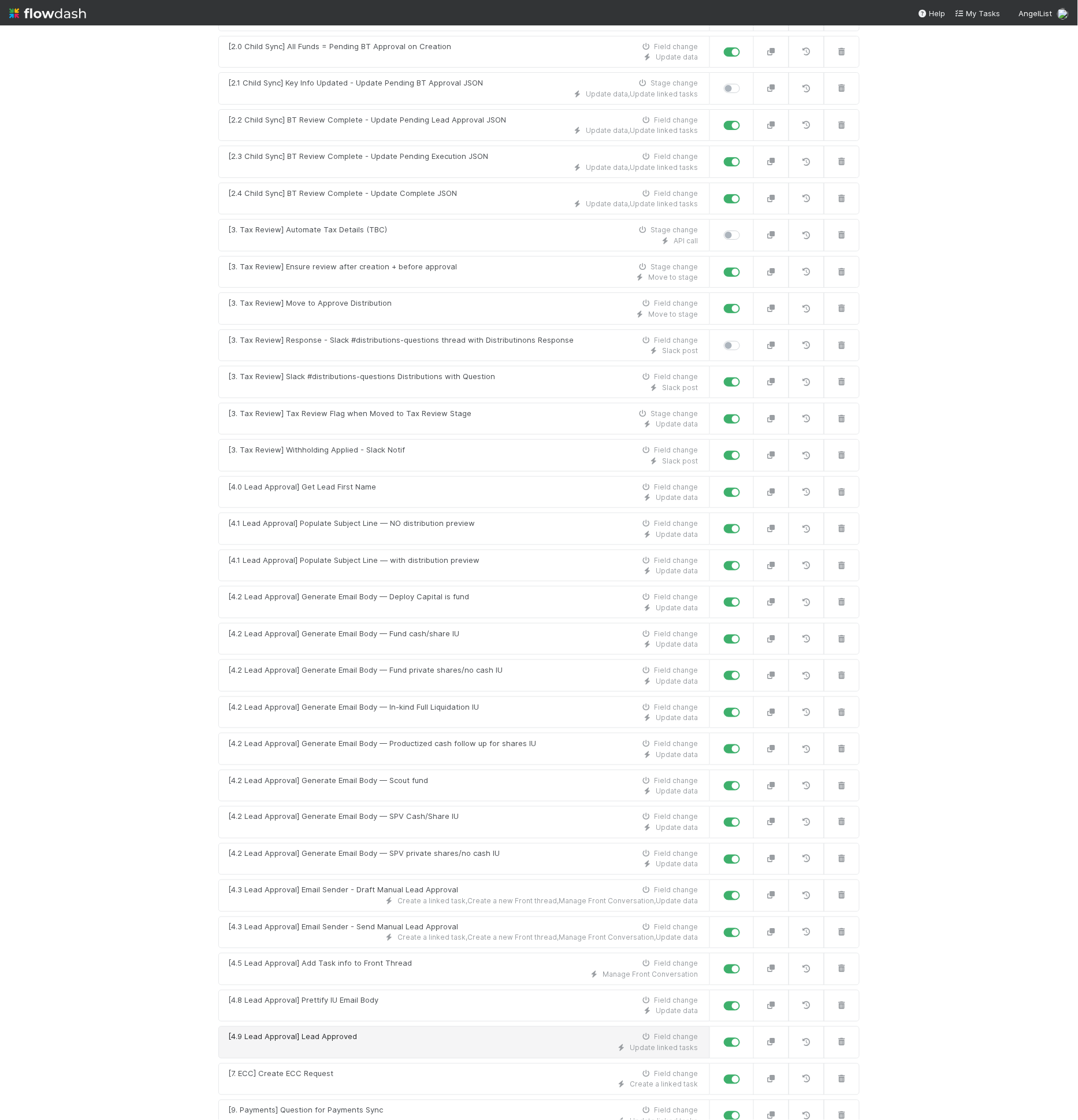
scroll to position [763, 0]
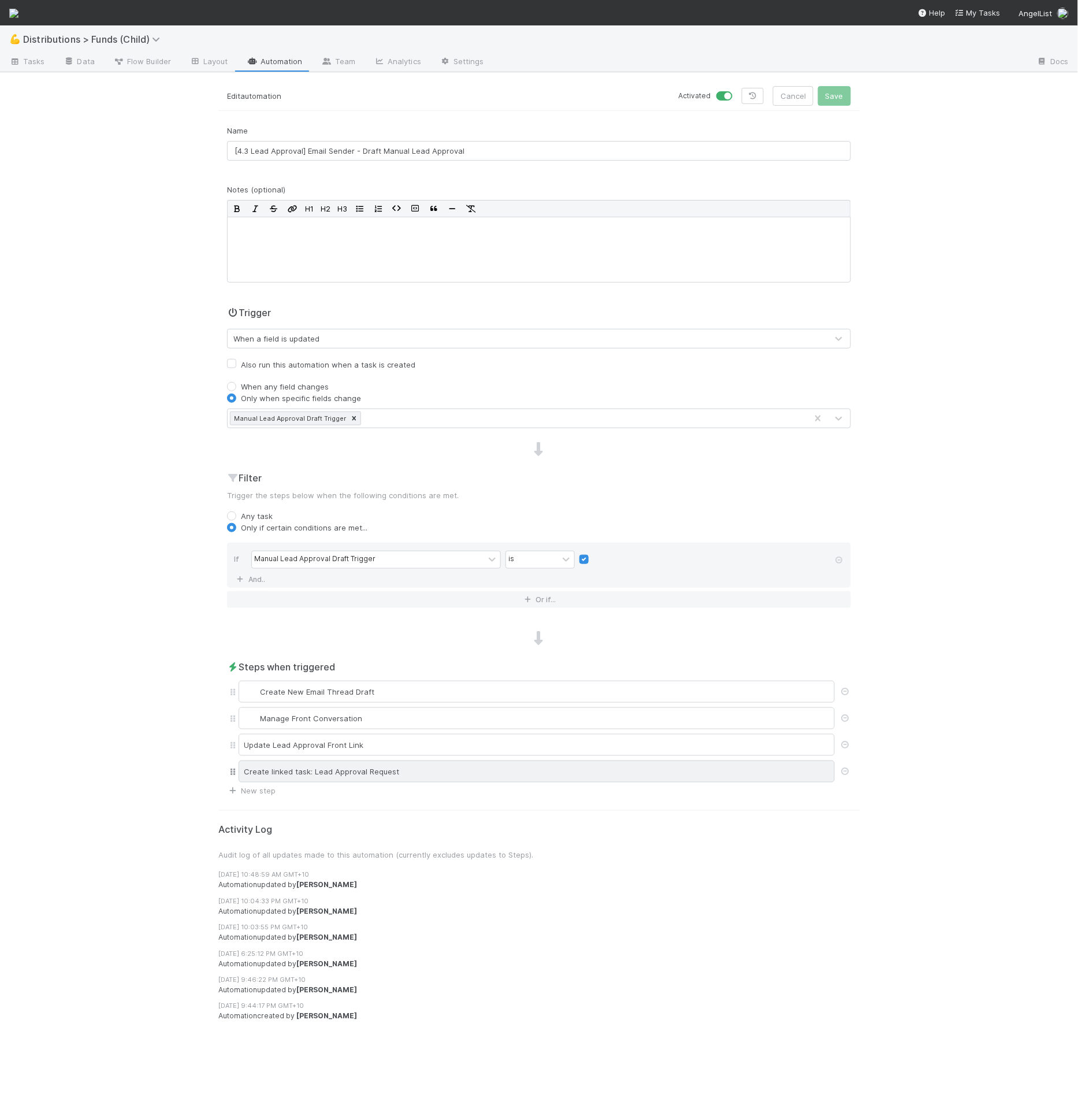
click at [419, 767] on div "Create linked task: Lead Approval Request" at bounding box center [537, 772] width 596 height 22
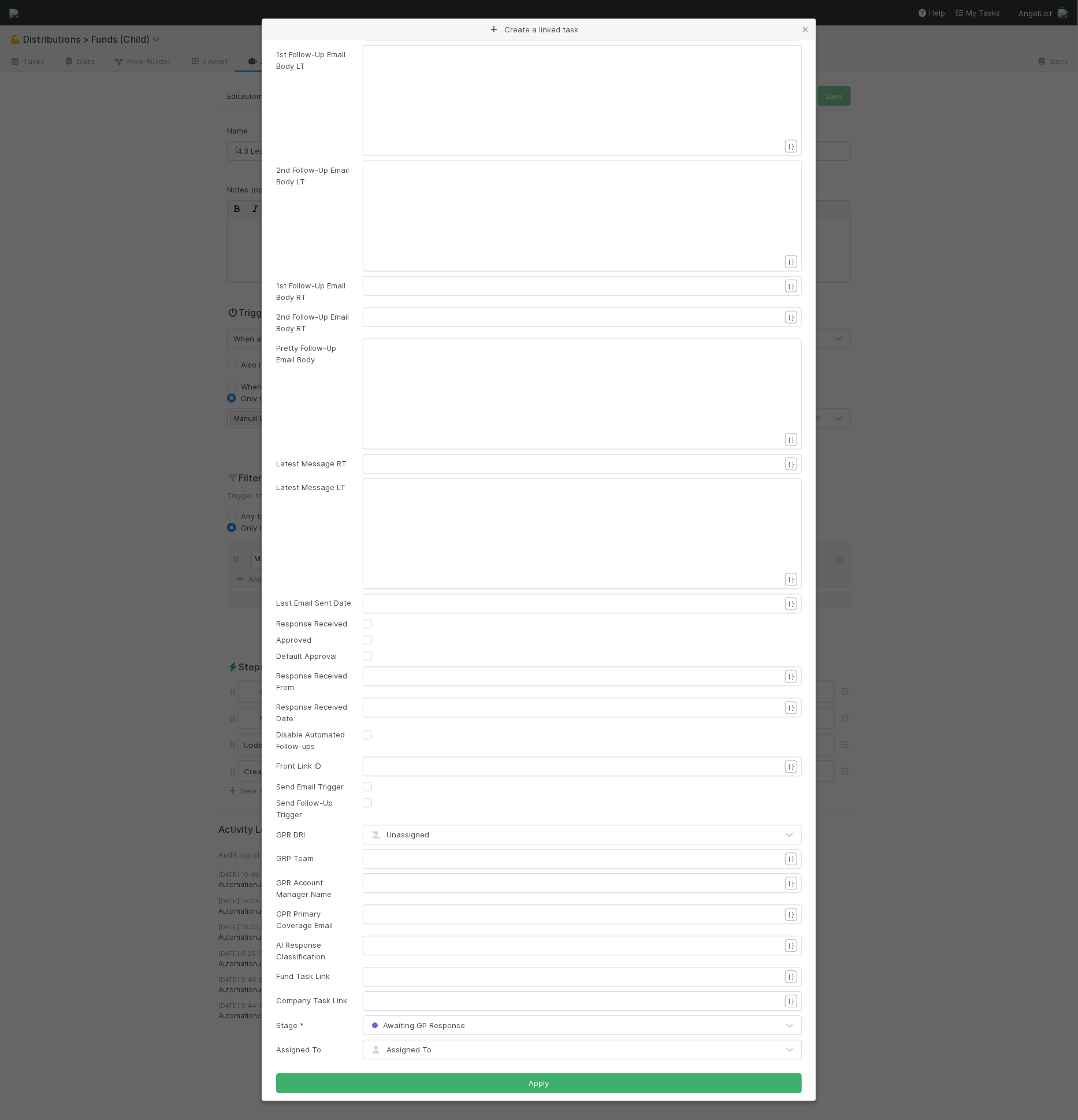
scroll to position [361, 0]
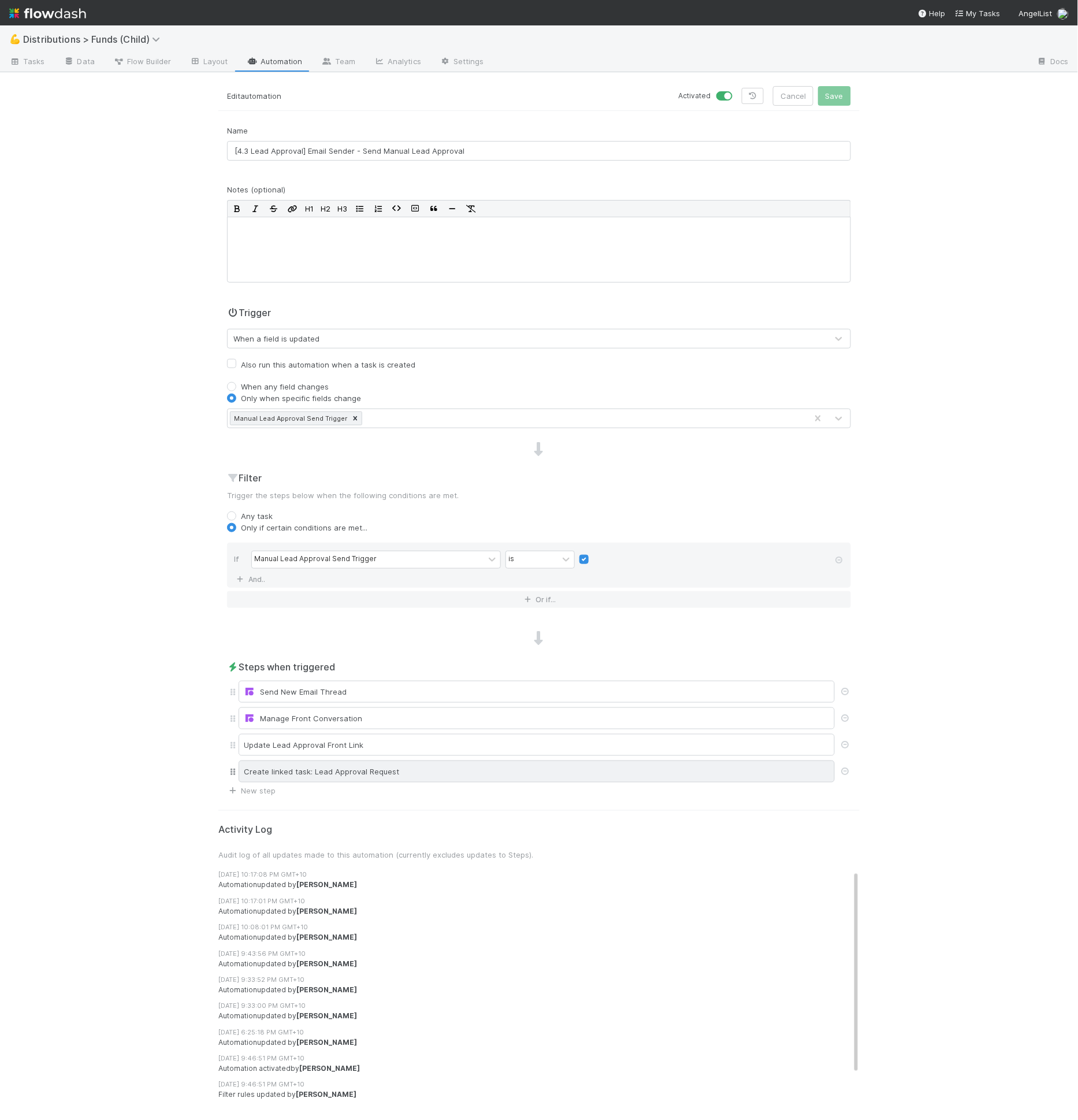
click at [336, 771] on div "Create linked task: Lead Approval Request" at bounding box center [537, 772] width 596 height 22
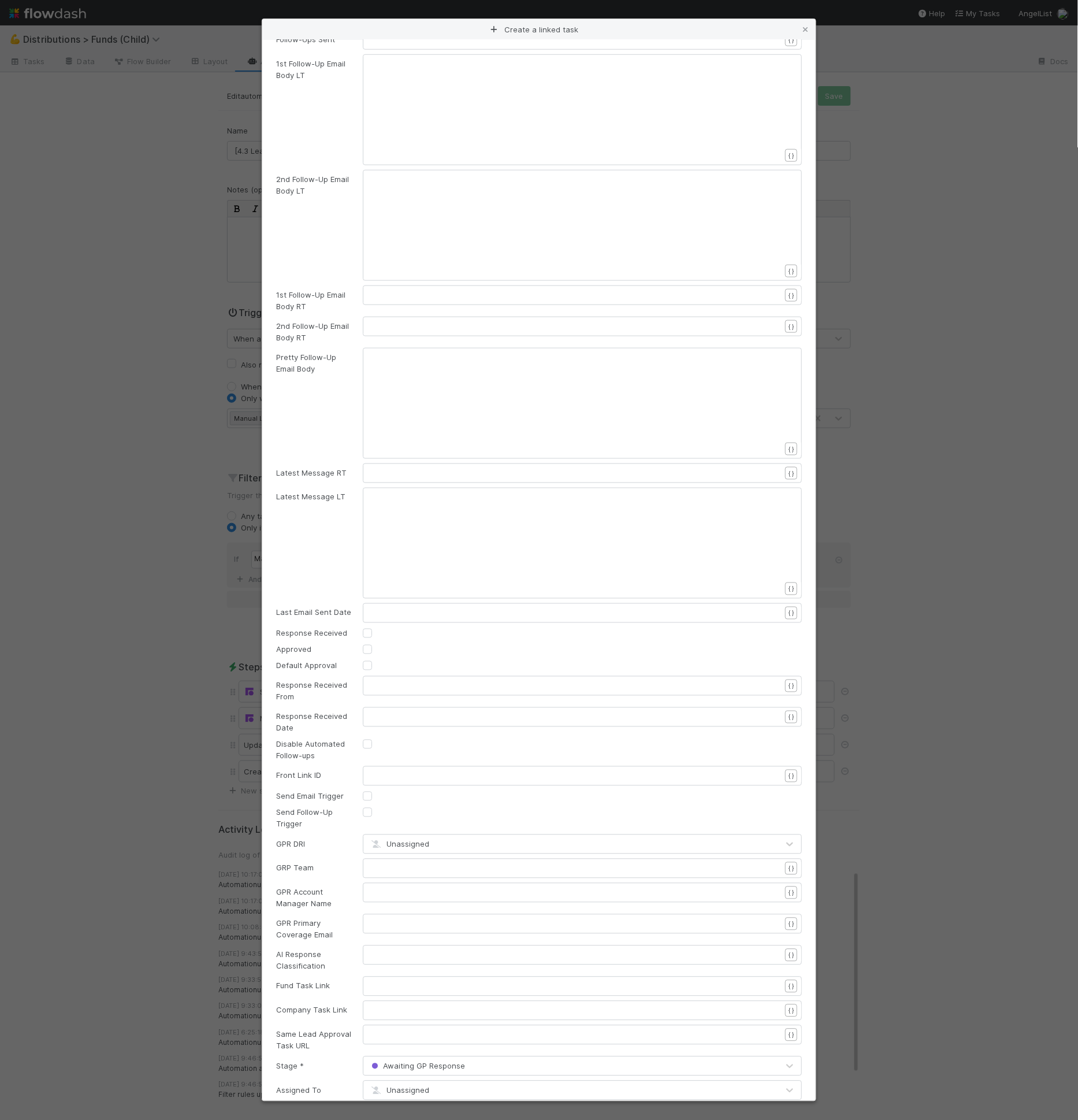
scroll to position [391, 0]
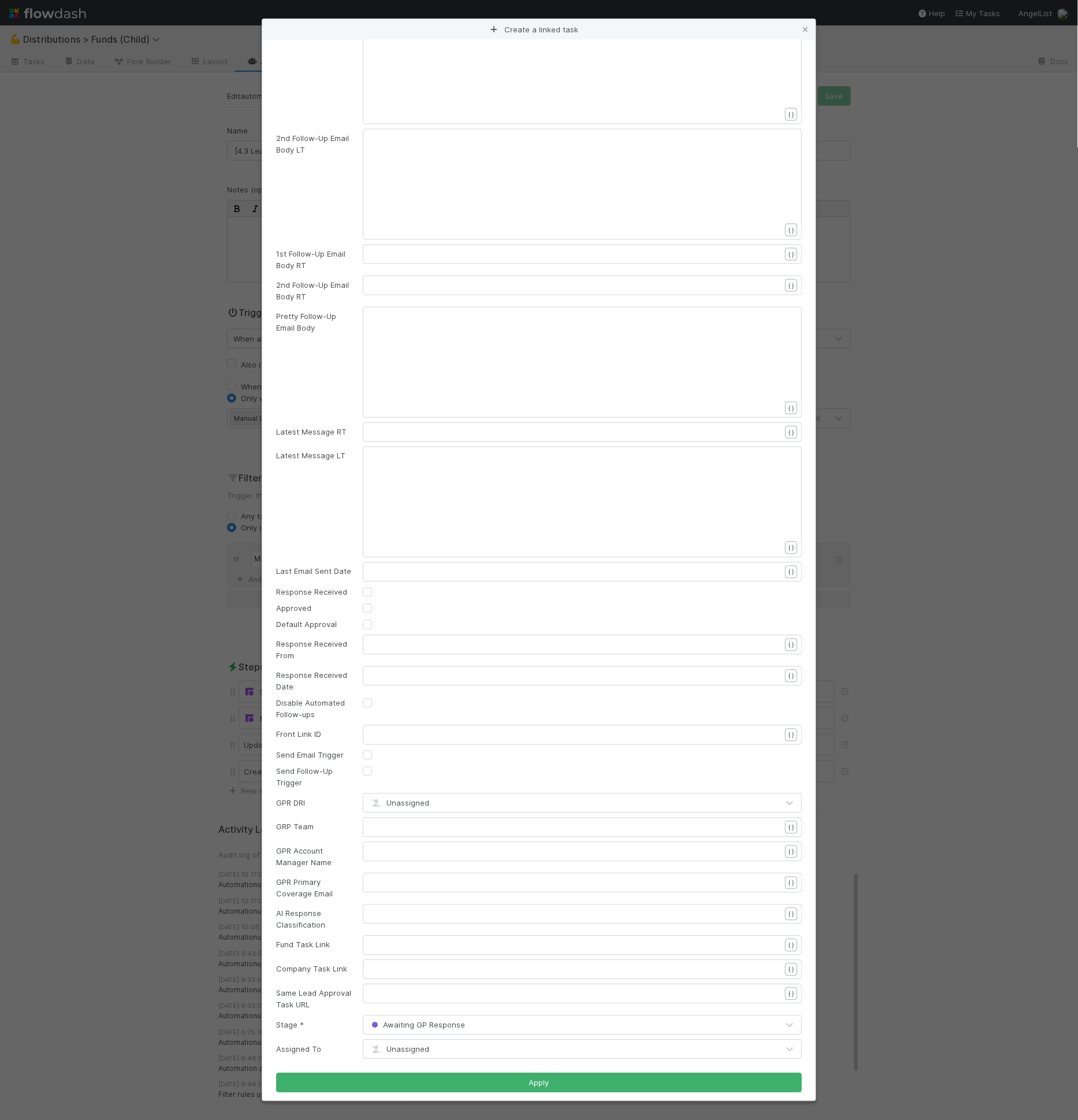
drag, startPoint x: 437, startPoint y: 970, endPoint x: 427, endPoint y: 982, distance: 15.6
click at [436, 970] on div "​" at bounding box center [590, 984] width 439 height 40
click at [427, 988] on pre "​" at bounding box center [580, 993] width 420 height 12
type textarea "{{taask"
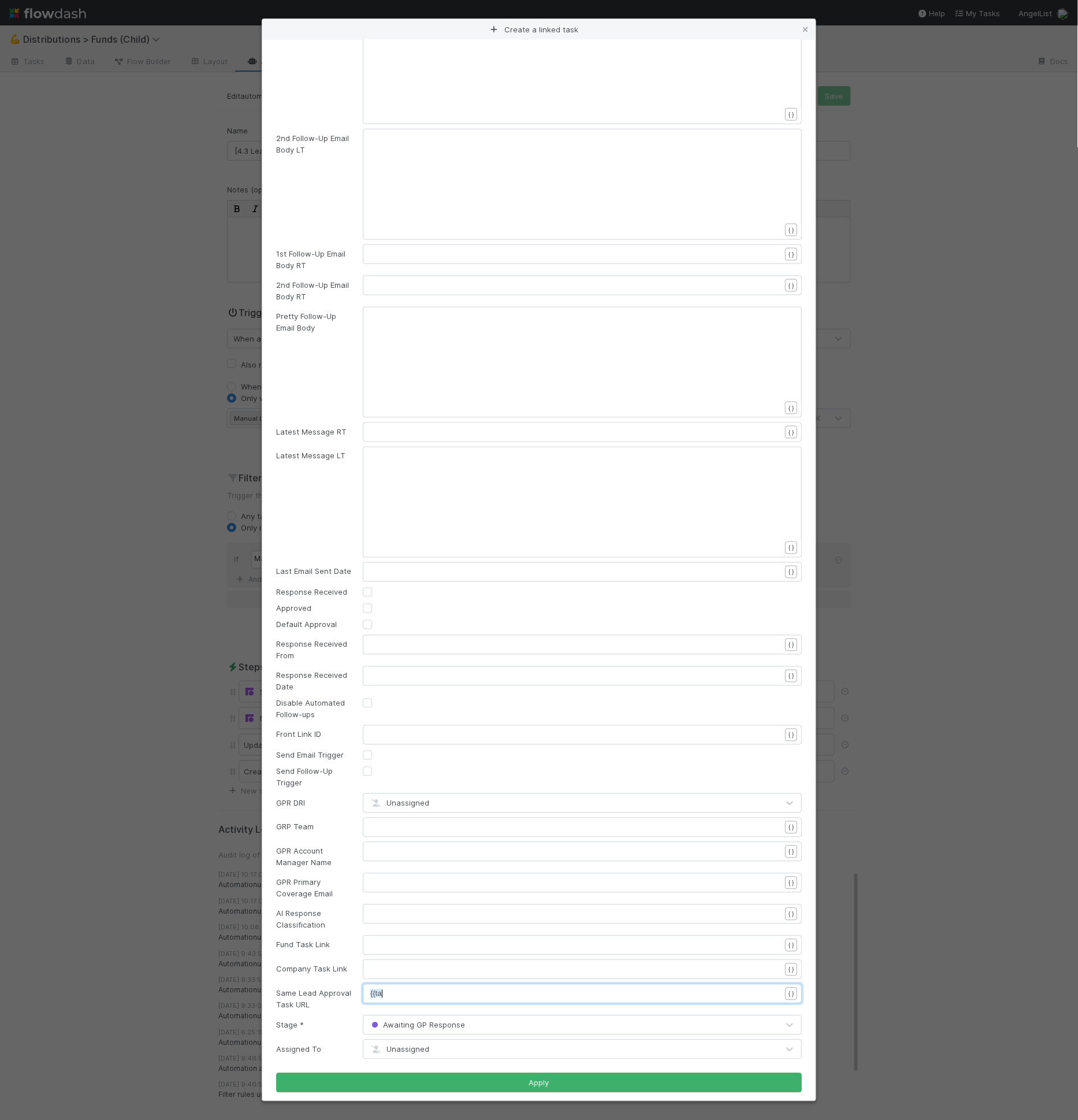
scroll to position [3, 6]
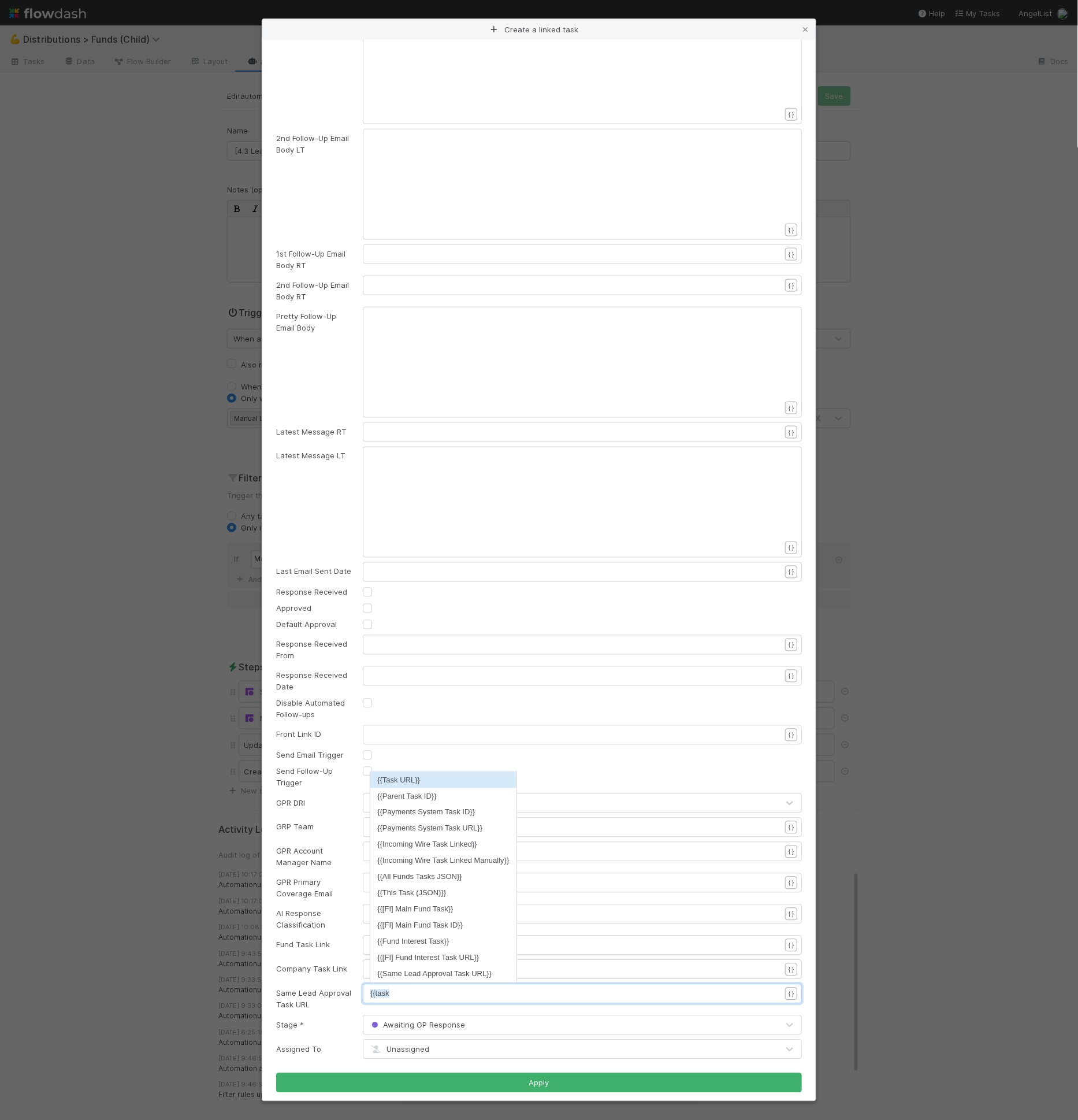
type textarea "sk"
click at [433, 778] on li "{{Task URL}}" at bounding box center [443, 779] width 145 height 16
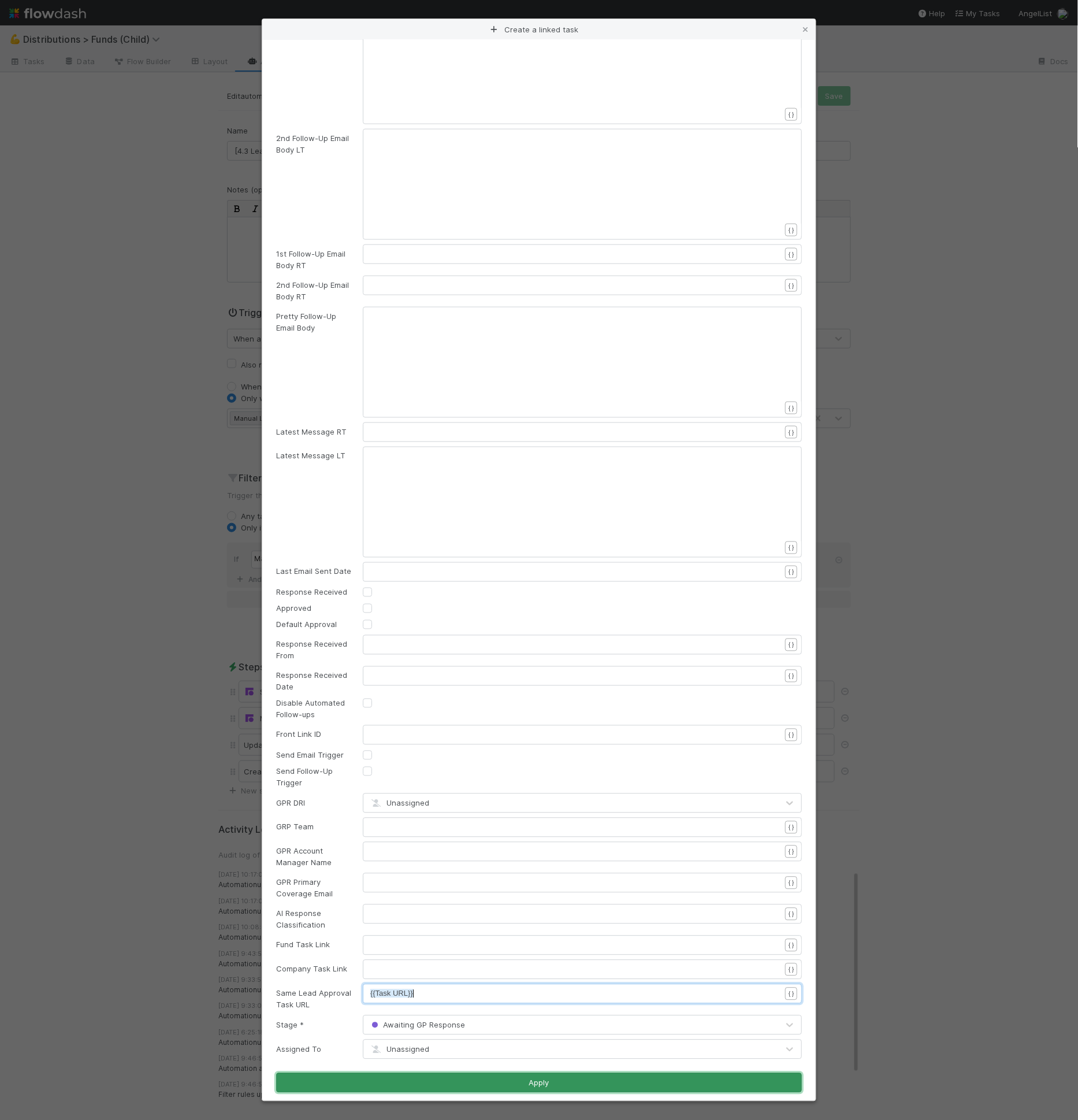
click at [462, 1075] on button "Apply" at bounding box center [539, 1082] width 525 height 19
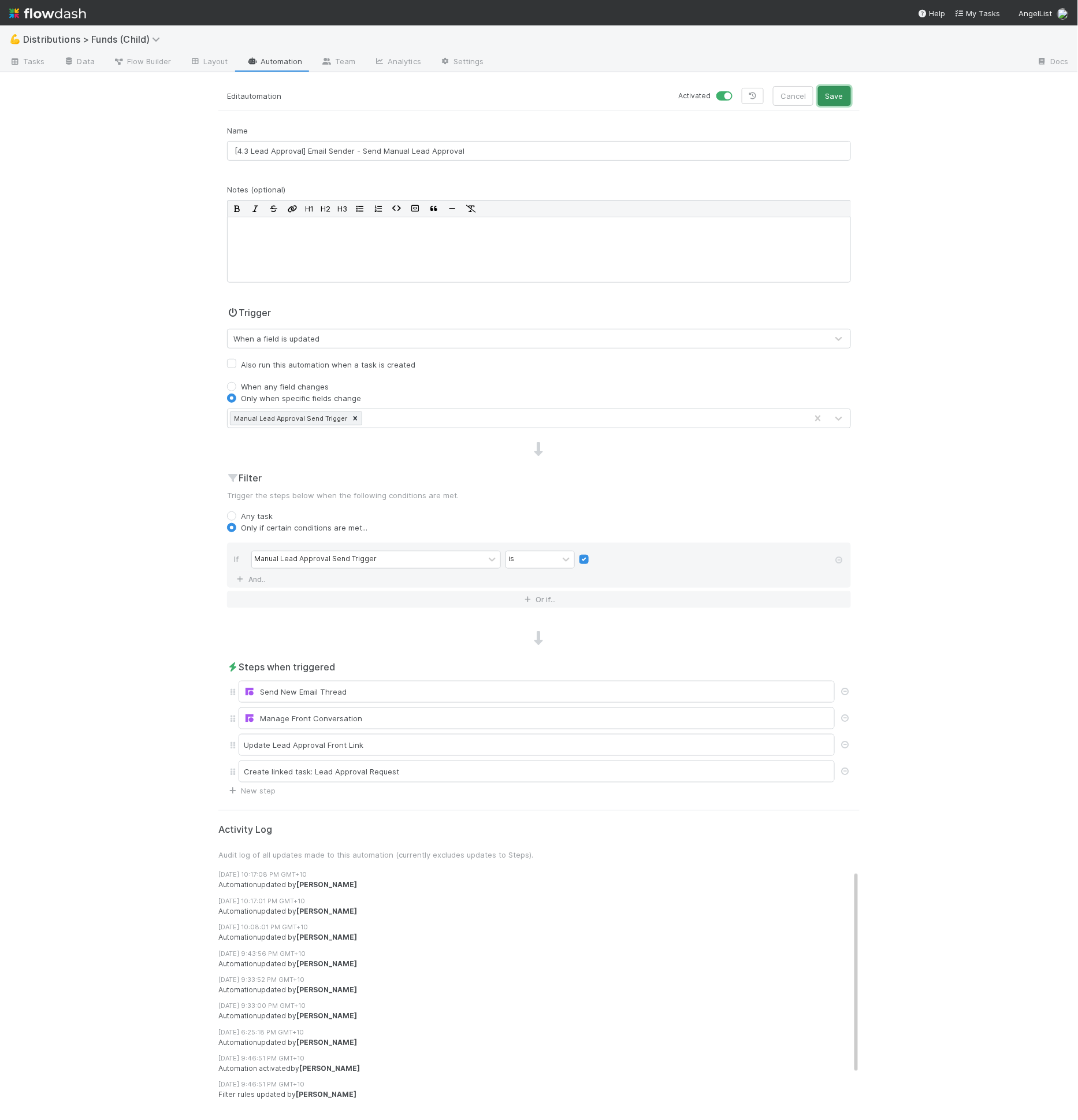
click at [834, 91] on button "Save" at bounding box center [834, 96] width 33 height 19
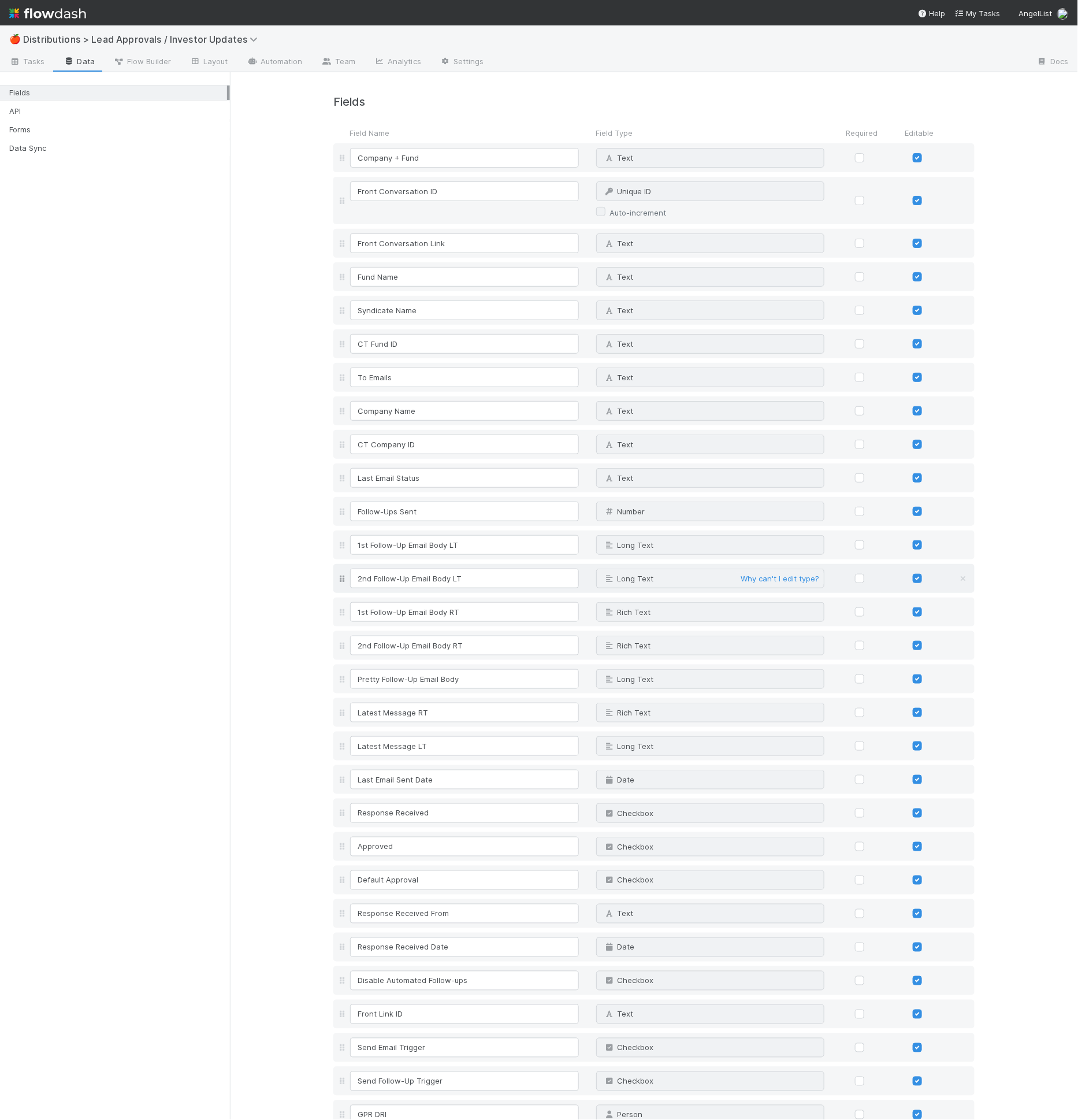
scroll to position [268, 0]
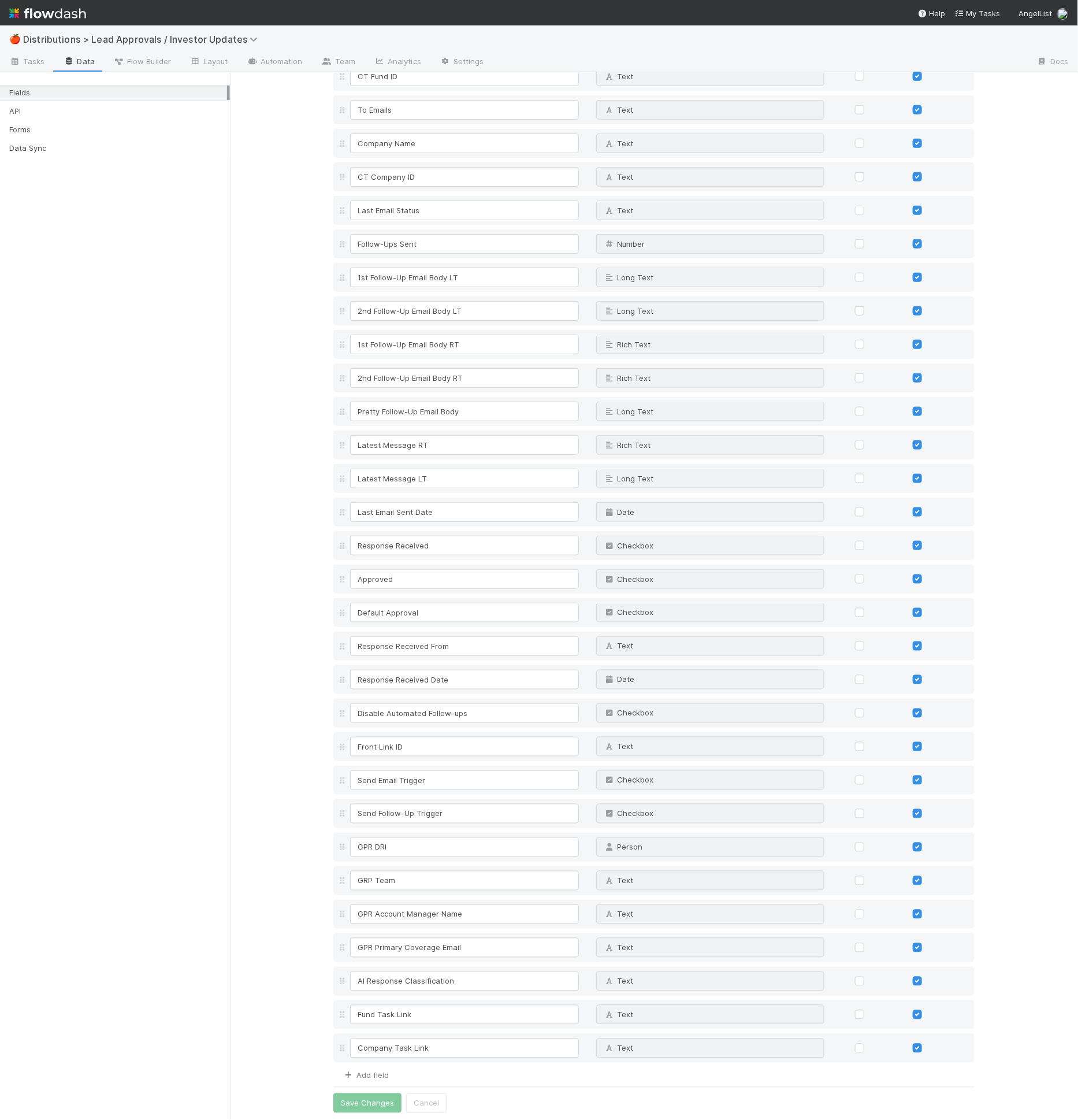
click at [366, 1073] on link "Add field" at bounding box center [366, 1075] width 46 height 9
click at [366, 1073] on input at bounding box center [464, 1082] width 229 height 19
type input "Same Lead Approval Task URL"
click at [615, 1080] on span "URL" at bounding box center [616, 1081] width 28 height 9
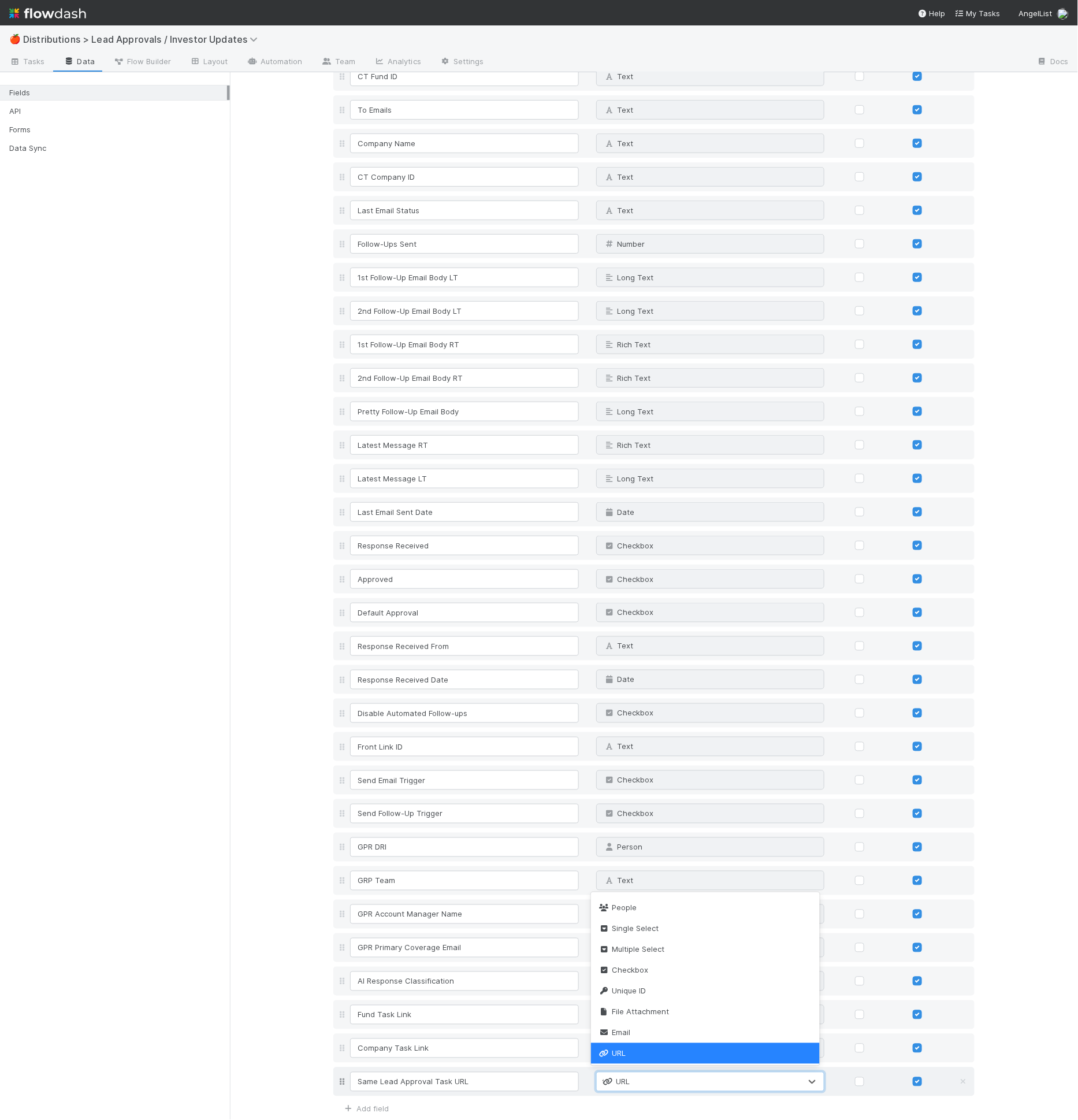
scroll to position [0, 0]
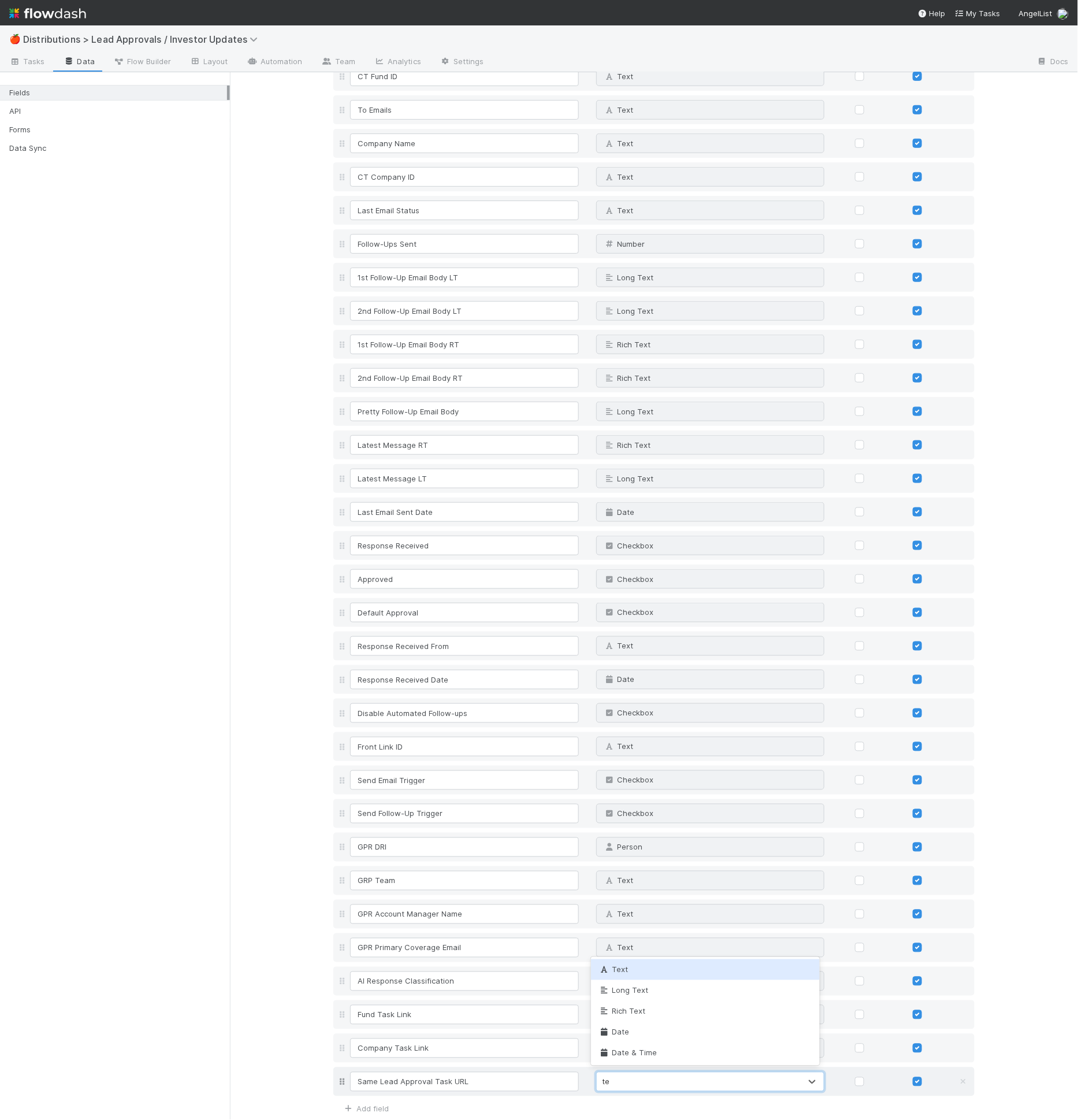
type input "tex"
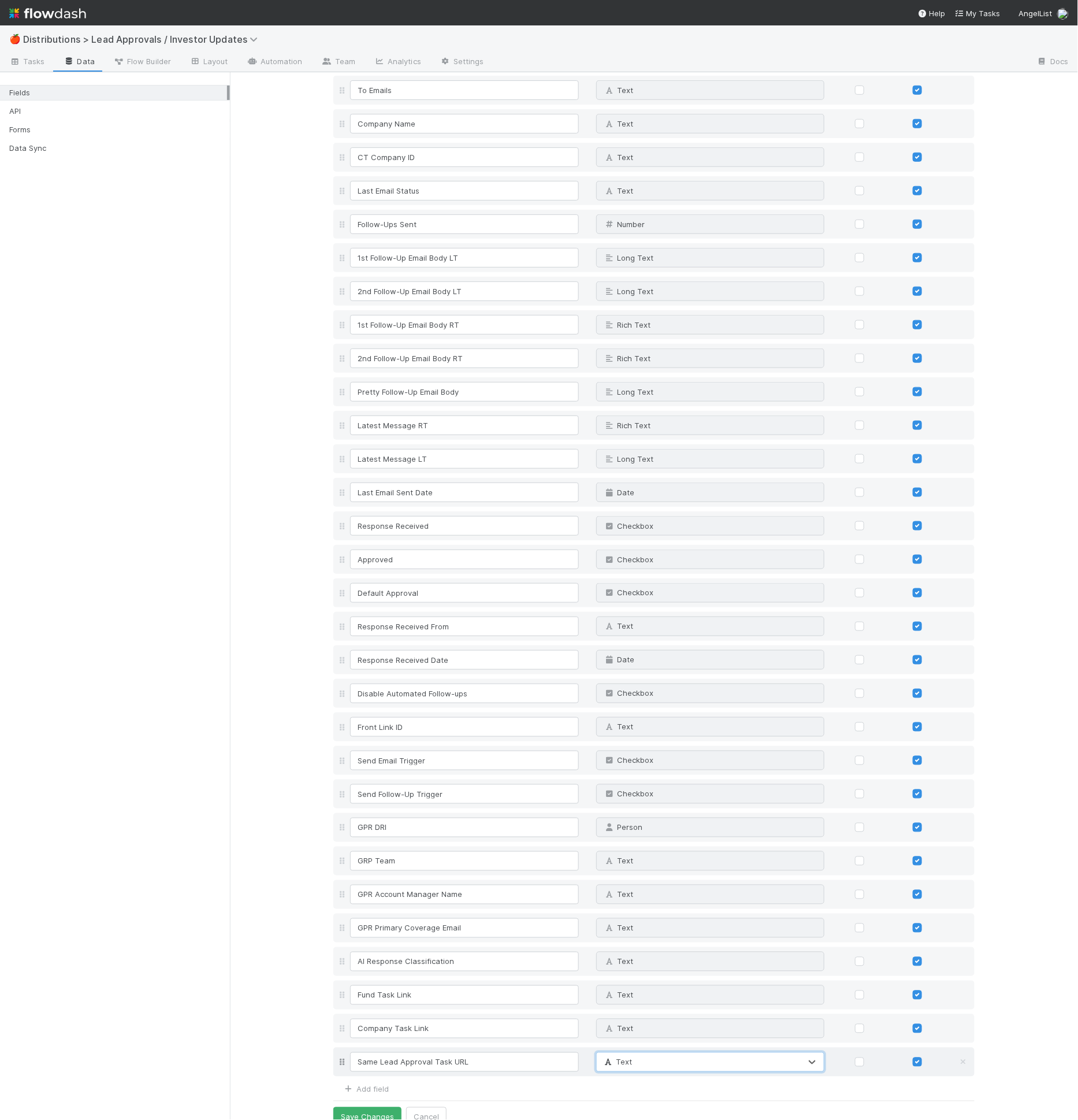
scroll to position [302, 0]
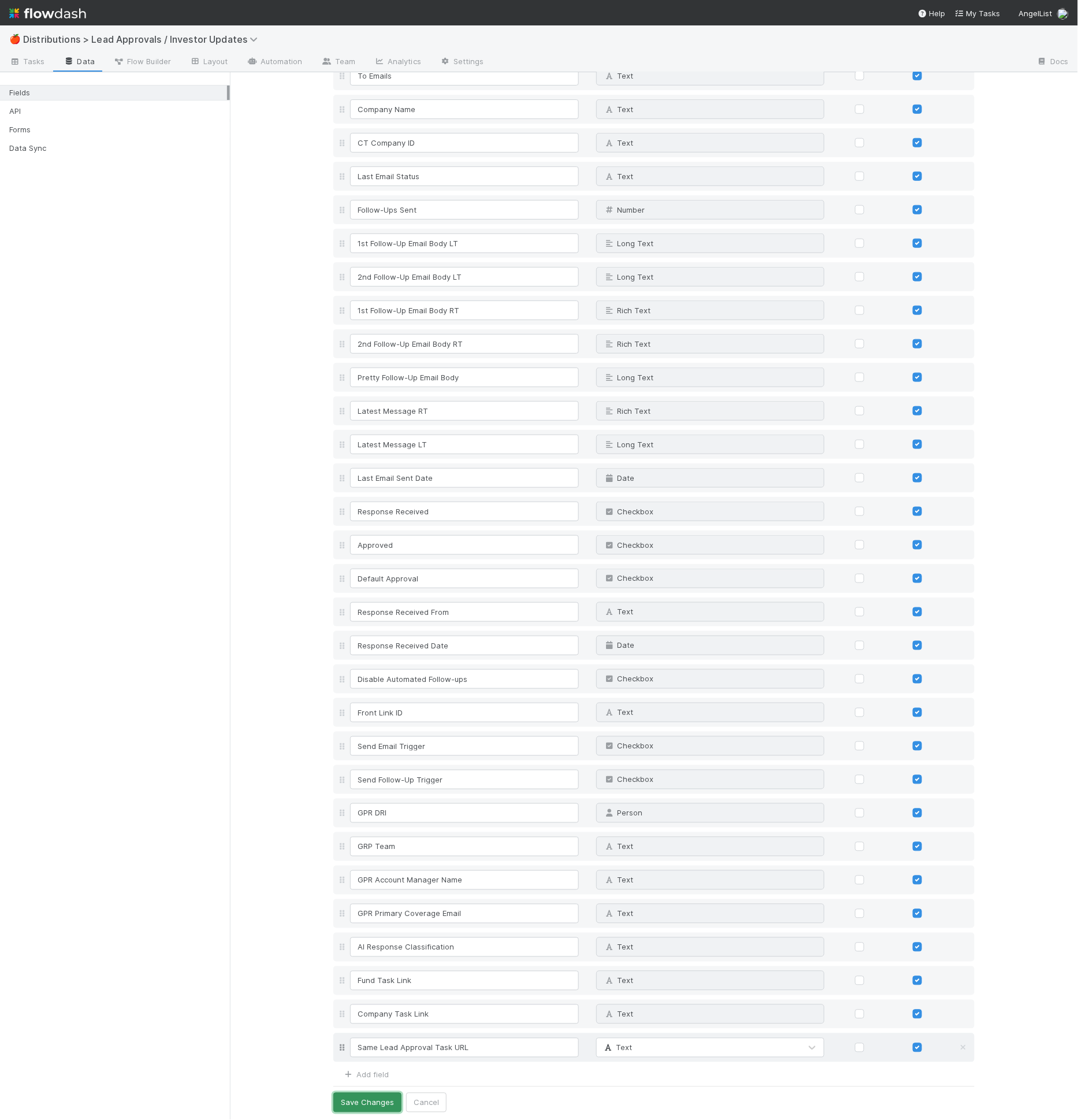
click at [389, 1102] on button "Save Changes" at bounding box center [368, 1103] width 68 height 19
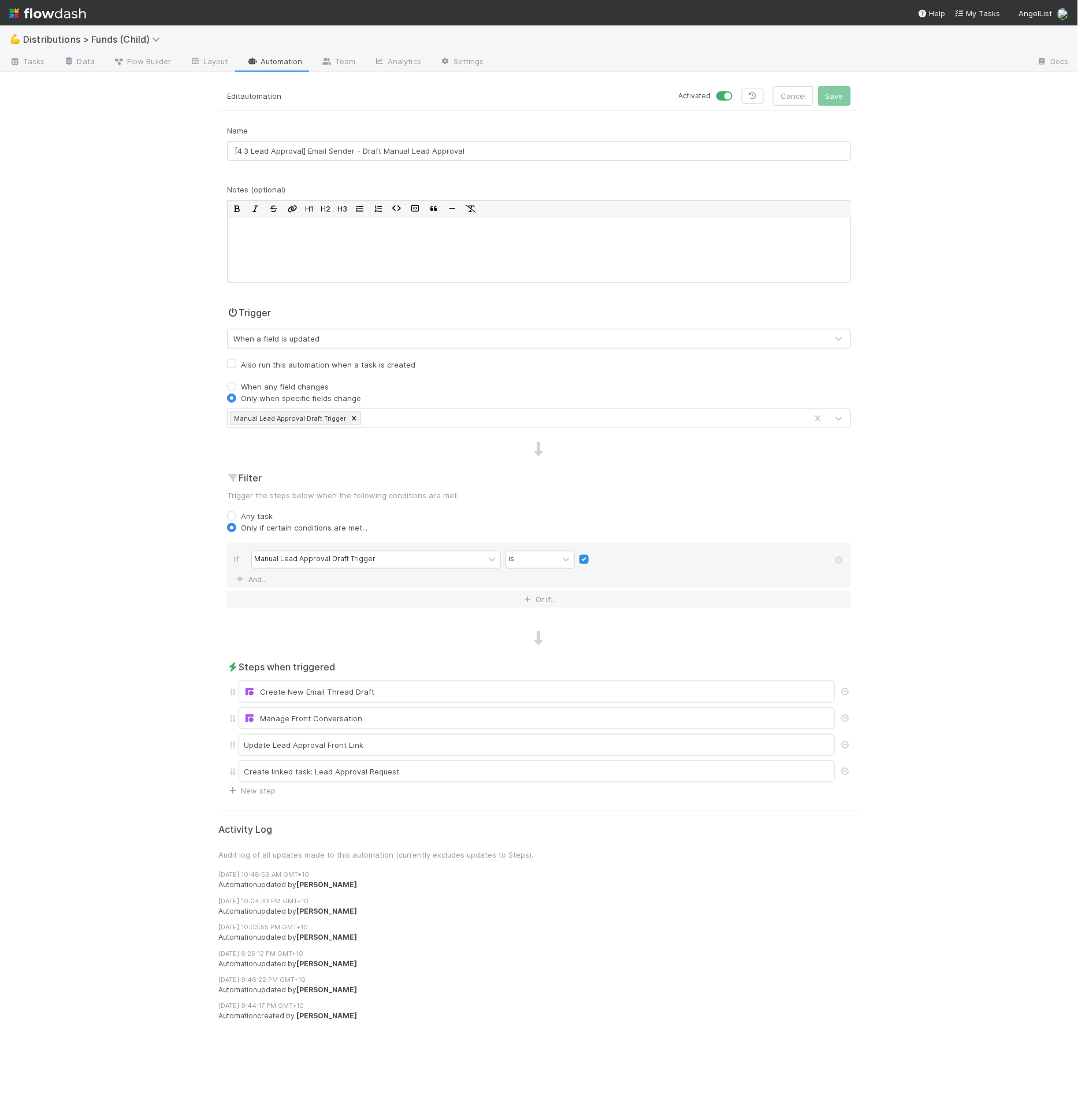
click at [436, 466] on div "Name [4.3 Lead Approval] Email Sender - Draft Manual Lead Approval Notes (optio…" at bounding box center [539, 461] width 642 height 672
click at [436, 656] on div "Name [4.3 Lead Approval] Email Sender - Draft Manual Lead Approval Notes (optio…" at bounding box center [539, 461] width 642 height 672
click at [370, 621] on div "Name [4.3 Lead Approval] Email Sender - Draft Manual Lead Approval Notes (optio…" at bounding box center [539, 461] width 642 height 672
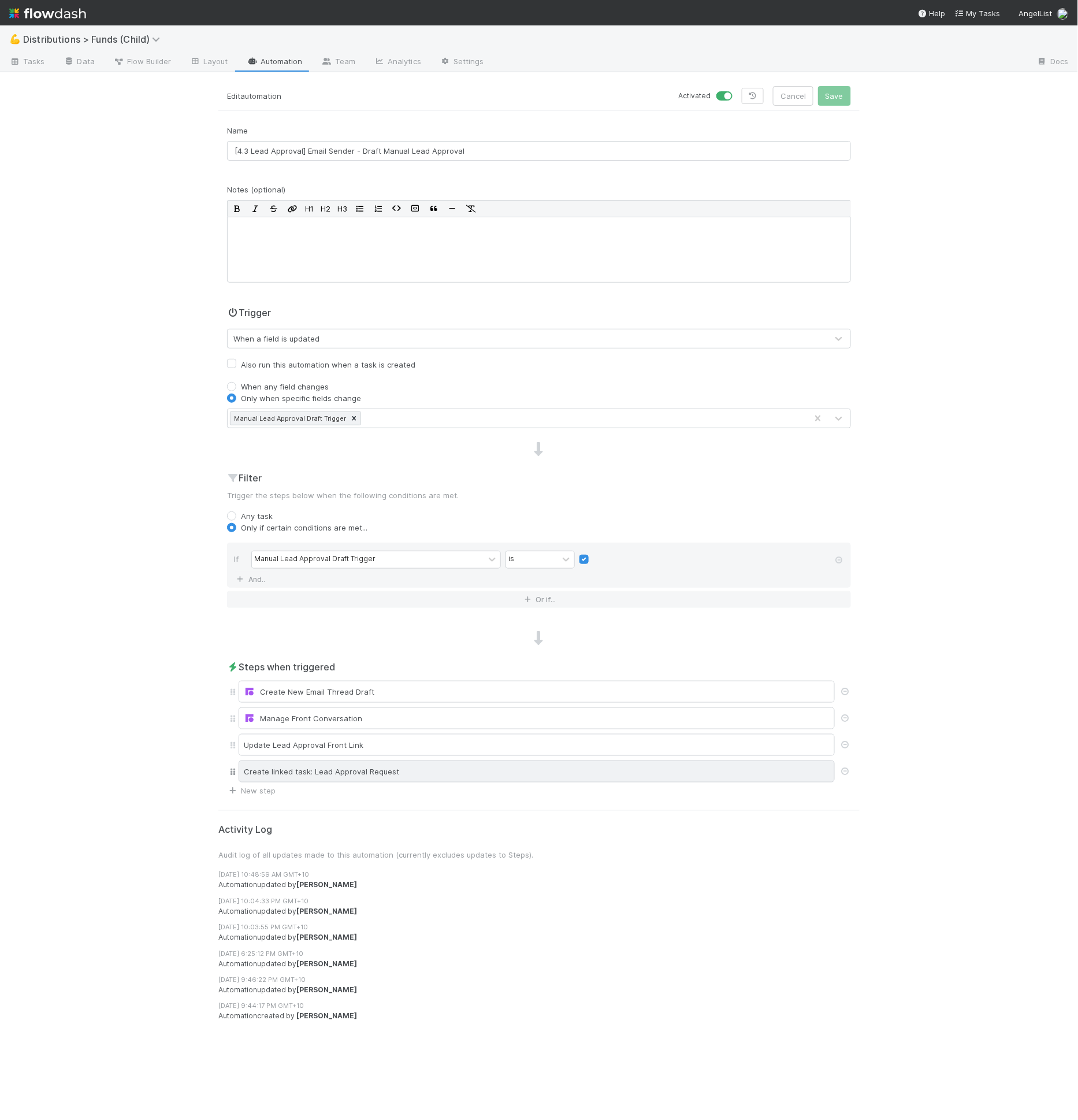
click at [368, 761] on div "Create linked task: Lead Approval Request" at bounding box center [537, 772] width 596 height 22
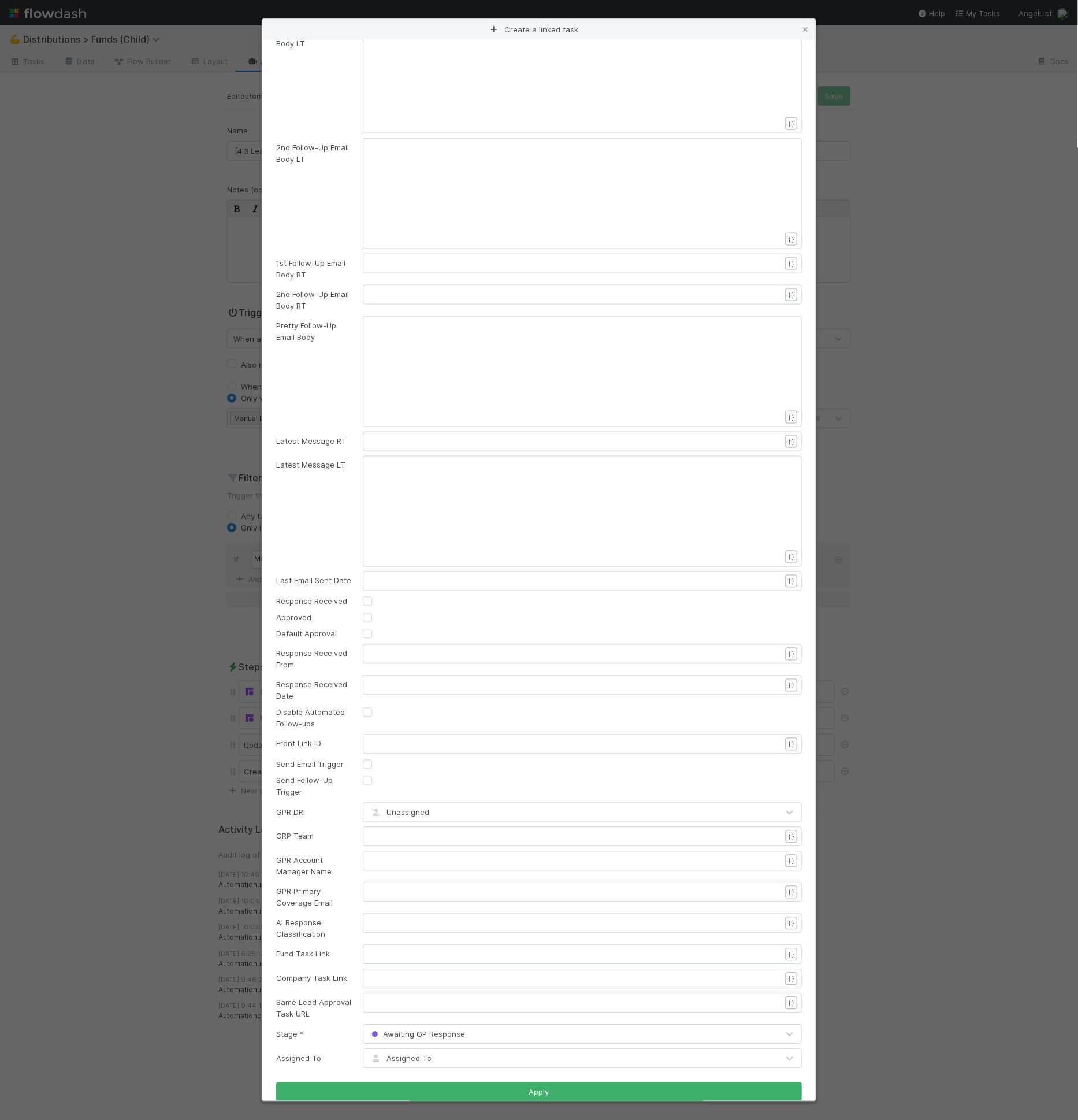
scroll to position [380, 0]
click at [390, 1000] on pre "​" at bounding box center [580, 1005] width 420 height 12
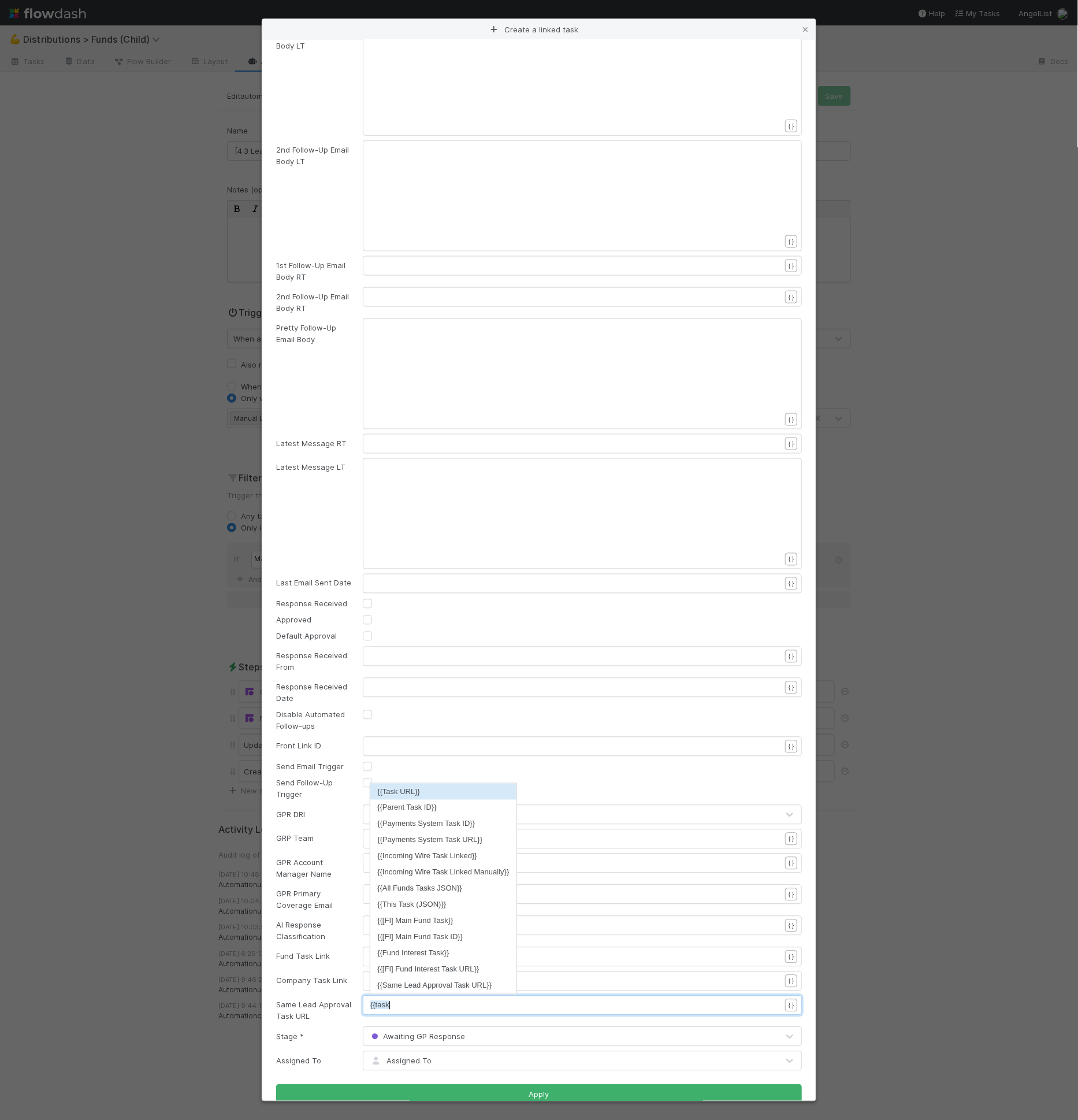
scroll to position [3, 18]
type textarea "{{task"
click at [411, 788] on li "{{Task URL}}" at bounding box center [443, 791] width 145 height 16
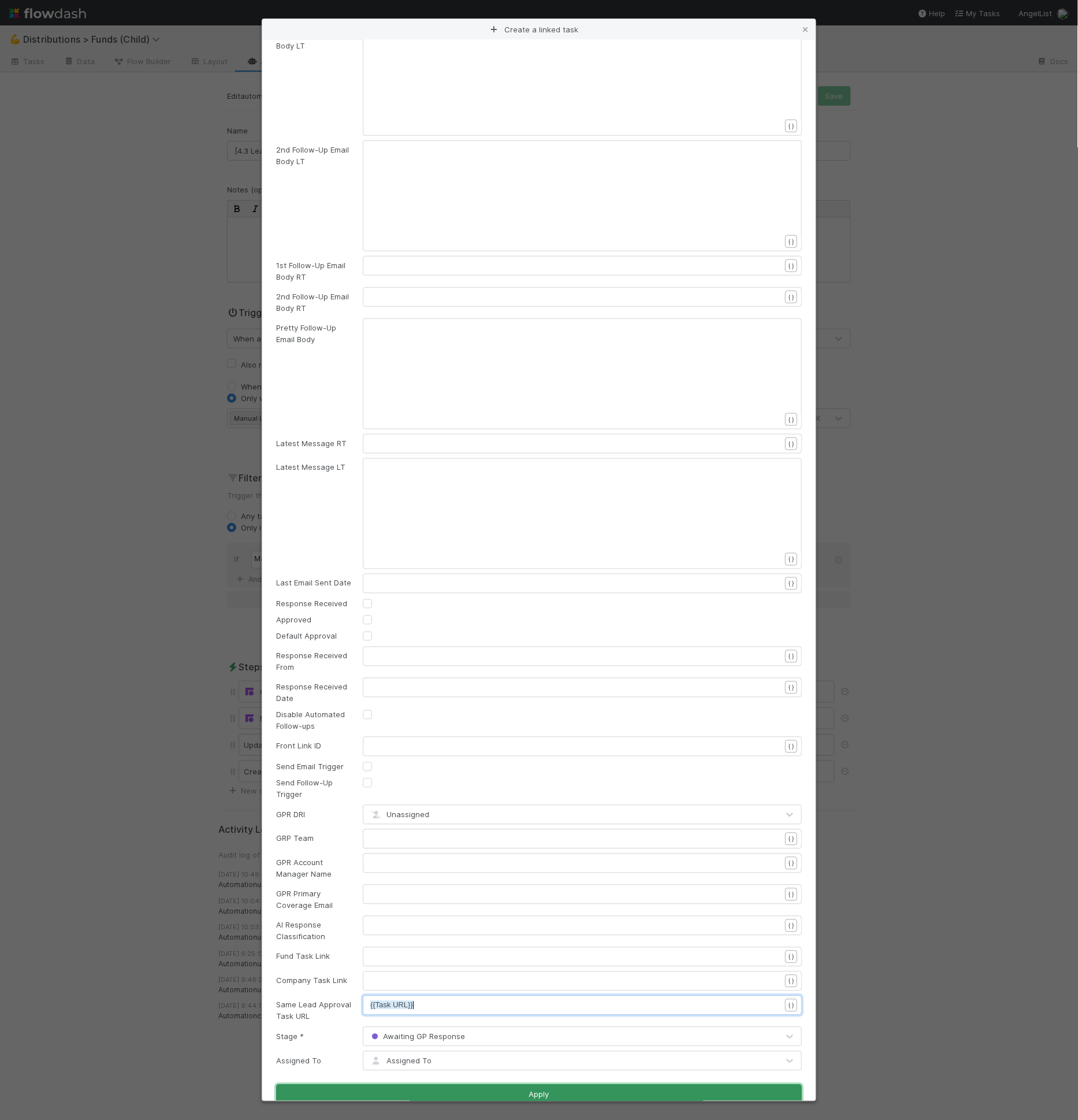
click at [502, 1094] on button "Apply" at bounding box center [539, 1094] width 525 height 19
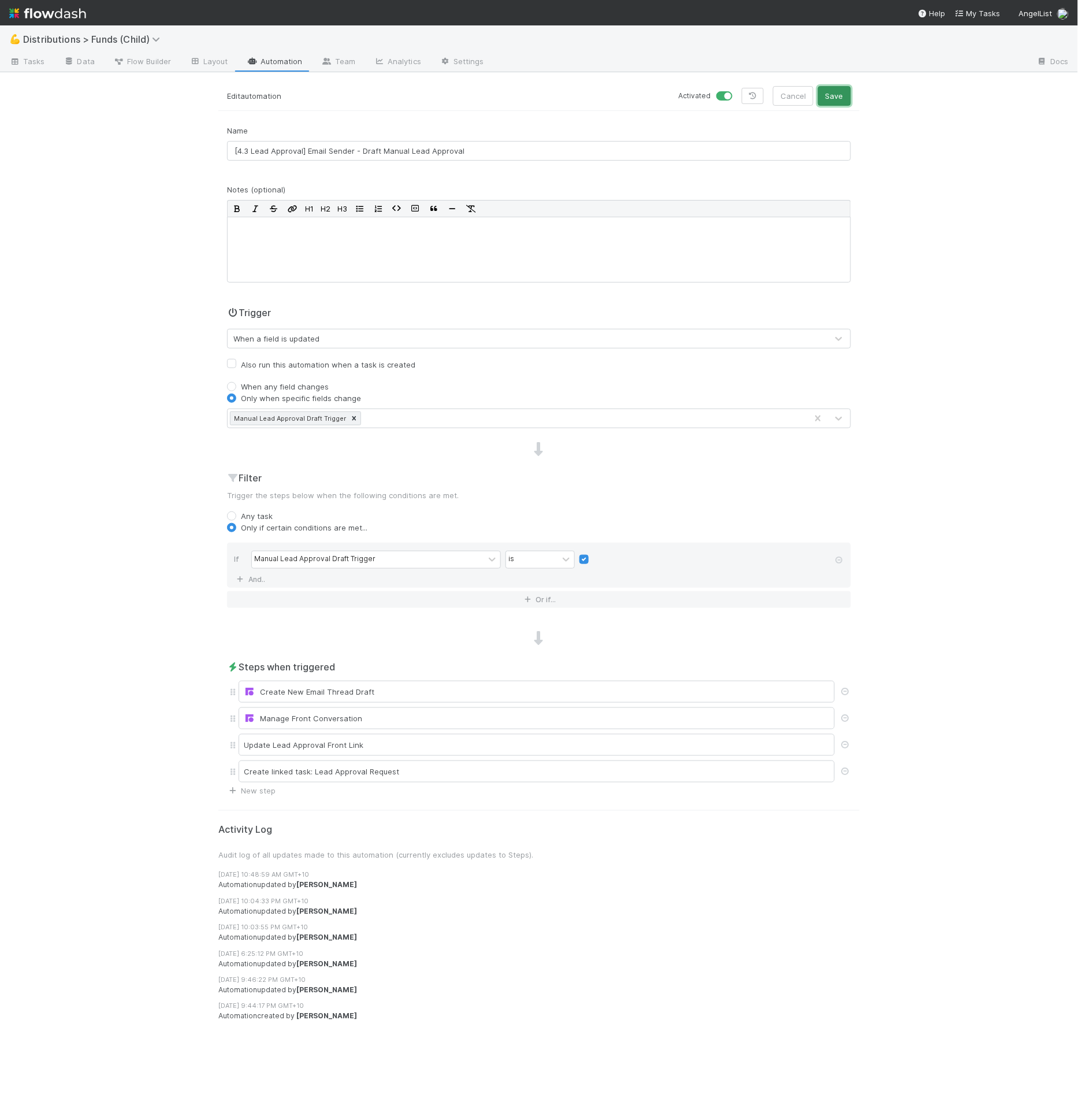
click at [824, 102] on button "Save" at bounding box center [834, 96] width 33 height 19
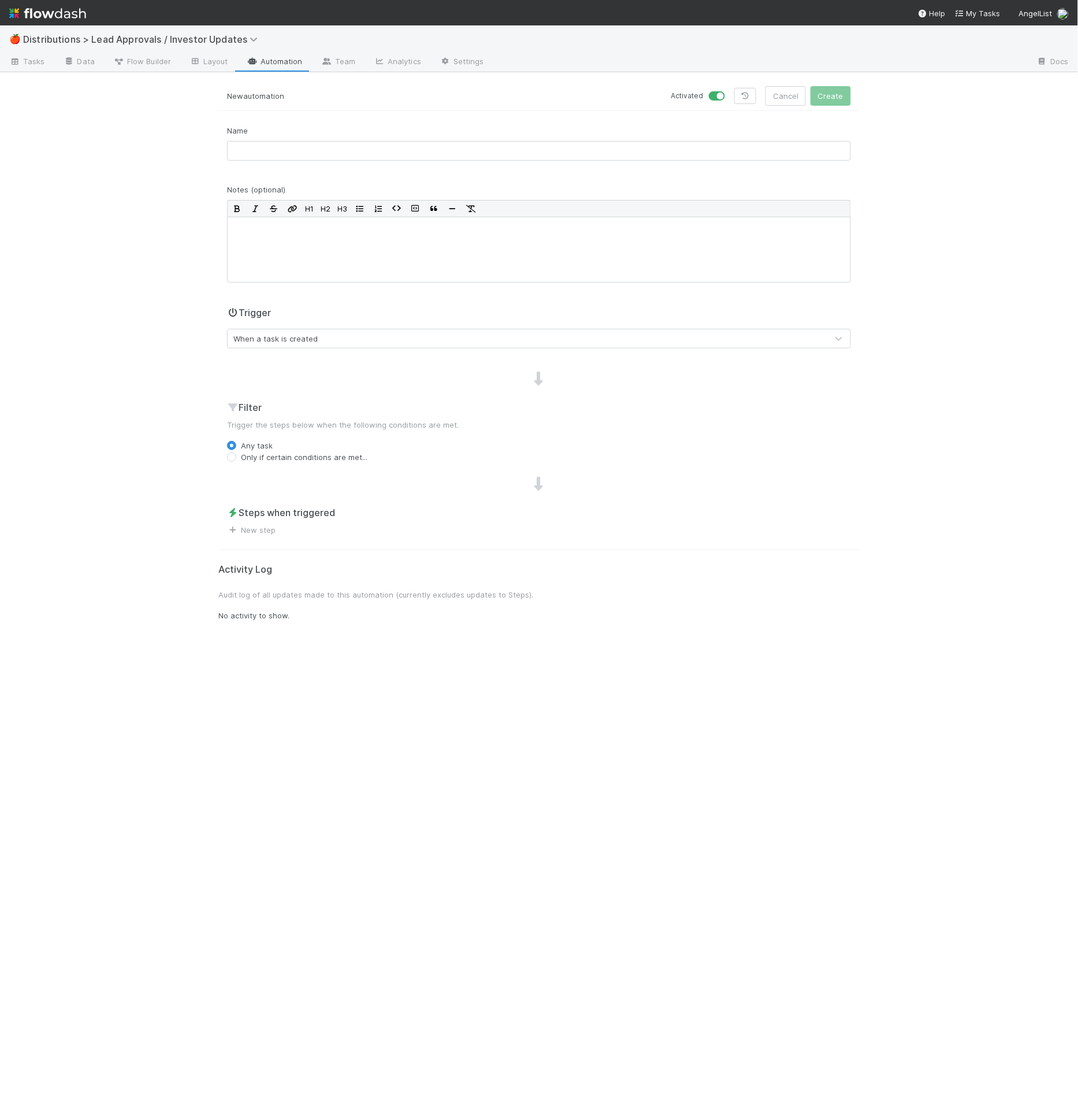
click at [303, 62] on link "Automation" at bounding box center [275, 62] width 74 height 19
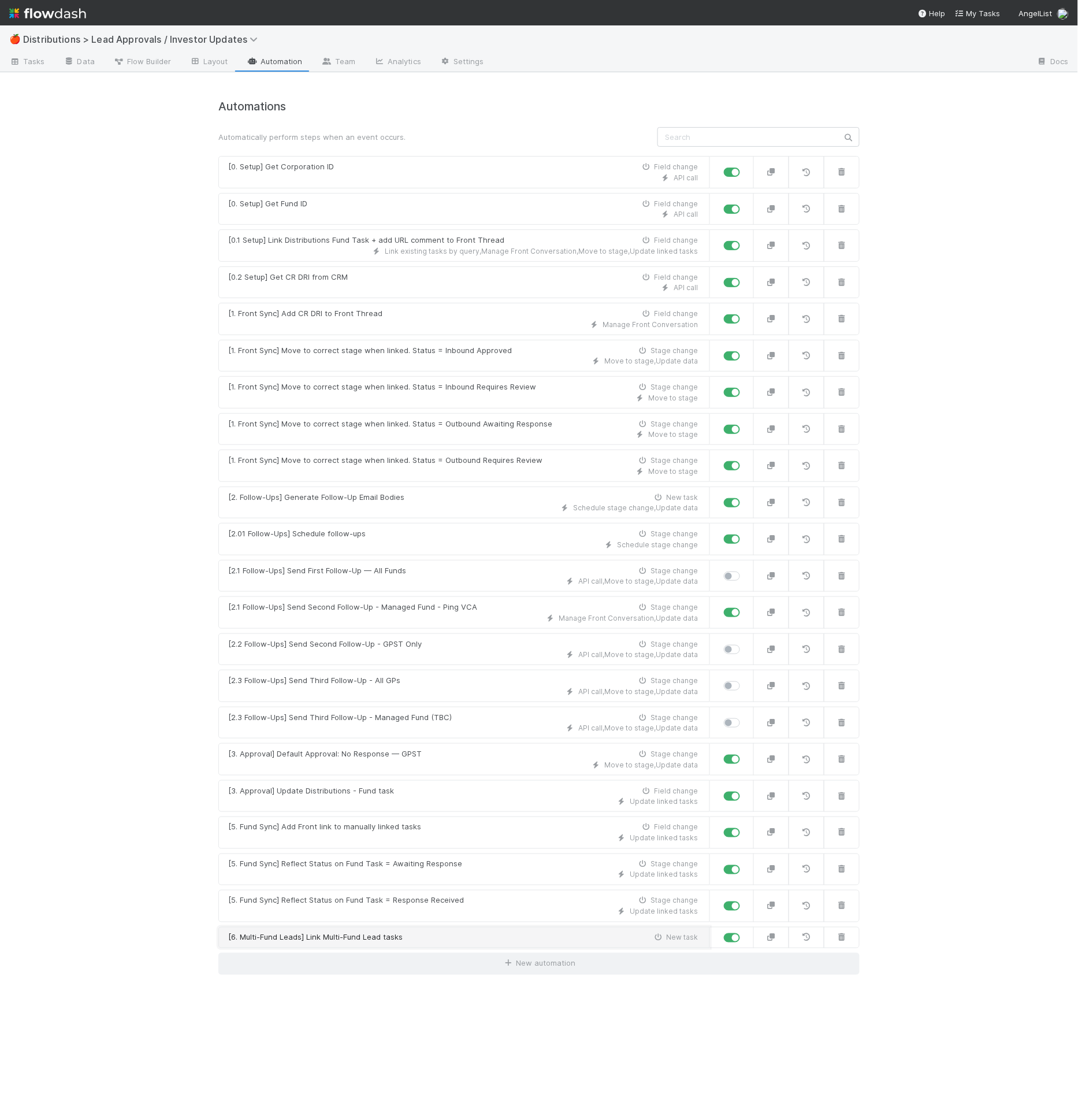
click at [387, 932] on link "[6. Multi-Fund Leads] Link Multi-Fund Lead tasks New task" at bounding box center [464, 938] width 491 height 22
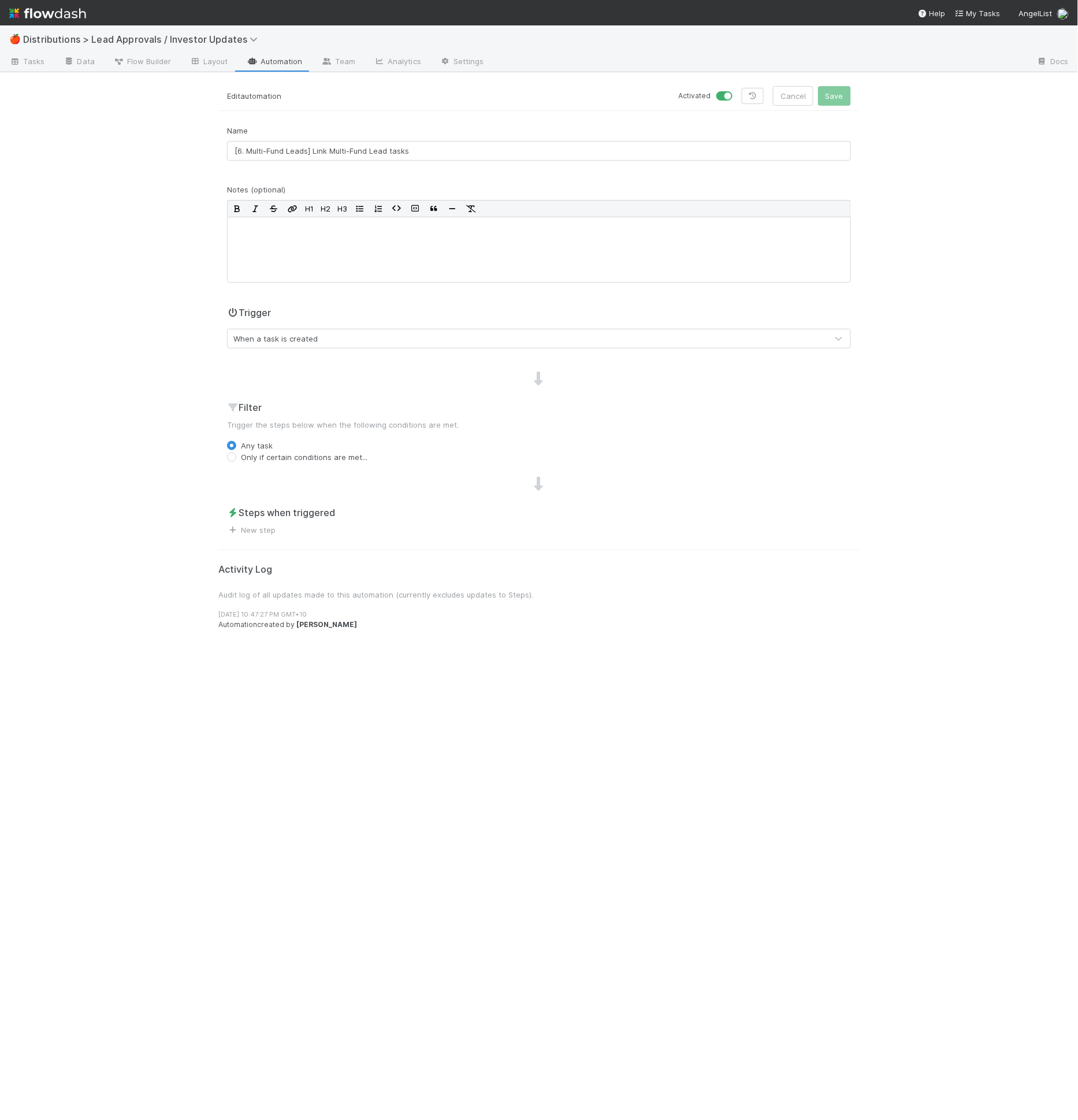
click at [279, 460] on label "Only if certain conditions are met..." at bounding box center [304, 457] width 126 height 12
click at [236, 460] on input "Only if certain conditions are met..." at bounding box center [231, 456] width 9 height 10
radio input "true"
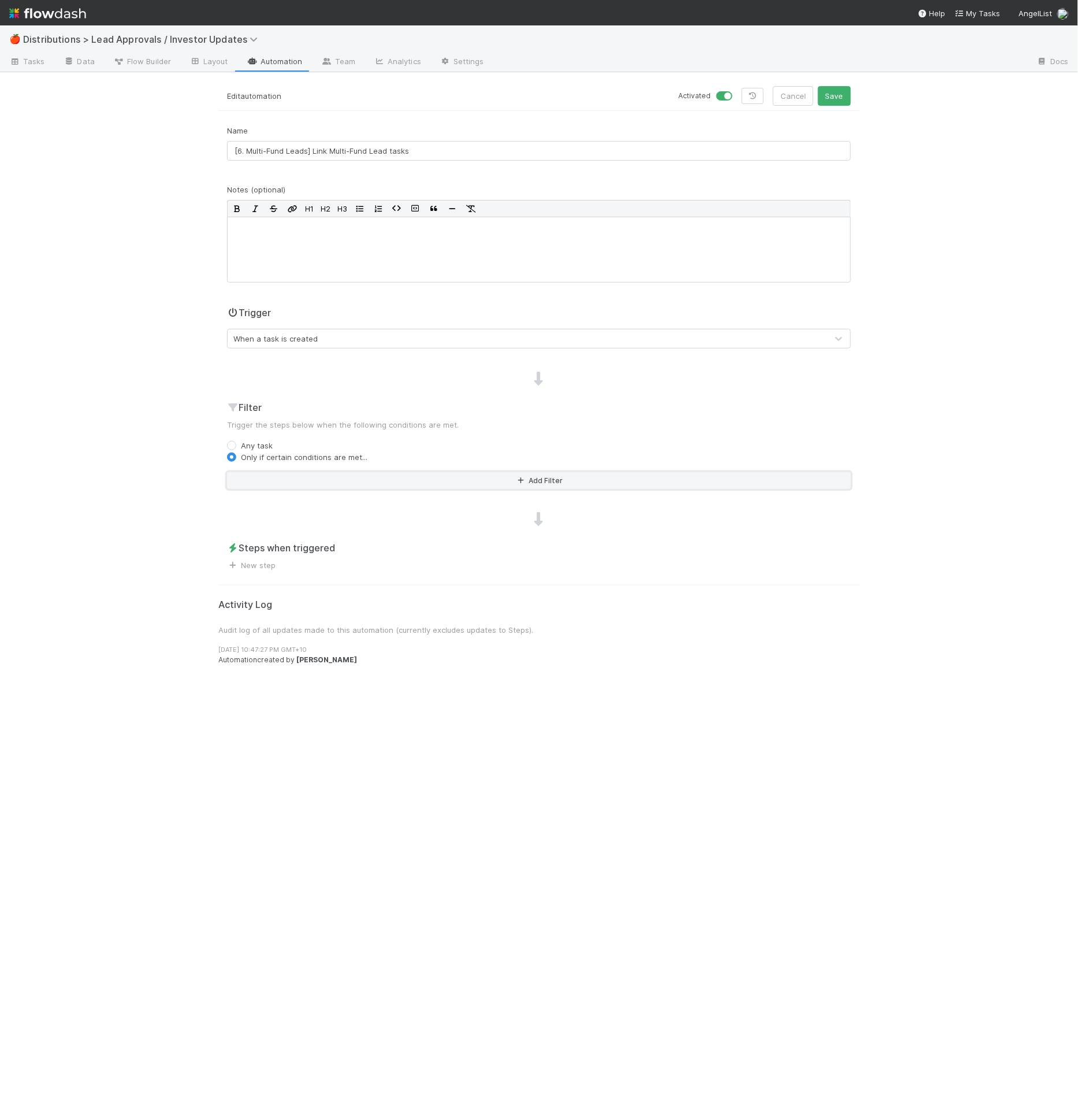
click at [278, 474] on button "Add Filter" at bounding box center [539, 480] width 624 height 17
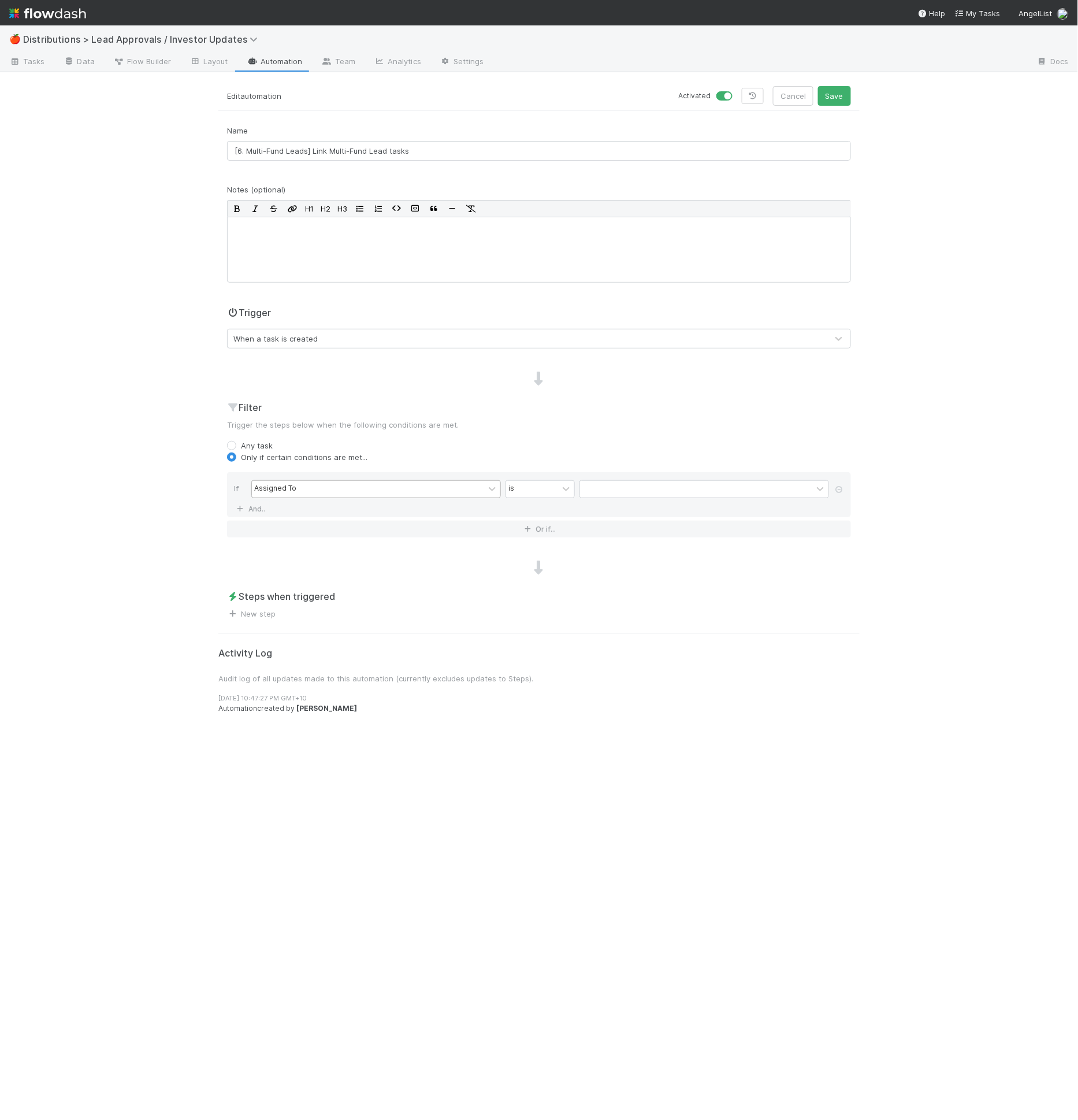
click at [276, 485] on div "Assigned To" at bounding box center [275, 489] width 42 height 10
type input "same lead"
click at [535, 481] on div "contains" at bounding box center [532, 489] width 52 height 17
click at [532, 655] on div "is not empty" at bounding box center [540, 662] width 70 height 19
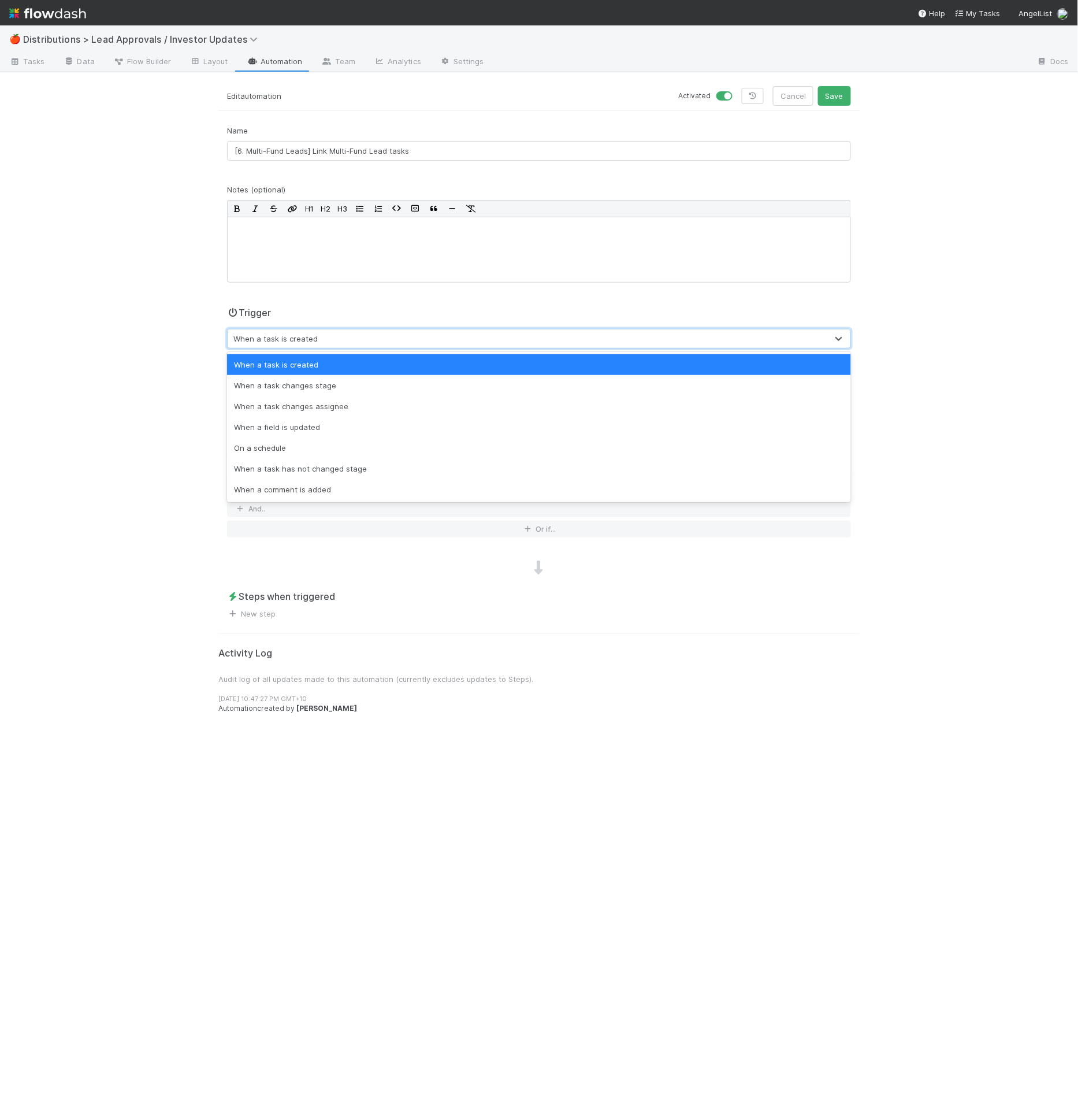
click at [295, 337] on div "When a task is created" at bounding box center [275, 339] width 84 height 12
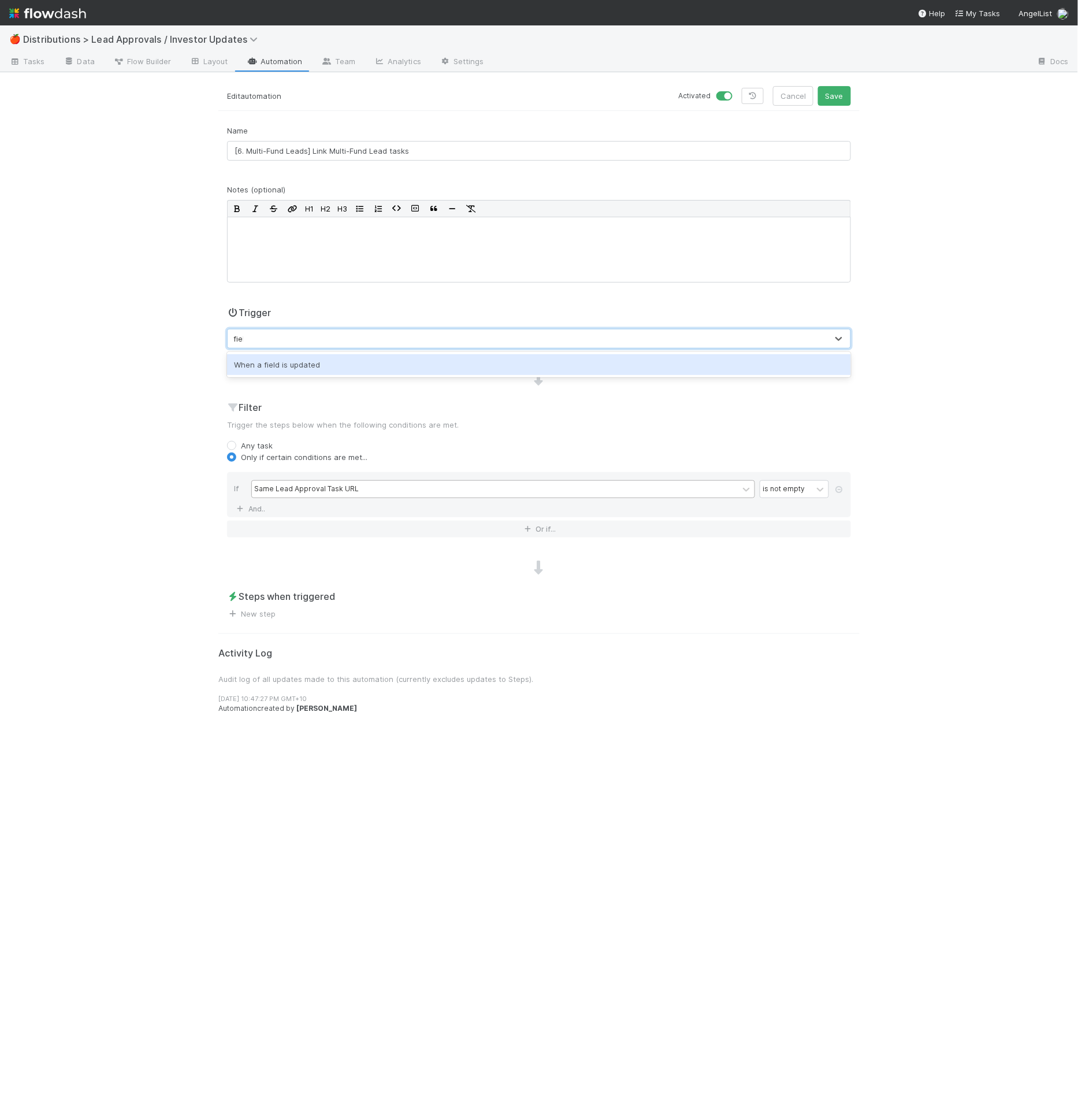
type input "field"
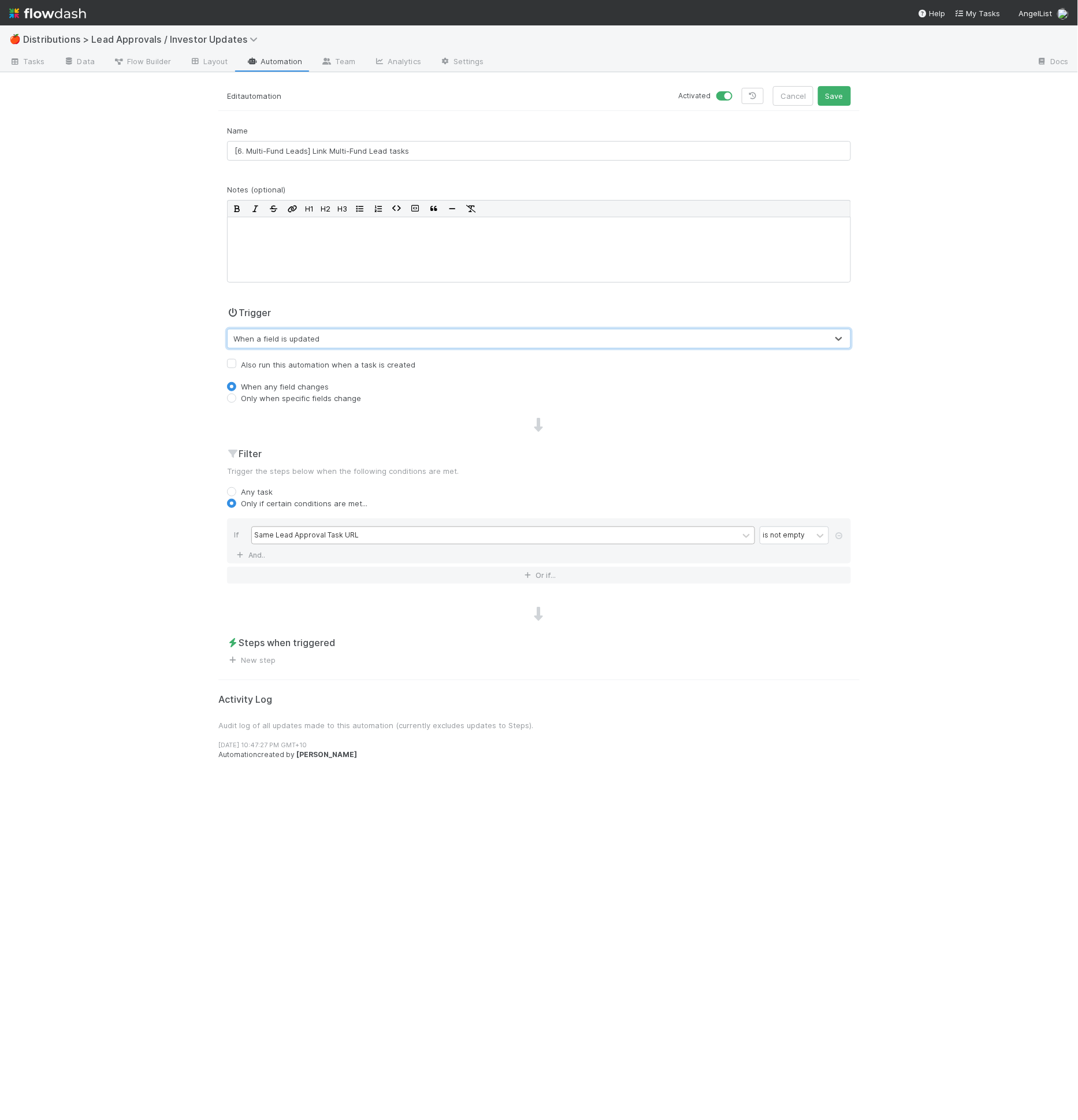
click at [367, 365] on label "Also run this automation when a task is created" at bounding box center [328, 364] width 174 height 14
click at [236, 365] on input "Also run this automation when a task is created" at bounding box center [231, 362] width 9 height 10
checkbox input "true"
click at [266, 649] on div "Steps when triggered New step" at bounding box center [539, 650] width 642 height 30
click at [260, 658] on link "New step" at bounding box center [252, 659] width 49 height 9
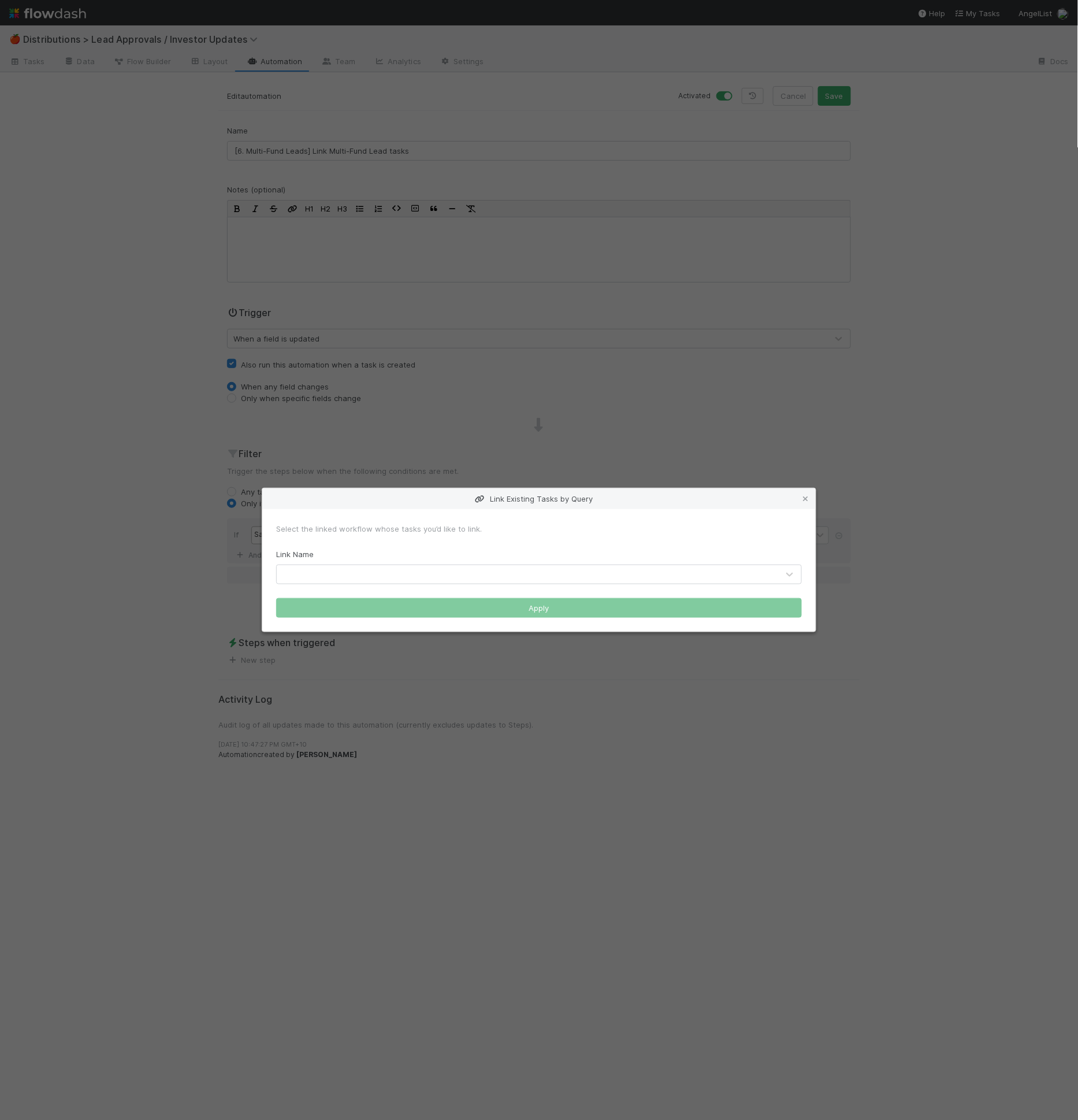
drag, startPoint x: 423, startPoint y: 597, endPoint x: 423, endPoint y: 587, distance: 10.0
click at [423, 592] on form "Select the linked workflow whose tasks you’d like to link. Link Name Apply" at bounding box center [539, 570] width 525 height 95
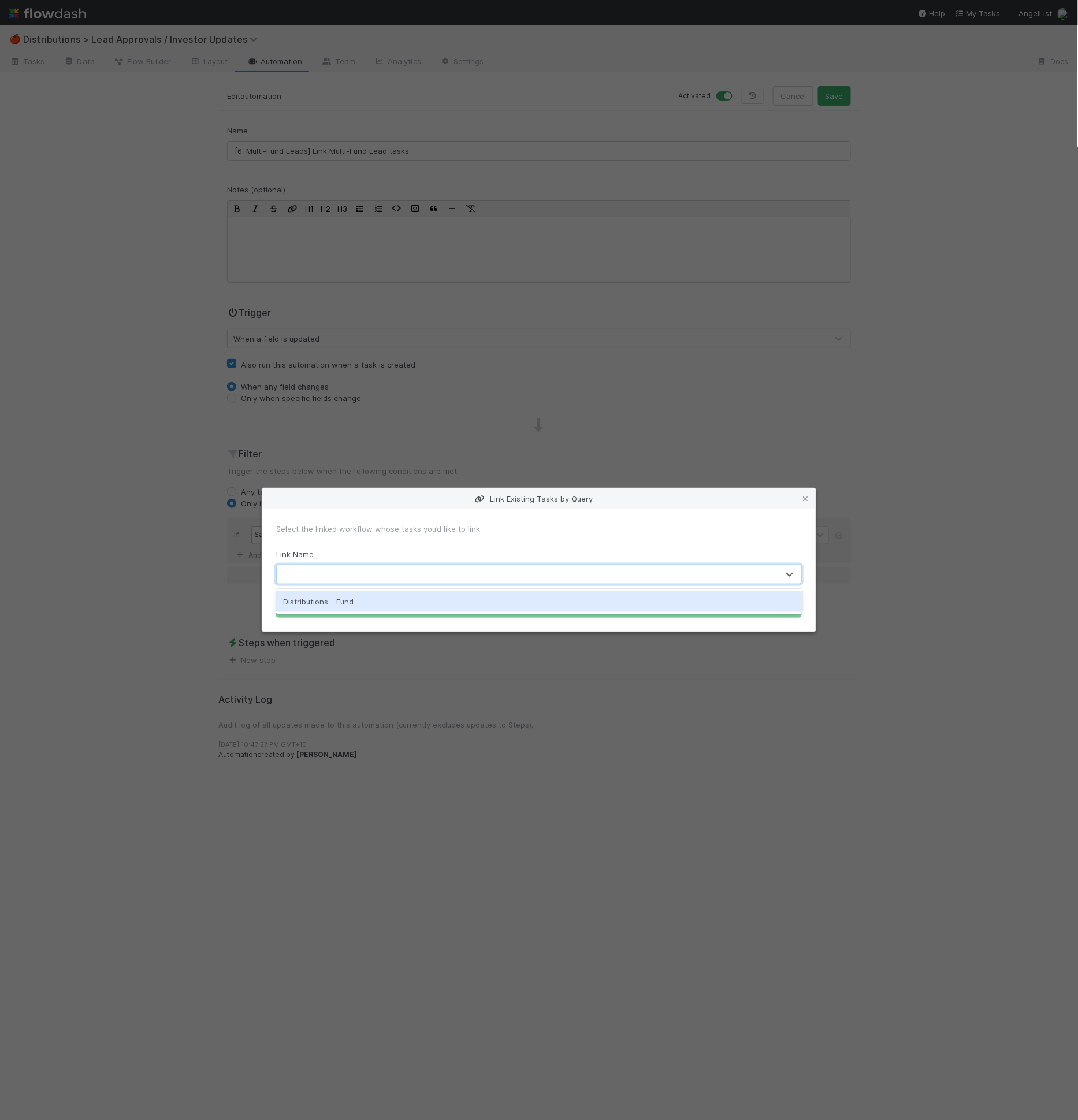
click at [426, 576] on div at bounding box center [527, 574] width 501 height 19
click at [417, 606] on div "Distributions - Fund" at bounding box center [539, 601] width 526 height 21
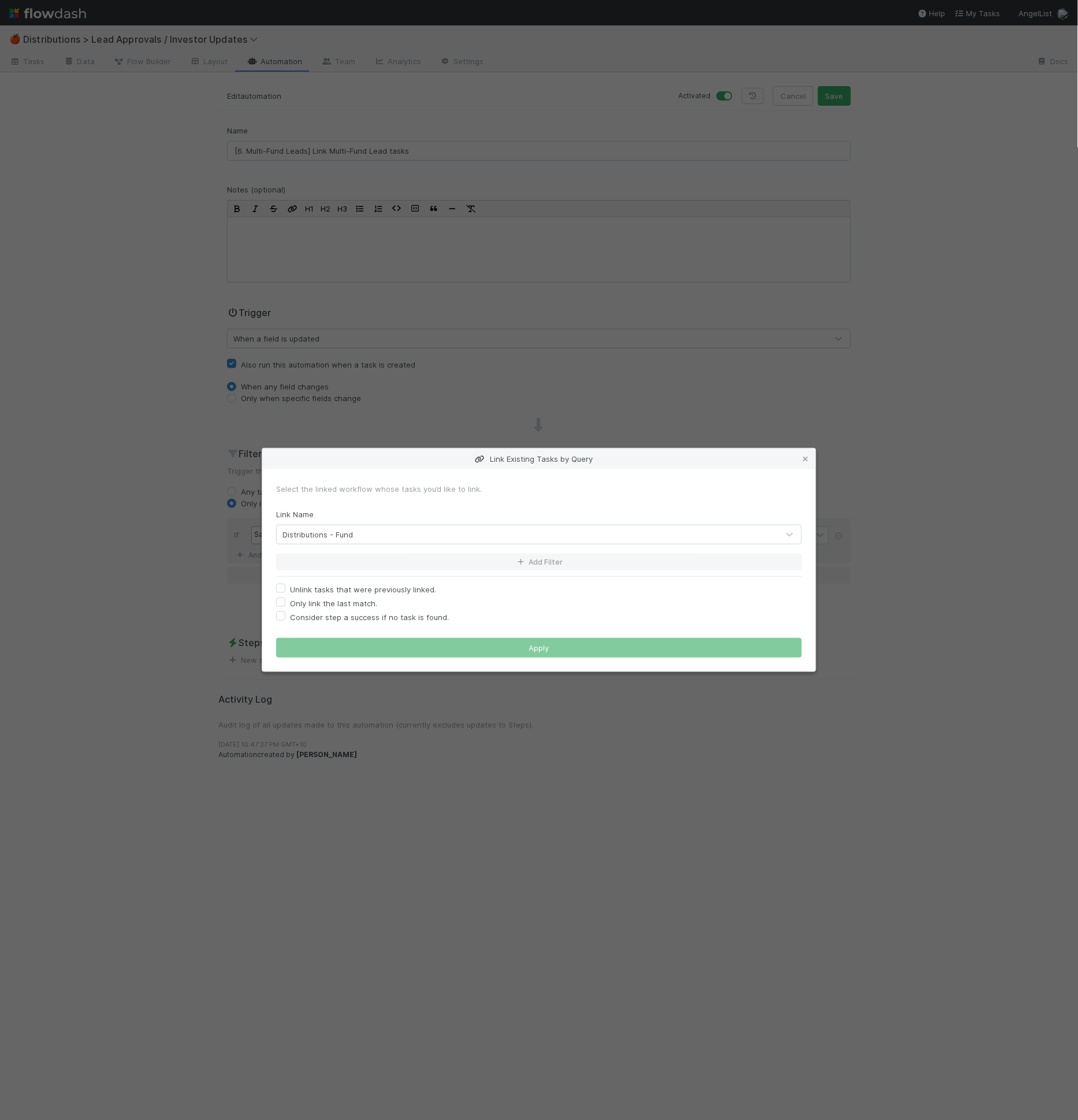
click at [400, 571] on form "Select the linked workflow whose tasks you’d like to link. Link Name Distributi…" at bounding box center [539, 570] width 525 height 175
click at [402, 561] on button "Add Filter" at bounding box center [539, 562] width 525 height 17
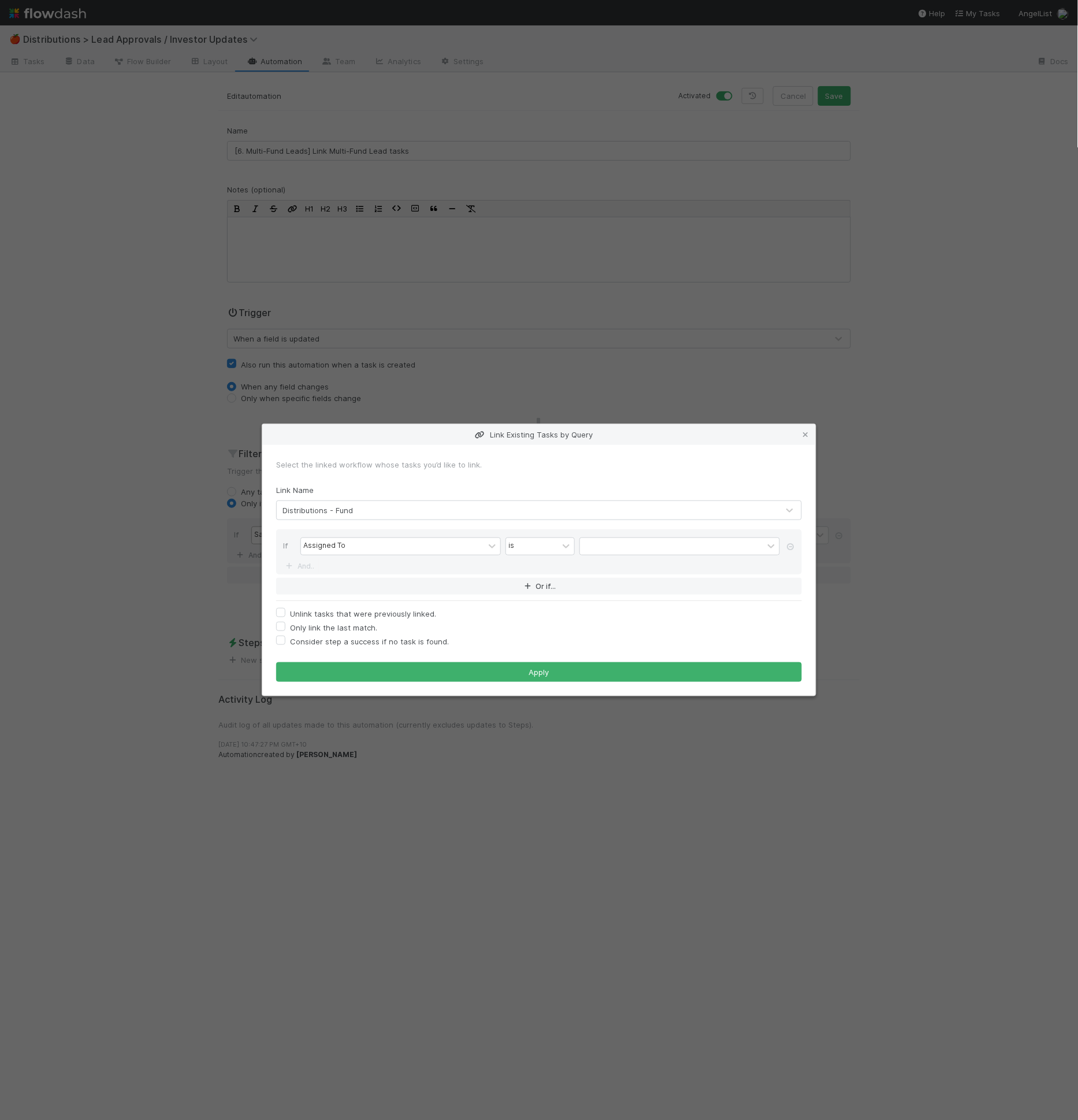
click at [400, 566] on div "If Assigned To is And.." at bounding box center [539, 551] width 525 height 45
click at [409, 545] on div "Assigned To" at bounding box center [392, 546] width 183 height 17
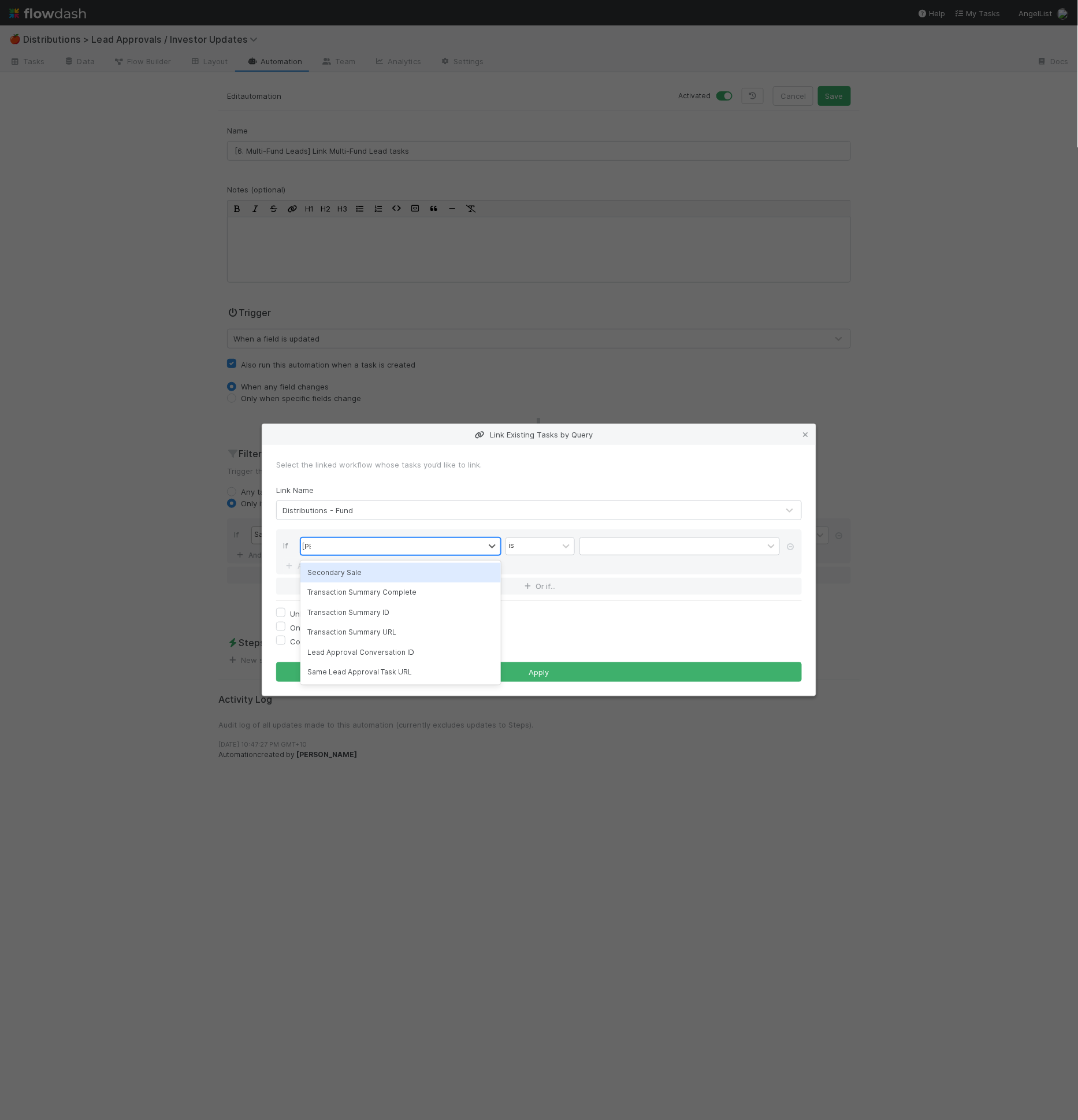
type input "same"
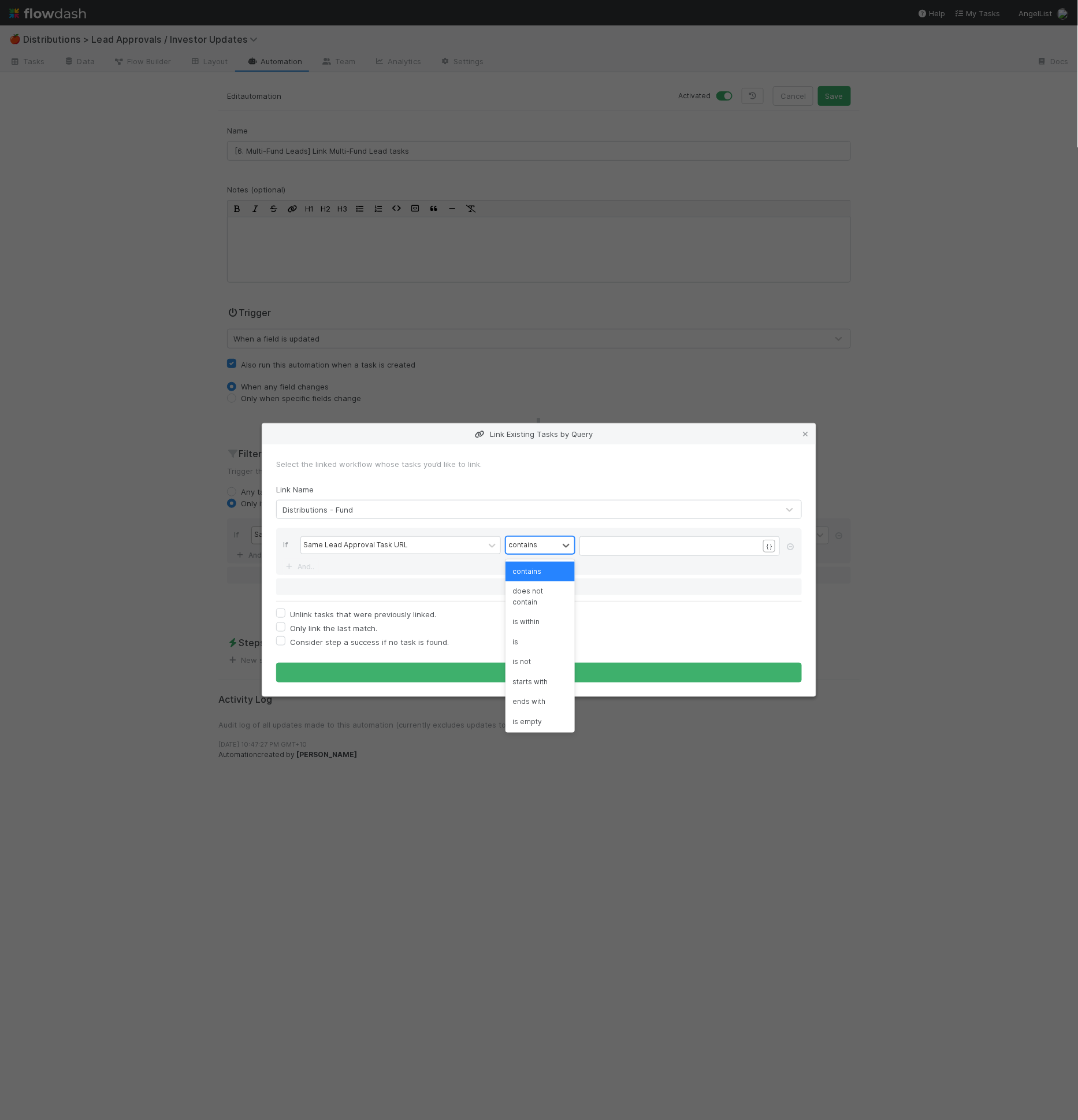
click at [556, 543] on div "contains" at bounding box center [532, 545] width 52 height 17
click at [525, 638] on div "is" at bounding box center [540, 642] width 70 height 19
click at [601, 530] on div "If Same Lead Approval Task URL option is, selected. 0 results available. Select…" at bounding box center [539, 551] width 525 height 47
click at [603, 553] on div "​ x ​" at bounding box center [687, 560] width 200 height 40
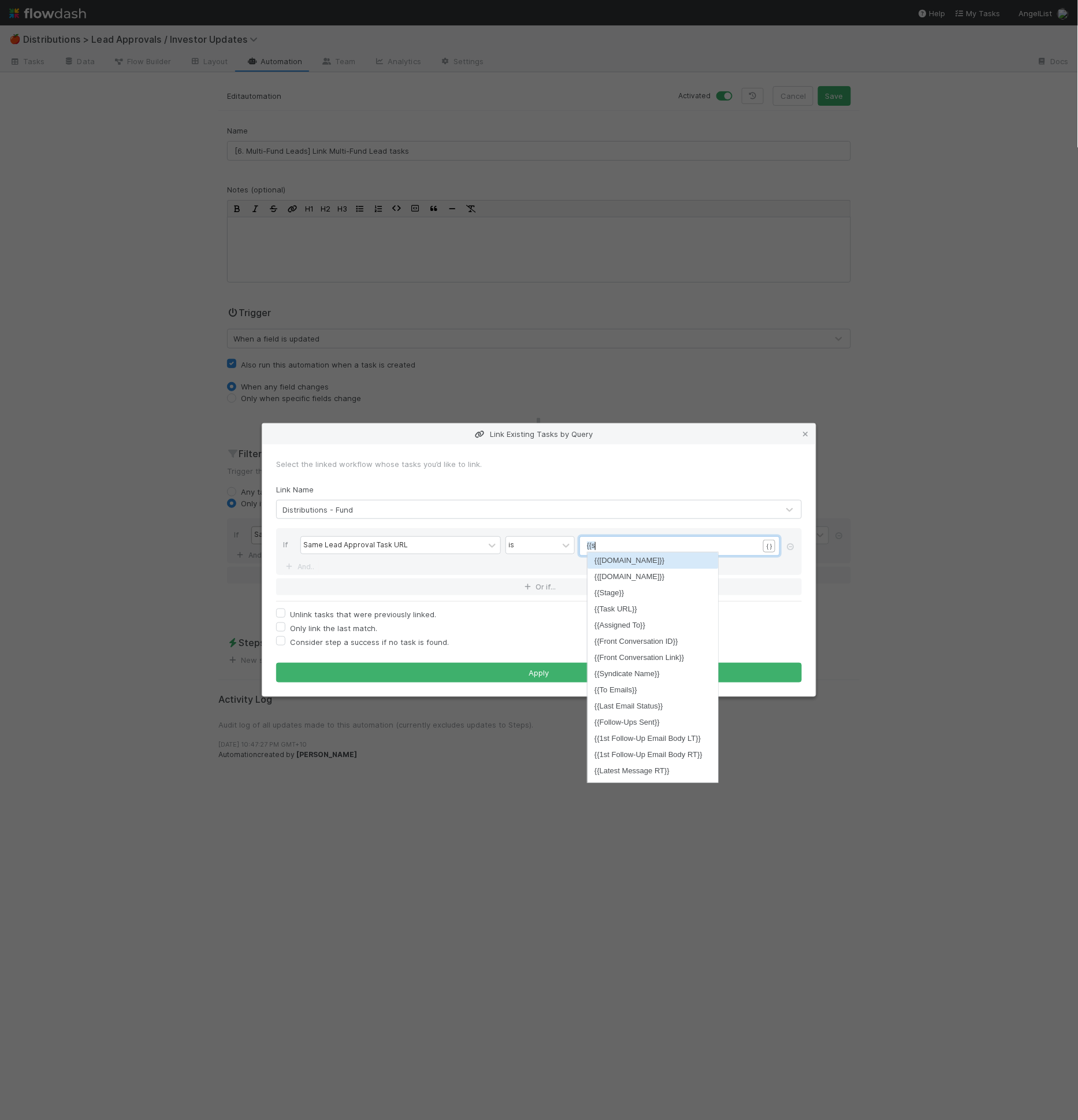
type textarea "{{same"
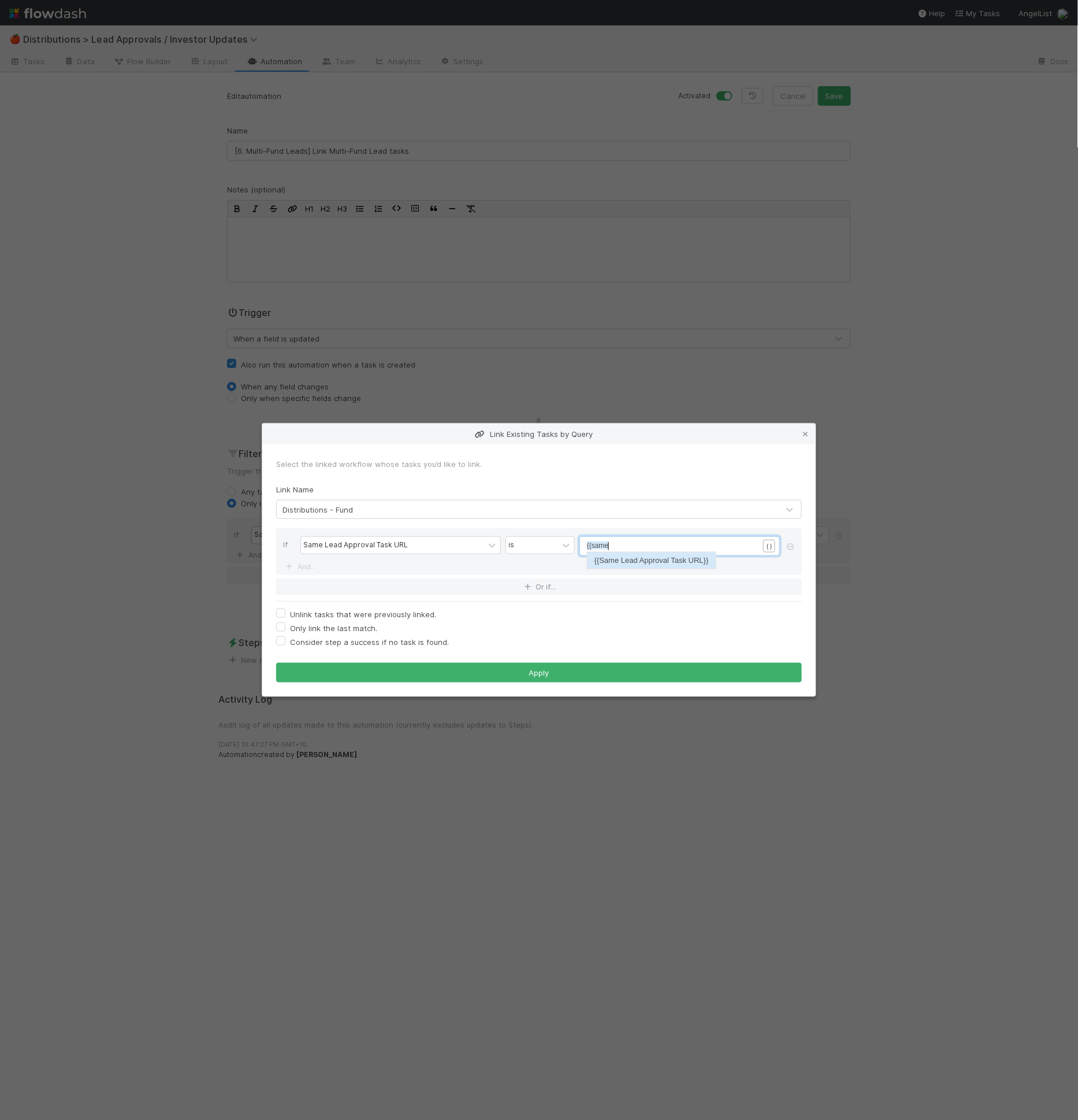
scroll to position [3, 20]
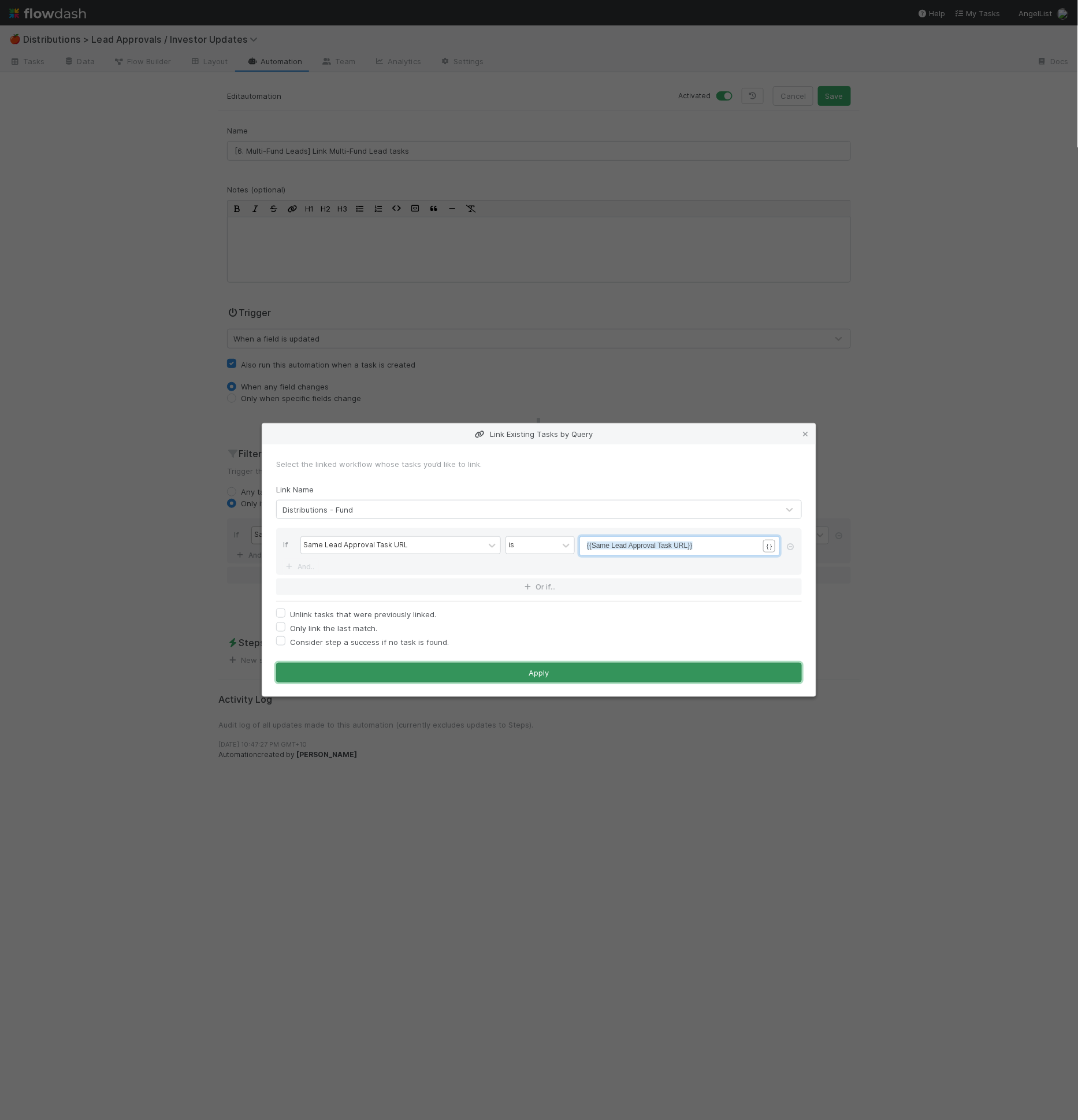
click at [515, 680] on button "Apply" at bounding box center [539, 672] width 525 height 19
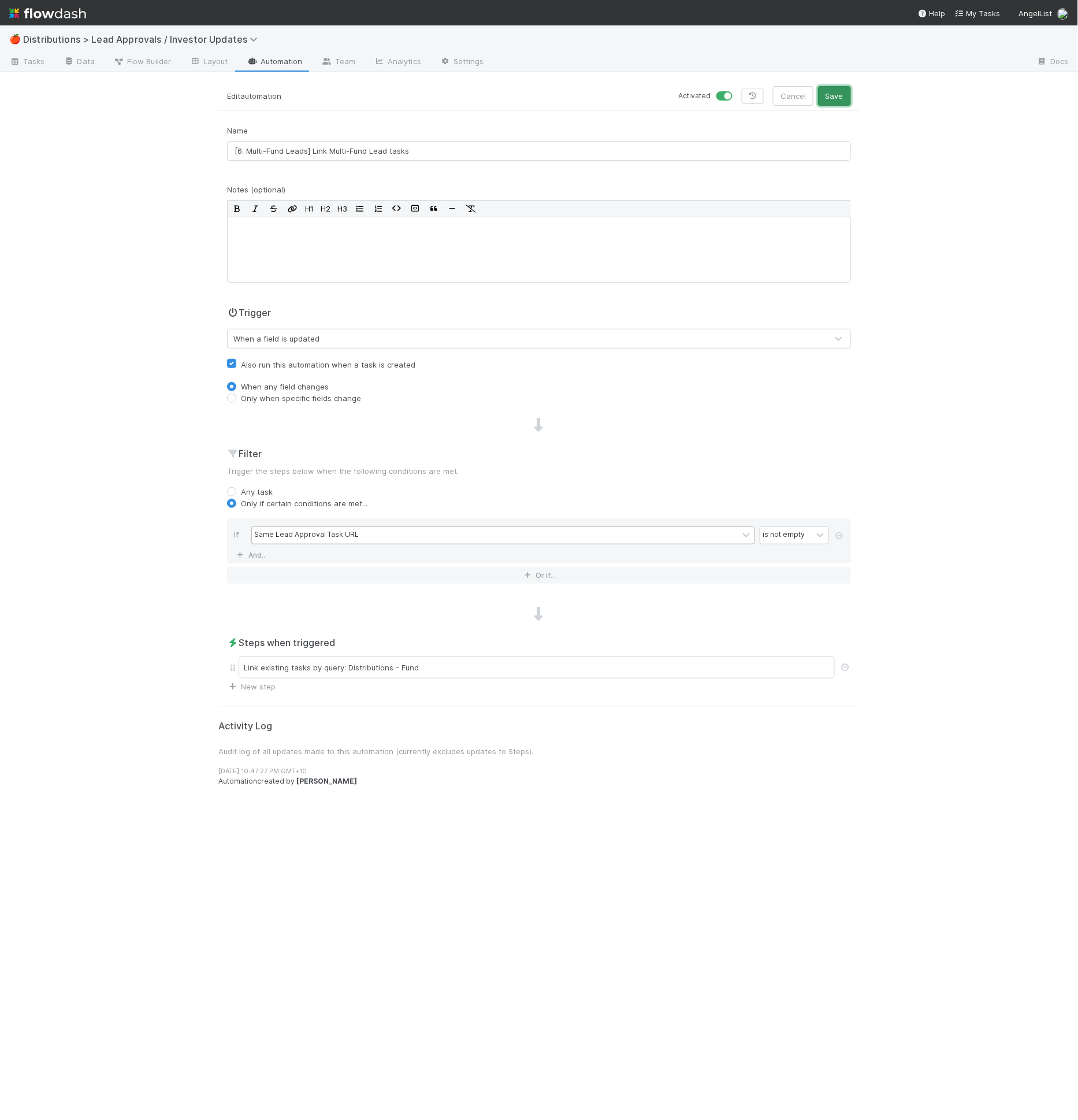
click at [847, 101] on button "Save" at bounding box center [834, 96] width 33 height 19
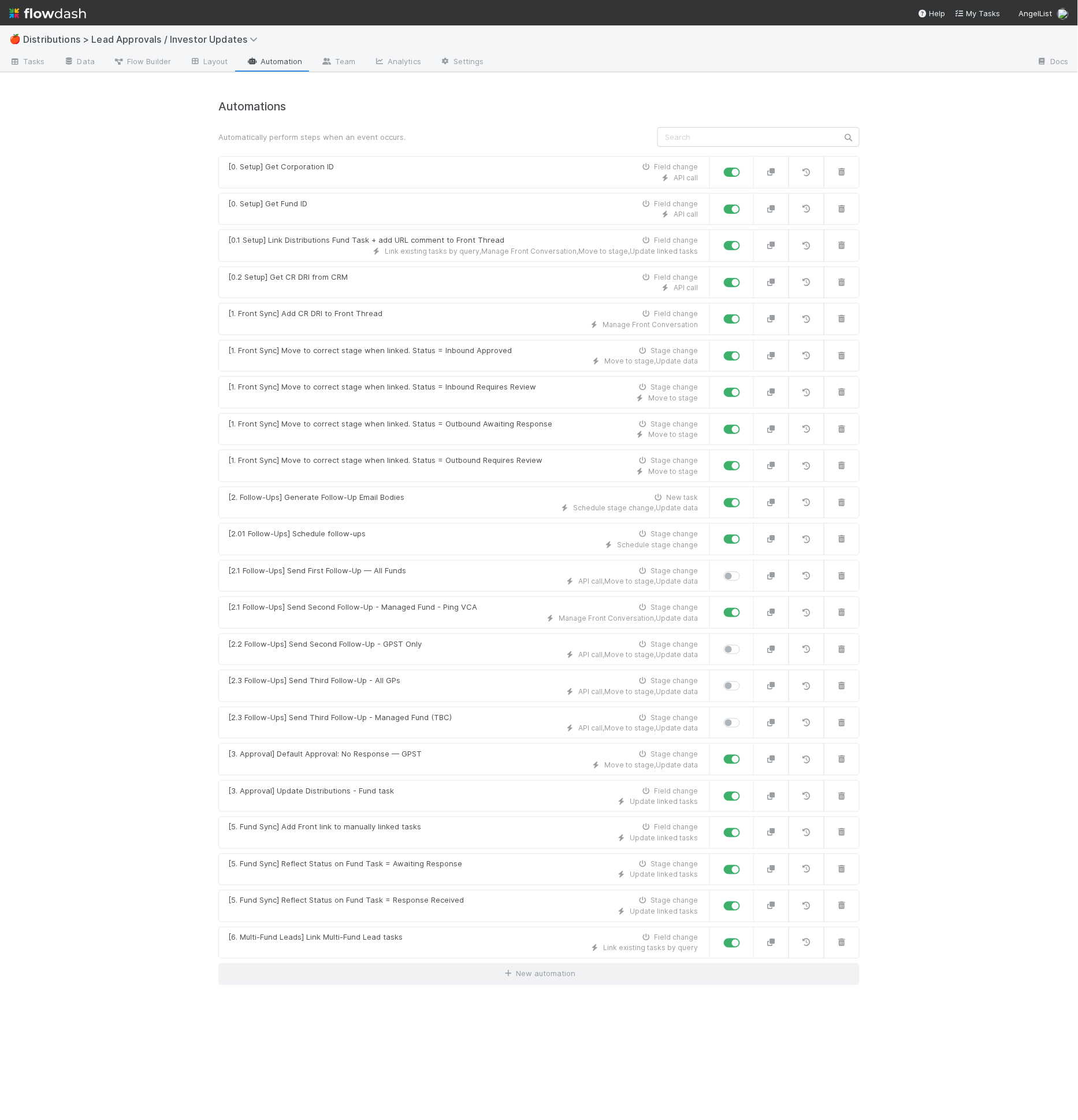
click at [904, 131] on div "🍎 Distributions > Lead Approvals / Investor Updates Tasks Data Flow Builder Lay…" at bounding box center [539, 573] width 1078 height 1094
